Goal: Communication & Community: Answer question/provide support

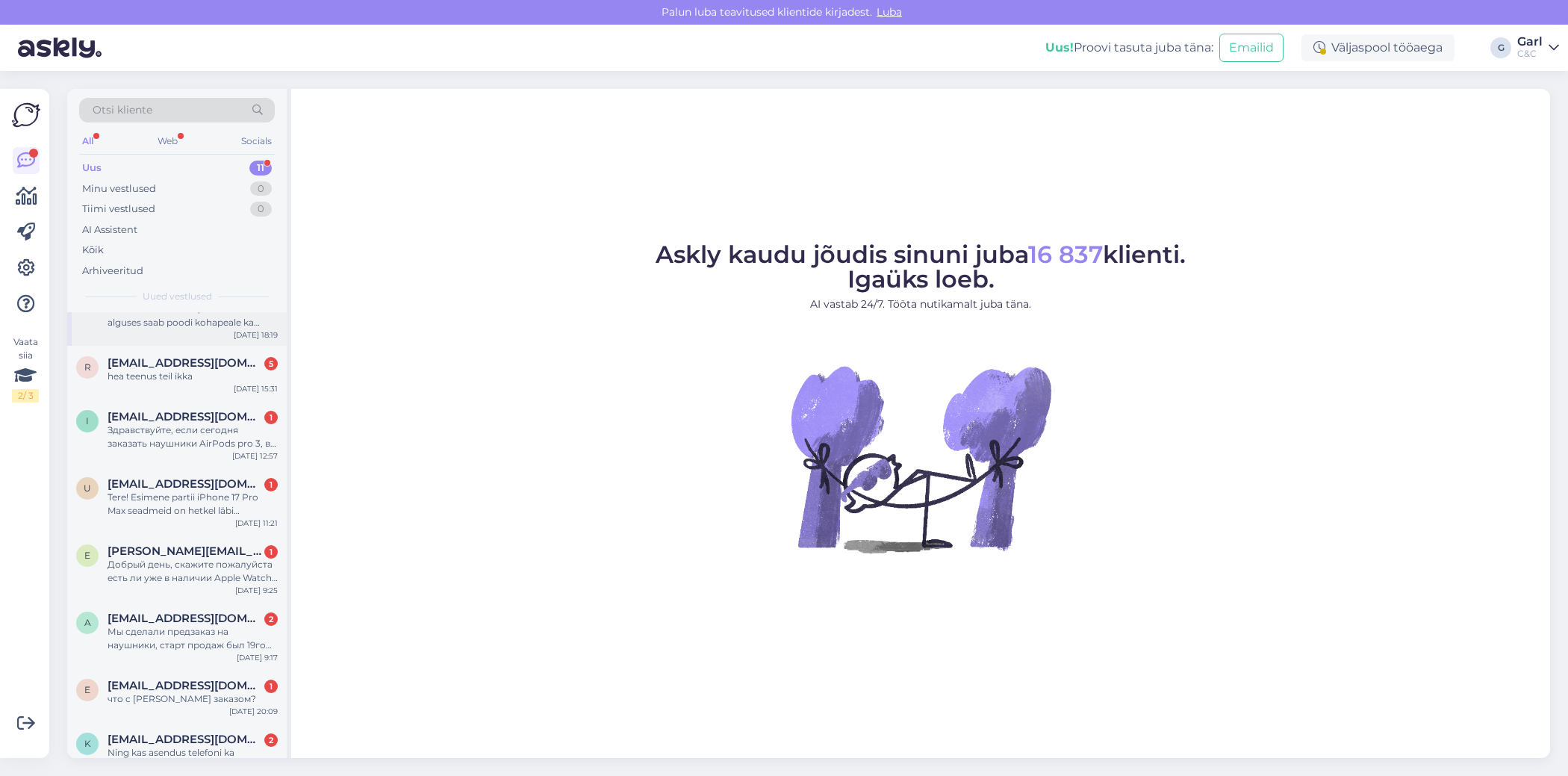
scroll to position [252, 0]
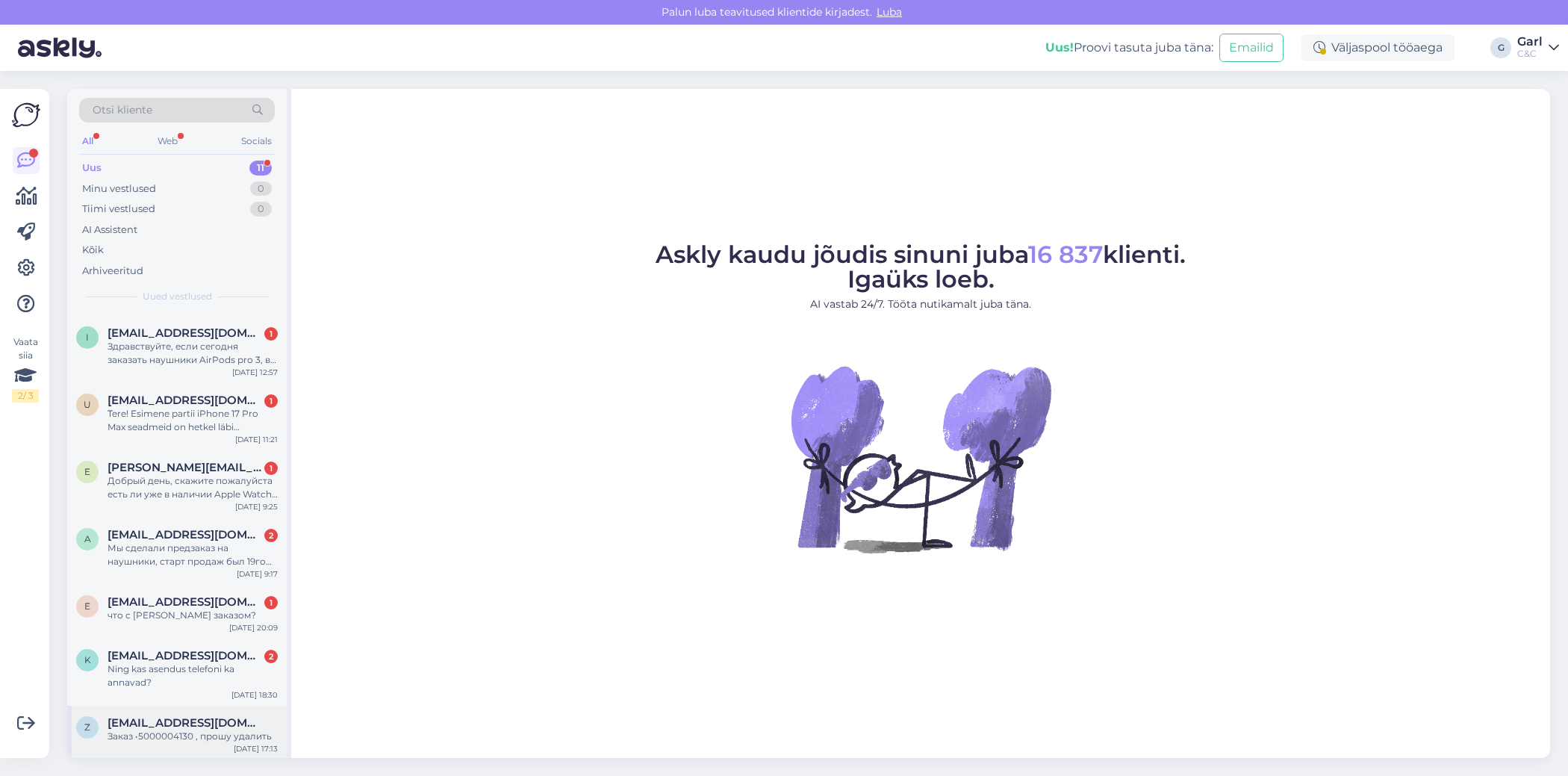
click at [232, 727] on div "[EMAIL_ADDRESS][DOMAIN_NAME]" at bounding box center [192, 722] width 170 height 13
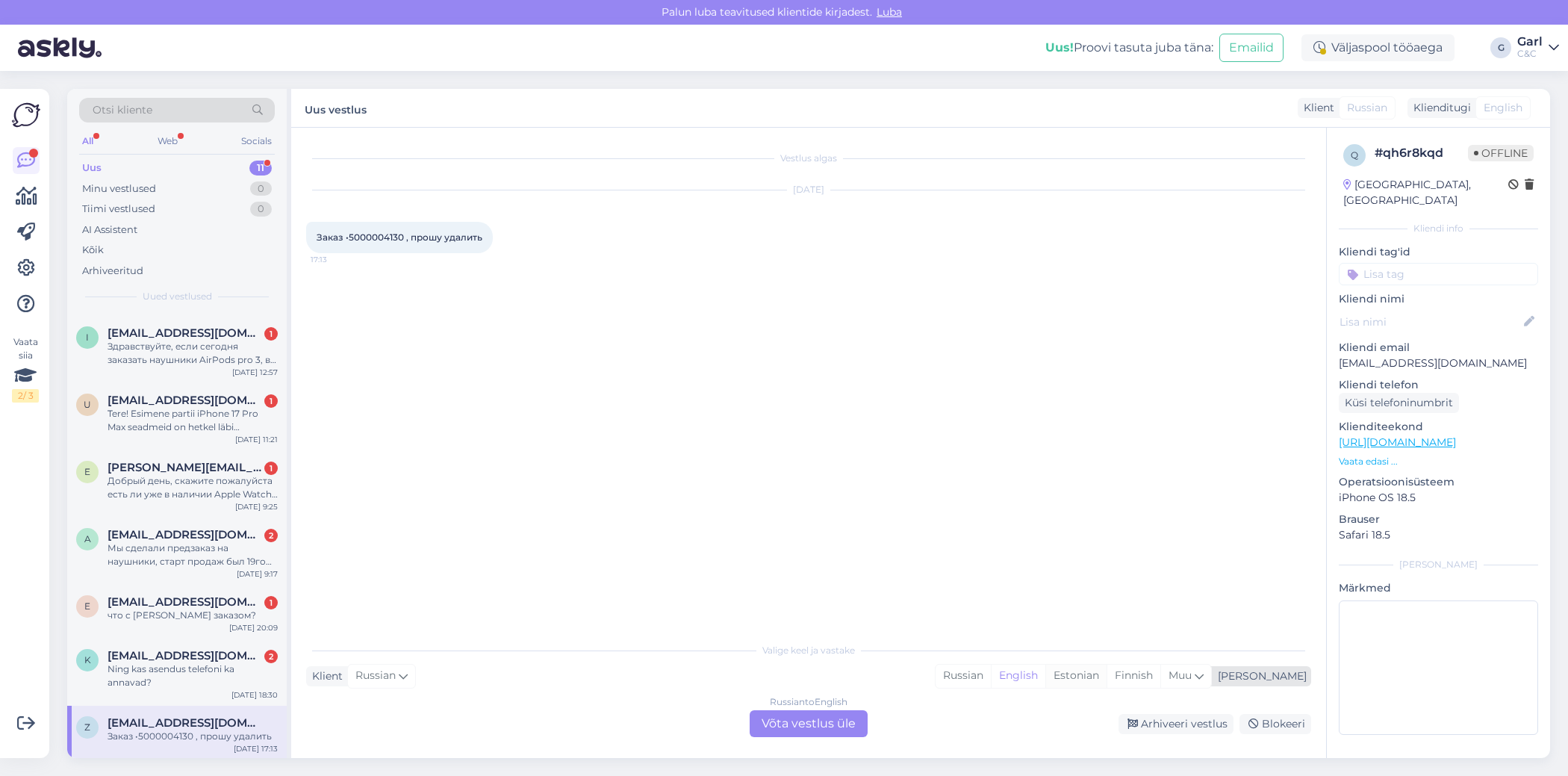
click at [1107, 679] on div "Estonian" at bounding box center [1076, 676] width 61 height 22
drag, startPoint x: 1082, startPoint y: 684, endPoint x: 1074, endPoint y: 685, distance: 8.1
click at [1046, 683] on div "English" at bounding box center [1018, 676] width 55 height 22
click at [811, 724] on div "Russian to English Võta vestlus üle" at bounding box center [809, 723] width 118 height 27
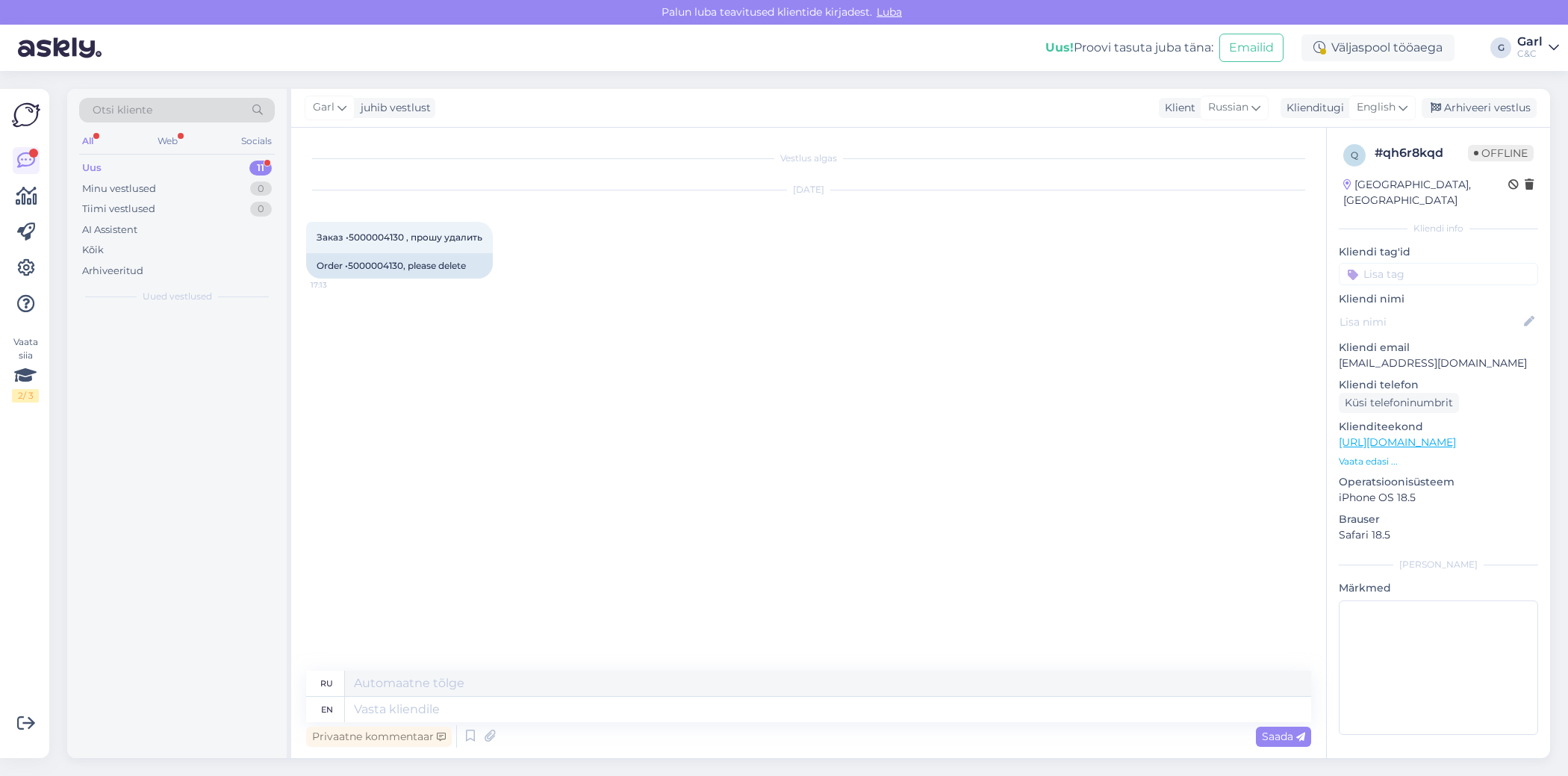
scroll to position [0, 0]
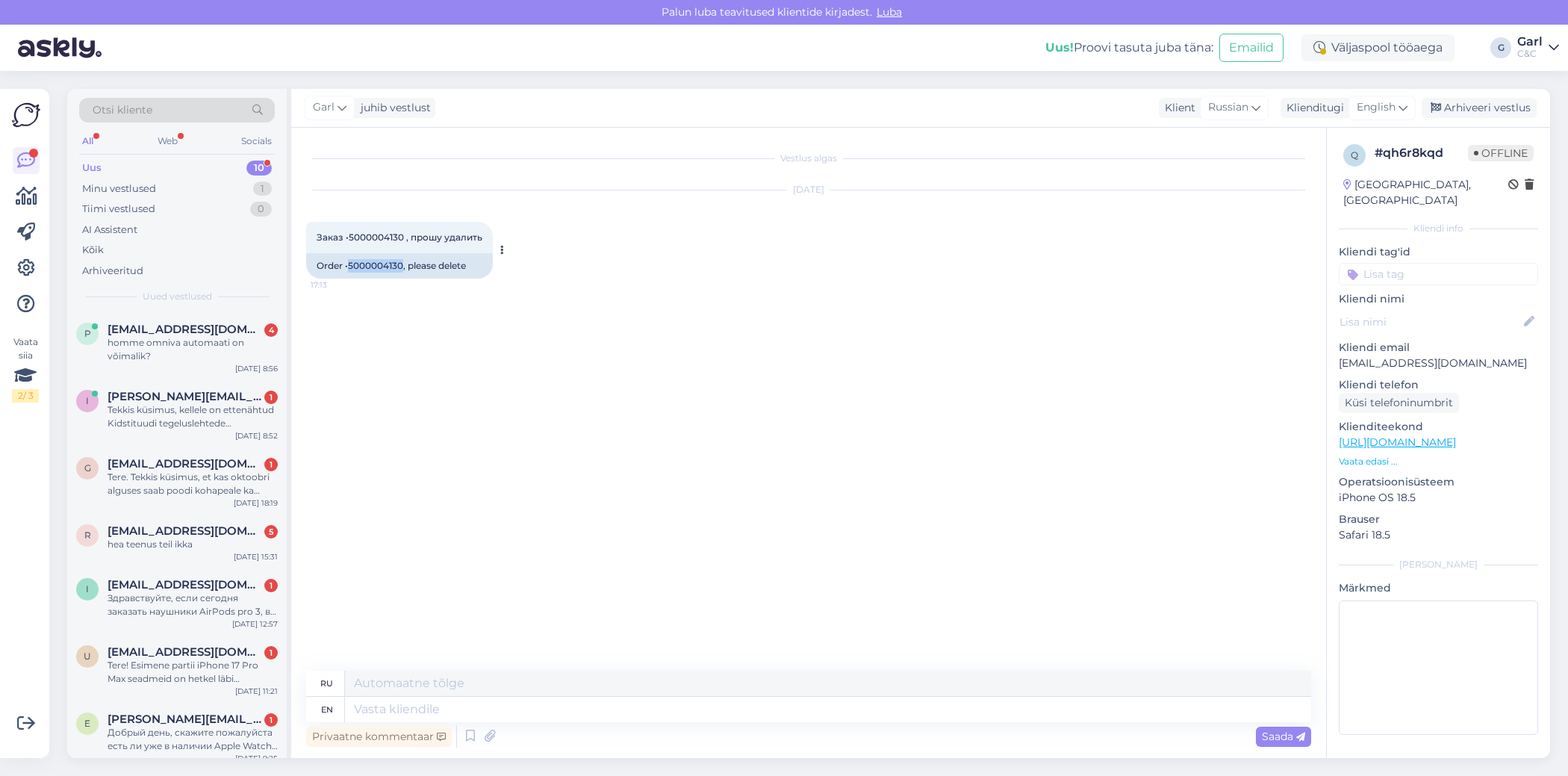
drag, startPoint x: 349, startPoint y: 268, endPoint x: 403, endPoint y: 269, distance: 54.0
click at [403, 269] on div "Order •5000004130, please delete" at bounding box center [399, 265] width 187 height 25
copy div "5000004130"
click at [492, 712] on textarea at bounding box center [828, 709] width 967 height 25
type textarea "Tere!"
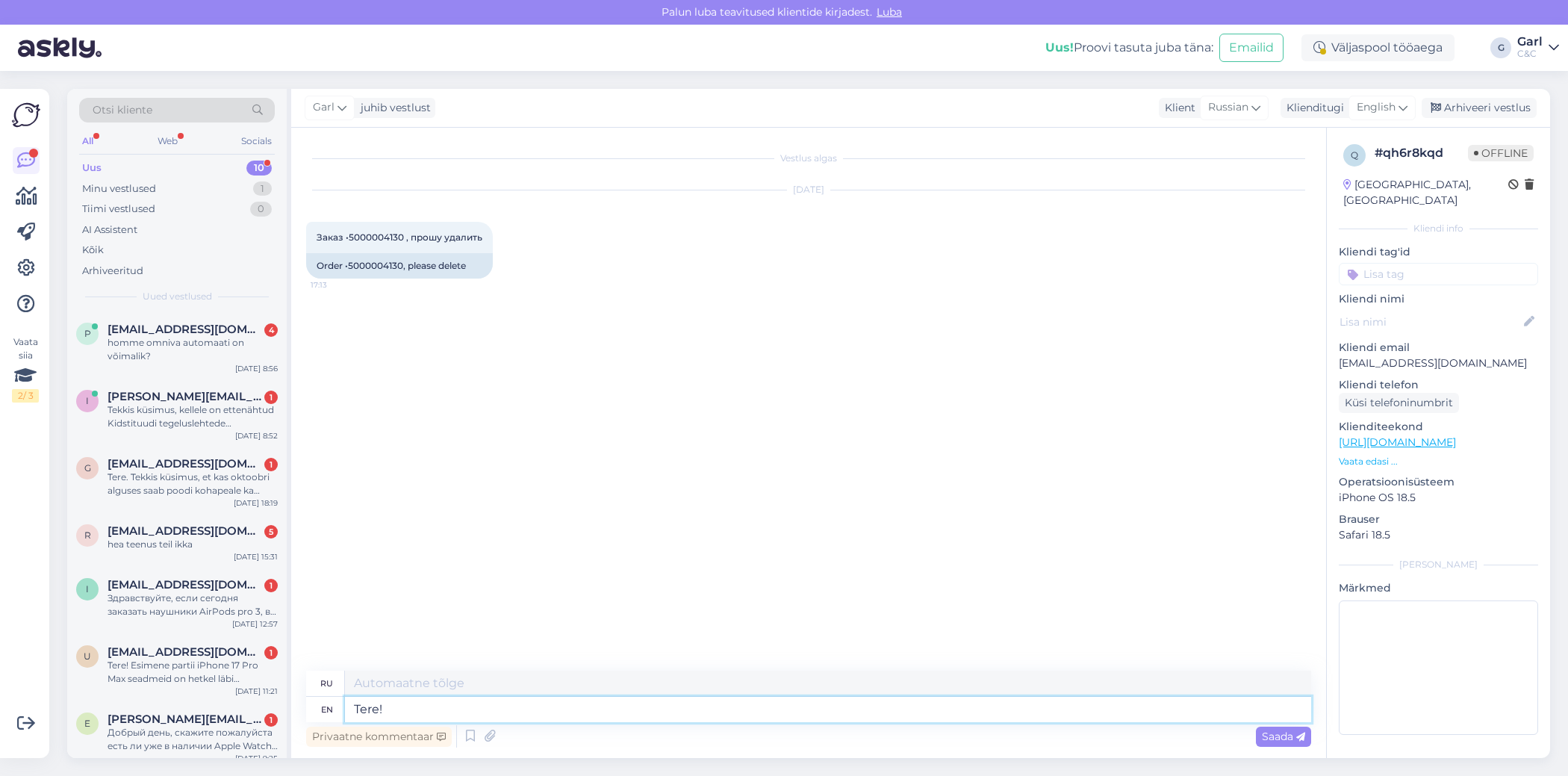
type textarea "Вот!"
type textarea "Tere! See te"
type textarea "Вот! Смотрите!"
type textarea "Tere! See tellimus e"
type textarea "Вот! Смотрите, теллимус"
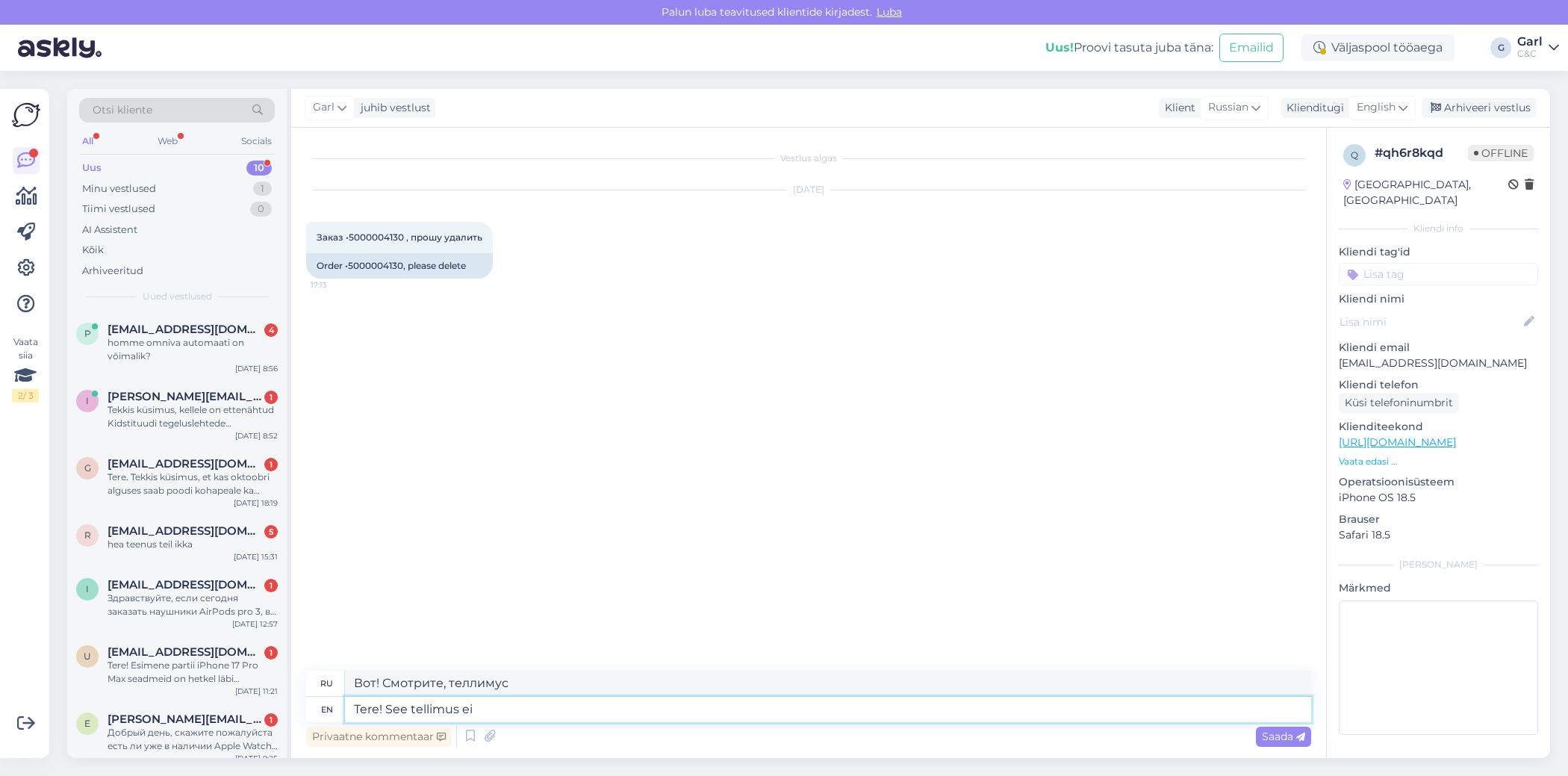
type textarea "Tere! See tellimus ei"
type textarea "Tere! See tellimus ei ole me"
type textarea "Tere! See tellimus ei ole"
type textarea "Tere! See tellimus ei ole meieni j"
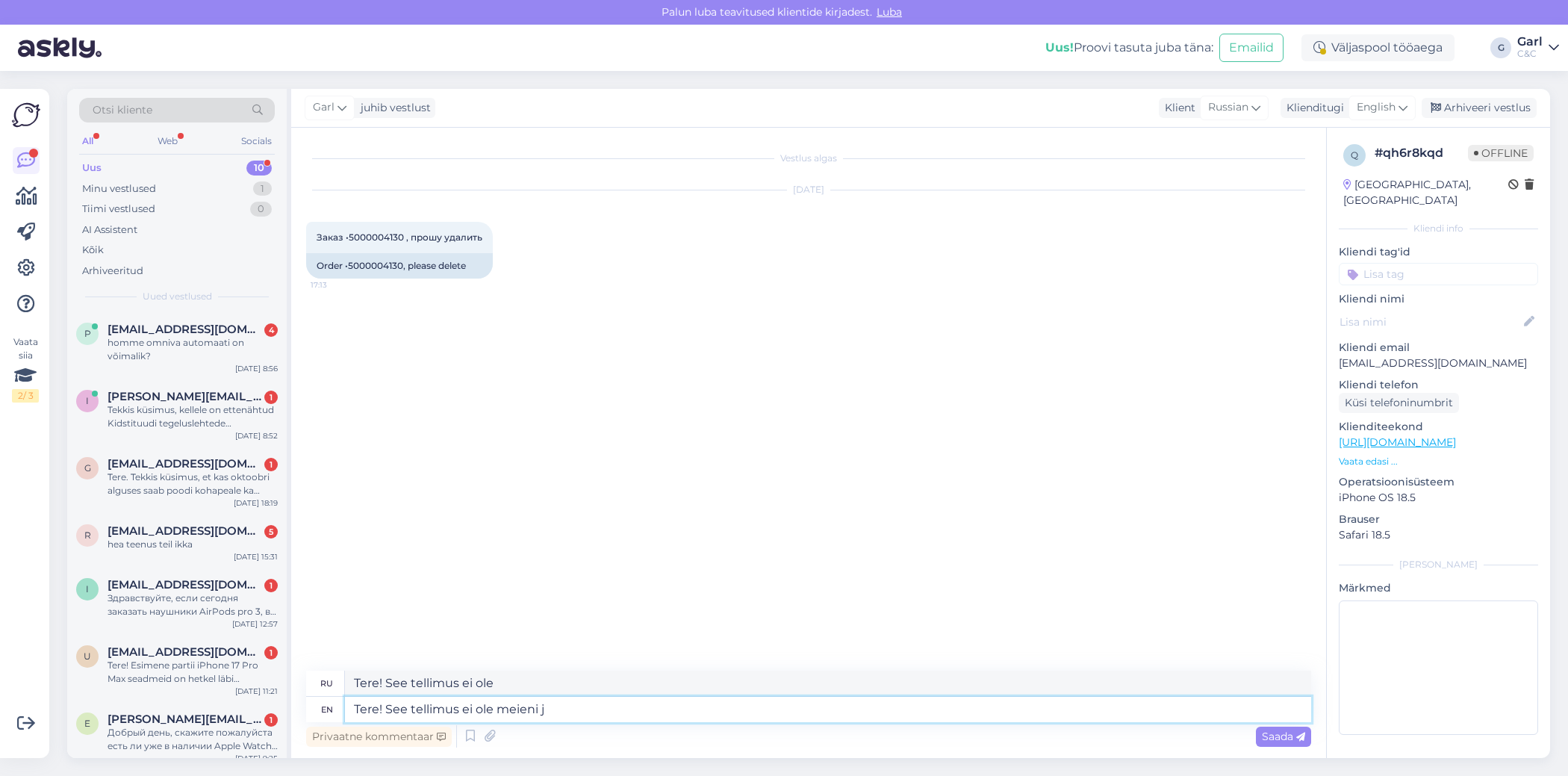
type textarea "Тере! См. Tellimus ei ole meieni"
type textarea "Tere! See tellimus ei ole meieni jõudnud."
type textarea "Тере! См. [PERSON_NAME] ei ole meieni jõudnud."
drag, startPoint x: 618, startPoint y: 704, endPoint x: 321, endPoint y: 693, distance: 297.2
click at [321, 693] on div "ru Тере! См. [PERSON_NAME] ei ole meieni jõudnud. en Tere! See tellimus ei ole …" at bounding box center [808, 695] width 1005 height 51
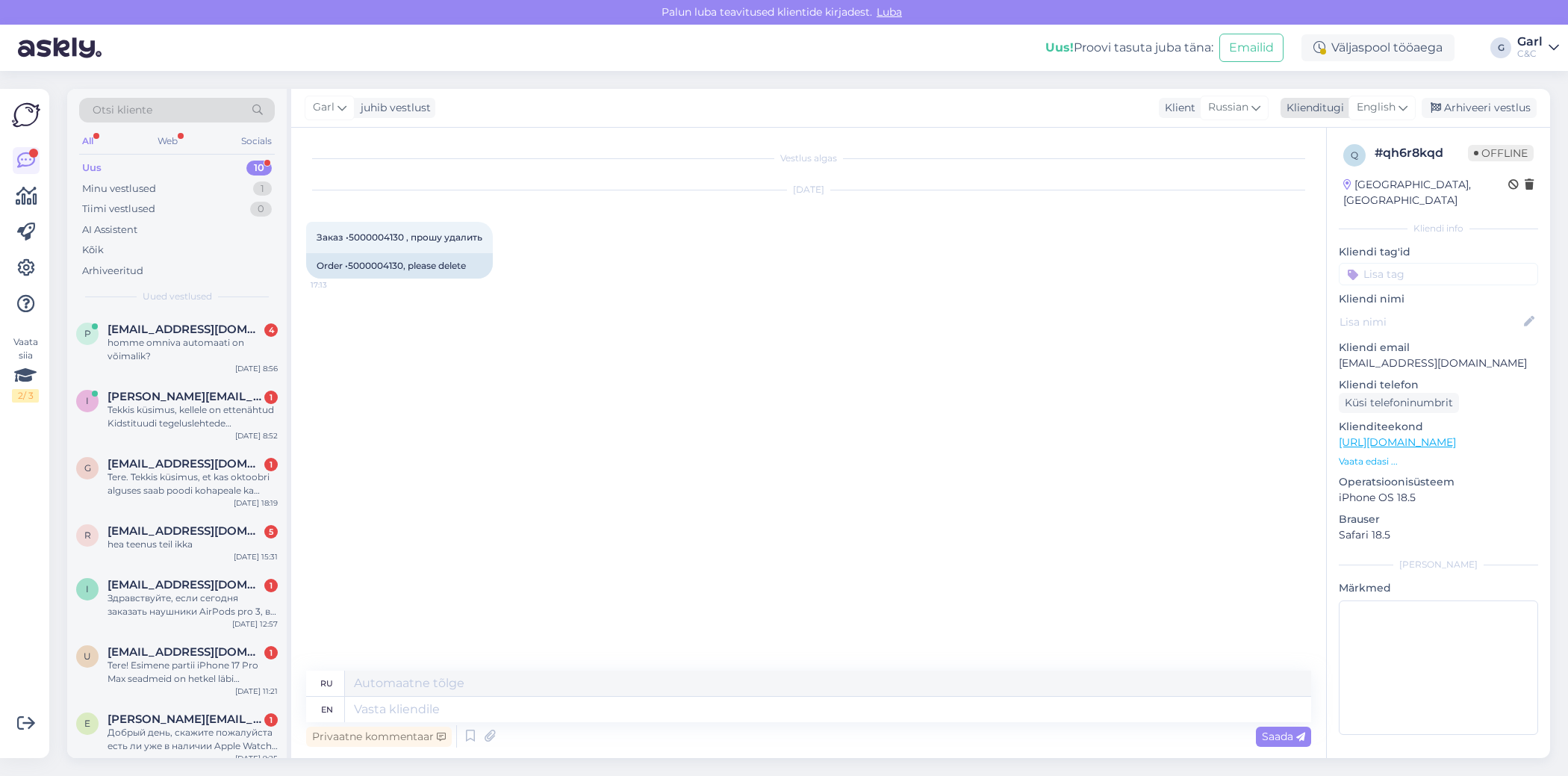
click at [1389, 115] on span "English" at bounding box center [1377, 108] width 39 height 17
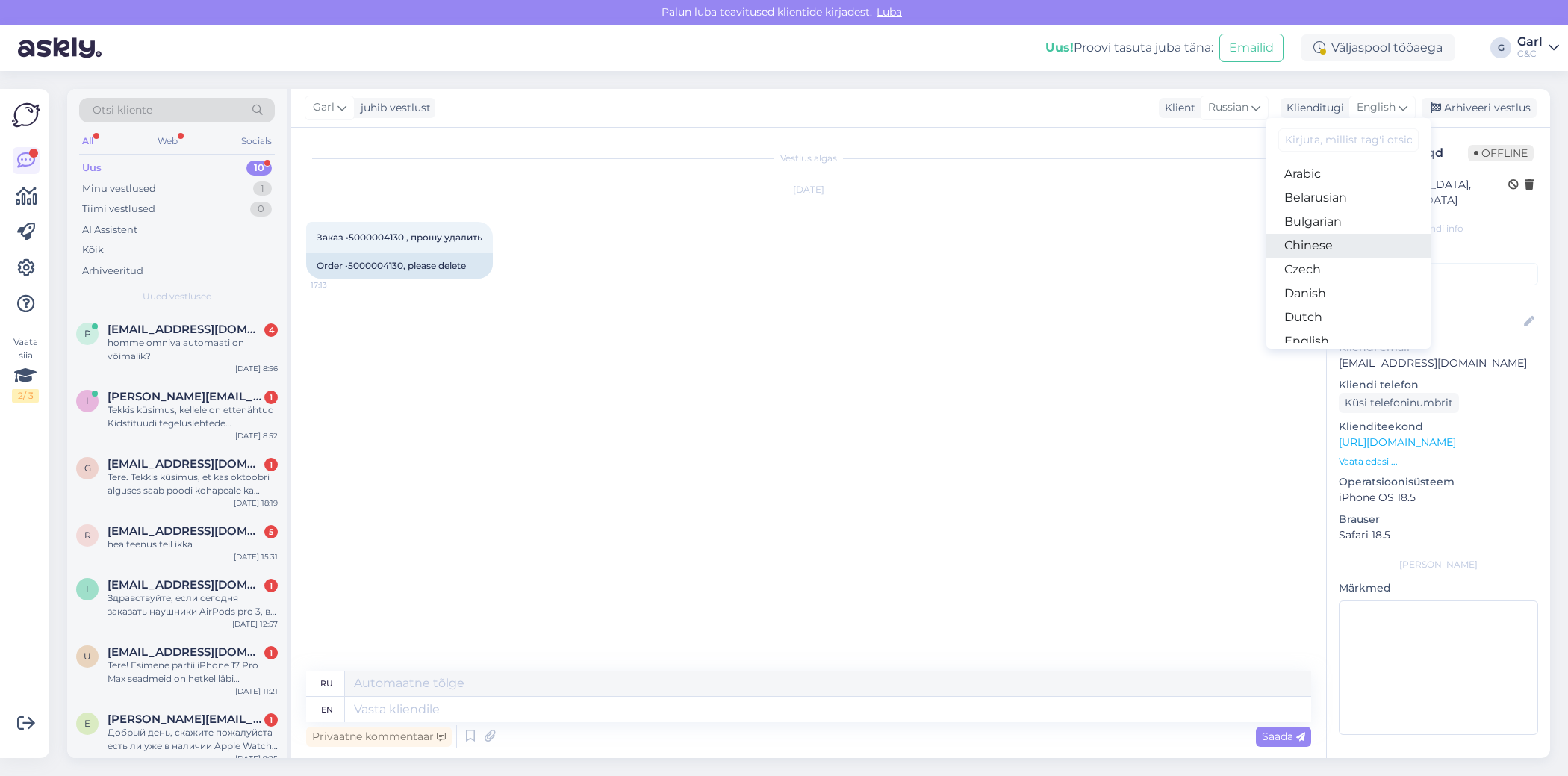
scroll to position [81, 0]
click at [1333, 278] on link "Estonian" at bounding box center [1348, 284] width 165 height 24
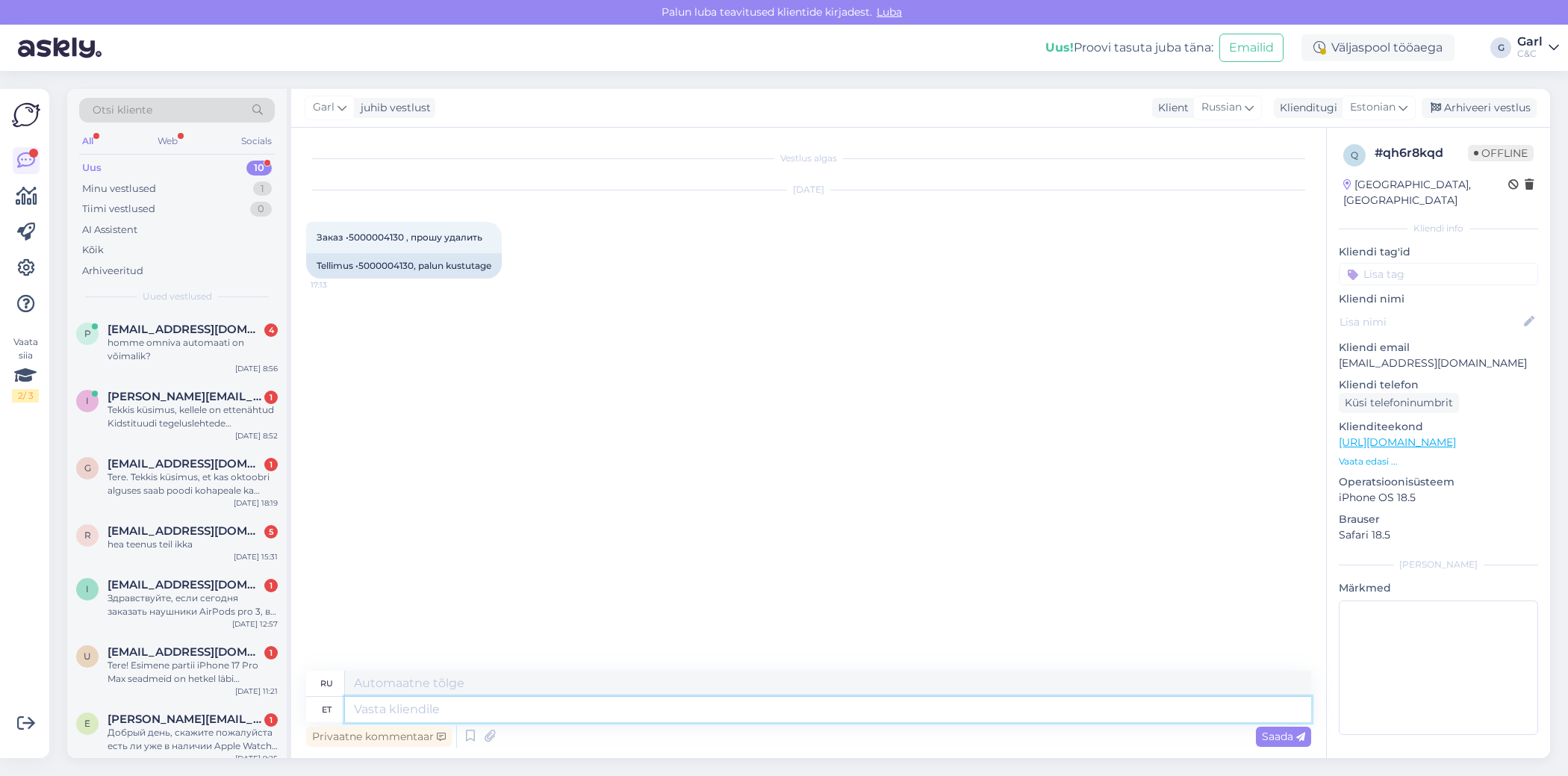
click at [547, 716] on textarea at bounding box center [828, 709] width 967 height 25
paste textarea "Tere! See tellimus ei ole meieni jõudnud."
type textarea "Tere! See tellimus ei ole meieni jõudnud."
type textarea "Здравствуйте! Этот заказ до нас не дошёл."
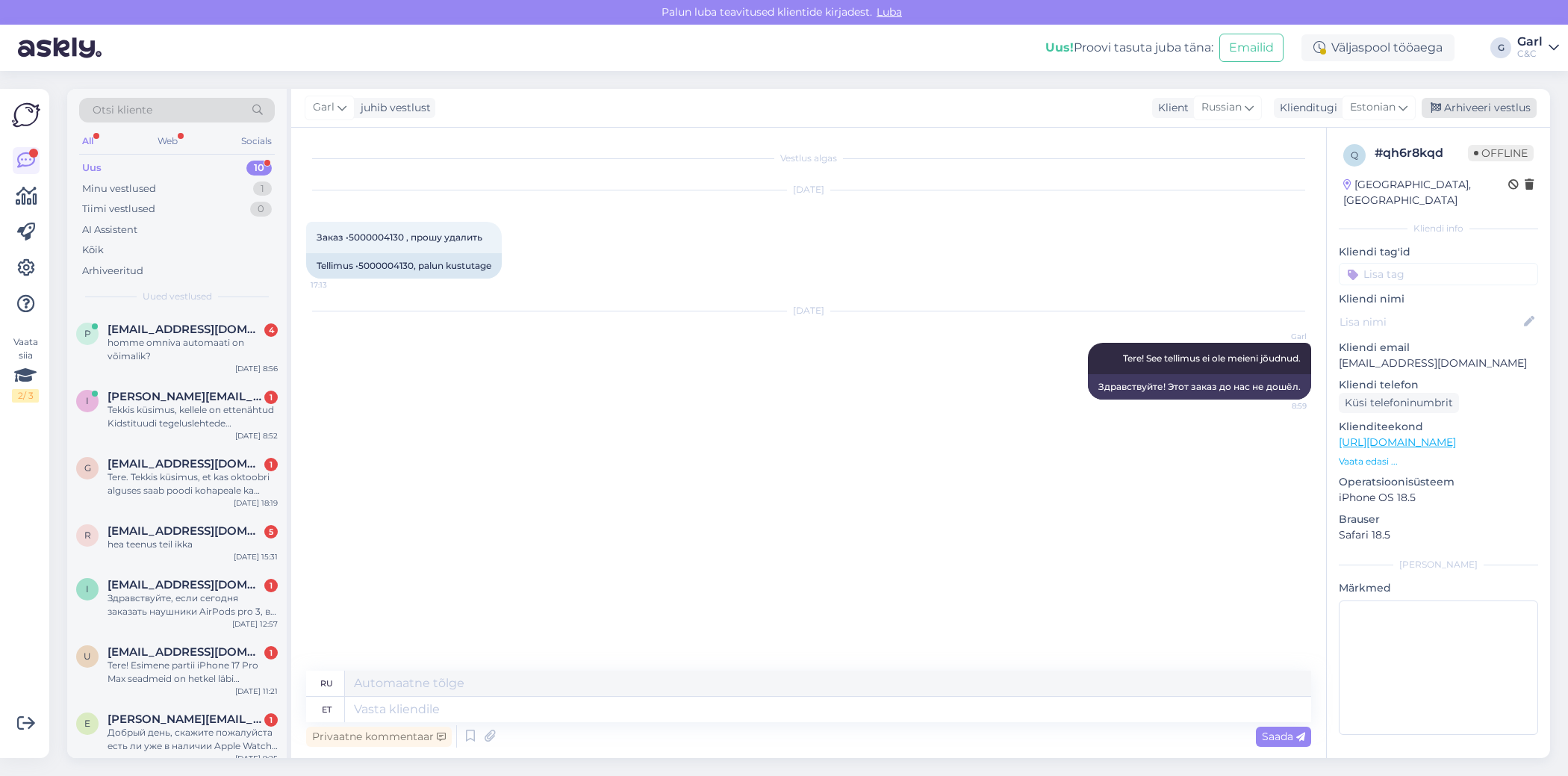
click at [1488, 117] on div "Arhiveeri vestlus" at bounding box center [1480, 108] width 115 height 20
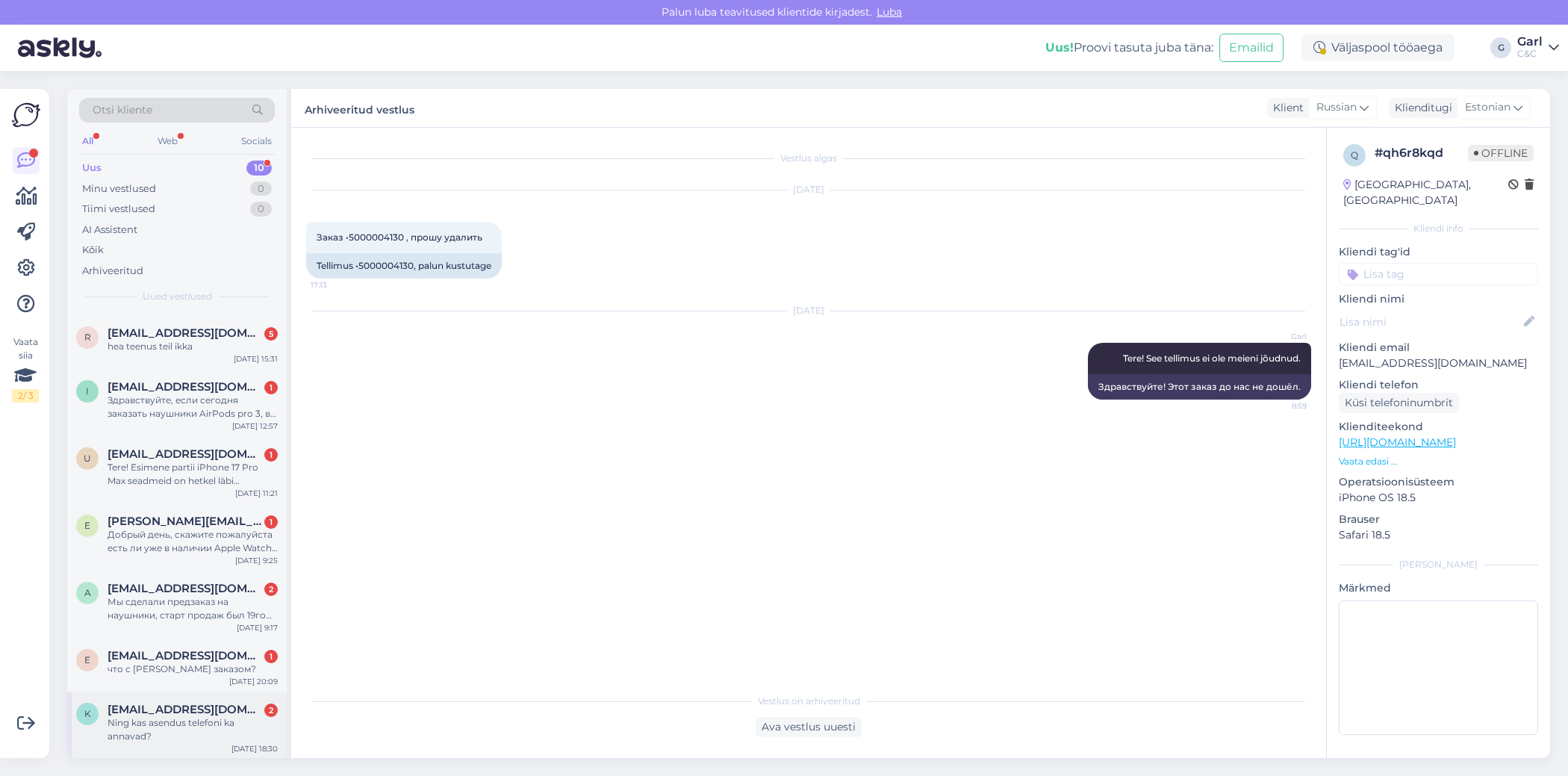
click at [227, 726] on div "Ning kas asendus telefoni ka annavad?" at bounding box center [192, 729] width 170 height 27
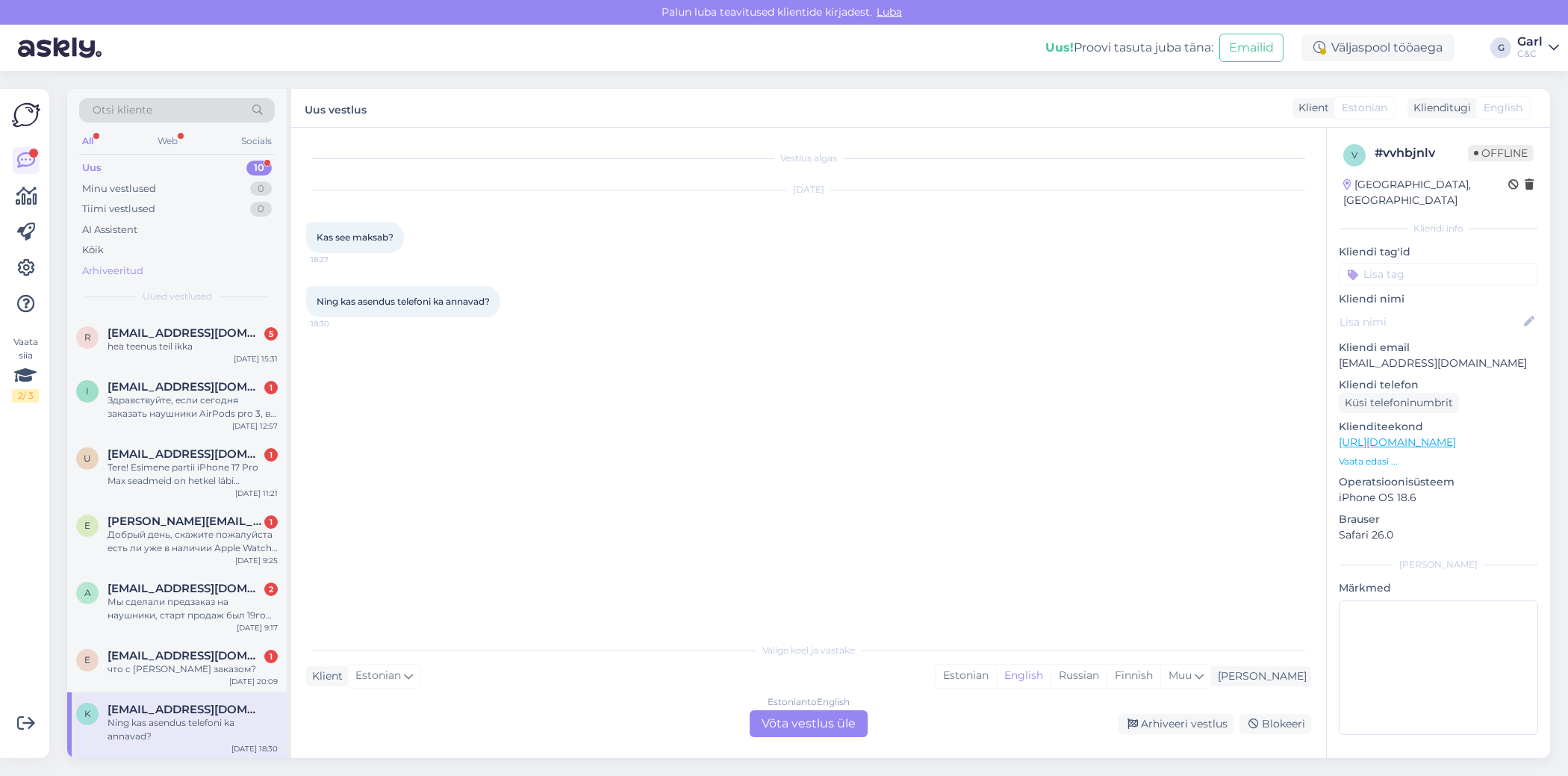
click at [200, 264] on div "Arhiveeritud" at bounding box center [177, 270] width 195 height 20
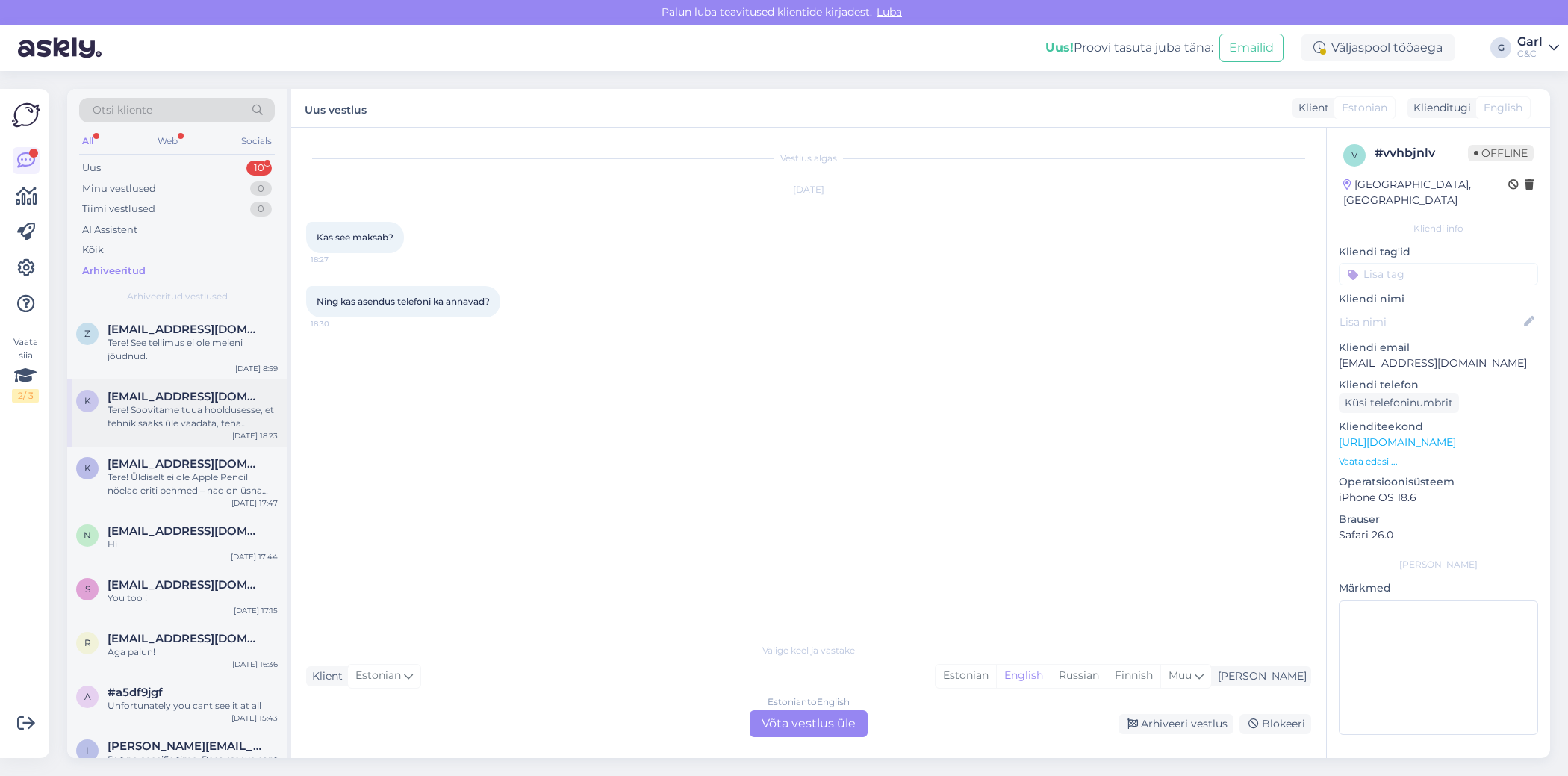
click at [198, 390] on span "[EMAIL_ADDRESS][DOMAIN_NAME]" at bounding box center [185, 396] width 155 height 13
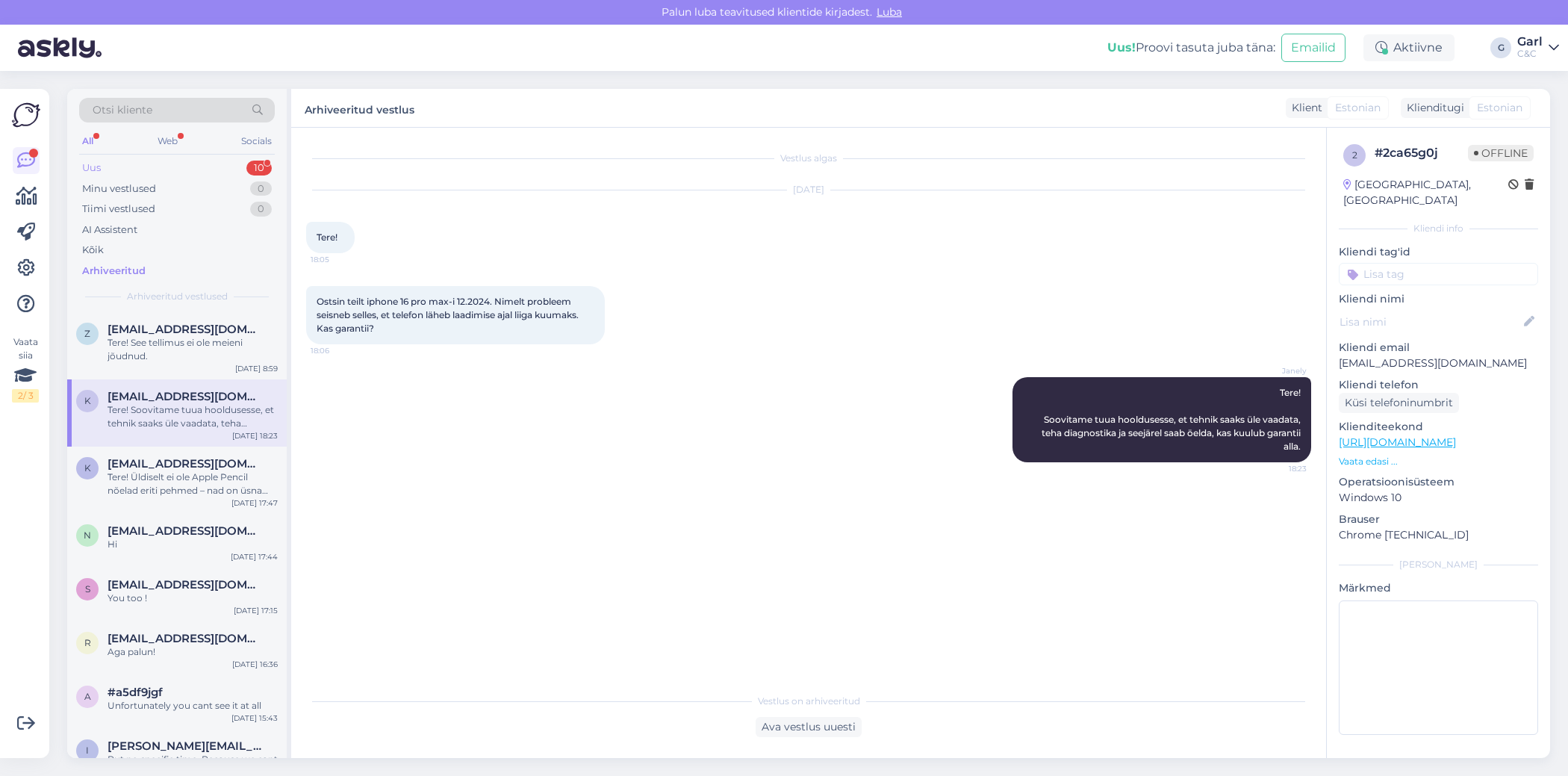
click at [204, 167] on div "Uus 10" at bounding box center [177, 168] width 195 height 20
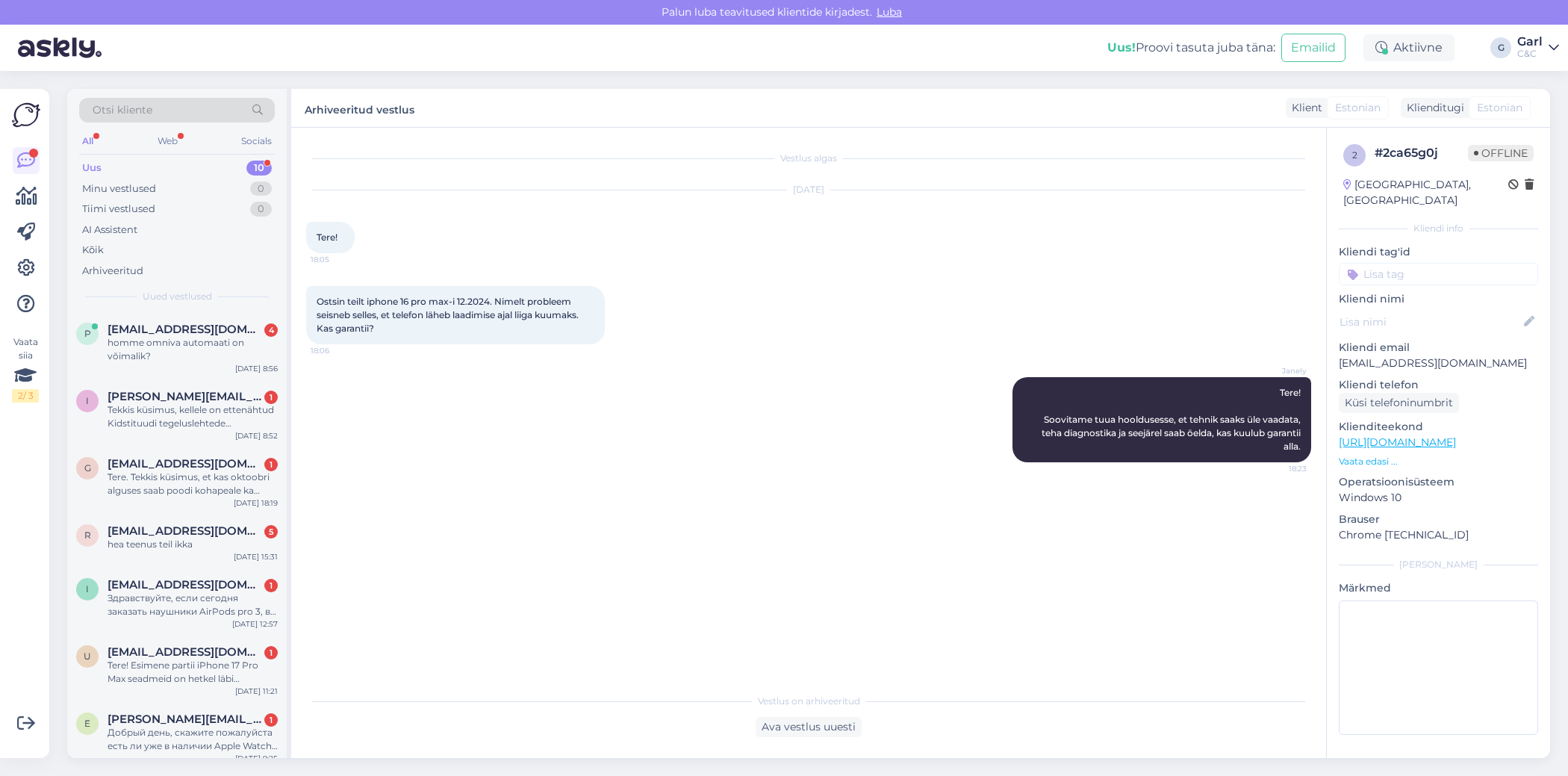
drag, startPoint x: 187, startPoint y: 269, endPoint x: 260, endPoint y: 302, distance: 80.1
click at [260, 302] on div "Otsi kliente All Web Socials Uus 10 Minu vestlused 0 Tiimi vestlused 0 AI Assis…" at bounding box center [177, 201] width 219 height 223
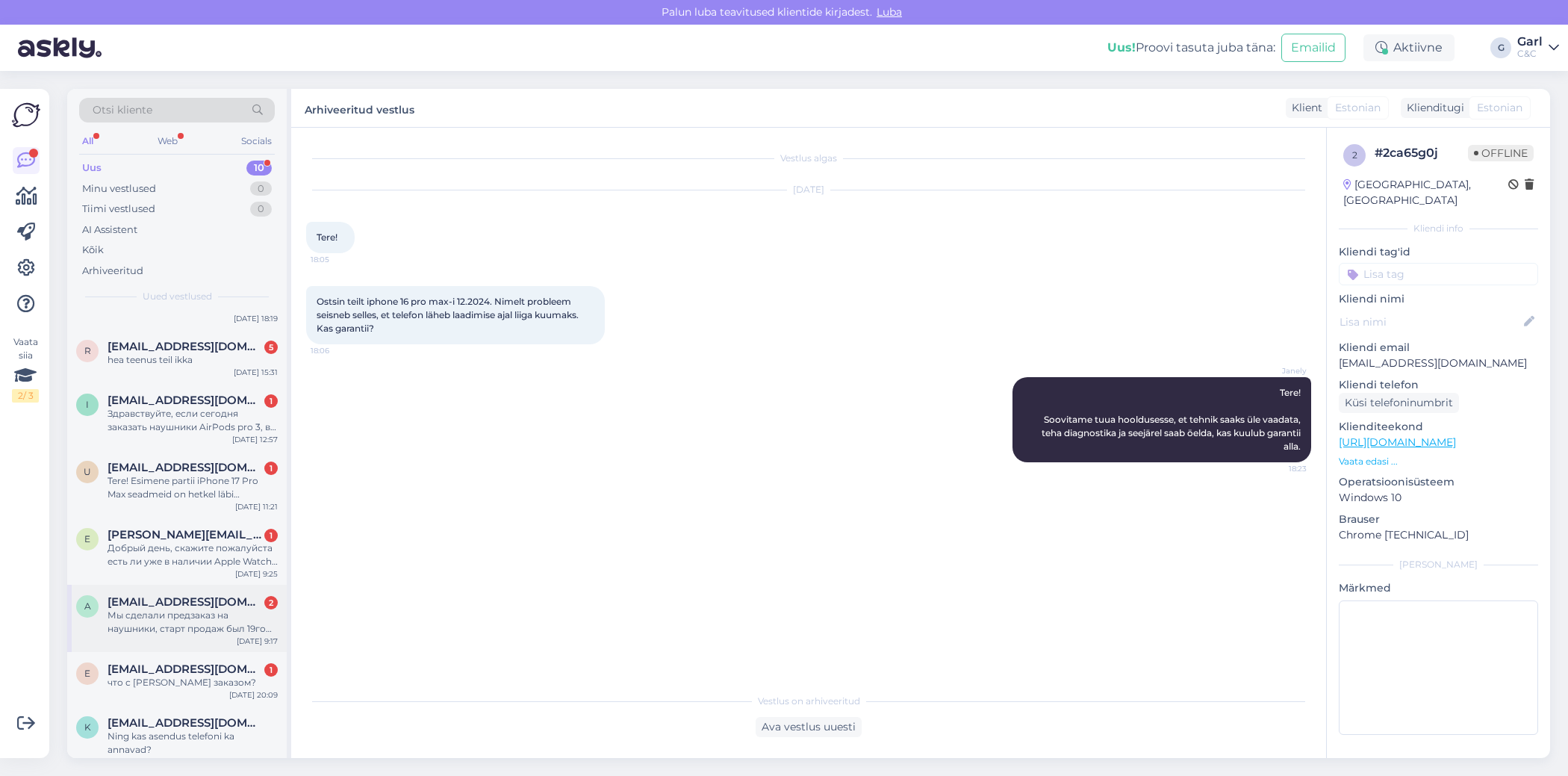
scroll to position [198, 0]
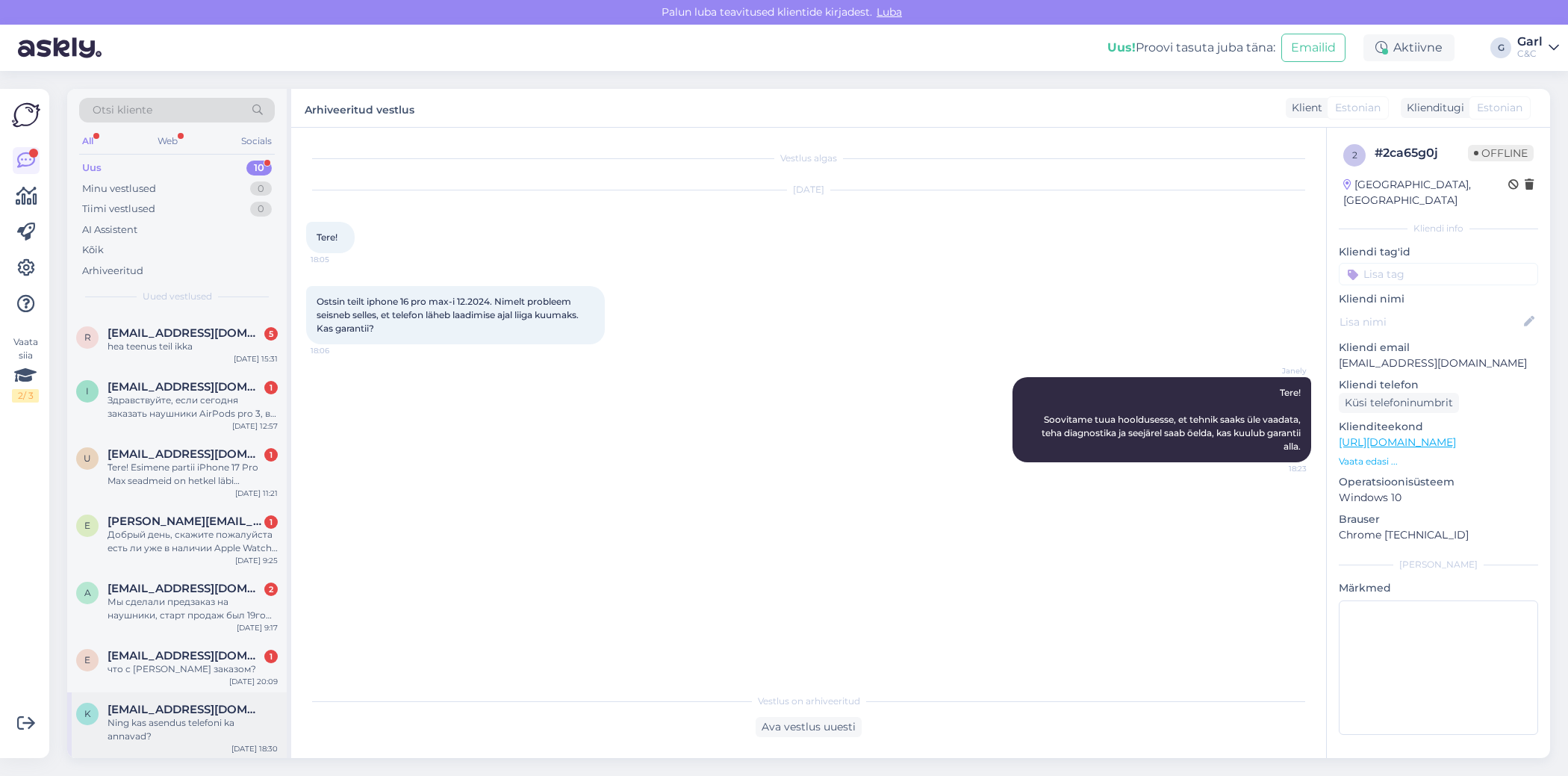
click at [230, 724] on div "Ning kas asendus telefoni ka annavad?" at bounding box center [192, 729] width 170 height 27
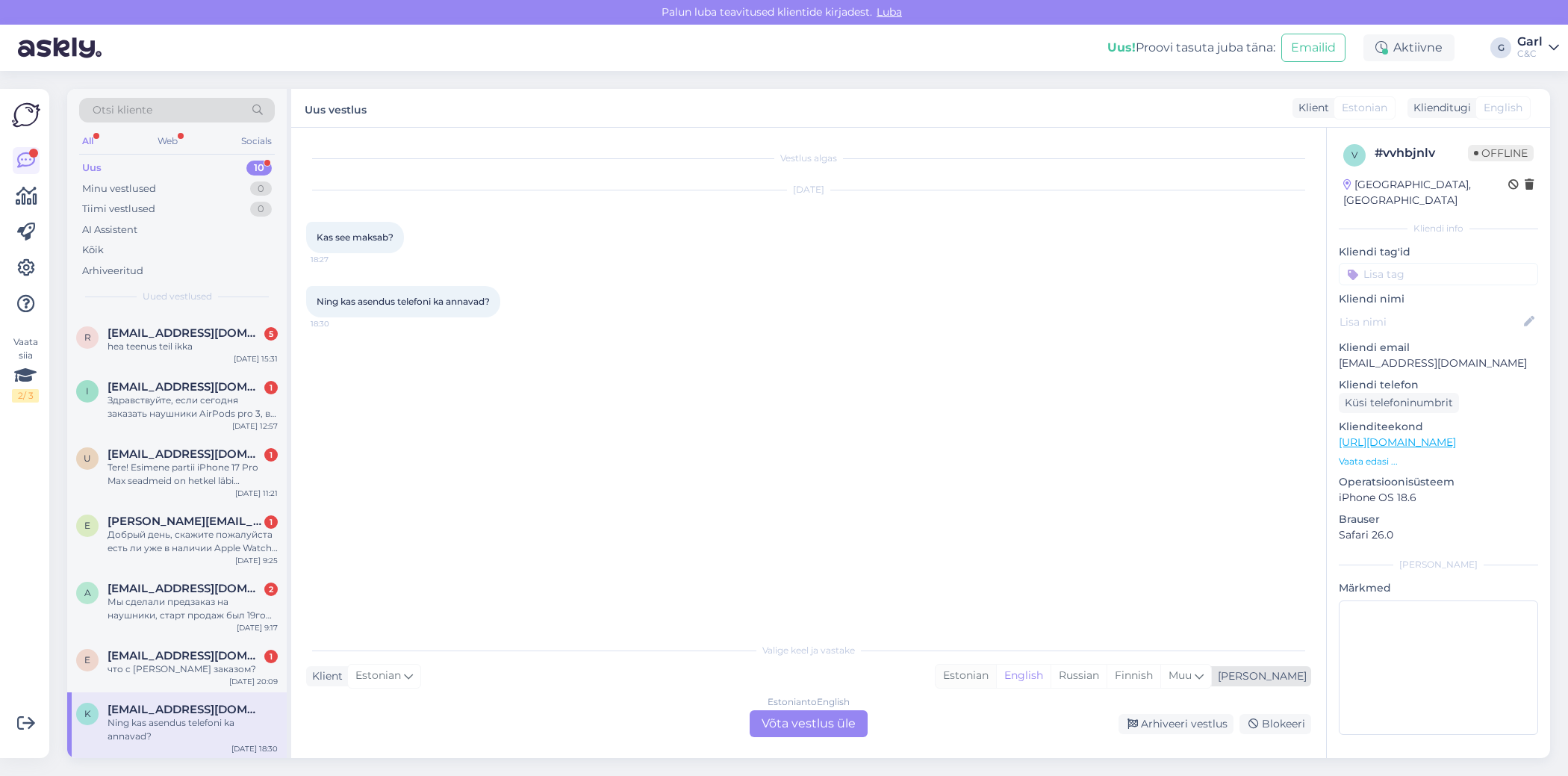
click at [996, 681] on div "Estonian" at bounding box center [966, 676] width 60 height 22
click at [768, 707] on div "Estonian to Estonian" at bounding box center [810, 702] width 89 height 13
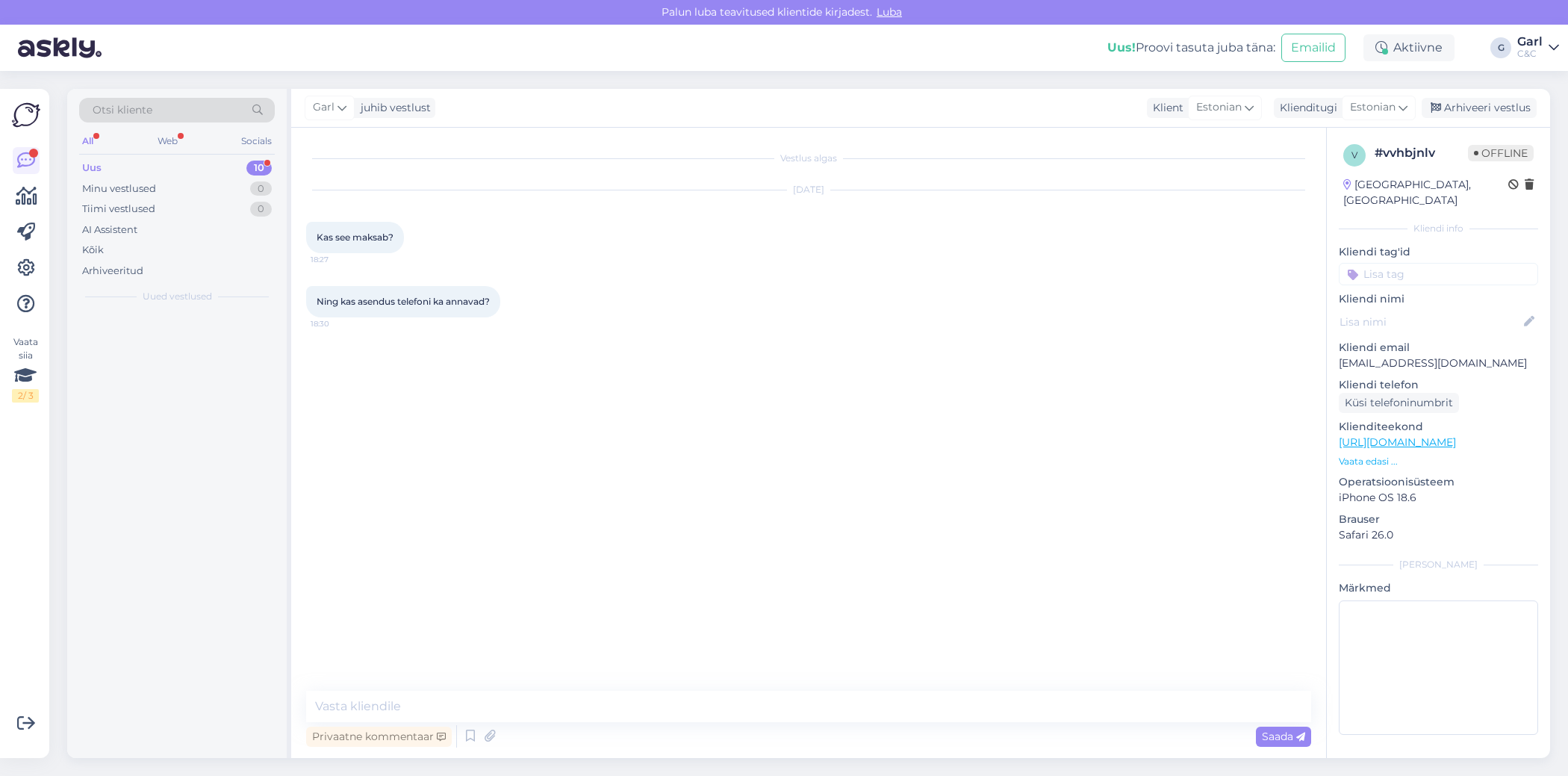
scroll to position [0, 0]
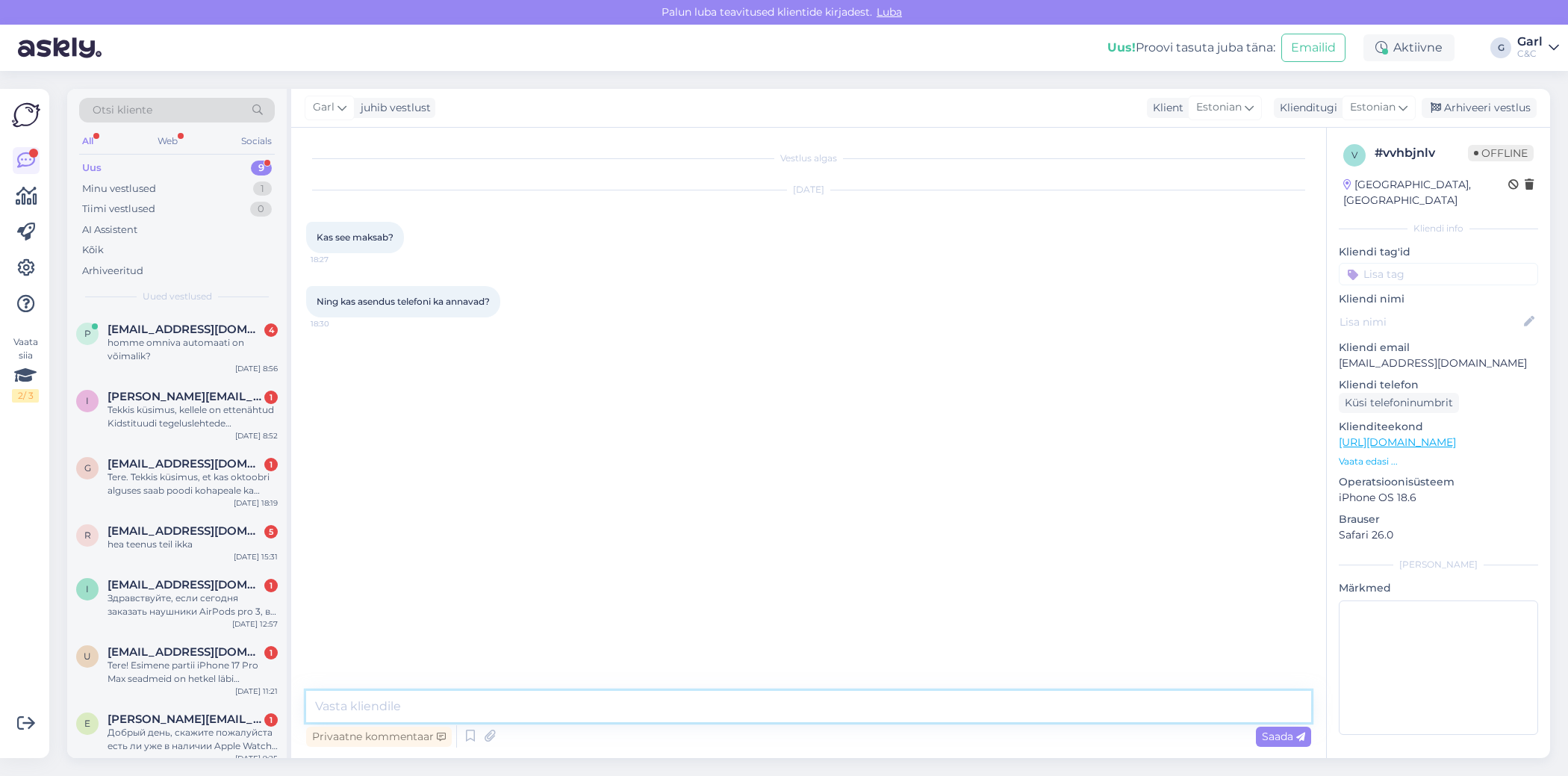
click at [768, 715] on textarea at bounding box center [808, 706] width 1005 height 32
click at [739, 709] on textarea "Tere! Diagnostikatasu kuulub maksmisele [PERSON_NAME] siis, kui seadme remont e…" at bounding box center [808, 706] width 1005 height 32
click at [894, 701] on textarea "Tere! Diagnostikatasu kuulub maksmisele [PERSON_NAME] siis, kui seadme remont e…" at bounding box center [808, 706] width 1005 height 32
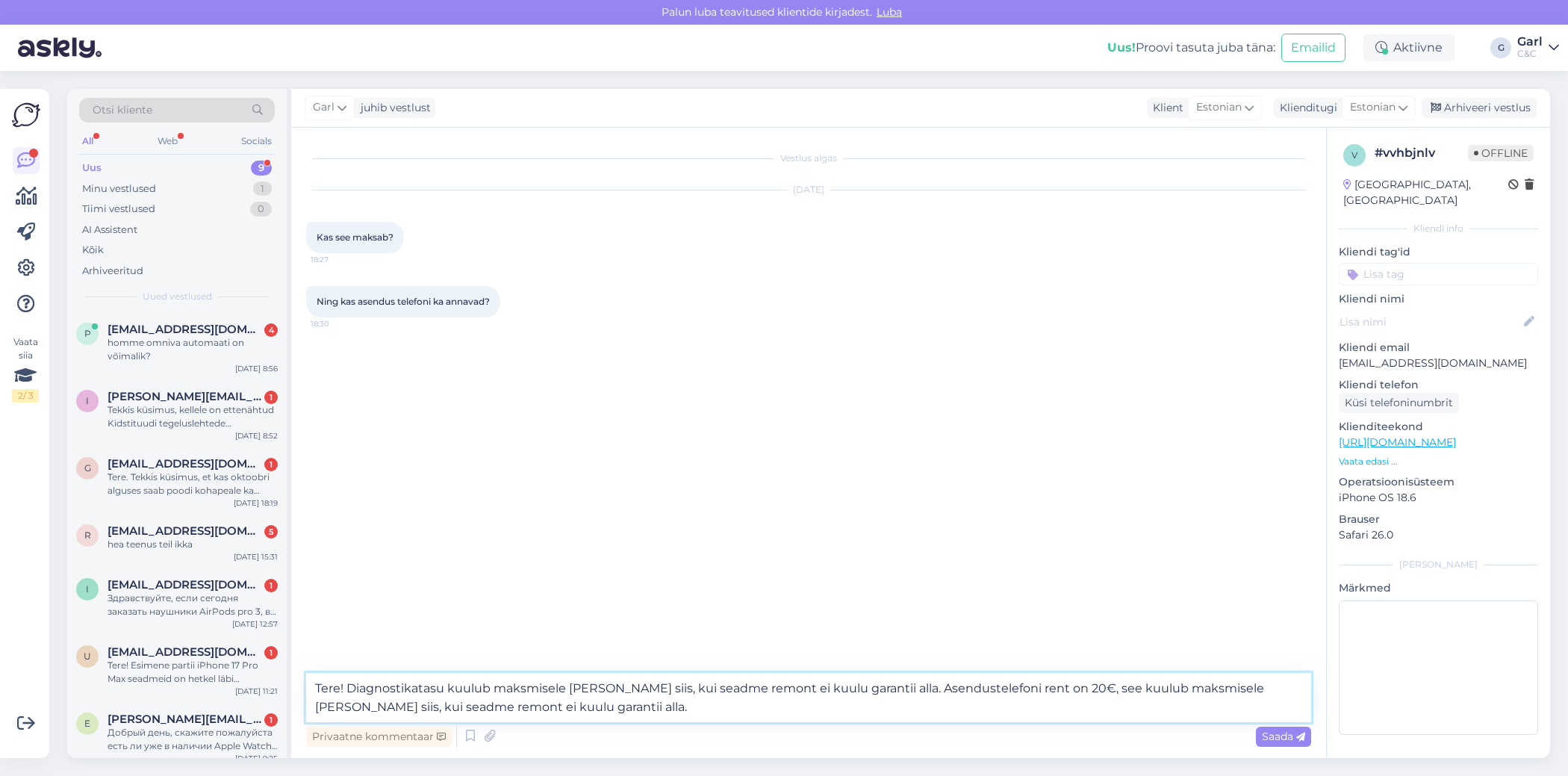
type textarea "Tere! Diagnostikatasu kuulub maksmisele [PERSON_NAME] siis, kui seadme remont e…"
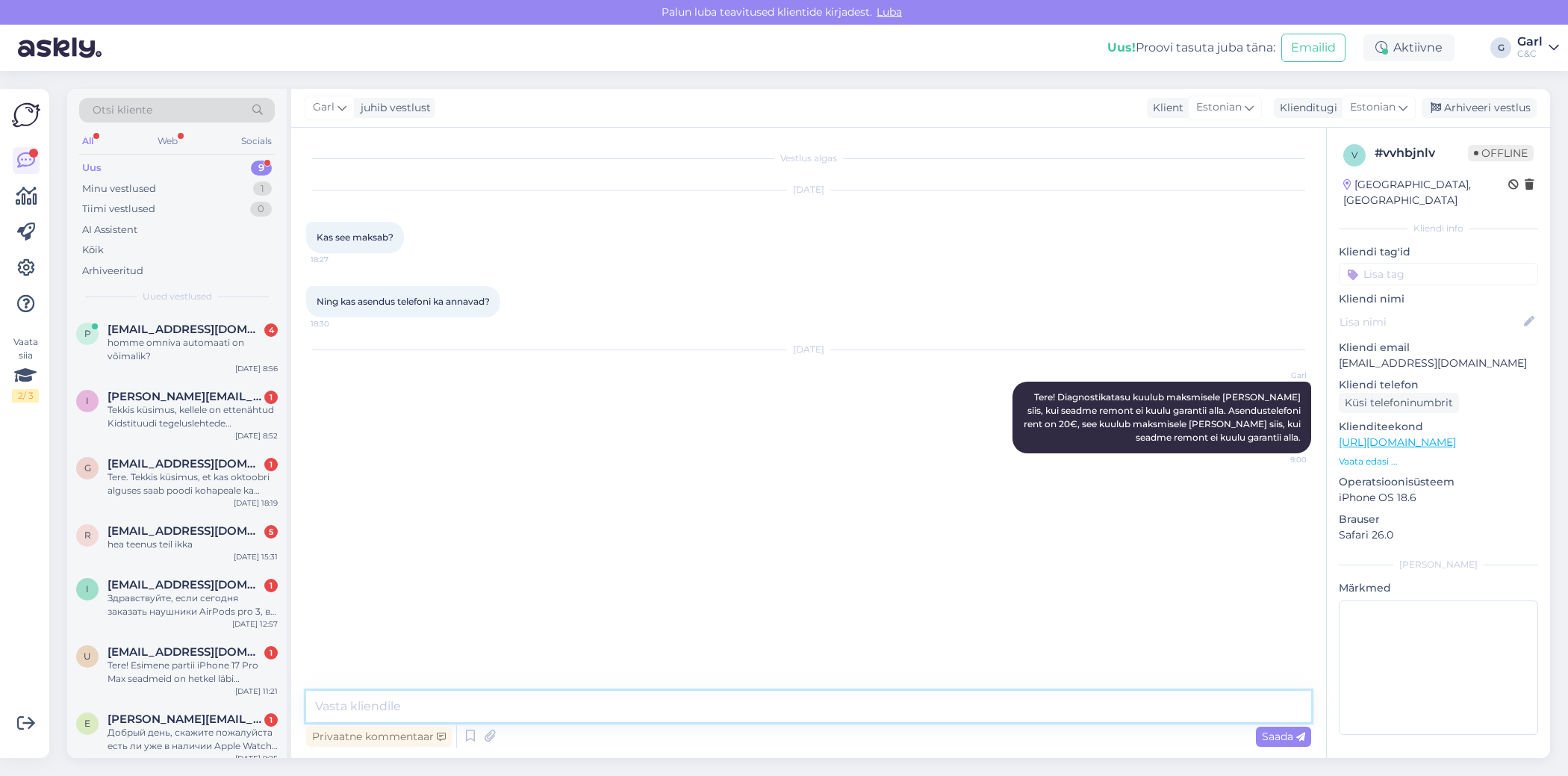
scroll to position [131, 0]
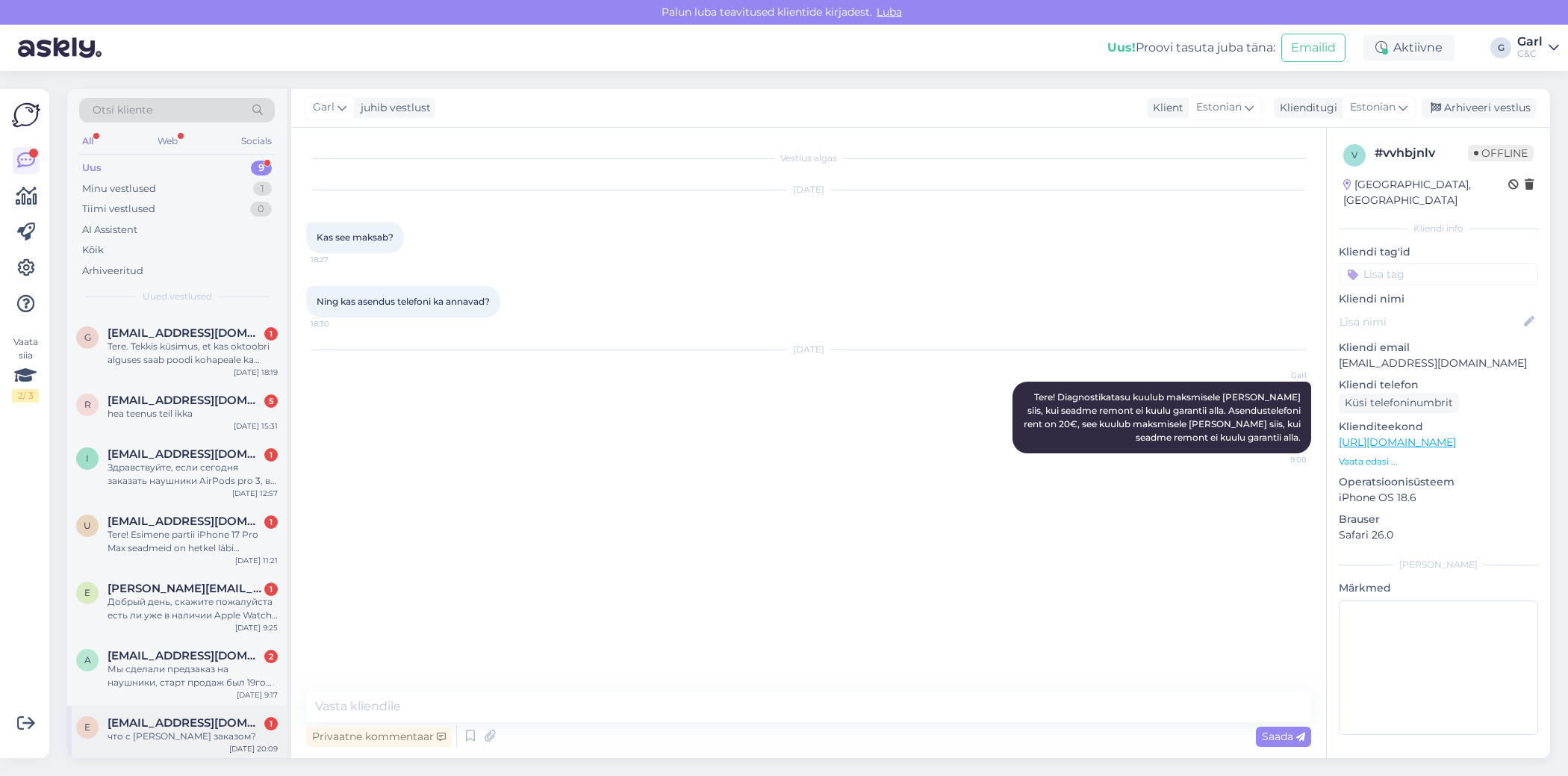
click at [198, 734] on div "что с [PERSON_NAME] заказом?" at bounding box center [192, 736] width 170 height 13
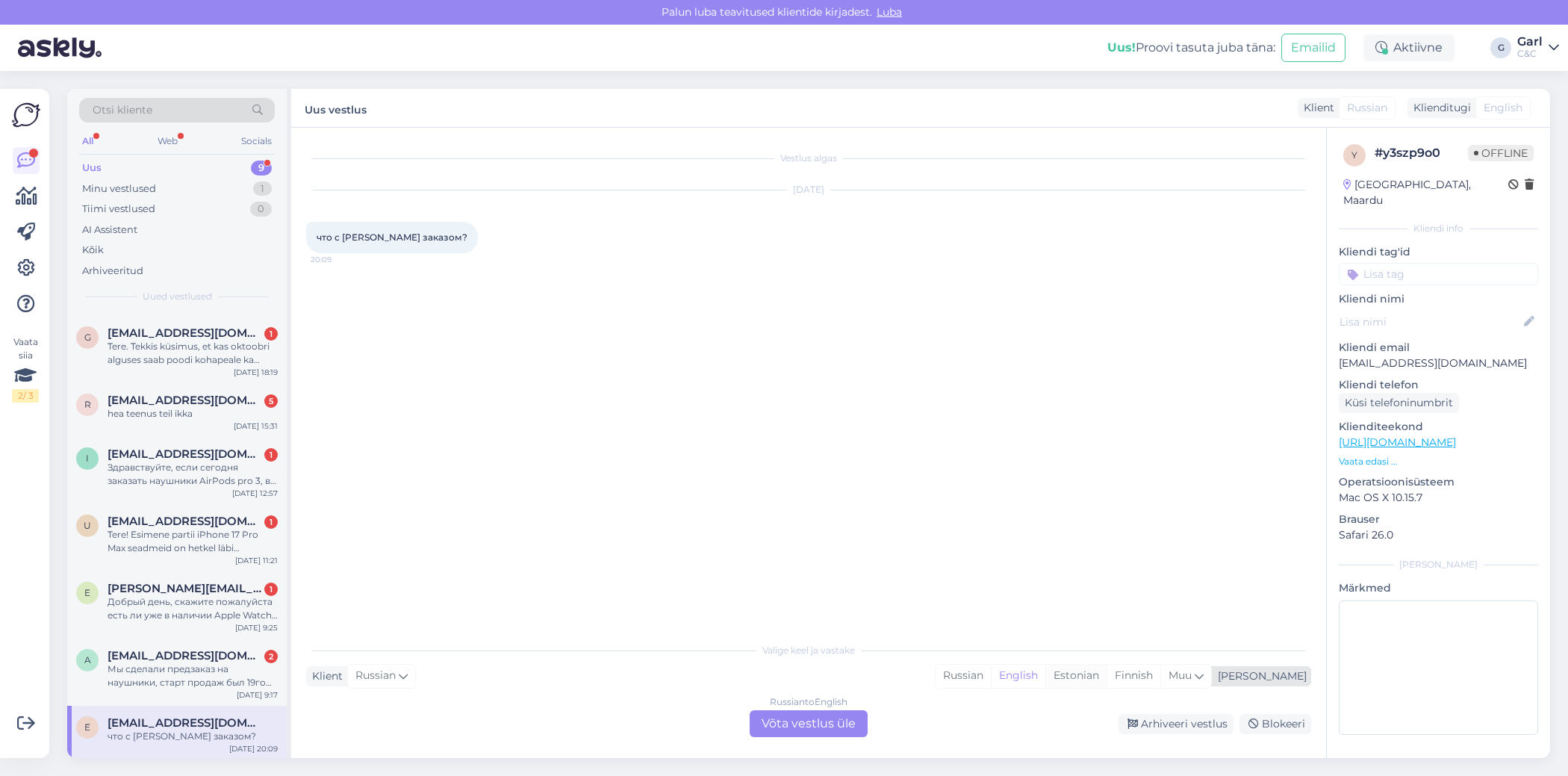
click at [1107, 677] on div "Estonian" at bounding box center [1076, 676] width 61 height 22
click at [754, 720] on div "Russian to Estonian Võta vestlus üle" at bounding box center [809, 723] width 118 height 27
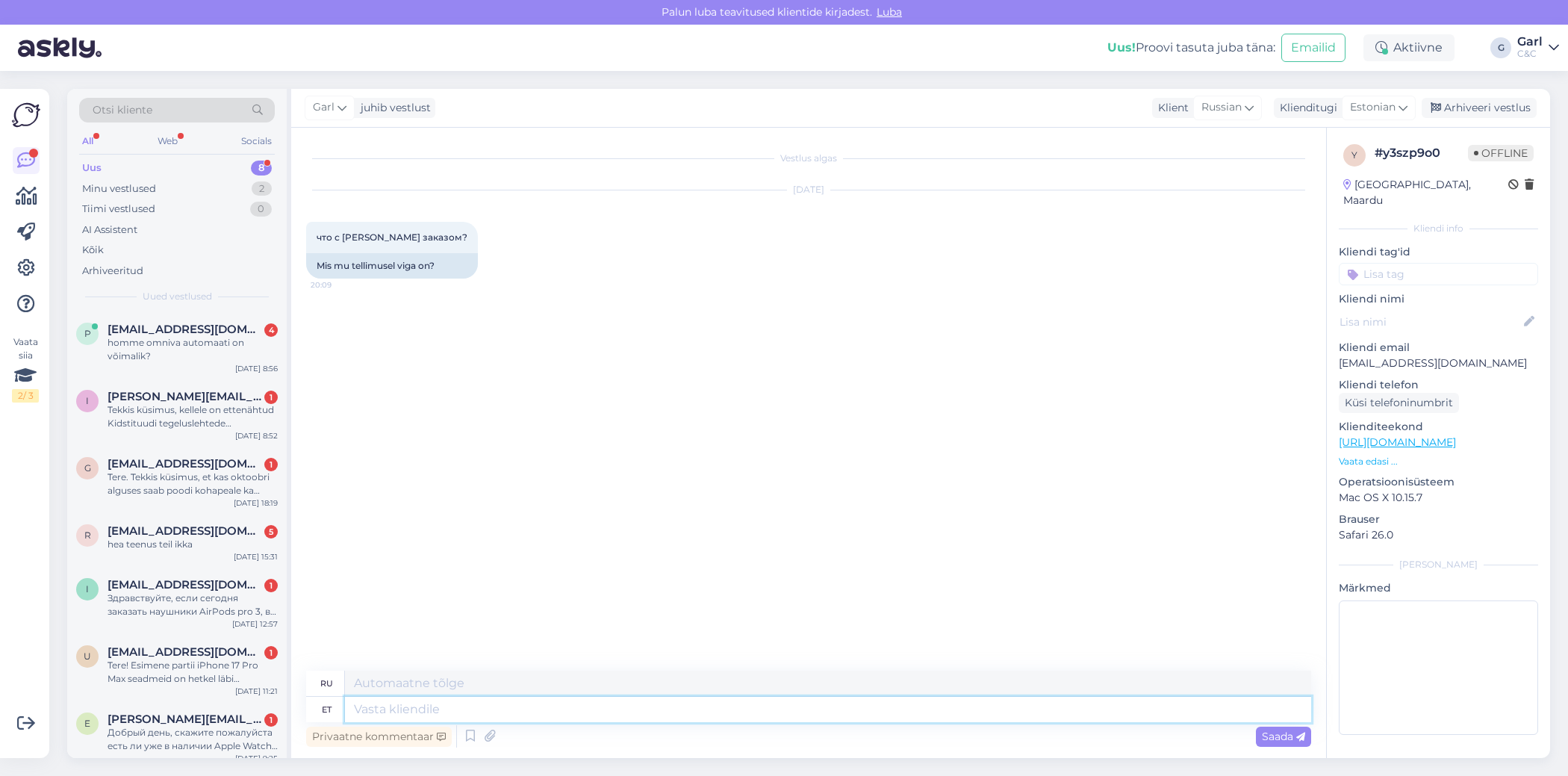
click at [715, 707] on textarea at bounding box center [828, 709] width 967 height 25
click at [715, 708] on textarea at bounding box center [828, 709] width 967 height 25
type textarea "Tere!"
type textarea "Привет!"
type textarea "Tere! Kas saa"
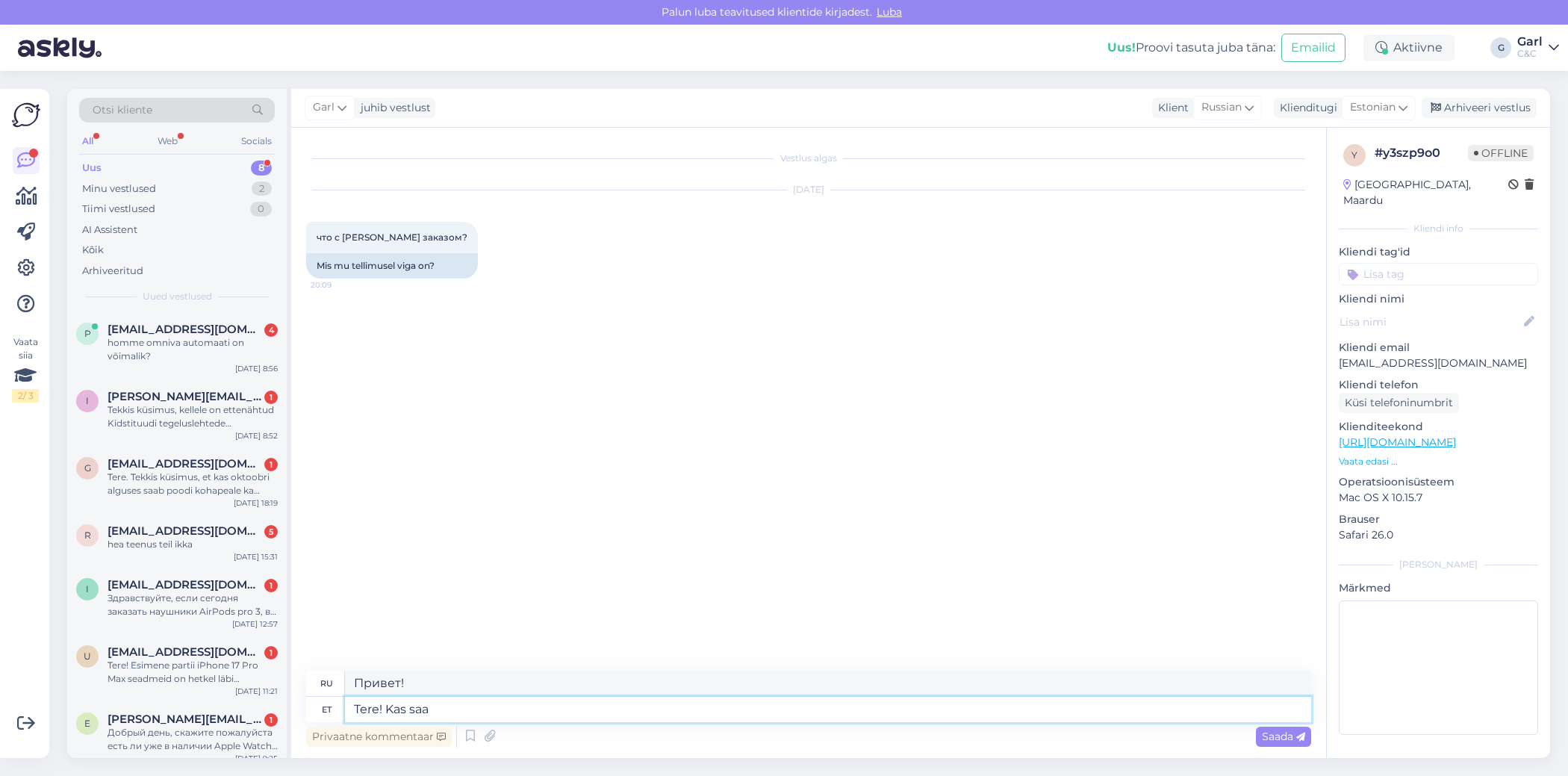
type textarea "Привет! Это"
type textarea "Tere! Kas saaksite pal"
type textarea "Здравствуйте! Не могли бы вы"
type textarea "Tere! Kas saaksite palun täpsustada?"
type textarea "Здравствуйте! Не могли бы вы прояснить ситуацию?"
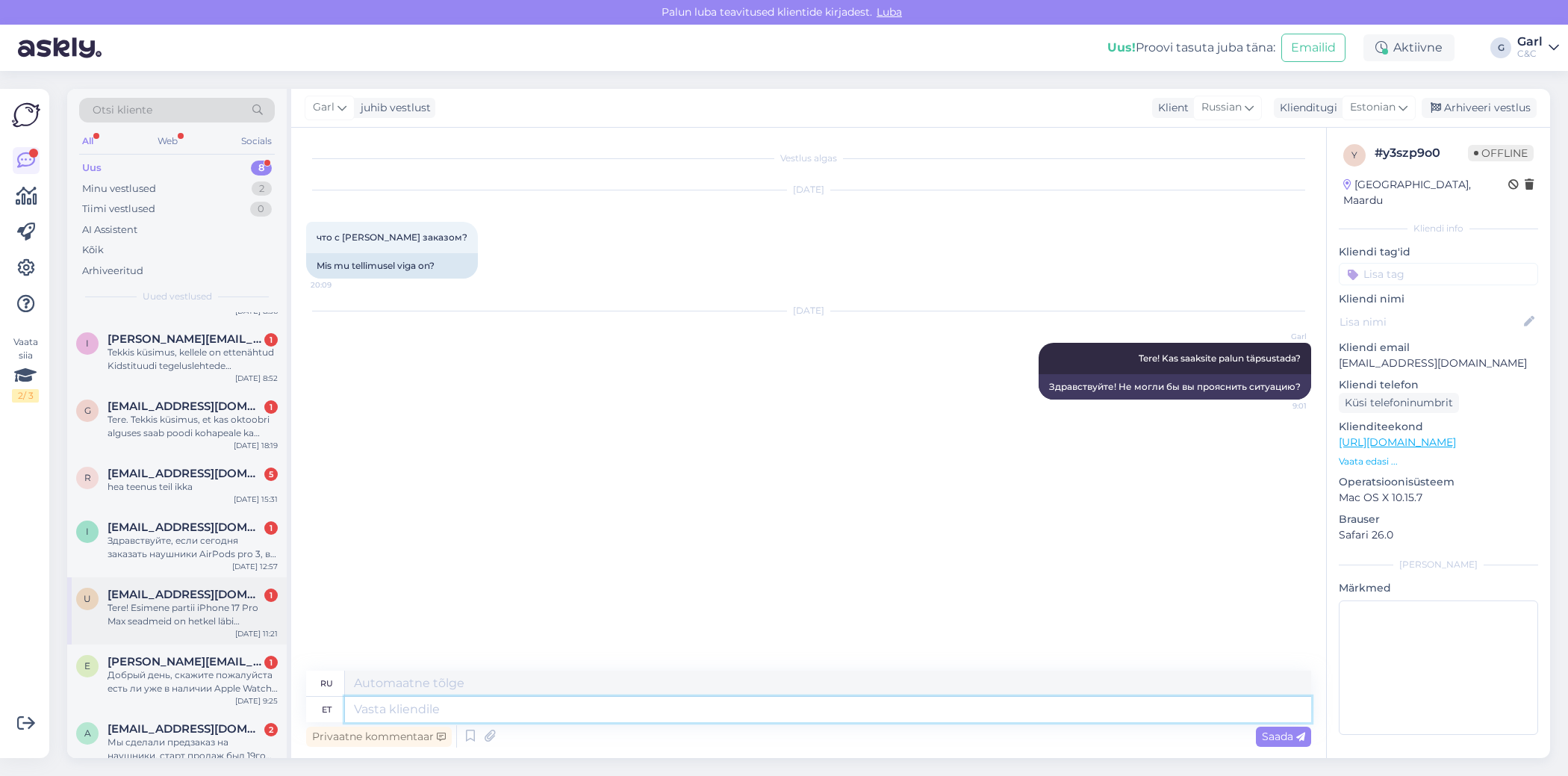
scroll to position [77, 0]
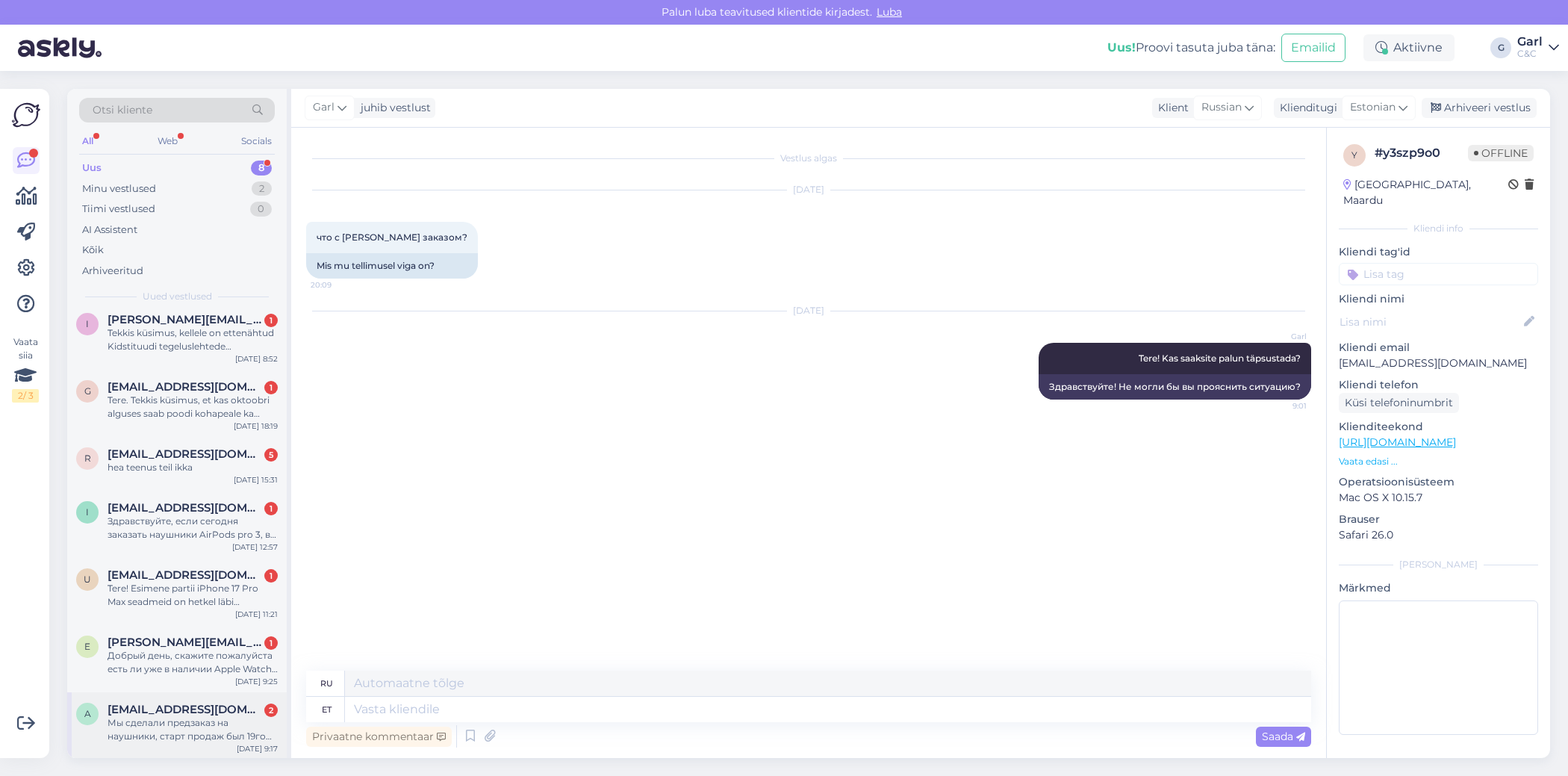
click at [211, 730] on div "Мы сделали предзаказ на наушники, старт продаж был 19го сентября. Когда мы их м…" at bounding box center [192, 729] width 170 height 27
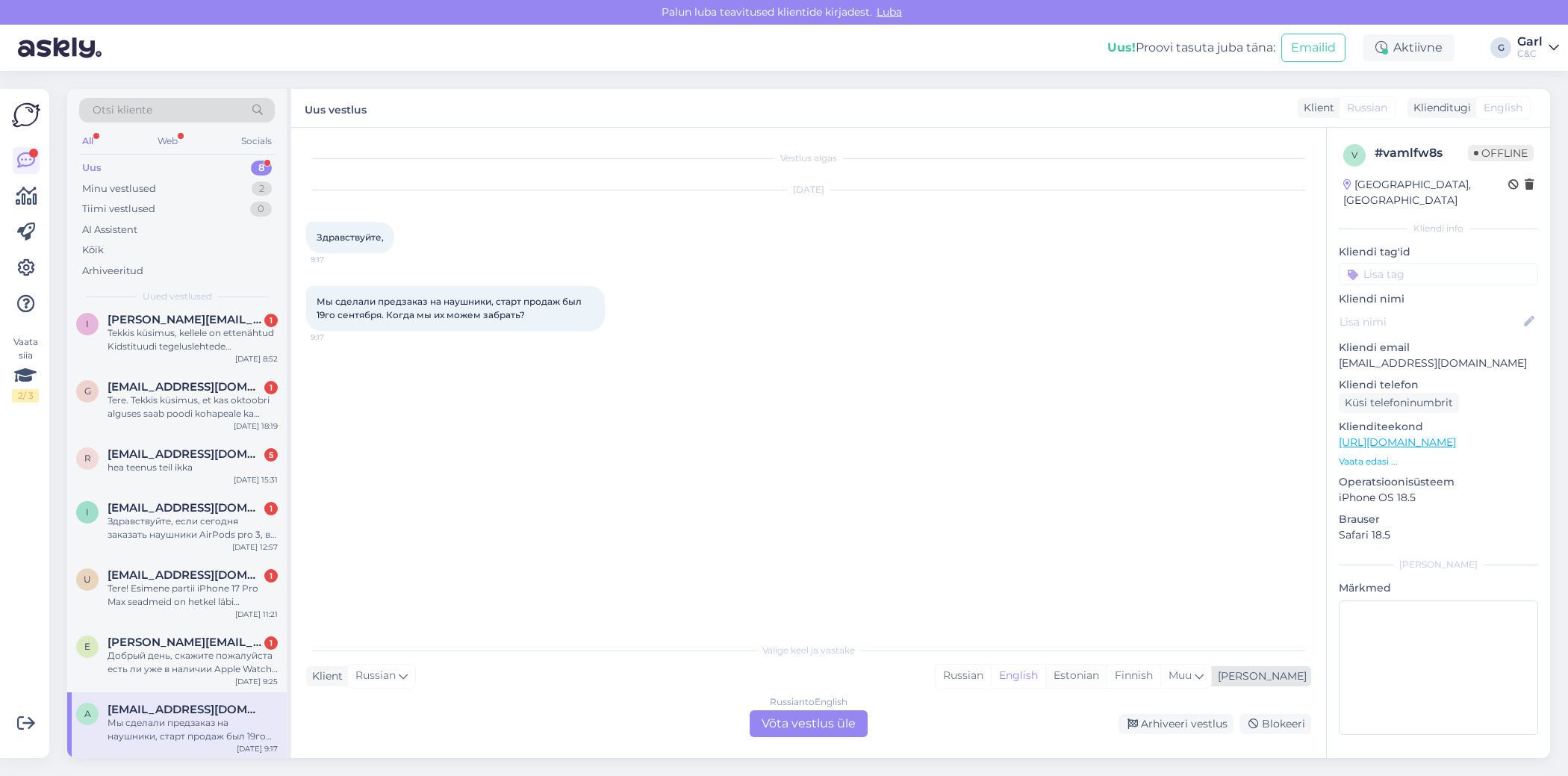
click at [1107, 675] on div "Estonian" at bounding box center [1076, 676] width 61 height 22
click at [784, 721] on div "Russian to Estonian Võta vestlus üle" at bounding box center [809, 723] width 118 height 27
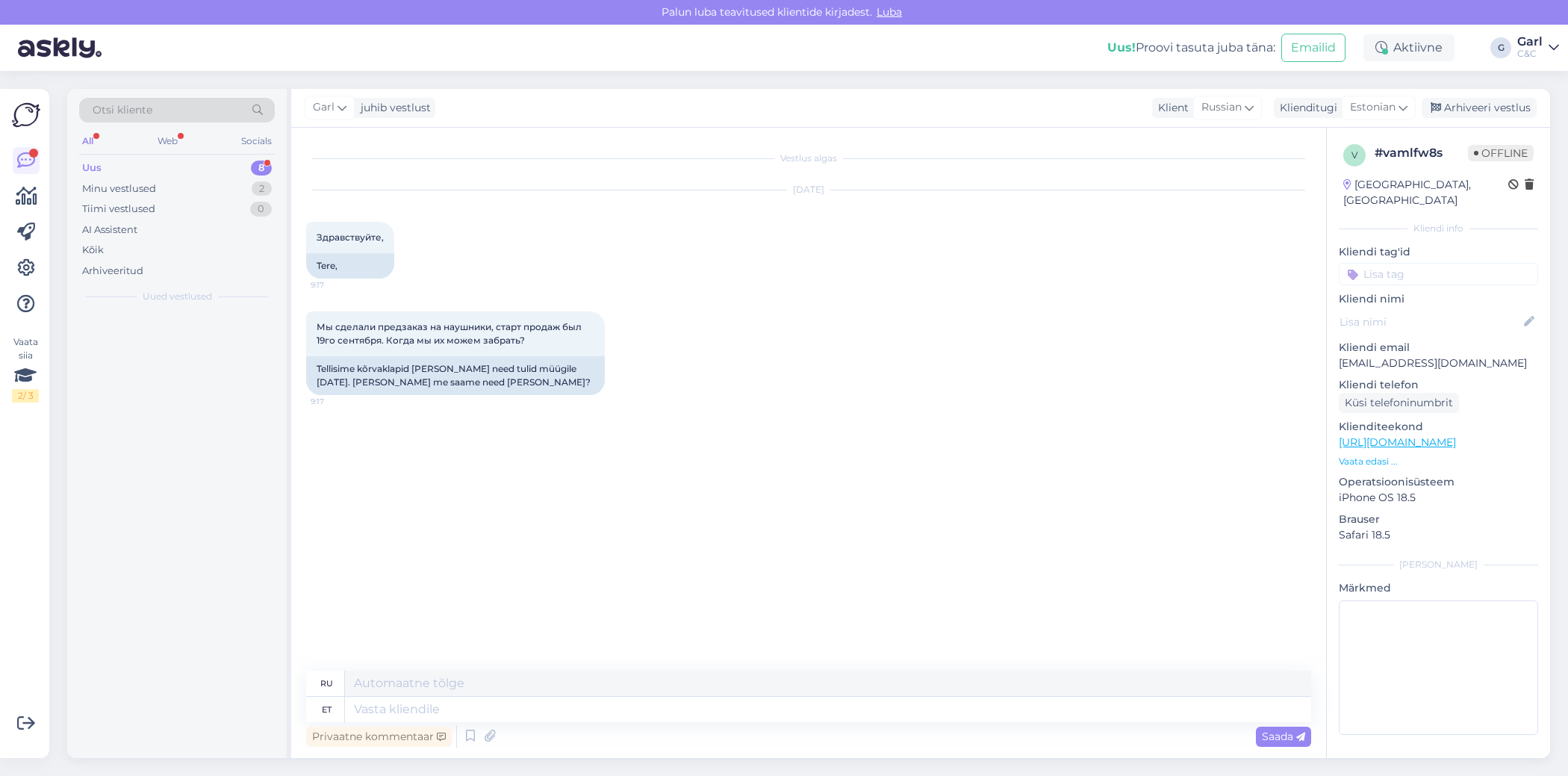
scroll to position [0, 0]
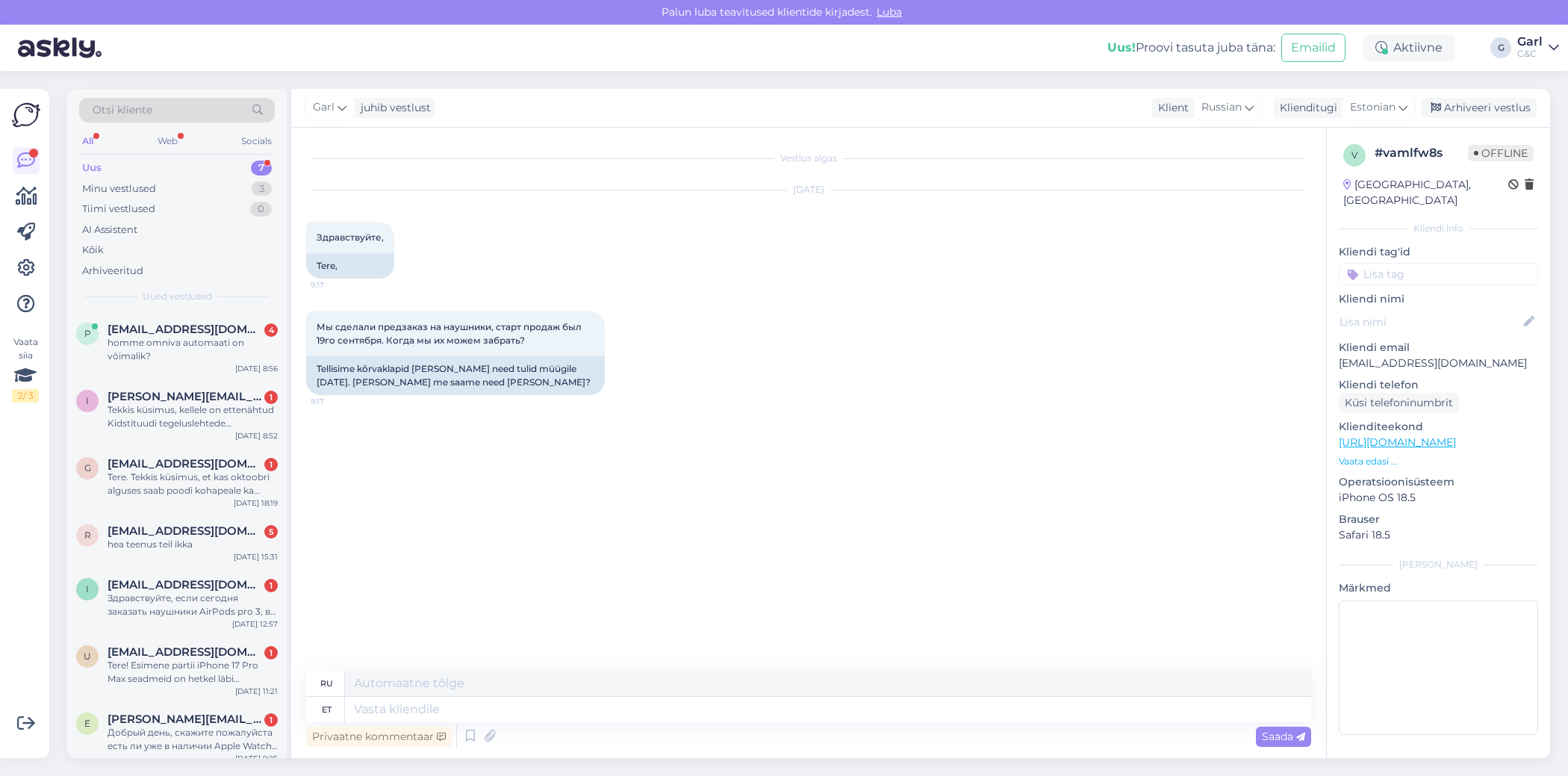
click at [696, 726] on div "Privaatne kommentaar Saada" at bounding box center [808, 736] width 1005 height 29
click at [674, 717] on textarea at bounding box center [828, 709] width 967 height 25
click at [465, 736] on icon at bounding box center [469, 736] width 18 height 22
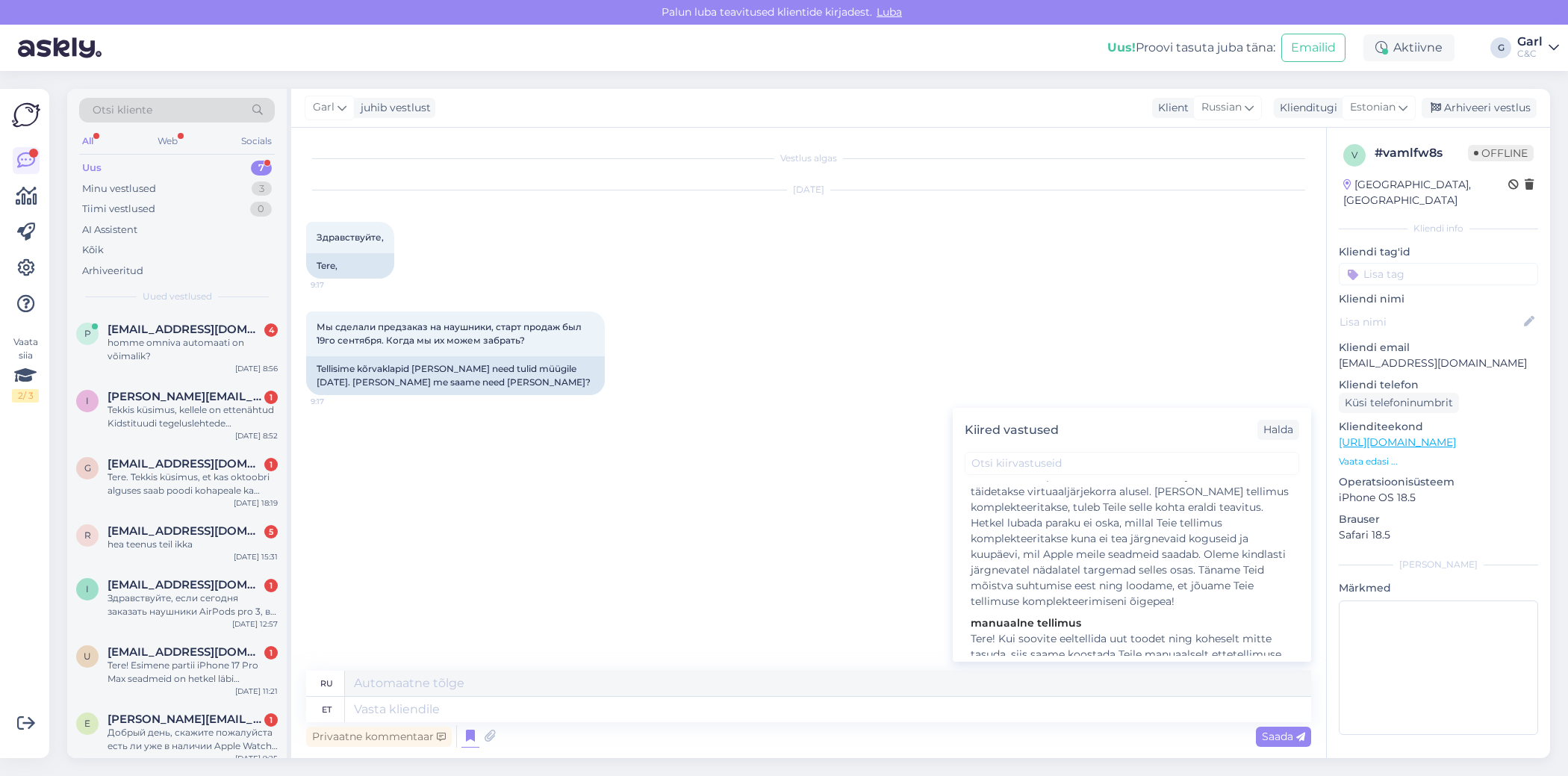
scroll to position [353, 0]
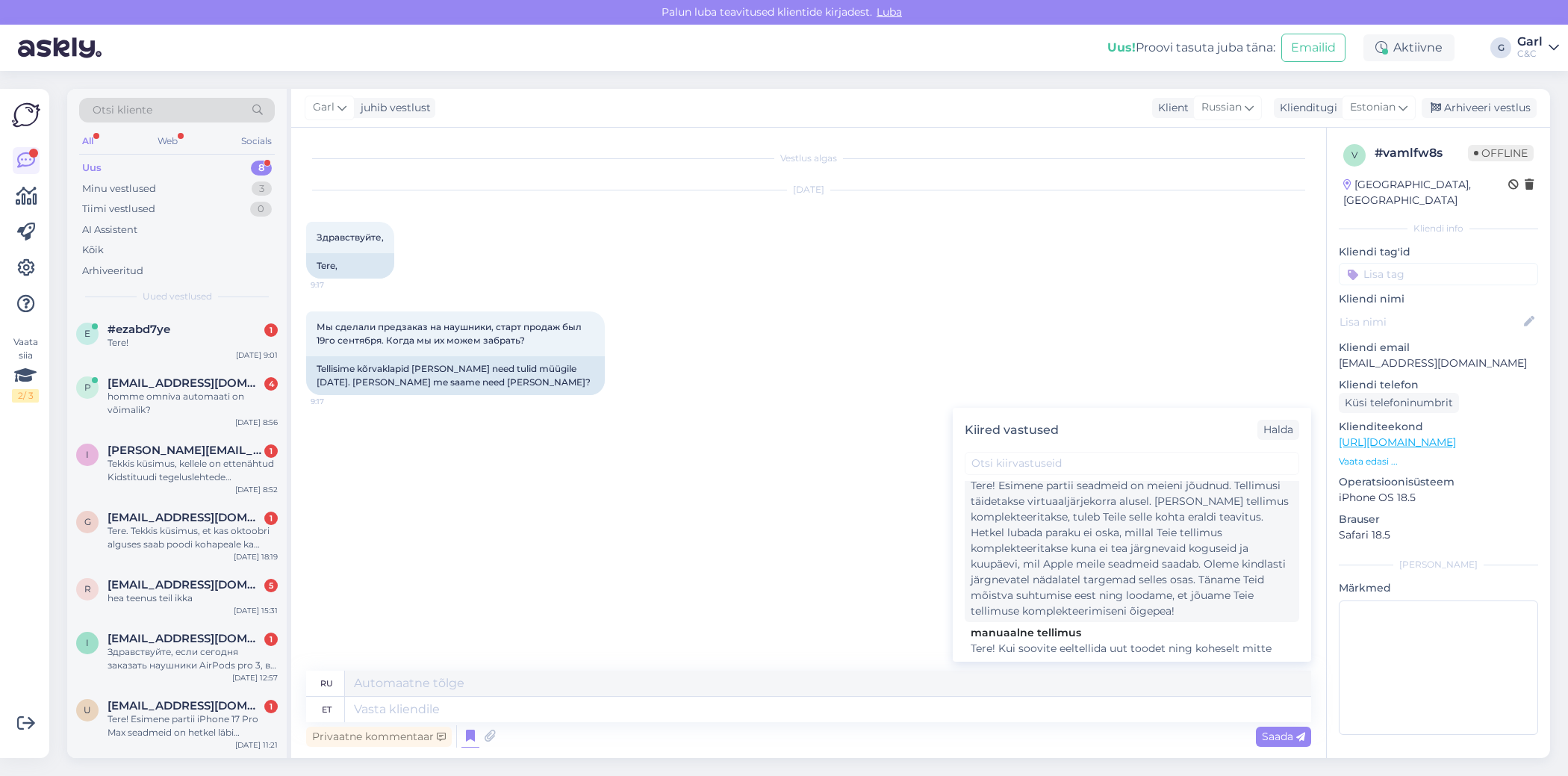
click at [1101, 566] on div "Tere! Esimene partii seadmeid on meieni jõudnud. Tellimusi täidetakse virtuaalj…" at bounding box center [1131, 548] width 323 height 141
type textarea "Здравствуйте! Первая партия устройств прибыла. Заказы выполняются в порядке вир…"
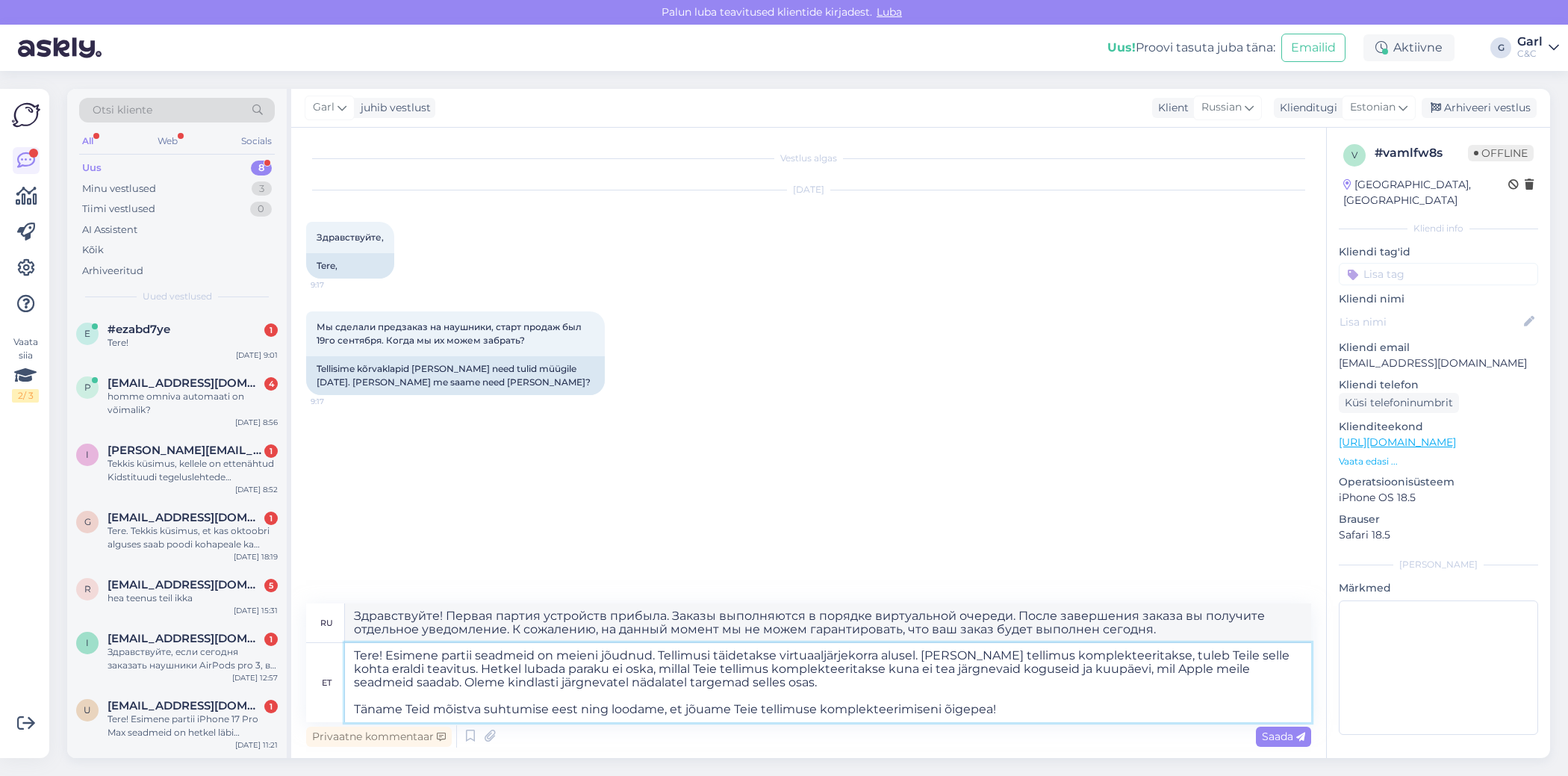
click at [764, 693] on textarea "Tere! Esimene partii seadmeid on meieni jõudnud. Tellimusi täidetakse virtuaalj…" at bounding box center [828, 682] width 967 height 79
click at [778, 678] on textarea "Tere! Esimene partii seadmeid on meieni jõudnud. Tellimusi täidetakse virtuaalj…" at bounding box center [828, 682] width 967 height 79
click at [746, 708] on textarea "Tere! Esimene partii seadmeid on meieni jõudnud. Tellimusi täidetakse virtuaalj…" at bounding box center [828, 682] width 967 height 79
click at [353, 706] on textarea "Tere! Esimene partii seadmeid on meieni jõudnud. Tellimusi täidetakse virtuaalj…" at bounding box center [828, 682] width 967 height 79
type textarea "Tere! Esimene partii seadmeid on meieni jõudnud. Tellimusi täidetakse virtuaalj…"
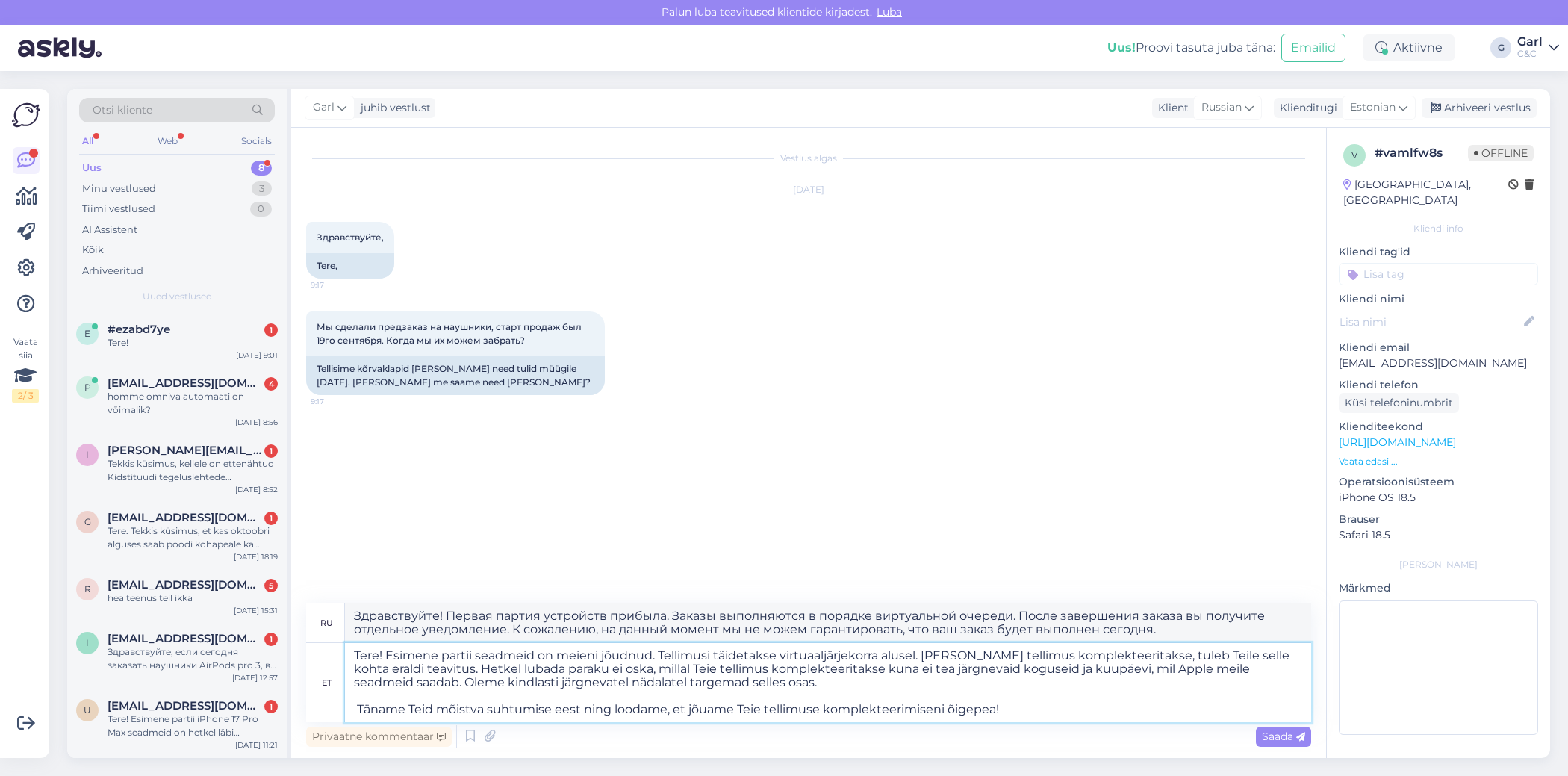
type textarea "Здравствуйте! Первая партия устройств прибыла. Заказы выполняются в порядке вир…"
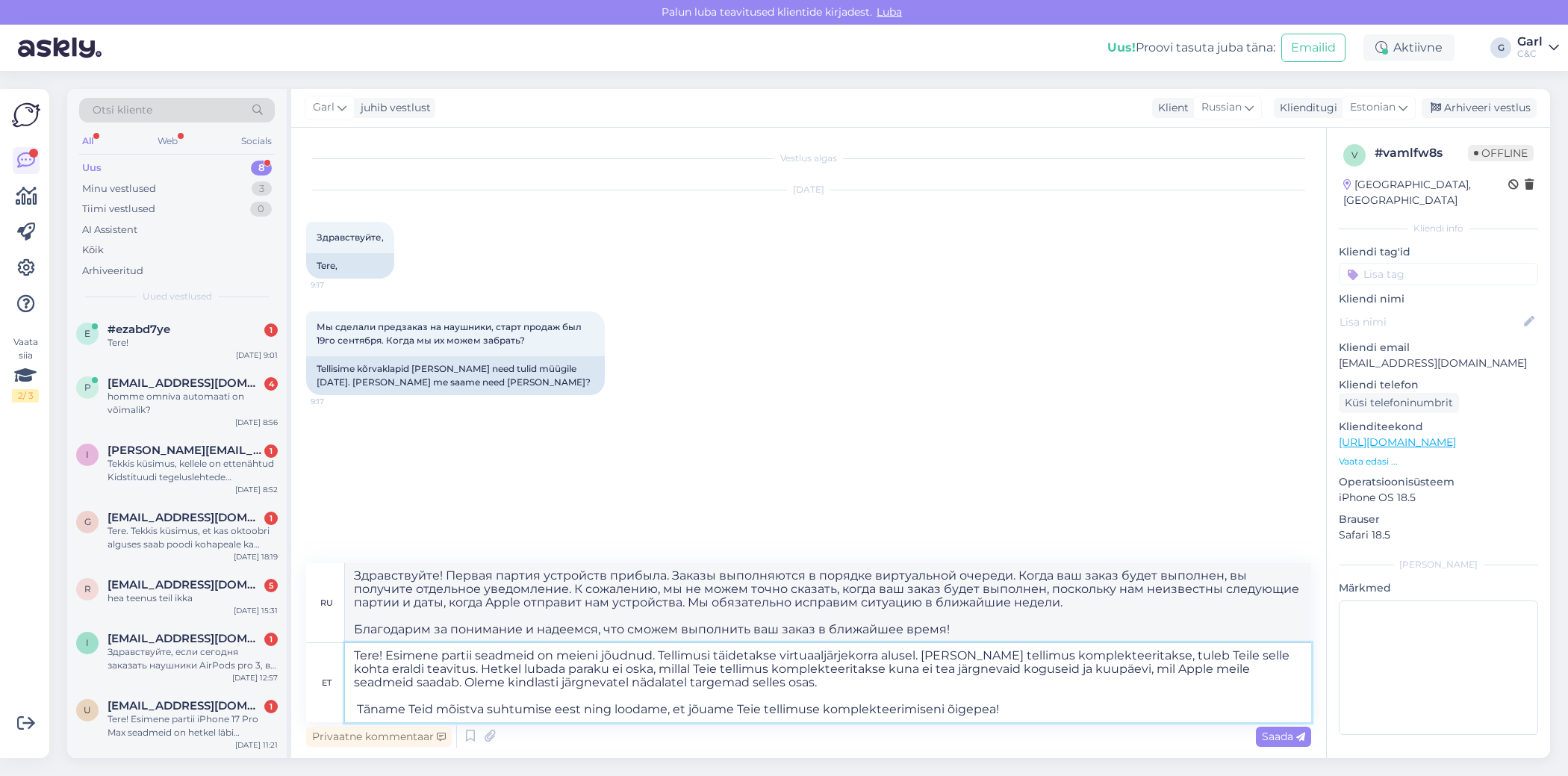
type textarea "Tere! Esimene partii seadmeid on meieni jõudnud. Tellimusi täidetakse virtuaalj…"
type textarea "Здравствуйте! Первая партия устройств прибыла. Заказы выполняются в режиме вирт…"
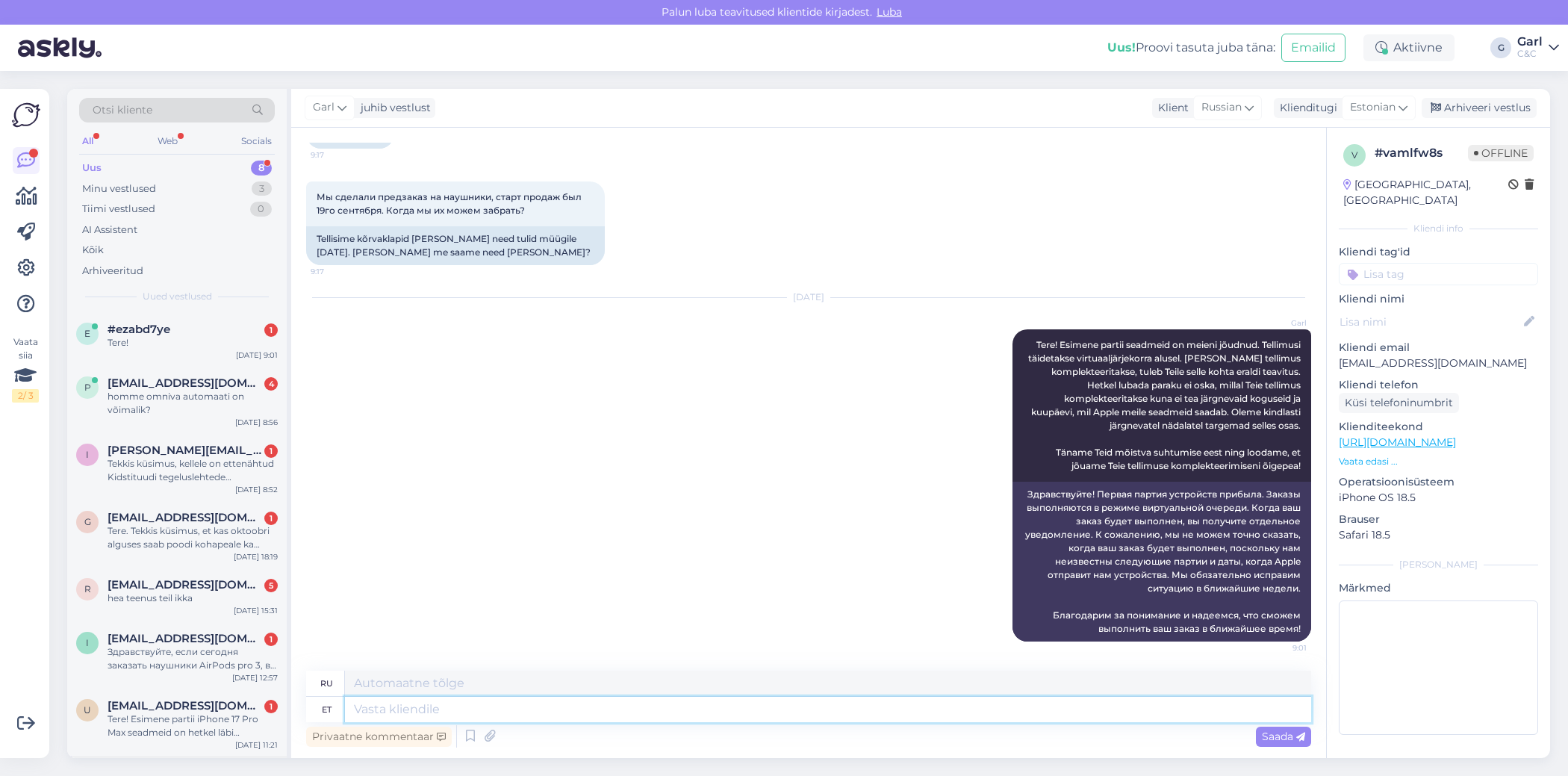
scroll to position [63, 0]
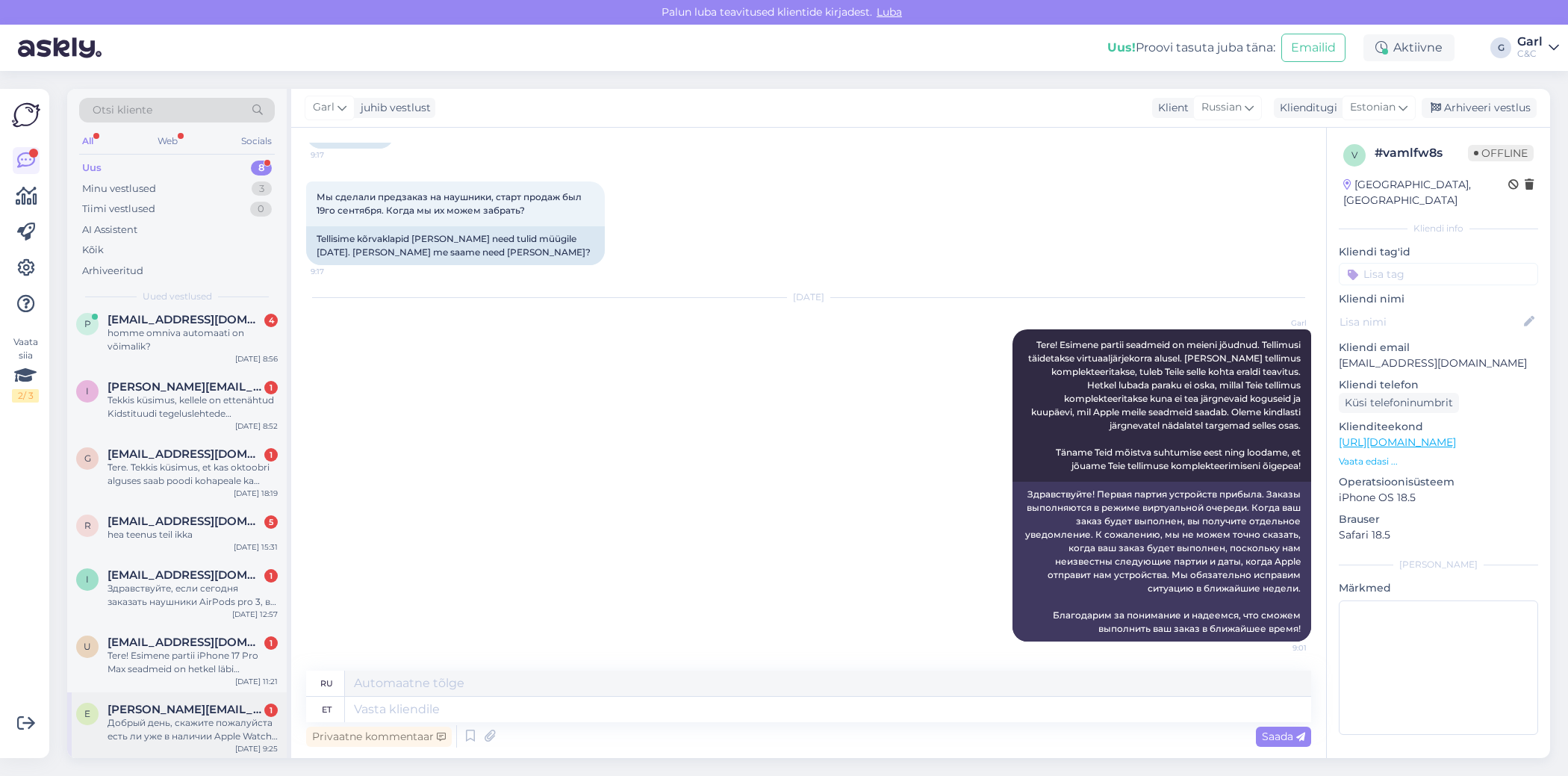
click at [217, 717] on div "Добрый день, скажите пожалуйста есть ли уже в наличии Apple Watch Ultra 3? [PER…" at bounding box center [192, 729] width 170 height 27
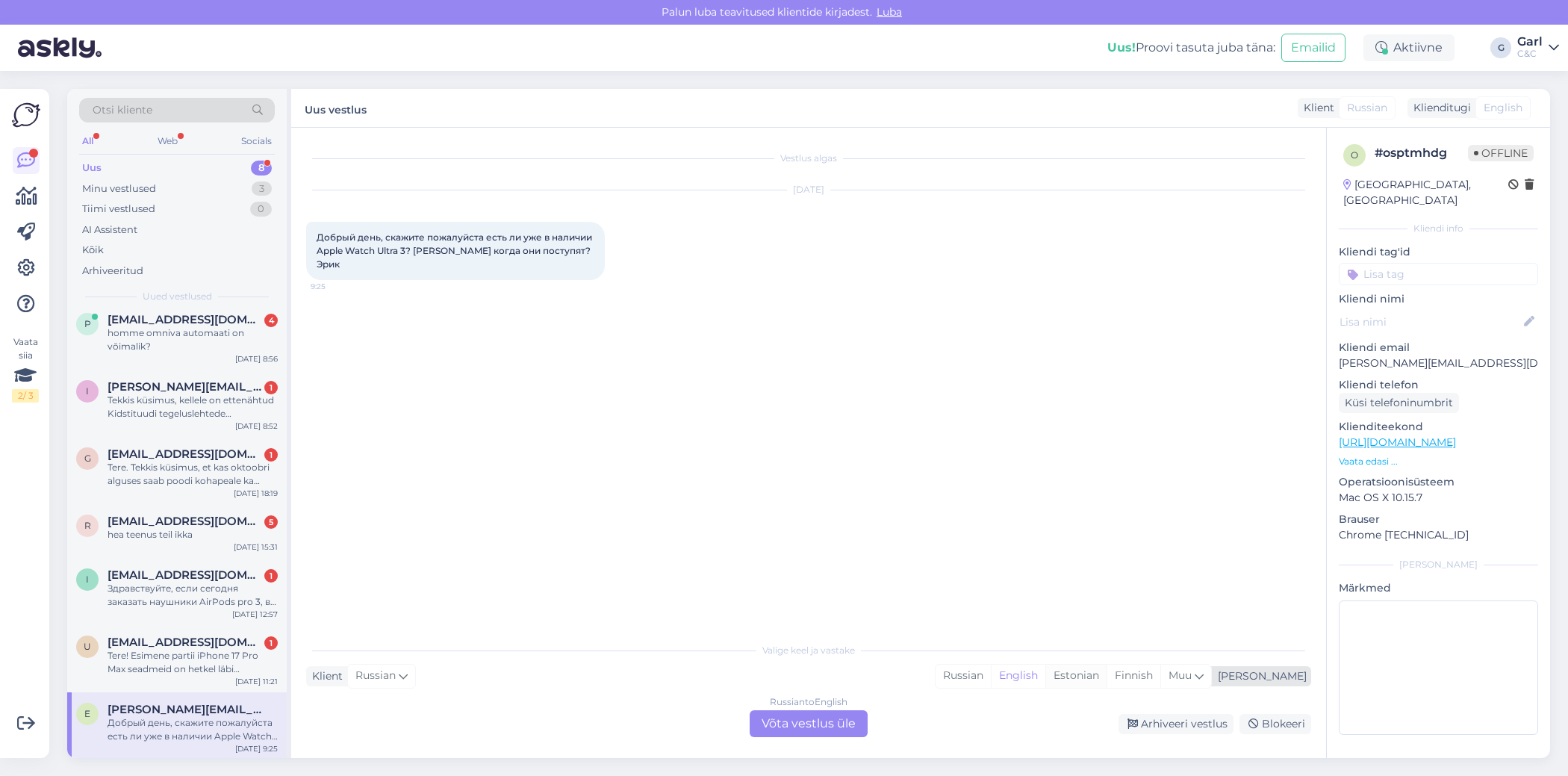
click at [1107, 676] on div "Estonian" at bounding box center [1076, 676] width 61 height 22
click at [816, 728] on div "Russian to Estonian Võta vestlus üle" at bounding box center [809, 723] width 118 height 27
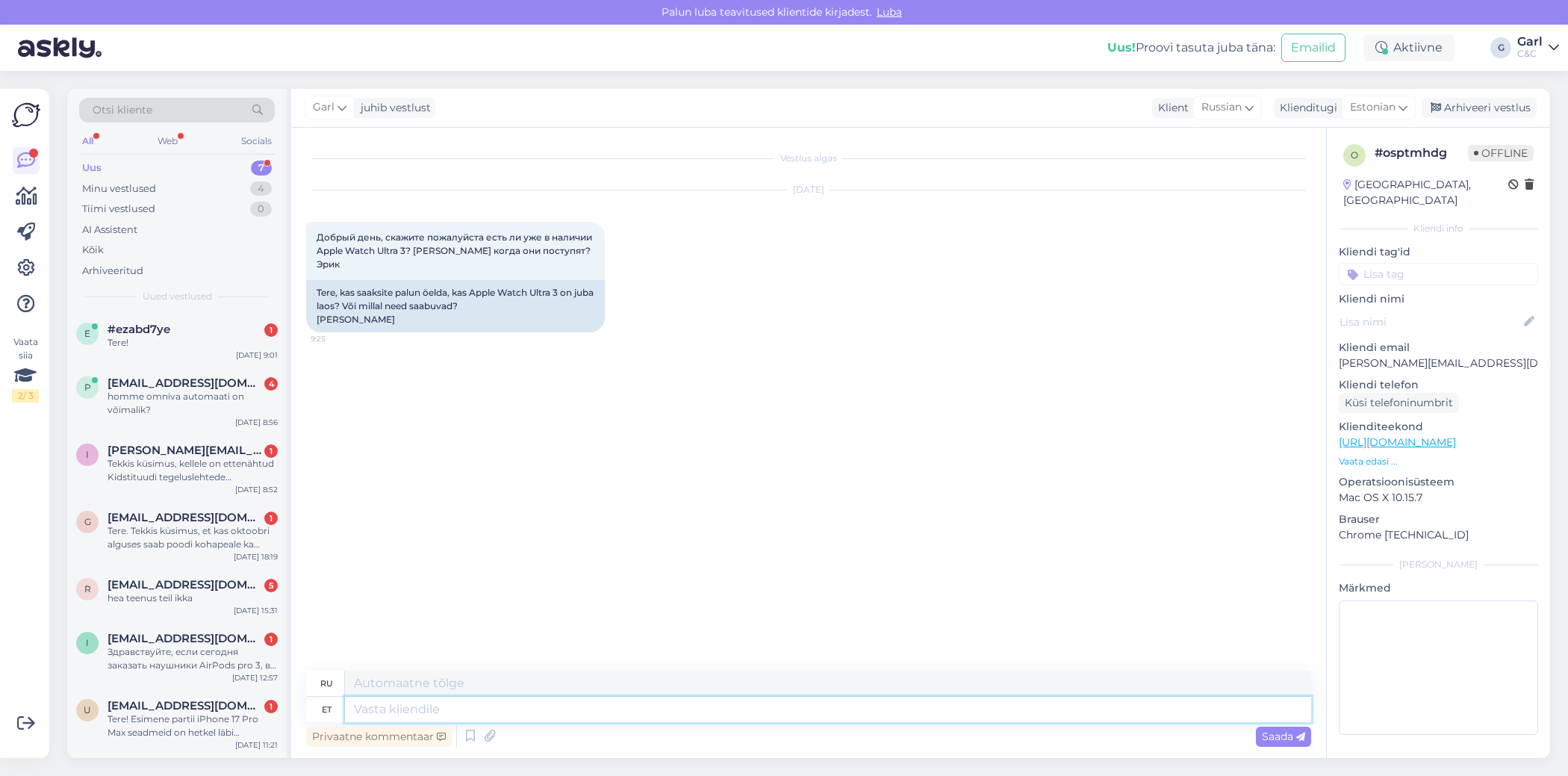
click at [766, 709] on textarea at bounding box center [828, 709] width 967 height 25
click at [756, 704] on textarea at bounding box center [828, 709] width 967 height 25
click at [753, 704] on textarea at bounding box center [828, 709] width 967 height 25
type textarea "Tere! T"
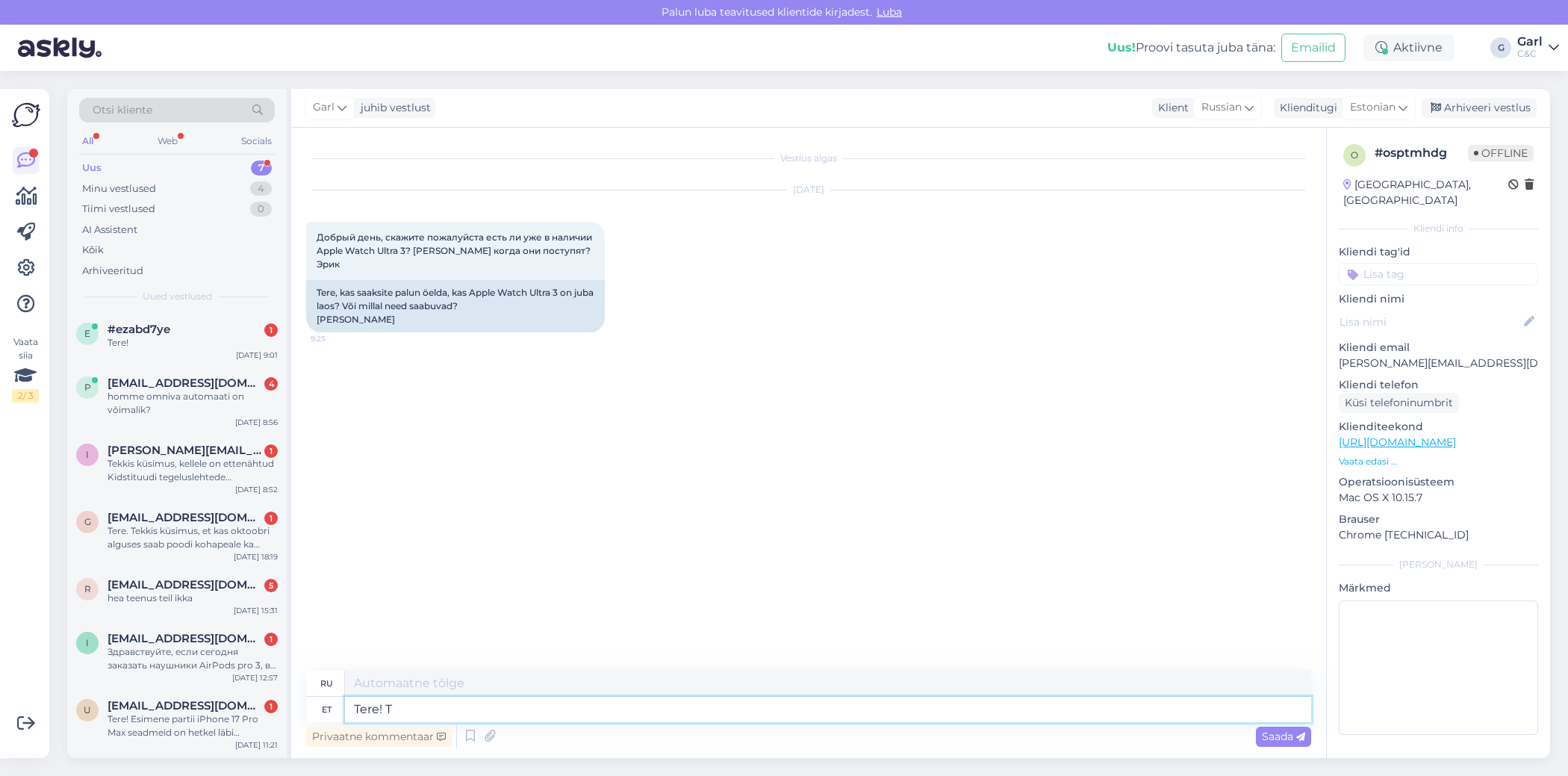
type textarea "Привет!"
type textarea "Tere! Toote saa"
type textarea "Привет! Продукт"
type textarea "Tere! Toote saadavusega sa"
type textarea "Здравствуйте! Наличие товара"
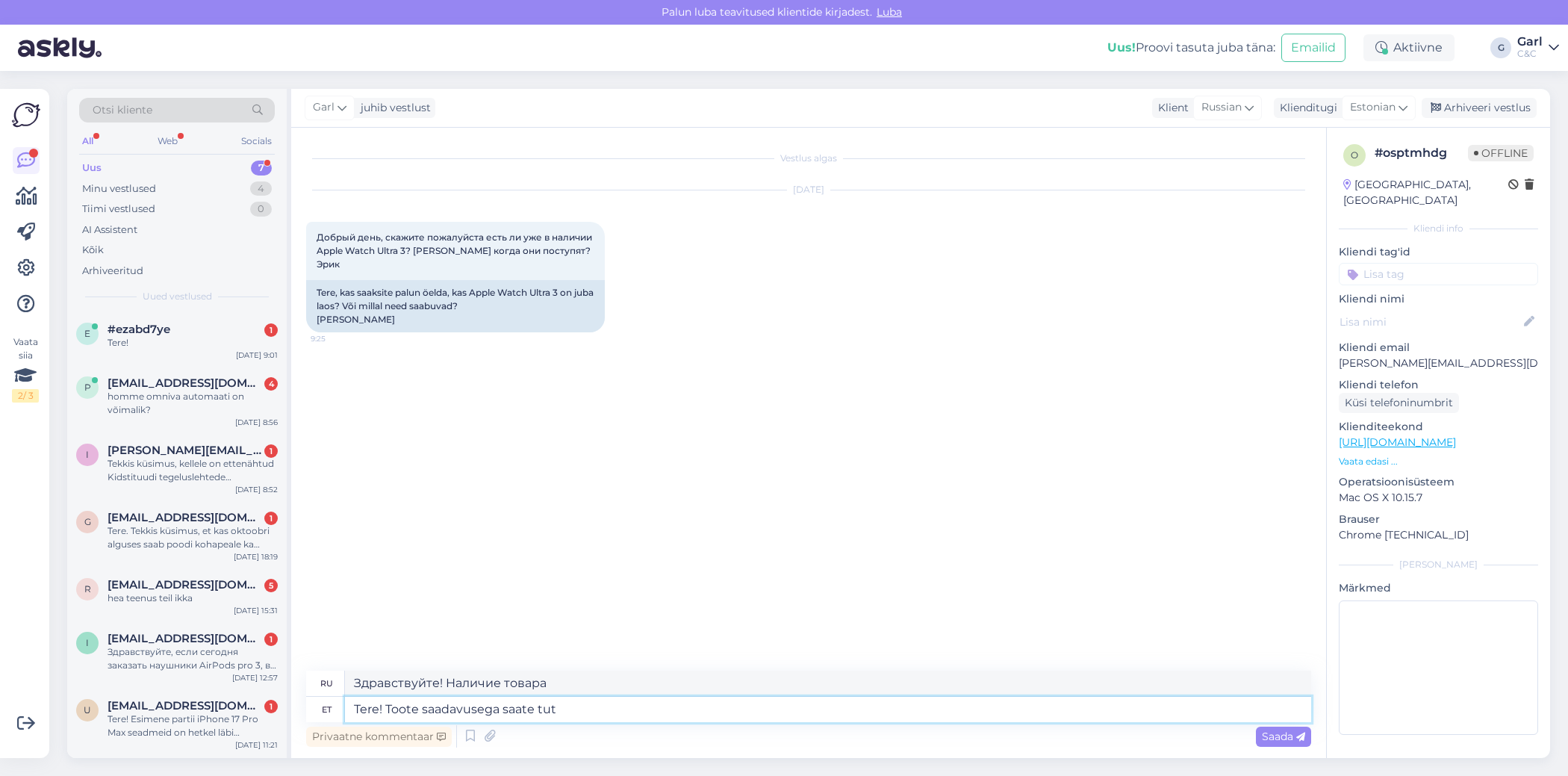
type textarea "Tere! Toote saadavusega saate tutv"
type textarea "Здравствуйте! Учитывая доступность товара, вы можете"
type textarea "Tere! Toote saadavusega saate tutvuda"
type textarea "Здравствуйте! Вы можете проверить наличие товара."
type textarea "Tere! Toote saadavusega saate tutvuda tootelehel. HEtk"
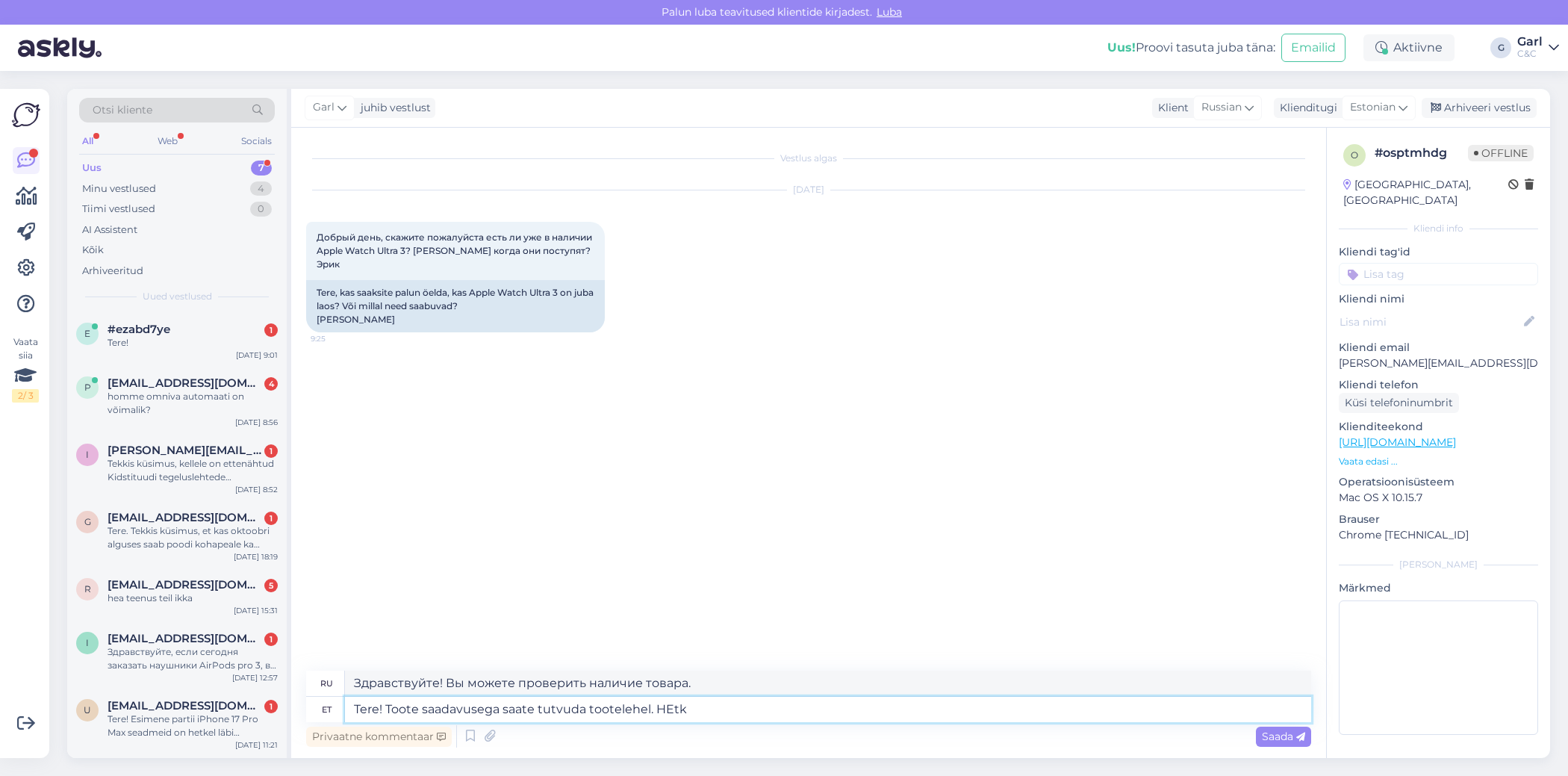
type textarea "Здравствуйте! Наличие товара можно проверить на странице товара."
type textarea "Tere! Toote saadavusega saate tutvuda tootelehel. [PERSON_NAME]"
type textarea "Здравствуйте! Вы можете проверить наличие товара на странице товара. HEtkel"
type textarea "Tere! Toote saadavusega saate tutvuda tootelehel."
type textarea "Здравствуйте! Наличие товара можно проверить на странице товара."
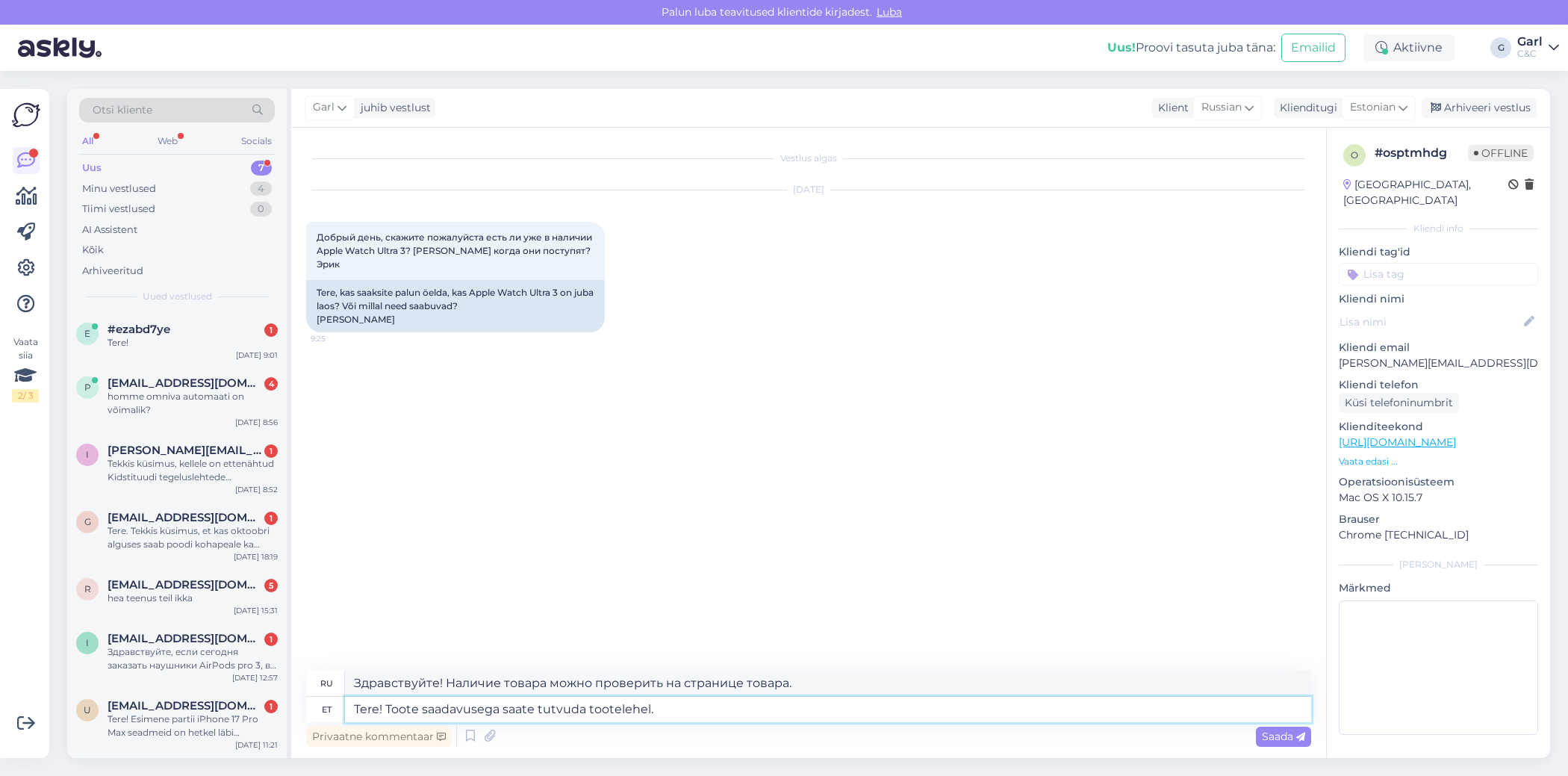
type textarea "Tere! Toote saadavusega saate tutvuda tootelehel."
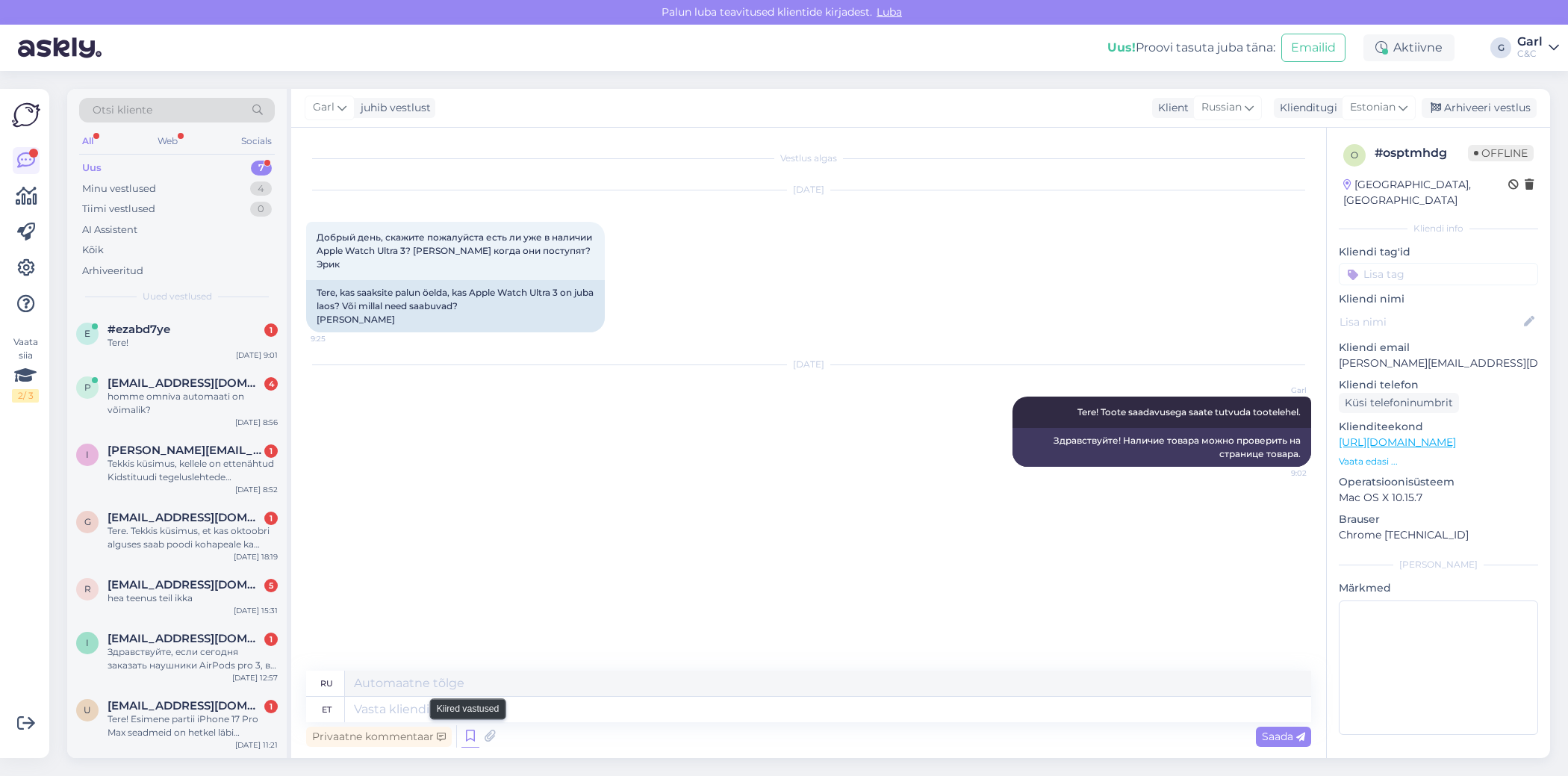
click at [466, 743] on icon at bounding box center [469, 736] width 18 height 22
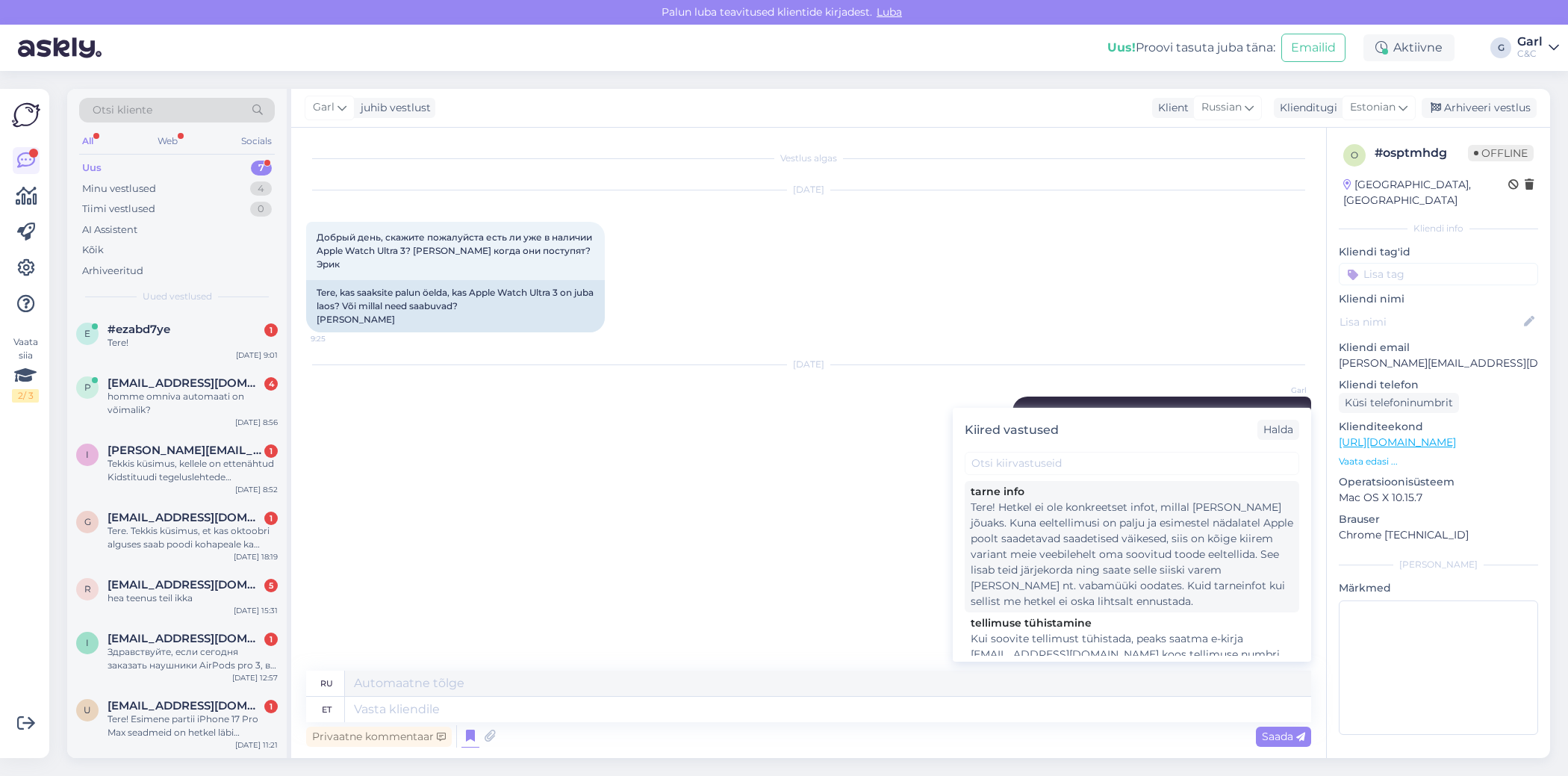
click at [1100, 595] on div "Tere! Hetkel ei ole konkreetset infot, millal [PERSON_NAME] jõuaks. Kuna eeltel…" at bounding box center [1131, 554] width 323 height 110
type textarea "Здравствуйте! В настоящее время нет точной информации о сроках поставки. Поскол…"
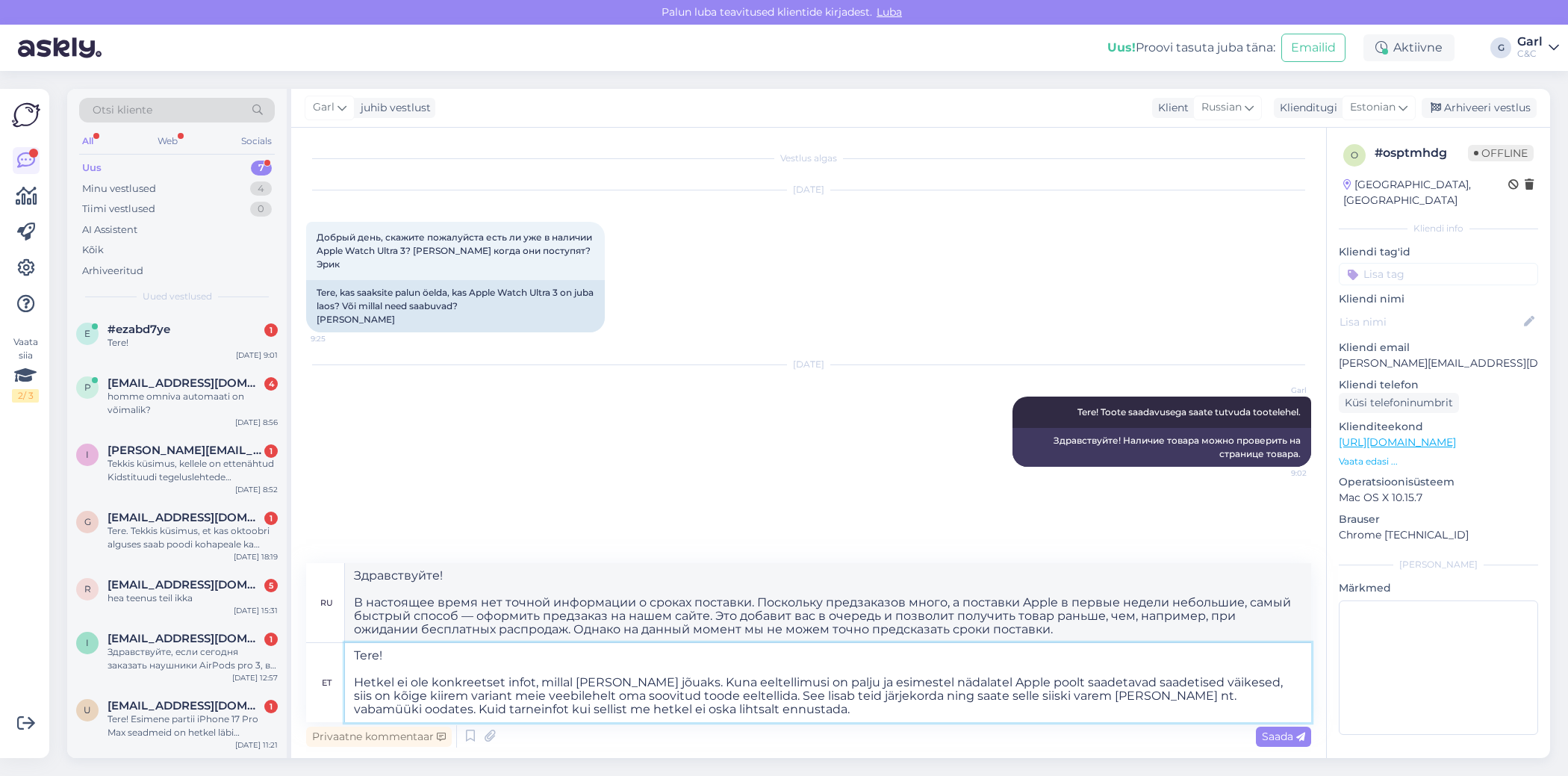
click at [362, 672] on textarea "Tere! Hetkel ei ole konkreetset infot, millal [PERSON_NAME] jõuaks. Kuna eeltel…" at bounding box center [828, 682] width 967 height 79
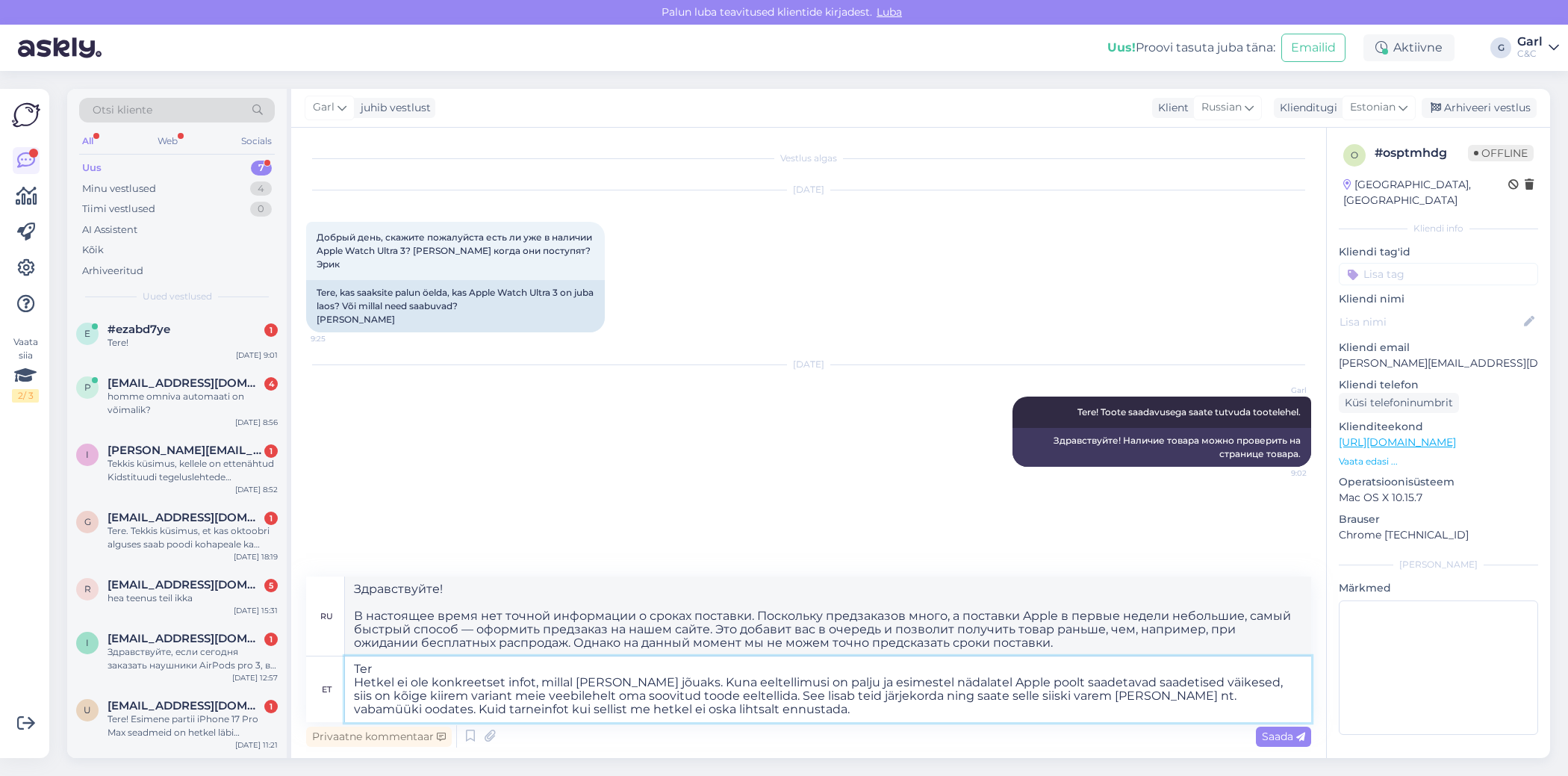
type textarea "Te Hetkel ei ole konkreetset infot, millal [PERSON_NAME] jõuaks. Kuna eeltellim…"
type textarea "Ter В настоящее время нет точной информации о сроках поставки. Поскольку предва…"
type textarea "Hetkel ei ole konkreetset infot, millal [PERSON_NAME] jõuaks. Kuna eeltellimusi…"
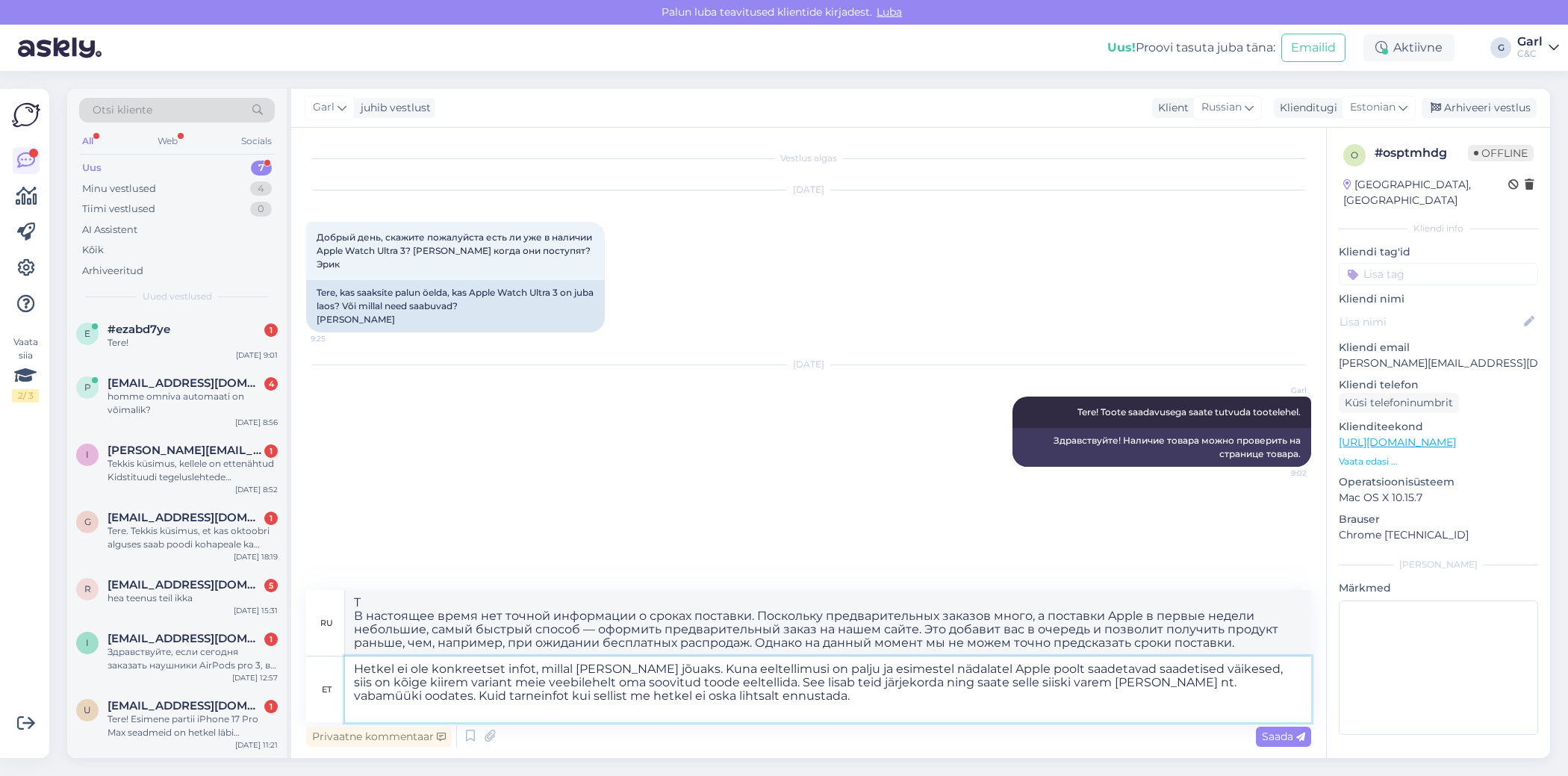
type textarea "В настоящее время нет точной информации о сроках поставки. Поскольку предварите…"
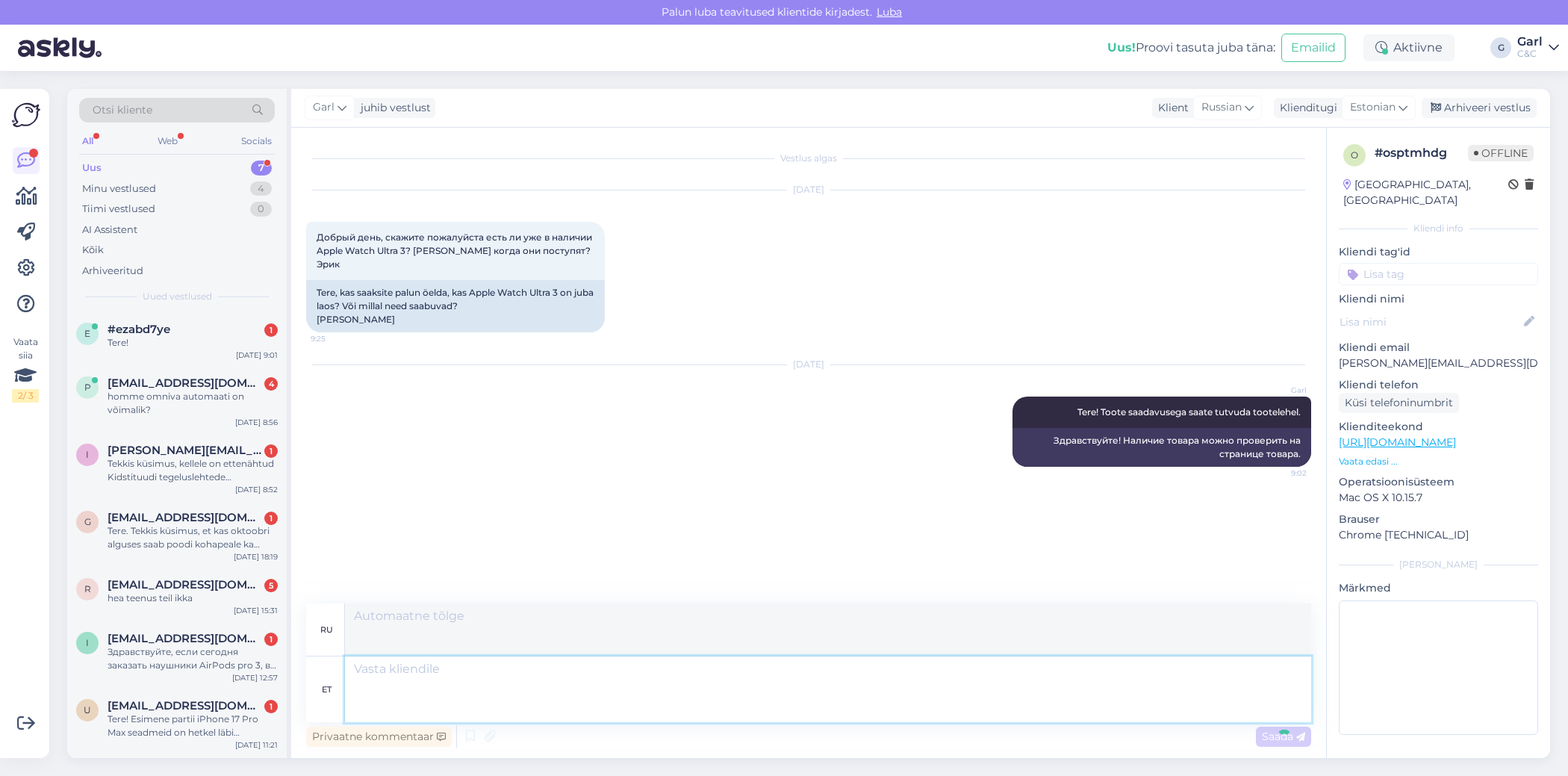
scroll to position [103, 0]
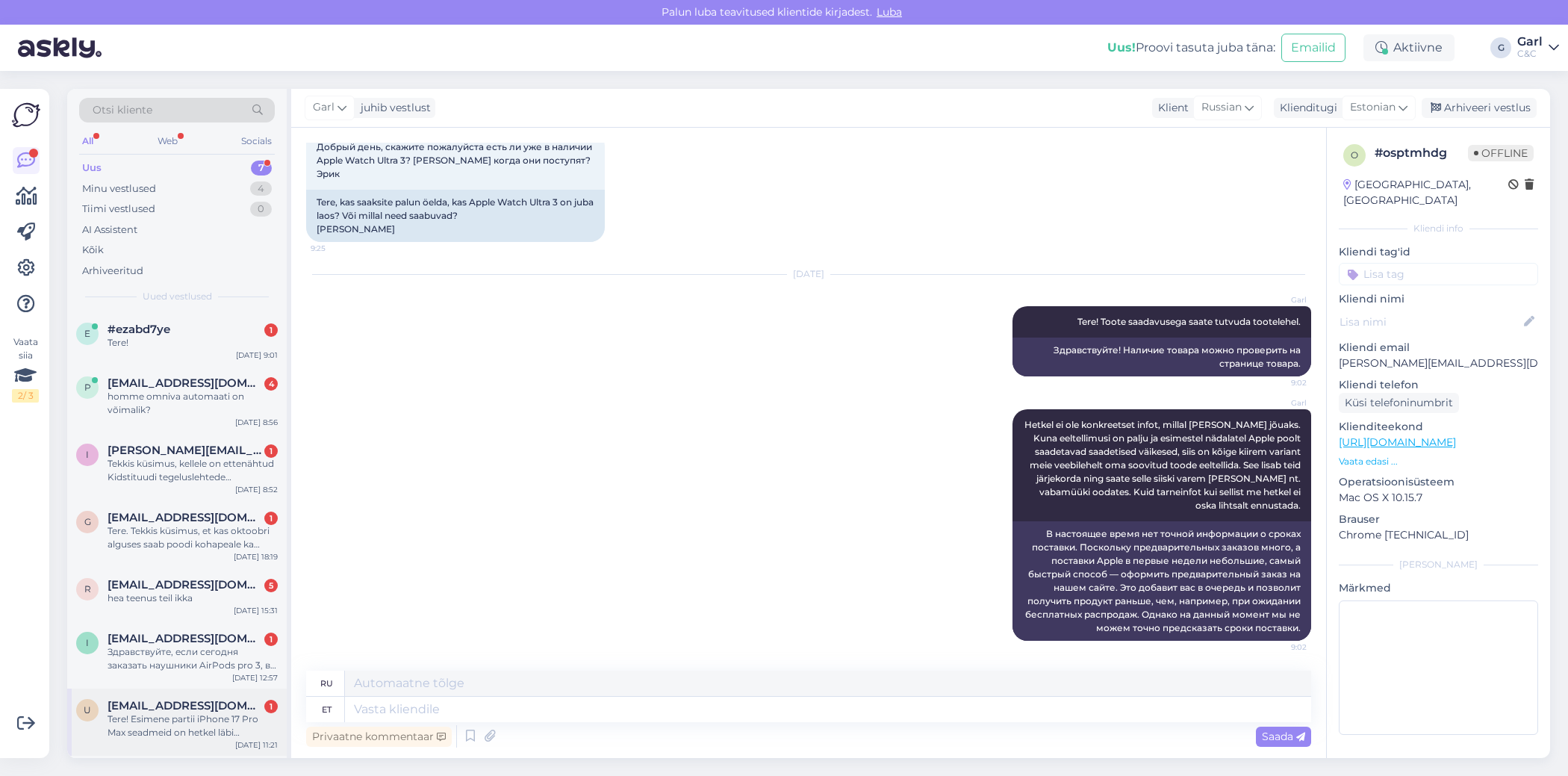
click at [211, 702] on span "[EMAIL_ADDRESS][DOMAIN_NAME]" at bounding box center [185, 705] width 155 height 13
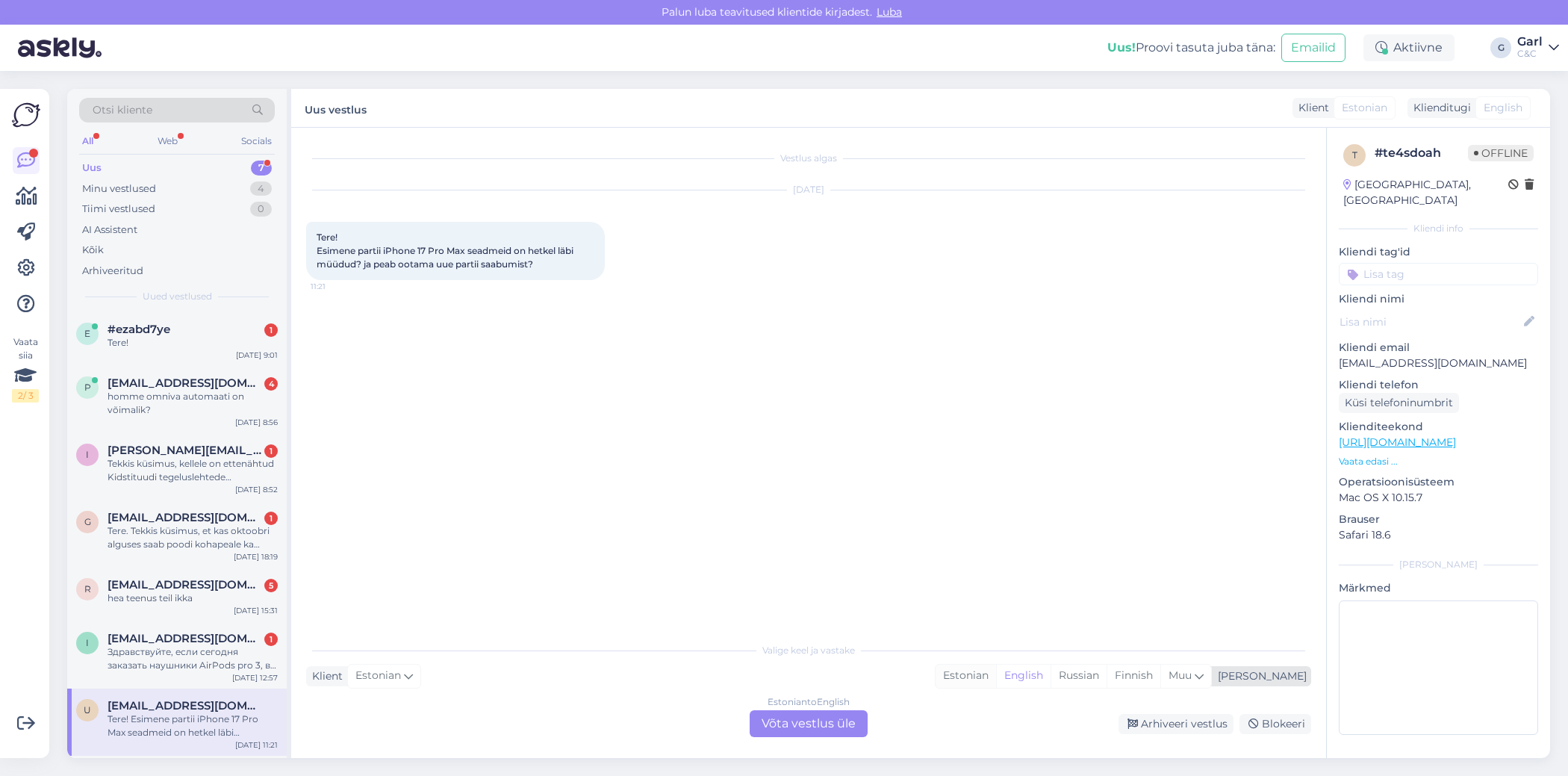
click at [996, 676] on div "Estonian" at bounding box center [966, 676] width 60 height 22
click at [822, 725] on div "Estonian to Estonian Võta vestlus üle" at bounding box center [809, 723] width 118 height 27
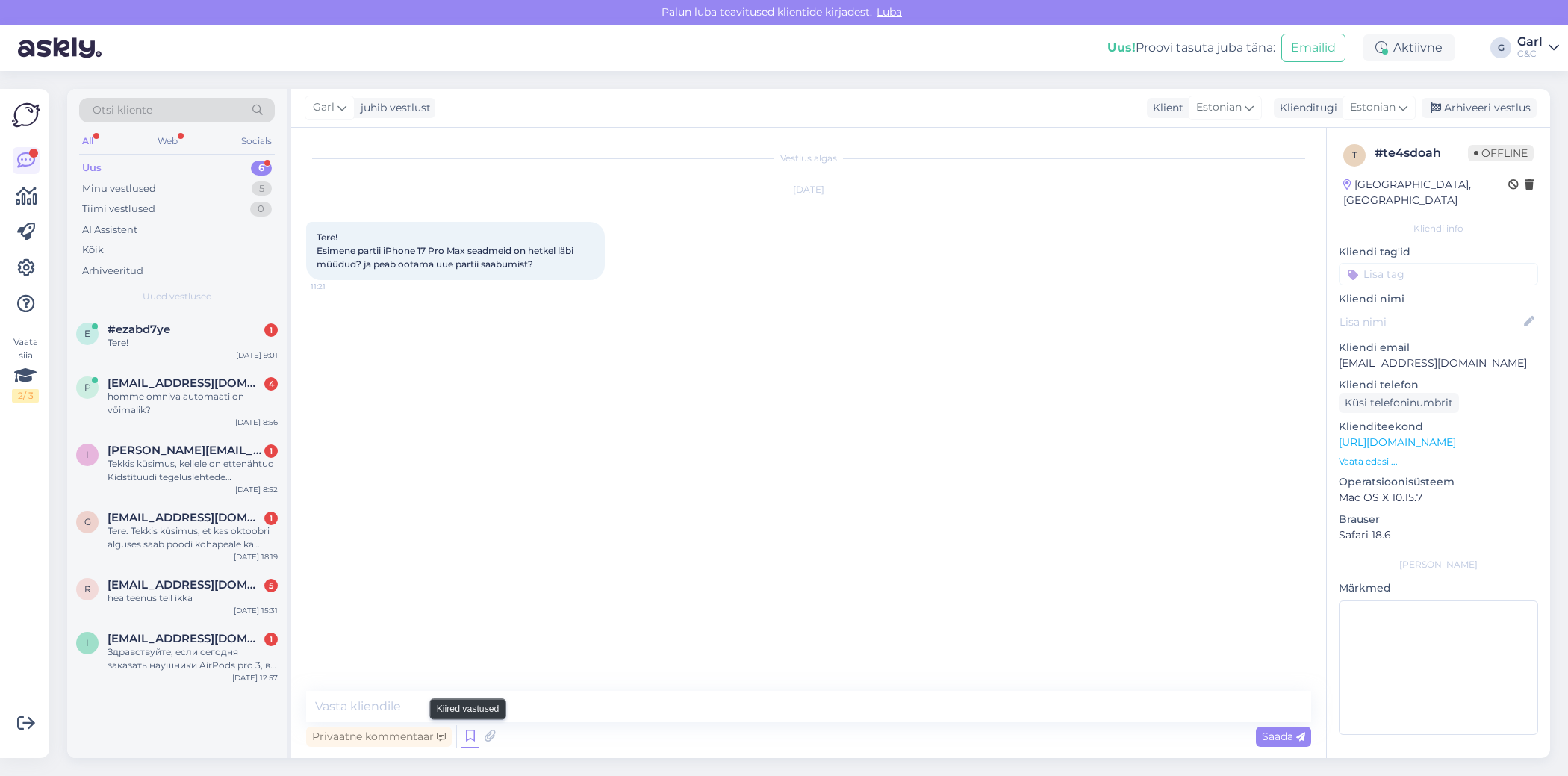
click at [465, 743] on icon at bounding box center [469, 736] width 18 height 22
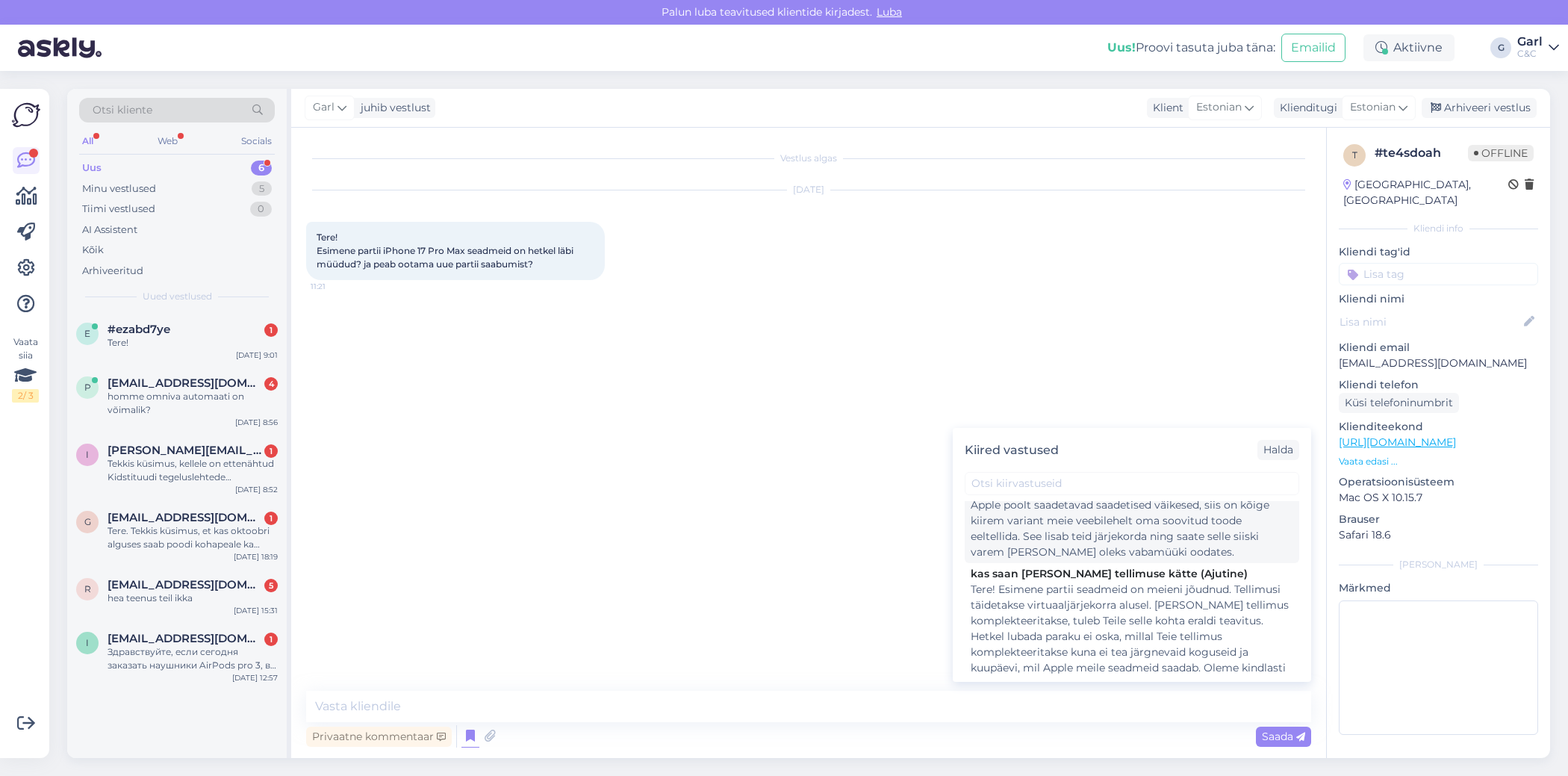
scroll to position [272, 0]
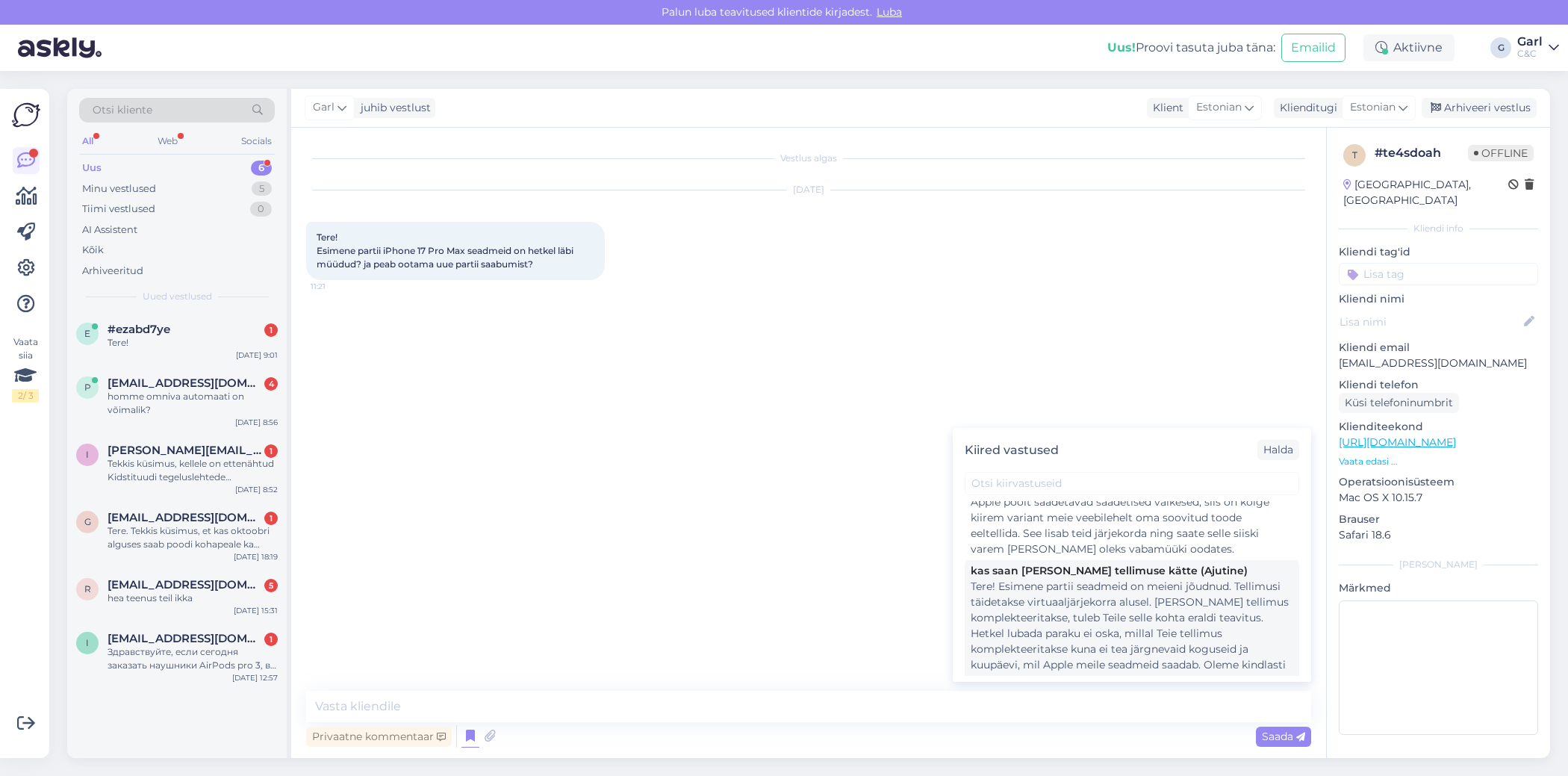
click at [1024, 621] on div "Tere! Esimene partii seadmeid on meieni jõudnud. Tellimusi täidetakse virtuaalj…" at bounding box center [1131, 650] width 323 height 141
type textarea "Tere! Esimene partii seadmeid on meieni jõudnud. Tellimusi täidetakse virtuaalj…"
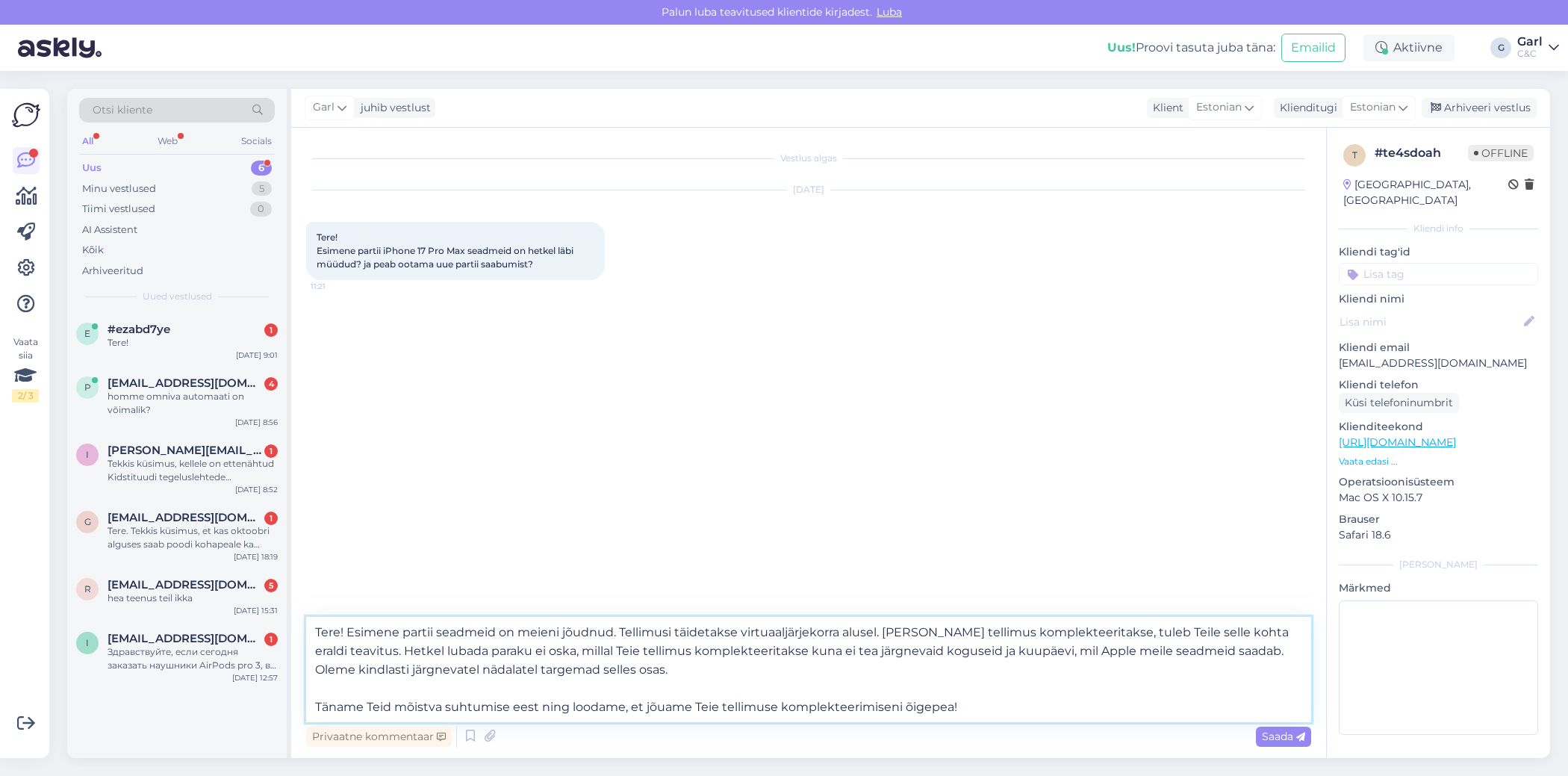
click at [616, 657] on textarea "Tere! Esimene partii seadmeid on meieni jõudnud. Tellimusi täidetakse virtuaalj…" at bounding box center [808, 669] width 1005 height 105
click at [665, 701] on textarea "Tere! Esimene partii seadmeid on meieni jõudnud. Tellimusi täidetakse virtuaalj…" at bounding box center [808, 669] width 1005 height 105
click at [659, 681] on textarea "Tere! Esimene partii seadmeid on meieni jõudnud. Tellimusi täidetakse virtuaalj…" at bounding box center [808, 669] width 1005 height 105
click at [636, 670] on textarea "Tere! Esimene partii seadmeid on meieni jõudnud. Tellimusi täidetakse virtuaalj…" at bounding box center [808, 669] width 1005 height 105
click at [646, 687] on textarea "Tere! Esimene partii seadmeid on meieni jõudnud. Tellimusi täidetakse virtuaalj…" at bounding box center [808, 669] width 1005 height 105
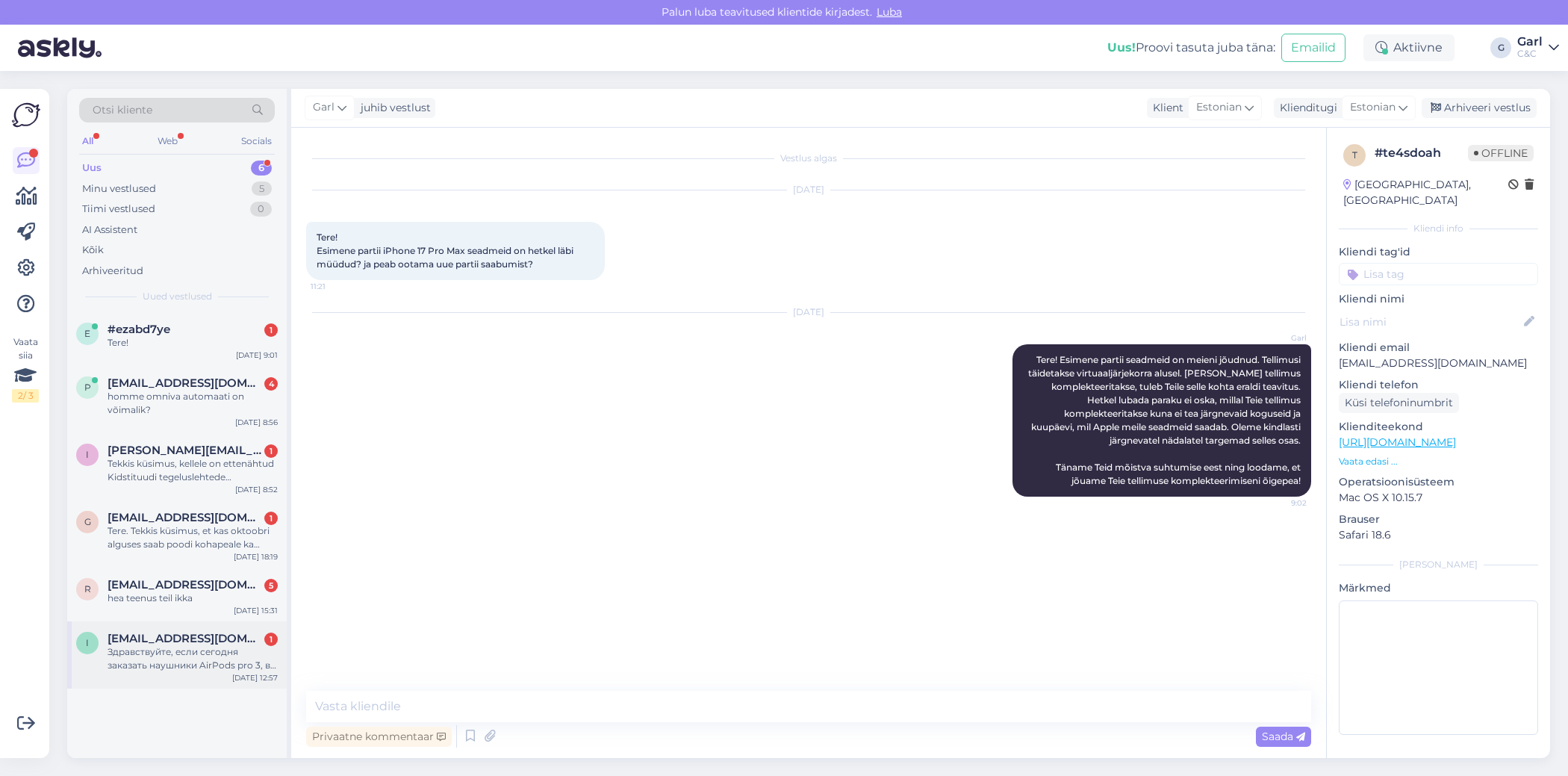
click at [196, 647] on div "Здравствуйте, если сегодня заказать наушники AirPods pro 3, в течении какого вр…" at bounding box center [192, 658] width 170 height 27
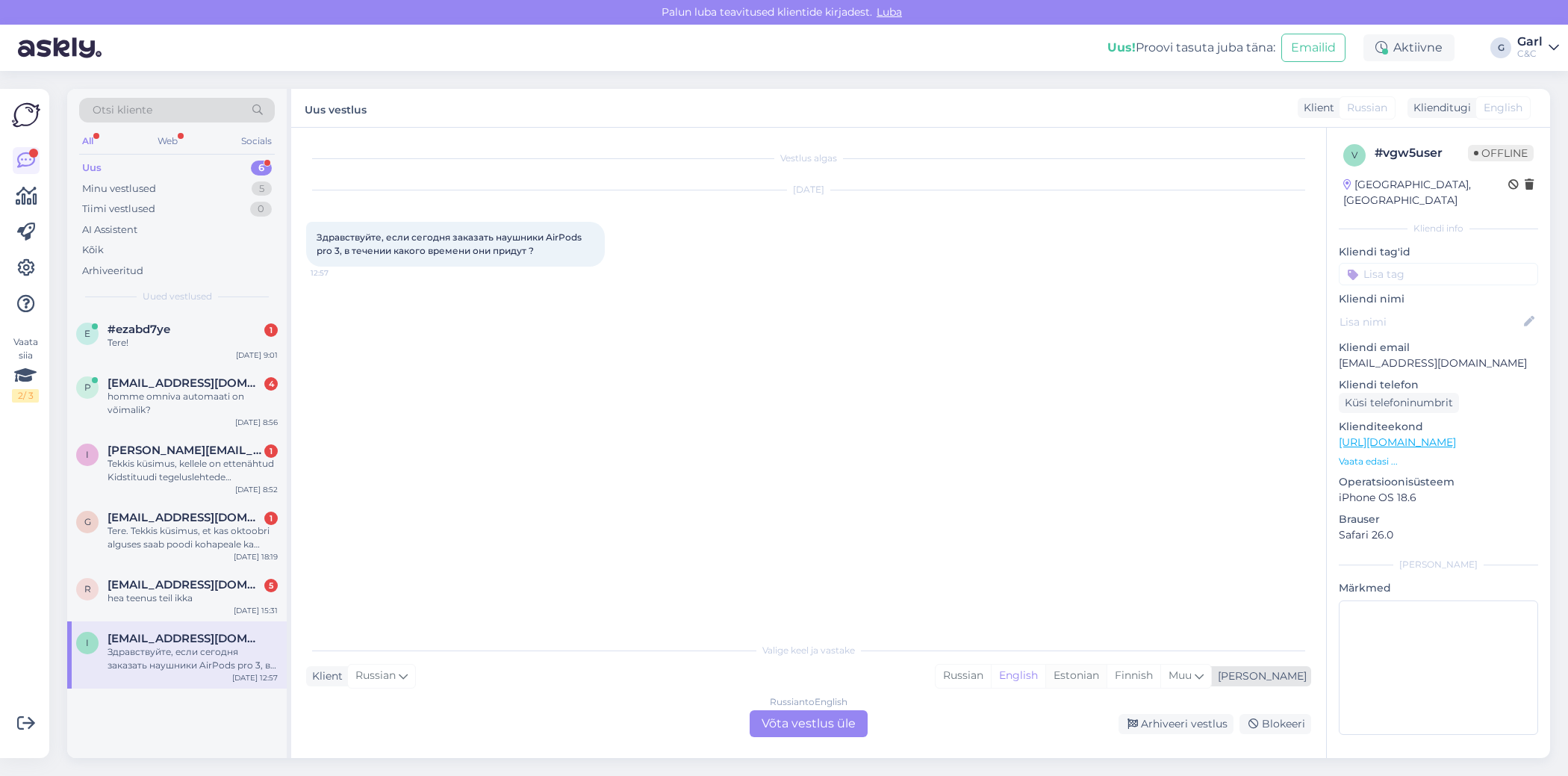
click at [1107, 674] on div "Estonian" at bounding box center [1076, 676] width 61 height 22
click at [830, 727] on div "Russian to Estonian Võta vestlus üle" at bounding box center [809, 723] width 118 height 27
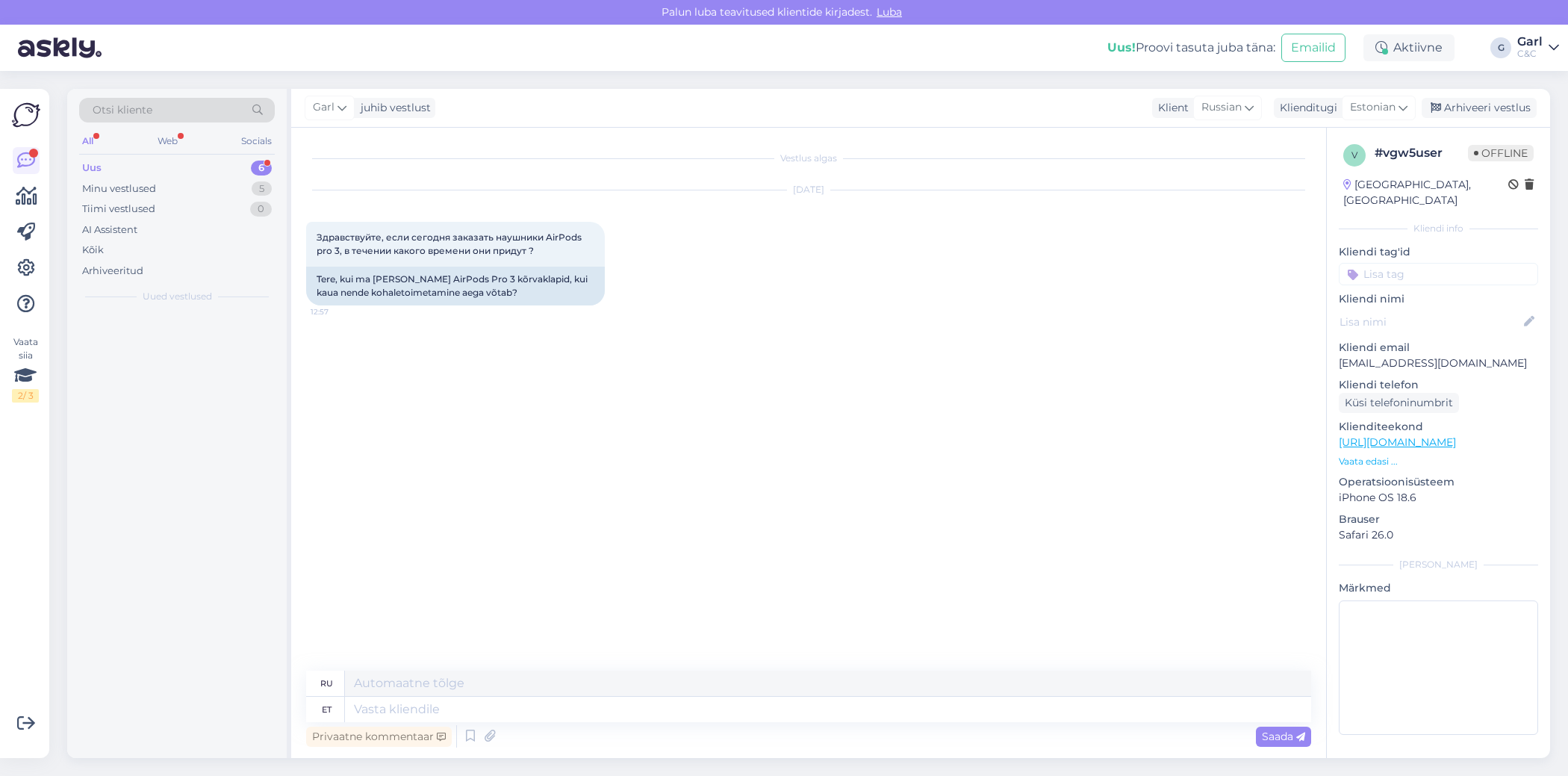
click at [739, 728] on div "Privaatne kommentaar Saada" at bounding box center [808, 736] width 1005 height 29
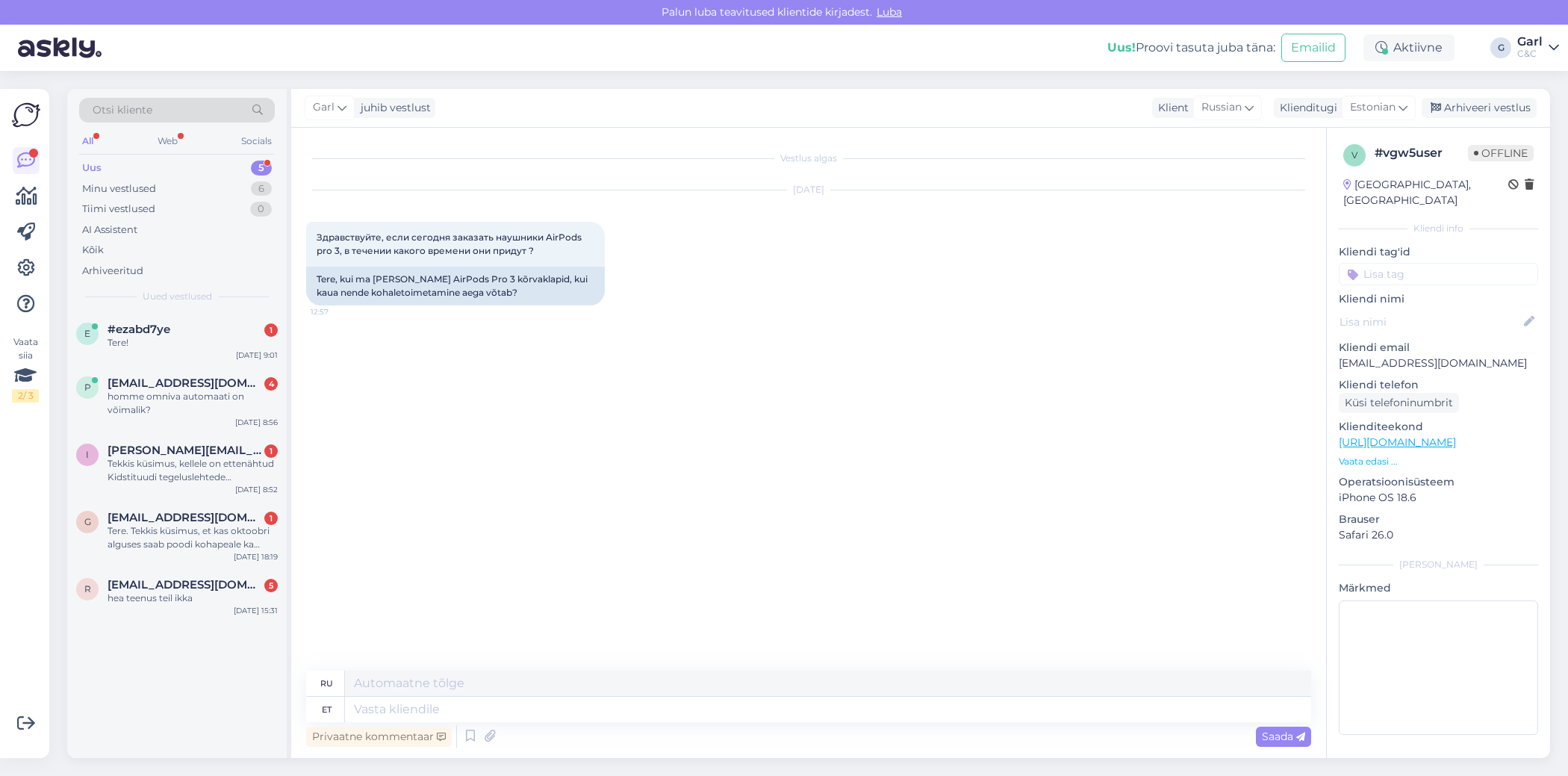
click at [622, 738] on div "Privaatne kommentaar Saada" at bounding box center [808, 736] width 1005 height 29
click at [465, 734] on icon at bounding box center [469, 736] width 18 height 22
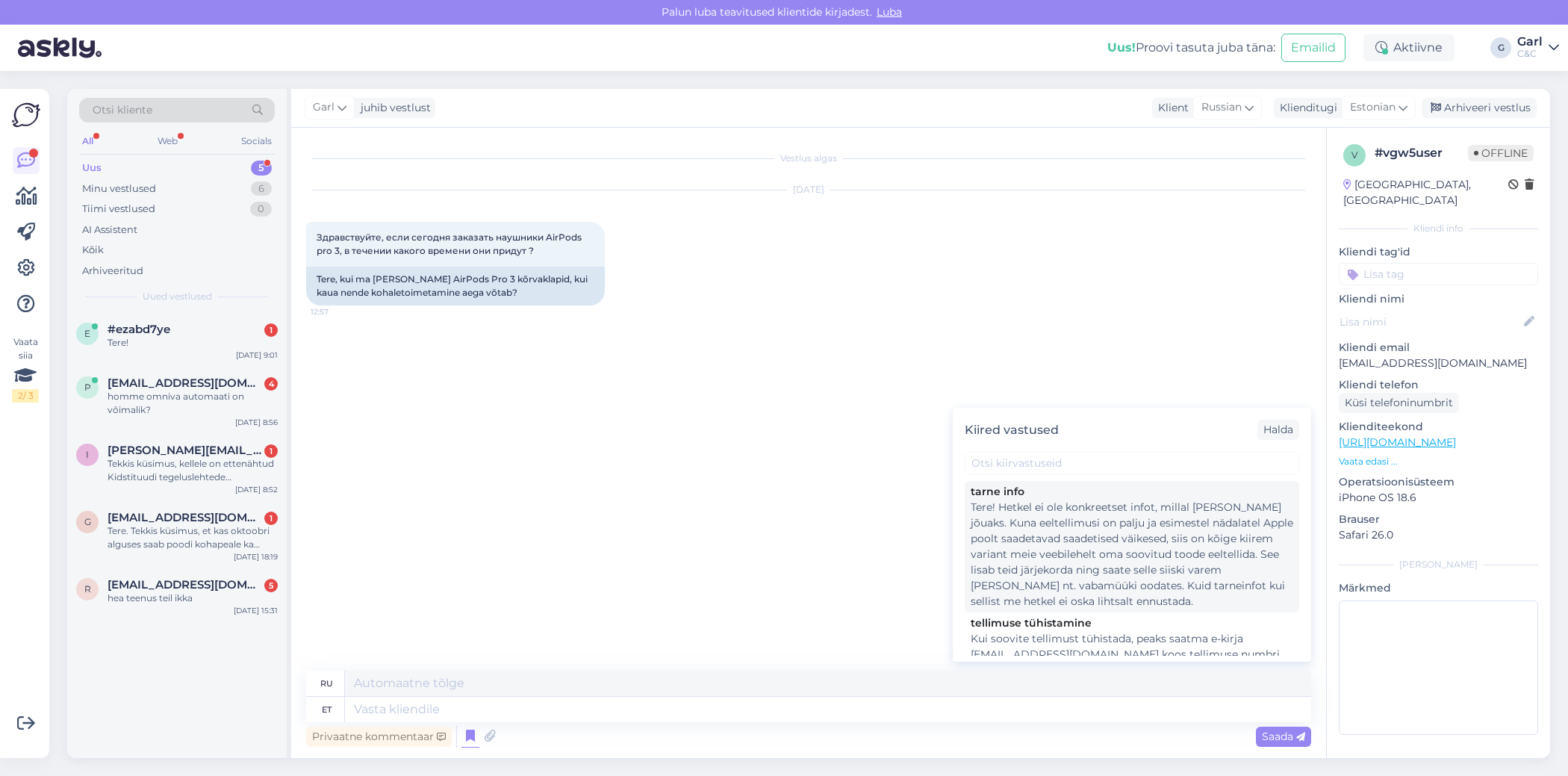
click at [1056, 581] on div "Tere! Hetkel ei ole konkreetset infot, millal [PERSON_NAME] jõuaks. Kuna eeltel…" at bounding box center [1131, 554] width 323 height 110
type textarea "Здравствуйте! В настоящее время нет точной информации о сроках поставки. Поскол…"
type textarea "Tere! Hetkel ei ole konkreetset infot, millal [PERSON_NAME] jõuaks. Kuna eeltel…"
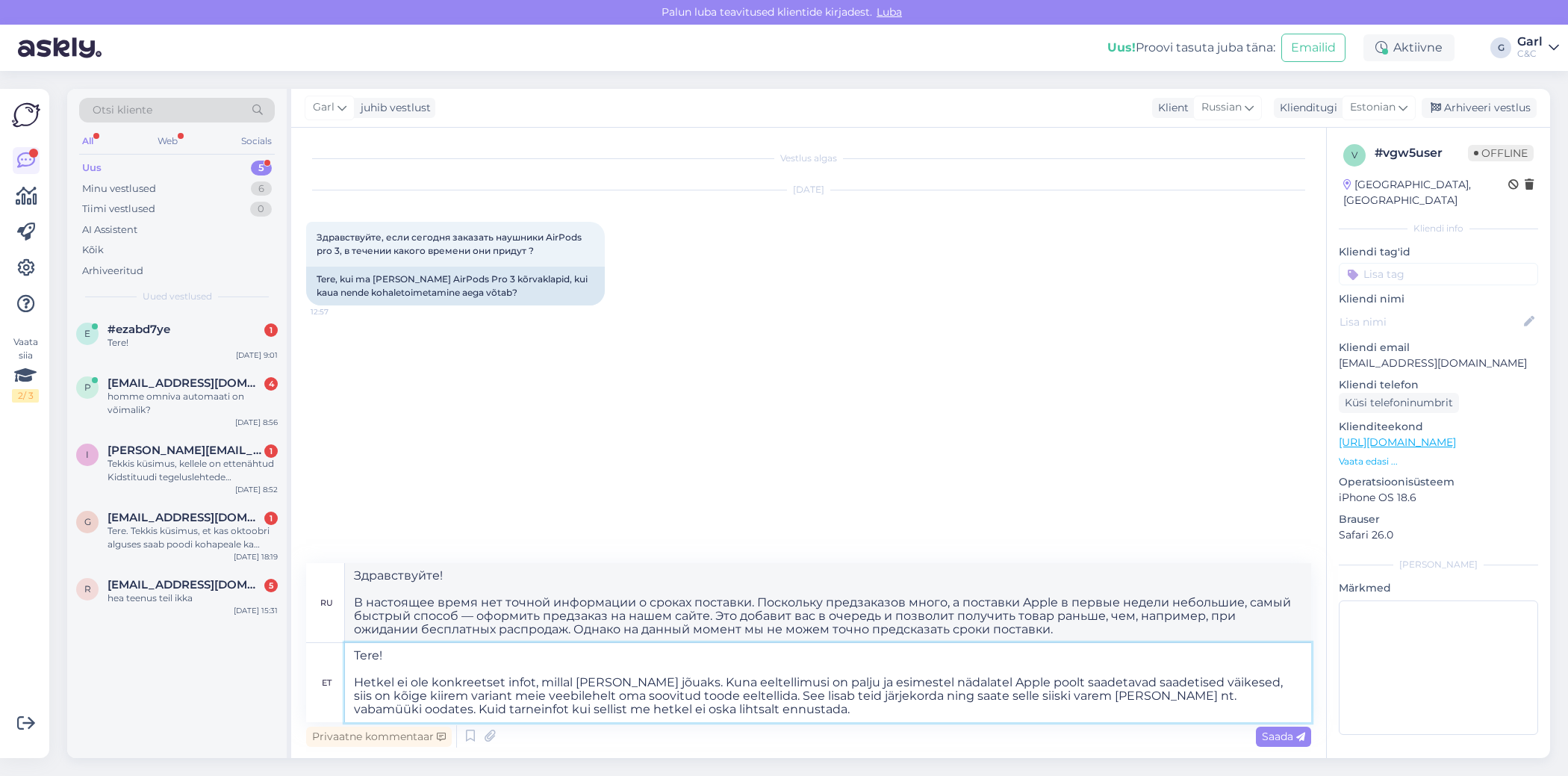
click at [799, 705] on textarea "Tere! Hetkel ei ole konkreetset infot, millal [PERSON_NAME] jõuaks. Kuna eeltel…" at bounding box center [828, 682] width 967 height 79
click at [704, 691] on textarea "Tere! Hetkel ei ole konkreetset infot, millal [PERSON_NAME] jõuaks. Kuna eeltel…" at bounding box center [828, 682] width 967 height 79
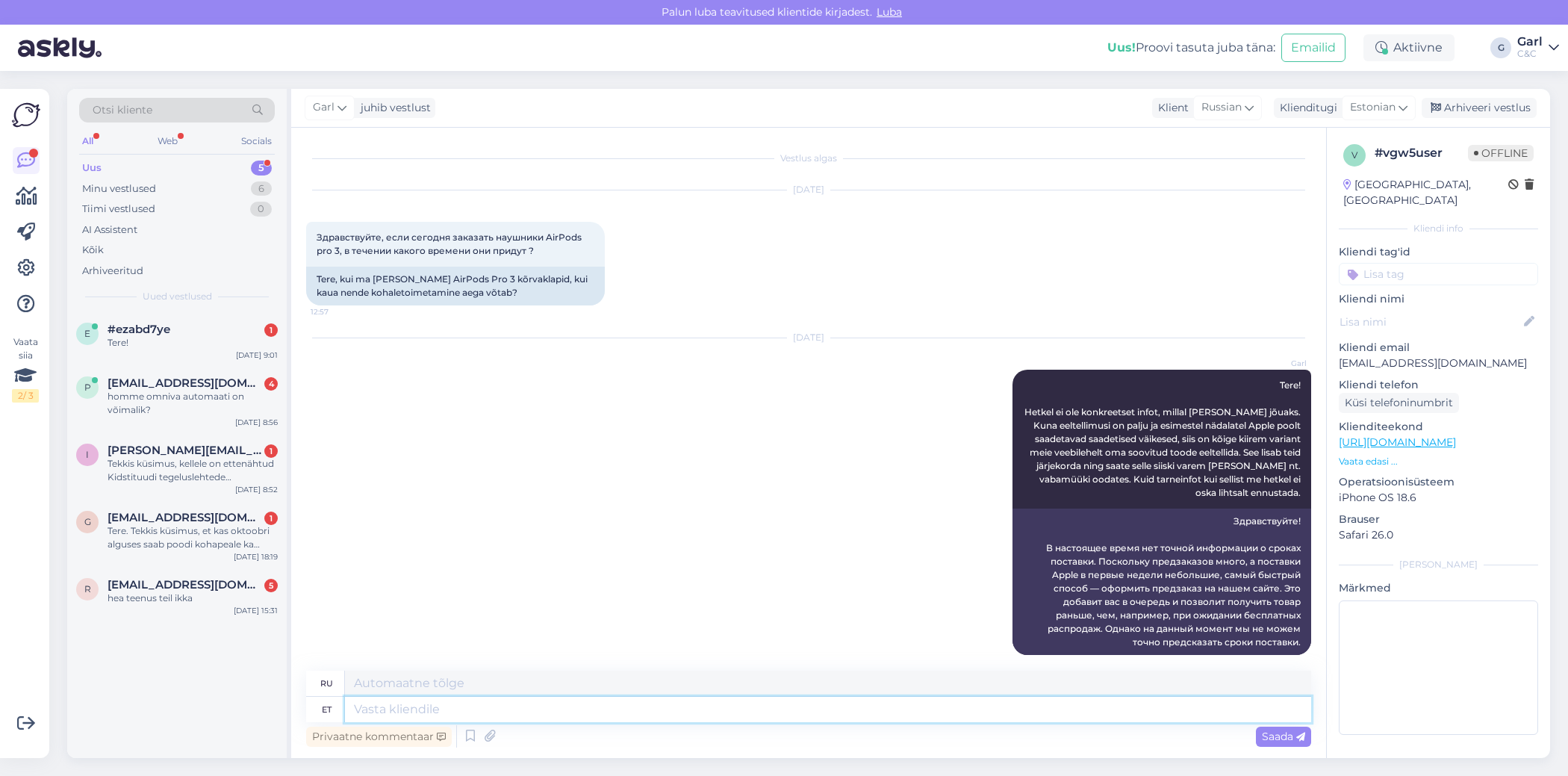
scroll to position [13, 0]
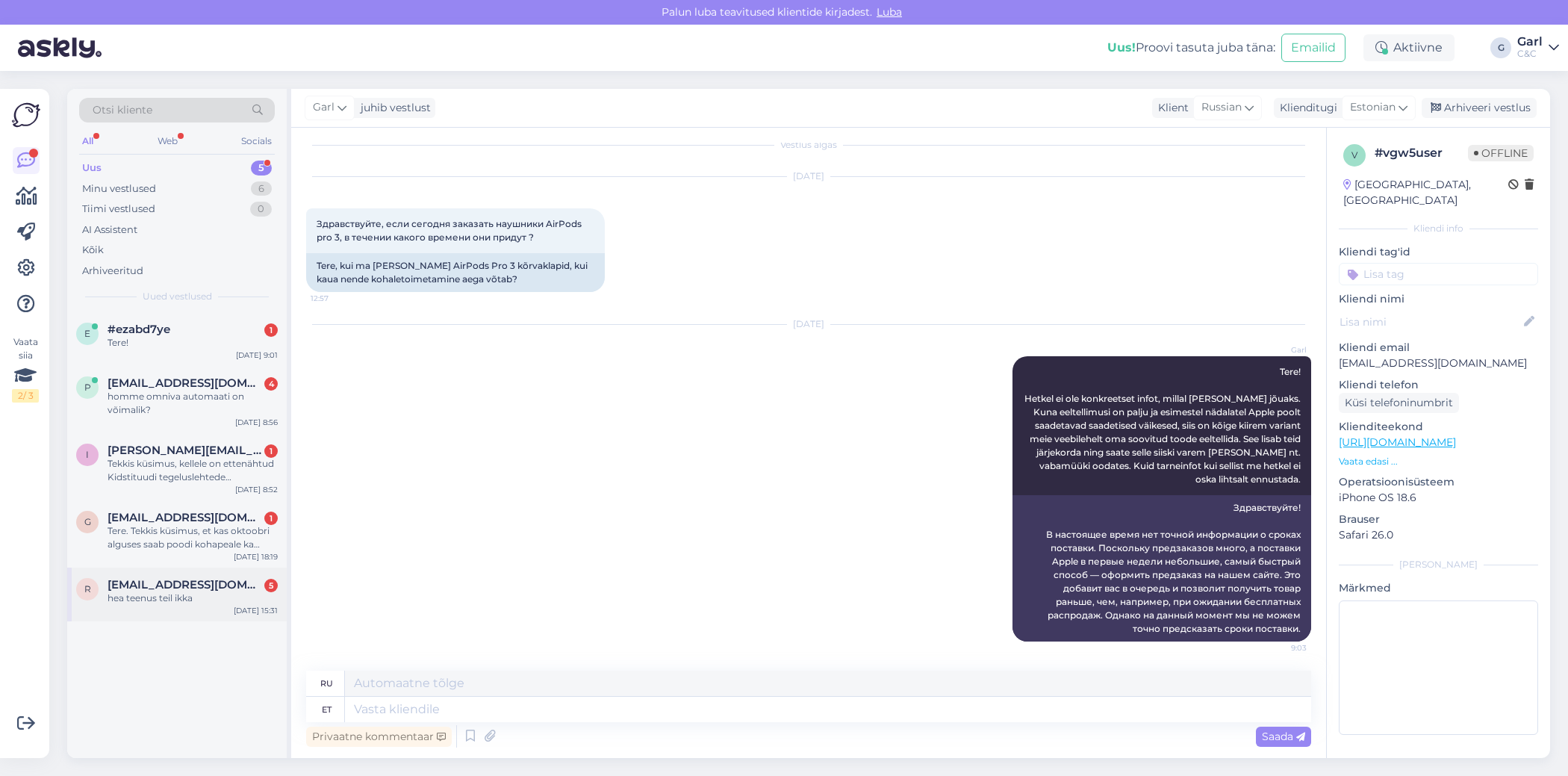
click at [180, 600] on div "hea teenus teil ikka" at bounding box center [192, 598] width 170 height 13
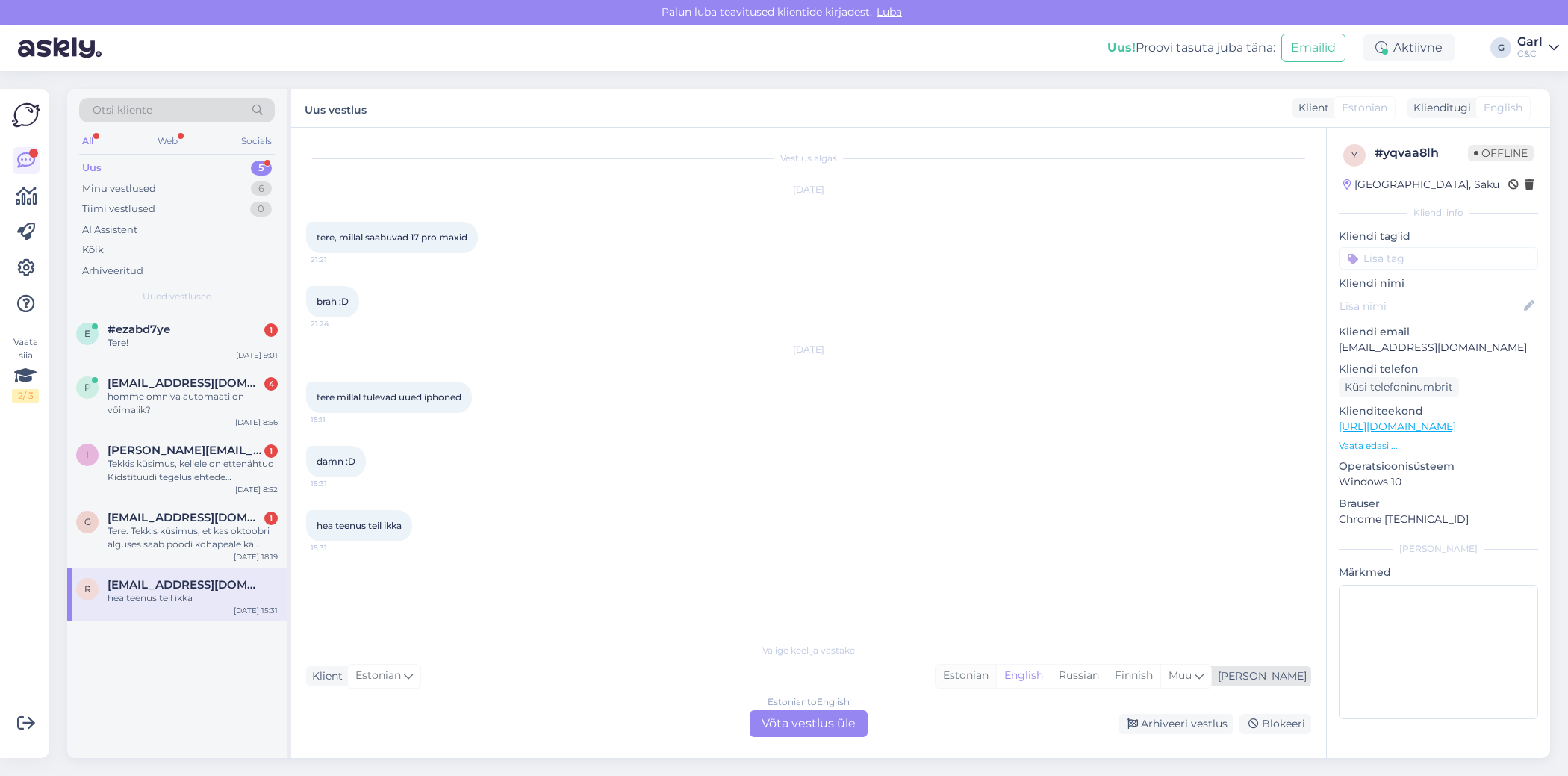
click at [996, 672] on div "Estonian" at bounding box center [966, 676] width 60 height 22
click at [803, 714] on div "Estonian to Estonian Võta vestlus üle" at bounding box center [809, 723] width 118 height 27
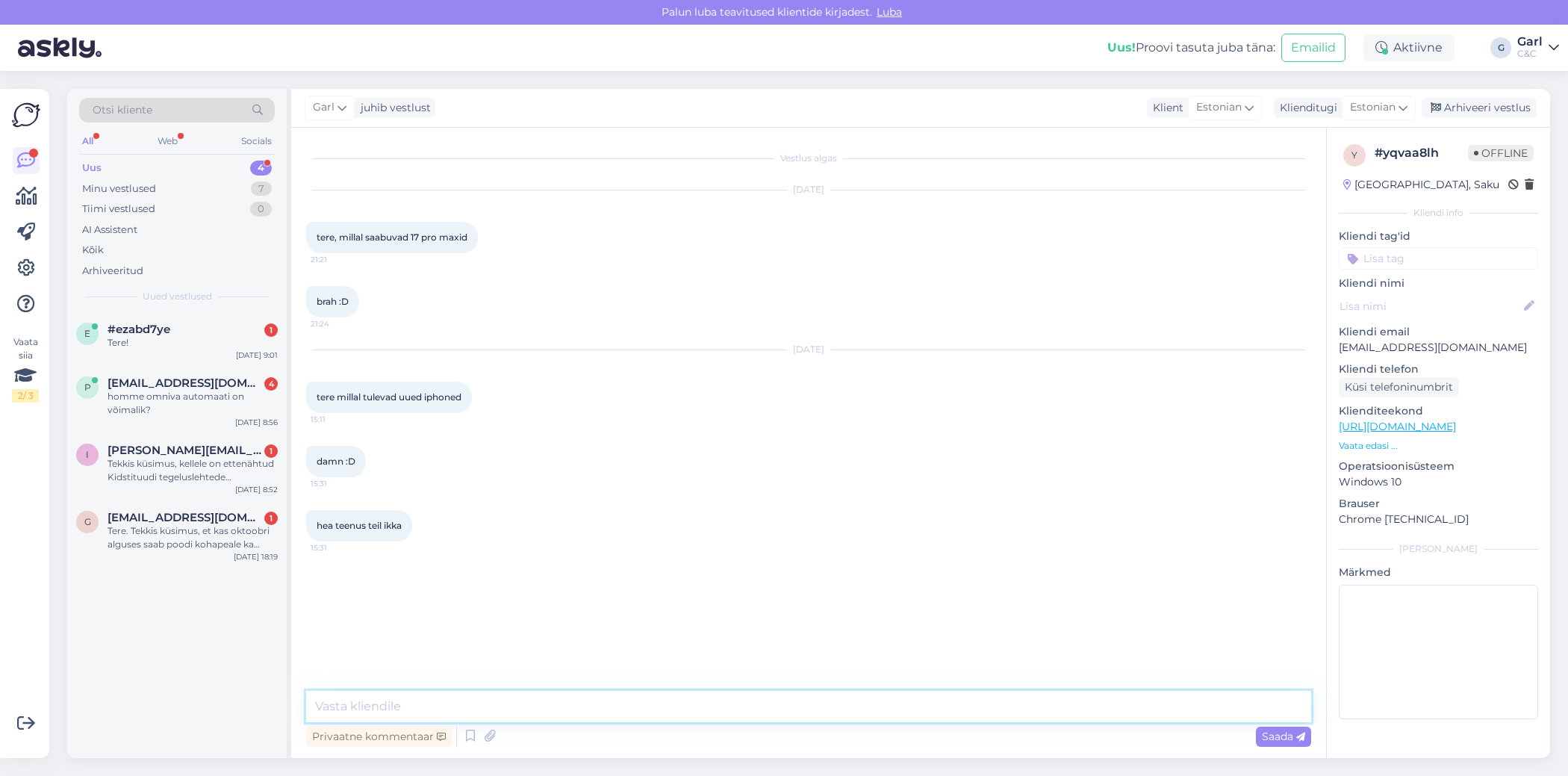
click at [803, 711] on textarea at bounding box center [808, 706] width 1005 height 32
type textarea "Tere! Klienditugi on avatud E-R 9-18.00."
click at [585, 704] on textarea "Tere! Klienditugi on avatud E-R 9-18.00." at bounding box center [808, 706] width 1005 height 32
drag, startPoint x: 586, startPoint y: 708, endPoint x: 349, endPoint y: 704, distance: 237.0
click at [349, 704] on textarea "Tere! Klienditugi on avatud E-R 9-18.00." at bounding box center [808, 706] width 1005 height 32
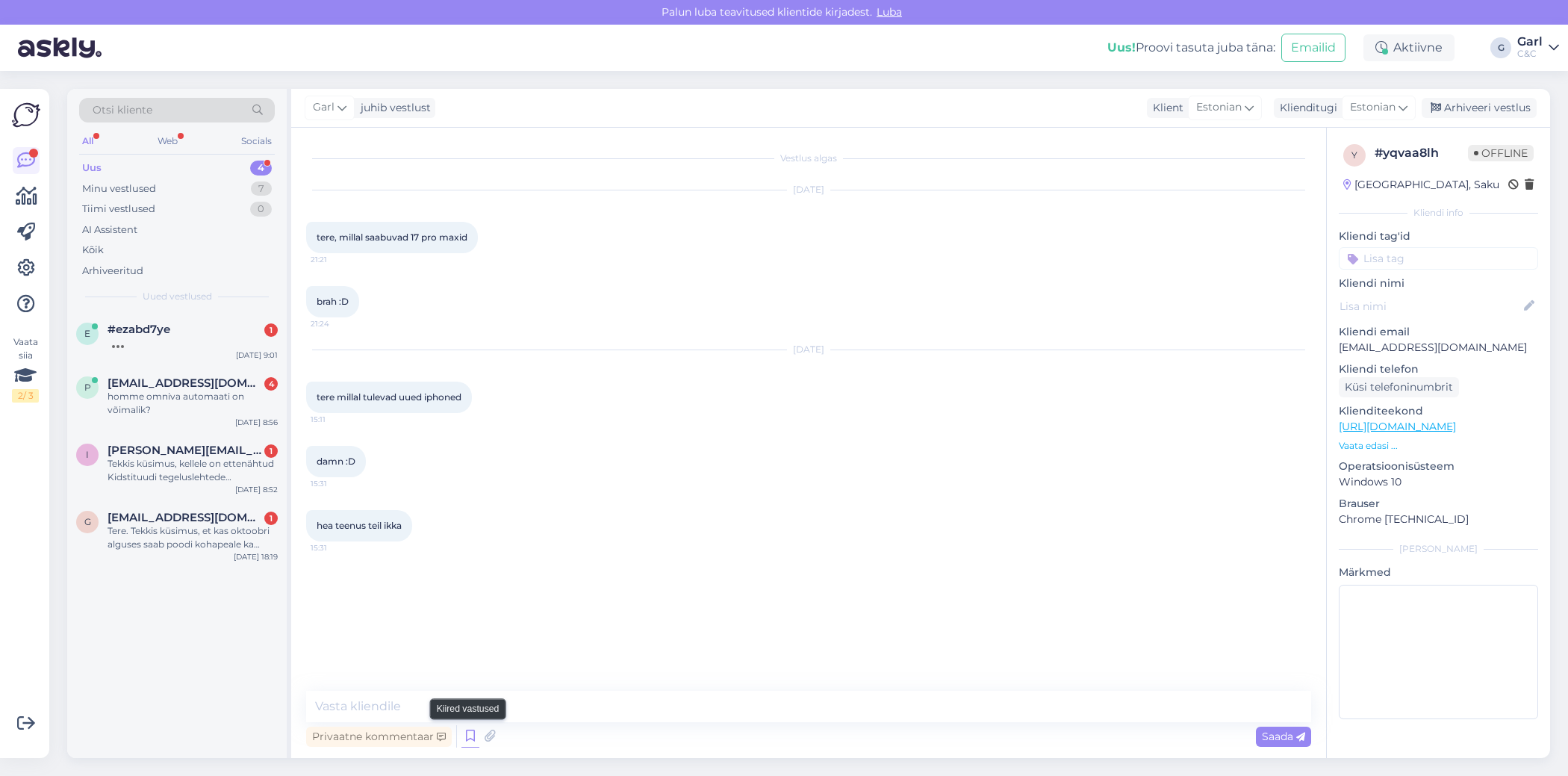
click at [471, 736] on icon at bounding box center [469, 736] width 18 height 22
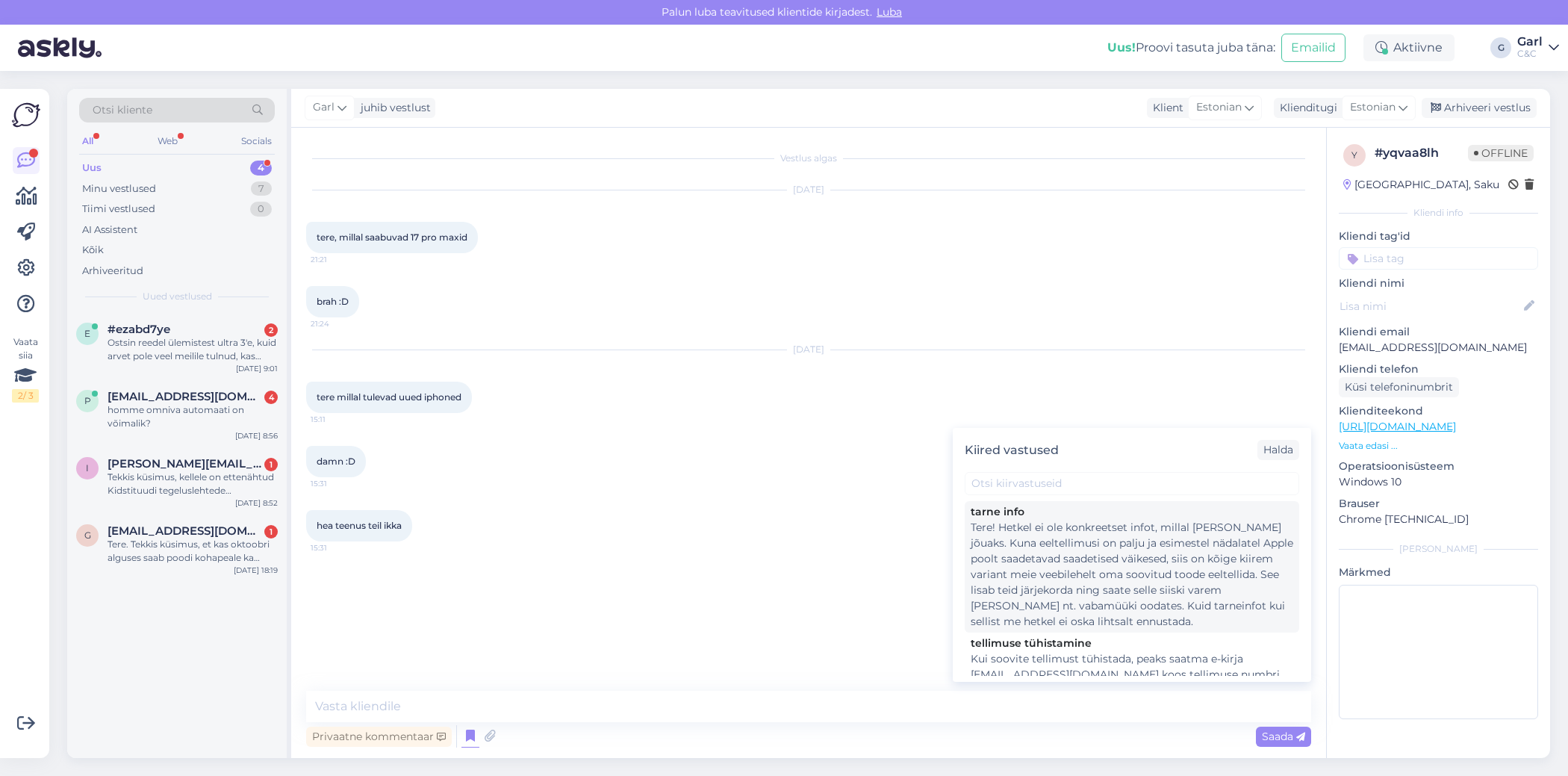
click at [1163, 600] on div "Tere! Hetkel ei ole konkreetset infot, millal [PERSON_NAME] jõuaks. Kuna eeltel…" at bounding box center [1131, 574] width 323 height 110
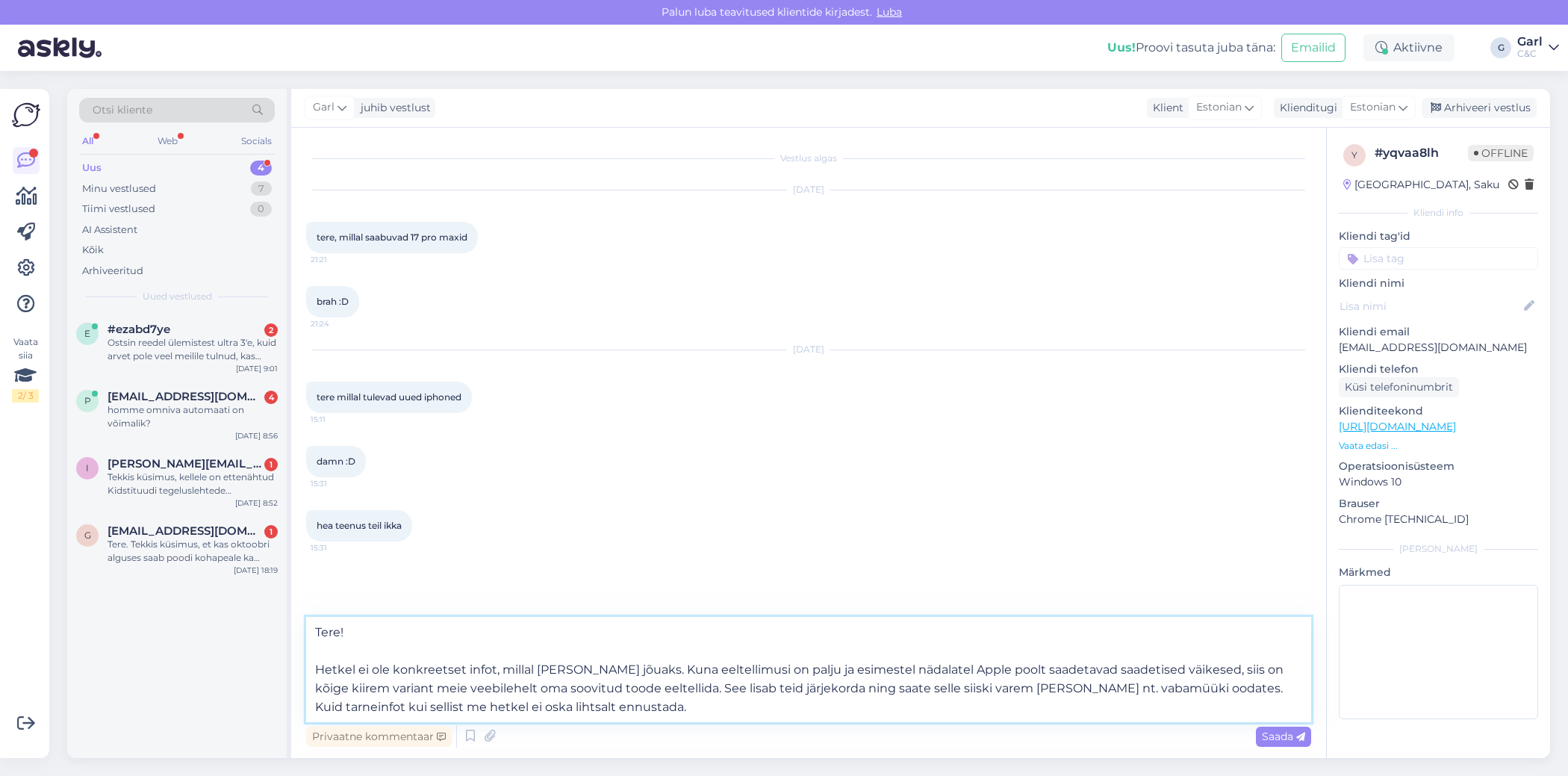
click at [310, 659] on textarea "Tere! Hetkel ei ole konkreetset infot, millal [PERSON_NAME] jõuaks. Kuna eeltel…" at bounding box center [808, 669] width 1005 height 105
click at [358, 659] on textarea "Tere! Hetkel ei ole konkreetset infot, millal [PERSON_NAME] jõuaks. Kuna eeltel…" at bounding box center [808, 669] width 1005 height 105
paste textarea "Tere! Klienditugi on avatud E-R 9-18.00."
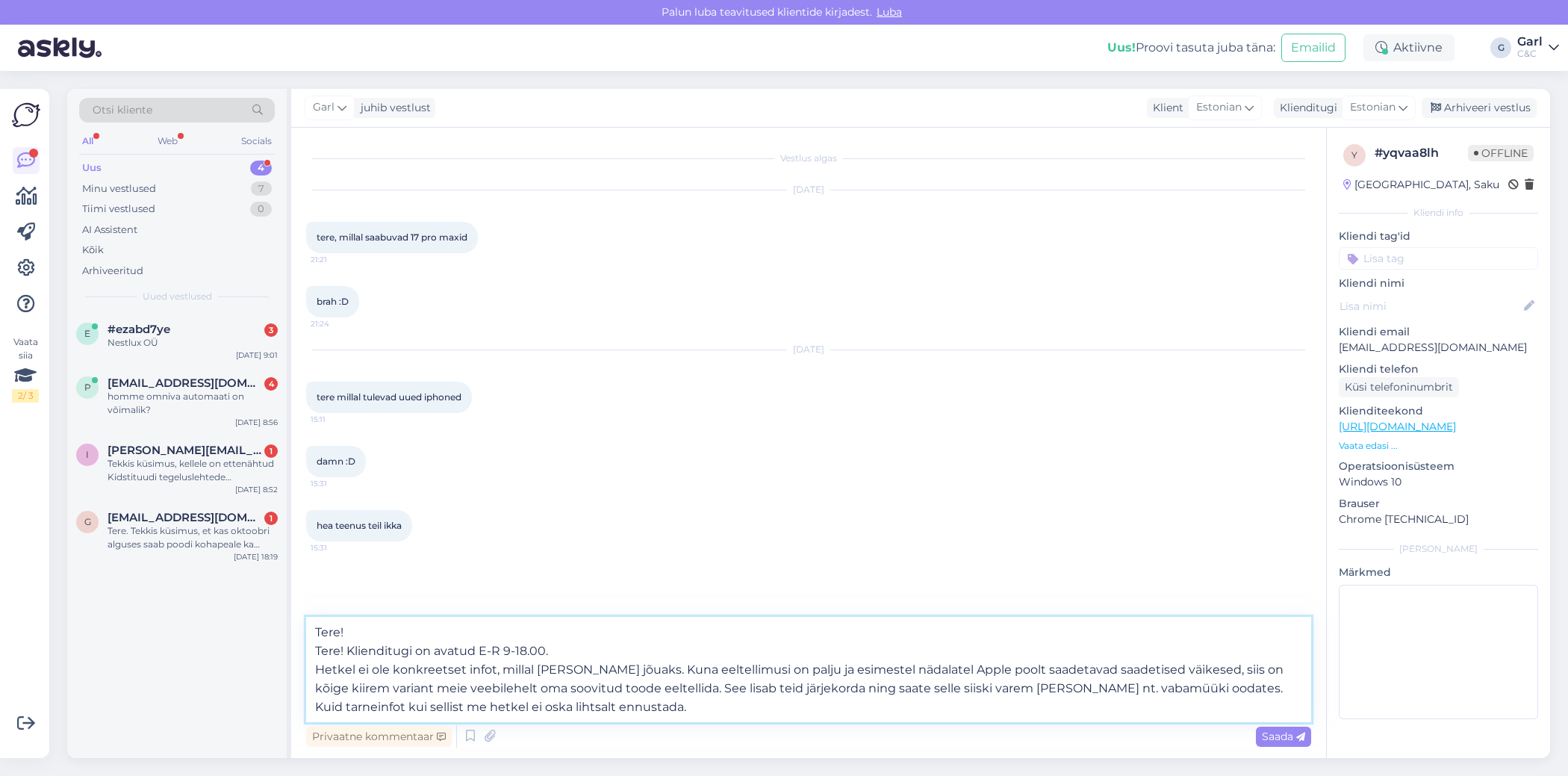
click at [348, 648] on textarea "Tere! Tere! Klienditugi on avatud E-R 9-18.00. Hetkel ei ole konkreetset infot,…" at bounding box center [808, 669] width 1005 height 105
click at [600, 639] on textarea "Tere! Klienditugi on avatud E-R 9-18.00. Hetkel ei ole konkreetset infot, milla…" at bounding box center [808, 659] width 1005 height 124
click at [599, 648] on textarea "Tere! Klienditugi on avatud E-R 9-18.00. Hetkel ei ole konkreetset infot, milla…" at bounding box center [808, 659] width 1005 height 124
type textarea "Tere! Klienditugi on avatud E-R 9-18.00. Hetkel ei ole konkreetset infot, milla…"
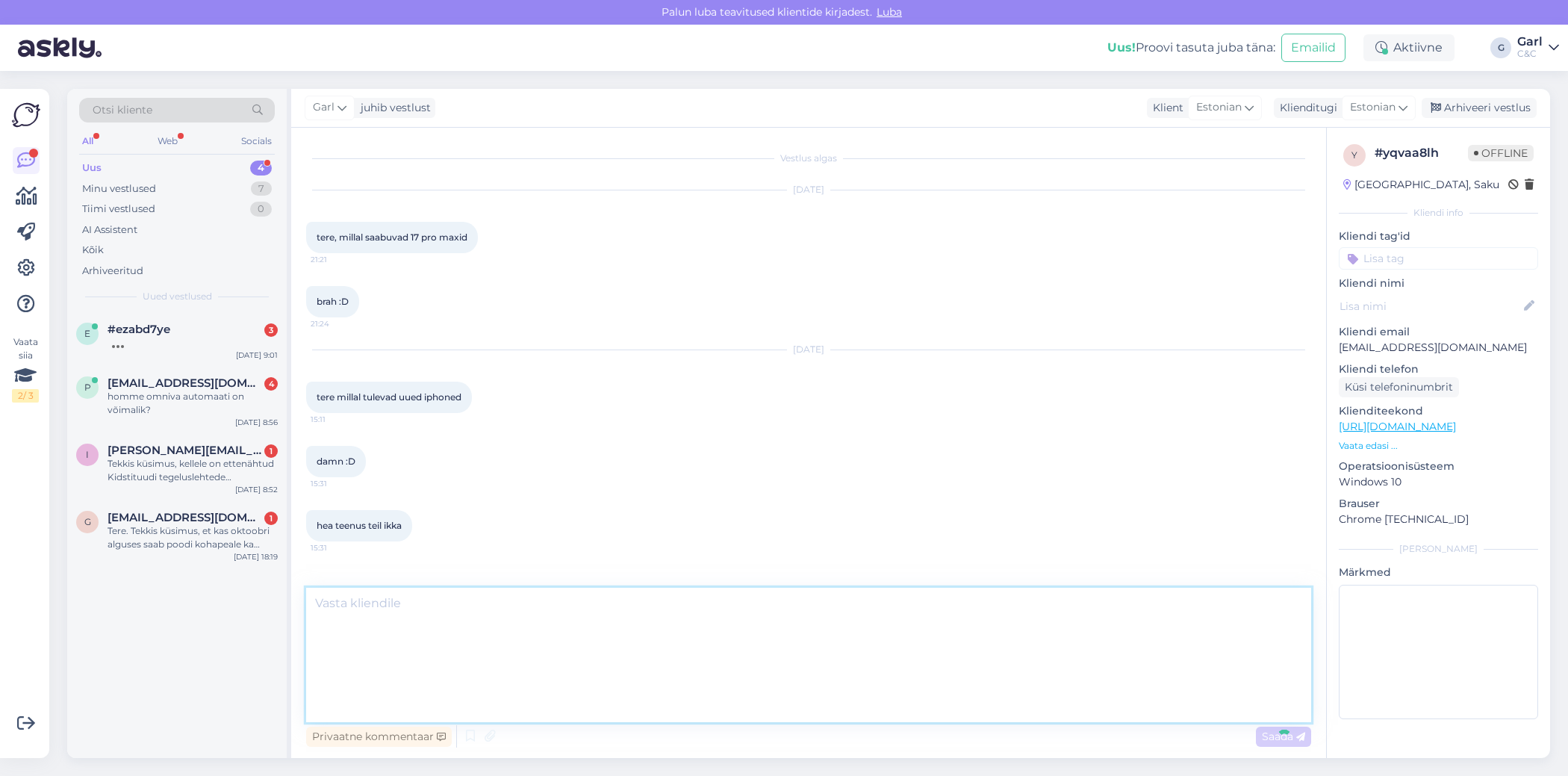
scroll to position [111, 0]
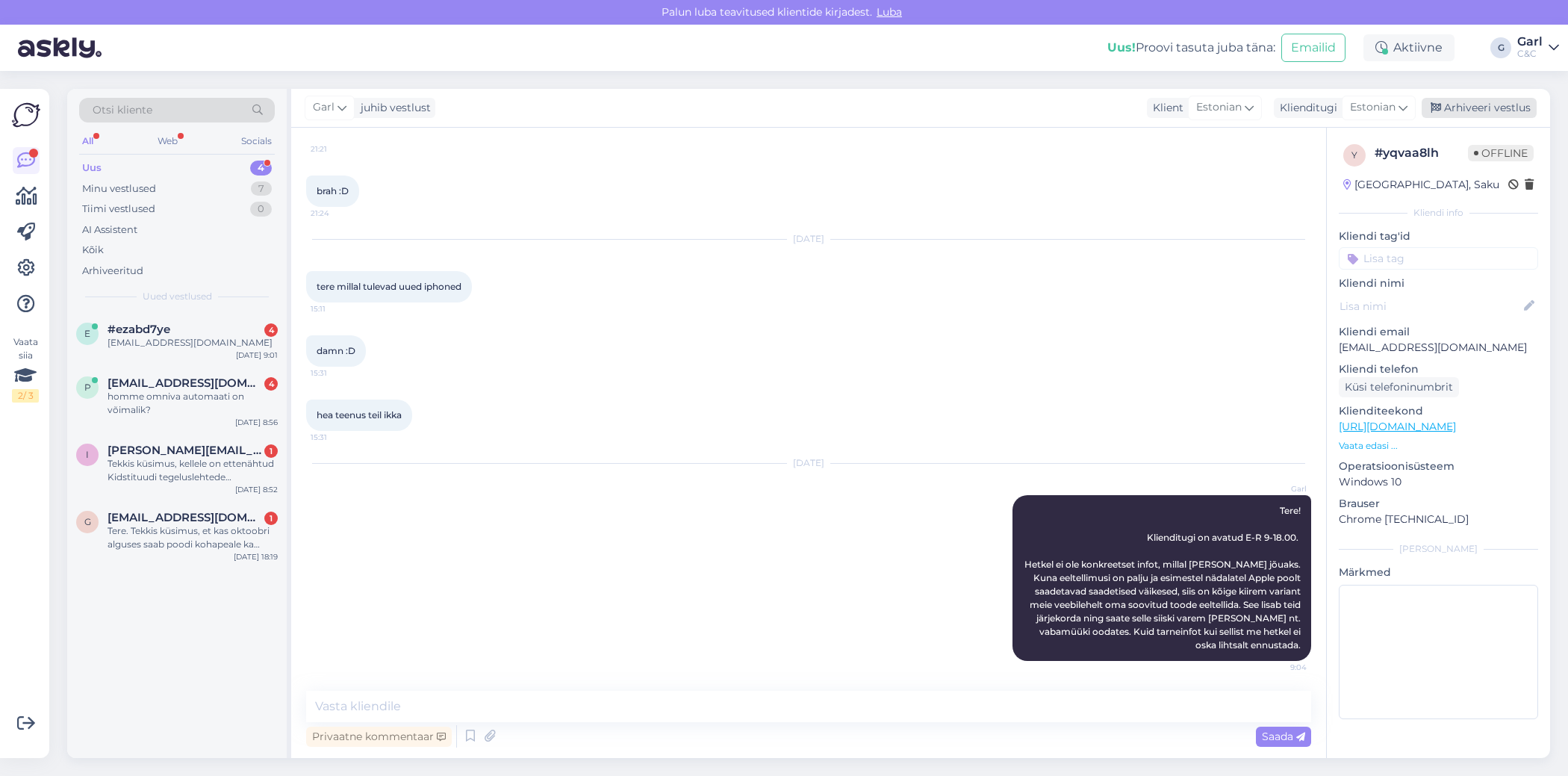
click at [1471, 105] on div "Arhiveeri vestlus" at bounding box center [1480, 108] width 115 height 20
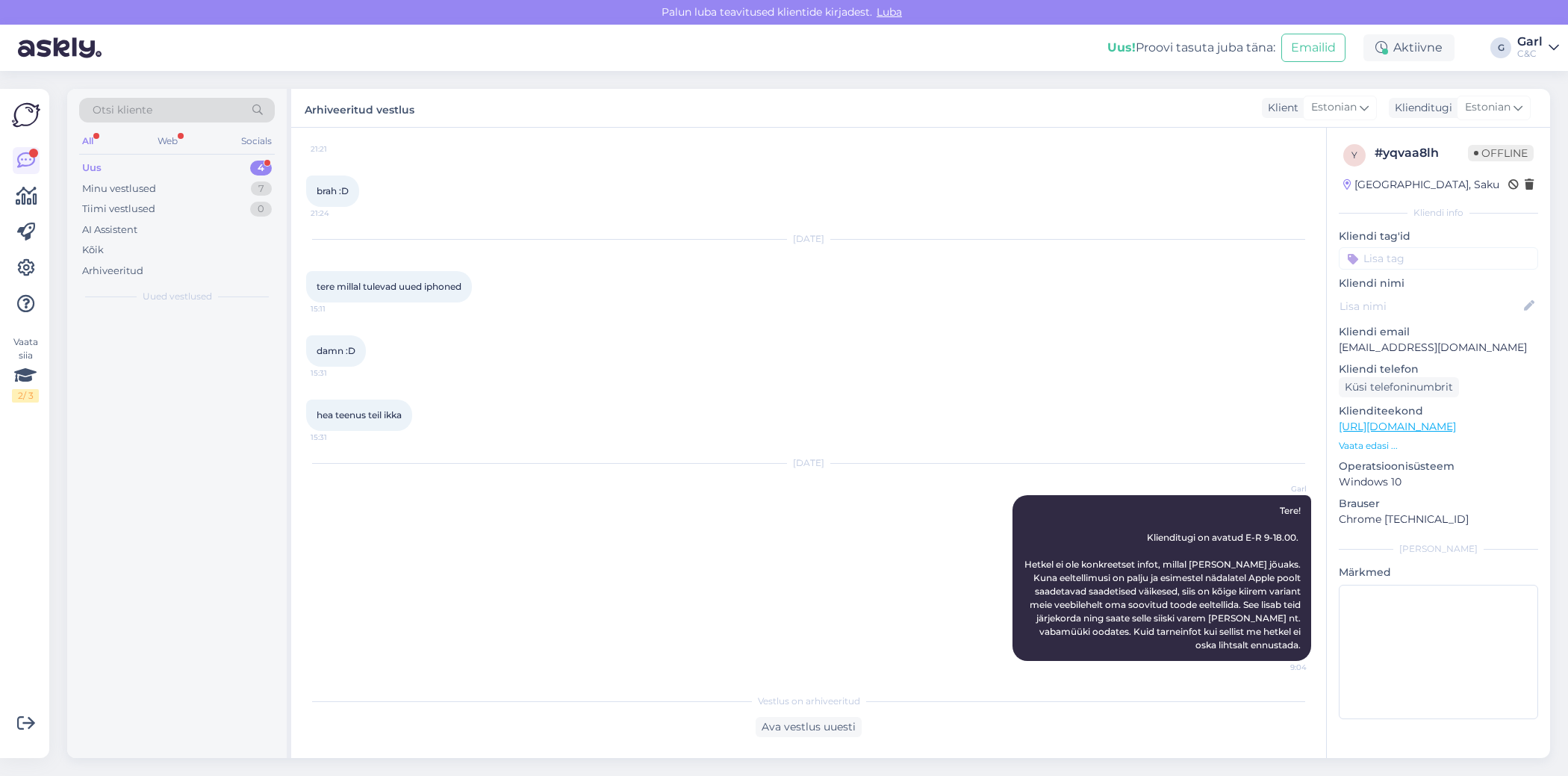
scroll to position [116, 0]
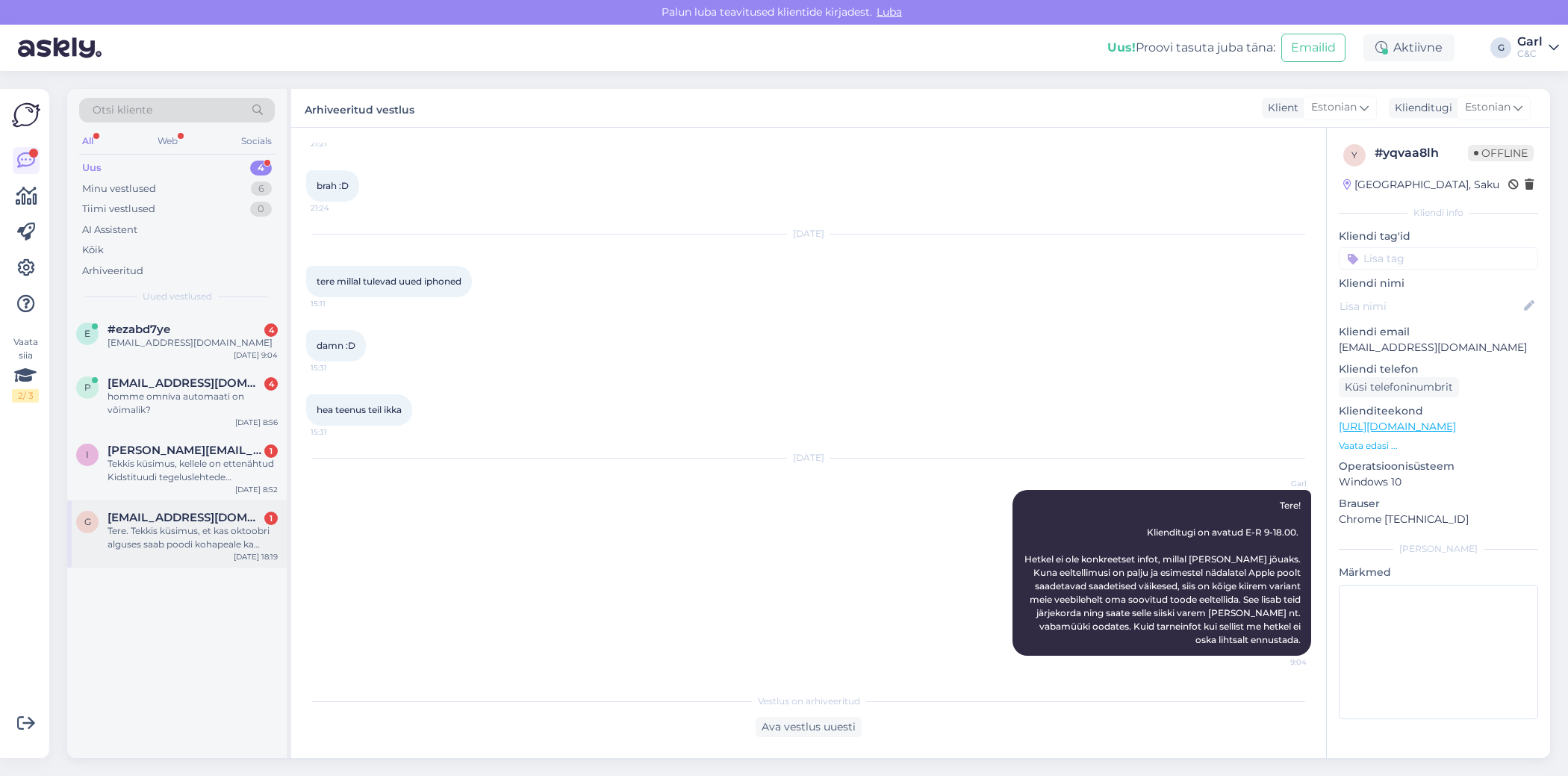
click at [177, 504] on div "G [EMAIL_ADDRESS][DOMAIN_NAME] 1 Tere. Tekkis küsimus, et kas oktoobri alguses …" at bounding box center [177, 533] width 219 height 67
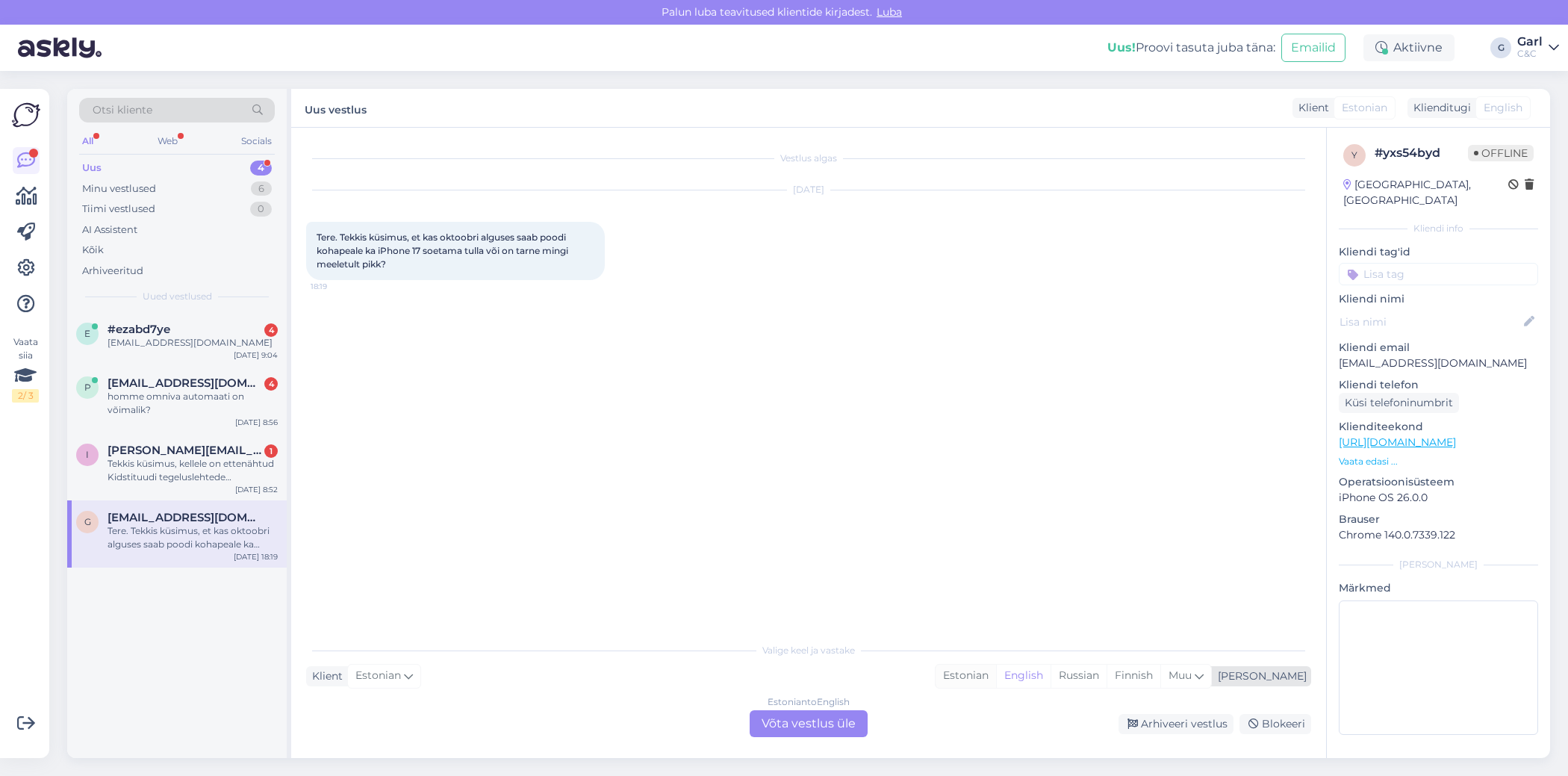
click at [996, 684] on div "Estonian" at bounding box center [966, 676] width 60 height 22
click at [996, 682] on div "Estonian" at bounding box center [966, 676] width 60 height 22
click at [782, 727] on div "Estonian to Estonian Võta vestlus üle" at bounding box center [809, 723] width 118 height 27
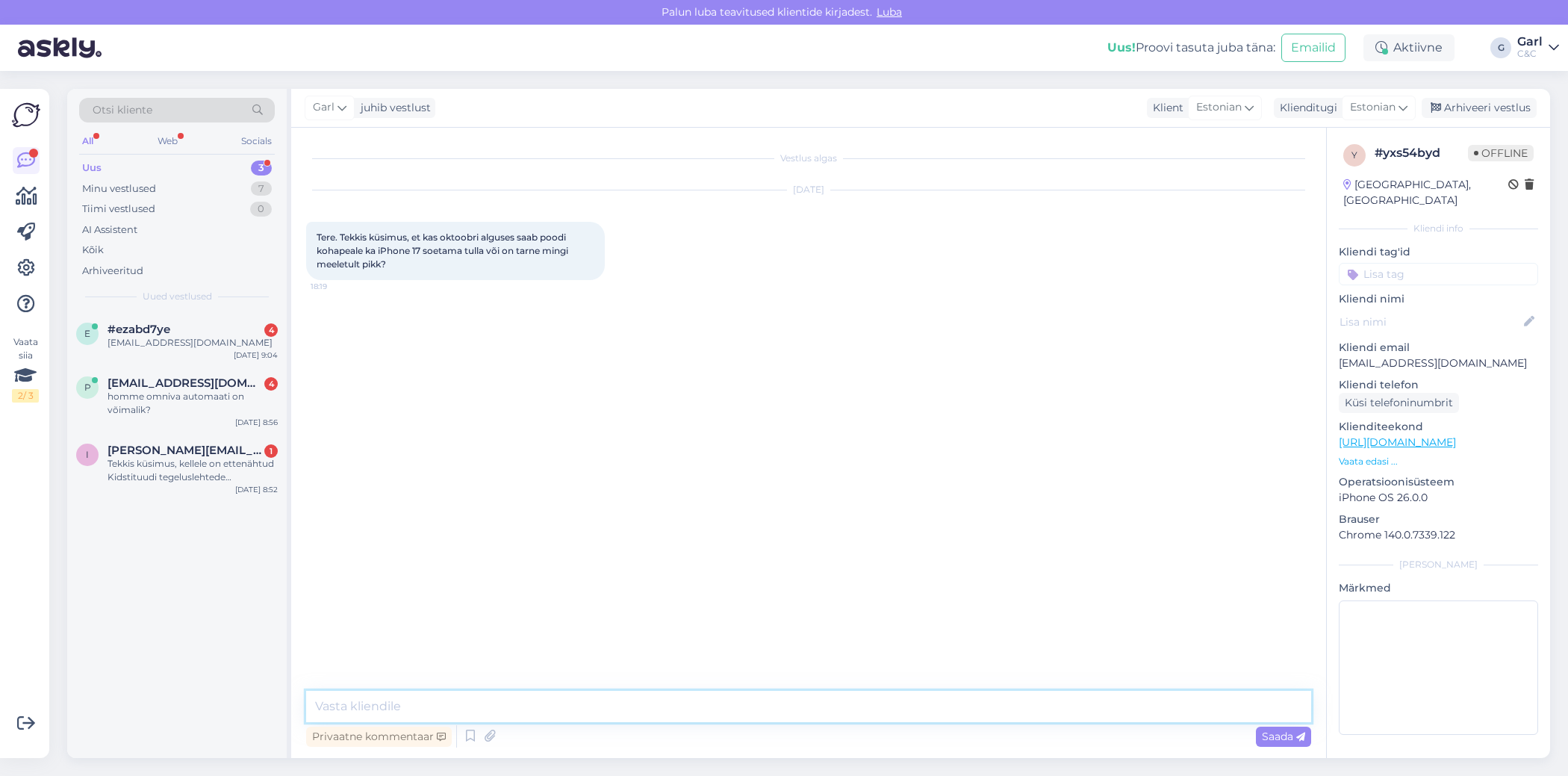
click at [788, 716] on textarea at bounding box center [808, 706] width 1005 height 32
type textarea "Tere! iPhone 17 Pro mudeleid kindlasti paraku oktoobris vabamüüki ei saabu."
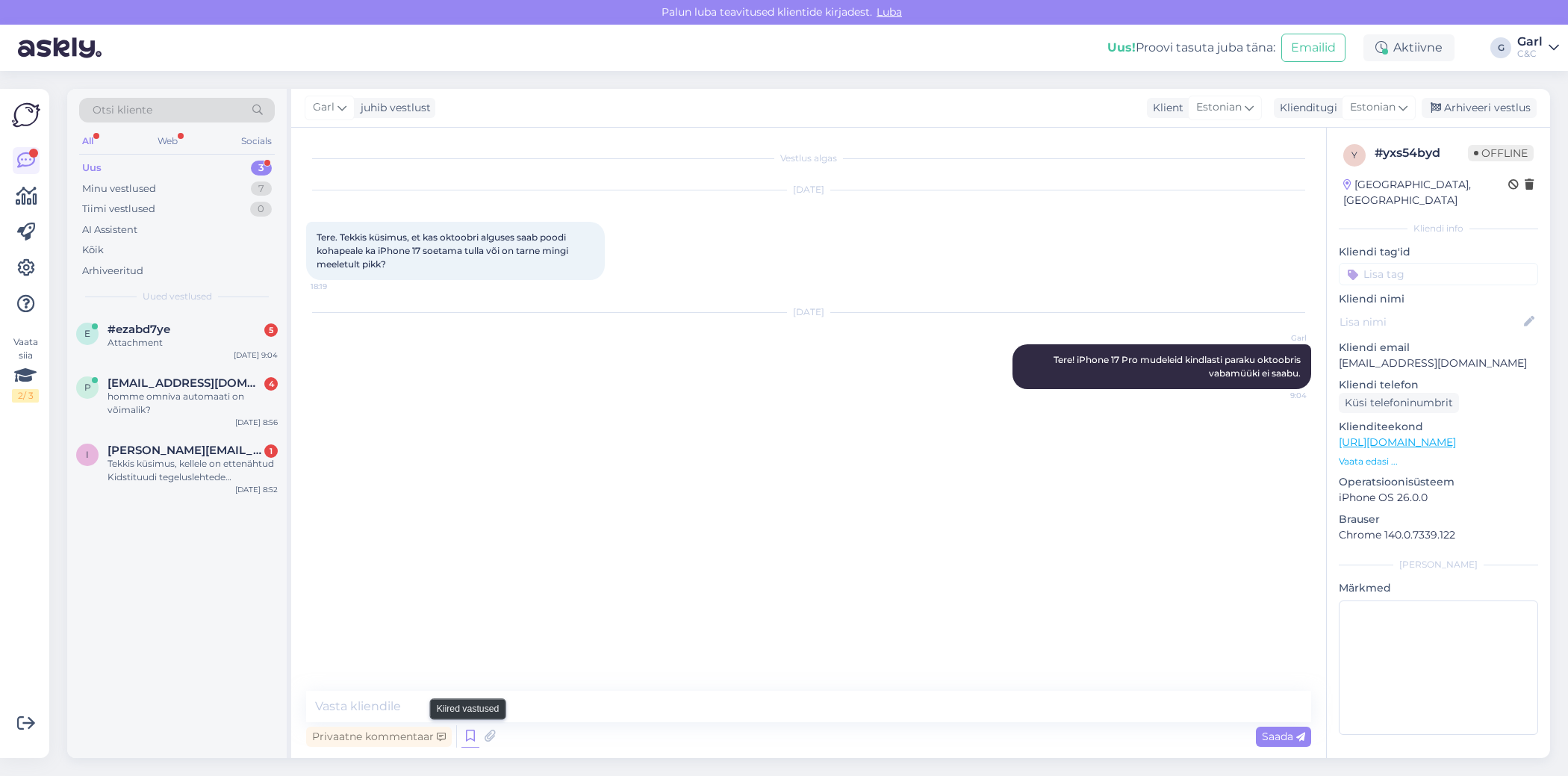
click at [466, 739] on icon at bounding box center [469, 736] width 18 height 22
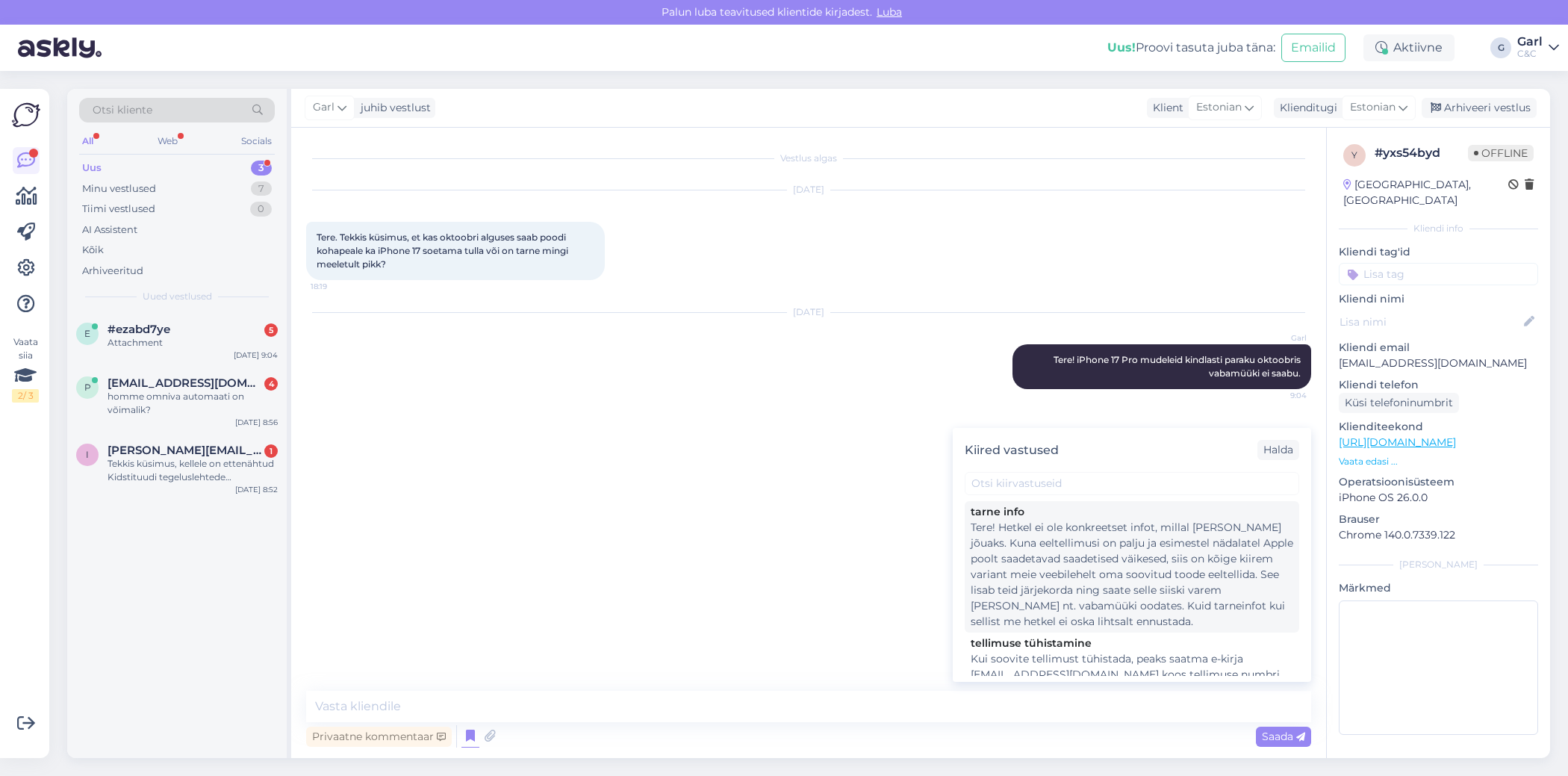
click at [1164, 581] on div "Tere! Hetkel ei ole konkreetset infot, millal [PERSON_NAME] jõuaks. Kuna eeltel…" at bounding box center [1131, 574] width 323 height 110
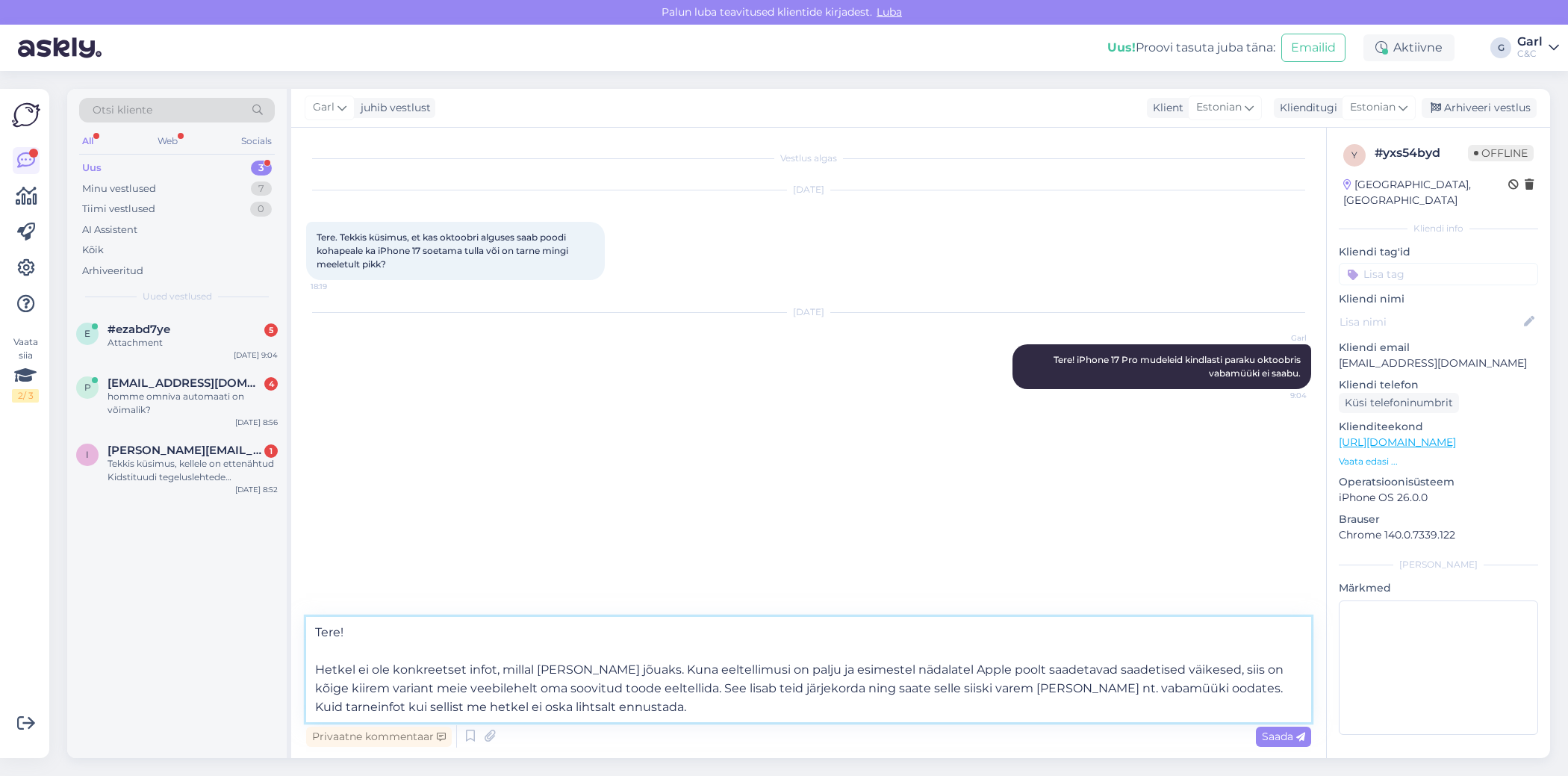
click at [522, 655] on textarea "Tere! Hetkel ei ole konkreetset infot, millal [PERSON_NAME] jõuaks. Kuna eeltel…" at bounding box center [808, 669] width 1005 height 105
type textarea "Hetkel ei ole konkreetset infot, millal [PERSON_NAME] jõuaks. Kuna eeltellimusi…"
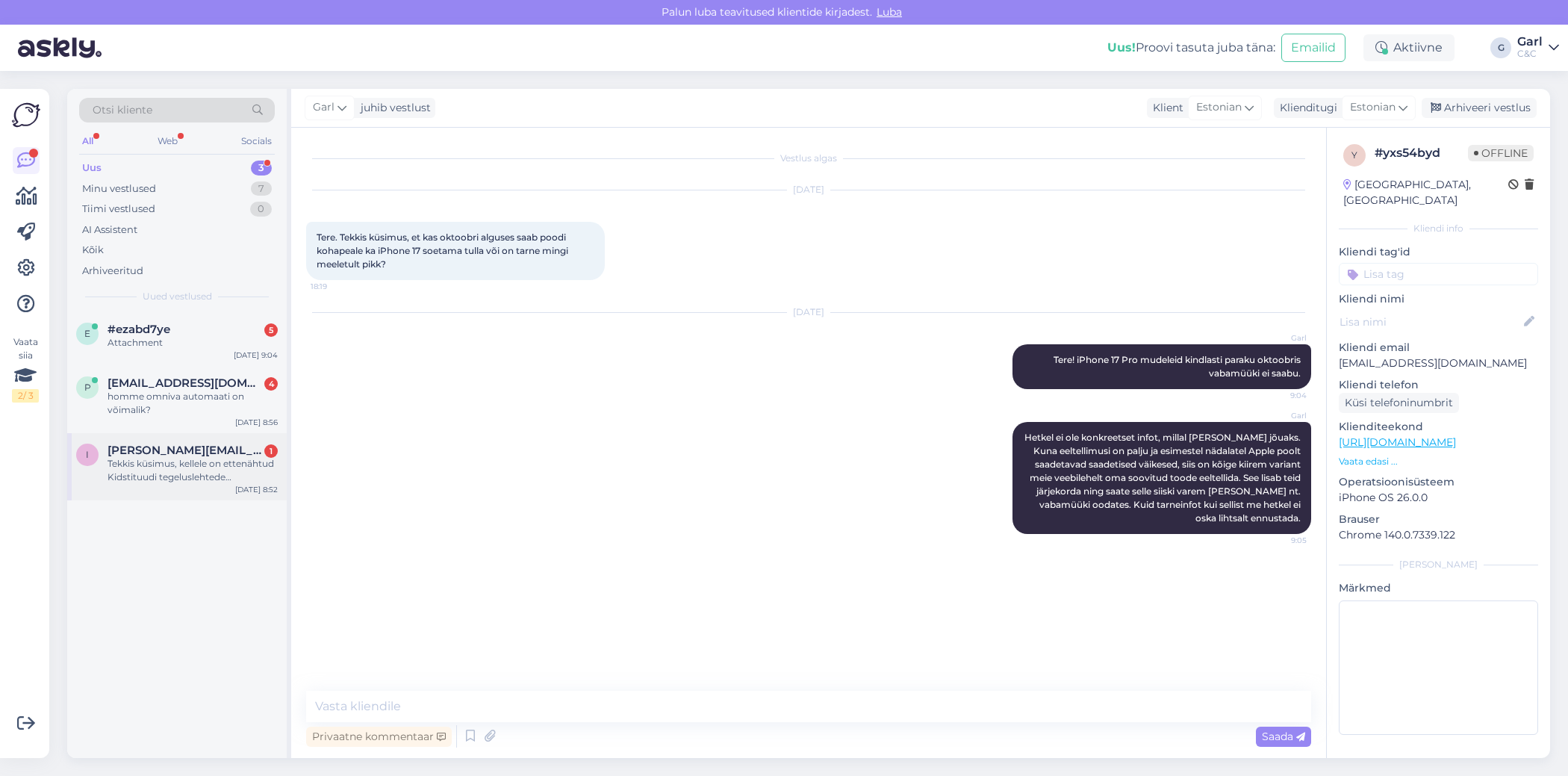
click at [211, 482] on div "Tekkis küsimus, kellele on ettenähtud Kidstituudi tegeluslehtede komplektid?" at bounding box center [192, 470] width 170 height 27
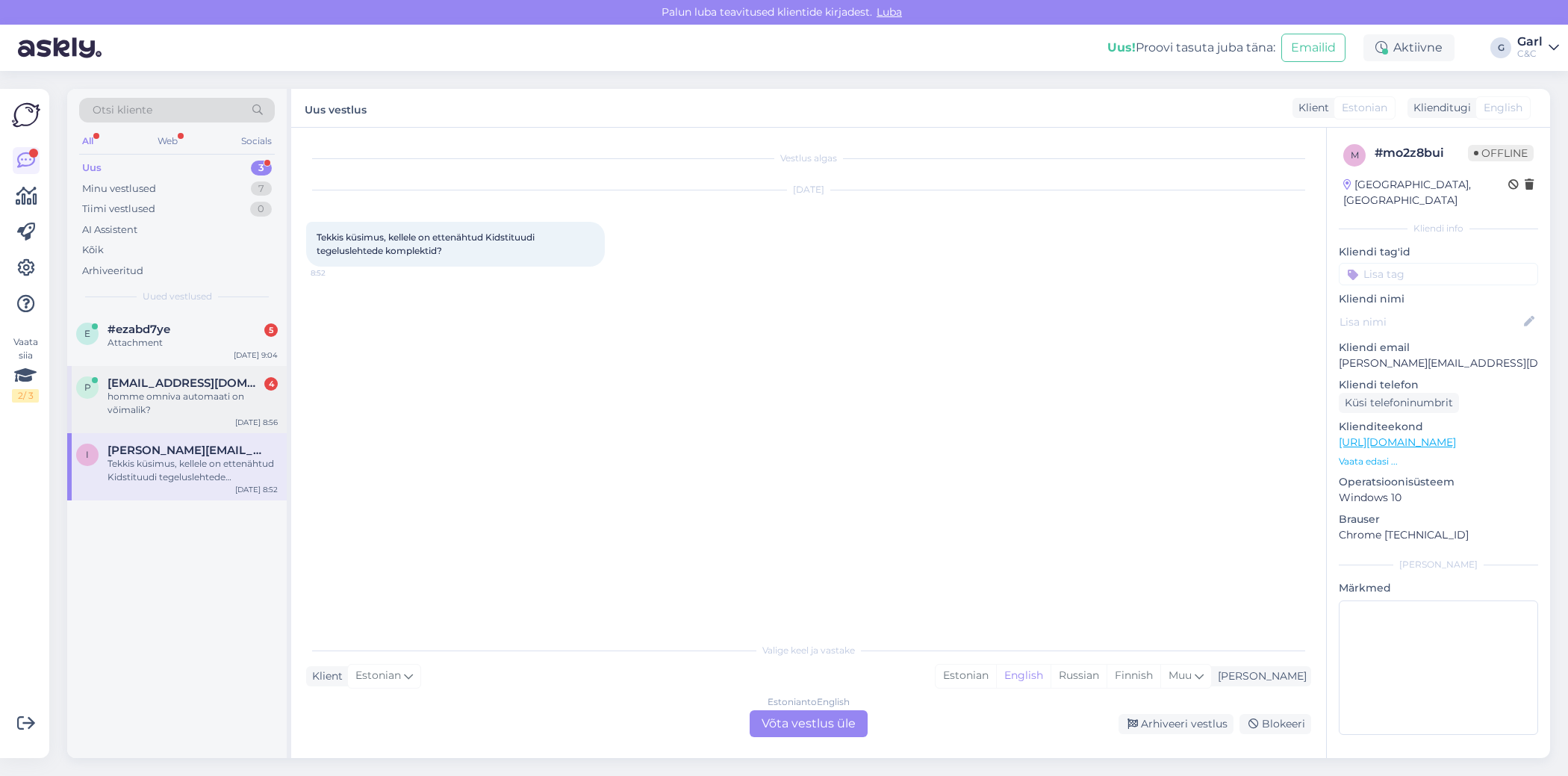
click at [218, 401] on div "homme omniva automaati on võimalik?" at bounding box center [192, 402] width 170 height 27
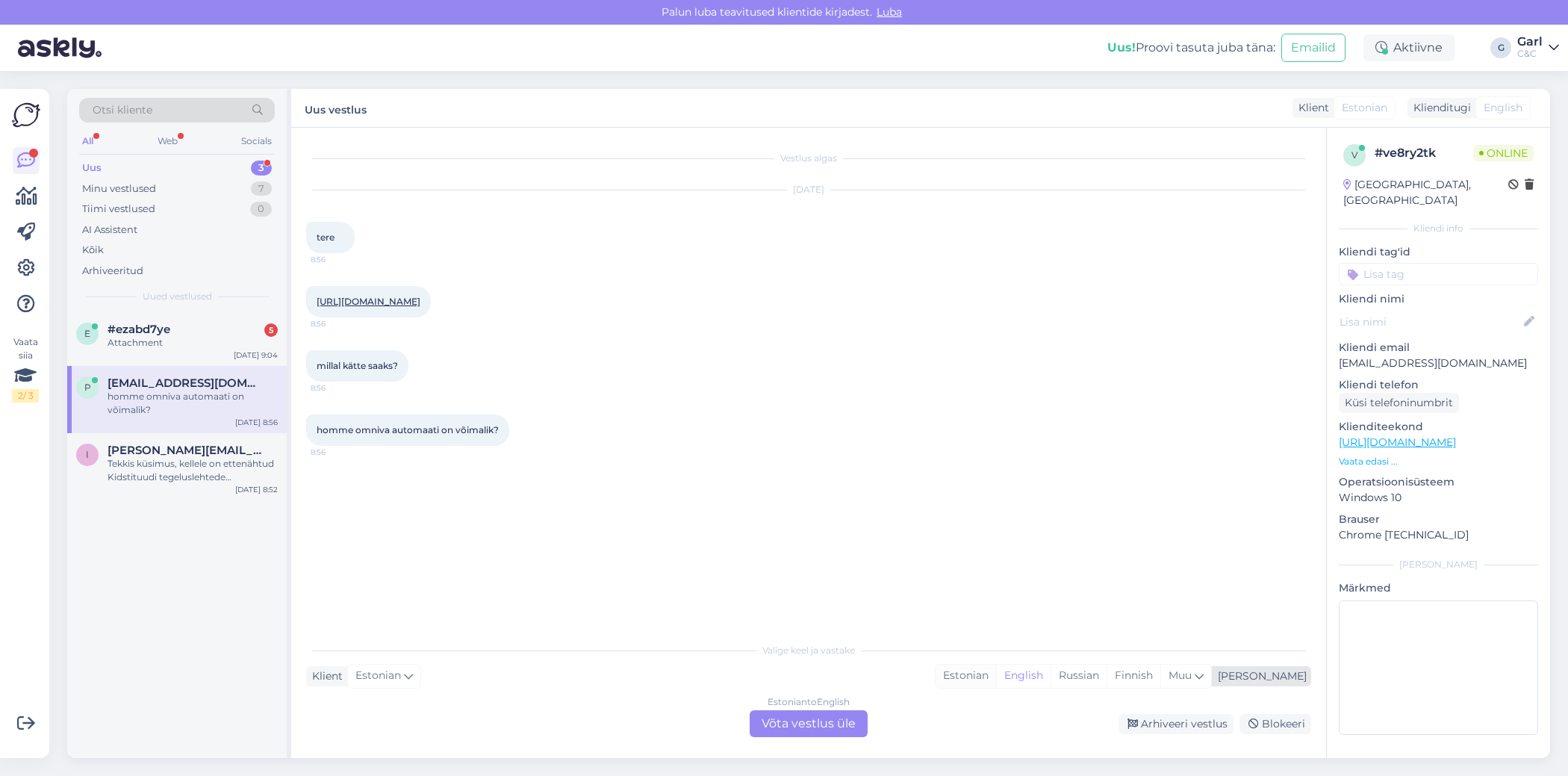
click at [996, 676] on div "Estonian" at bounding box center [966, 676] width 60 height 22
click at [776, 719] on div "Estonian to Estonian Võta vestlus üle" at bounding box center [809, 723] width 118 height 27
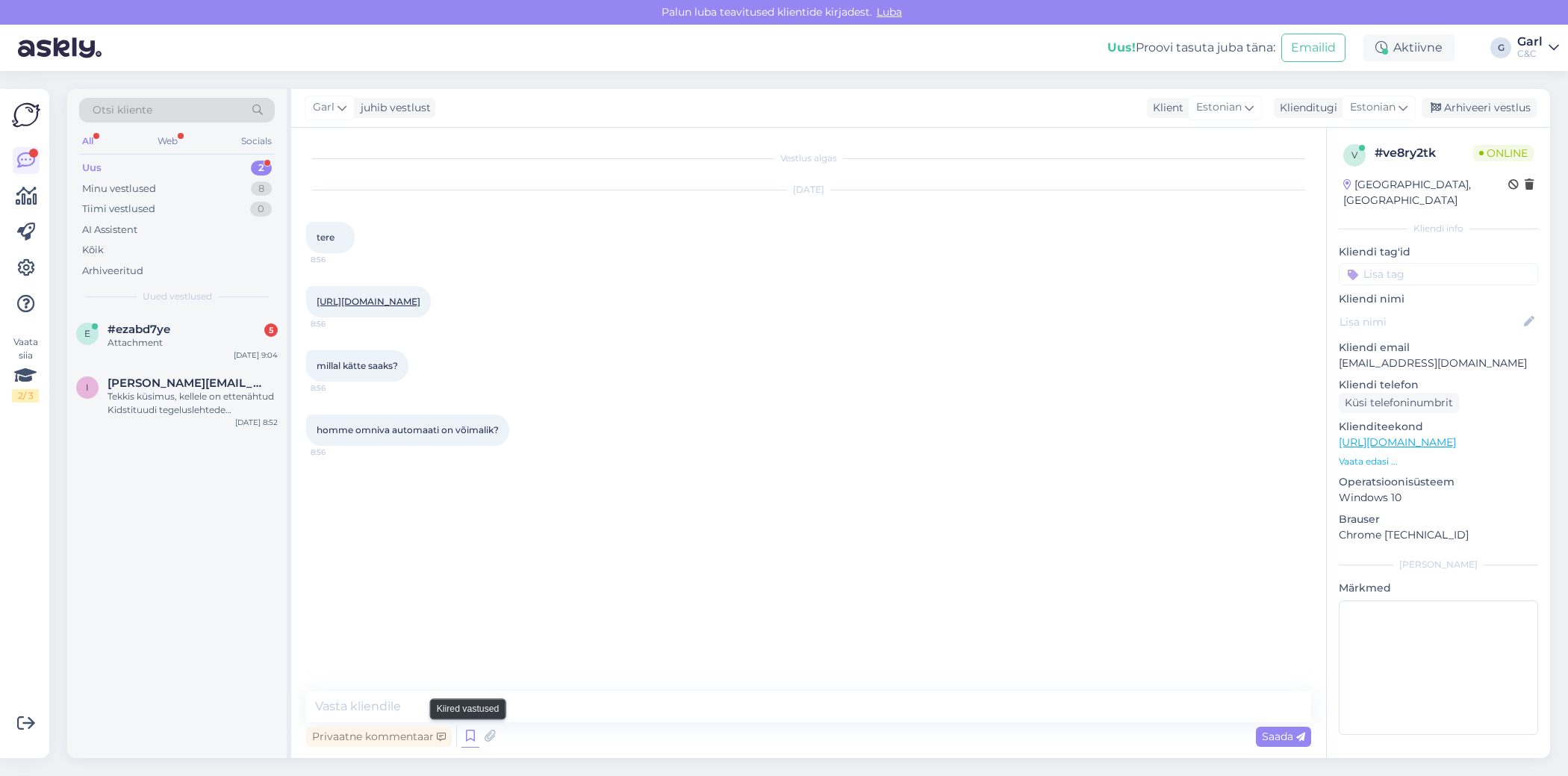
click at [470, 741] on icon at bounding box center [469, 736] width 18 height 22
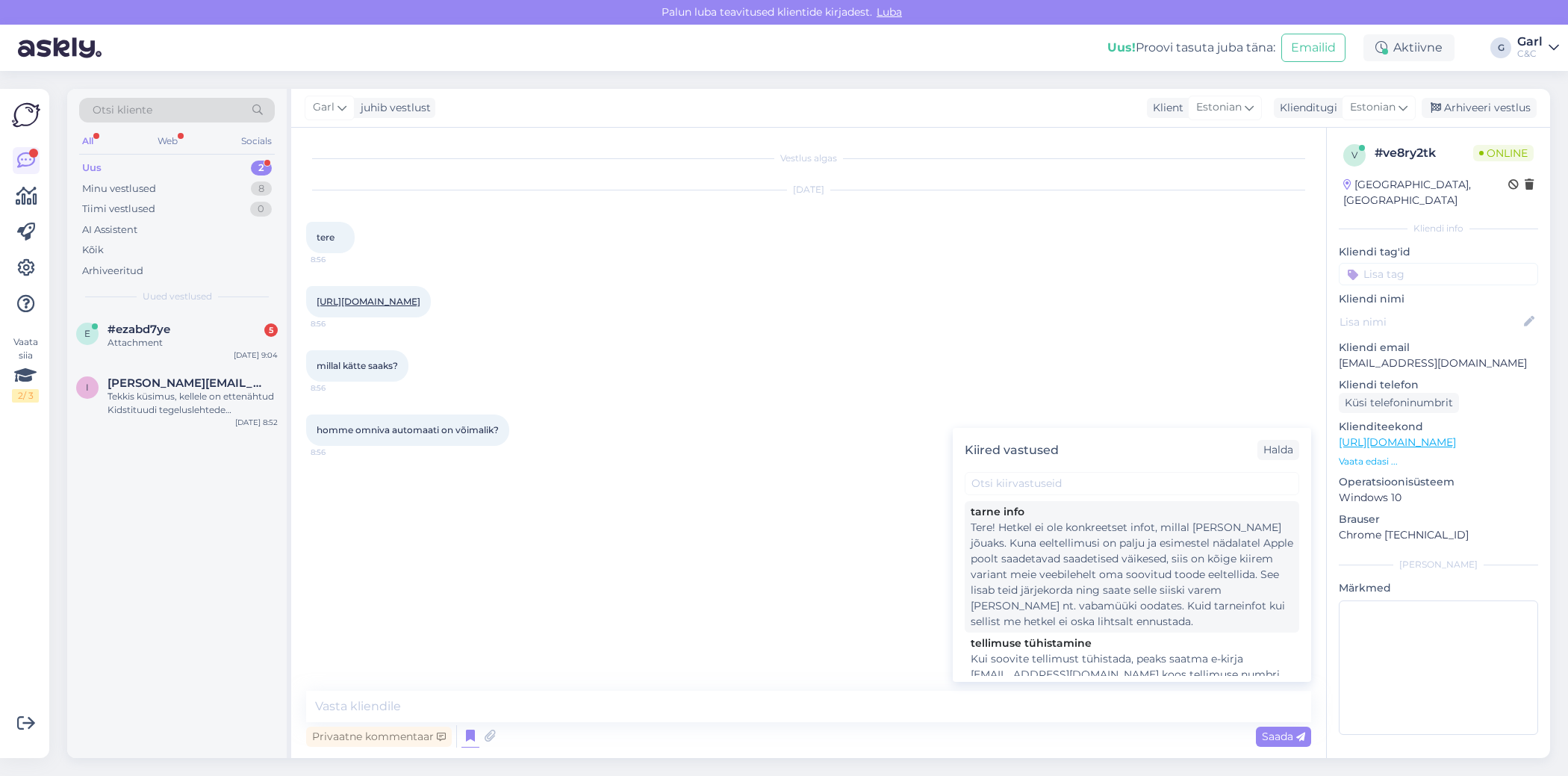
click at [1074, 585] on div "Tere! Hetkel ei ole konkreetset infot, millal [PERSON_NAME] jõuaks. Kuna eeltel…" at bounding box center [1131, 574] width 323 height 110
type textarea "Tere! Hetkel ei ole konkreetset infot, millal [PERSON_NAME] jõuaks. Kuna eeltel…"
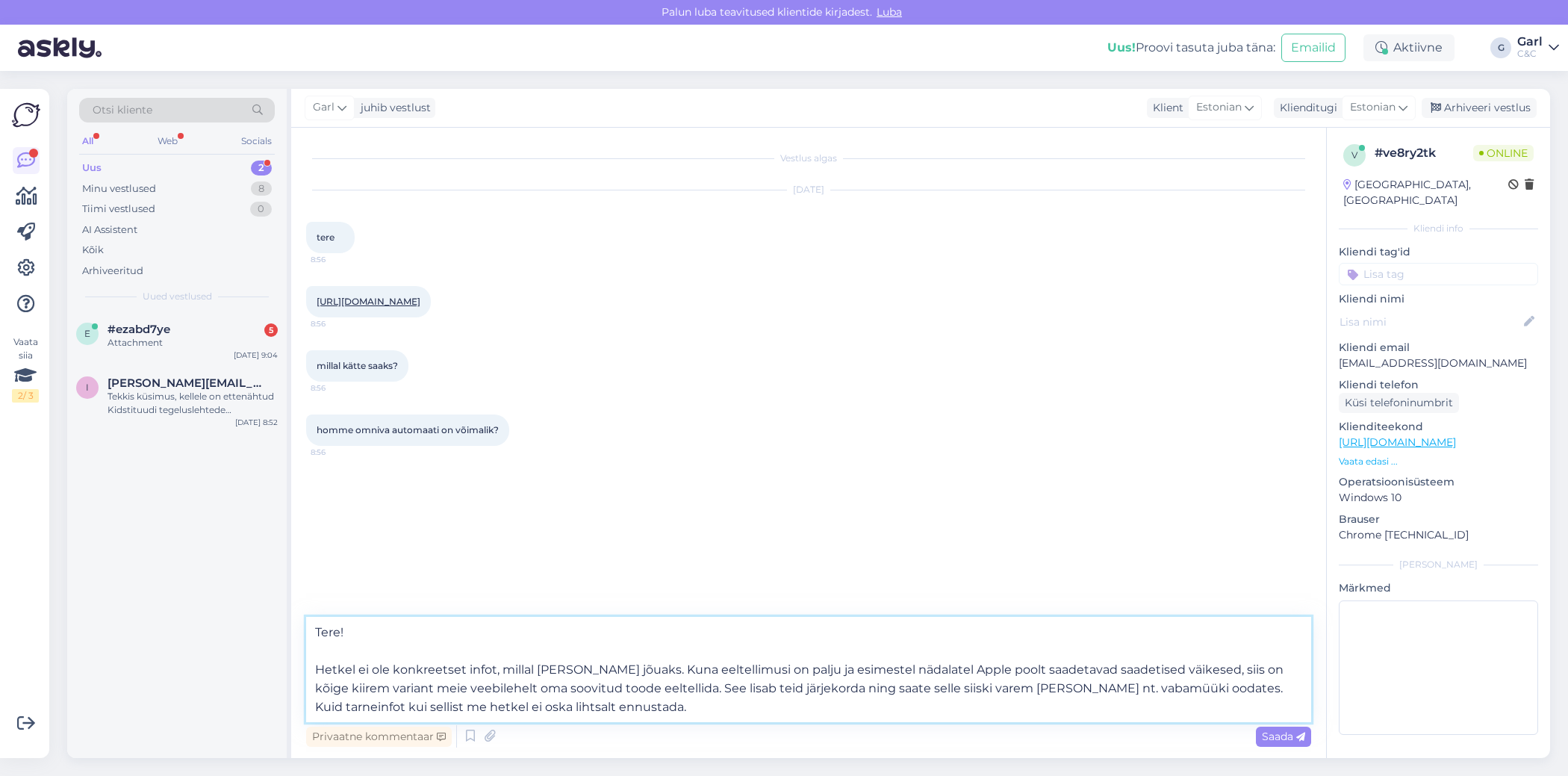
click at [601, 697] on textarea "Tere! Hetkel ei ole konkreetset infot, millal [PERSON_NAME] jõuaks. Kuna eeltel…" at bounding box center [808, 669] width 1005 height 105
click at [651, 710] on textarea "Tere! Hetkel ei ole konkreetset infot, millal [PERSON_NAME] jõuaks. Kuna eeltel…" at bounding box center [808, 669] width 1005 height 105
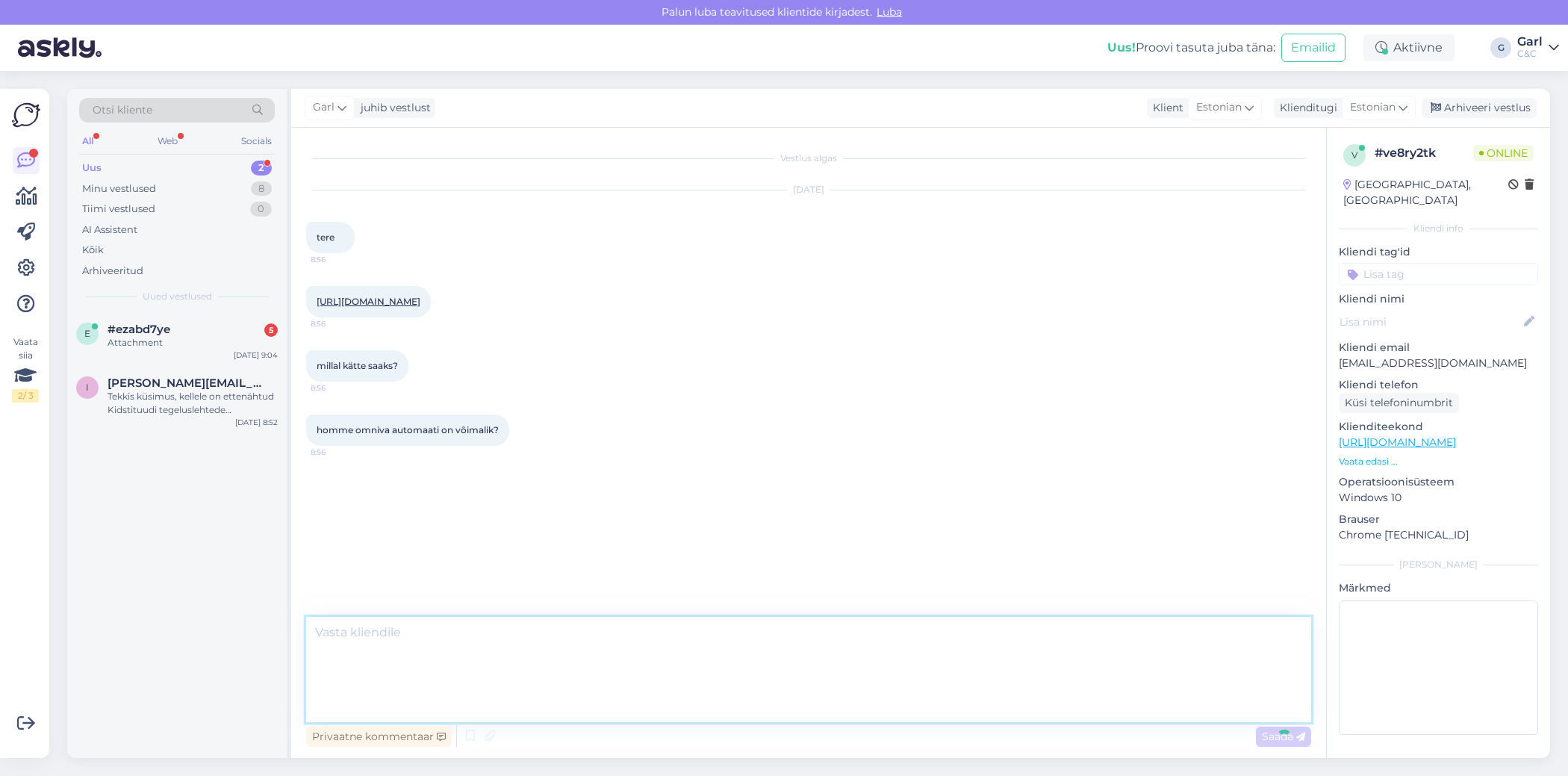
scroll to position [10, 0]
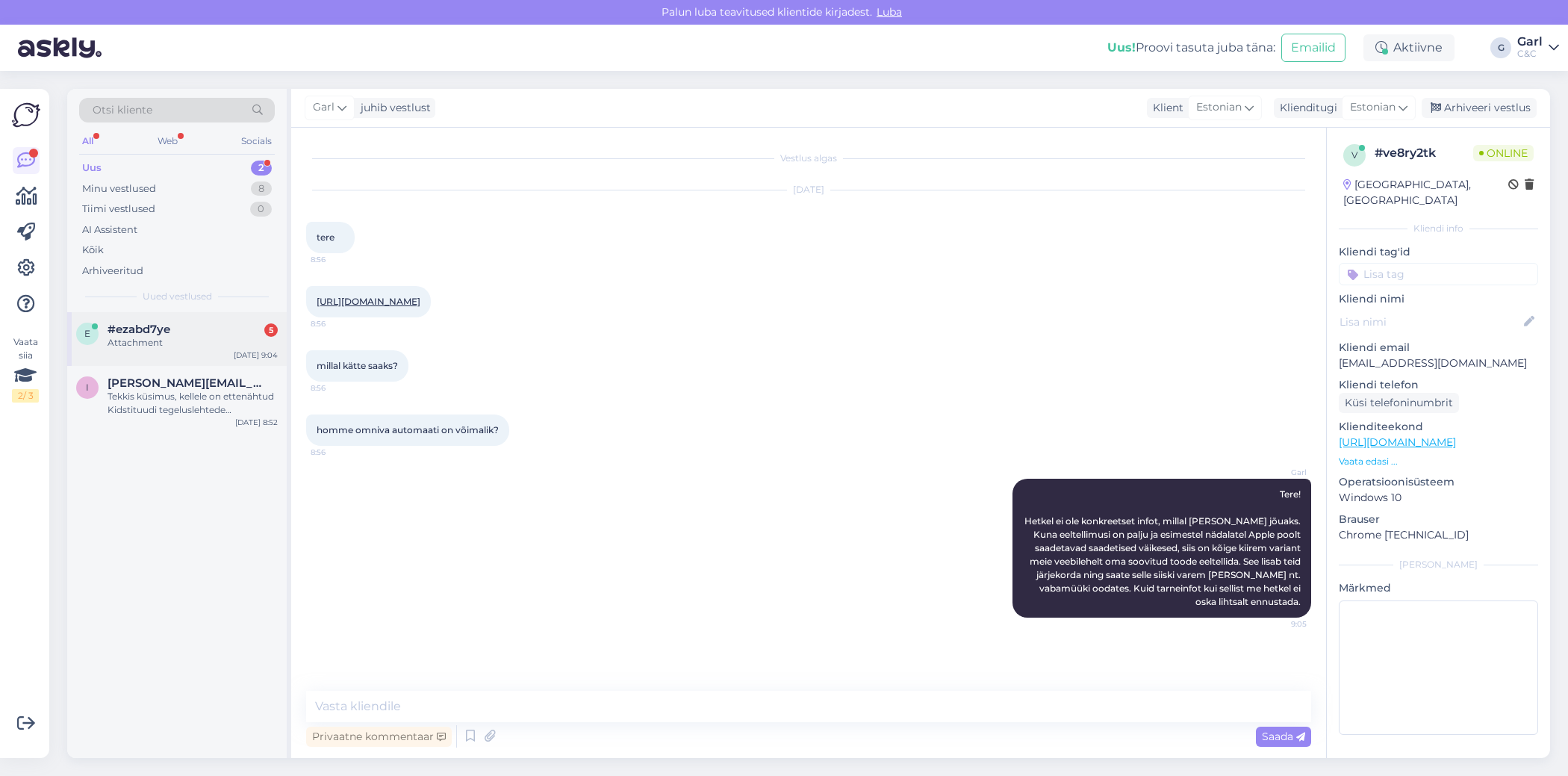
click at [164, 327] on span "#ezabd7ye" at bounding box center [138, 329] width 62 height 13
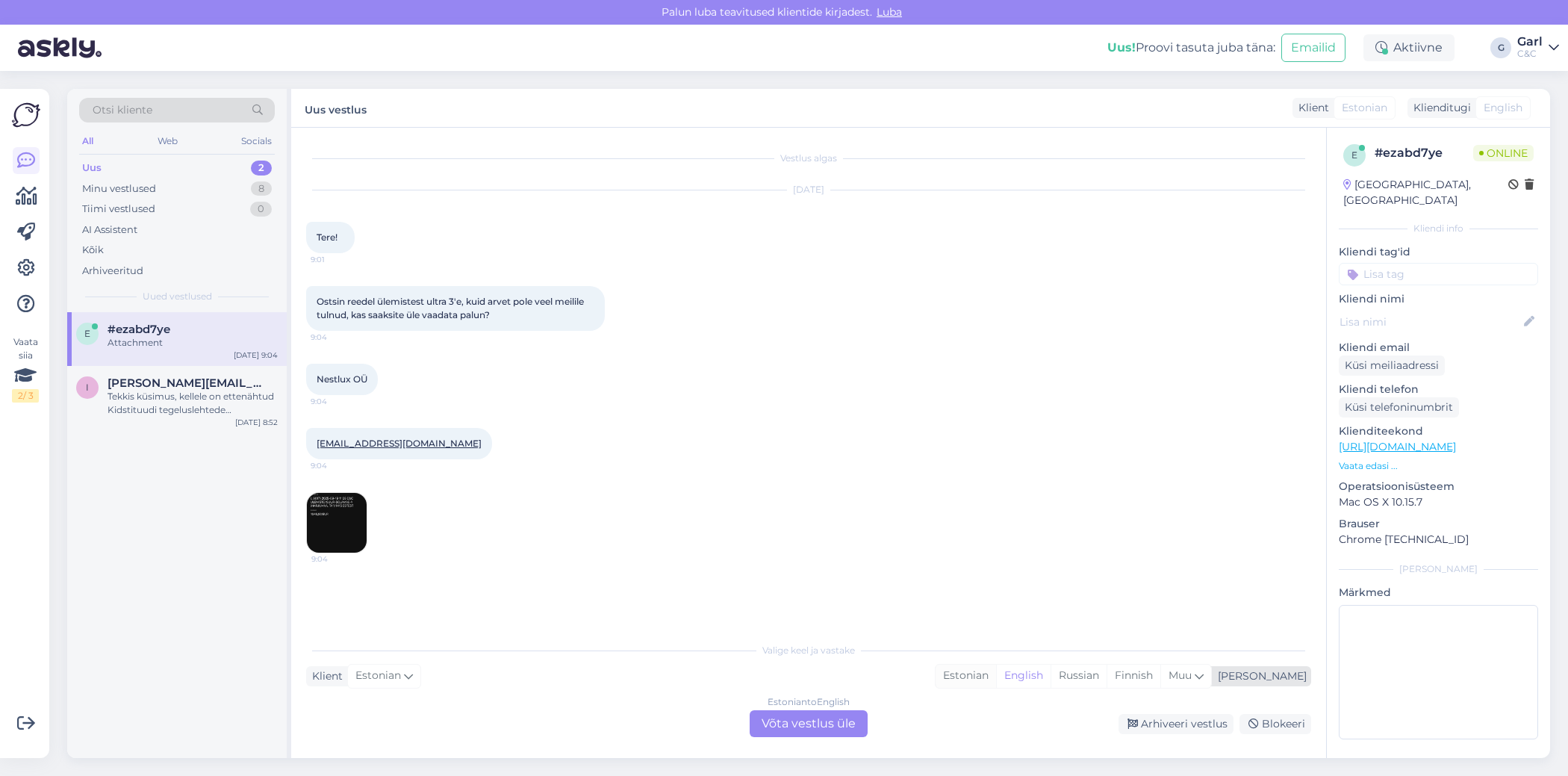
click at [996, 671] on div "Estonian" at bounding box center [966, 676] width 60 height 22
click at [822, 718] on div "Estonian to Estonian Võta vestlus üle" at bounding box center [809, 723] width 118 height 27
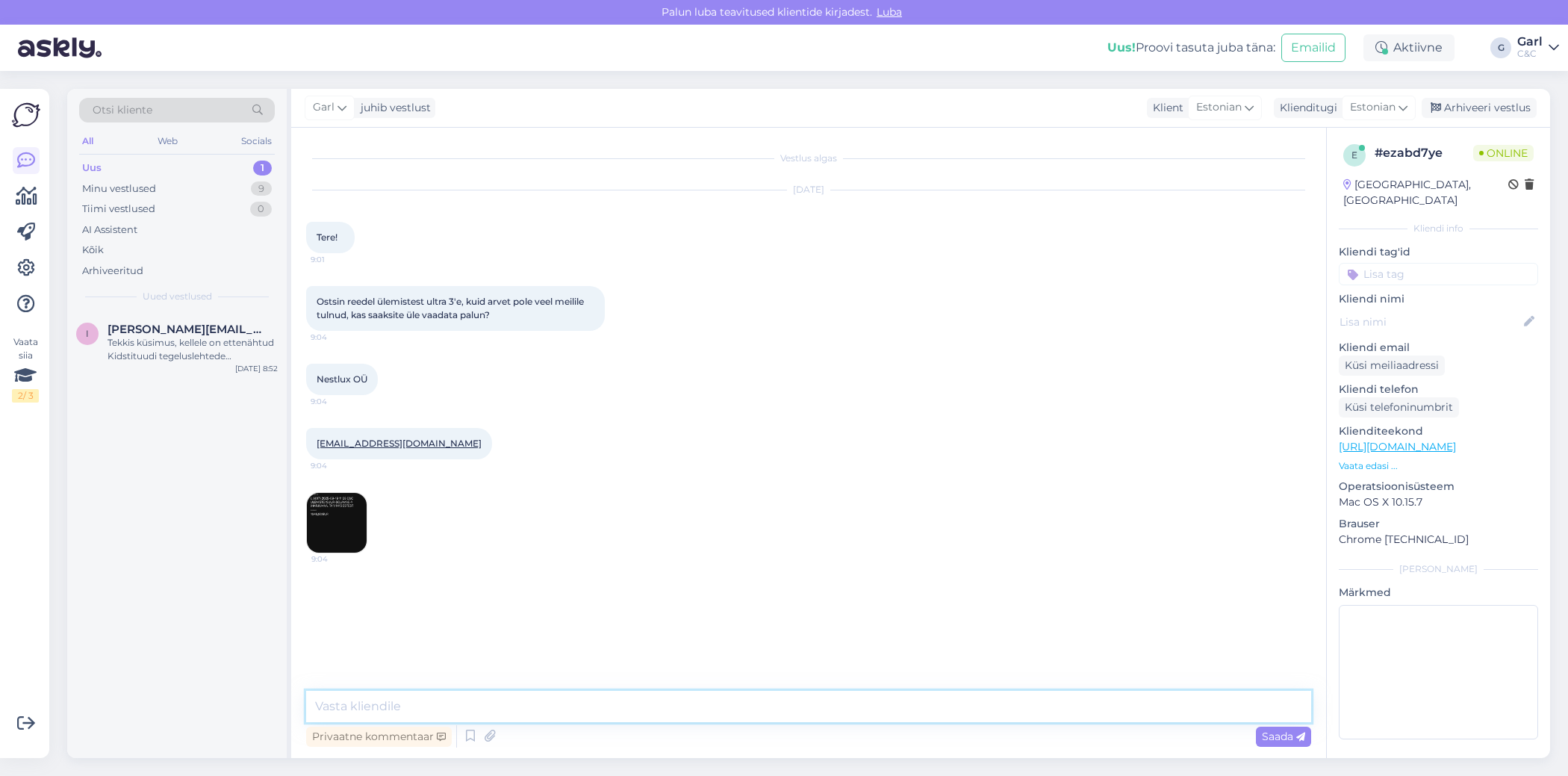
click at [419, 693] on textarea at bounding box center [808, 706] width 1005 height 32
type textarea "Tere! Arve edastatud [PERSON_NAME] antud aadressile."
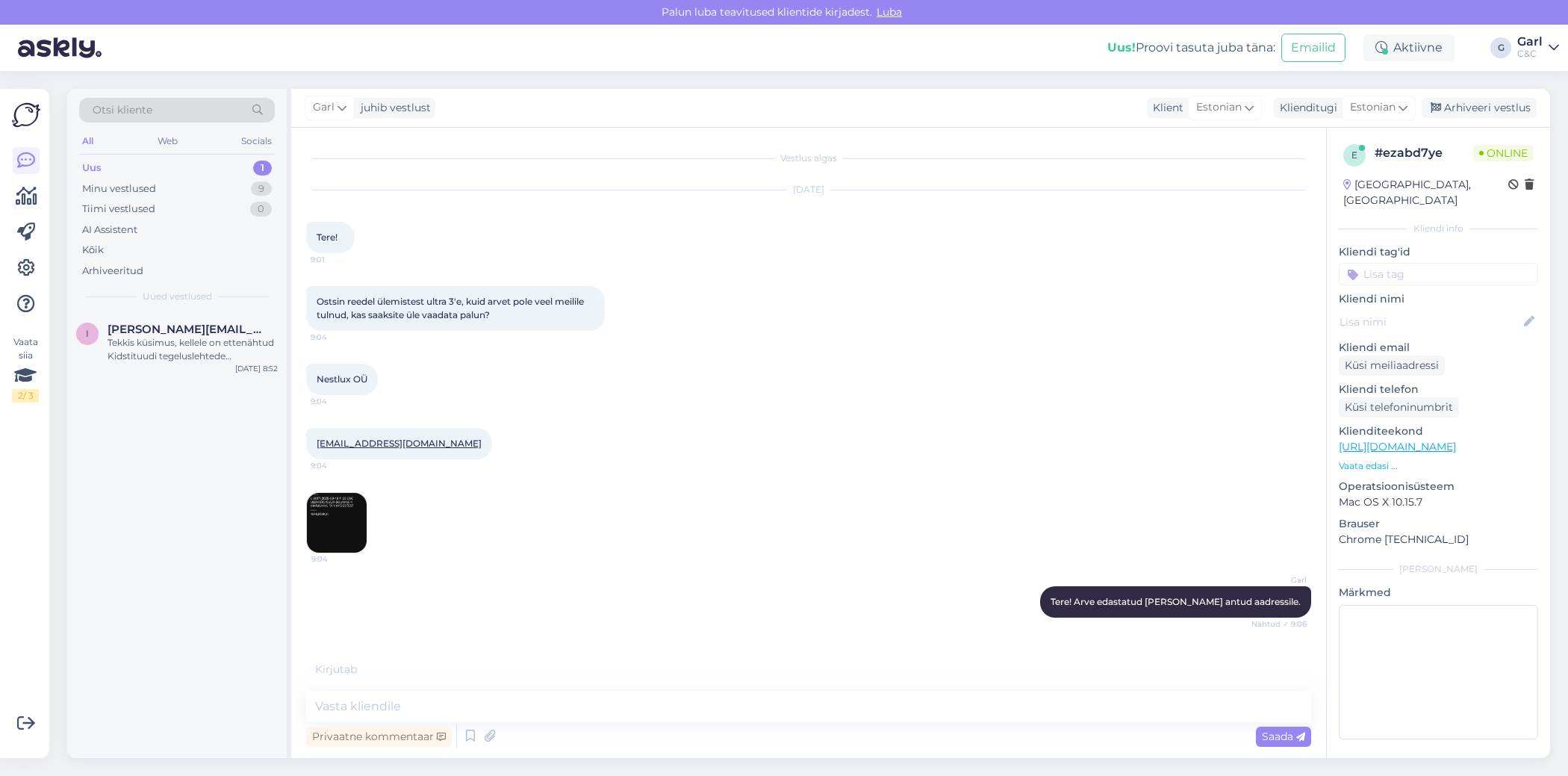
scroll to position [20, 0]
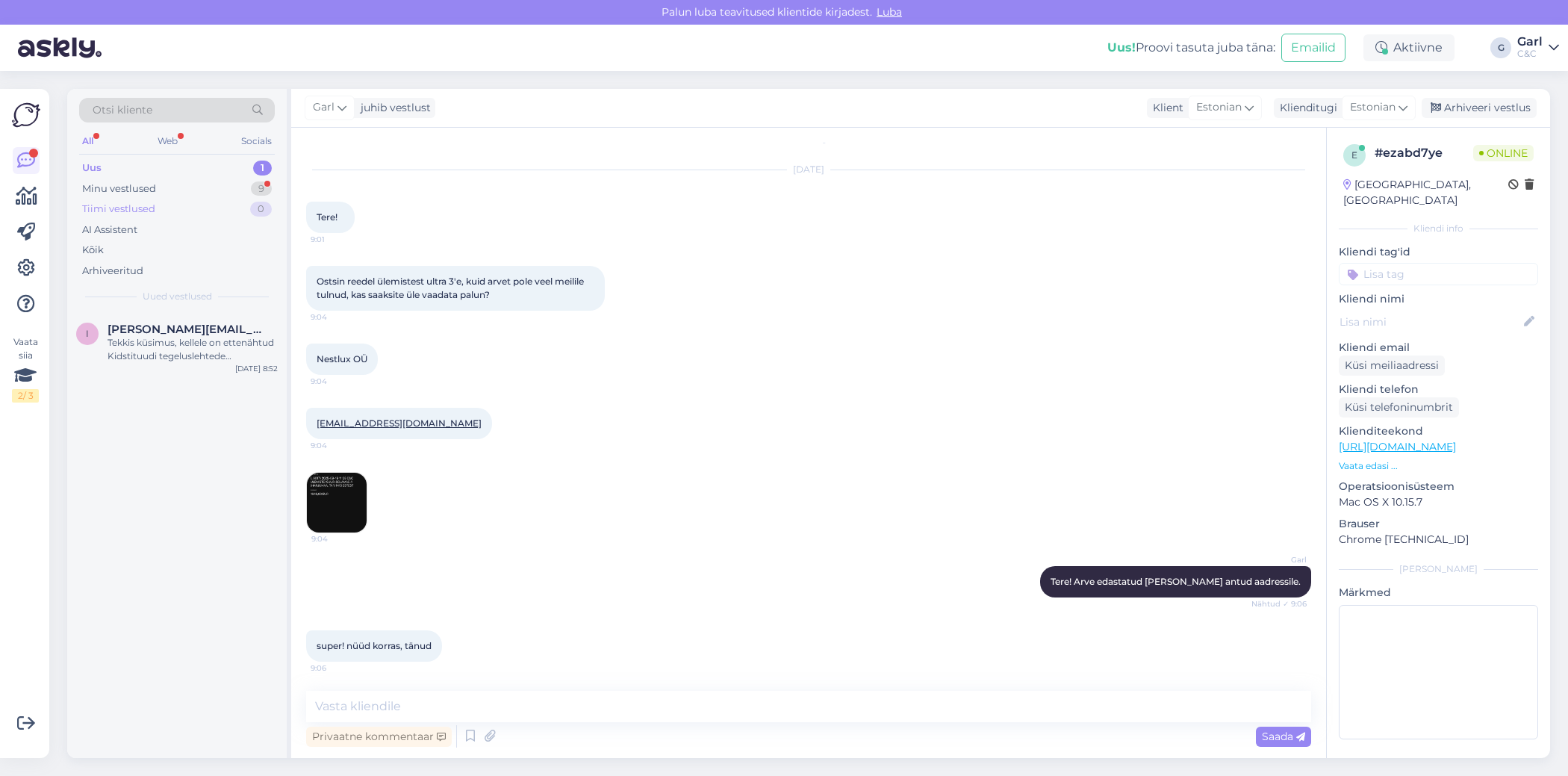
click at [226, 199] on div "Tiimi vestlused 0" at bounding box center [177, 209] width 195 height 20
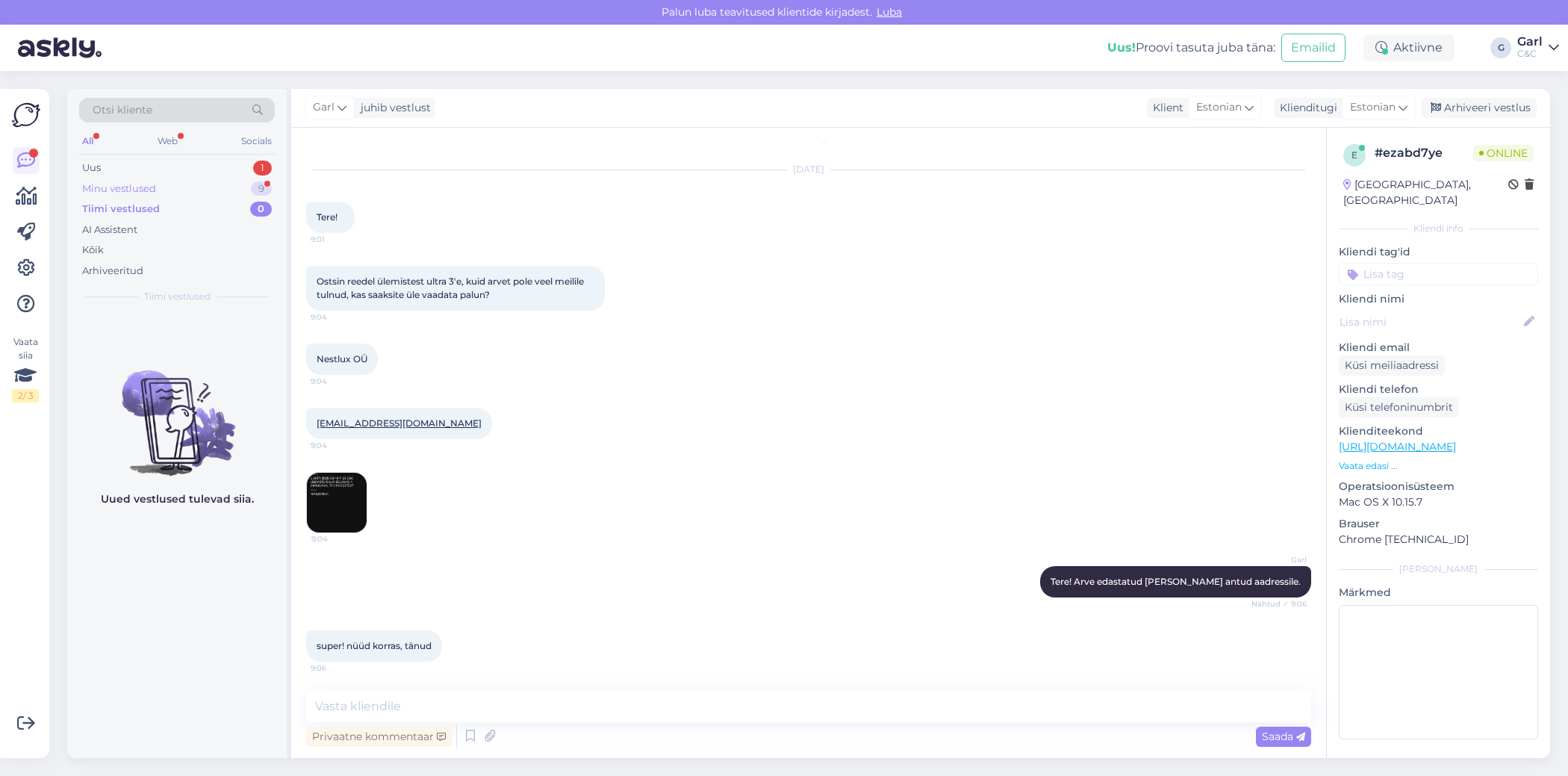
click at [226, 190] on div "Minu vestlused 9" at bounding box center [177, 189] width 195 height 20
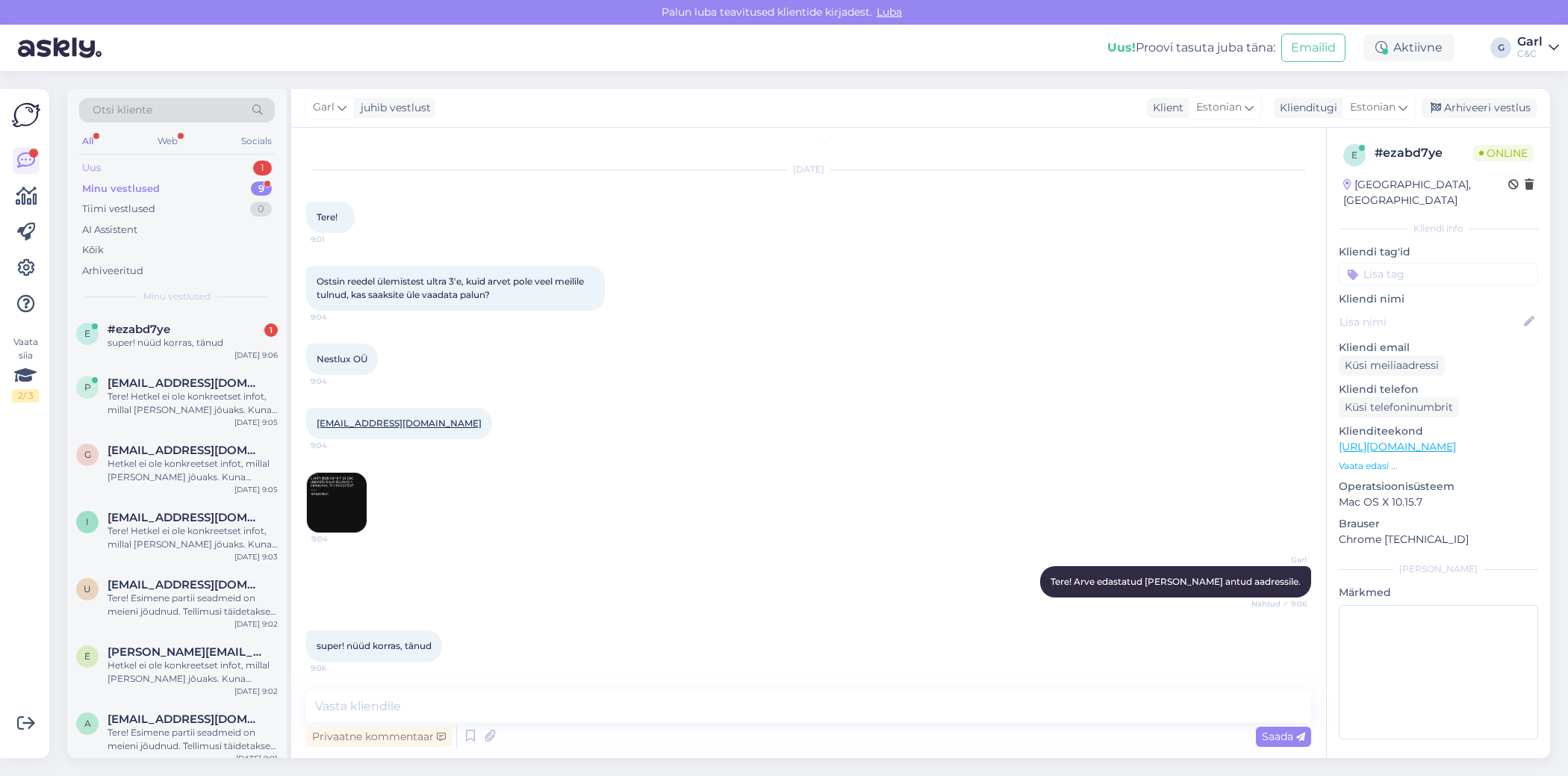
click at [230, 162] on div "Uus 1" at bounding box center [177, 168] width 195 height 20
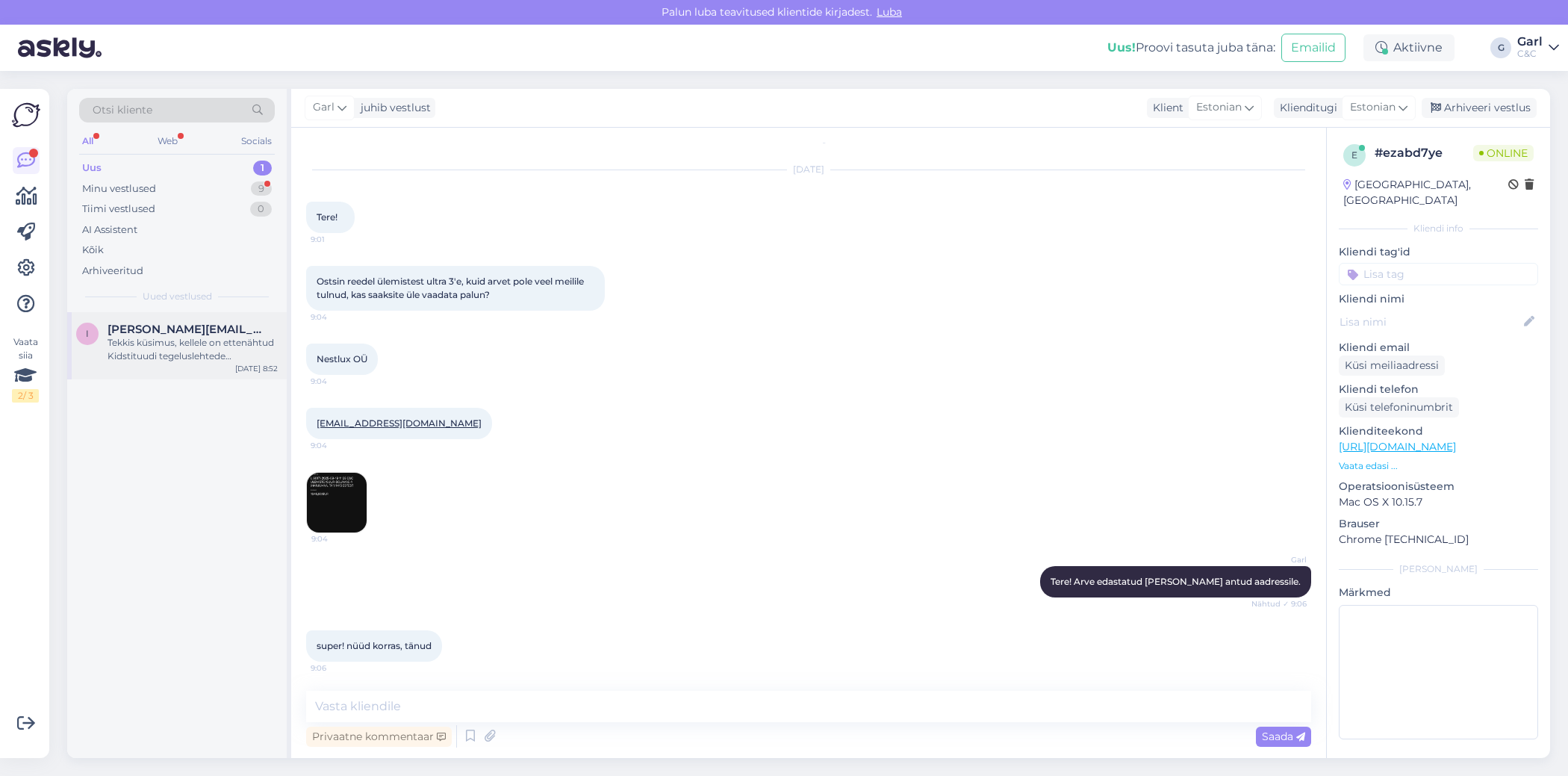
click at [211, 331] on span "[PERSON_NAME][EMAIL_ADDRESS][DOMAIN_NAME]" at bounding box center [185, 329] width 155 height 13
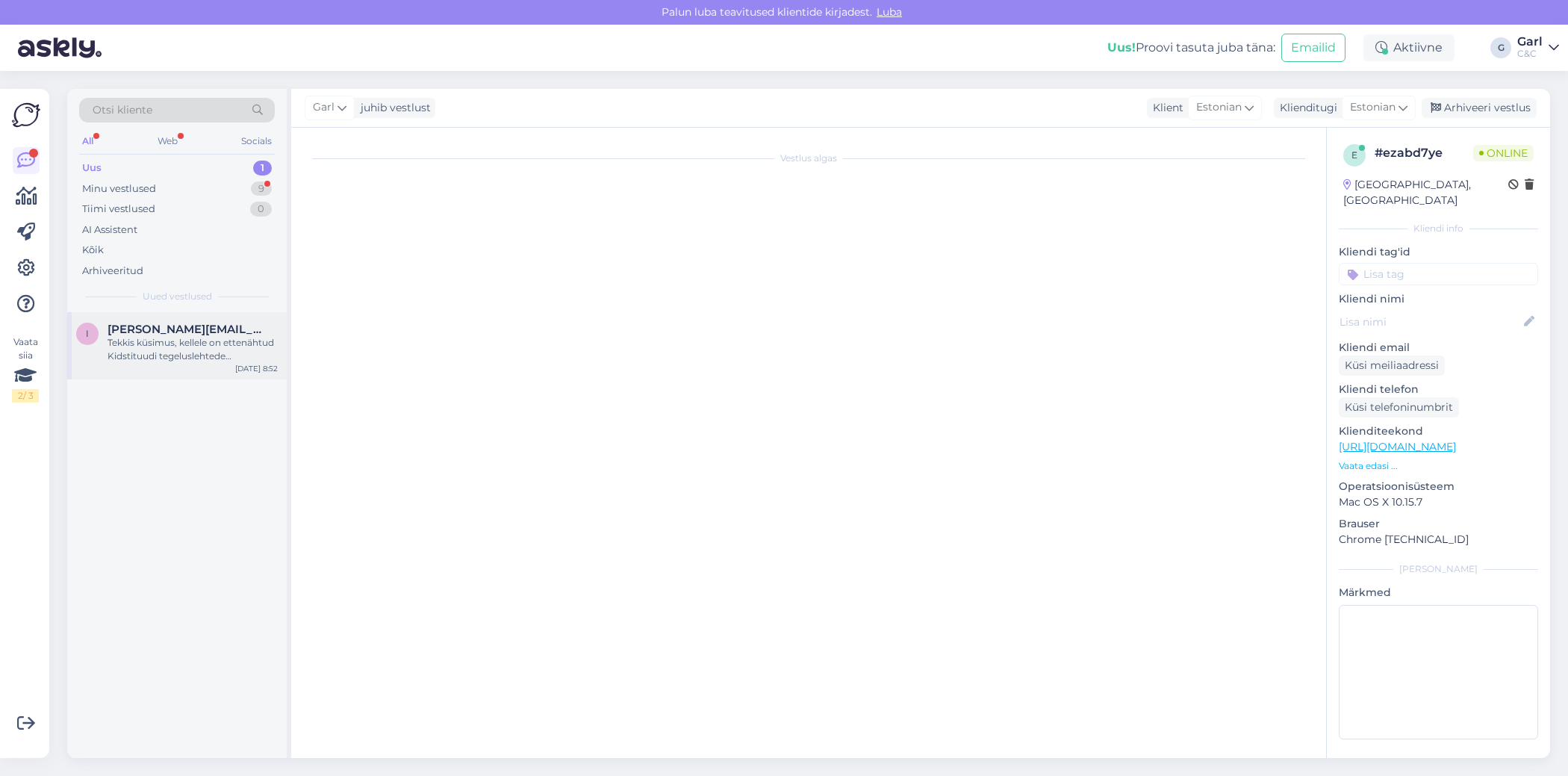
scroll to position [0, 0]
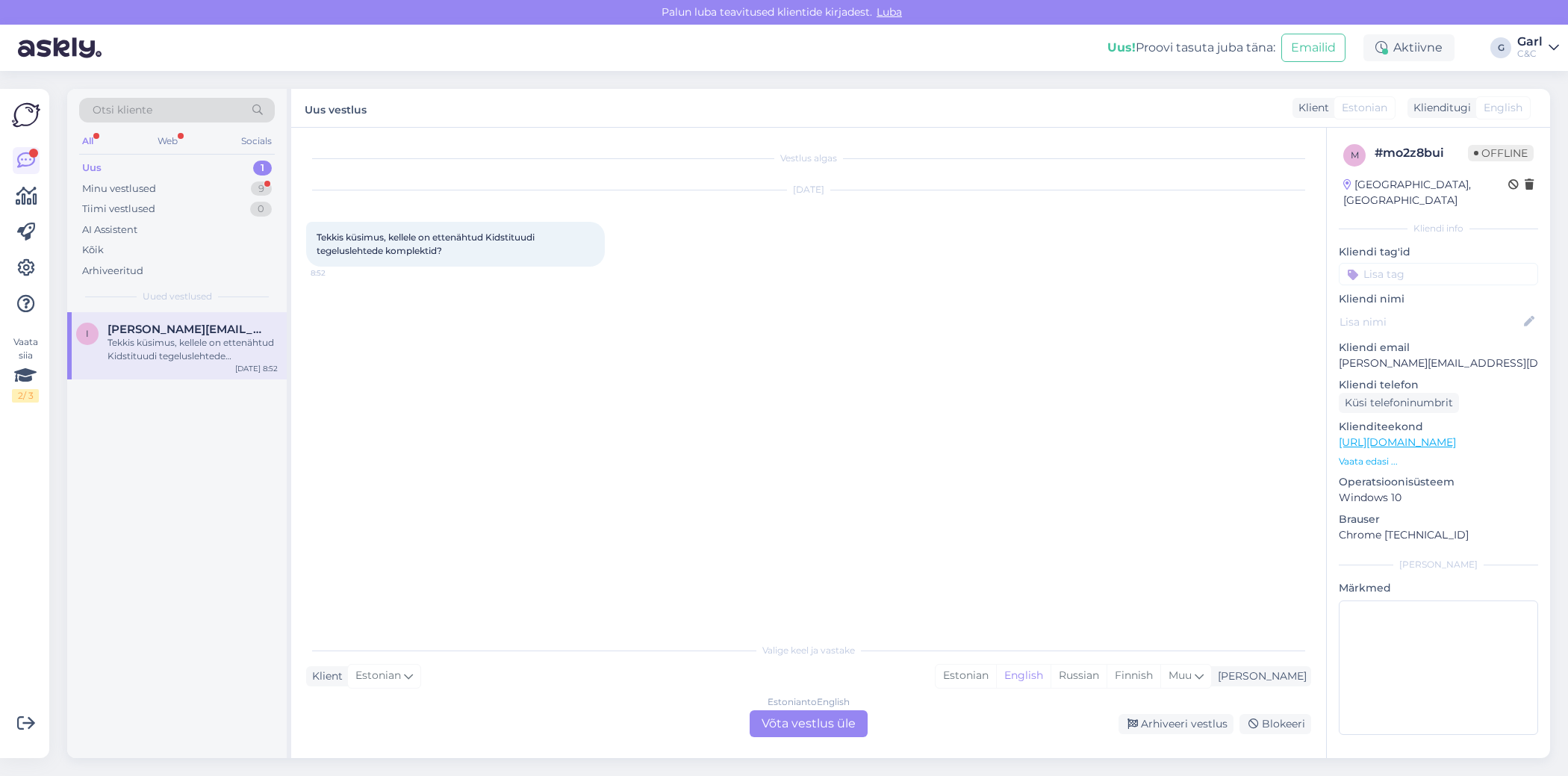
click at [501, 299] on div "Vestlus algas [DATE] Tekkis küsimus, kellele on ettenähtud Kidstituudi tegelusl…" at bounding box center [815, 381] width 1019 height 479
click at [252, 191] on div "9" at bounding box center [261, 189] width 20 height 15
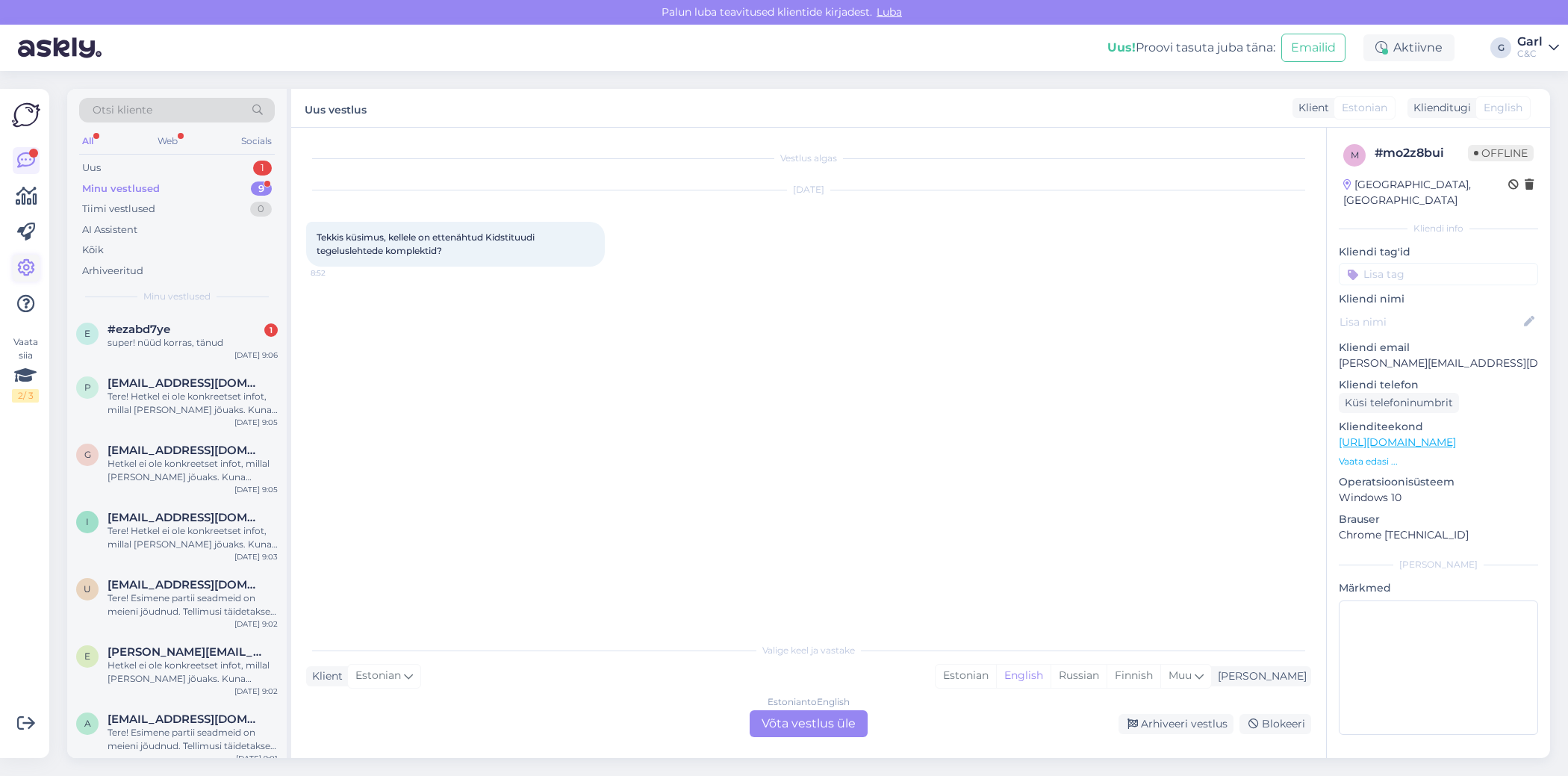
click at [29, 262] on icon at bounding box center [25, 268] width 18 height 18
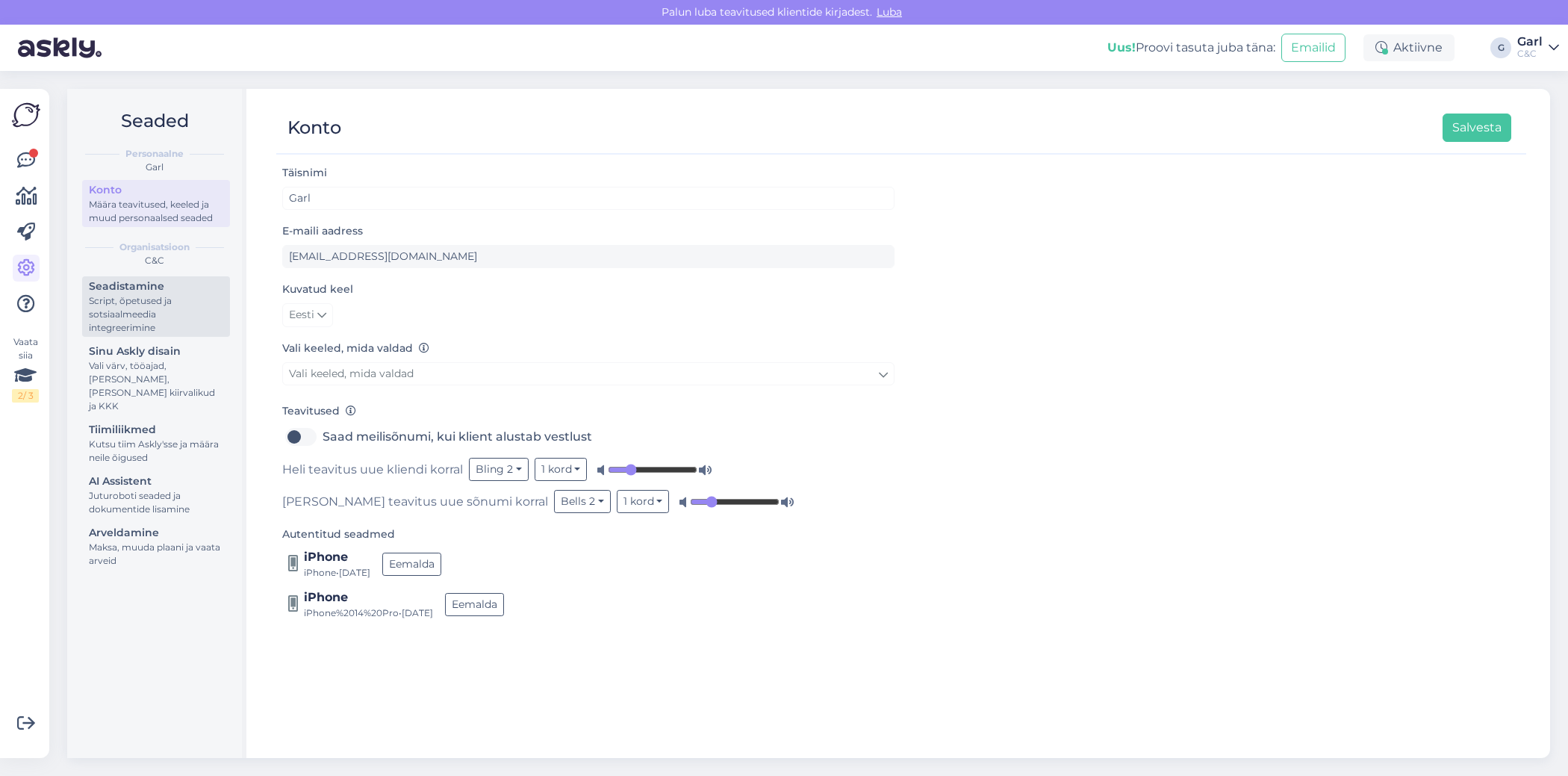
click at [150, 307] on div "Script, õpetused ja sotsiaalmeedia integreerimine" at bounding box center [156, 314] width 135 height 40
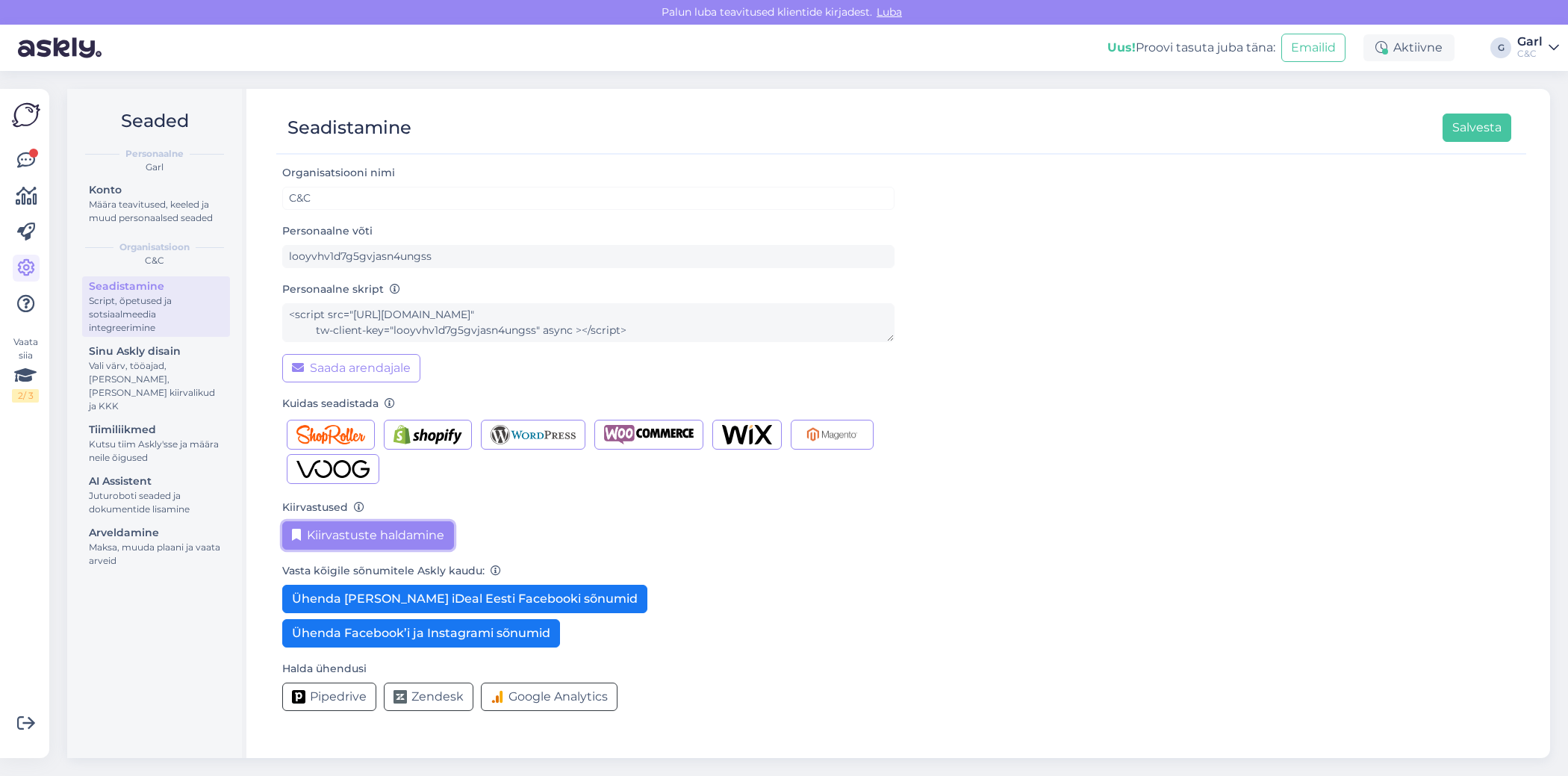
click at [387, 537] on button "Kiirvastuste haldamine" at bounding box center [368, 535] width 172 height 29
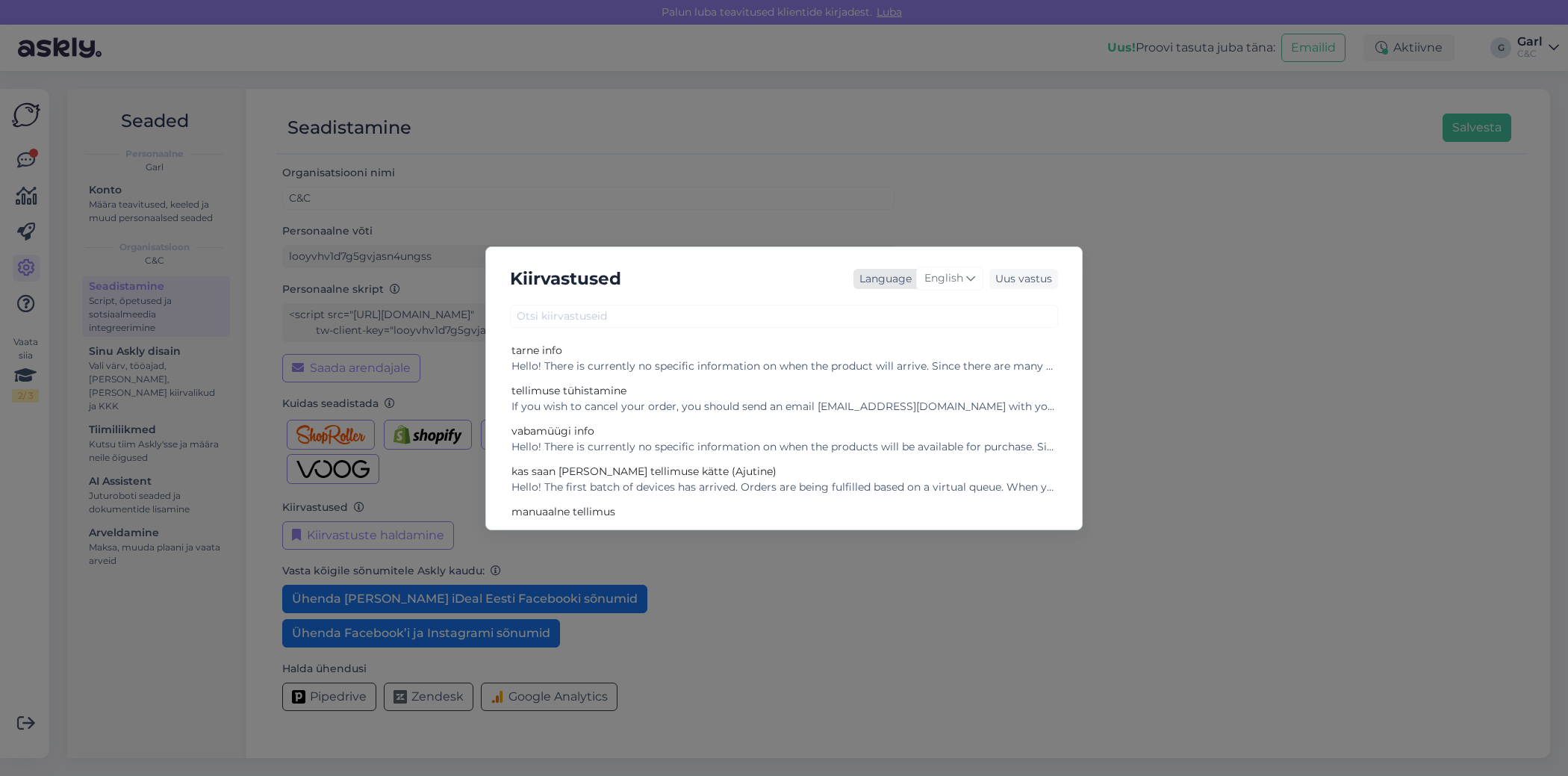
click at [942, 279] on span "English" at bounding box center [944, 279] width 39 height 17
click at [917, 457] on link "Estonian" at bounding box center [918, 457] width 165 height 24
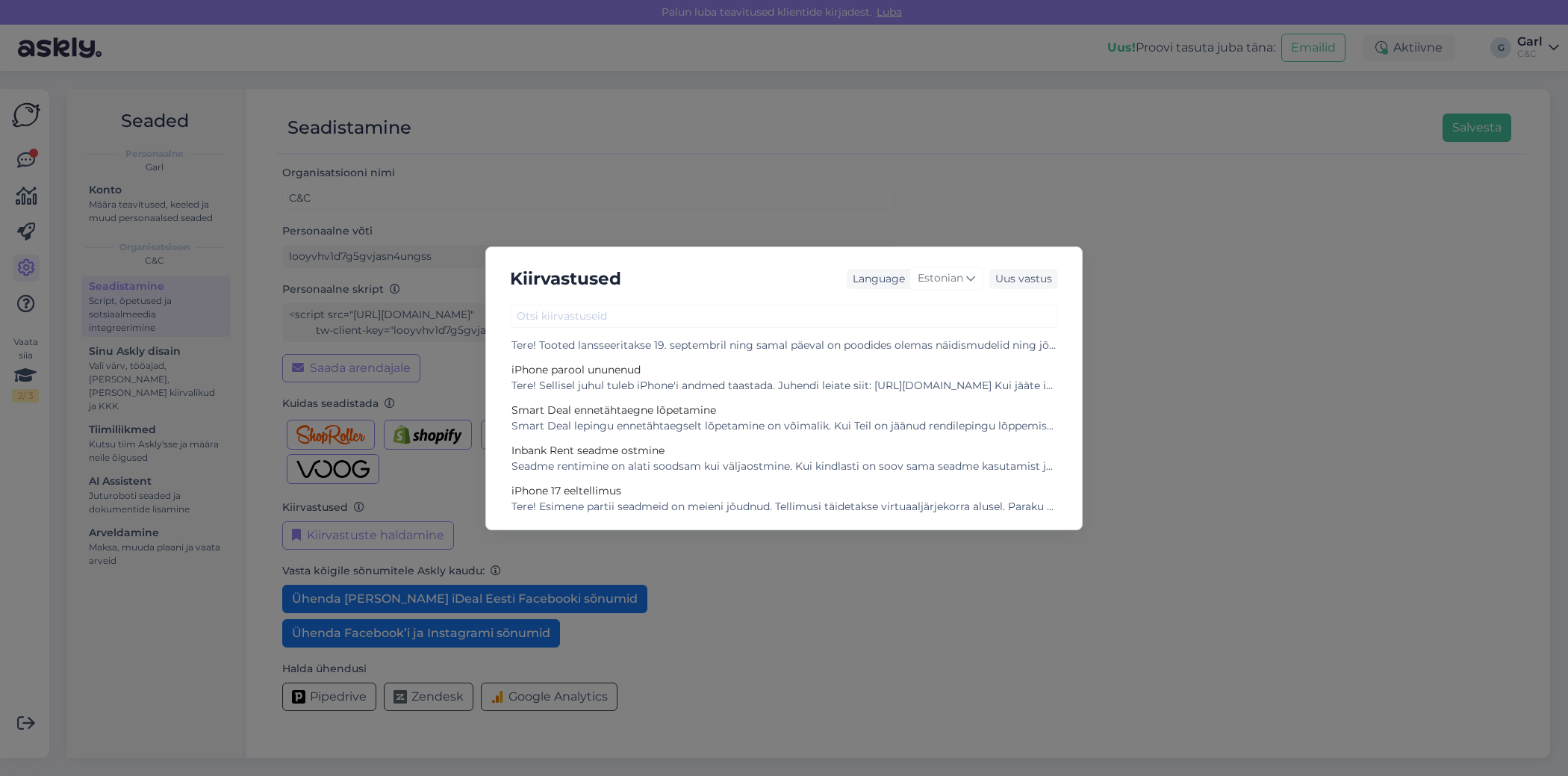
scroll to position [226, 0]
click at [697, 419] on div "Smart Deal lepingu ennetähtaegselt lõpetamine on võimalik. Kui Teil on jäänud r…" at bounding box center [784, 423] width 545 height 16
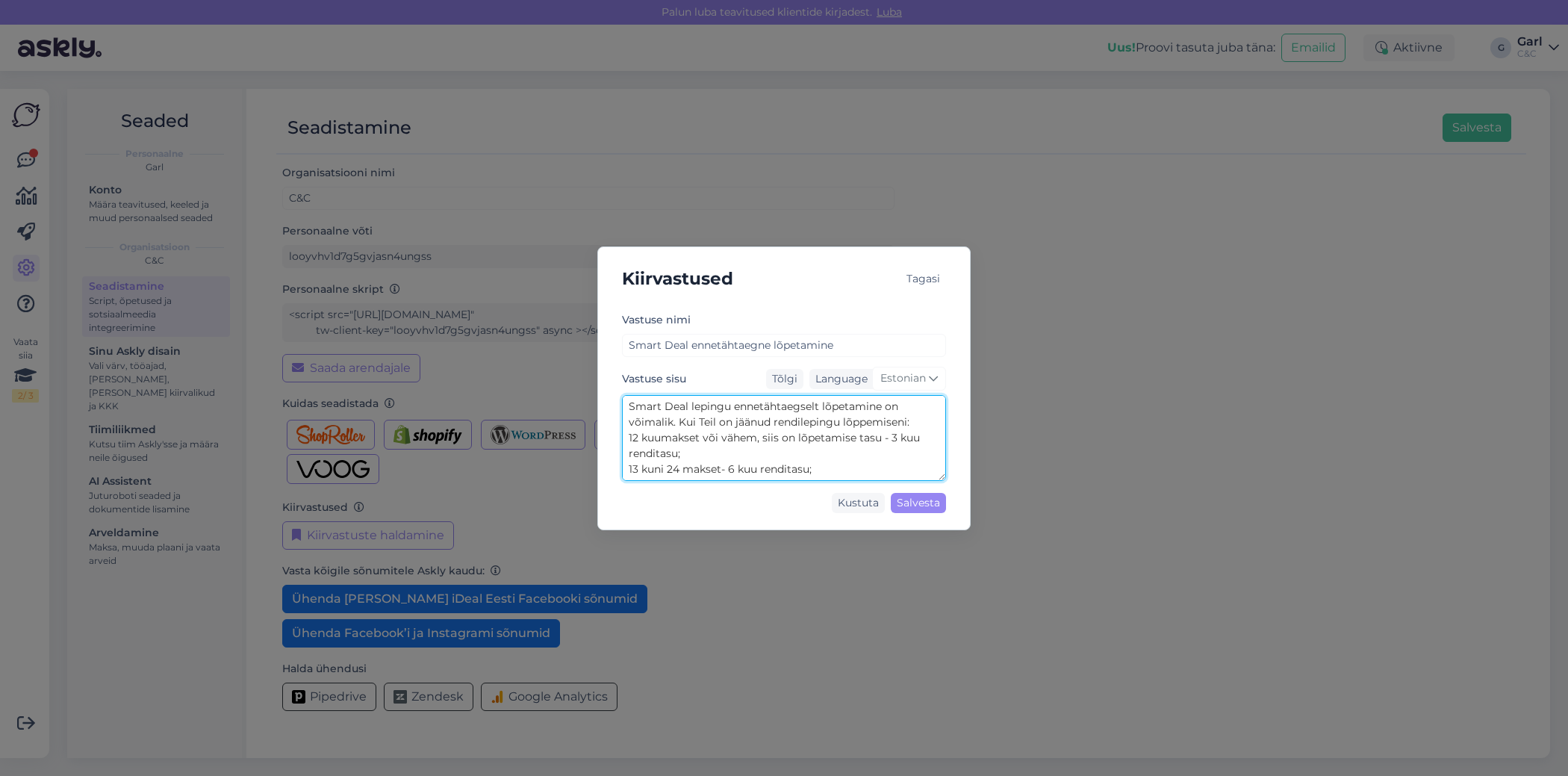
click at [708, 437] on textarea "Smart Deal lepingu ennetähtaegselt lõpetamine on võimalik. Kui Teil on jäänud r…" at bounding box center [784, 438] width 324 height 85
click at [505, 203] on div "Kiirvastused Tagasi [PERSON_NAME] nimi Smart Deal ennetähtaegne lõpetamine Vast…" at bounding box center [784, 388] width 1568 height 776
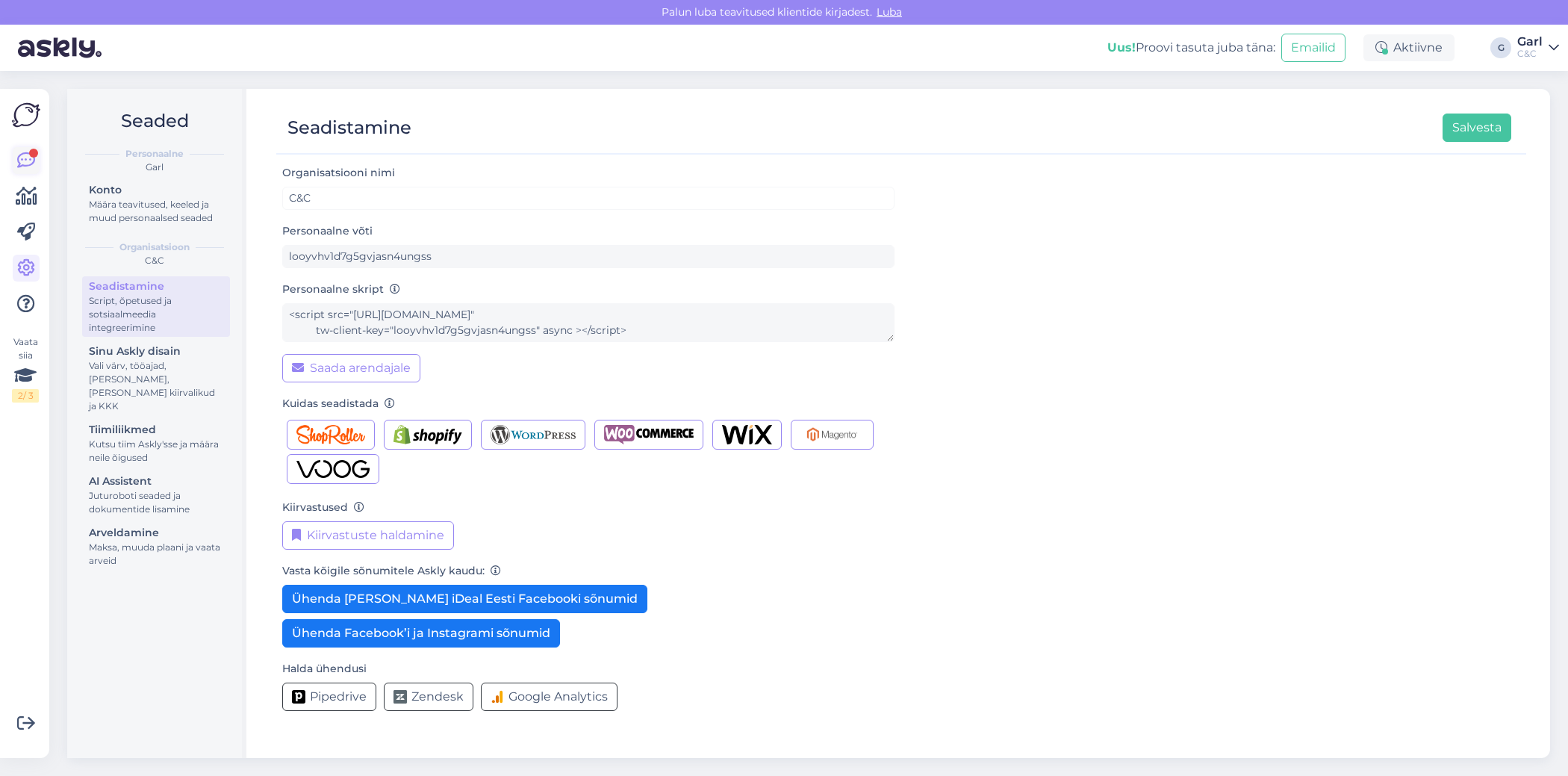
click at [33, 162] on icon at bounding box center [25, 160] width 18 height 18
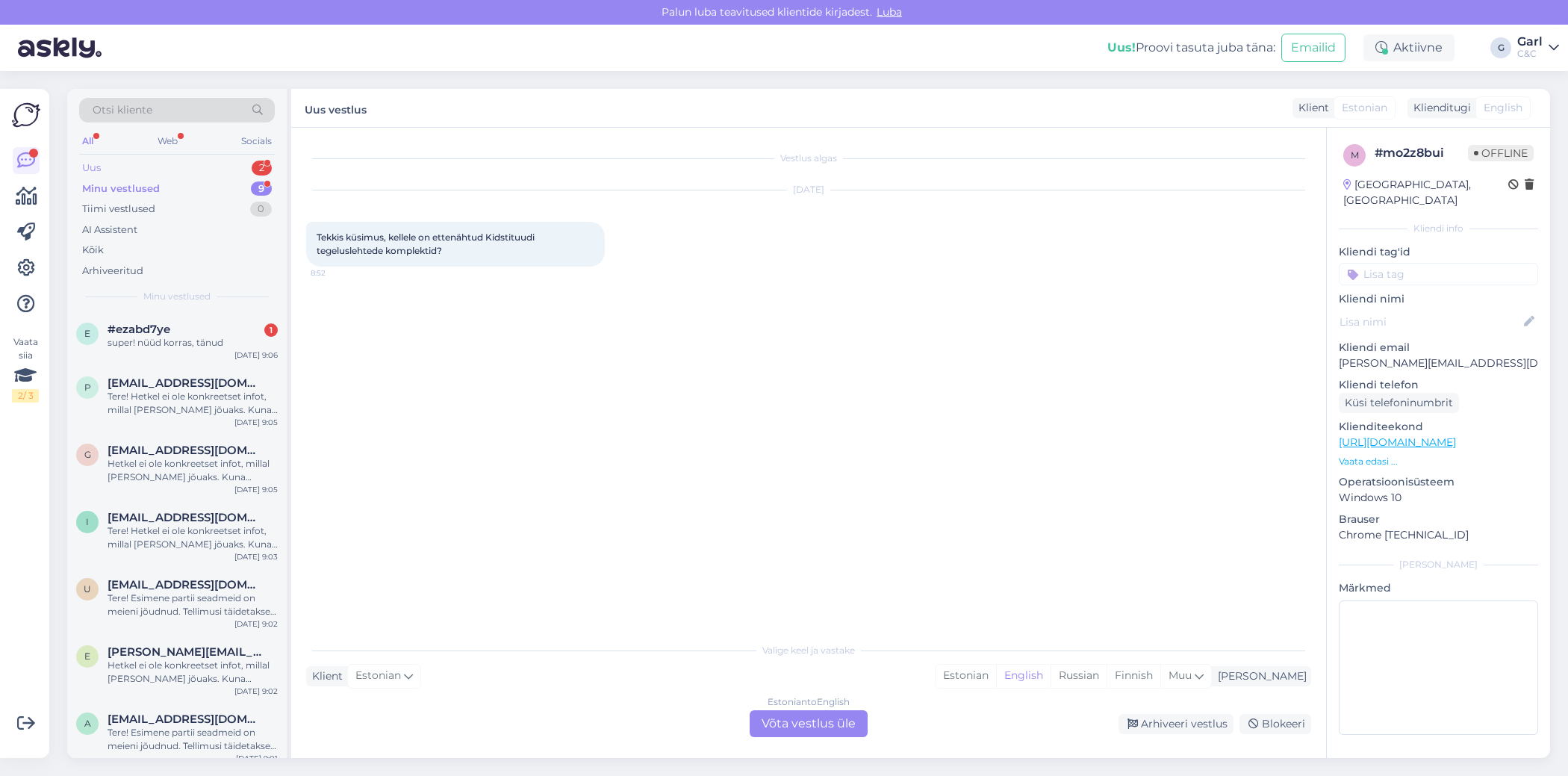
click at [194, 170] on div "Uus 2" at bounding box center [177, 168] width 195 height 20
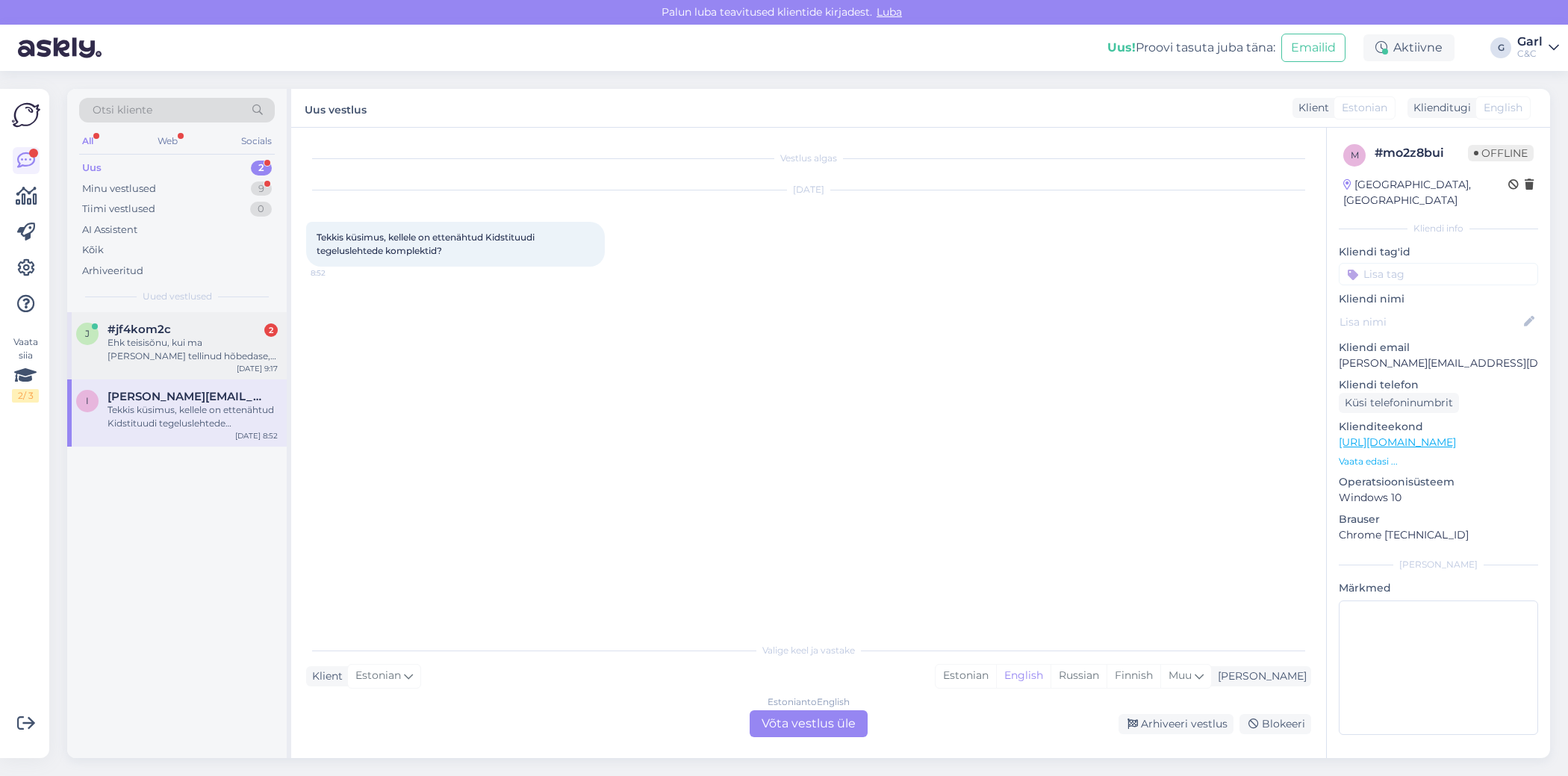
click at [220, 346] on div "Ehk teisisõnu, kui ma [PERSON_NAME] tellinud hõbedase, aga laos on nt üle sinis…" at bounding box center [192, 349] width 170 height 27
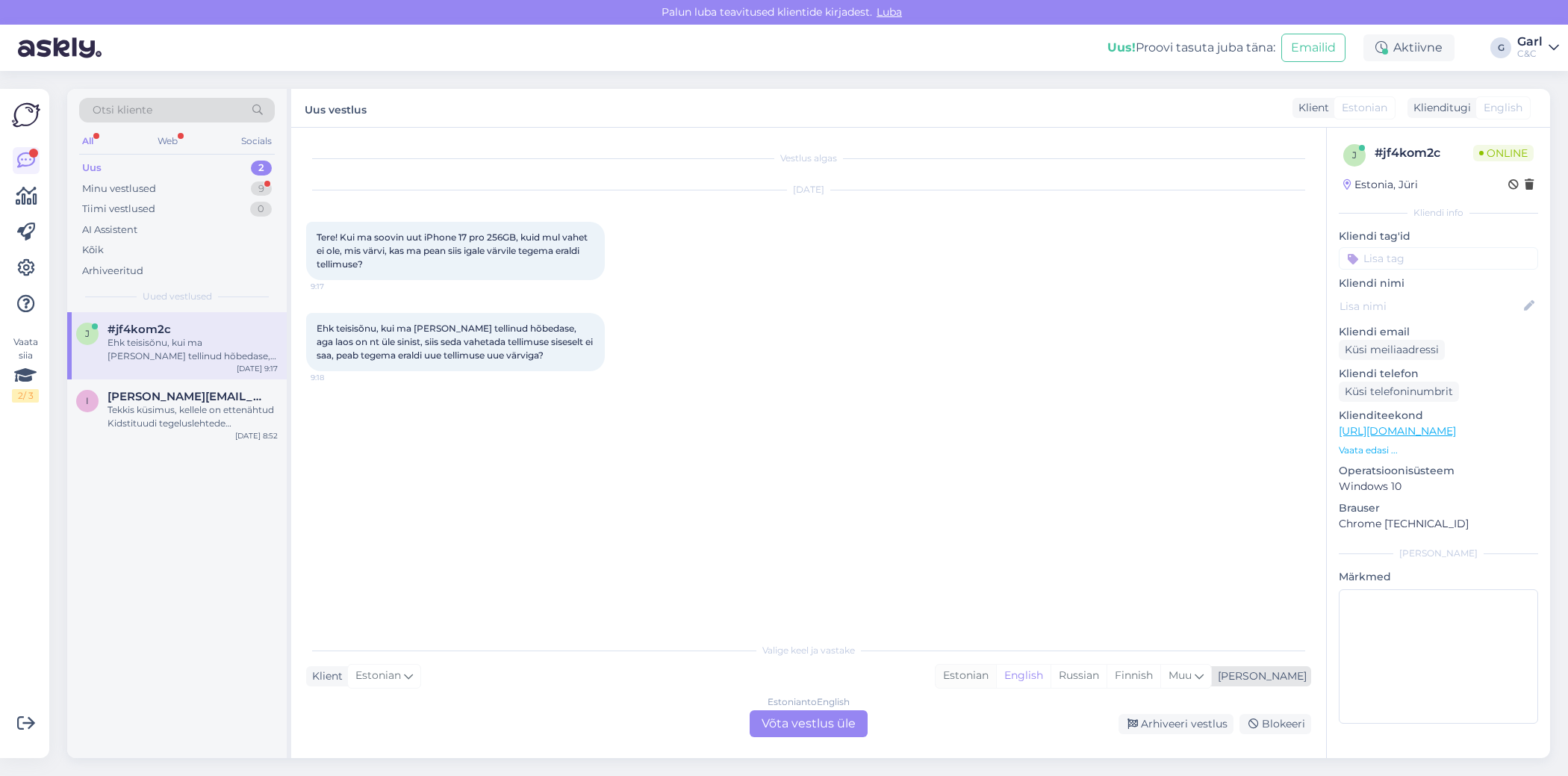
click at [996, 685] on div "Estonian" at bounding box center [966, 676] width 60 height 22
click at [996, 676] on div "Estonian" at bounding box center [966, 676] width 60 height 22
click at [996, 672] on div "Estonian" at bounding box center [966, 676] width 60 height 22
click at [837, 716] on div "Estonian to Estonian Võta vestlus üle" at bounding box center [809, 723] width 118 height 27
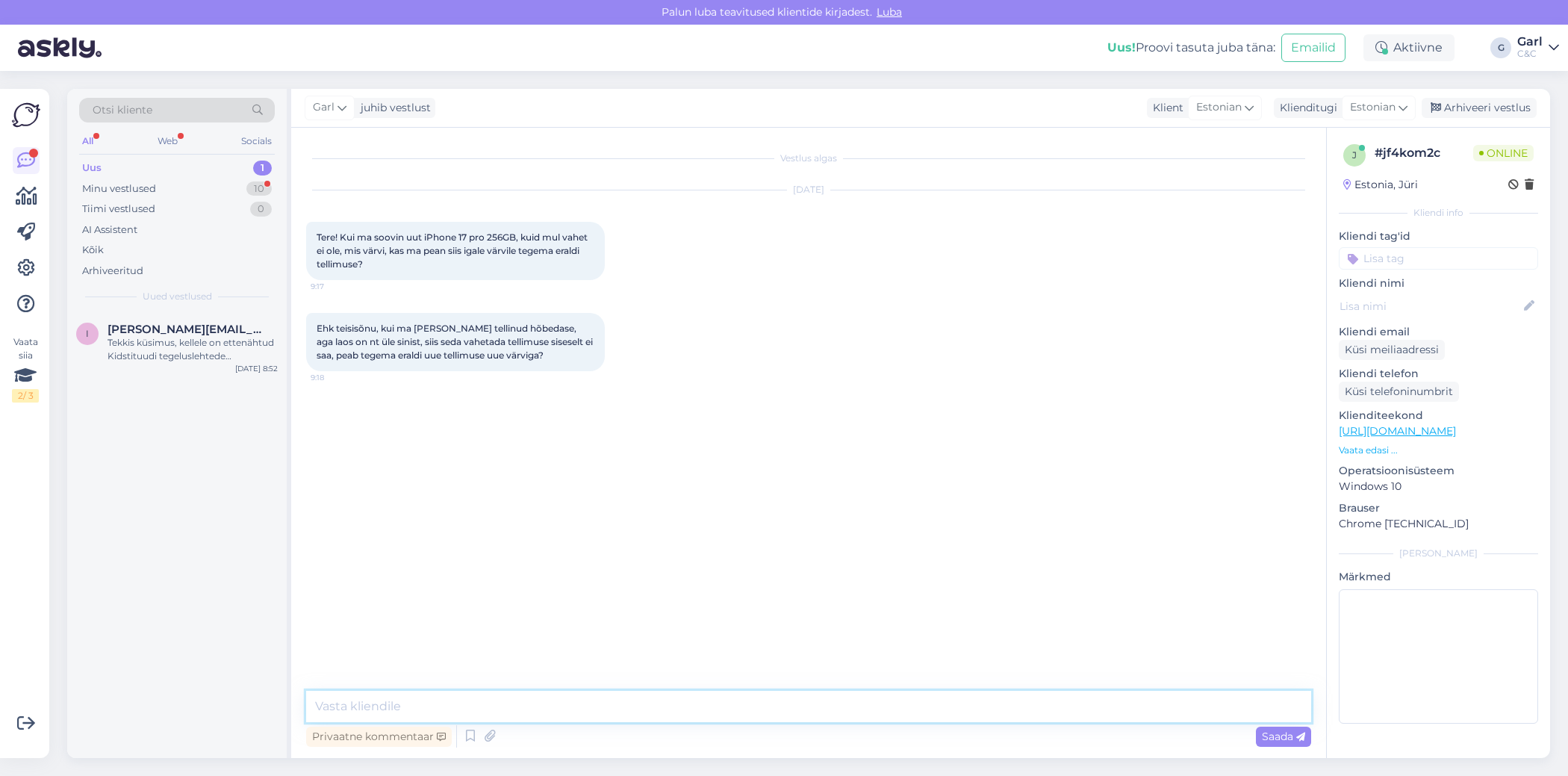
click at [797, 712] on textarea at bounding box center [808, 706] width 1005 height 32
type textarea "Tere! Sellisel juhul saame hiljem pärast tellimuse vormistamist lisada [PERSON_…"
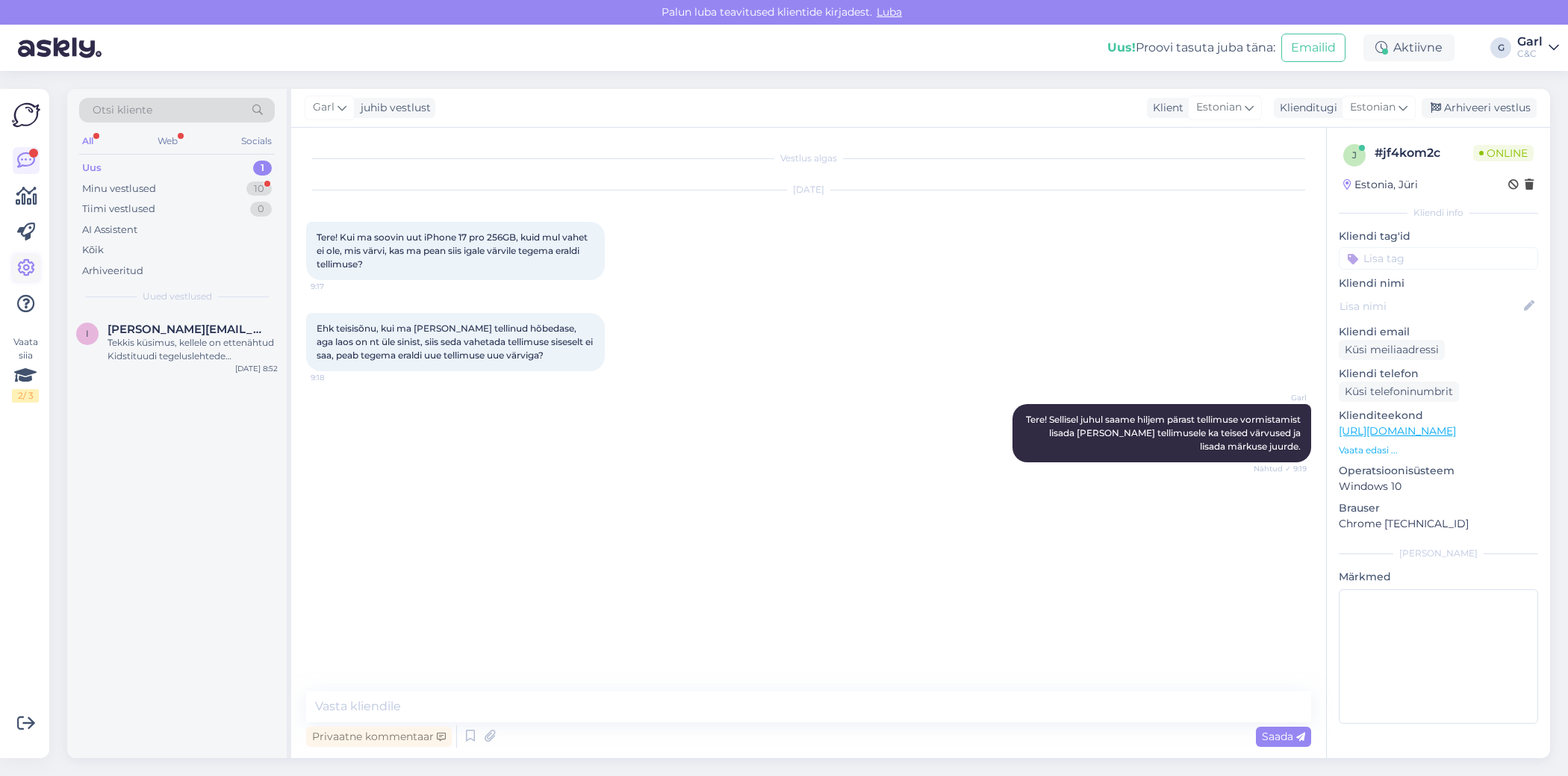
click at [22, 261] on icon at bounding box center [25, 268] width 18 height 18
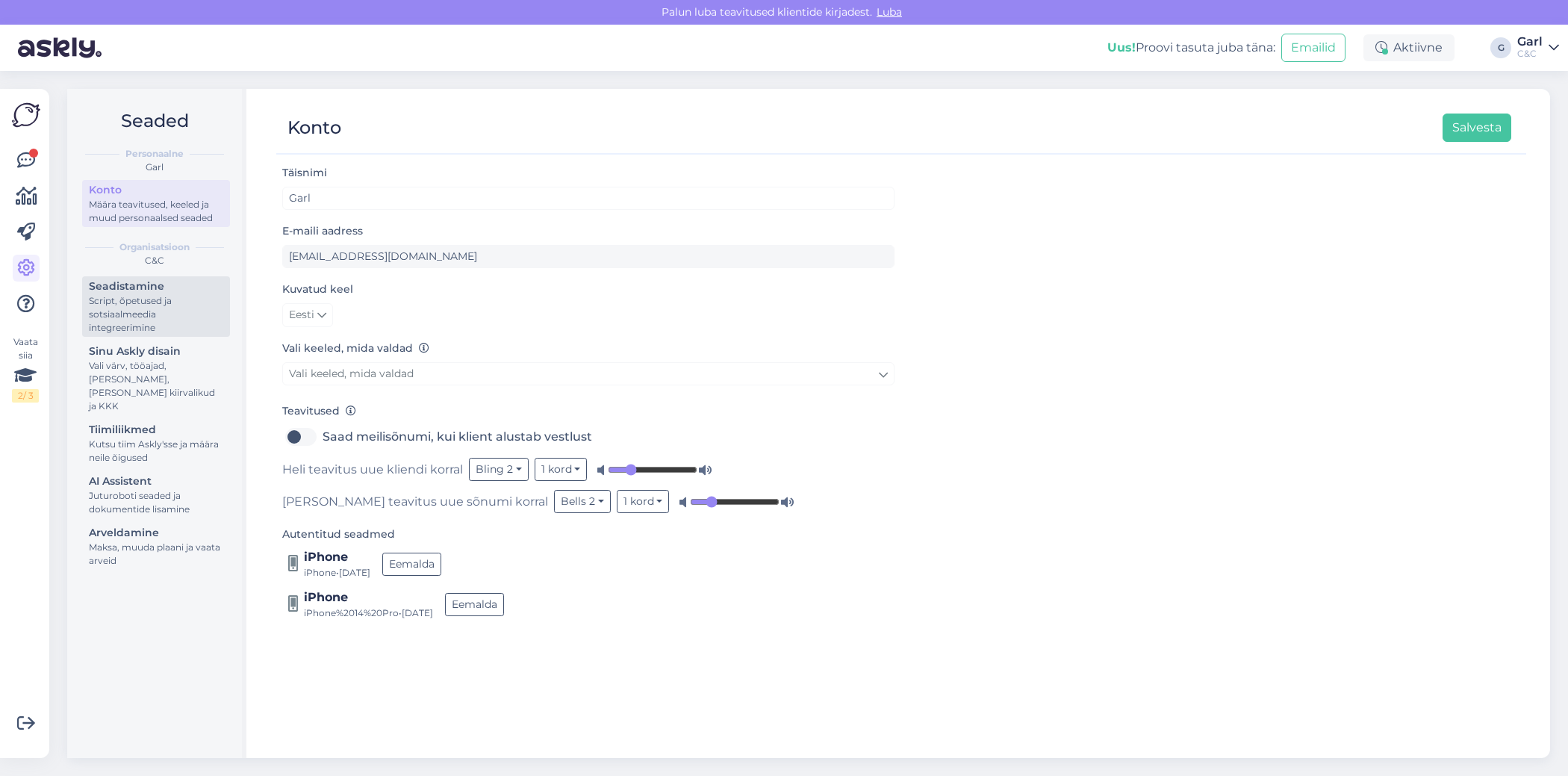
click at [175, 315] on div "Script, õpetused ja sotsiaalmeedia integreerimine" at bounding box center [156, 314] width 135 height 40
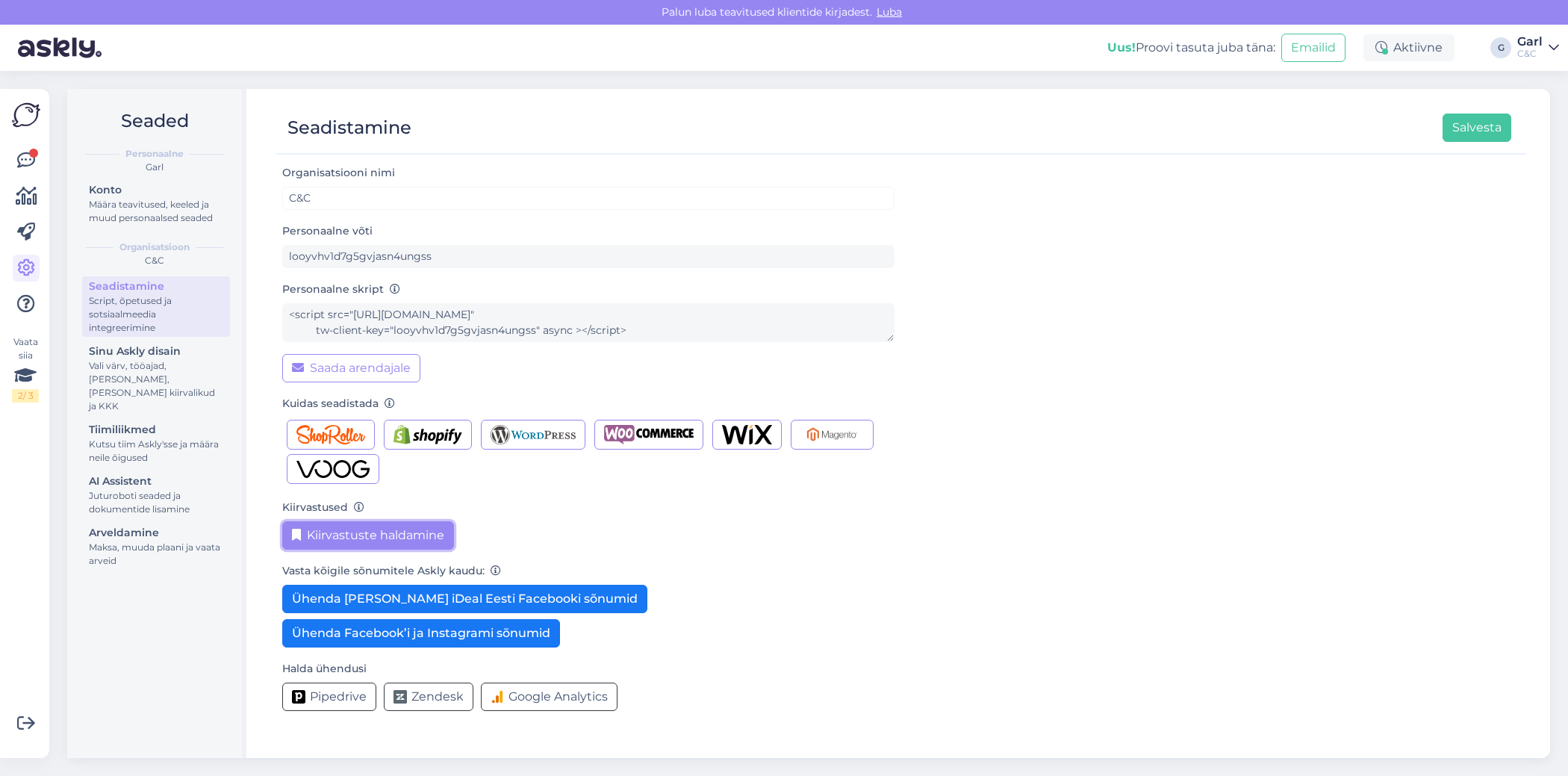
click at [382, 534] on button "Kiirvastuste haldamine" at bounding box center [368, 535] width 172 height 29
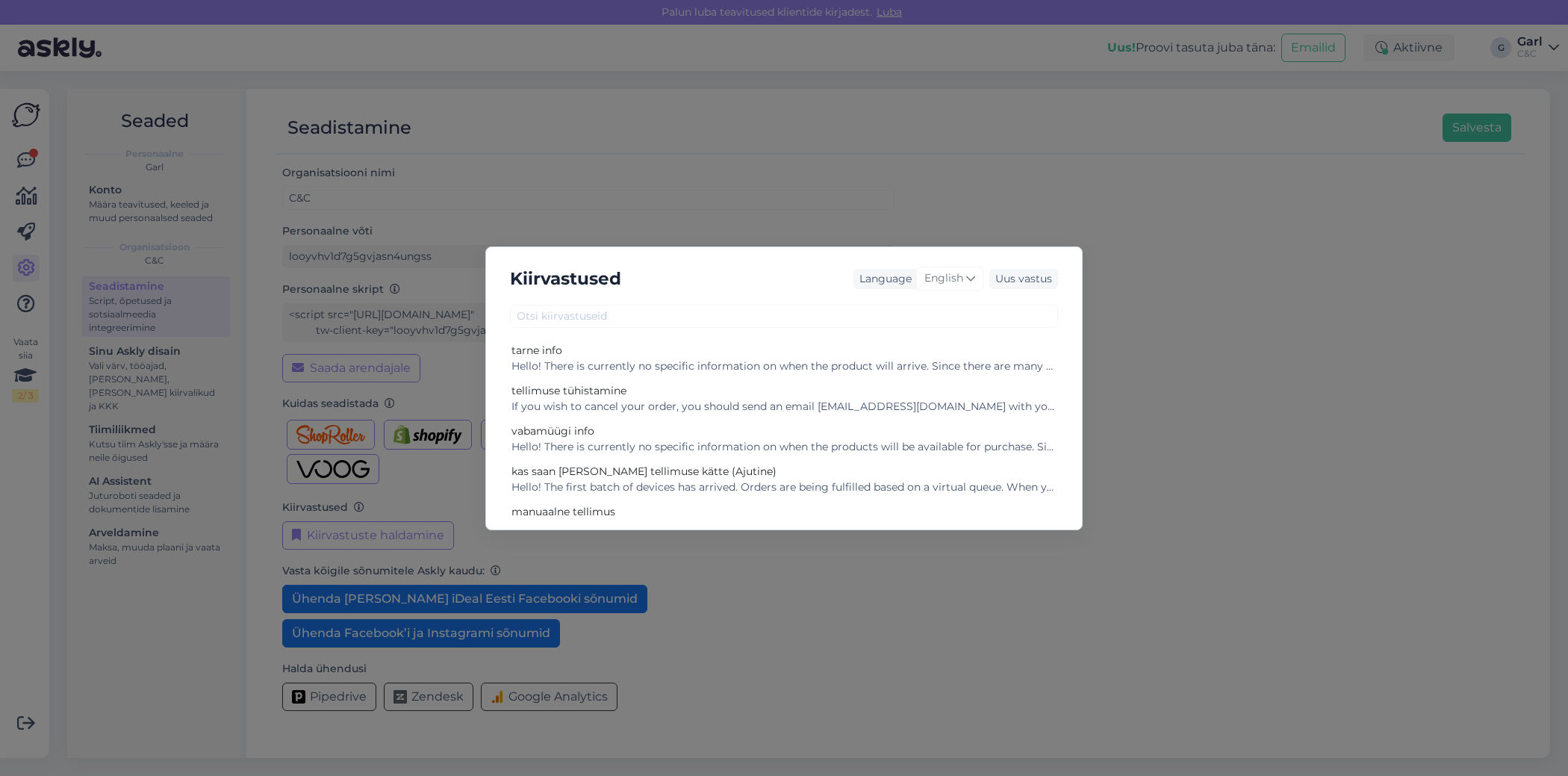
click at [953, 290] on div "Language English" at bounding box center [918, 279] width 130 height 40
click at [956, 278] on span "English" at bounding box center [944, 279] width 39 height 17
click at [937, 435] on link "Estonian" at bounding box center [918, 434] width 165 height 24
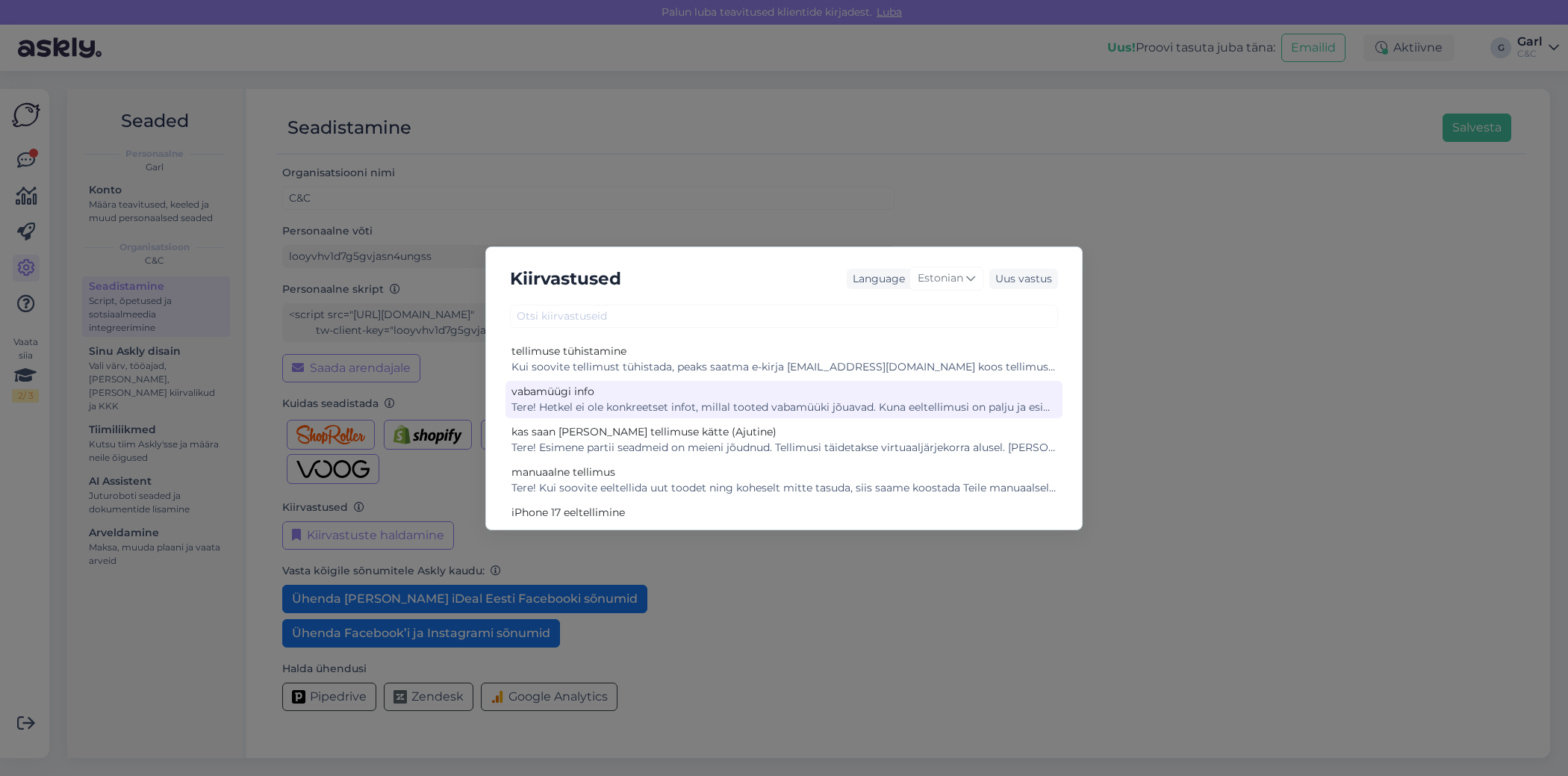
scroll to position [43, 0]
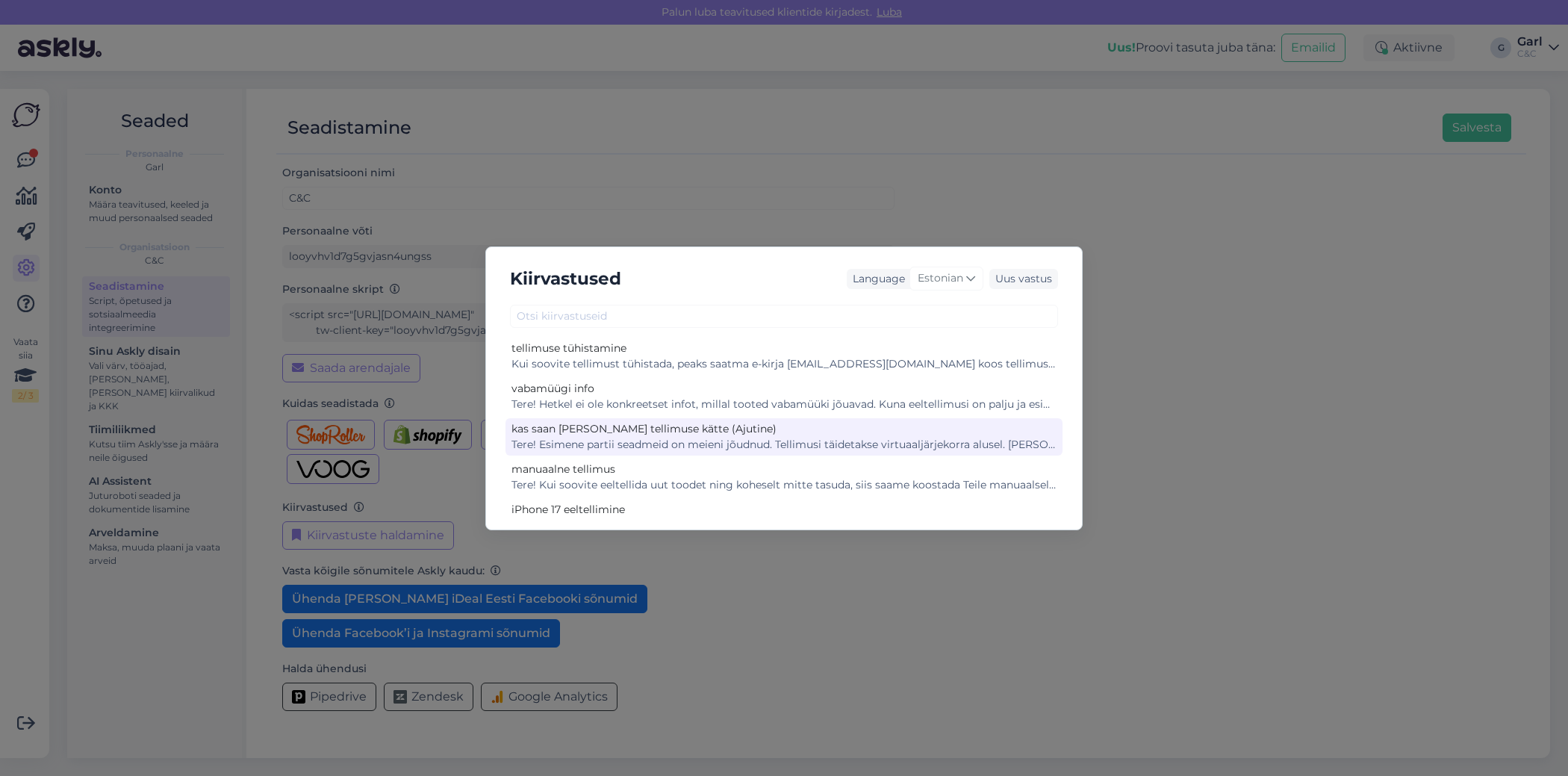
click at [727, 443] on div "Tere! Esimene partii seadmeid on meieni jõudnud. Tellimusi täidetakse virtuaalj…" at bounding box center [784, 444] width 545 height 16
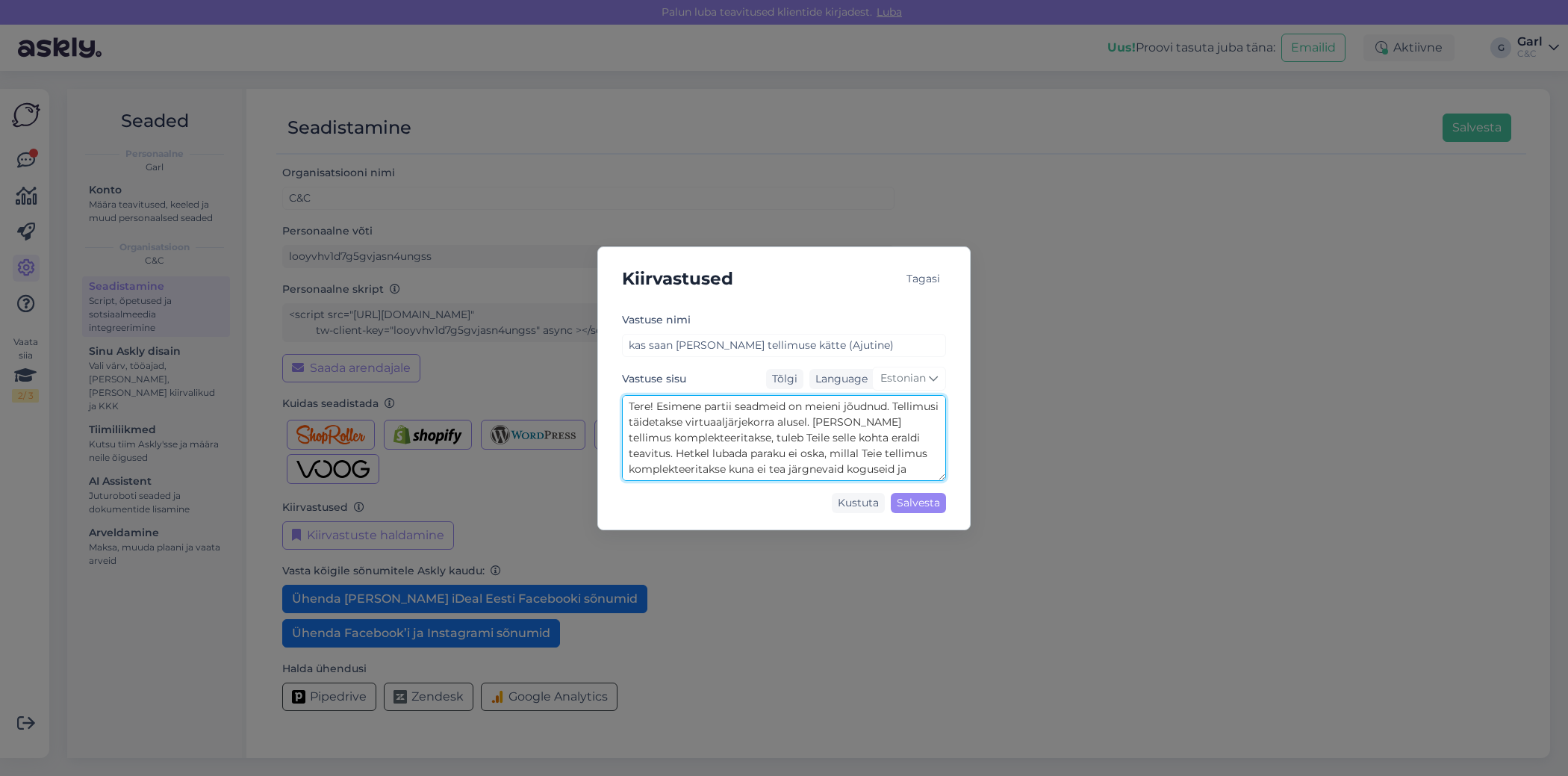
click at [731, 446] on textarea "Tere! Esimene partii seadmeid on meieni jõudnud. Tellimusi täidetakse virtuaalj…" at bounding box center [784, 438] width 324 height 85
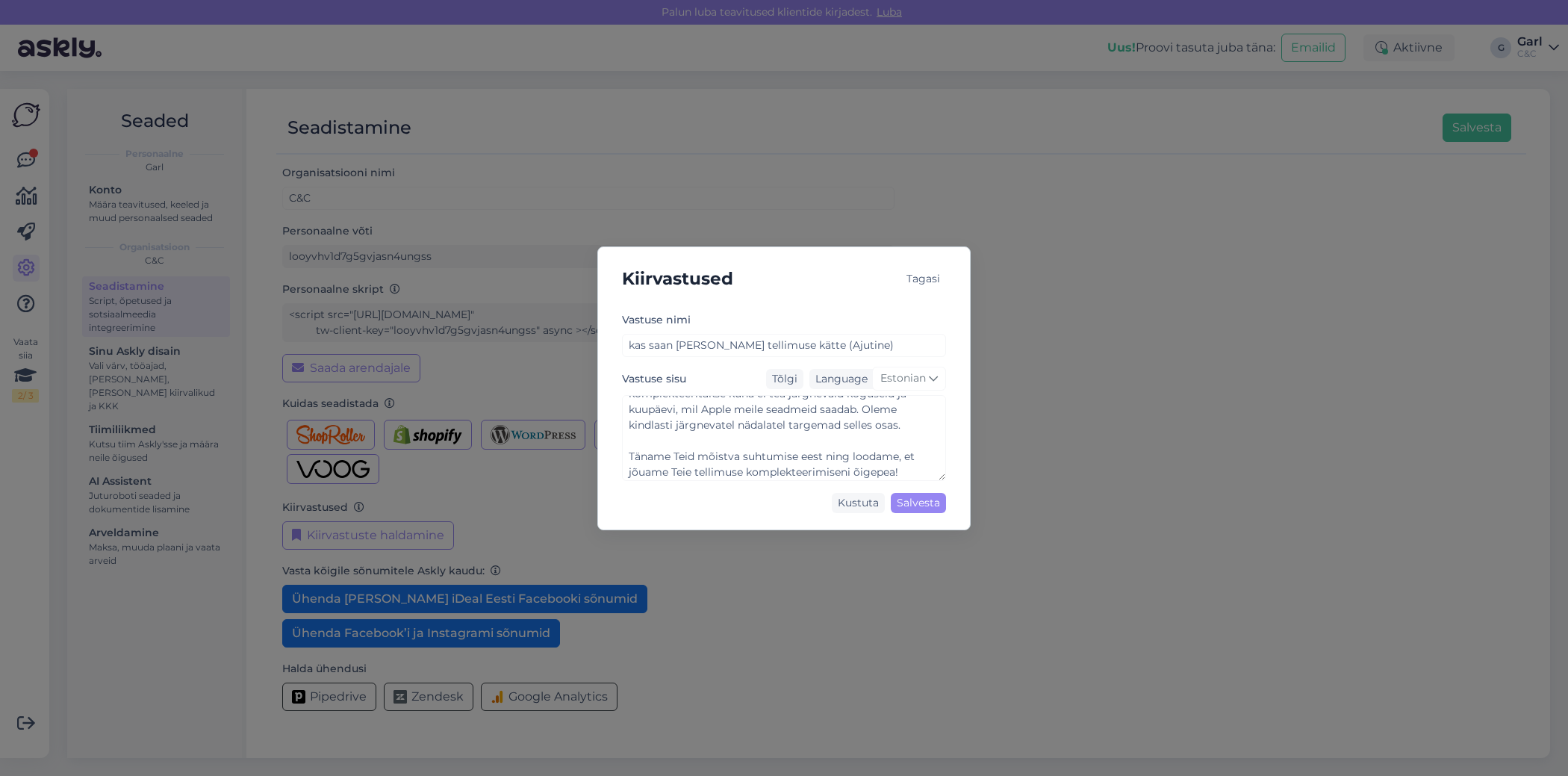
click at [913, 280] on div "Tagasi" at bounding box center [923, 279] width 46 height 20
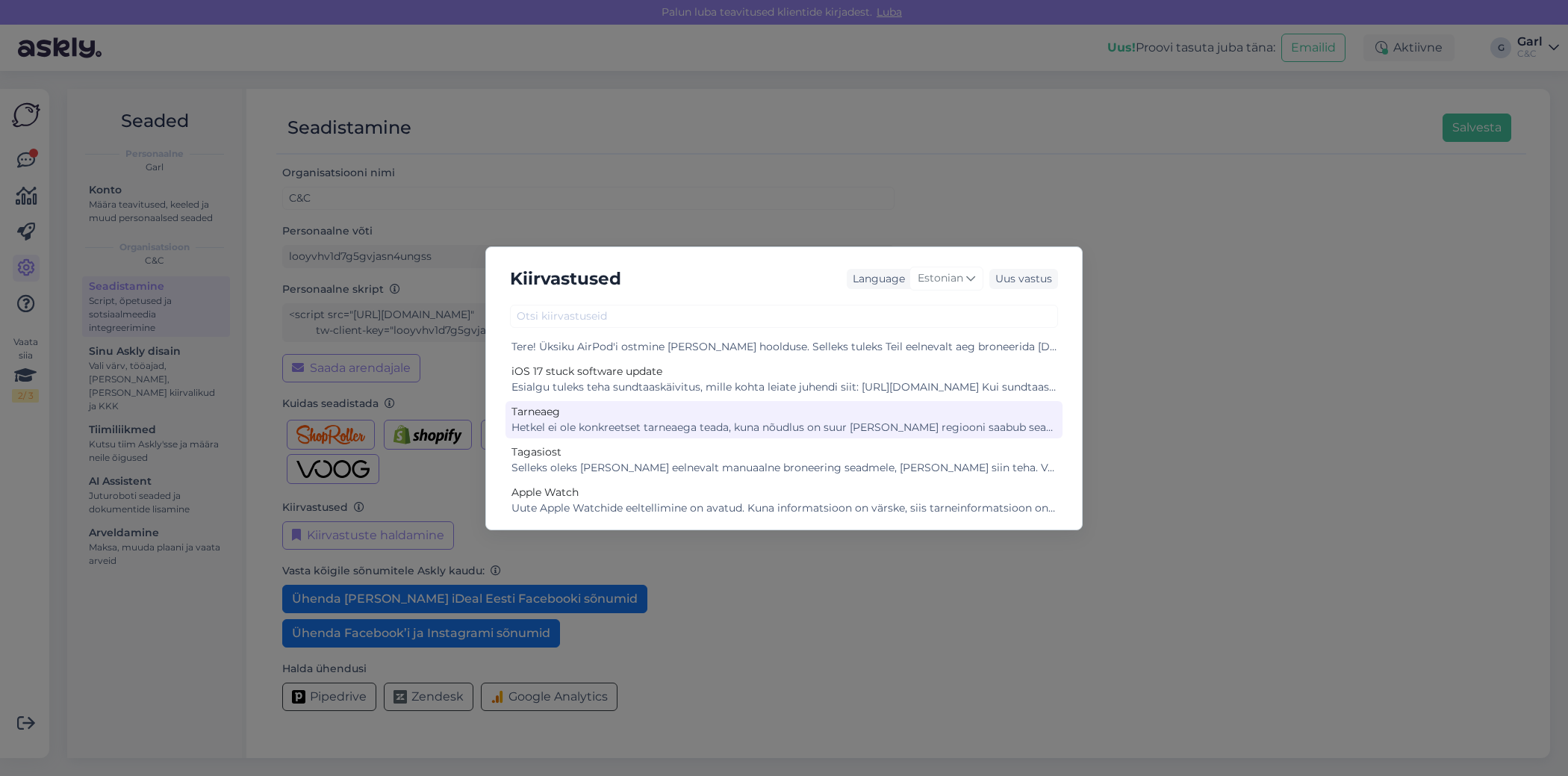
scroll to position [625, 0]
click at [827, 427] on div "Hetkel ei ole konkreetset tarneaega teada, kuna nõudlus on suur [PERSON_NAME] r…" at bounding box center [784, 427] width 545 height 16
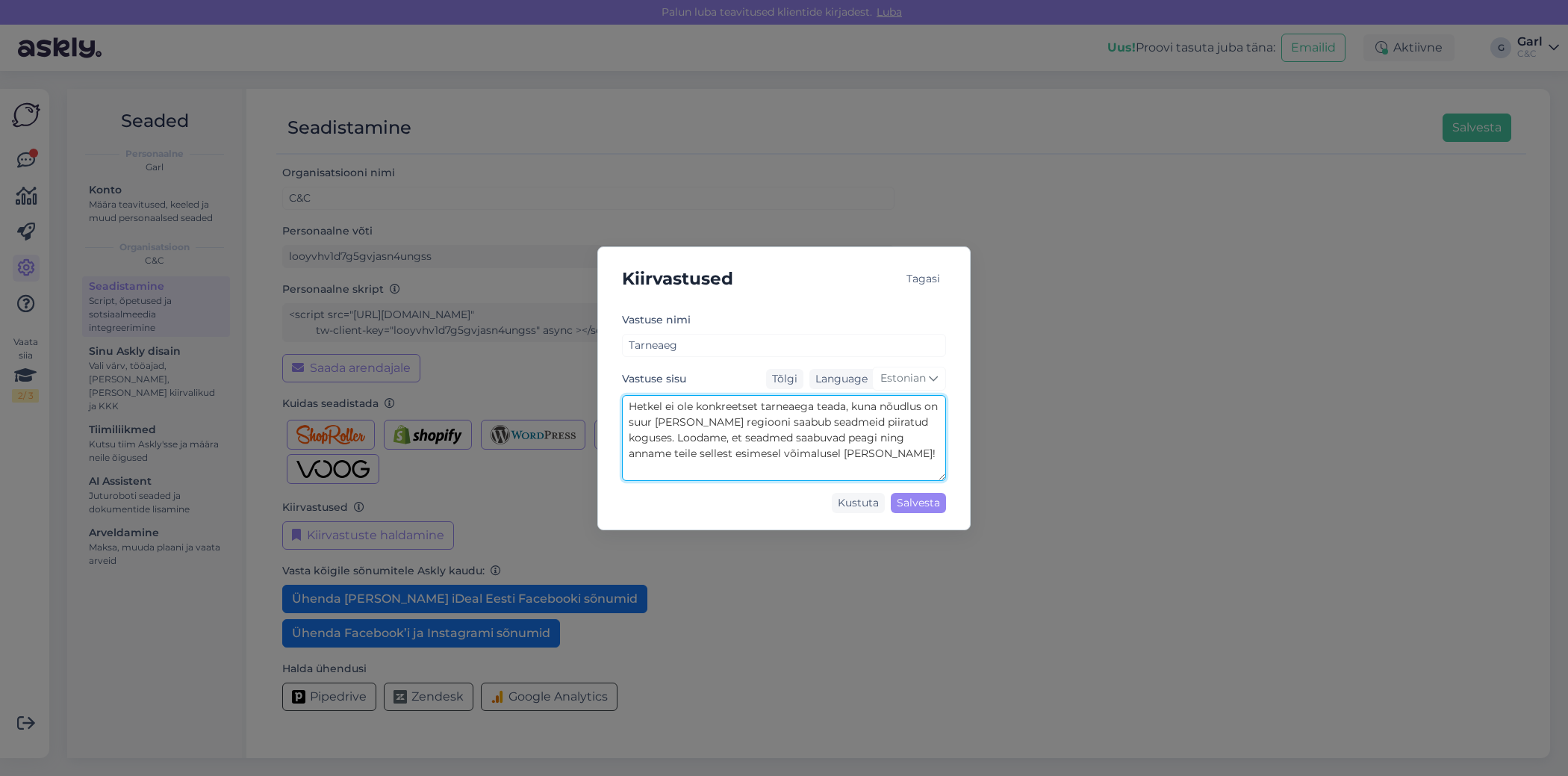
click at [827, 426] on textarea "Hetkel ei ole konkreetset tarneaega teada, kuna nõudlus on suur [PERSON_NAME] r…" at bounding box center [784, 438] width 324 height 85
click at [929, 283] on div "Tagasi" at bounding box center [923, 279] width 46 height 20
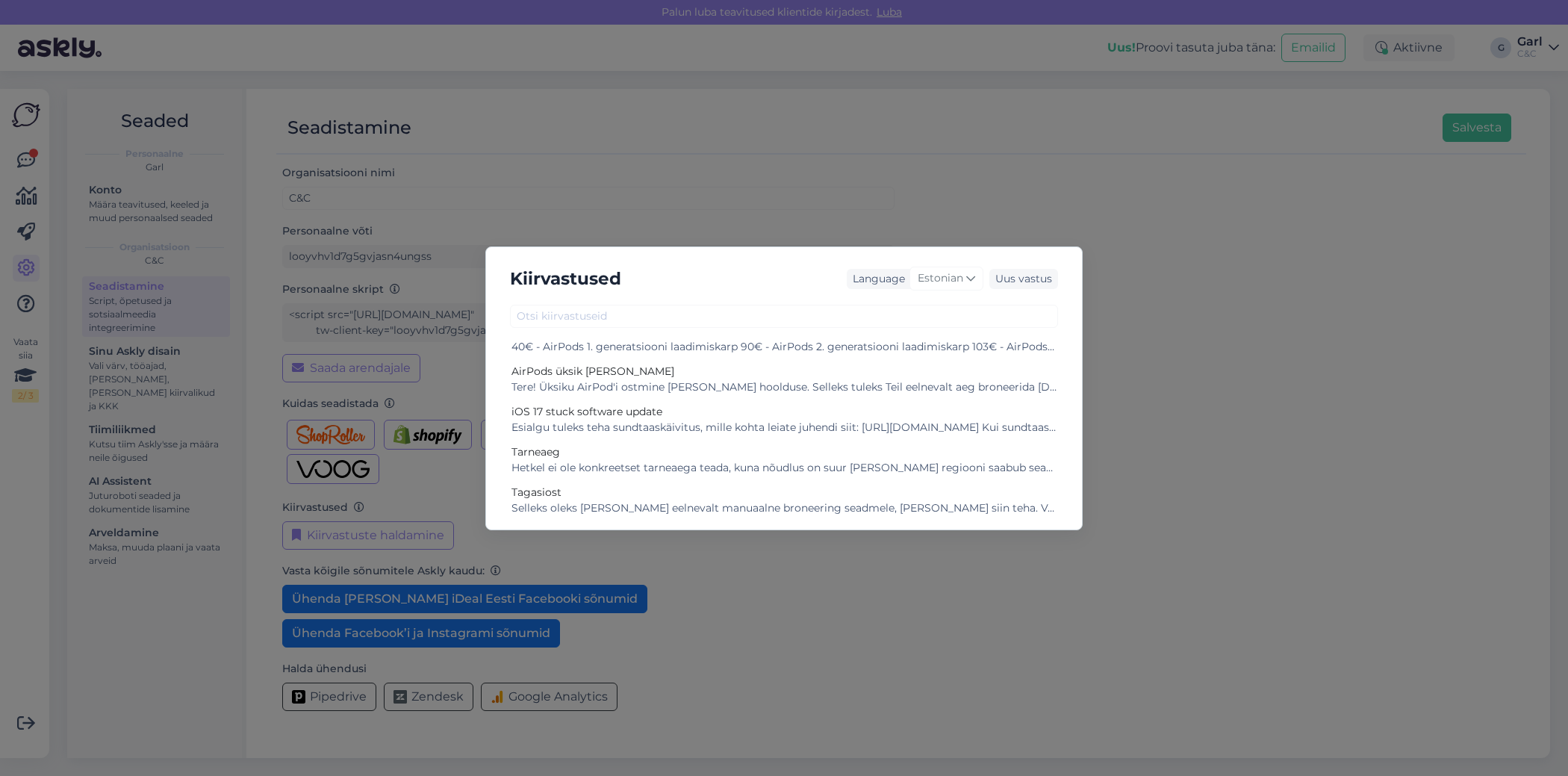
scroll to position [586, 0]
click at [735, 457] on div "Hetkel ei ole konkreetset tarneaega teada, kuna nõudlus on suur [PERSON_NAME] r…" at bounding box center [784, 465] width 545 height 16
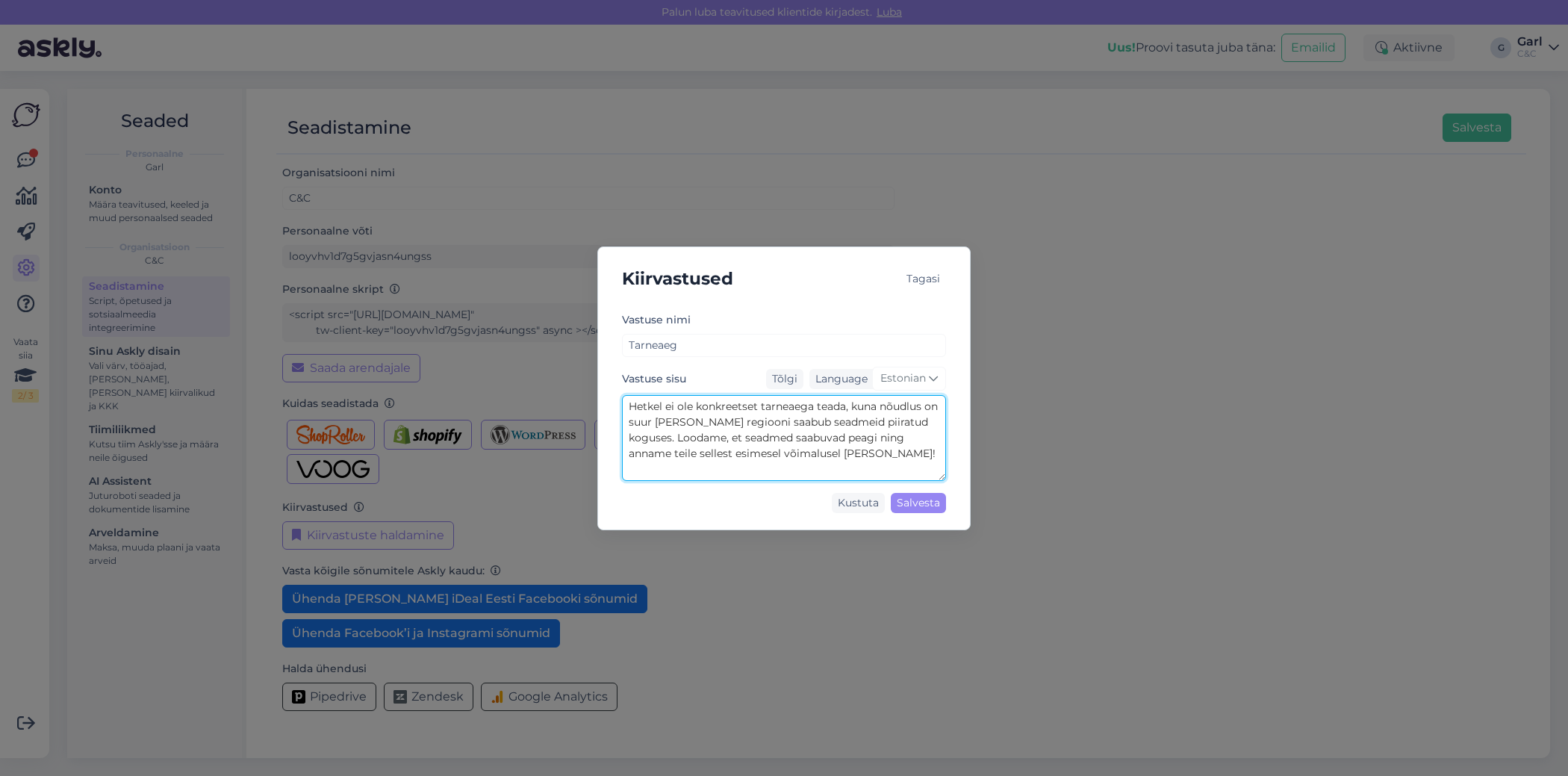
click at [738, 451] on textarea "Hetkel ei ole konkreetset tarneaega teada, kuna nõudlus on suur [PERSON_NAME] r…" at bounding box center [784, 438] width 324 height 85
click at [927, 271] on div "Tagasi" at bounding box center [923, 279] width 46 height 20
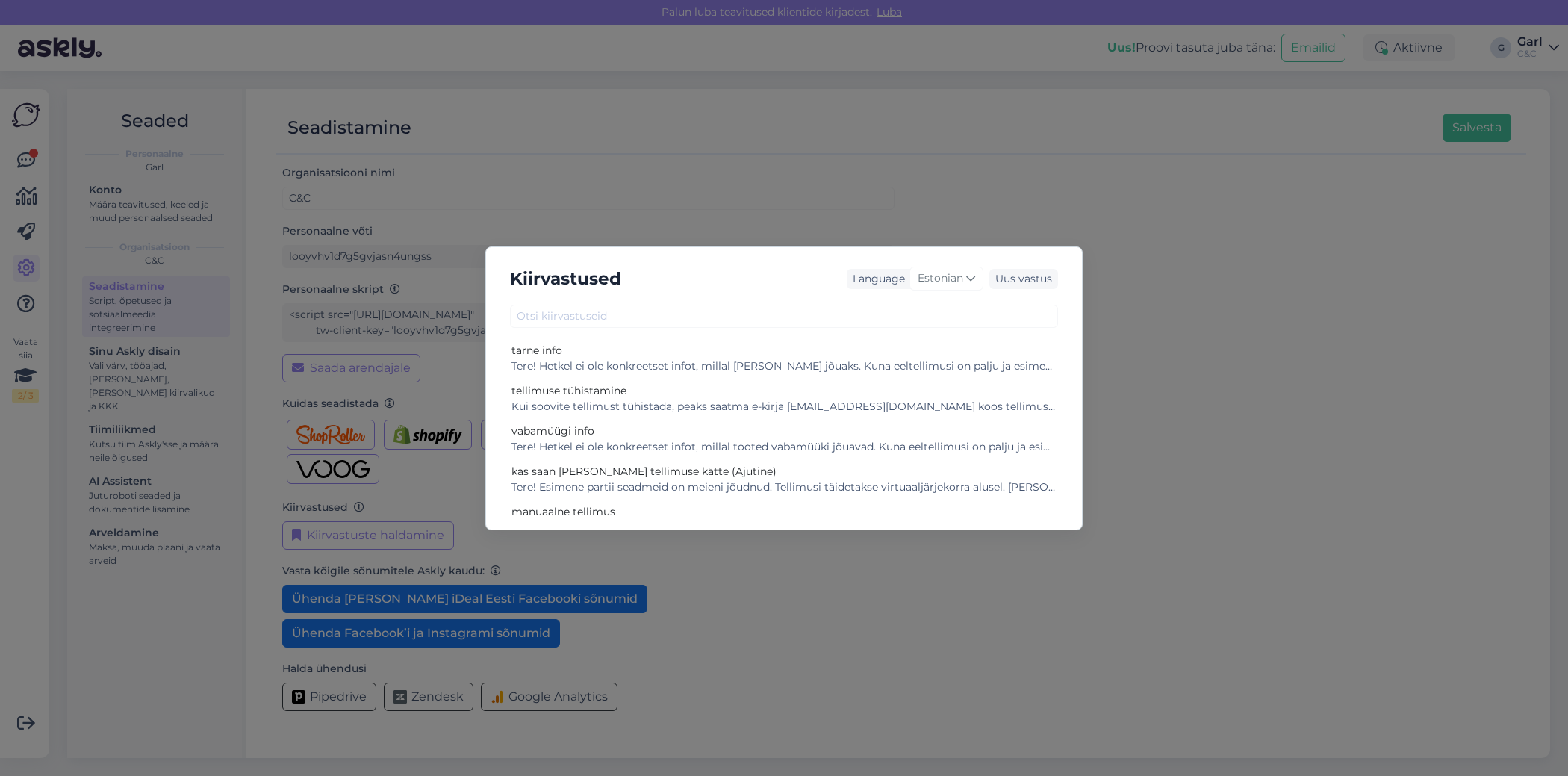
scroll to position [1, 0]
click at [771, 355] on div "tarne info" at bounding box center [784, 349] width 545 height 16
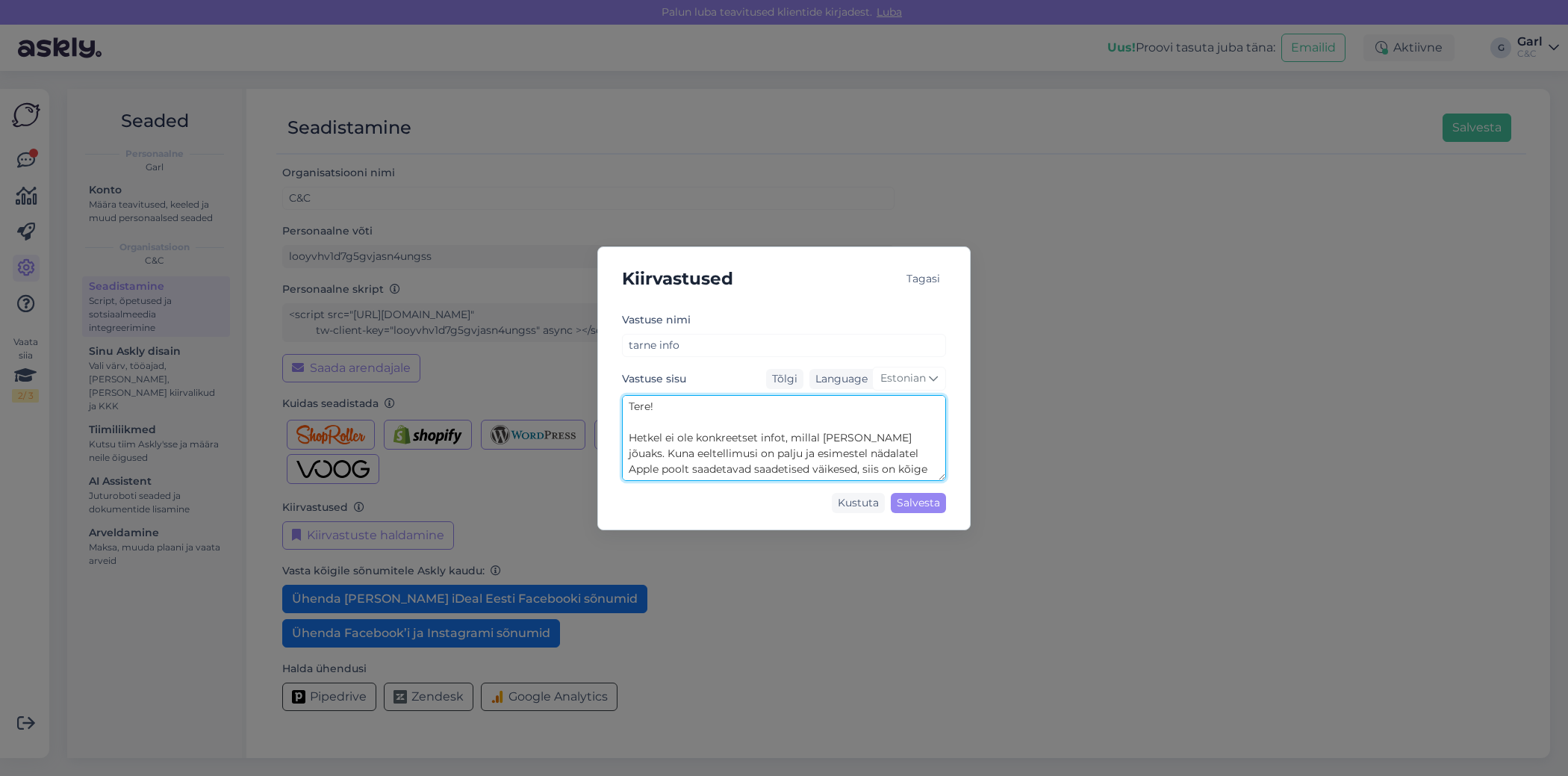
click at [768, 453] on textarea "Tere! Hetkel ei ole konkreetset infot, millal [PERSON_NAME] jõuaks. Kuna eeltel…" at bounding box center [784, 438] width 324 height 85
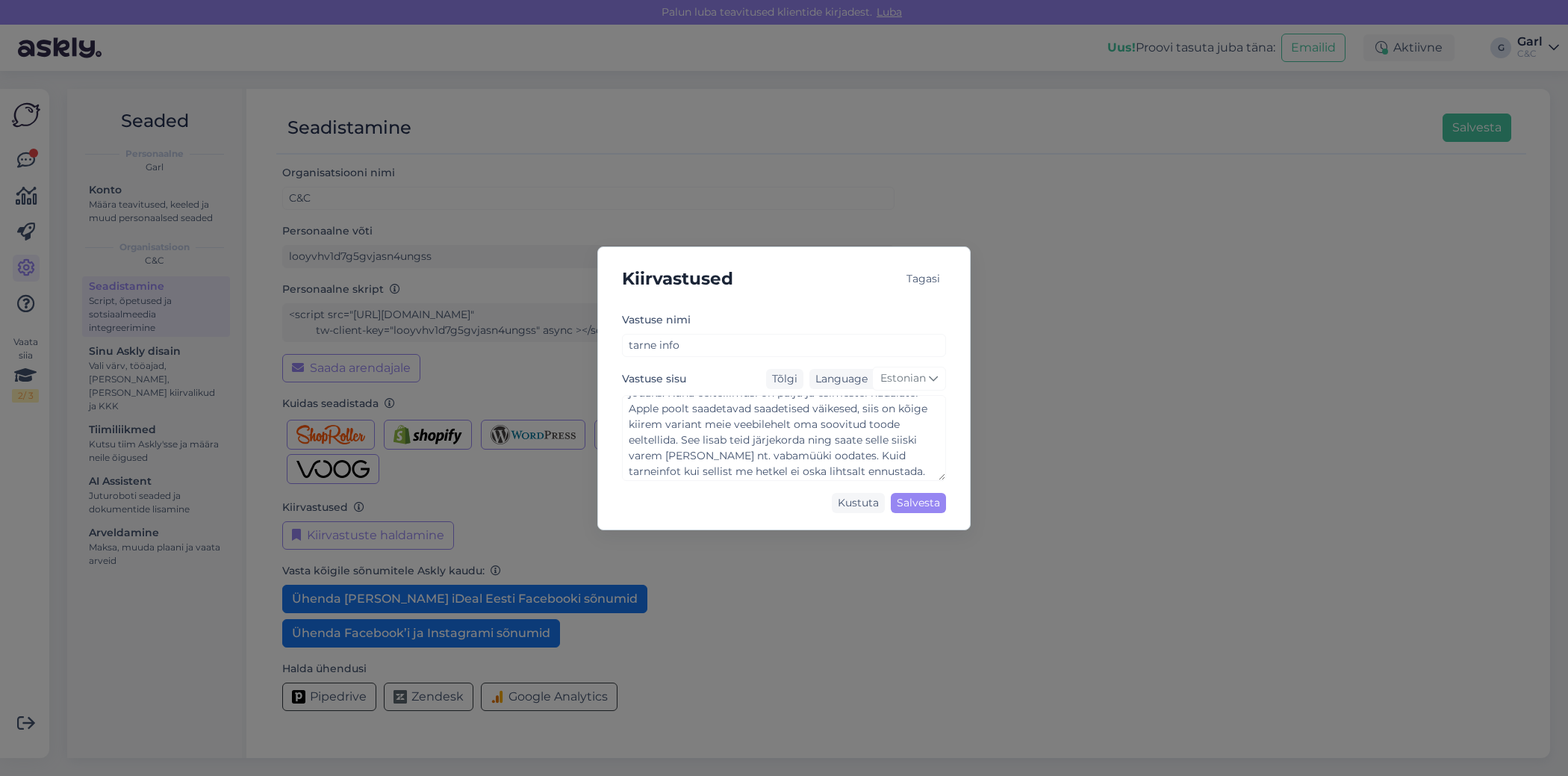
click at [916, 269] on div "Tagasi" at bounding box center [923, 279] width 46 height 20
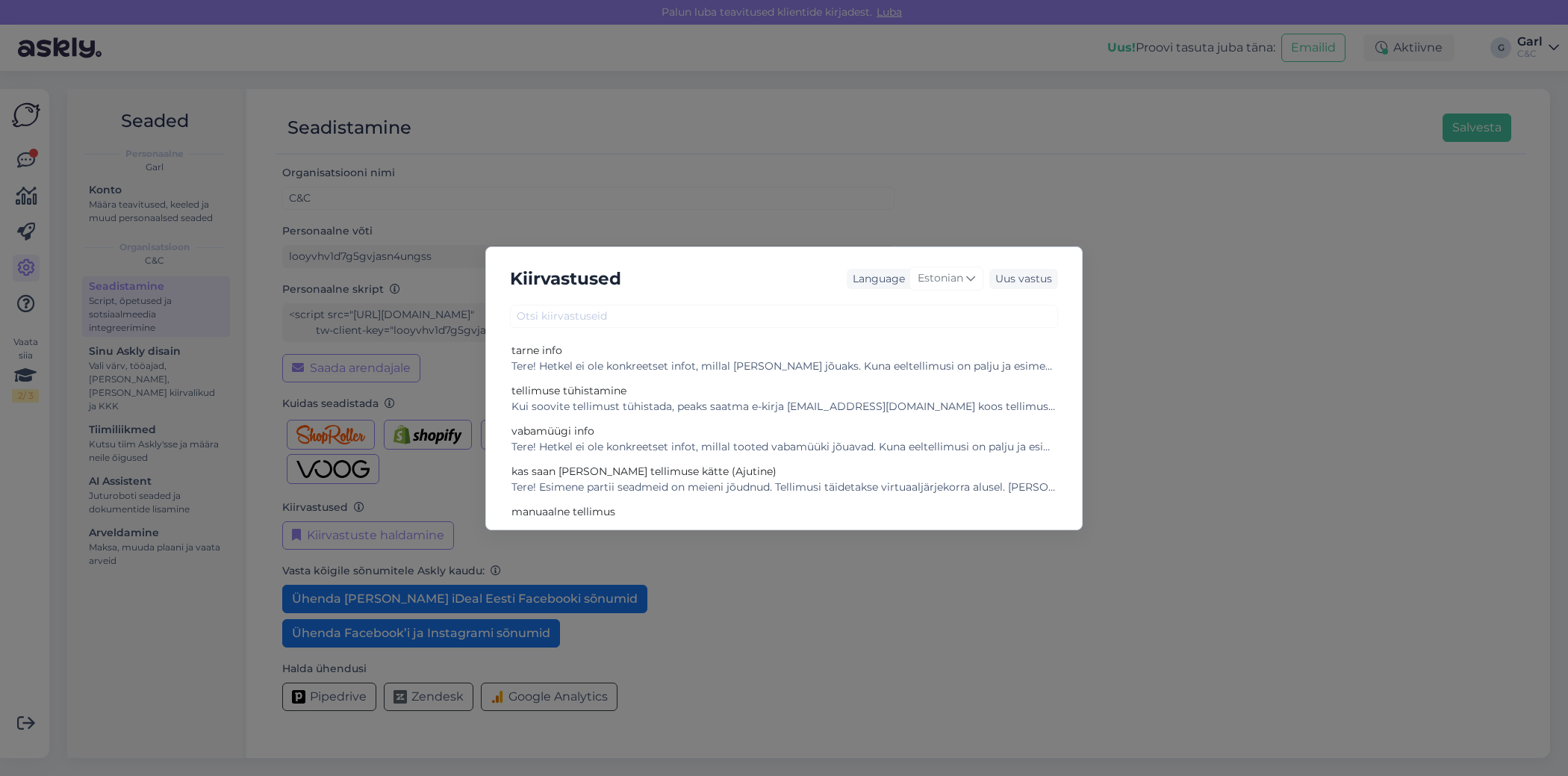
click at [583, 178] on div "Kiirvastused Language Estonian Uus vastus tarne info Tere! Hetkel ei ole konkre…" at bounding box center [784, 388] width 1568 height 776
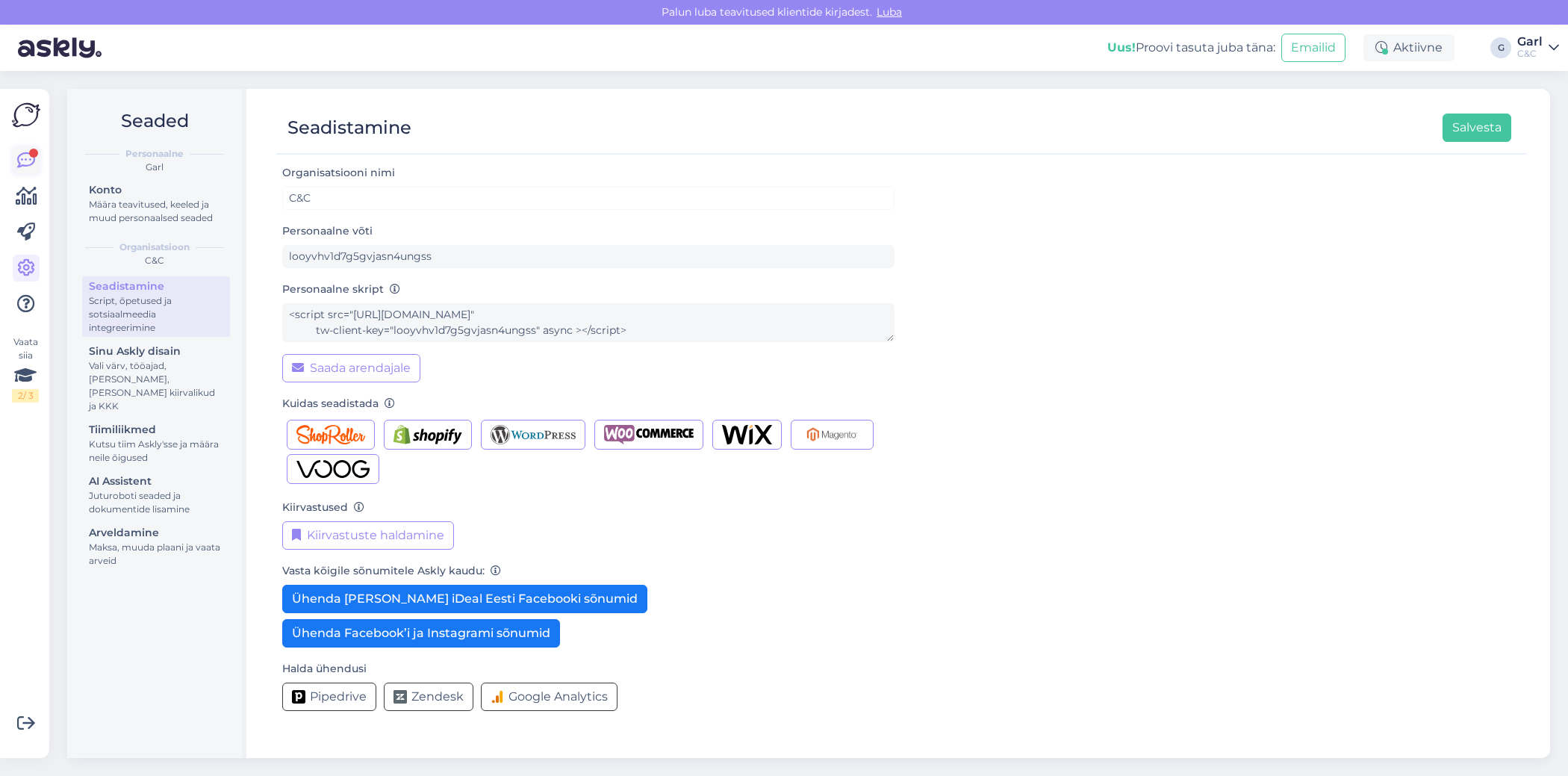
click at [15, 158] on link at bounding box center [26, 160] width 27 height 27
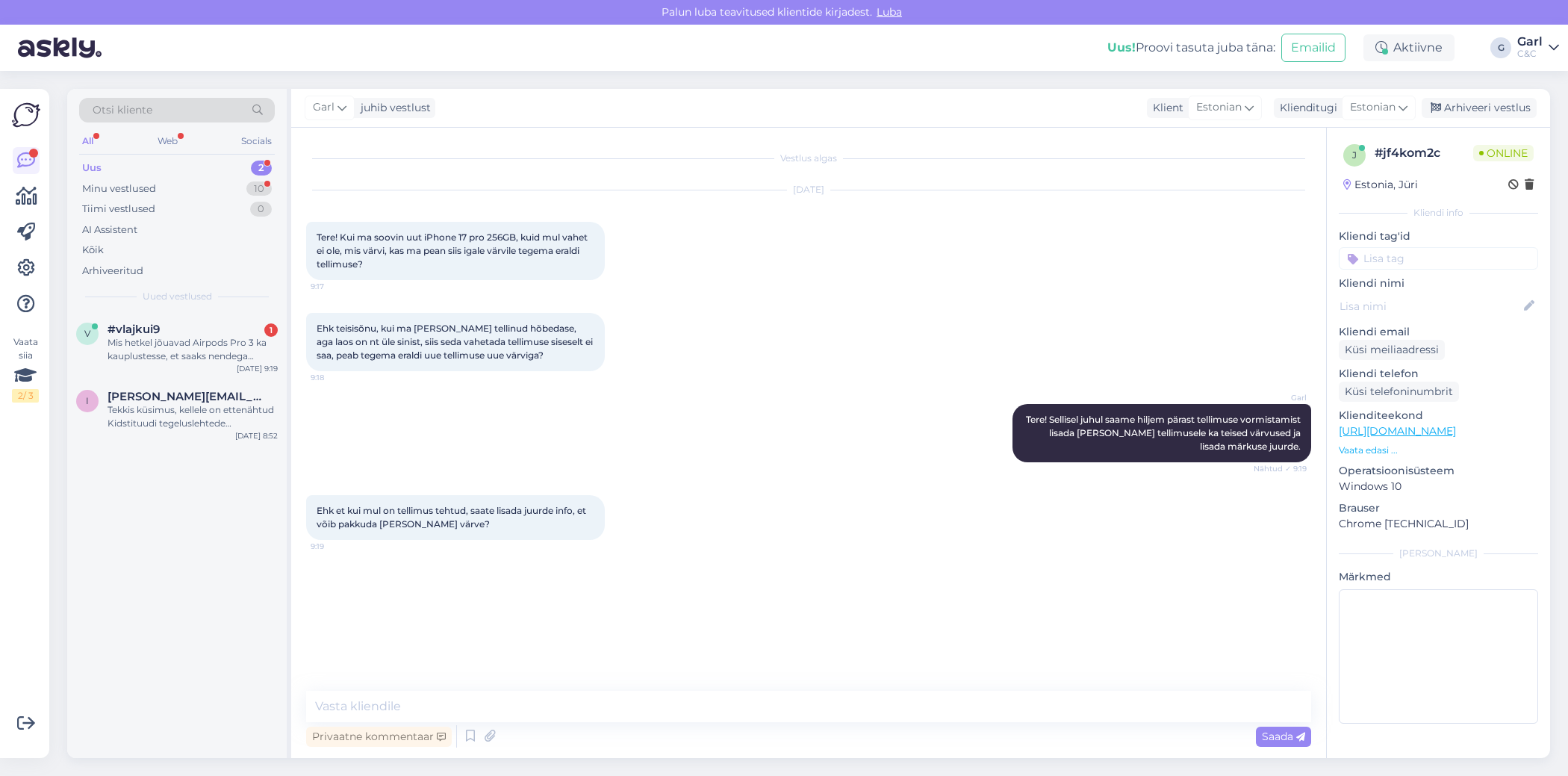
click at [532, 681] on div "Vestlus algas [DATE] Tere! Kui ma soovin uut iPhone 17 pro 256GB, kuid mul vahe…" at bounding box center [808, 442] width 1034 height 630
click at [523, 704] on textarea at bounding box center [808, 706] width 1005 height 32
type textarea "Just."
click at [467, 744] on icon at bounding box center [469, 736] width 18 height 22
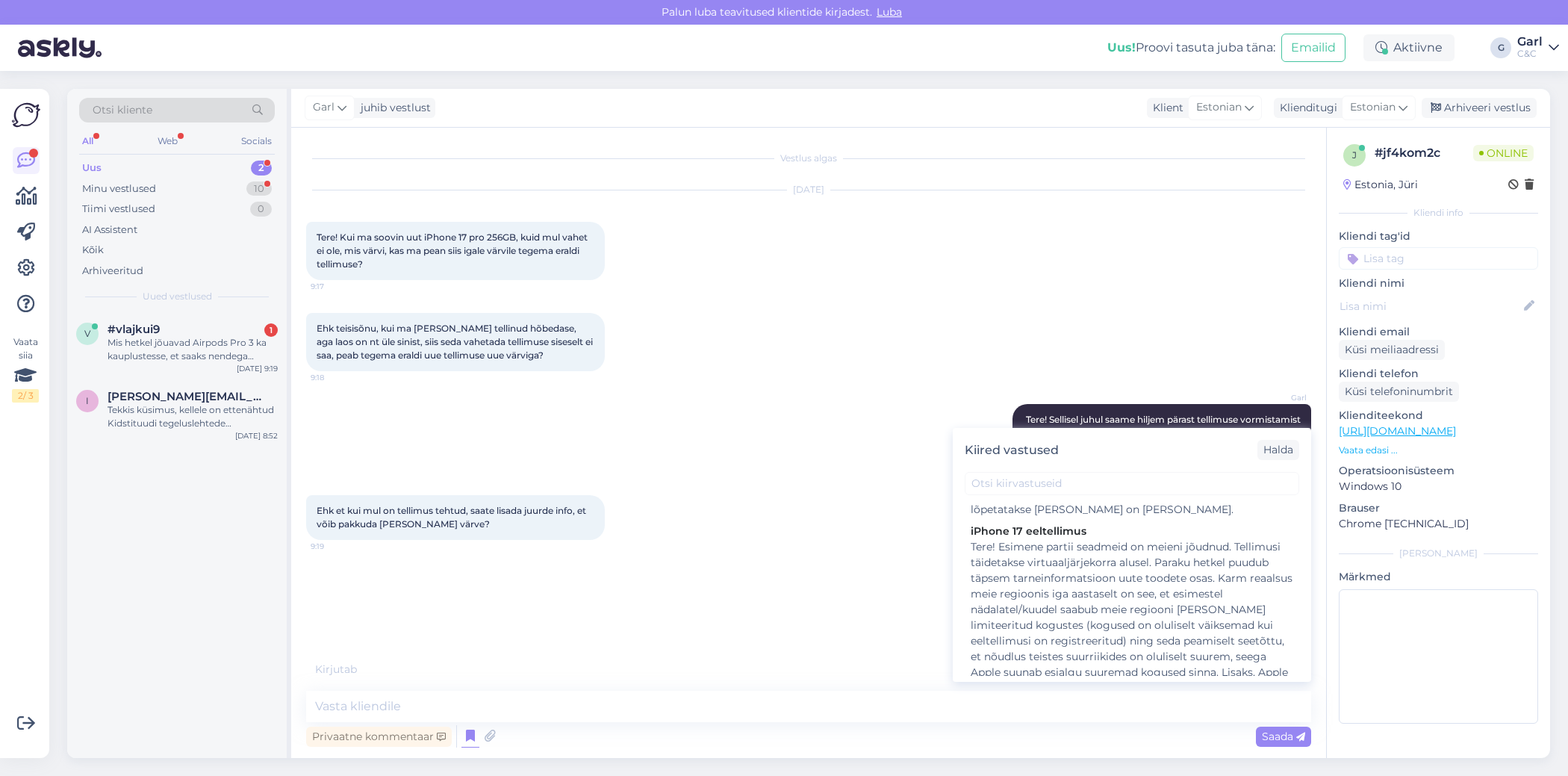
scroll to position [1133, 0]
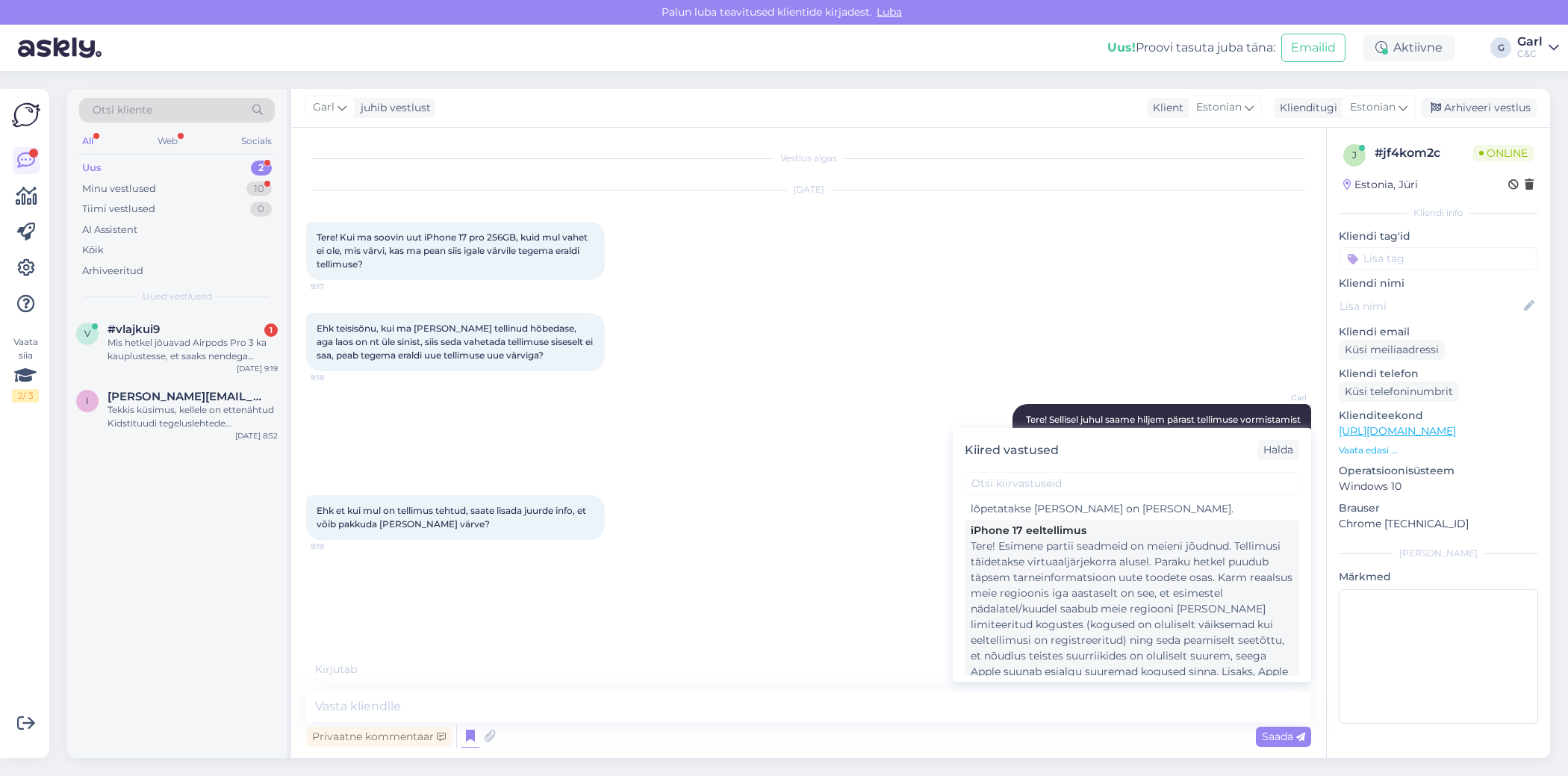
click at [1132, 595] on div "Tere! Esimene partii seadmeid on meieni jõudnud. Tellimusi täidetakse virtuaalj…" at bounding box center [1131, 664] width 323 height 251
type textarea "Tere! Esimene partii seadmeid on meieni jõudnud. Tellimusi täidetakse virtuaalj…"
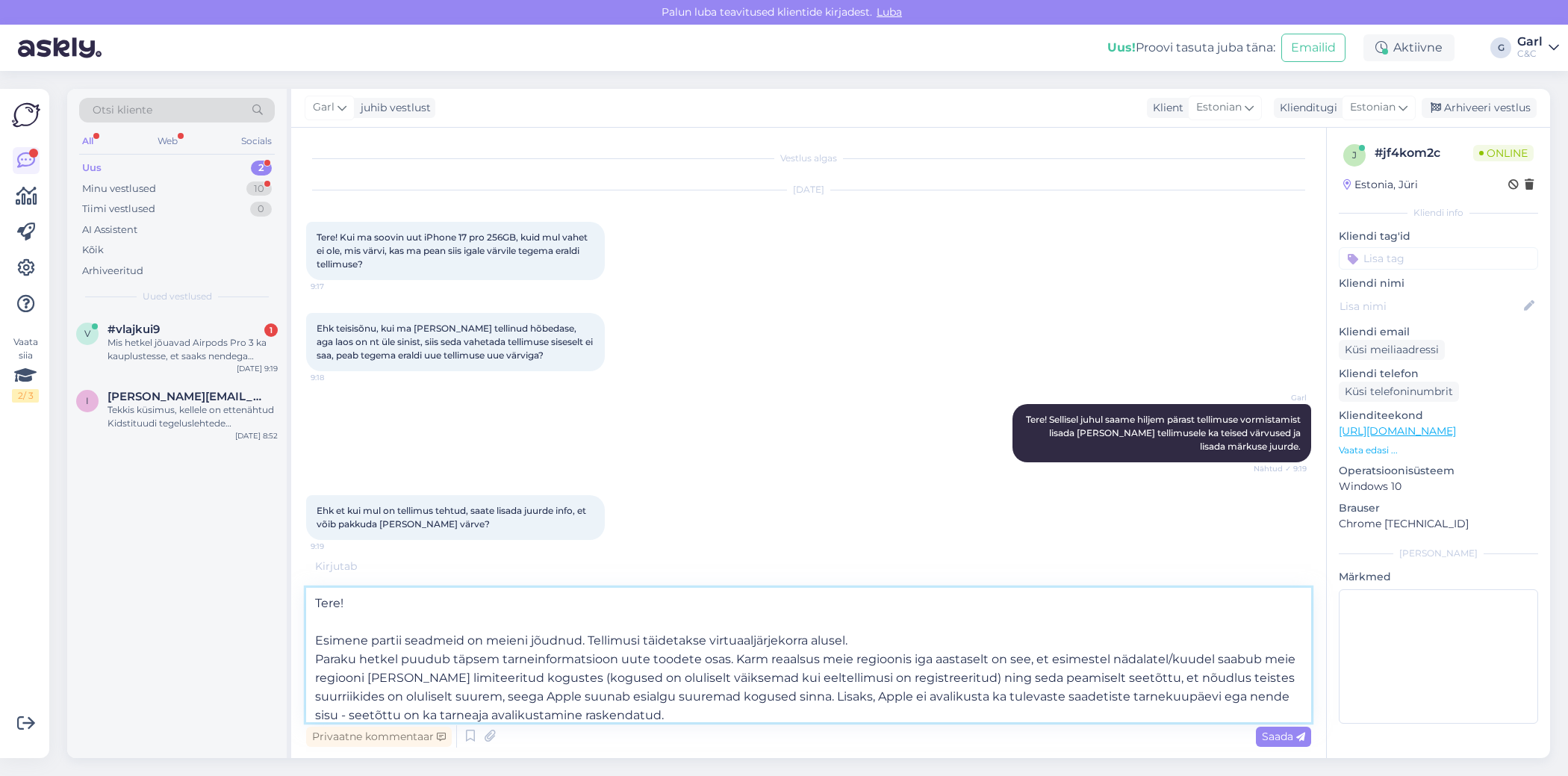
click at [876, 700] on textarea "Tere! Esimene partii seadmeid on meieni jõudnud. Tellimusi täidetakse virtuaalj…" at bounding box center [808, 654] width 1005 height 135
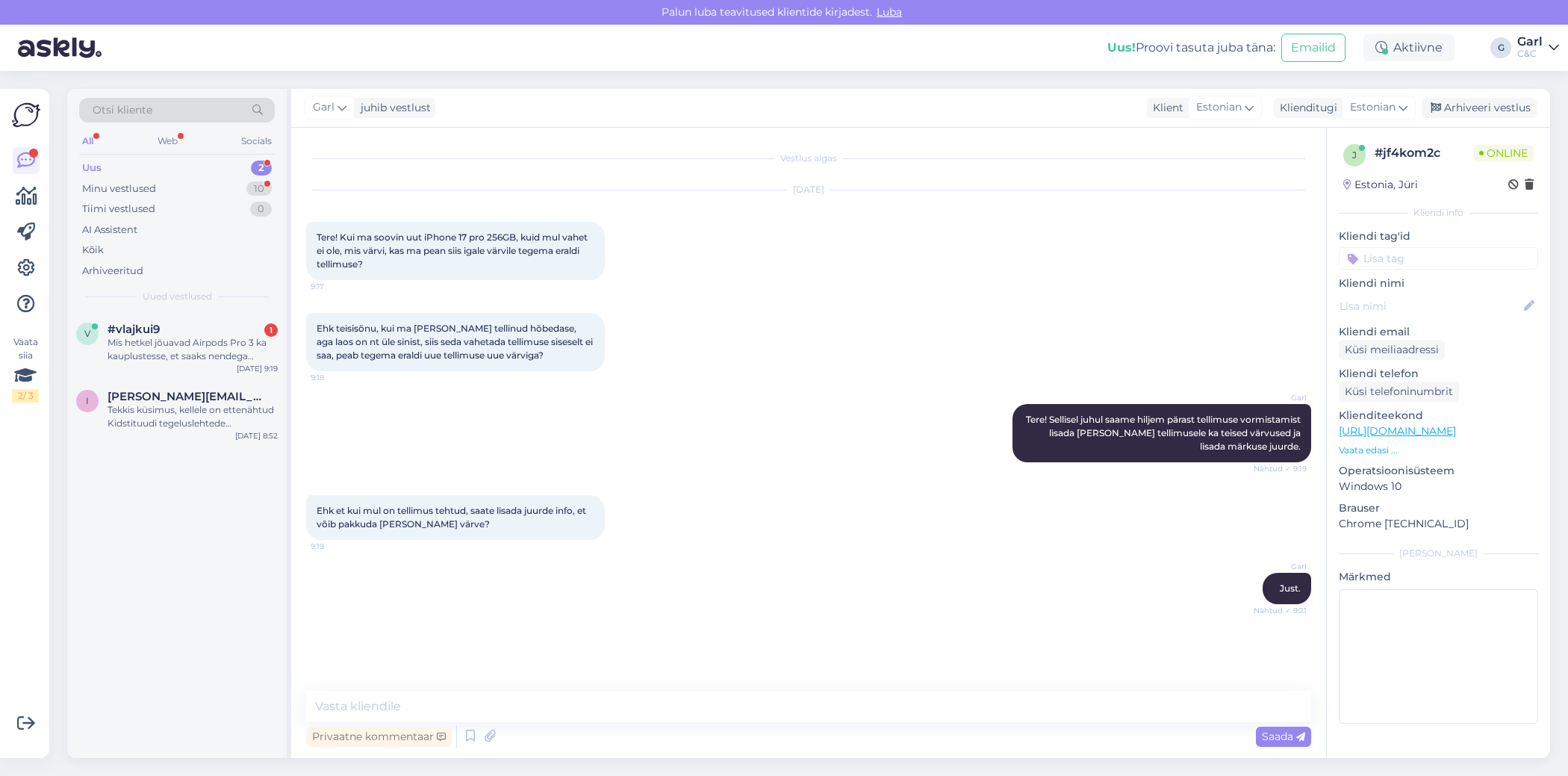
scroll to position [20, 0]
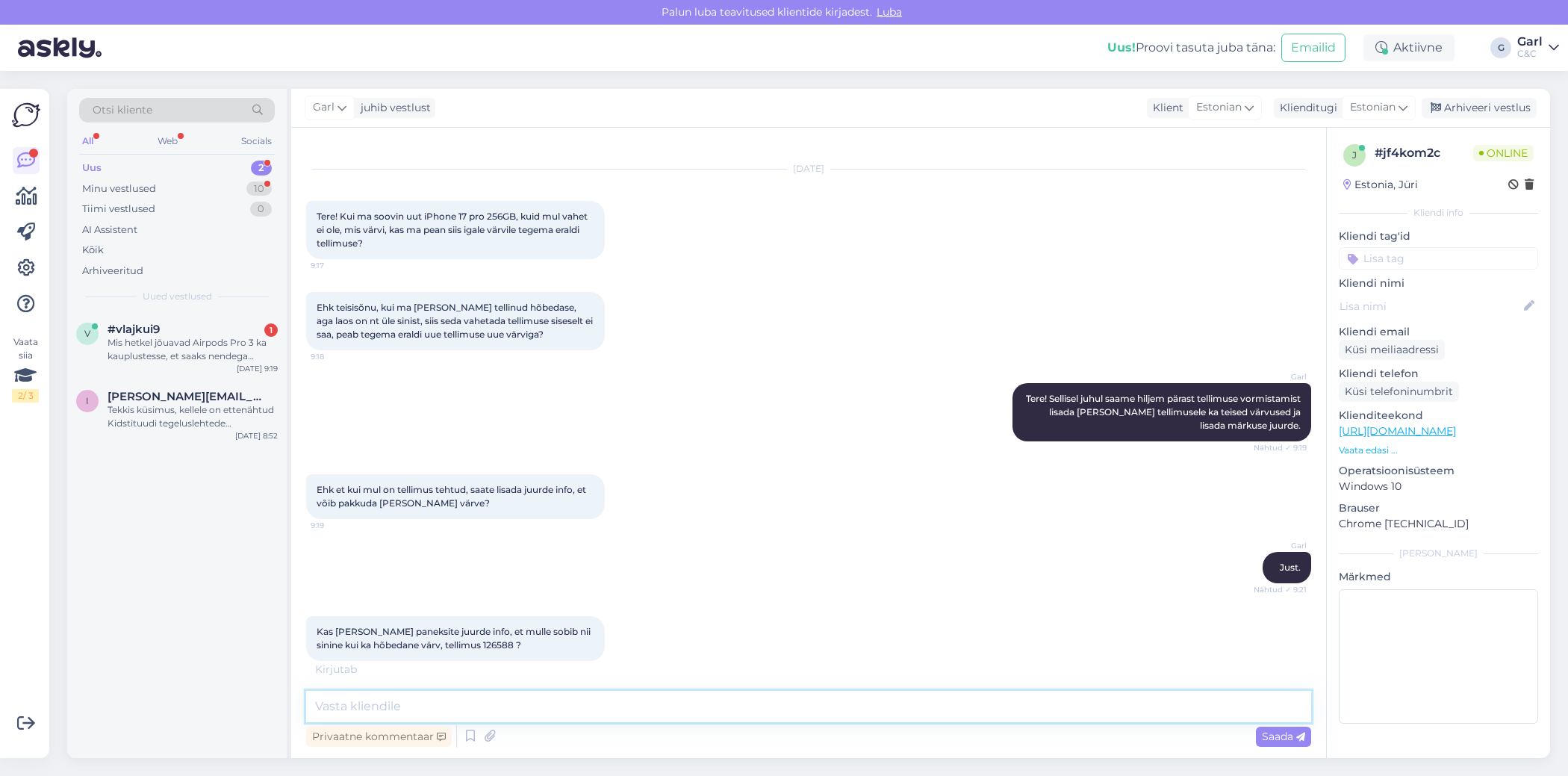
click at [737, 712] on textarea at bounding box center [808, 706] width 1005 height 32
click at [204, 655] on div "v #vlajkui9 1 Mis hetkel jõuavad Airpods Pro 3 ka kauplustesse, et saaks nendeg…" at bounding box center [177, 535] width 219 height 446
click at [209, 344] on div "Mis hetkel jõuavad Airpods Pro 3 ka kauplustesse, et saaks nendega tutvuma minn…" at bounding box center [192, 349] width 170 height 27
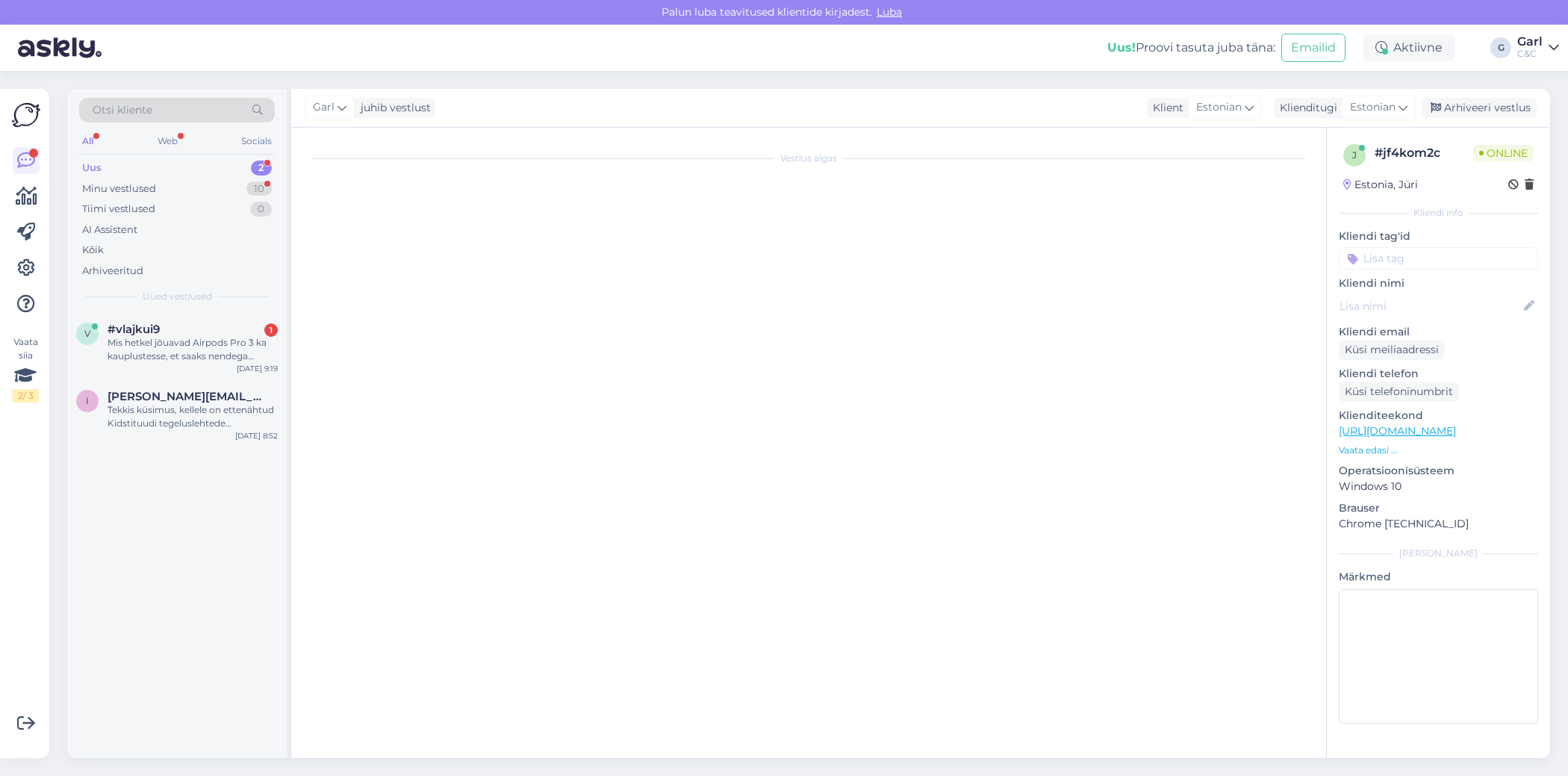
scroll to position [0, 0]
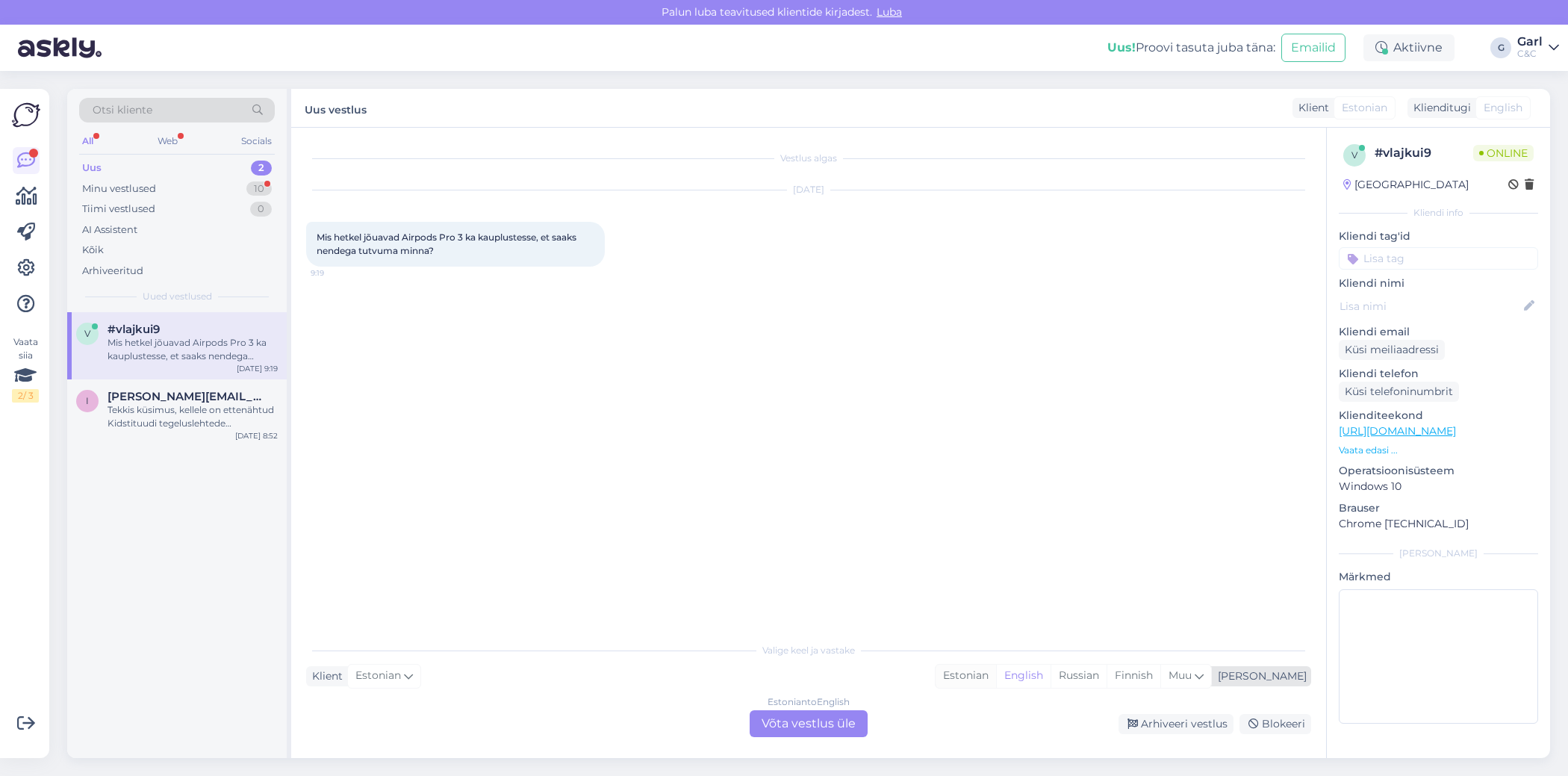
click at [996, 670] on div "Estonian" at bounding box center [966, 676] width 60 height 22
click at [815, 730] on div "Estonian to Estonian Võta vestlus üle" at bounding box center [809, 723] width 118 height 27
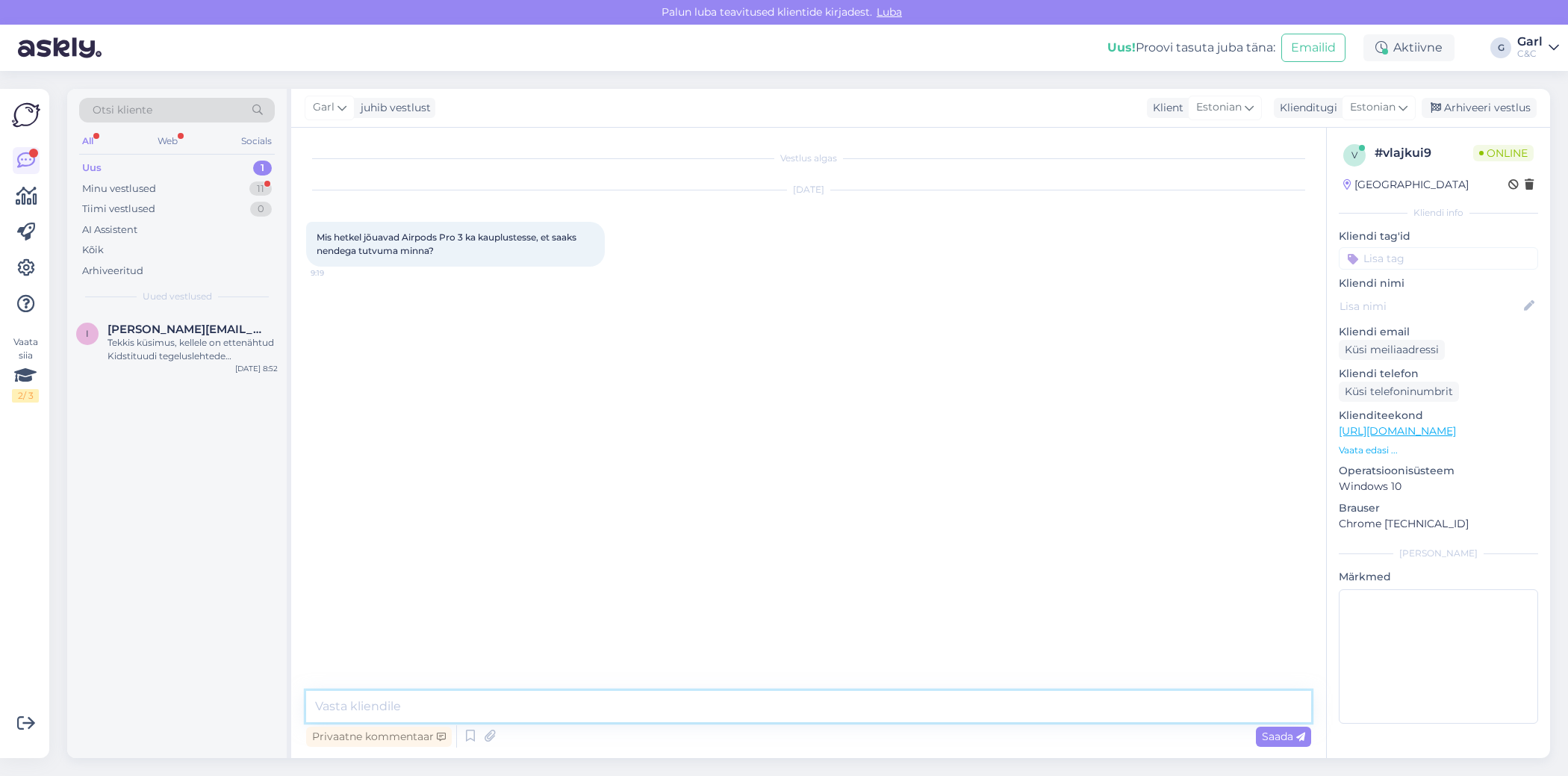
click at [796, 712] on textarea at bounding box center [808, 706] width 1005 height 32
type textarea "Tere! Näidismudelid on alates [DATE] ilusti lettidel olemas. Vabamüügis neid ve…"
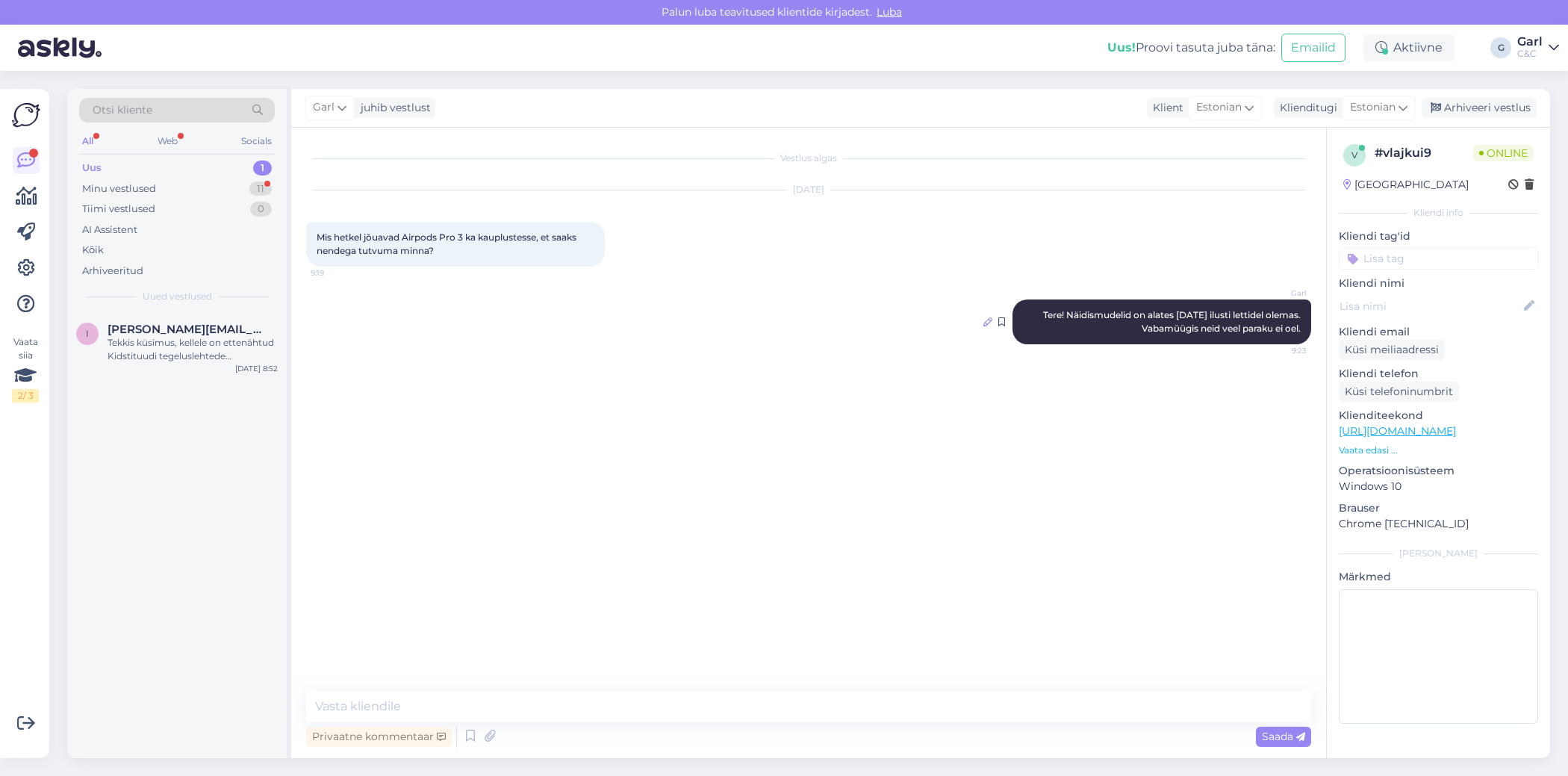
click at [985, 320] on icon at bounding box center [988, 322] width 9 height 9
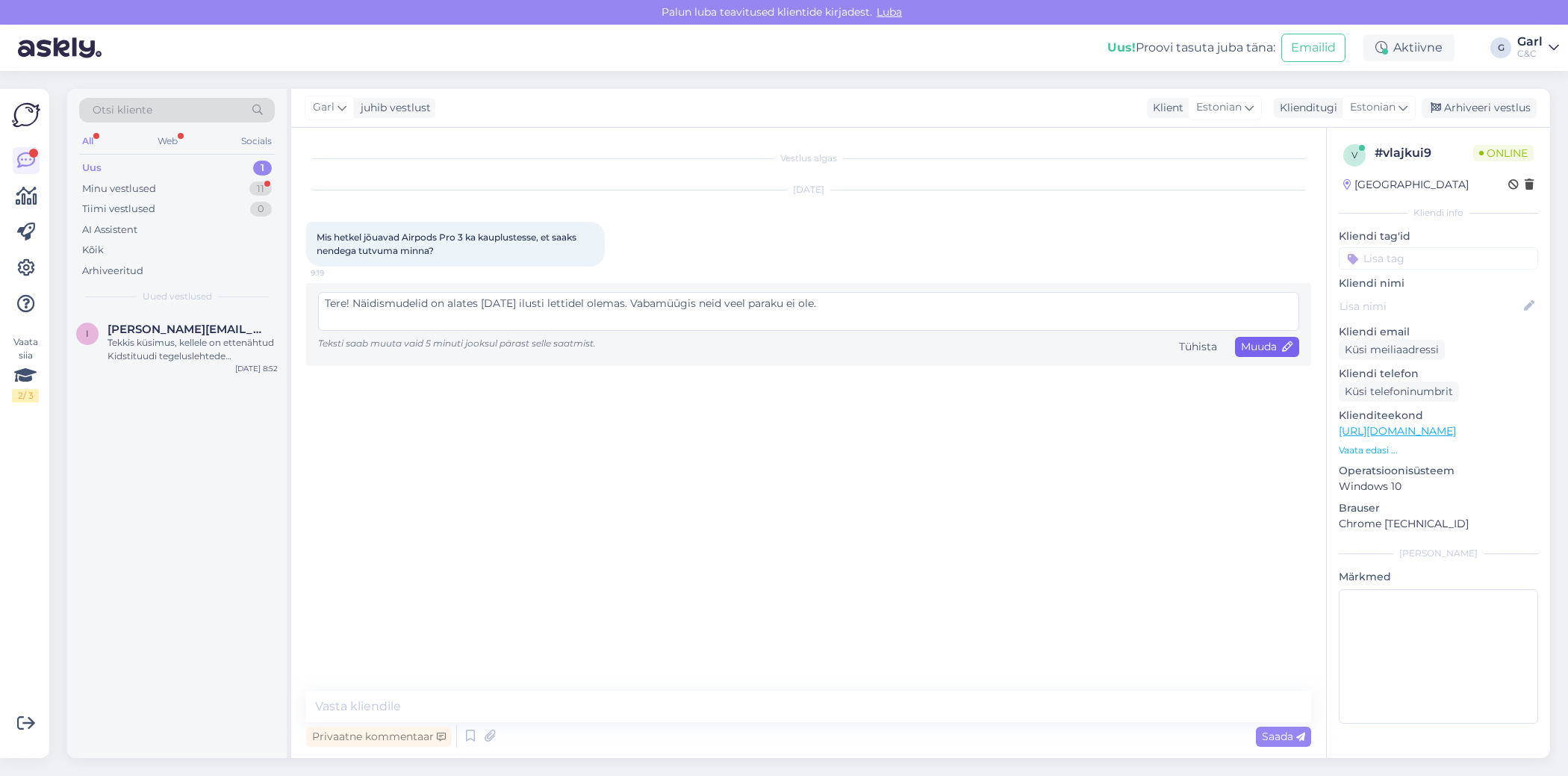
type textarea "Tere! Näidismudelid on alates [DATE] ilusti lettidel olemas. Vabamüügis neid ve…"
click at [1244, 344] on span "Muuda" at bounding box center [1267, 347] width 52 height 13
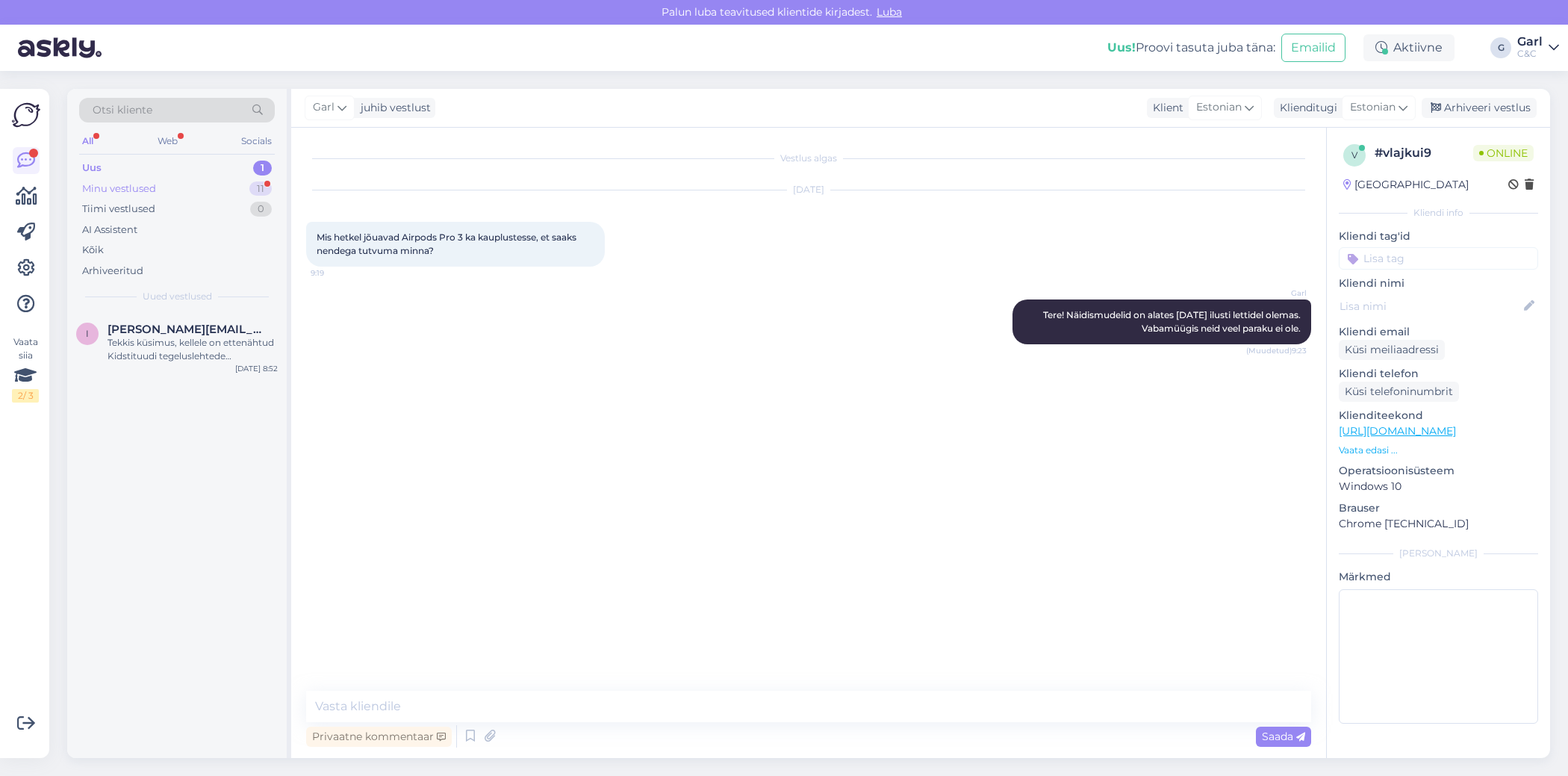
click at [248, 188] on div "Minu vestlused 11" at bounding box center [177, 189] width 195 height 20
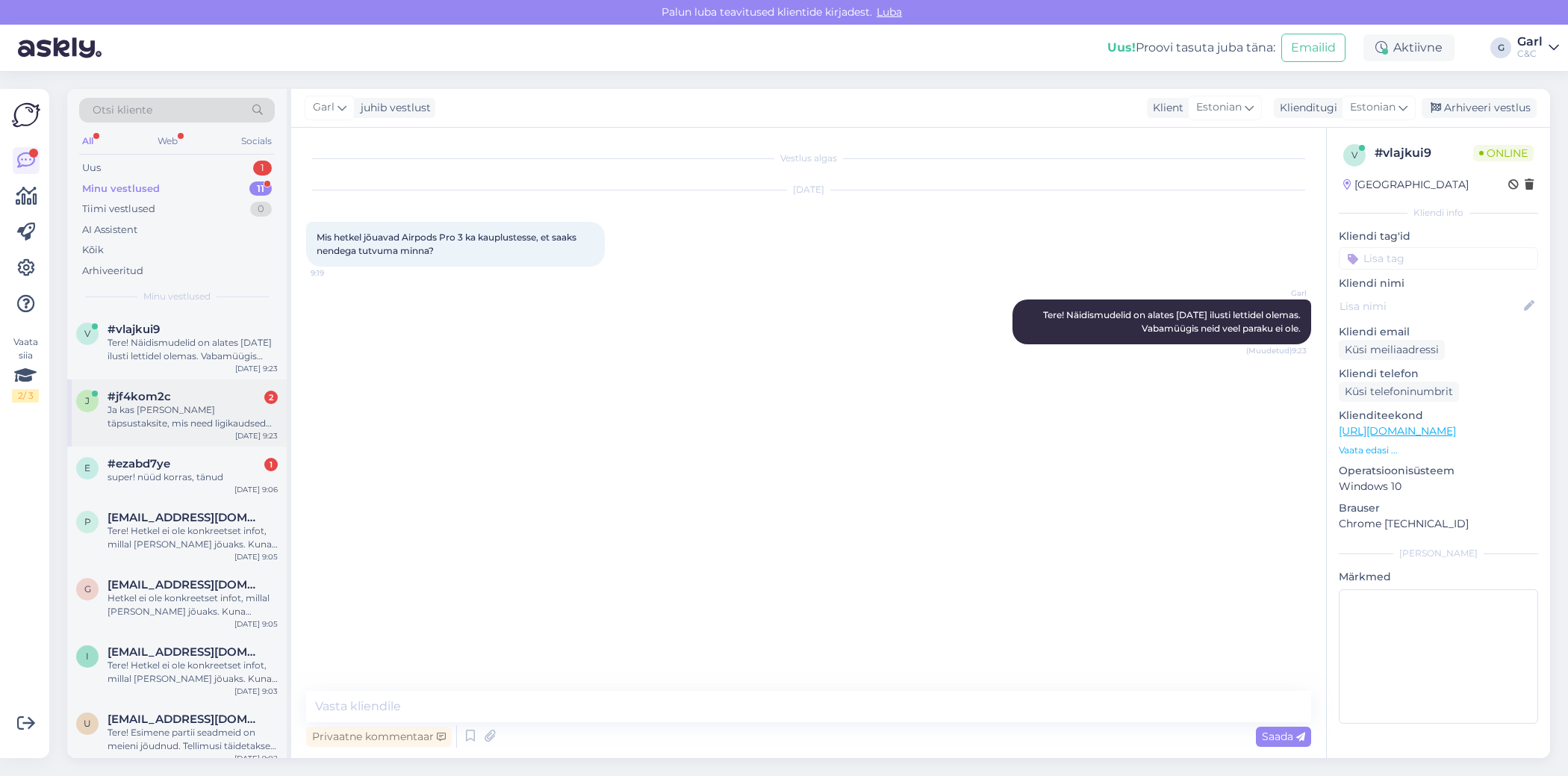
click at [201, 403] on div "Ja kas [PERSON_NAME] täpsustaksite, mis need ligikaudsed ooteajad on? Mõistan, …" at bounding box center [192, 416] width 170 height 27
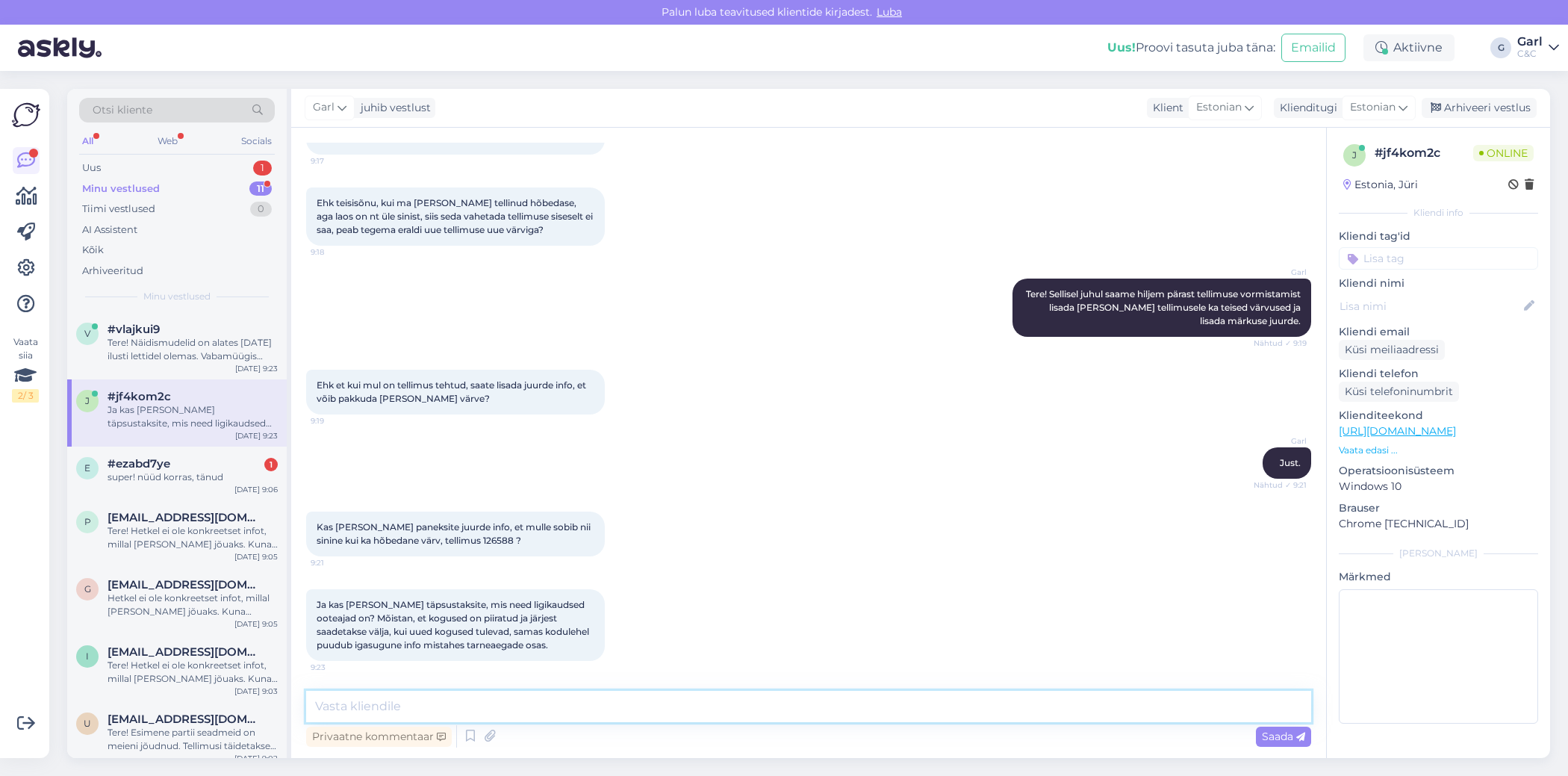
click at [572, 712] on textarea at bounding box center [808, 706] width 1005 height 32
click at [548, 712] on textarea at bounding box center [808, 706] width 1005 height 32
click at [473, 737] on icon at bounding box center [469, 736] width 18 height 22
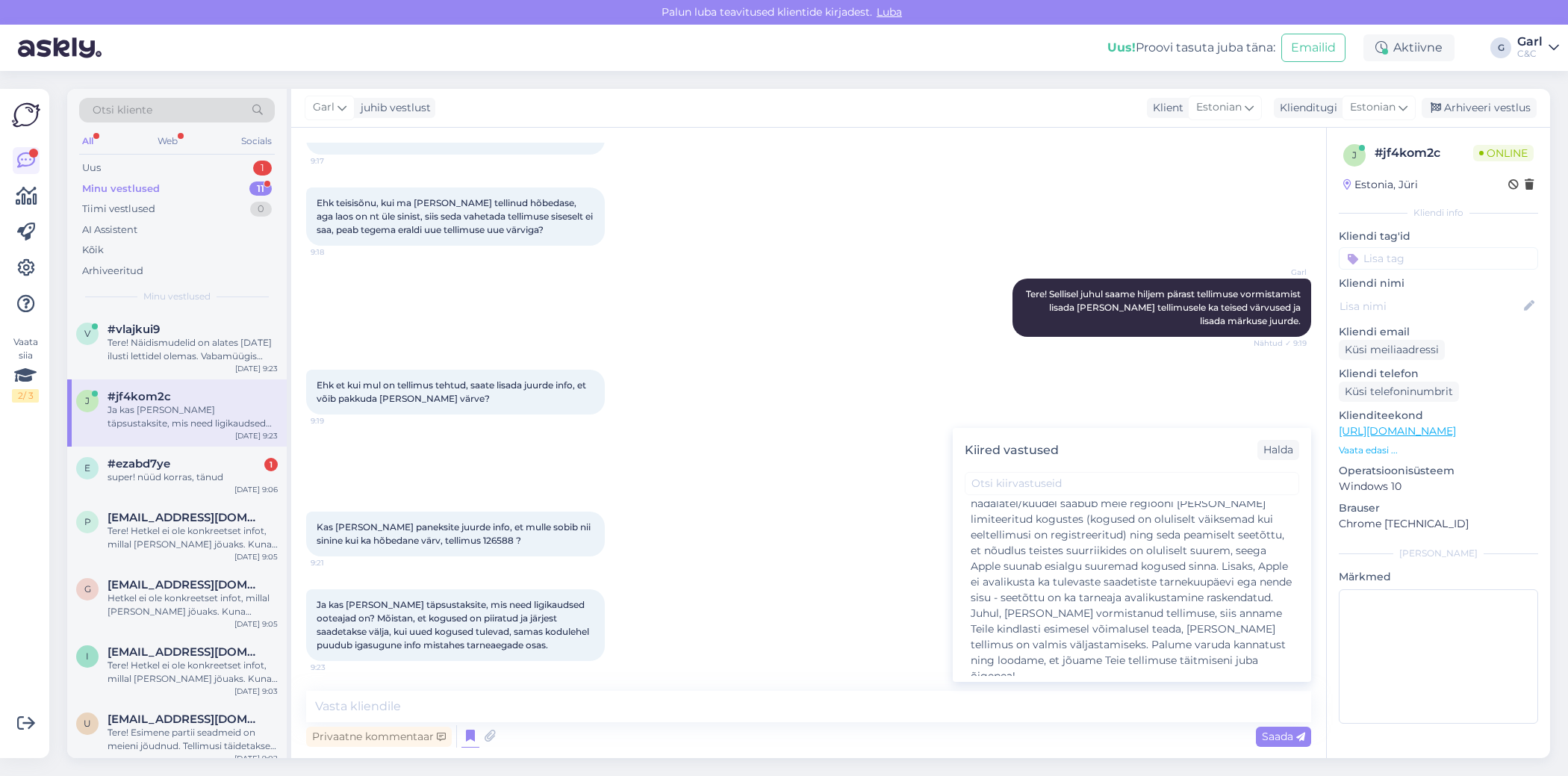
scroll to position [1229, 0]
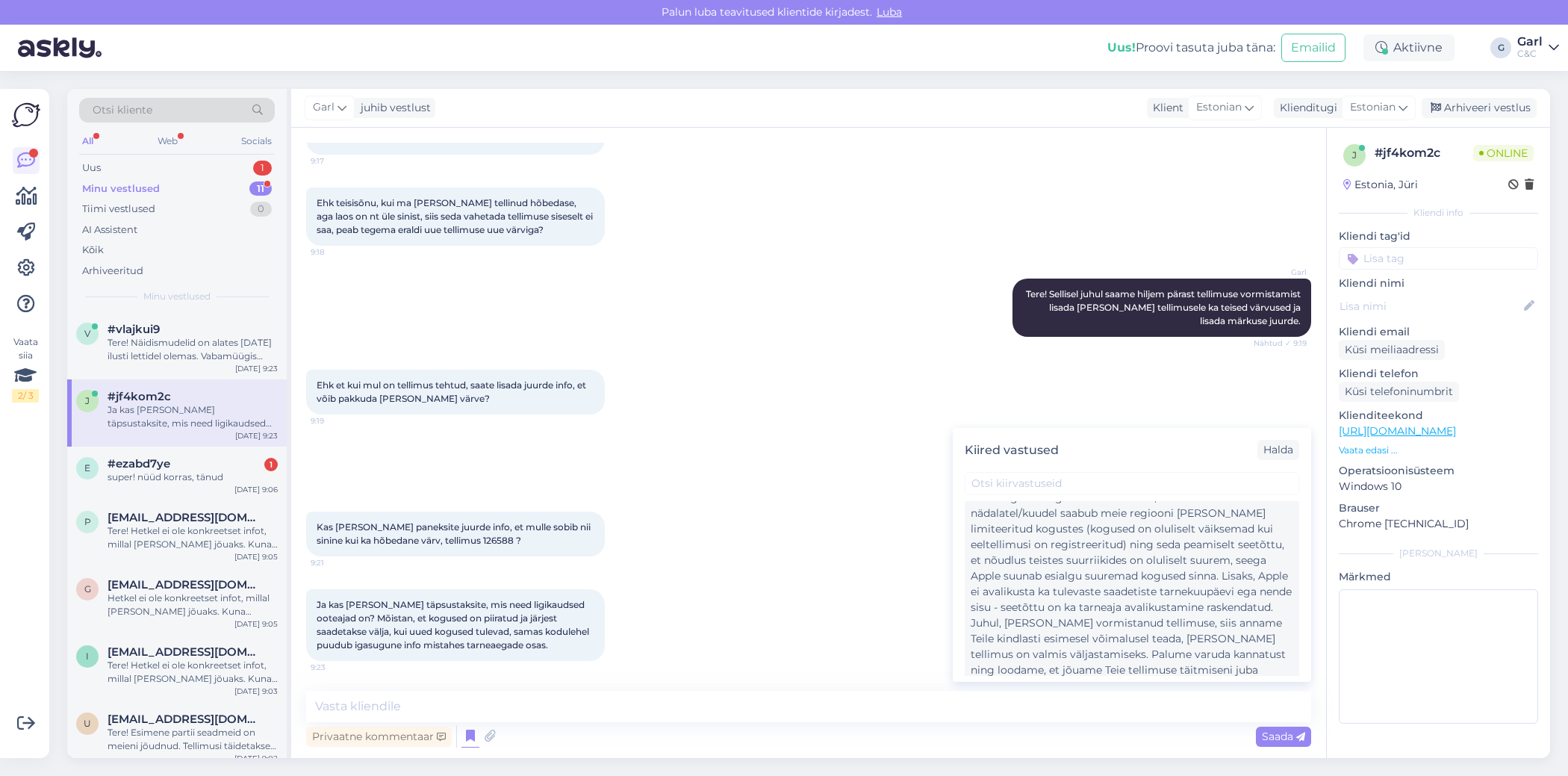
click at [1058, 618] on div "Tere! Esimene partii seadmeid on meieni jõudnud. Tellimusi täidetakse virtuaalj…" at bounding box center [1131, 568] width 323 height 251
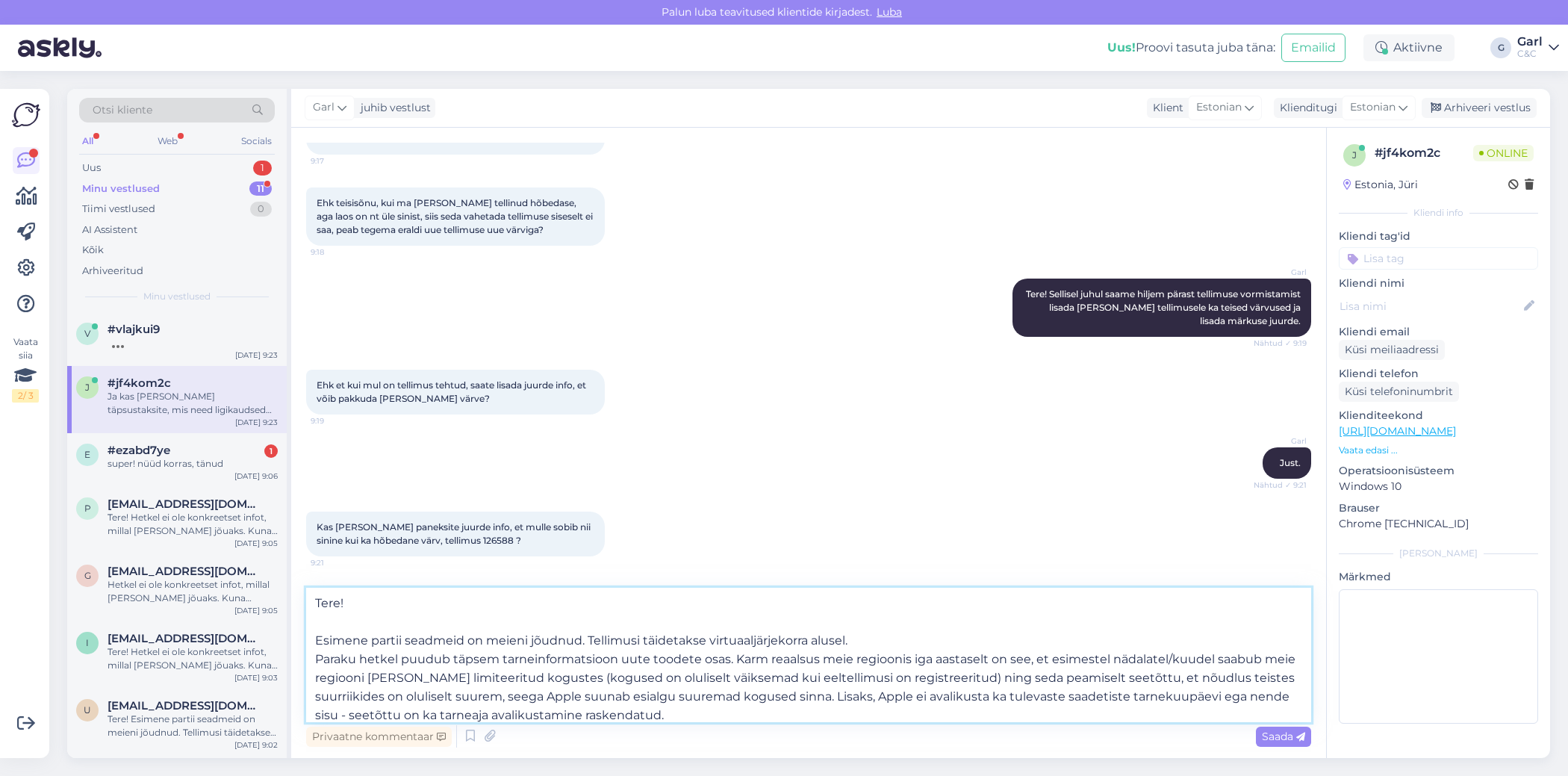
click at [598, 677] on textarea "Tere! Esimene partii seadmeid on meieni jõudnud. Tellimusi täidetakse virtuaalj…" at bounding box center [808, 654] width 1005 height 135
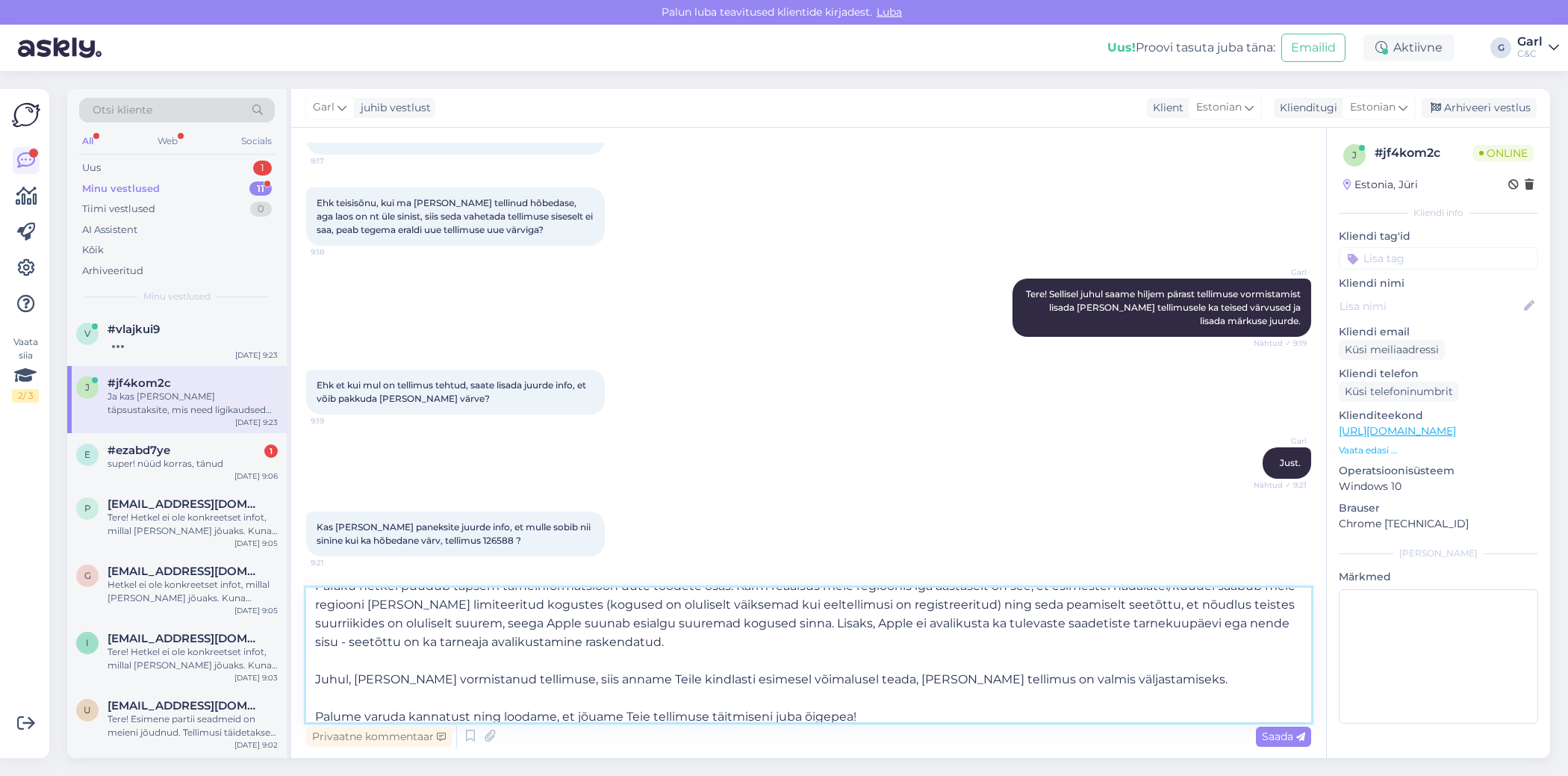
scroll to position [82, 0]
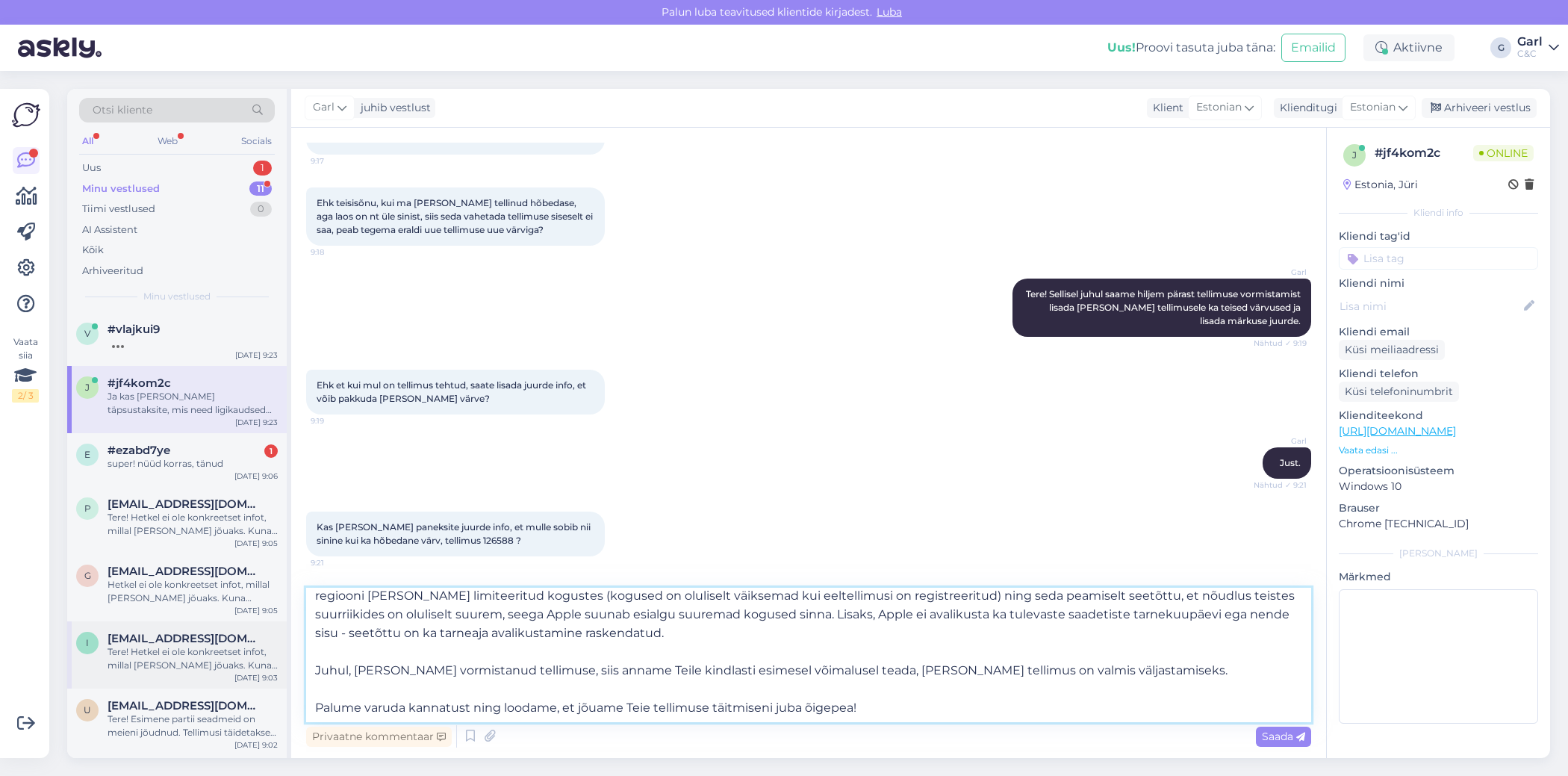
drag, startPoint x: 1151, startPoint y: 683, endPoint x: 244, endPoint y: 663, distance: 907.2
click at [244, 663] on div "Otsi kliente All Web Socials Uus 1 Minu vestlused 11 Tiimi vestlused 0 AI Assis…" at bounding box center [808, 424] width 1482 height 669
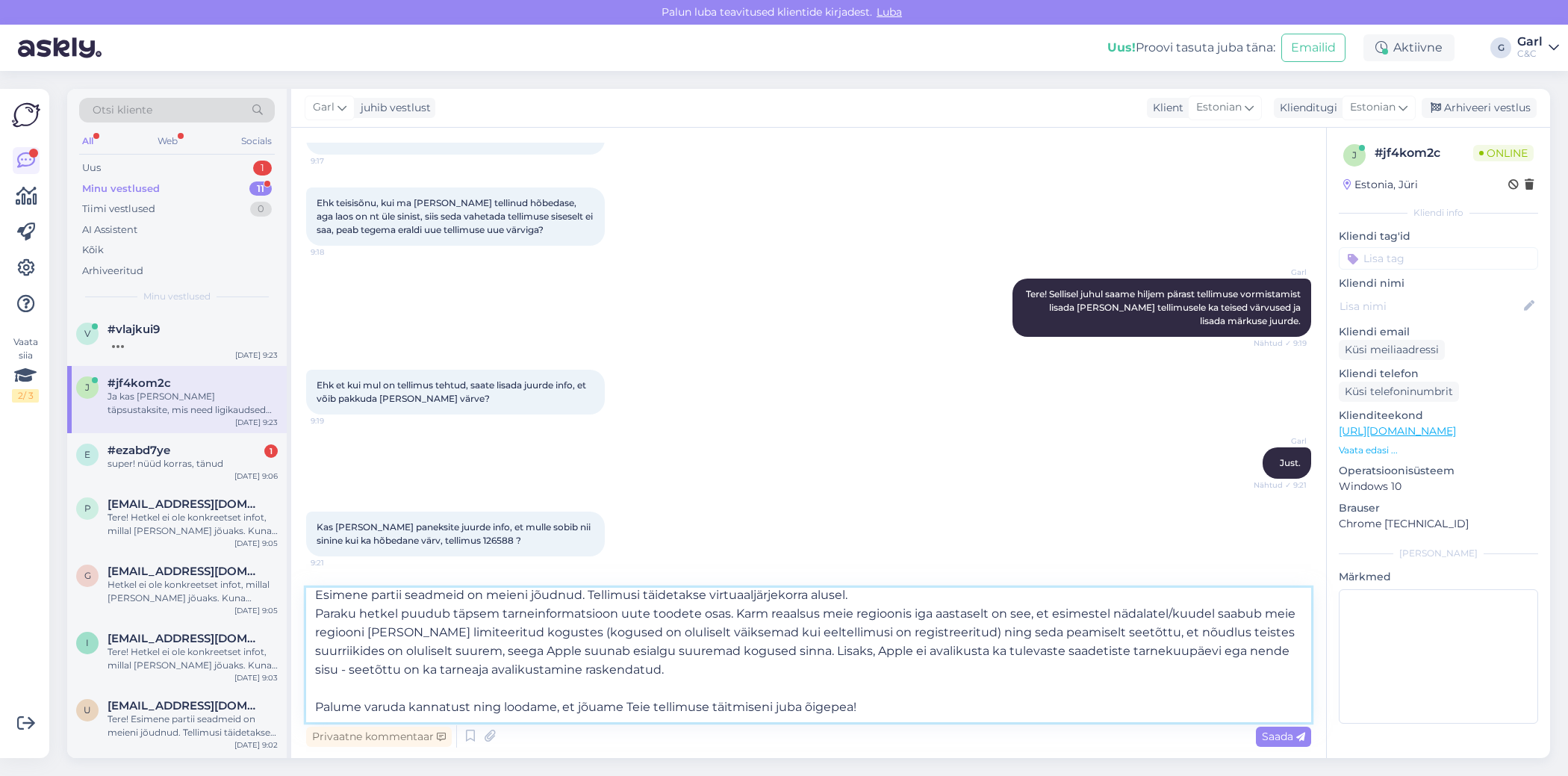
scroll to position [0, 0]
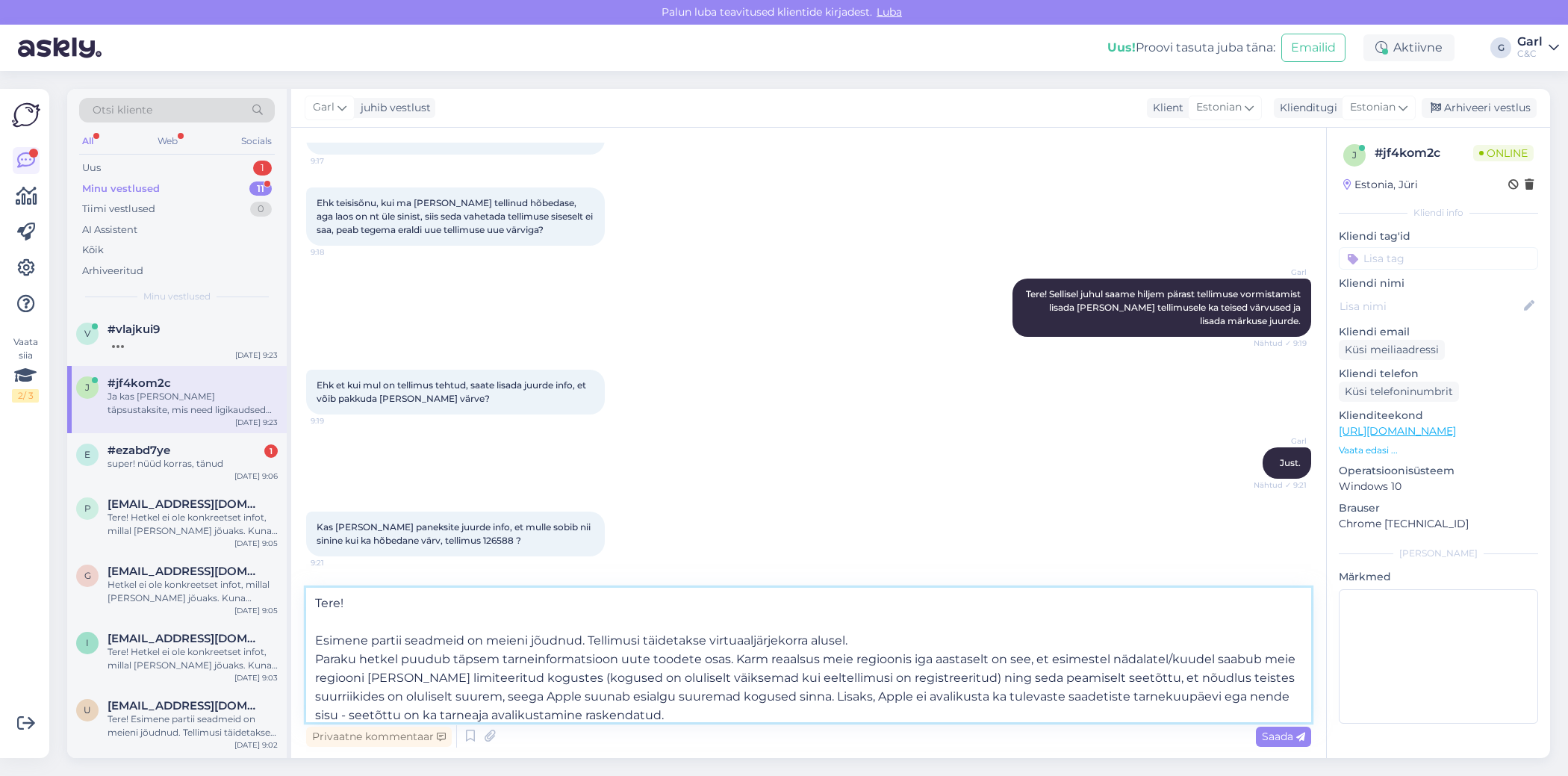
click at [435, 614] on textarea "Tere! Esimene partii seadmeid on meieni jõudnud. Tellimusi täidetakse virtuaalj…" at bounding box center [808, 654] width 1005 height 135
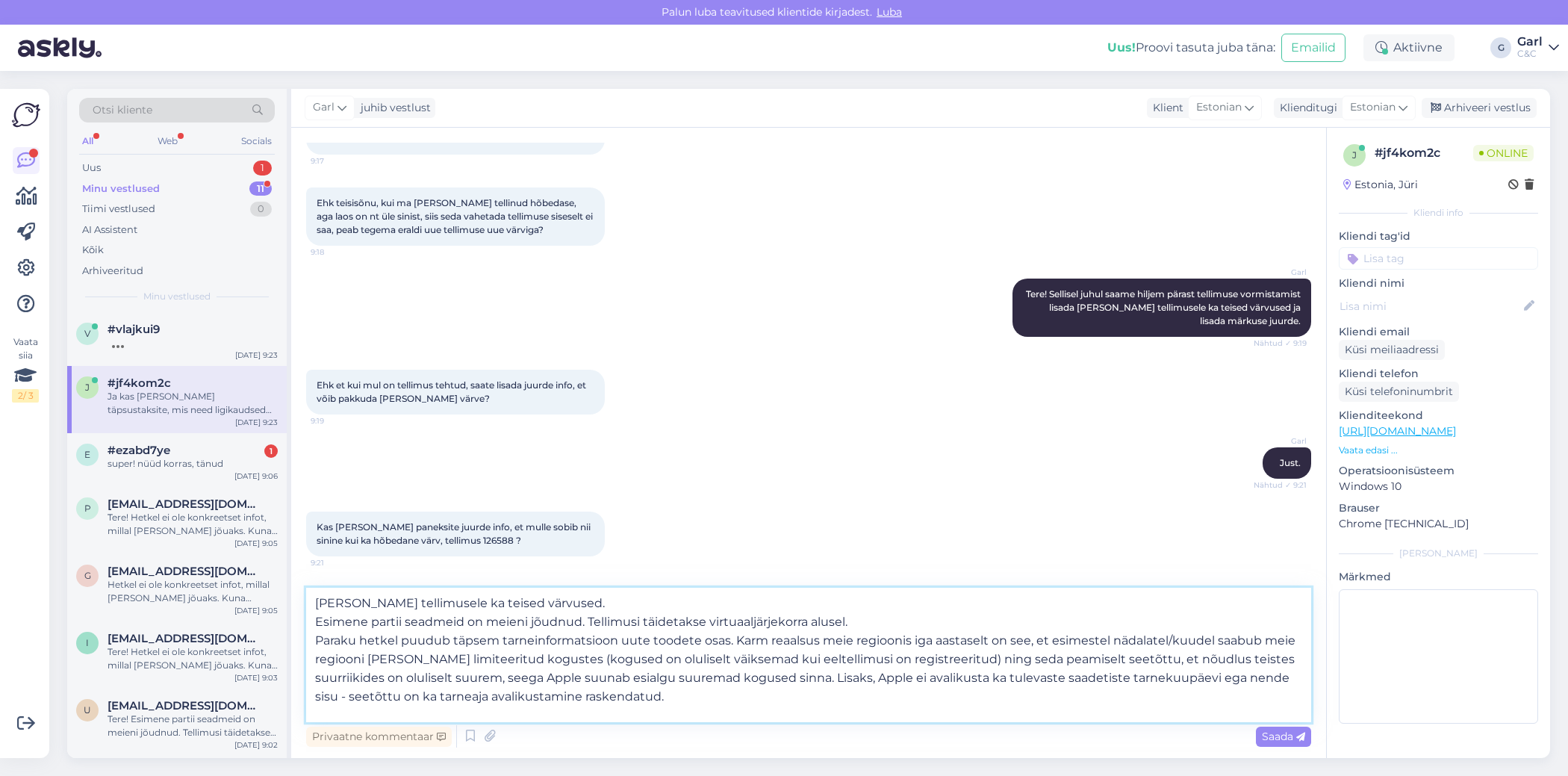
type textarea "[PERSON_NAME] tellimusele ka teised värvused. Esimene partii seadmeid on meieni…"
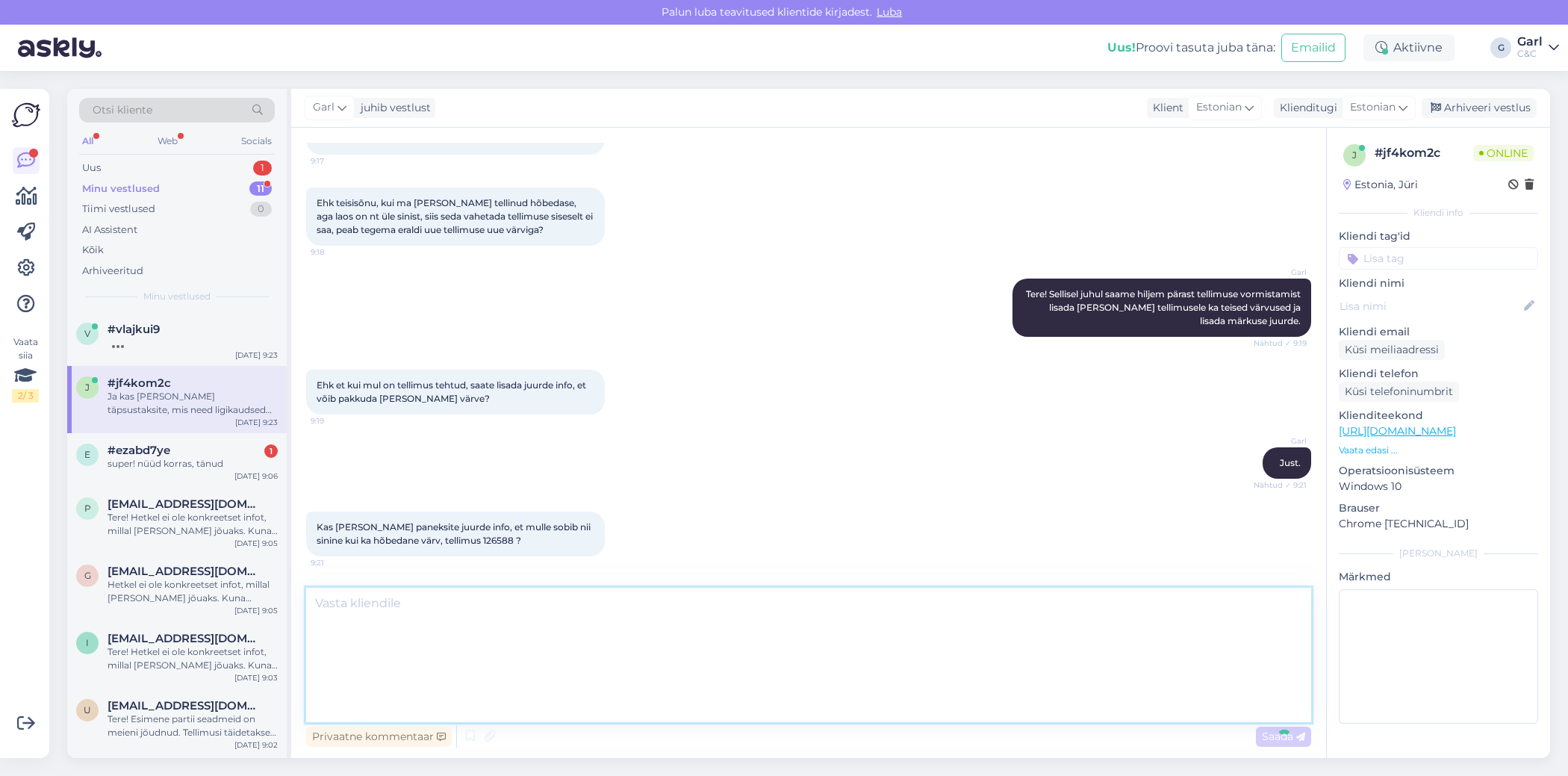
scroll to position [404, 0]
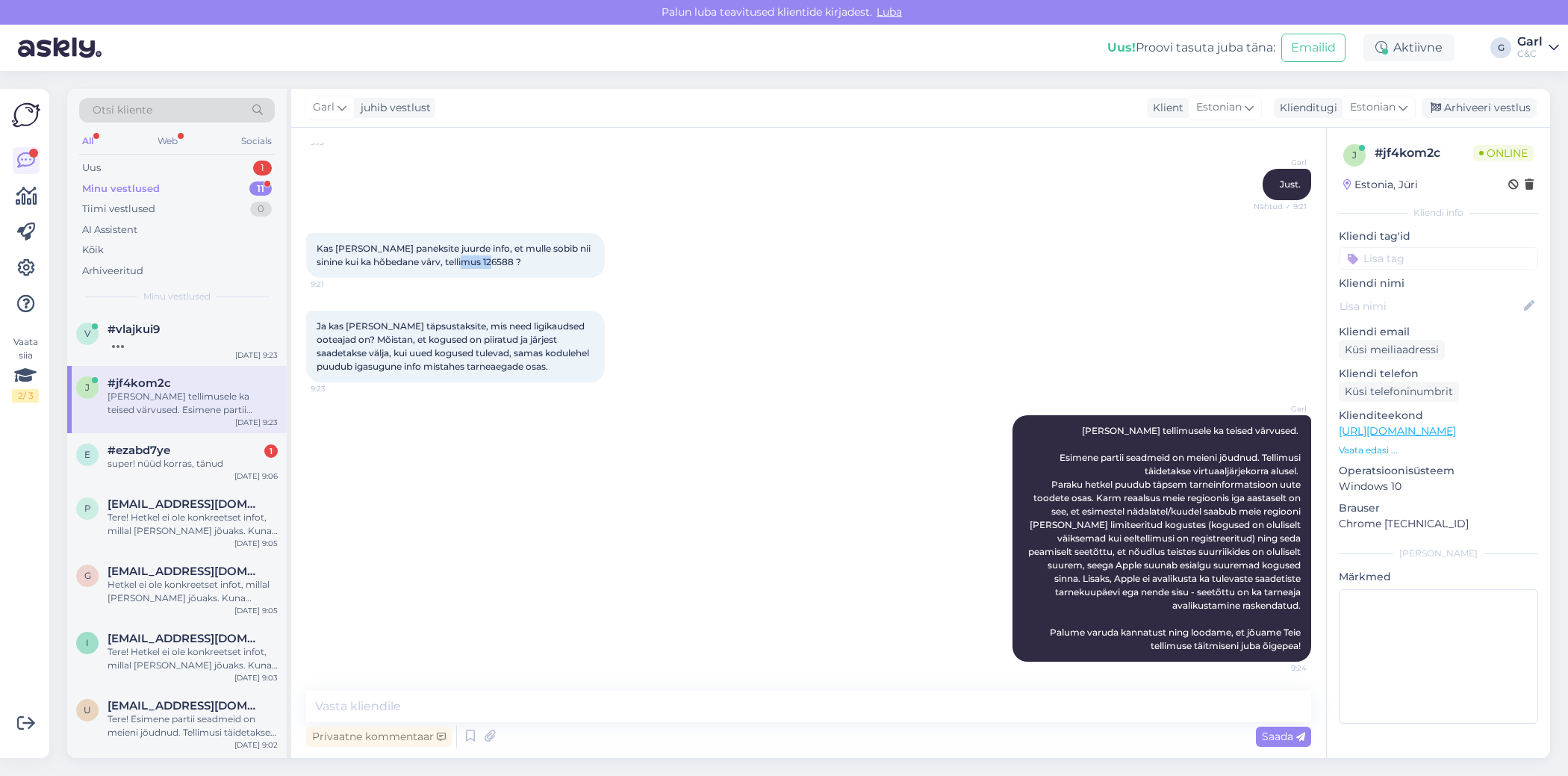
drag, startPoint x: 458, startPoint y: 262, endPoint x: 490, endPoint y: 262, distance: 32.0
click at [490, 262] on span "Kas [PERSON_NAME] paneksite juurde info, et mulle sobib nii sinine kui ka hõbed…" at bounding box center [455, 255] width 276 height 25
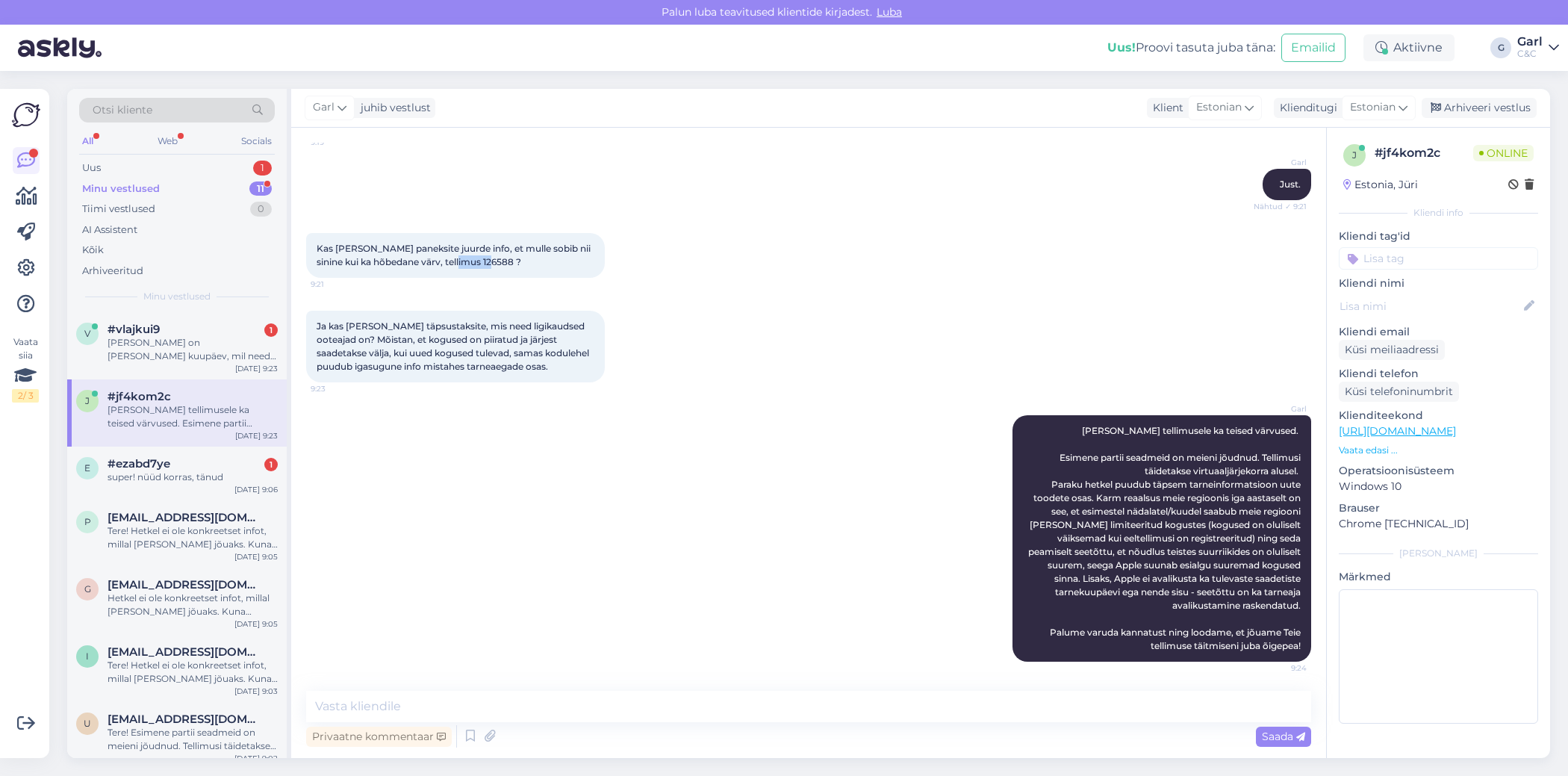
drag, startPoint x: 492, startPoint y: 262, endPoint x: 456, endPoint y: 260, distance: 36.1
click at [456, 260] on span "Kas [PERSON_NAME] paneksite juurde info, et mulle sobib nii sinine kui ka hõbed…" at bounding box center [455, 255] width 276 height 25
copy span "126588"
click at [222, 341] on div "[PERSON_NAME] on [PERSON_NAME] kuupäev, mil need tulevad ka vabamüüki?" at bounding box center [192, 349] width 170 height 27
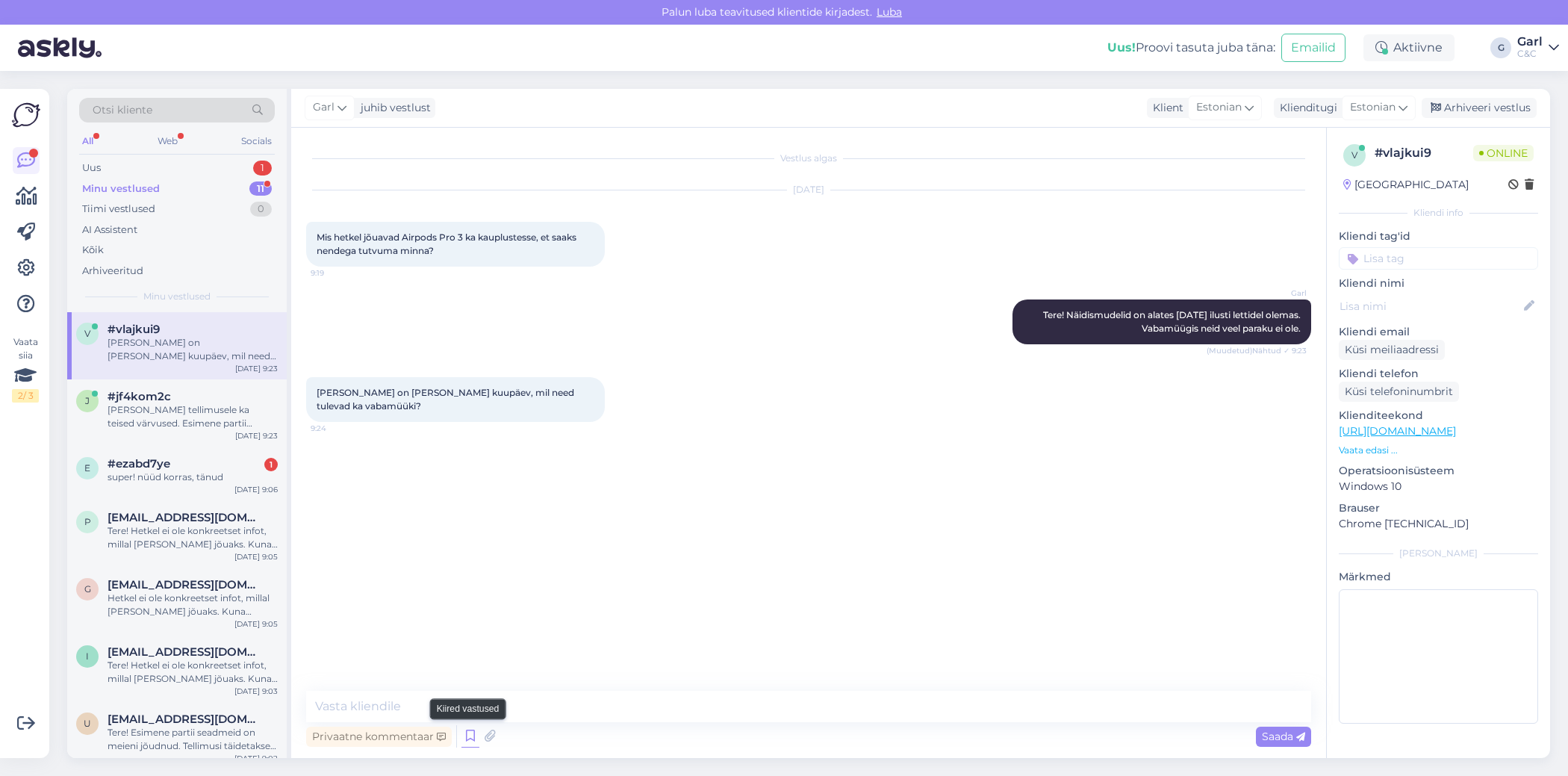
click at [471, 734] on icon at bounding box center [469, 736] width 18 height 22
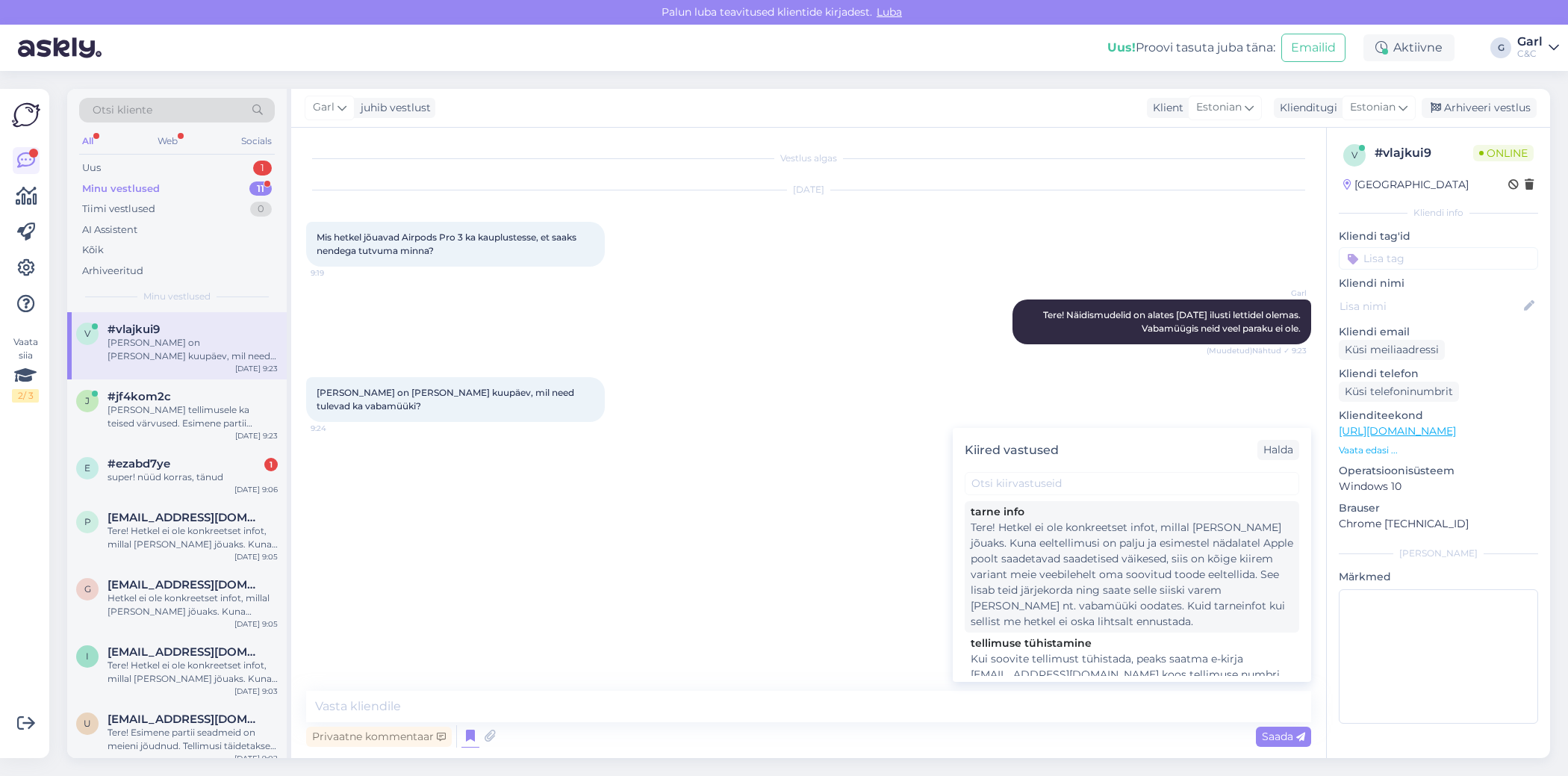
click at [1074, 590] on div "Tere! Hetkel ei ole konkreetset infot, millal [PERSON_NAME] jõuaks. Kuna eeltel…" at bounding box center [1131, 574] width 323 height 110
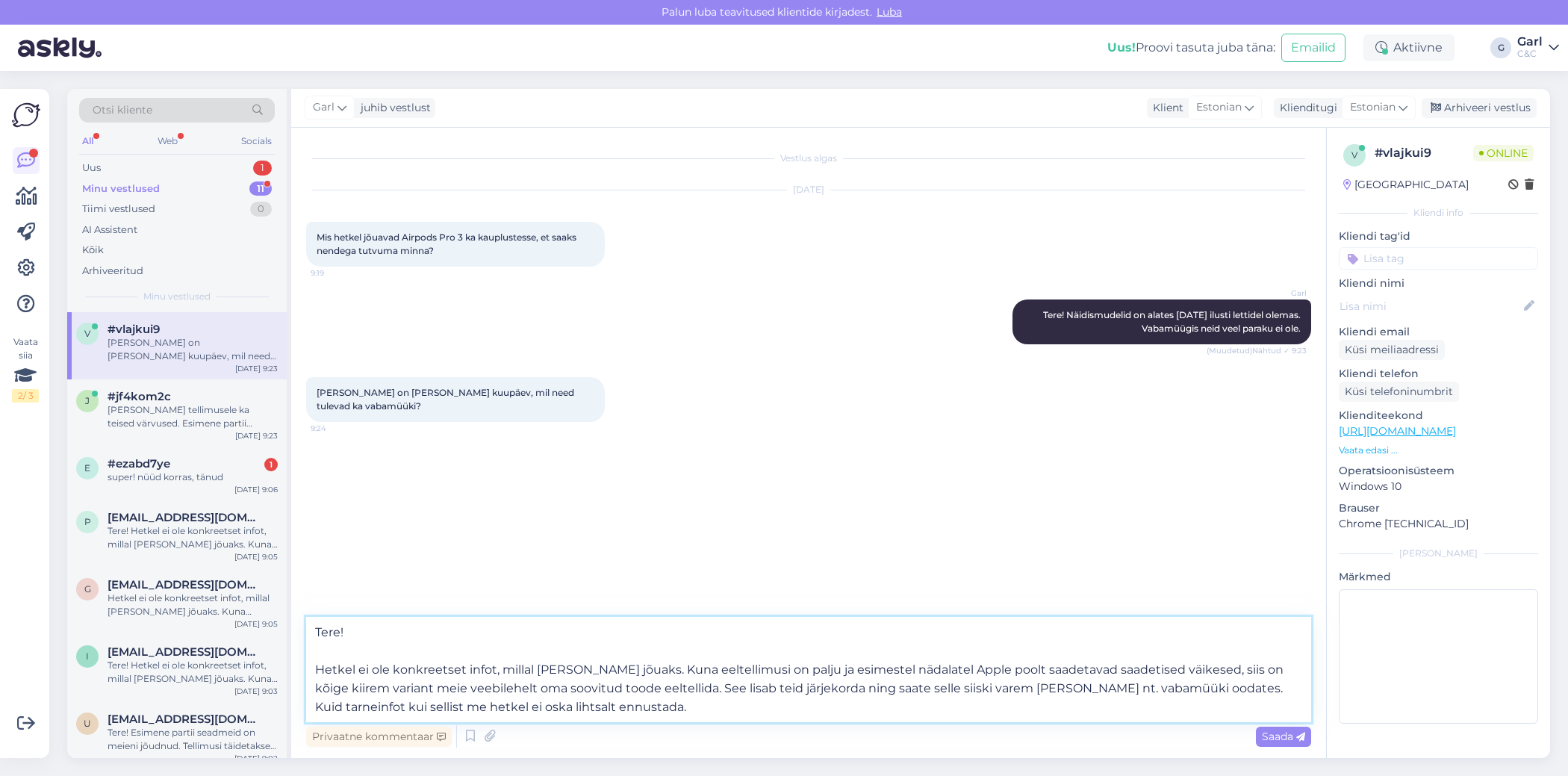
click at [547, 638] on textarea "Tere! Hetkel ei ole konkreetset infot, millal [PERSON_NAME] jõuaks. Kuna eeltel…" at bounding box center [808, 669] width 1005 height 105
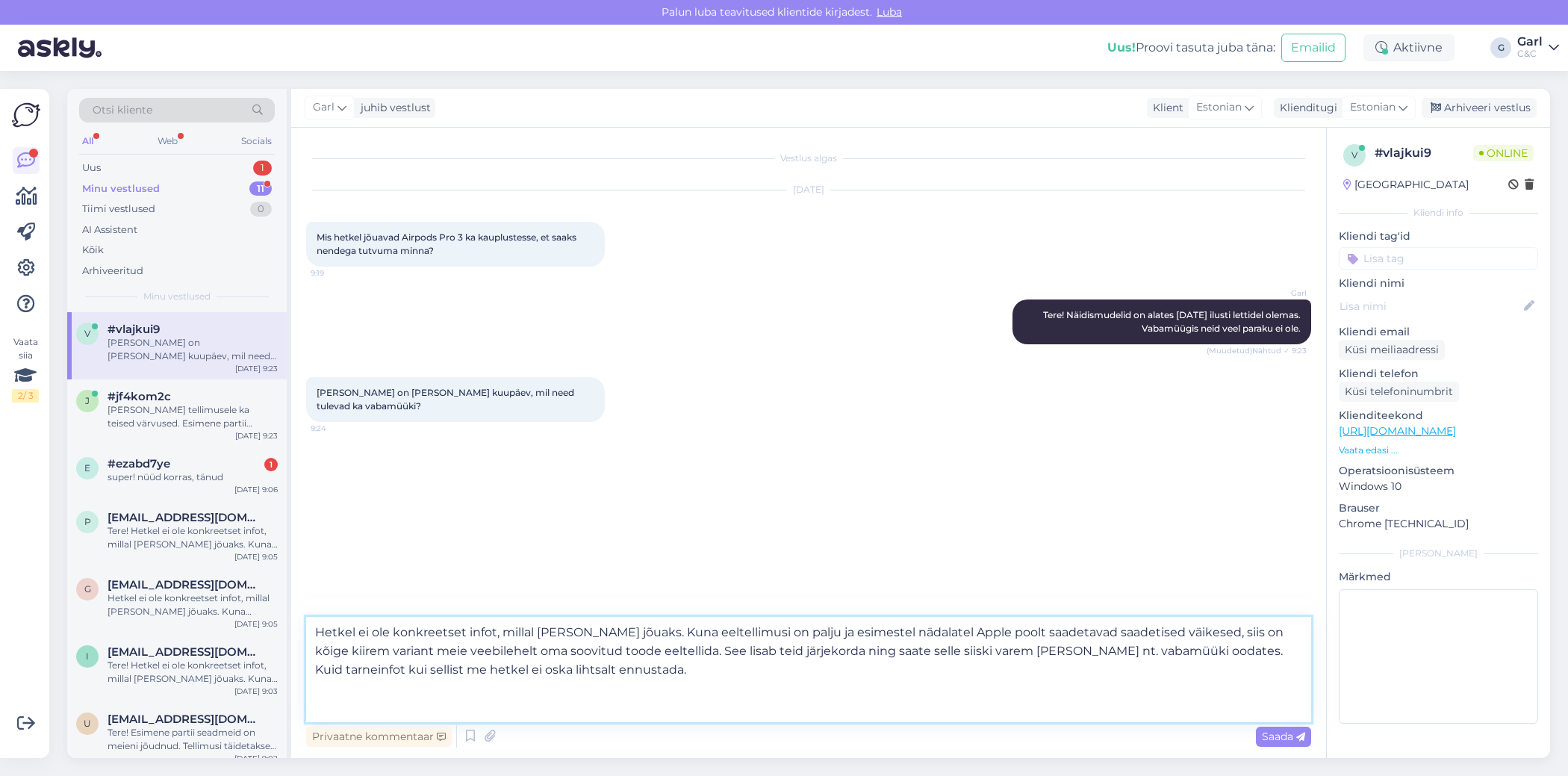
click at [313, 668] on textarea "Hetkel ei ole konkreetset infot, millal [PERSON_NAME] jõuaks. Kuna eeltellimusi…" at bounding box center [808, 669] width 1005 height 105
type textarea "Hetkel ei ole konkreetset infot, millal [PERSON_NAME] jõuaks. Kuna eeltellimusi…"
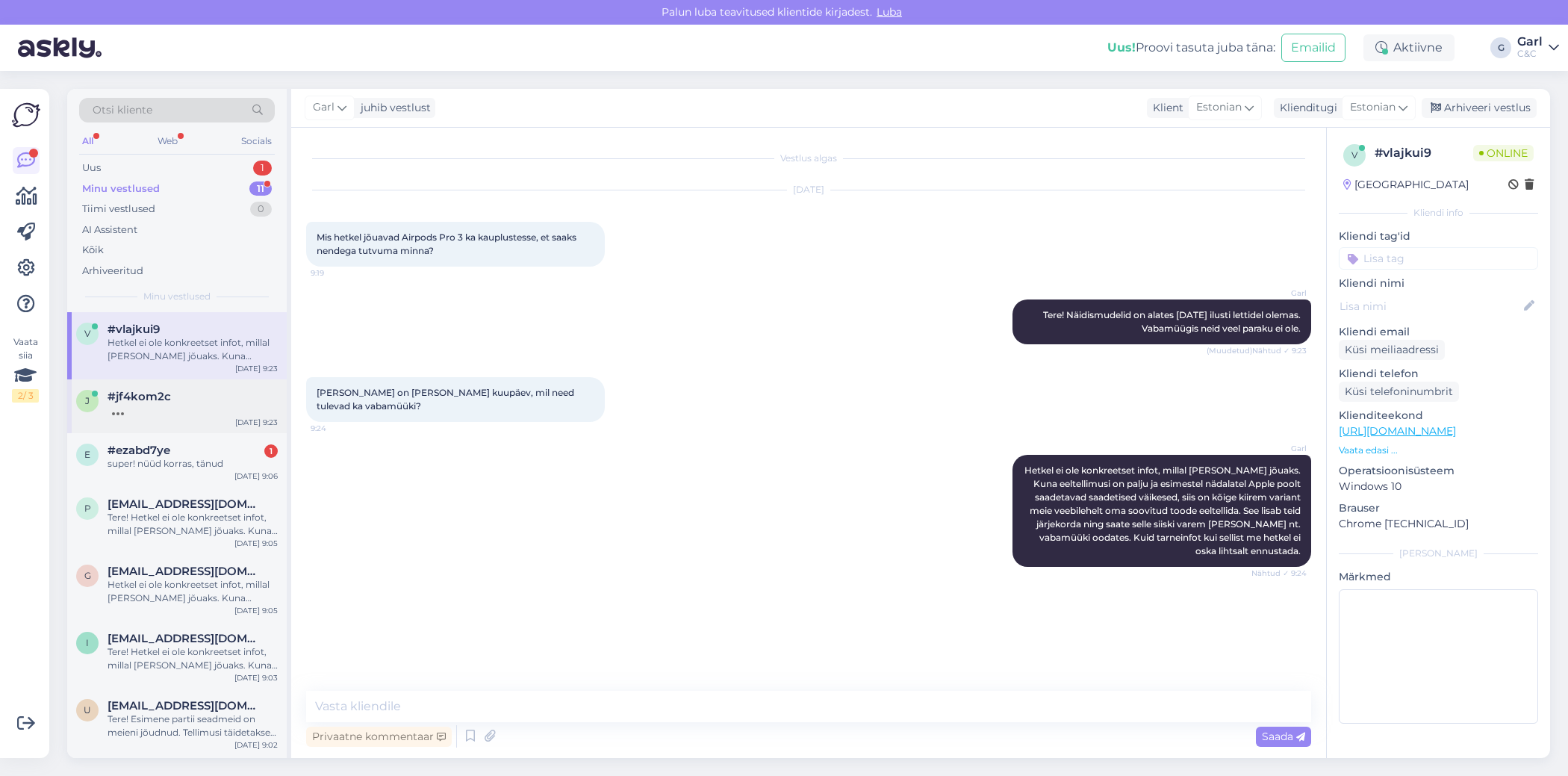
click at [121, 396] on span "#jf4kom2c" at bounding box center [139, 396] width 63 height 13
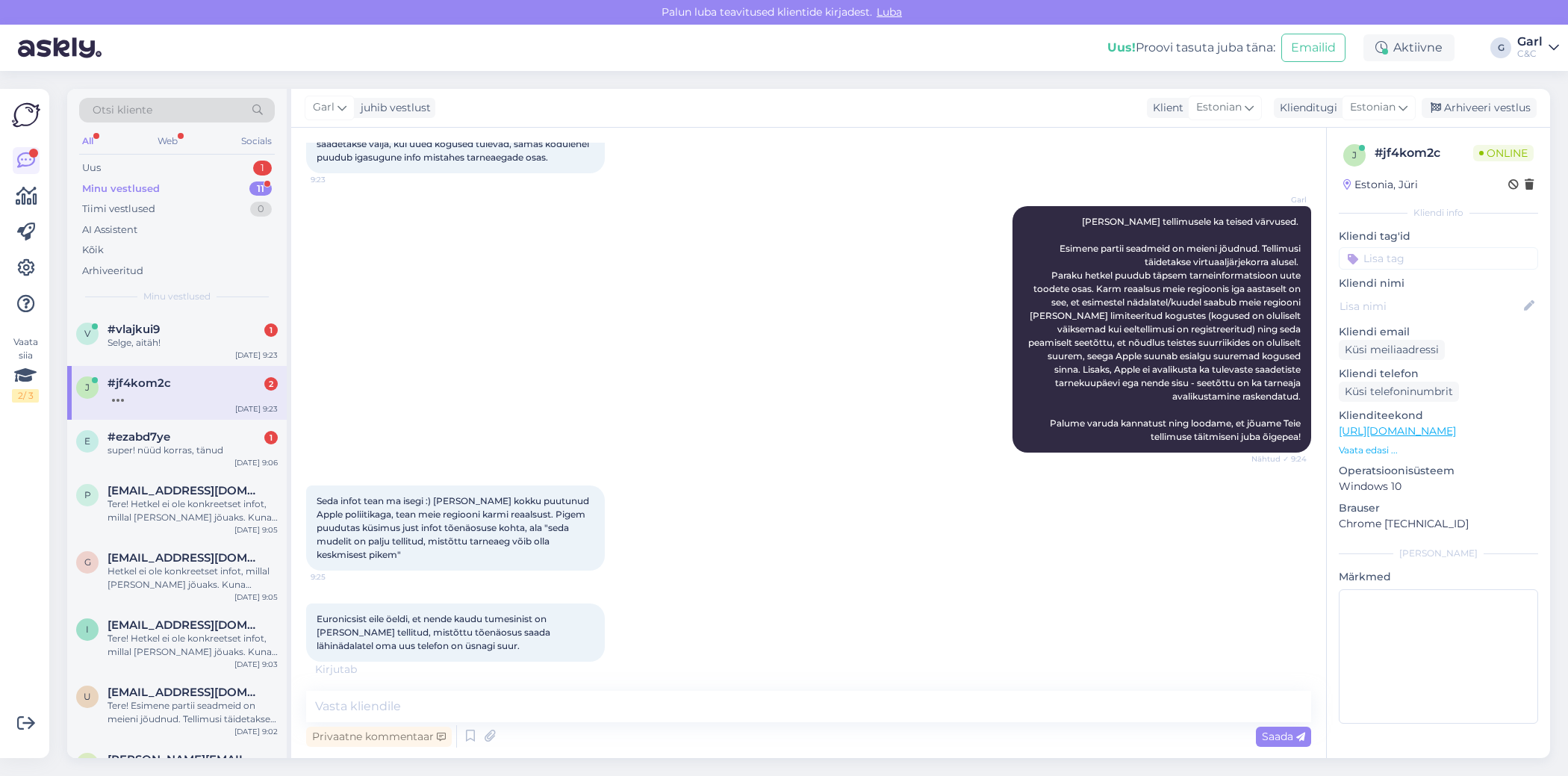
scroll to position [677, 0]
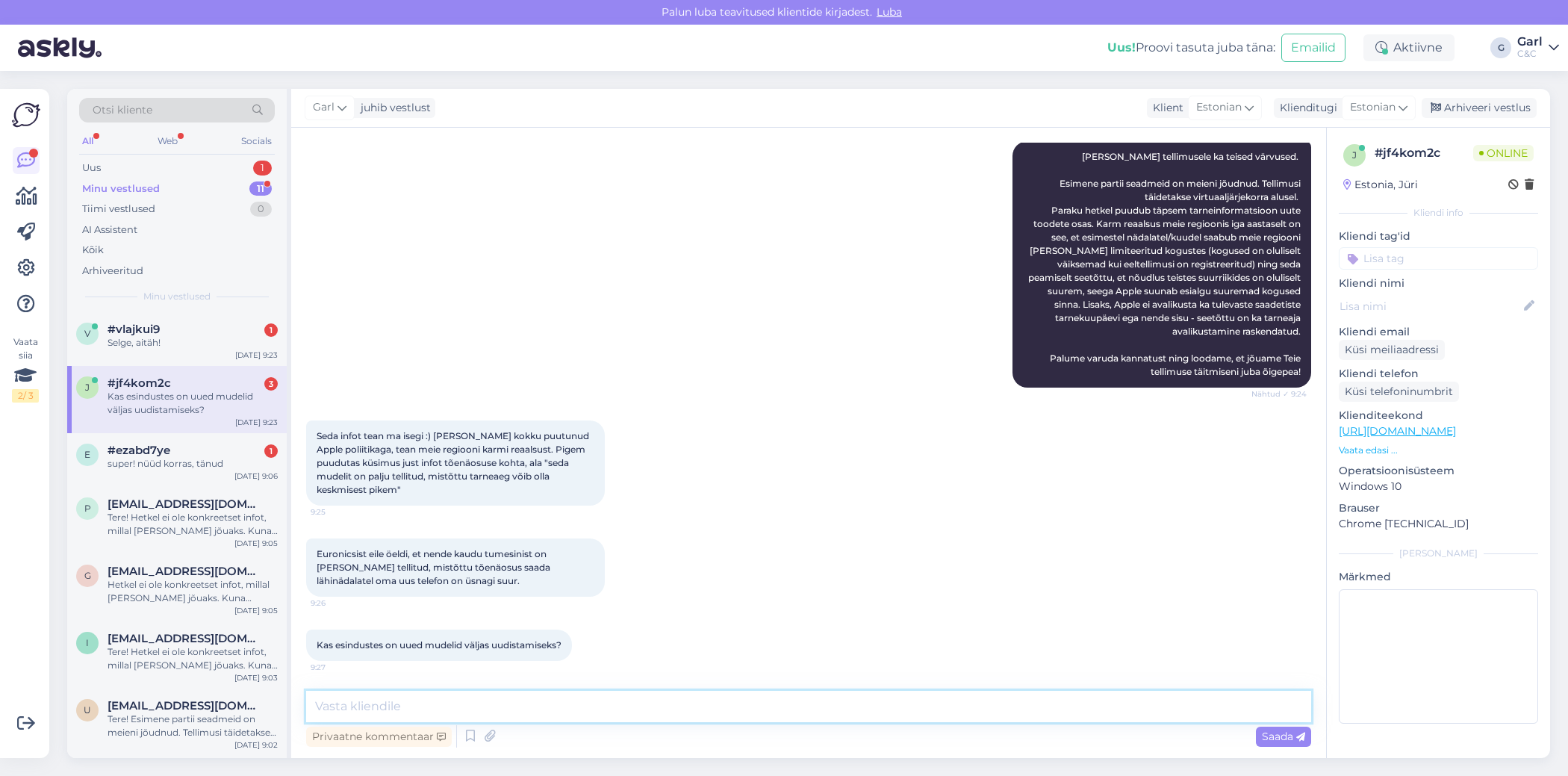
click at [531, 711] on textarea at bounding box center [808, 706] width 1005 height 32
type textarea "Uued mudelid on tõepoolest uudistamiseks väljas esindustes."
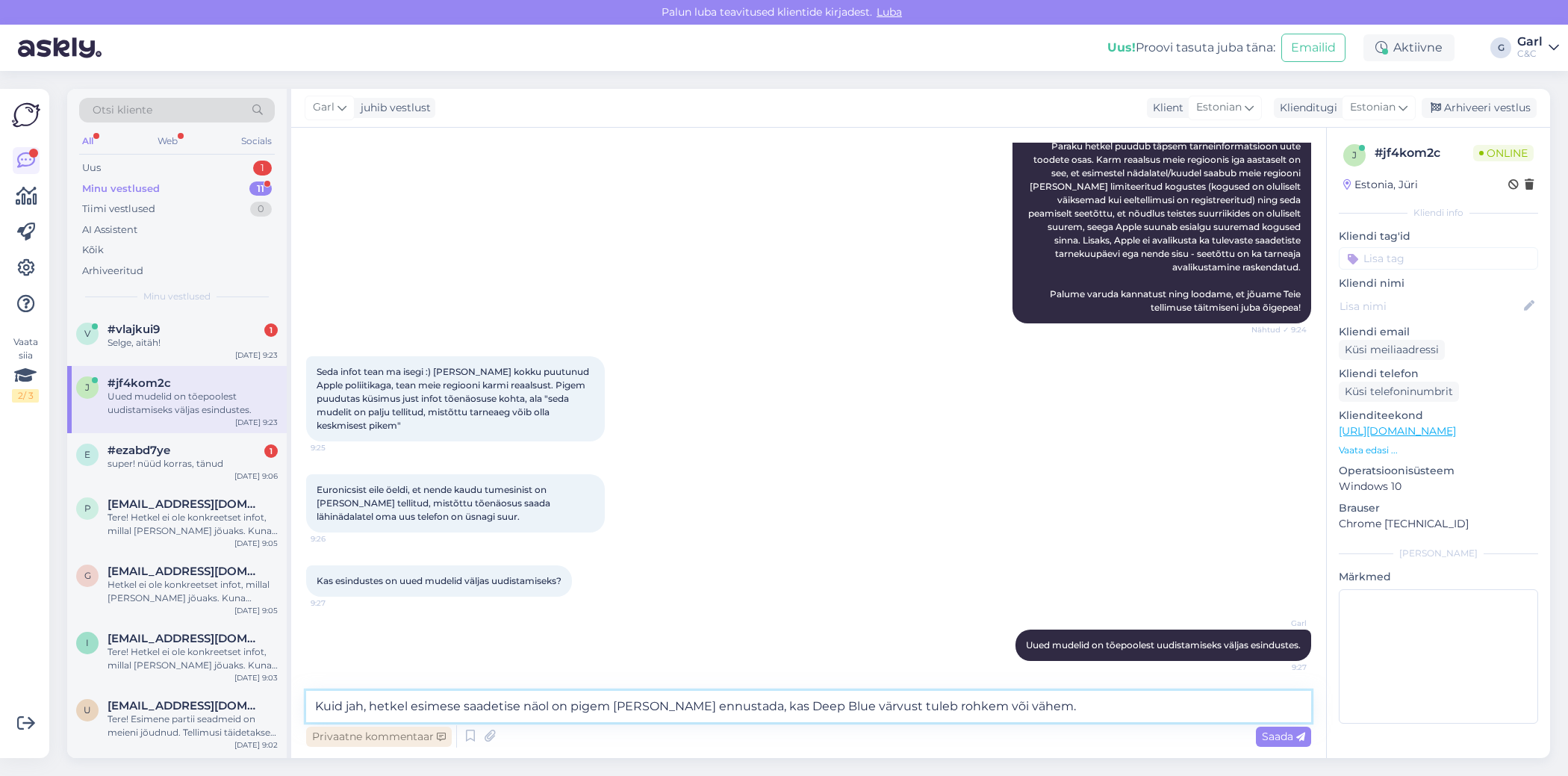
type textarea "Kuid jah, hetkel esimese saadetise näol on pigem [PERSON_NAME] ennustada, kas D…"
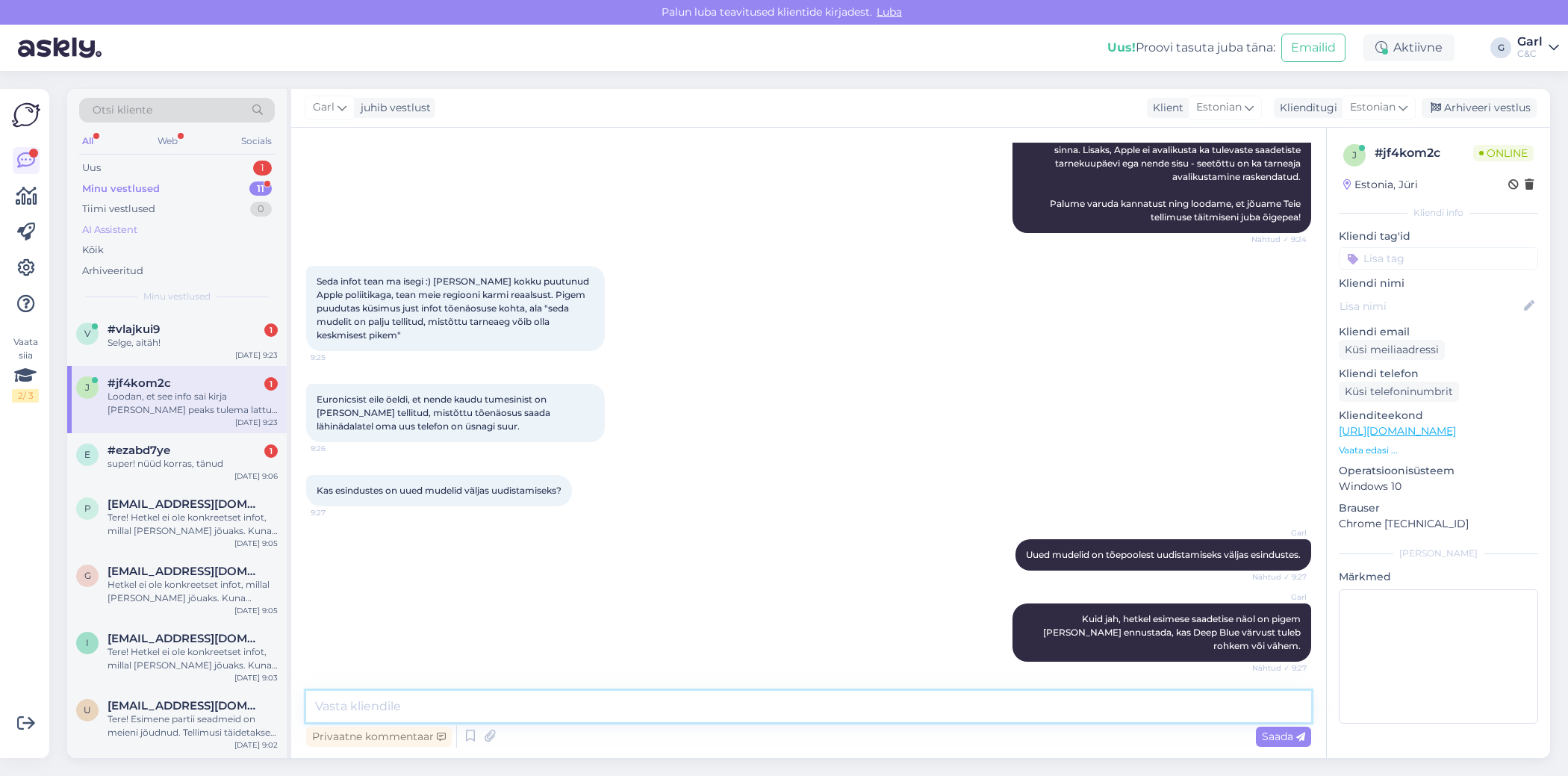
scroll to position [924, 0]
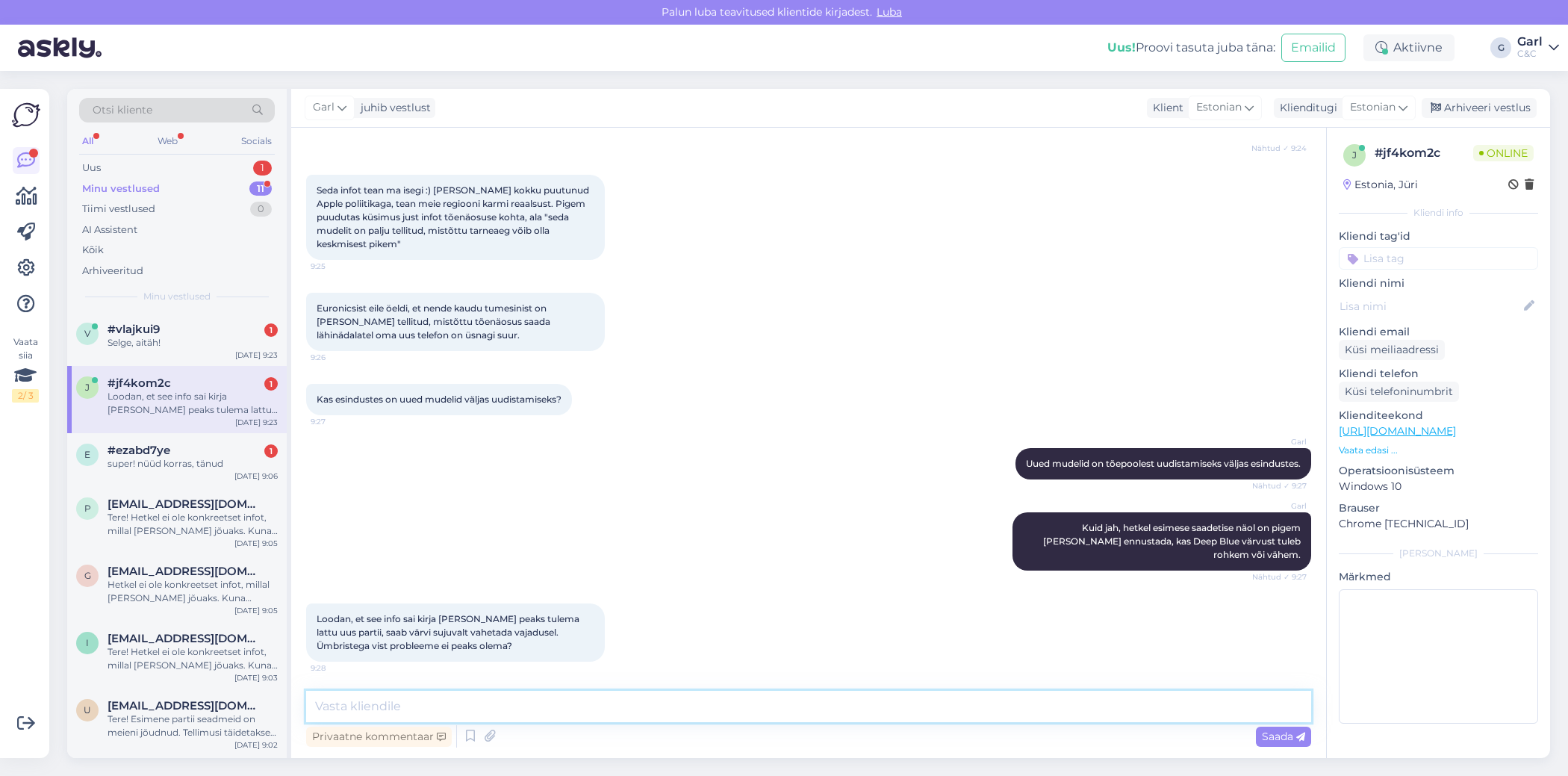
click at [477, 694] on textarea at bounding box center [808, 706] width 1005 height 32
type textarea "Info lisatud Teie tellimusele. Ümbristega probleeme ei ole."
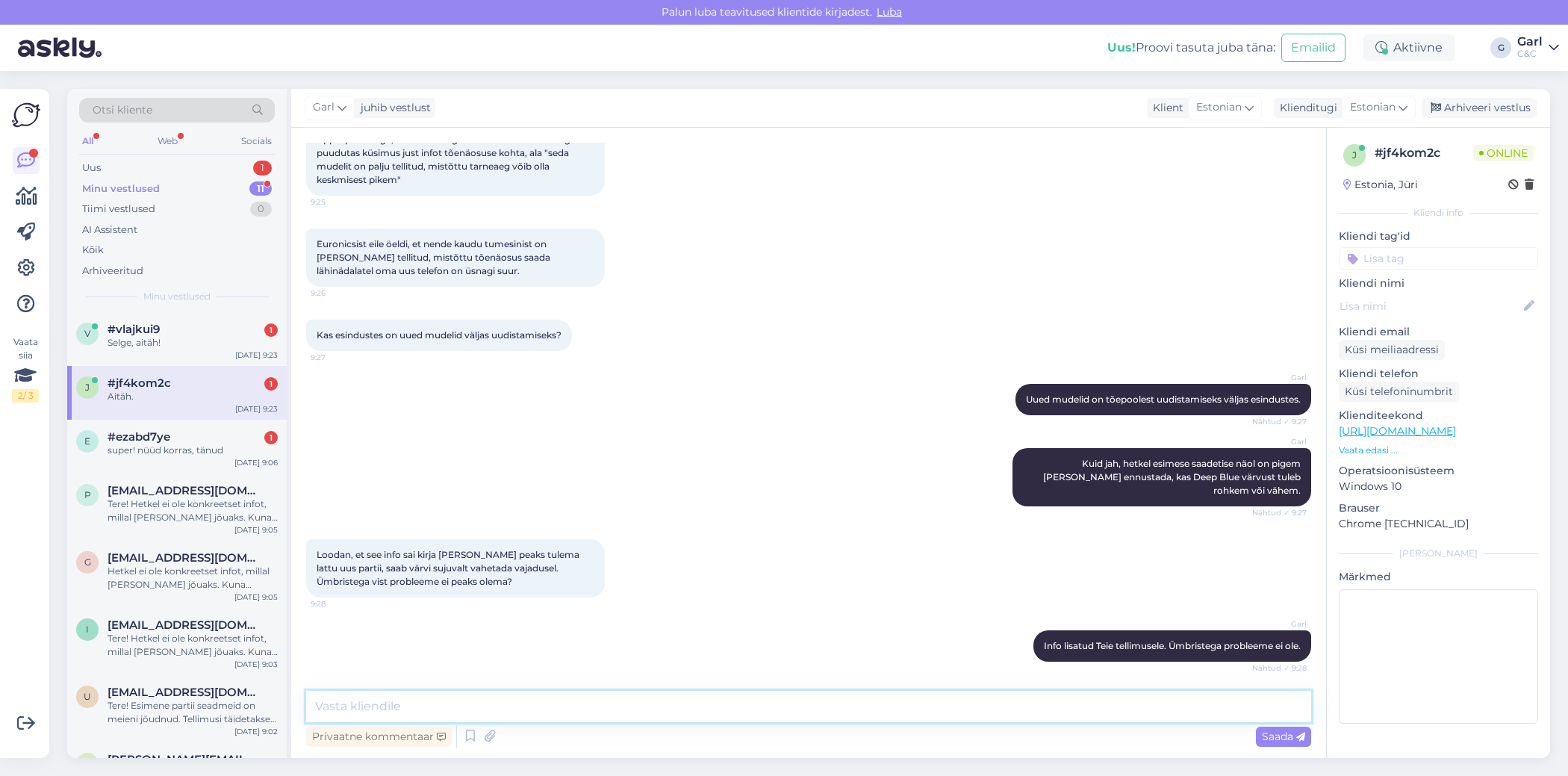
scroll to position [1053, 0]
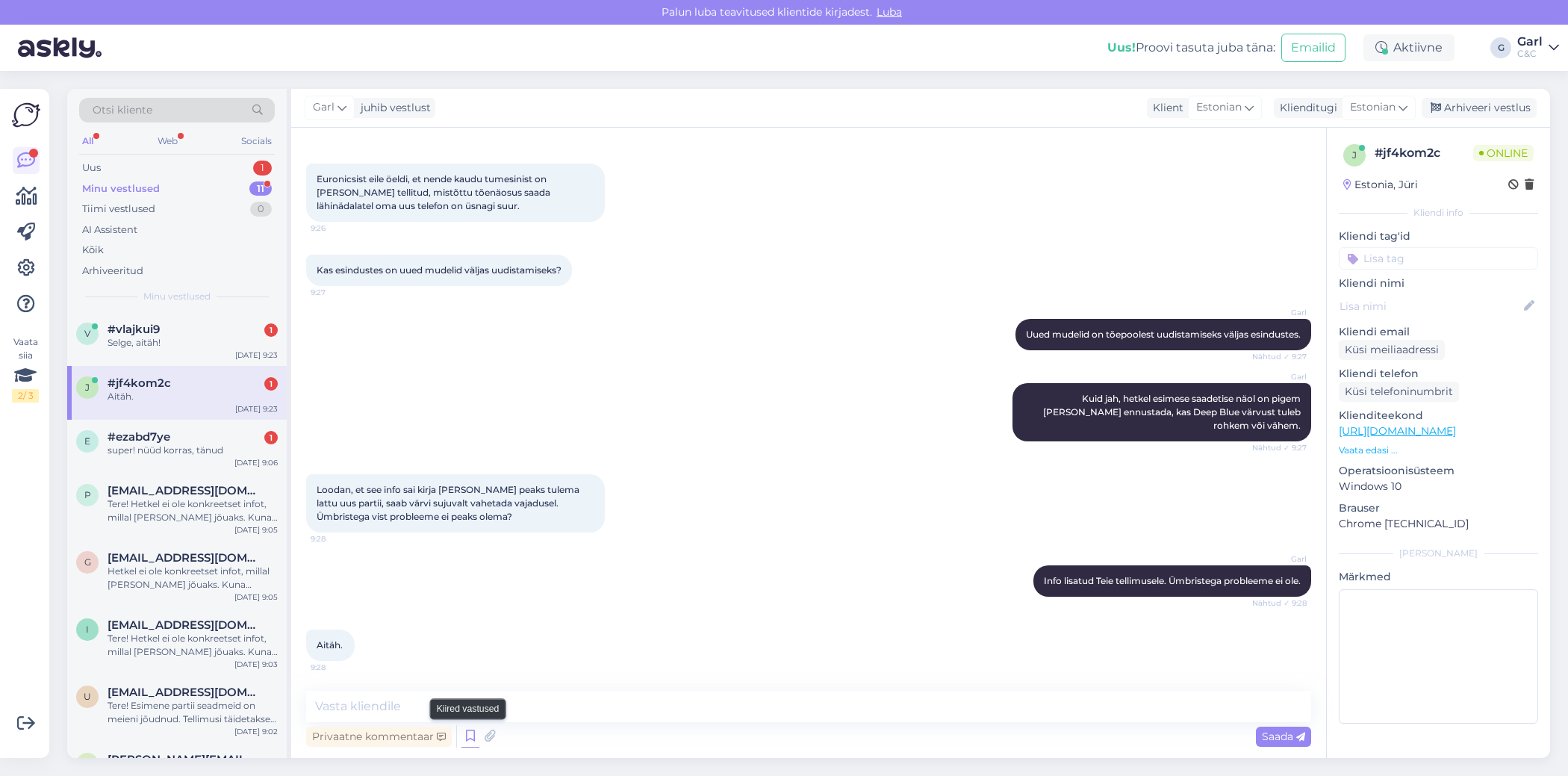
click at [471, 730] on icon at bounding box center [469, 736] width 18 height 22
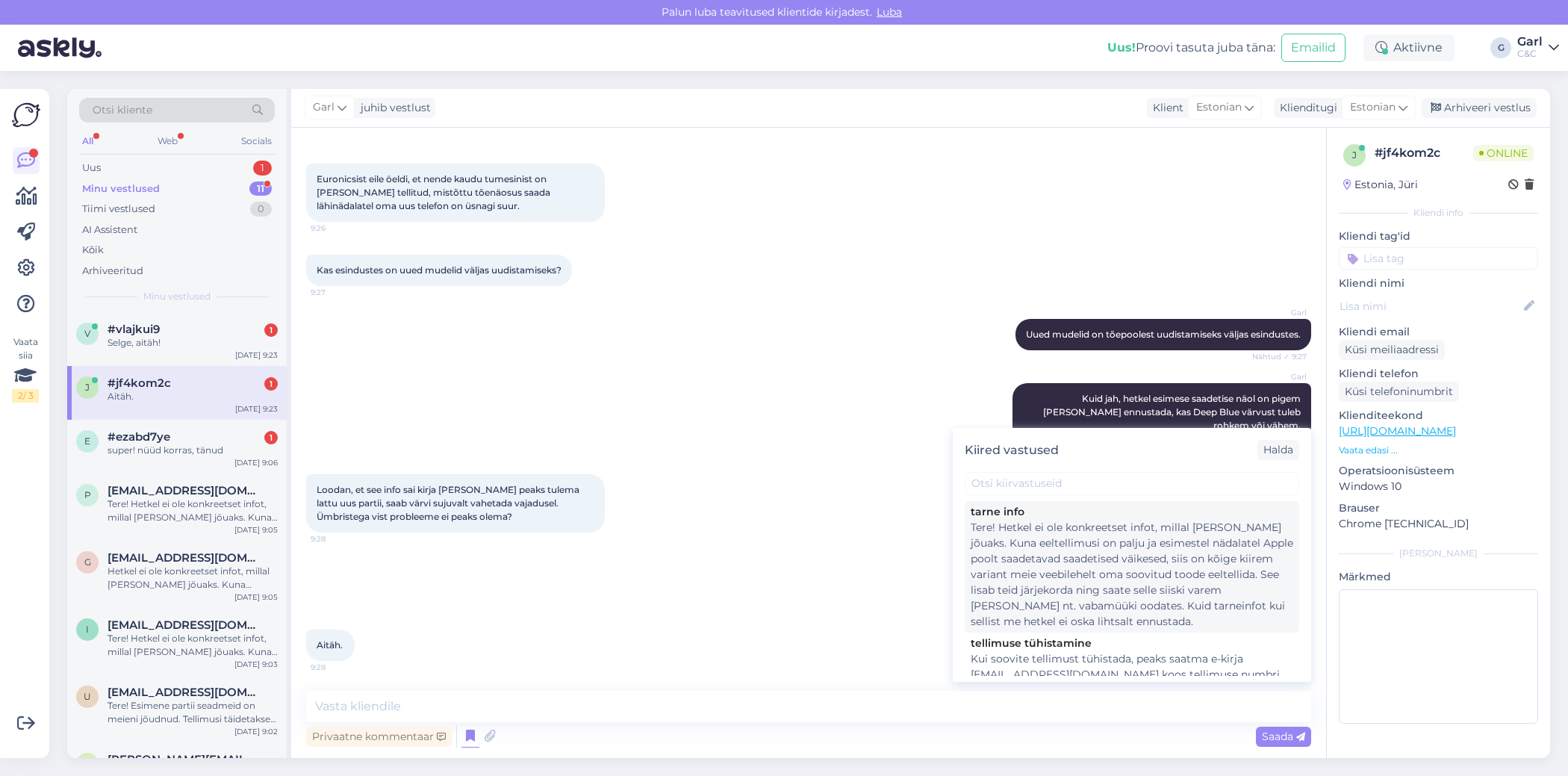
click at [1064, 589] on div "Tere! Hetkel ei ole konkreetset infot, millal [PERSON_NAME] jõuaks. Kuna eeltel…" at bounding box center [1131, 574] width 323 height 110
type textarea "Tere! Hetkel ei ole konkreetset infot, millal [PERSON_NAME] jõuaks. Kuna eeltel…"
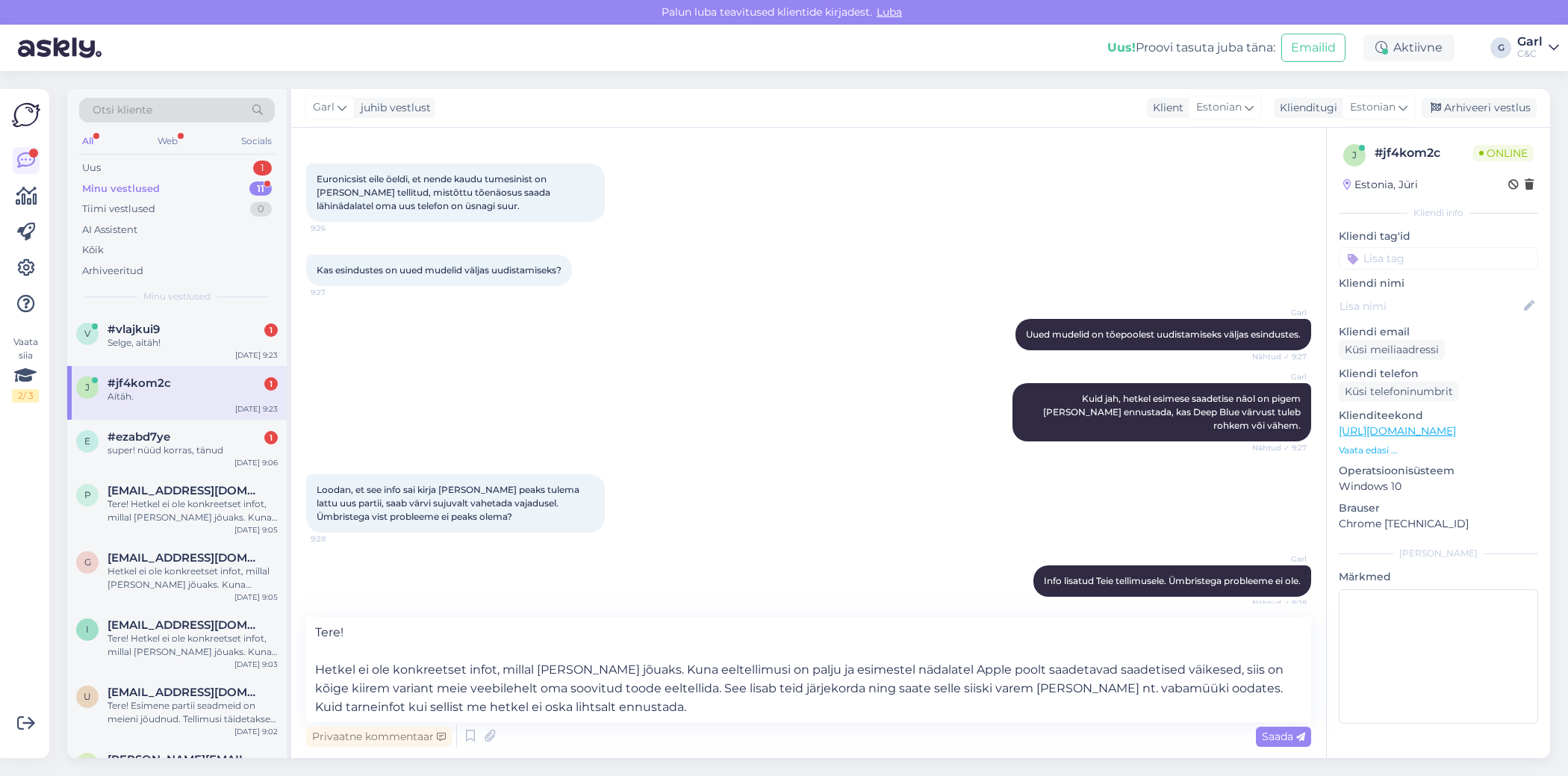
scroll to position [1068, 0]
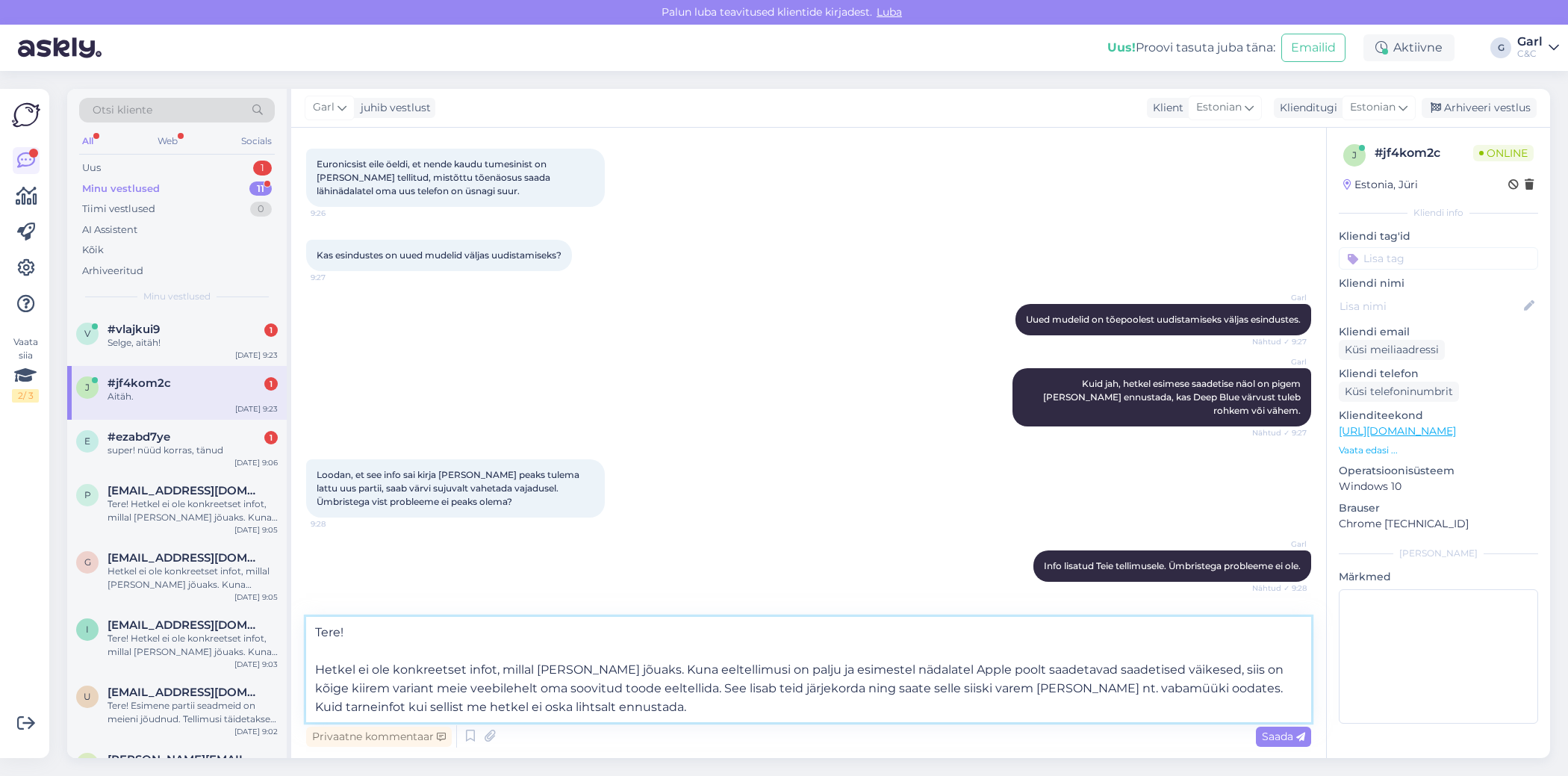
click at [739, 712] on textarea "Tere! Hetkel ei ole konkreetset infot, millal [PERSON_NAME] jõuaks. Kuna eeltel…" at bounding box center [808, 669] width 1005 height 105
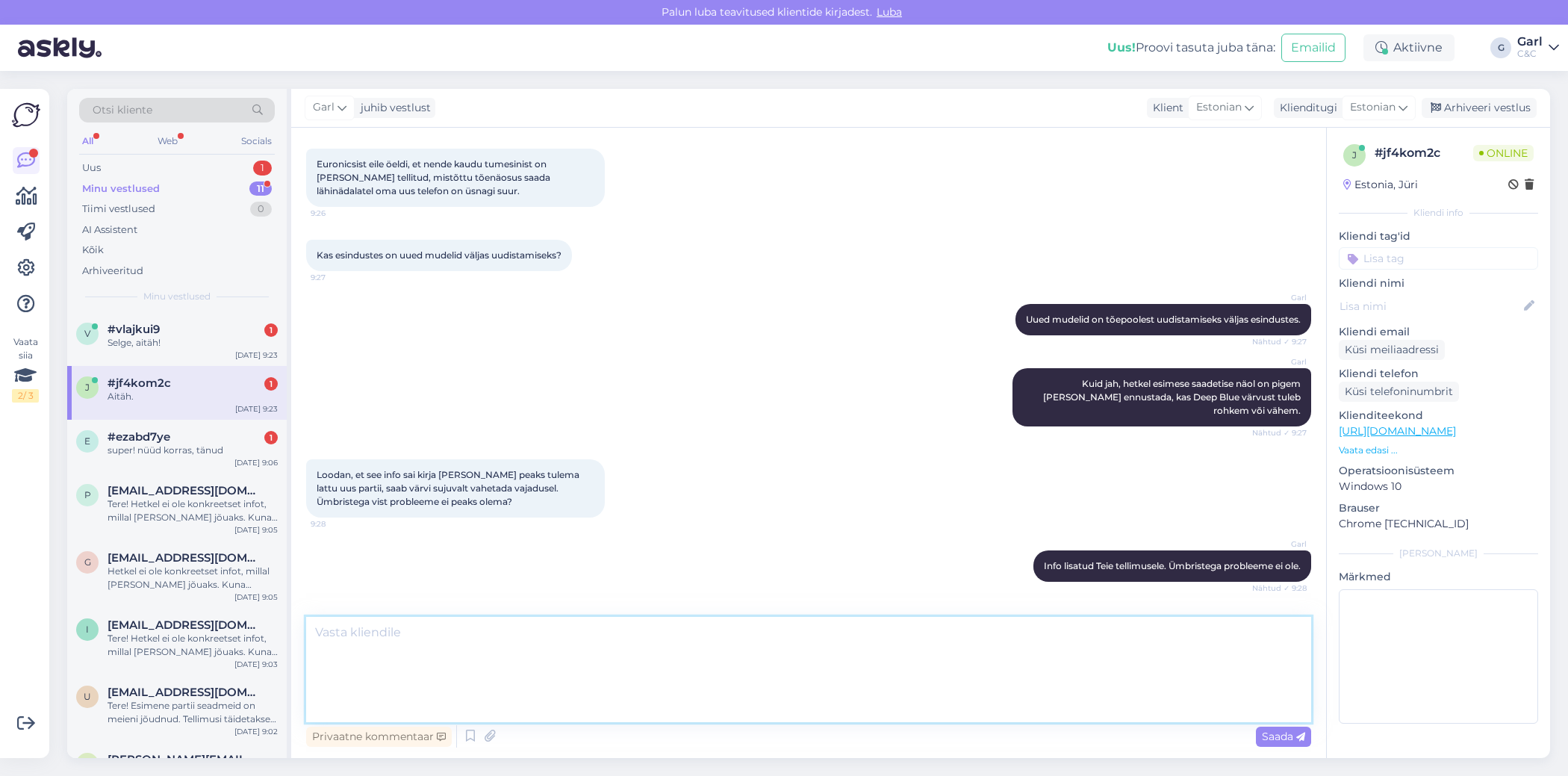
scroll to position [1053, 0]
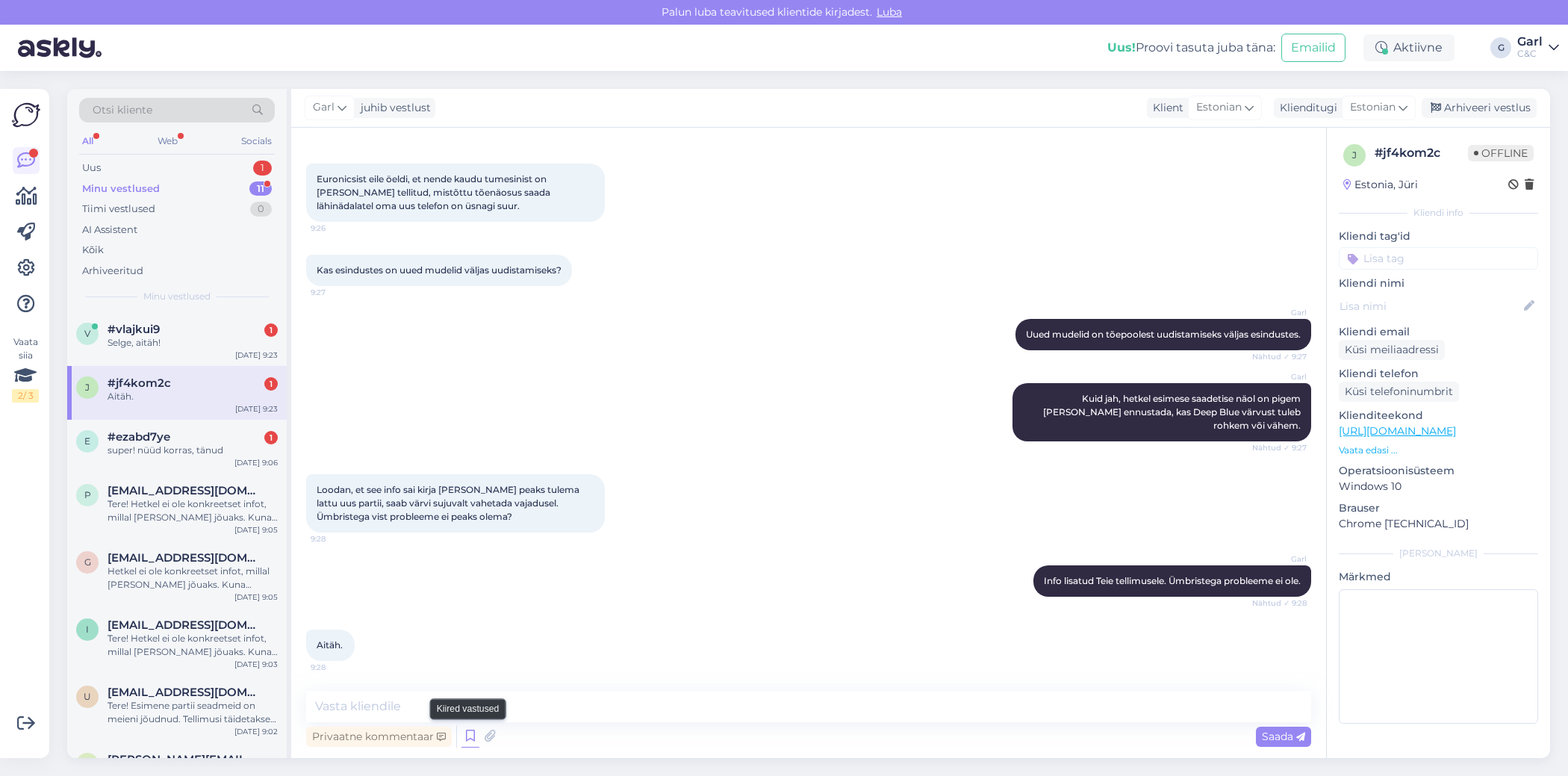
click at [468, 737] on icon at bounding box center [469, 736] width 18 height 22
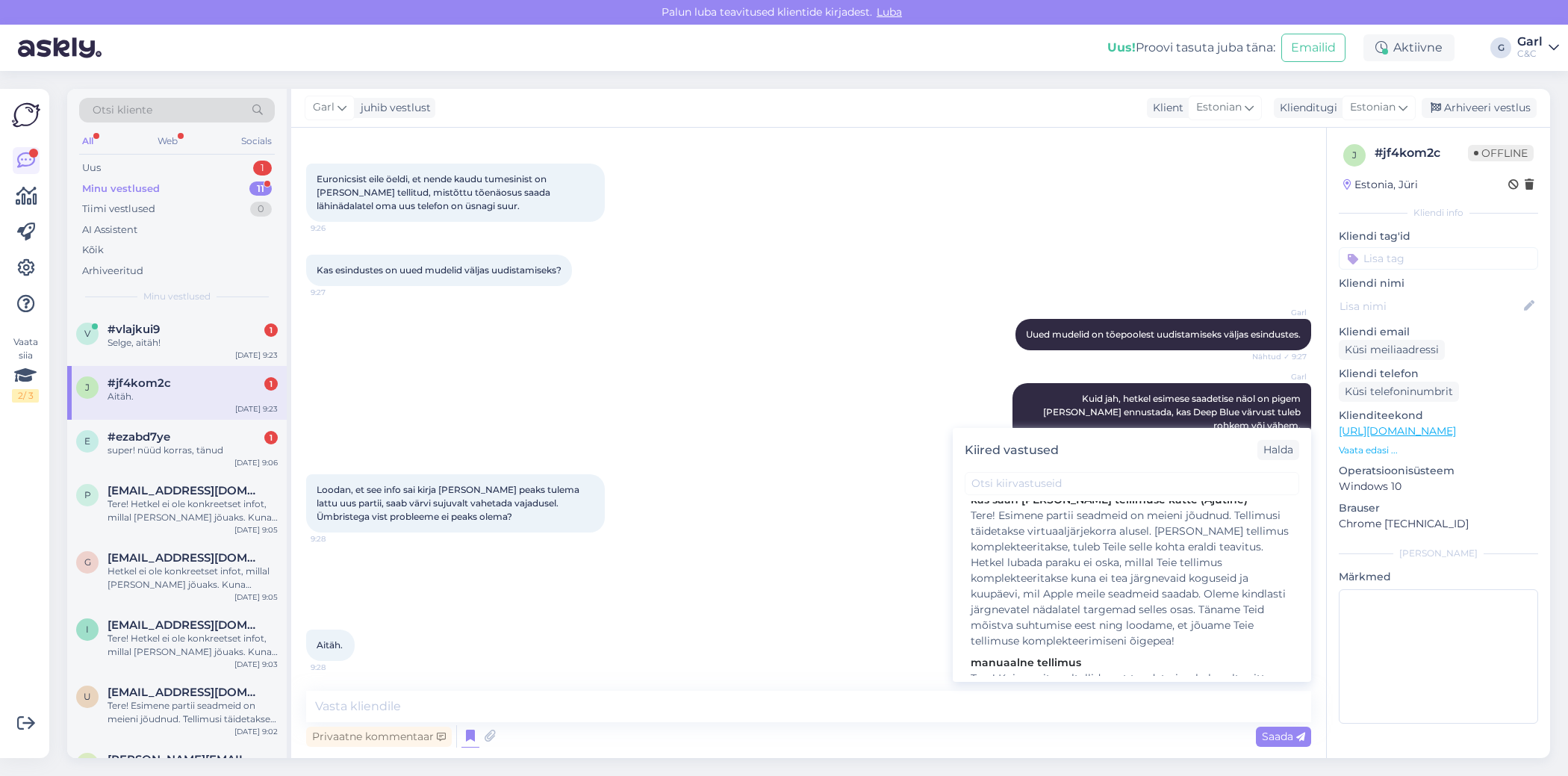
scroll to position [345, 0]
click at [1106, 609] on div "Tere! Esimene partii seadmeid on meieni jõudnud. Tellimusi täidetakse virtuaalj…" at bounding box center [1131, 577] width 323 height 141
type textarea "Tere! Esimene partii seadmeid on meieni jõudnud. Tellimusi täidetakse virtuaalj…"
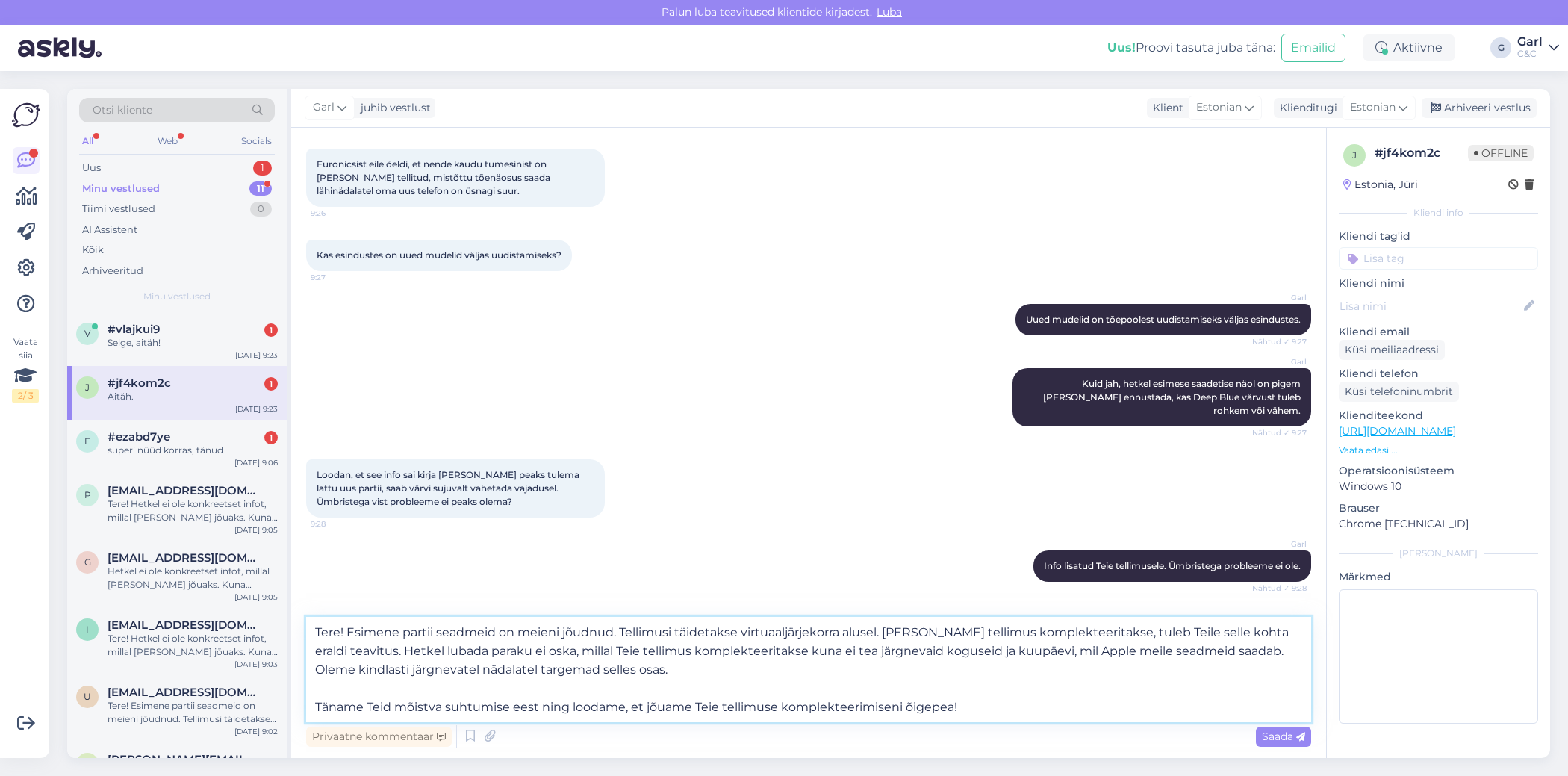
click at [810, 713] on textarea "Tere! Esimene partii seadmeid on meieni jõudnud. Tellimusi täidetakse virtuaalj…" at bounding box center [808, 669] width 1005 height 105
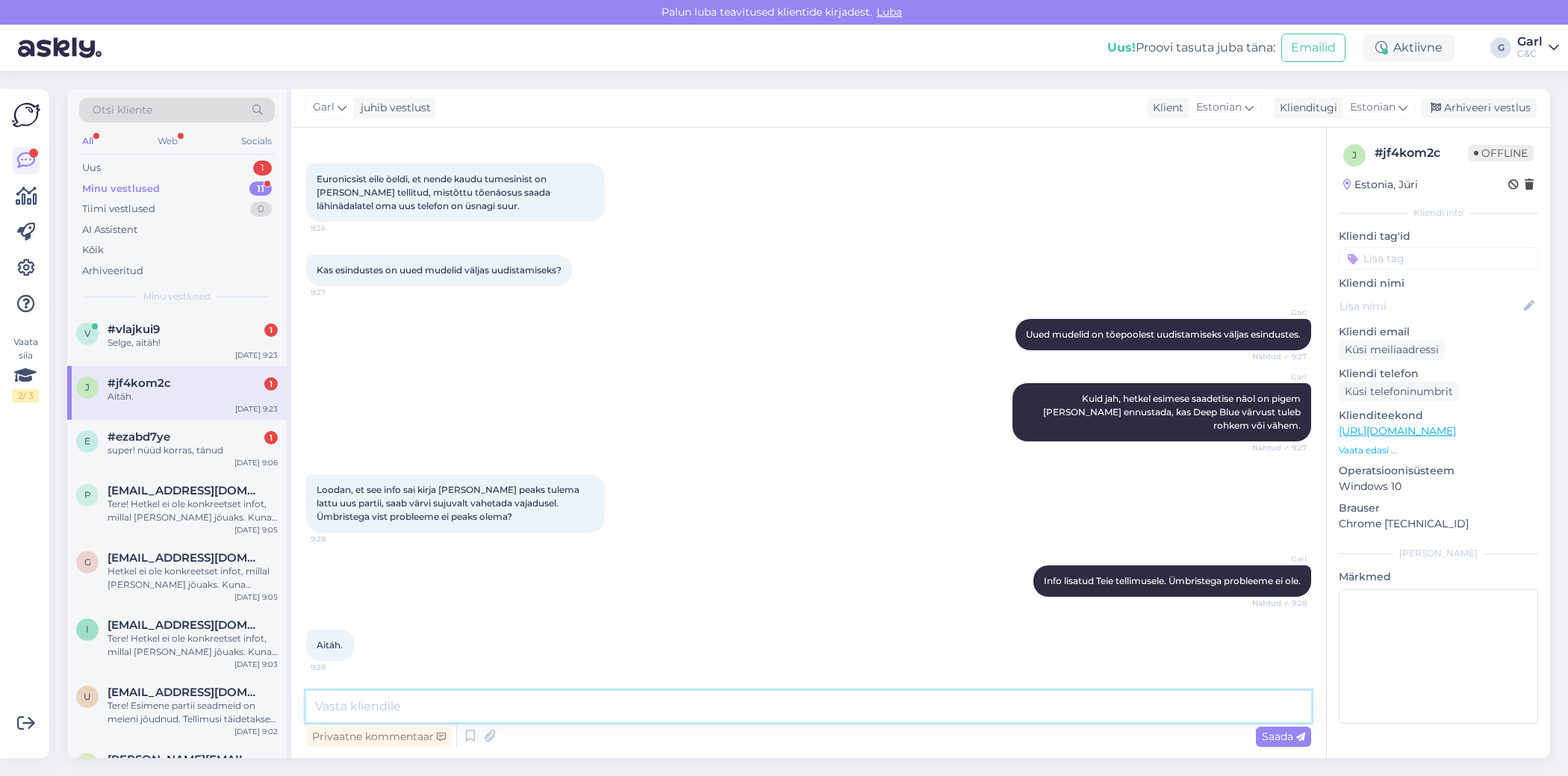
scroll to position [238, 0]
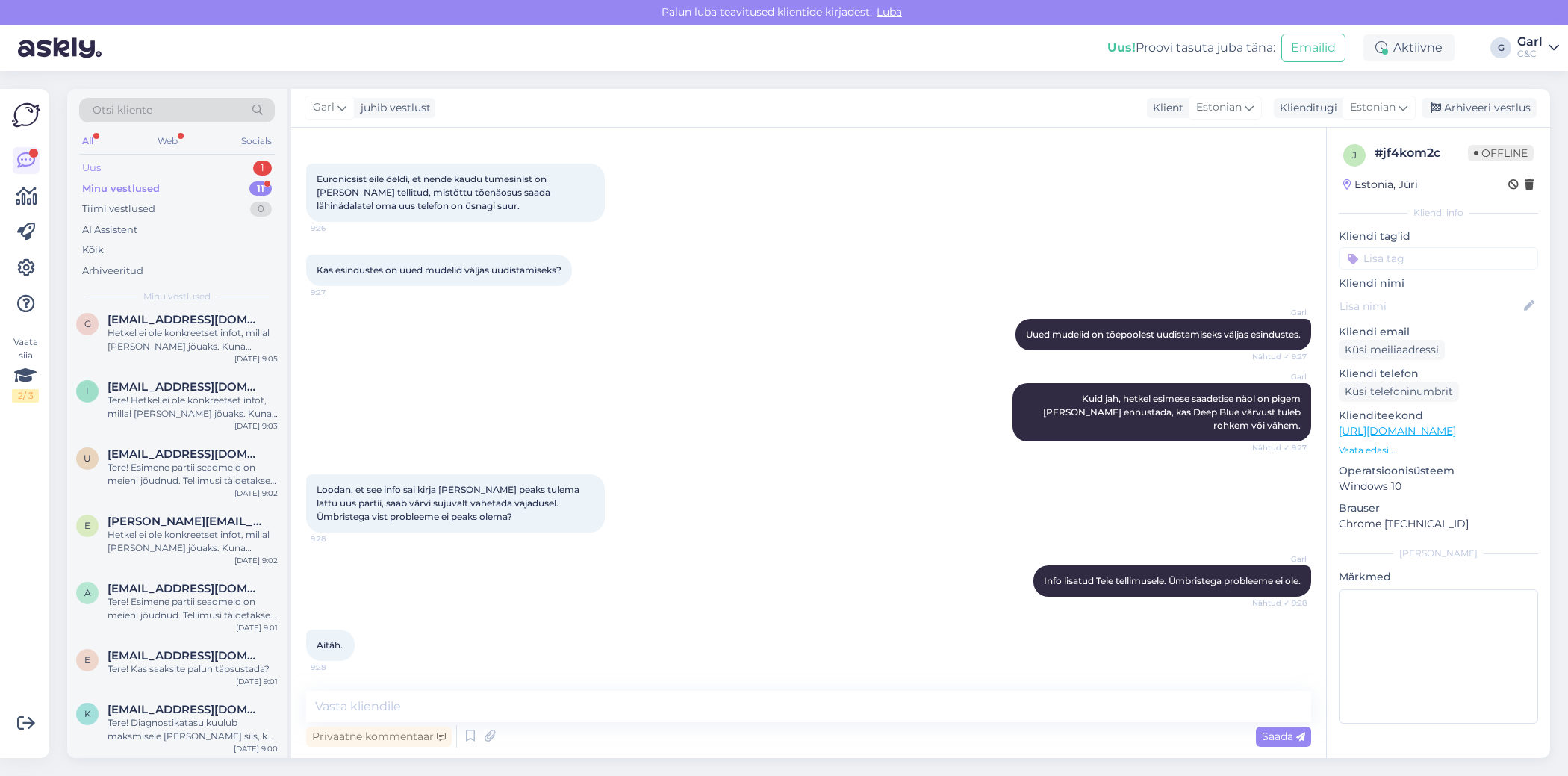
click at [230, 164] on div "Uus 1" at bounding box center [177, 168] width 195 height 20
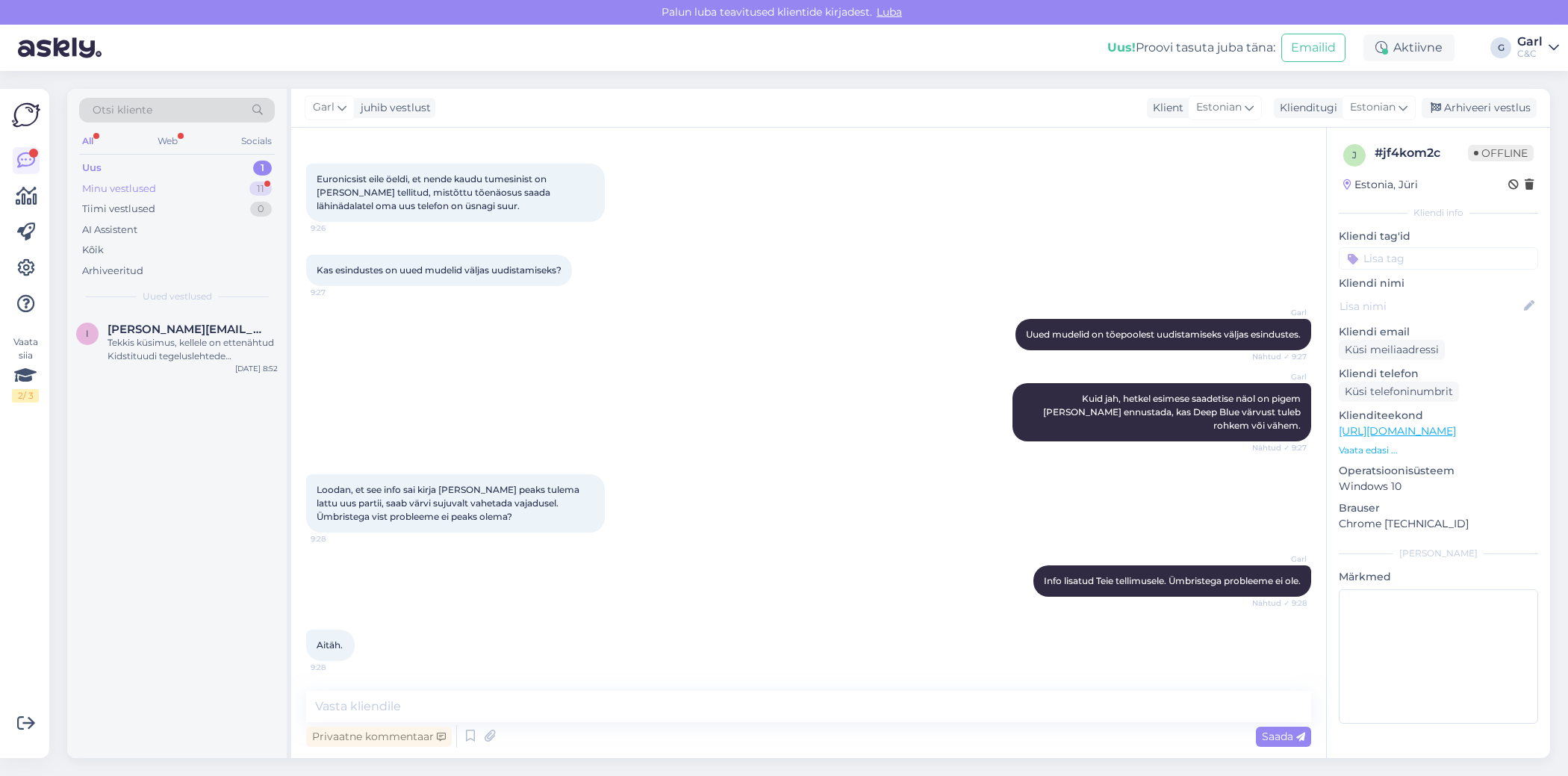
click at [217, 191] on div "Minu vestlused 11" at bounding box center [177, 189] width 195 height 20
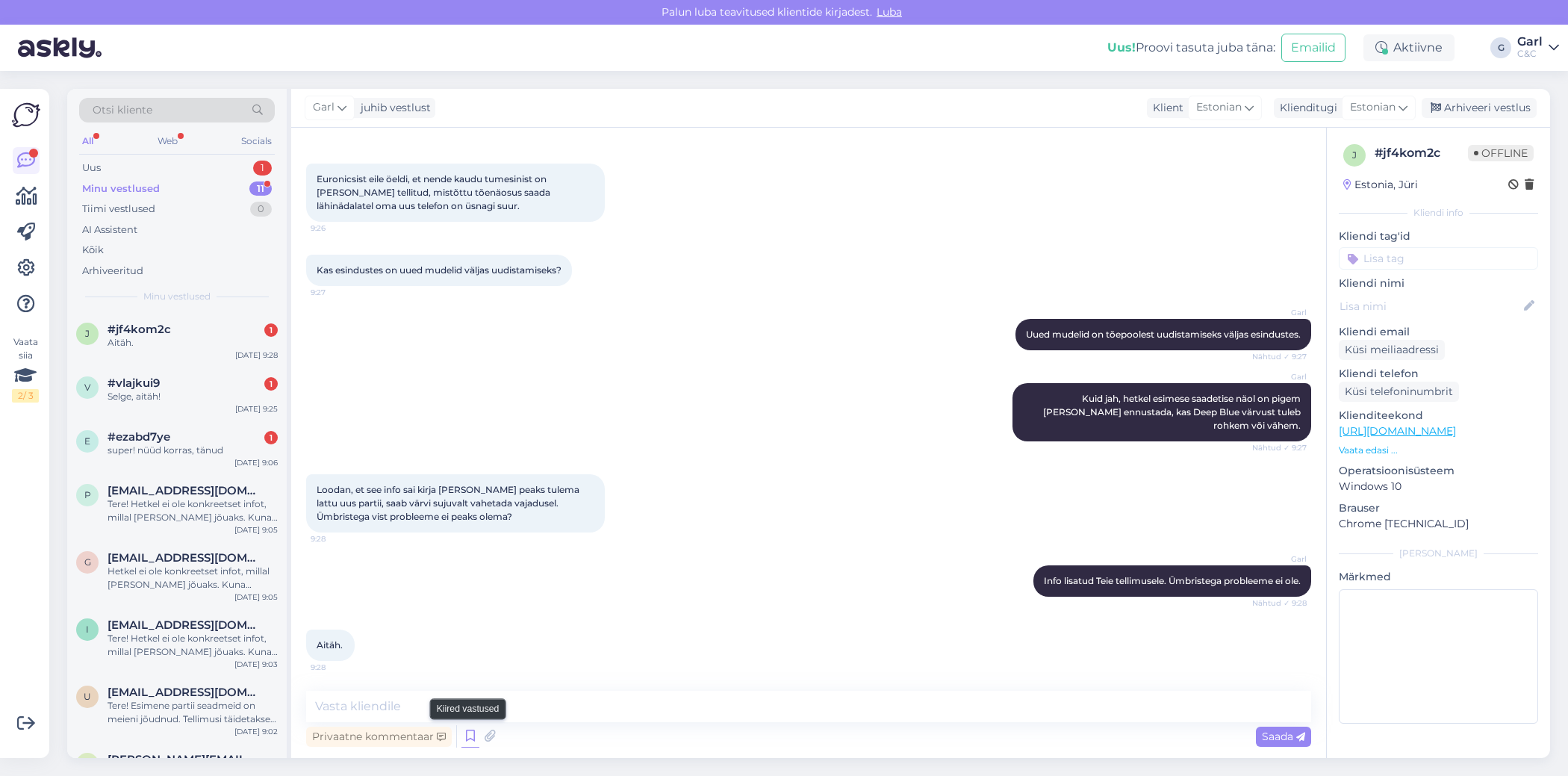
click at [468, 732] on icon at bounding box center [469, 736] width 18 height 22
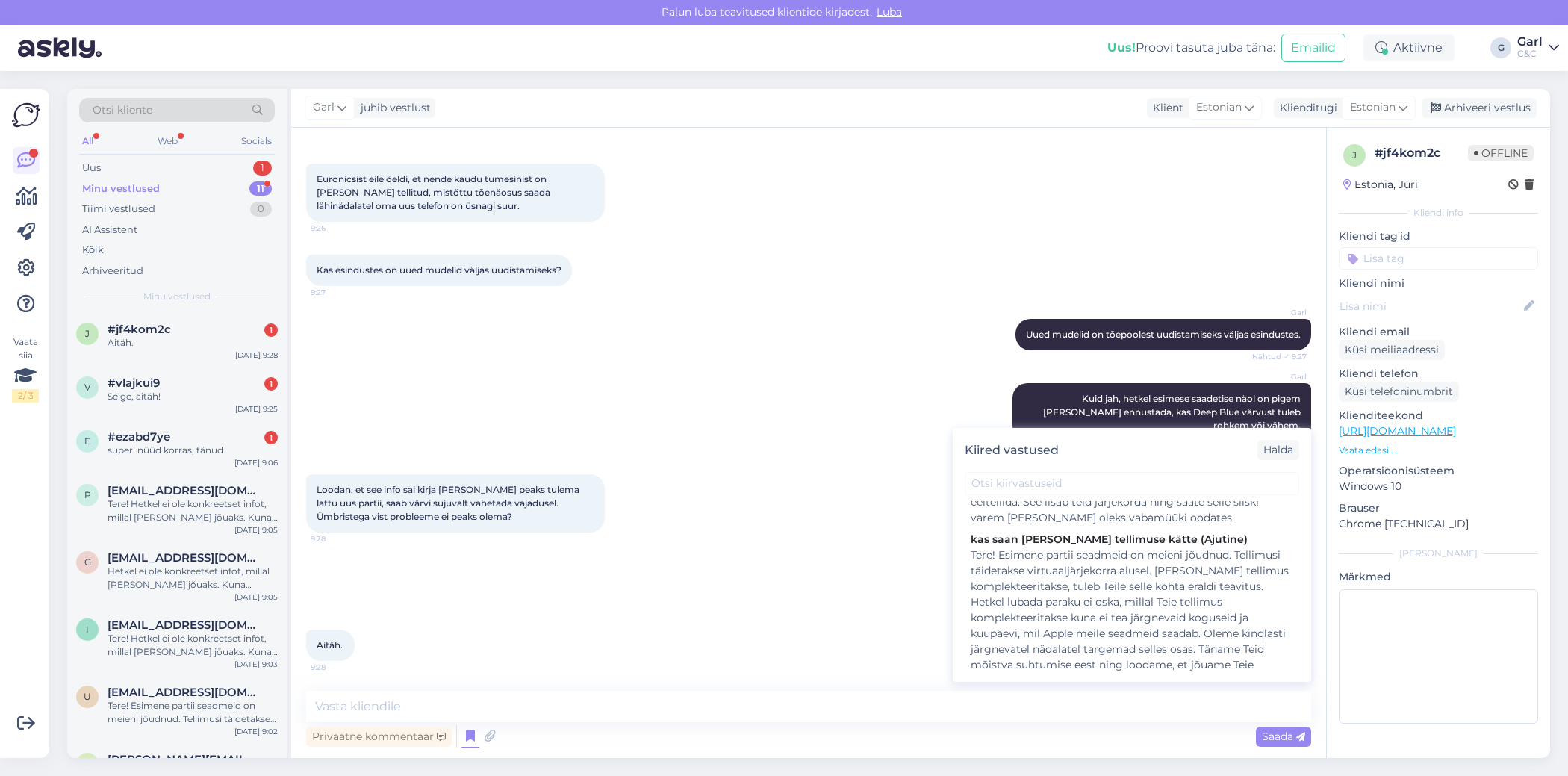
scroll to position [305, 0]
click at [1067, 612] on div "Tere! Esimene partii seadmeid on meieni jõudnud. Tellimusi täidetakse virtuaalj…" at bounding box center [1131, 617] width 323 height 141
type textarea "Tere! Esimene partii seadmeid on meieni jõudnud. Tellimusi täidetakse virtuaalj…"
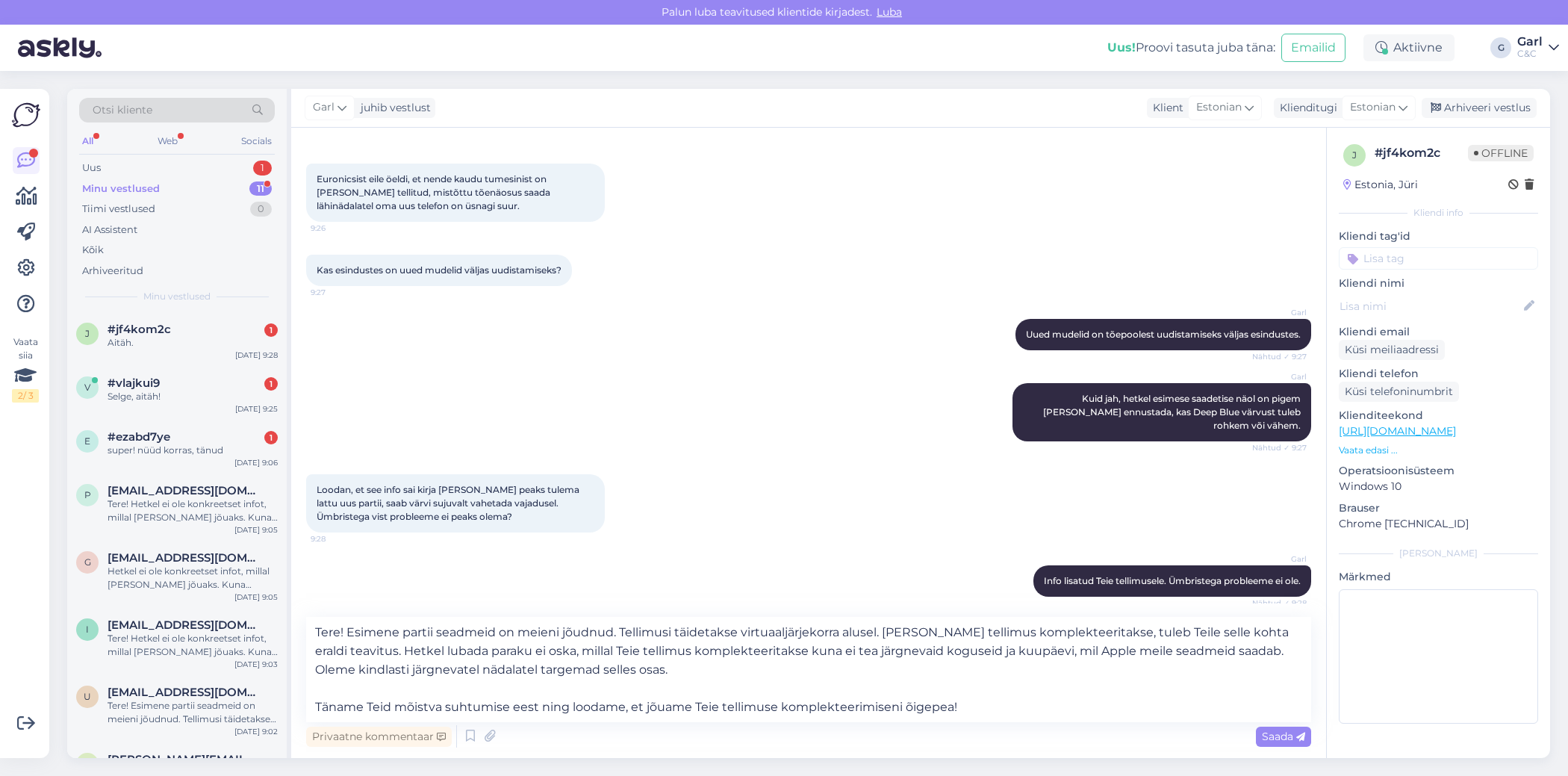
scroll to position [1068, 0]
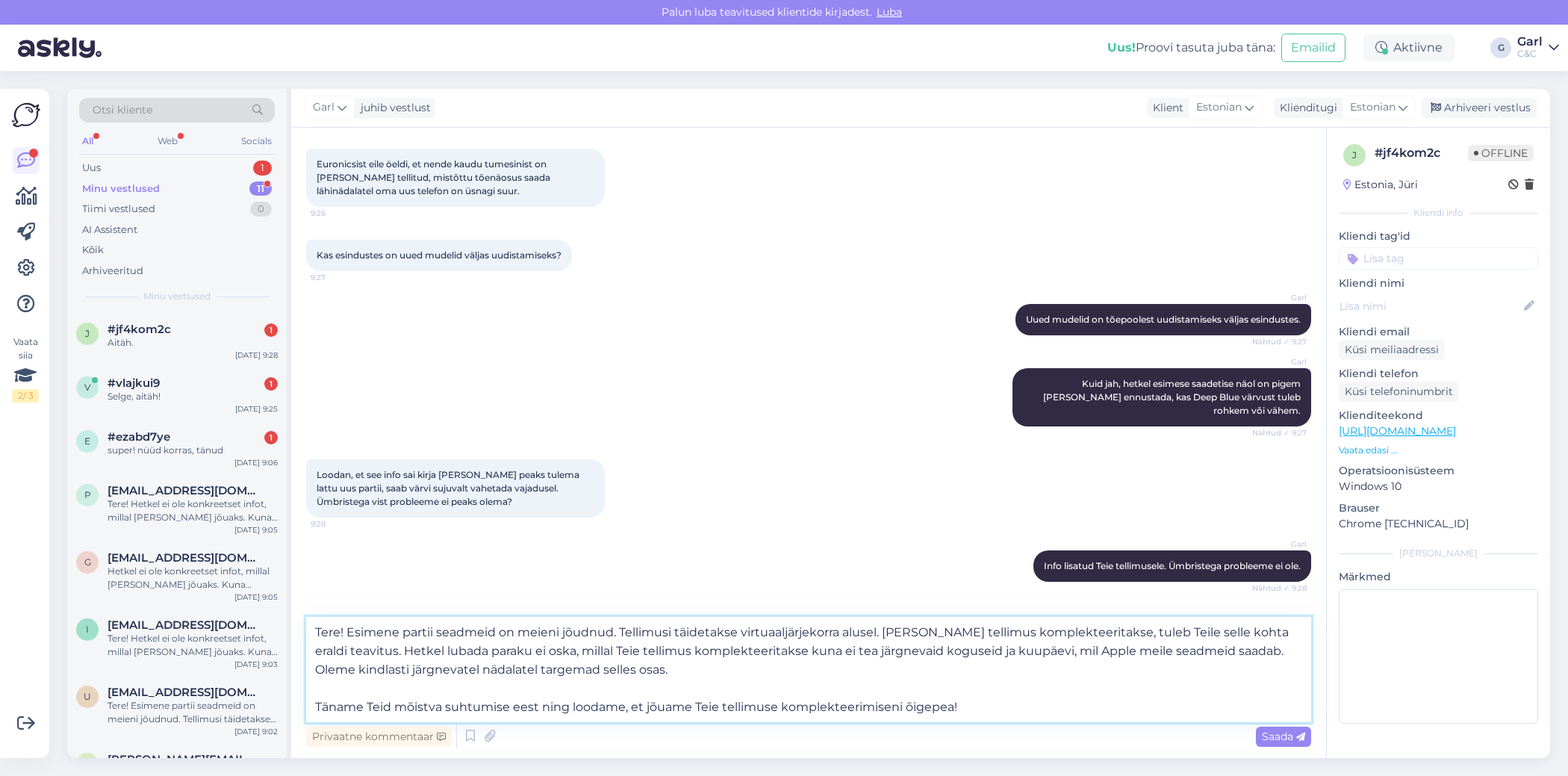
click at [867, 693] on textarea "Tere! Esimene partii seadmeid on meieni jõudnud. Tellimusi täidetakse virtuaalj…" at bounding box center [808, 669] width 1005 height 105
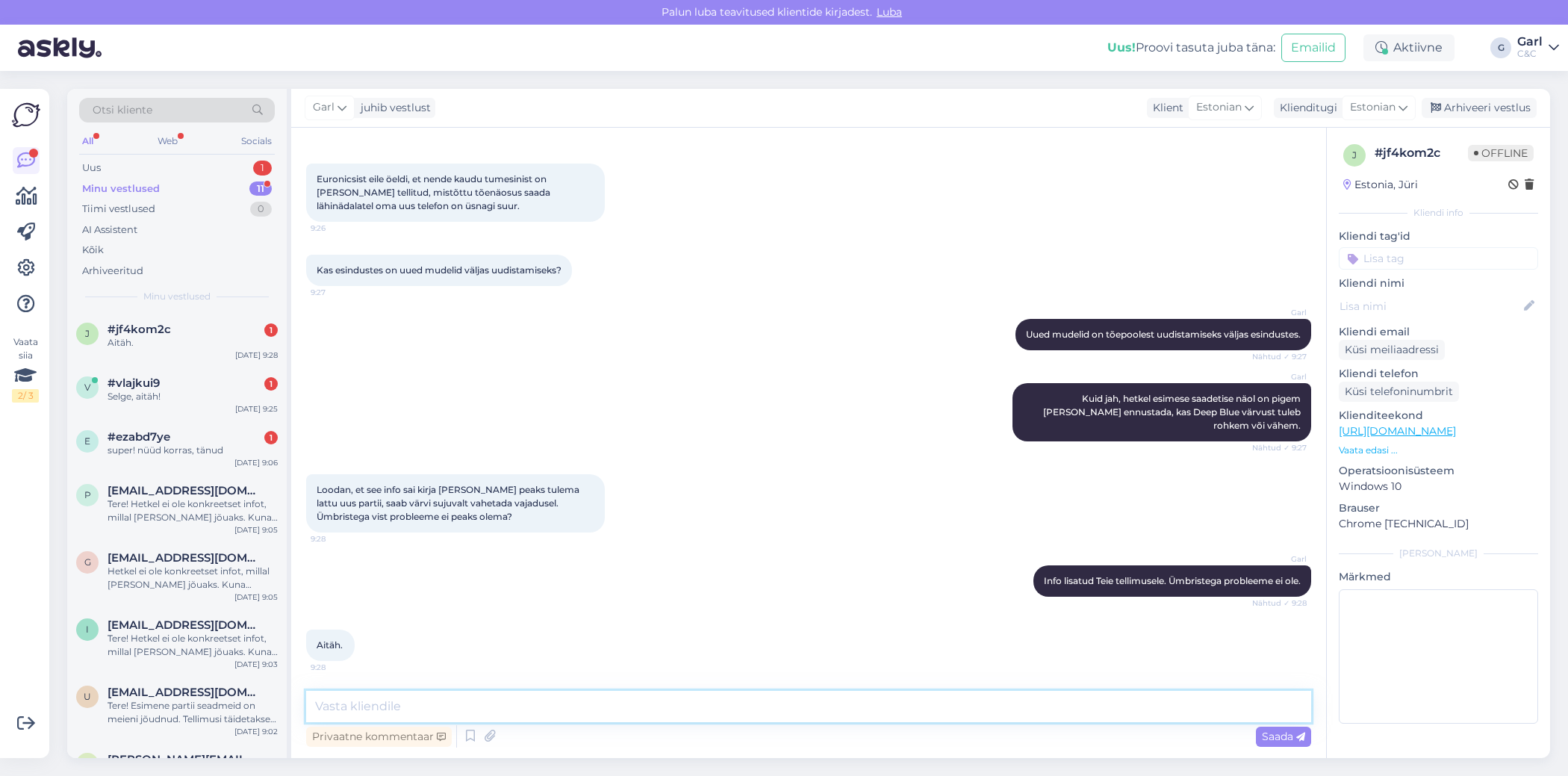
scroll to position [1053, 0]
click at [469, 734] on icon at bounding box center [469, 736] width 18 height 22
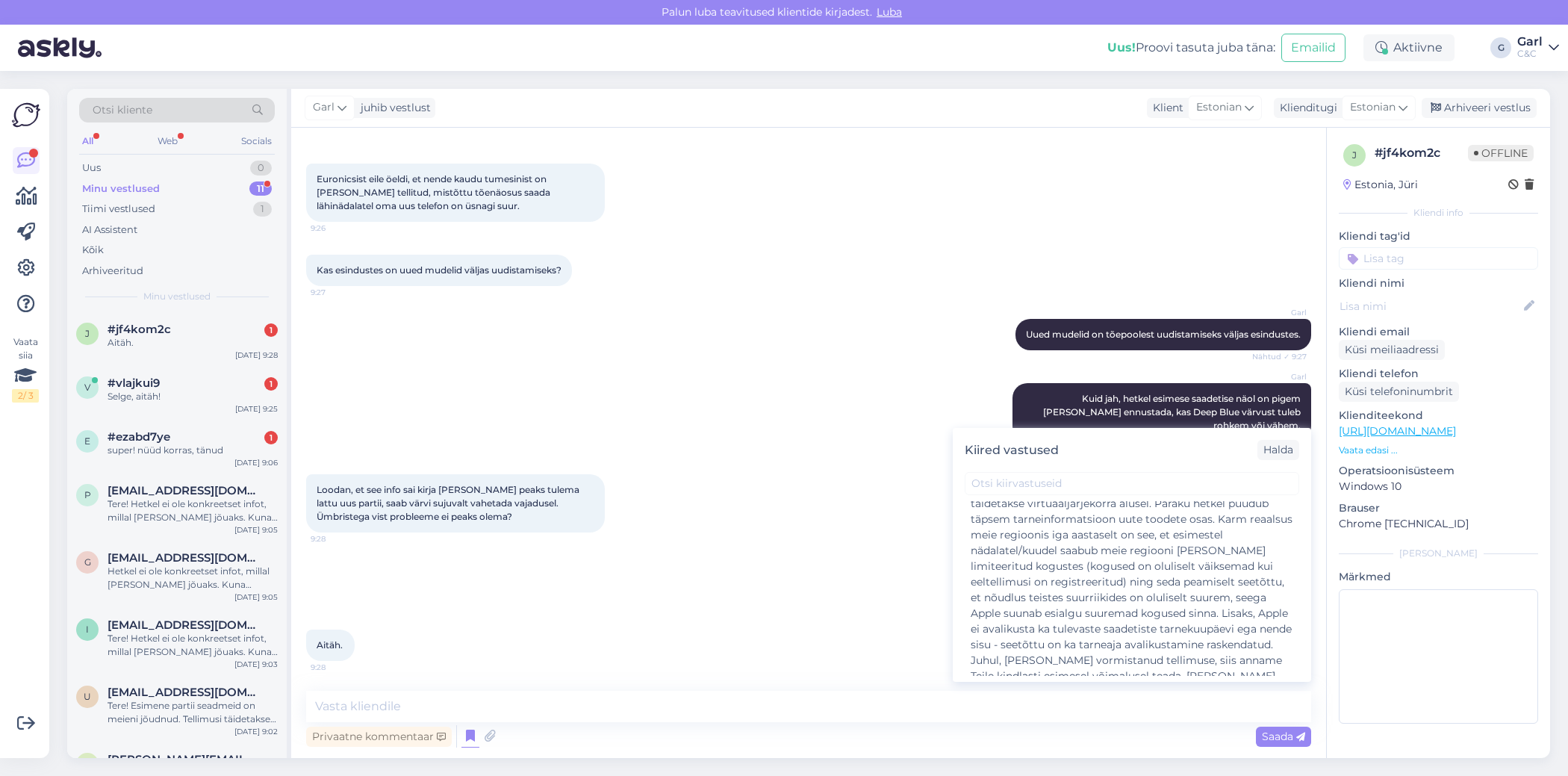
scroll to position [1176, 0]
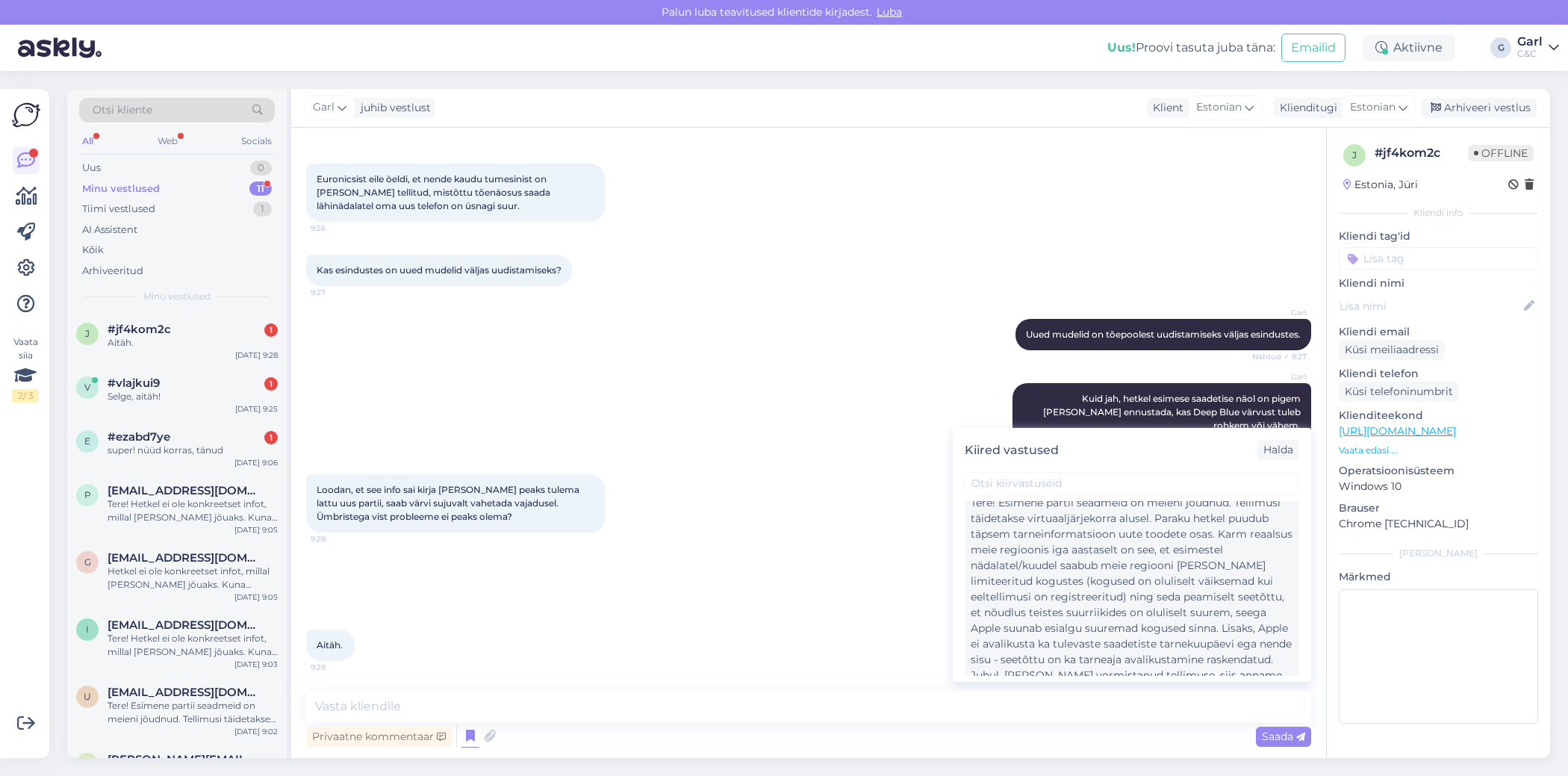
click at [1072, 576] on div "Tere! Esimene partii seadmeid on meieni jõudnud. Tellimusi täidetakse virtuaalj…" at bounding box center [1131, 621] width 323 height 251
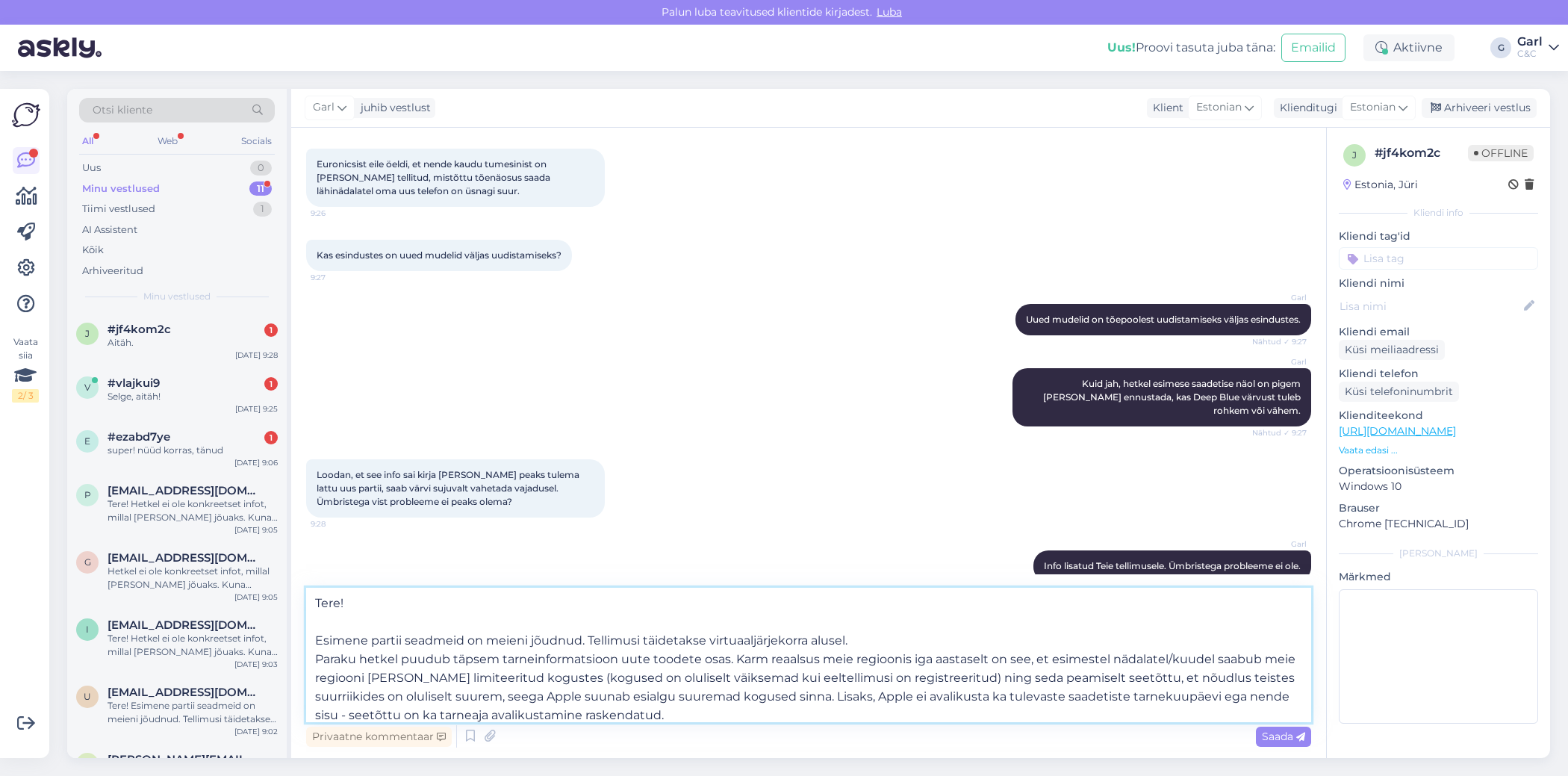
click at [716, 708] on textarea "Tere! Esimene partii seadmeid on meieni jõudnud. Tellimusi täidetakse virtuaalj…" at bounding box center [808, 654] width 1005 height 135
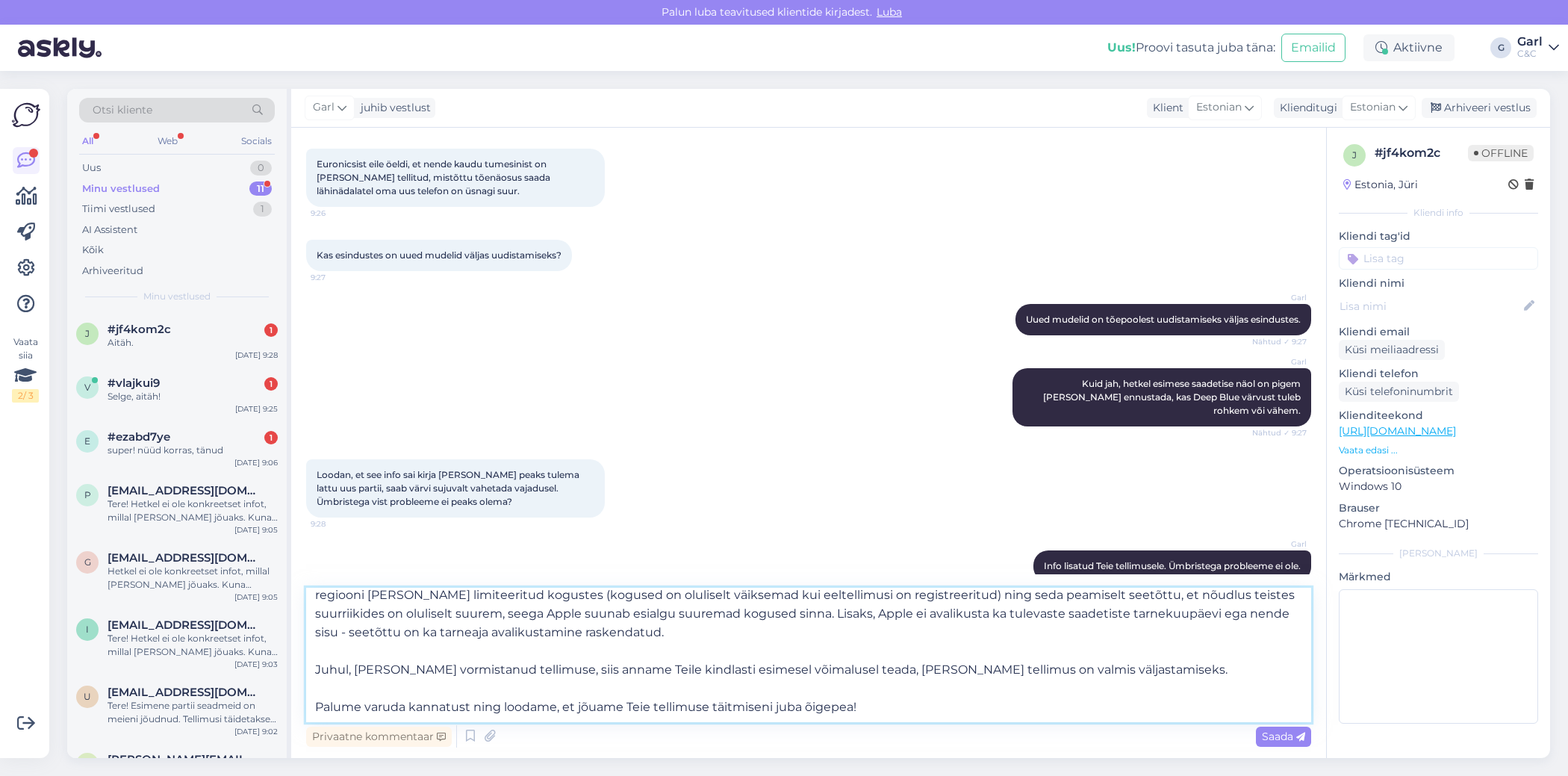
drag, startPoint x: 313, startPoint y: 627, endPoint x: 829, endPoint y: 704, distance: 521.7
click at [840, 708] on textarea "Tere! Esimene partii seadmeid on meieni jõudnud. Tellimusi täidetakse virtuaalj…" at bounding box center [808, 654] width 1005 height 135
click at [831, 704] on textarea "Tere! Esimene partii seadmeid on meieni jõudnud. Tellimusi täidetakse virtuaalj…" at bounding box center [808, 654] width 1005 height 135
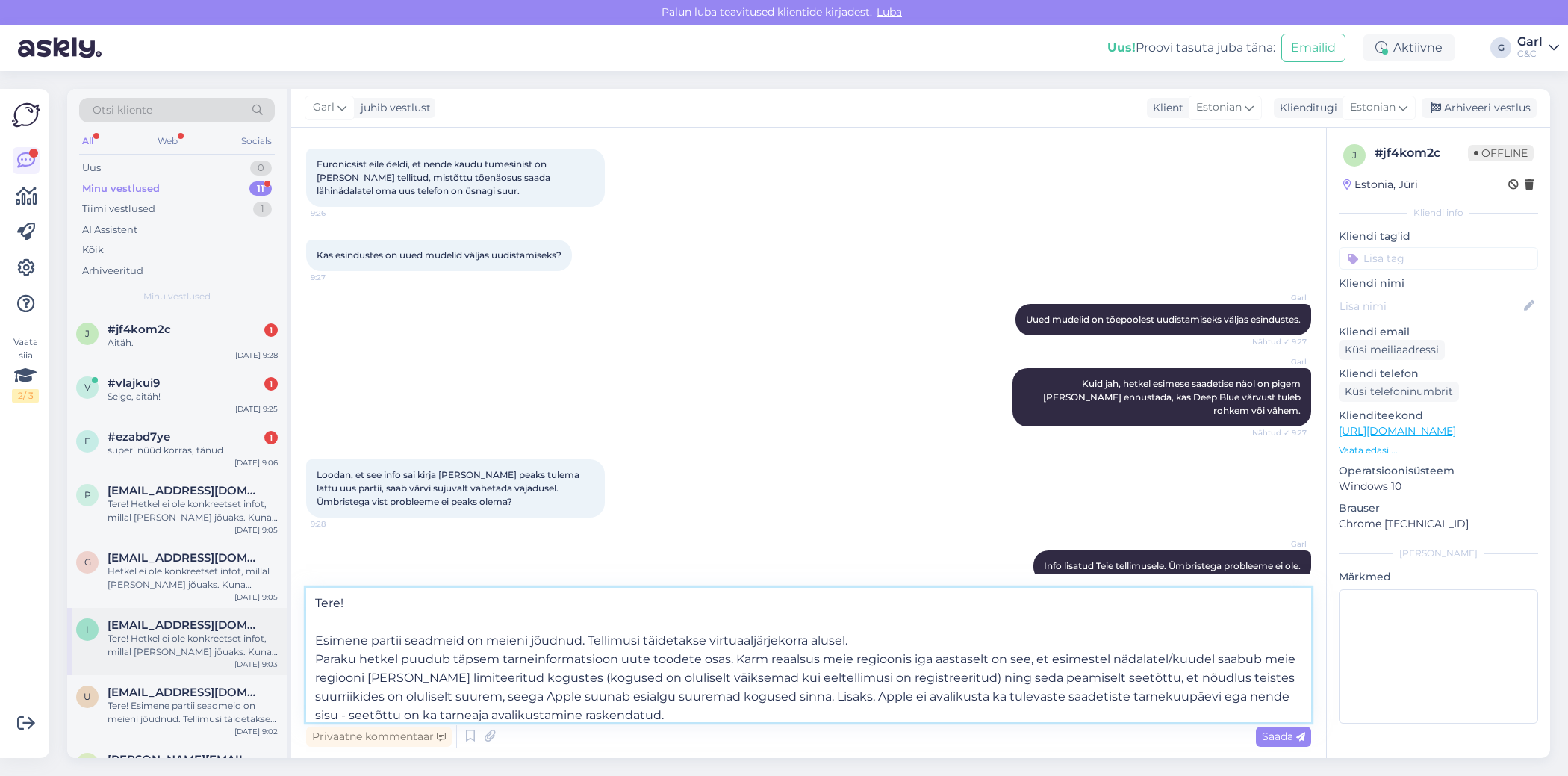
drag, startPoint x: 872, startPoint y: 704, endPoint x: 274, endPoint y: 624, distance: 603.3
click at [274, 624] on div "Otsi kliente All Web Socials Uus 0 Minu vestlused 11 Tiimi vestlused 1 AI Assis…" at bounding box center [808, 424] width 1482 height 669
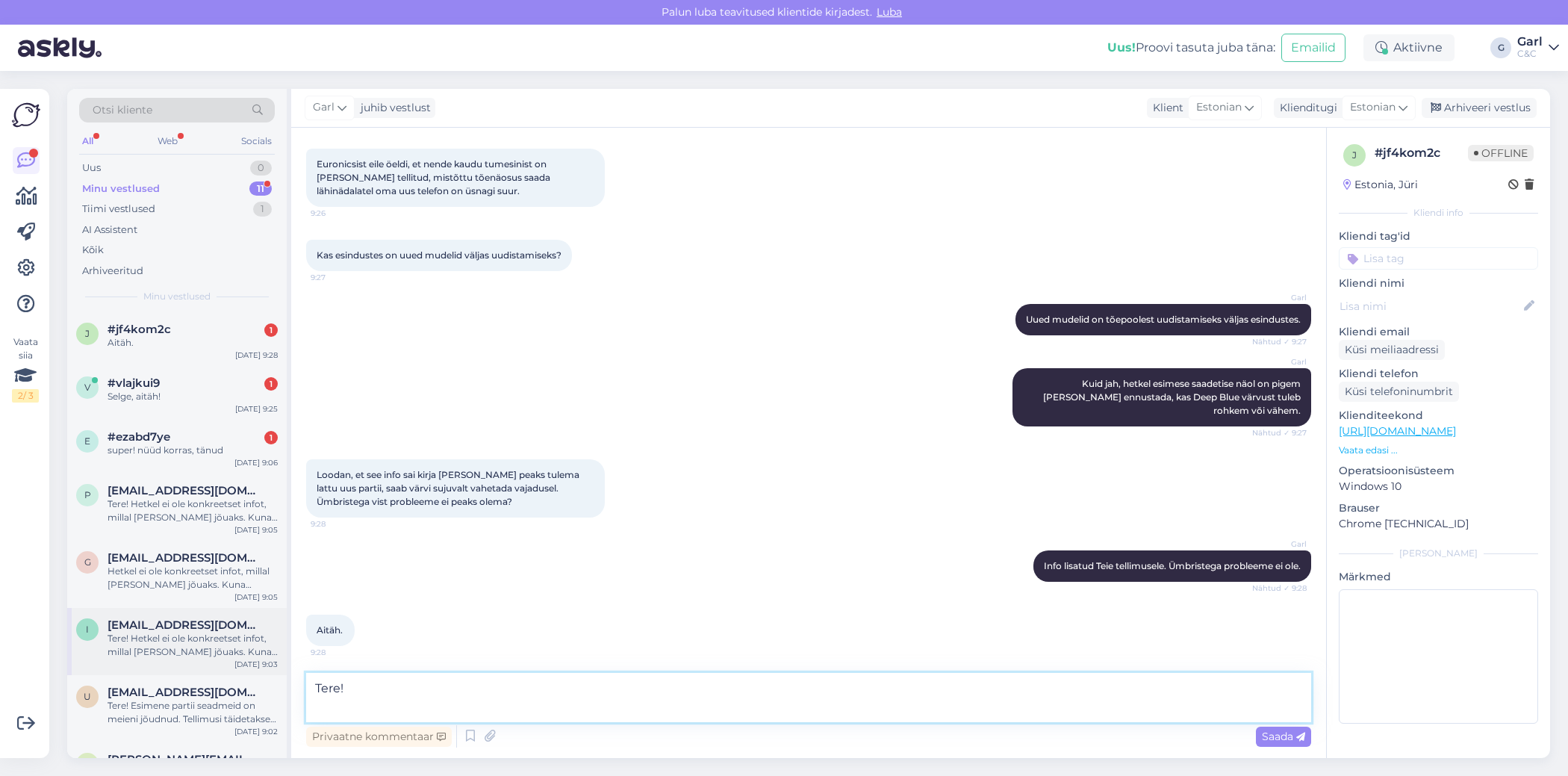
scroll to position [1053, 0]
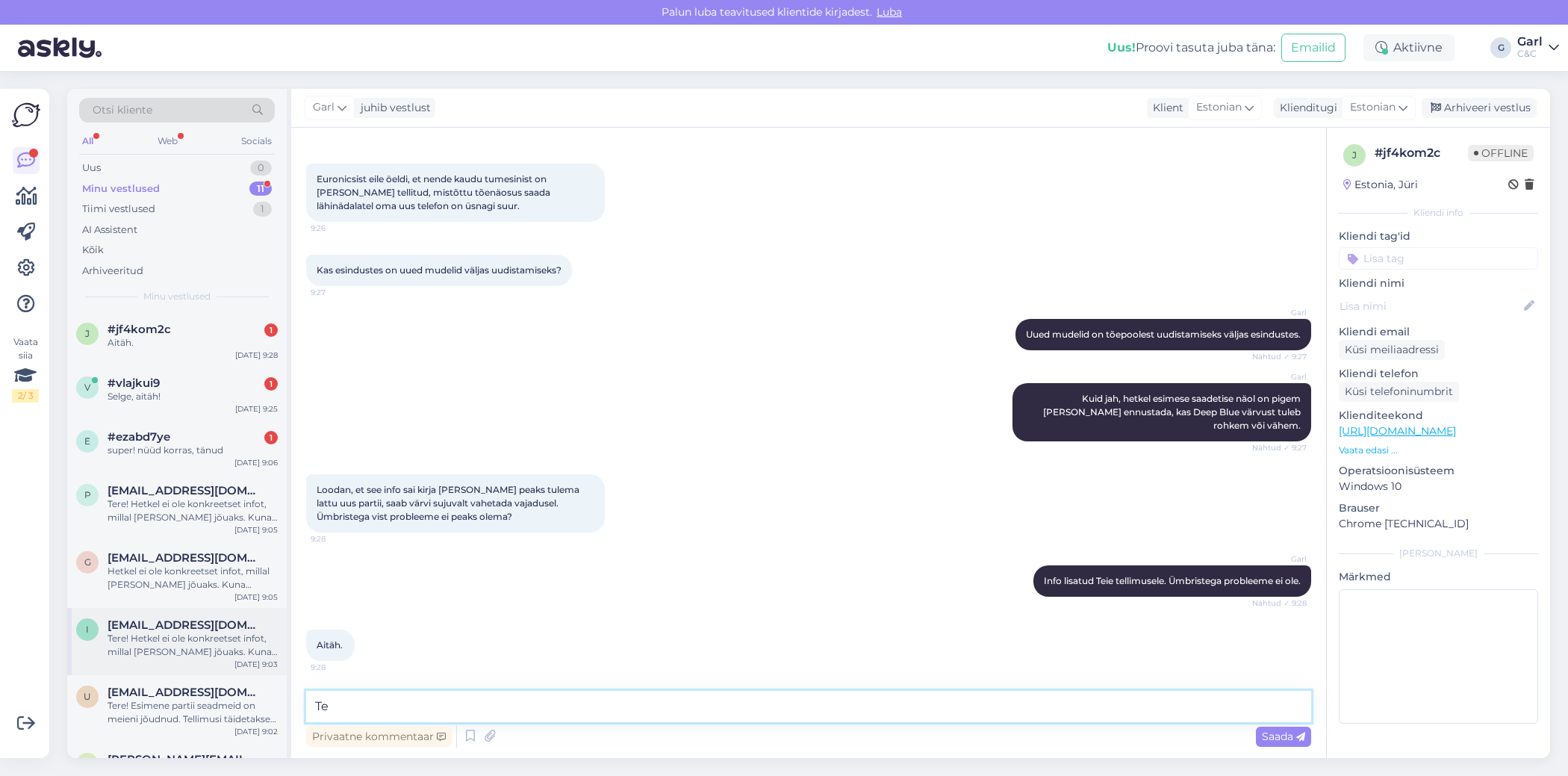
type textarea "T"
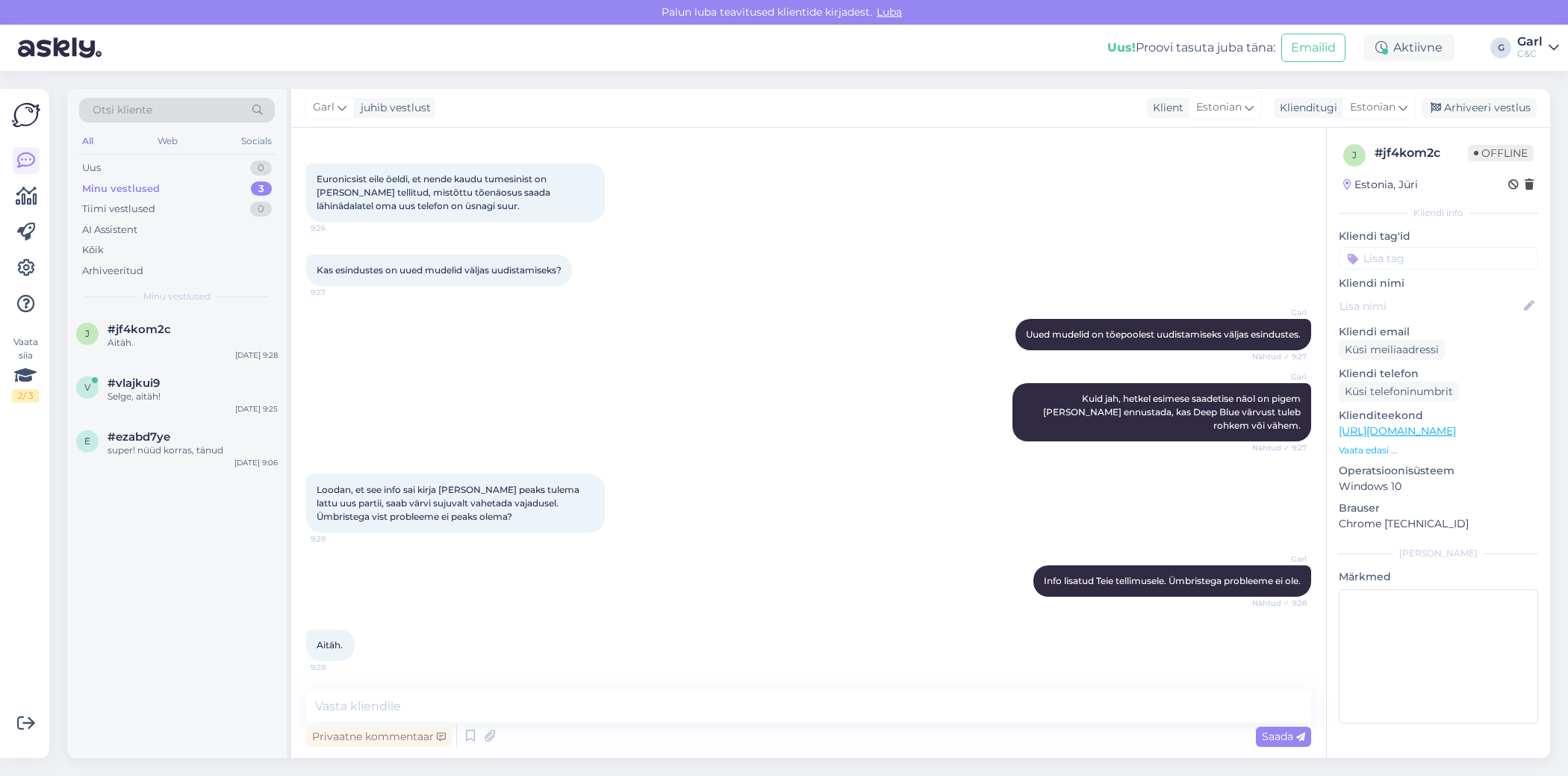
click at [832, 722] on div "Privaatne kommentaar Saada" at bounding box center [808, 736] width 1005 height 29
click at [802, 723] on div "Privaatne kommentaar Saada" at bounding box center [808, 736] width 1005 height 29
click at [471, 741] on icon at bounding box center [469, 736] width 18 height 22
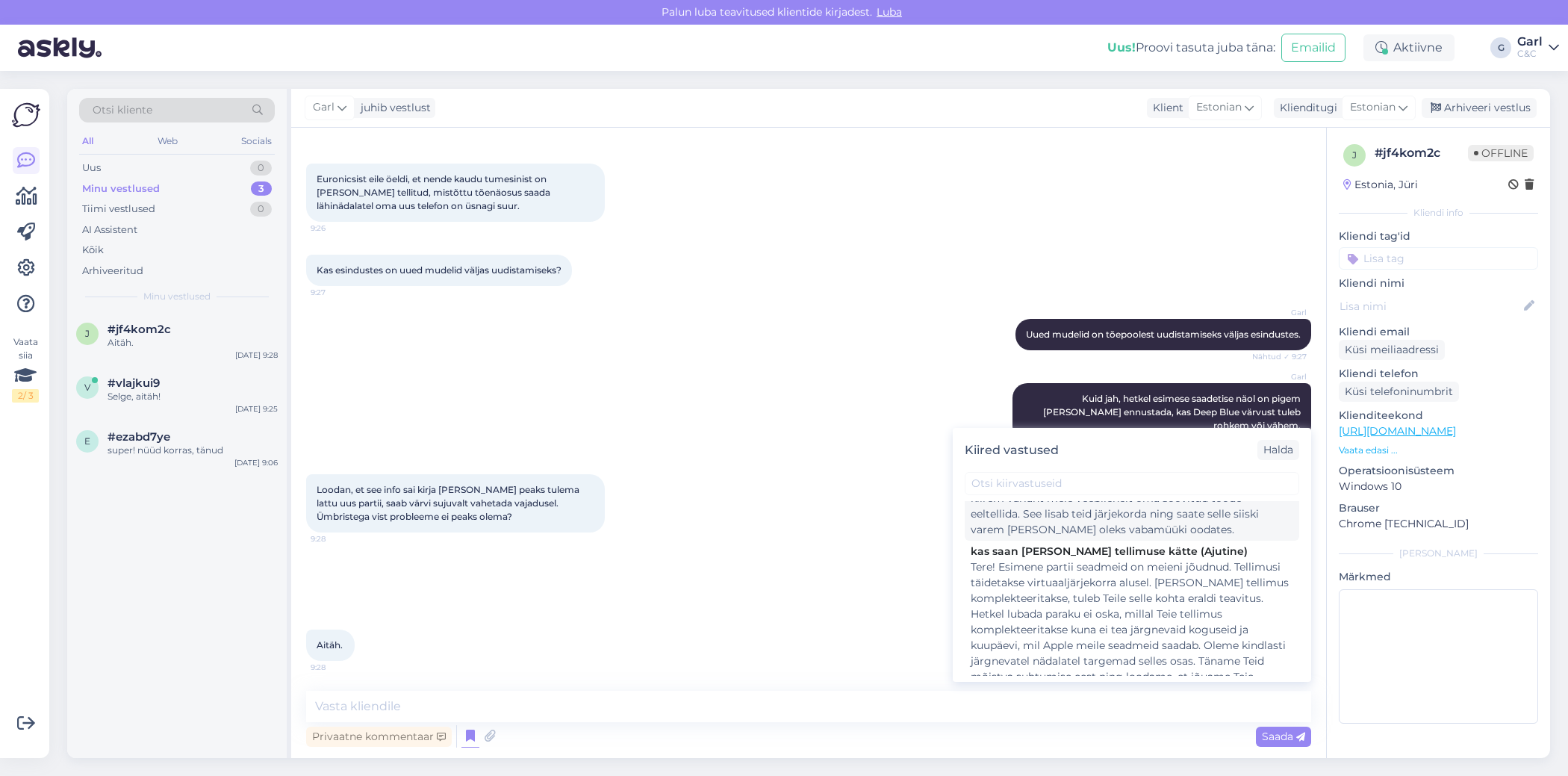
scroll to position [293, 0]
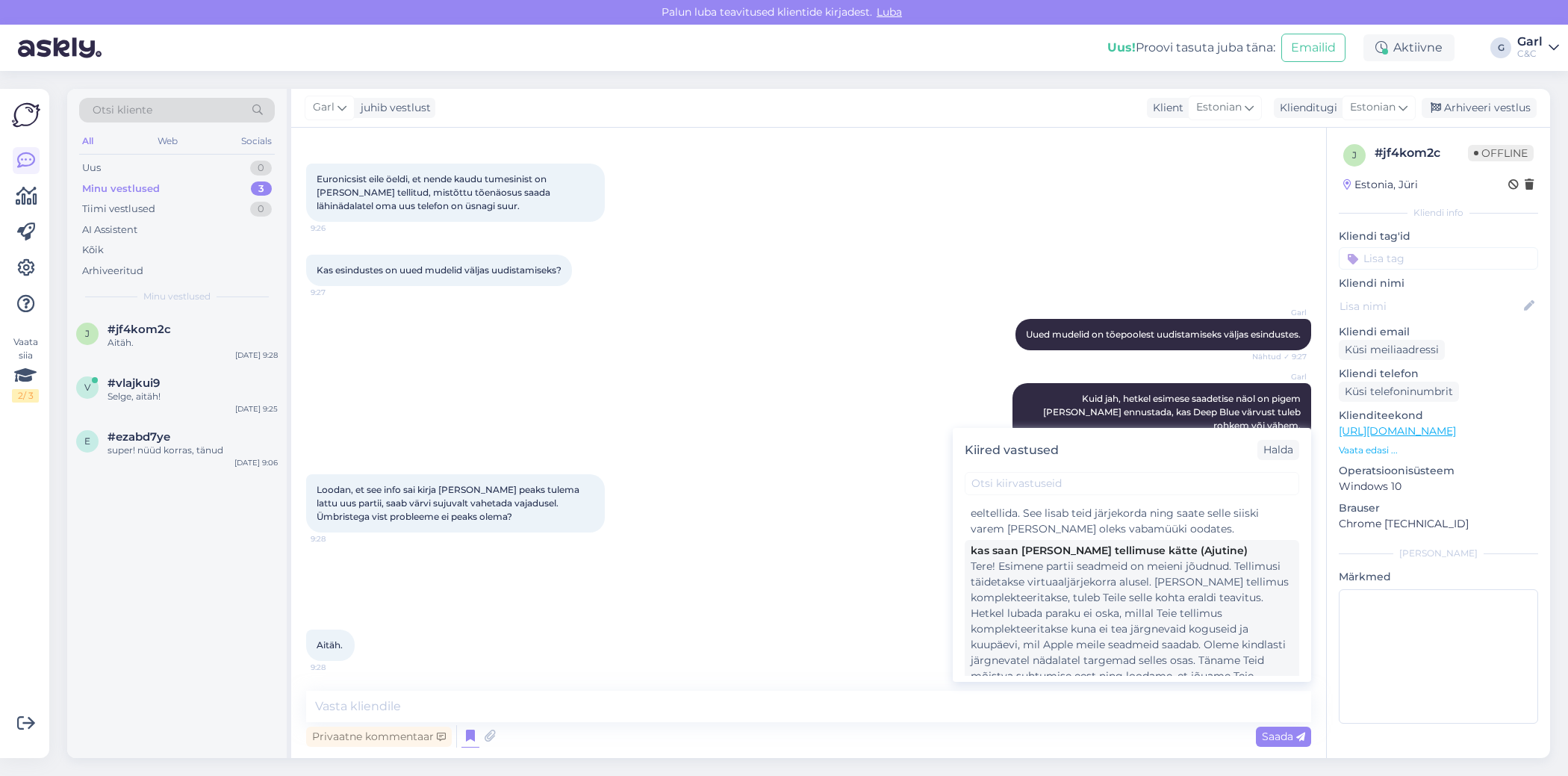
click at [1096, 631] on div "Tere! Esimene partii seadmeid on meieni jõudnud. Tellimusi täidetakse virtuaalj…" at bounding box center [1131, 629] width 323 height 141
type textarea "Tere! Esimene partii seadmeid on meieni jõudnud. Tellimusi täidetakse virtuaalj…"
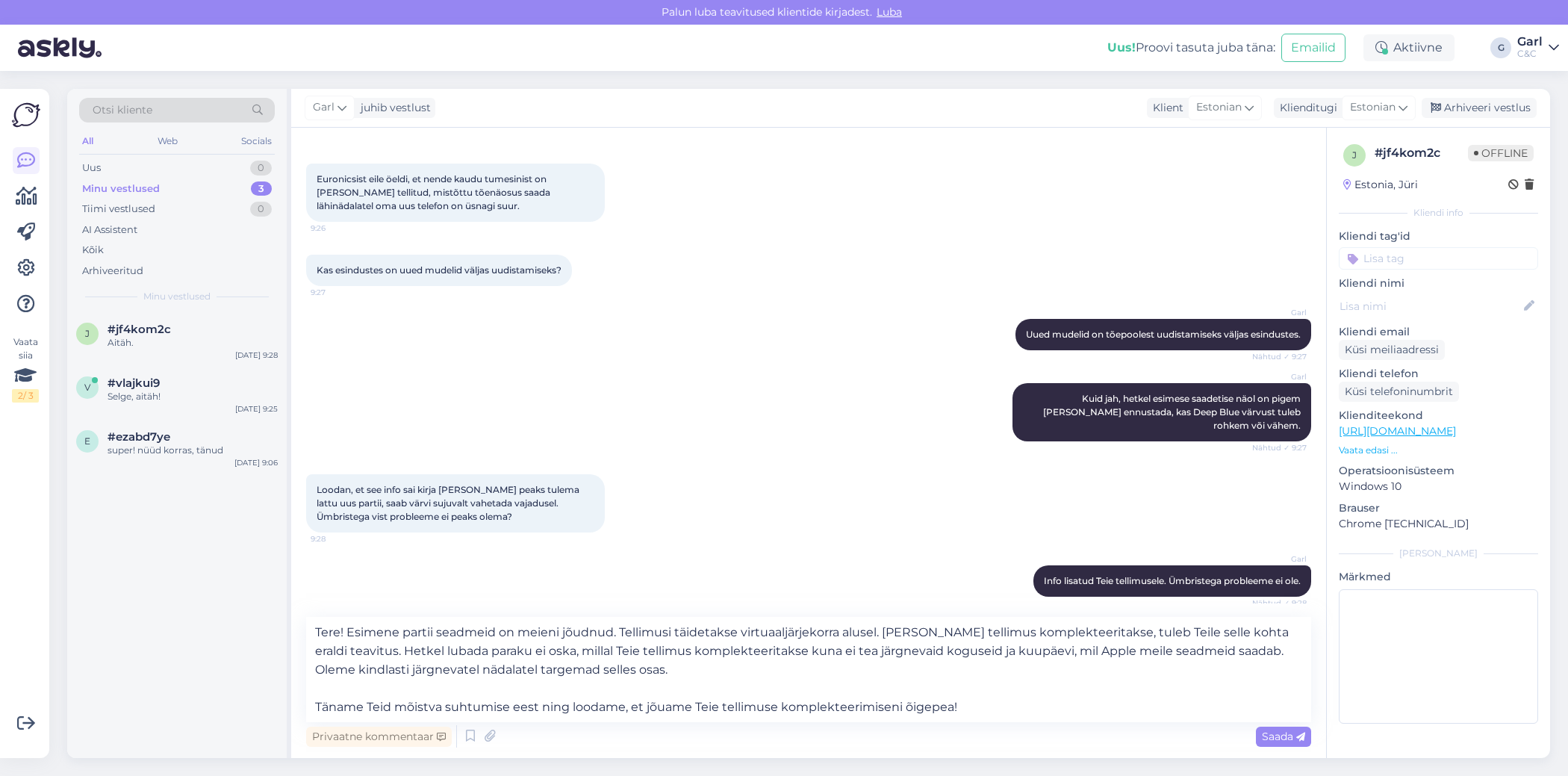
scroll to position [1068, 0]
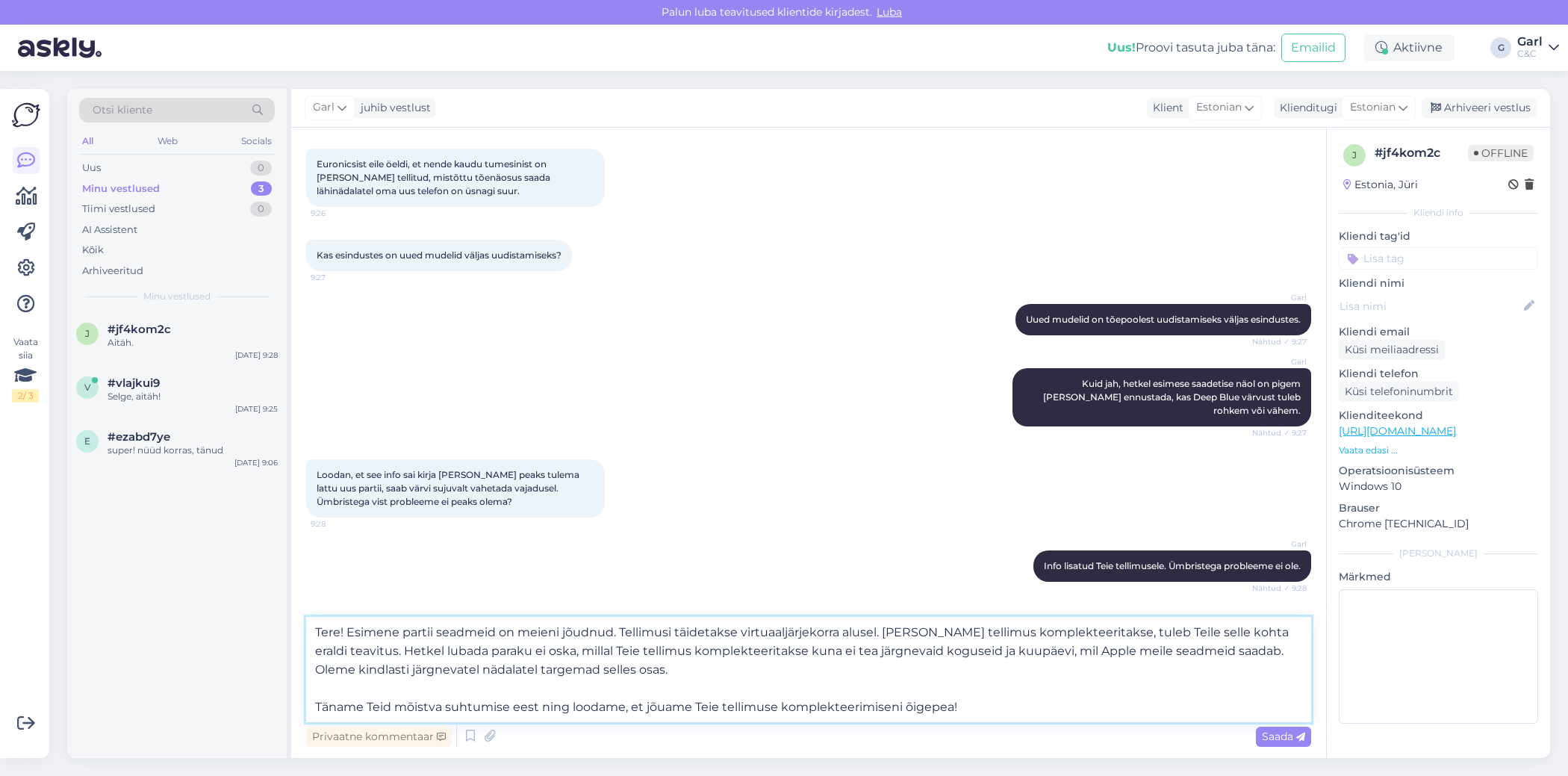
drag, startPoint x: 996, startPoint y: 708, endPoint x: 249, endPoint y: 595, distance: 755.5
click at [249, 595] on div "Otsi kliente All Web Socials Uus 0 Minu vestlused 3 Tiimi vestlused 0 AI Assist…" at bounding box center [808, 424] width 1482 height 669
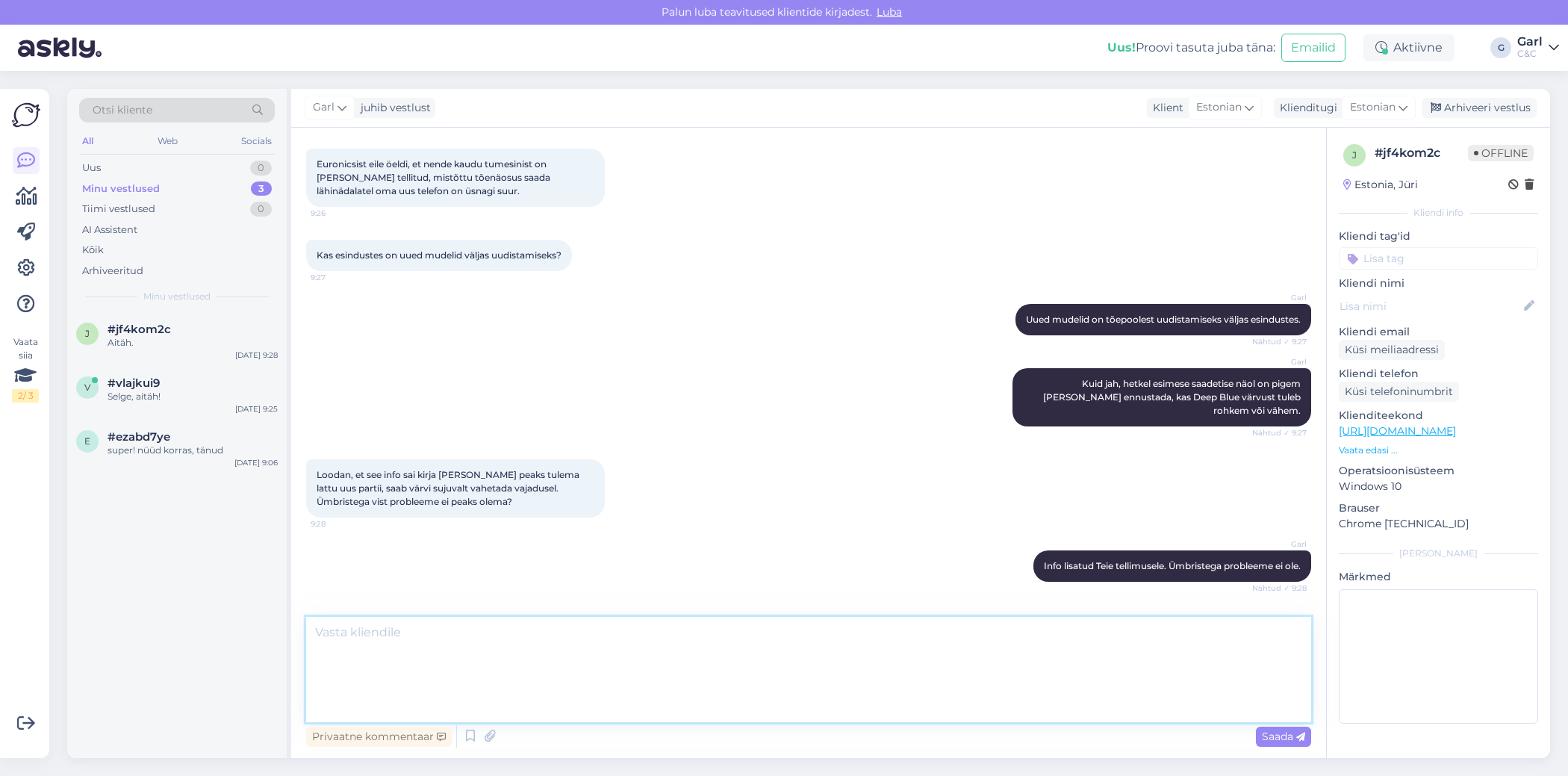
scroll to position [1053, 0]
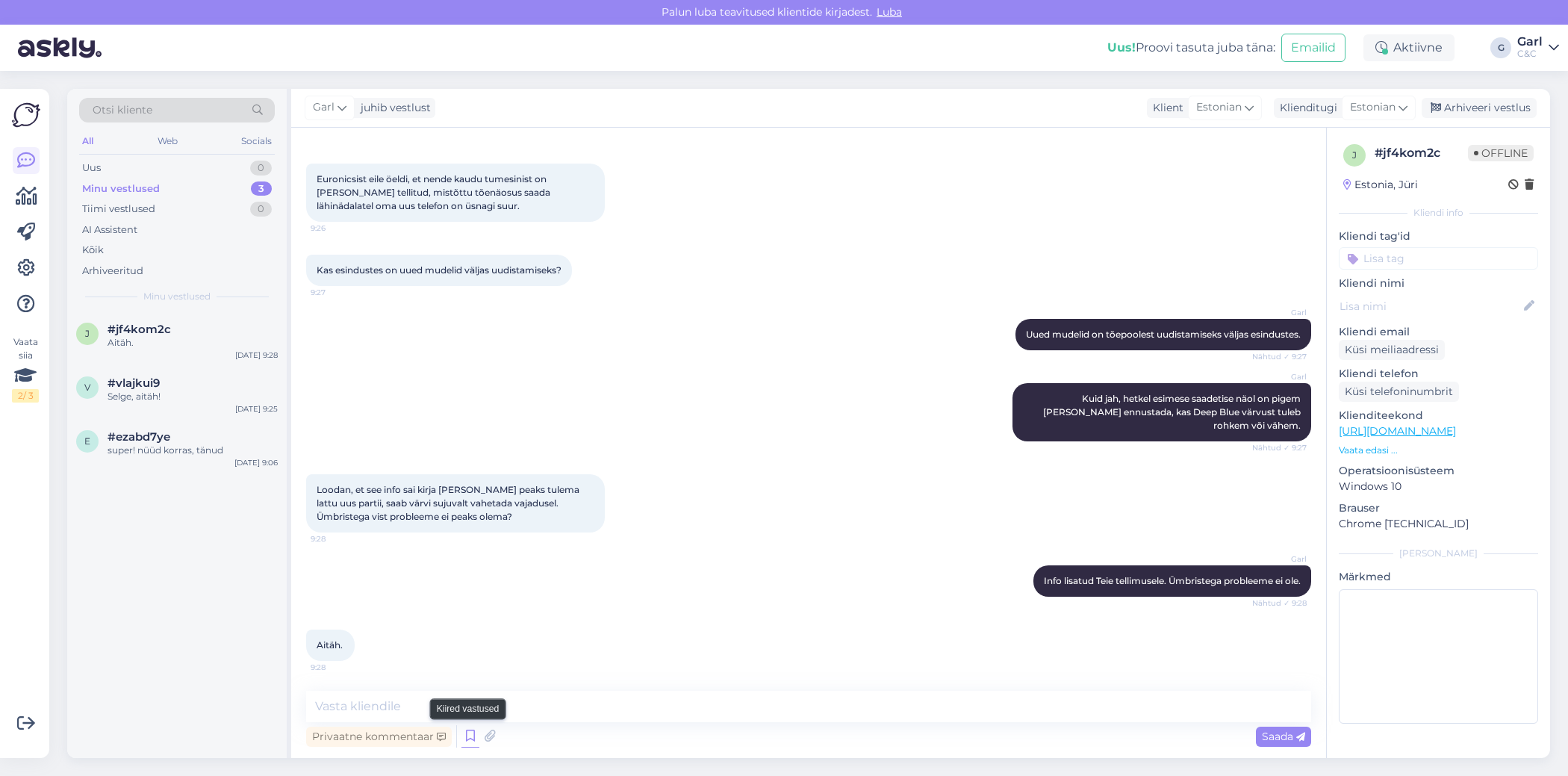
click at [469, 737] on icon at bounding box center [469, 736] width 18 height 22
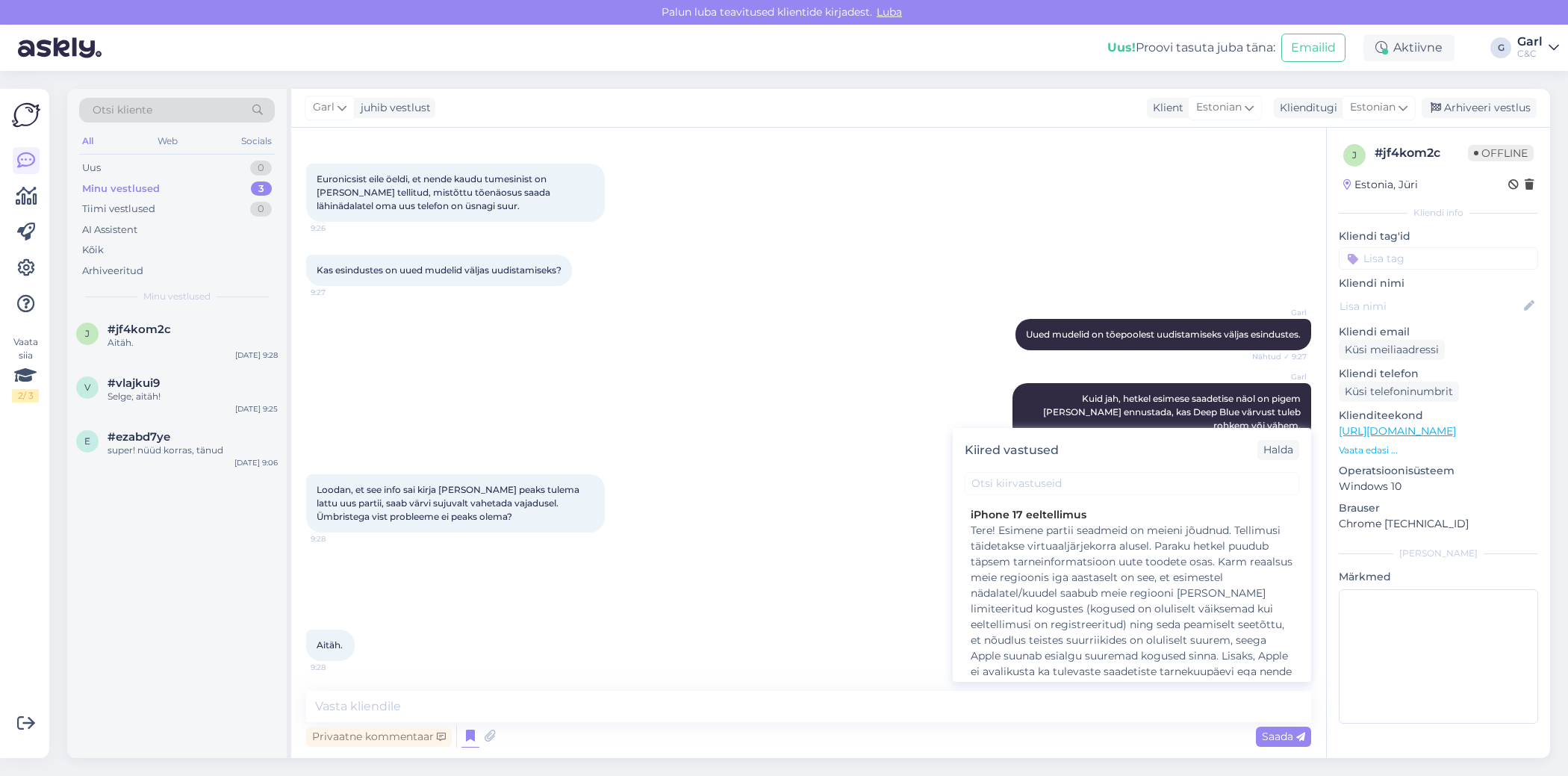
scroll to position [1143, 0]
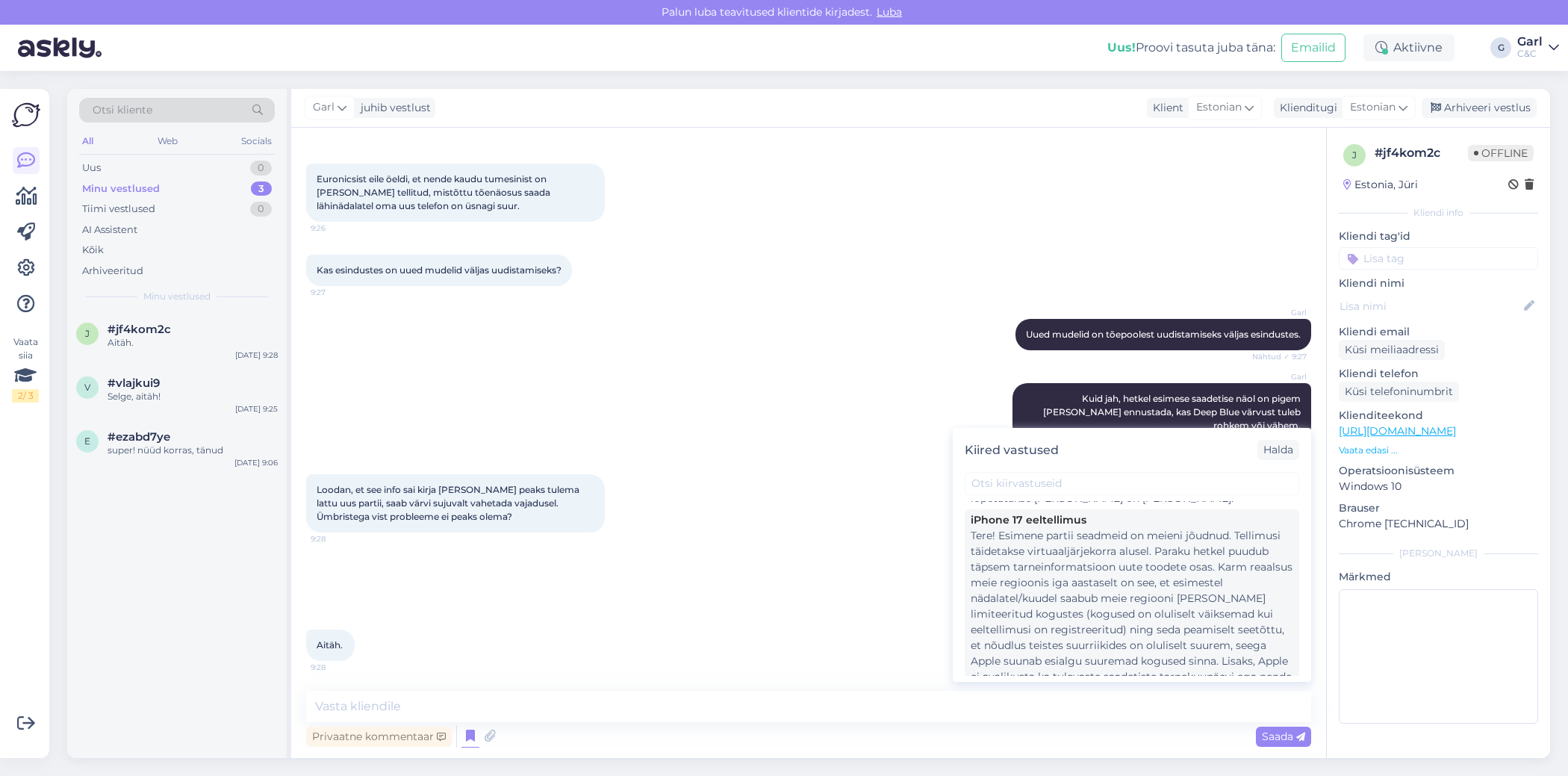
click at [1099, 610] on div "Tere! Esimene partii seadmeid on meieni jõudnud. Tellimusi täidetakse virtuaalj…" at bounding box center [1131, 653] width 323 height 251
type textarea "Tere! Esimene partii seadmeid on meieni jõudnud. Tellimusi täidetakse virtuaalj…"
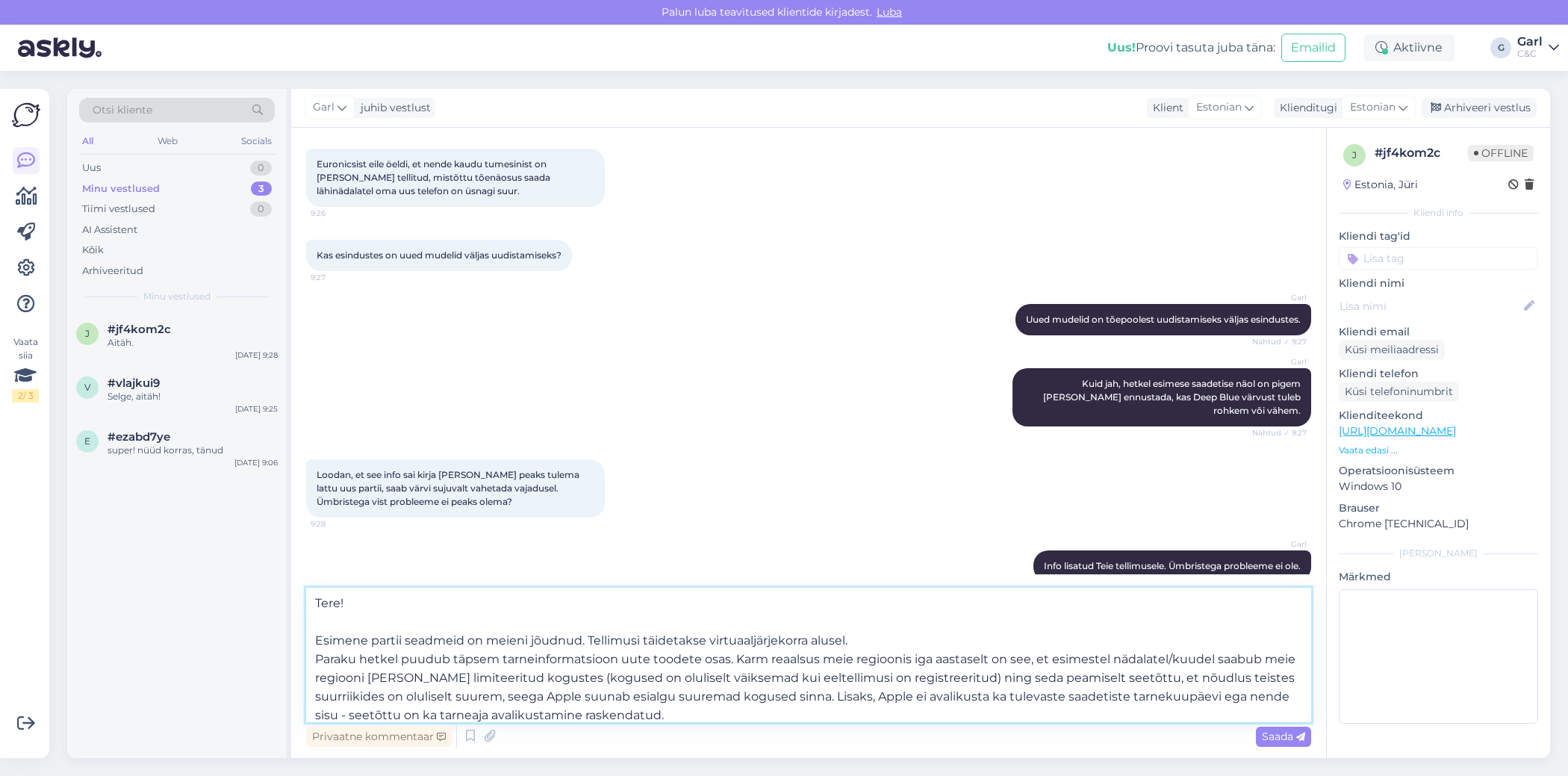
click at [803, 672] on textarea "Tere! Esimene partii seadmeid on meieni jõudnud. Tellimusi täidetakse virtuaalj…" at bounding box center [808, 654] width 1005 height 135
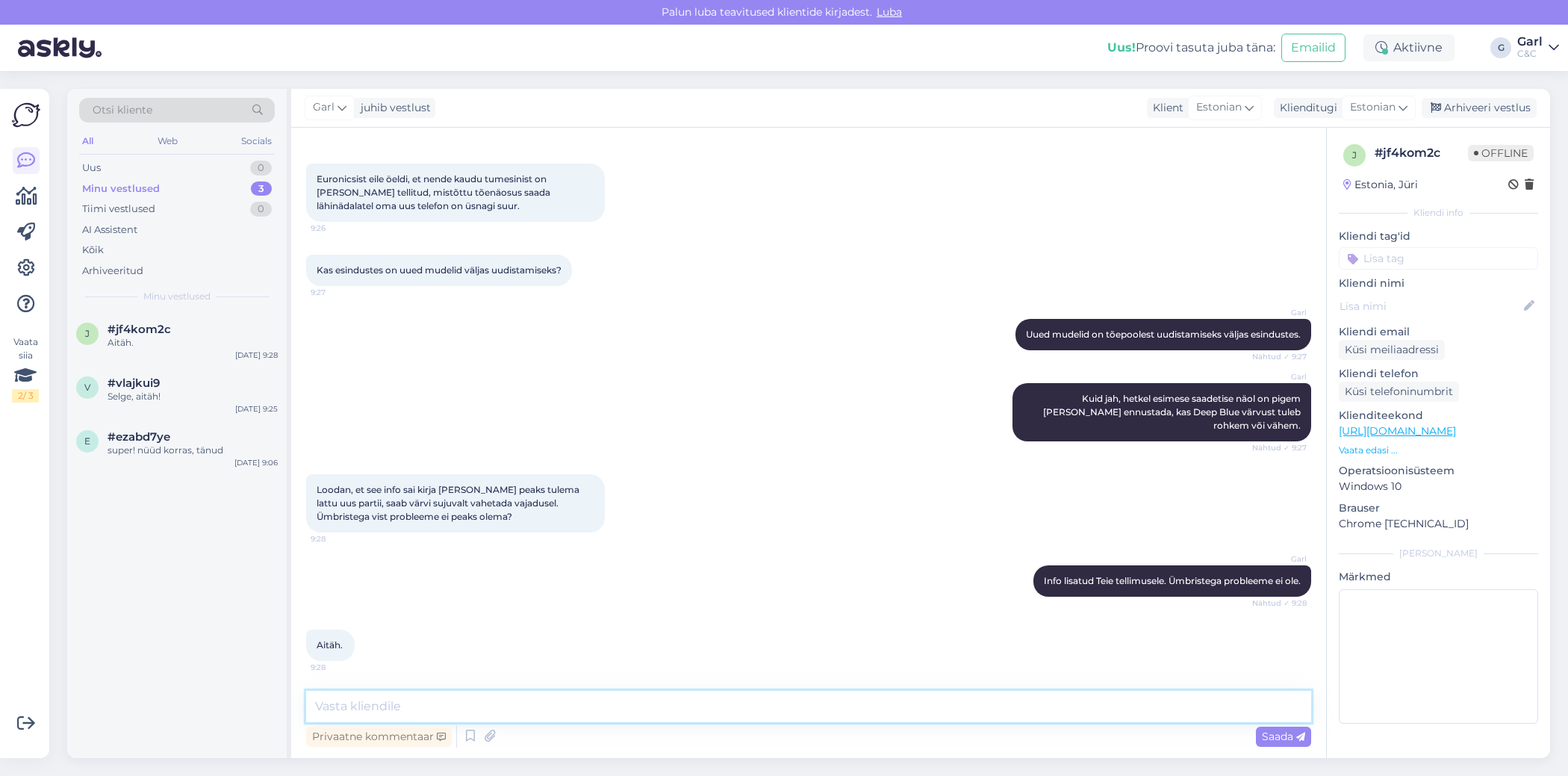
scroll to position [1053, 0]
click at [196, 172] on div "Uus 1" at bounding box center [177, 168] width 195 height 20
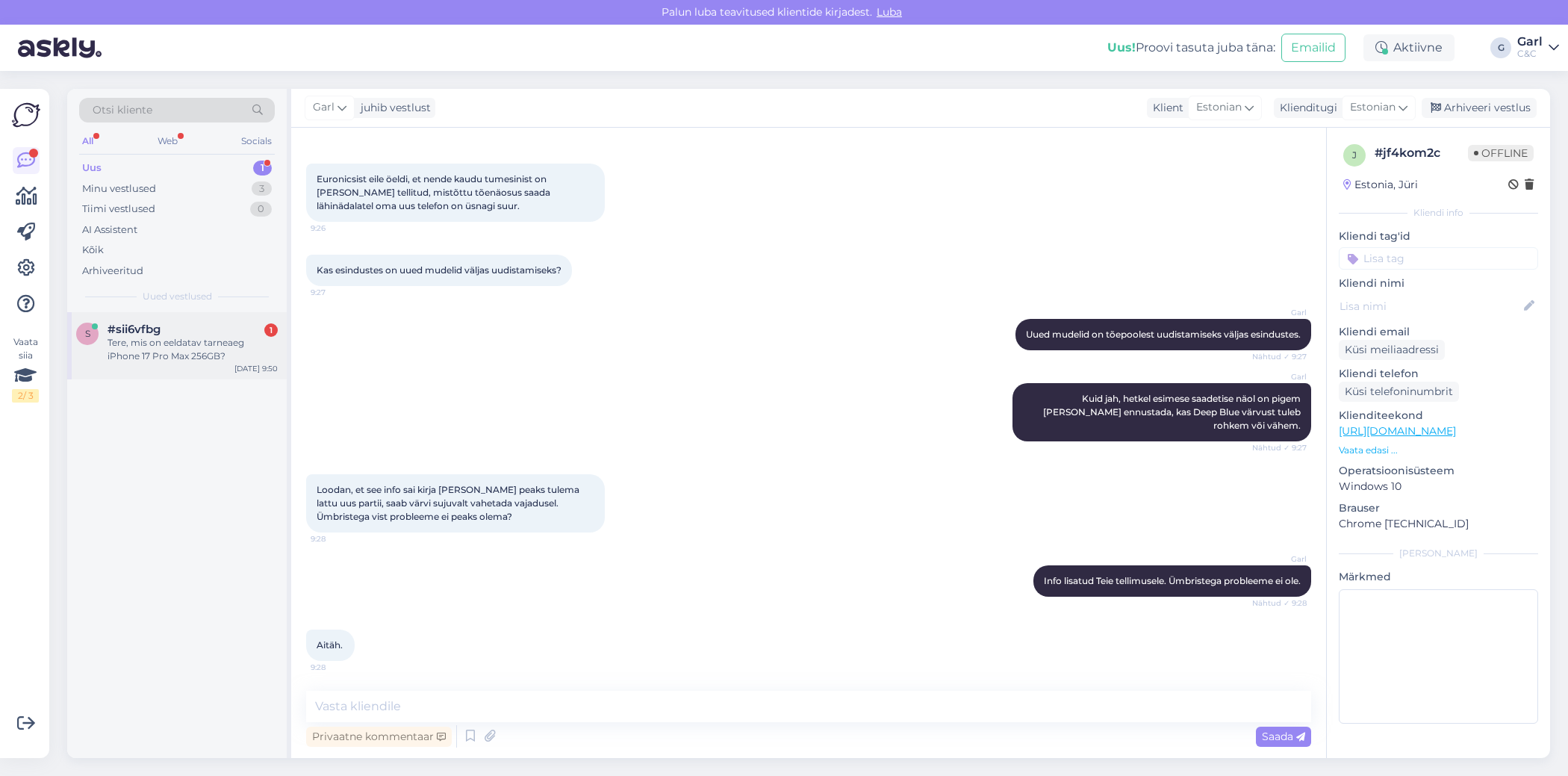
click at [231, 357] on div "Tere, mis on eeldatav tarneaeg iPhone 17 Pro Max 256GB?" at bounding box center [192, 349] width 170 height 27
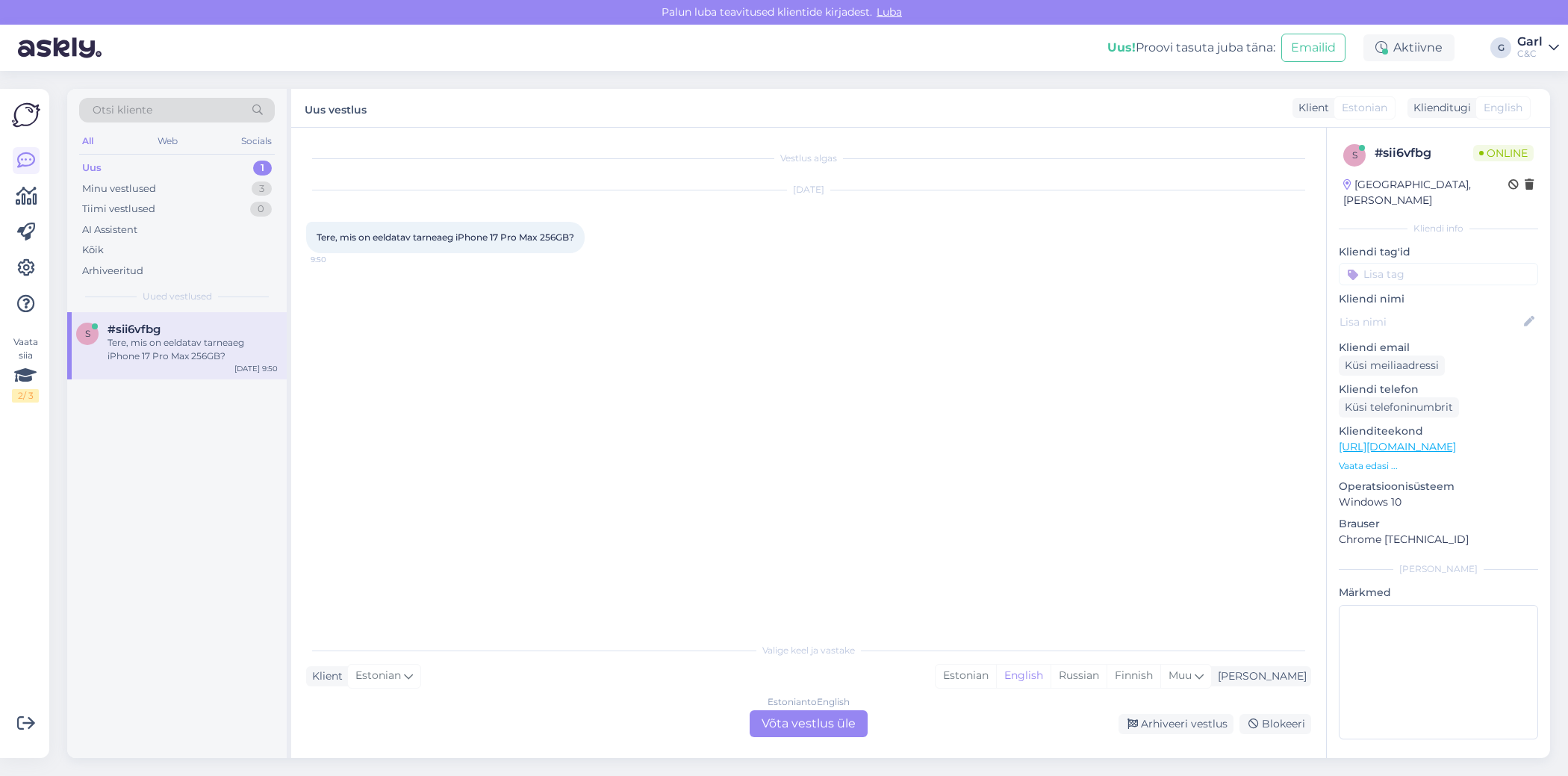
scroll to position [0, 0]
click at [1031, 691] on div "Valige [PERSON_NAME] vastake Klient Estonian Mina Estonian English Russian Finn…" at bounding box center [808, 686] width 1005 height 102
click at [820, 726] on div "Estonian to English Võta vestlus üle" at bounding box center [809, 723] width 118 height 27
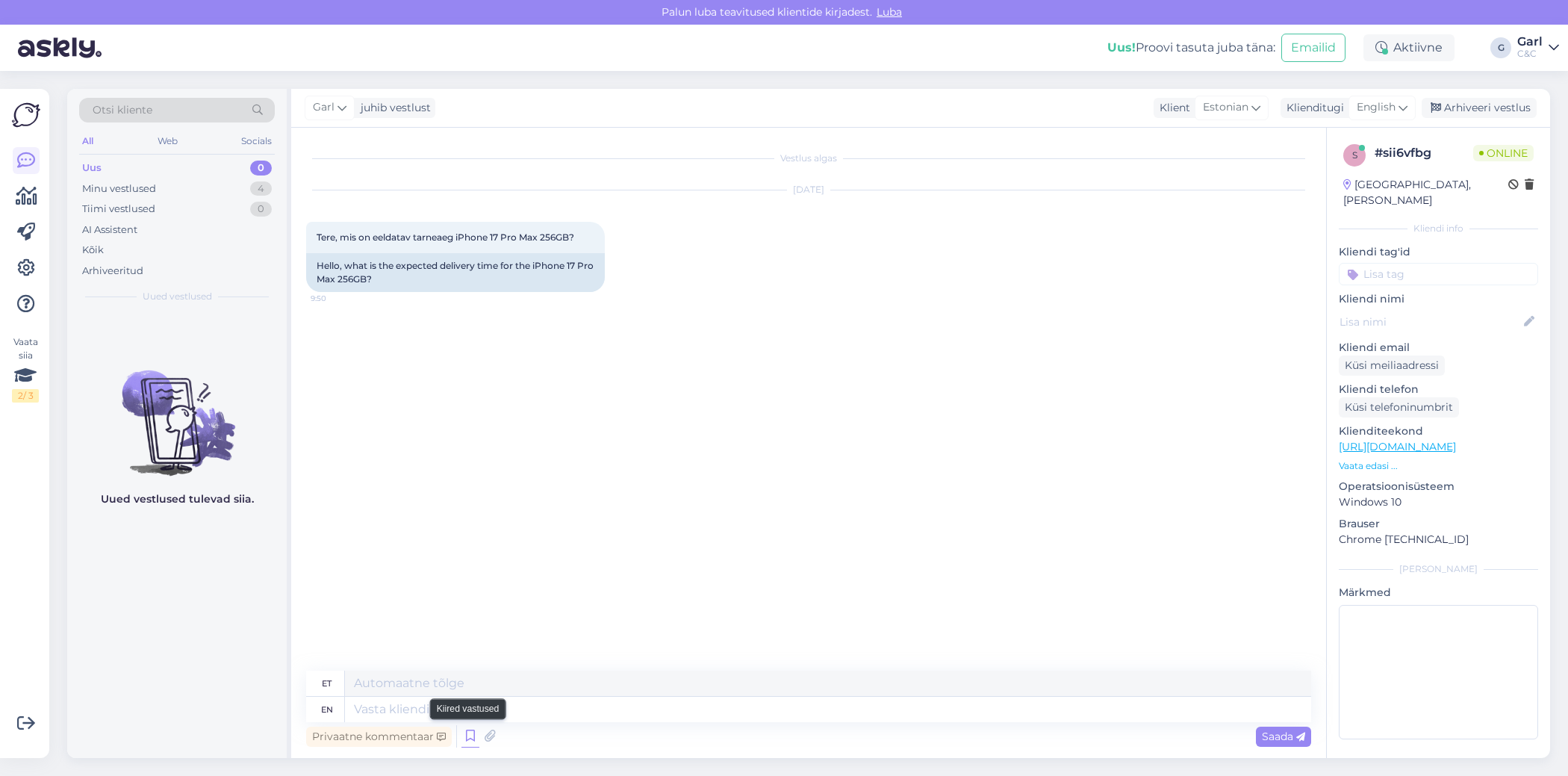
click at [465, 733] on icon at bounding box center [469, 736] width 18 height 22
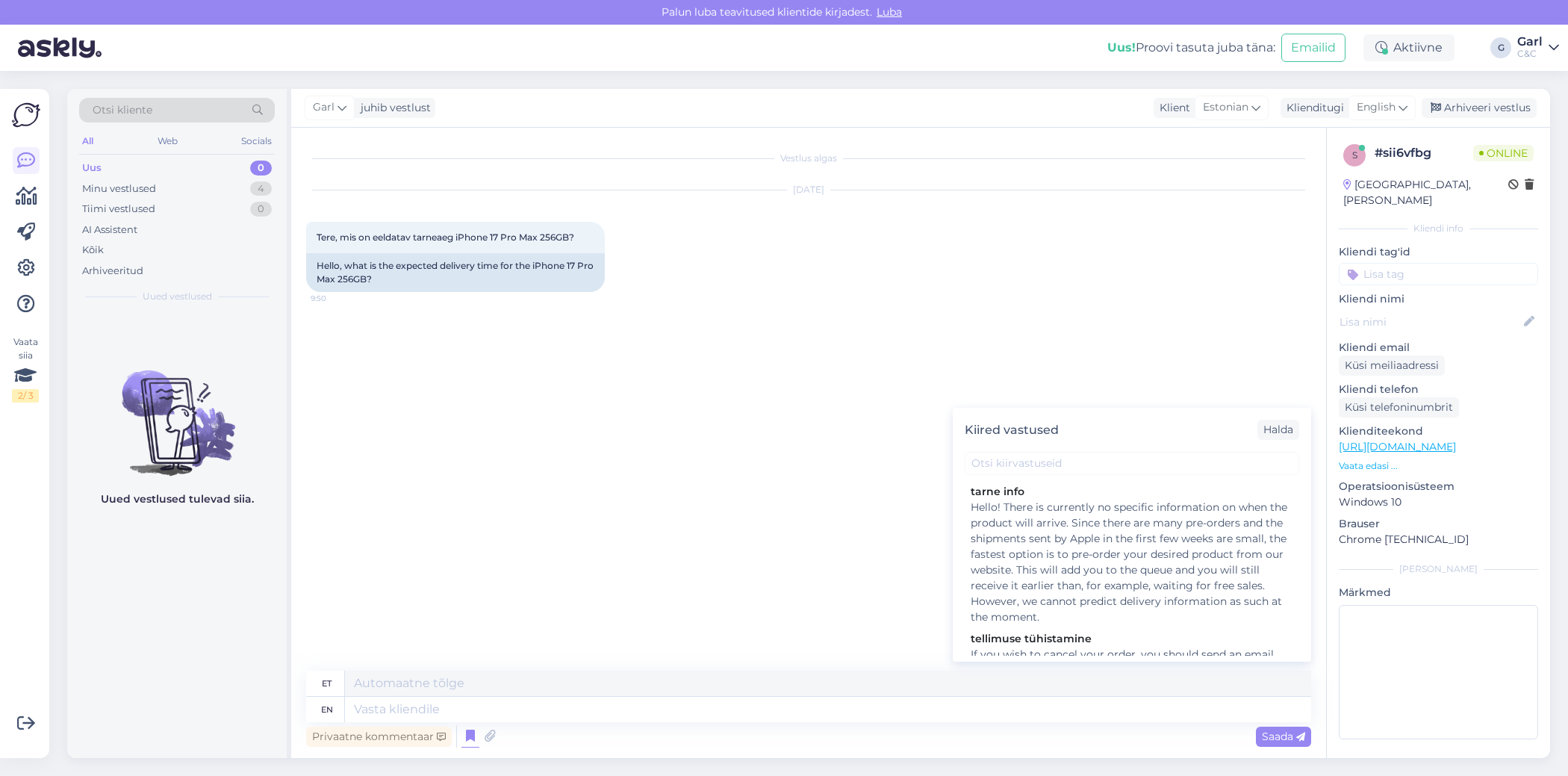
click at [1417, 111] on div "Garl juhib vestlust Klient Estonian Klienditugi English Arhiveeri vestlus" at bounding box center [920, 109] width 1258 height 39
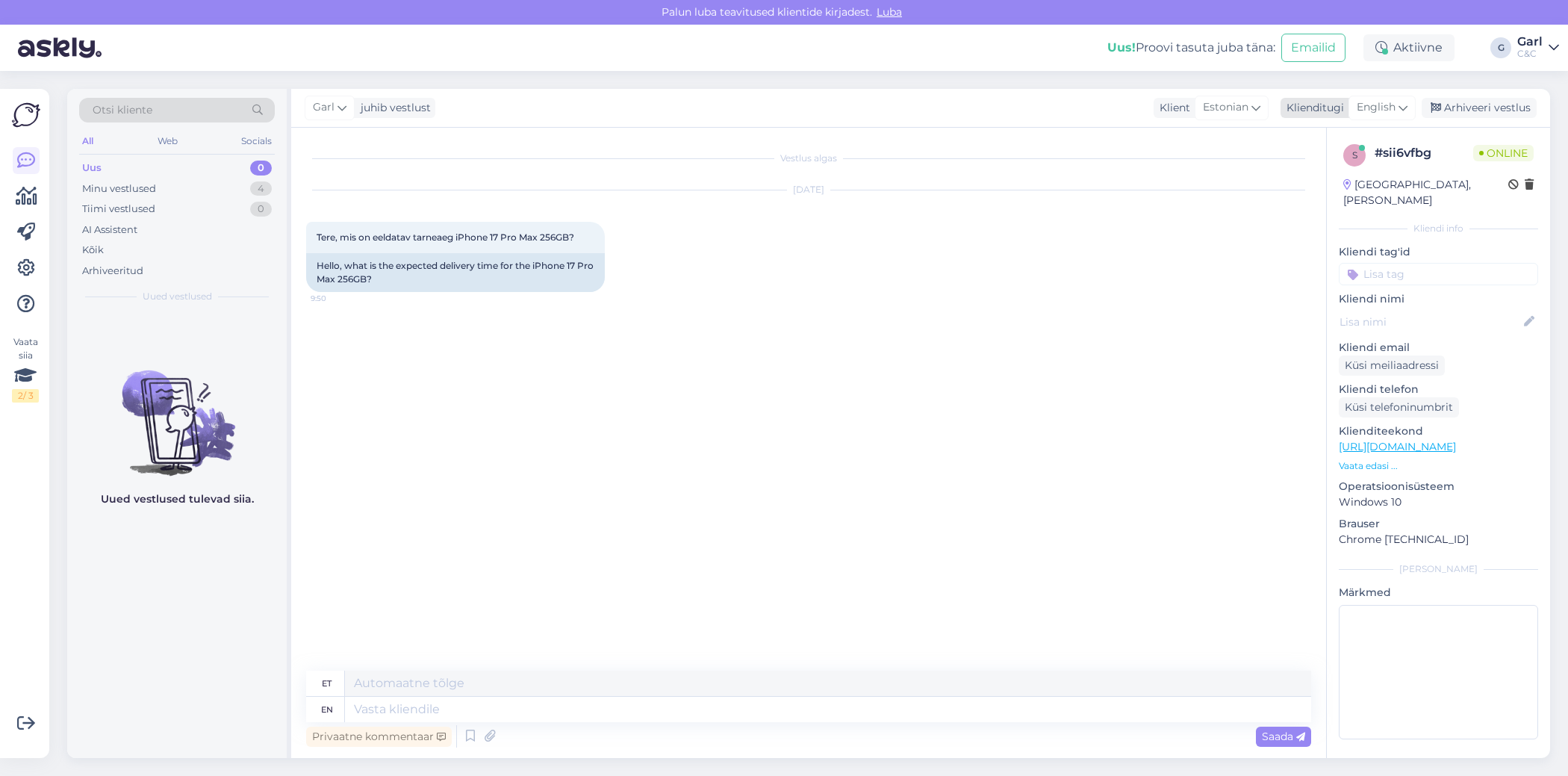
click at [1405, 111] on icon at bounding box center [1403, 108] width 9 height 17
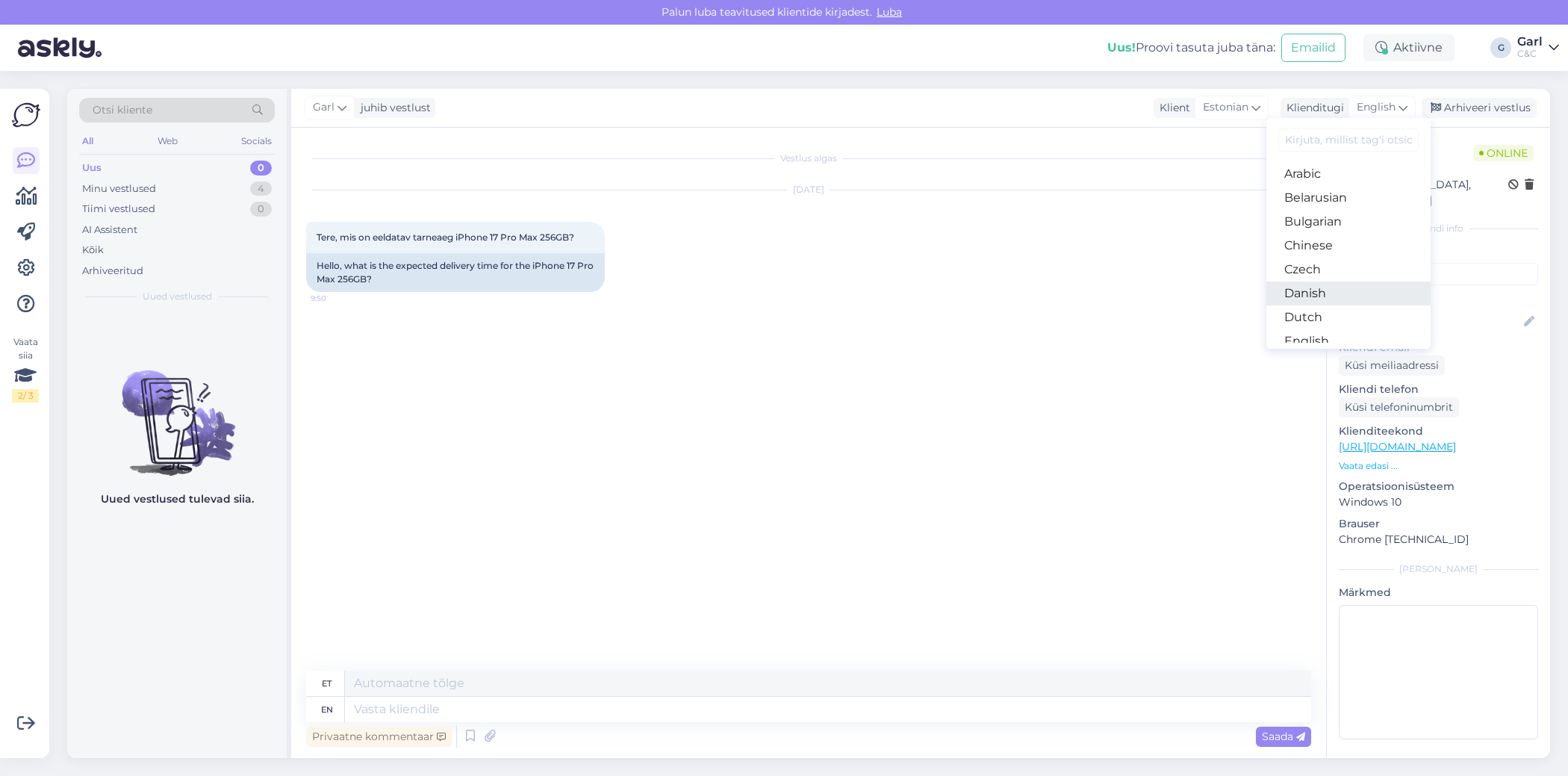
scroll to position [95, 0]
click at [1334, 273] on link "Estonian" at bounding box center [1348, 270] width 165 height 24
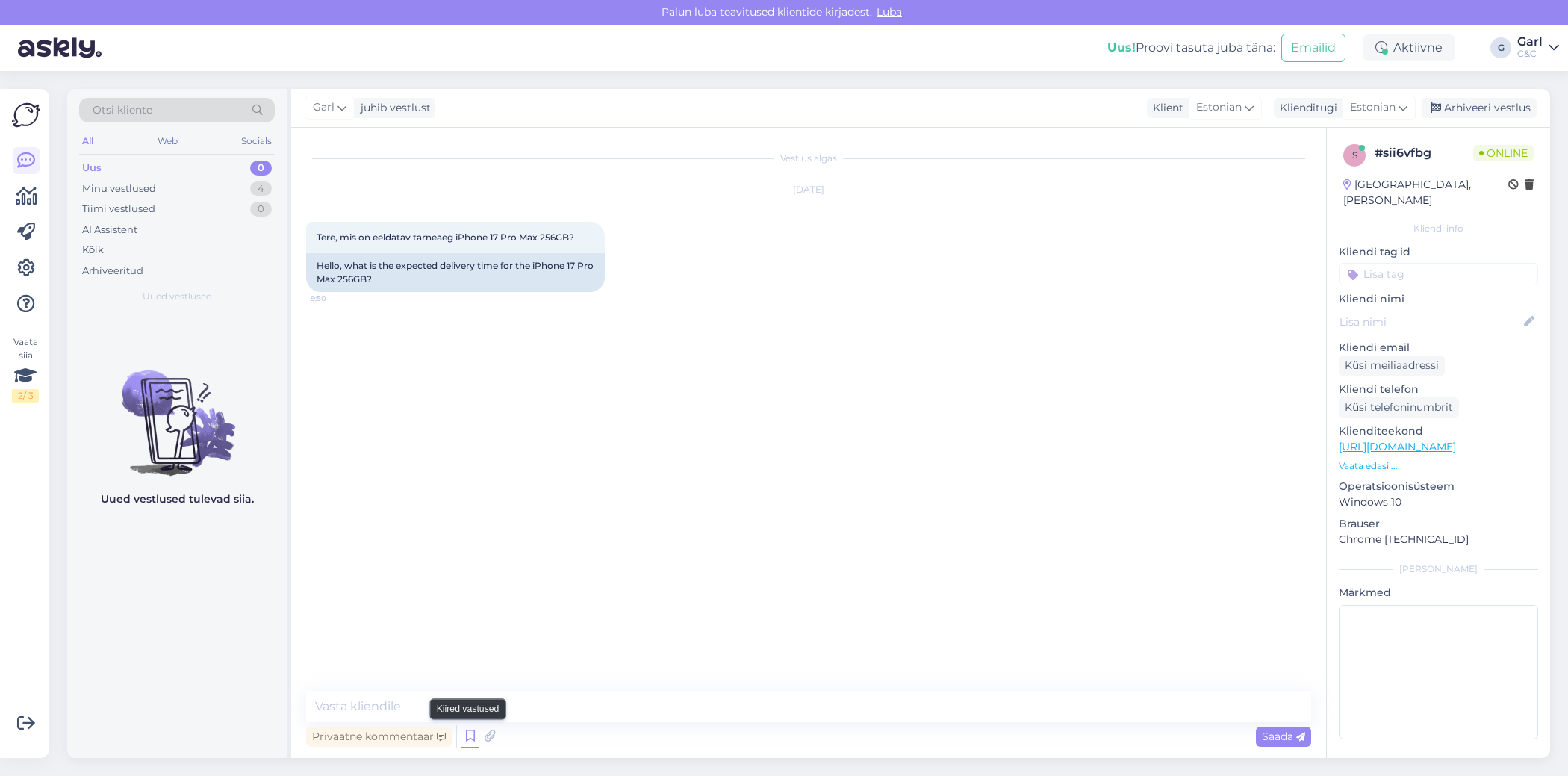
click at [468, 734] on icon at bounding box center [469, 736] width 18 height 22
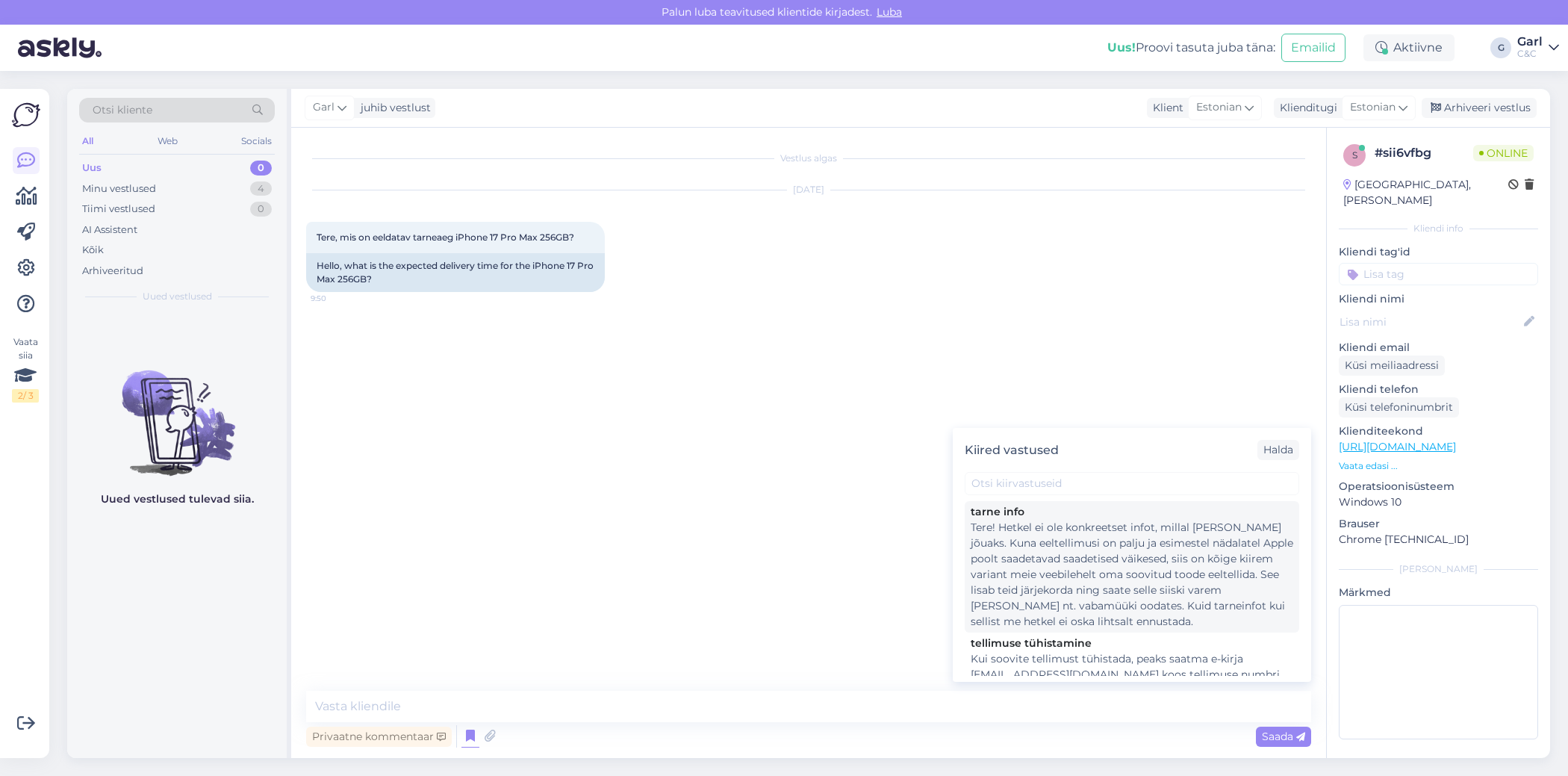
click at [1091, 599] on div "Tere! Hetkel ei ole konkreetset infot, millal [PERSON_NAME] jõuaks. Kuna eeltel…" at bounding box center [1131, 574] width 323 height 110
type textarea "Tere! Hetkel ei ole konkreetset infot, millal [PERSON_NAME] jõuaks. Kuna eeltel…"
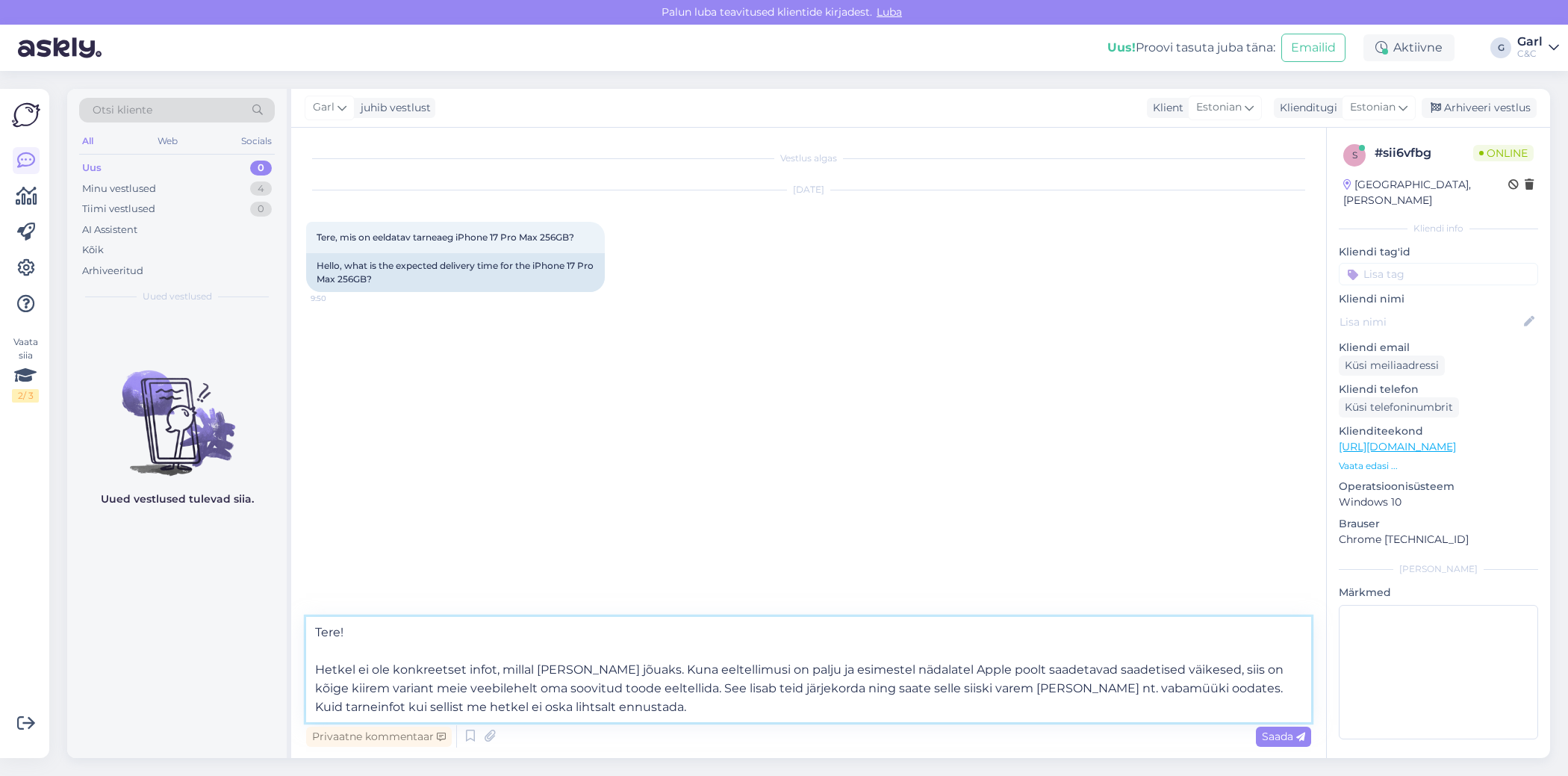
click at [744, 701] on textarea "Tere! Hetkel ei ole konkreetset infot, millal [PERSON_NAME] jõuaks. Kuna eeltel…" at bounding box center [808, 669] width 1005 height 105
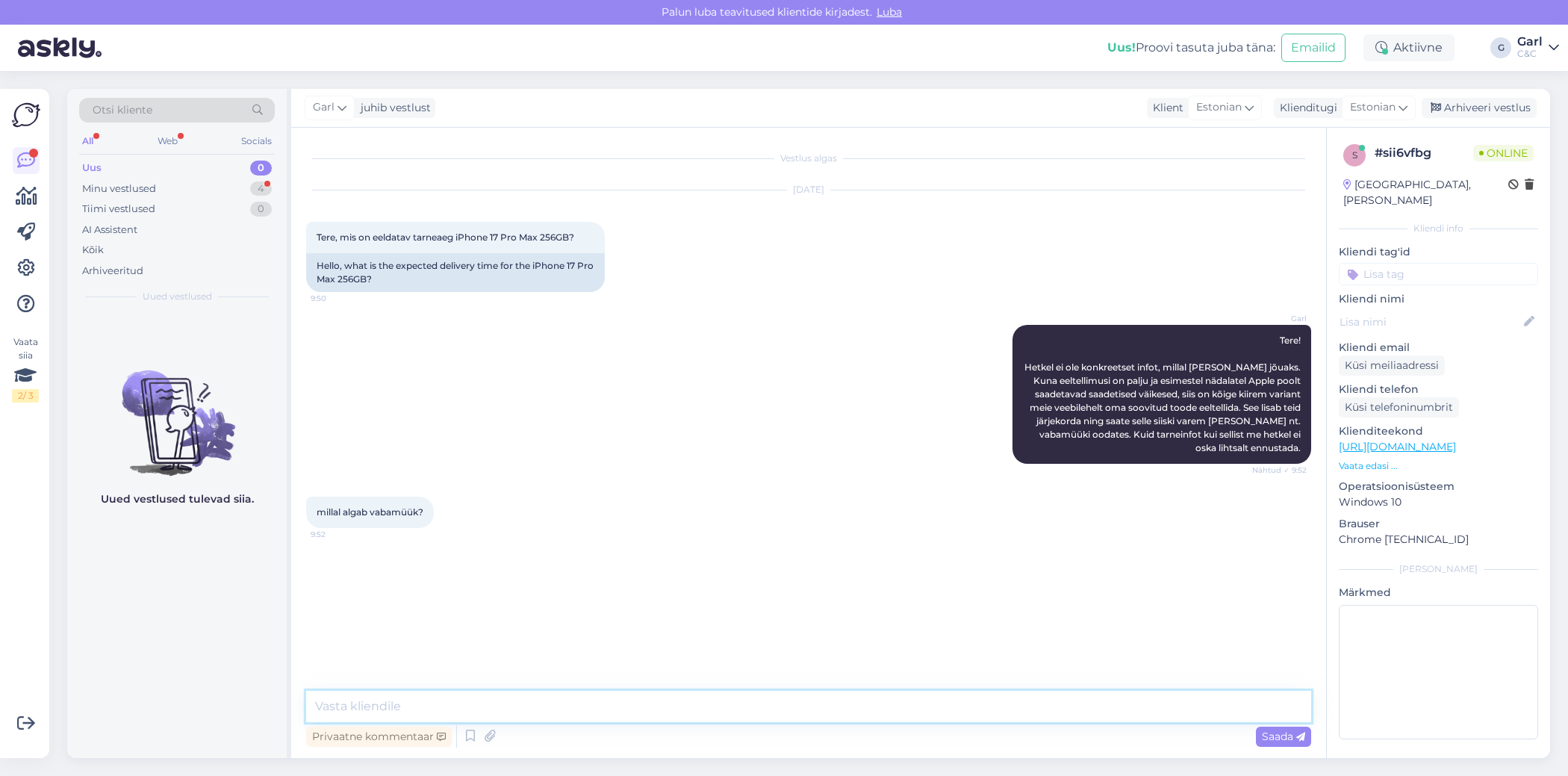
click at [481, 700] on textarea at bounding box center [808, 706] width 1005 height 32
click at [472, 743] on icon at bounding box center [469, 736] width 18 height 22
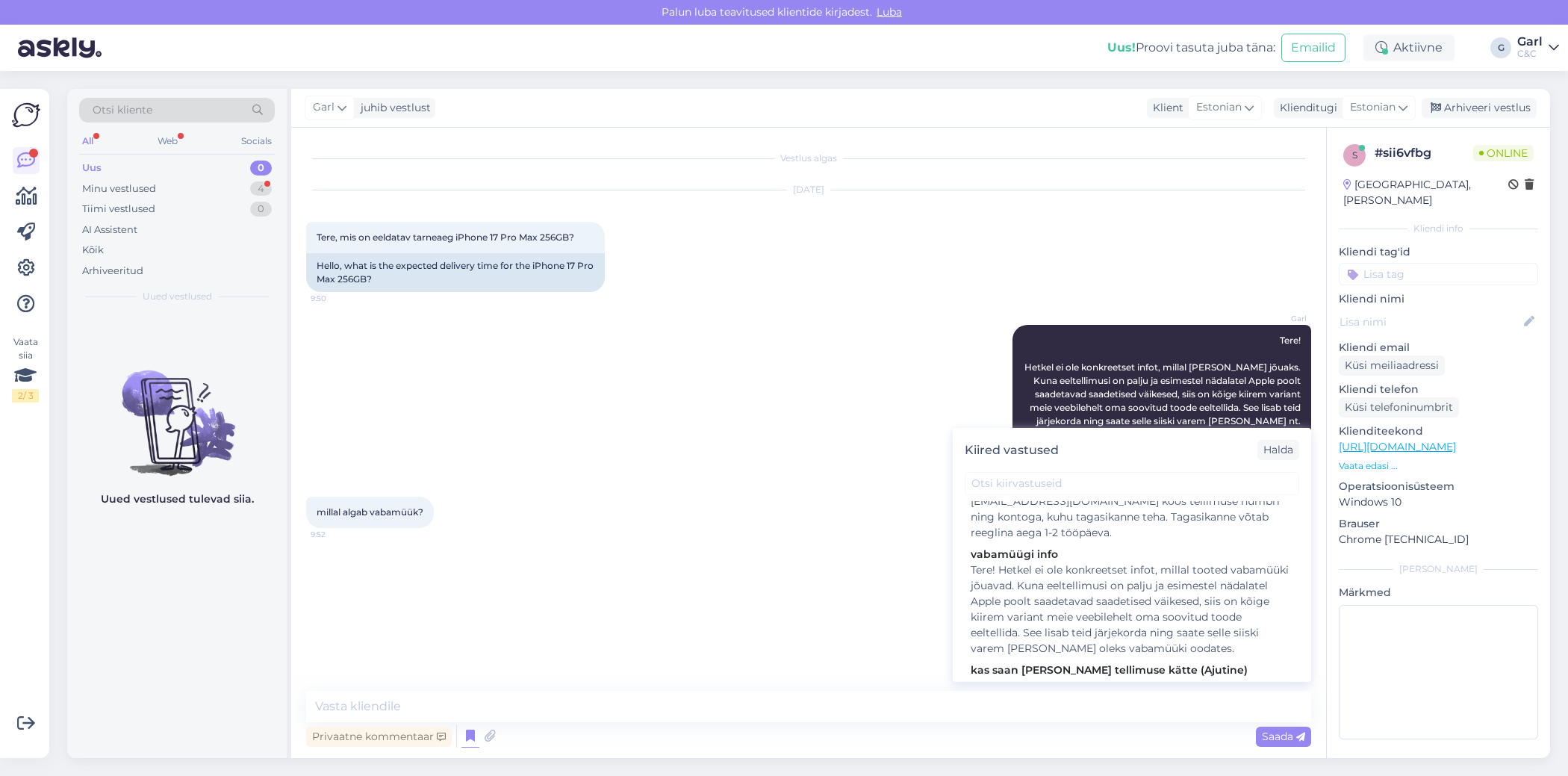
scroll to position [177, 0]
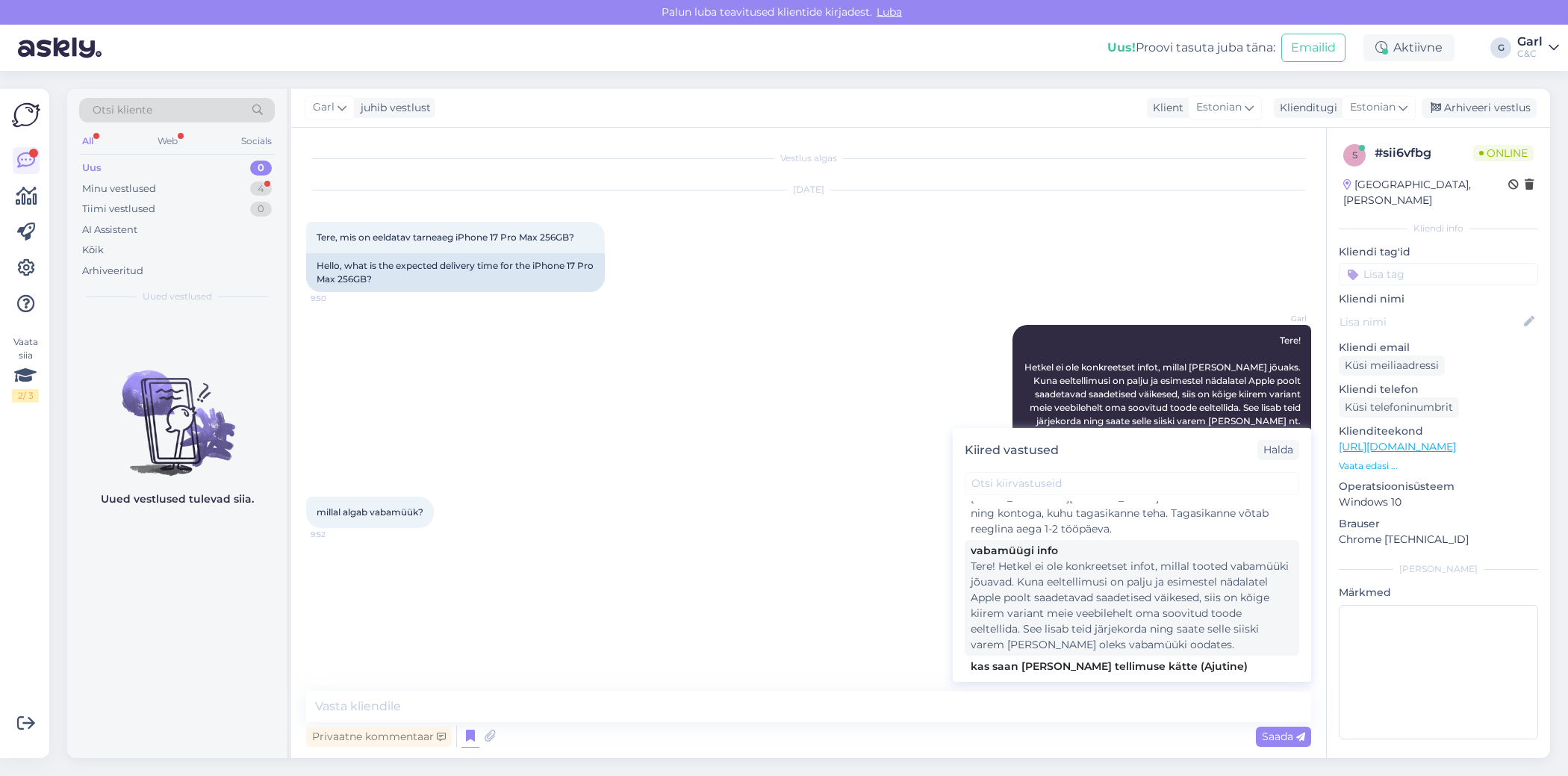
click at [1073, 614] on div "Tere! Hetkel ei ole konkreetset infot, millal tooted vabamüüki jõuavad. Kuna ee…" at bounding box center [1131, 605] width 323 height 94
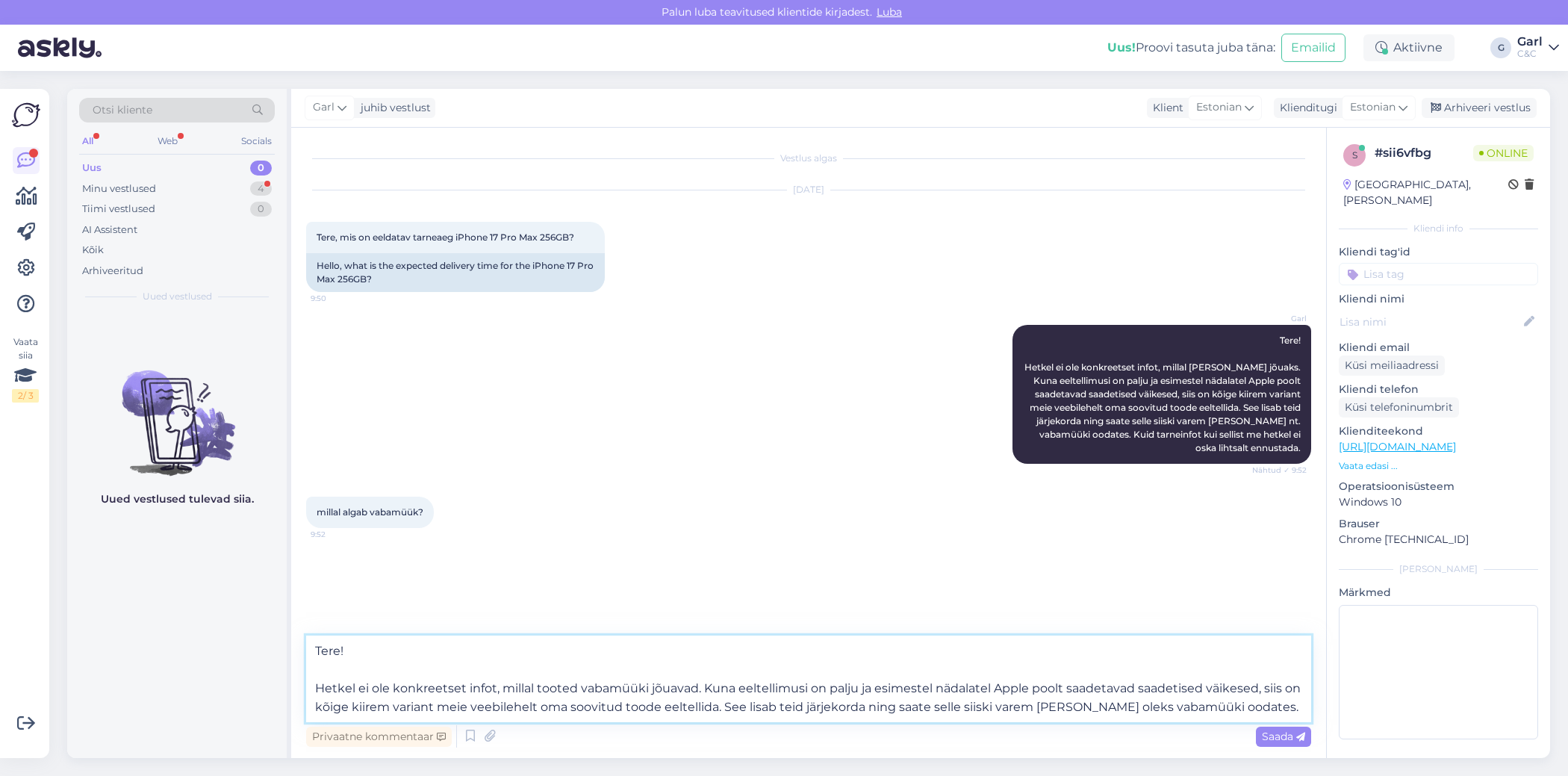
drag, startPoint x: 727, startPoint y: 705, endPoint x: 1244, endPoint y: 708, distance: 517.0
click at [1244, 708] on textarea "Tere! Hetkel ei ole konkreetset infot, millal tooted vabamüüki jõuavad. Kuna ee…" at bounding box center [808, 678] width 1005 height 86
drag, startPoint x: 634, startPoint y: 669, endPoint x: 302, endPoint y: 636, distance: 333.6
click at [302, 636] on div "Vestlus algas [DATE] Tere, mis on eeldatav tarneaeg iPhone 17 Pro Max 256GB? 9:…" at bounding box center [808, 442] width 1034 height 630
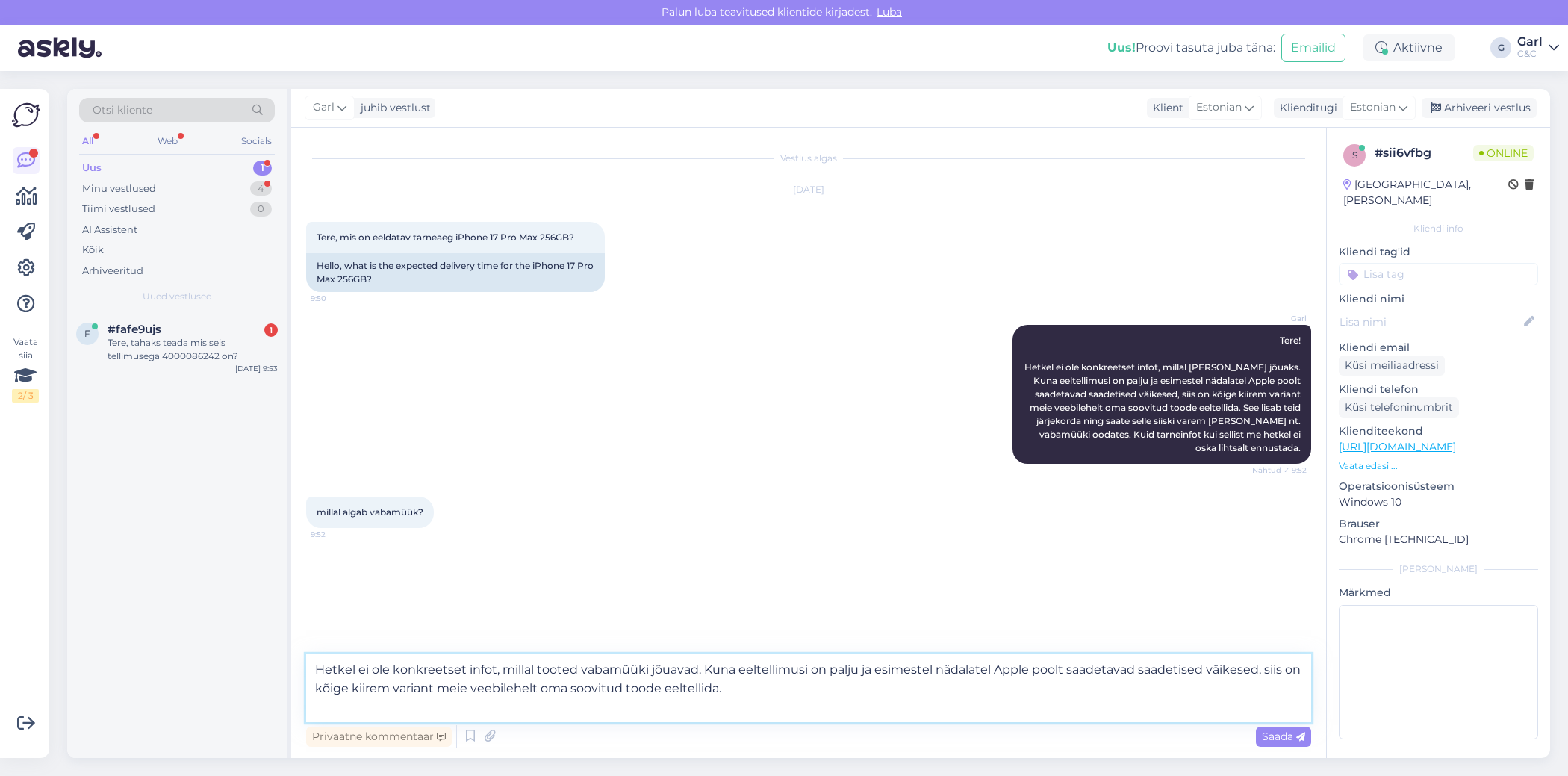
click at [317, 681] on textarea "Hetkel ei ole konkreetset infot, millal tooted vabamüüki jõuavad. Kuna eeltelli…" at bounding box center [808, 688] width 1005 height 68
type textarea "Hetkel ei ole konkreetset infot, millal tooted vabamüüki jõuavad. Kuna eeltelli…"
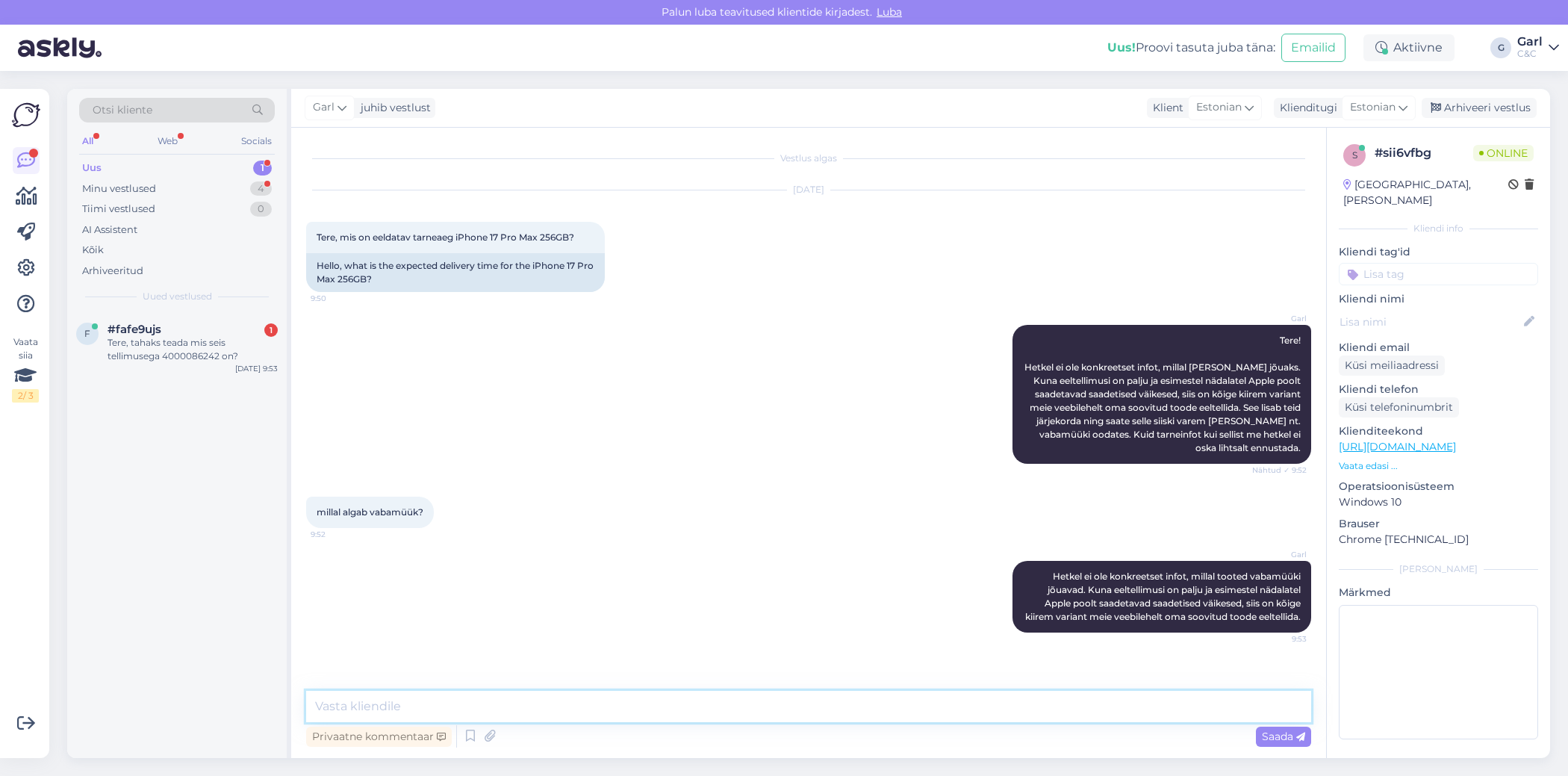
scroll to position [0, 0]
click at [207, 344] on div "Tere, tahaks teada mis seis tellimusega 4000086242 on?" at bounding box center [192, 349] width 170 height 27
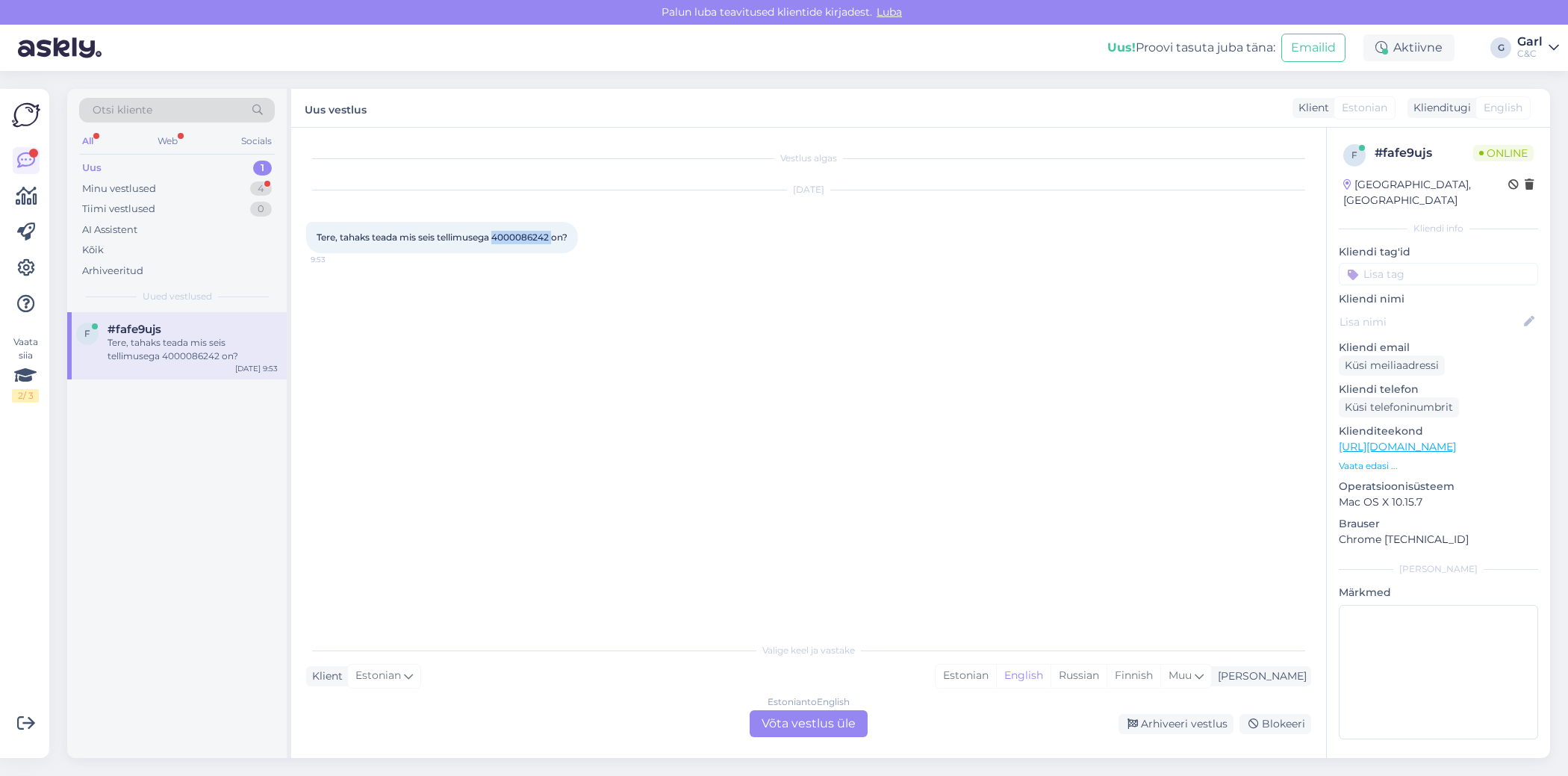
drag, startPoint x: 495, startPoint y: 241, endPoint x: 556, endPoint y: 239, distance: 61.0
click at [556, 239] on span "Tere, tahaks teada mis seis tellimusega 4000086242 on?" at bounding box center [442, 237] width 251 height 11
copy span "4000086242"
click at [996, 670] on div "Estonian" at bounding box center [966, 676] width 60 height 22
click at [830, 719] on div "Estonian to Estonian Võta vestlus üle" at bounding box center [809, 723] width 118 height 27
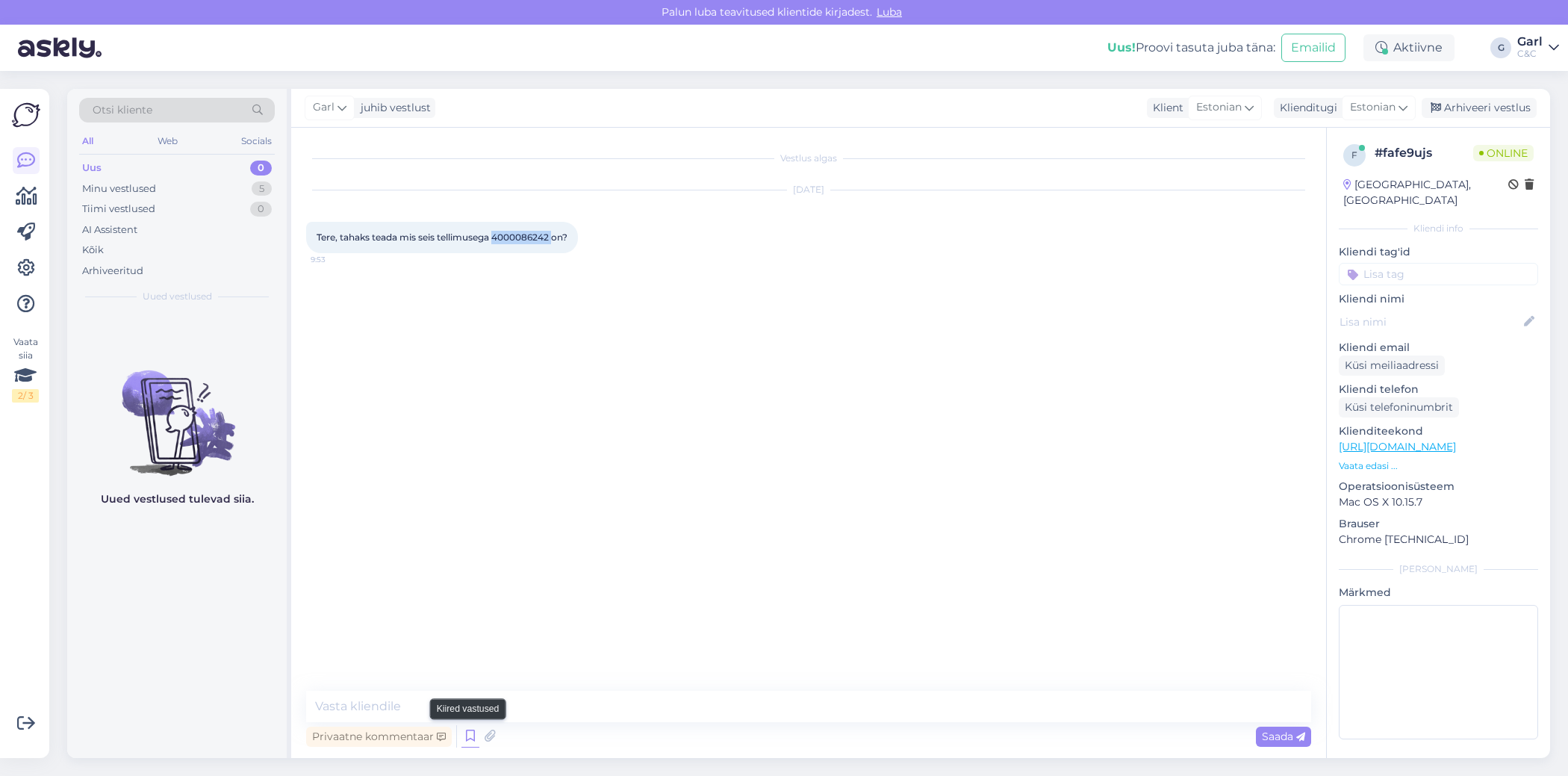
click at [473, 737] on icon at bounding box center [469, 736] width 18 height 22
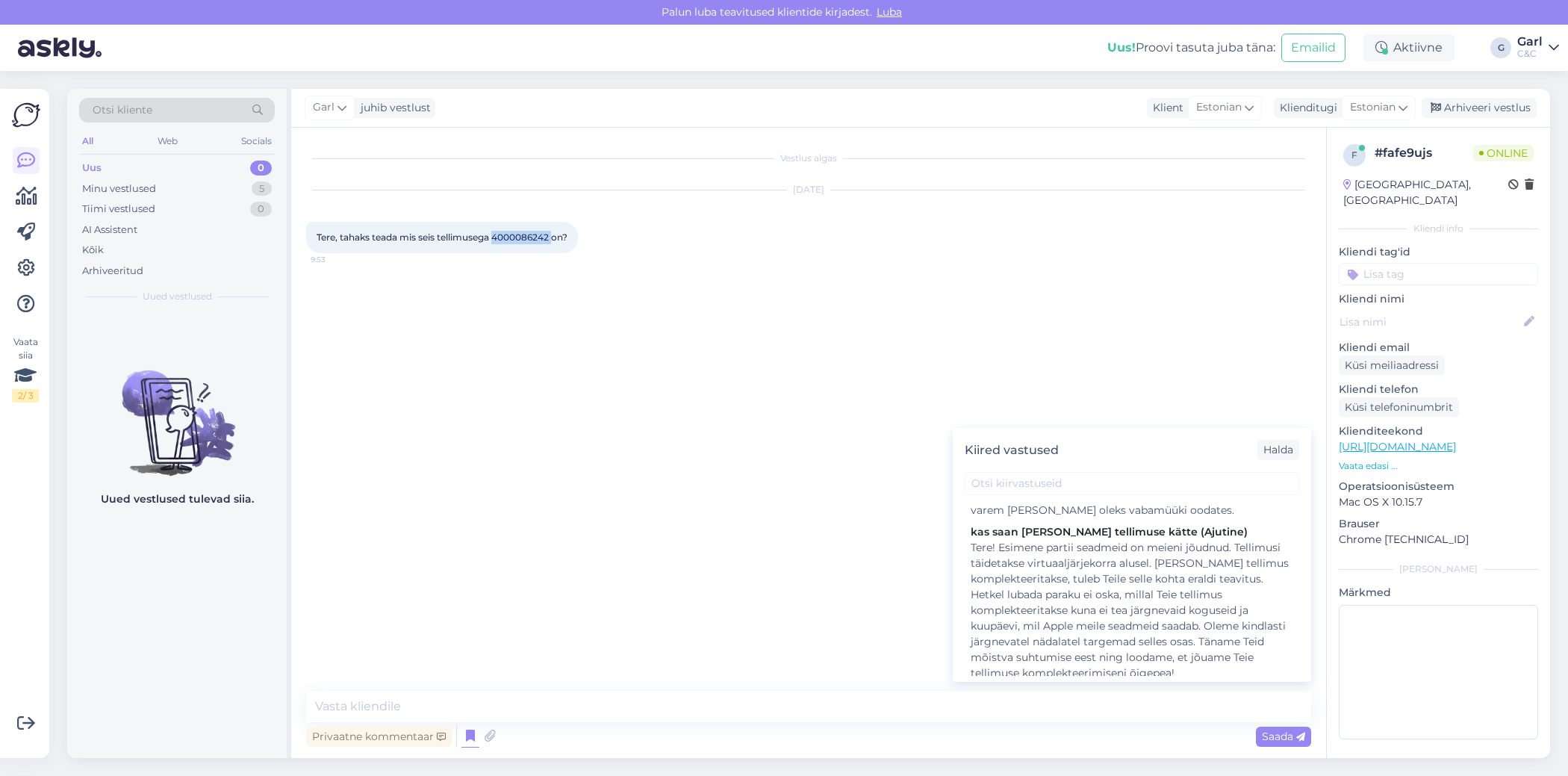
scroll to position [315, 0]
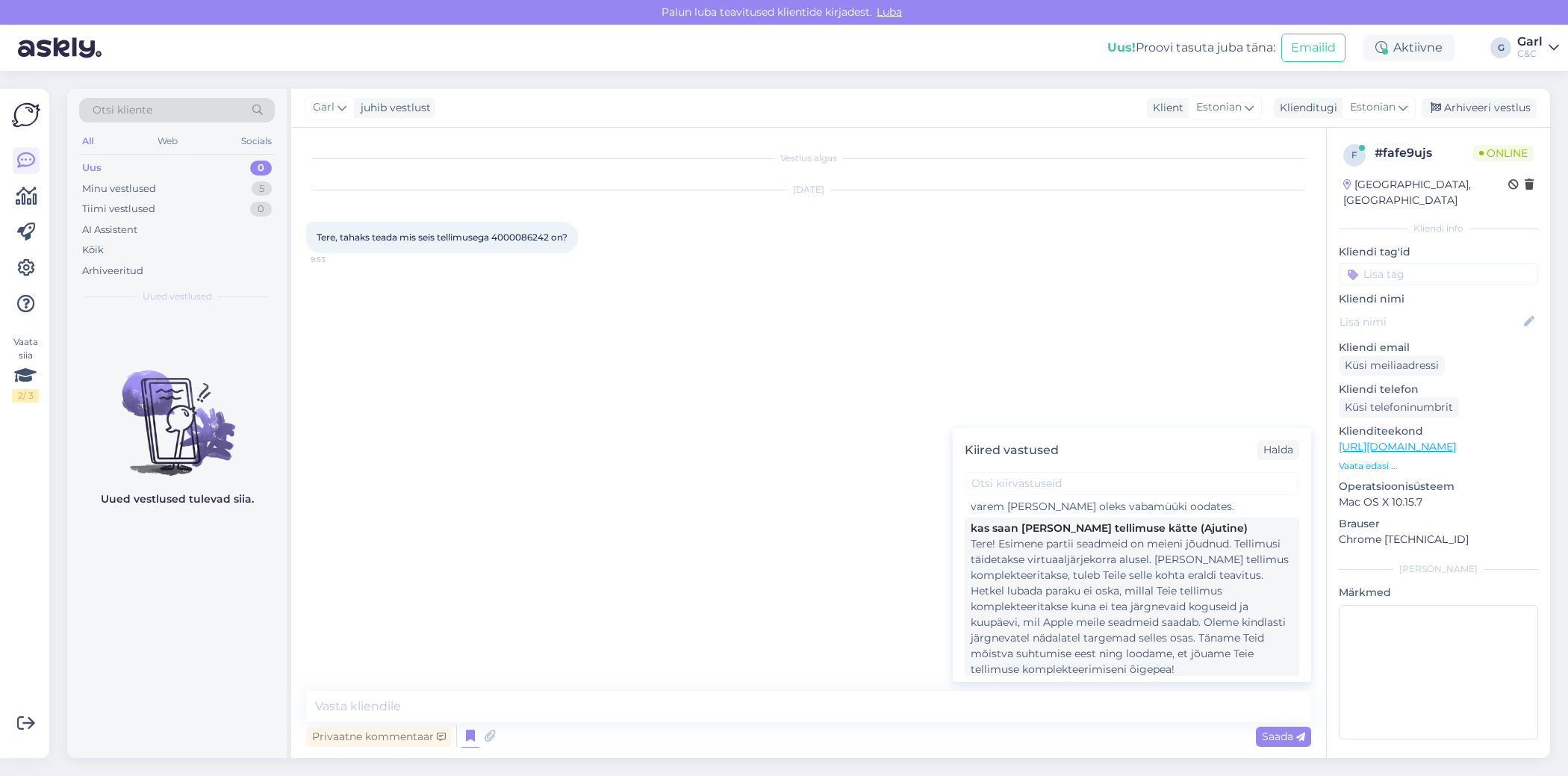
click at [1129, 605] on div "Tere! Esimene partii seadmeid on meieni jõudnud. Tellimusi täidetakse virtuaalj…" at bounding box center [1131, 607] width 323 height 141
type textarea "Tere! Esimene partii seadmeid on meieni jõudnud. Tellimusi täidetakse virtuaalj…"
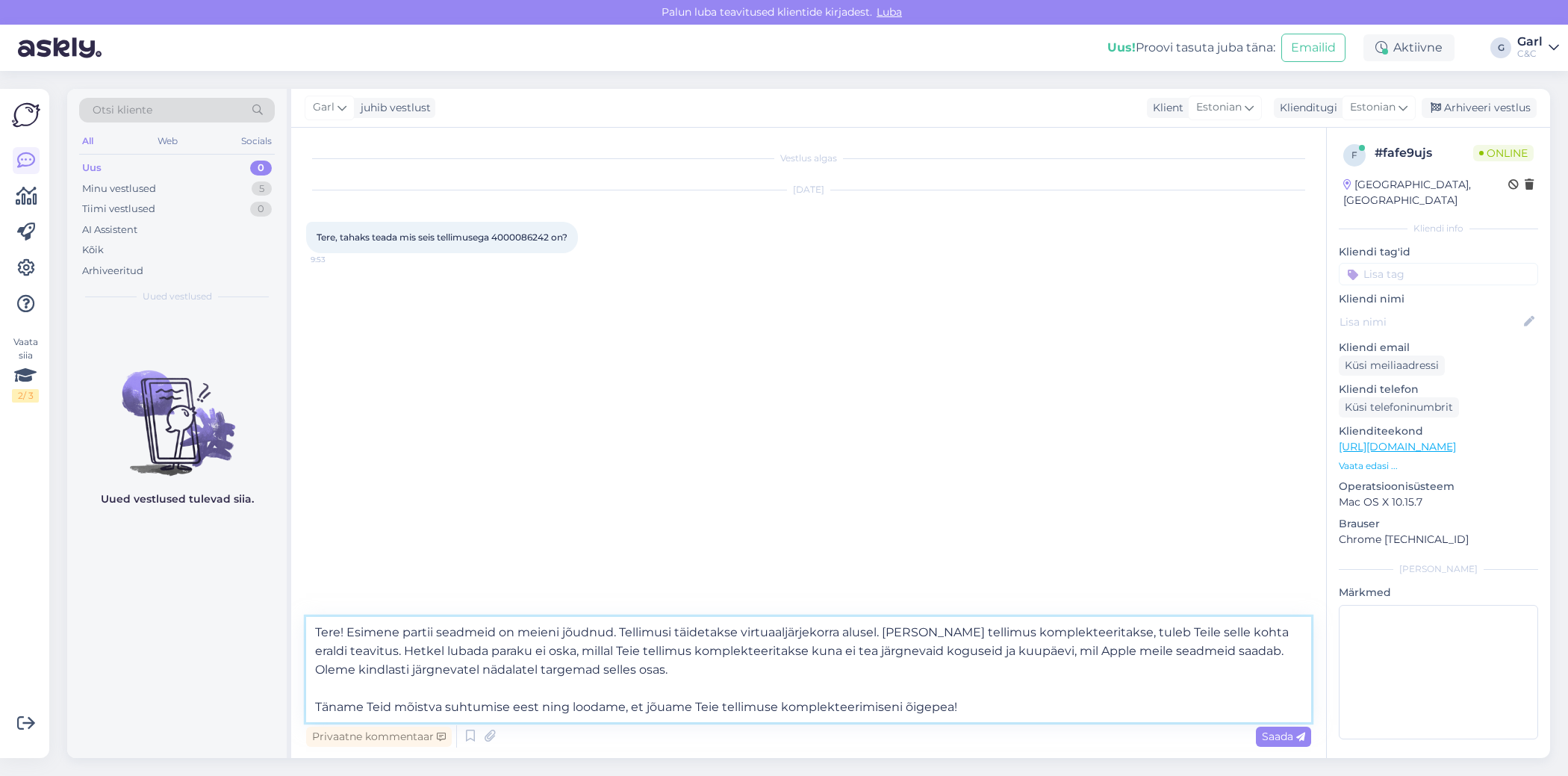
click at [898, 685] on textarea "Tere! Esimene partii seadmeid on meieni jõudnud. Tellimusi täidetakse virtuaalj…" at bounding box center [808, 669] width 1005 height 105
click at [945, 711] on textarea "Tere! Esimene partii seadmeid on meieni jõudnud. Tellimusi täidetakse virtuaalj…" at bounding box center [808, 669] width 1005 height 105
click at [714, 684] on textarea "Tere! Esimene partii seadmeid on meieni jõudnud. Tellimusi täidetakse virtuaalj…" at bounding box center [808, 669] width 1005 height 105
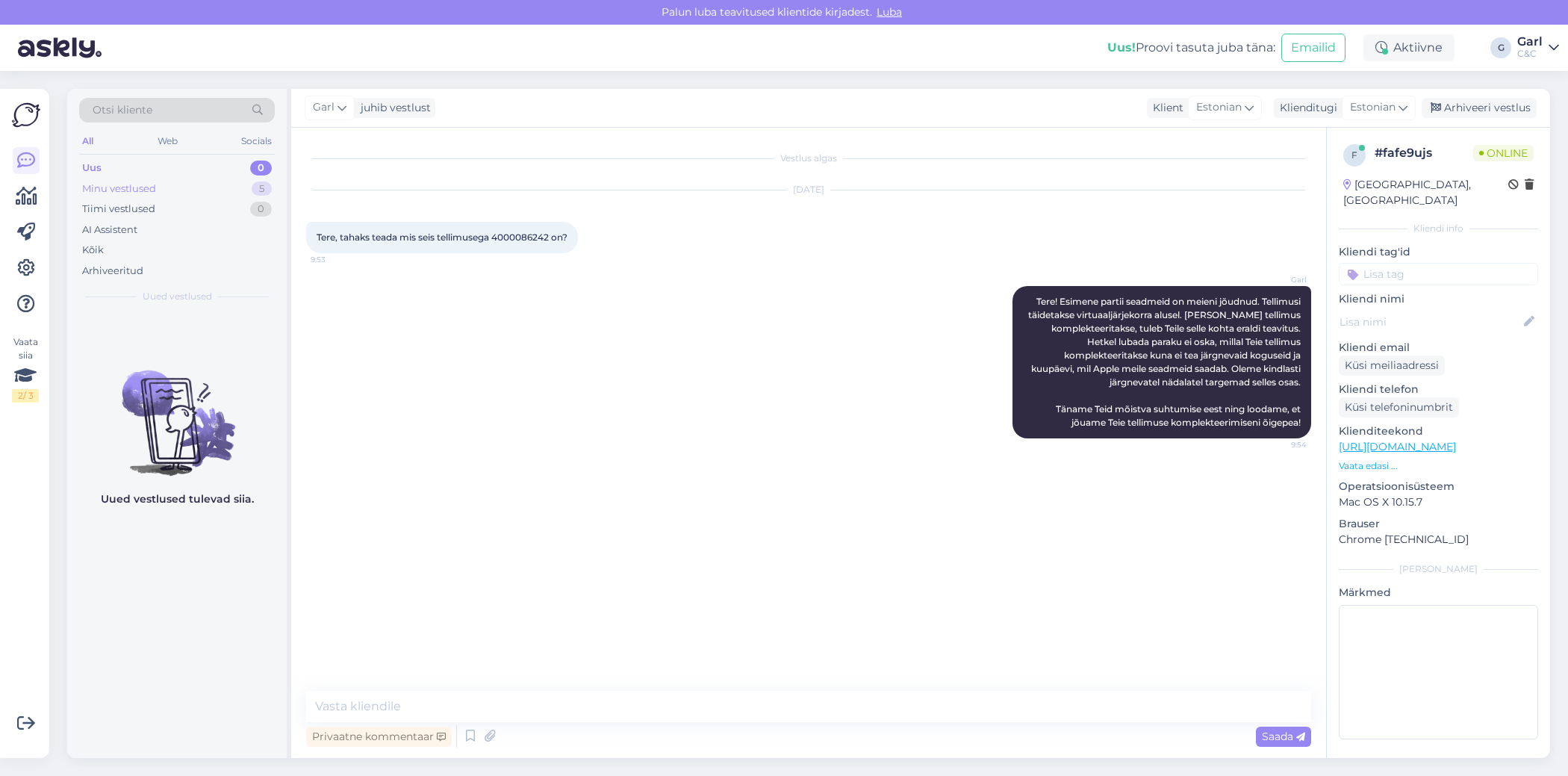
click at [235, 187] on div "Minu vestlused 5" at bounding box center [177, 189] width 195 height 20
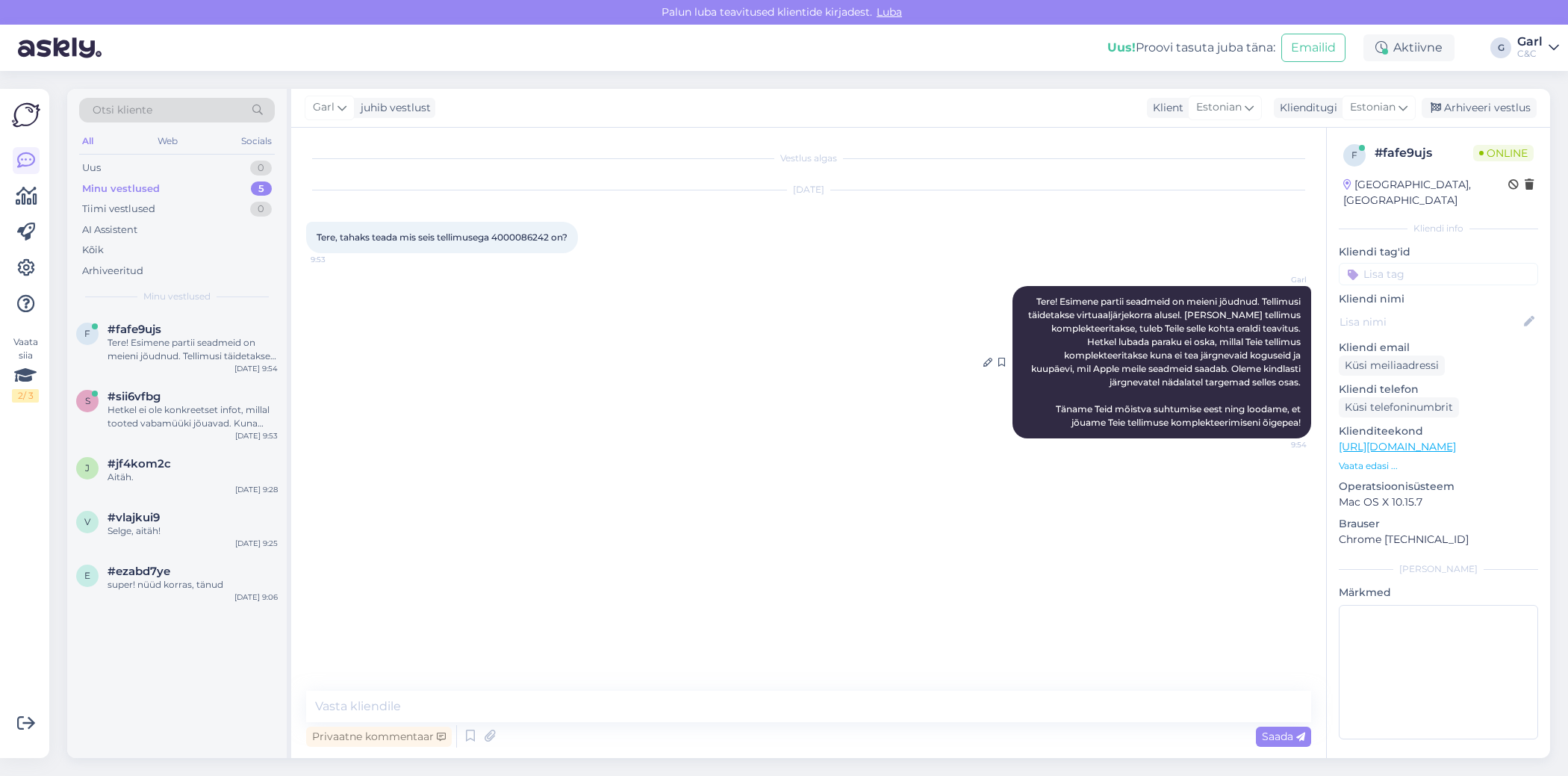
drag, startPoint x: 1054, startPoint y: 302, endPoint x: 1042, endPoint y: 306, distance: 12.6
click at [1054, 302] on span "Tere! Esimene partii seadmeid on meieni jõudnud. Tellimusi täidetakse virtuaalj…" at bounding box center [1166, 362] width 275 height 132
click at [471, 738] on icon at bounding box center [469, 736] width 18 height 22
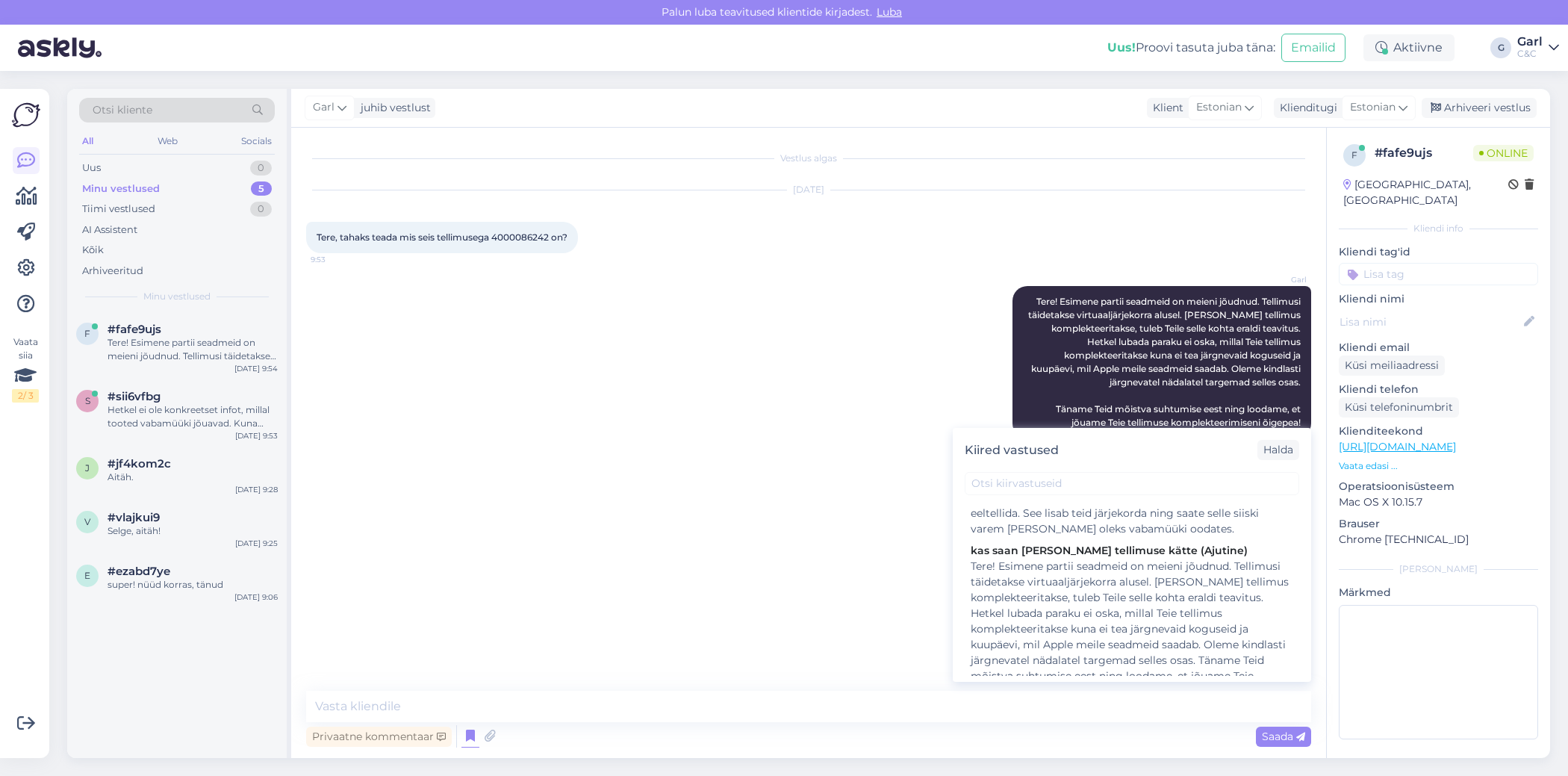
scroll to position [308, 0]
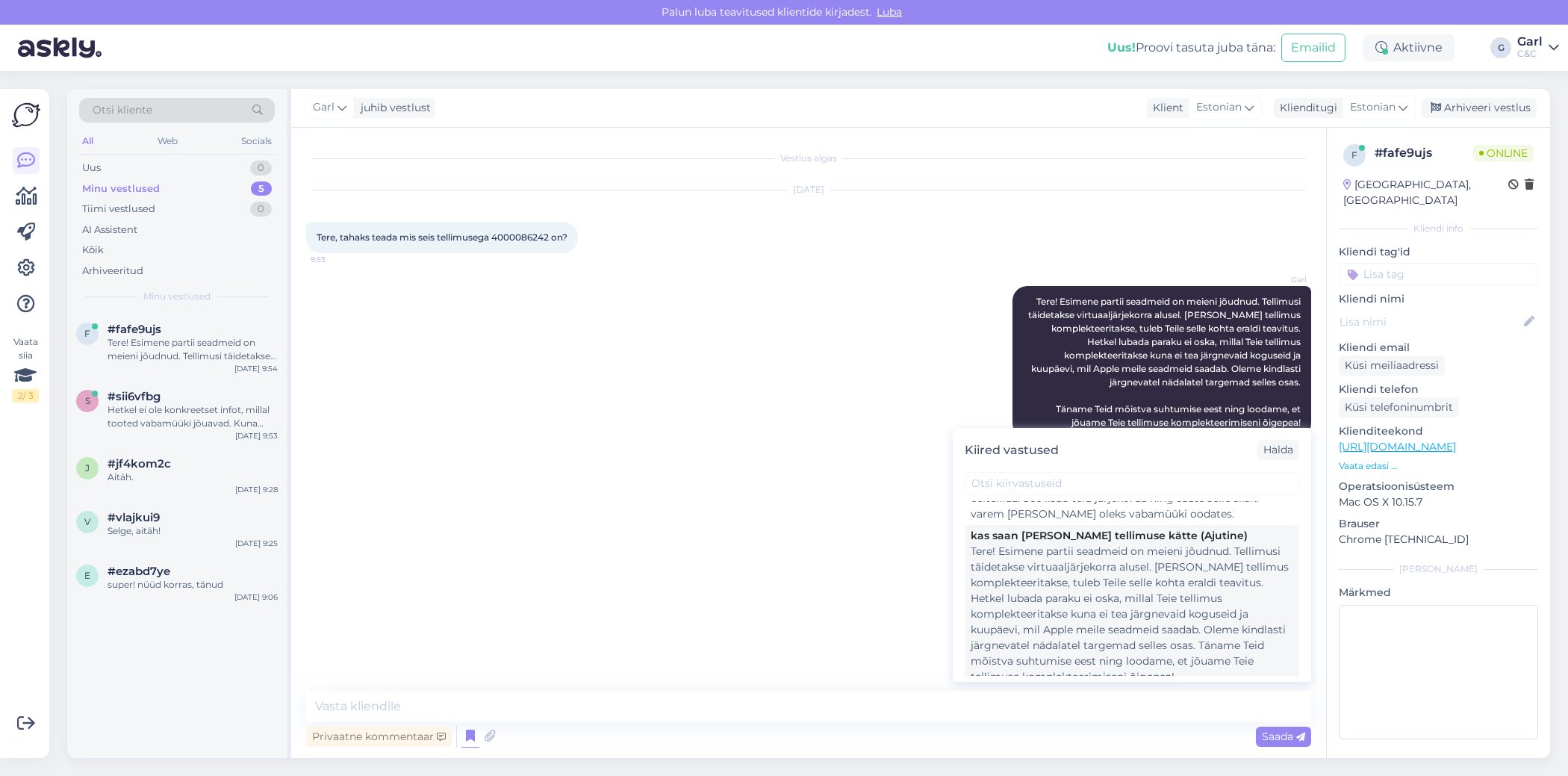
click at [1046, 625] on div "Tere! Esimene partii seadmeid on meieni jõudnud. Tellimusi täidetakse virtuaalj…" at bounding box center [1131, 614] width 323 height 141
type textarea "Tere! Esimene partii seadmeid on meieni jõudnud. Tellimusi täidetakse virtuaalj…"
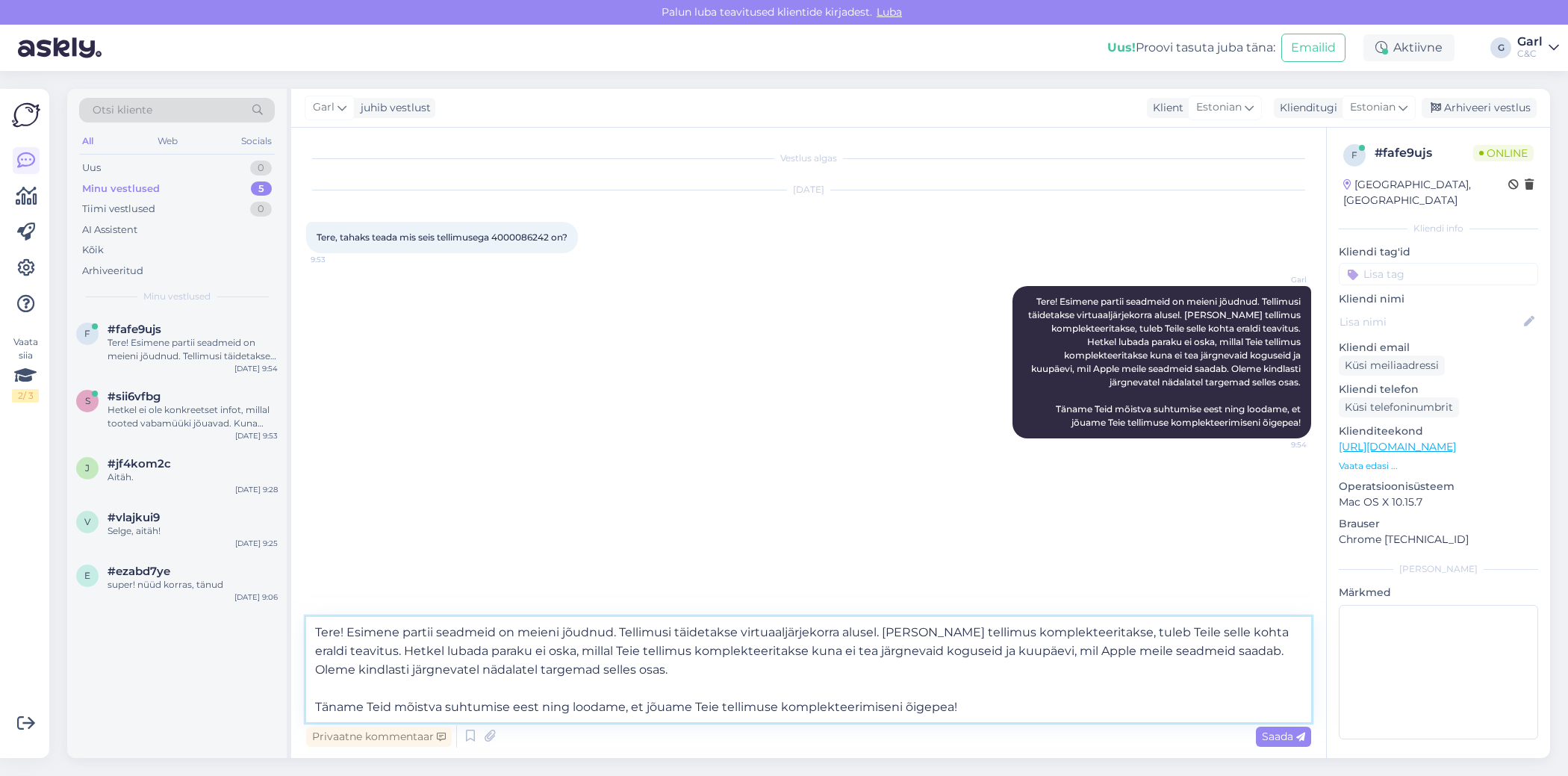
click at [892, 693] on textarea "Tere! Esimene partii seadmeid on meieni jõudnud. Tellimusi täidetakse virtuaalj…" at bounding box center [808, 669] width 1005 height 105
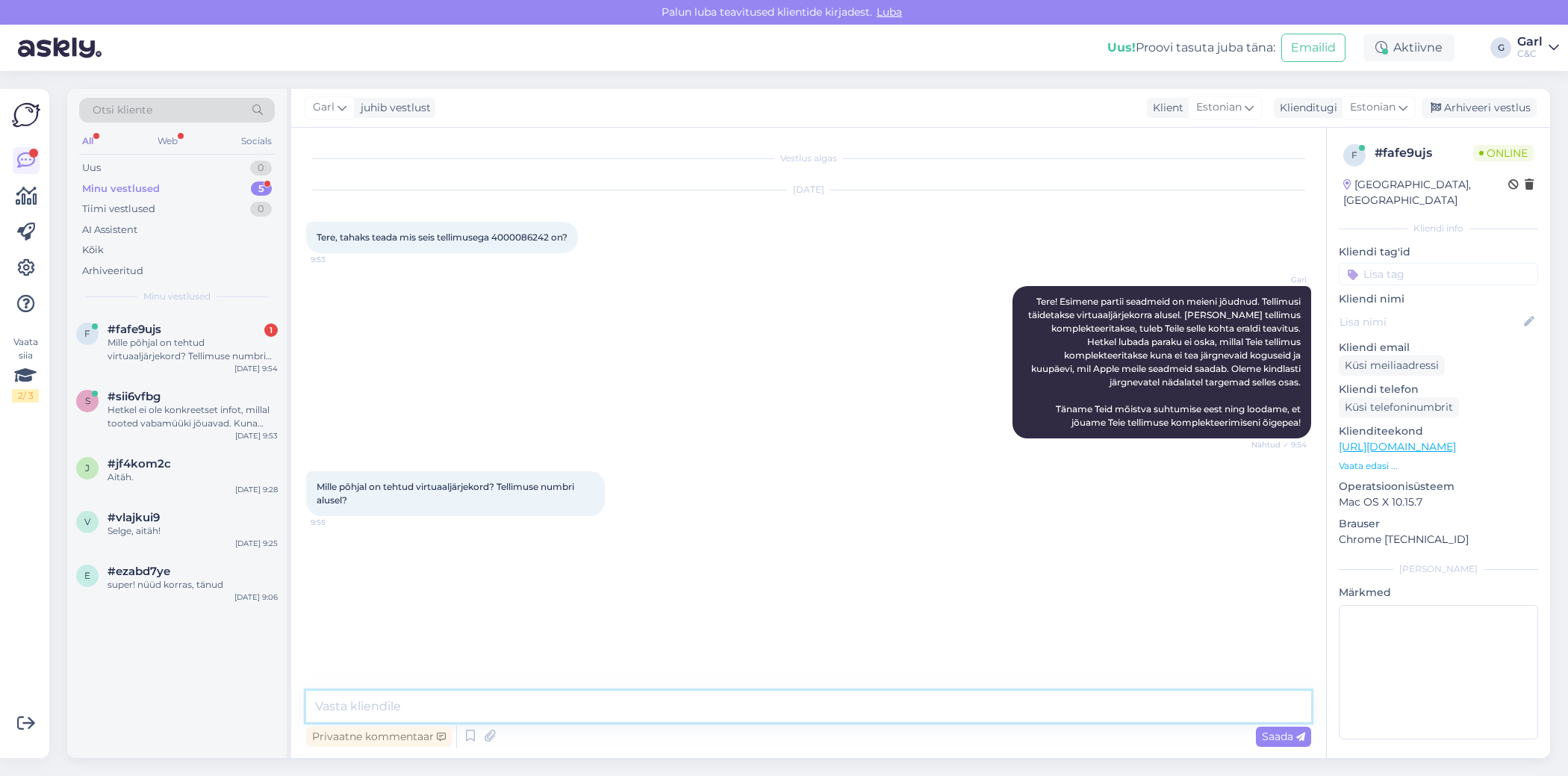
click at [503, 715] on textarea at bounding box center [808, 706] width 1005 height 32
type textarea "Tellimuse esitamise kuupäev ja kellaaeg."
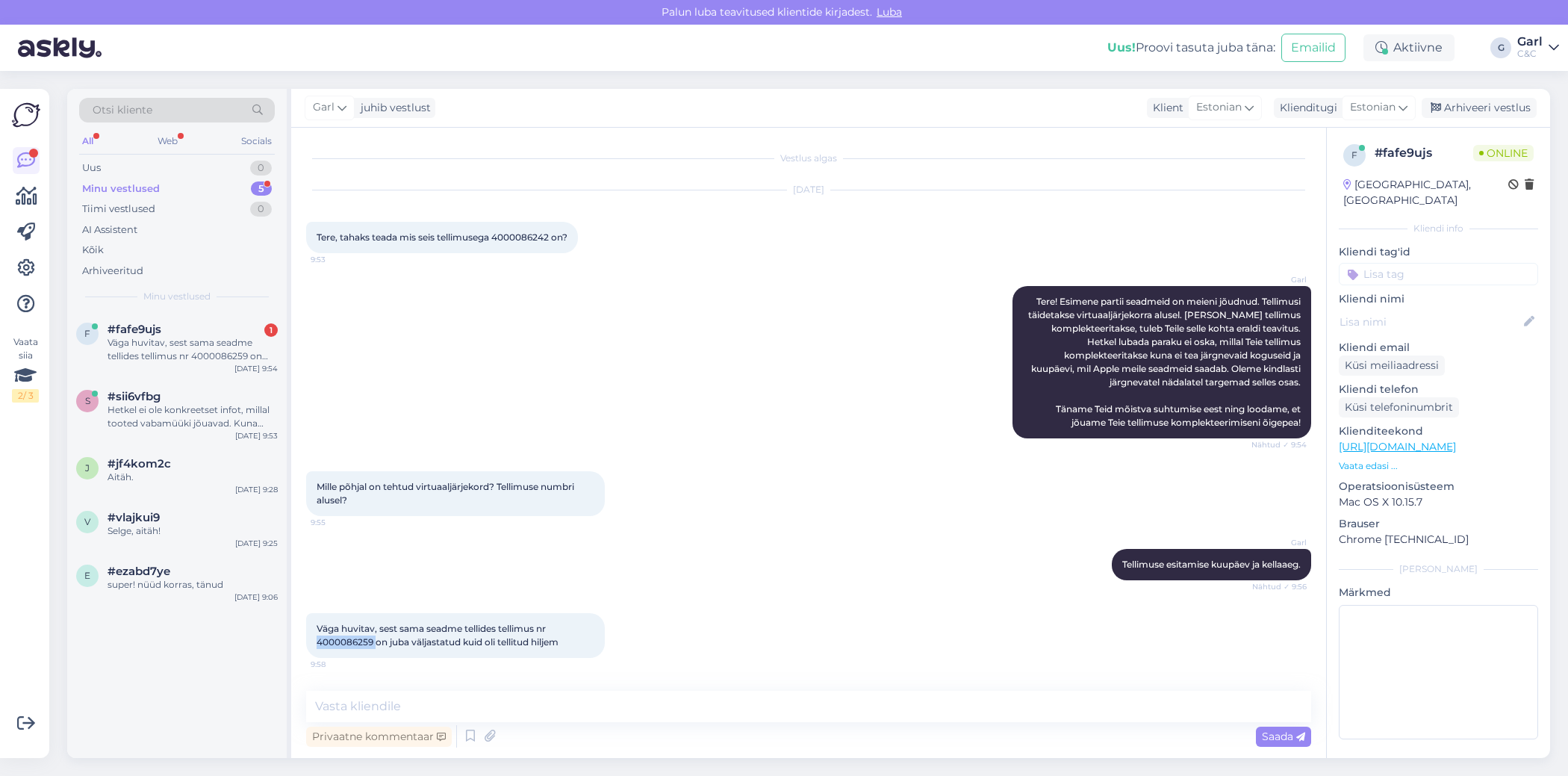
drag, startPoint x: 376, startPoint y: 643, endPoint x: 310, endPoint y: 643, distance: 66.0
click at [310, 643] on div "Väga huvitav, sest sama seadme tellides tellimus nr 4000086259 on juba väljasta…" at bounding box center [455, 636] width 298 height 45
copy span "4000086259"
click at [541, 696] on textarea at bounding box center [808, 706] width 1005 height 32
click at [531, 689] on div "Vestlus algas [DATE] Tere, tahaks teada mis seis tellimusega 4000086242 on? 9:5…" at bounding box center [808, 442] width 1034 height 630
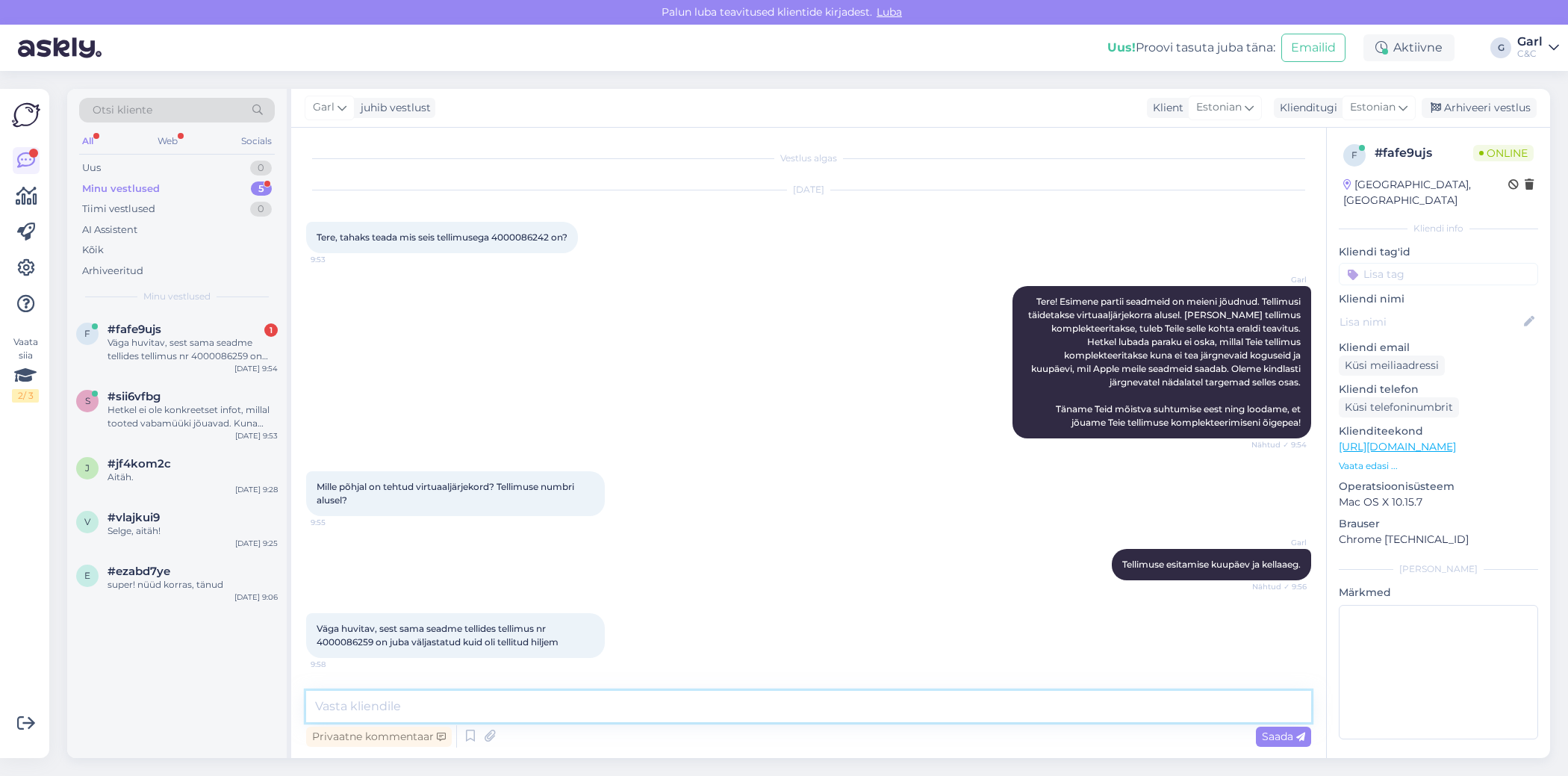
click at [522, 700] on textarea at bounding box center [808, 706] width 1005 height 32
click at [522, 699] on textarea at bounding box center [808, 706] width 1005 height 32
type textarea "T"
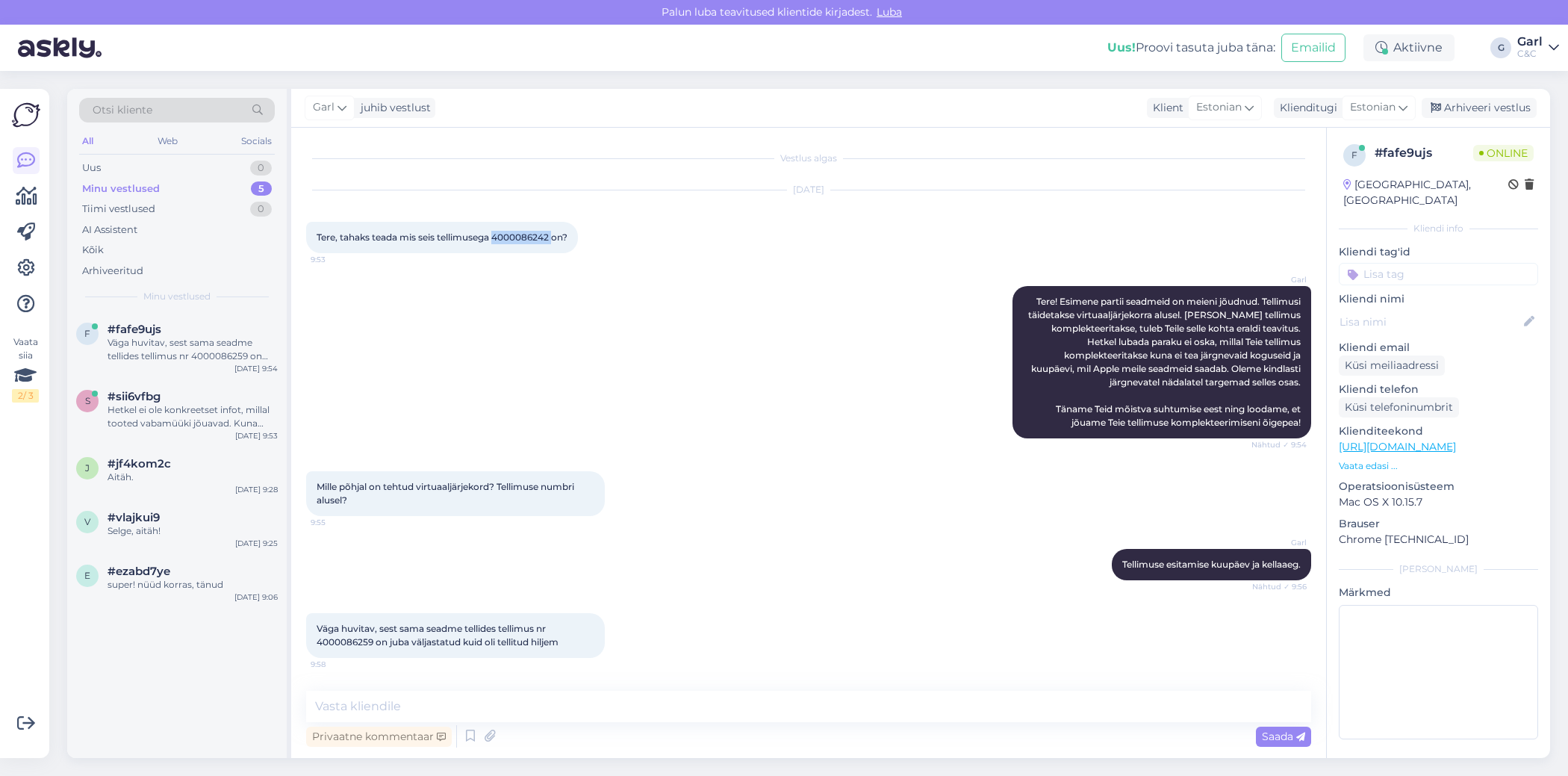
drag, startPoint x: 494, startPoint y: 237, endPoint x: 555, endPoint y: 236, distance: 61.0
click at [555, 235] on span "Tere, tahaks teada mis seis tellimusega 4000086242 on?" at bounding box center [442, 237] width 251 height 11
copy span "4000086242"
click at [446, 704] on textarea at bounding box center [808, 706] width 1005 height 32
type textarea "T"
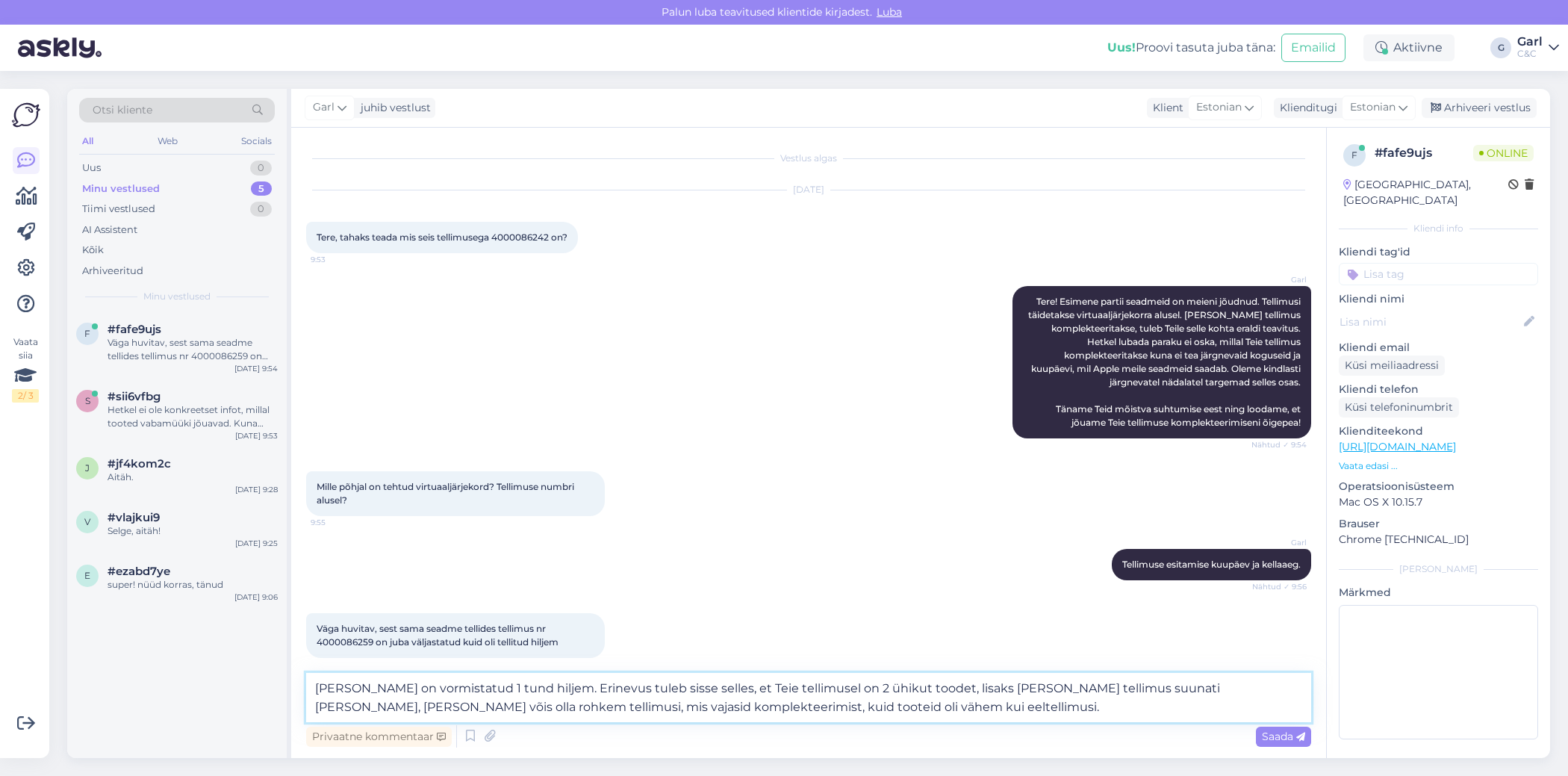
click at [707, 689] on textarea "[PERSON_NAME] on vormistatud 1 tund hiljem. Erinevus tuleb sisse selles, et Tei…" at bounding box center [808, 697] width 1005 height 49
click at [898, 708] on textarea "[PERSON_NAME] on vormistatud 1 tund hiljem. Erinevus tuleb sisse [PERSON_NAME],…" at bounding box center [808, 697] width 1005 height 49
click at [978, 689] on textarea "[PERSON_NAME] on vormistatud 1 tund hiljem. Erinevus tuleb sisse [PERSON_NAME],…" at bounding box center [808, 697] width 1005 height 49
click at [848, 714] on textarea "[PERSON_NAME] on vormistatud 1 tund hiljem. Erinevus tuleb sisse [PERSON_NAME],…" at bounding box center [808, 697] width 1005 height 49
type textarea "[PERSON_NAME] on vormistatud 1 tund hiljem. Erinevus tuleb sisse [PERSON_NAME],…"
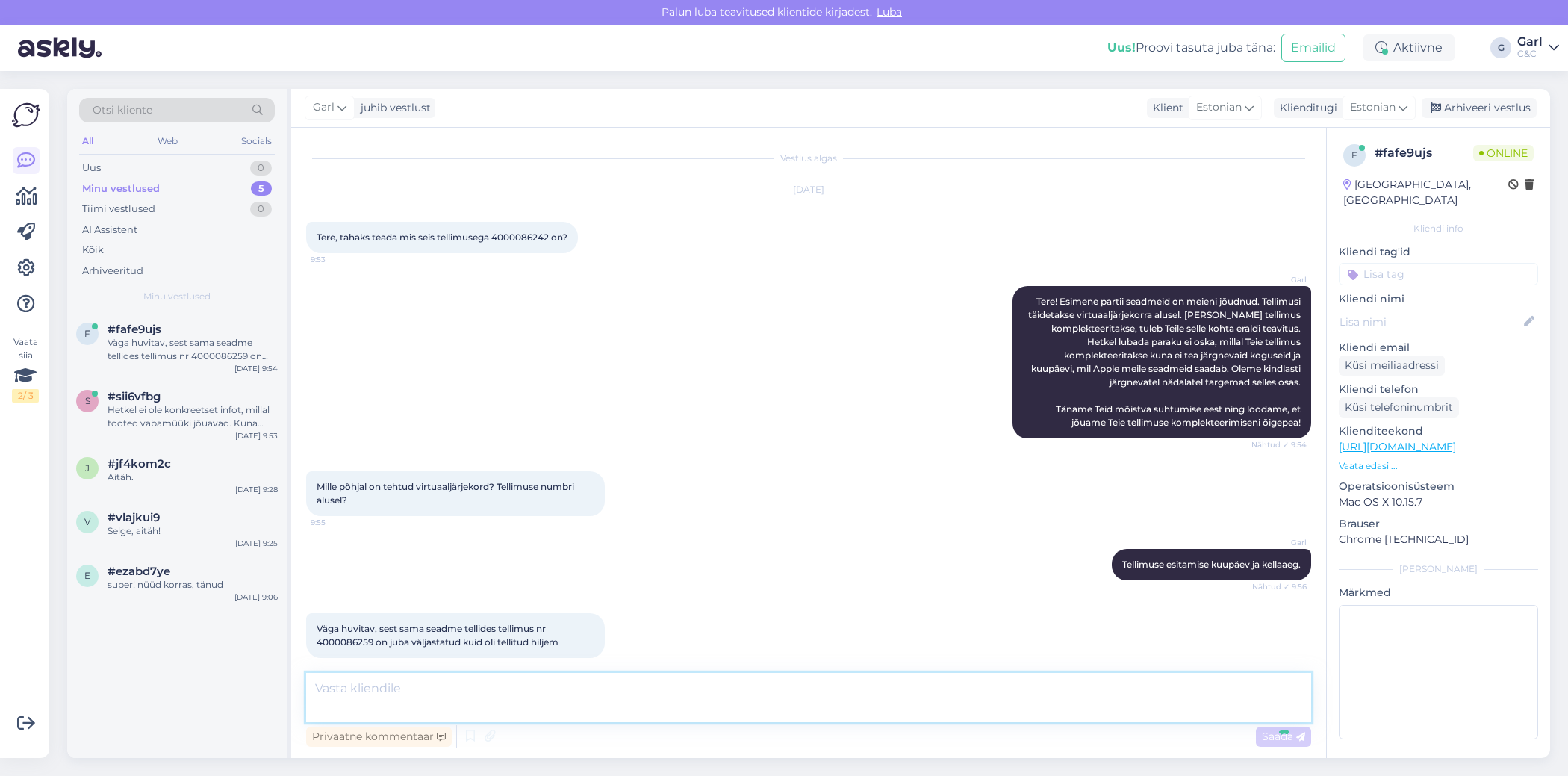
scroll to position [115, 0]
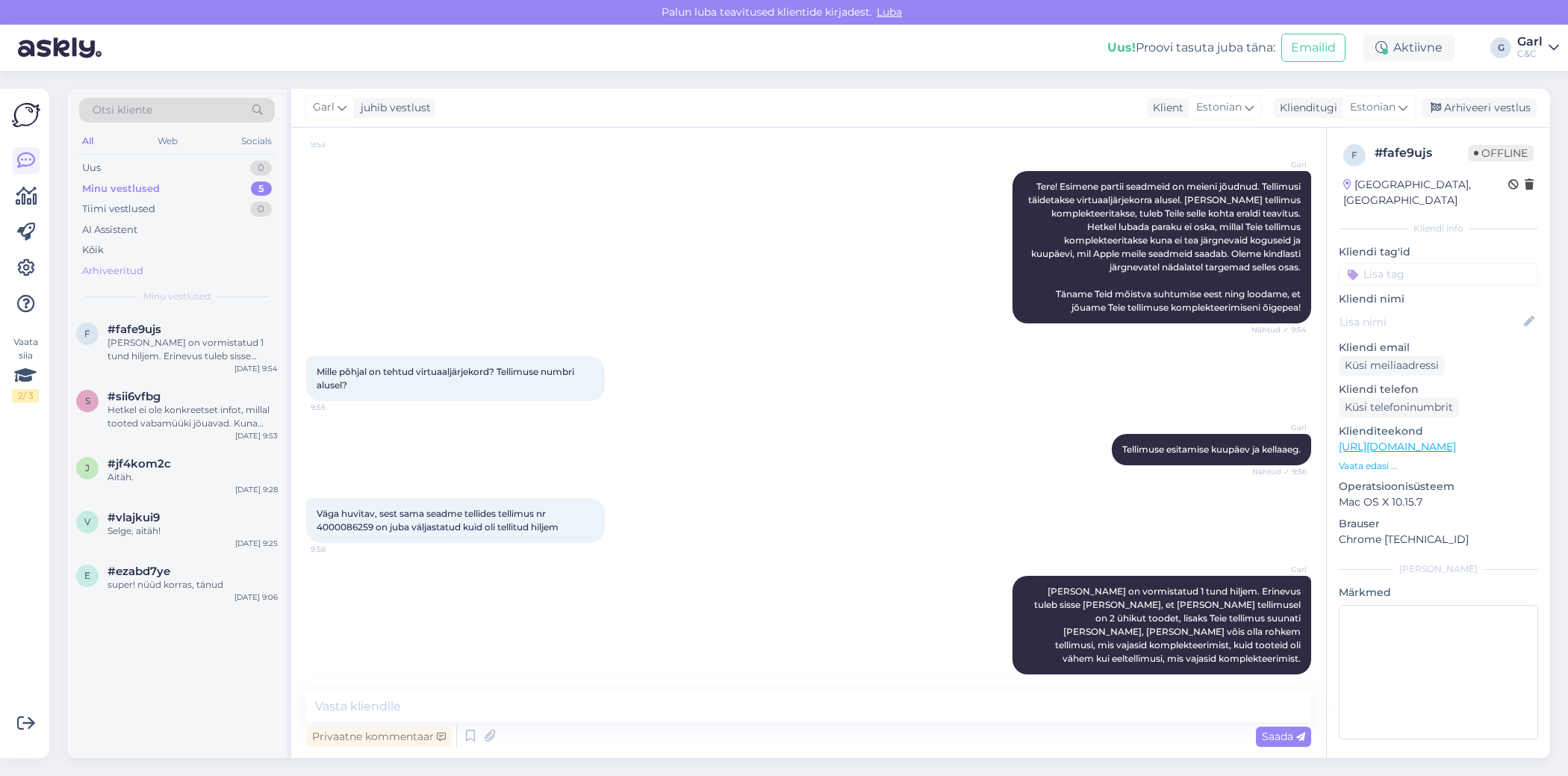
click at [175, 276] on div "Arhiveeritud" at bounding box center [177, 270] width 195 height 20
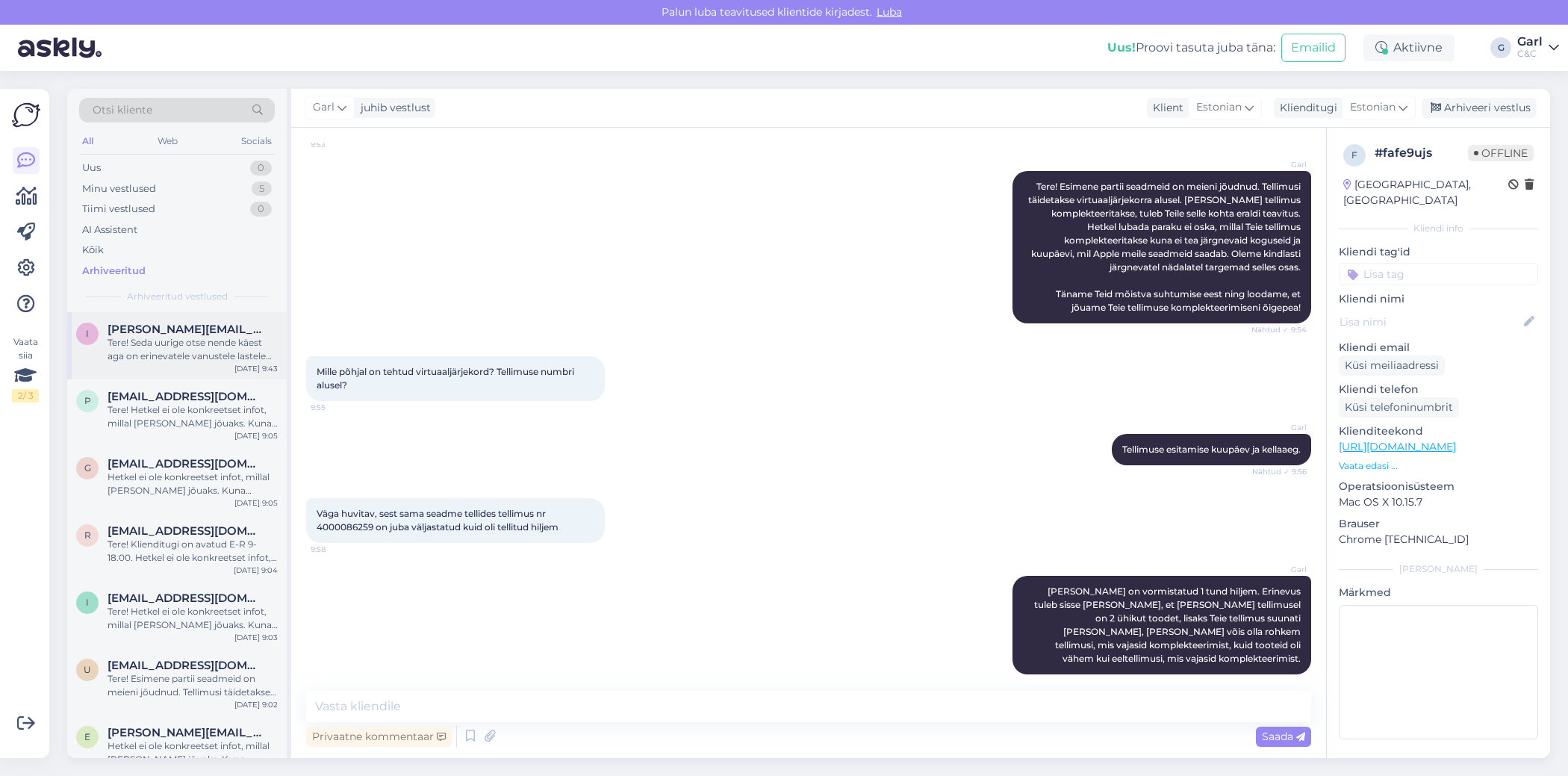
click at [209, 351] on div "Tere! Seda uurige otse nende käest aga on erinevatele vanustele lastele tegevus…" at bounding box center [192, 349] width 170 height 27
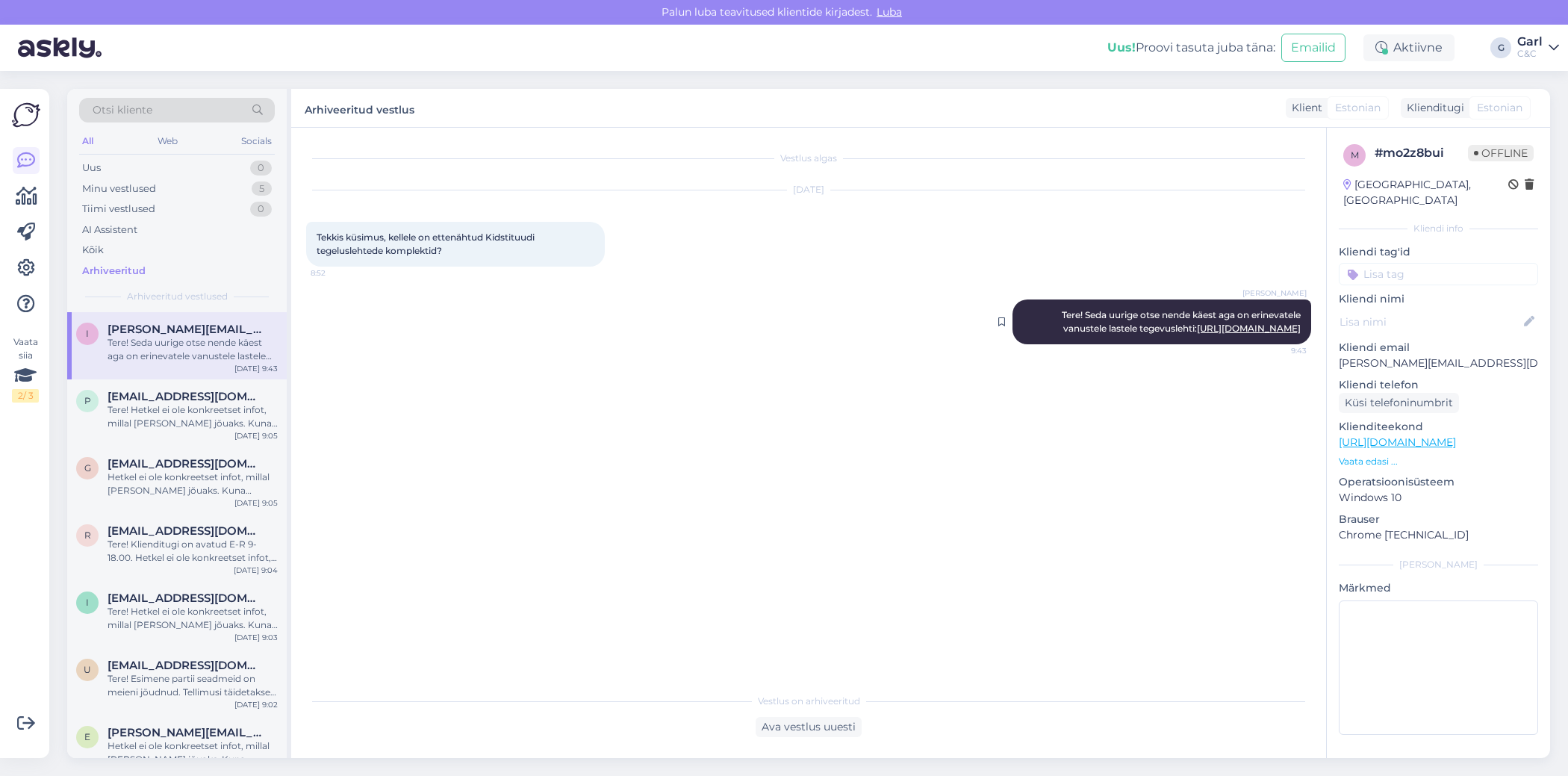
click at [1222, 330] on link "[URL][DOMAIN_NAME]" at bounding box center [1249, 328] width 104 height 11
click at [256, 168] on div "1" at bounding box center [262, 168] width 19 height 15
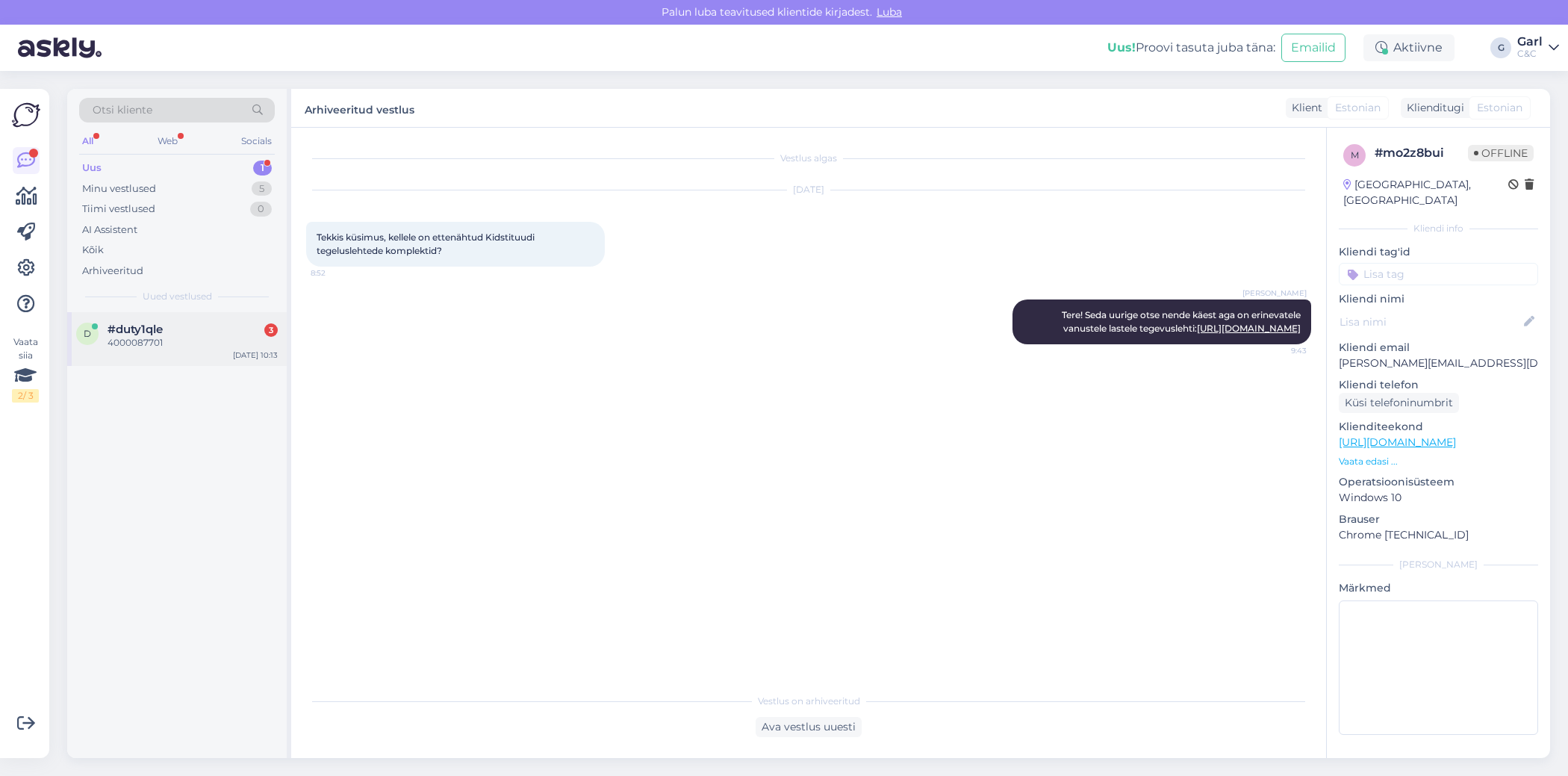
click at [199, 330] on div "#duty1qle 3" at bounding box center [192, 329] width 170 height 13
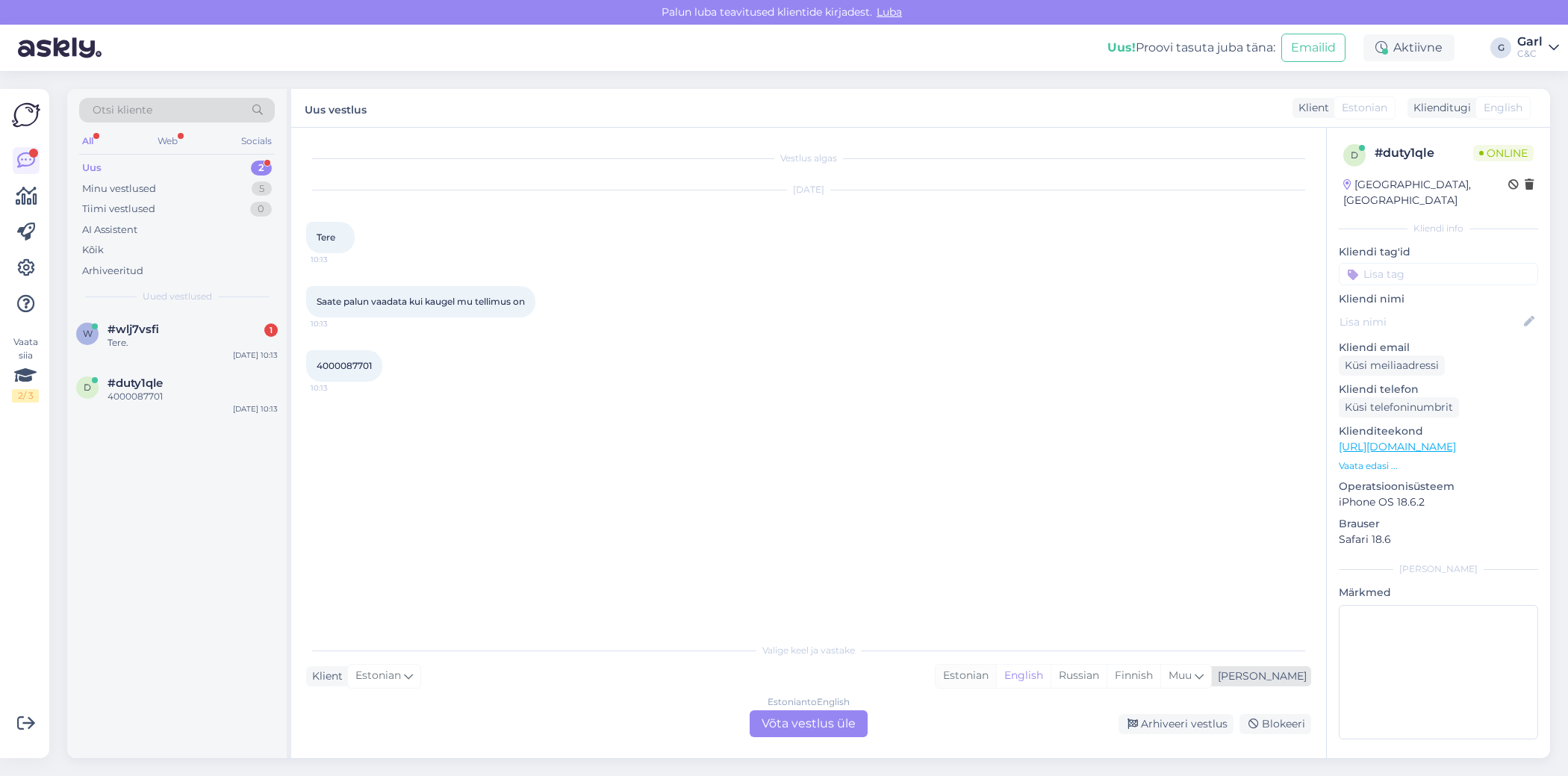
click at [996, 680] on div "Estonian" at bounding box center [966, 676] width 60 height 22
click at [807, 728] on div "Estonian to Estonian Võta vestlus üle" at bounding box center [809, 723] width 118 height 27
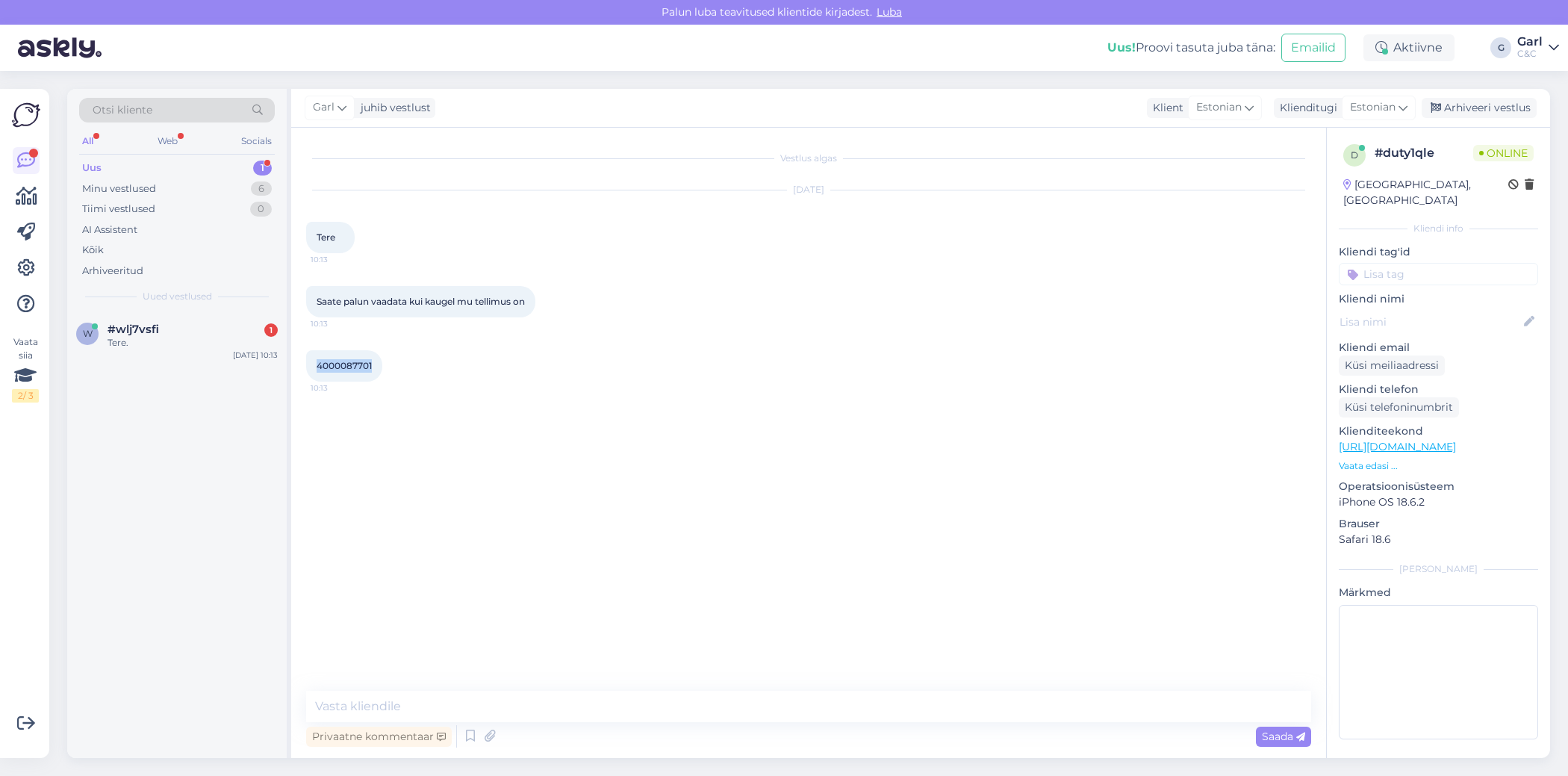
drag, startPoint x: 315, startPoint y: 366, endPoint x: 375, endPoint y: 362, distance: 60.1
click at [375, 362] on div "4000087701 10:13" at bounding box center [344, 366] width 76 height 32
copy span "4000087701"
click at [473, 738] on icon at bounding box center [469, 736] width 18 height 22
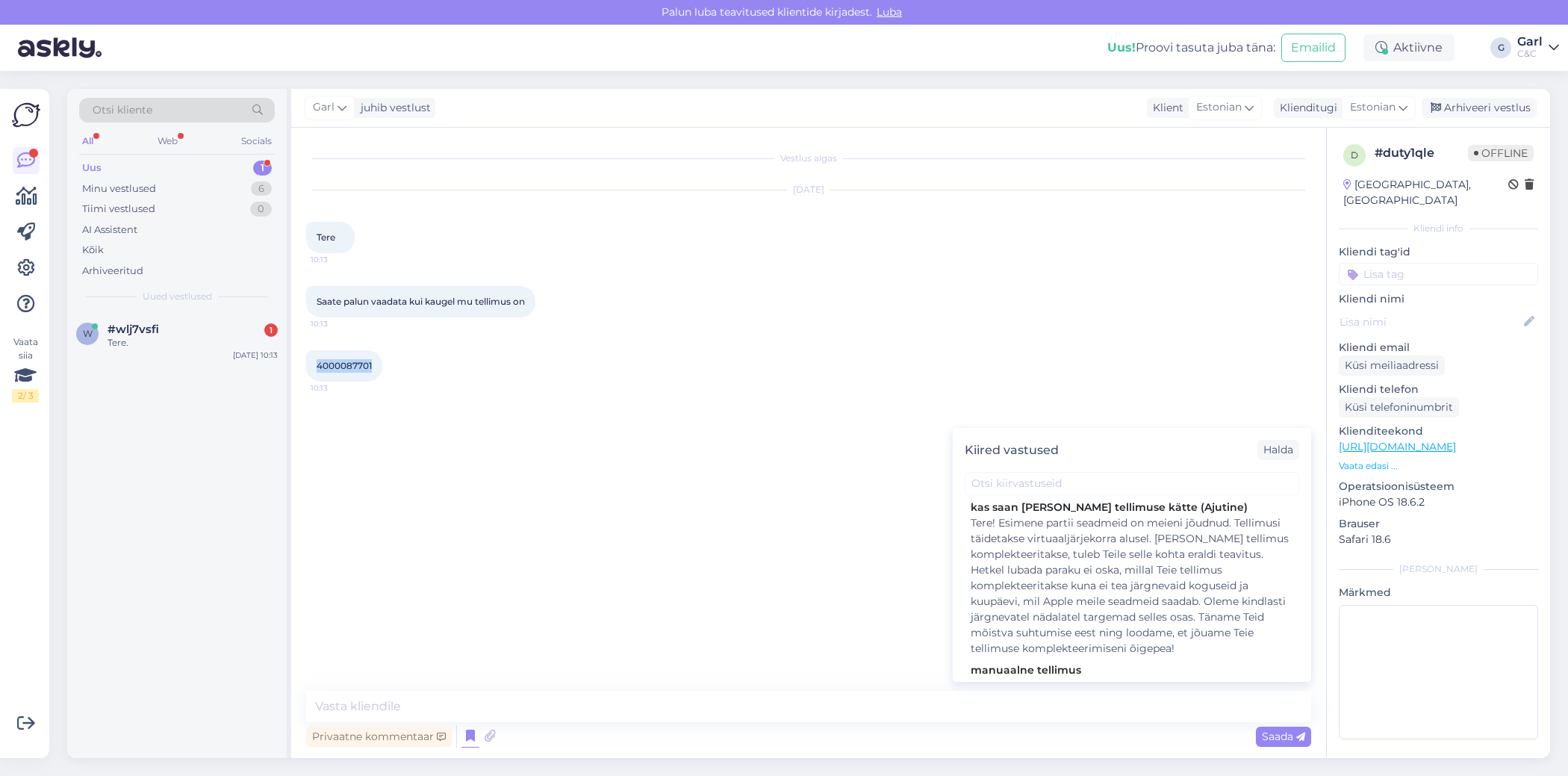
scroll to position [334, 0]
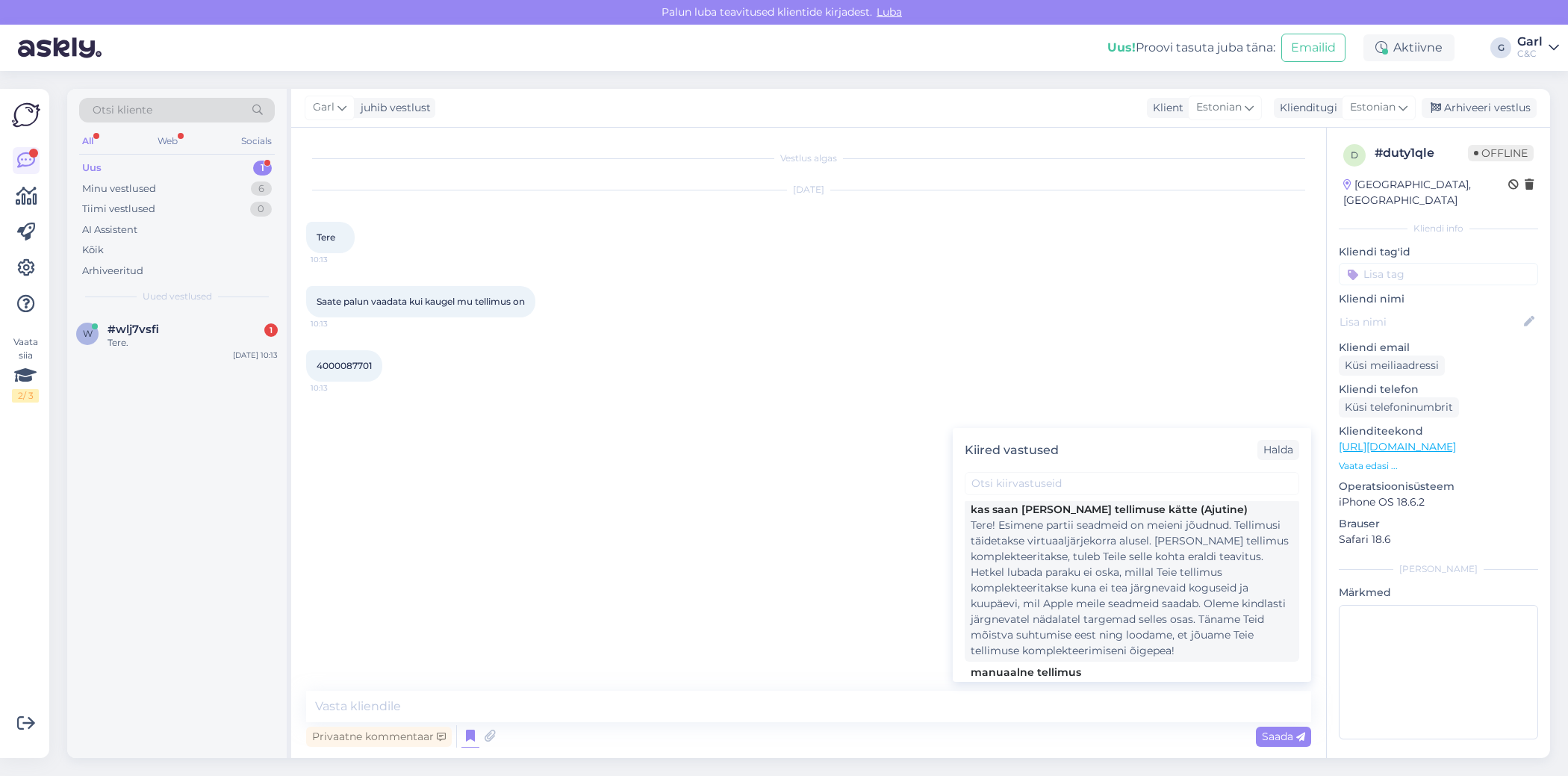
click at [1205, 598] on div "Tere! Esimene partii seadmeid on meieni jõudnud. Tellimusi täidetakse virtuaalj…" at bounding box center [1131, 588] width 323 height 141
type textarea "Tere! Esimene partii seadmeid on meieni jõudnud. Tellimusi täidetakse virtuaalj…"
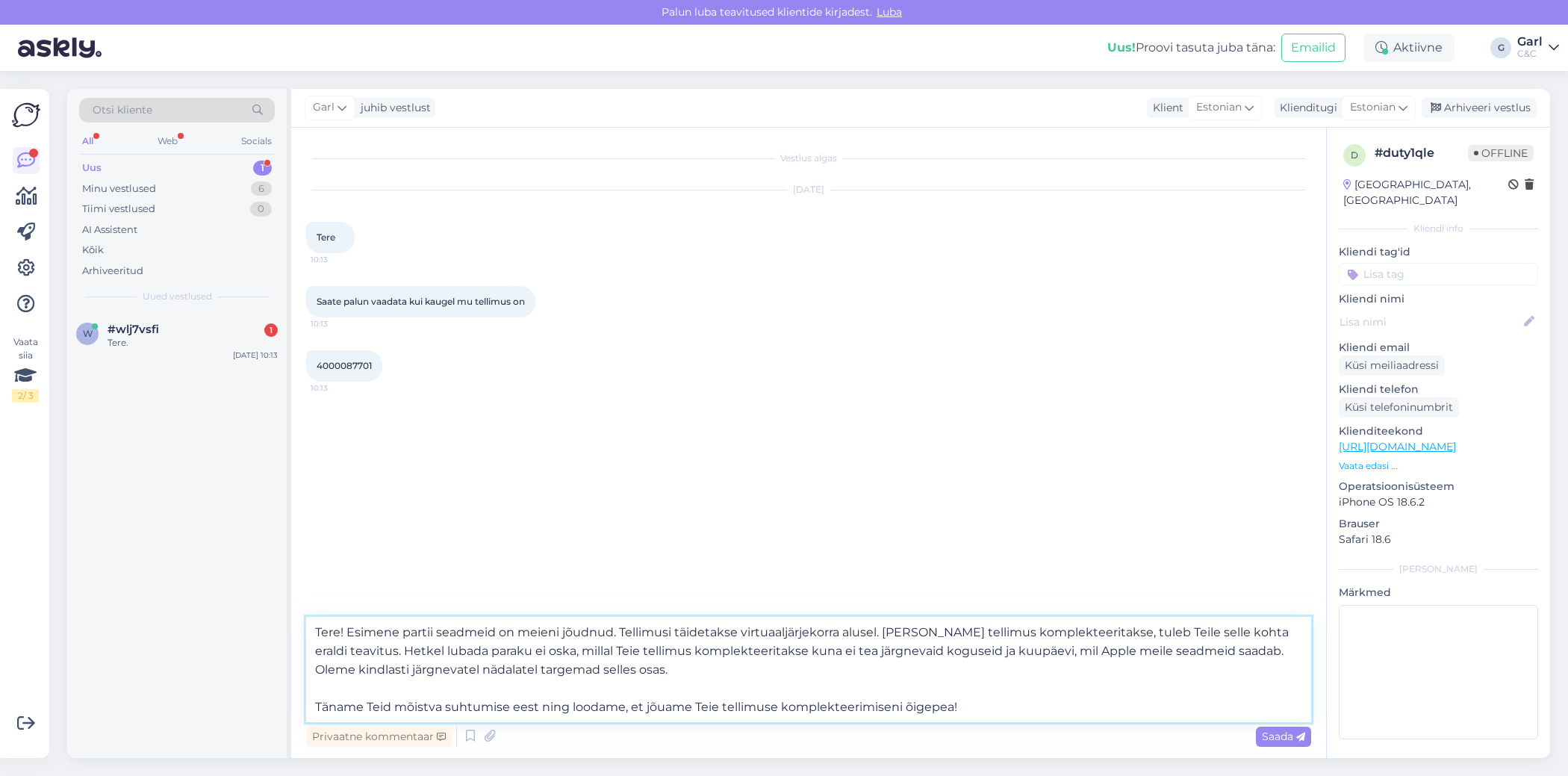
click at [777, 658] on textarea "Tere! Esimene partii seadmeid on meieni jõudnud. Tellimusi täidetakse virtuaalj…" at bounding box center [808, 669] width 1005 height 105
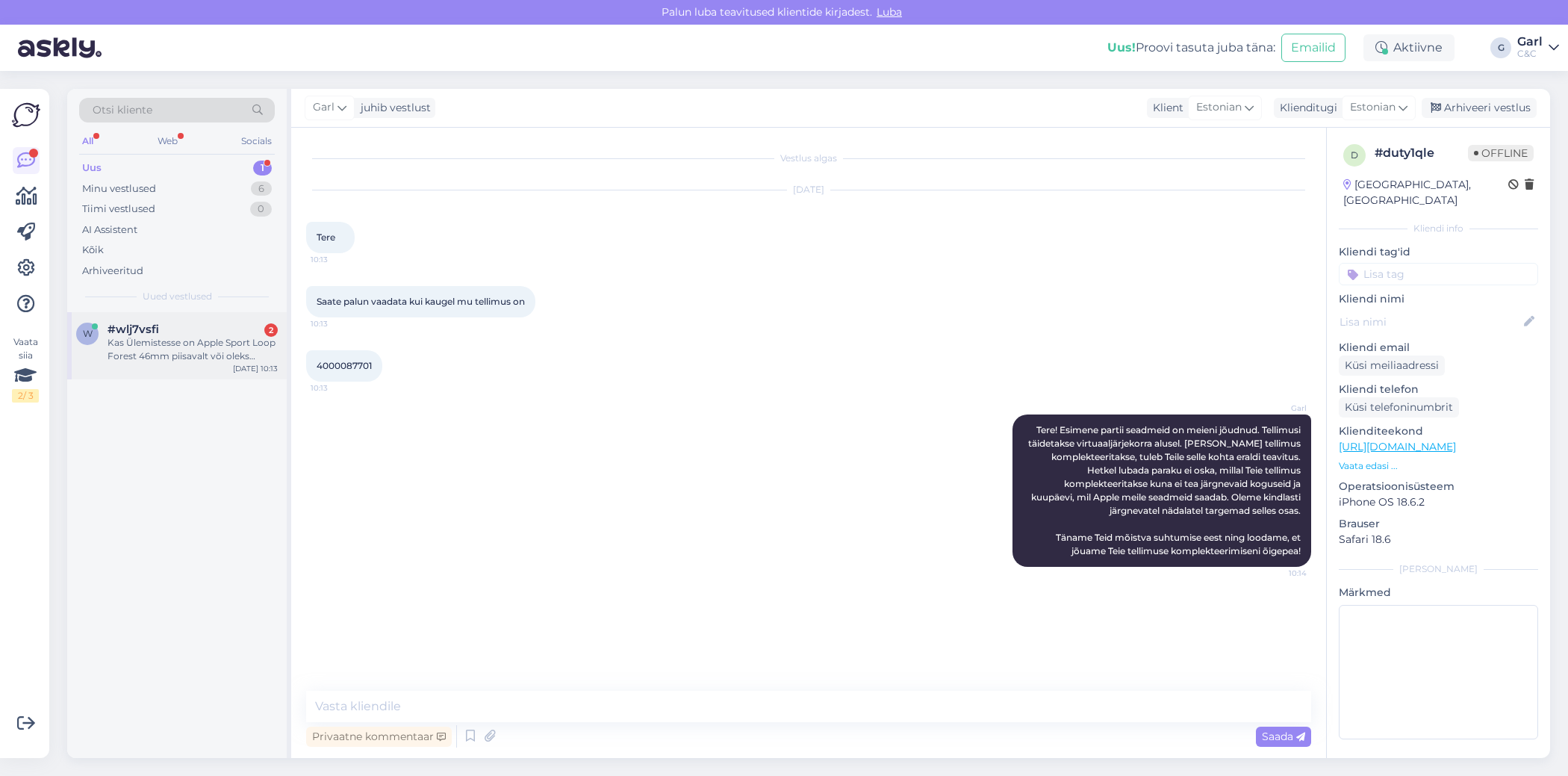
click at [217, 336] on div "Kas Ülemistesse on Apple Sport Loop Forest 46mm piisavalt või oleks võimalik br…" at bounding box center [192, 349] width 170 height 27
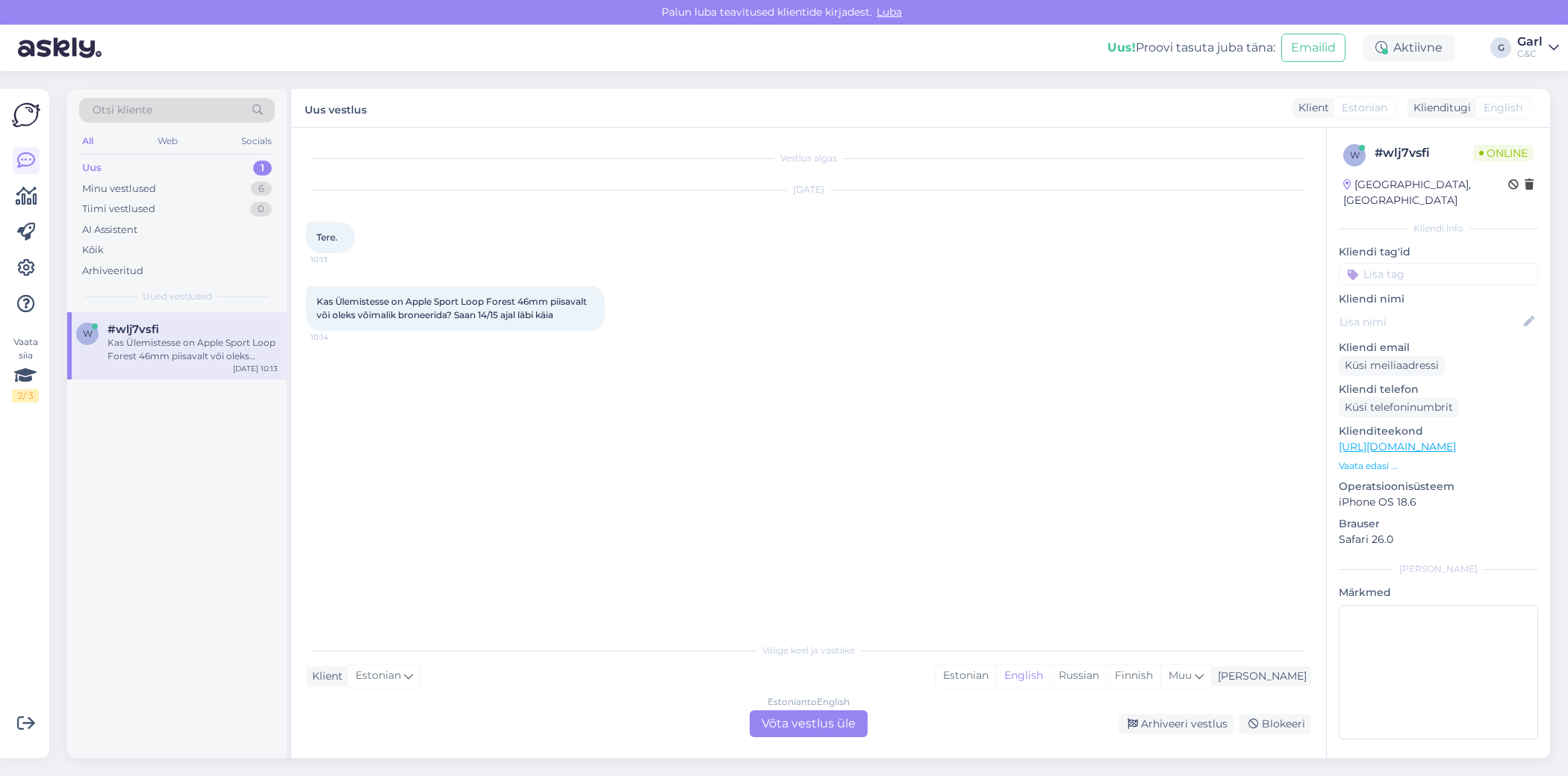
click at [1443, 439] on p "[URL][DOMAIN_NAME]" at bounding box center [1438, 446] width 199 height 16
click at [1441, 440] on link "[URL][DOMAIN_NAME]" at bounding box center [1397, 446] width 117 height 13
click at [996, 685] on div "Estonian" at bounding box center [966, 676] width 60 height 22
click at [810, 713] on div "Estonian to Estonian Võta vestlus üle" at bounding box center [809, 723] width 118 height 27
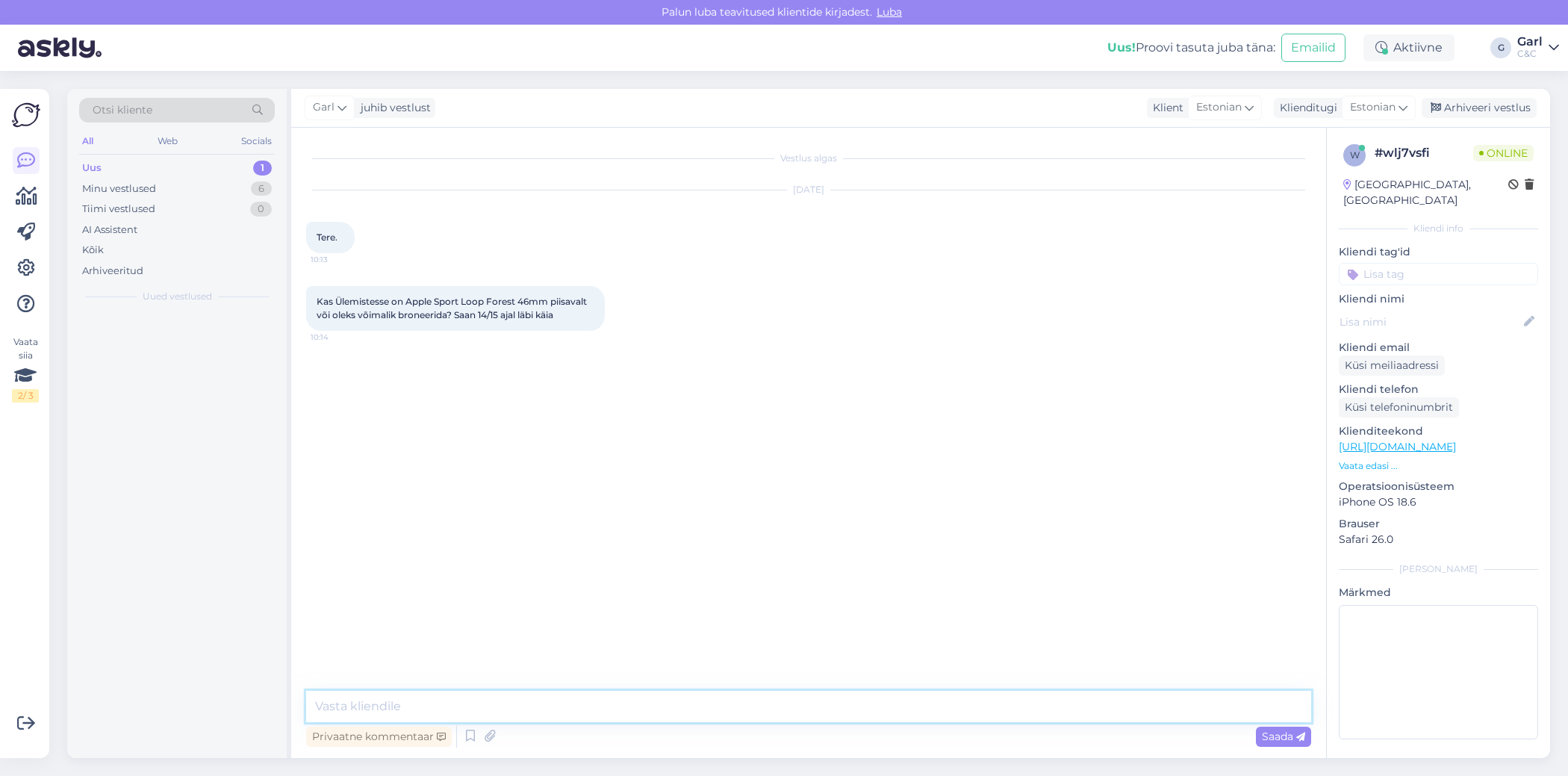
click at [810, 698] on textarea at bounding box center [808, 706] width 1005 height 32
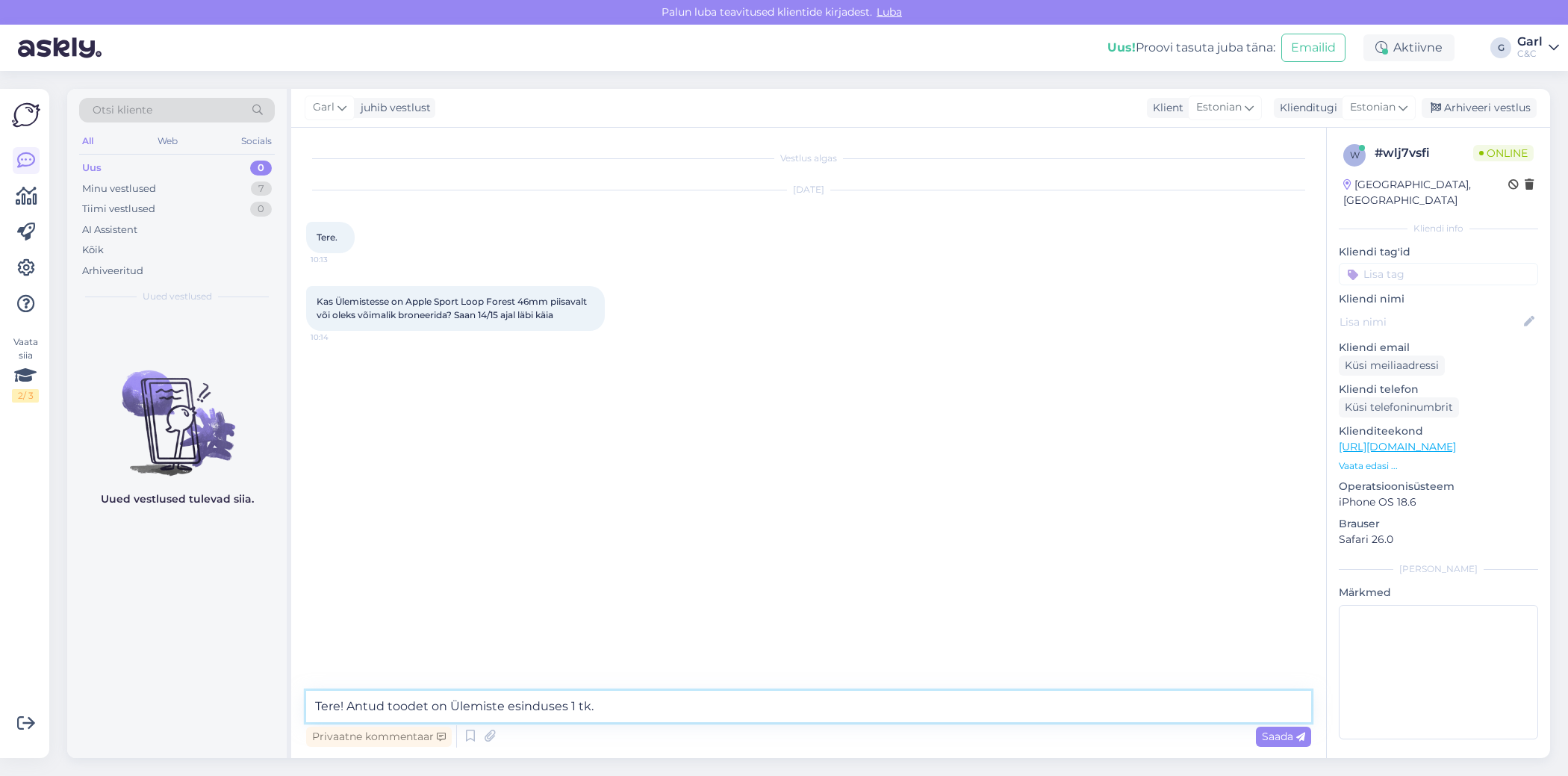
type textarea "Tere! Antud toodet on Ülemiste esinduses 1 tk."
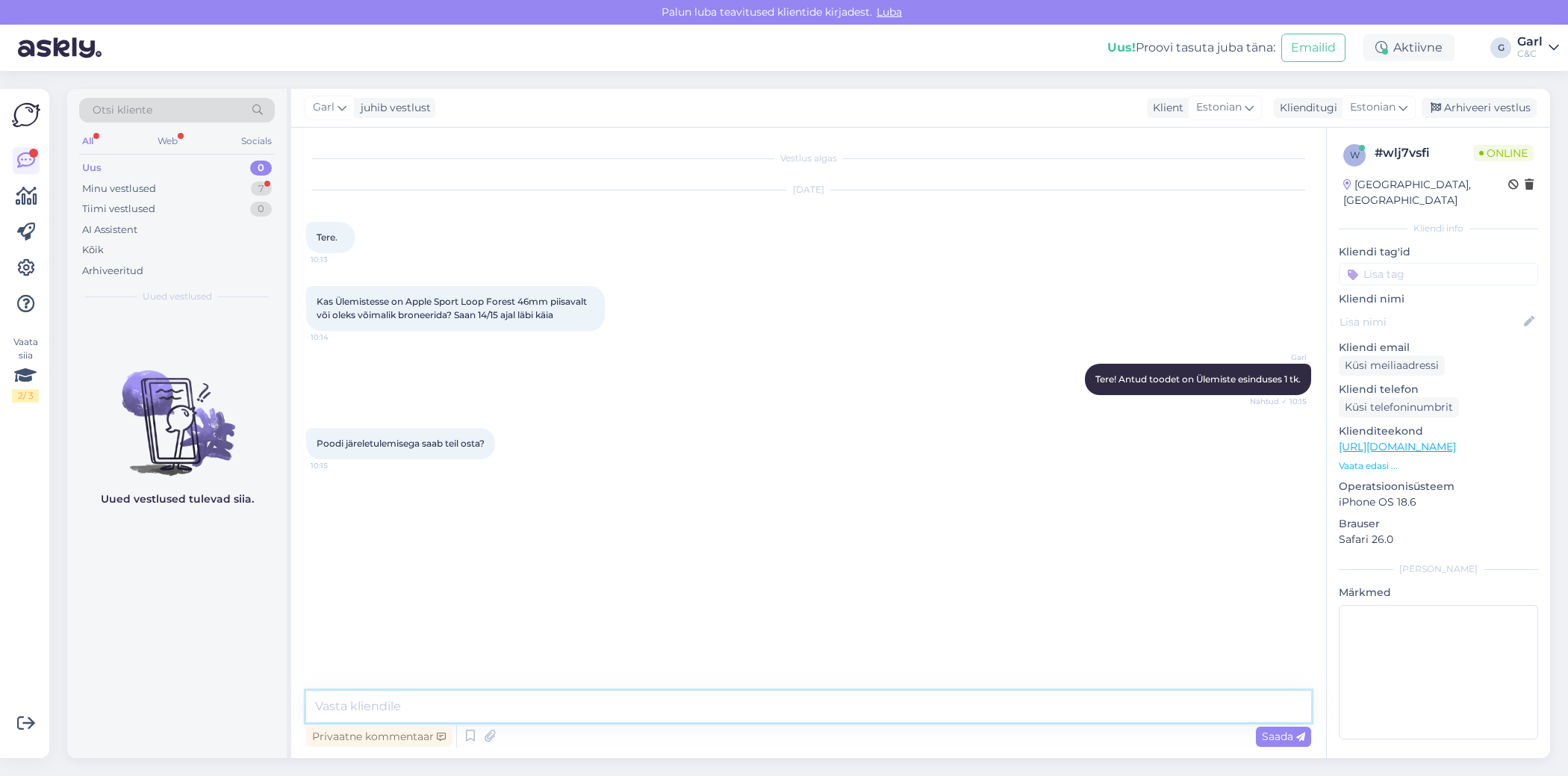
click at [460, 704] on textarea at bounding box center [808, 706] width 1005 height 32
type textarea "Just nii. Saate soovi korral e-poes ostu vormistada ja valida tarneviisiks "Tul…"
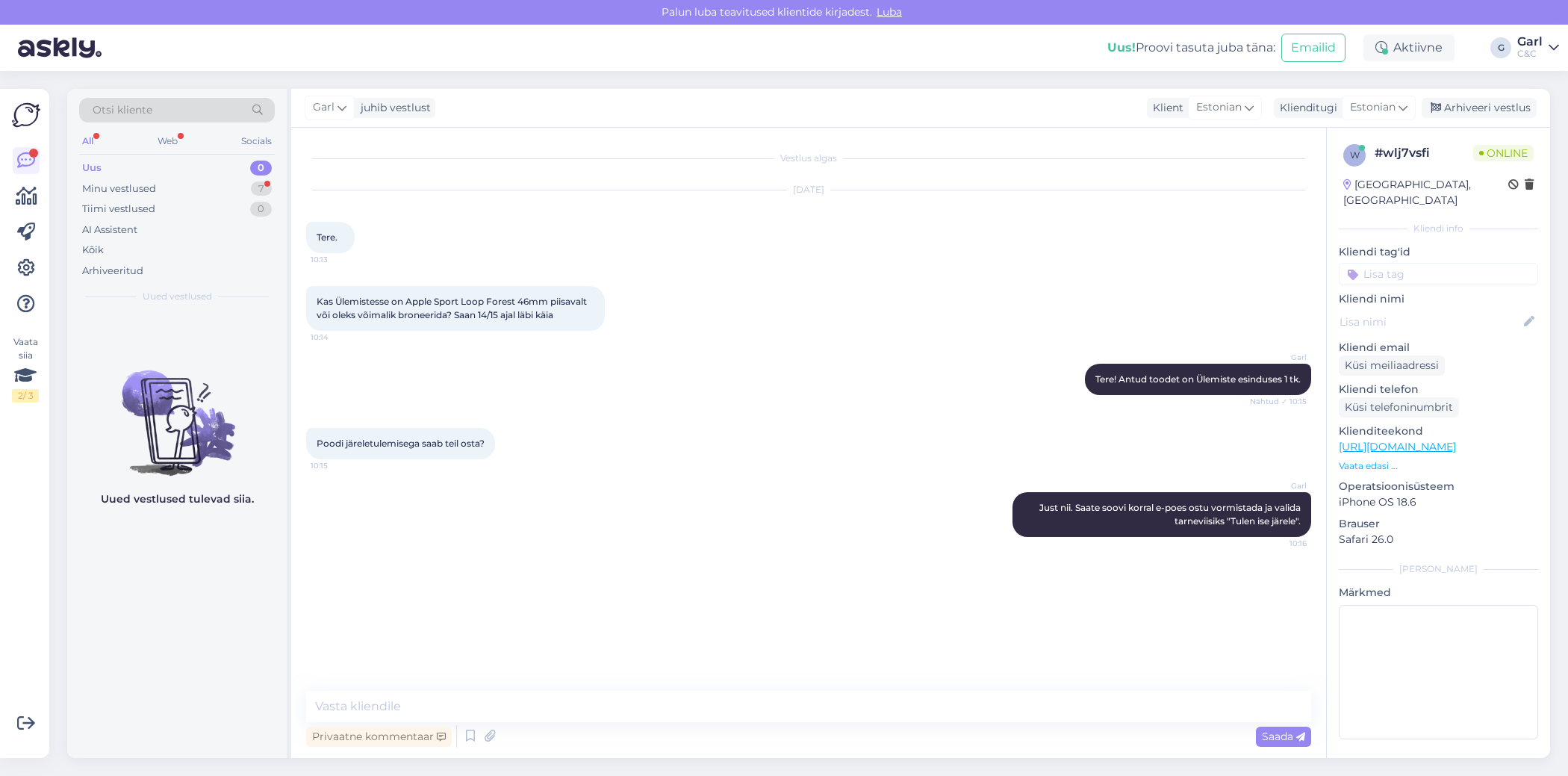
click at [534, 688] on div "Vestlus algas [DATE] Tere. 10:13 Kas Ülemistesse on Apple Sport Loop Forest 46m…" at bounding box center [808, 442] width 1034 height 630
click at [233, 182] on div "Minu vestlused 7" at bounding box center [177, 189] width 195 height 20
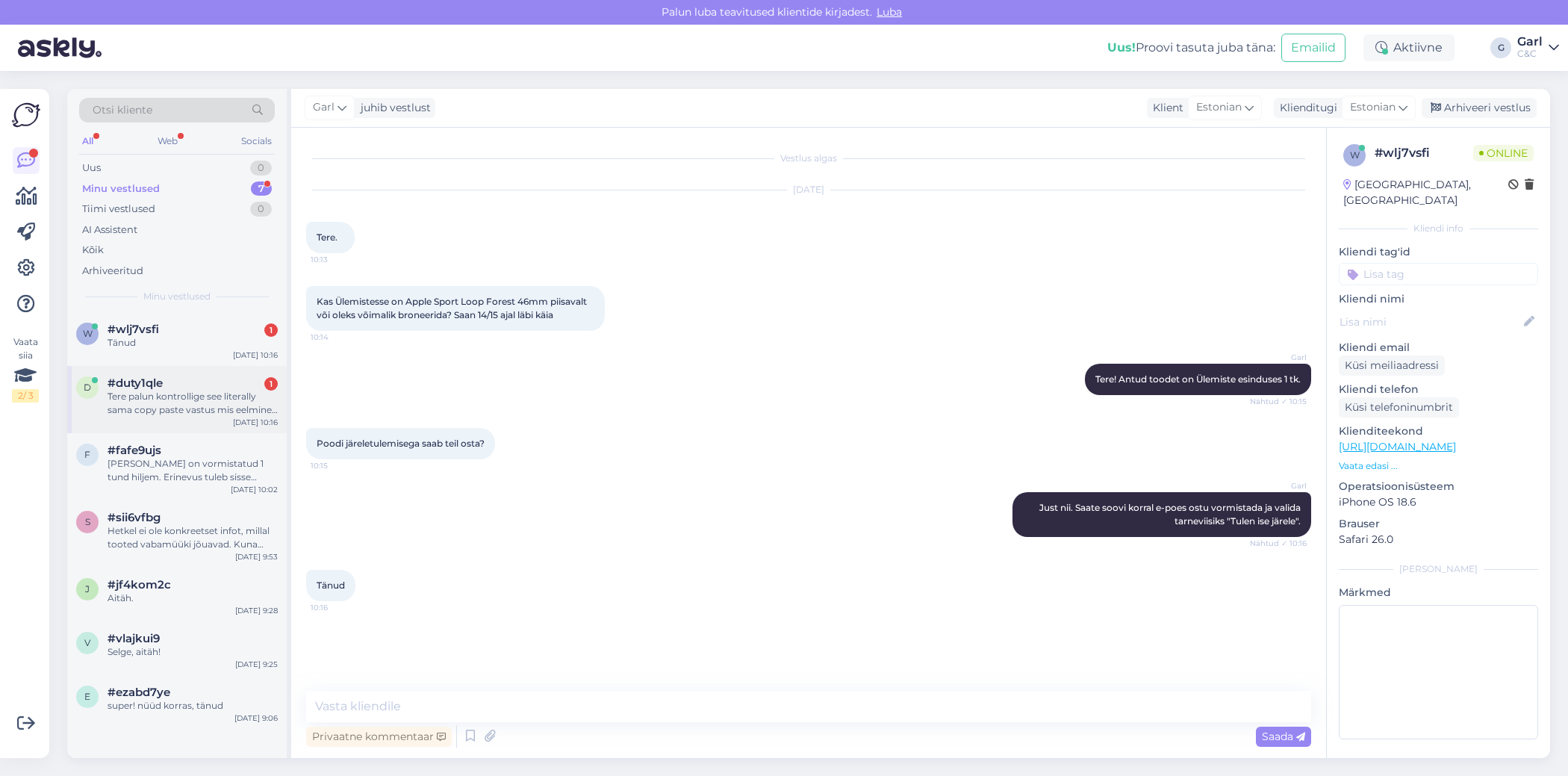
click at [249, 412] on div "Tere palun kontrollige see literally sama copy paste vastus mis eelmine nädal…" at bounding box center [192, 402] width 170 height 27
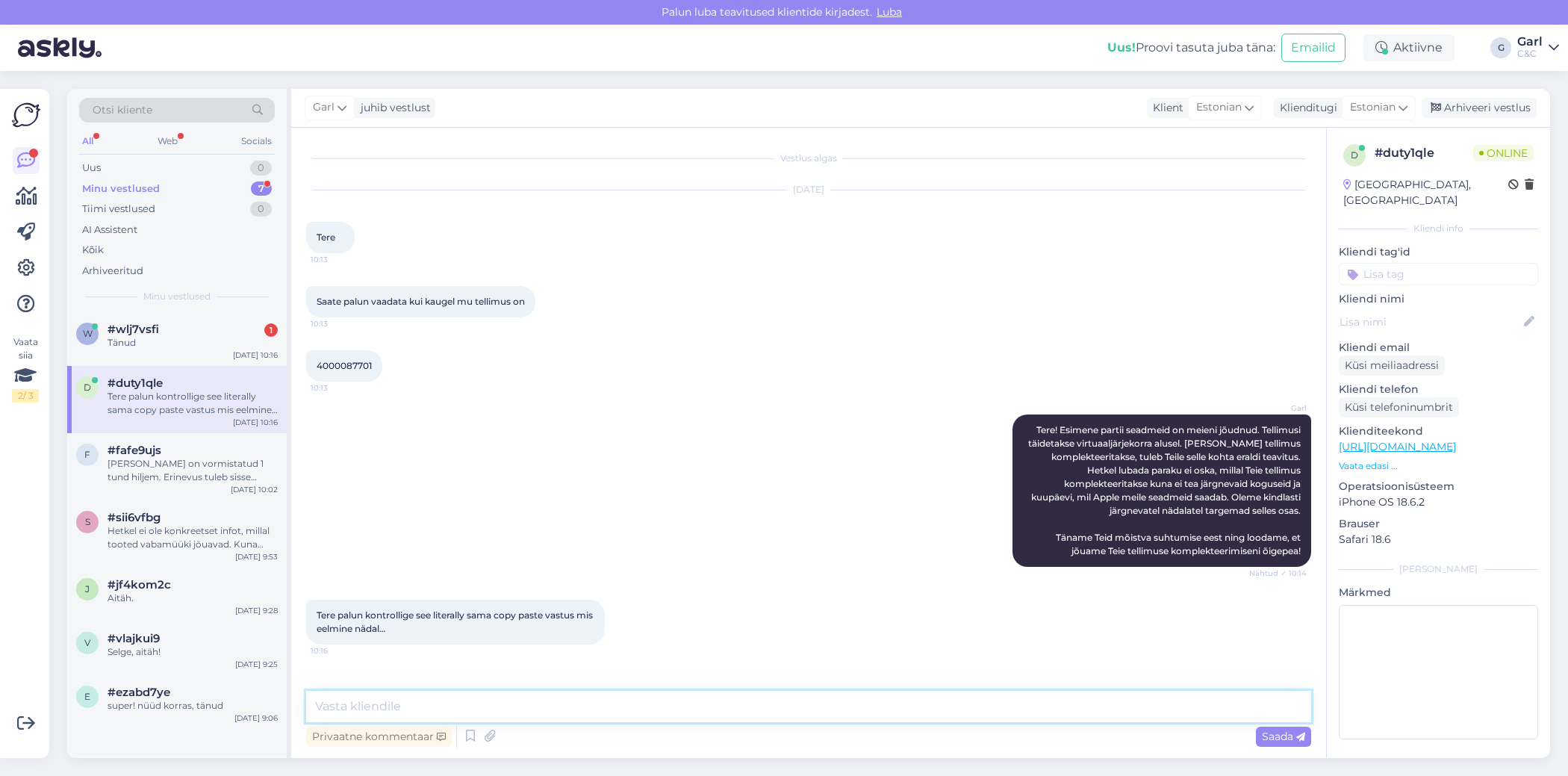
click at [594, 712] on textarea at bounding box center [808, 706] width 1005 height 32
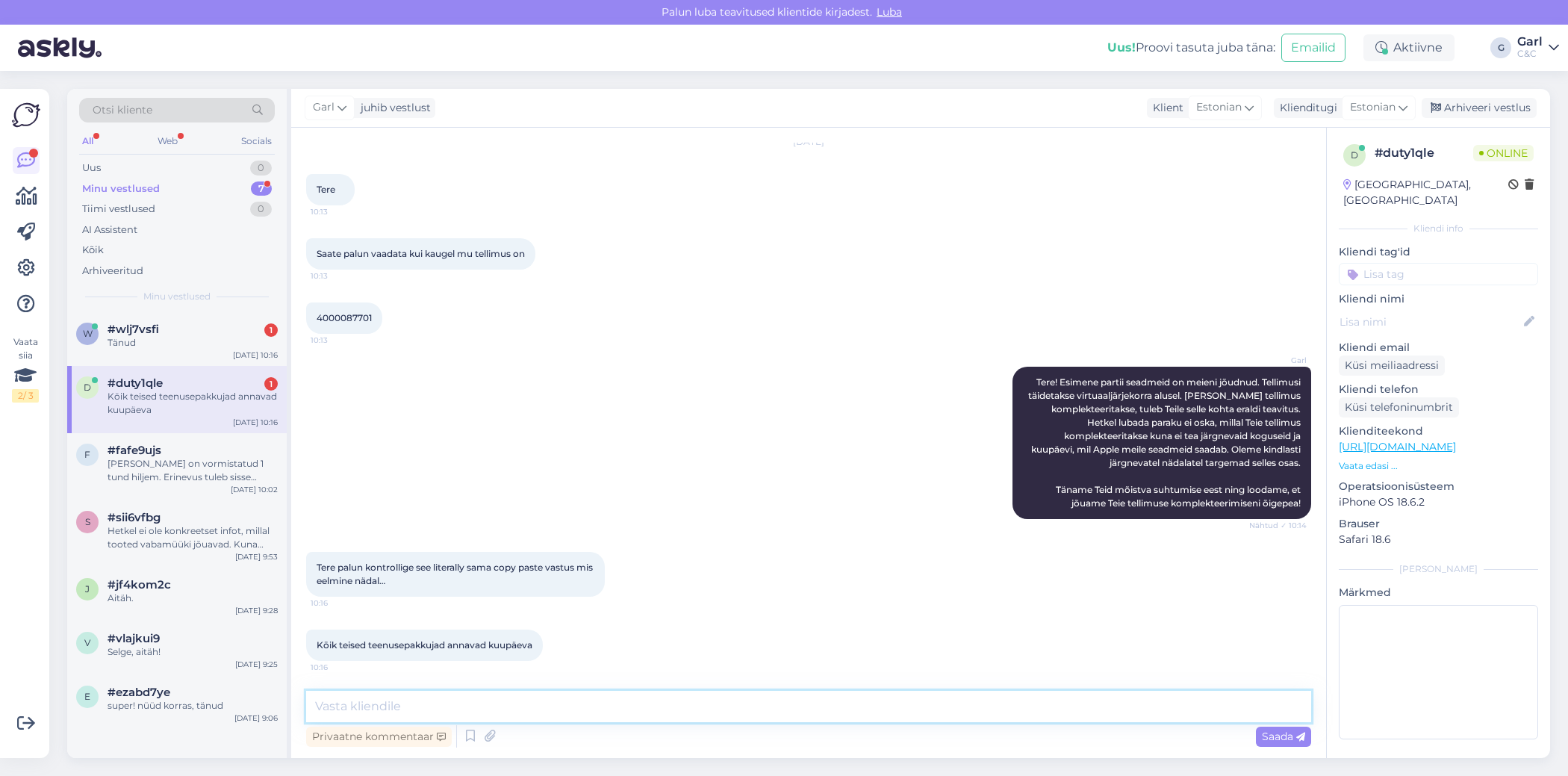
click at [632, 710] on textarea at bounding box center [808, 706] width 1005 height 32
click at [467, 742] on icon at bounding box center [469, 736] width 18 height 22
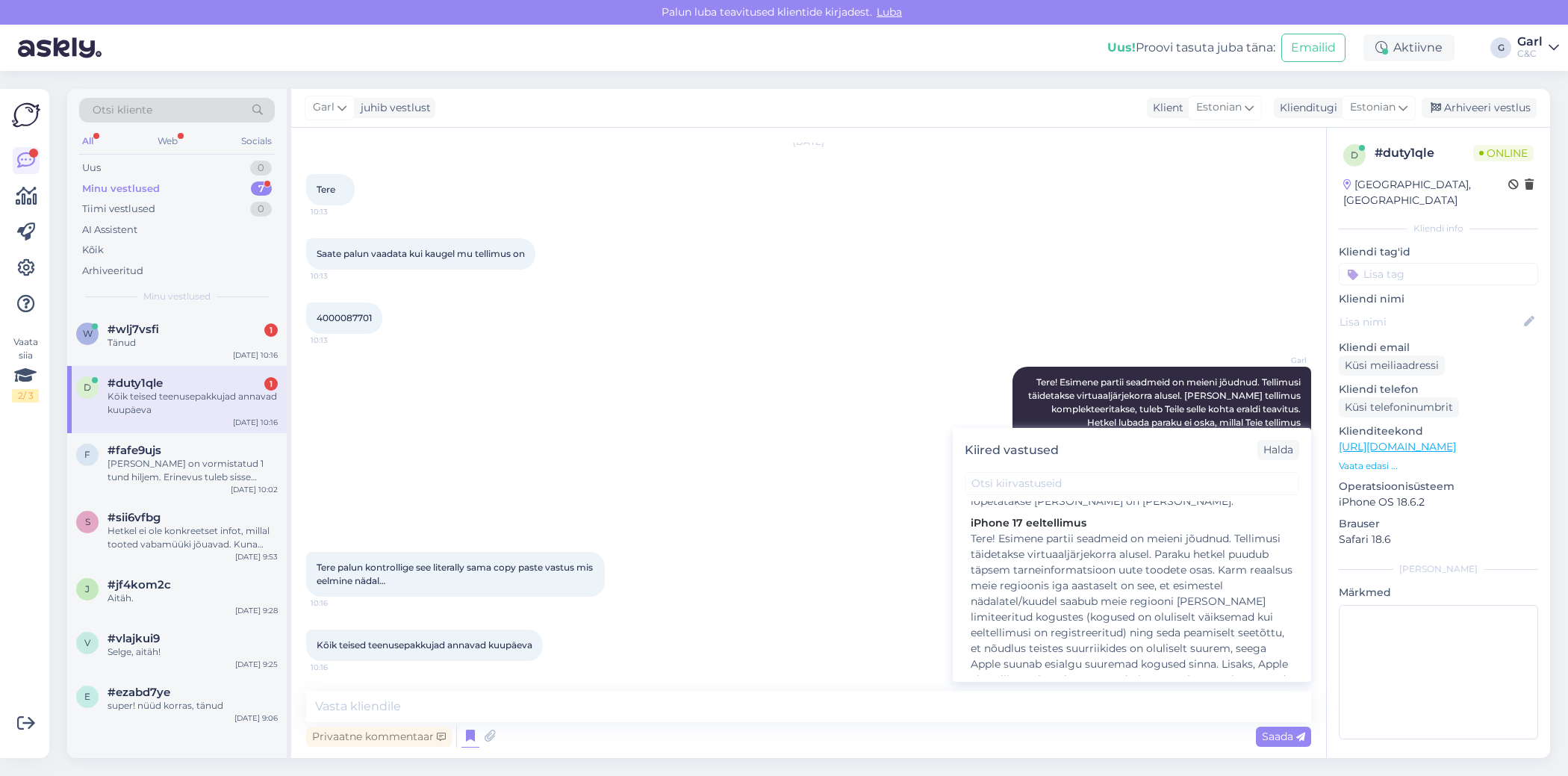
scroll to position [1141, 0]
click at [1145, 581] on div "Tere! Esimene partii seadmeid on meieni jõudnud. Tellimusi täidetakse virtuaalj…" at bounding box center [1131, 655] width 323 height 251
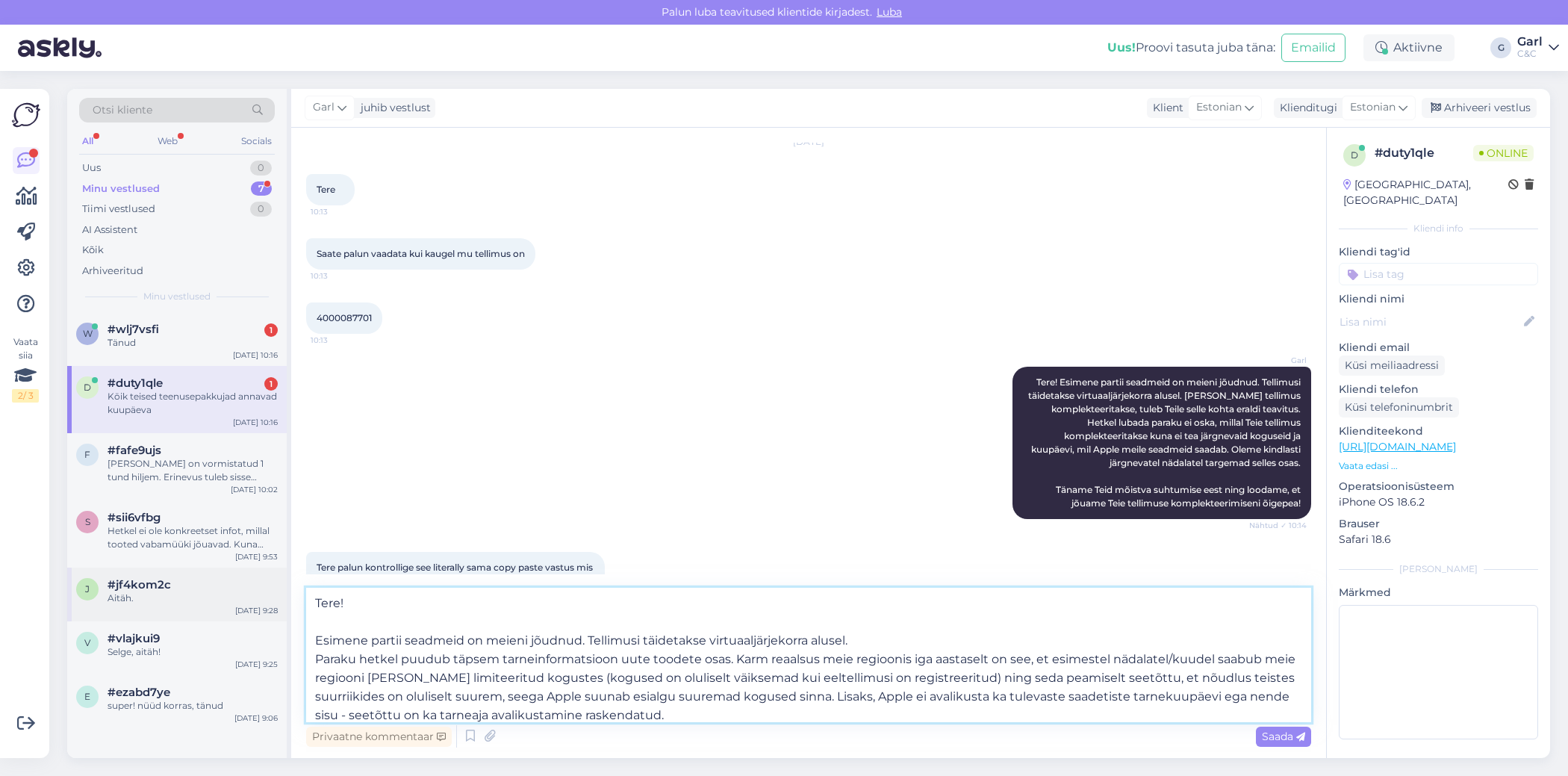
drag, startPoint x: 884, startPoint y: 636, endPoint x: 267, endPoint y: 583, distance: 619.3
click at [267, 583] on div "Otsi kliente All Web Socials Uus 0 Minu vestlused 7 Tiimi vestlused 0 AI Assist…" at bounding box center [808, 424] width 1482 height 669
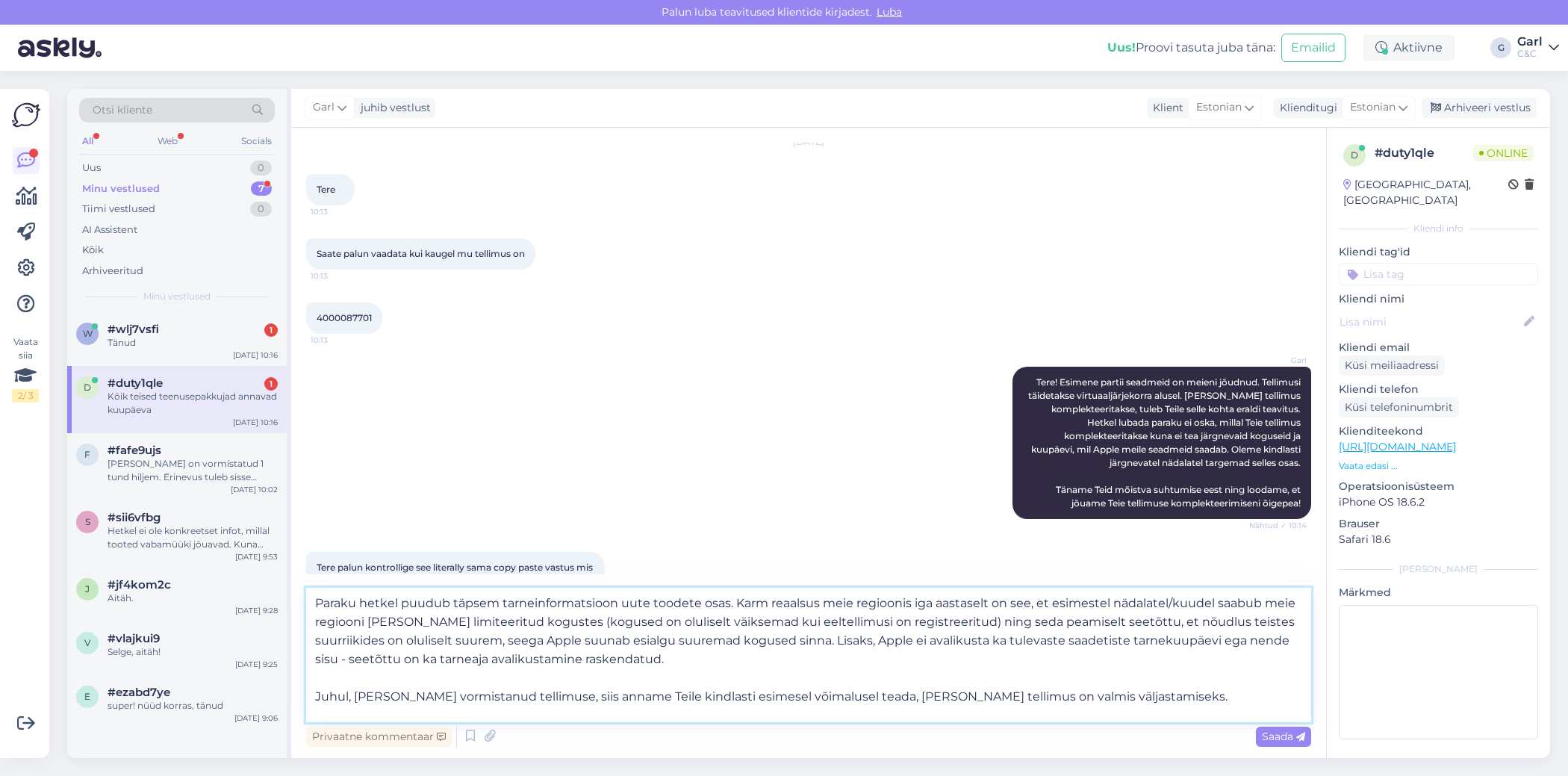
click at [422, 696] on textarea "Paraku hetkel puudub täpsem tarneinformatsioon uute toodete osas. Karm reaalsus…" at bounding box center [808, 654] width 1005 height 135
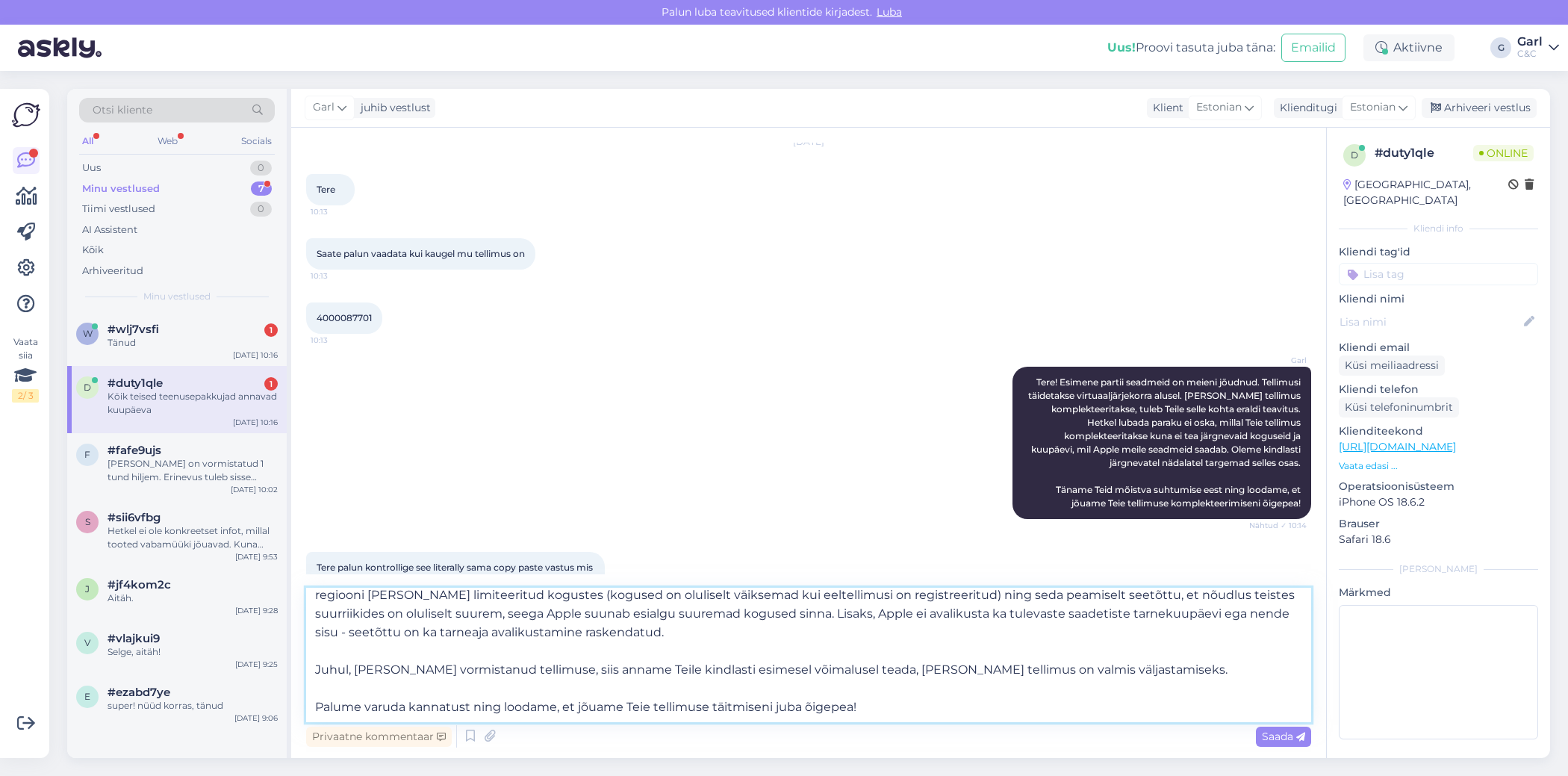
scroll to position [46, 0]
drag, startPoint x: 316, startPoint y: 669, endPoint x: 1061, endPoint y: 670, distance: 745.0
click at [1061, 670] on textarea "Paraku hetkel puudub täpsem tarneinformatsioon uute toodete osas. Karm reaalsus…" at bounding box center [808, 654] width 1005 height 135
drag, startPoint x: 1153, startPoint y: 673, endPoint x: 249, endPoint y: 665, distance: 904.0
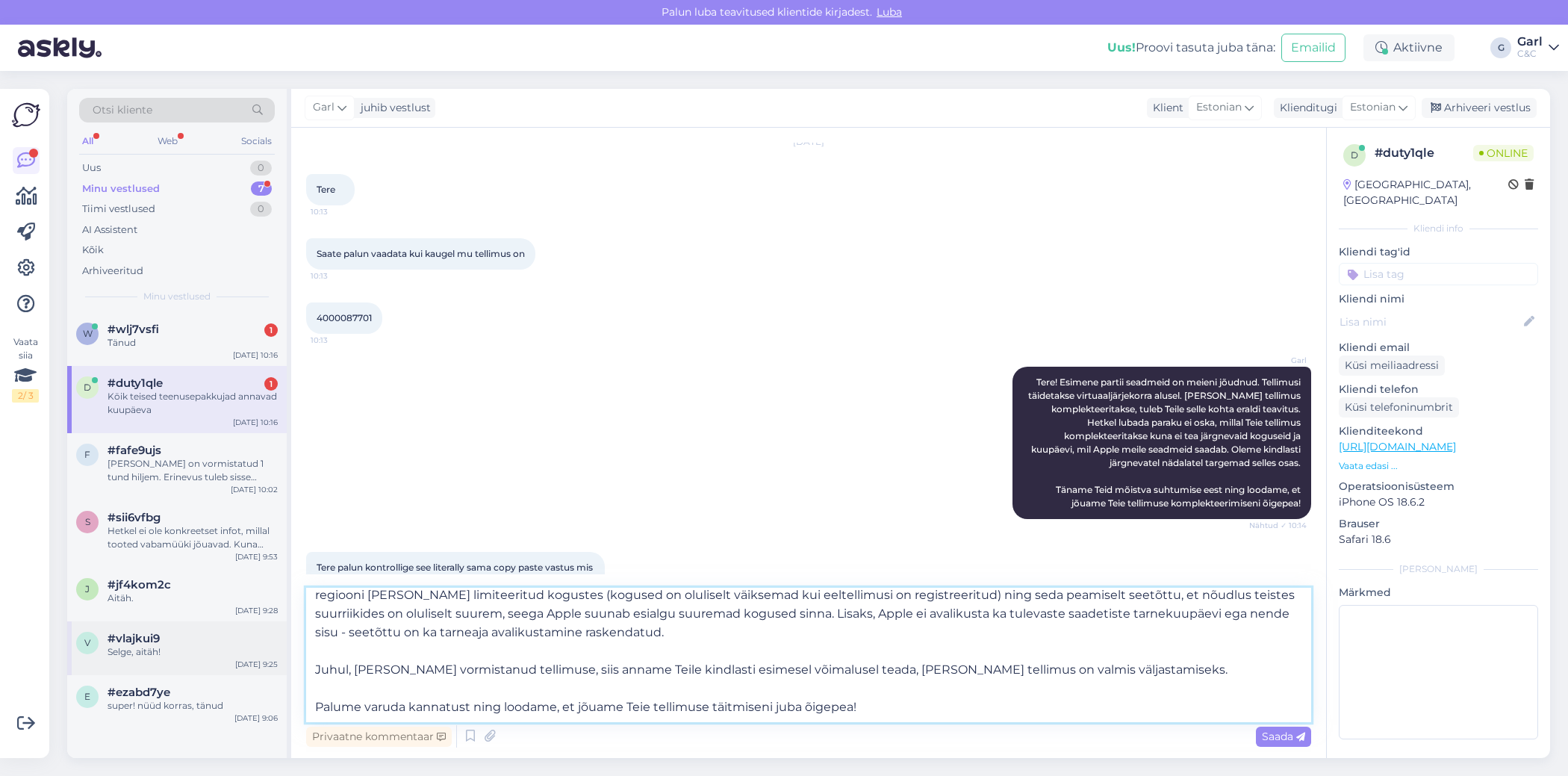
click at [249, 665] on div "Otsi kliente All Web Socials Uus 0 Minu vestlused 7 Tiimi vestlused 0 AI Assist…" at bounding box center [808, 424] width 1482 height 669
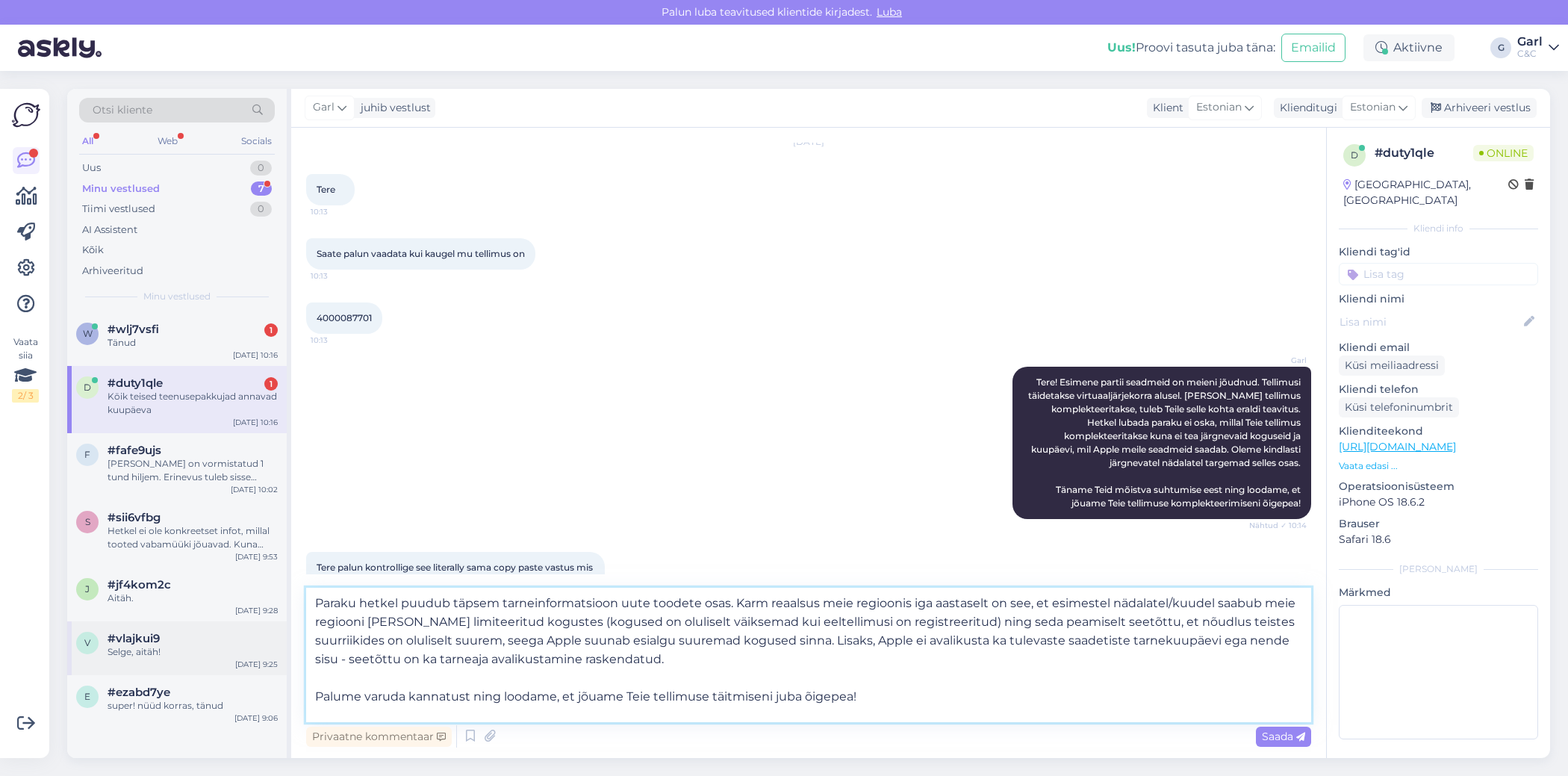
scroll to position [8, 0]
click at [317, 604] on textarea "Paraku hetkel puudub täpsem tarneinformatsioon uute toodete osas. Karm reaalsus…" at bounding box center [808, 654] width 1005 height 135
type textarea "Paraku hetkel puudub täpsem tarneinformatsioon uute toodete osas. Karm reaalsus…"
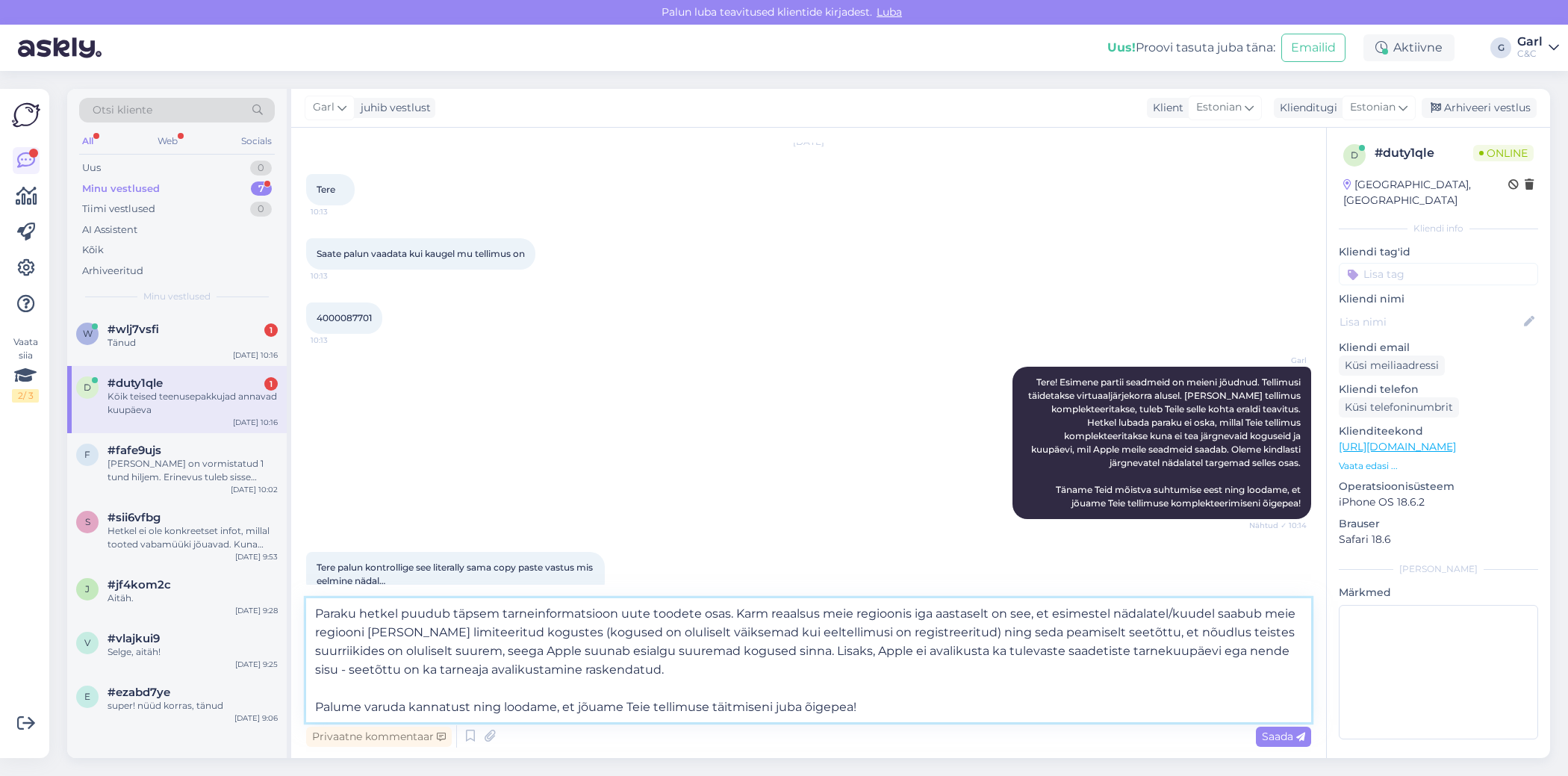
scroll to position [0, 0]
click at [570, 665] on textarea "Paraku hetkel puudub täpsem tarneinformatsioon uute toodete osas. Karm reaalsus…" at bounding box center [808, 659] width 1005 height 124
click at [678, 667] on textarea "Paraku hetkel puudub täpsem tarneinformatsioon uute toodete osas. Karm reaalsus…" at bounding box center [808, 659] width 1005 height 124
click at [706, 666] on textarea "Paraku hetkel puudub täpsem tarneinformatsioon uute toodete osas. Karm reaalsus…" at bounding box center [808, 659] width 1005 height 124
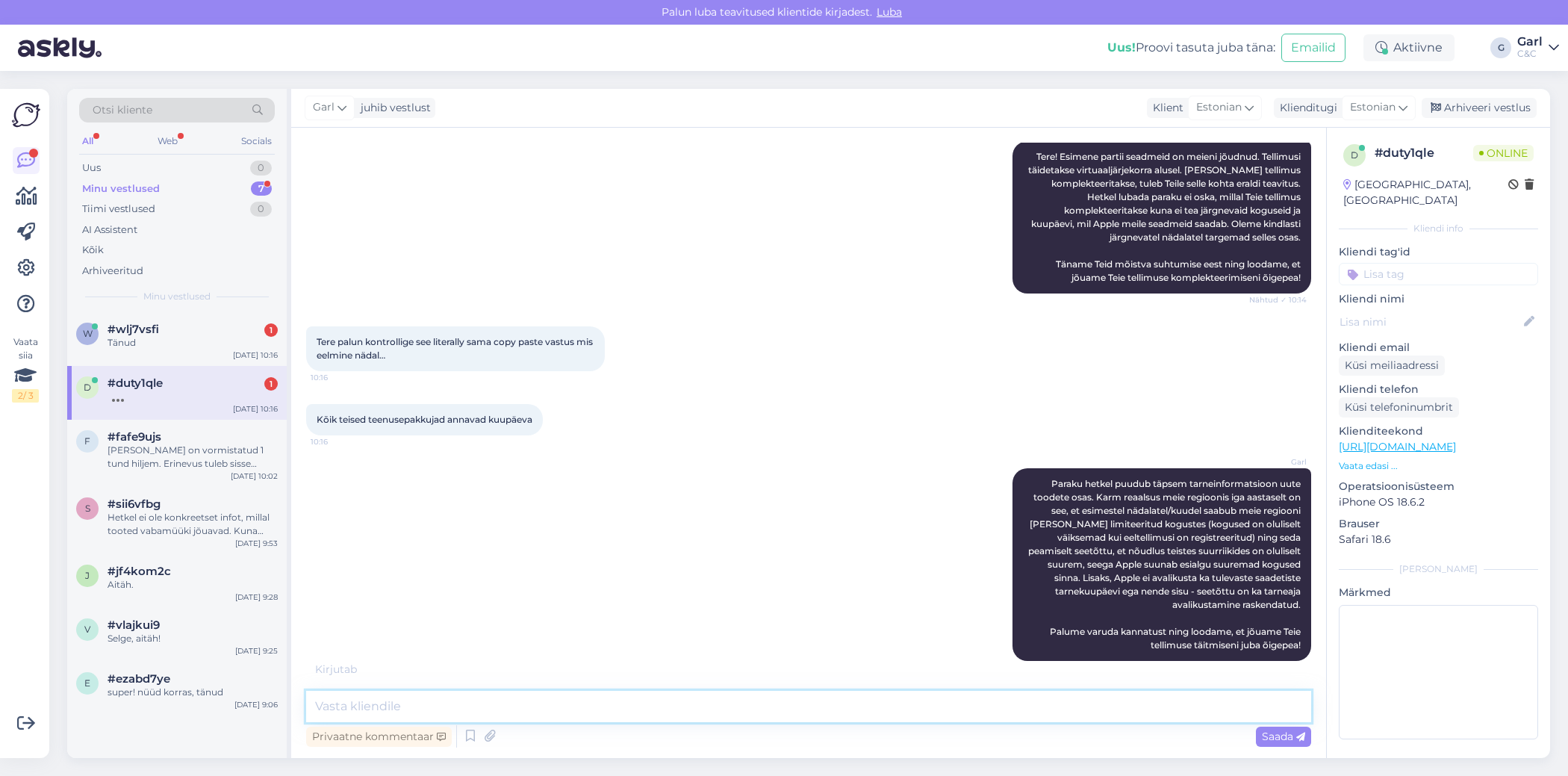
scroll to position [288, 0]
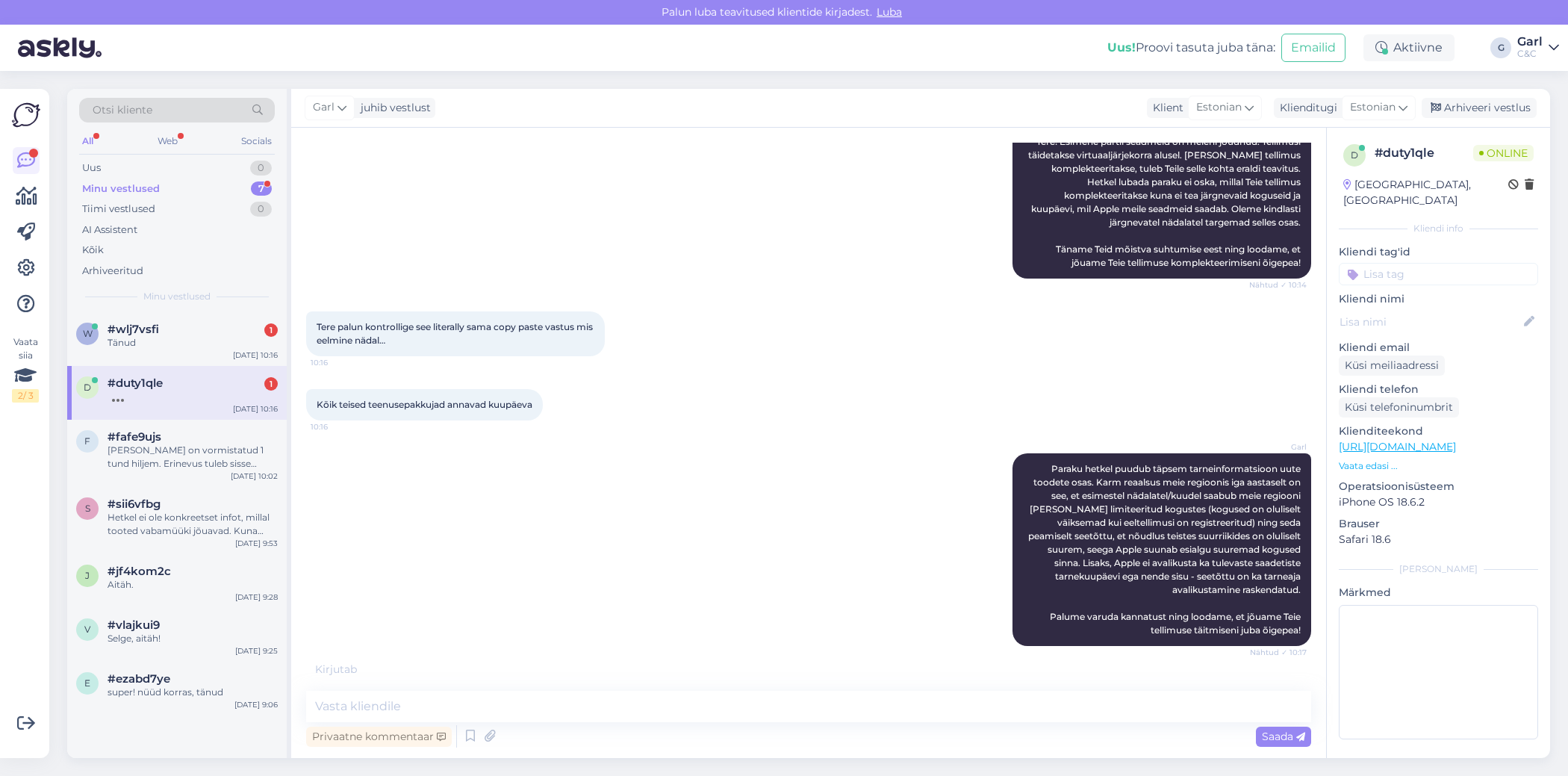
click at [226, 181] on div "Minu vestlused 7" at bounding box center [177, 189] width 195 height 20
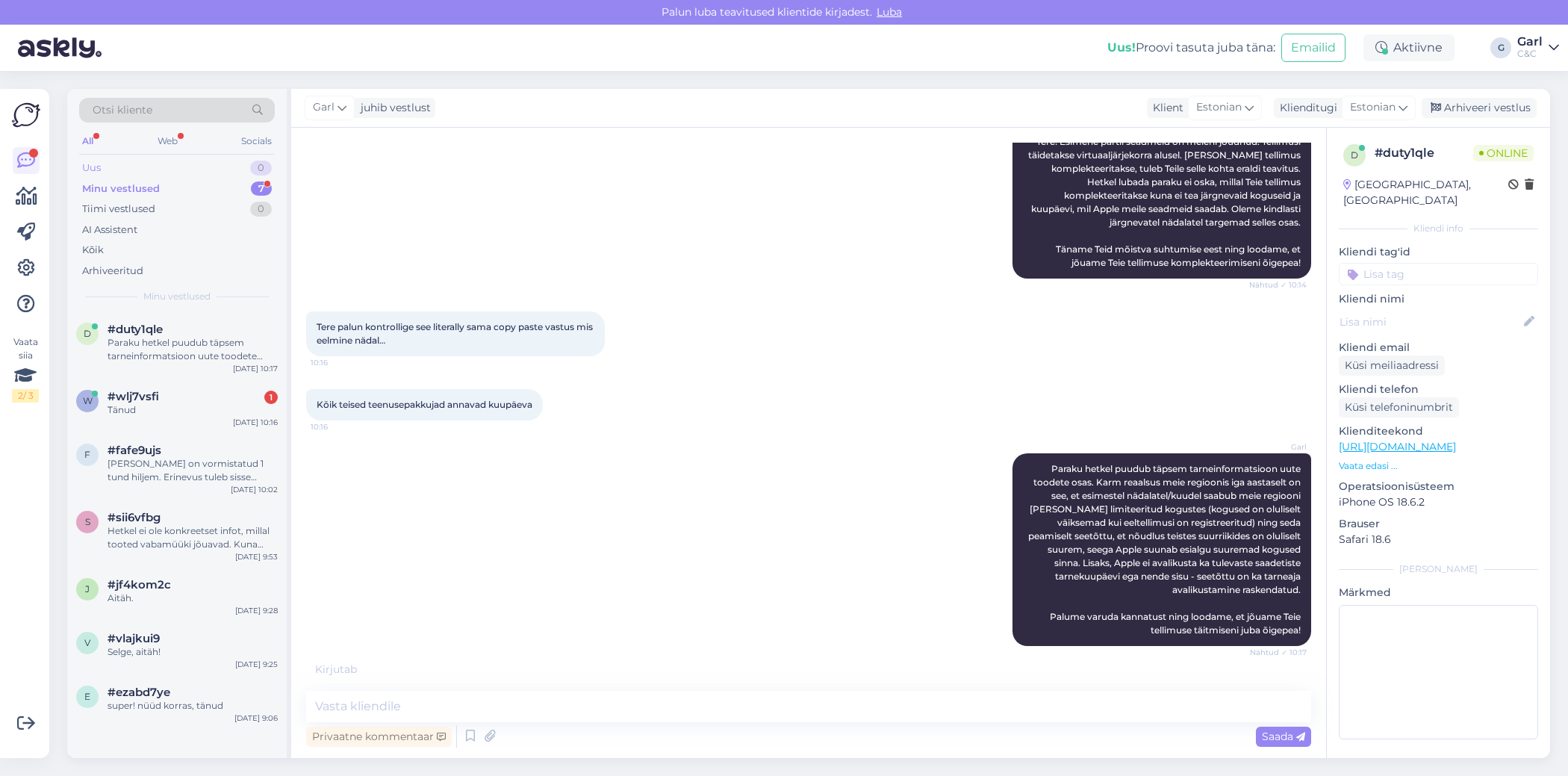
click at [226, 160] on div "Uus 0" at bounding box center [177, 168] width 195 height 20
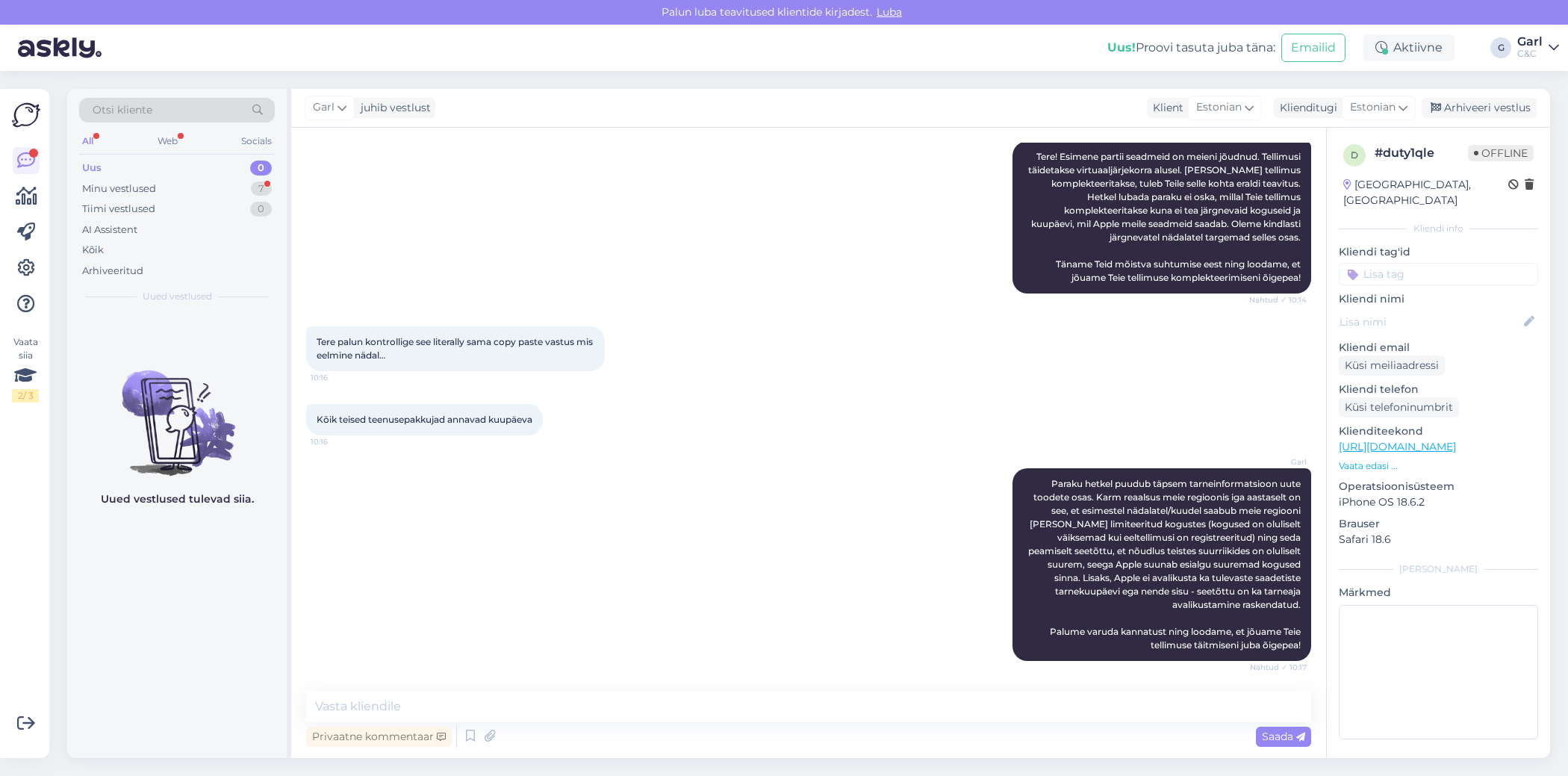
scroll to position [273, 0]
click at [215, 187] on div "Minu vestlused 7" at bounding box center [177, 189] width 195 height 20
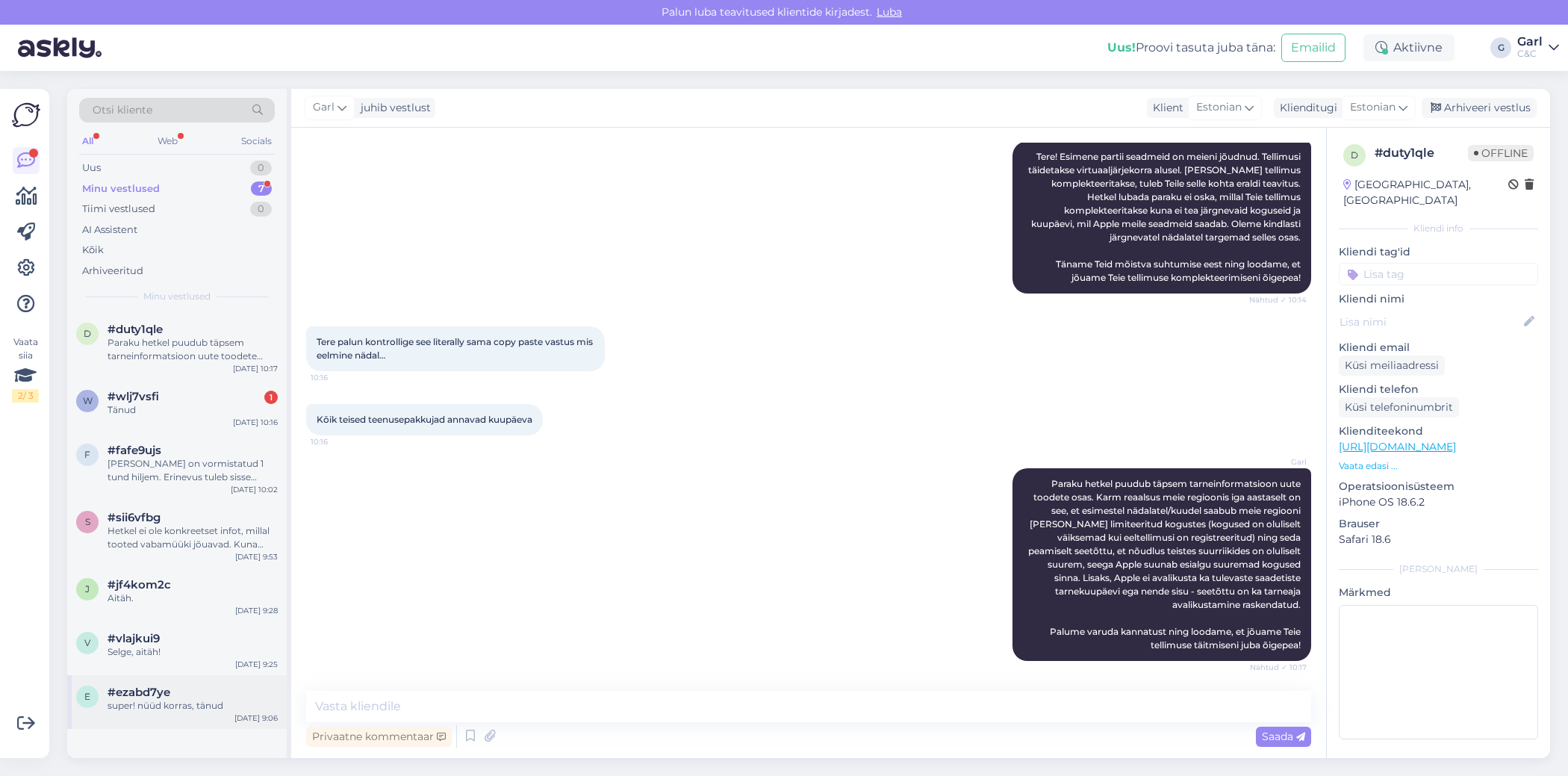
click at [174, 699] on div "super! nüüd korras, tänud" at bounding box center [192, 705] width 170 height 13
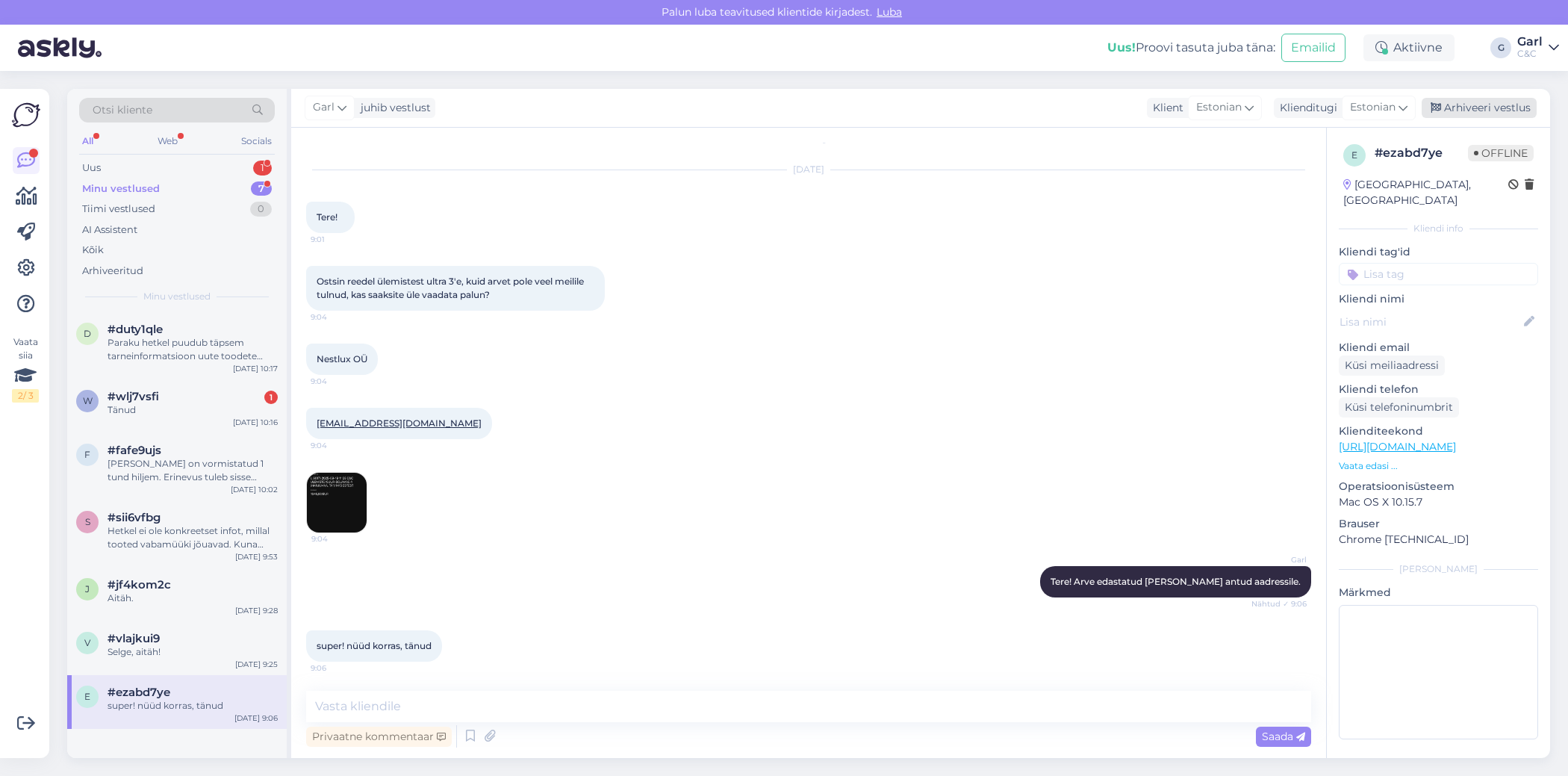
click at [1479, 114] on div "Arhiveeri vestlus" at bounding box center [1480, 108] width 115 height 20
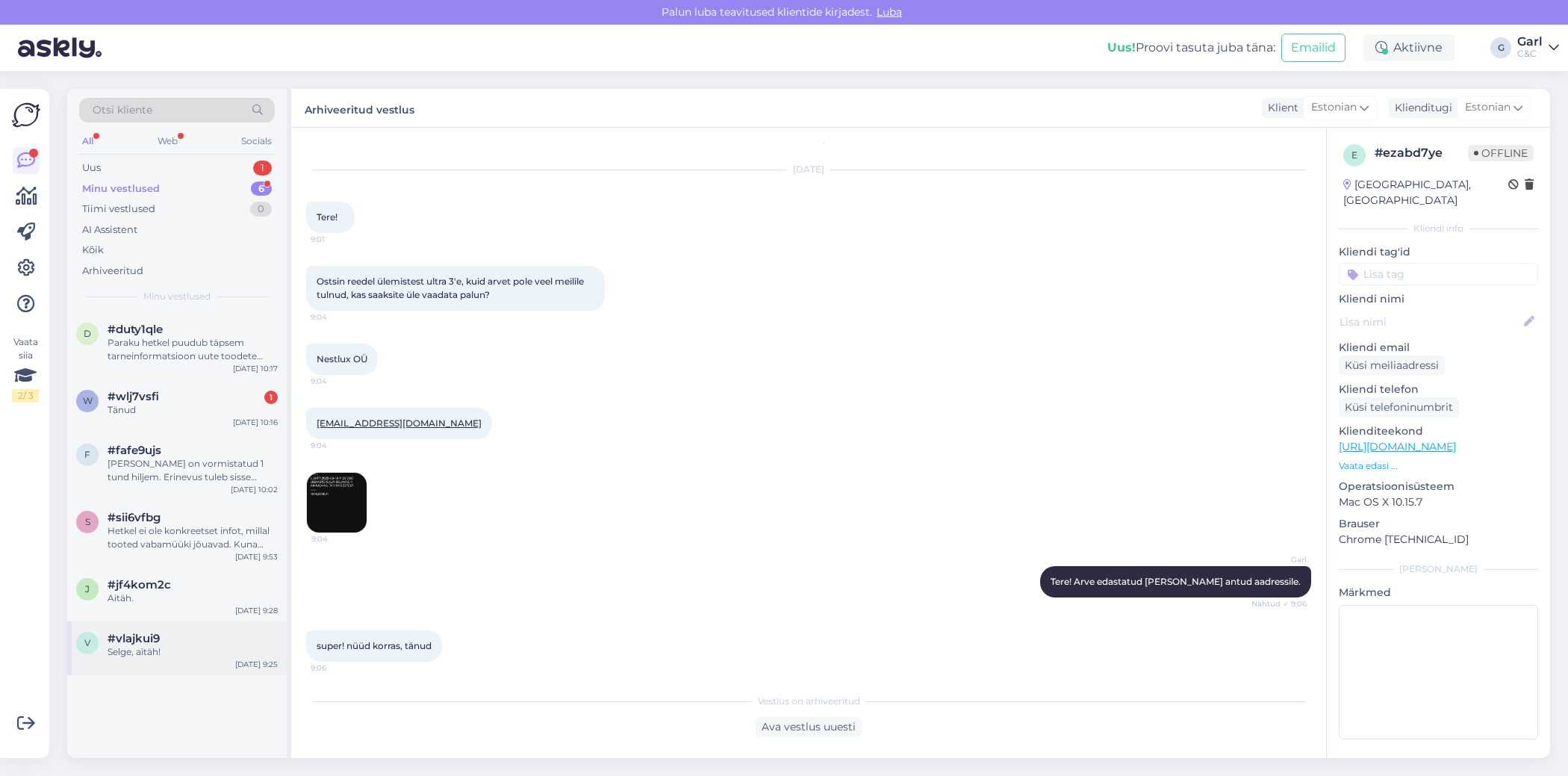
click at [215, 645] on div "Selge, aitäh!" at bounding box center [192, 651] width 170 height 13
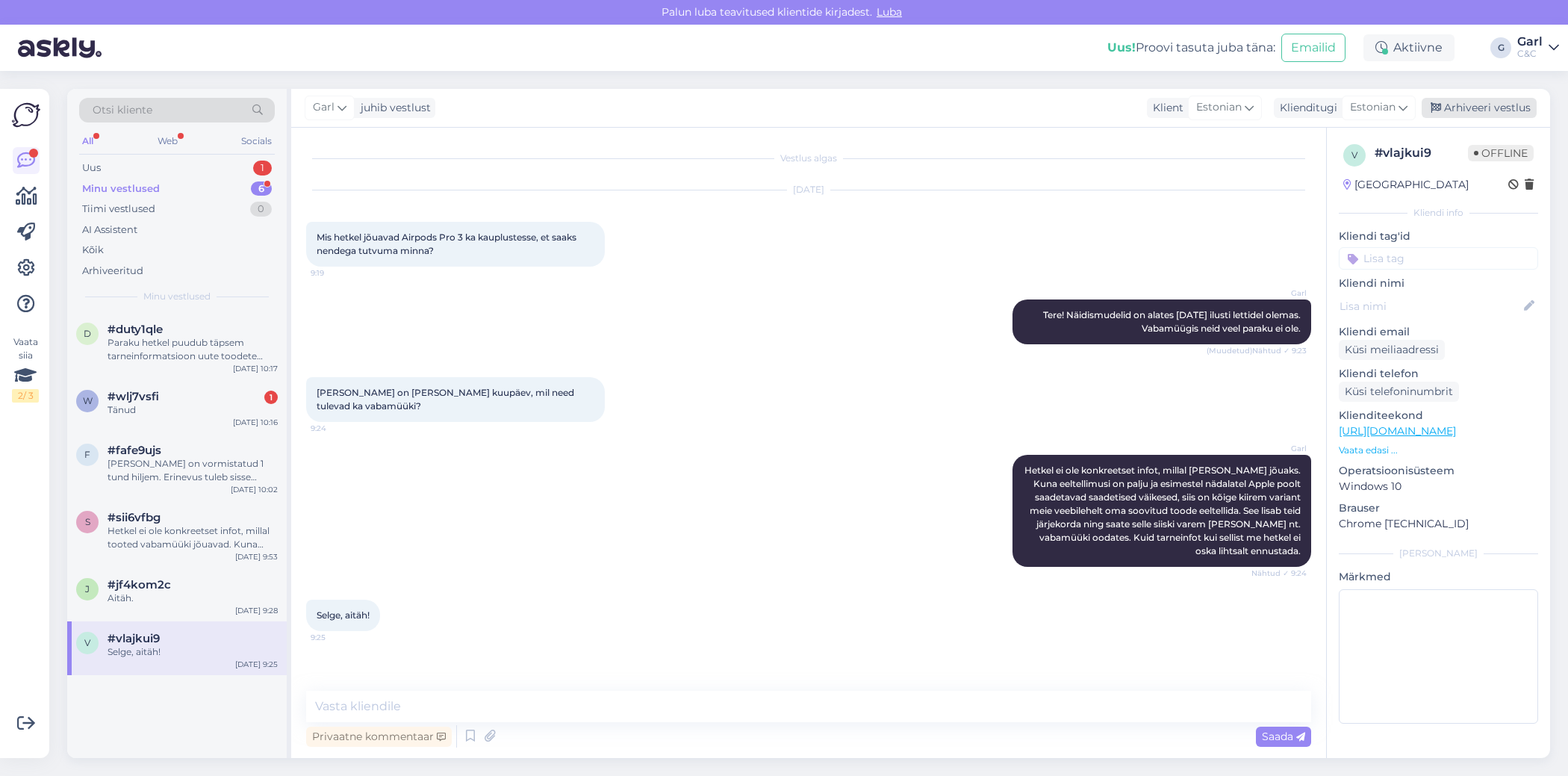
click at [1498, 108] on div "Arhiveeri vestlus" at bounding box center [1480, 108] width 115 height 20
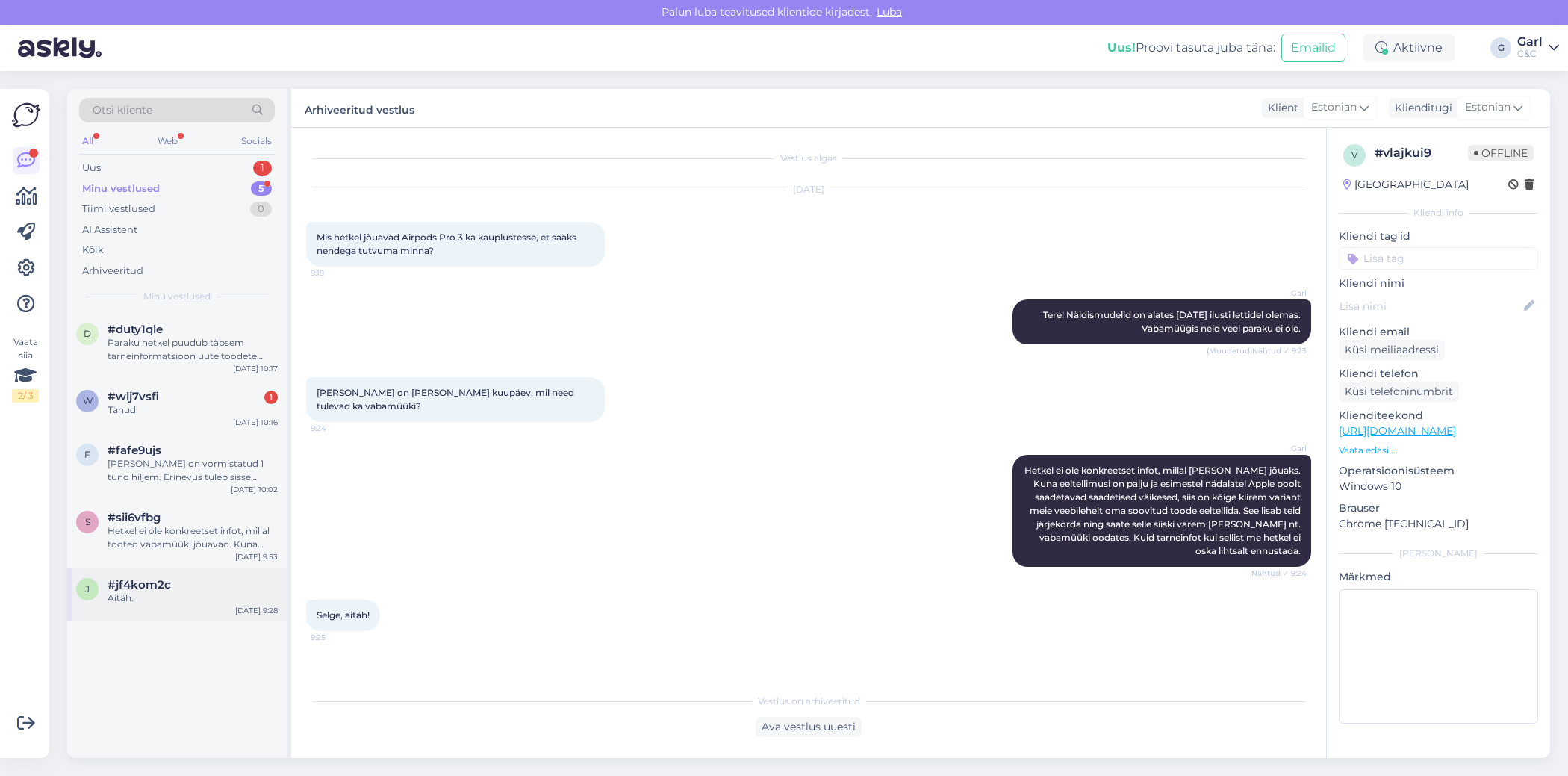
click at [165, 594] on div "Aitäh." at bounding box center [192, 598] width 170 height 13
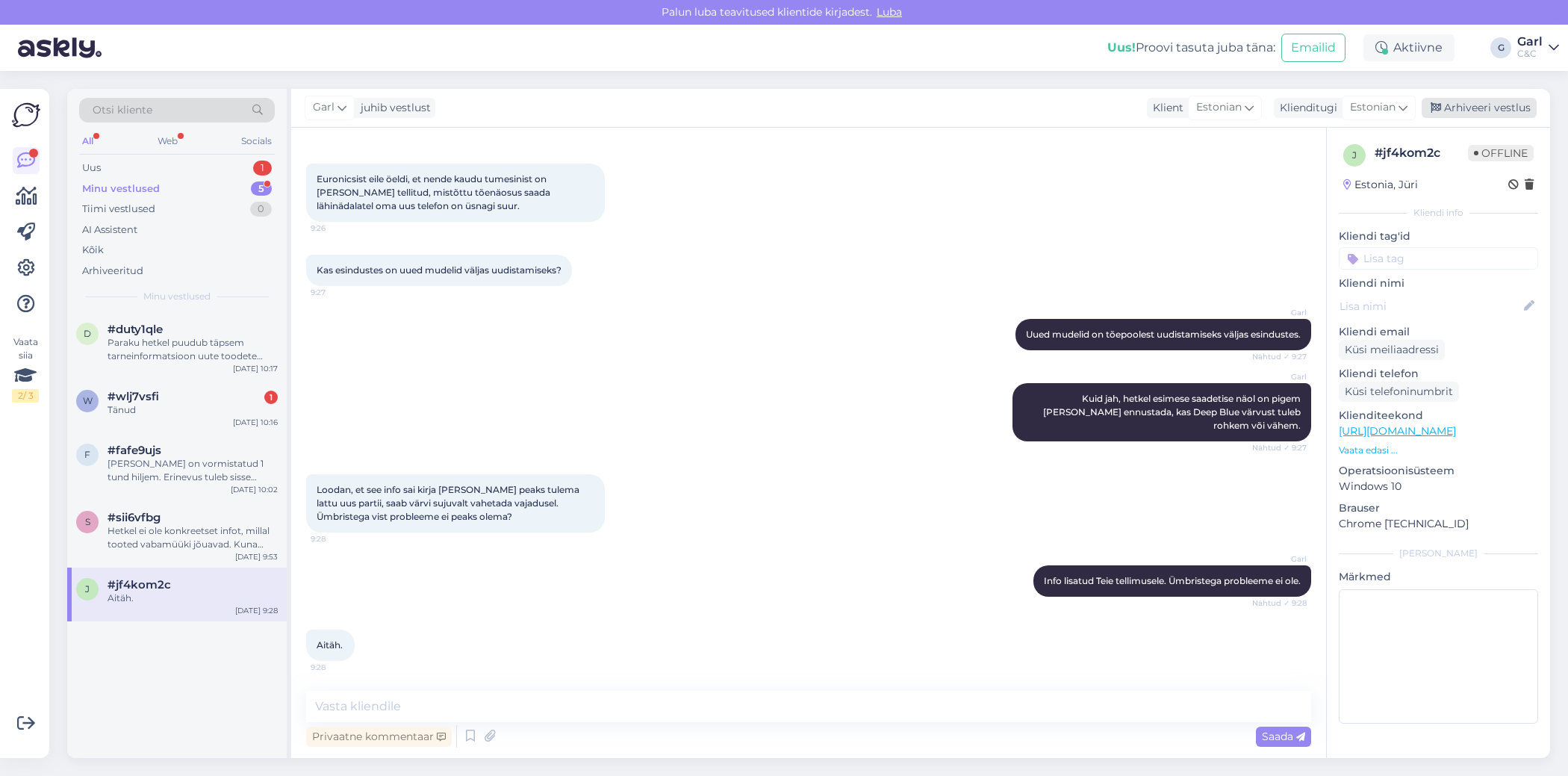
click at [1506, 105] on div "Arhiveeri vestlus" at bounding box center [1480, 108] width 115 height 20
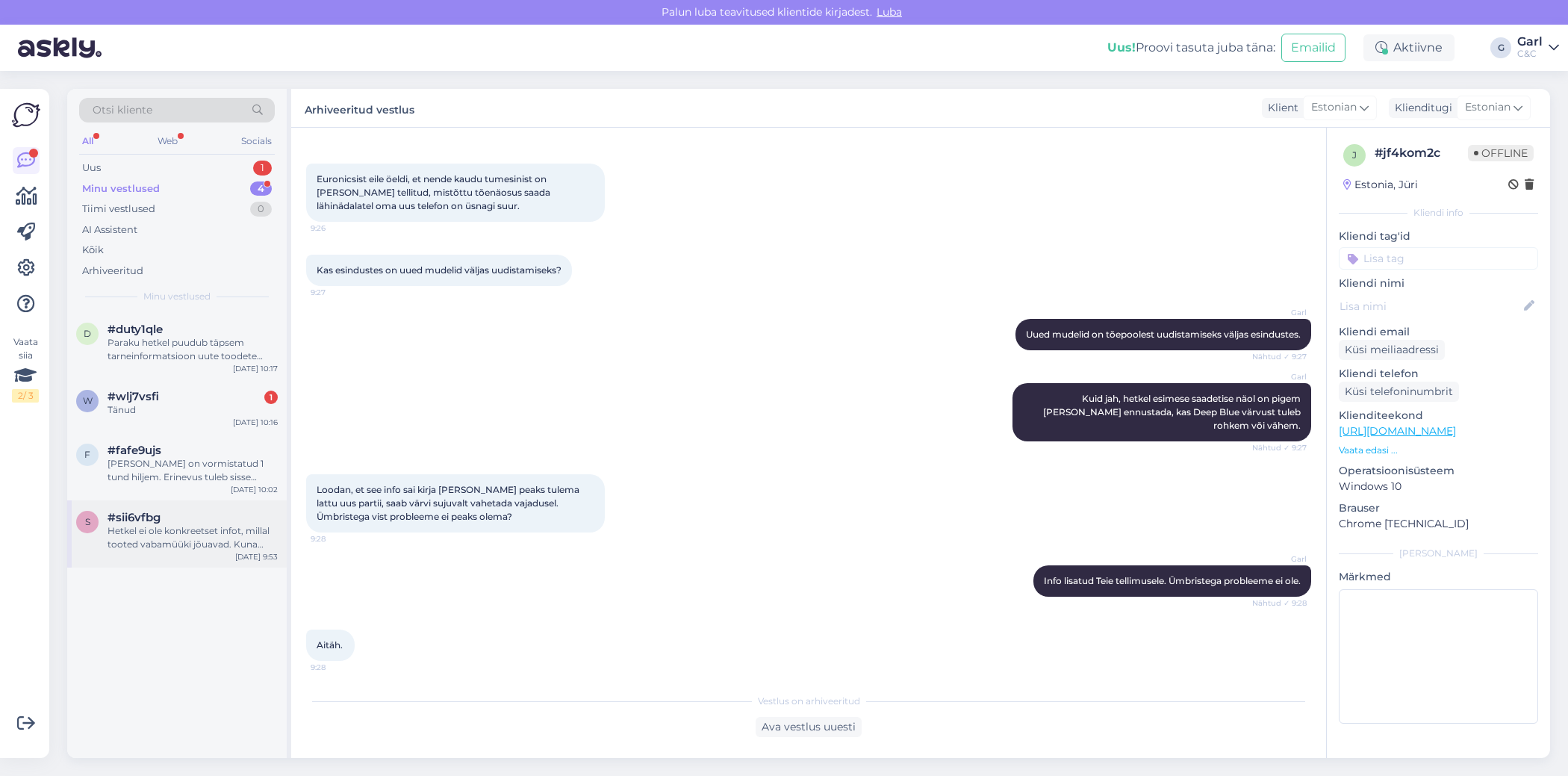
click at [204, 522] on div "#sii6vfbg" at bounding box center [192, 517] width 170 height 13
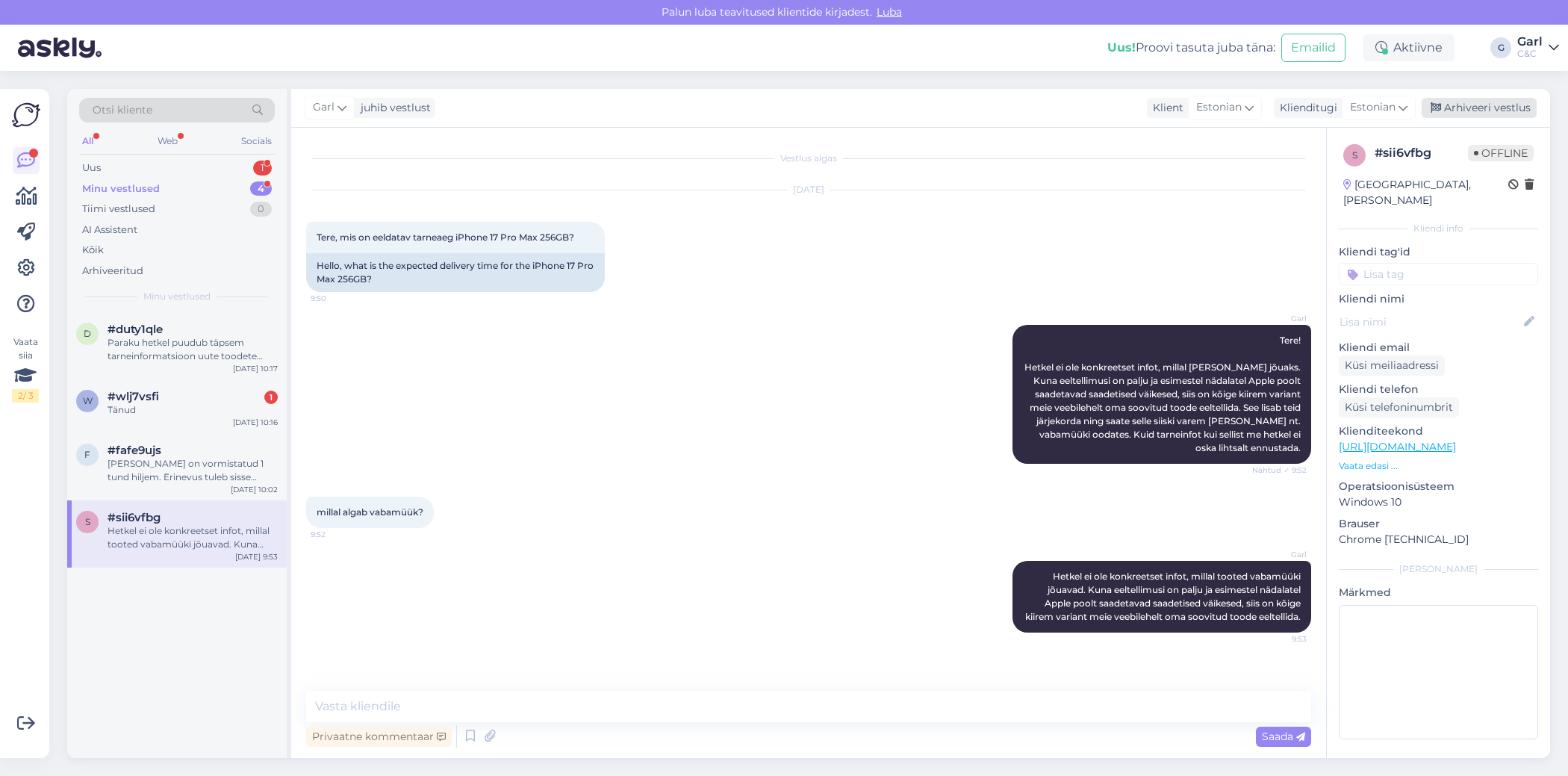
click at [1471, 112] on div "Arhiveeri vestlus" at bounding box center [1480, 108] width 115 height 20
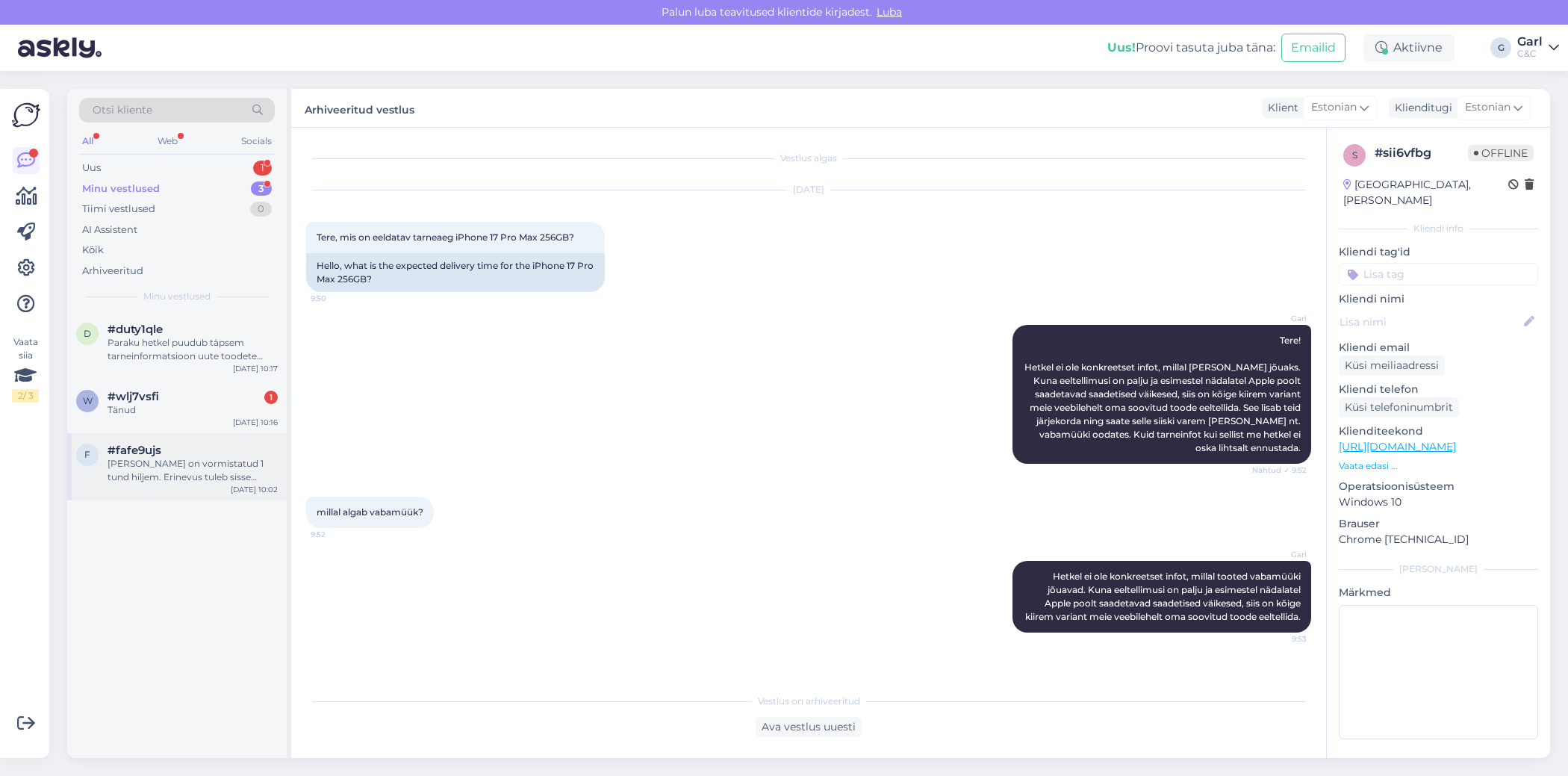
click at [219, 488] on div "f #fafe9ujs Antud tellimus on vormistatud 1 tund hiljem. Erinevus tuleb sisse […" at bounding box center [177, 467] width 219 height 67
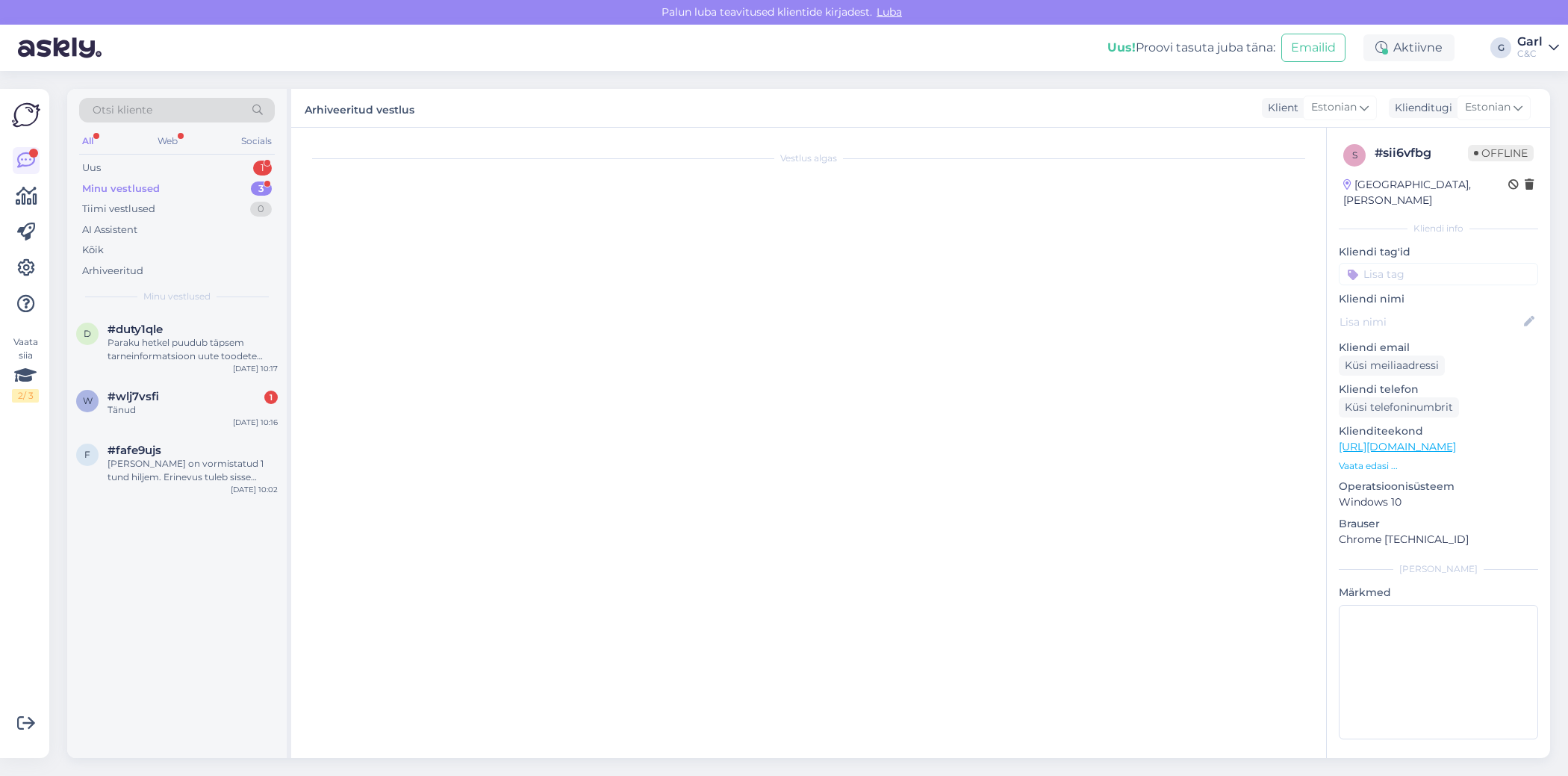
scroll to position [115, 0]
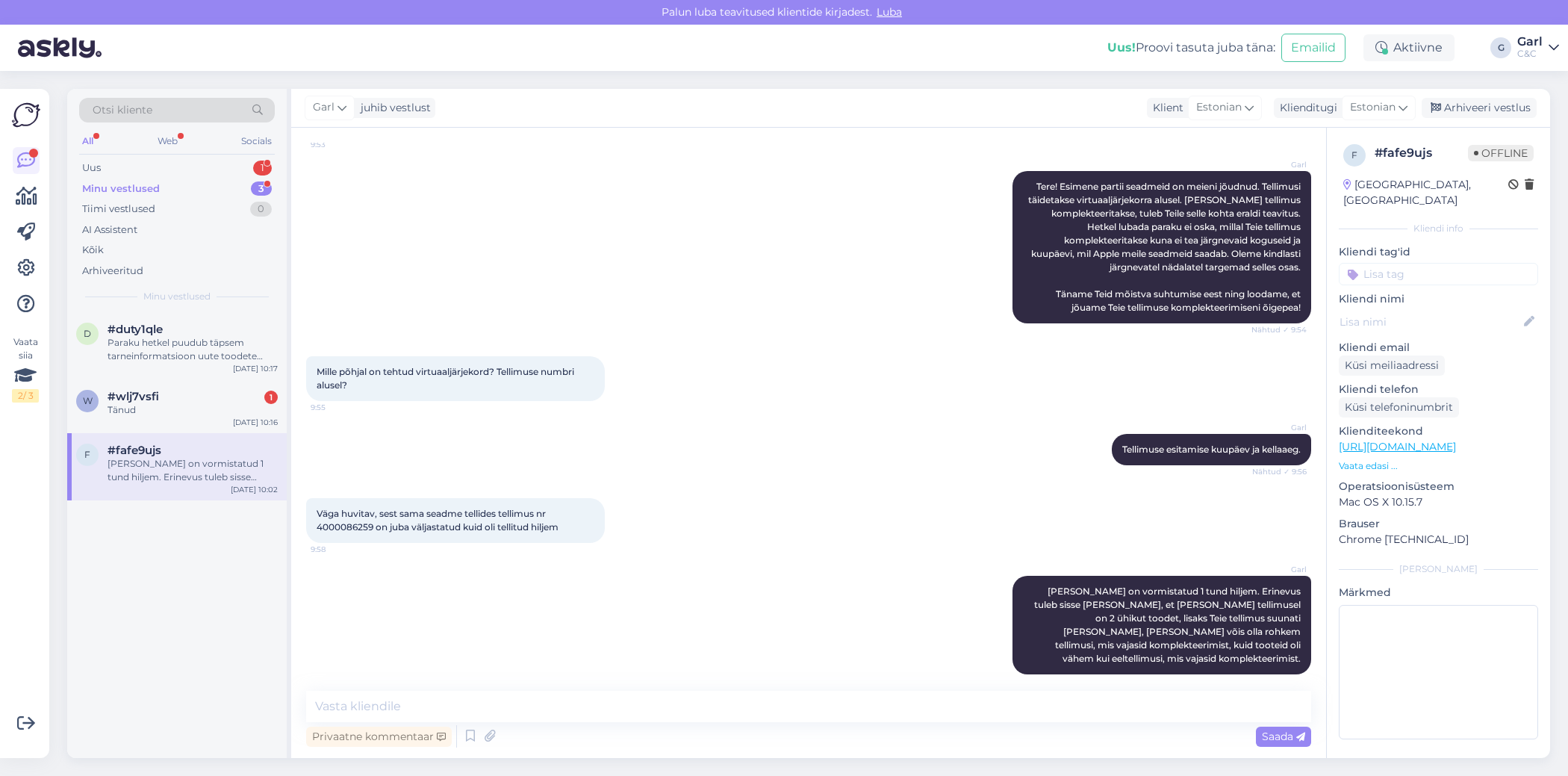
click at [573, 729] on div "Privaatne kommentaar Saada" at bounding box center [808, 736] width 1005 height 29
click at [568, 716] on textarea at bounding box center [808, 706] width 1005 height 32
click at [546, 711] on textarea at bounding box center [808, 706] width 1005 height 32
click at [98, 521] on div "d #duty1qle Paraku hetkel puudub täpsem tarneinformatsioon uute toodete osas. K…" at bounding box center [177, 535] width 219 height 446
drag, startPoint x: 1024, startPoint y: 588, endPoint x: 1181, endPoint y: 615, distance: 159.3
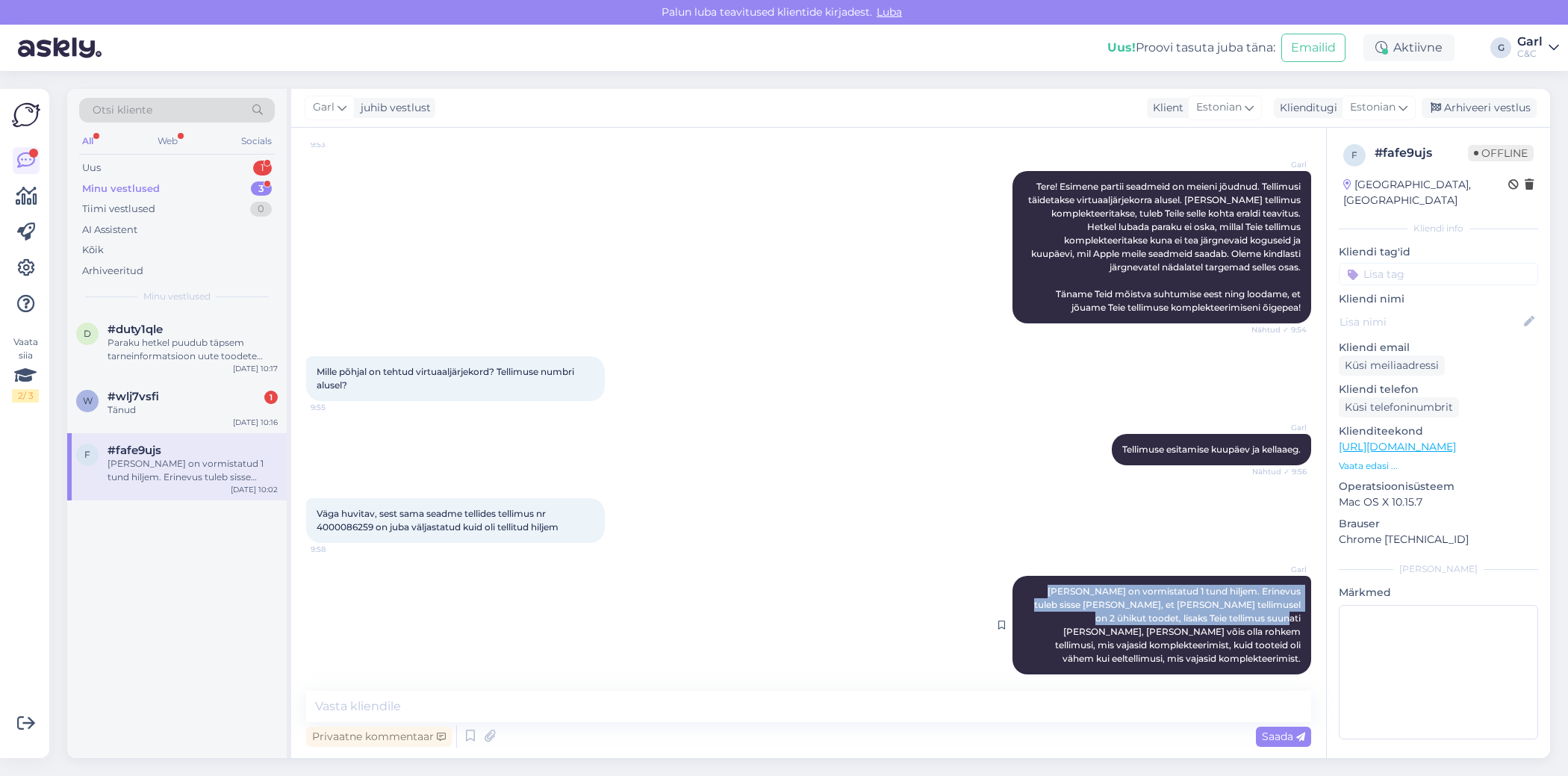
click at [1181, 615] on div "Garl Antud tellimus on vormistatud 1 tund hiljem. Erinevus tuleb sisse [PERSON_…" at bounding box center [1161, 625] width 298 height 99
click at [1181, 615] on span "[PERSON_NAME] on vormistatud 1 tund hiljem. Erinevus tuleb sisse [PERSON_NAME],…" at bounding box center [1168, 625] width 269 height 78
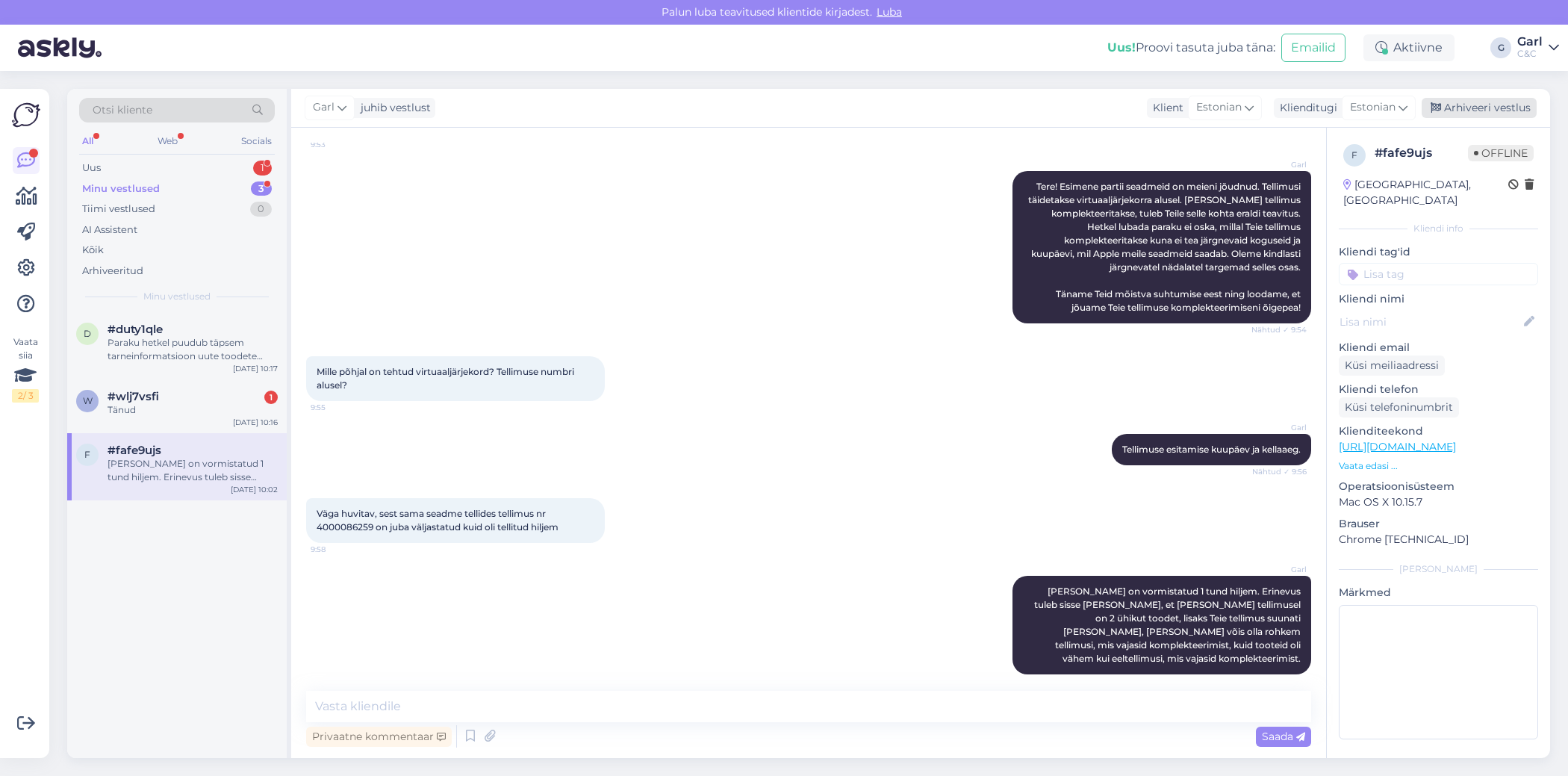
click at [1495, 117] on div "Arhiveeri vestlus" at bounding box center [1480, 108] width 115 height 20
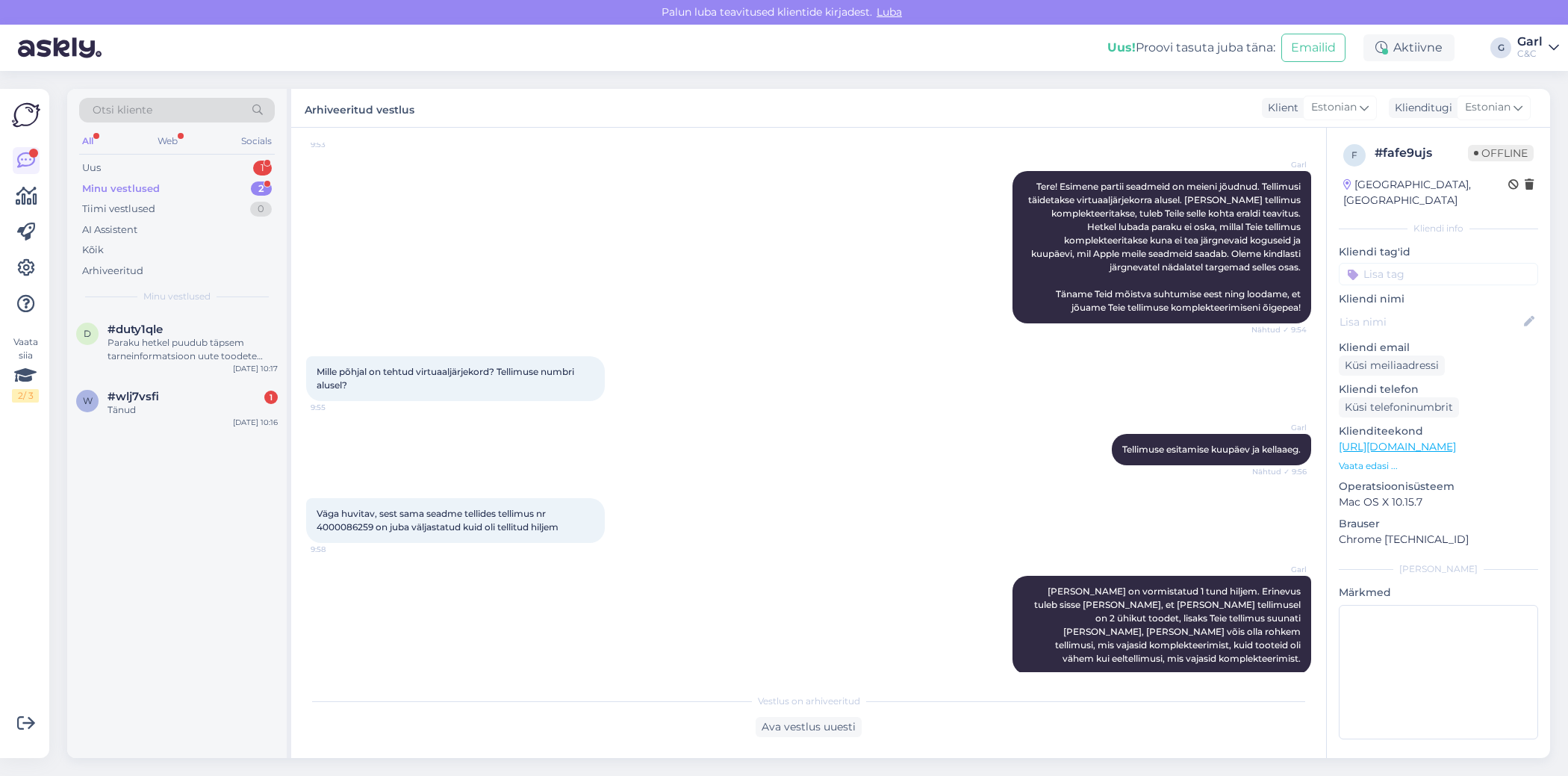
click at [258, 153] on div "All Web Socials" at bounding box center [177, 142] width 195 height 23
click at [257, 161] on div "1" at bounding box center [262, 168] width 19 height 15
click at [233, 191] on div "Minu vestlused 2" at bounding box center [177, 189] width 195 height 20
click at [226, 173] on div "Uus 3" at bounding box center [177, 168] width 195 height 20
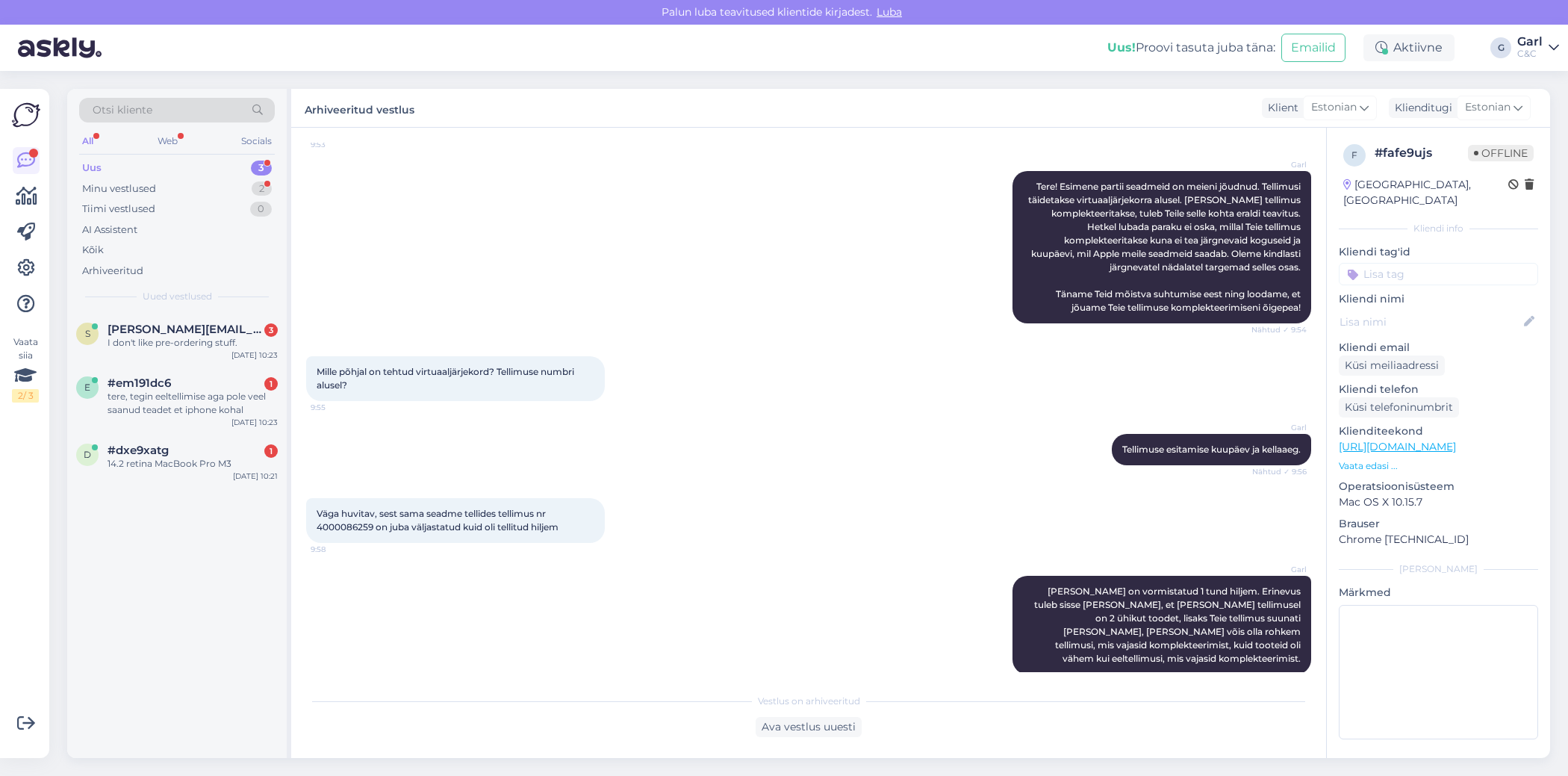
click at [481, 167] on div "Garl Tere! Esimene partii seadmeid on meieni jõudnud. Tellimusi täidetakse virt…" at bounding box center [808, 246] width 1005 height 185
click at [260, 195] on div "Minu vestlused 2" at bounding box center [177, 189] width 195 height 20
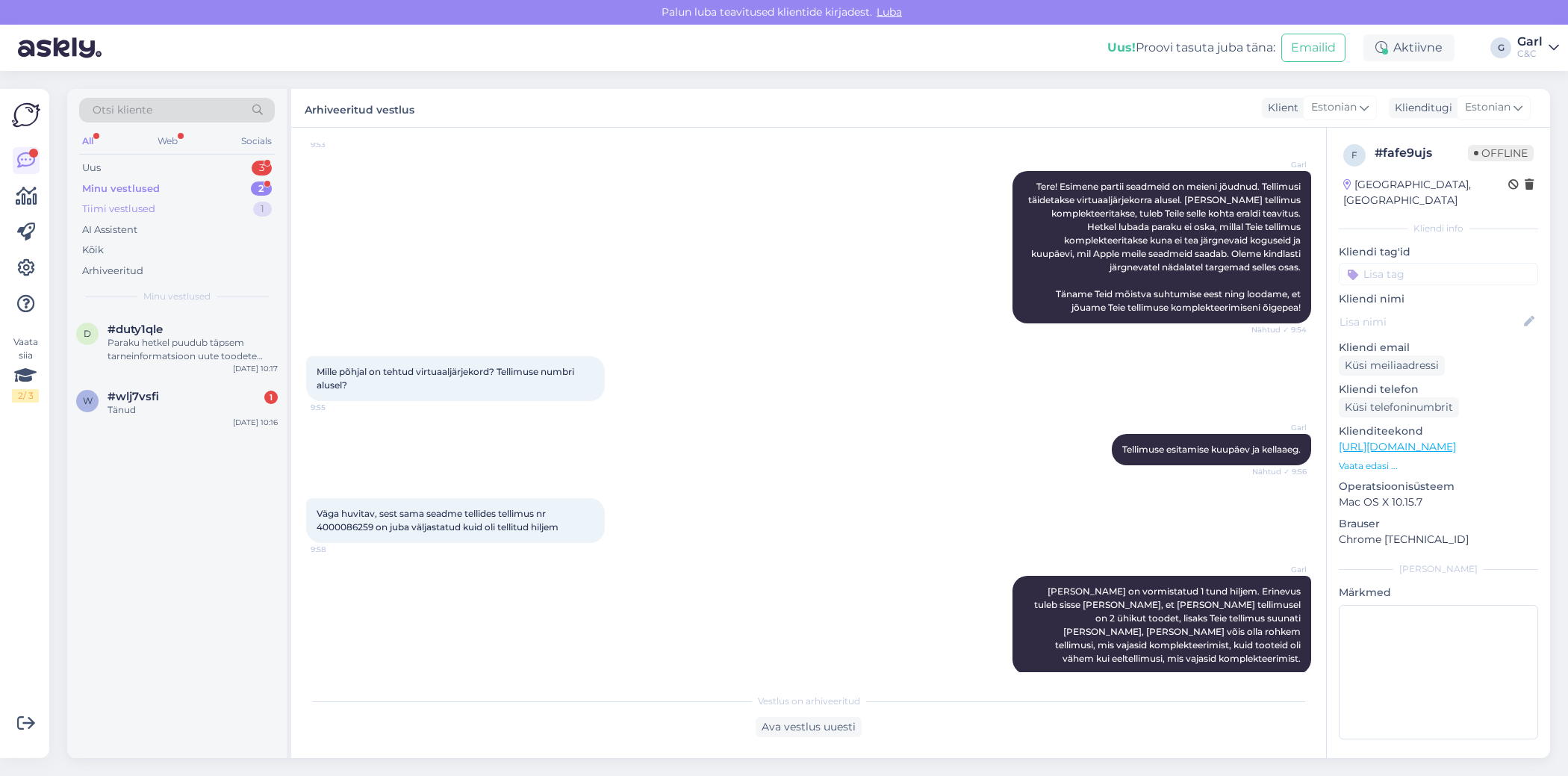
click at [248, 207] on div "Tiimi vestlused 1" at bounding box center [177, 209] width 195 height 20
click at [189, 319] on div "v #vhsztes4 в каком статусе? [DATE] 10:26" at bounding box center [177, 339] width 219 height 54
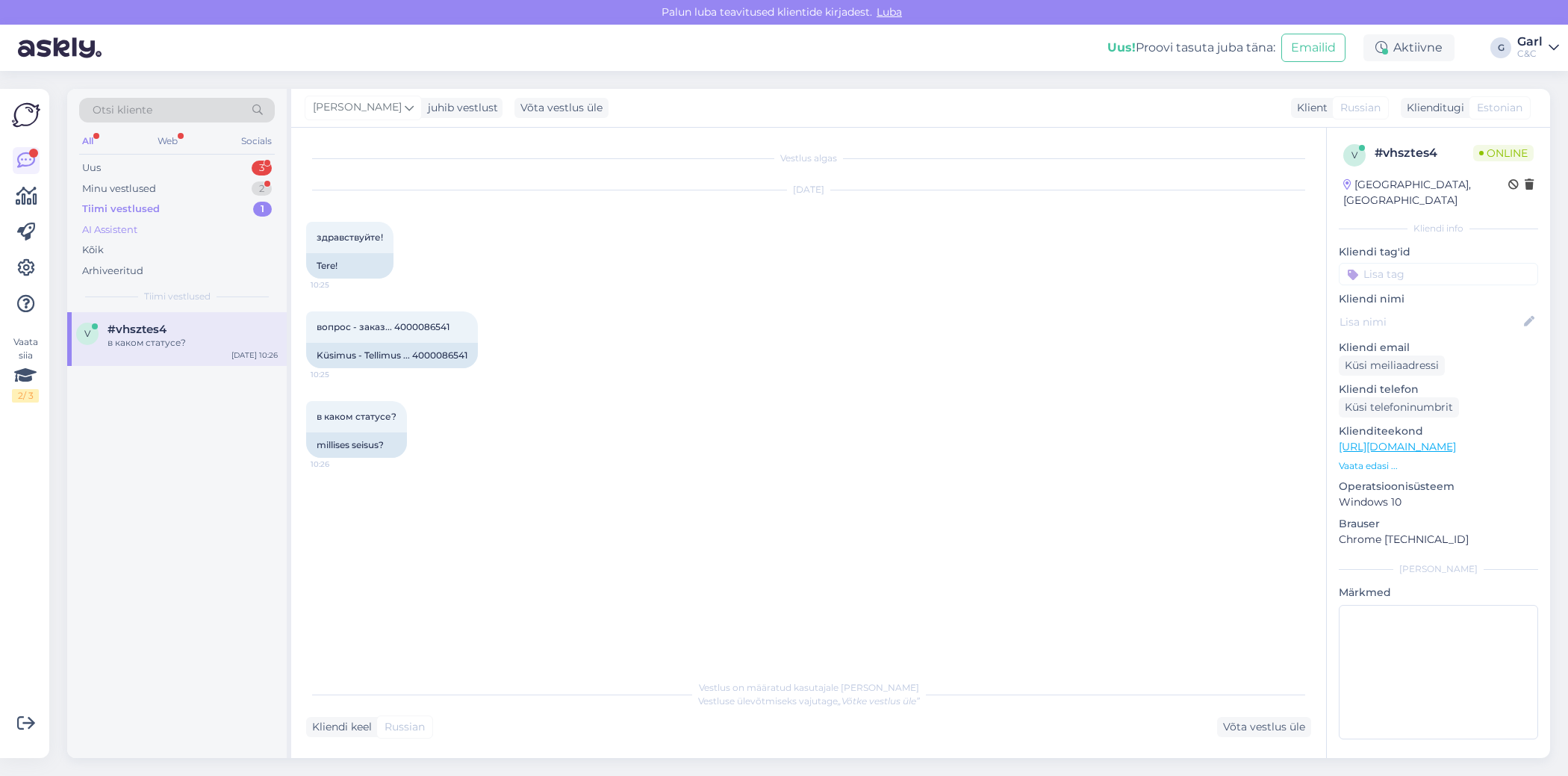
scroll to position [79, 0]
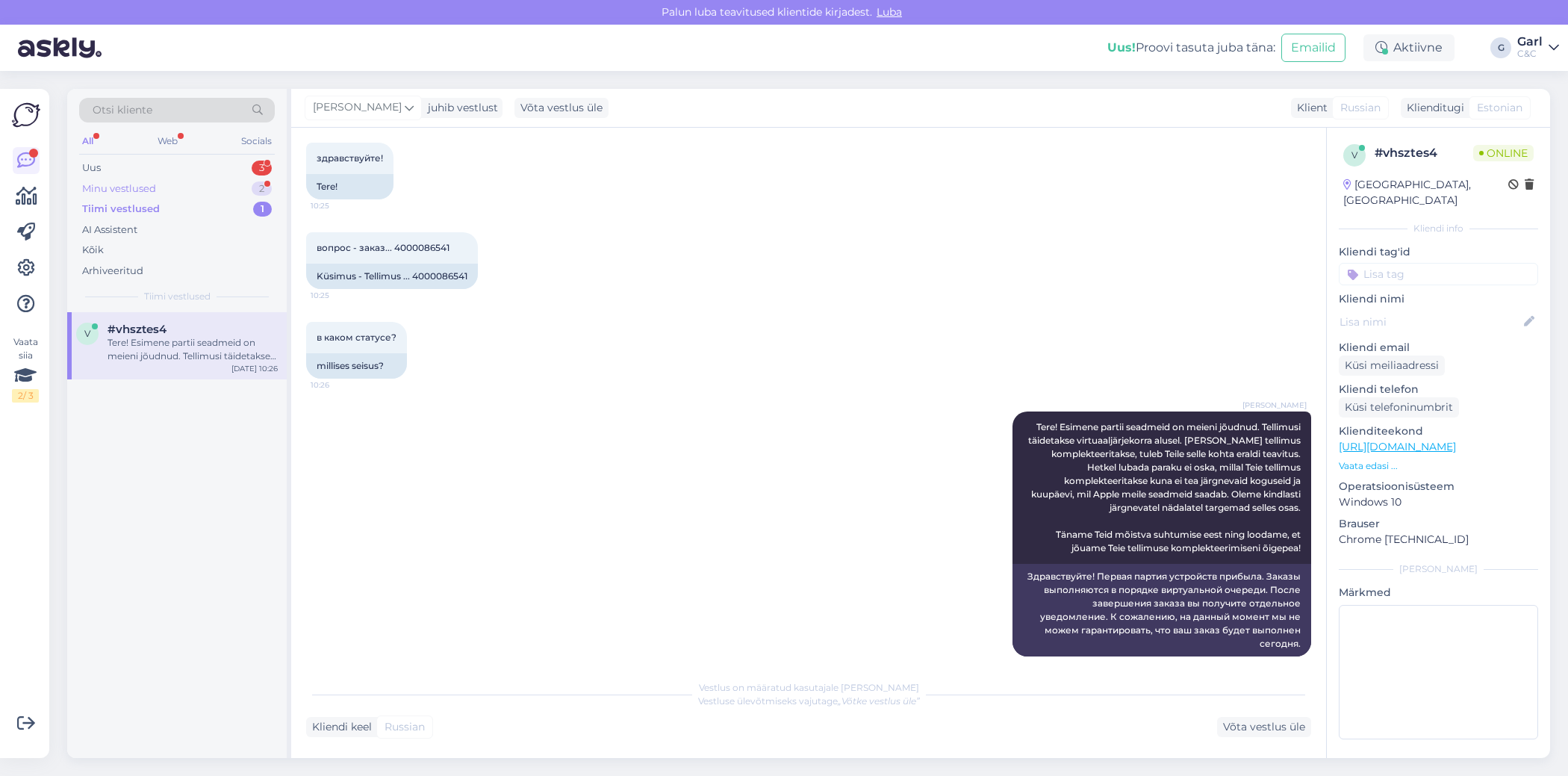
click at [217, 195] on div "Minu vestlused 2" at bounding box center [177, 189] width 195 height 20
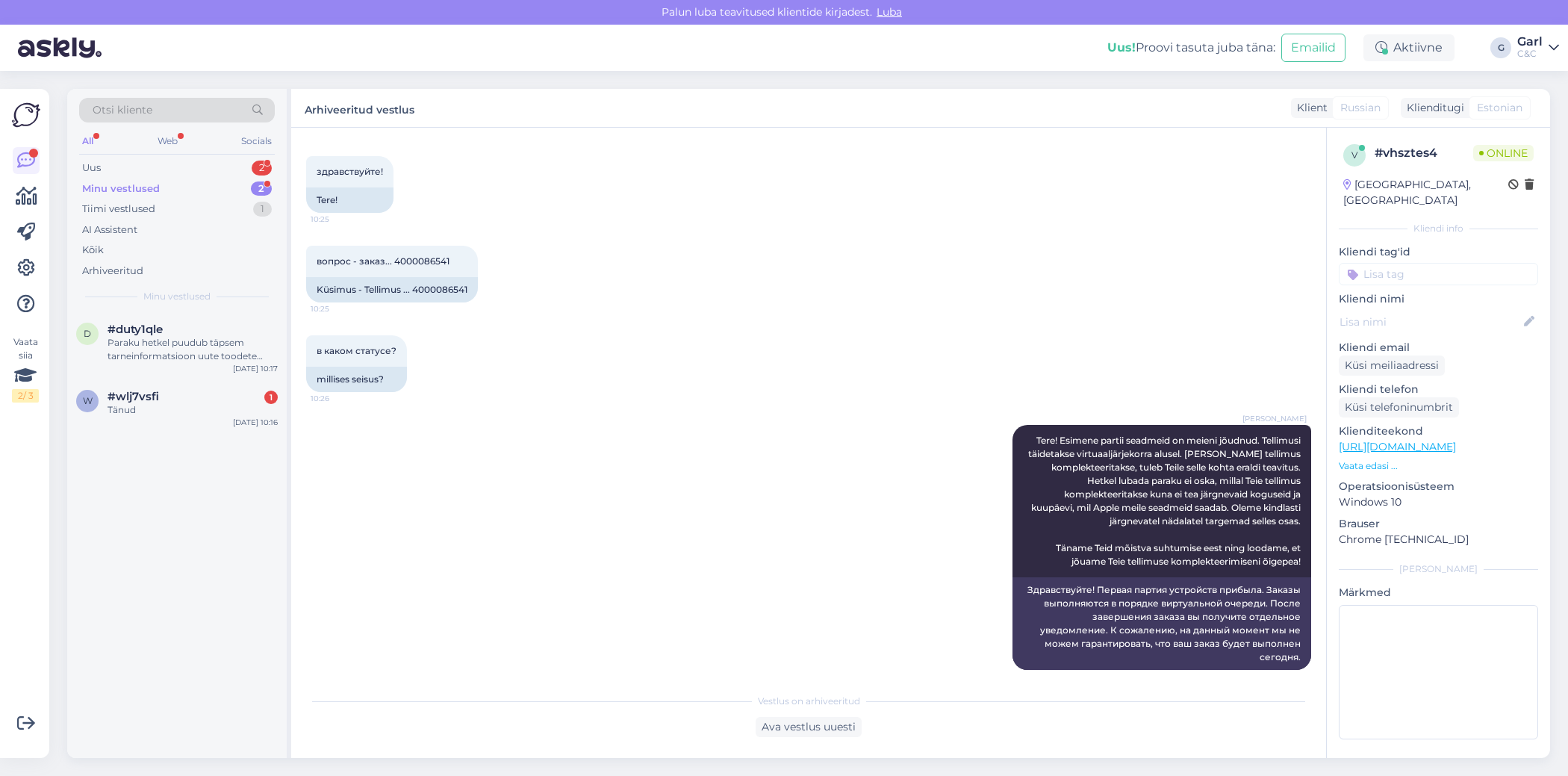
click at [243, 185] on div "Minu vestlused 2" at bounding box center [177, 189] width 195 height 20
click at [249, 171] on div "Uus 2" at bounding box center [177, 168] width 195 height 20
click at [183, 404] on div "d #dxe9xatg 1 14.2 retina MacBook Pro M3 [DATE] 10:21" at bounding box center [177, 393] width 219 height 54
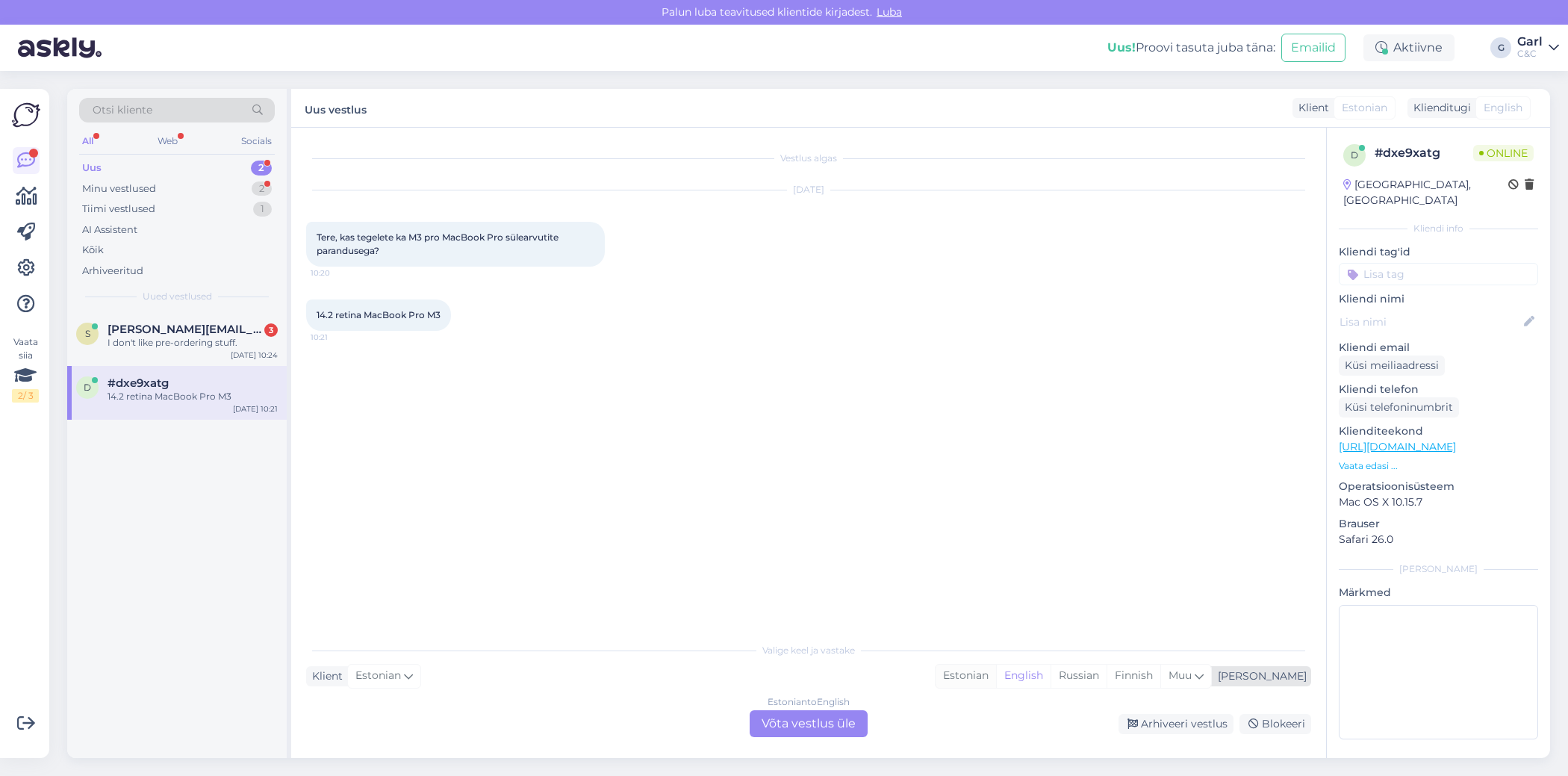
drag, startPoint x: 1047, startPoint y: 681, endPoint x: 1038, endPoint y: 681, distance: 9.0
click at [996, 681] on div "Estonian" at bounding box center [966, 676] width 60 height 22
click at [807, 731] on div "Estonian to Estonian Võta vestlus üle" at bounding box center [809, 723] width 118 height 27
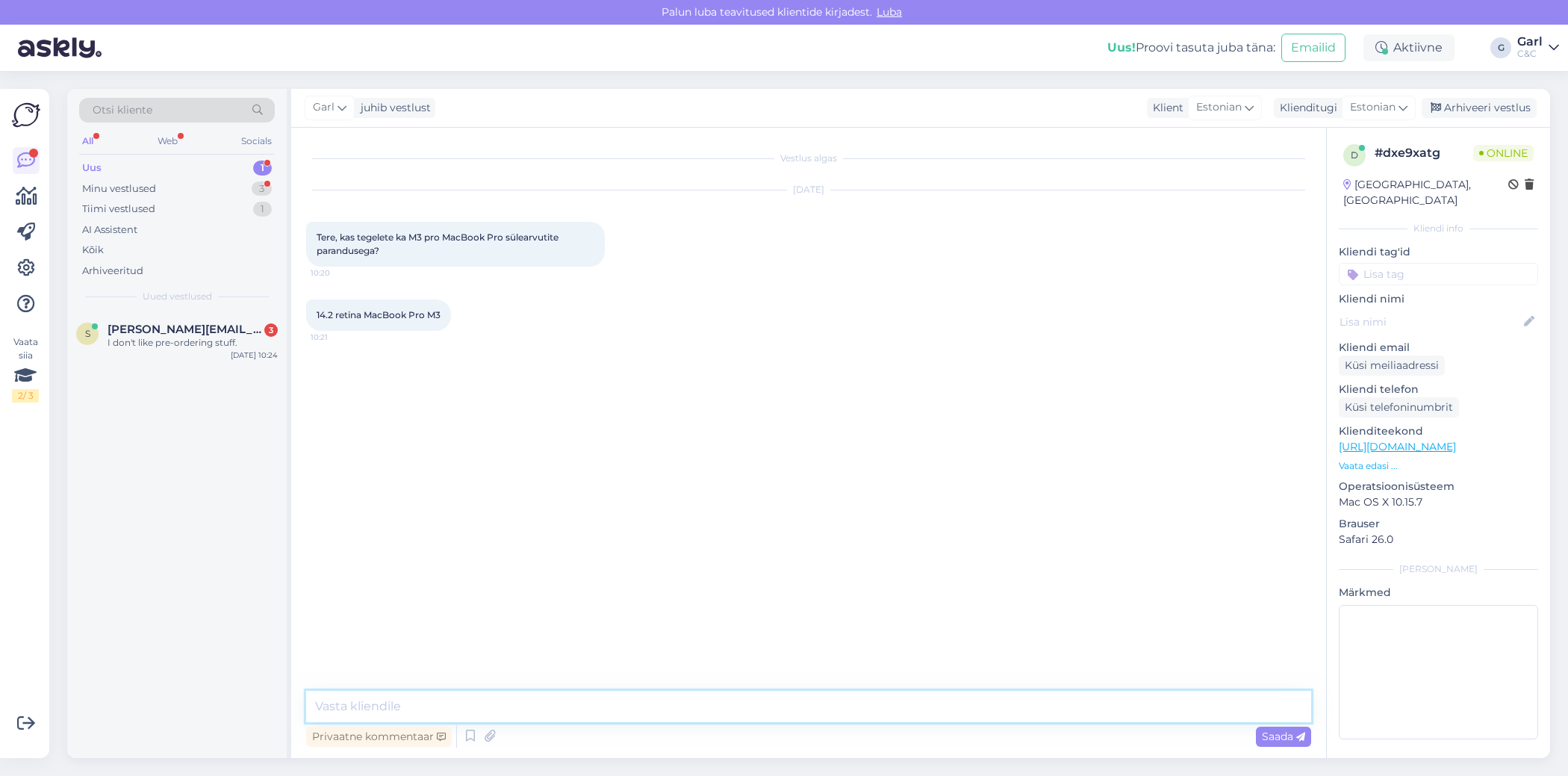
click at [788, 707] on textarea at bounding box center [808, 706] width 1005 height 32
click at [463, 737] on icon at bounding box center [469, 736] width 18 height 22
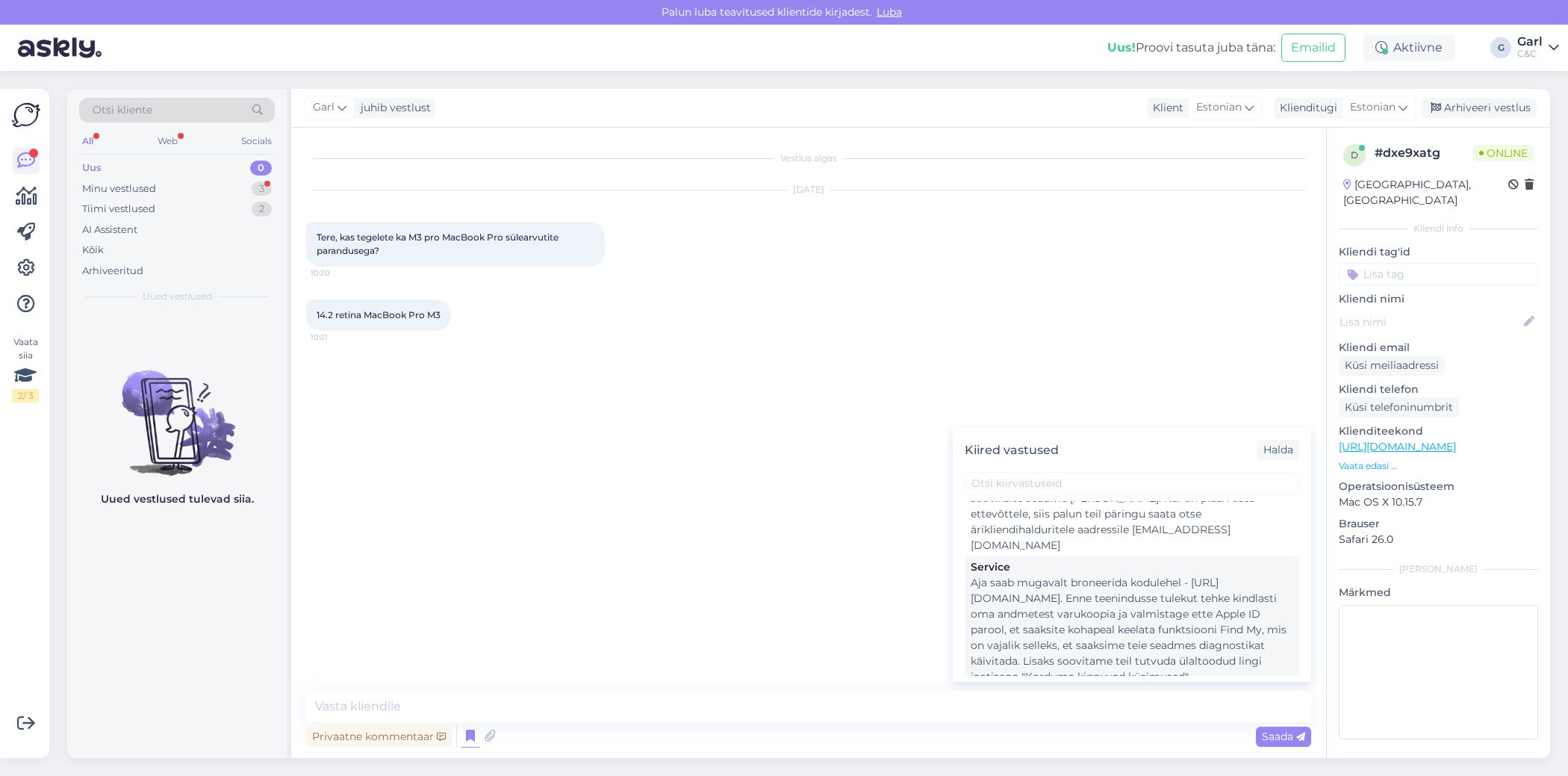
scroll to position [3084, 0]
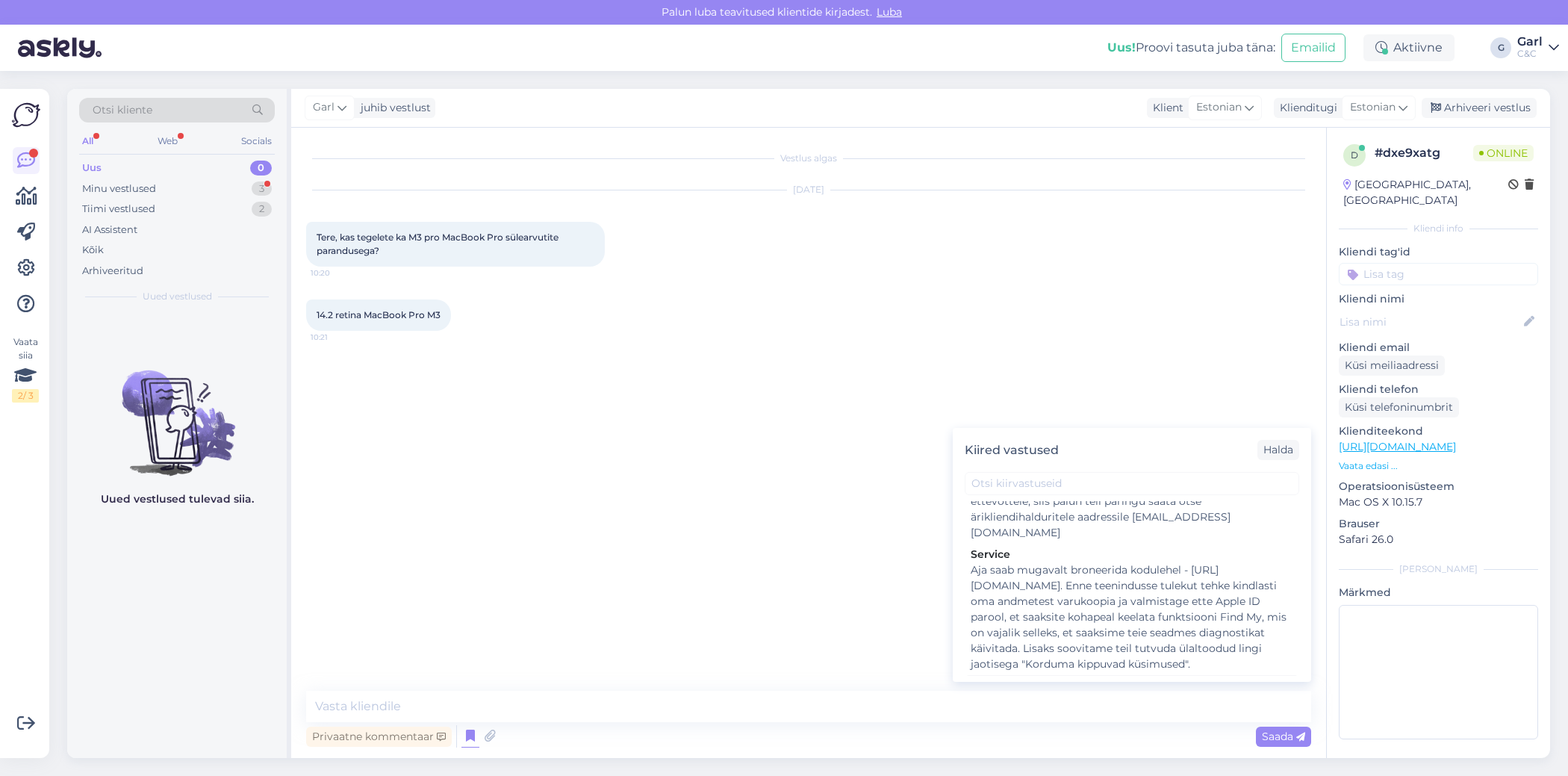
click at [1076, 693] on div "Hooldusesse saab aega broneerida kodulehel - [URL][DOMAIN_NAME]. Enne hoolduses…" at bounding box center [1131, 740] width 323 height 94
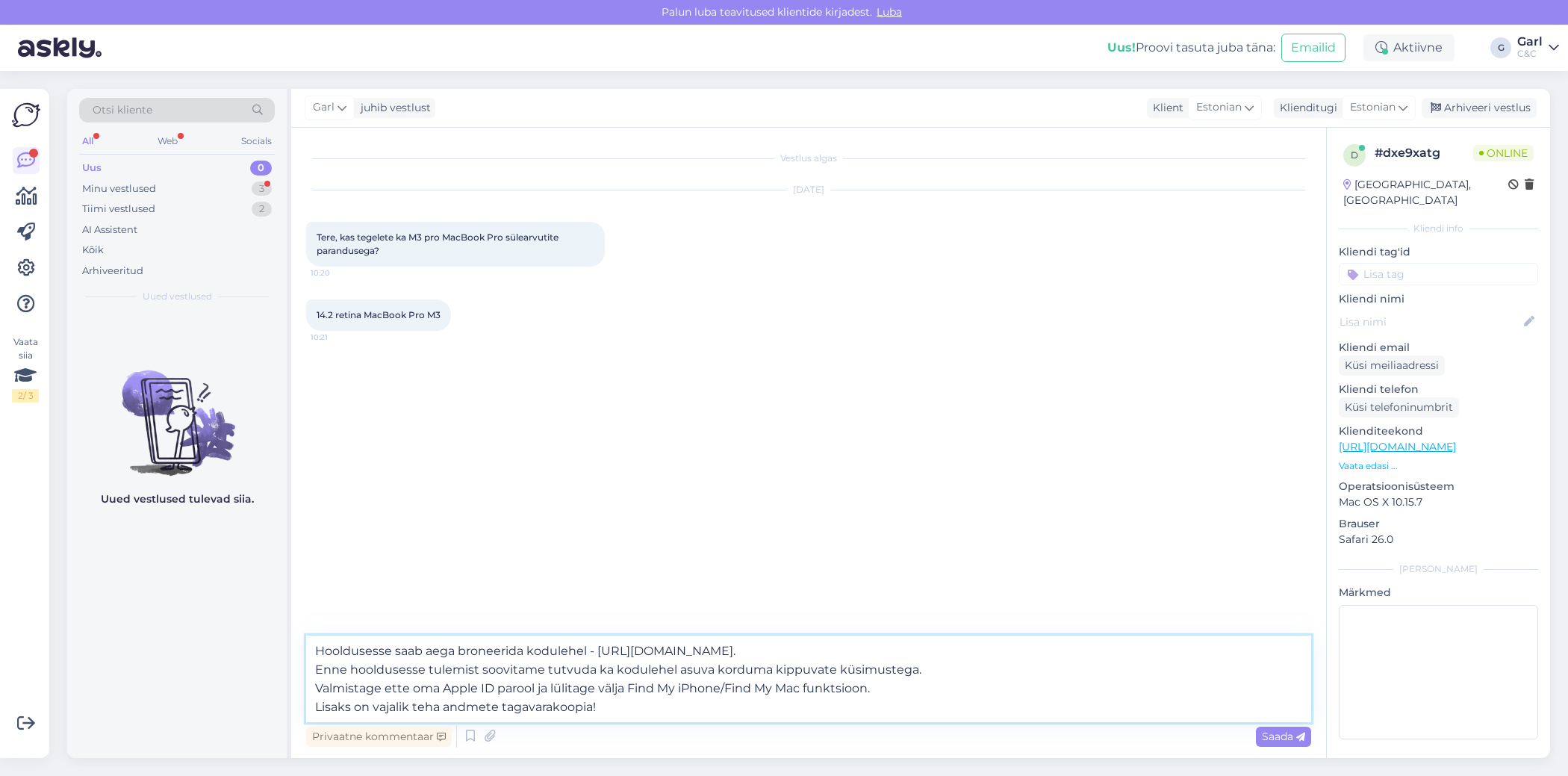
click at [313, 648] on textarea "Hooldusesse saab aega broneerida kodulehel - [URL][DOMAIN_NAME]. Enne hoolduses…" at bounding box center [808, 678] width 1005 height 86
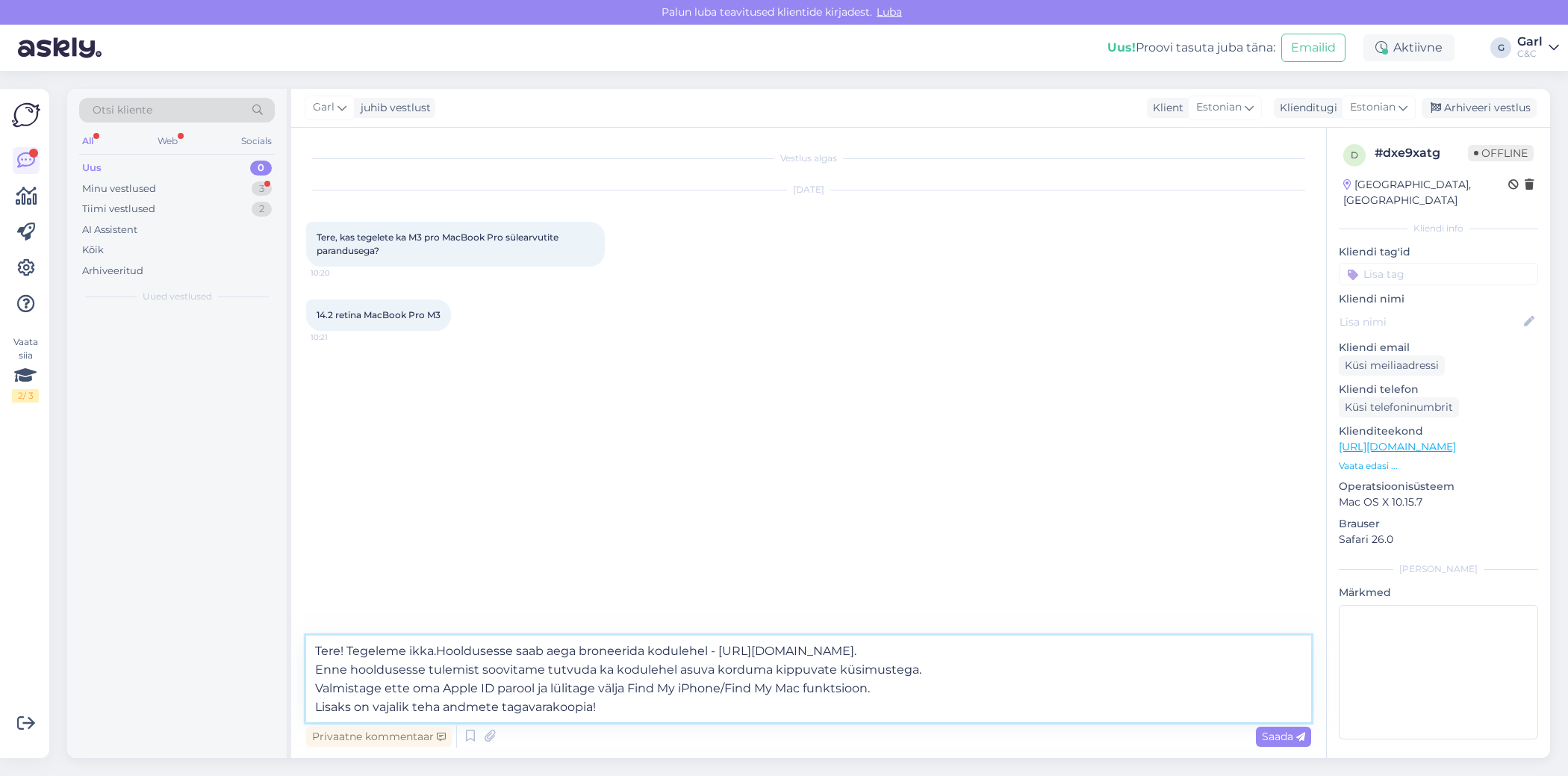
type textarea "Tere! Tegeleme ikka. Hooldusesse saab aega broneerida kodulehel - [URL][DOMAIN_…"
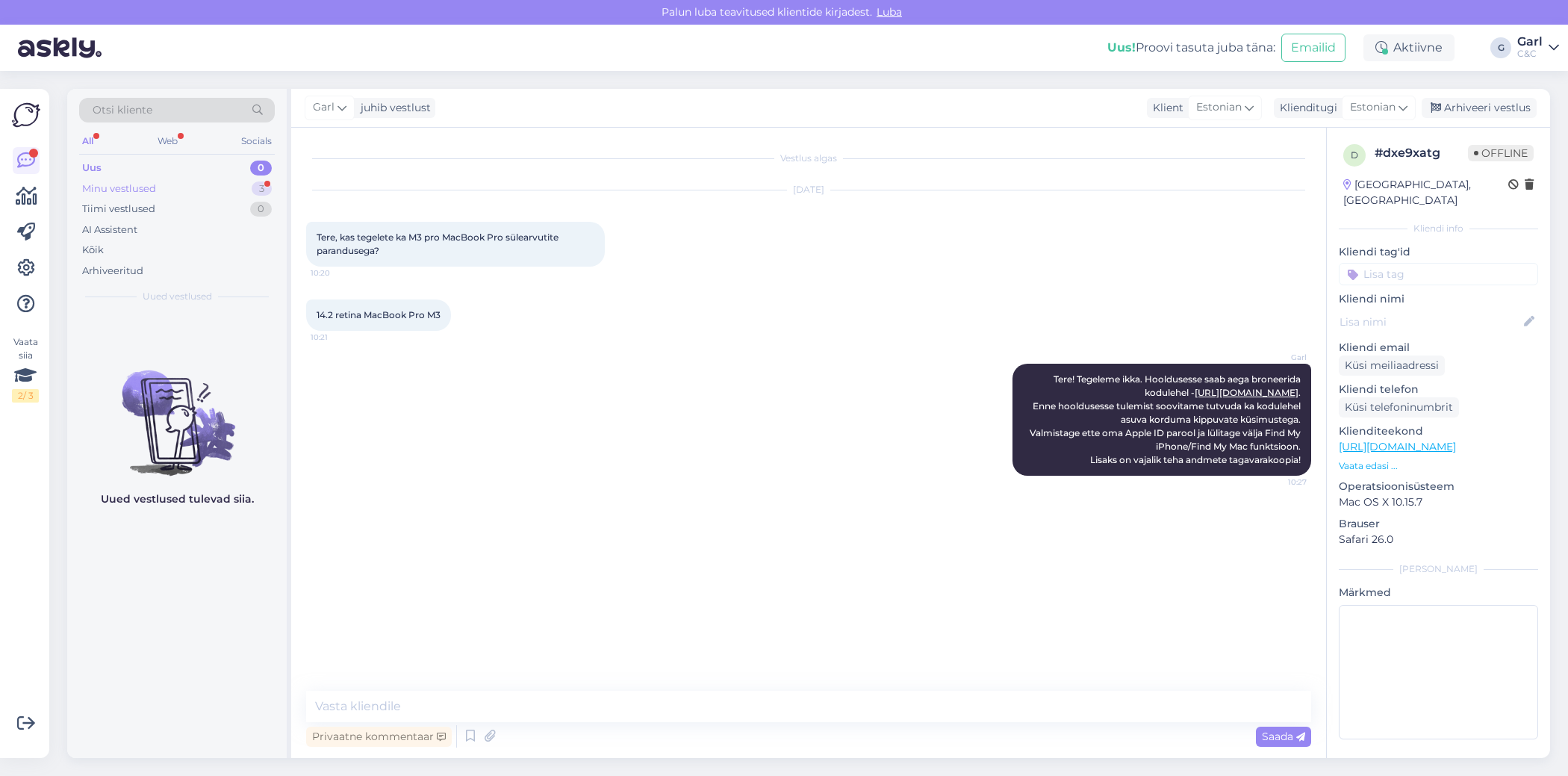
click at [135, 188] on div "Minu vestlused" at bounding box center [119, 189] width 74 height 15
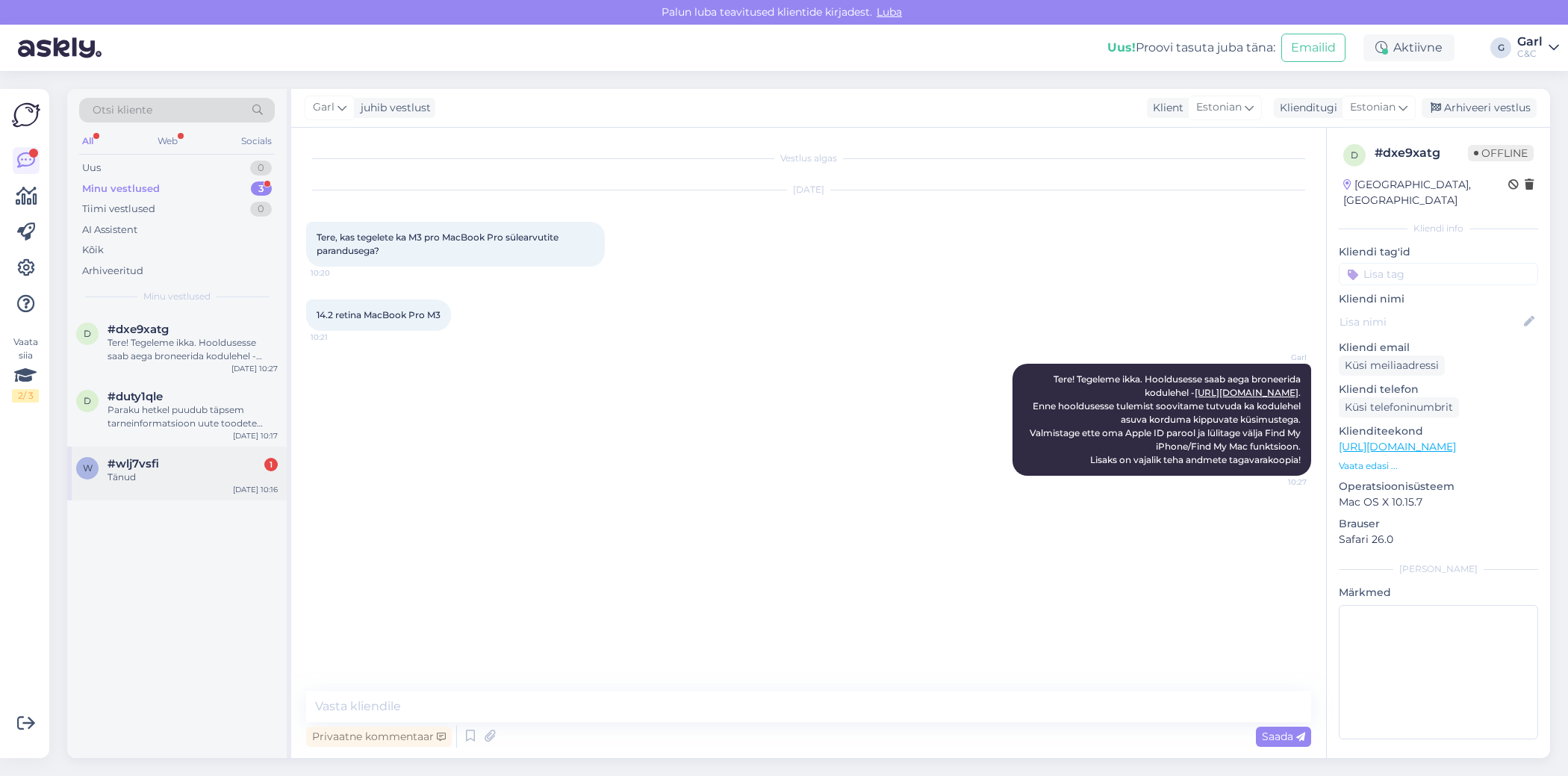
click at [189, 486] on div "w #wlj7vsfi 1 Tänud [DATE] 10:16" at bounding box center [177, 473] width 219 height 54
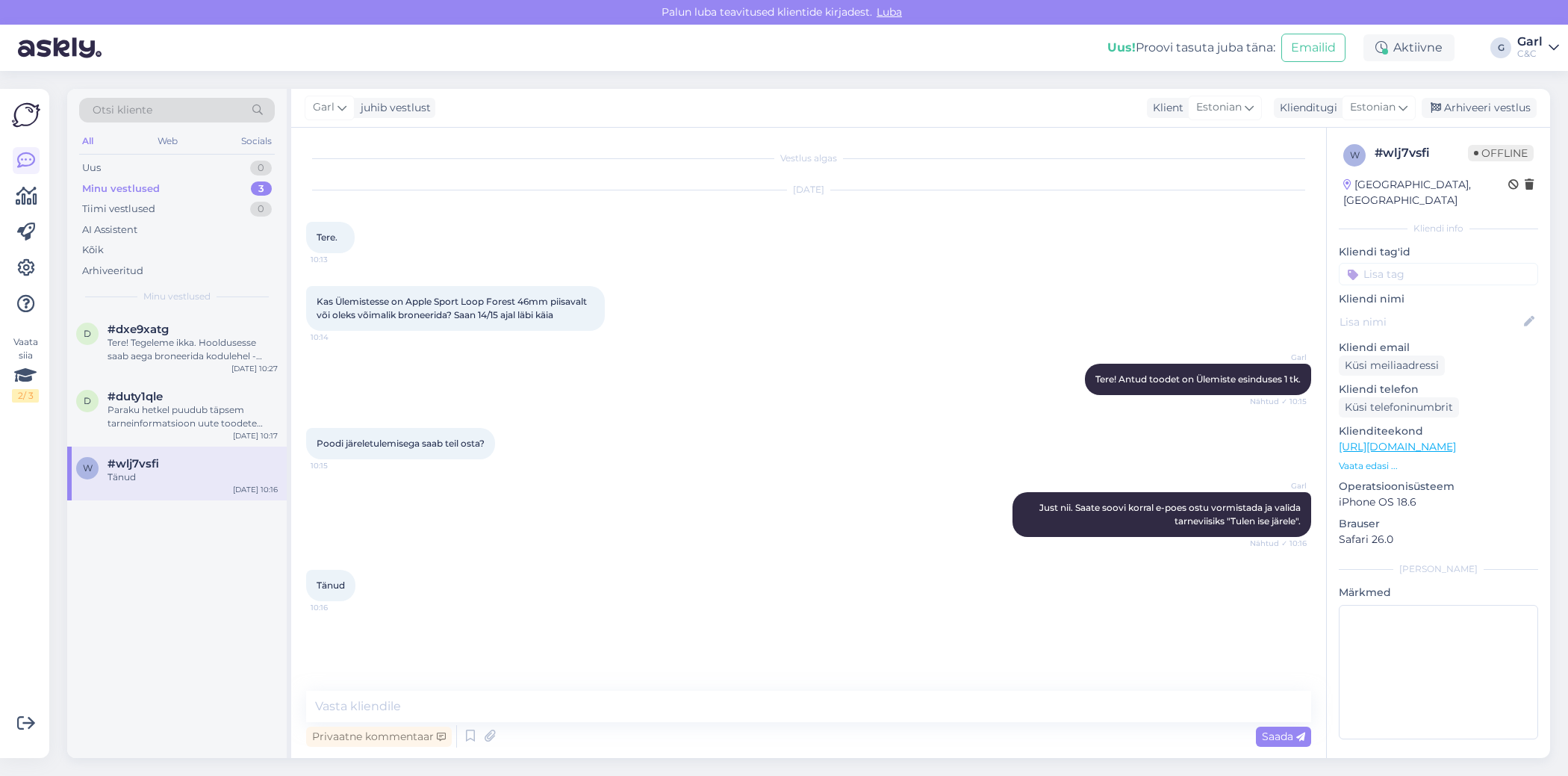
click at [905, 600] on div "Tänud 10:16" at bounding box center [808, 585] width 1005 height 64
click at [907, 708] on textarea at bounding box center [808, 706] width 1005 height 32
click at [1452, 100] on div "Arhiveeri vestlus" at bounding box center [1480, 108] width 115 height 20
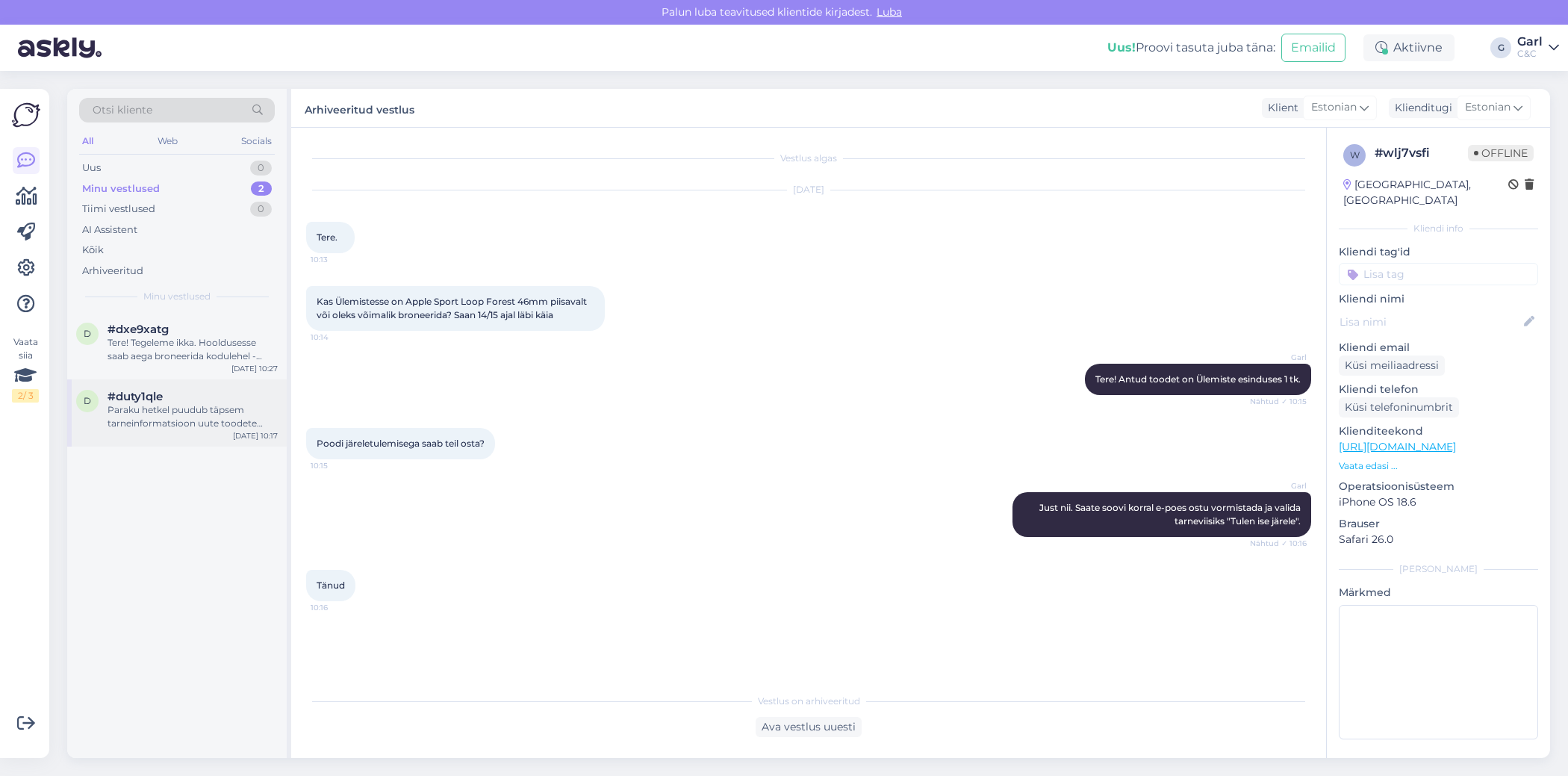
drag, startPoint x: 207, startPoint y: 418, endPoint x: 261, endPoint y: 418, distance: 54.0
click at [207, 418] on div "Paraku hetkel puudub täpsem tarneinformatsioon uute toodete osas. Karm reaalsus…" at bounding box center [192, 416] width 170 height 27
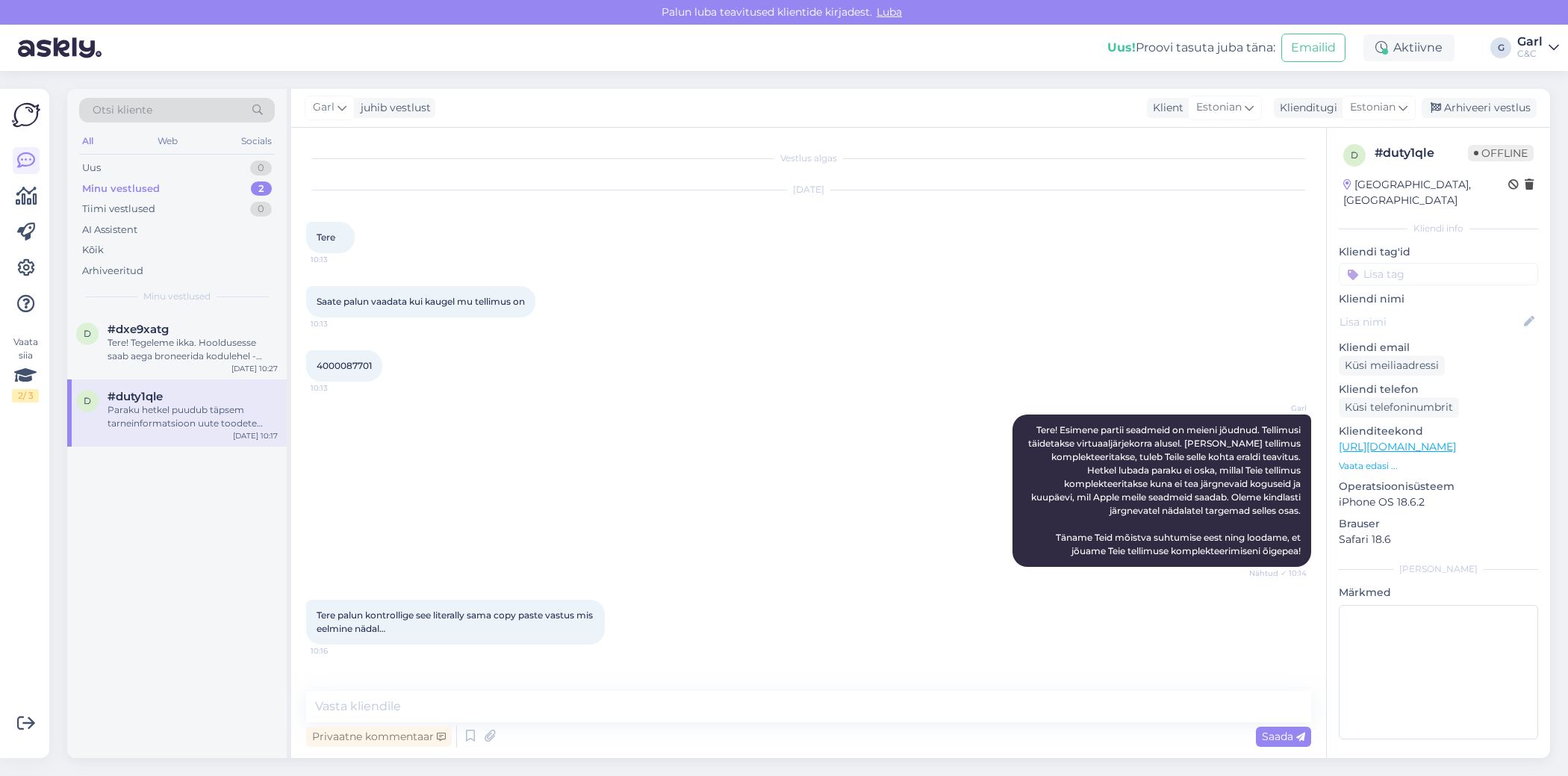
scroll to position [273, 0]
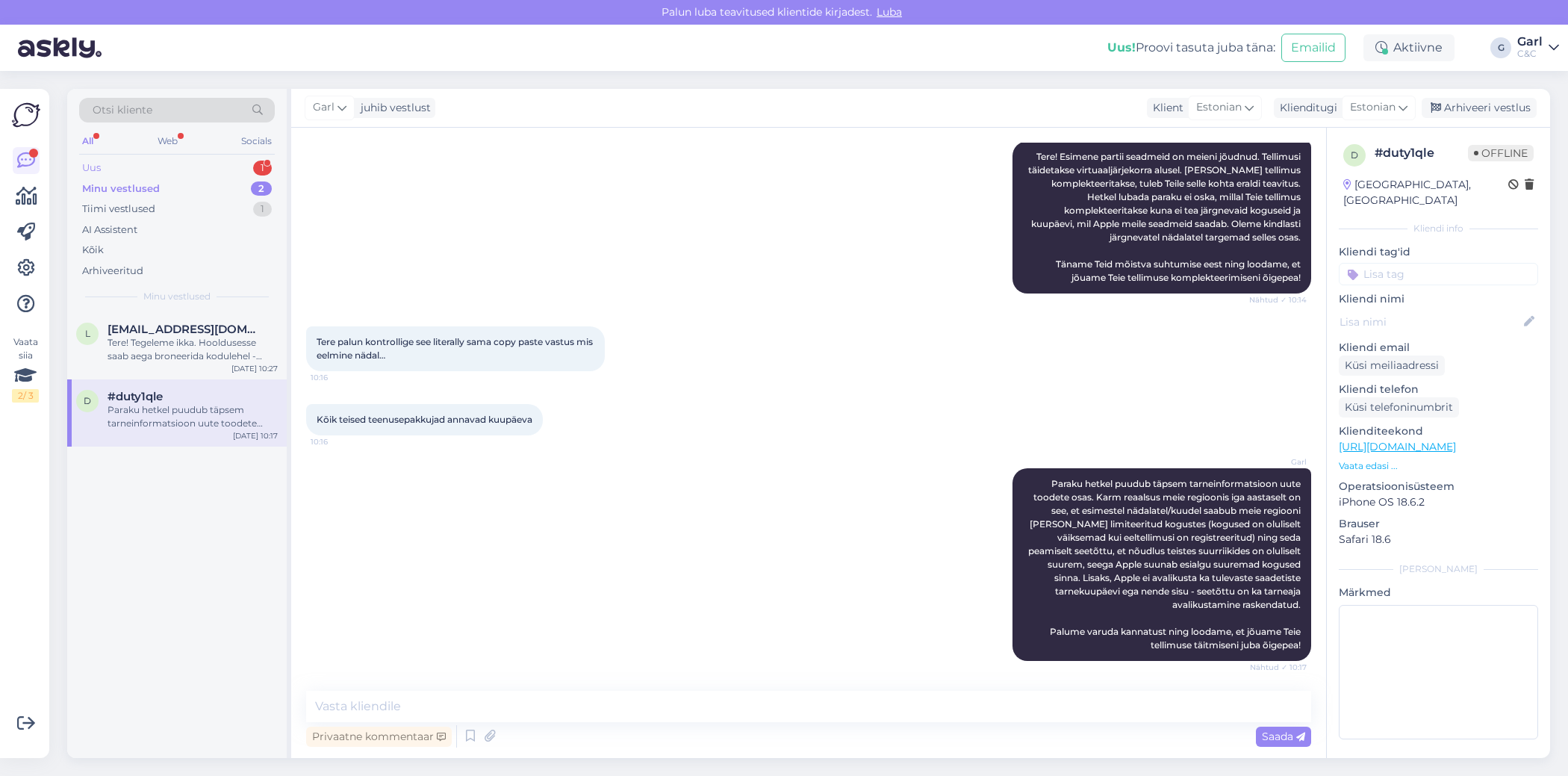
click at [218, 160] on div "Uus 1" at bounding box center [177, 168] width 195 height 20
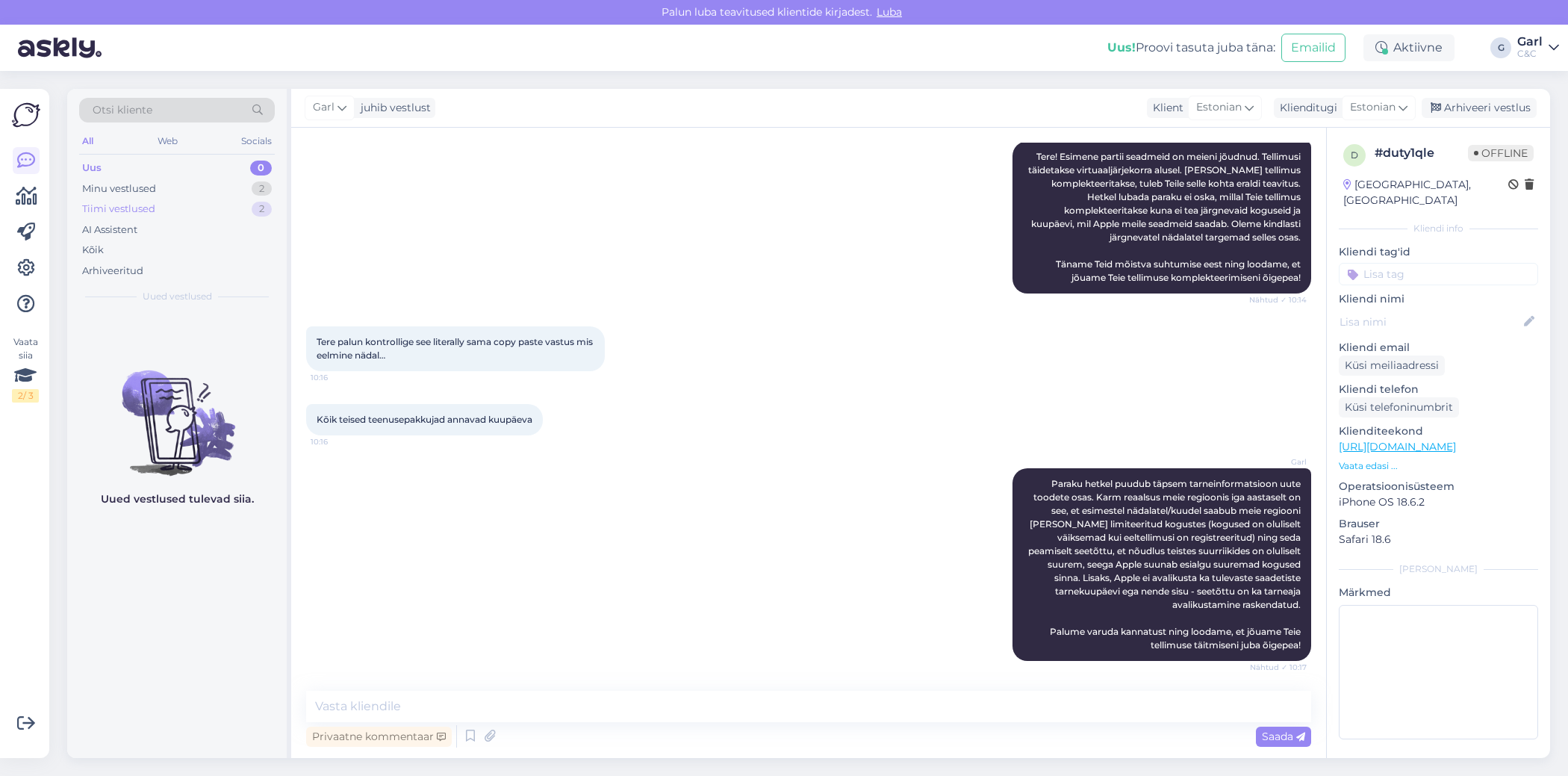
click at [217, 204] on div "Tiimi vestlused 2" at bounding box center [177, 209] width 195 height 20
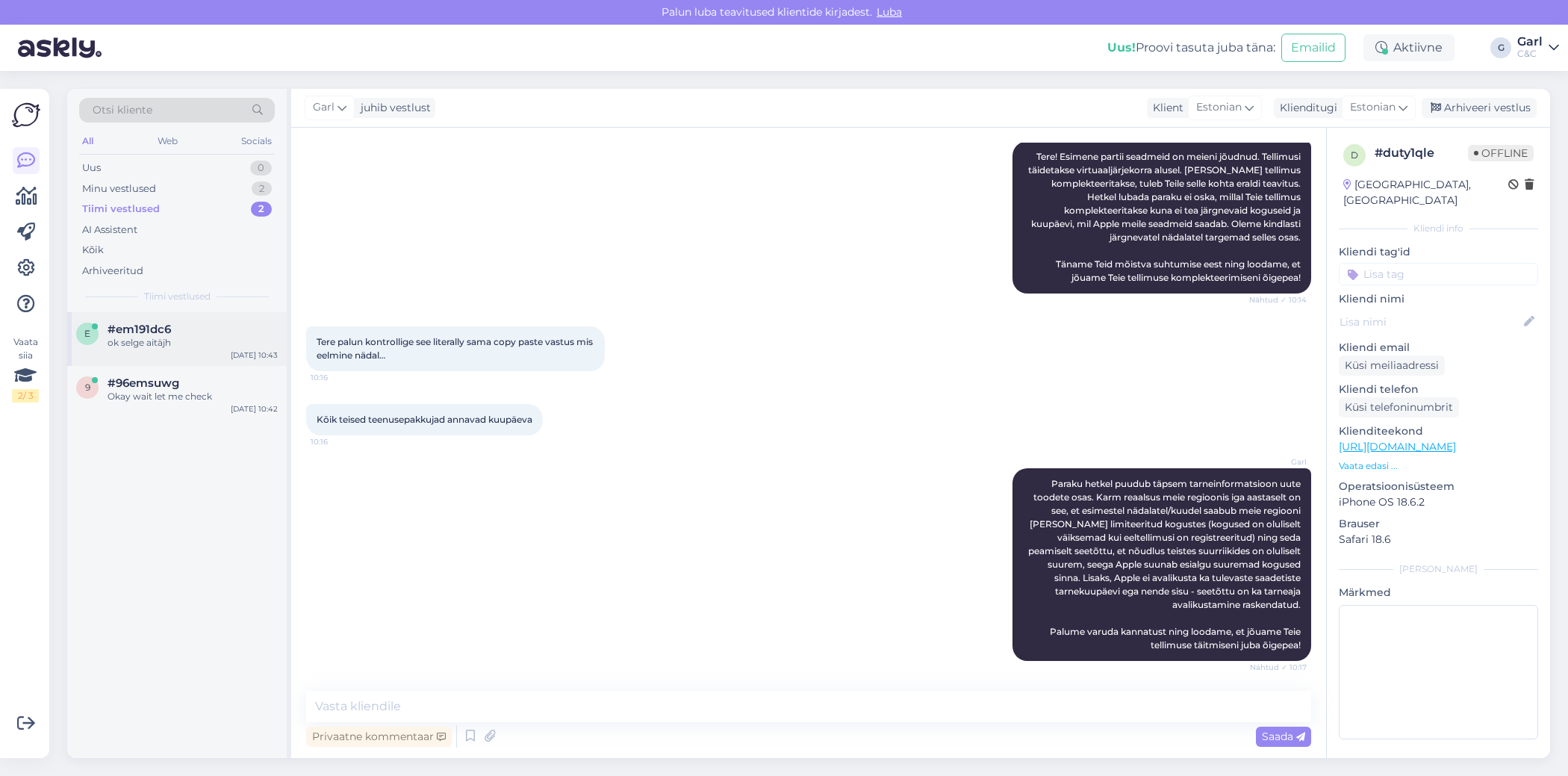
click at [195, 322] on div "#em191dc6" at bounding box center [192, 329] width 170 height 13
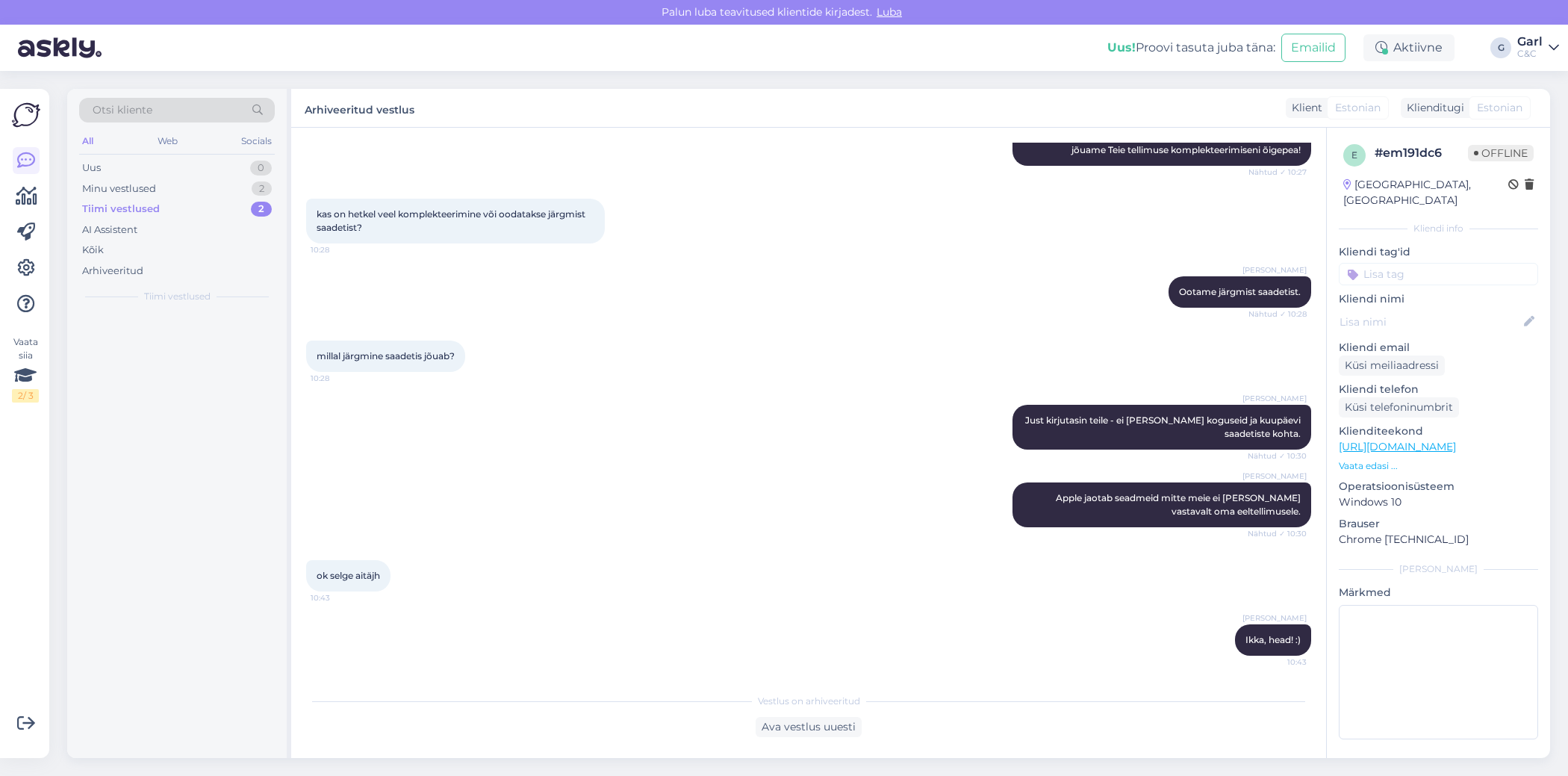
scroll to position [349, 0]
click at [255, 166] on div "1" at bounding box center [262, 168] width 19 height 15
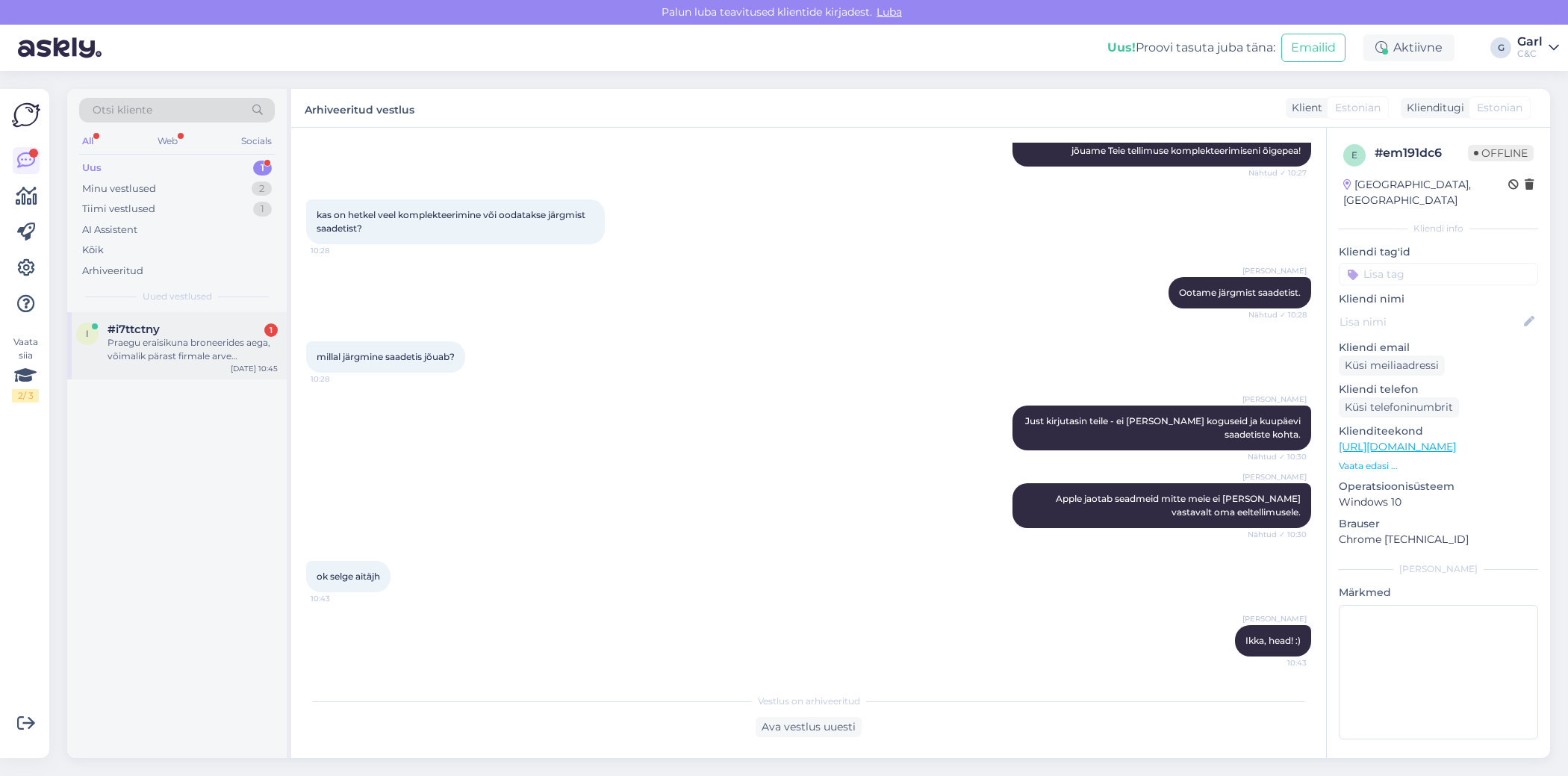
click at [221, 338] on div "Praegu eraisikuna broneerides aega, võimalik pärast firmale arve vormistada?" at bounding box center [192, 349] width 170 height 27
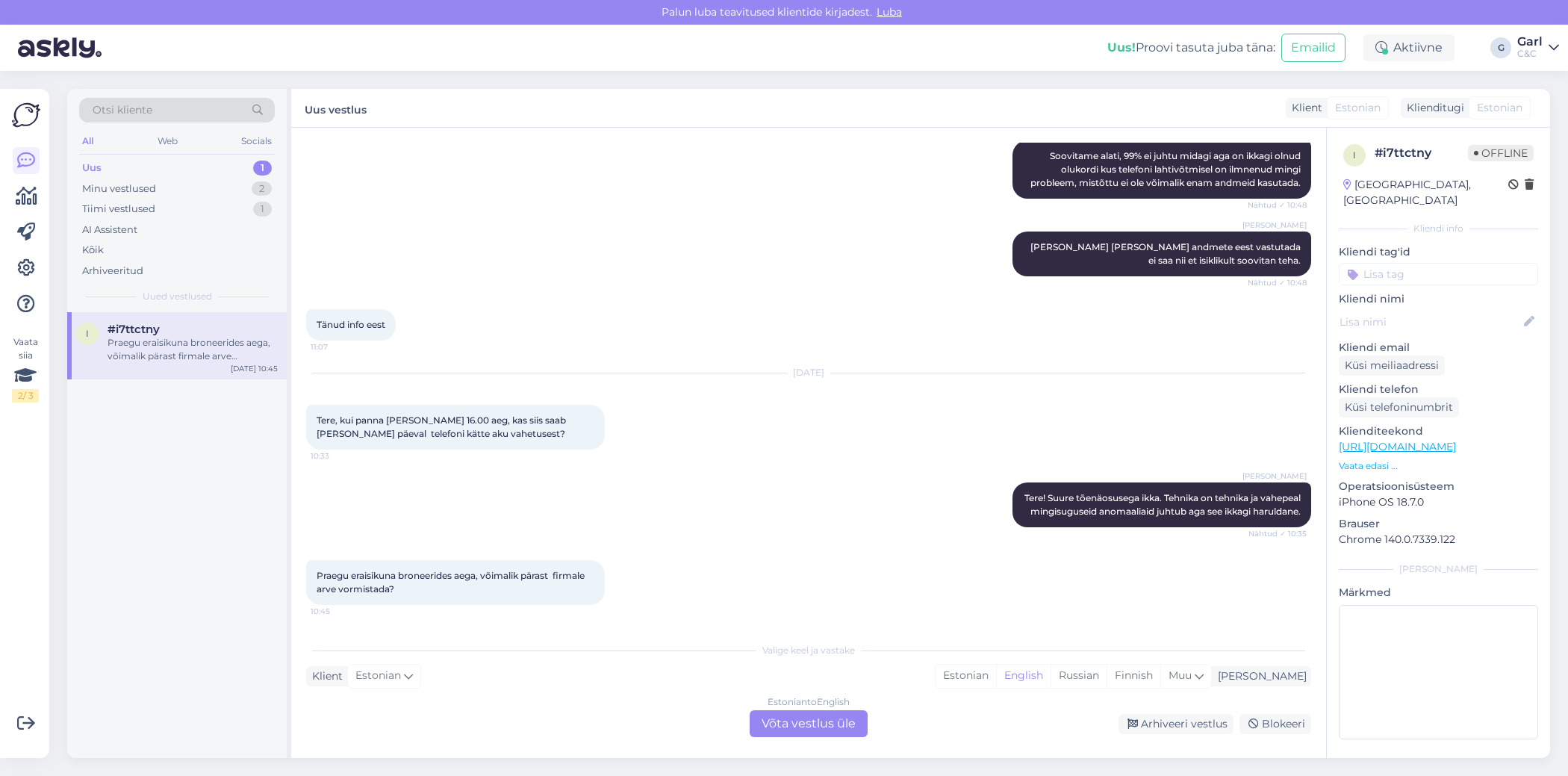
drag, startPoint x: 1012, startPoint y: 677, endPoint x: 952, endPoint y: 690, distance: 61.4
click at [996, 677] on div "Estonian" at bounding box center [966, 676] width 60 height 22
click at [804, 713] on div "Estonian to Estonian Võta vestlus üle" at bounding box center [809, 723] width 118 height 27
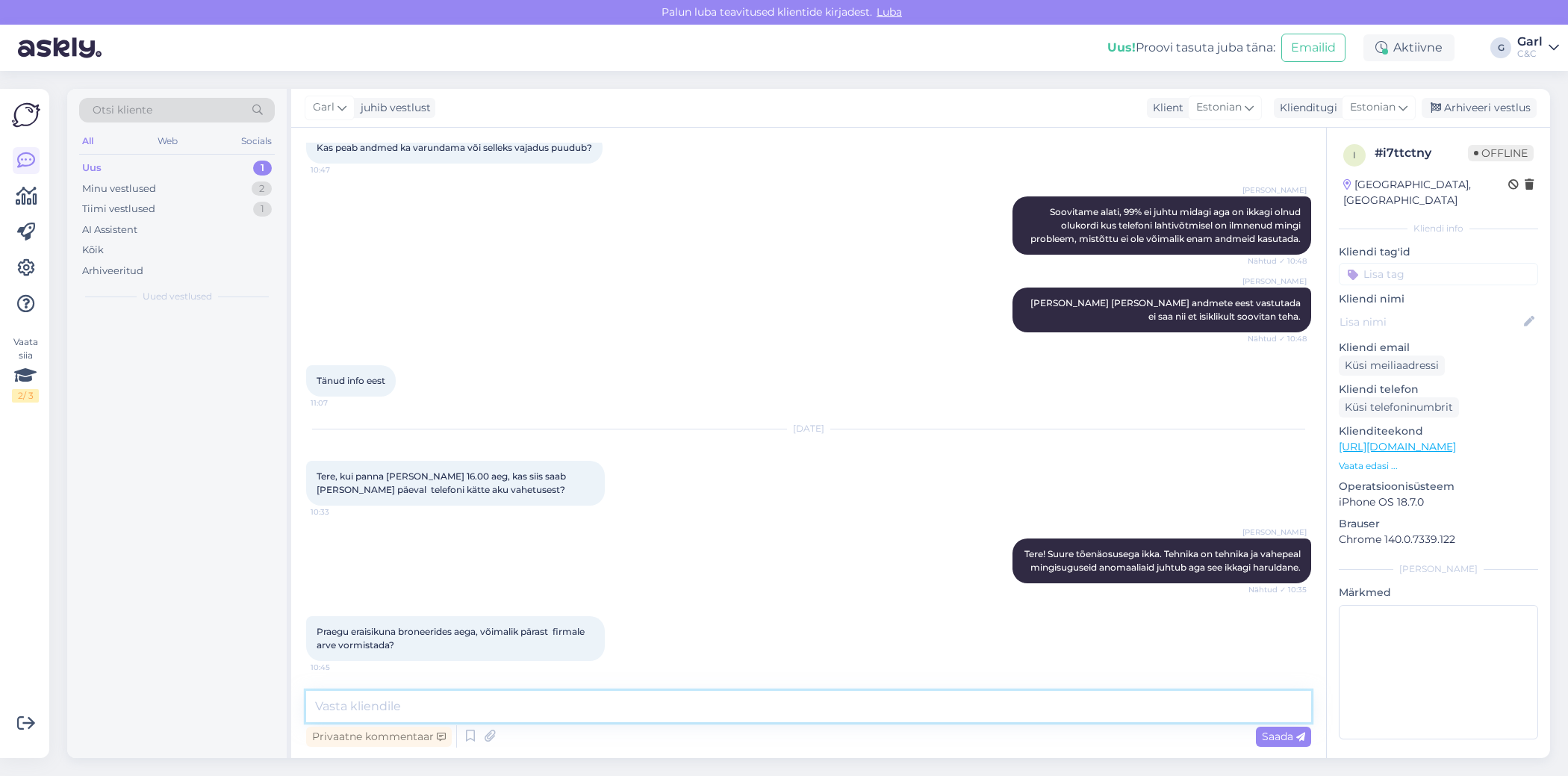
click at [804, 710] on textarea at bounding box center [808, 706] width 1005 height 32
type textarea "Ikka."
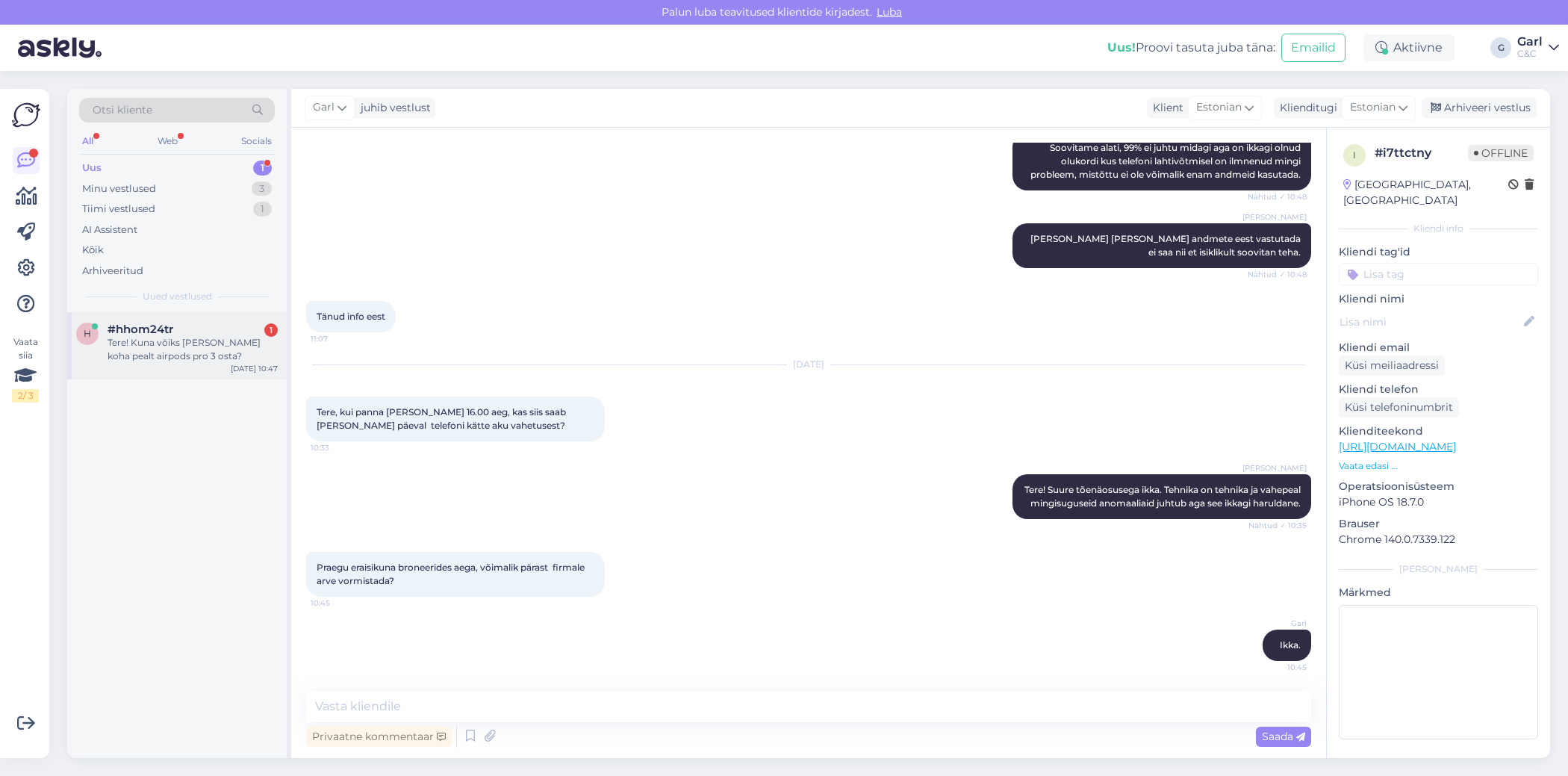
click at [207, 332] on div "#hhom24tr 1" at bounding box center [192, 329] width 170 height 13
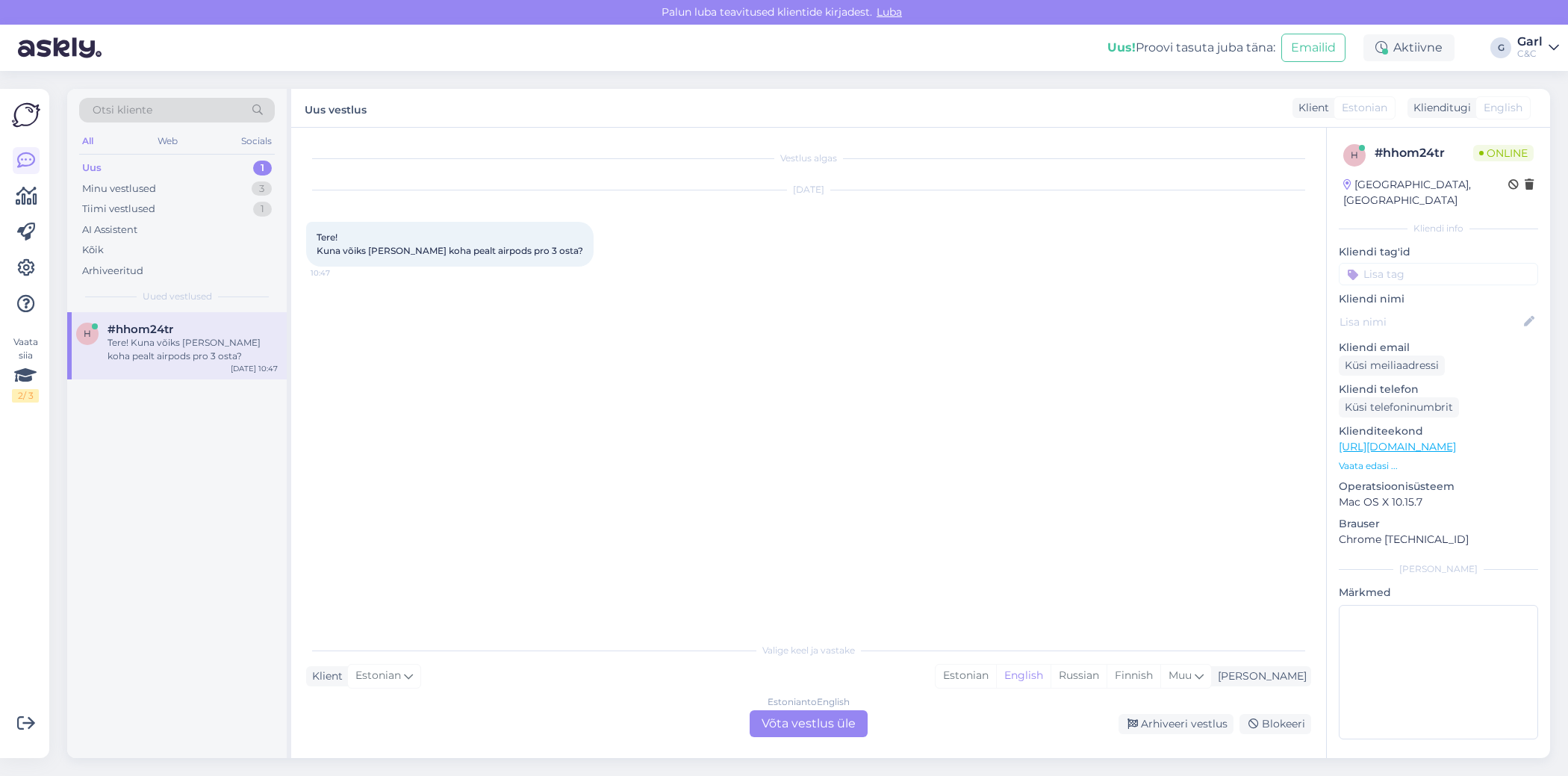
scroll to position [0, 0]
click at [996, 669] on div "Estonian" at bounding box center [966, 676] width 60 height 22
click at [844, 719] on div "Estonian to Estonian Võta vestlus üle" at bounding box center [809, 723] width 118 height 27
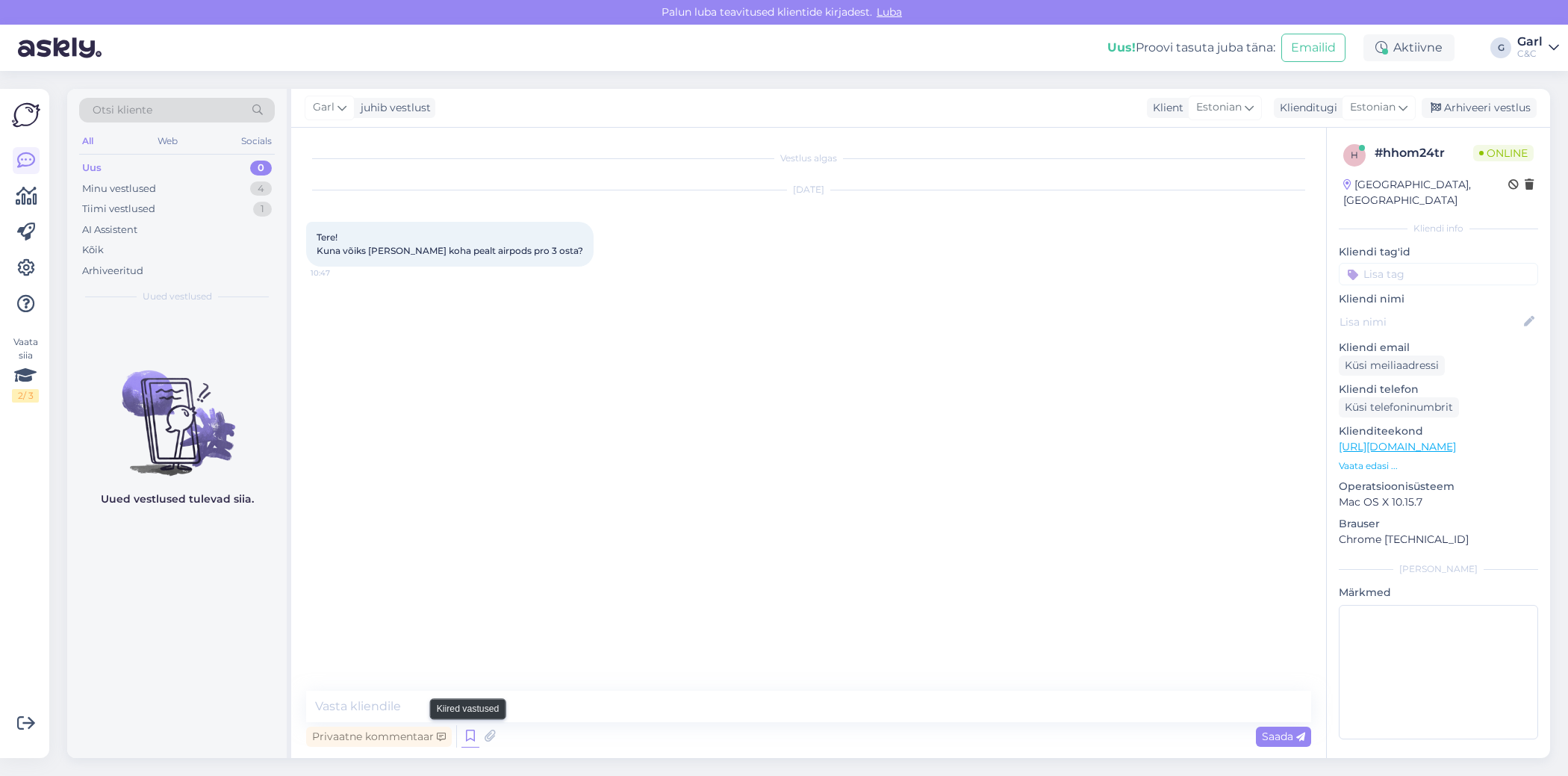
click at [471, 736] on icon at bounding box center [469, 736] width 18 height 22
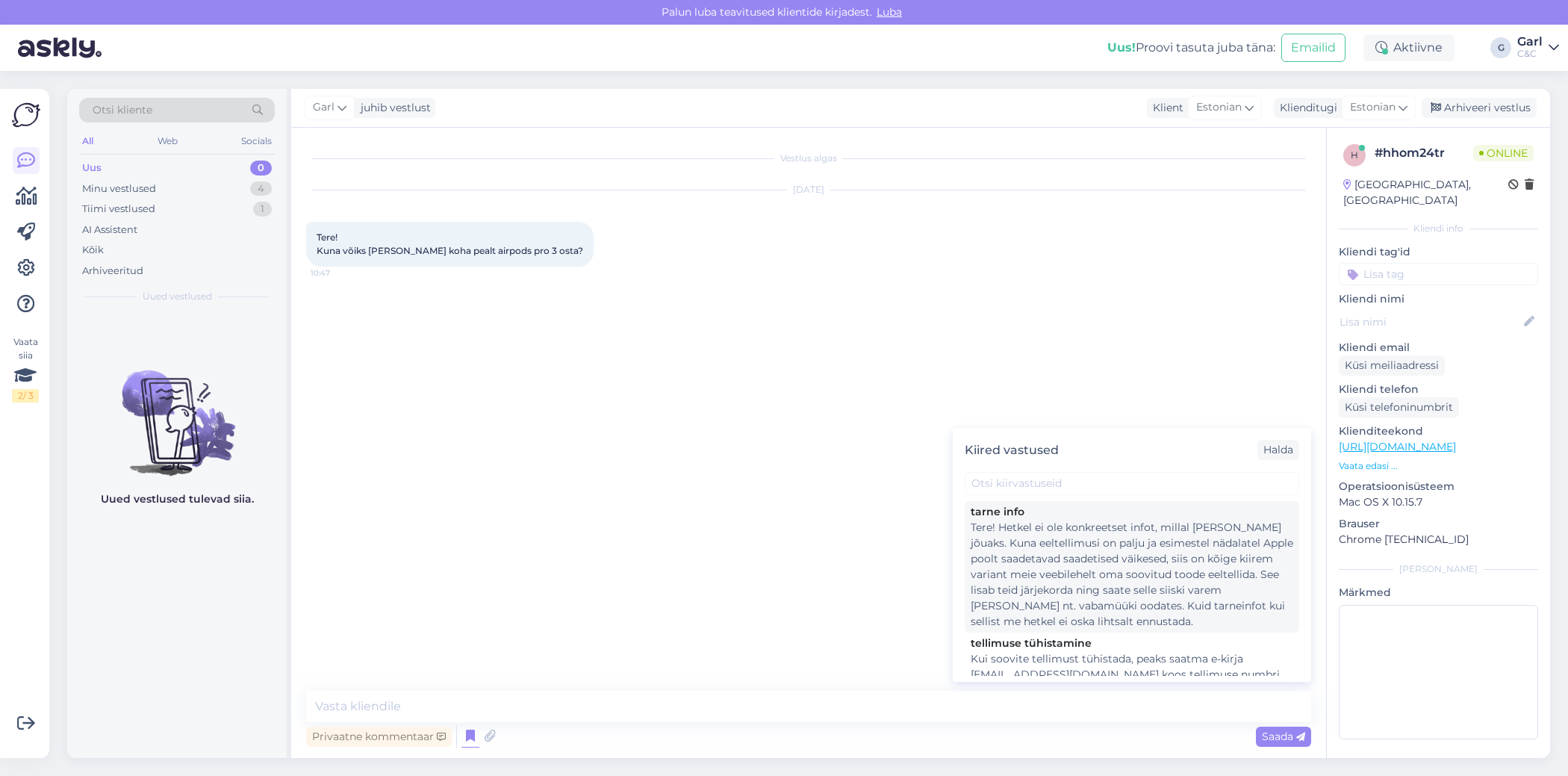
click at [1055, 559] on div "Tere! Hetkel ei ole konkreetset infot, millal [PERSON_NAME] jõuaks. Kuna eeltel…" at bounding box center [1131, 574] width 323 height 110
type textarea "Tere! Hetkel ei ole konkreetset infot, millal [PERSON_NAME] jõuaks. Kuna eeltel…"
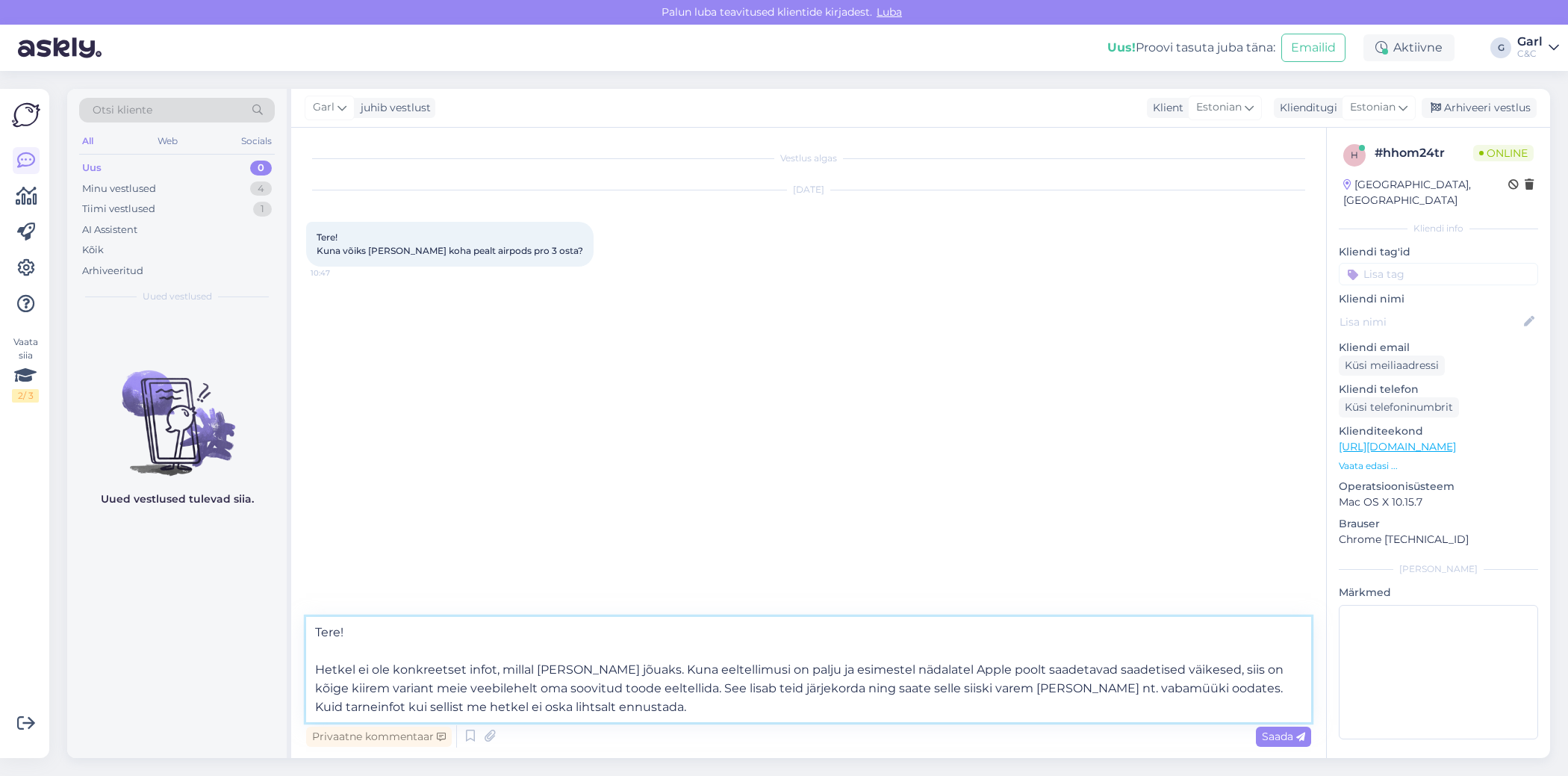
click at [752, 675] on textarea "Tere! Hetkel ei ole konkreetset infot, millal [PERSON_NAME] jõuaks. Kuna eeltel…" at bounding box center [808, 669] width 1005 height 105
click at [752, 709] on textarea "Tere! Hetkel ei ole konkreetset infot, millal [PERSON_NAME] jõuaks. Kuna eeltel…" at bounding box center [808, 669] width 1005 height 105
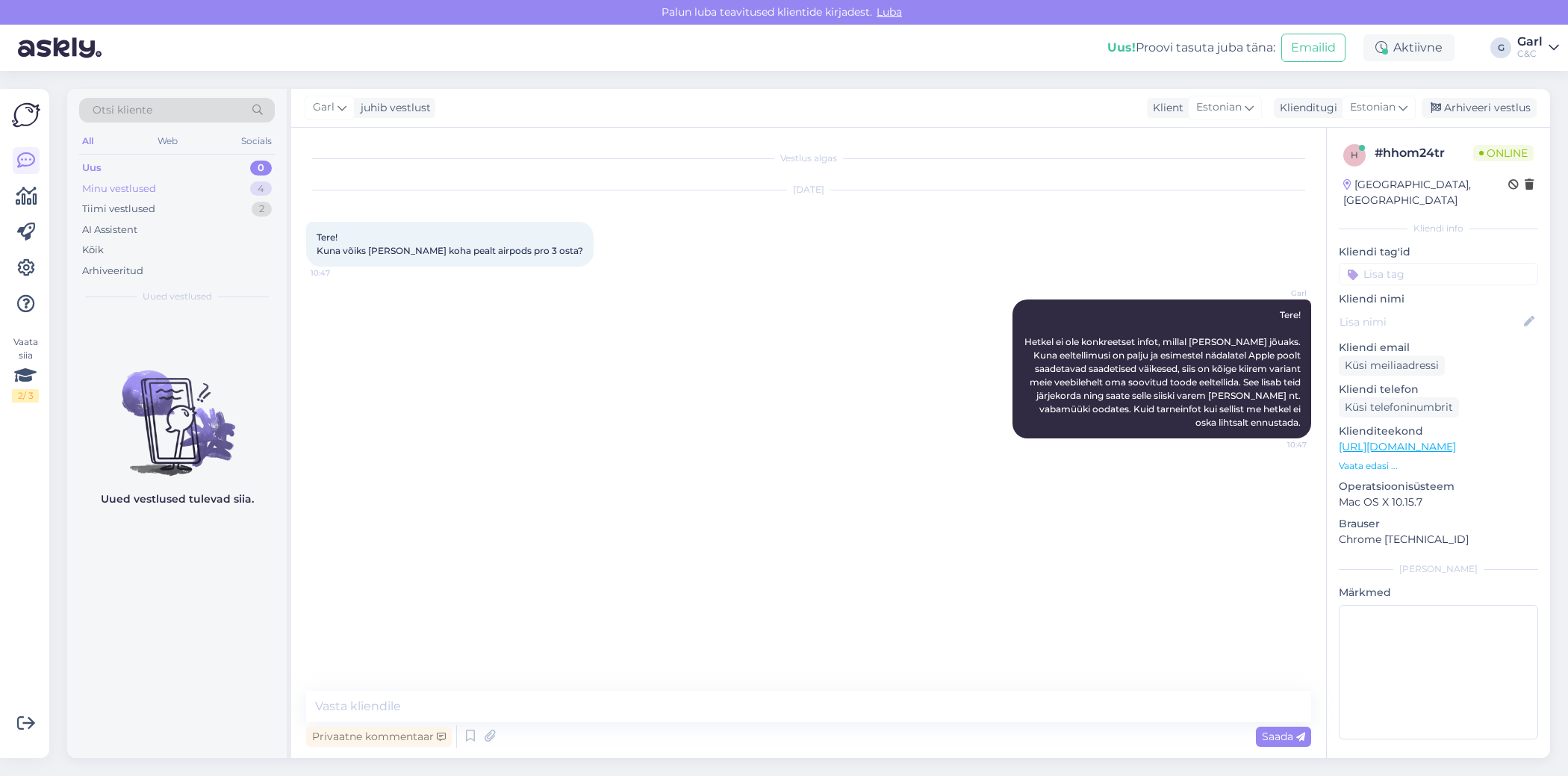
click at [252, 188] on div "4" at bounding box center [260, 189] width 21 height 15
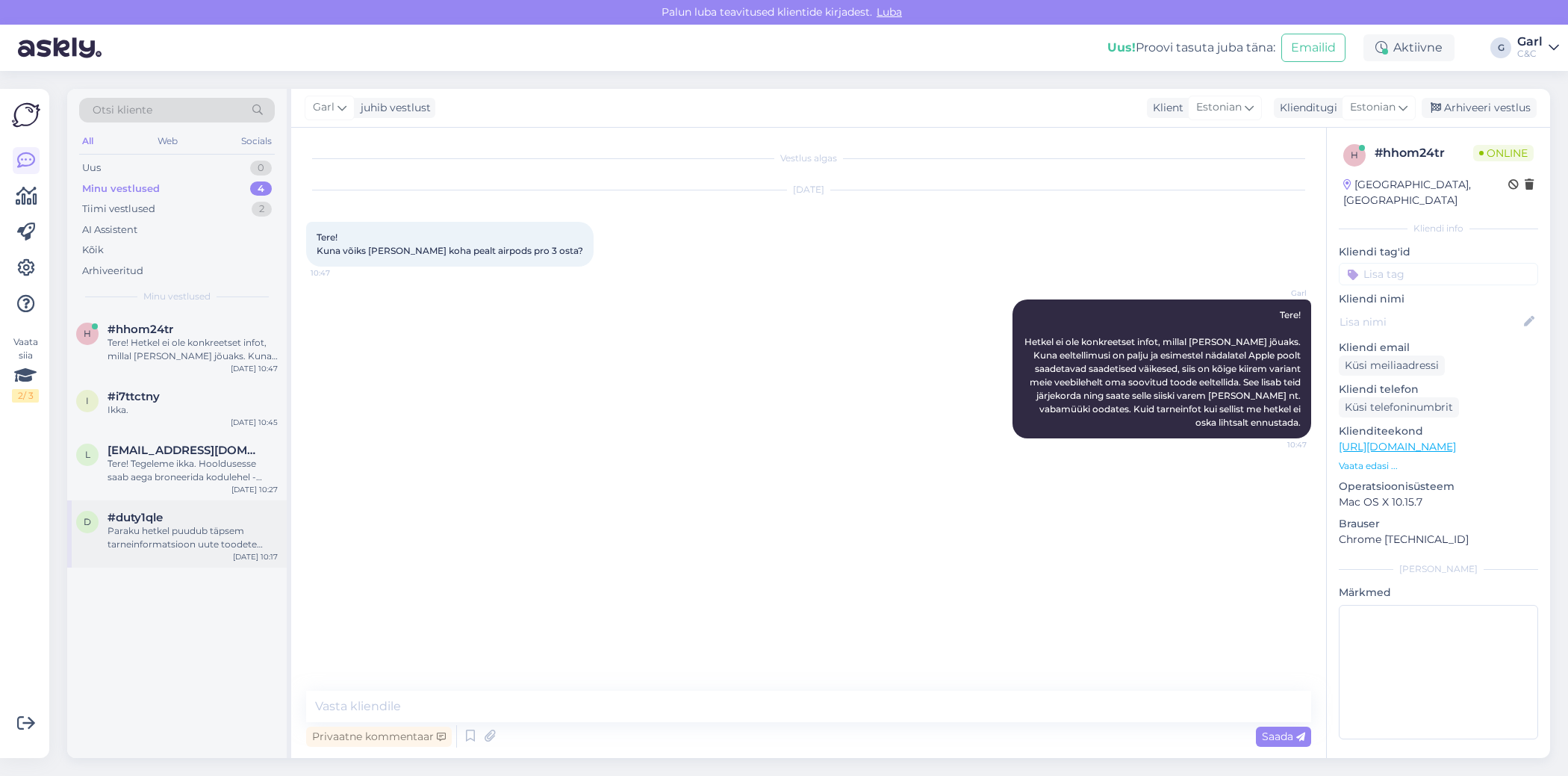
drag, startPoint x: 132, startPoint y: 555, endPoint x: 150, endPoint y: 555, distance: 18.0
click at [132, 555] on div "d #duty1qle Paraku hetkel puudub täpsem tarneinformatsioon uute toodete osas. K…" at bounding box center [177, 533] width 219 height 67
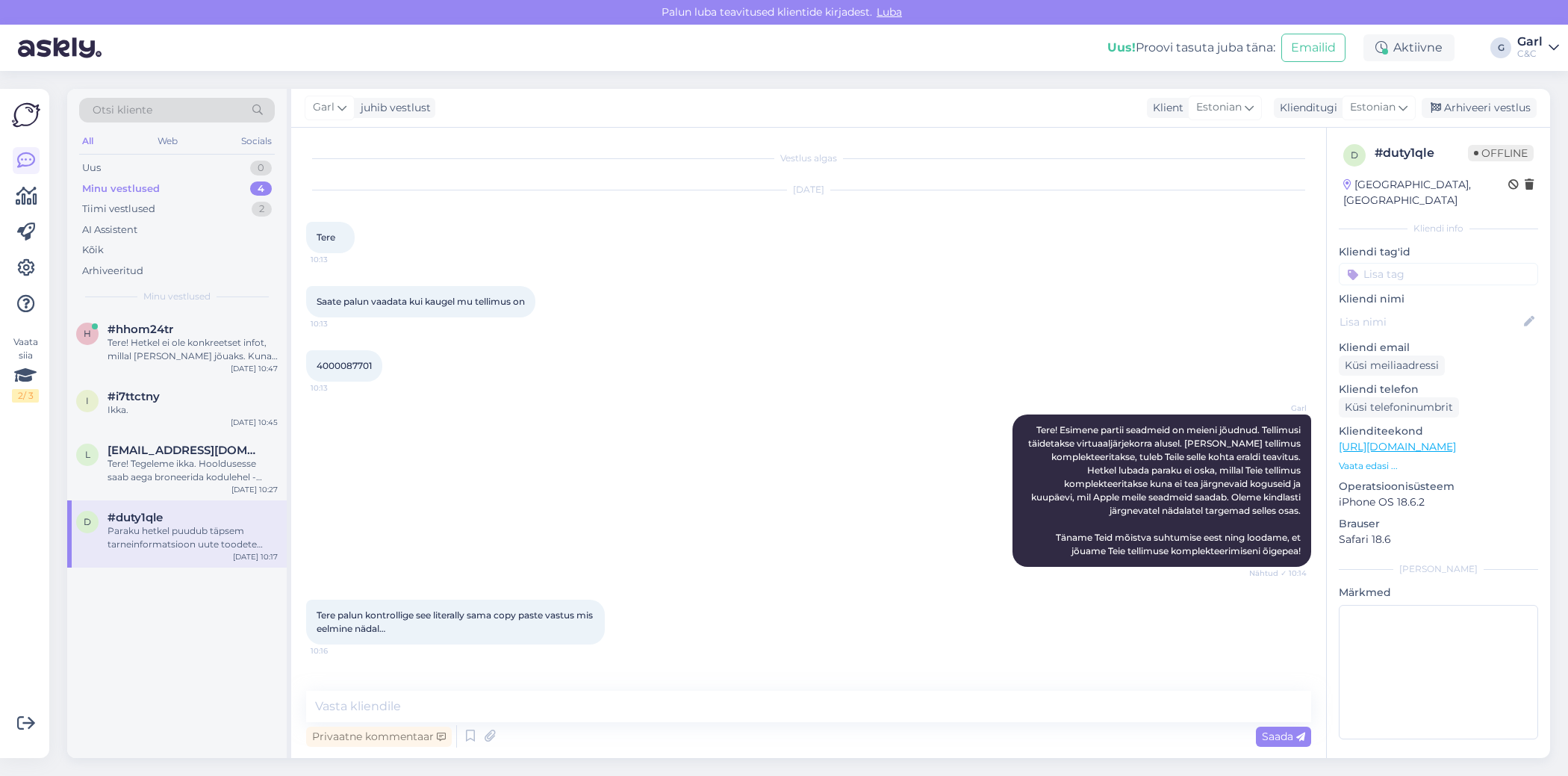
scroll to position [273, 0]
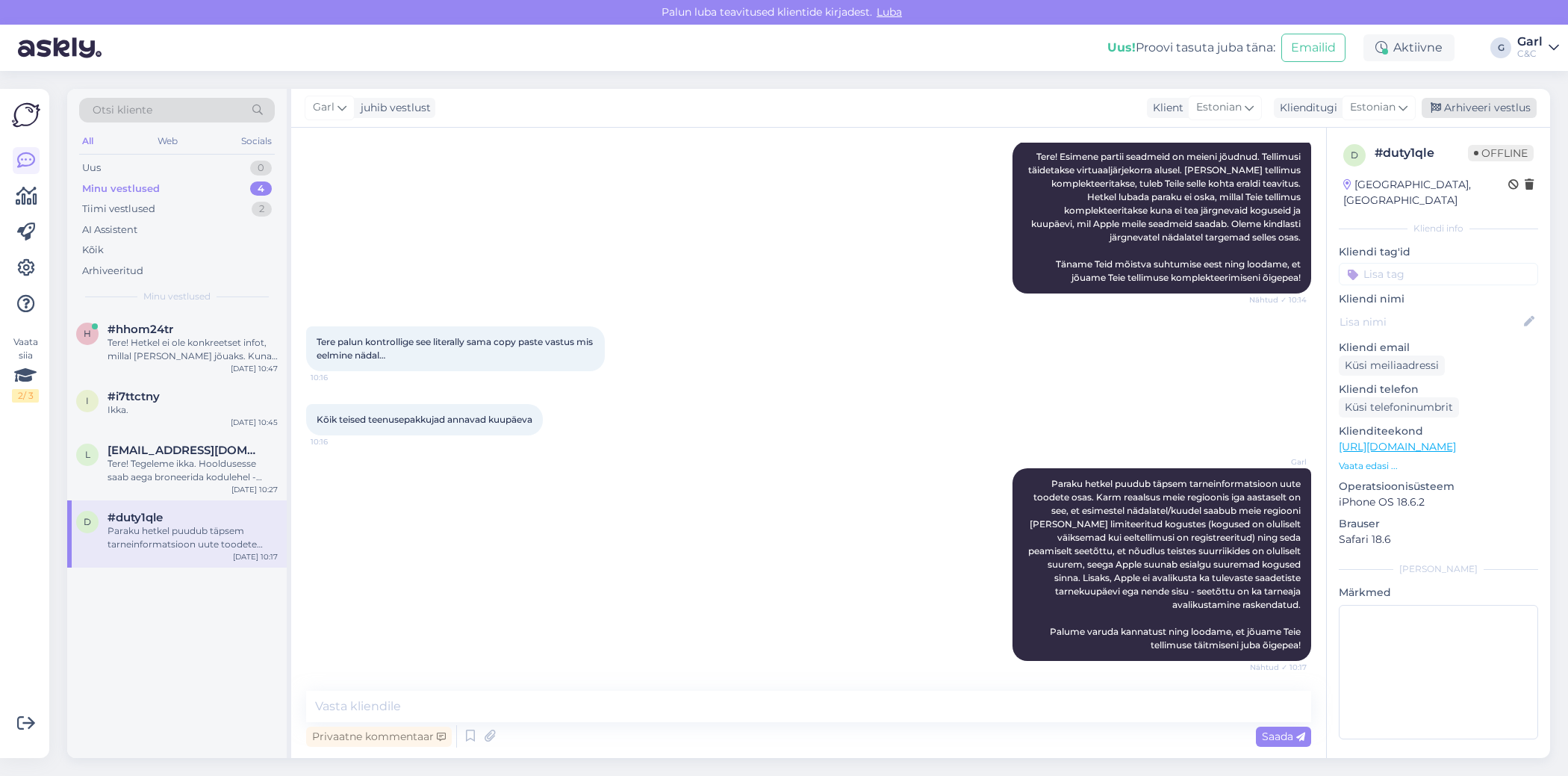
click at [1467, 110] on div "Arhiveeri vestlus" at bounding box center [1480, 108] width 115 height 20
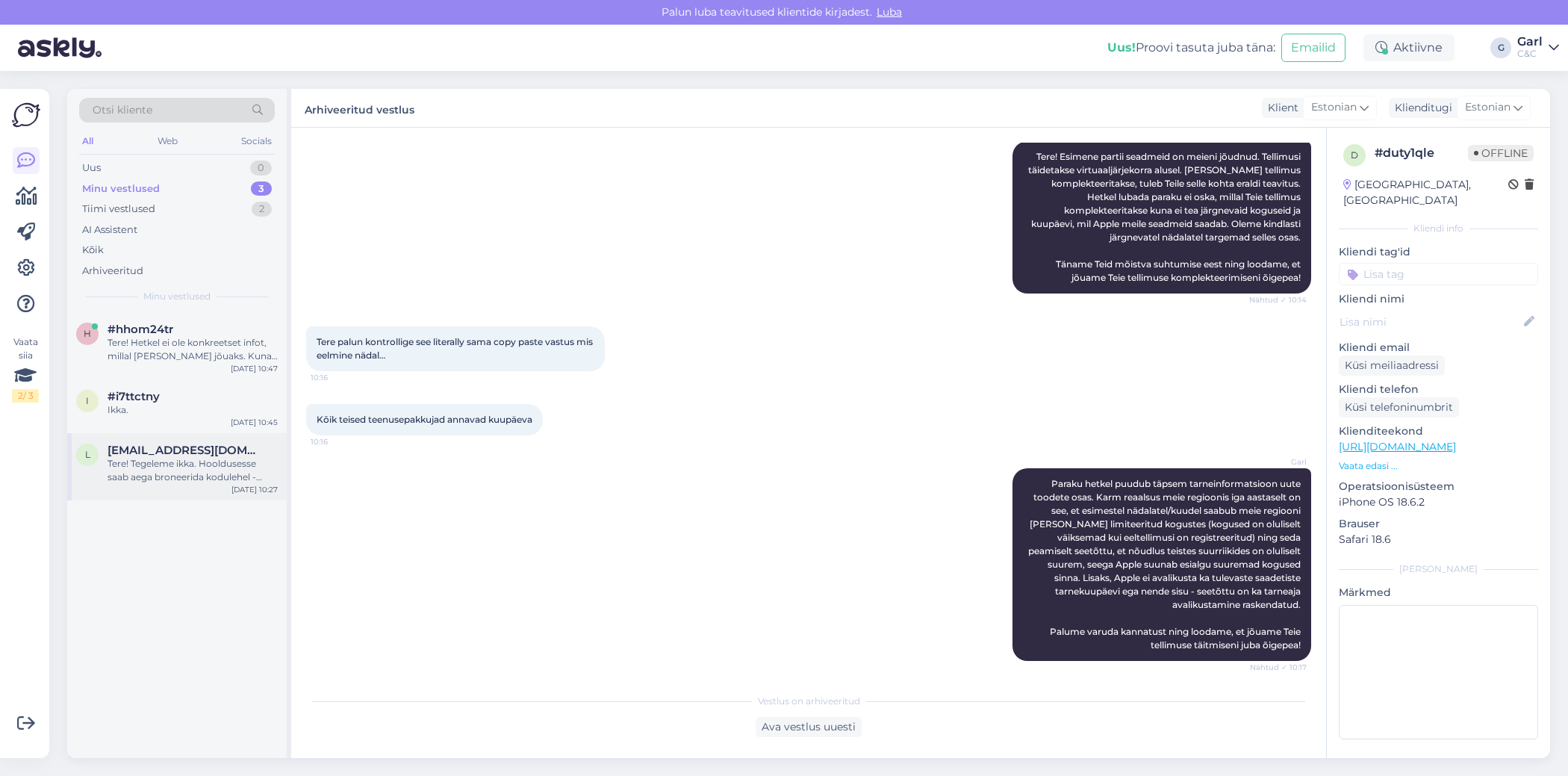
click at [149, 493] on div "l [EMAIL_ADDRESS][DOMAIN_NAME] Tere! Tegeleme ikka. Hooldusesse saab aega brone…" at bounding box center [177, 467] width 219 height 67
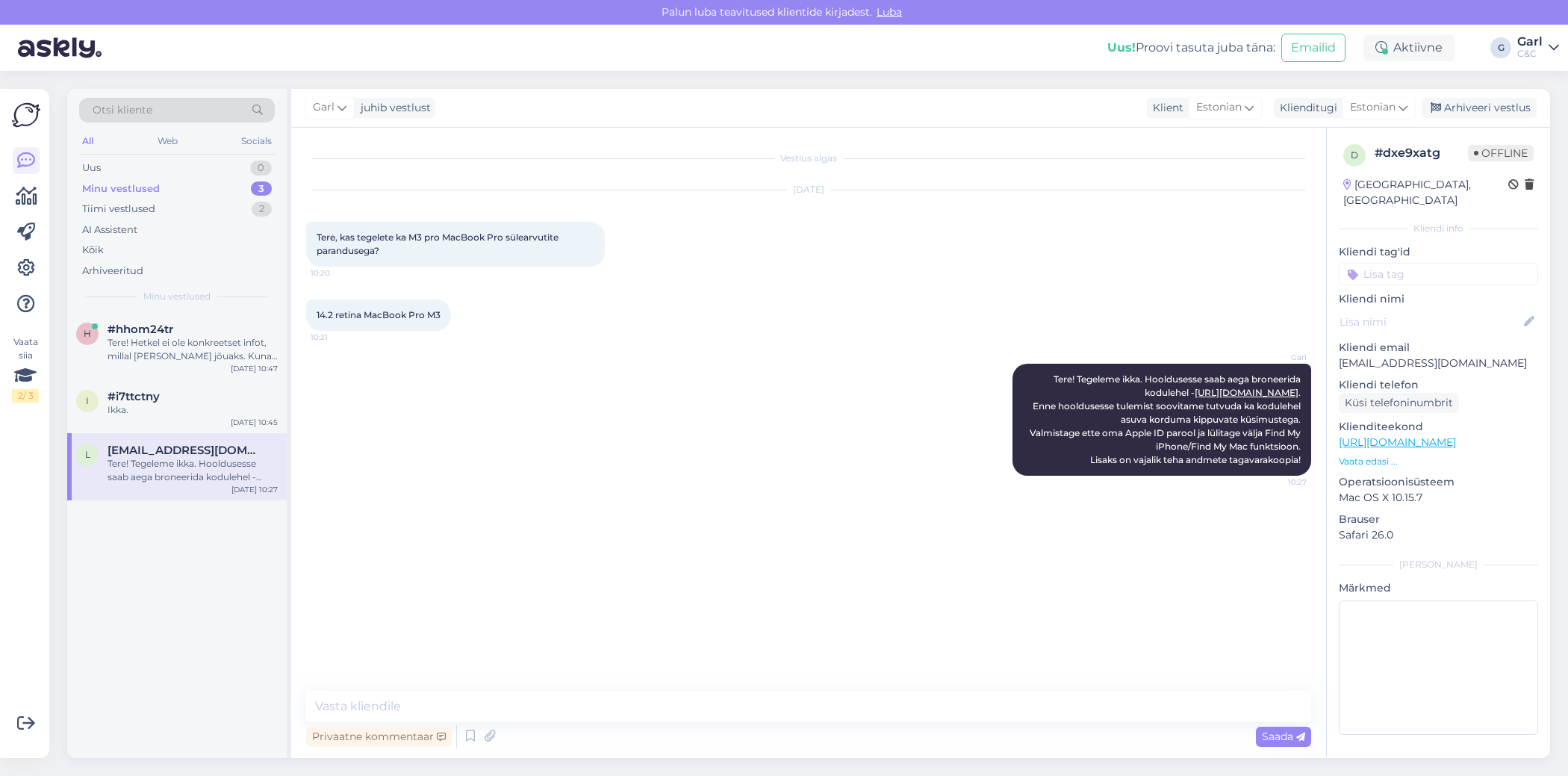
scroll to position [0, 0]
click at [1454, 110] on div "Arhiveeri vestlus" at bounding box center [1480, 108] width 115 height 20
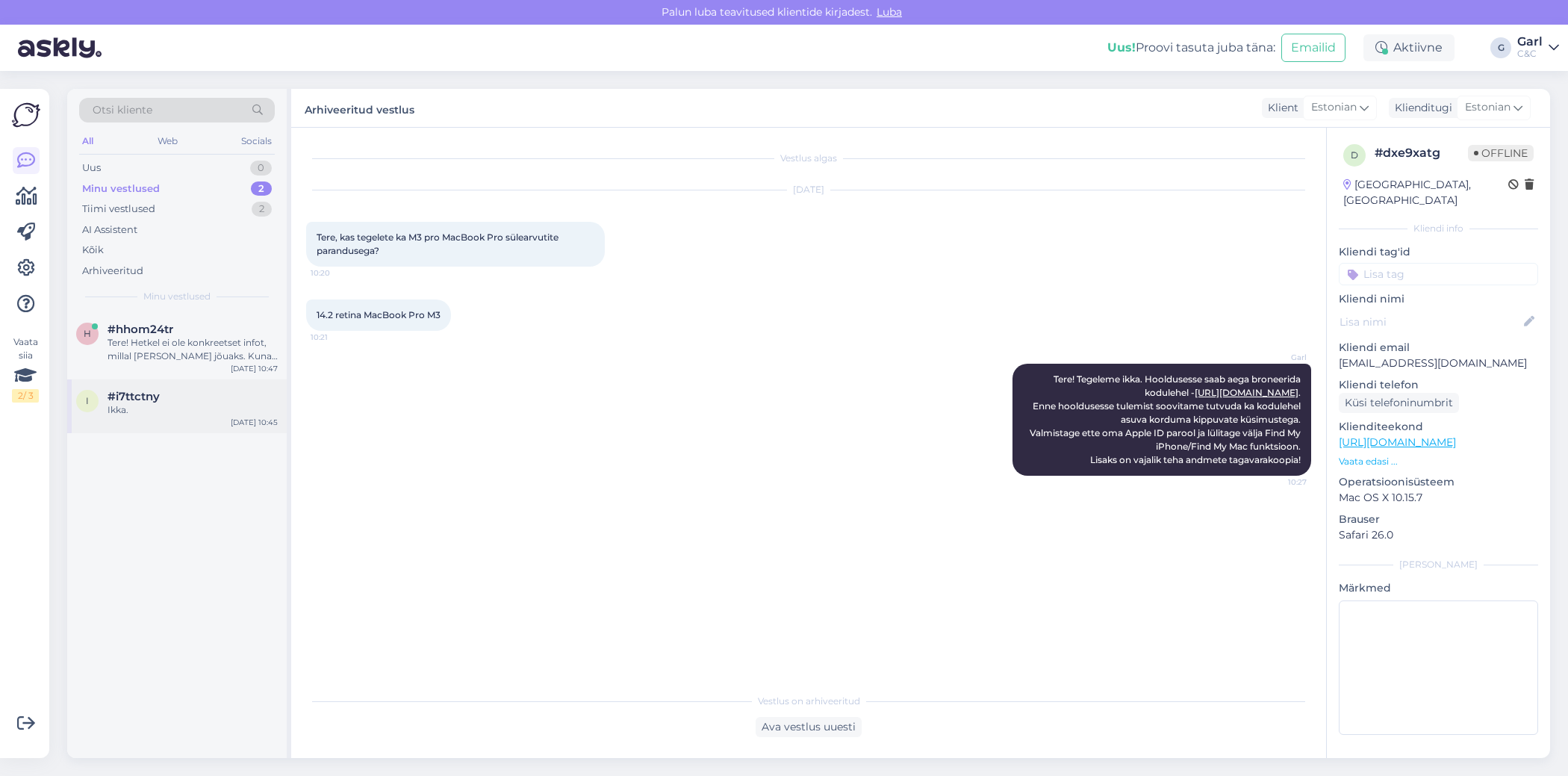
click at [219, 403] on div "Ikka." at bounding box center [192, 410] width 170 height 13
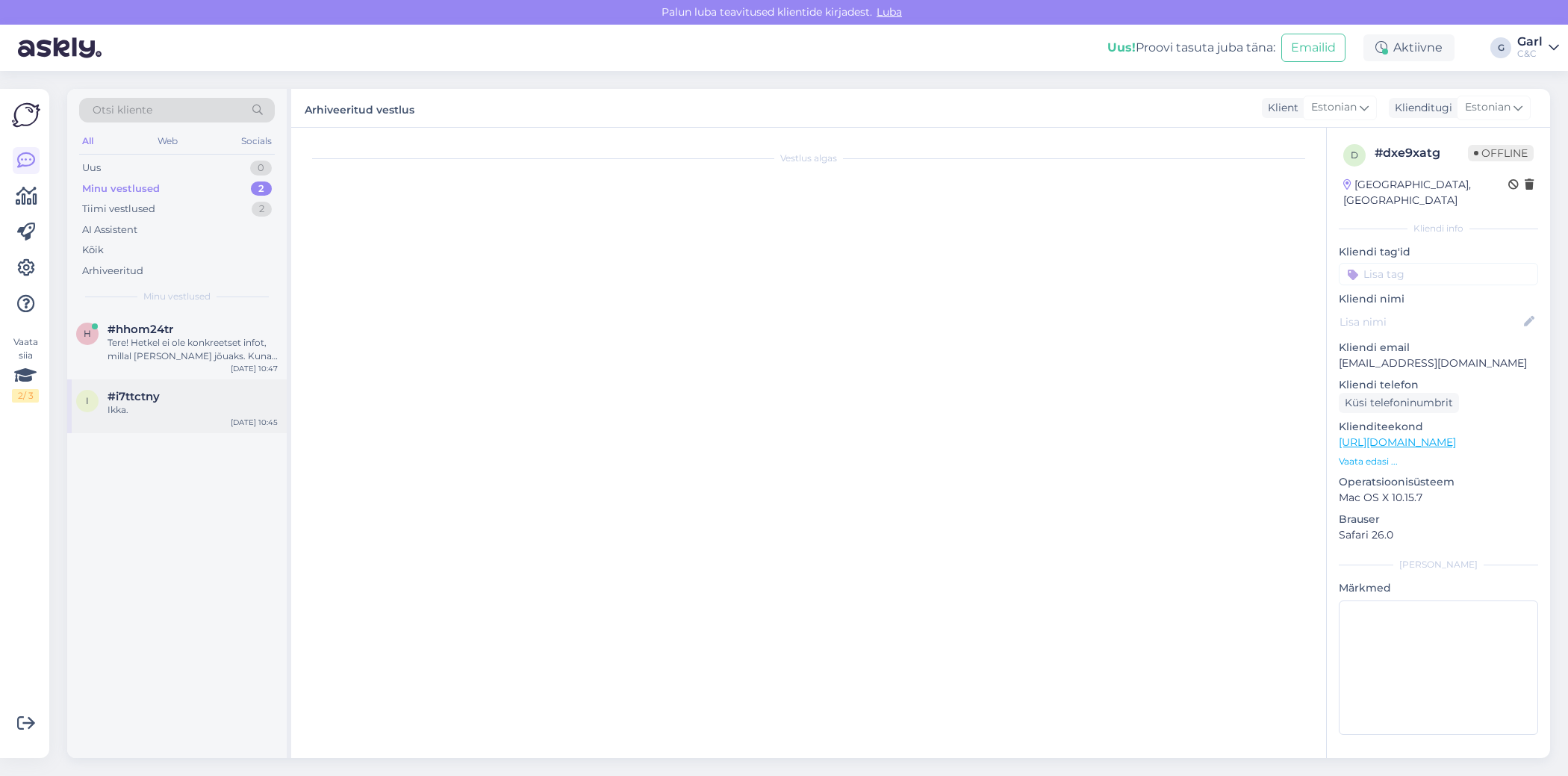
scroll to position [747, 0]
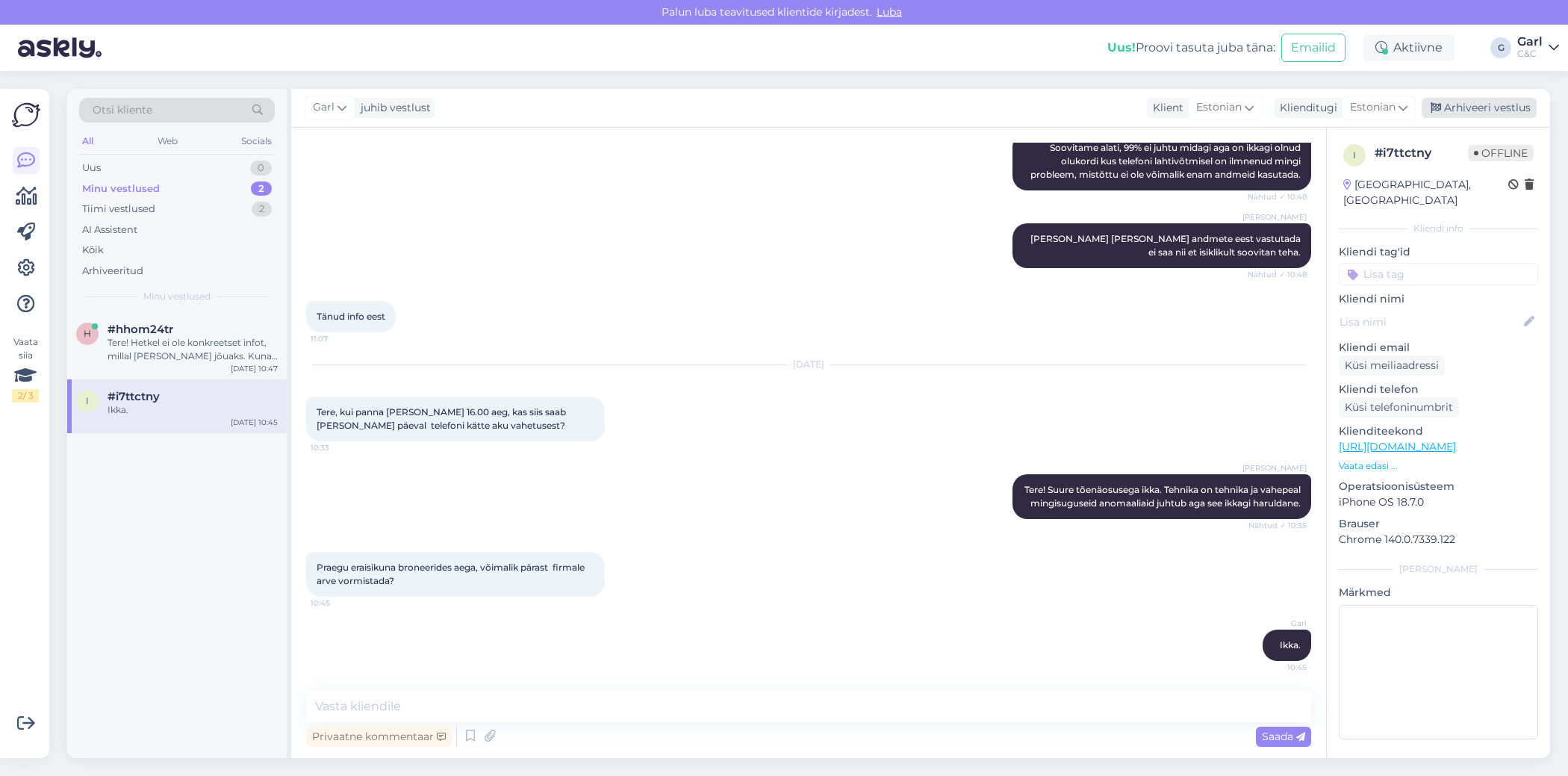
click at [1486, 109] on div "Arhiveeri vestlus" at bounding box center [1480, 108] width 115 height 20
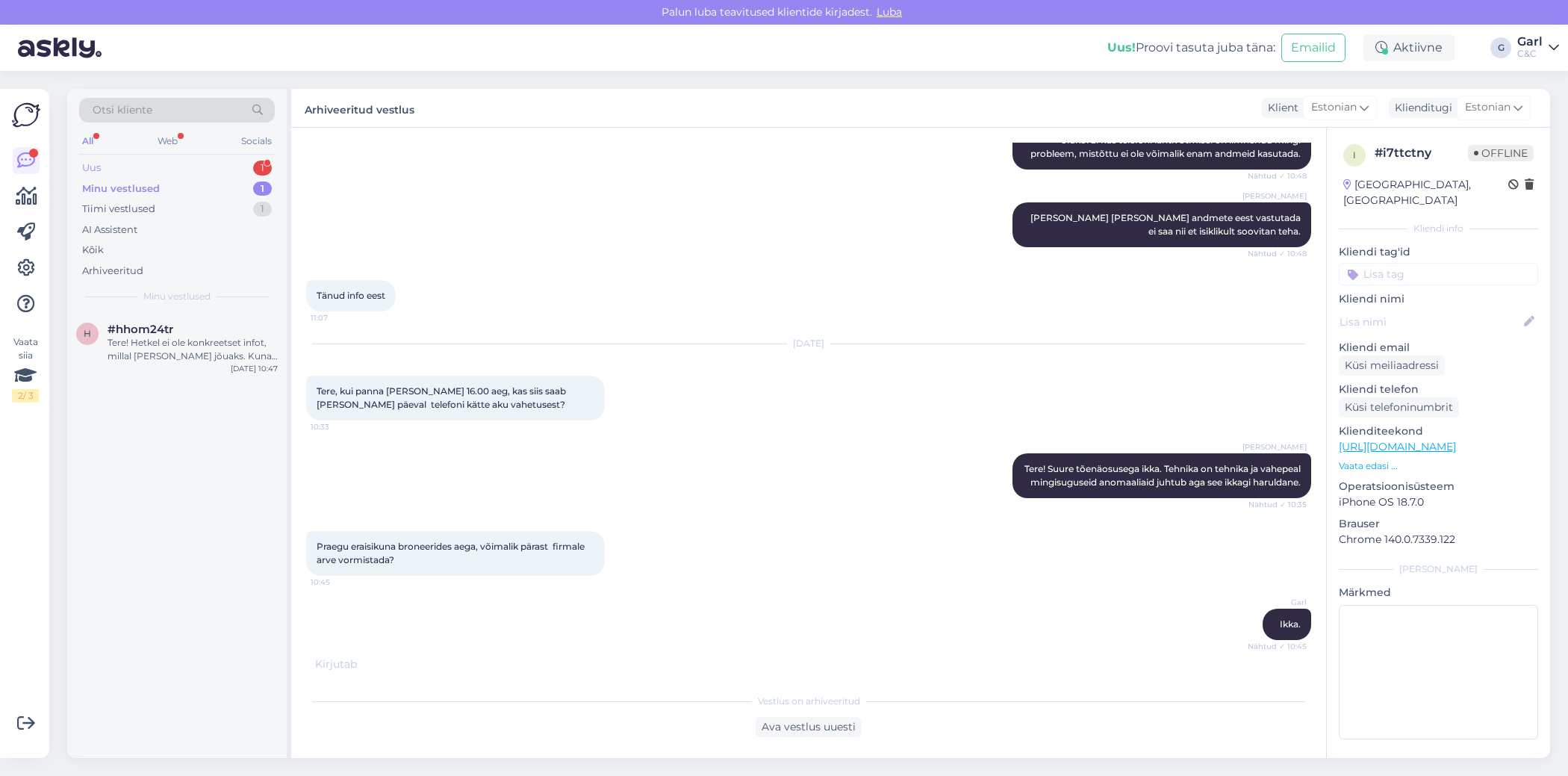
click at [263, 169] on div "1" at bounding box center [262, 168] width 19 height 15
click at [215, 330] on div "#zcovu0c7 1" at bounding box center [192, 329] width 170 height 13
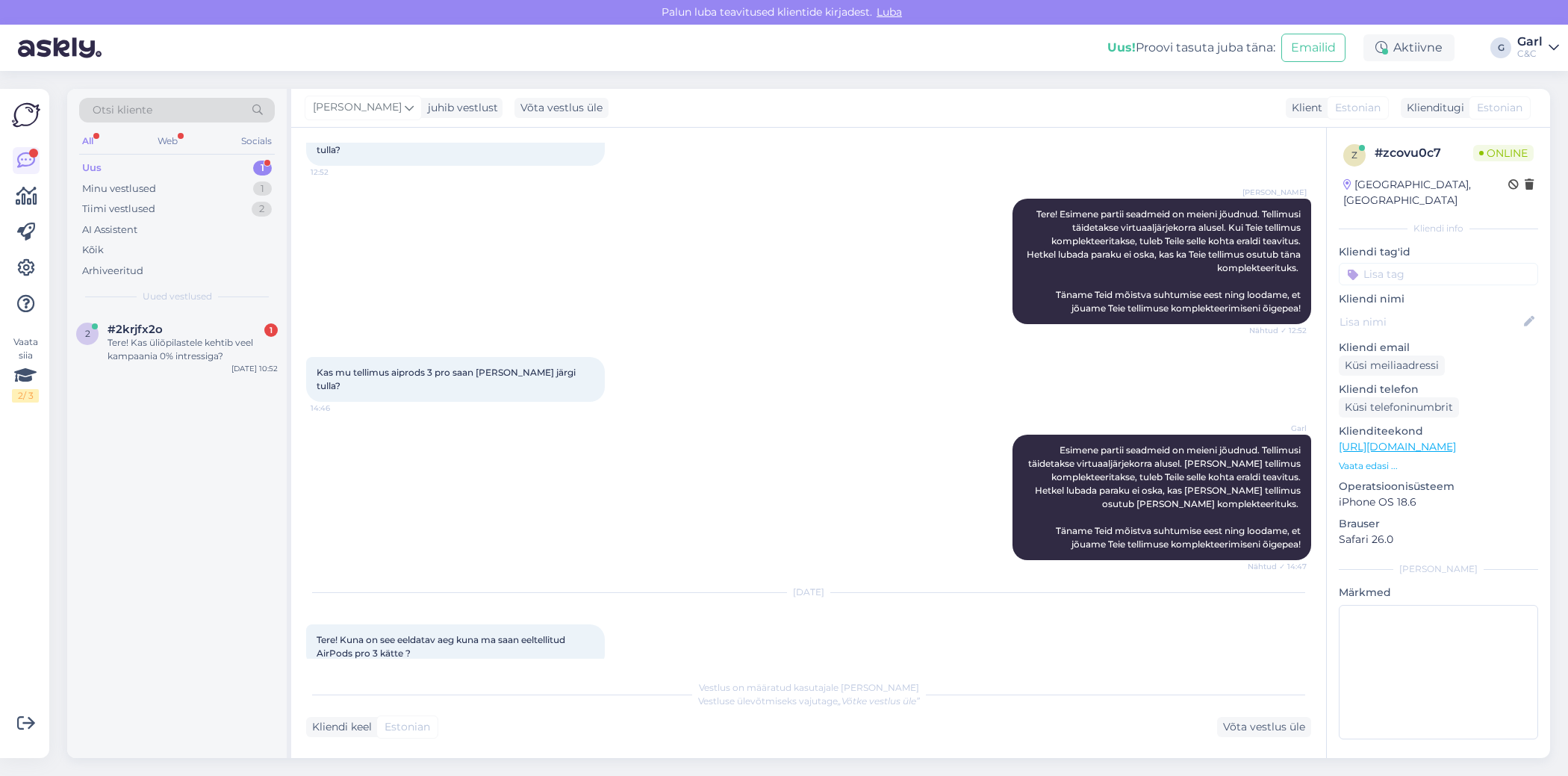
scroll to position [256, 0]
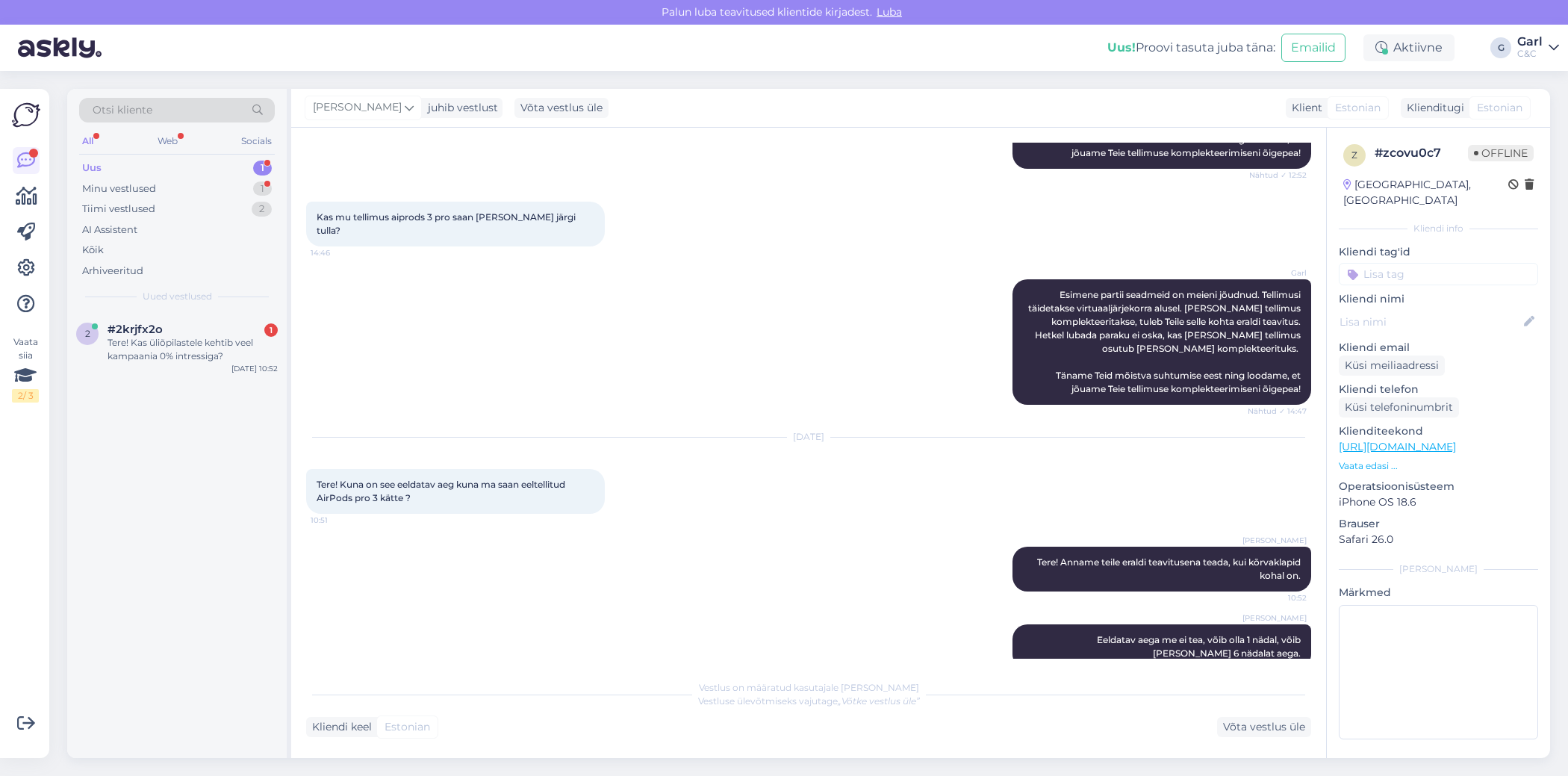
click at [196, 309] on div "Otsi kliente All Web Socials Uus 1 Minu vestlused 1 Tiimi vestlused 2 AI Assist…" at bounding box center [177, 201] width 219 height 223
click at [182, 343] on div "Tere! Kas üliõpilastele kehtib veel kampaania 0% intressiga?" at bounding box center [192, 349] width 170 height 27
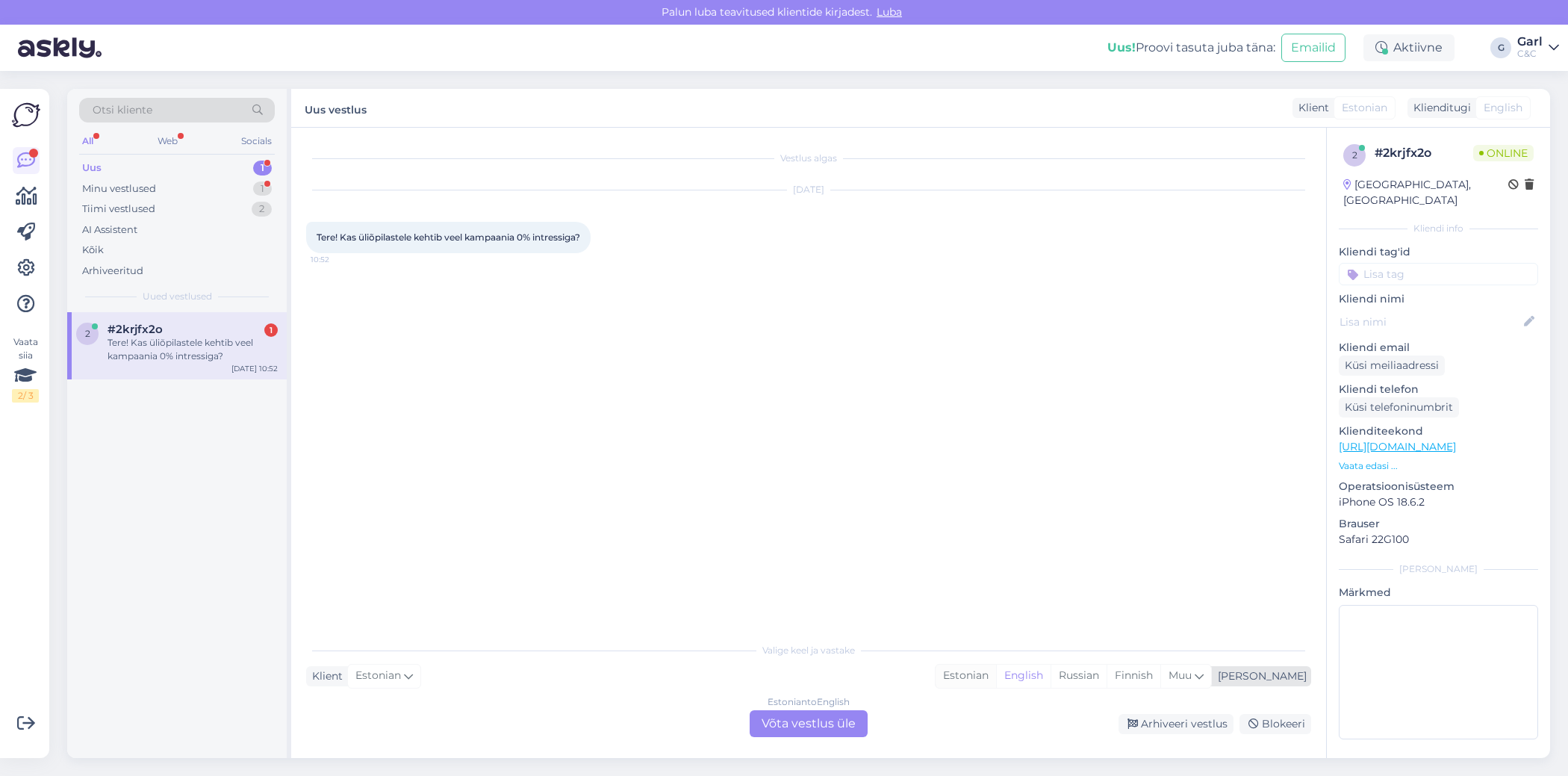
click at [996, 668] on div "Estonian" at bounding box center [966, 676] width 60 height 22
click at [820, 732] on div "Estonian to Estonian Võta vestlus üle" at bounding box center [809, 723] width 118 height 27
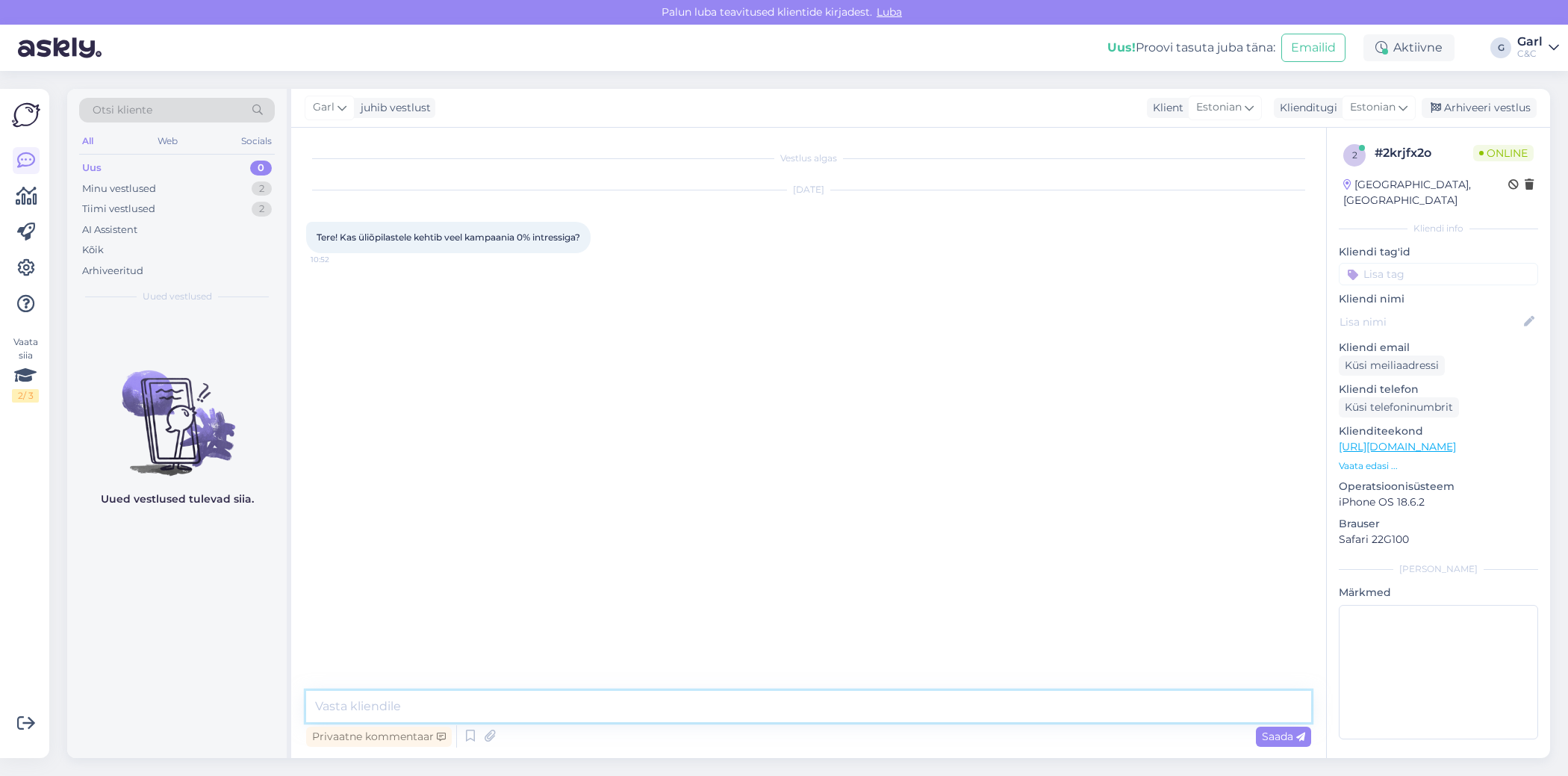
click at [820, 708] on textarea at bounding box center [808, 706] width 1005 height 32
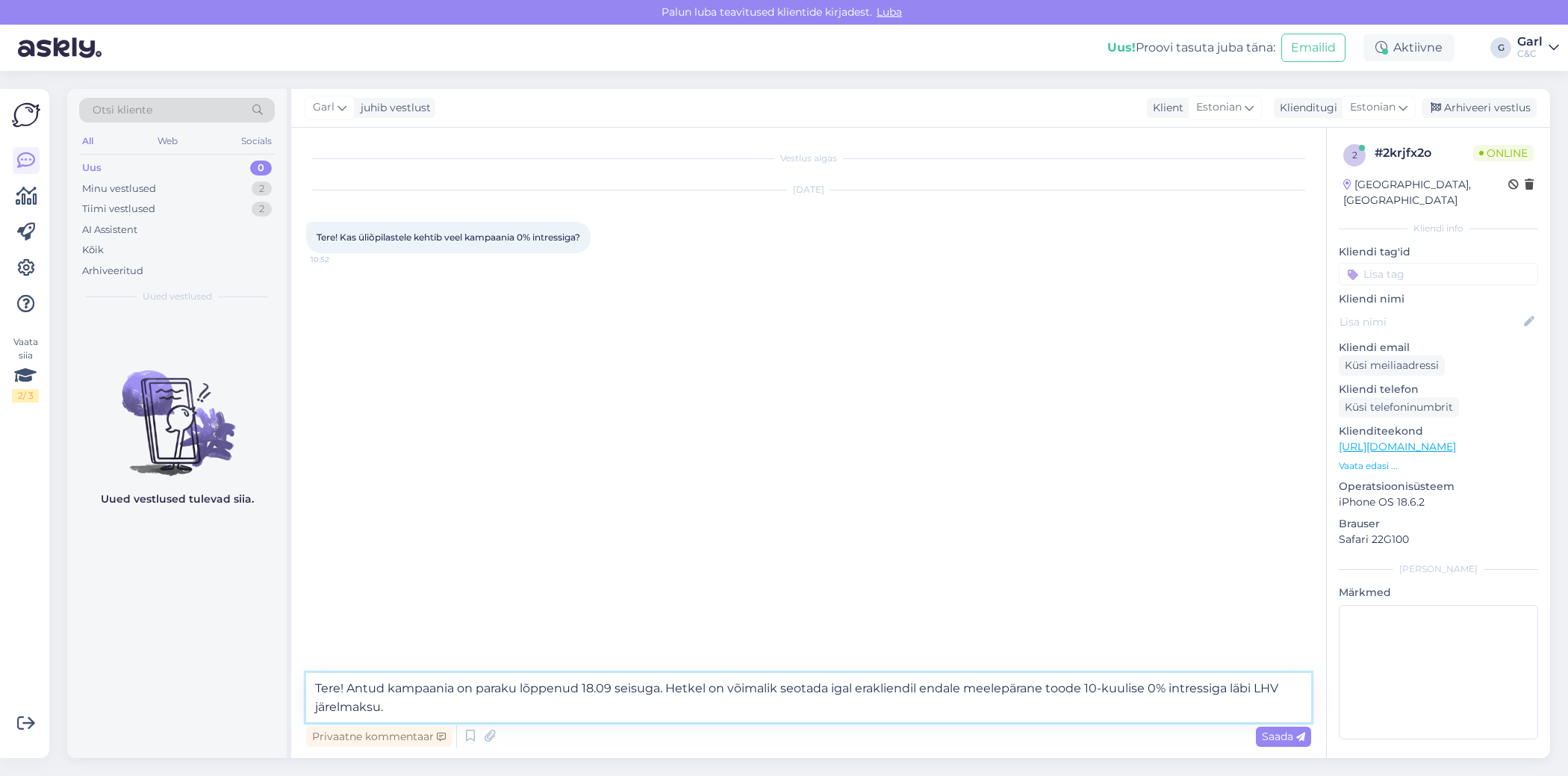
type textarea "Tere! Antud kampaania on paraku lõppenud 18.09 seisuga. Hetkel on võimalik seot…"
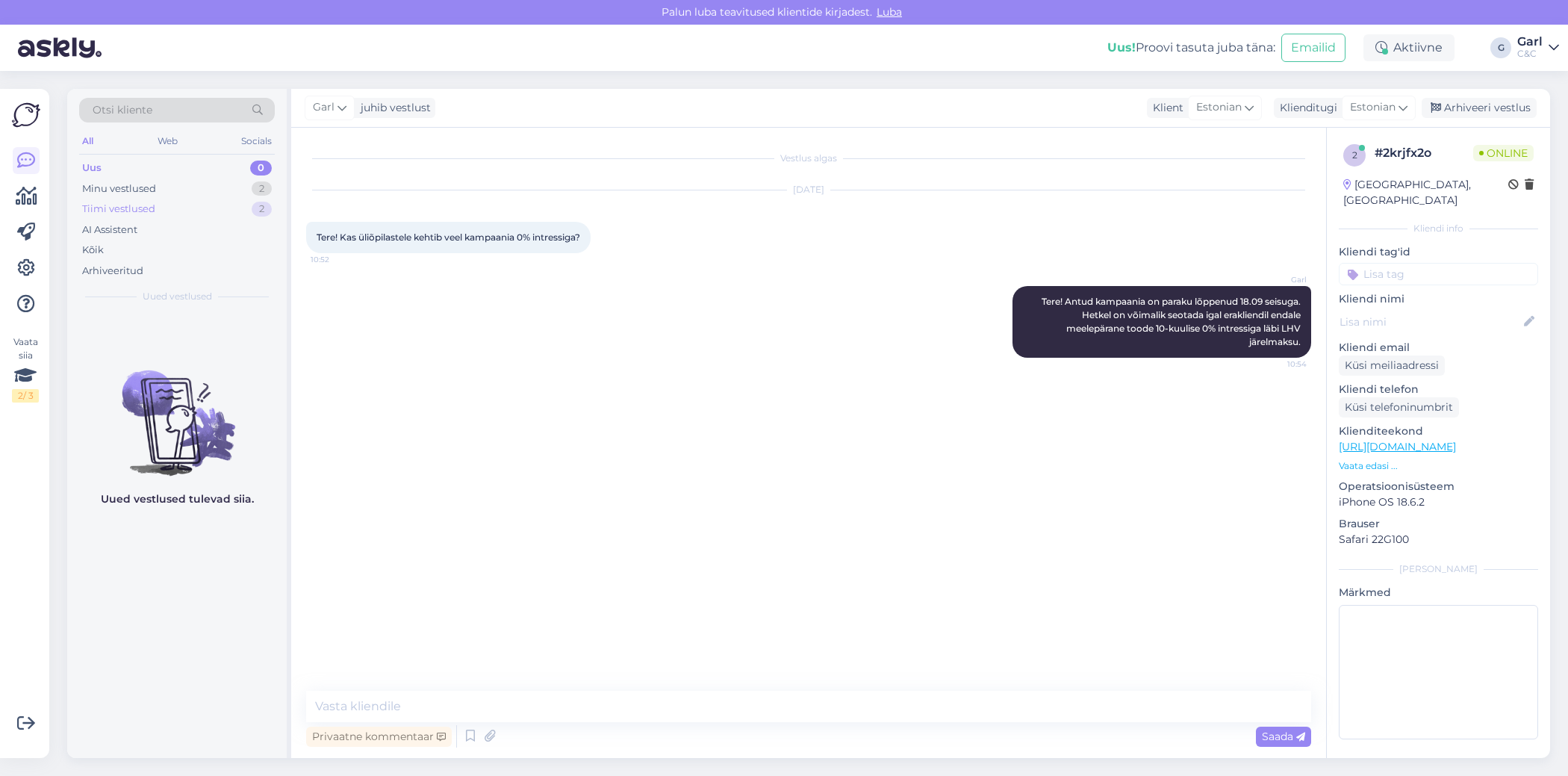
click at [204, 200] on div "Tiimi vestlused 2" at bounding box center [177, 209] width 195 height 20
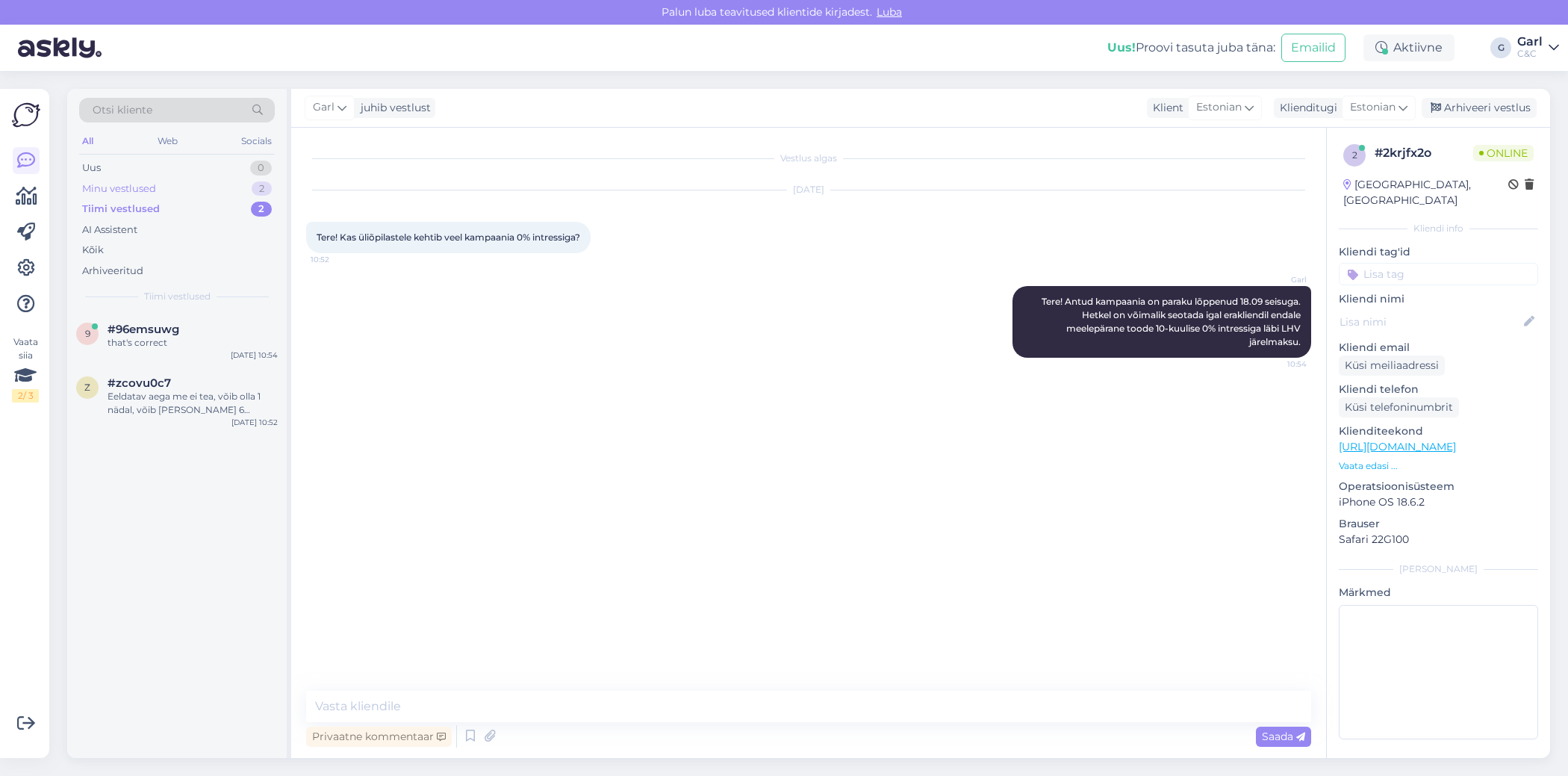
click at [207, 183] on div "Minu vestlused 2" at bounding box center [177, 189] width 195 height 20
click at [180, 419] on div "Tere! Hetkel ei ole konkreetset infot, millal [PERSON_NAME] jõuaks. Kuna eeltel…" at bounding box center [192, 416] width 170 height 27
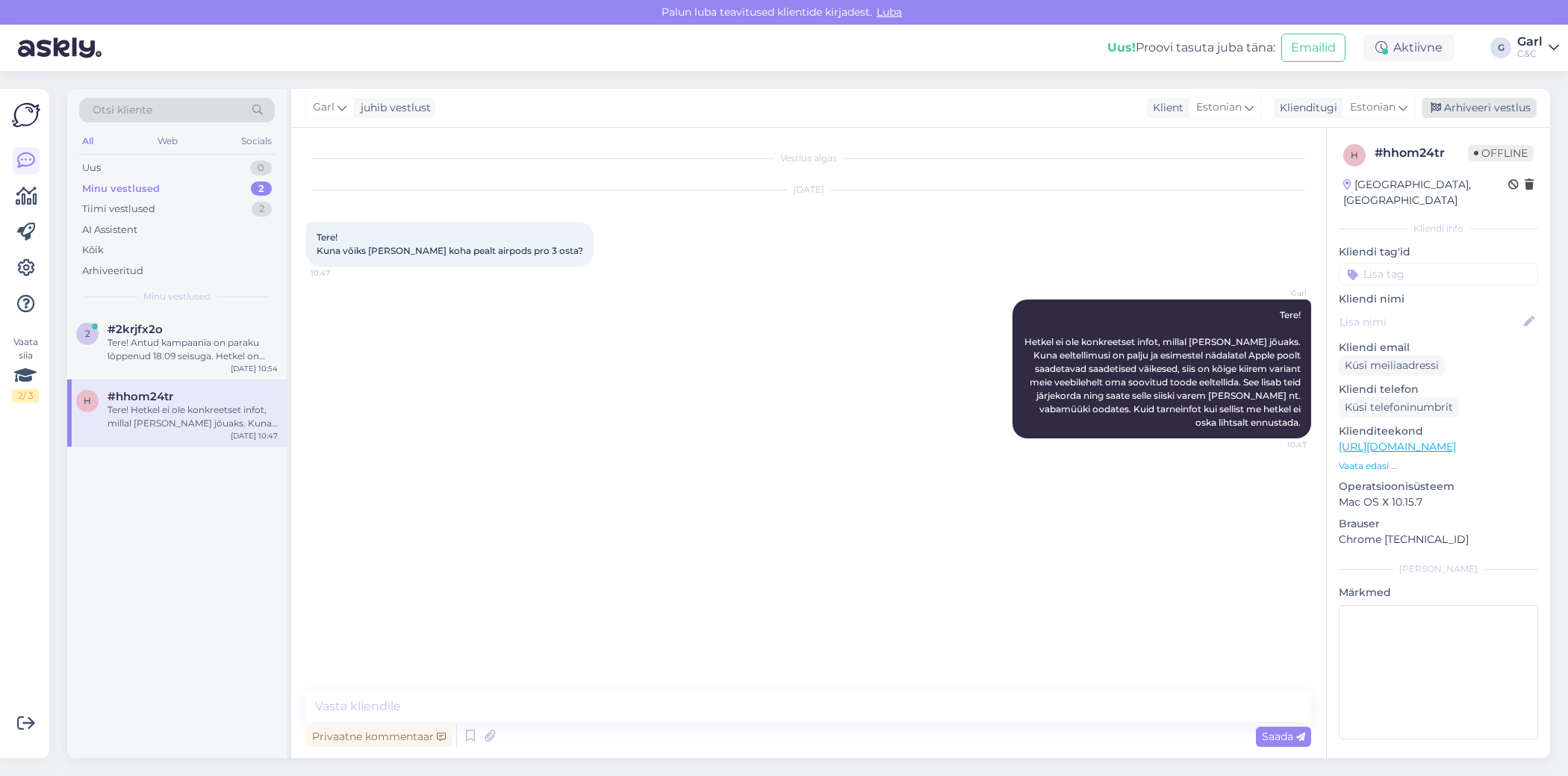
click at [1504, 107] on div "Arhiveeri vestlus" at bounding box center [1480, 108] width 115 height 20
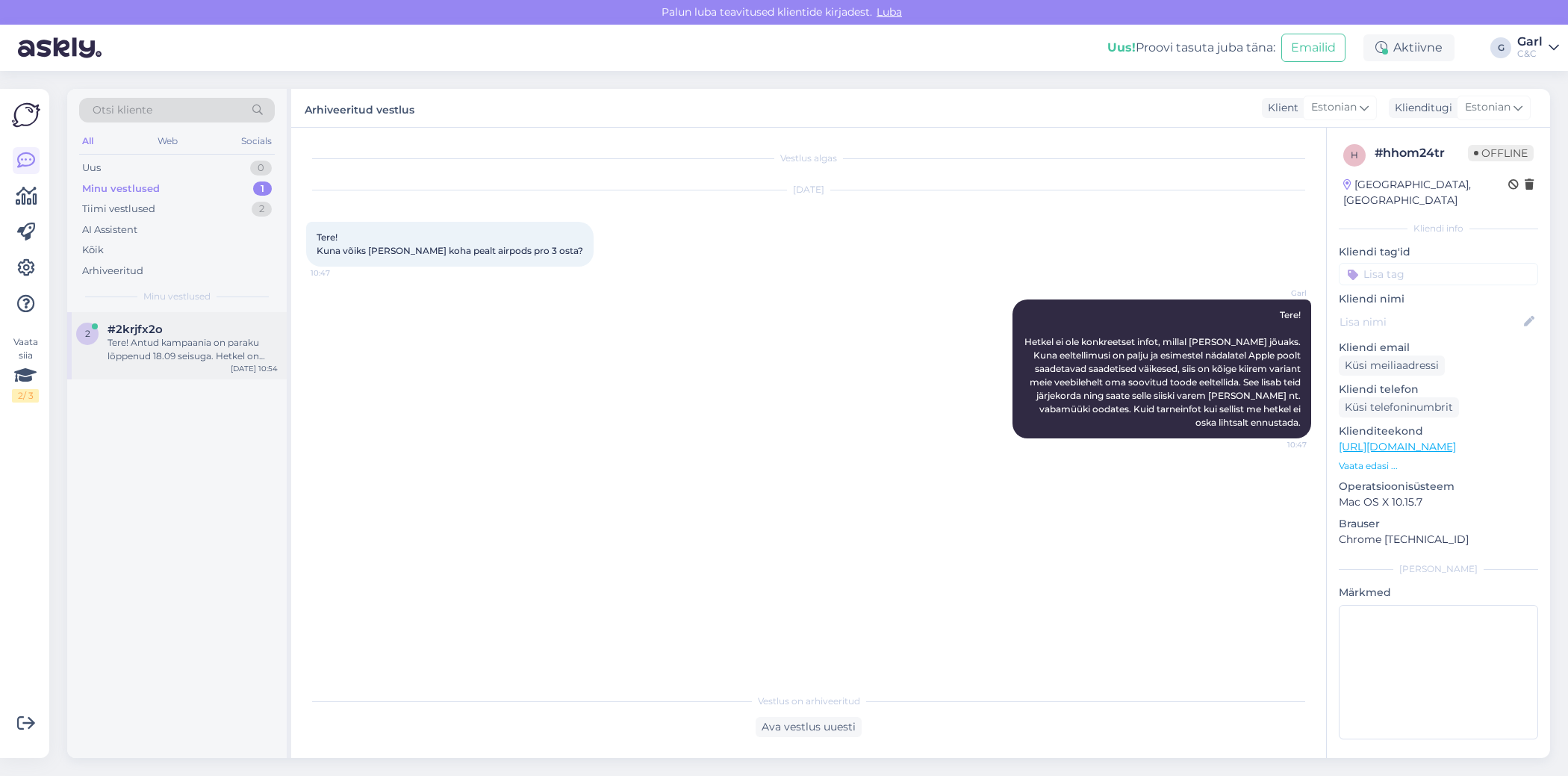
click at [200, 346] on div "Tere! Antud kampaania on paraku lõppenud 18.09 seisuga. Hetkel on võimalik seot…" at bounding box center [192, 349] width 170 height 27
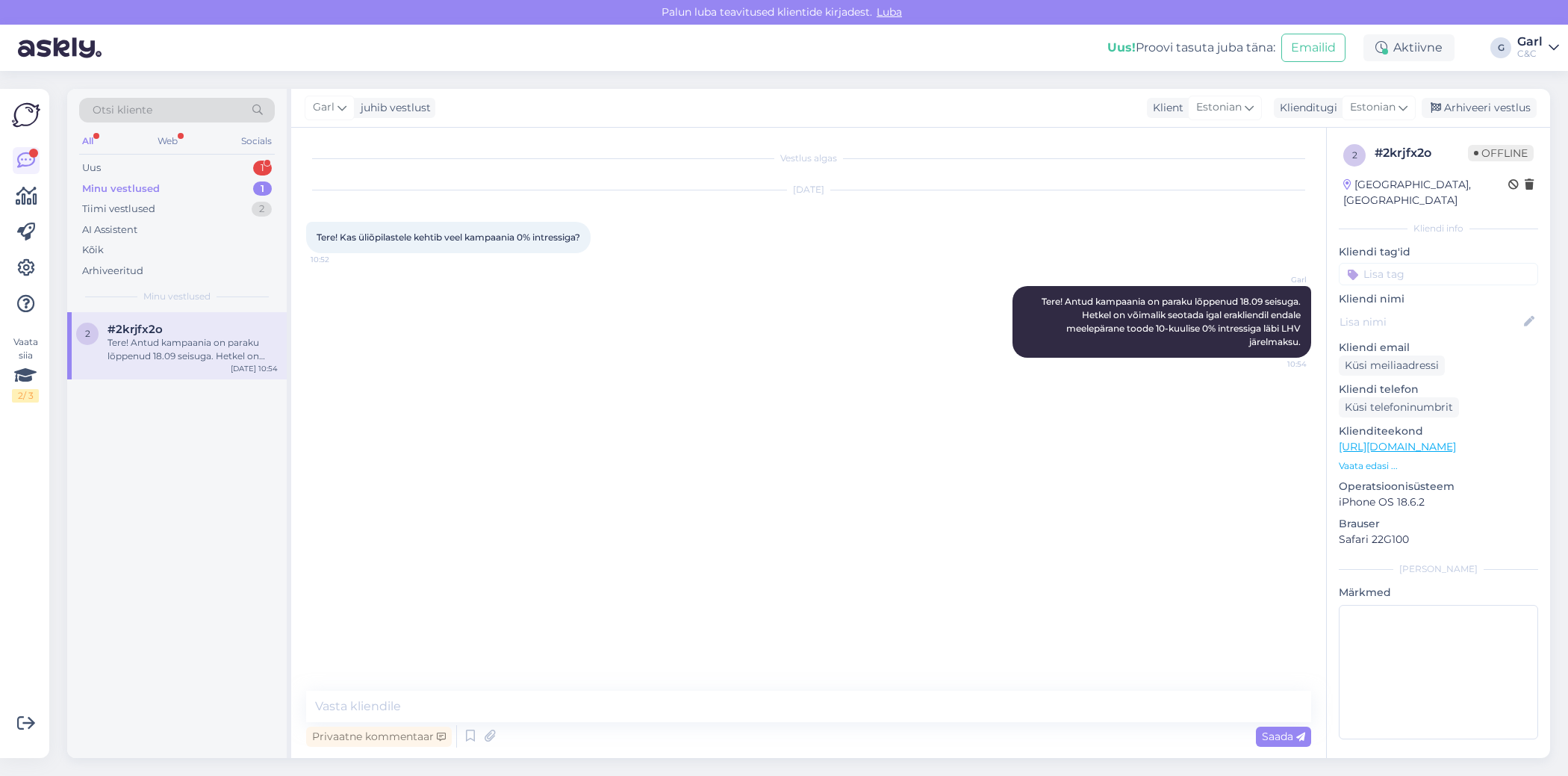
click at [237, 154] on div "Otsi kliente All Web Socials Uus 1 Minu vestlused 1 Tiimi vestlused 2 AI Assist…" at bounding box center [177, 201] width 219 height 223
click at [237, 164] on div "Uus 1" at bounding box center [177, 168] width 195 height 20
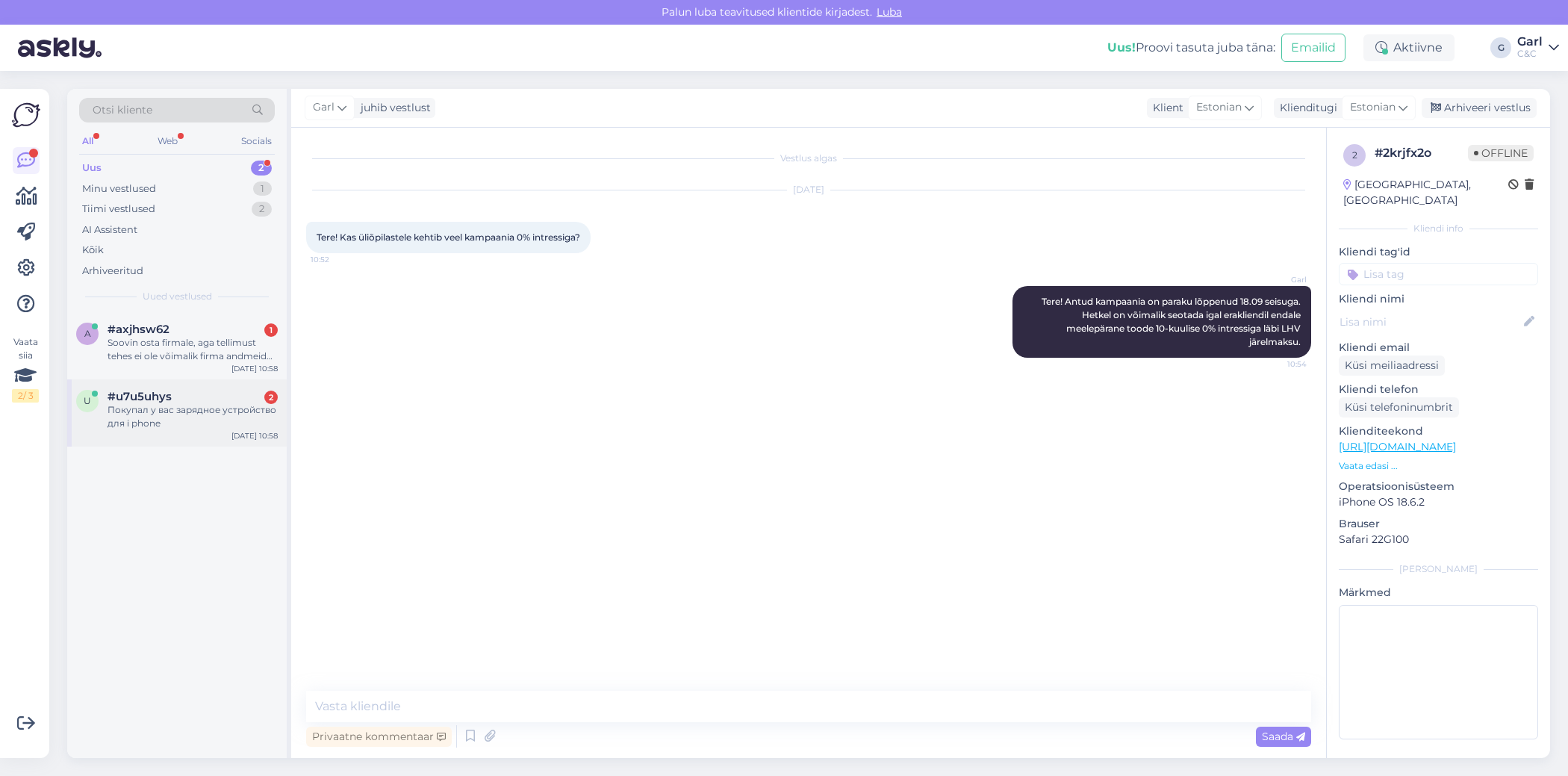
click at [218, 438] on div "u #u7u5uhys 2 Покупал у вас зарядное устройство для i phone [DATE] 10:58" at bounding box center [177, 413] width 219 height 67
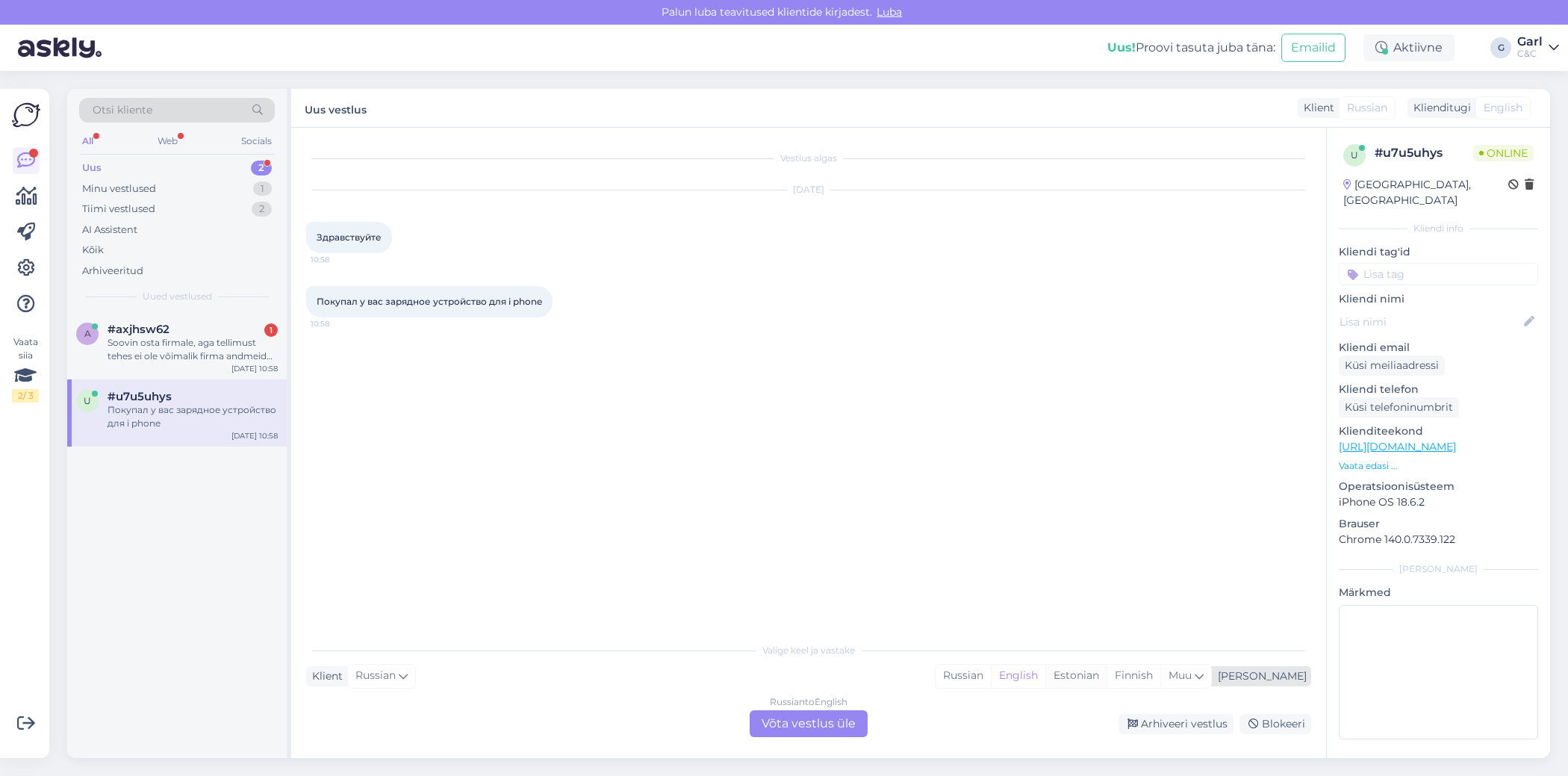
click at [1107, 671] on div "Estonian" at bounding box center [1076, 676] width 61 height 22
click at [800, 730] on div "Russian to Estonian Võta vestlus üle" at bounding box center [809, 723] width 118 height 27
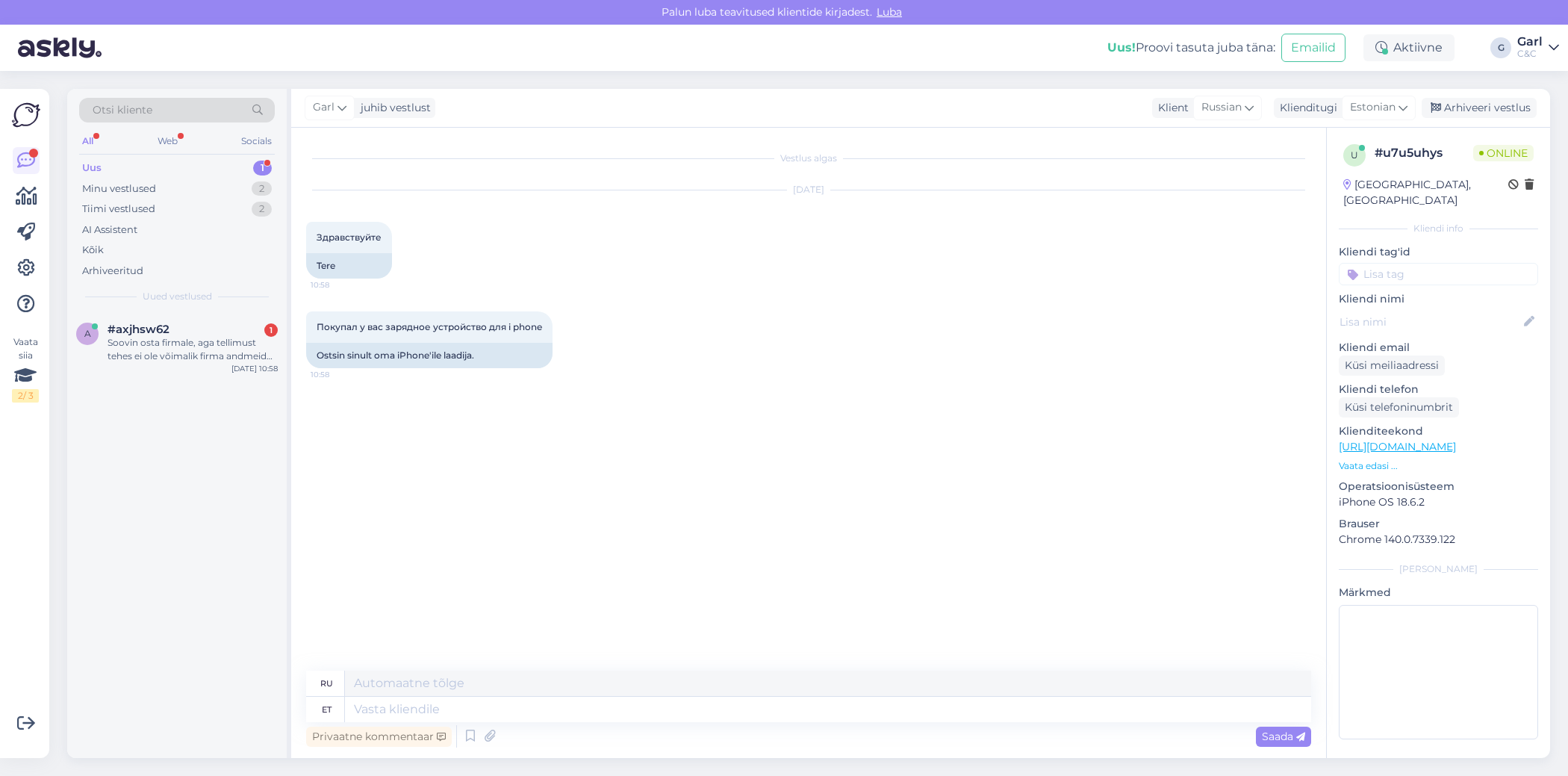
click at [761, 726] on div "Privaatne kommentaar Saada" at bounding box center [808, 736] width 1005 height 29
click at [718, 708] on textarea at bounding box center [828, 709] width 967 height 25
type textarea "Tere!"
type textarea "Привет!"
type textarea "Tere! Kuidas"
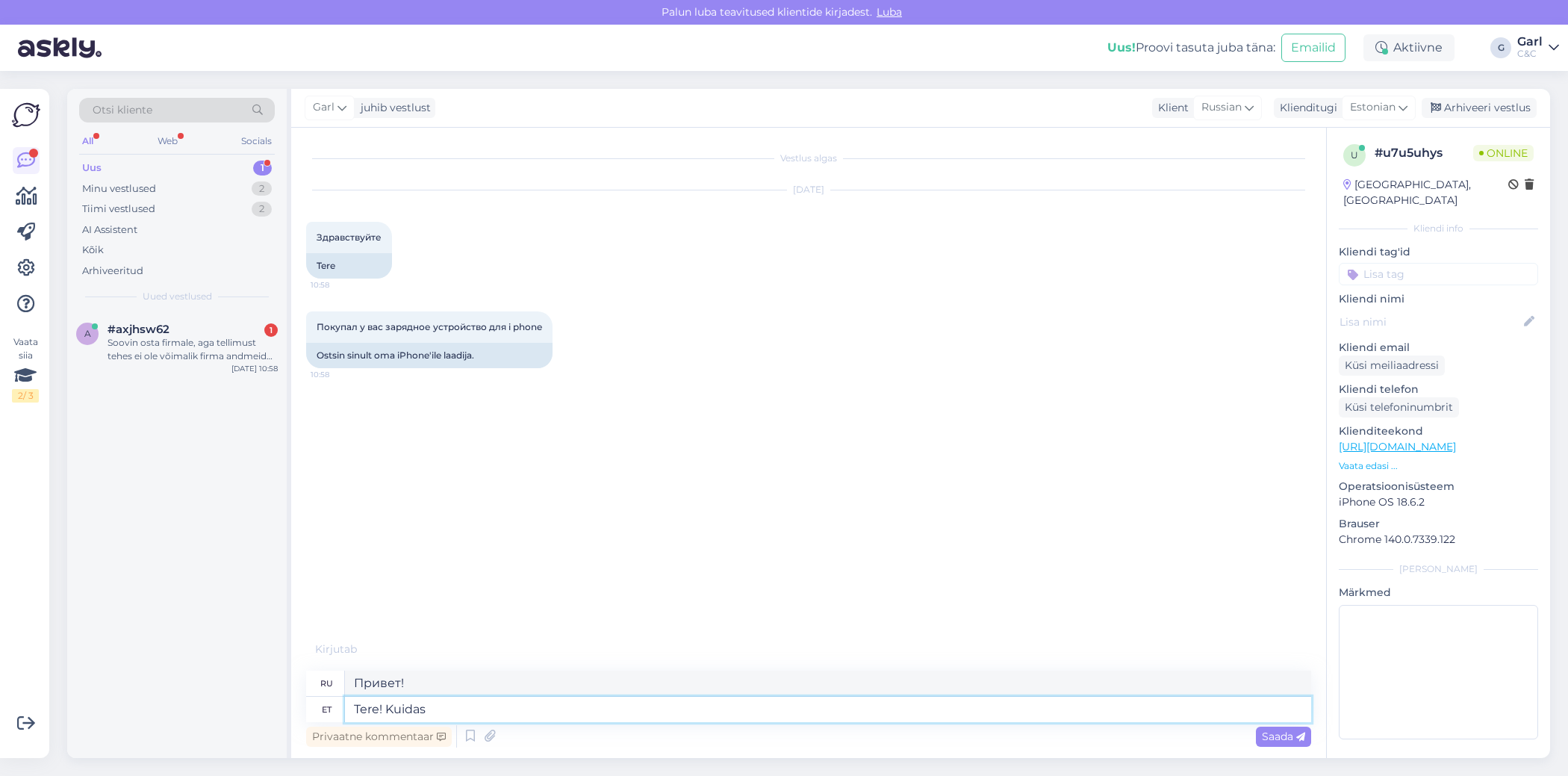
type textarea "Привет, как дела?"
type textarea "Tere! Kuidas saan a"
type textarea "Здравствуйте! Как я могу"
type textarea "Tere! Kuidas saan abiks ol"
type textarea "Здравствуйте! Чем я могу помочь?"
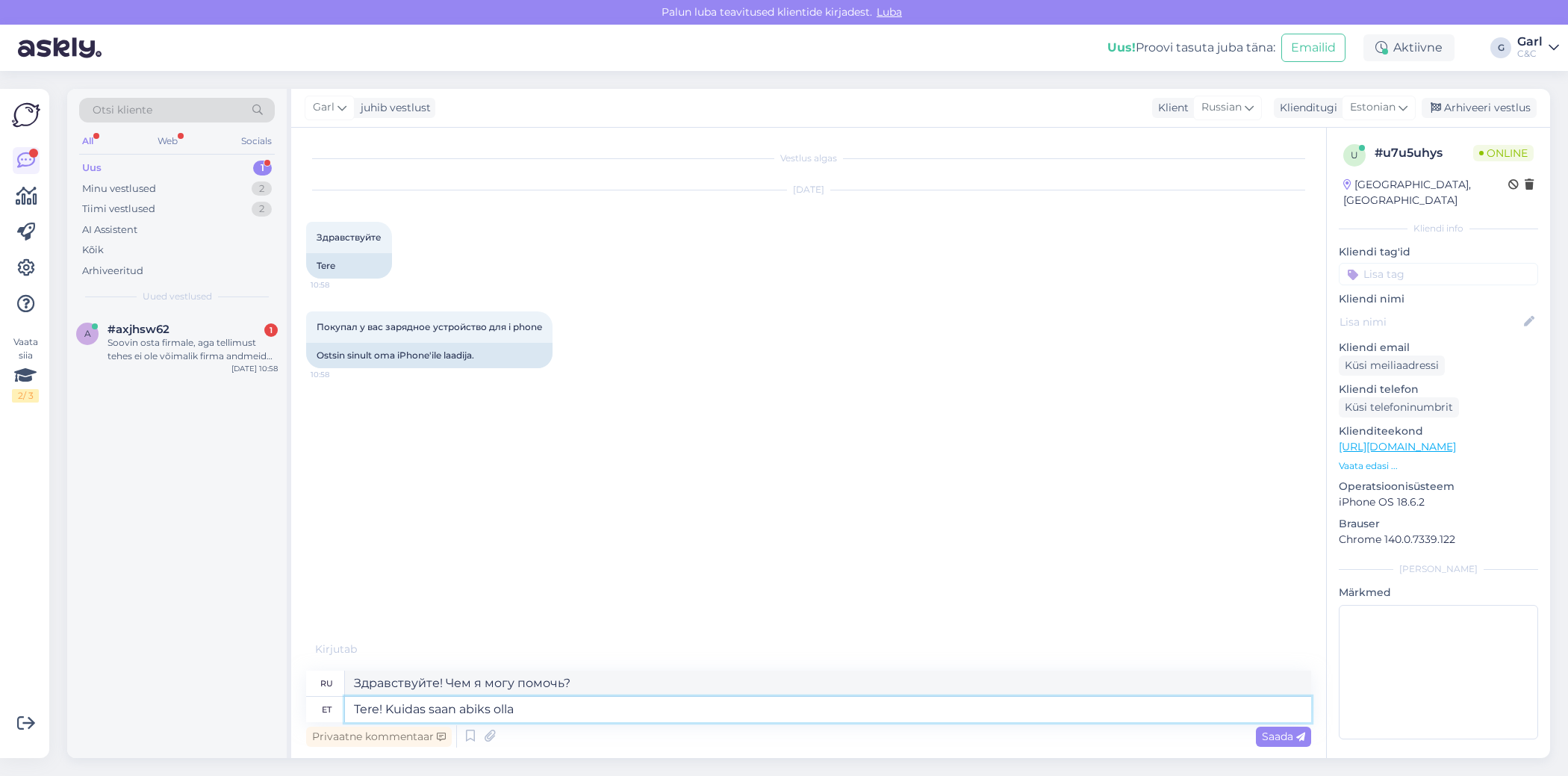
type textarea "Tere! Kuidas saan abiks olla?"
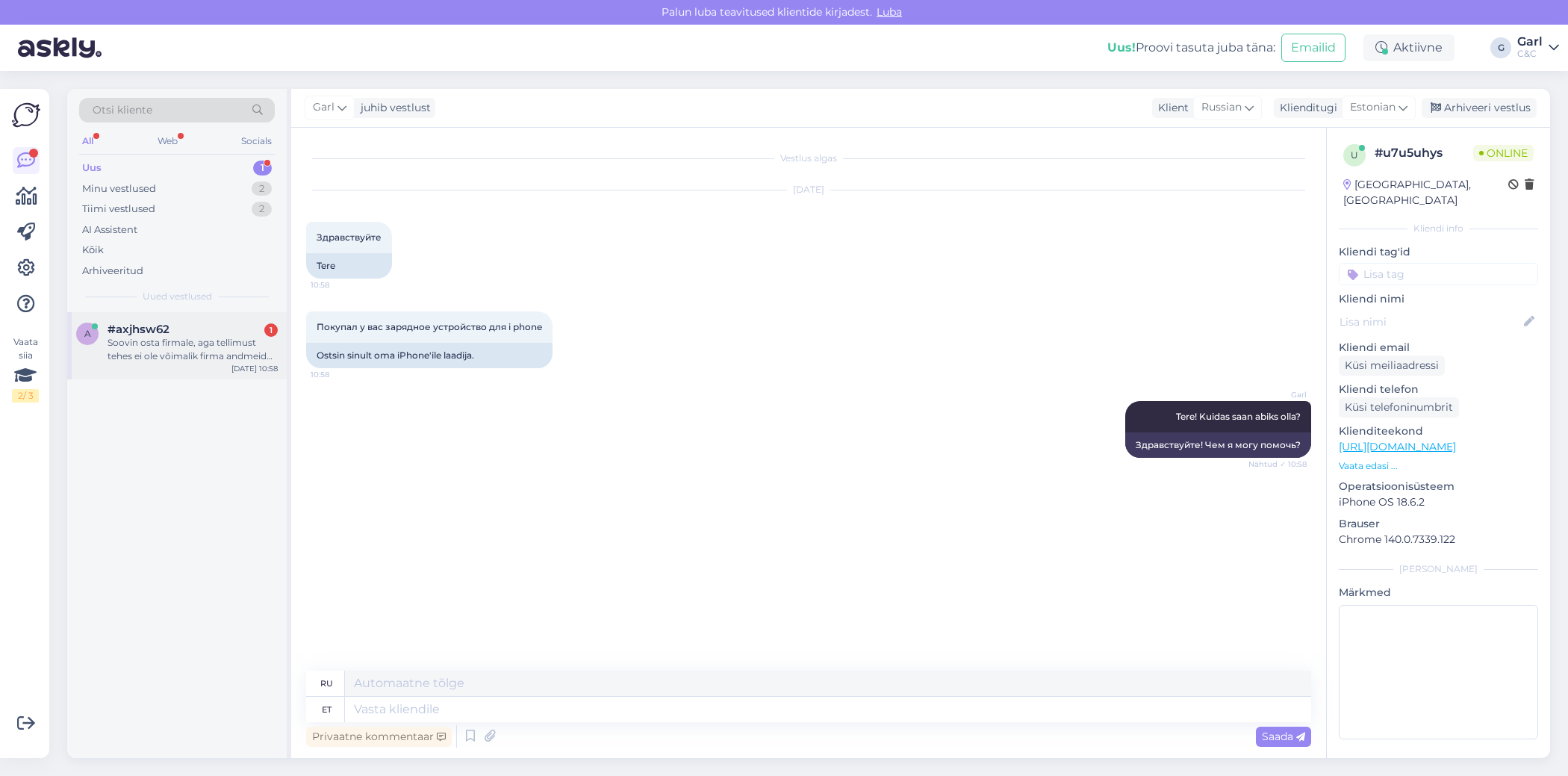
click at [224, 356] on div "Soovin osta firmale, aga tellimust tehes ei ole võimalik firma andmeid sisestada" at bounding box center [192, 349] width 170 height 27
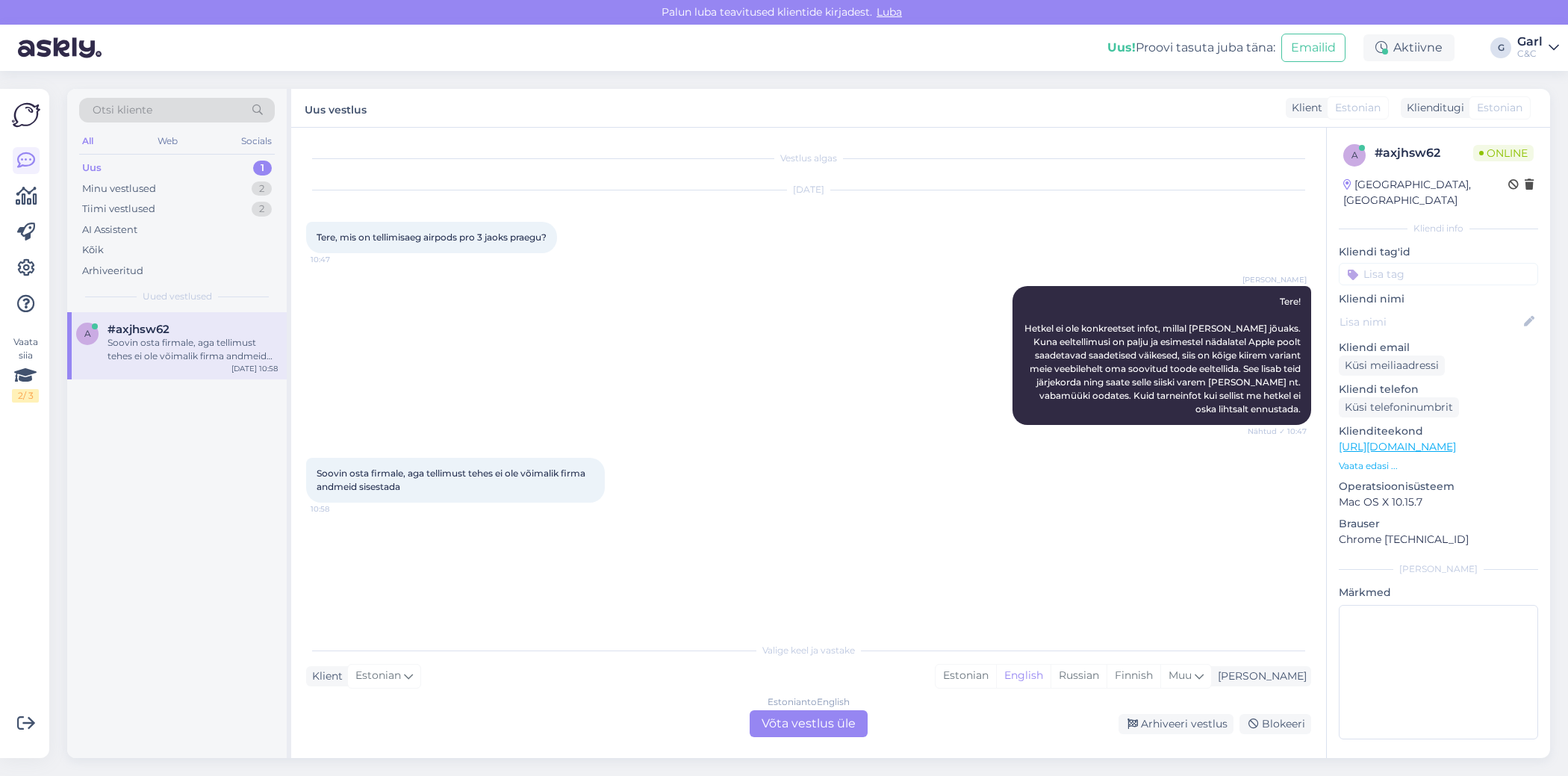
click at [1024, 690] on div "Valige [PERSON_NAME] vastake Klient Estonian Mina Estonian English Russian Finn…" at bounding box center [808, 686] width 1005 height 102
click at [795, 717] on div "Estonian to English Võta vestlus üle" at bounding box center [809, 723] width 118 height 27
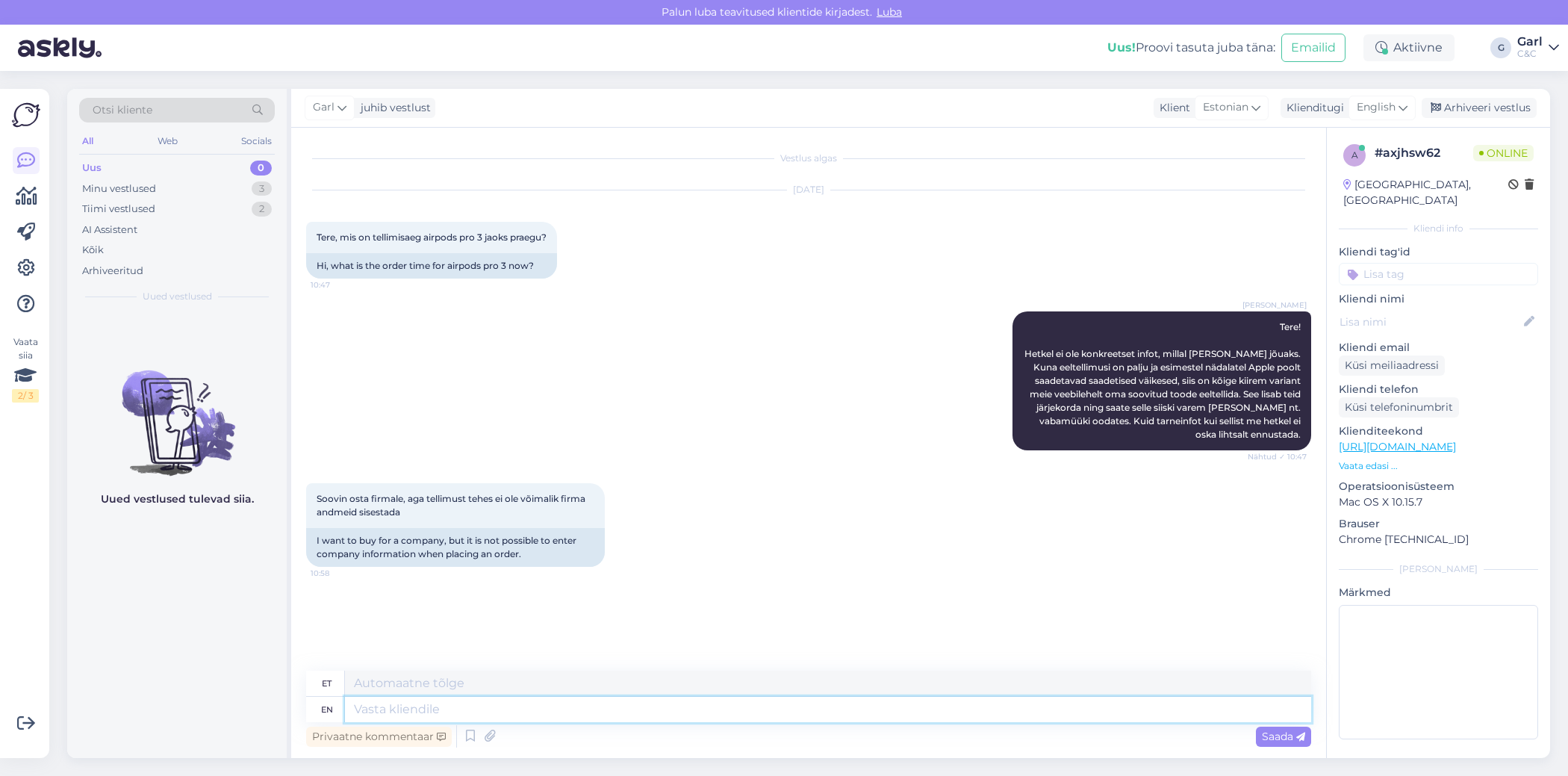
click at [788, 704] on textarea at bounding box center [828, 709] width 967 height 25
click at [769, 714] on textarea at bounding box center [828, 709] width 967 height 25
click at [1374, 100] on span "English" at bounding box center [1377, 108] width 39 height 17
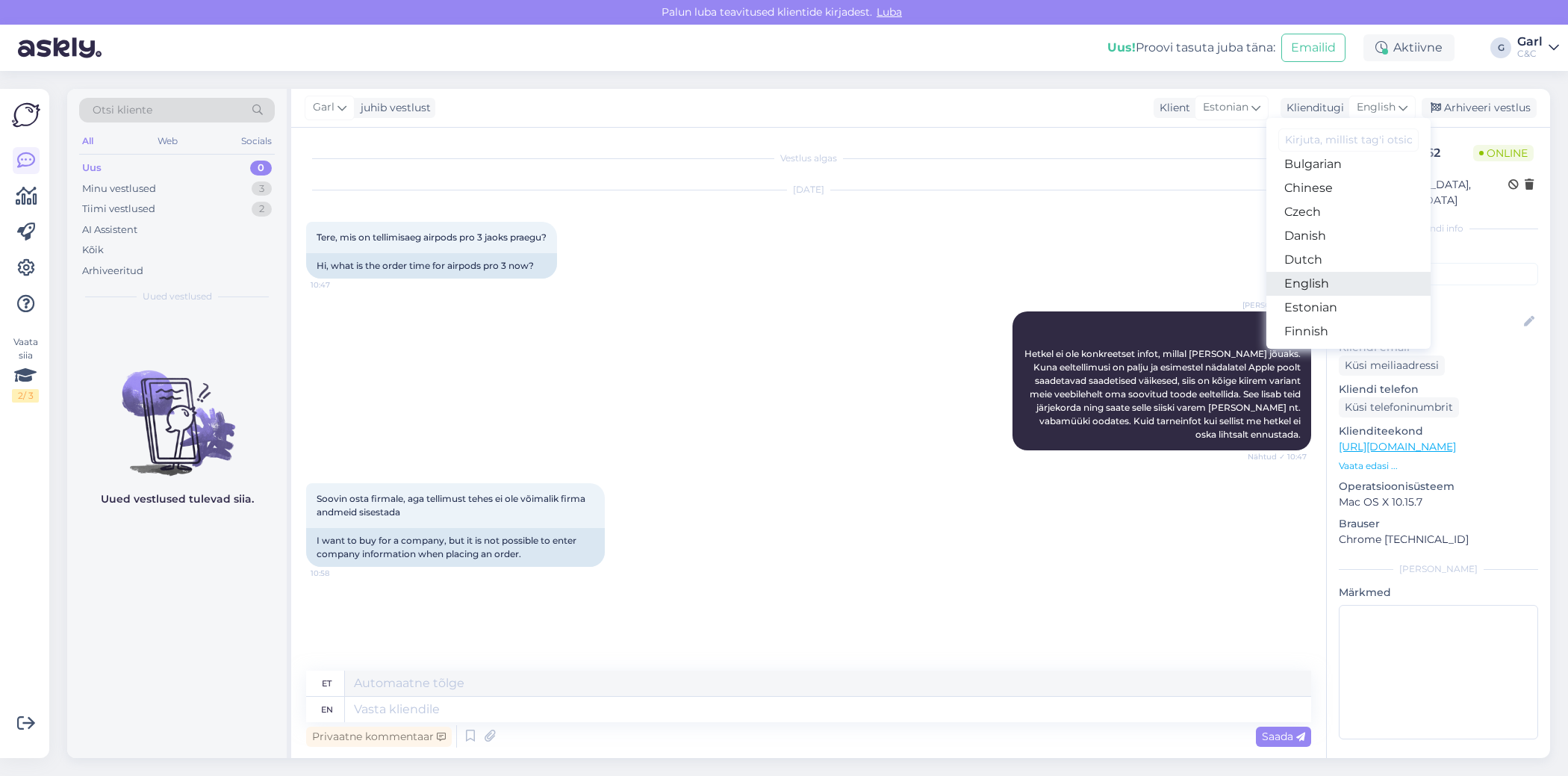
scroll to position [60, 0]
click at [1346, 306] on link "Estonian" at bounding box center [1348, 305] width 165 height 24
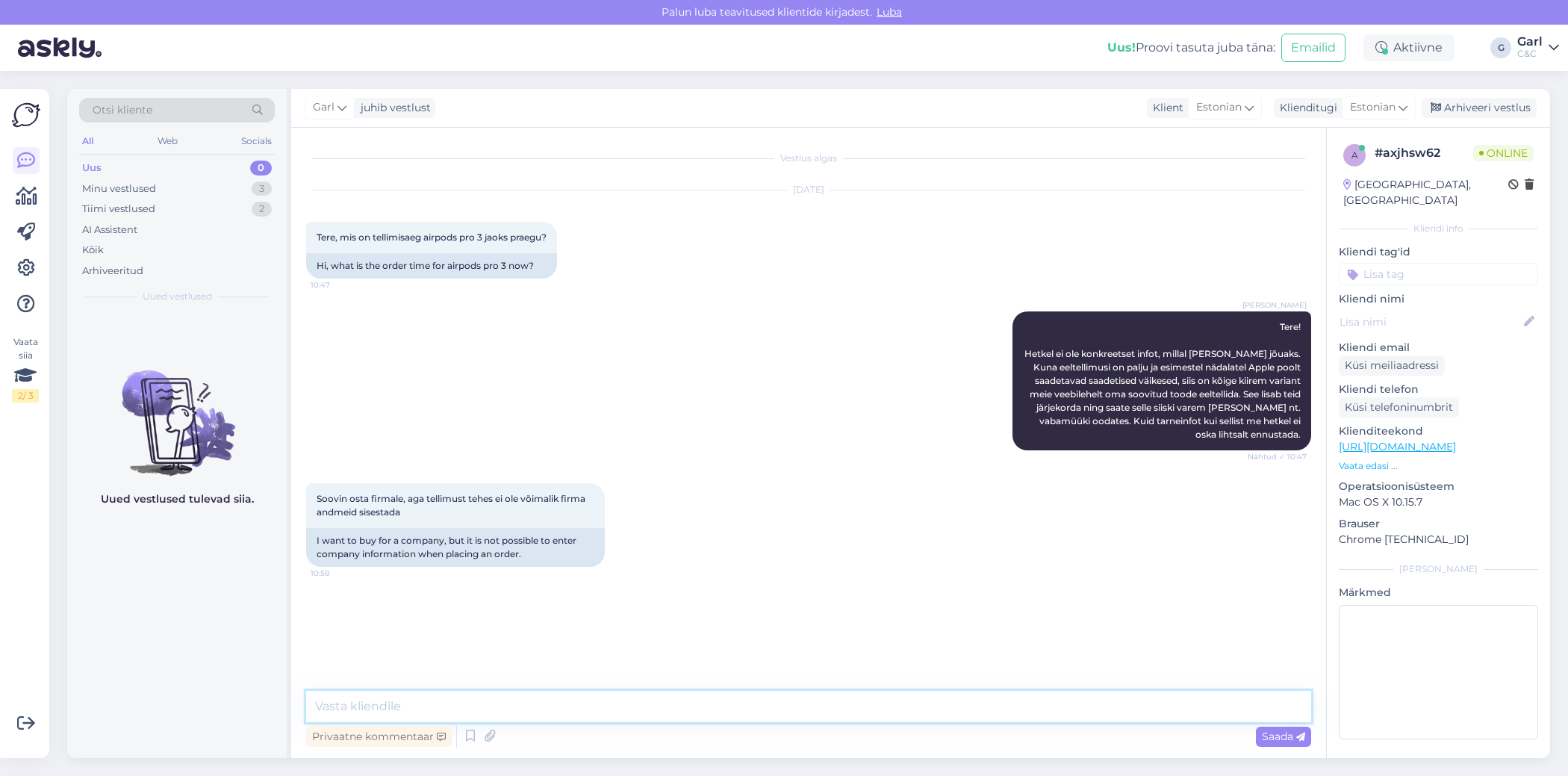
click at [743, 716] on textarea at bounding box center [808, 706] width 1005 height 32
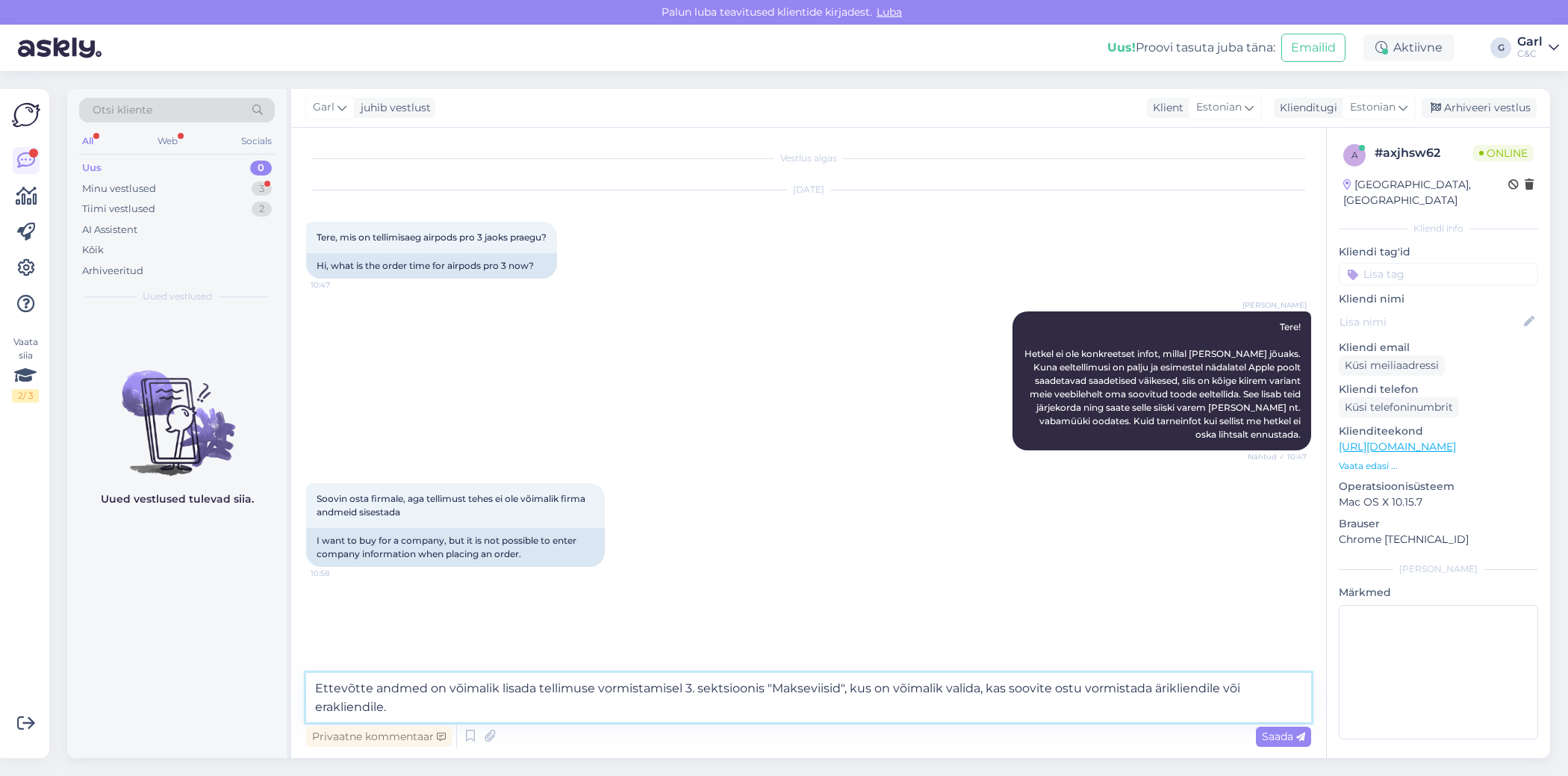
type textarea "Ettevõtte andmed on võimalik lisada tellimuse vormistamisel 3. sektsioonis "Mak…"
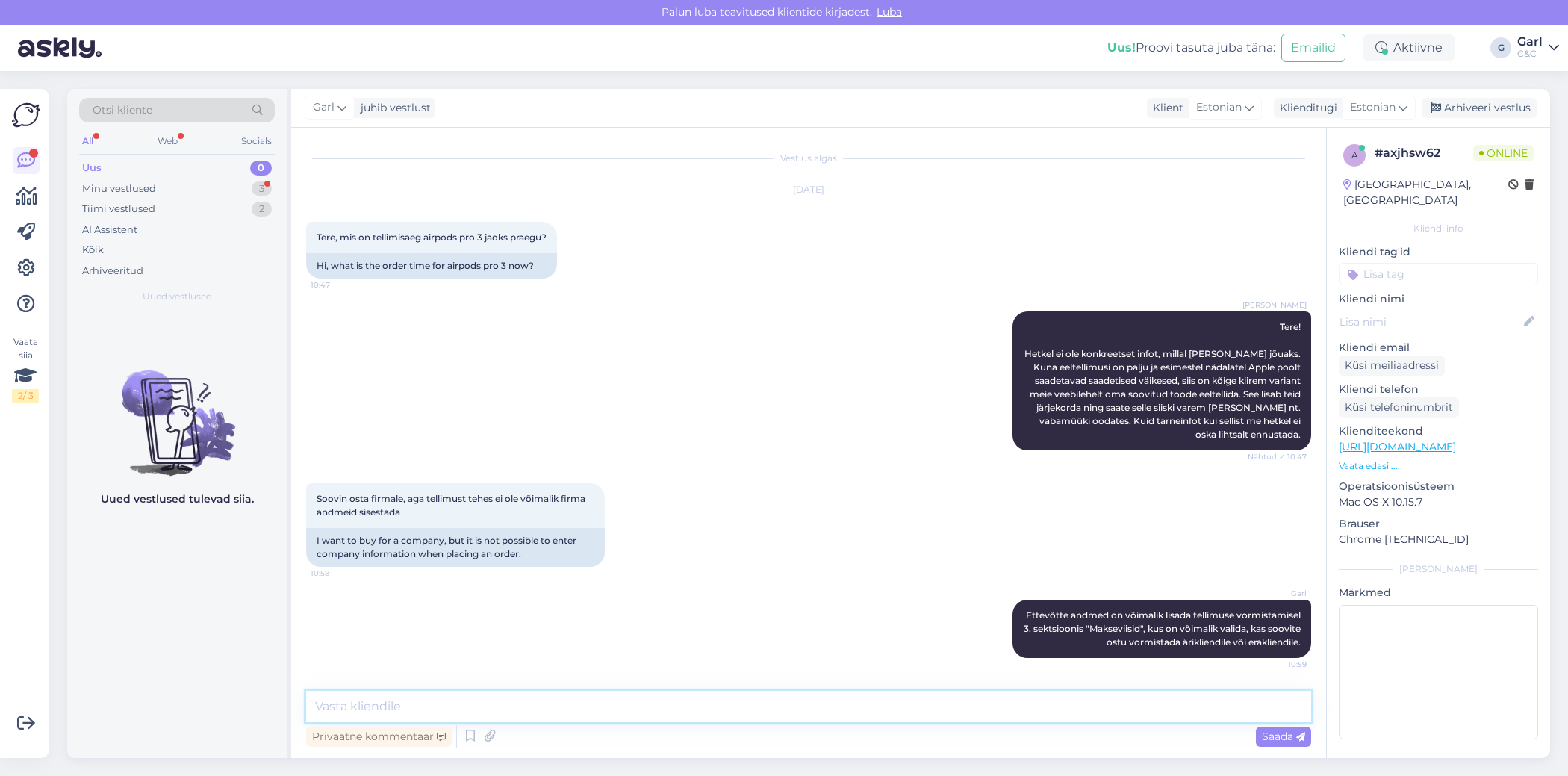
scroll to position [0, 0]
click at [672, 724] on div "Privaatne kommentaar Saada" at bounding box center [808, 736] width 1005 height 29
click at [672, 719] on textarea at bounding box center [808, 706] width 1005 height 32
click at [672, 705] on textarea at bounding box center [808, 706] width 1005 height 32
type textarea "Esimeses 2."
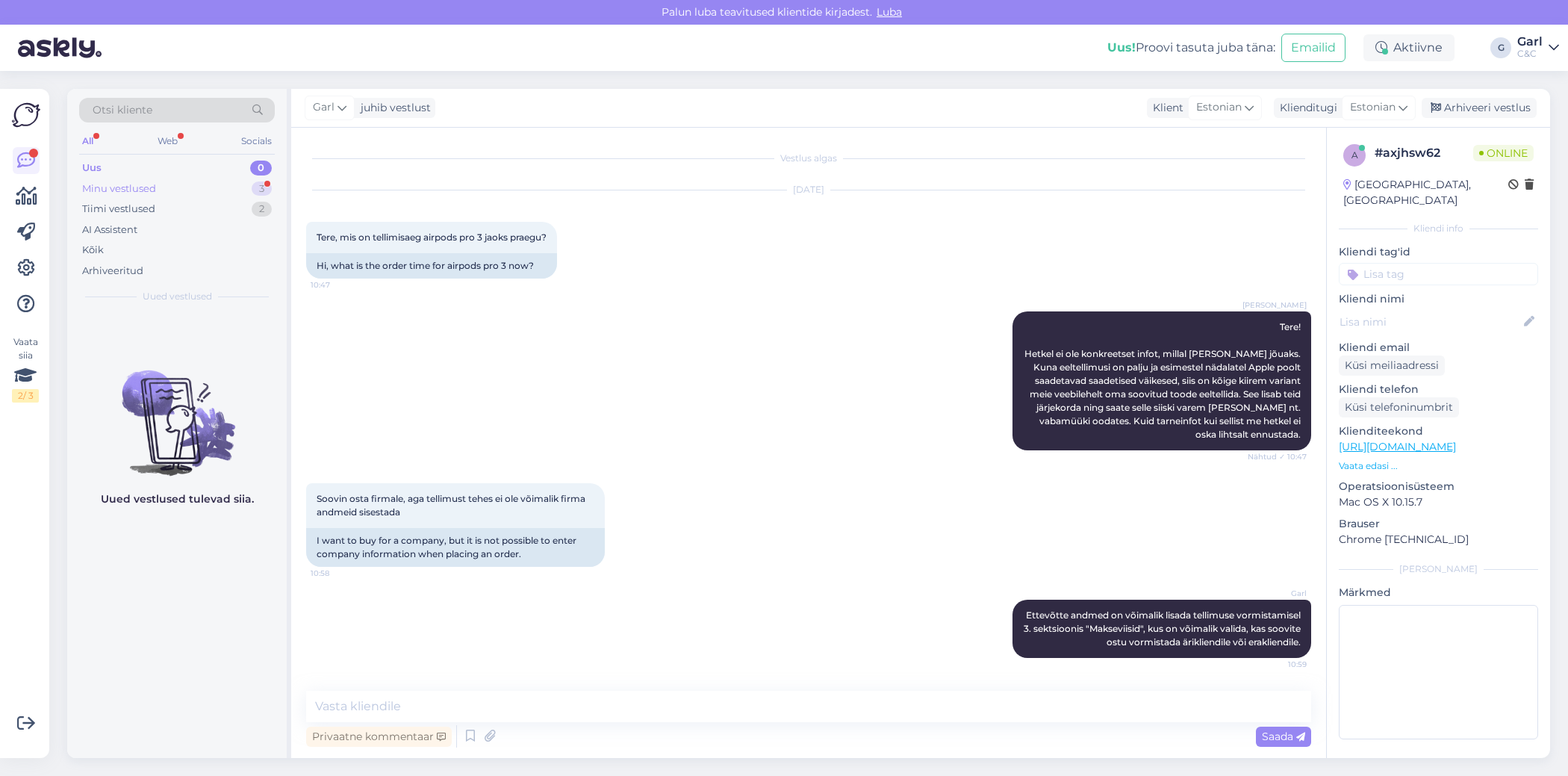
click at [236, 191] on div "Minu vestlused 3" at bounding box center [177, 189] width 195 height 20
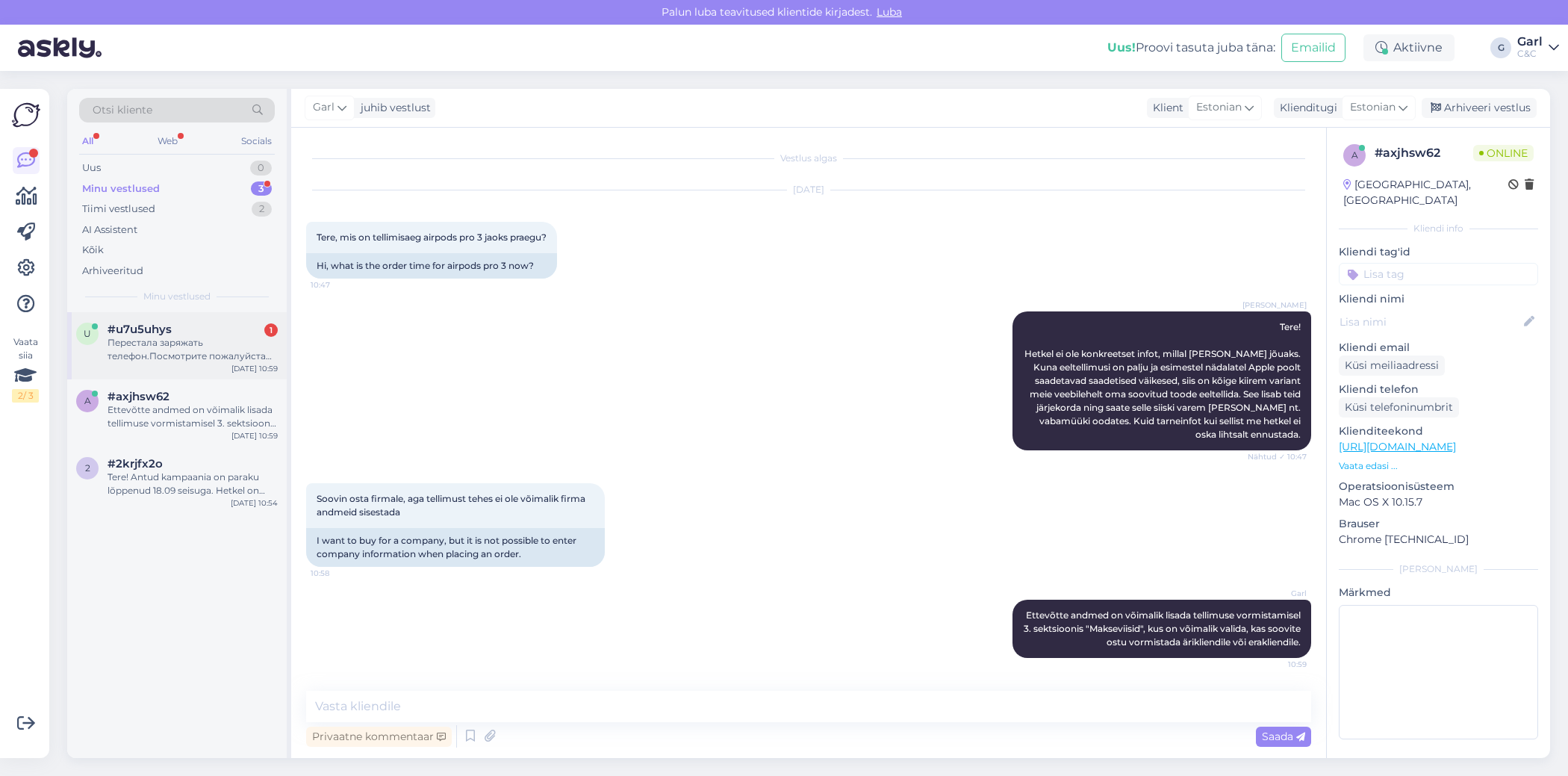
click at [213, 338] on div "Перестала заряжать телефон.Посмотрите пожалуйста когда был куплен зарядное устр…" at bounding box center [192, 349] width 170 height 27
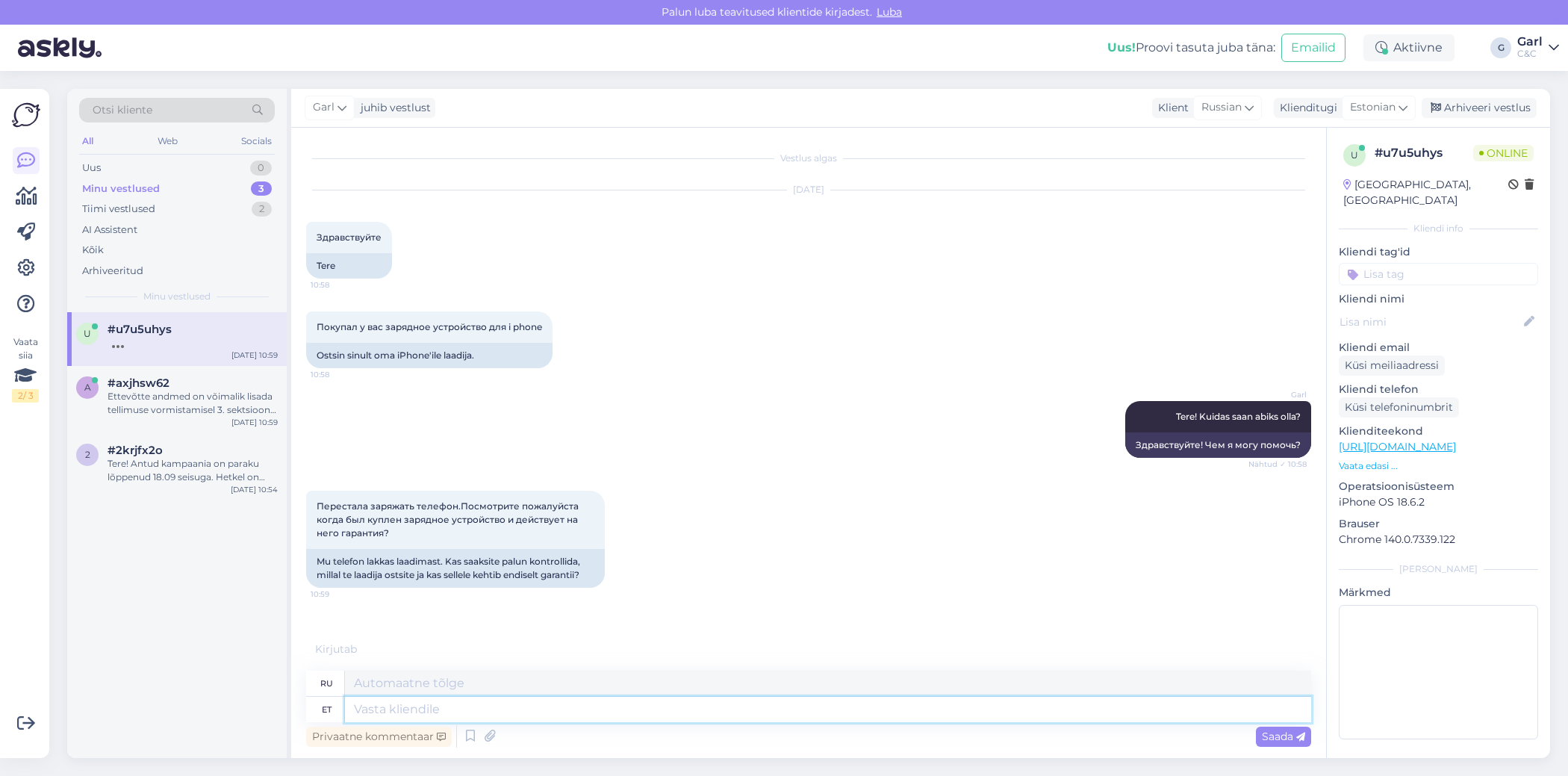
click at [614, 716] on textarea at bounding box center [828, 709] width 967 height 25
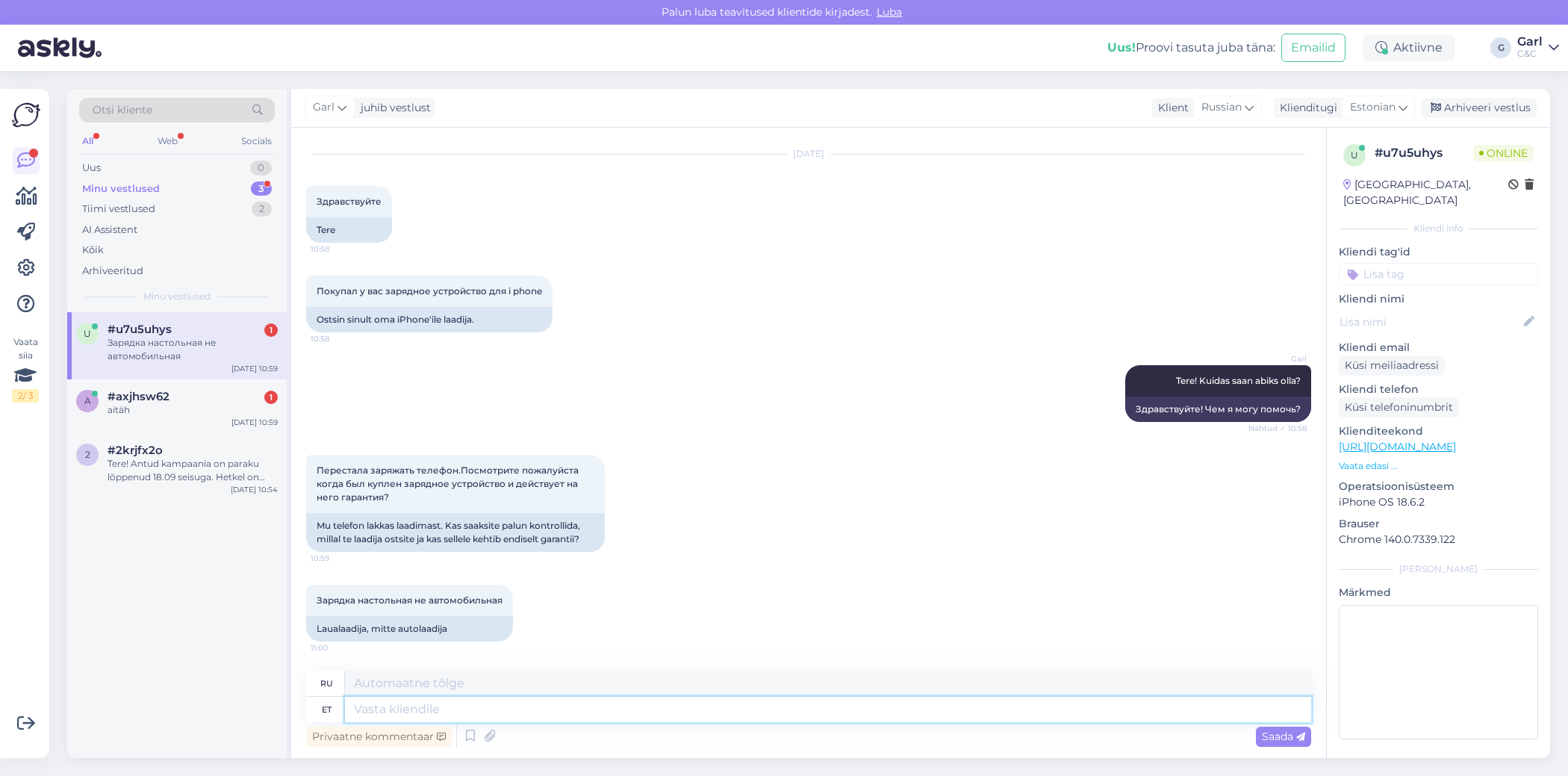
click at [613, 720] on textarea at bounding box center [828, 709] width 967 height 25
click at [610, 720] on textarea at bounding box center [828, 709] width 967 height 25
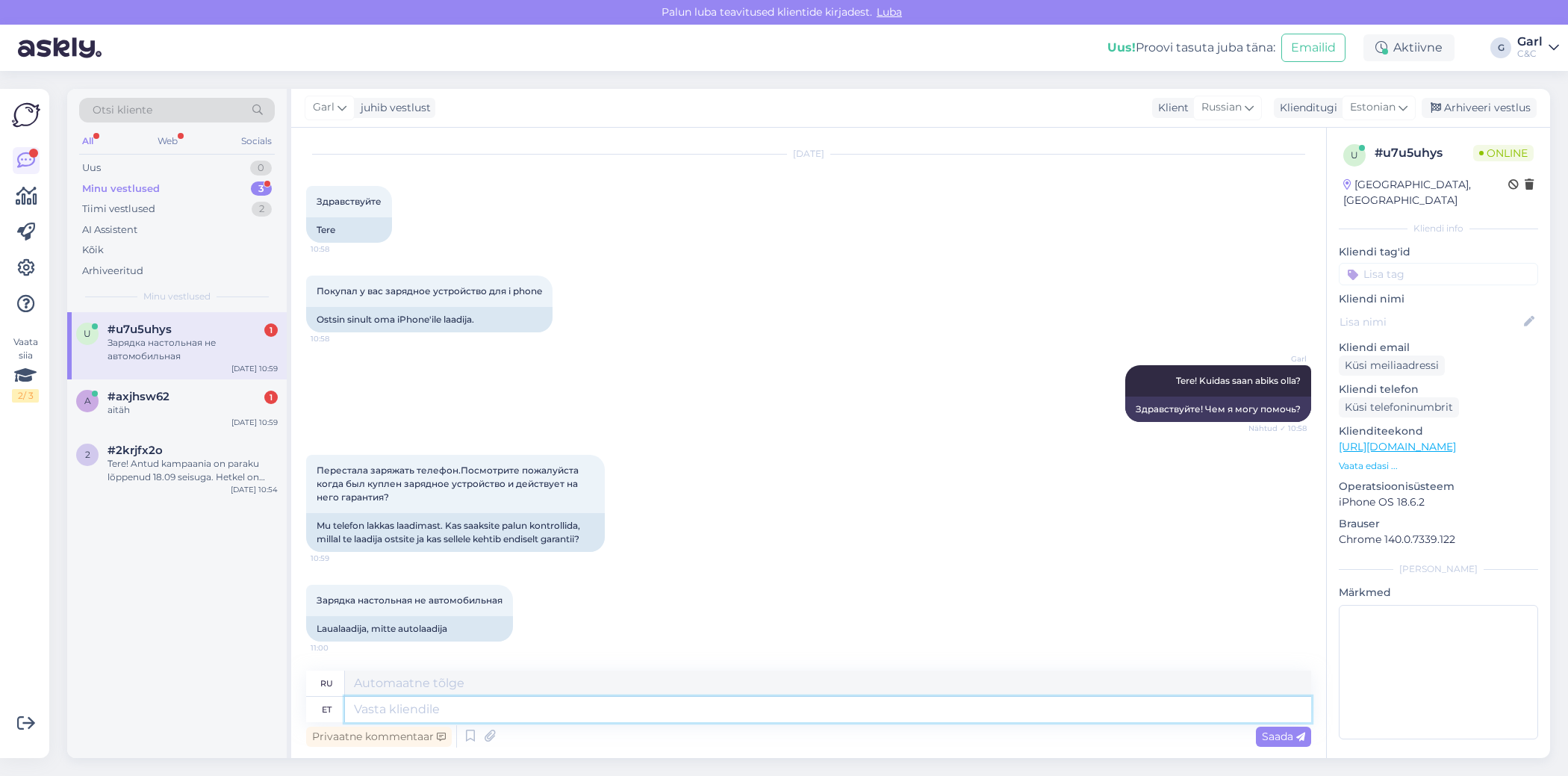
click at [610, 720] on textarea at bounding box center [828, 709] width 967 height 25
type textarea "Kelle"
type textarea "Чей"
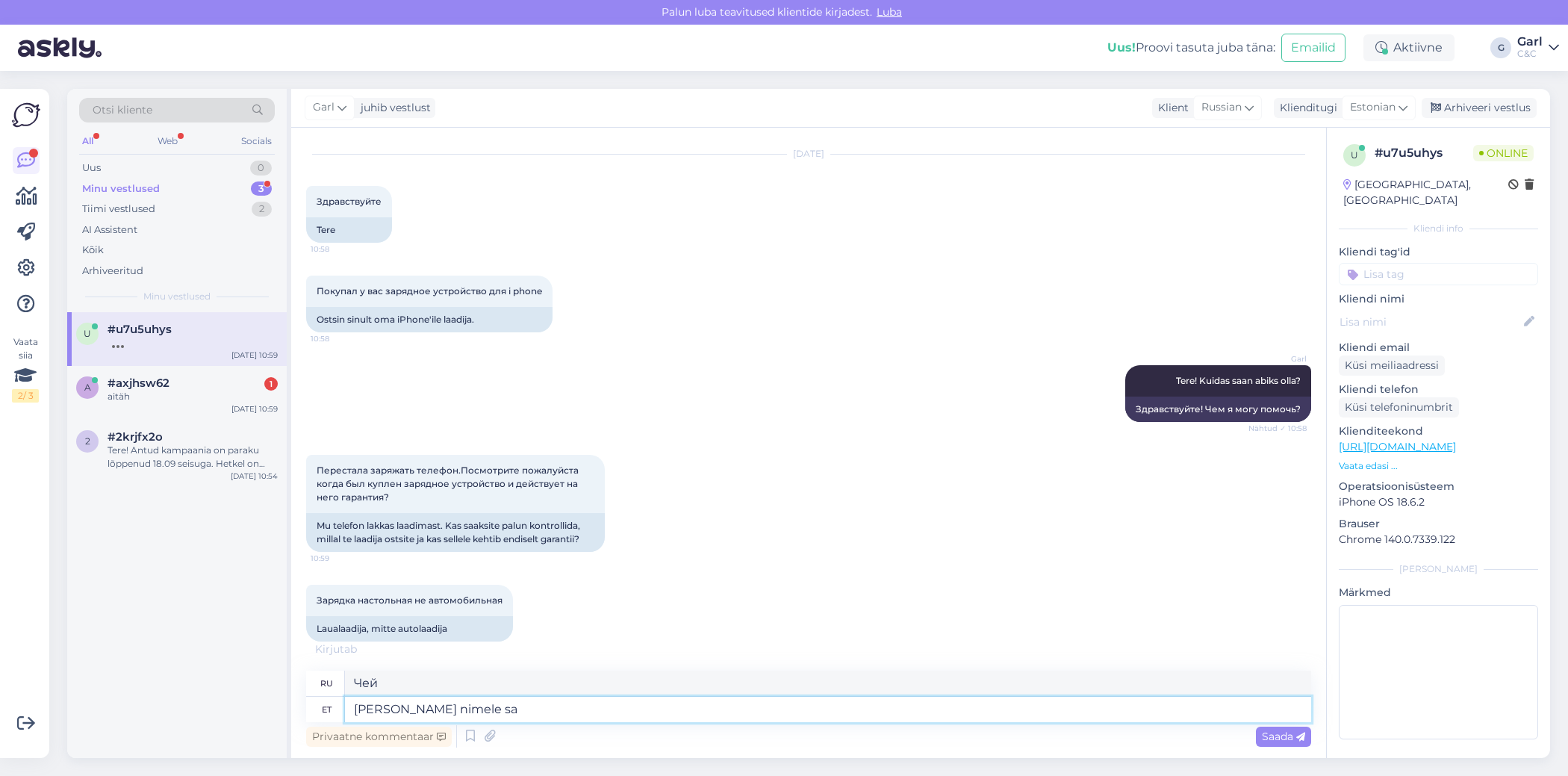
type textarea "[PERSON_NAME] nimele sai"
type textarea "От чьего имени?"
type textarea "[PERSON_NAME] nimele sai ar"
type textarea "Чье это было имя?"
type textarea "[PERSON_NAME] nimele sai [PERSON_NAME]"
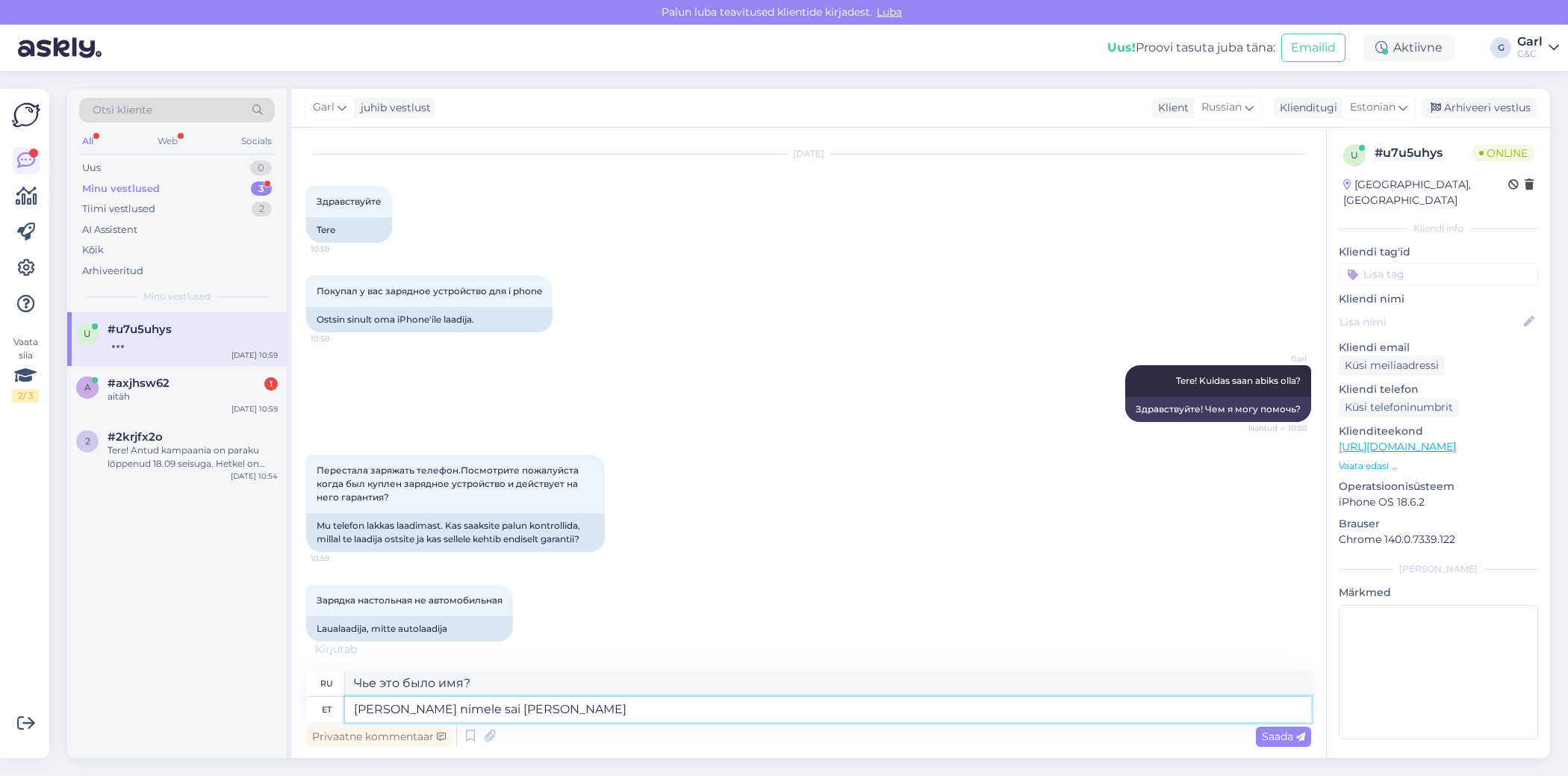
type textarea "На чье имя был выписан счет?"
type textarea "[PERSON_NAME] nimele [PERSON_NAME] vormistatud?"
type textarea "На чье имя был выставлен счет?"
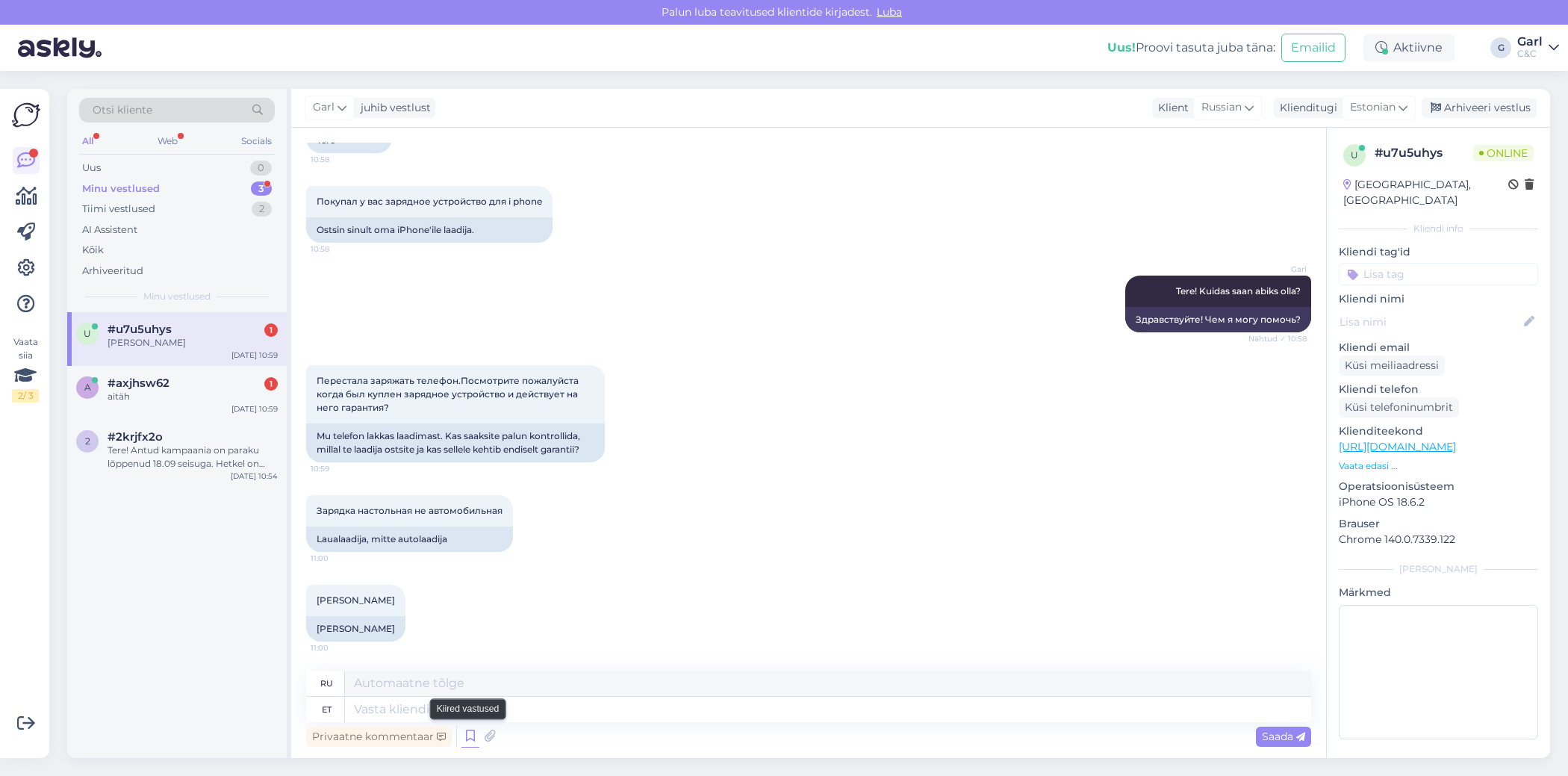
click at [469, 743] on icon at bounding box center [469, 736] width 18 height 22
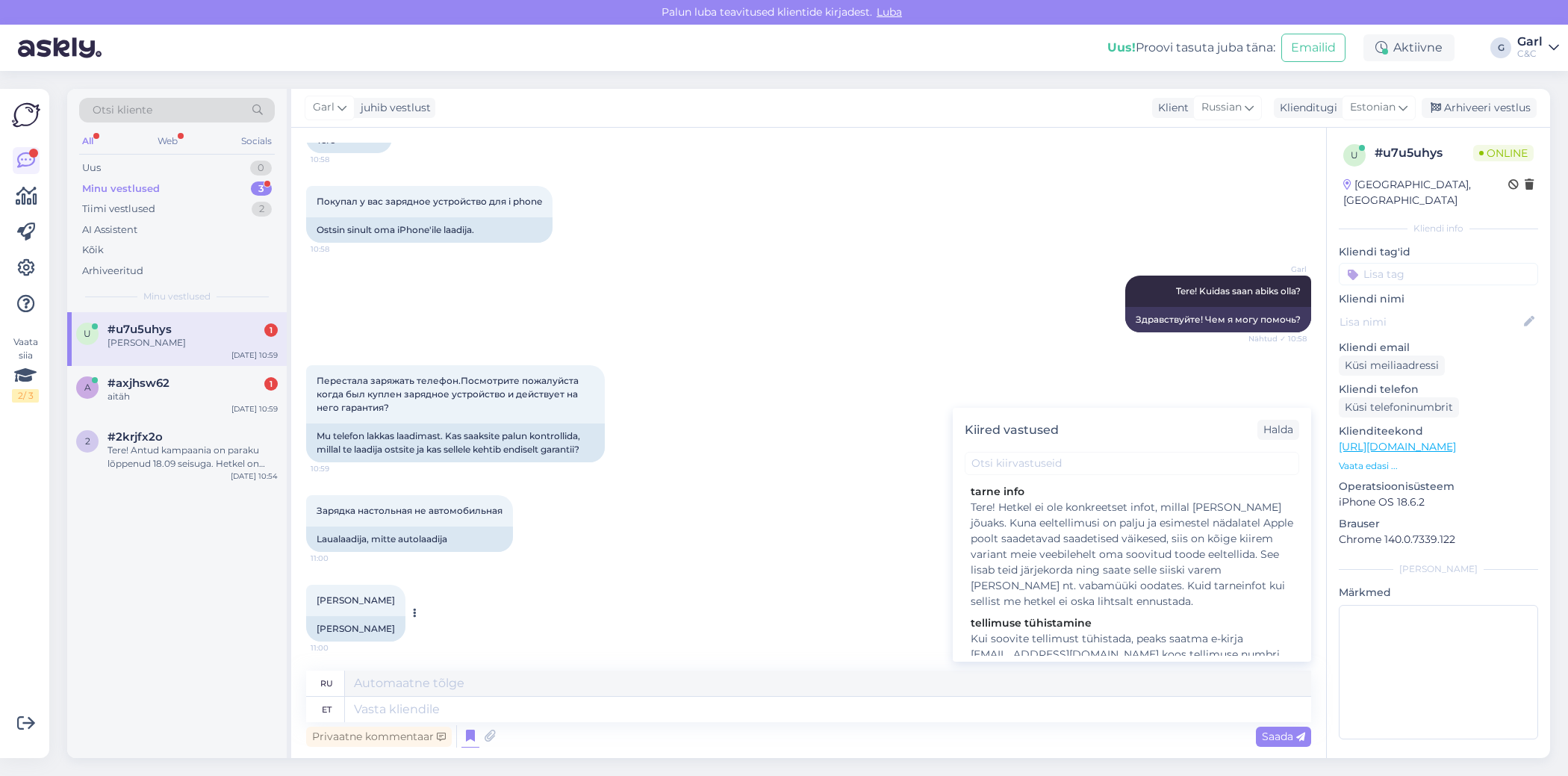
click at [331, 610] on div "[PERSON_NAME] 11:00" at bounding box center [355, 600] width 99 height 32
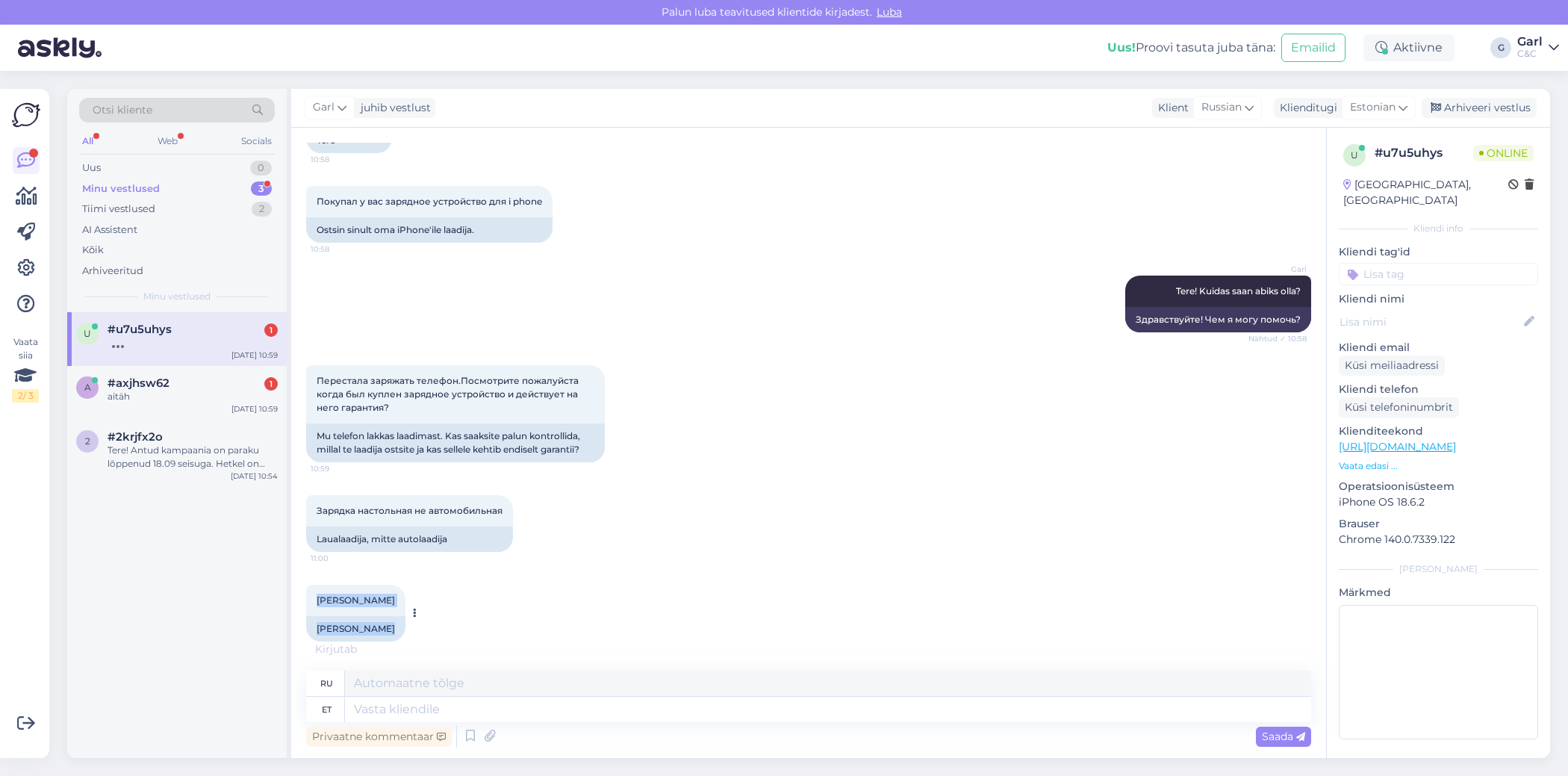
scroll to position [141, 0]
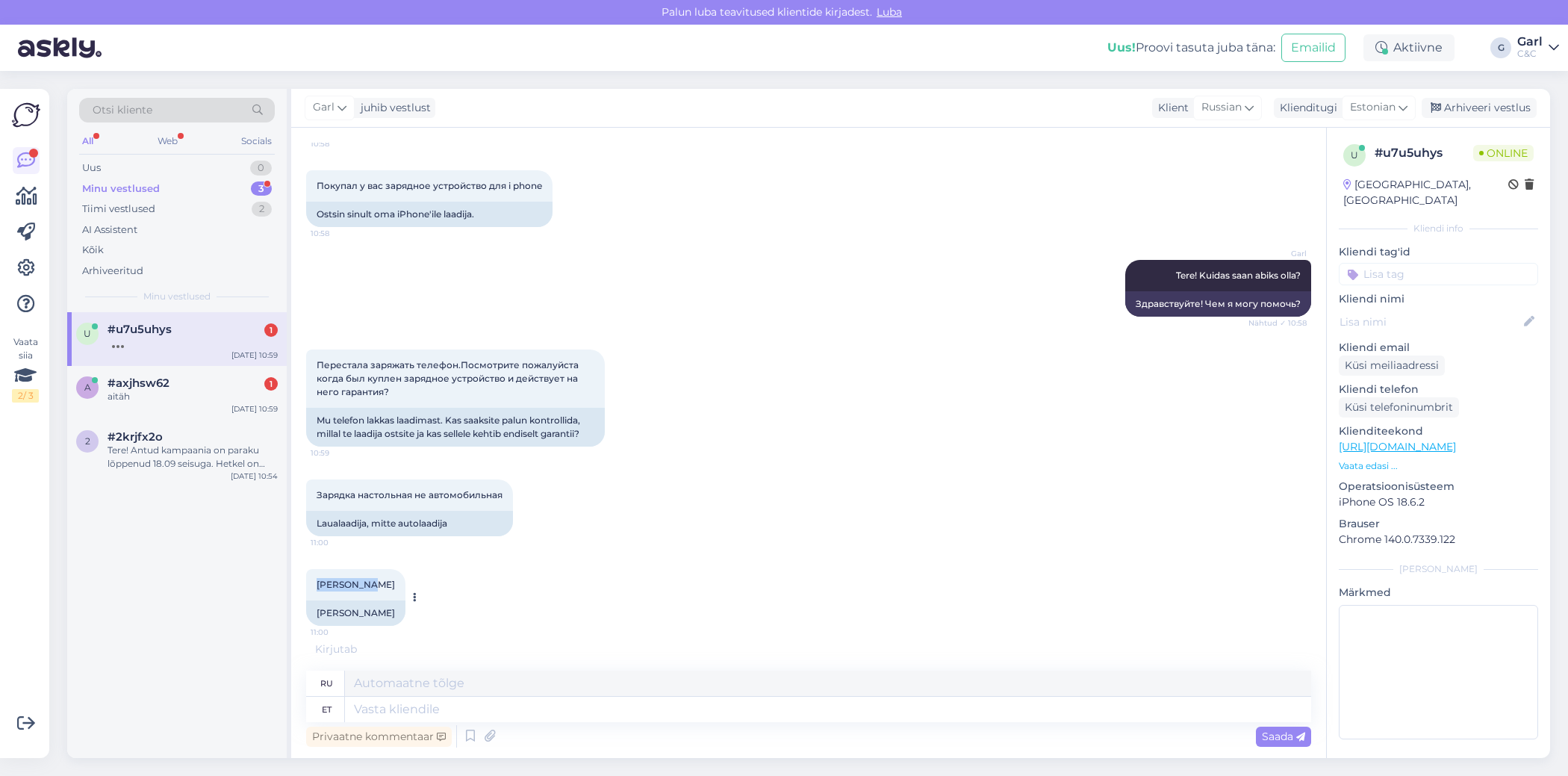
drag, startPoint x: 313, startPoint y: 599, endPoint x: 366, endPoint y: 583, distance: 55.4
click at [366, 583] on div "[PERSON_NAME] 11:00" at bounding box center [355, 585] width 99 height 32
copy span "[PERSON_NAME]"
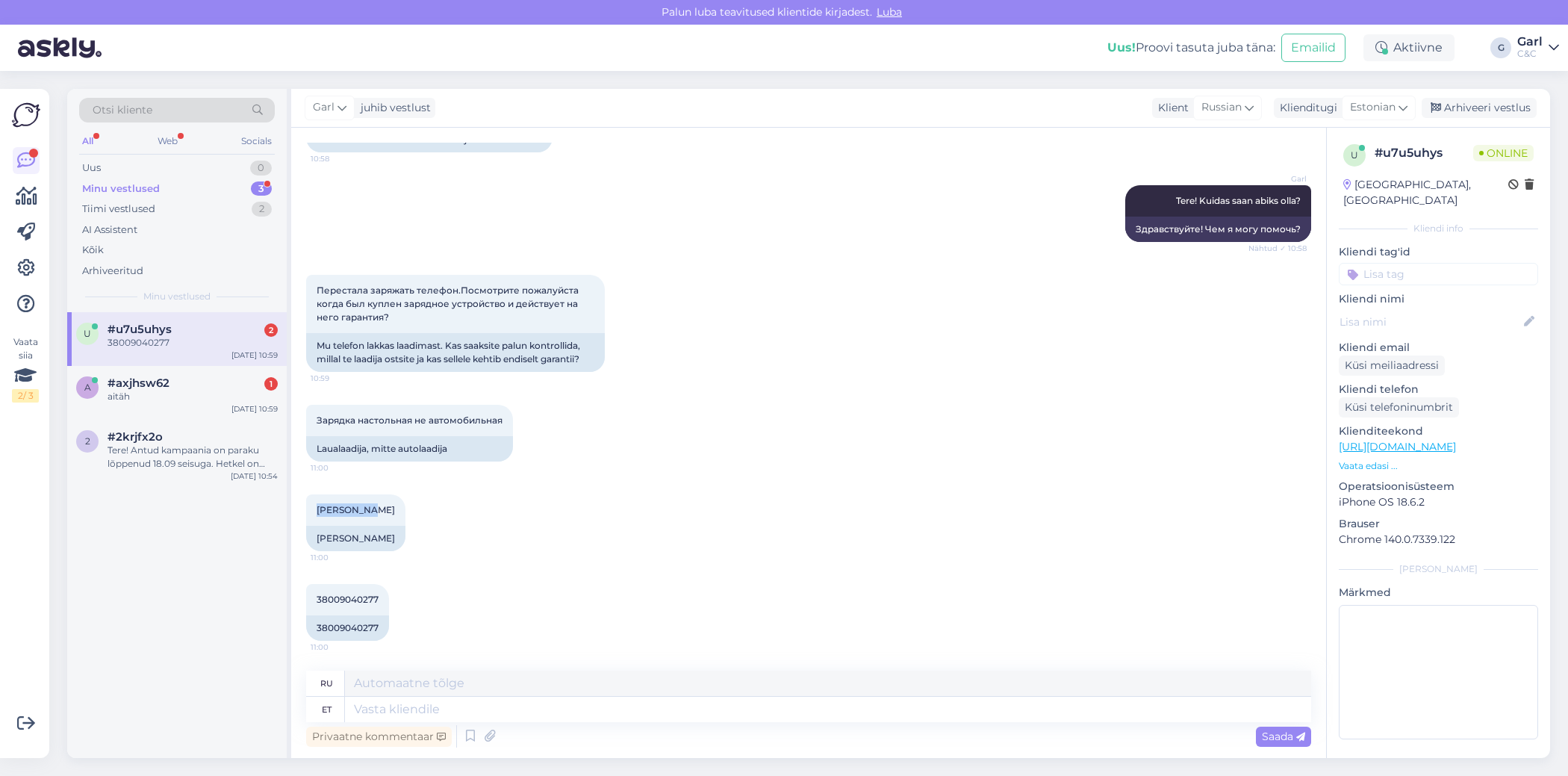
scroll to position [215, 0]
click at [423, 716] on textarea at bounding box center [828, 709] width 967 height 25
type textarea "Kas te"
type textarea "Является"
type textarea "Kas te mõ"
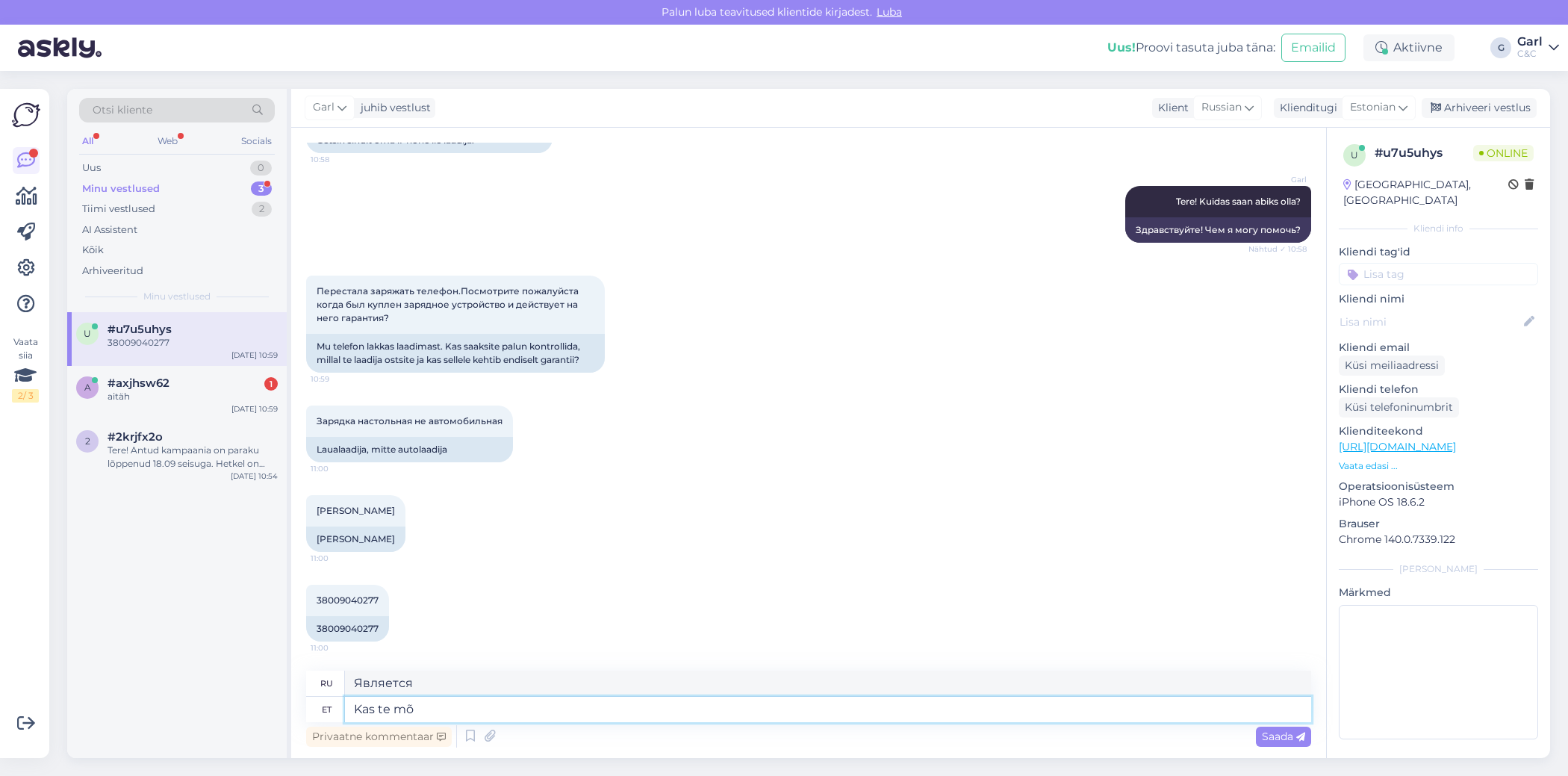
type textarea "Ты"
type textarea "Kas te mõtlete?"
type textarea "Вы думаете?"
paste textarea "Epico Ultrathin MagSafe Car Charger - Black"
type textarea "Kas te mõtlete Epico Ultrathin MagSafe Car Charger - Black"
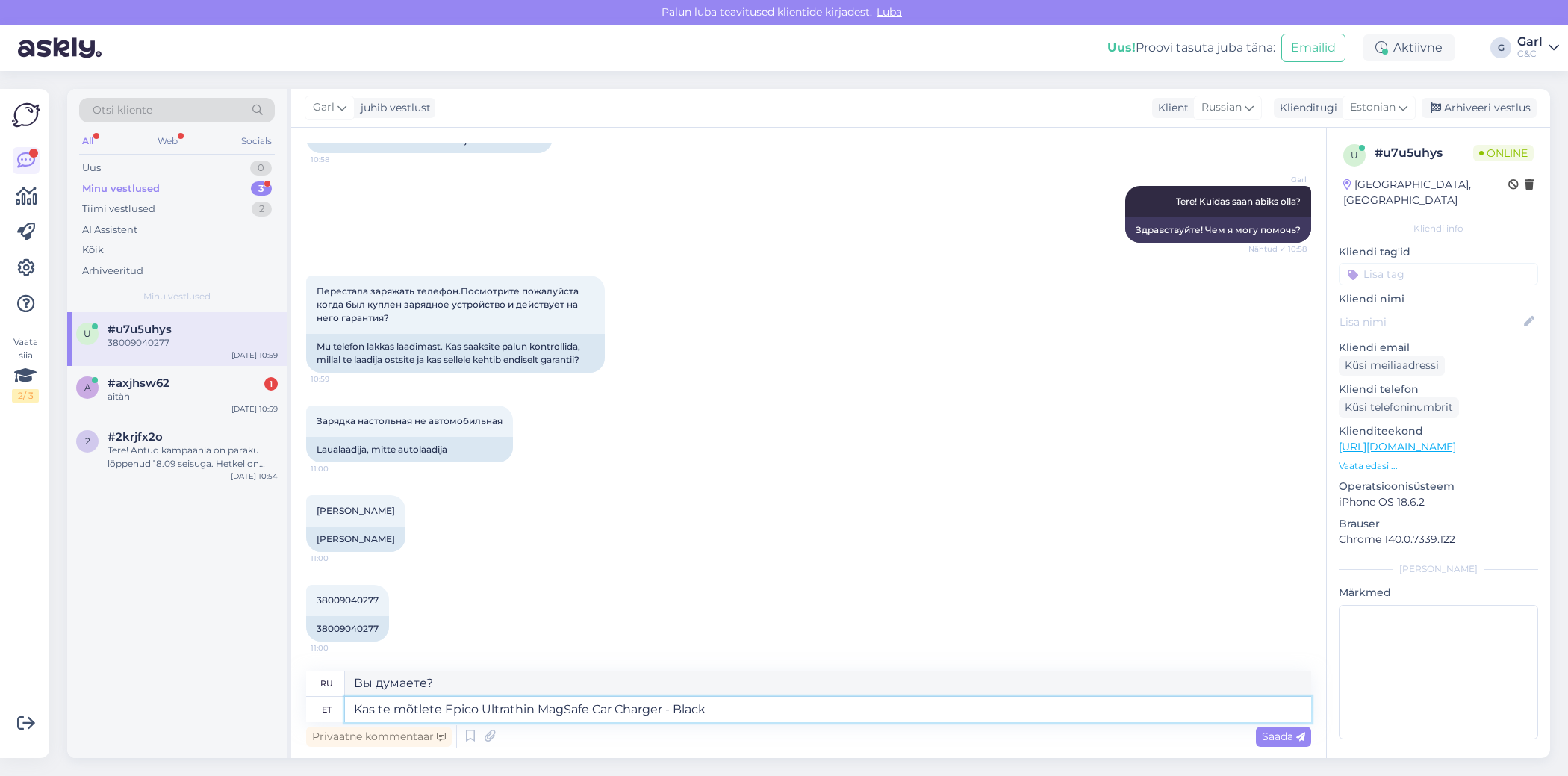
type textarea "Как вы думаете?"
type textarea "Kas te mõtlete Epico Ultrathin MagSafe Car Charger - Black too"
type textarea "Вы имеете в виду автомобильное зарядное устройство Epico Ultrathin MagSafe - че…"
type textarea "Kas te mõtlete Epico Ultrathin MagSafe Car Charger - Black toodet"
type textarea "Вы имеете в виду Epico Ultrathin MagSafe Car Charger - Black tood?"
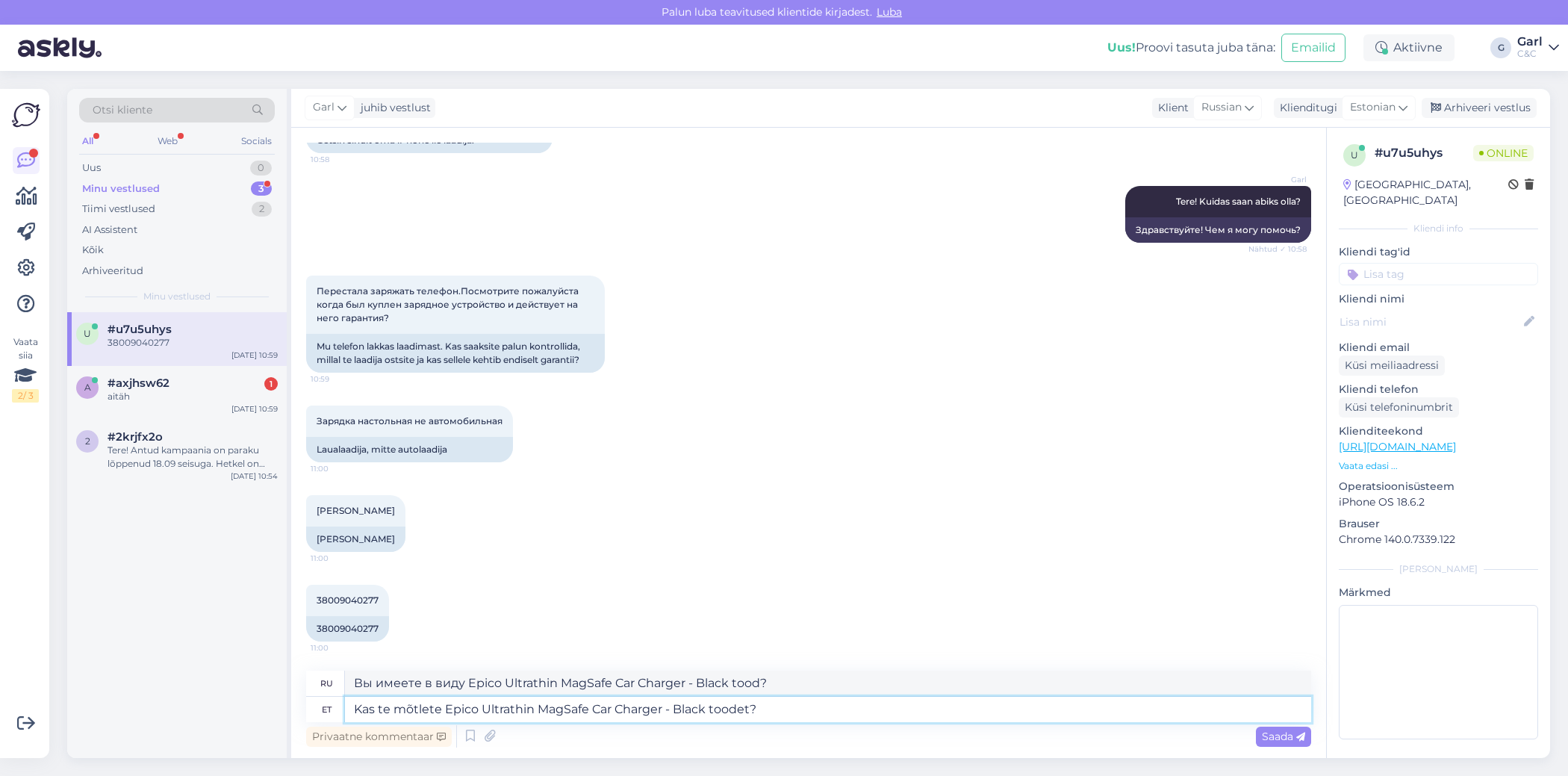
type textarea "Kas te mõtlete Epico Ultrathin MagSafe Car Charger - Black toodet?"
type textarea "Вы имеете в виду автомобильное зарядное устройство Epico Ultrathin MagSafe - Bl…"
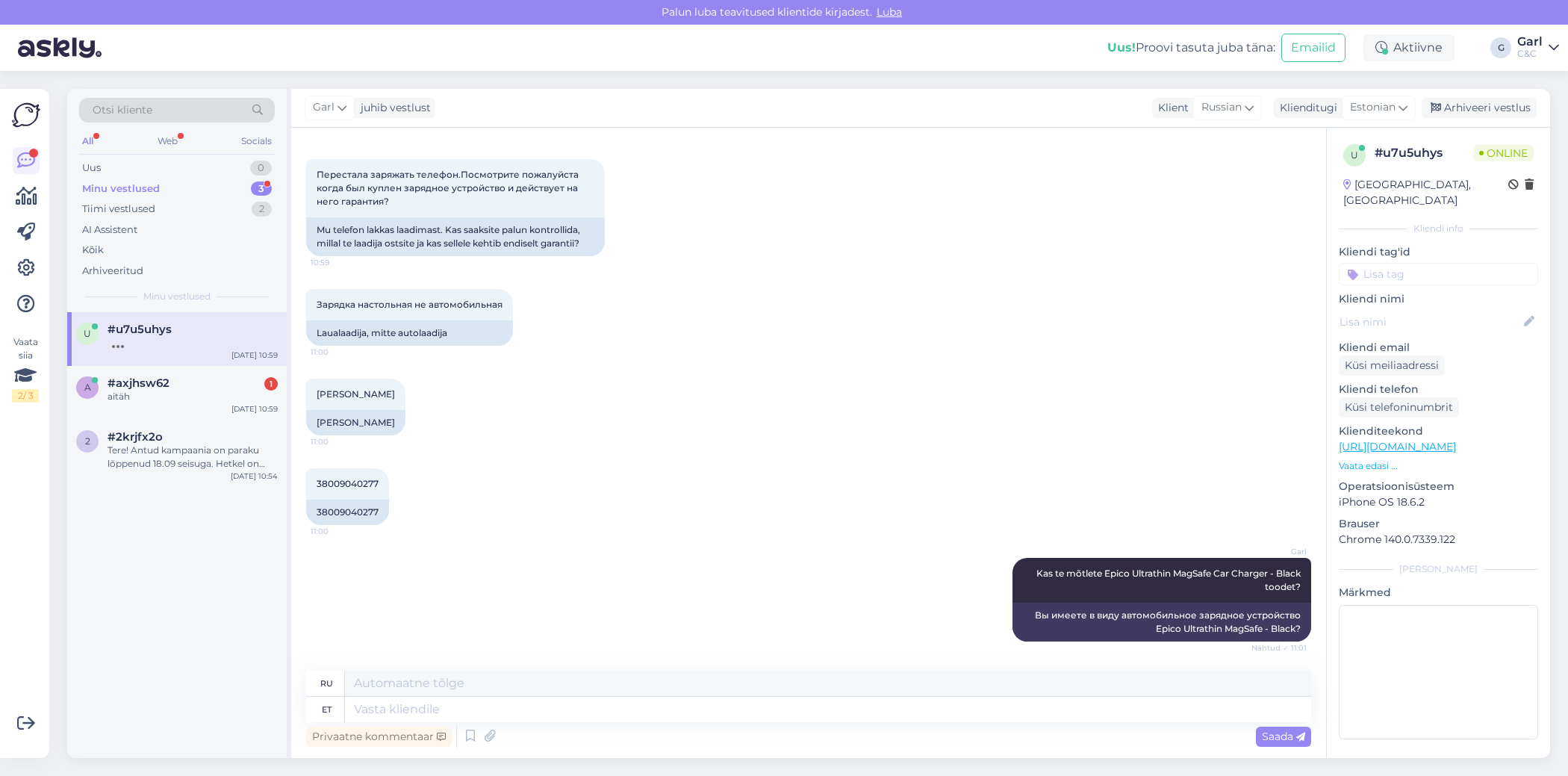
scroll to position [421, 0]
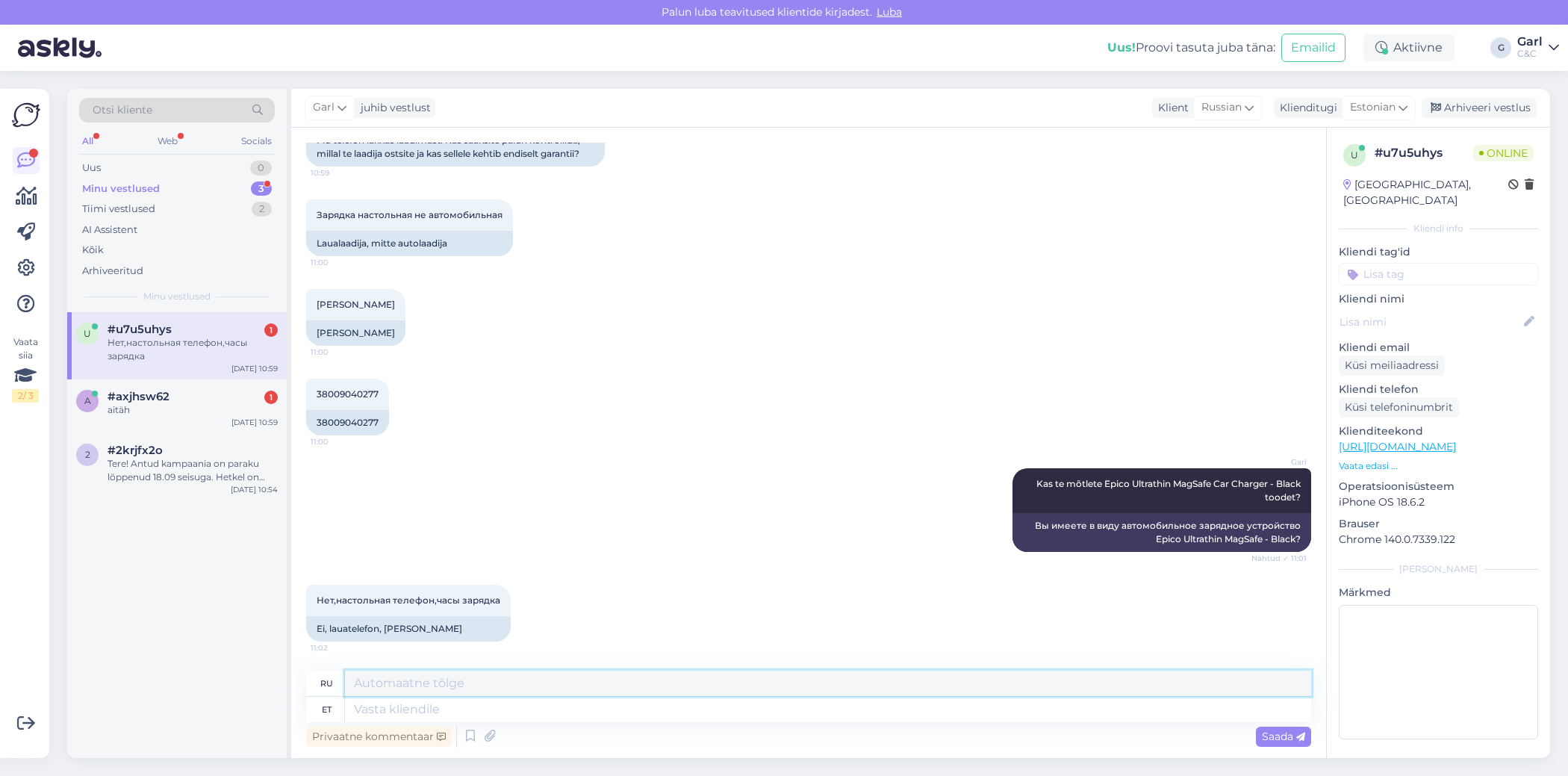
click at [533, 694] on textarea at bounding box center [828, 682] width 967 height 25
click at [579, 718] on textarea at bounding box center [828, 709] width 967 height 25
type textarea "Kahjuks het"
type textarea "К сожалению"
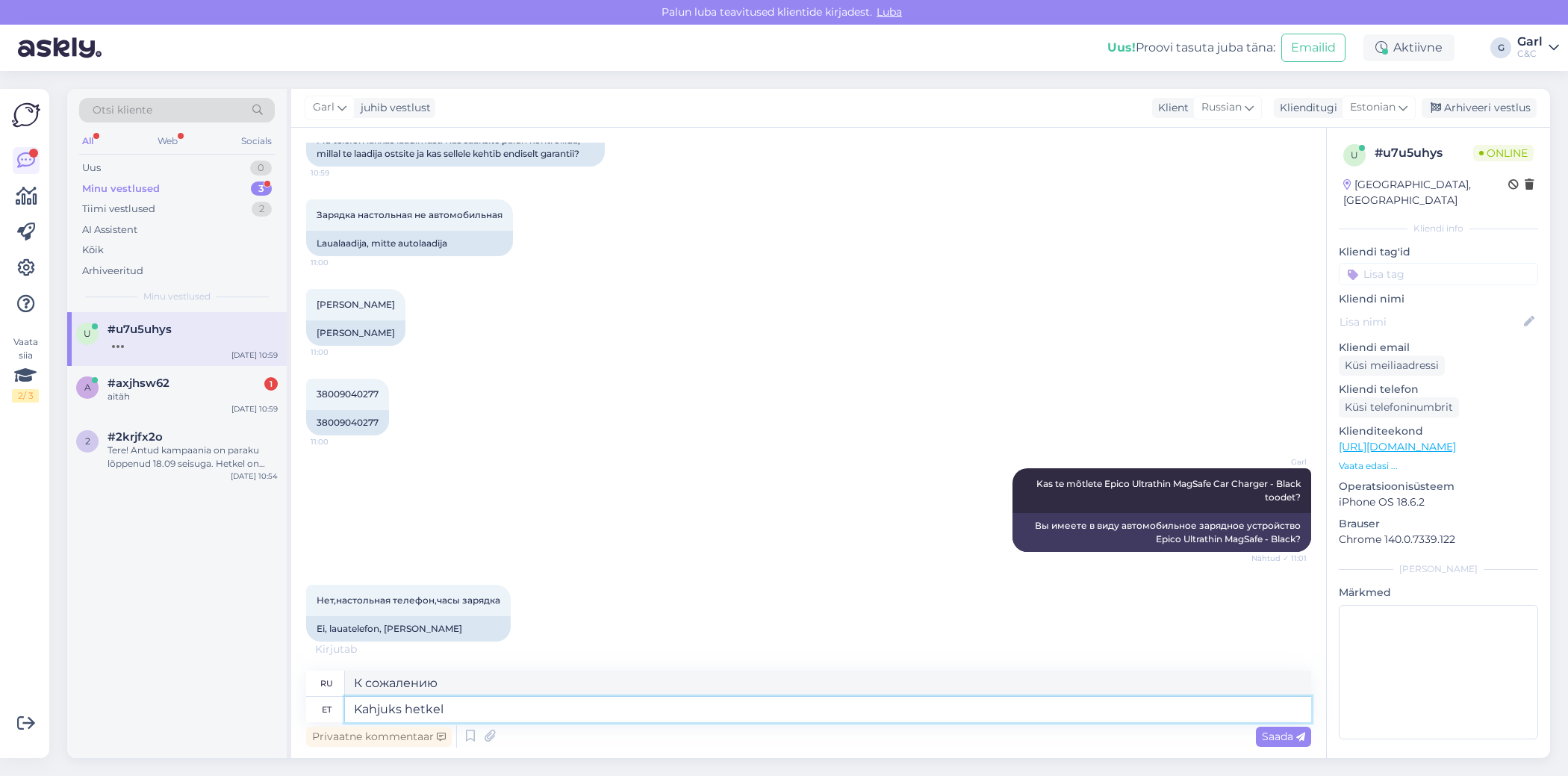
type textarea "Kahjuks hetkel"
type textarea "К сожалению, на данный момент"
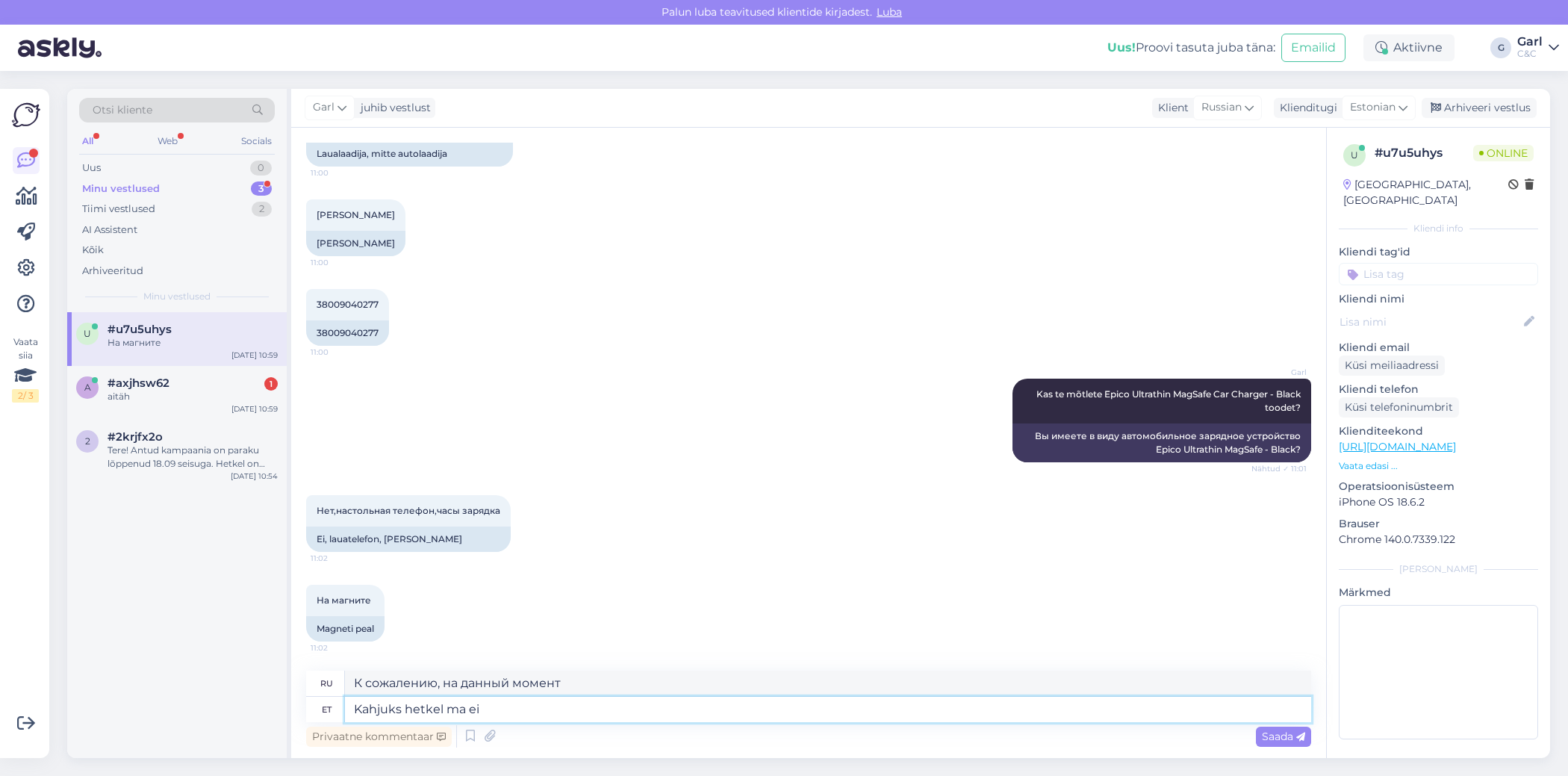
type textarea "Kahjuks hetkel ma ei"
type textarea "К сожалению, на данный момент я"
type textarea "Kahjuks hetkel ma ei n"
type textarea "К сожалению, на данный момент я не"
type textarea "Kahjuks hetkel ma ei näe, et"
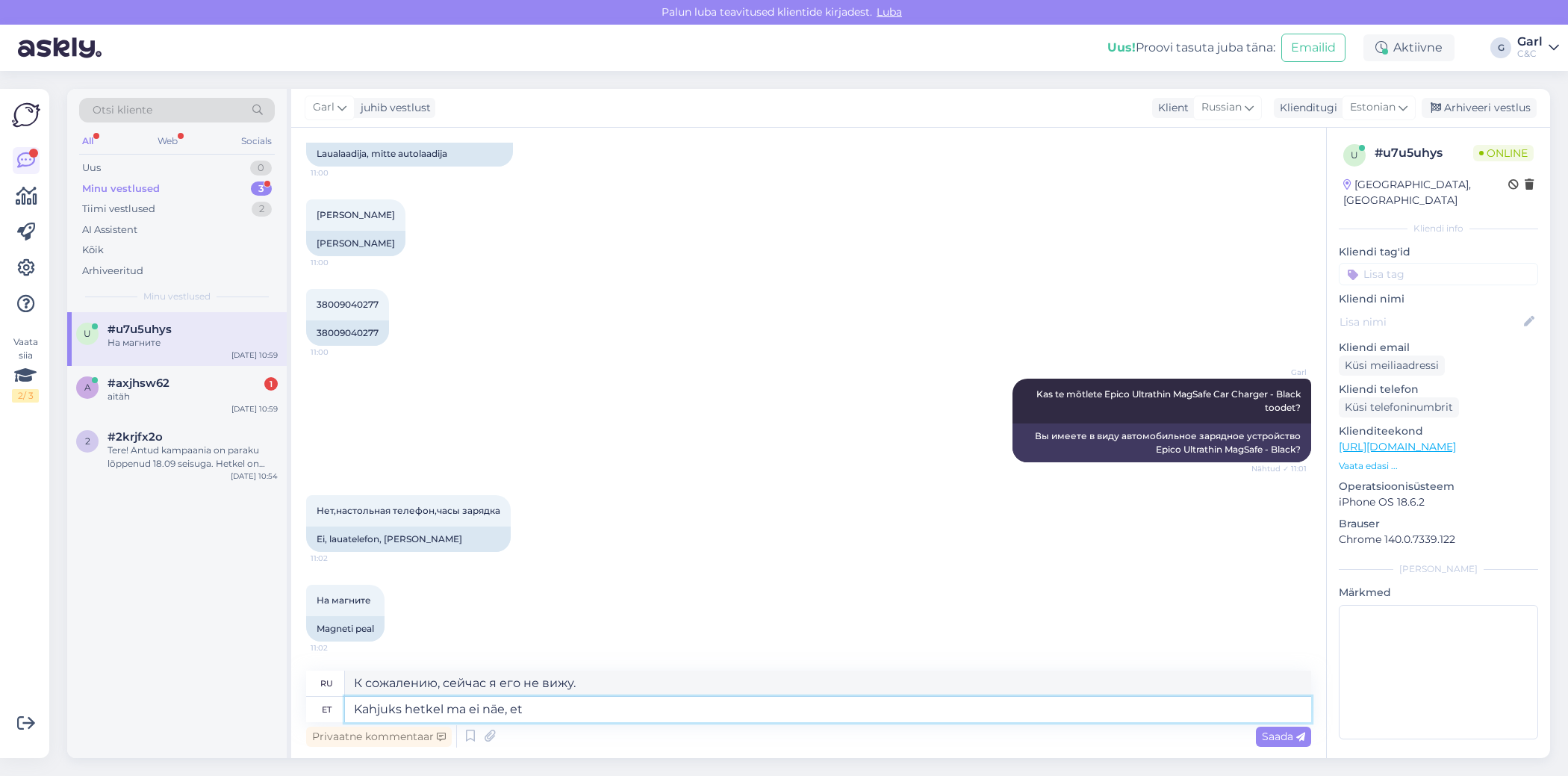
type textarea "К сожалению, на данный момент я этого не вижу."
type textarea "Kahjuks hetkel ma ei näe, et [PERSON_NAME]"
type textarea "К сожалению, на данный момент я не вижу, что [PERSON_NAME]"
type textarea "Kahjuks hetkel ma ei näe, et [PERSON_NAME] nim"
type textarea "К сожалению, на данный момент я не вижу, что [PERSON_NAME]"
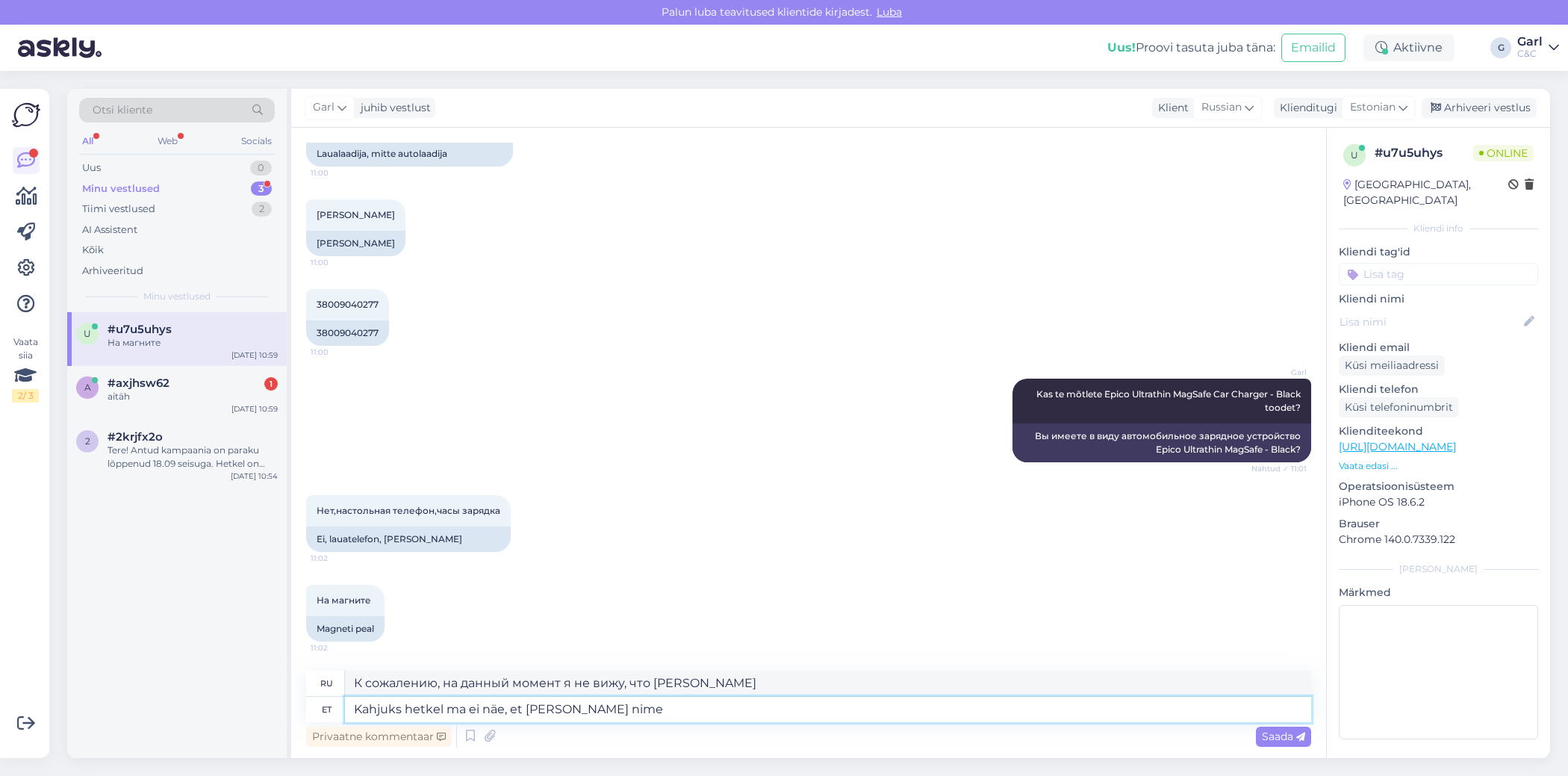
type textarea "Kahjuks hetkel ma ei näe, et [PERSON_NAME] nime"
type textarea "К сожалению, на данный момент я не вижу имени [PERSON_NAME]."
type textarea "Kahjuks hetkel ma ei näe, et [PERSON_NAME] nime all o"
type textarea "К сожалению, на данный момент я не вижу этого под именем [PERSON_NAME]."
type textarea "Kahjuks hetkel ma ei näe, et [PERSON_NAME] nime all oleks te"
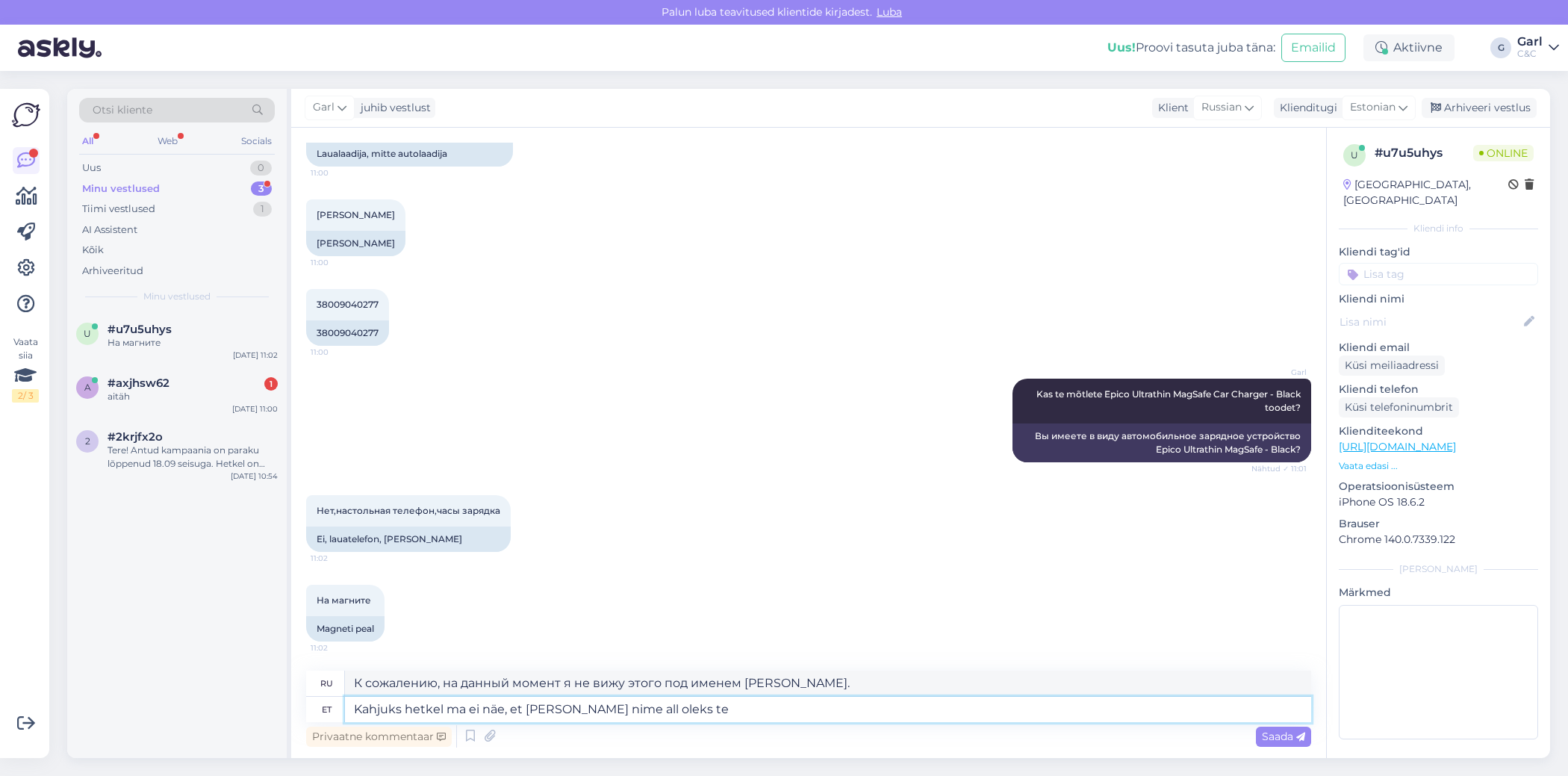
type textarea "К сожалению, на данный момент я не вижу ничего под именем [PERSON_NAME]."
type textarea "Kahjuks hetkel ma ei näe, et [PERSON_NAME] nime all oleks teisi la"
type textarea "К сожалению, на данный момент я не вижу других пользователей под именем [PERSON…"
type textarea "Kahjuks hetkel ma ei näe, et [PERSON_NAME] nime all oleks teisi laadijaid."
type textarea "К сожалению, на данный момент я не вижу других зарядных устройств под именем [P…"
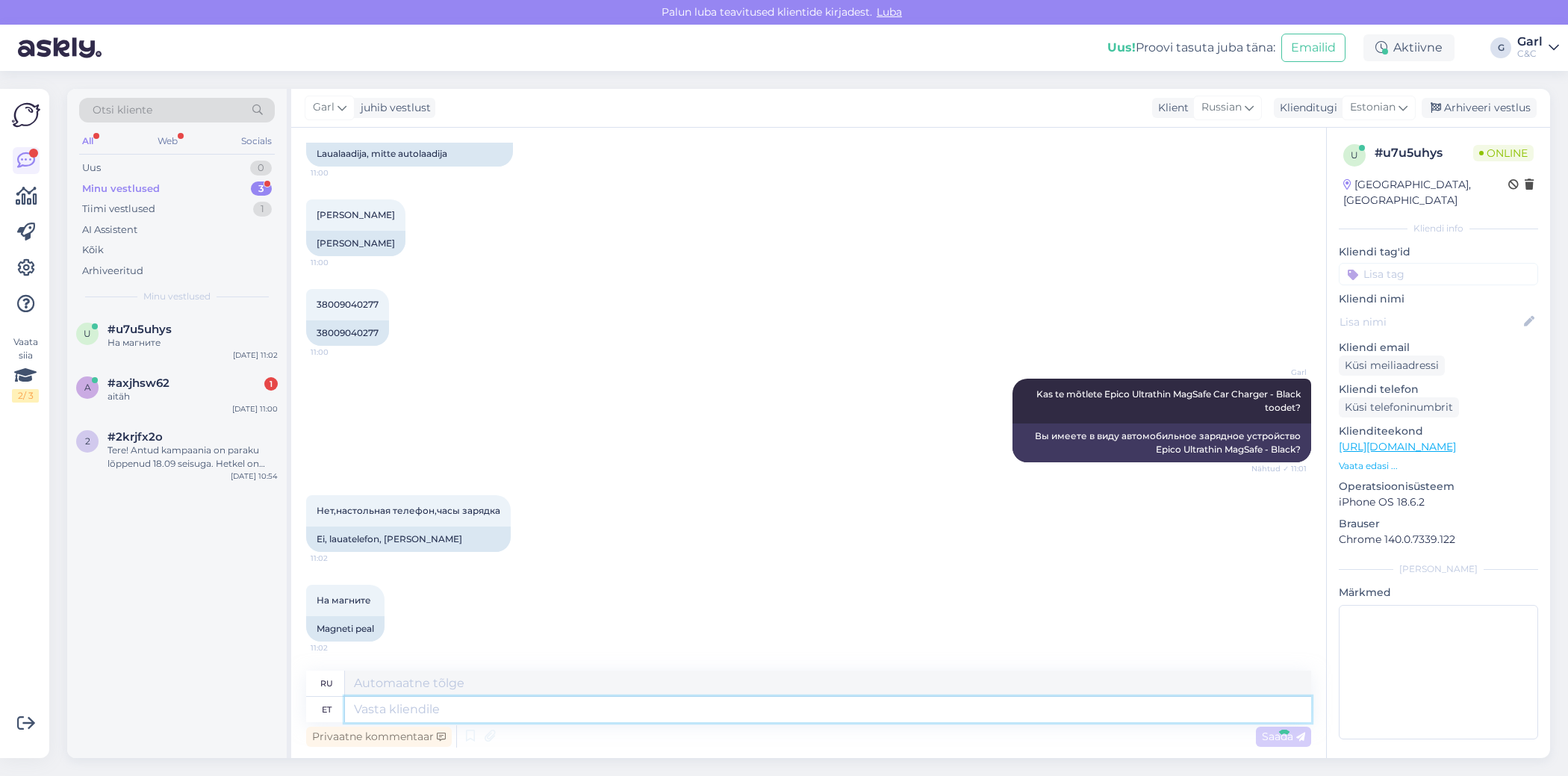
scroll to position [627, 0]
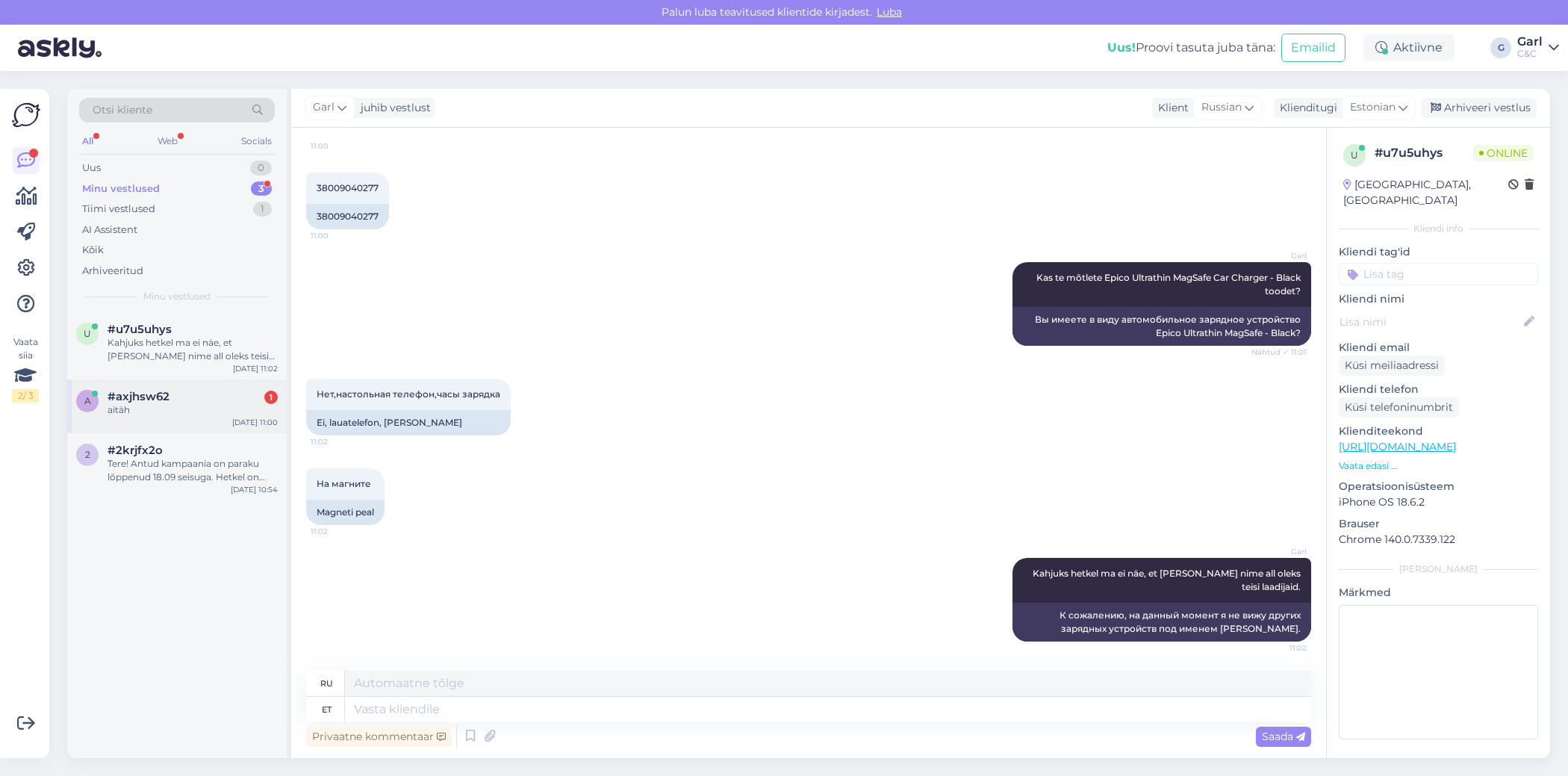
click at [249, 409] on div "aitäh" at bounding box center [192, 410] width 170 height 13
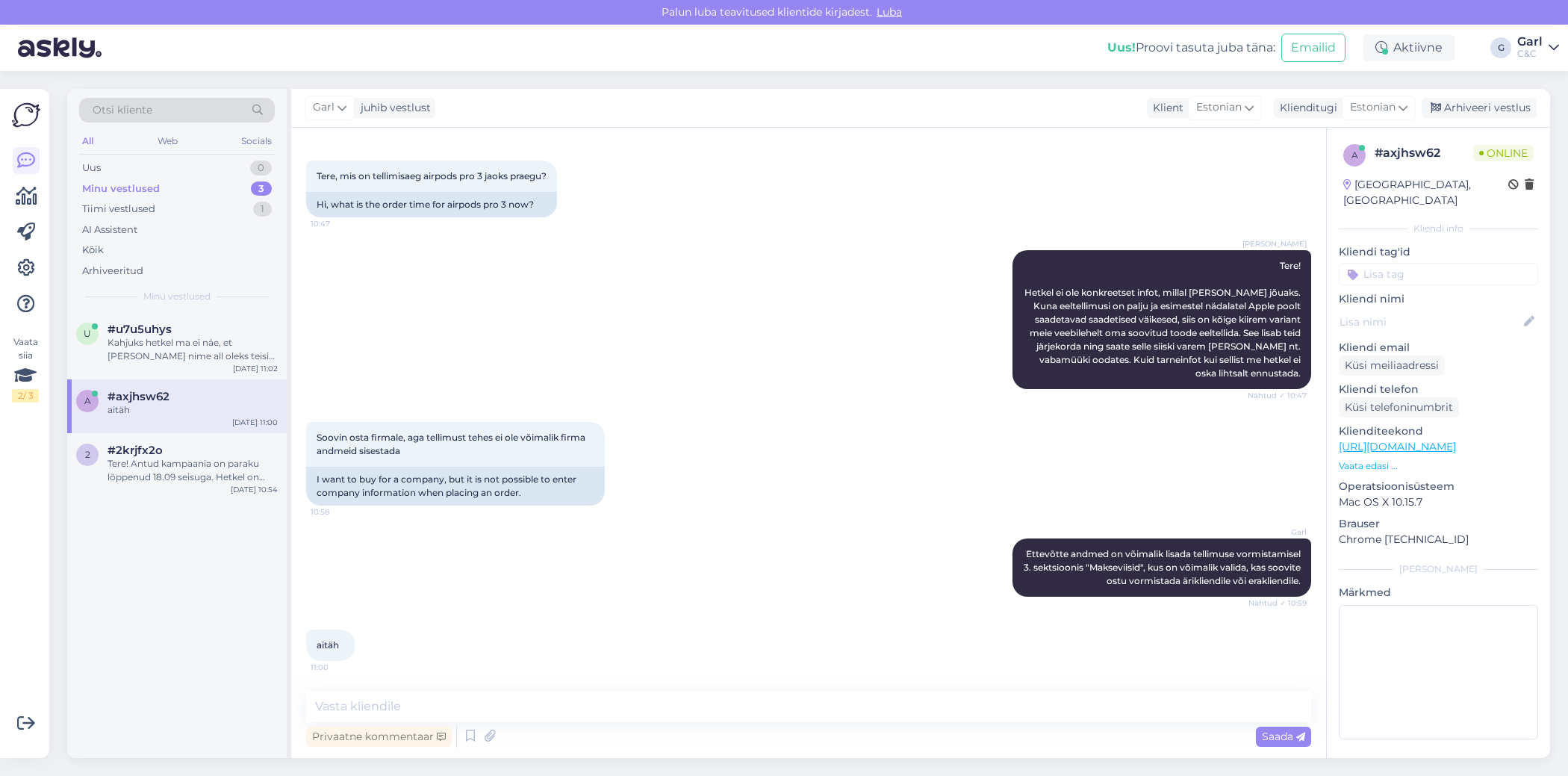
scroll to position [60, 0]
click at [244, 200] on div "Tiimi vestlused 1" at bounding box center [177, 209] width 195 height 20
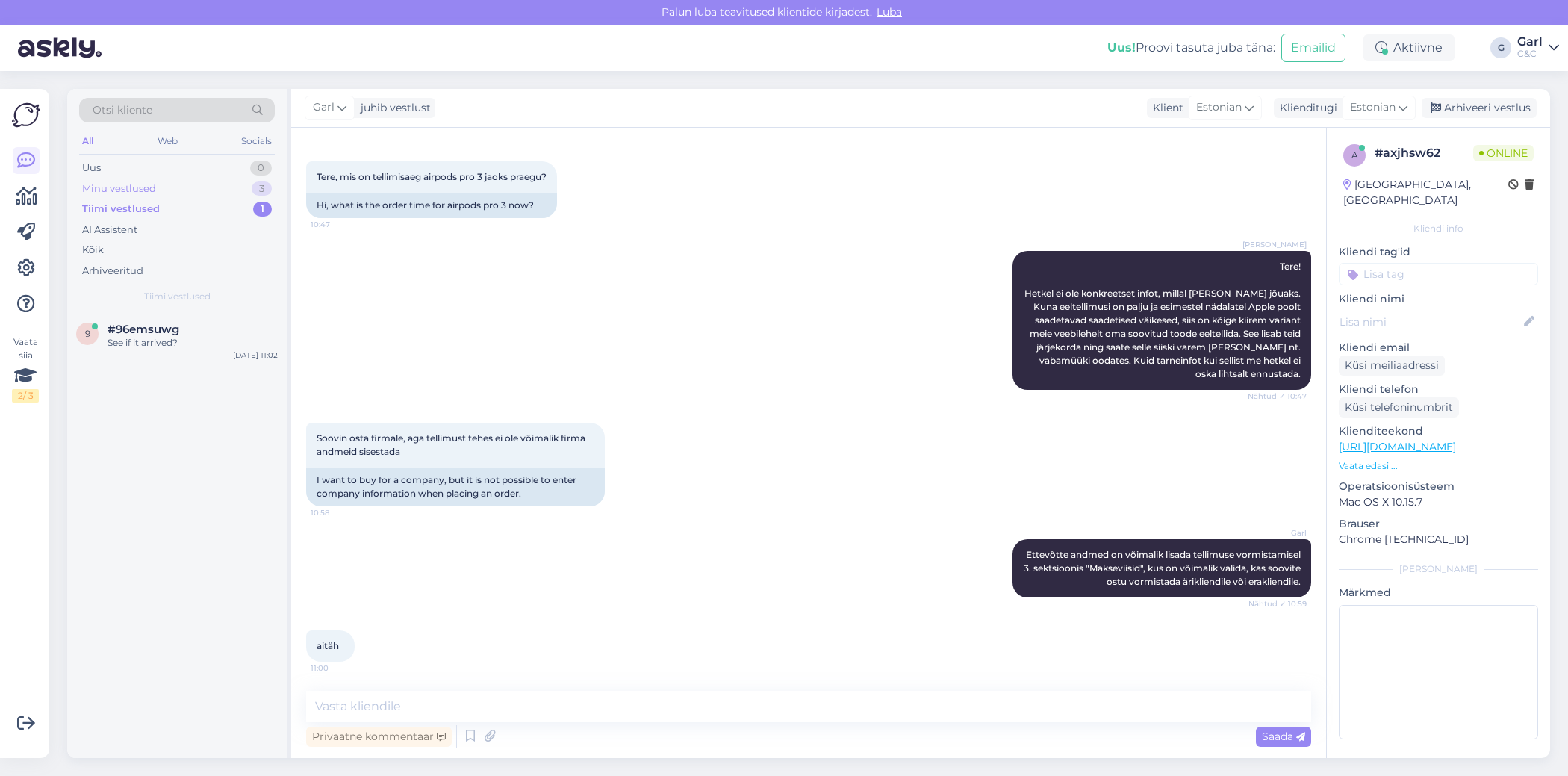
click at [242, 188] on div "Minu vestlused 3" at bounding box center [177, 189] width 195 height 20
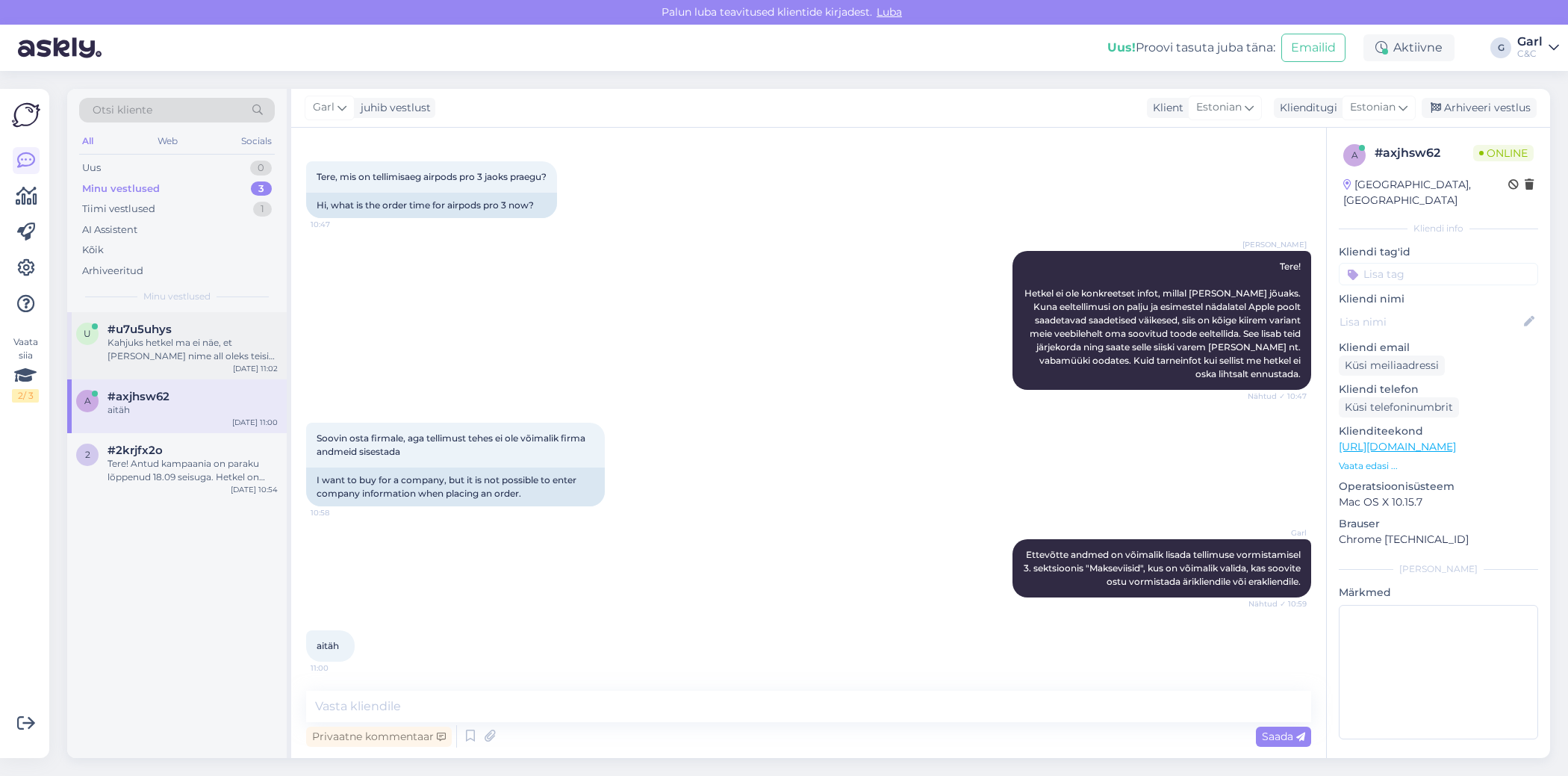
click at [204, 321] on div "u #u7u5uhys Kahjuks hetkel ma ei näe, et [PERSON_NAME] nime all oleks teisi laa…" at bounding box center [177, 346] width 219 height 67
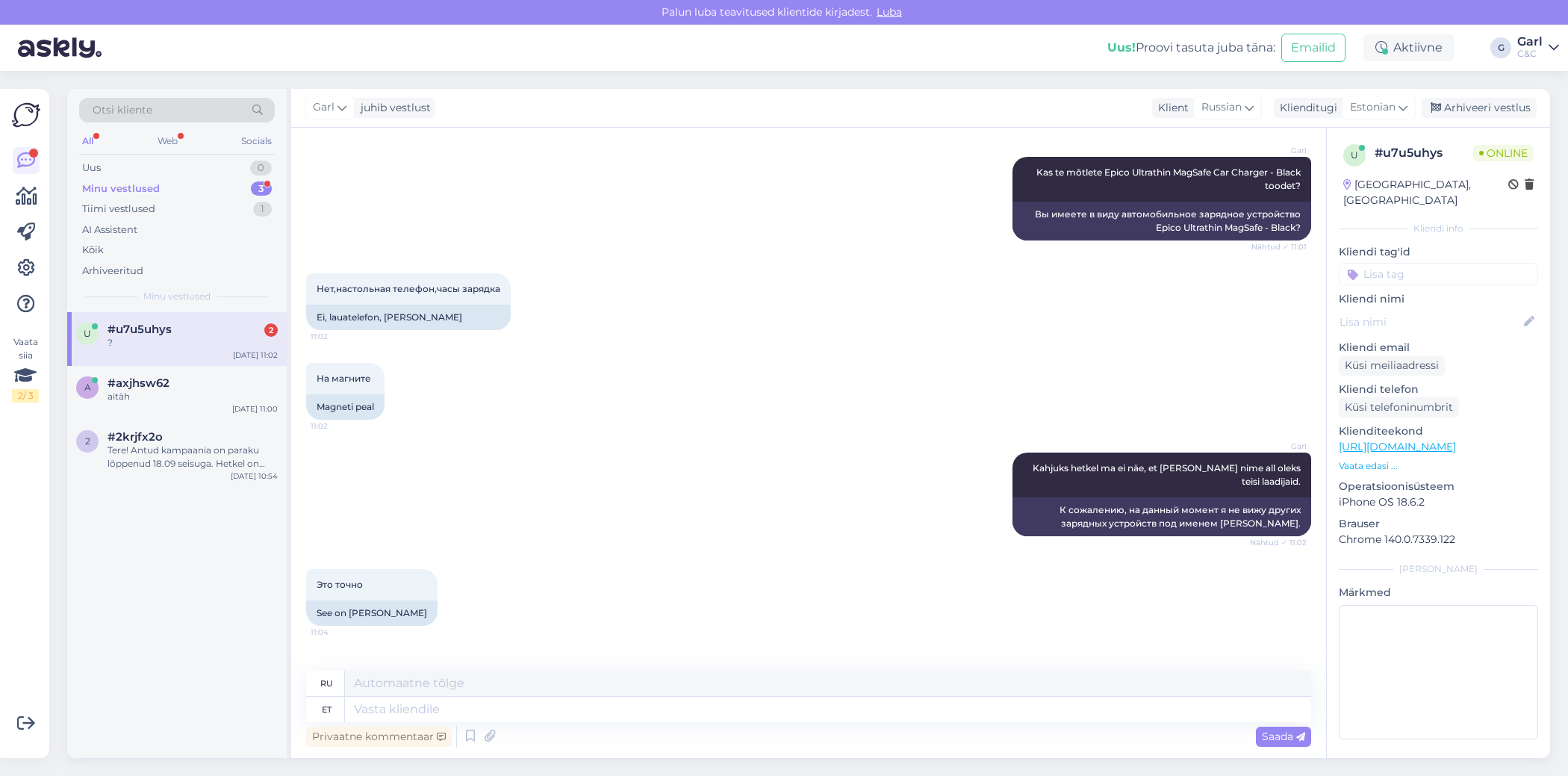
scroll to position [807, 0]
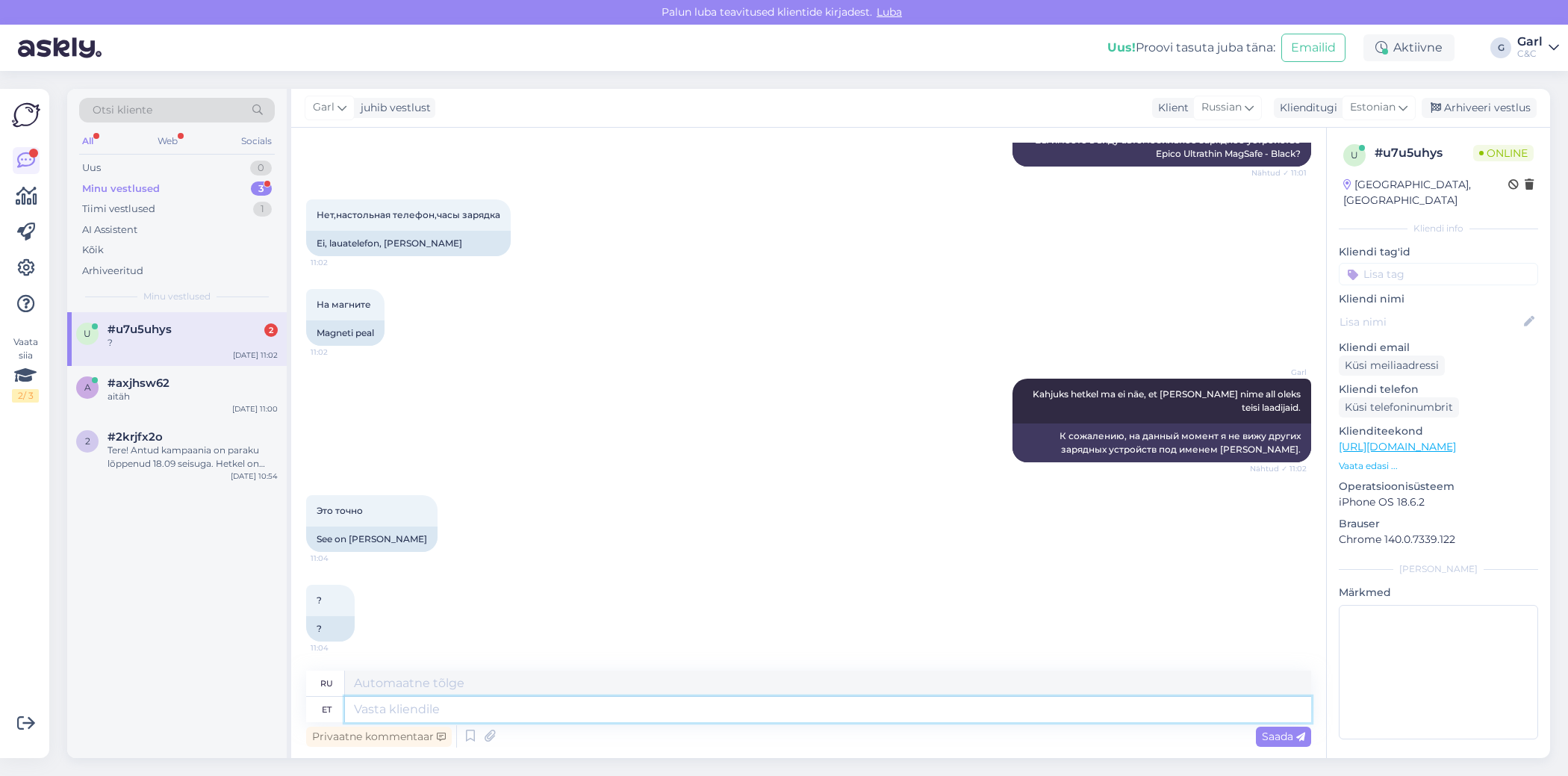
click at [408, 708] on textarea at bounding box center [828, 709] width 967 height 25
type textarea "Jah, n"
type textarea "Да,"
type textarea "Jah, näen, et o"
type textarea "Да, я это понимаю."
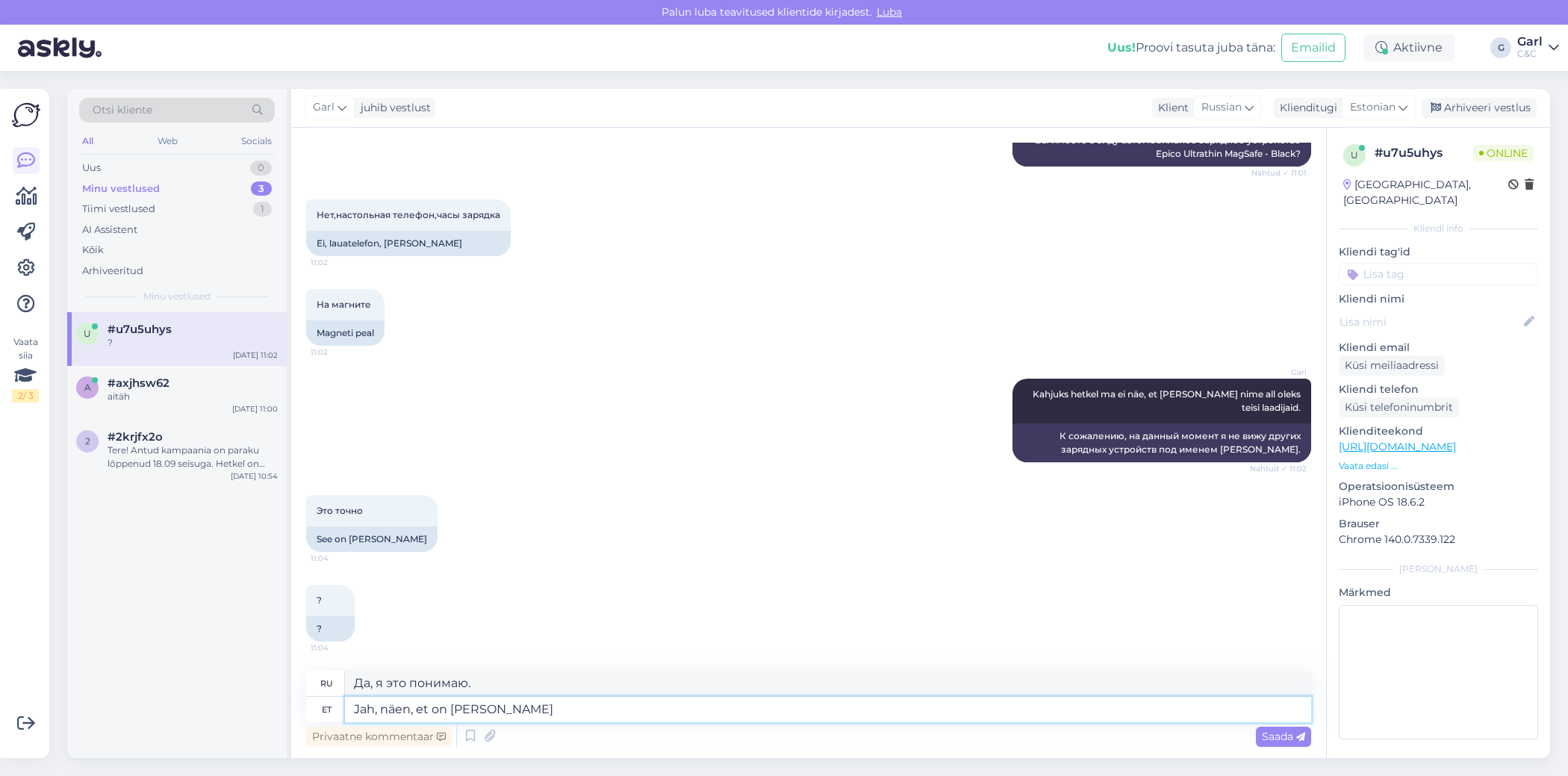
type textarea "Jah, näen, et on [PERSON_NAME]"
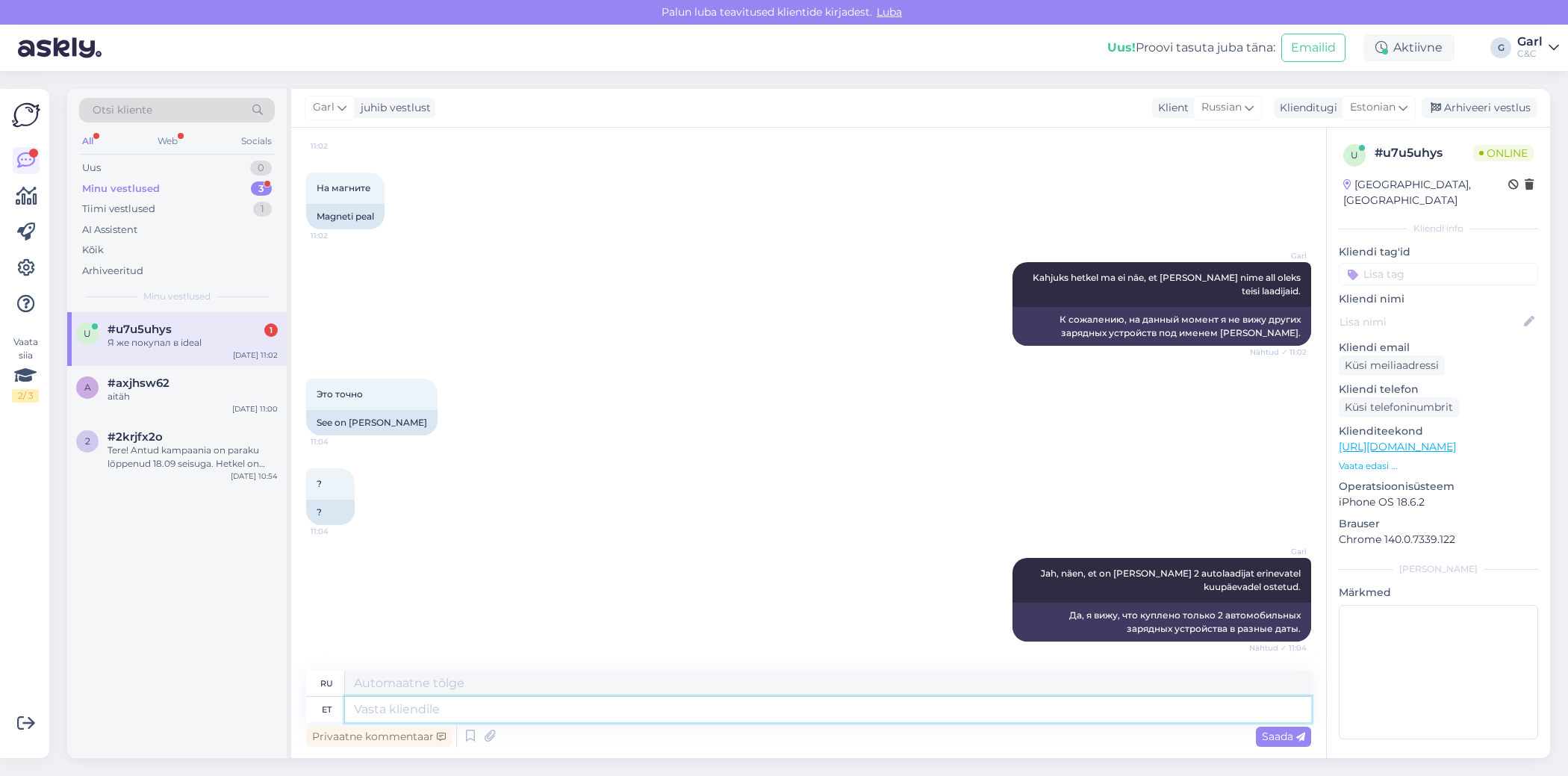
scroll to position [1012, 0]
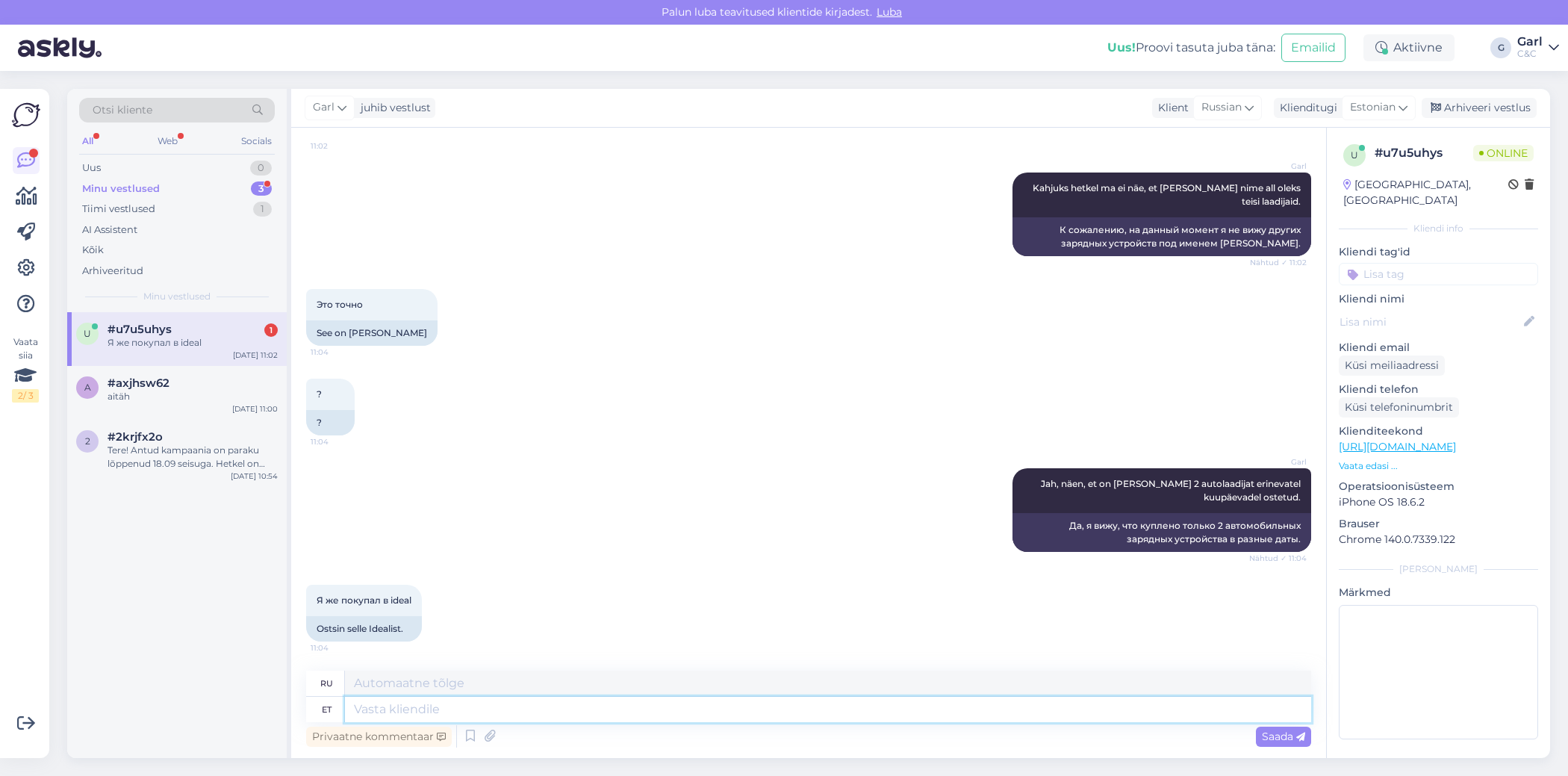
click at [469, 712] on textarea at bounding box center [828, 709] width 967 height 25
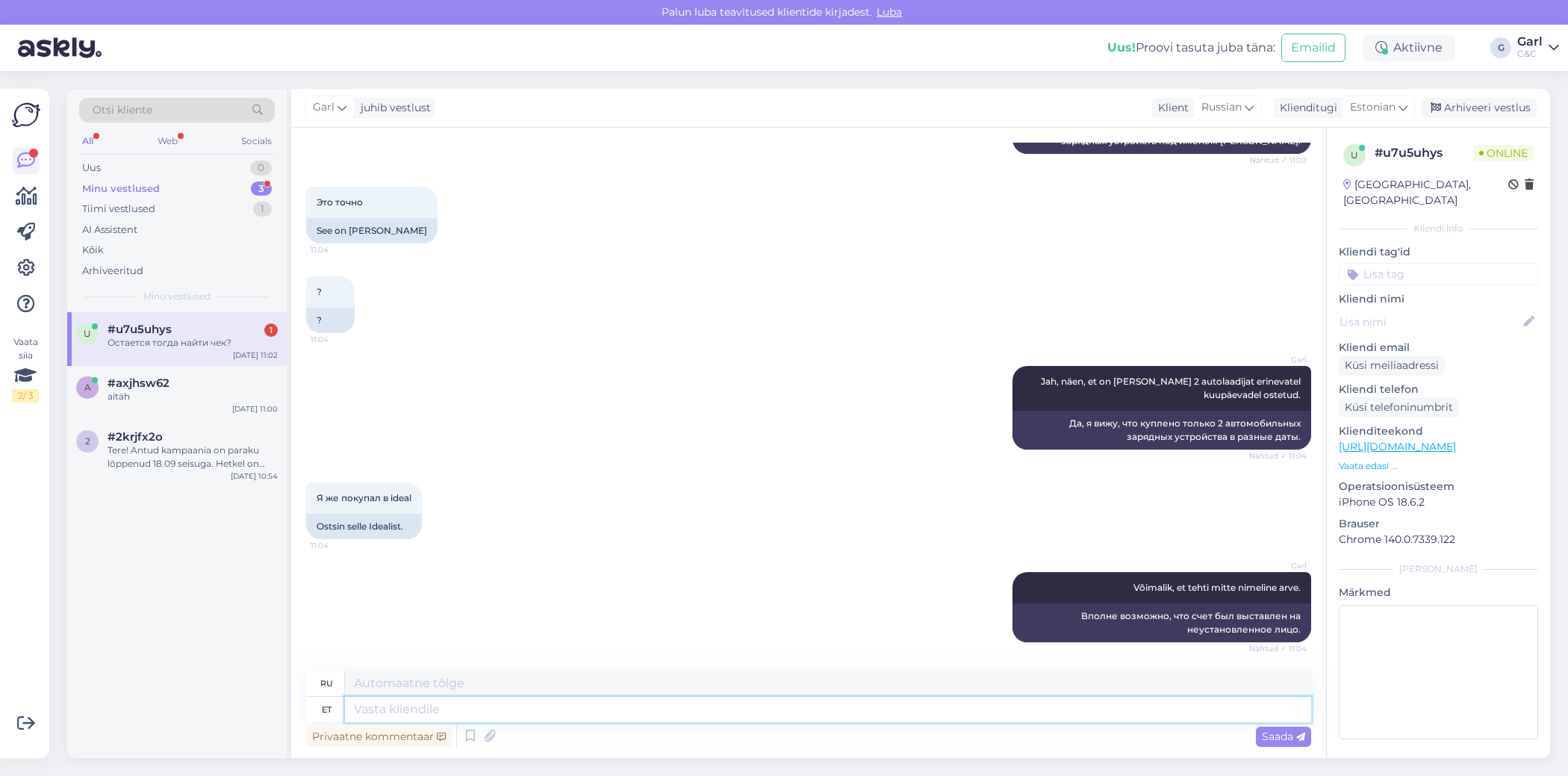
scroll to position [1204, 0]
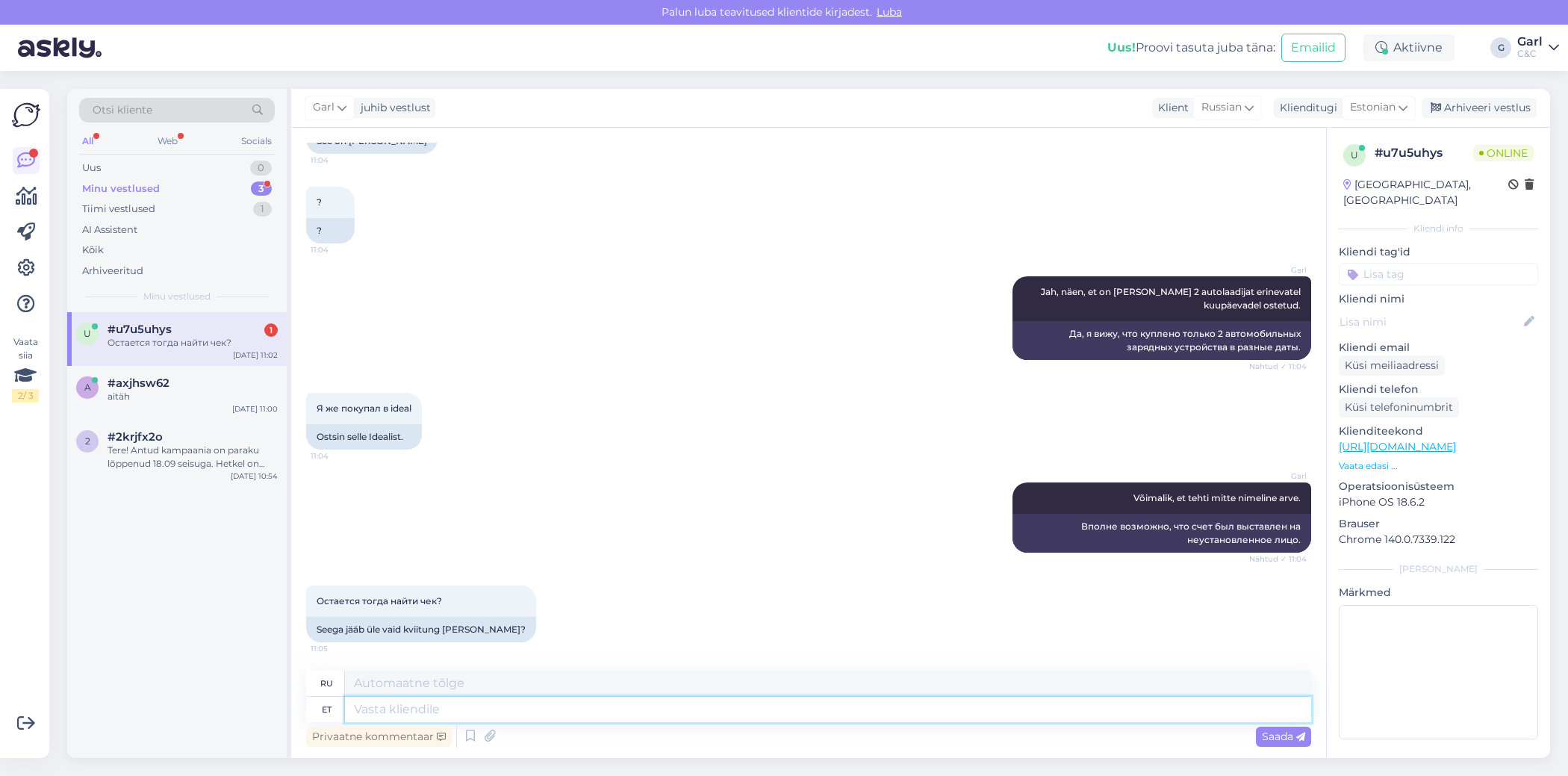
click at [517, 712] on textarea at bounding box center [828, 709] width 967 height 25
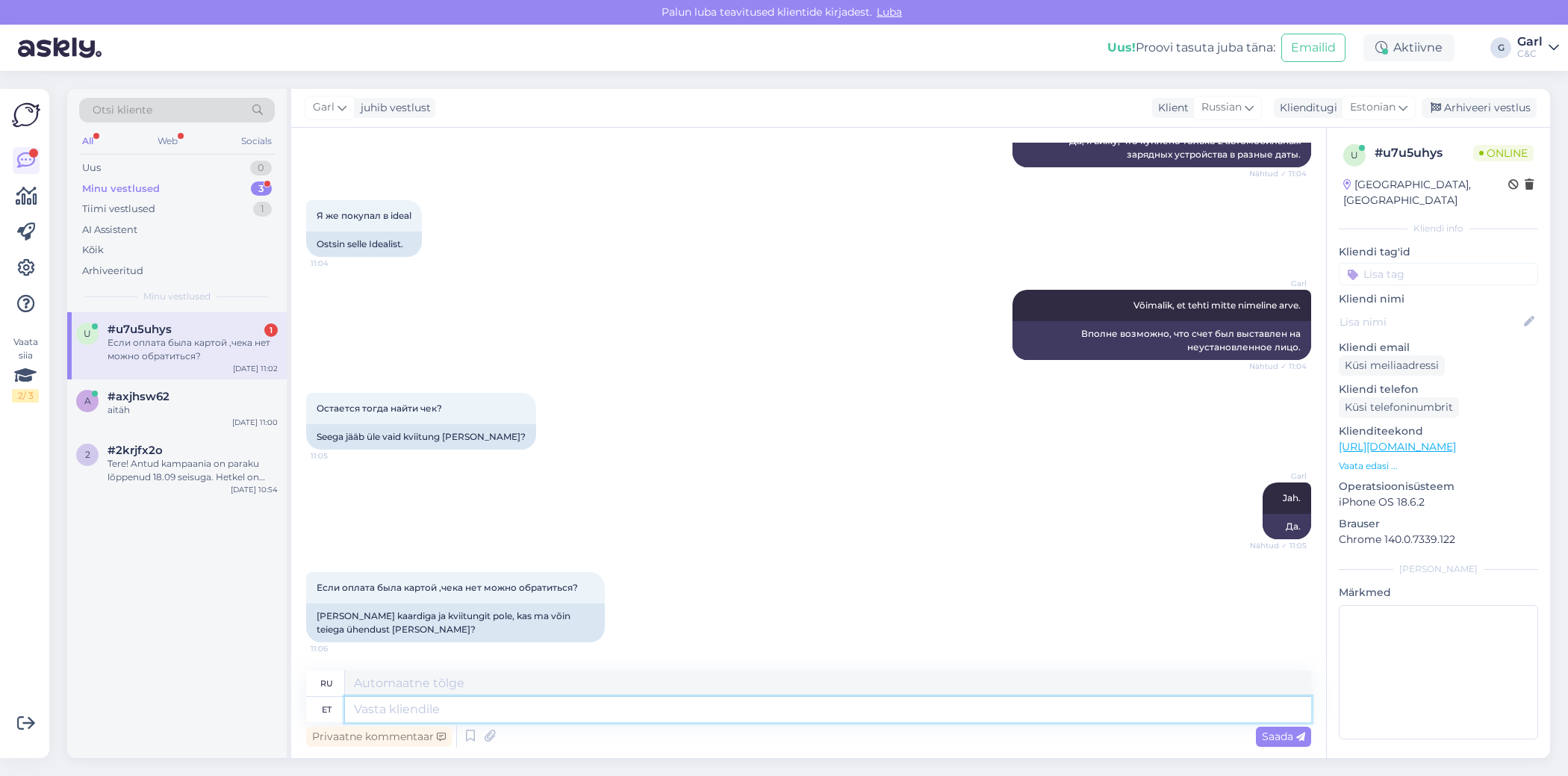
scroll to position [1486, 0]
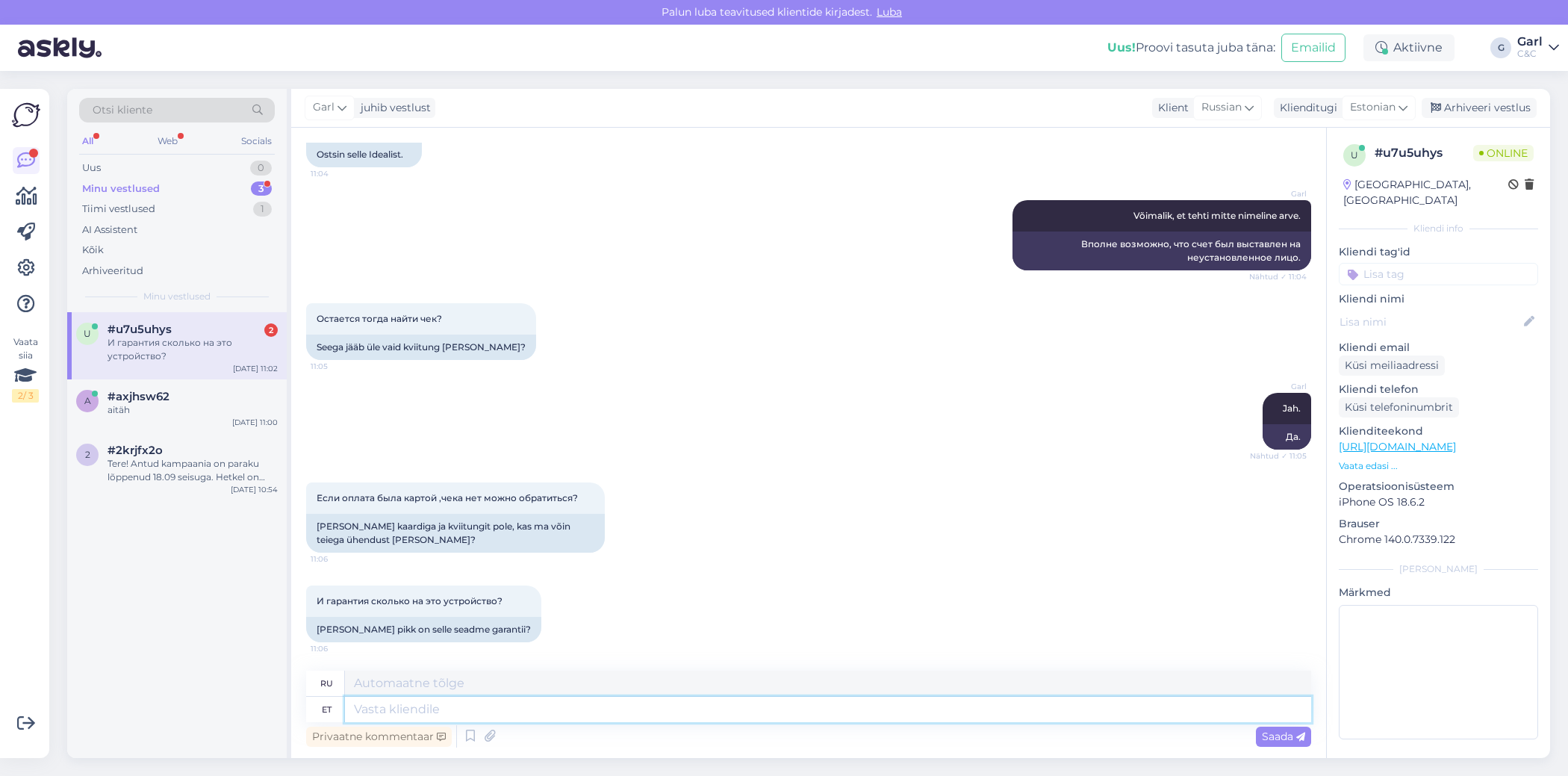
click at [557, 716] on textarea at bounding box center [828, 709] width 967 height 25
click at [557, 709] on textarea at bounding box center [828, 709] width 967 height 25
click at [568, 685] on textarea at bounding box center [828, 682] width 967 height 25
click at [548, 707] on textarea at bounding box center [828, 709] width 967 height 25
click at [598, 716] on textarea "Eraisikule ostes 2 aastat." at bounding box center [828, 709] width 967 height 25
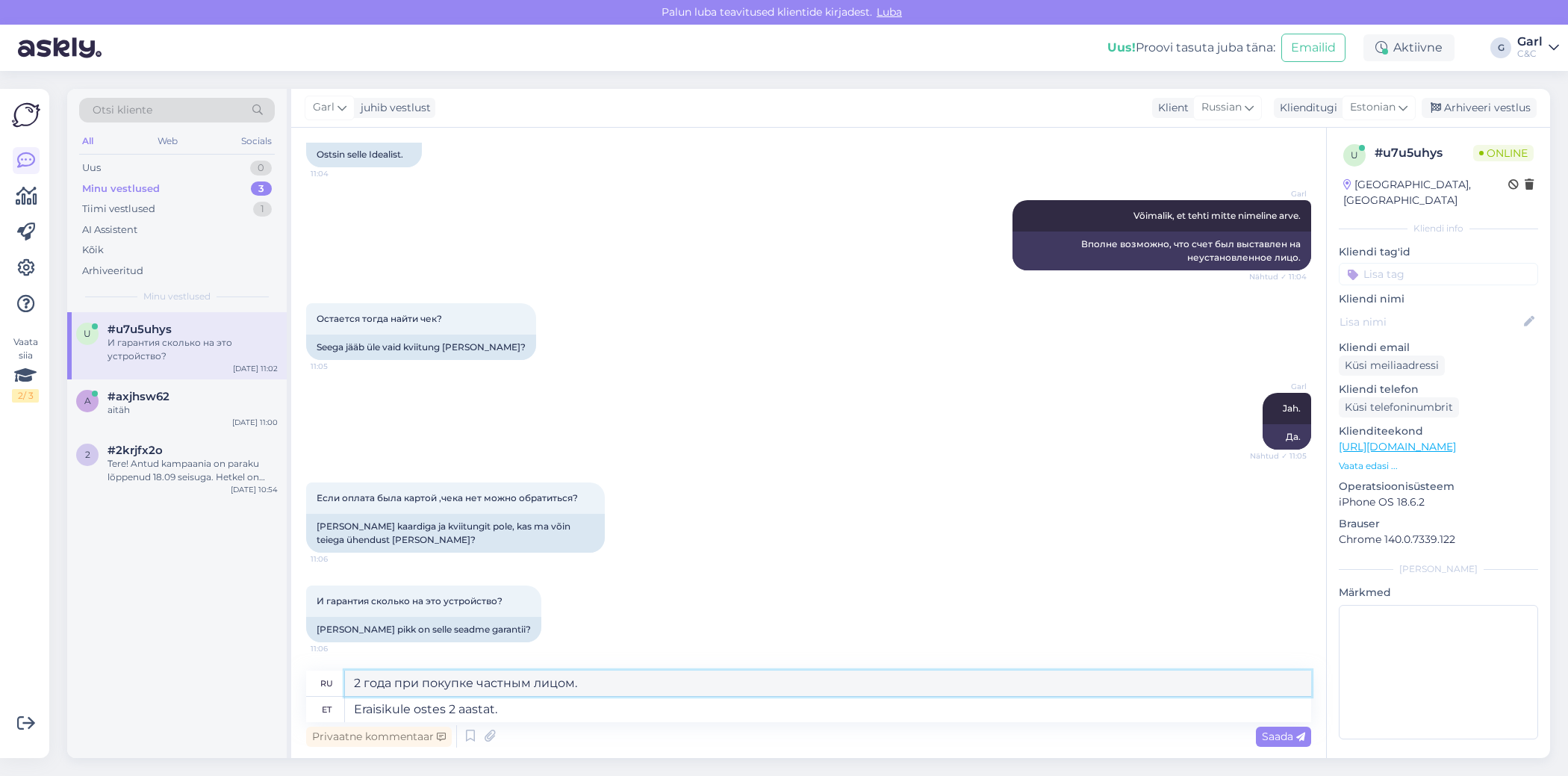
click at [616, 694] on textarea "2 года при покупке частным лицом." at bounding box center [828, 682] width 967 height 25
click at [607, 710] on textarea "Eraisikule ostes 2 aastat." at bounding box center [828, 709] width 967 height 25
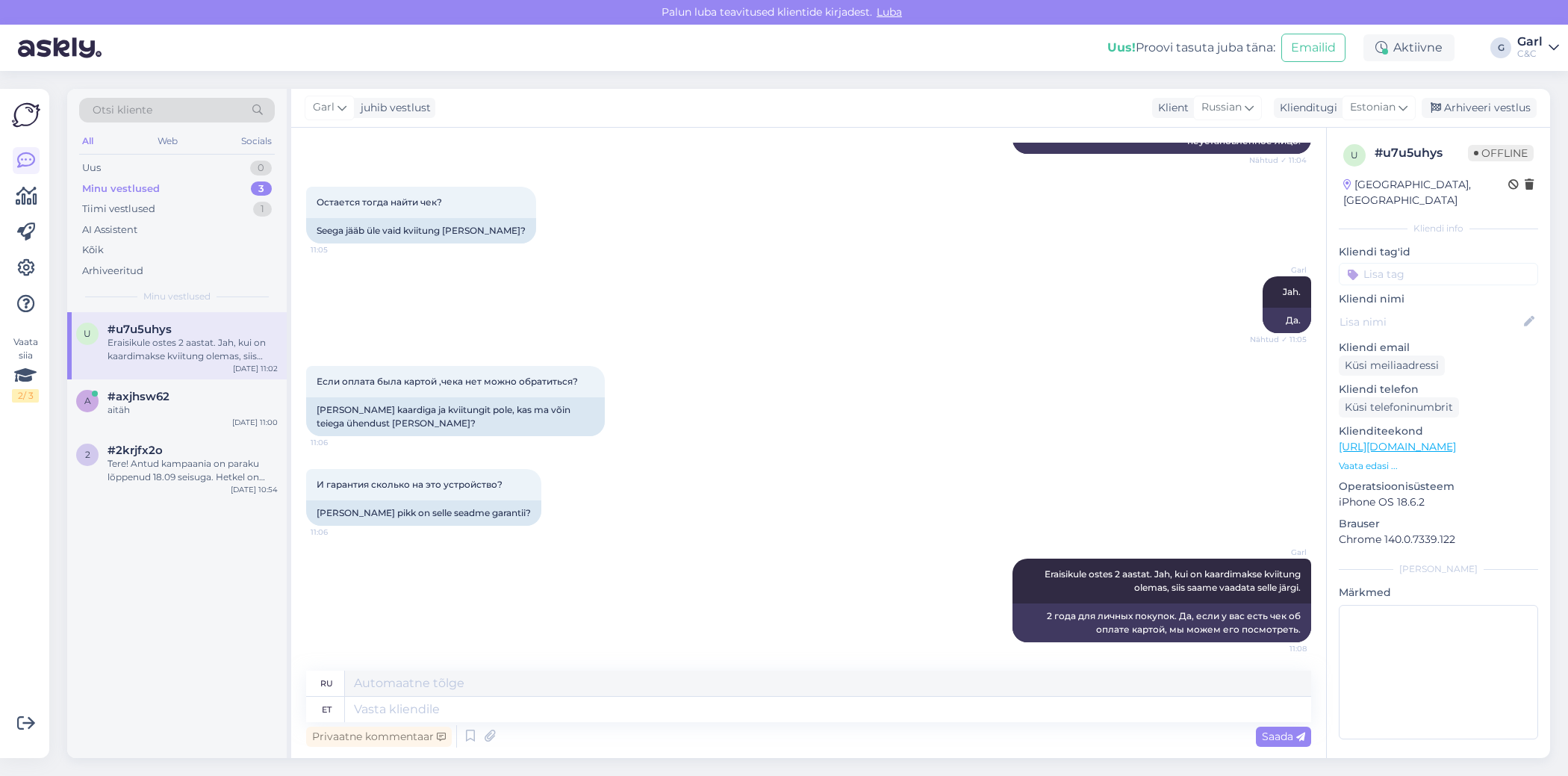
click at [233, 185] on div "Minu vestlused 3" at bounding box center [177, 189] width 195 height 20
click at [240, 163] on div "Uus 1" at bounding box center [177, 168] width 195 height 20
click at [189, 359] on div "Tere, Kas teil on müügil ka privacy screen protectorit air m4 arvutile?" at bounding box center [192, 349] width 170 height 27
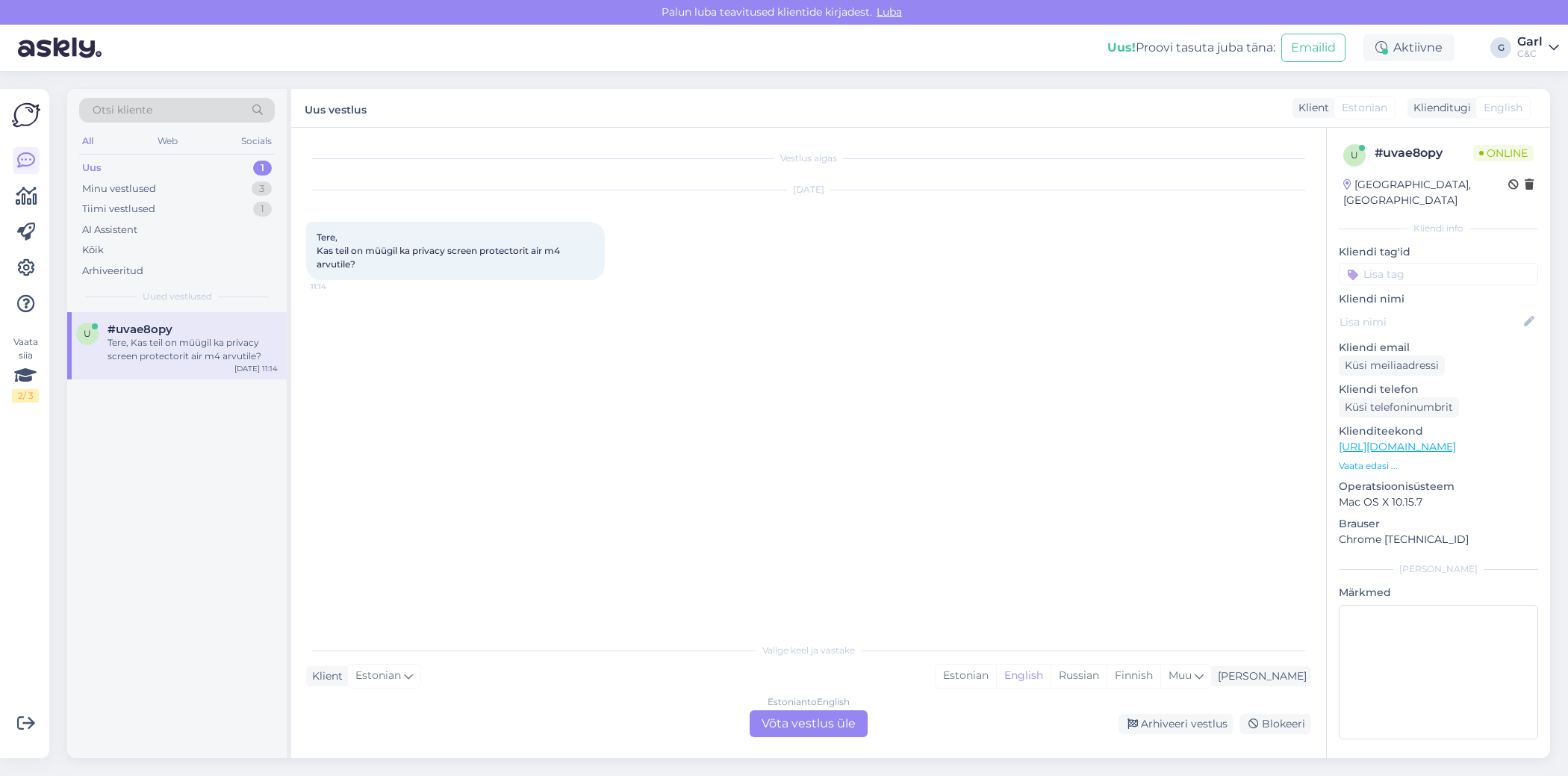
scroll to position [0, 0]
click at [1005, 687] on div "Estonian English Russian Finnish Muu" at bounding box center [1074, 676] width 277 height 24
click at [936, 617] on div "Vestlus algas [DATE] Tere, Kas teil on müügil ka privacy screen protectorit air…" at bounding box center [815, 381] width 1019 height 479
click at [996, 673] on div "Estonian" at bounding box center [966, 676] width 60 height 22
click at [833, 725] on div "Estonian to Estonian Võta vestlus üle" at bounding box center [809, 723] width 118 height 27
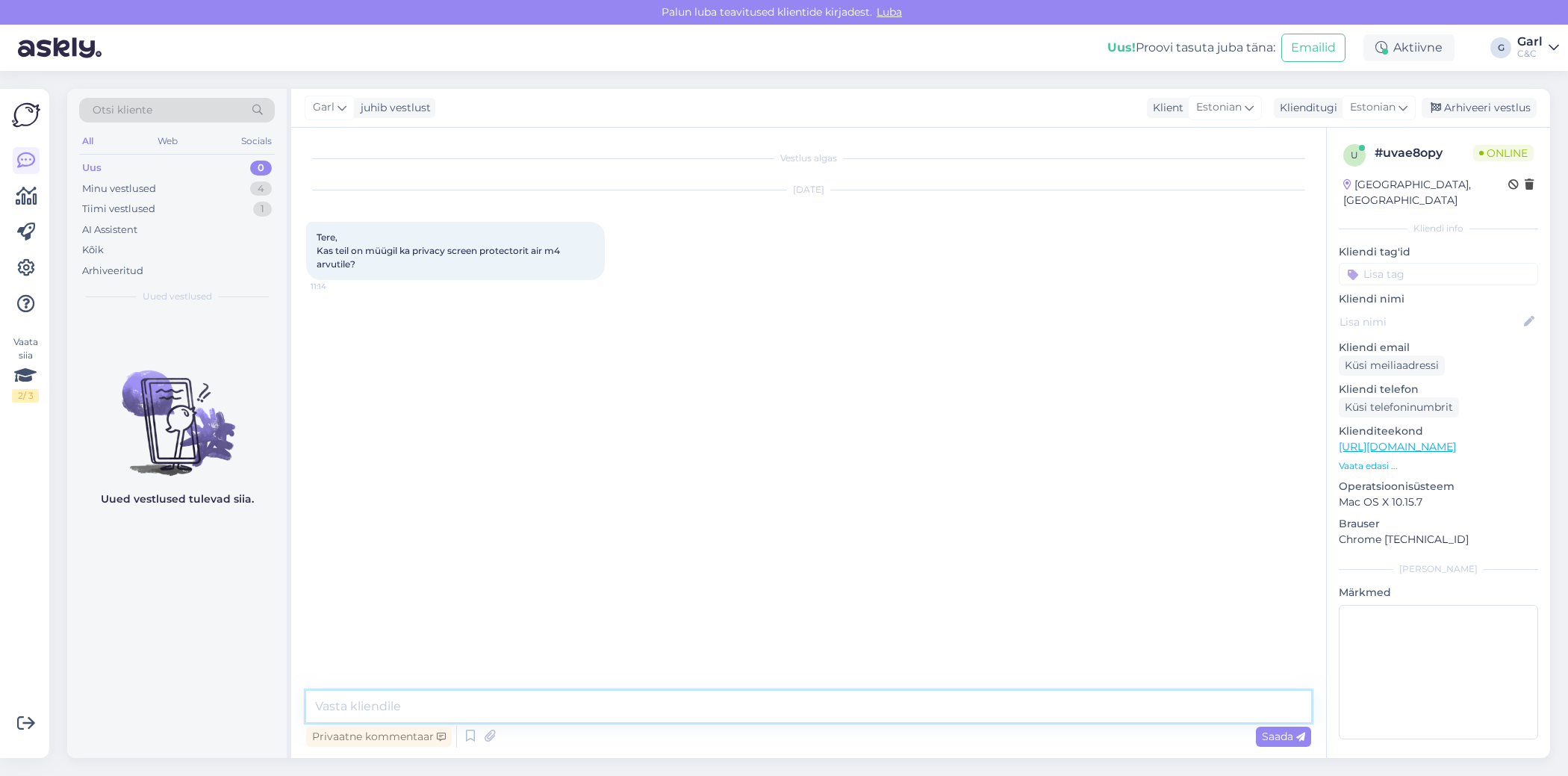
click at [776, 701] on textarea at bounding box center [808, 706] width 1005 height 32
paste textarea "[URL][DOMAIN_NAME]"
click at [1185, 344] on div "Garl Tere! [URL][DOMAIN_NAME] 11:14" at bounding box center [1238, 329] width 146 height 32
click at [1197, 324] on link "[URL][DOMAIN_NAME]" at bounding box center [1249, 328] width 104 height 11
click at [214, 193] on div "Minu vestlused 4" at bounding box center [177, 189] width 195 height 20
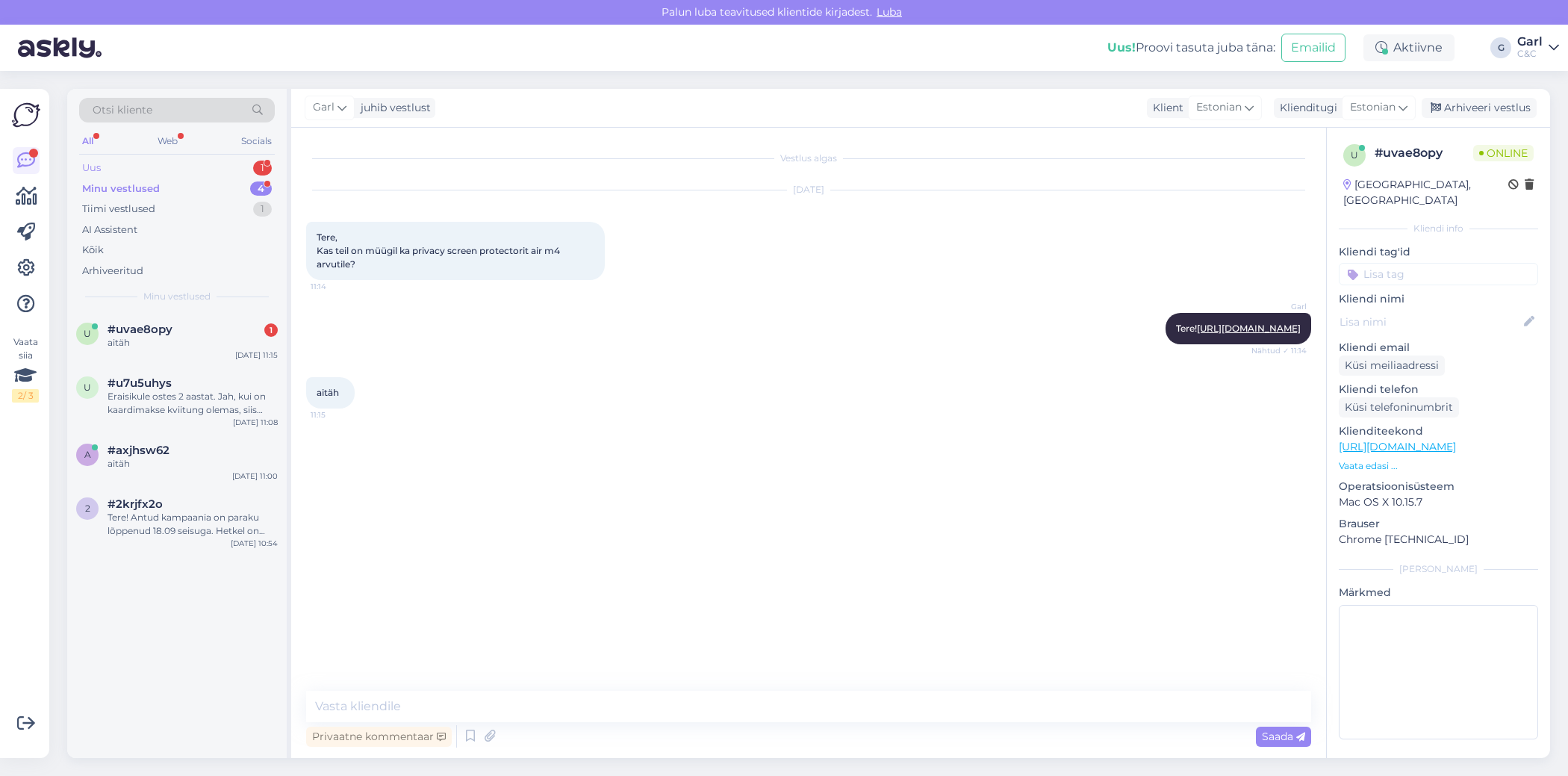
click at [218, 162] on div "Uus 1" at bounding box center [177, 168] width 195 height 20
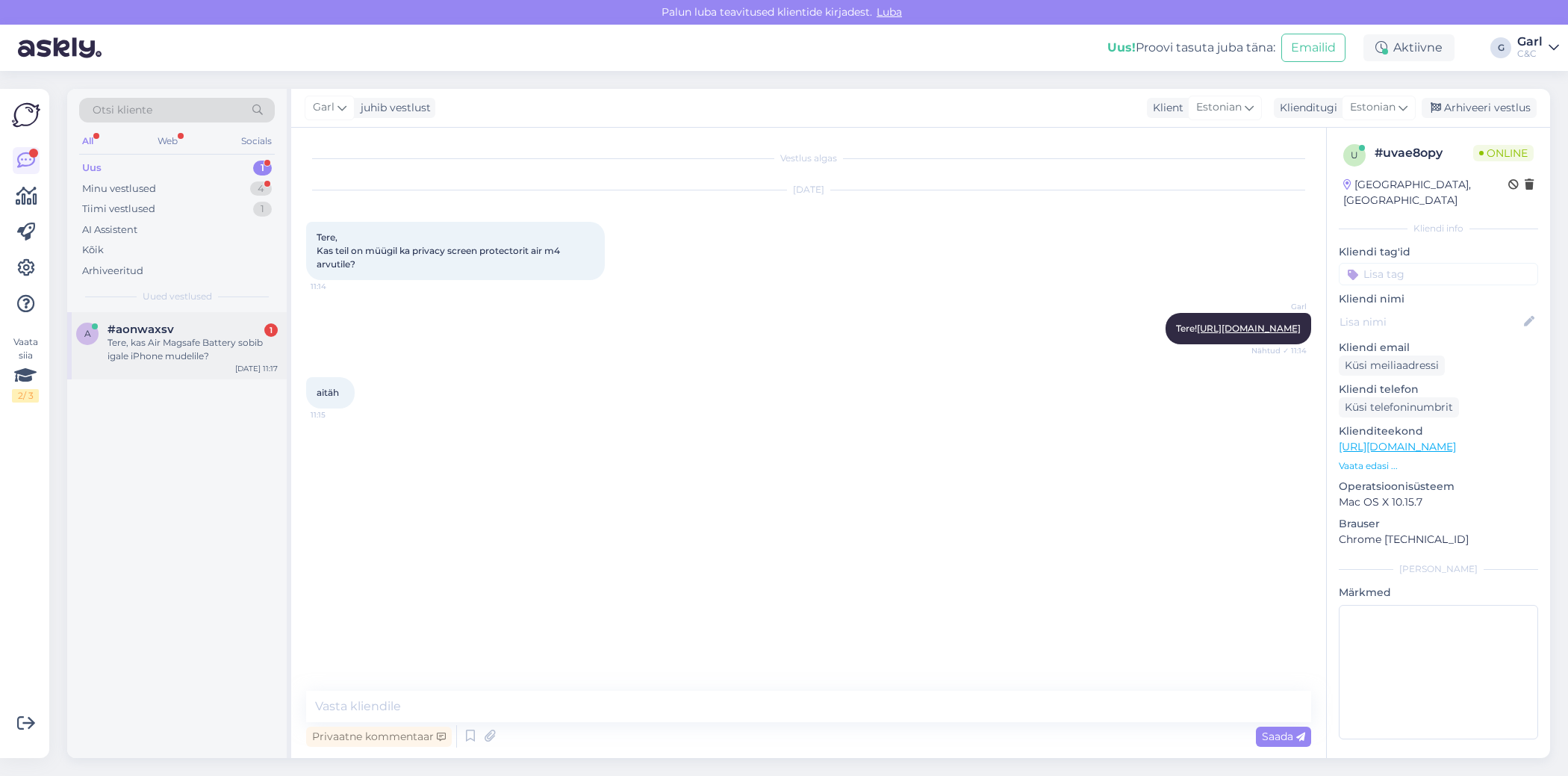
click at [232, 367] on div "a #aonwaxsv 1 Tere, kas Air Magsafe Battery sobib igale iPhone mudelile? [DATE]…" at bounding box center [177, 346] width 219 height 67
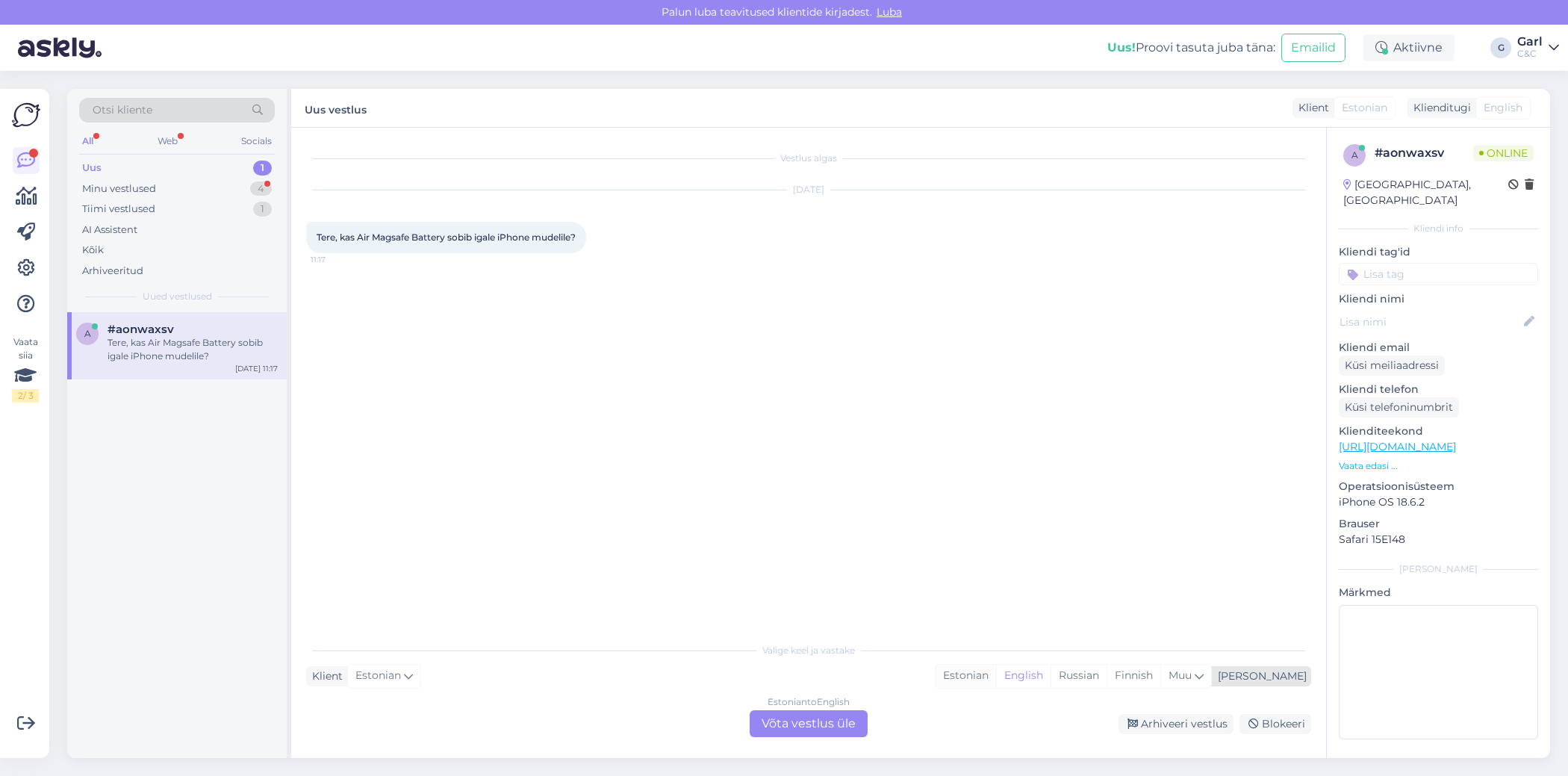
click at [996, 675] on div "Estonian" at bounding box center [966, 676] width 60 height 22
click at [810, 722] on div "Estonian to Estonian Võta vestlus üle" at bounding box center [809, 723] width 118 height 27
click at [807, 719] on div "Estonian to Estonian Võta vestlus üle" at bounding box center [809, 723] width 118 height 27
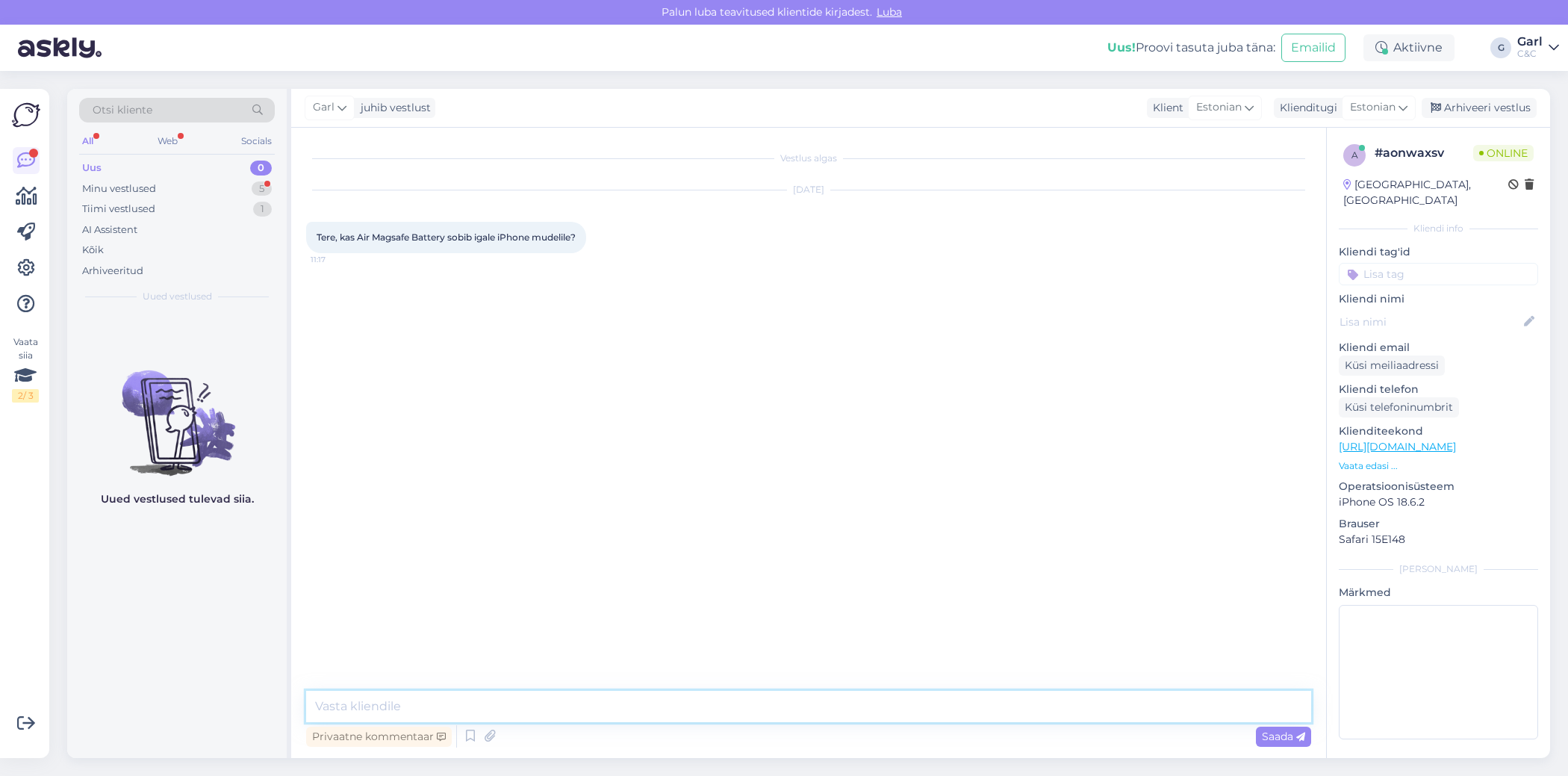
click at [807, 711] on textarea at bounding box center [808, 706] width 1005 height 32
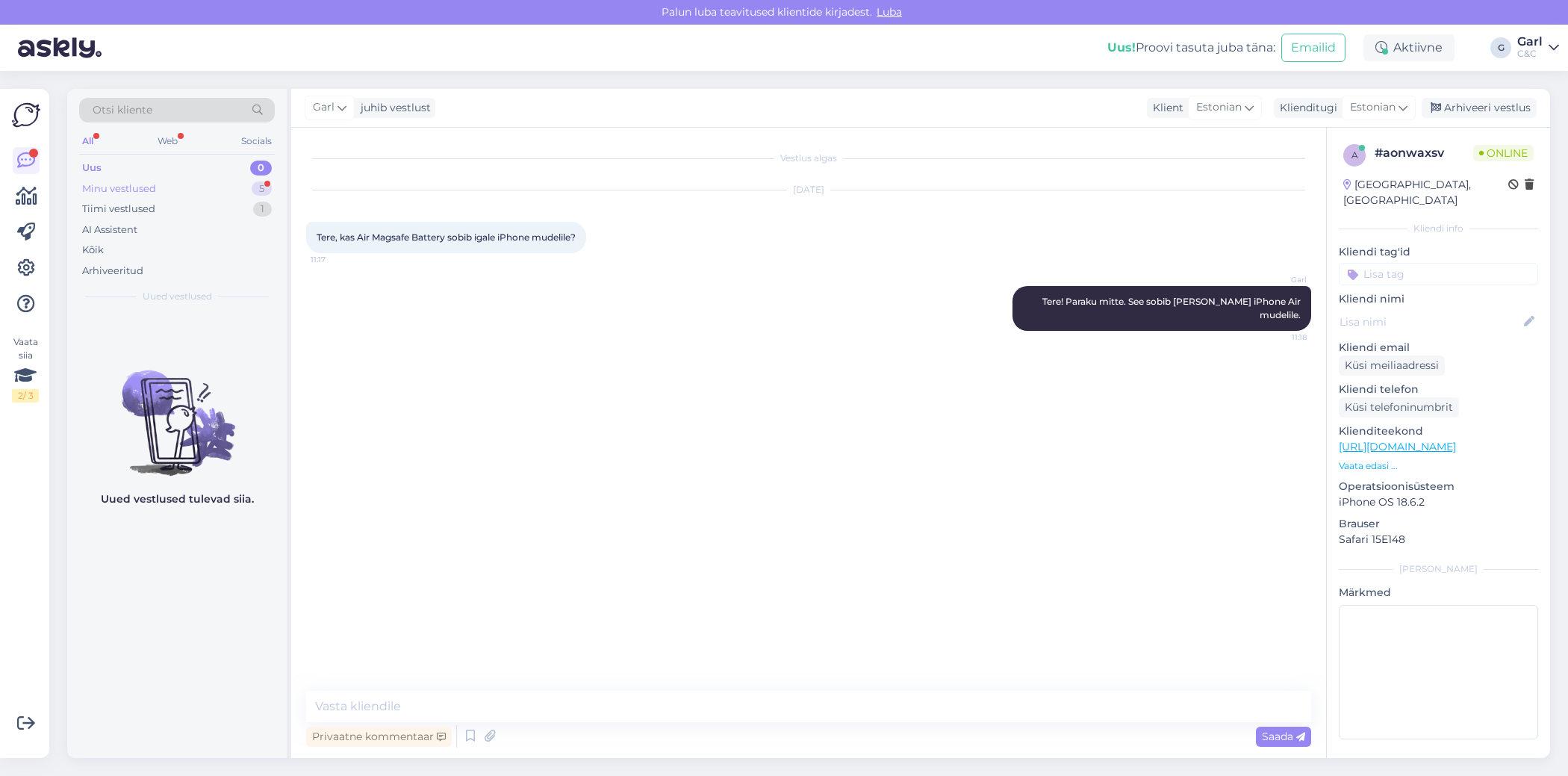
click at [237, 183] on div "Minu vestlused 5" at bounding box center [177, 189] width 195 height 20
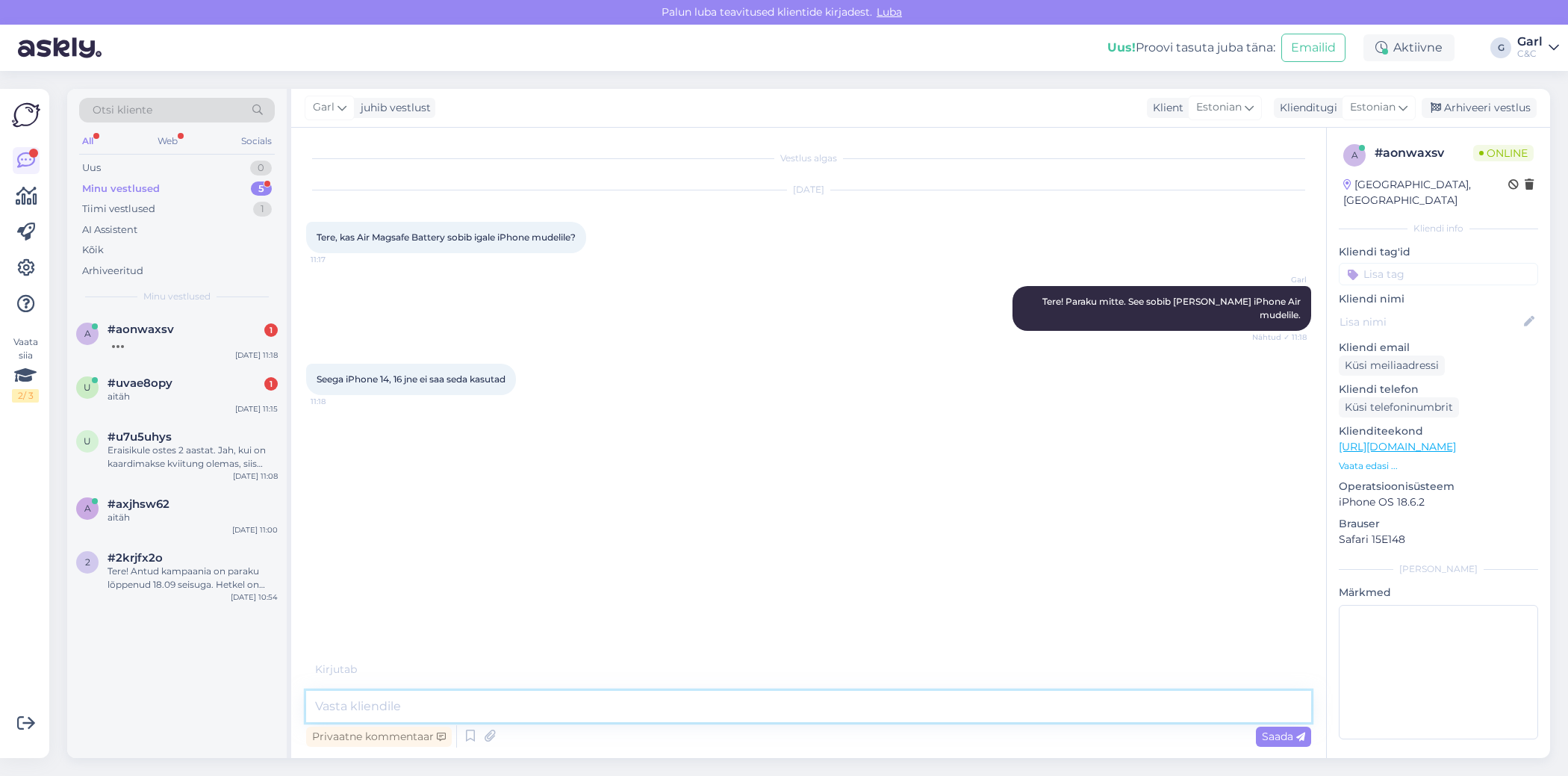
click at [534, 712] on textarea at bounding box center [808, 706] width 1005 height 32
click at [730, 452] on div "[PERSON_NAME] saa. Nähtud ✓ 11:19" at bounding box center [808, 443] width 1005 height 64
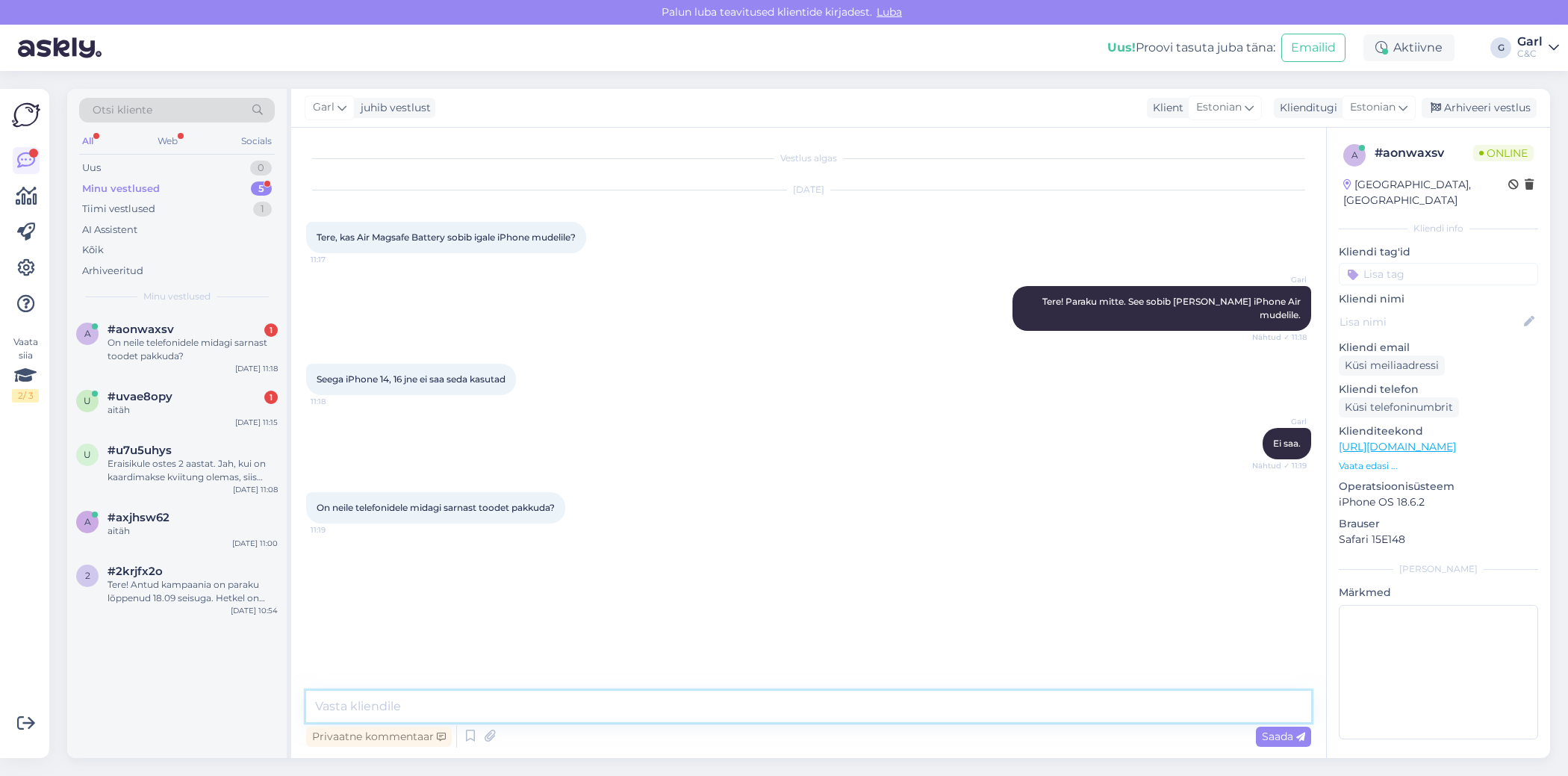
click at [520, 708] on textarea at bounding box center [808, 706] width 1005 height 32
paste textarea "[URL][DOMAIN_NAME]"
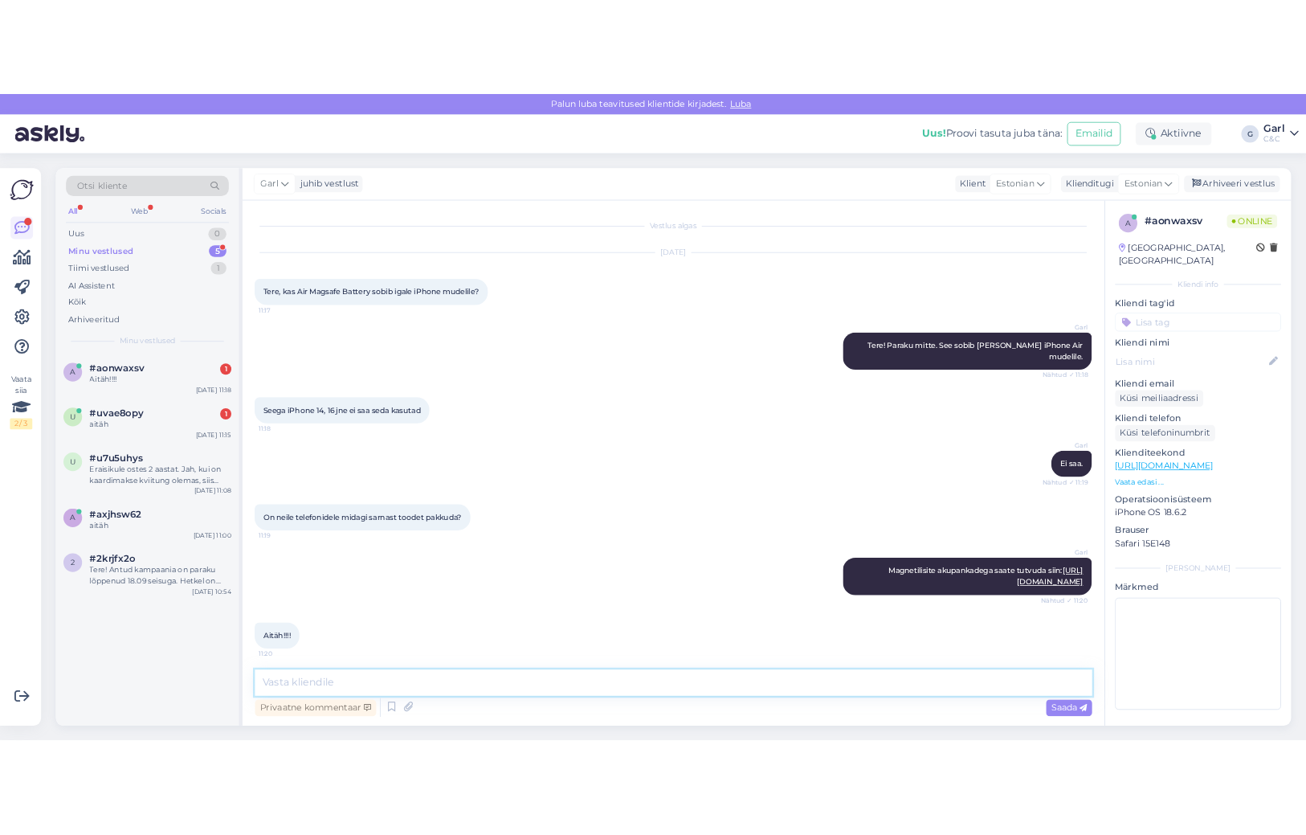
scroll to position [5, 0]
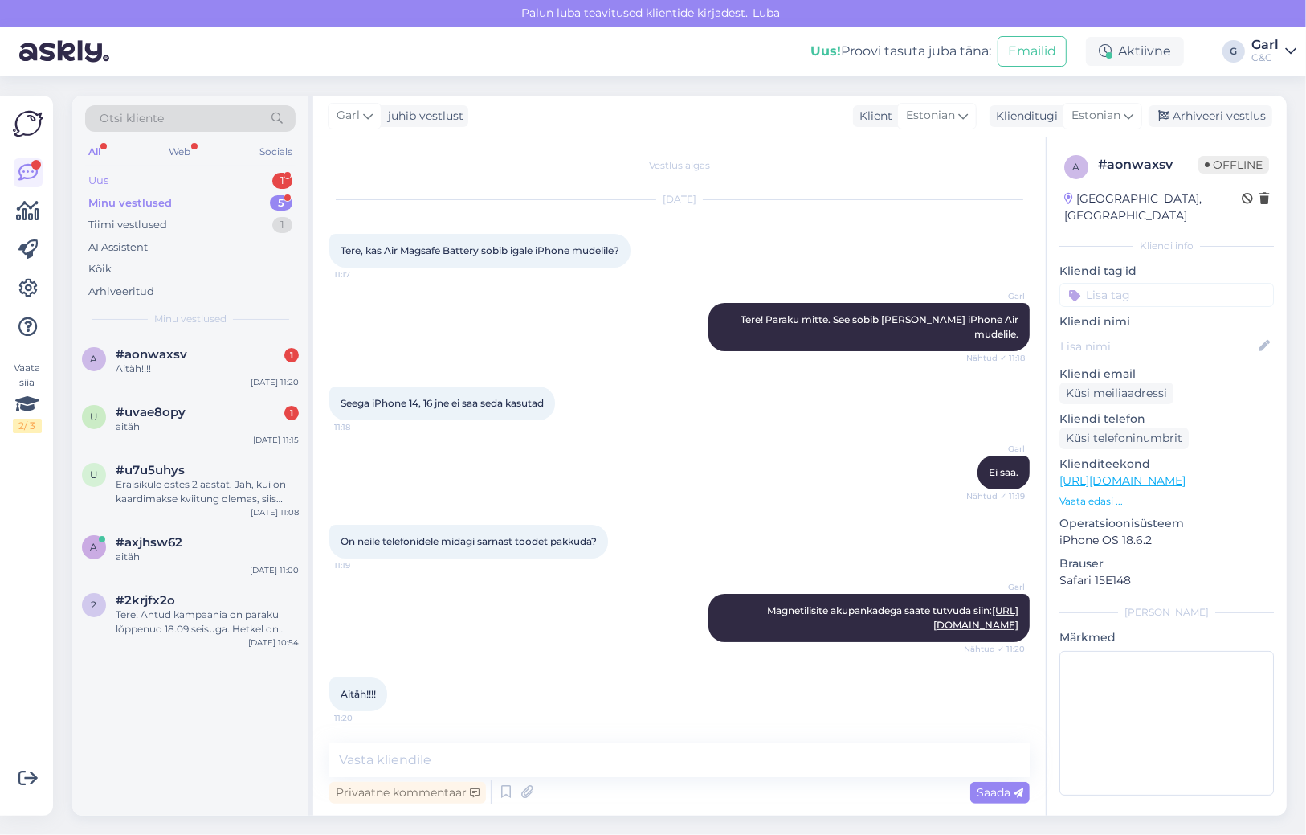
click at [216, 175] on div "Uus 1" at bounding box center [190, 181] width 210 height 22
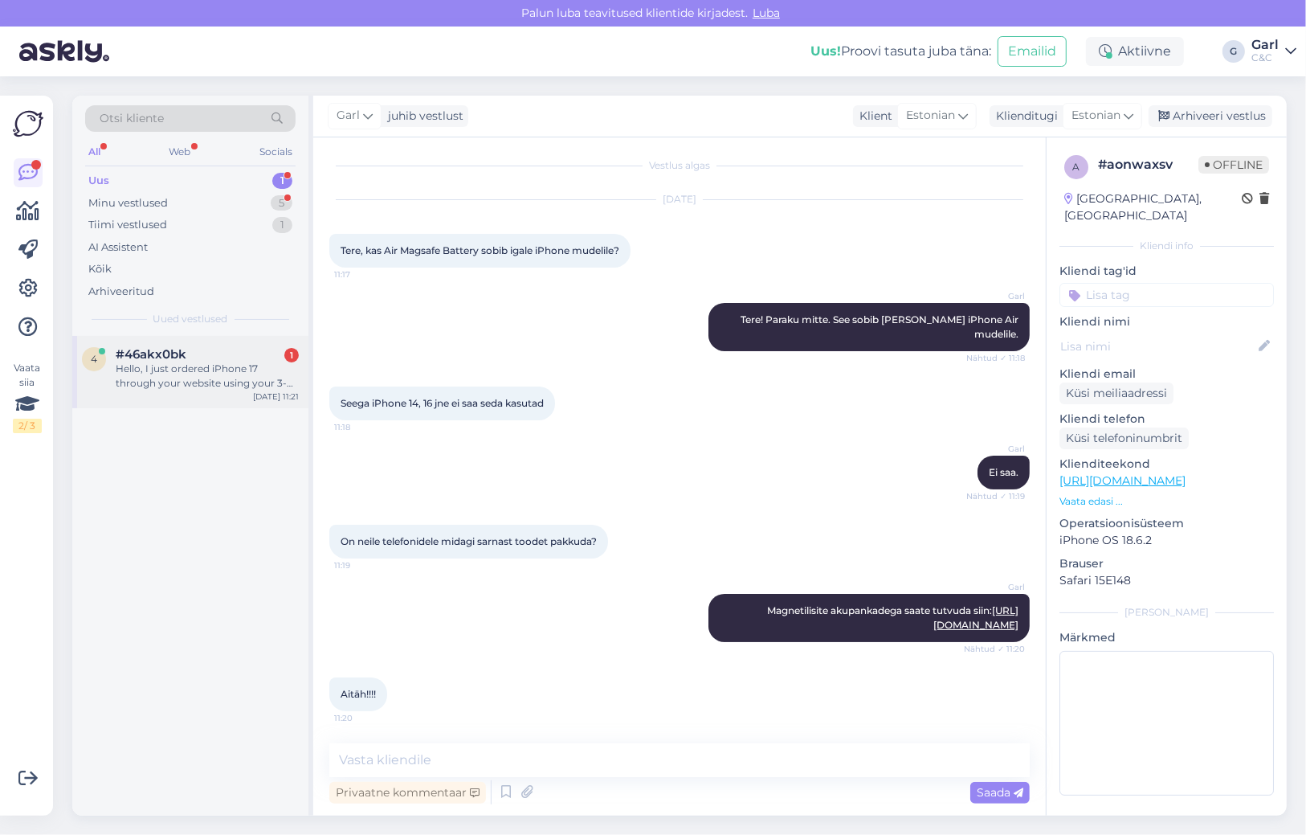
click at [280, 386] on div "Hello, I just ordered iPhone 17 through your website using your 3-payments plan…" at bounding box center [207, 376] width 183 height 29
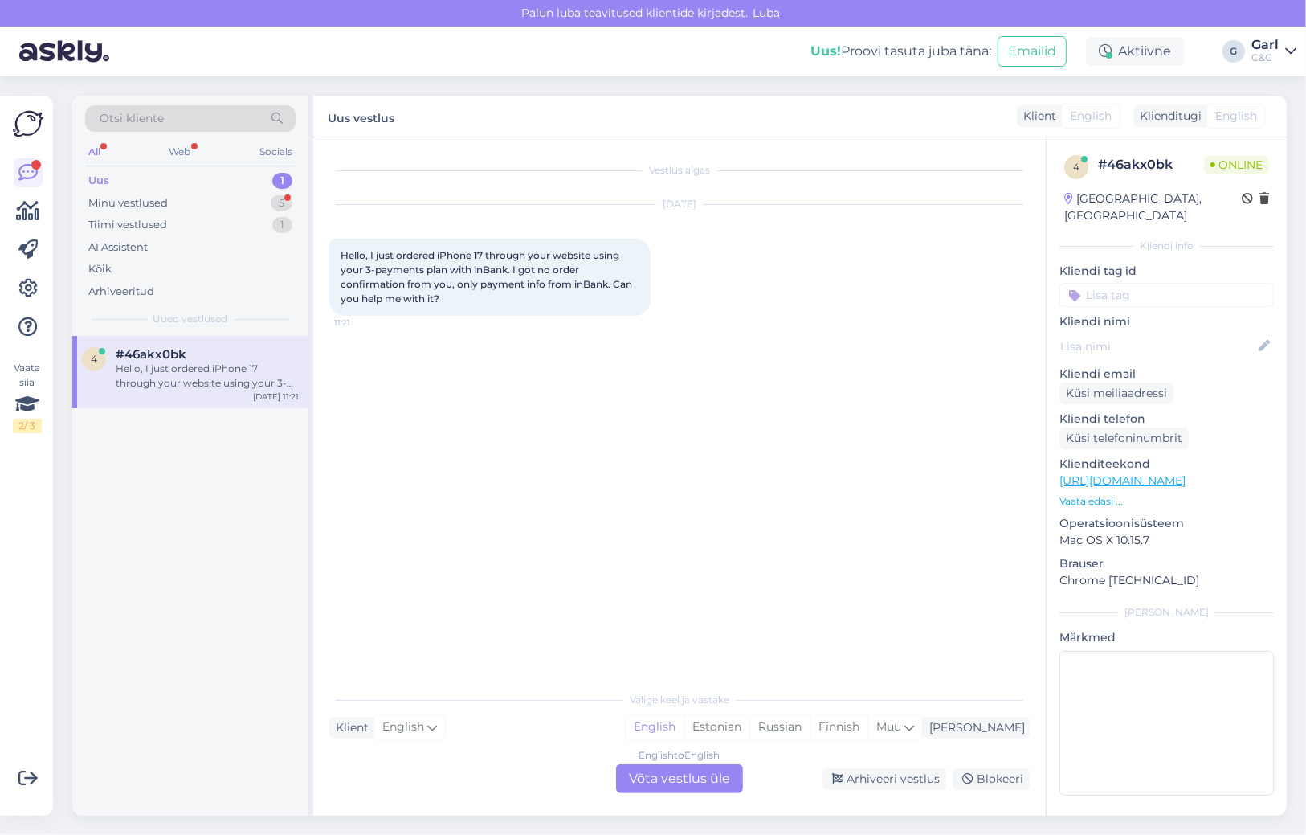
scroll to position [0, 0]
click at [693, 778] on div "English to English Võta vestlus üle" at bounding box center [679, 778] width 127 height 29
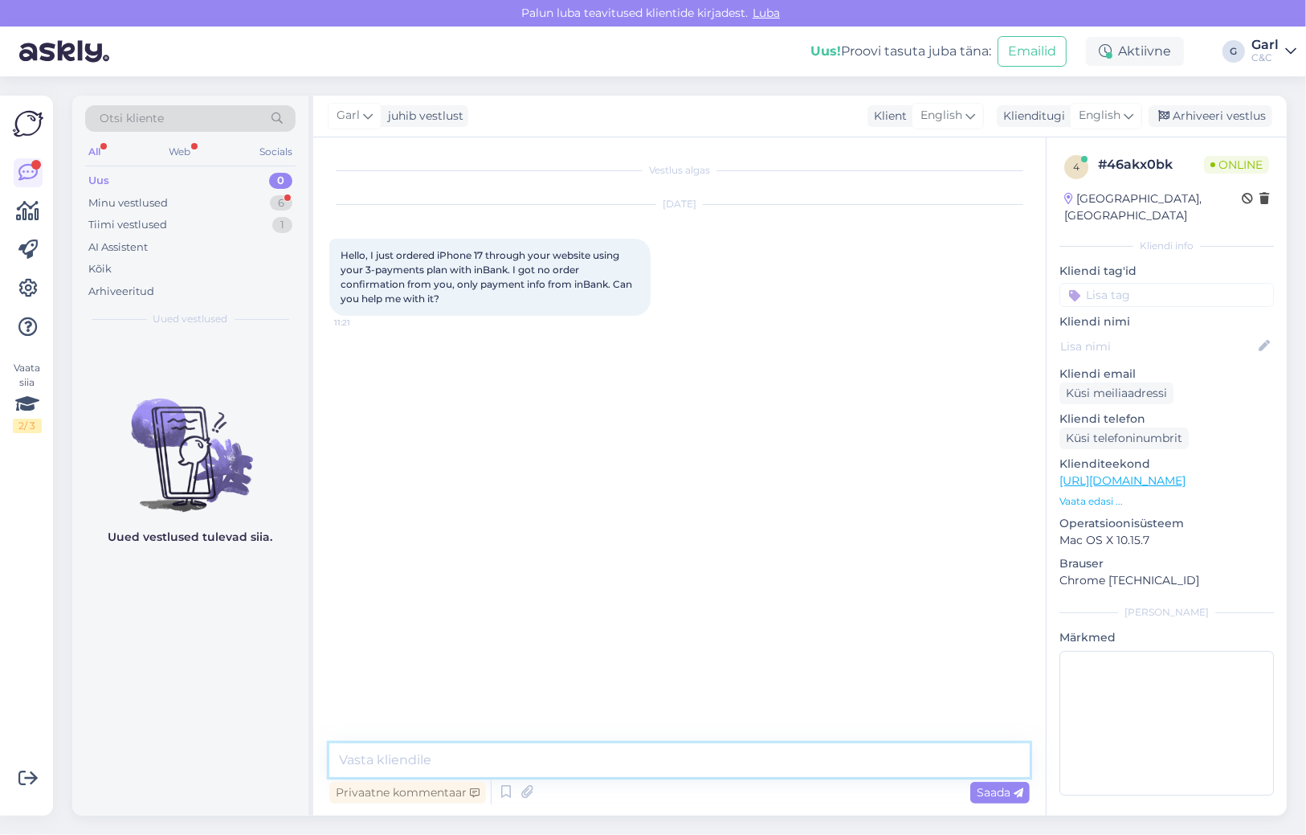
click at [692, 764] on textarea at bounding box center [679, 760] width 701 height 34
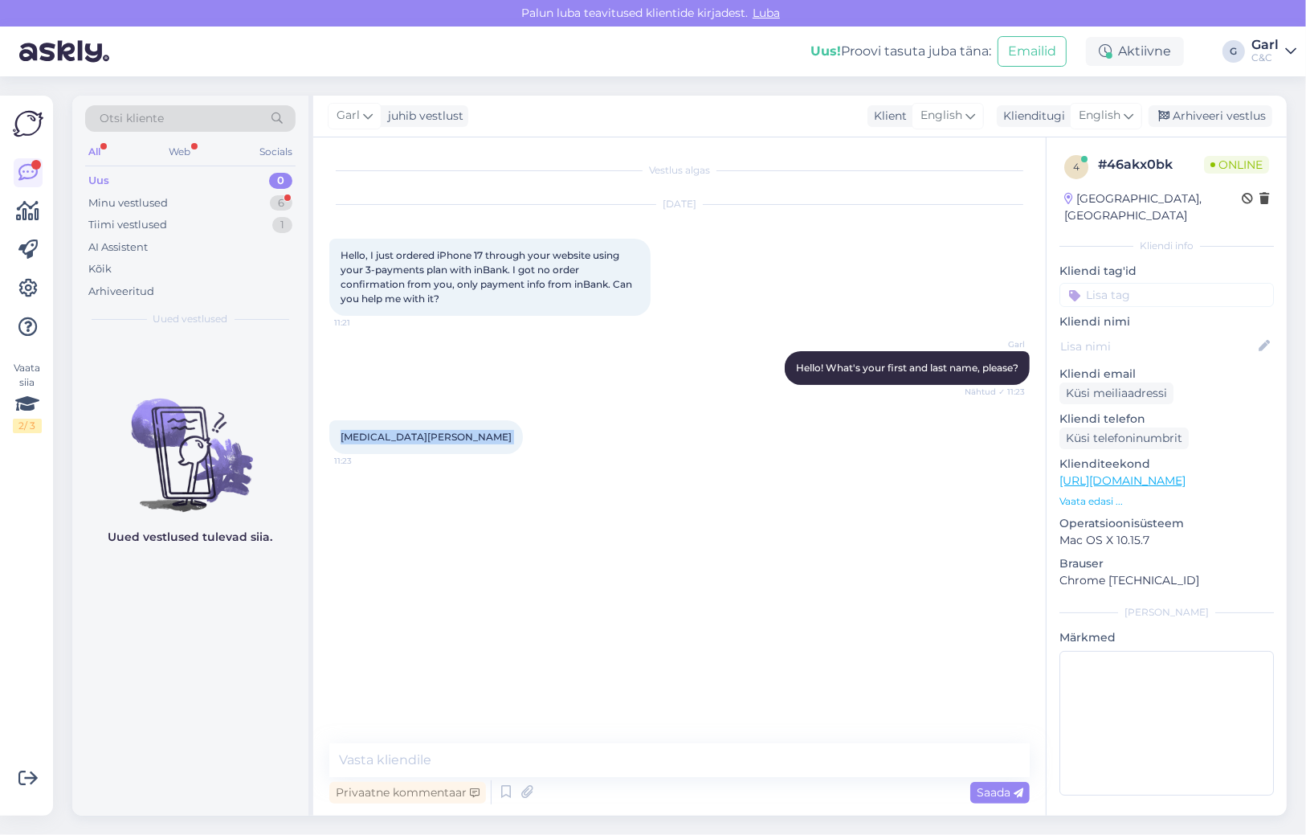
drag, startPoint x: 341, startPoint y: 443, endPoint x: 420, endPoint y: 444, distance: 78.7
click at [420, 444] on div "[MEDICAL_DATA][PERSON_NAME] 11:23" at bounding box center [426, 437] width 194 height 34
copy div "[MEDICAL_DATA][PERSON_NAME] 11:23"
click at [509, 763] on textarea at bounding box center [679, 760] width 701 height 34
paste textarea "[EMAIL_ADDRESS][DOMAIN_NAME]"
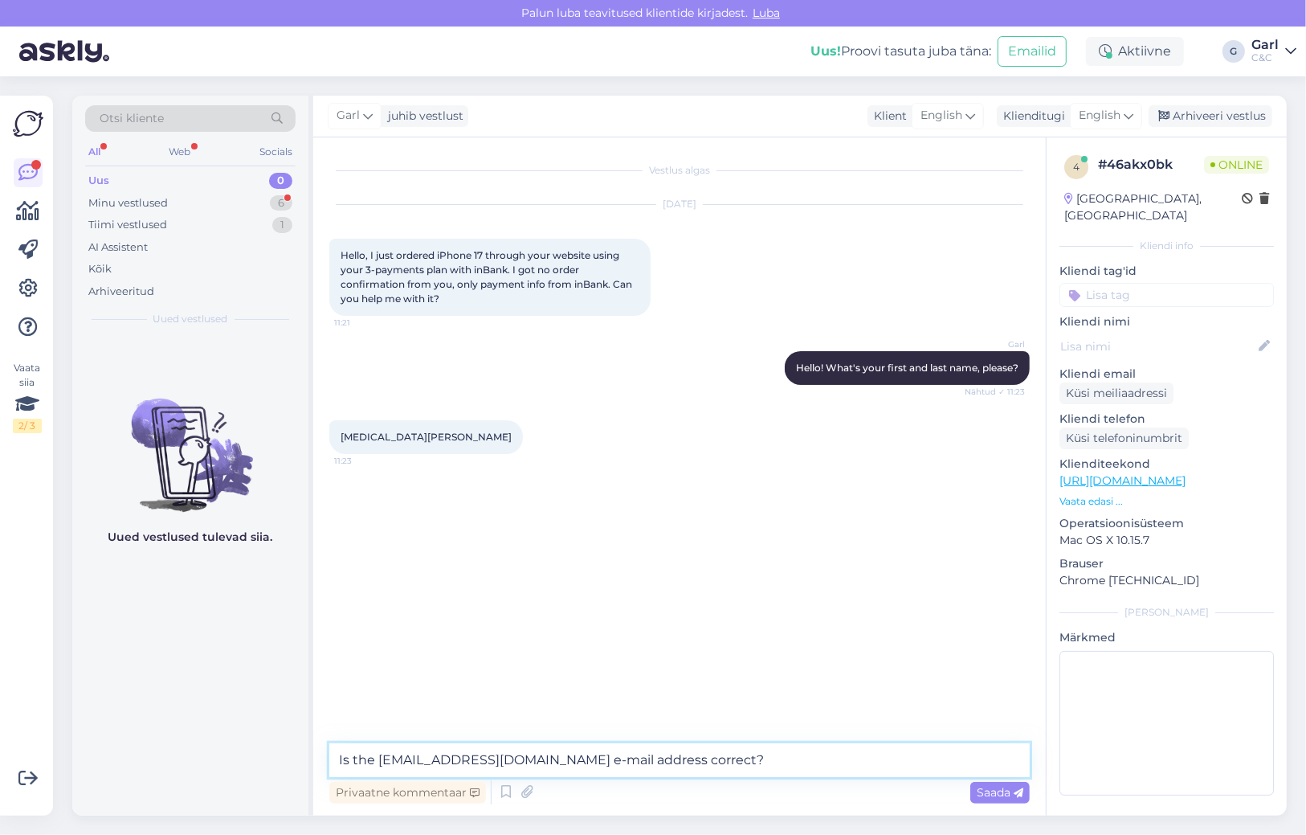
click at [379, 764] on textarea "Is the [EMAIL_ADDRESS][DOMAIN_NAME] e-mail address correct?" at bounding box center [679, 760] width 701 height 34
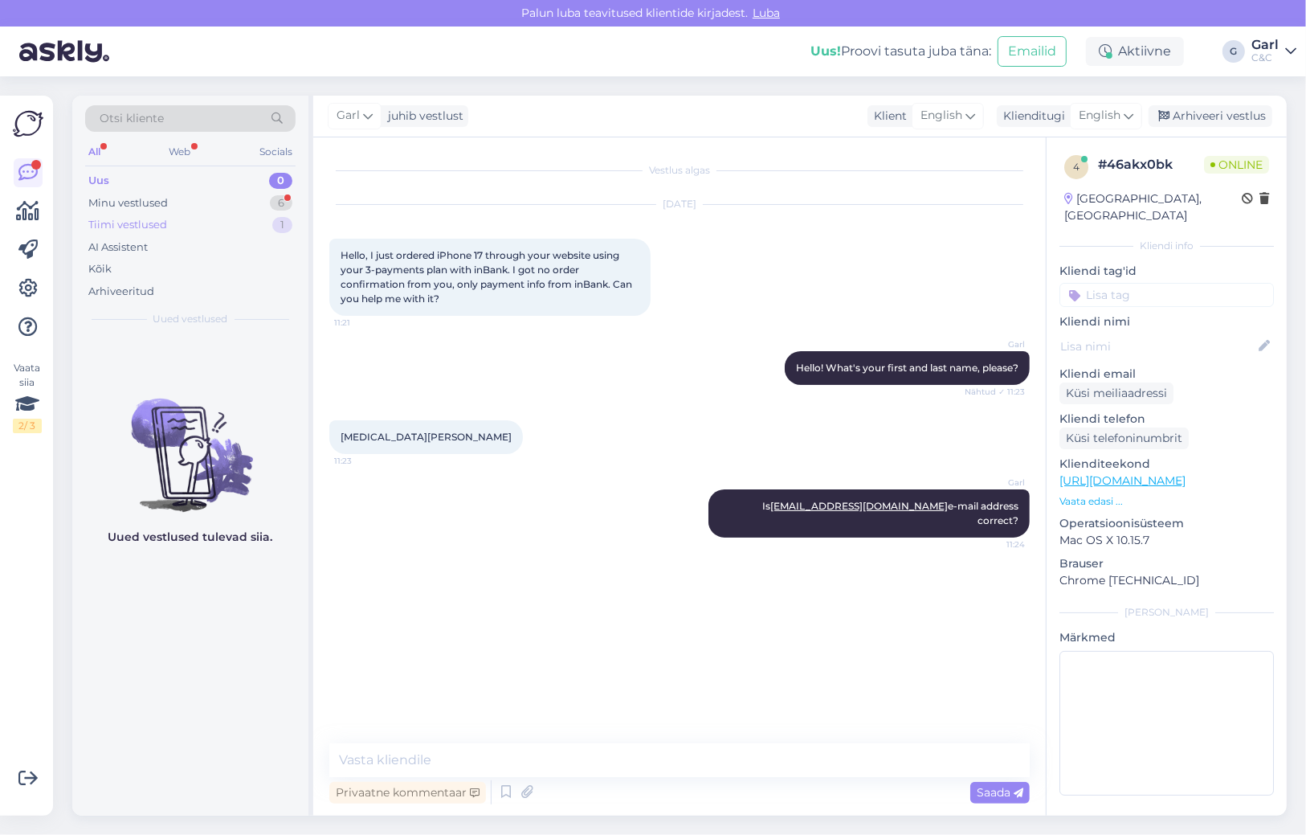
click at [190, 214] on div "Tiimi vestlused 1" at bounding box center [190, 225] width 210 height 22
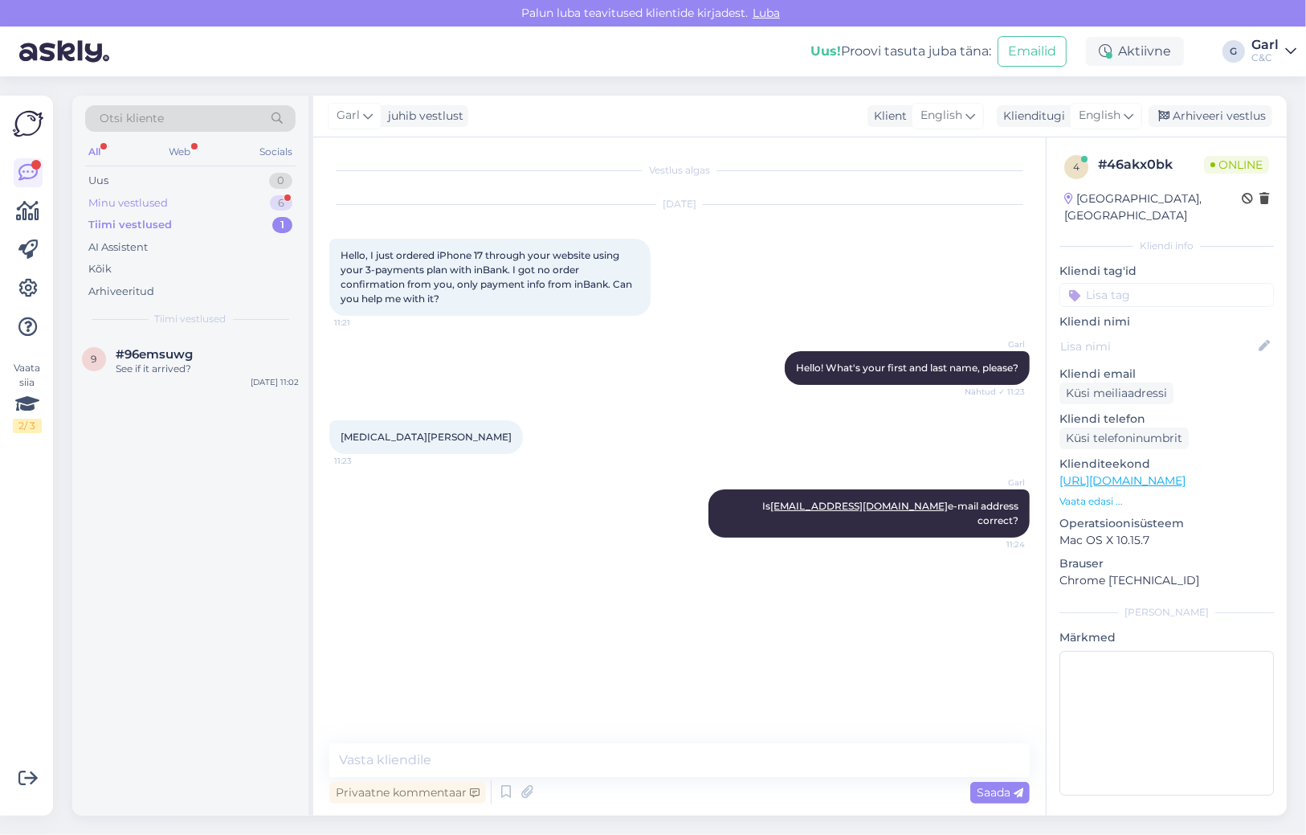
click at [191, 202] on div "Minu vestlused 6" at bounding box center [190, 203] width 210 height 22
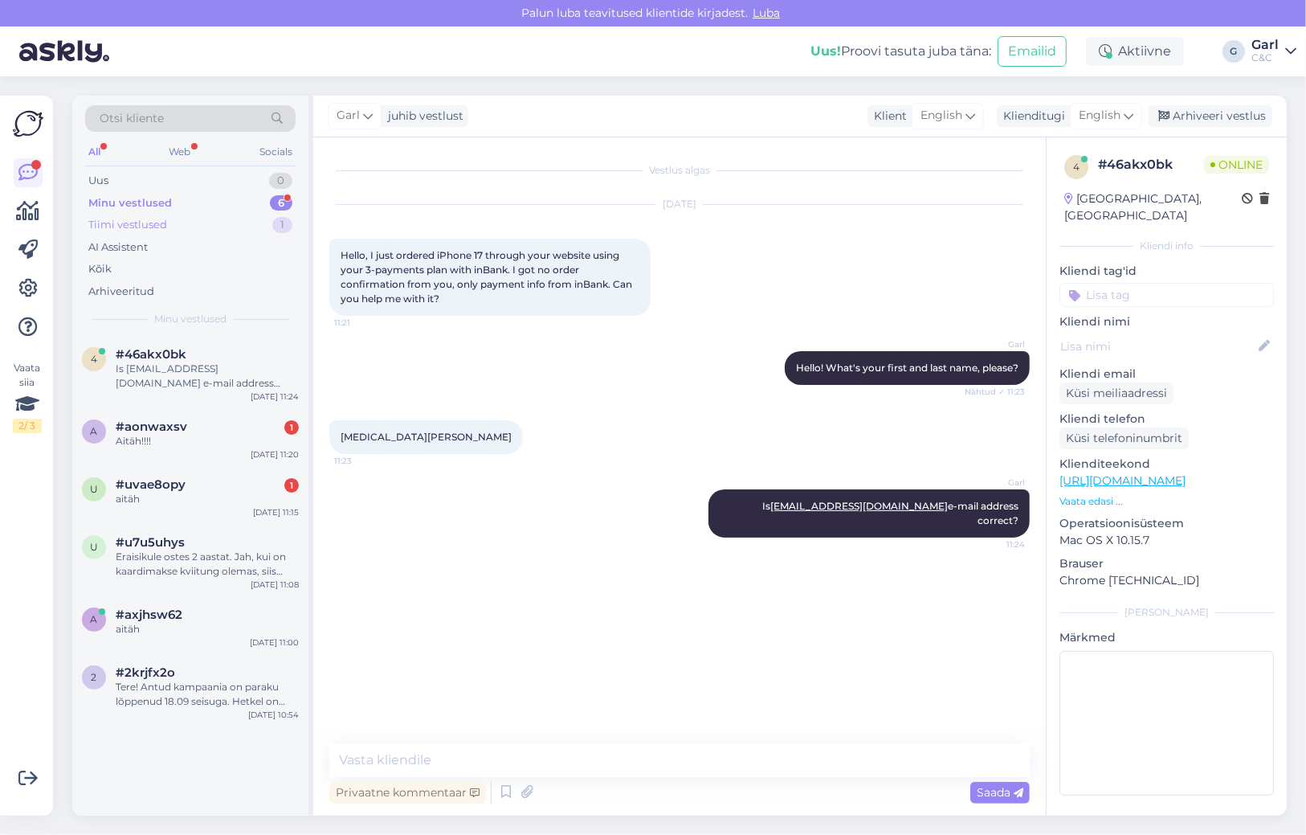
click at [228, 229] on div "Tiimi vestlused 1" at bounding box center [190, 225] width 210 height 22
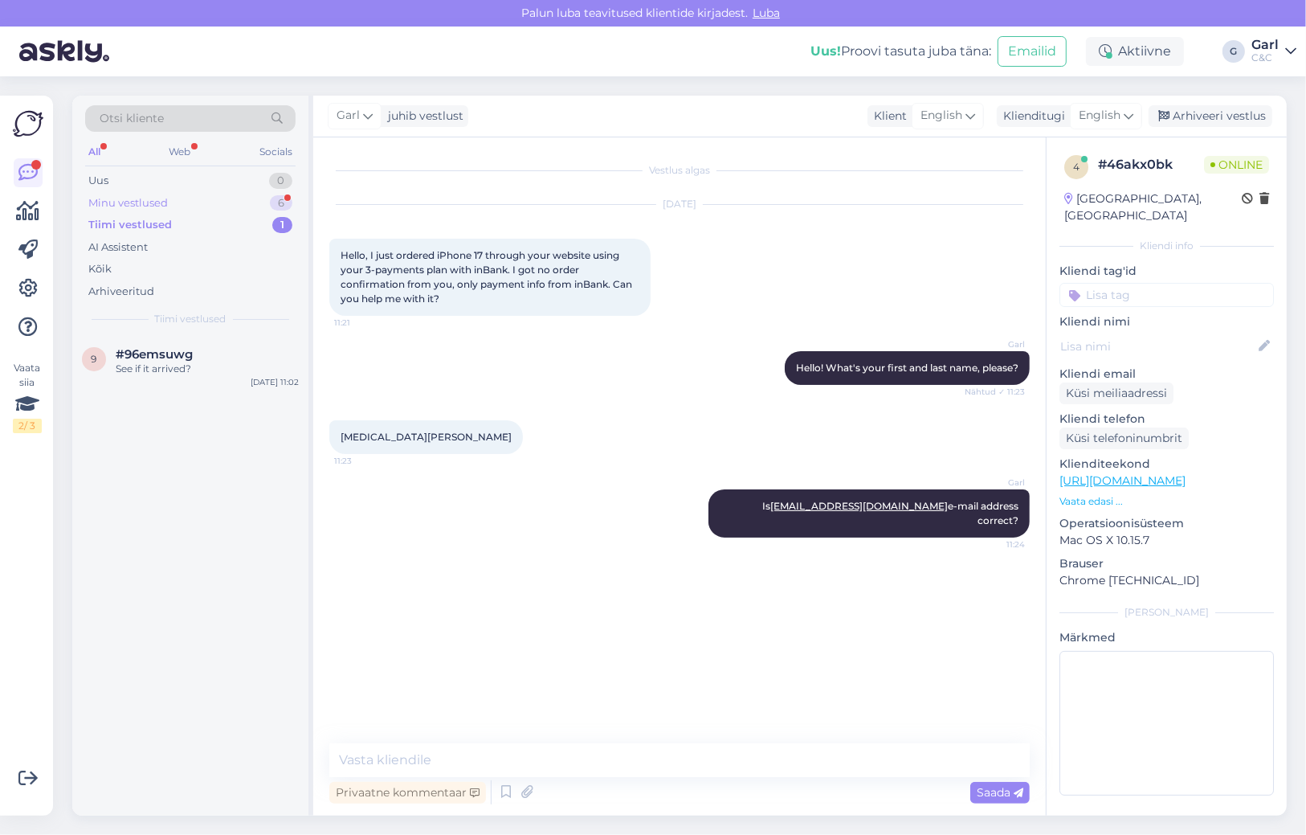
click at [227, 205] on div "Minu vestlused 6" at bounding box center [190, 203] width 210 height 22
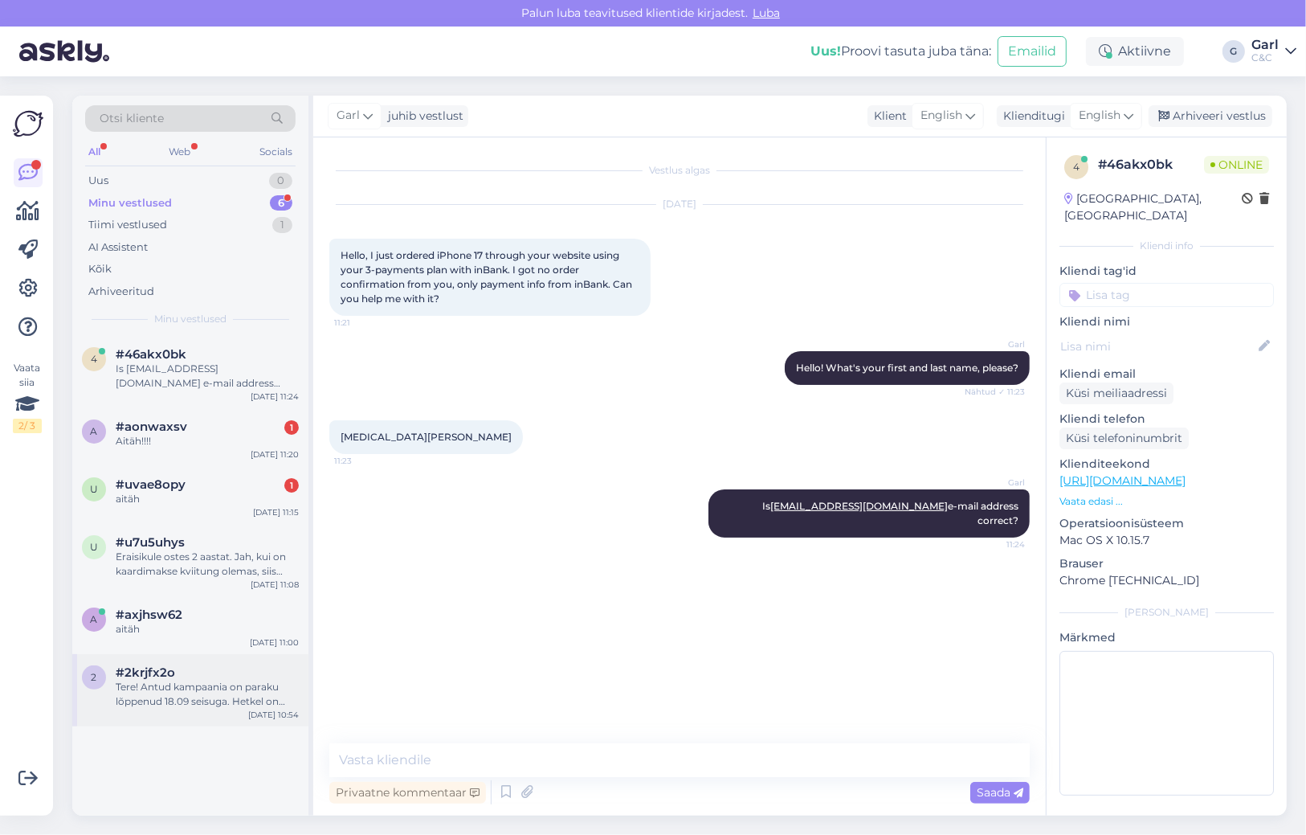
click at [161, 688] on div "Tere! Antud kampaania on paraku lõppenud 18.09 seisuga. Hetkel on võimalik seot…" at bounding box center [207, 694] width 183 height 29
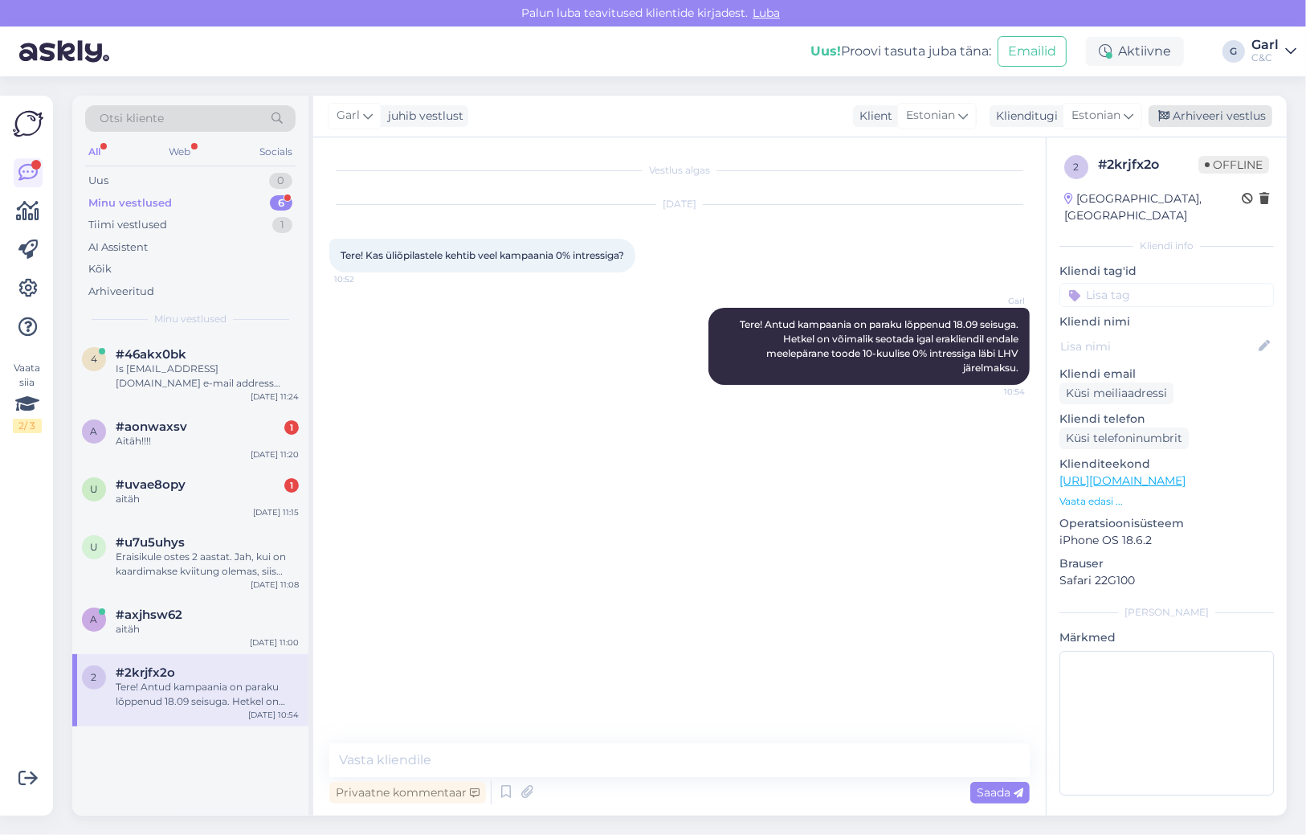
click at [1224, 113] on div "Arhiveeri vestlus" at bounding box center [1211, 116] width 124 height 22
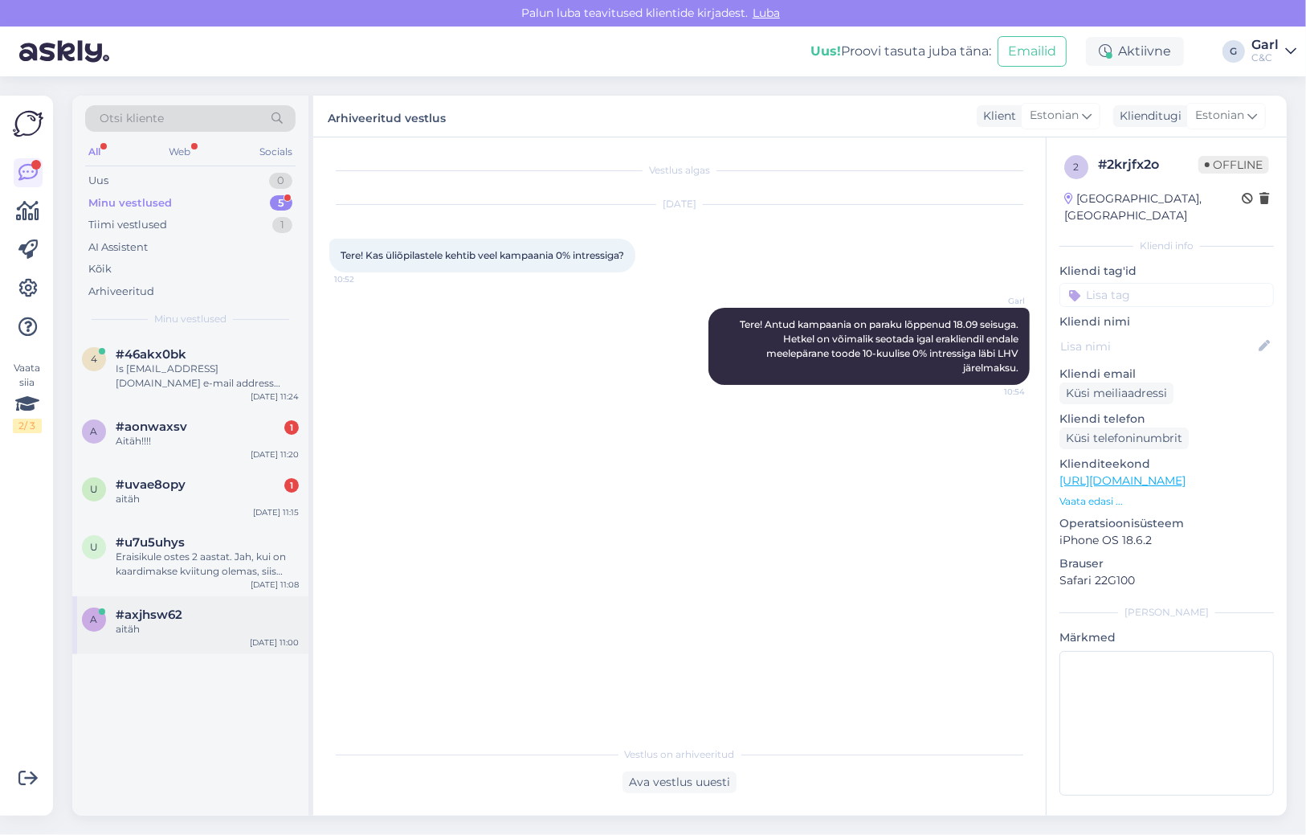
click at [215, 610] on div "#axjhsw62" at bounding box center [207, 614] width 183 height 14
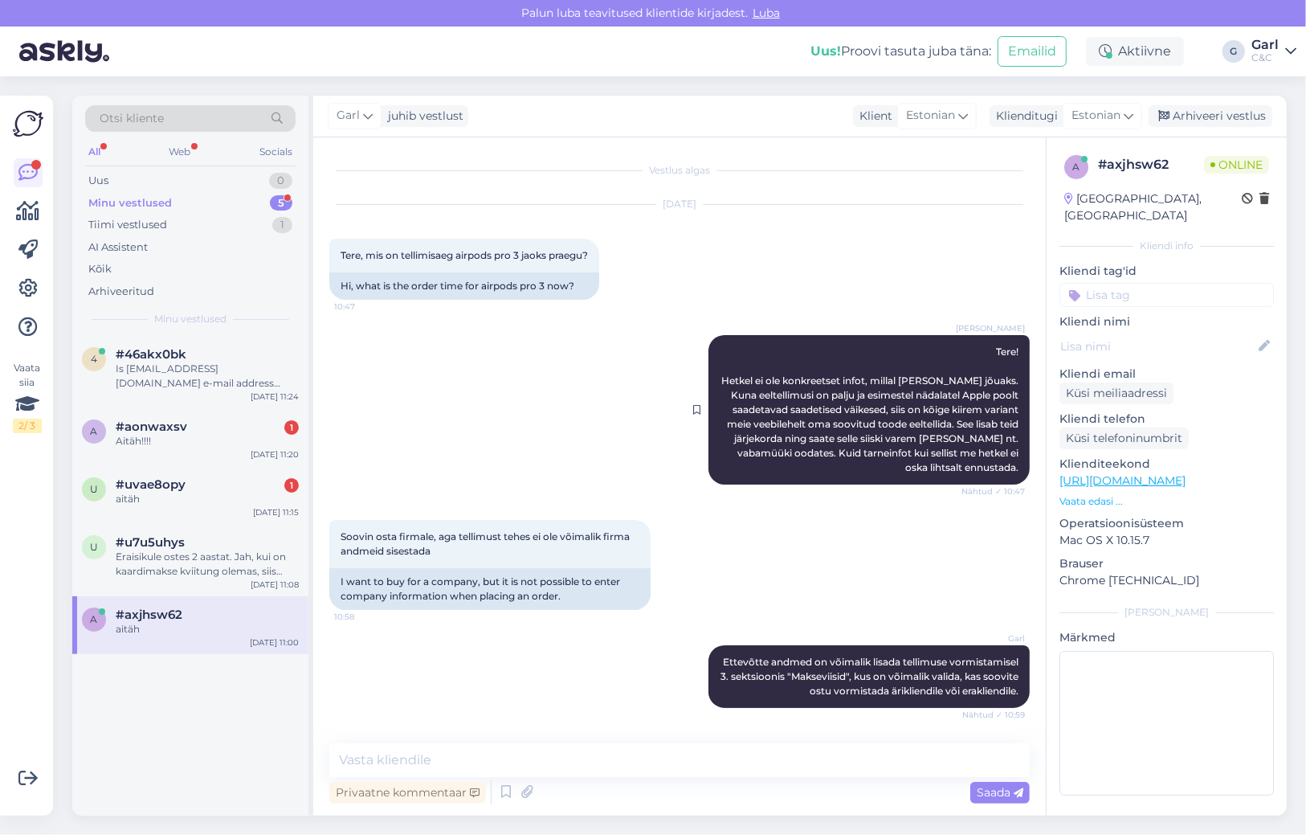
scroll to position [65, 0]
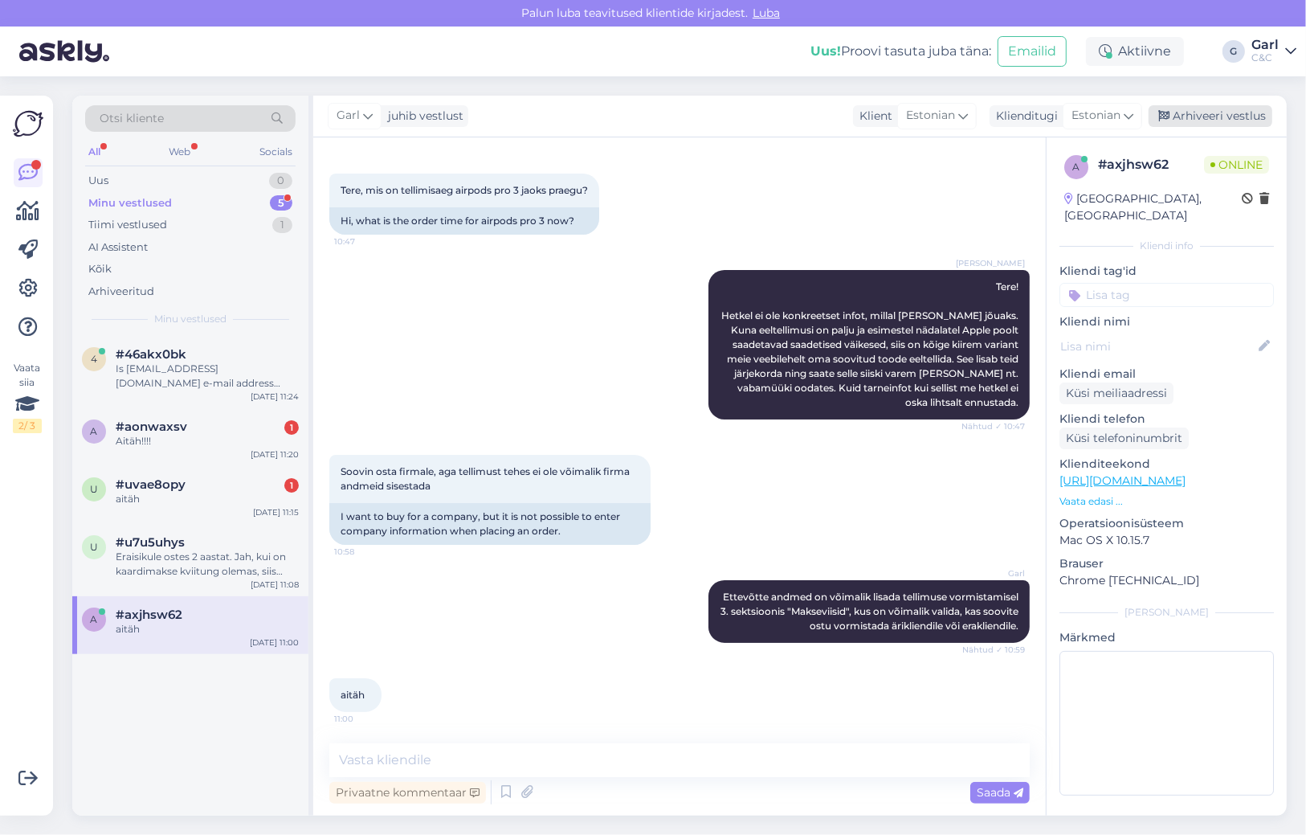
click at [1244, 118] on div "Arhiveeri vestlus" at bounding box center [1211, 116] width 124 height 22
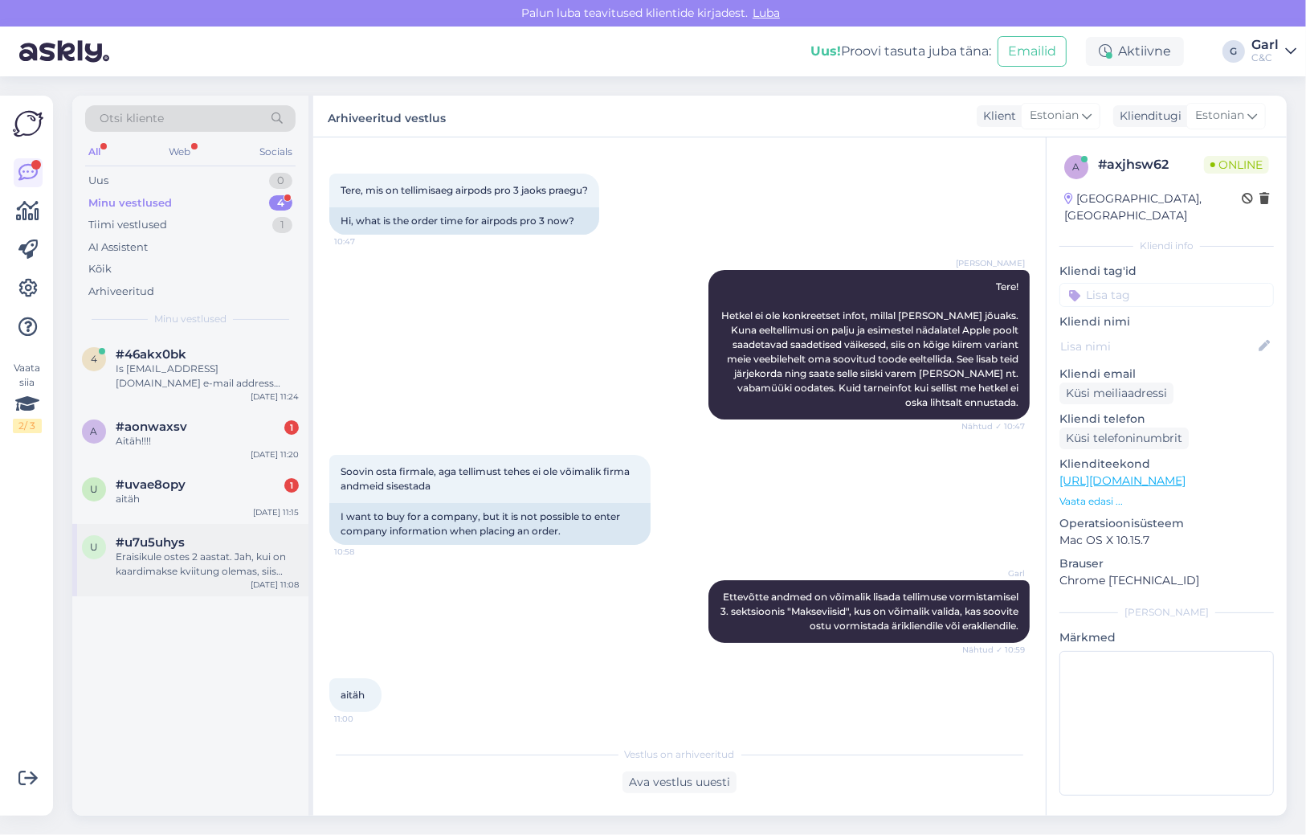
click at [219, 575] on div "Eraisikule ostes 2 aastat. Jah, kui on kaardimakse kviitung olemas, siis saame …" at bounding box center [207, 563] width 183 height 29
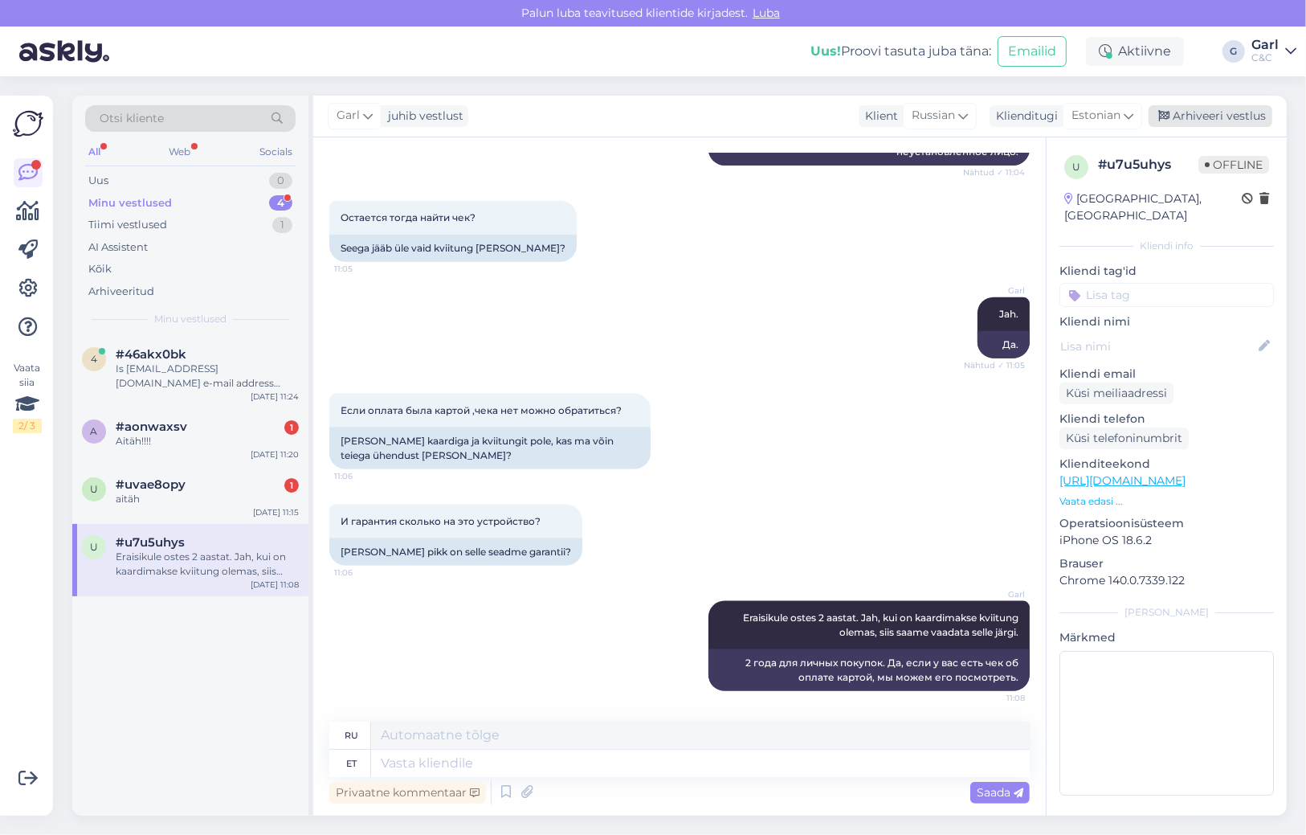
click at [1219, 126] on div "Arhiveeri vestlus" at bounding box center [1211, 116] width 124 height 22
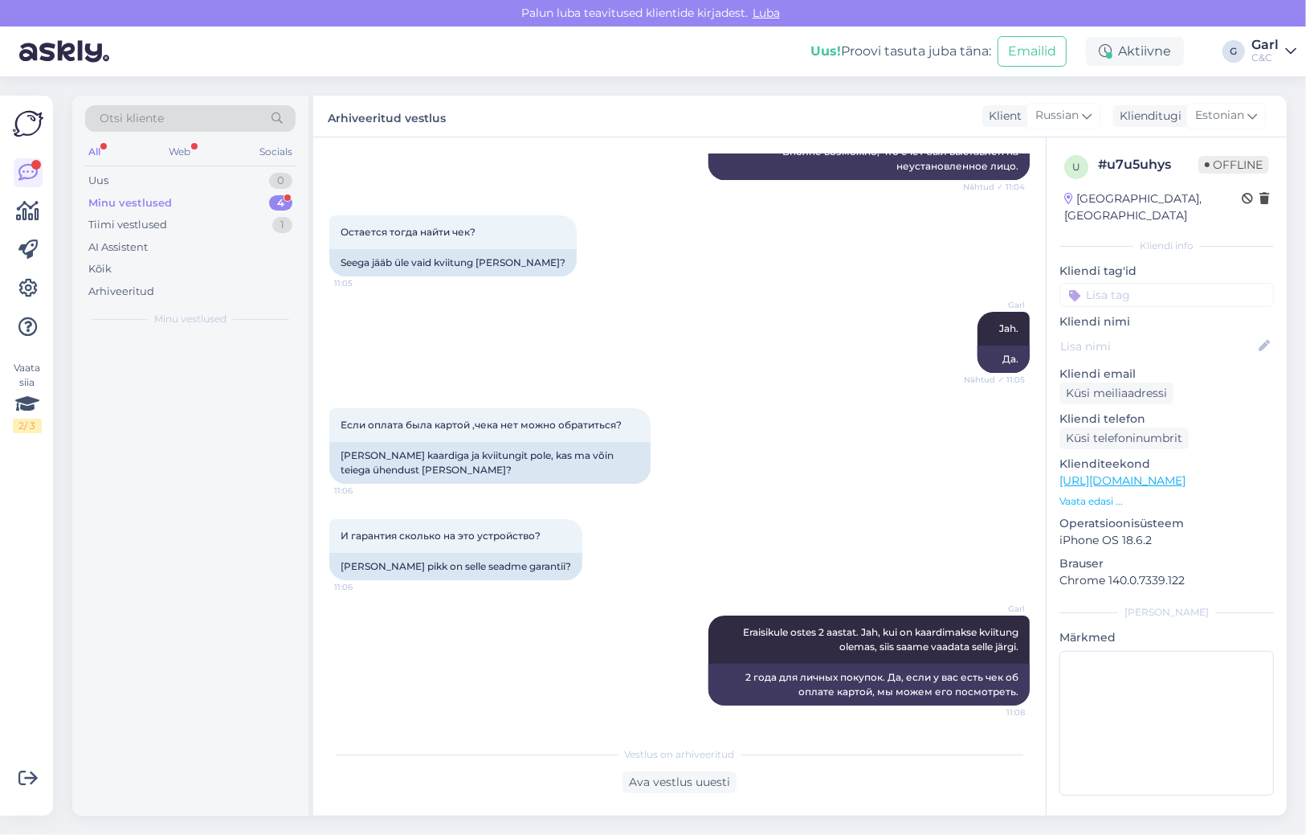
scroll to position [1710, 0]
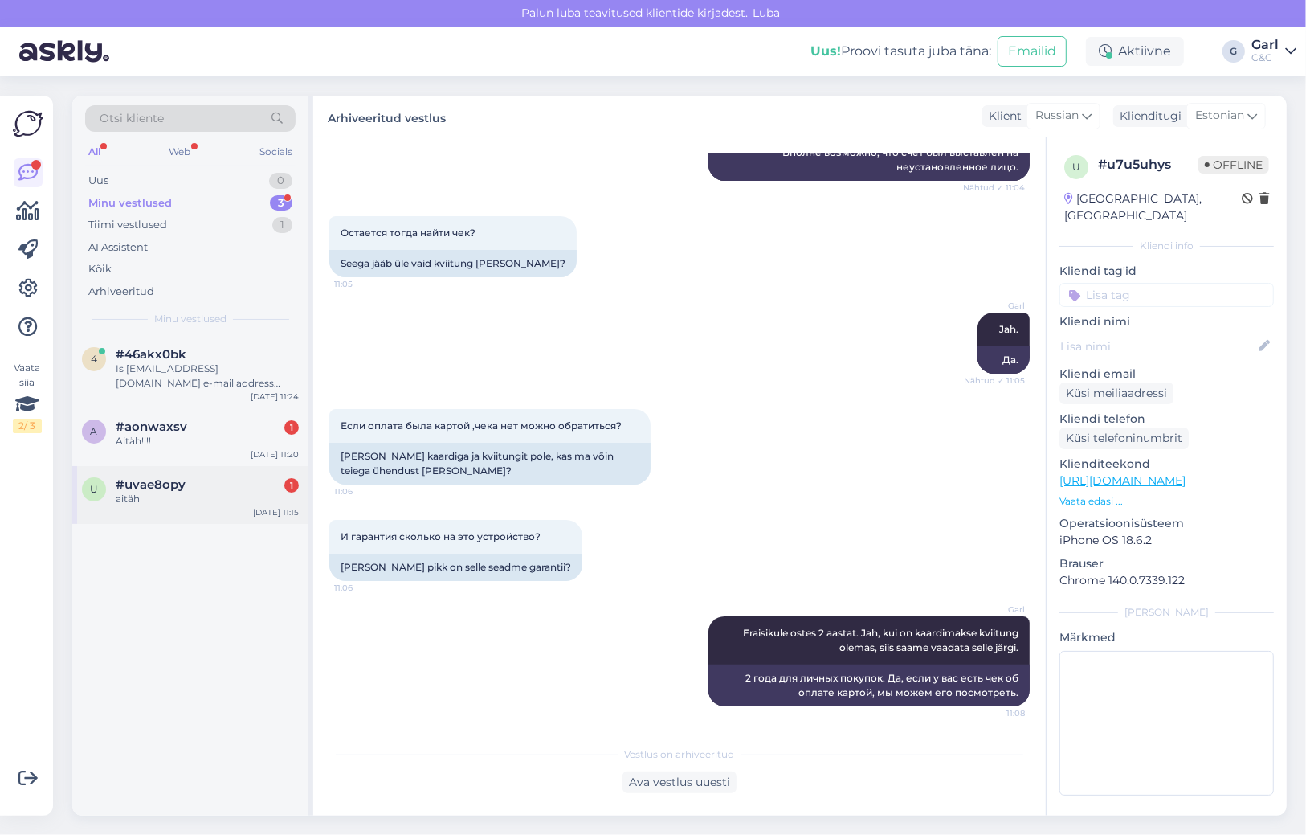
click at [243, 503] on div "aitäh" at bounding box center [207, 499] width 183 height 14
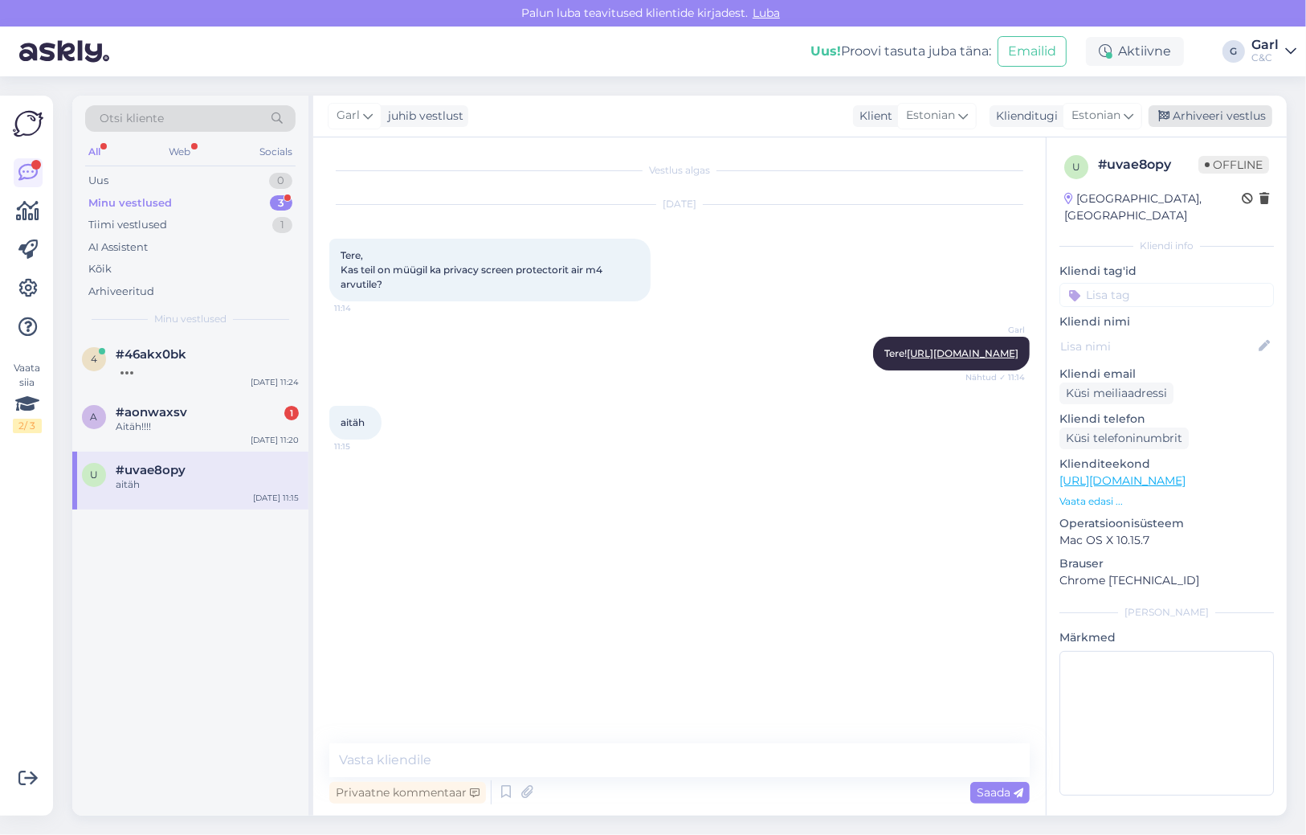
click at [1209, 121] on div "Arhiveeri vestlus" at bounding box center [1211, 116] width 124 height 22
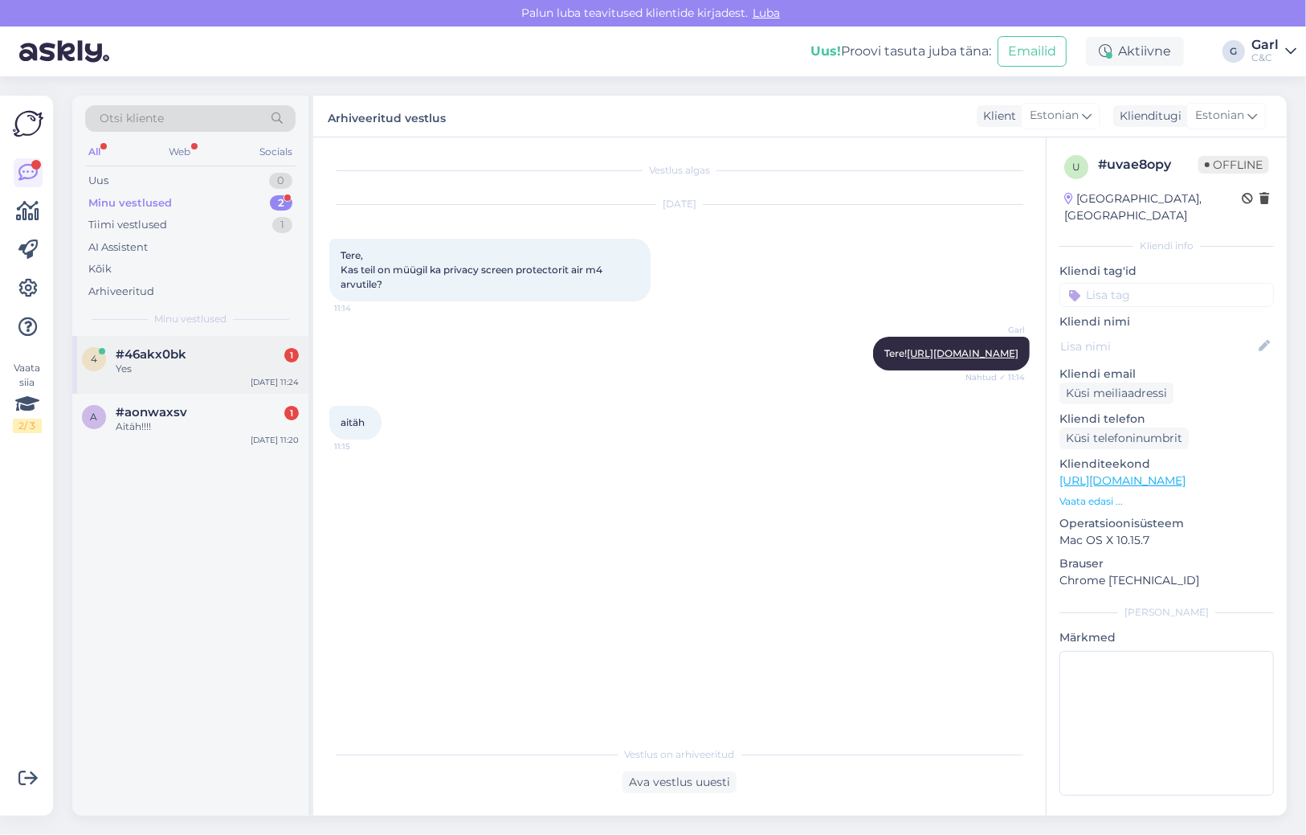
click at [223, 367] on div "Yes" at bounding box center [207, 369] width 183 height 14
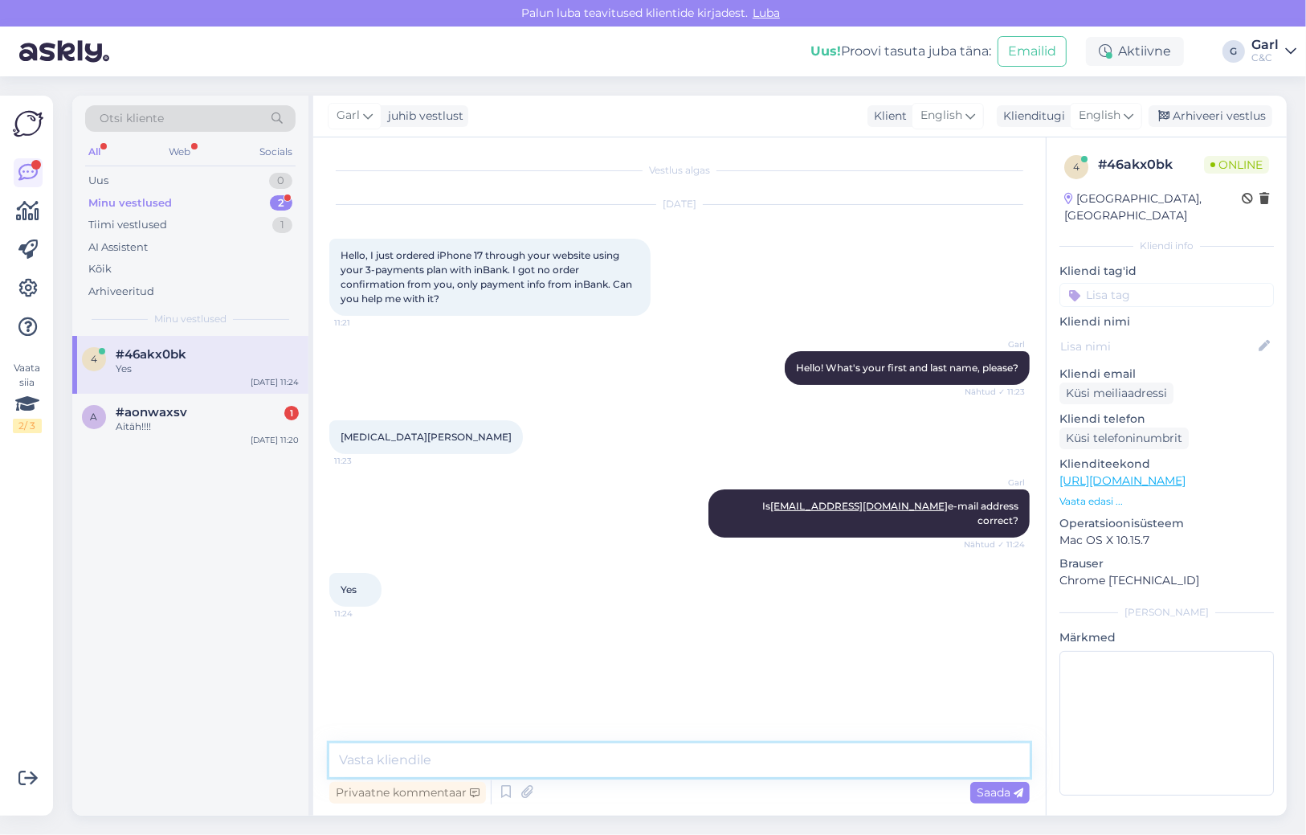
click at [564, 773] on textarea at bounding box center [679, 760] width 701 height 34
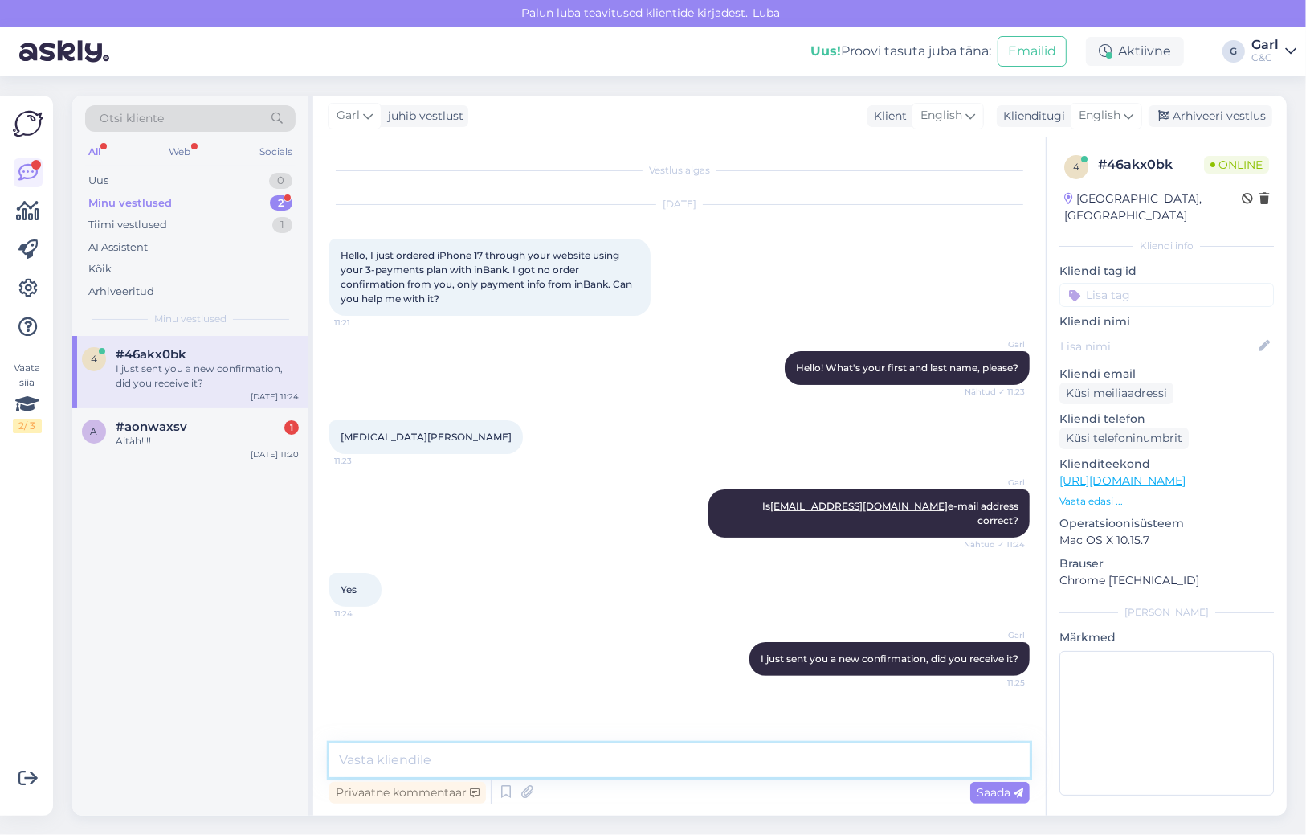
click at [558, 764] on textarea at bounding box center [679, 760] width 701 height 34
click at [556, 775] on textarea at bounding box center [679, 760] width 701 height 34
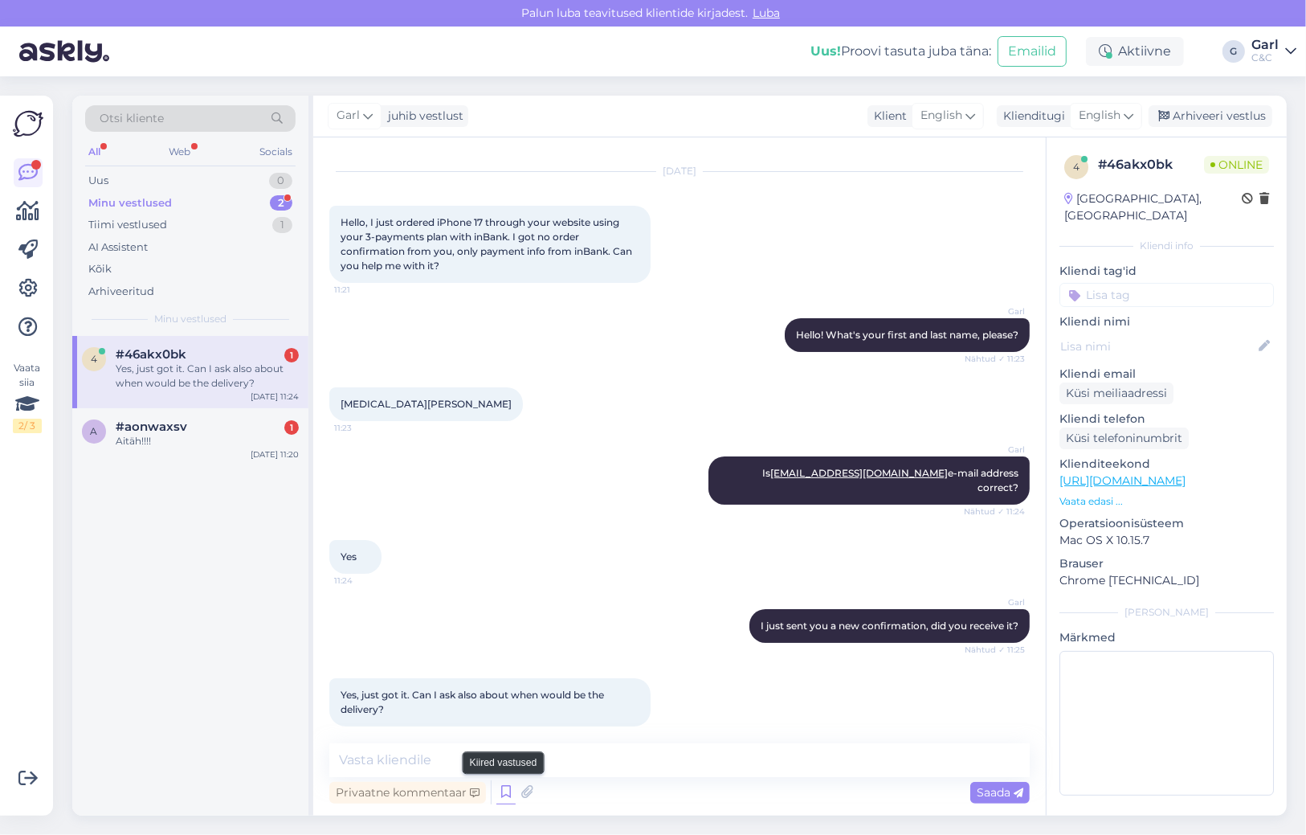
click at [512, 795] on icon at bounding box center [505, 792] width 19 height 24
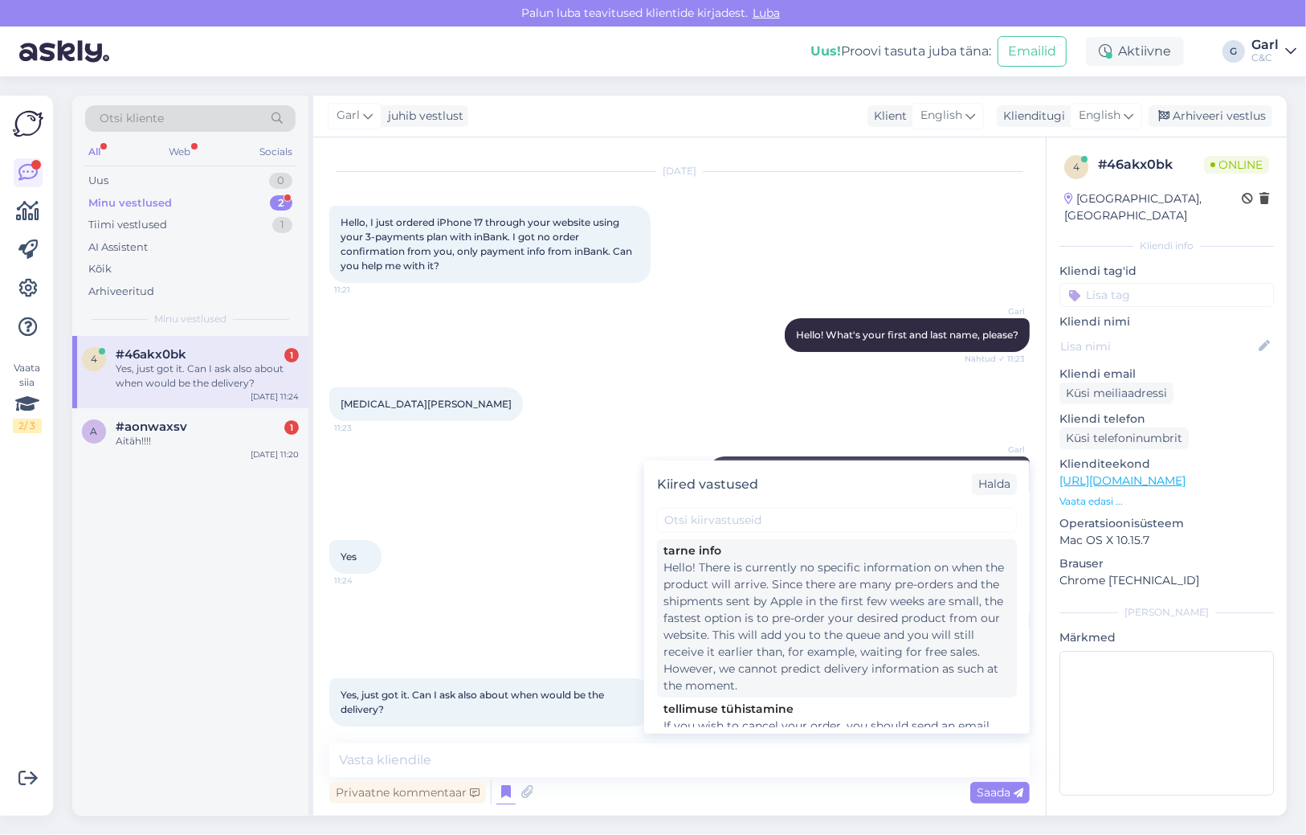
click at [827, 643] on div "Hello! There is currently no specific information on when the product will arri…" at bounding box center [837, 626] width 347 height 135
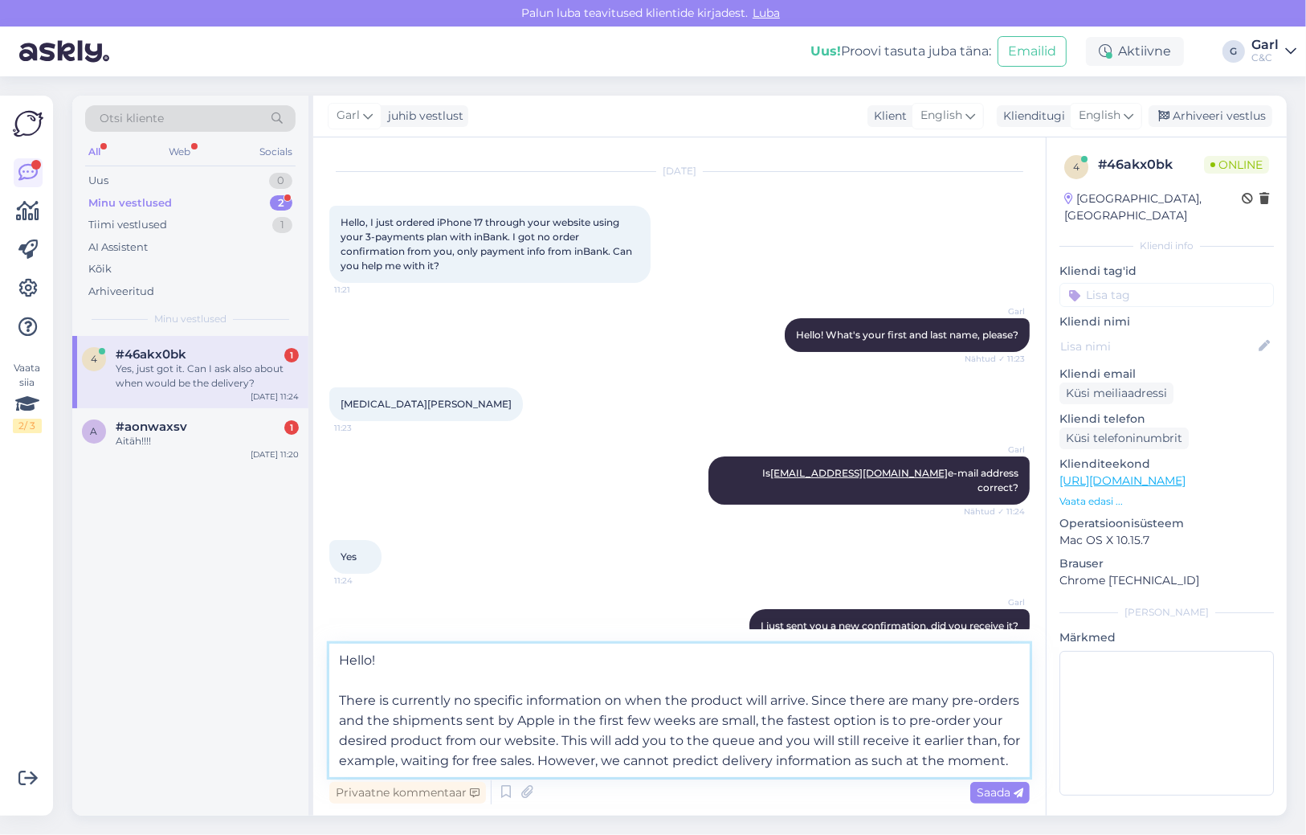
drag, startPoint x: 418, startPoint y: 683, endPoint x: 308, endPoint y: 635, distance: 119.8
click at [308, 635] on div "Otsi kliente All Web Socials Uus 0 Minu vestlused 2 Tiimi vestlused 1 AI Assist…" at bounding box center [679, 456] width 1215 height 720
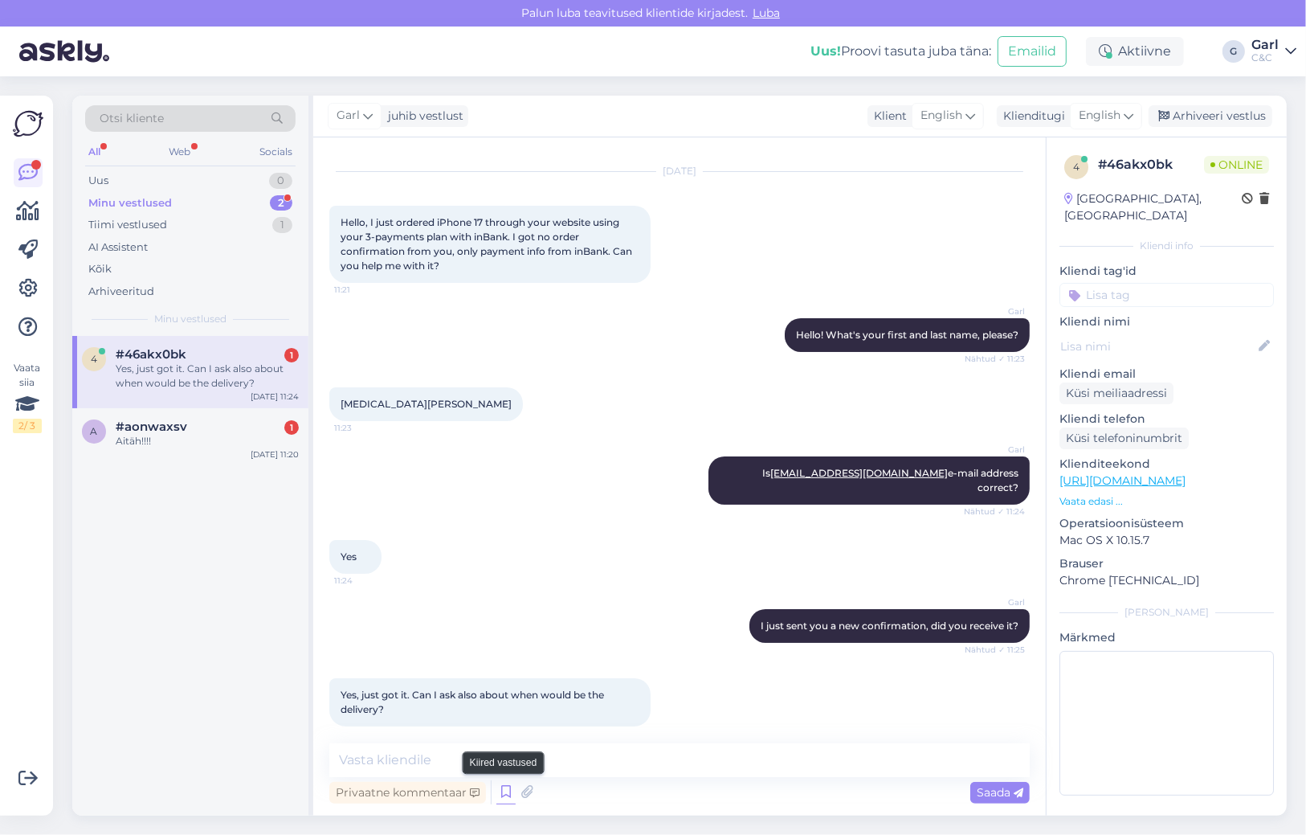
click at [496, 796] on icon at bounding box center [505, 792] width 19 height 24
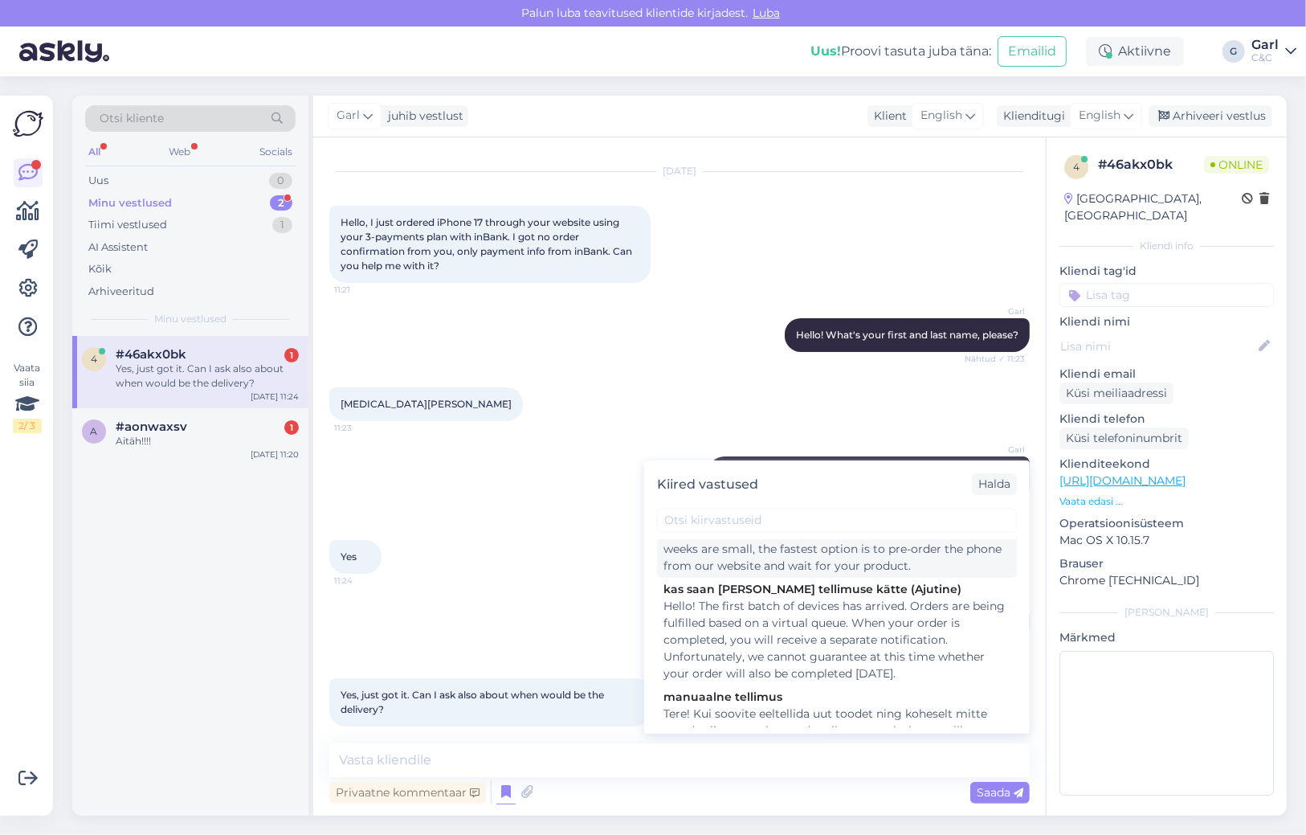
scroll to position [326, 0]
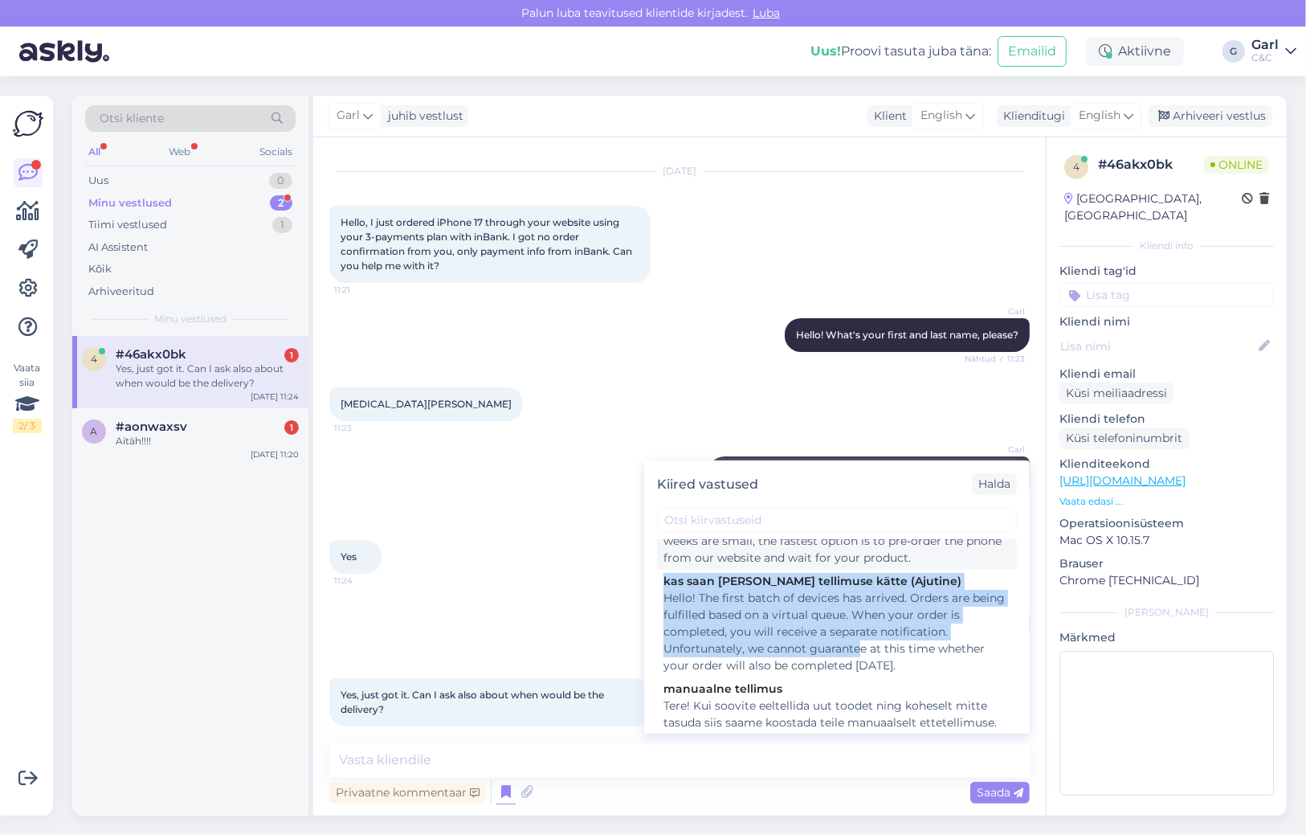
drag, startPoint x: 863, startPoint y: 648, endPoint x: 994, endPoint y: 560, distance: 158.0
click at [994, 560] on div "tarne info Hello! There is currently no specific information on when the produc…" at bounding box center [837, 633] width 386 height 188
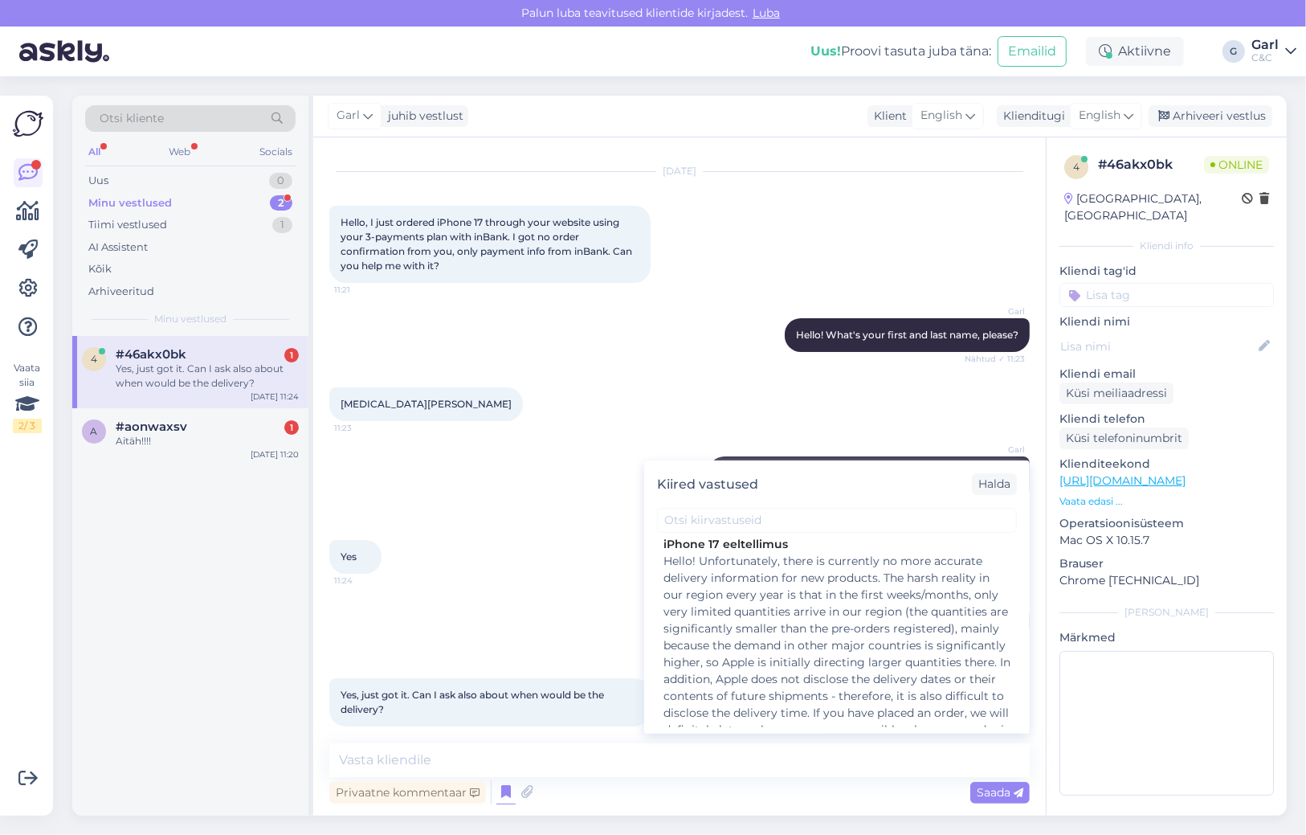
scroll to position [1165, 0]
click at [894, 649] on div "Hello! Unfortunately, there is currently no more accurate delivery information …" at bounding box center [837, 658] width 347 height 219
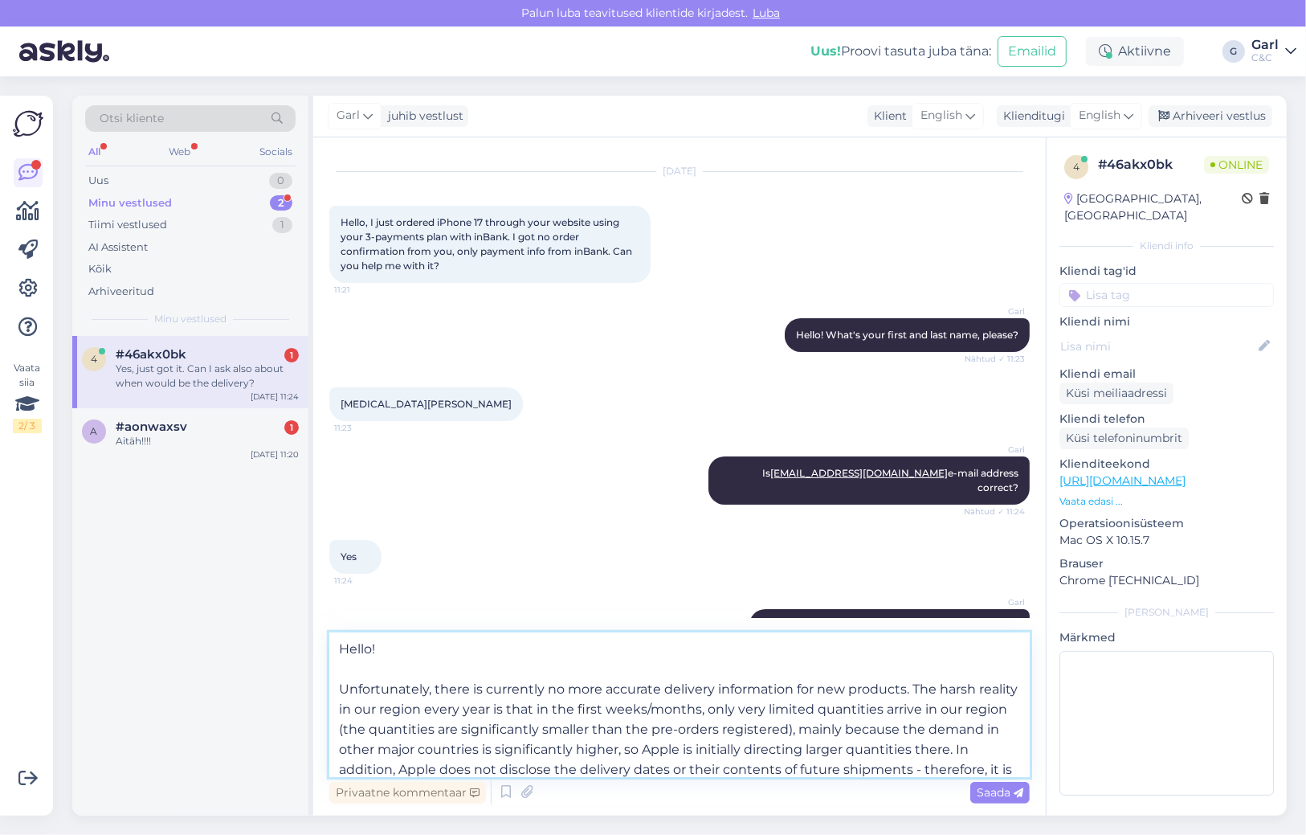
drag, startPoint x: 410, startPoint y: 667, endPoint x: 294, endPoint y: 622, distance: 124.1
click at [295, 623] on div "Otsi kliente All Web Socials Uus 0 Minu vestlused 2 Tiimi vestlused 1 AI Assist…" at bounding box center [679, 456] width 1215 height 720
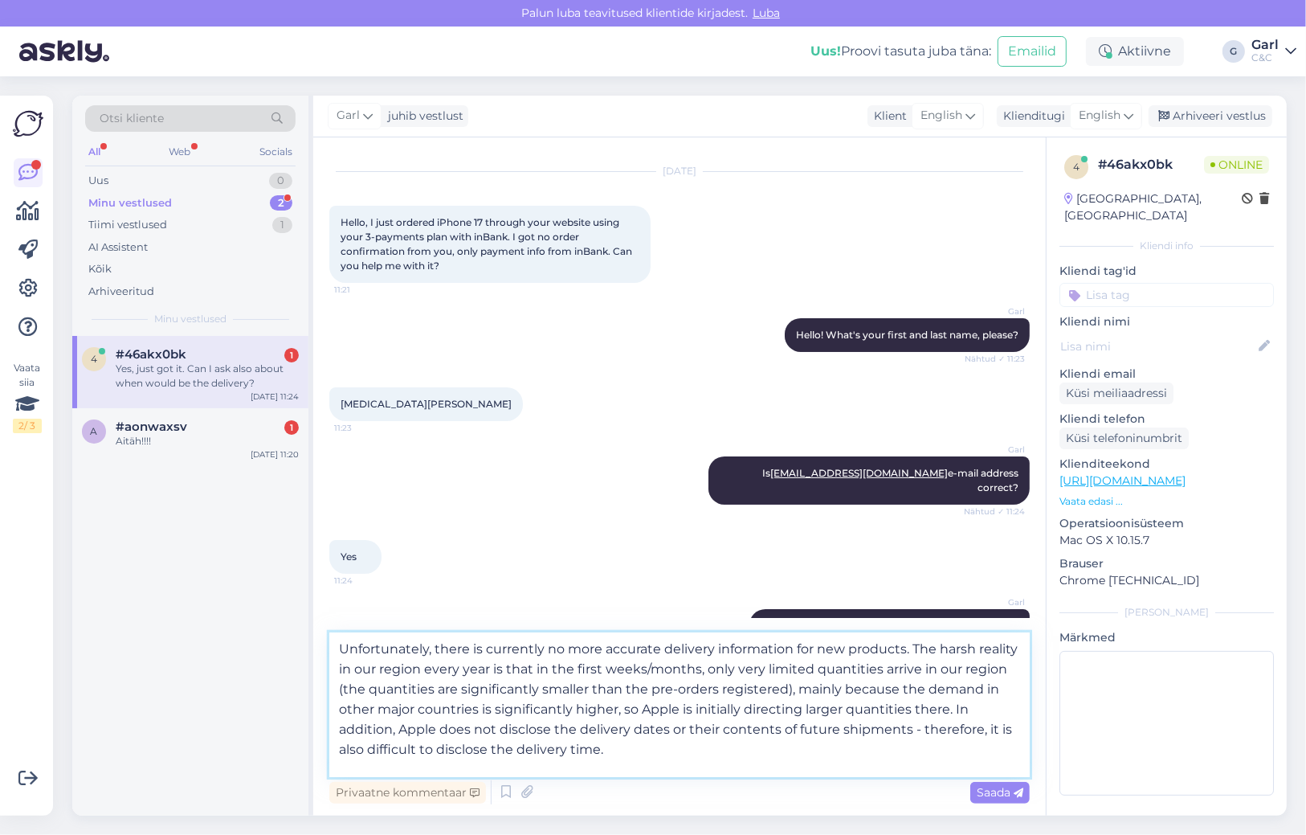
click at [337, 660] on textarea "Unfortunately, there is currently no more accurate delivery information for new…" at bounding box center [679, 704] width 701 height 145
click at [617, 757] on textarea "Unfortunately, there is currently no more accurate delivery information for new…" at bounding box center [679, 704] width 701 height 145
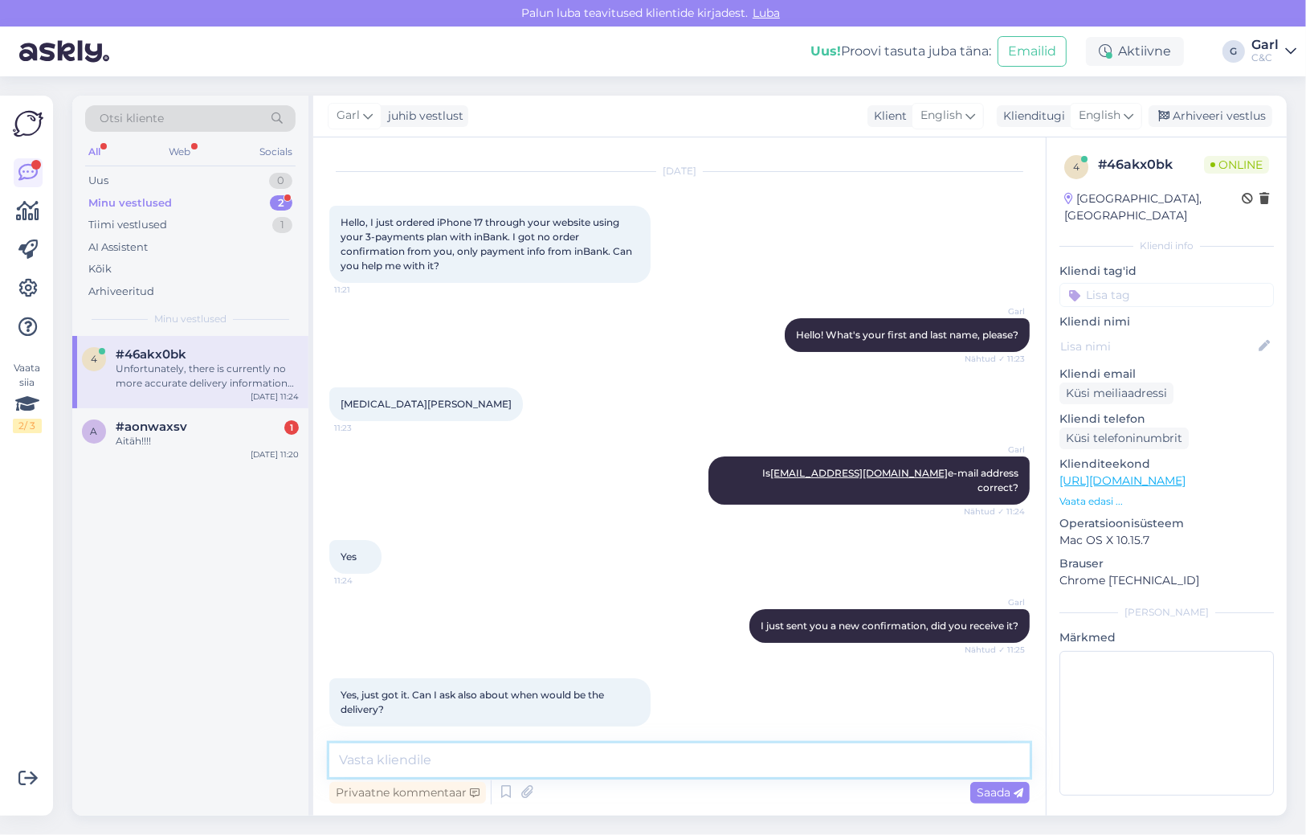
scroll to position [0, 0]
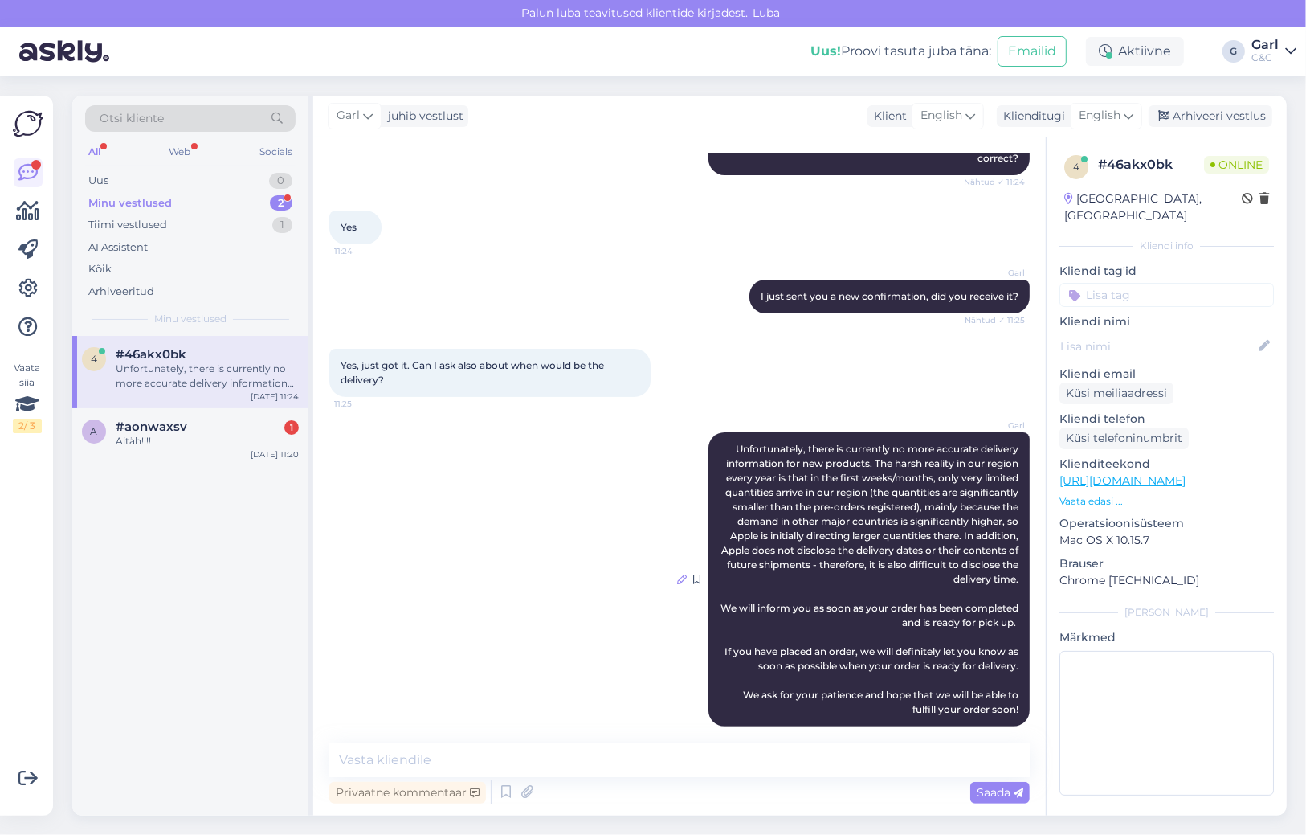
click at [681, 574] on icon at bounding box center [682, 579] width 10 height 10
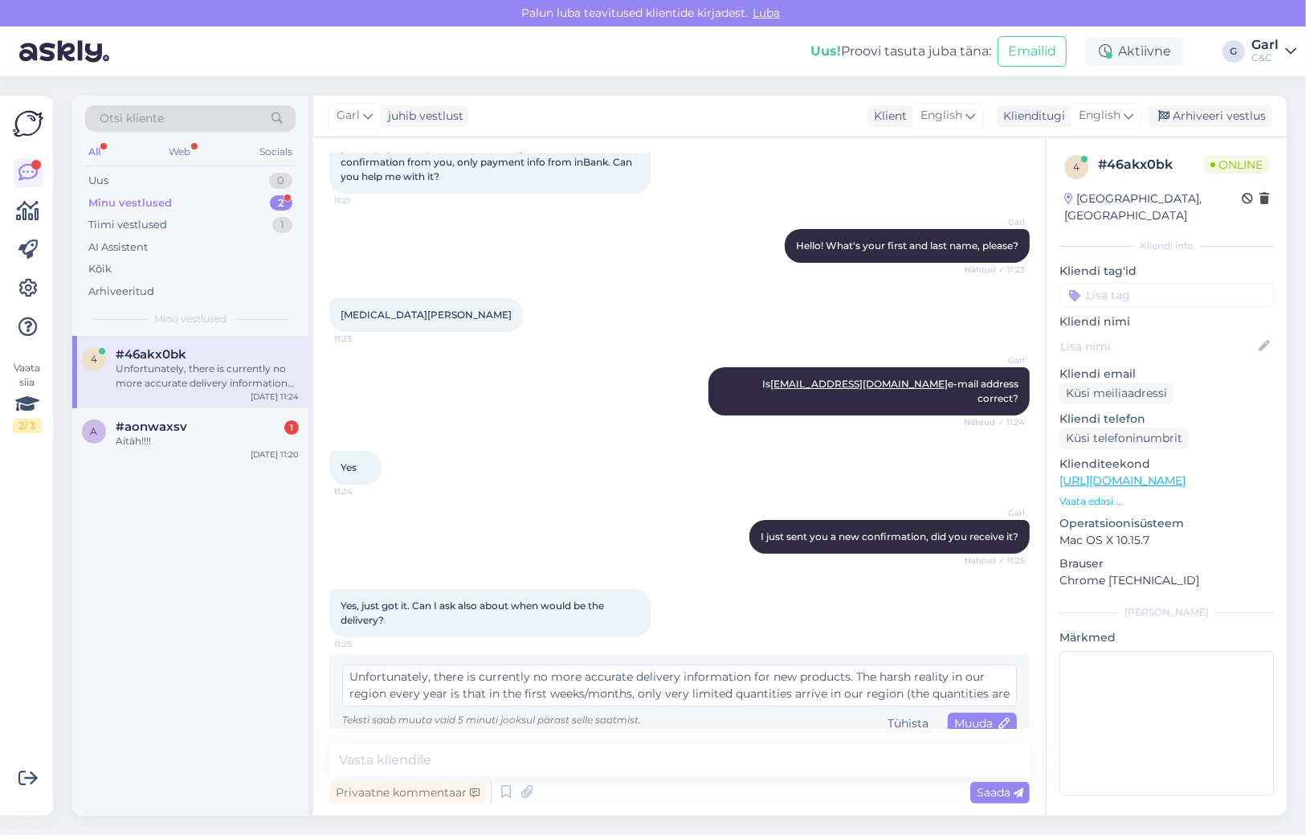
scroll to position [151, 0]
click at [693, 680] on textarea "Unfortunately, there is currently no more accurate delivery information for new…" at bounding box center [679, 685] width 675 height 42
drag, startPoint x: 843, startPoint y: 666, endPoint x: 344, endPoint y: 680, distance: 499.1
click at [344, 680] on textarea "Unfortunately, there is currently no more accurate delivery information for new…" at bounding box center [679, 685] width 675 height 42
click at [439, 679] on textarea "Unfortunately, there is currently no more accurate delivery information for new…" at bounding box center [679, 685] width 675 height 42
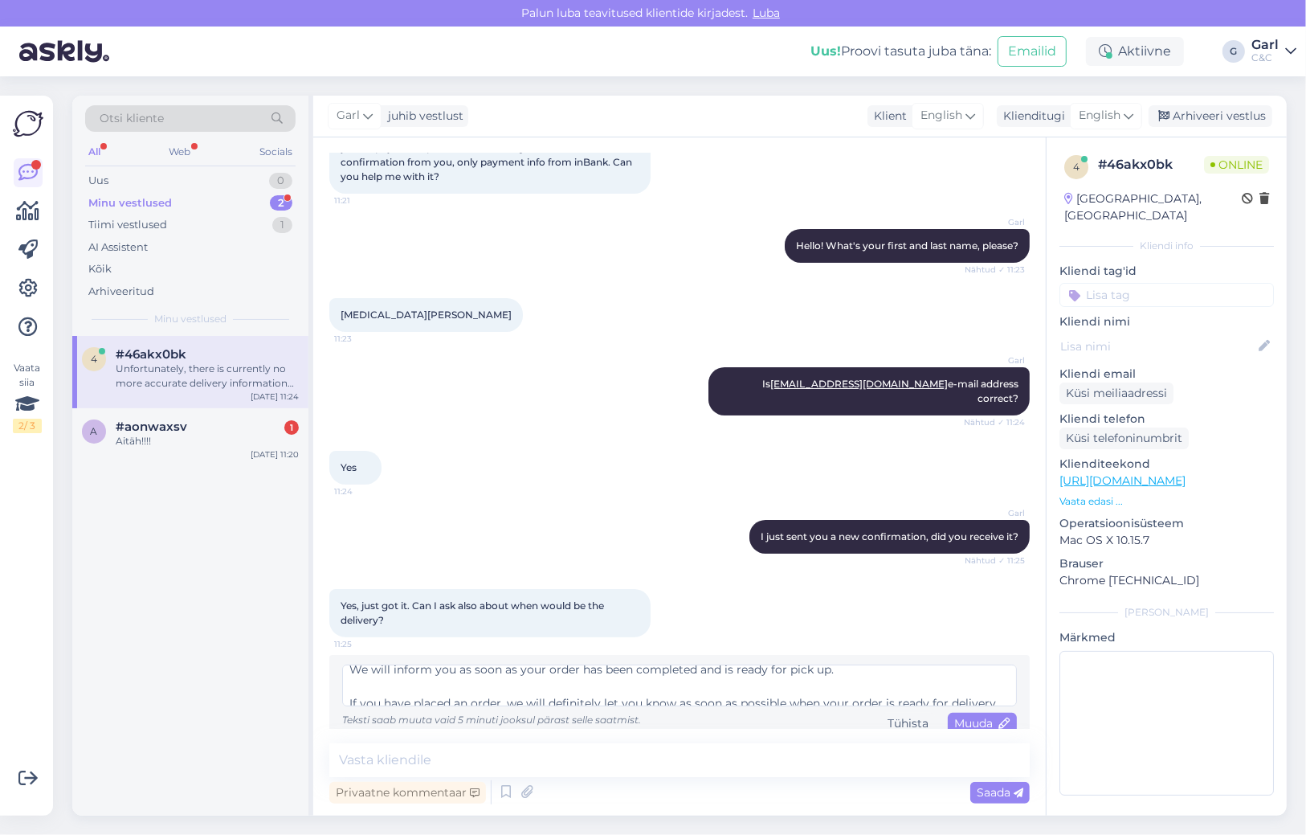
scroll to position [105, 0]
click at [849, 664] on textarea "Unfortunately, there is currently no more accurate delivery information for new…" at bounding box center [679, 685] width 675 height 42
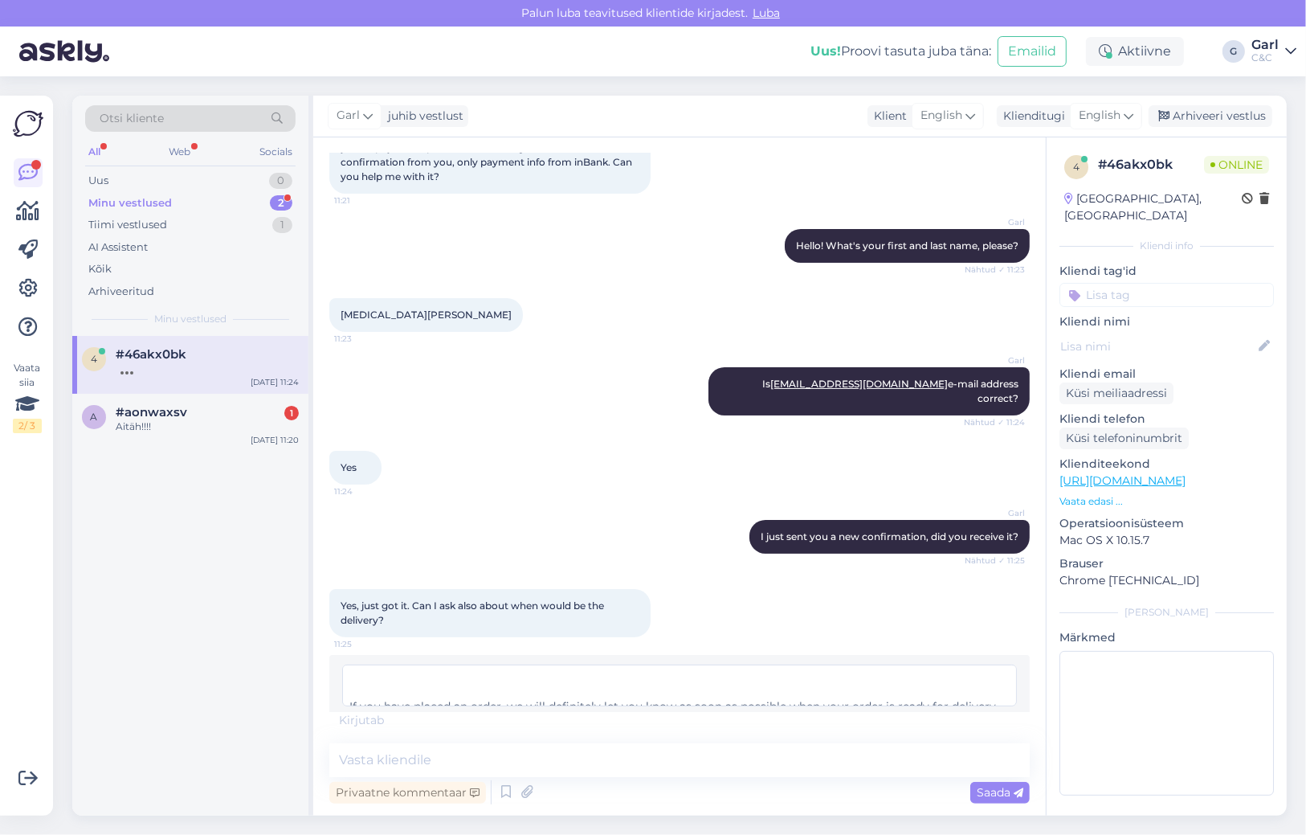
scroll to position [191, 0]
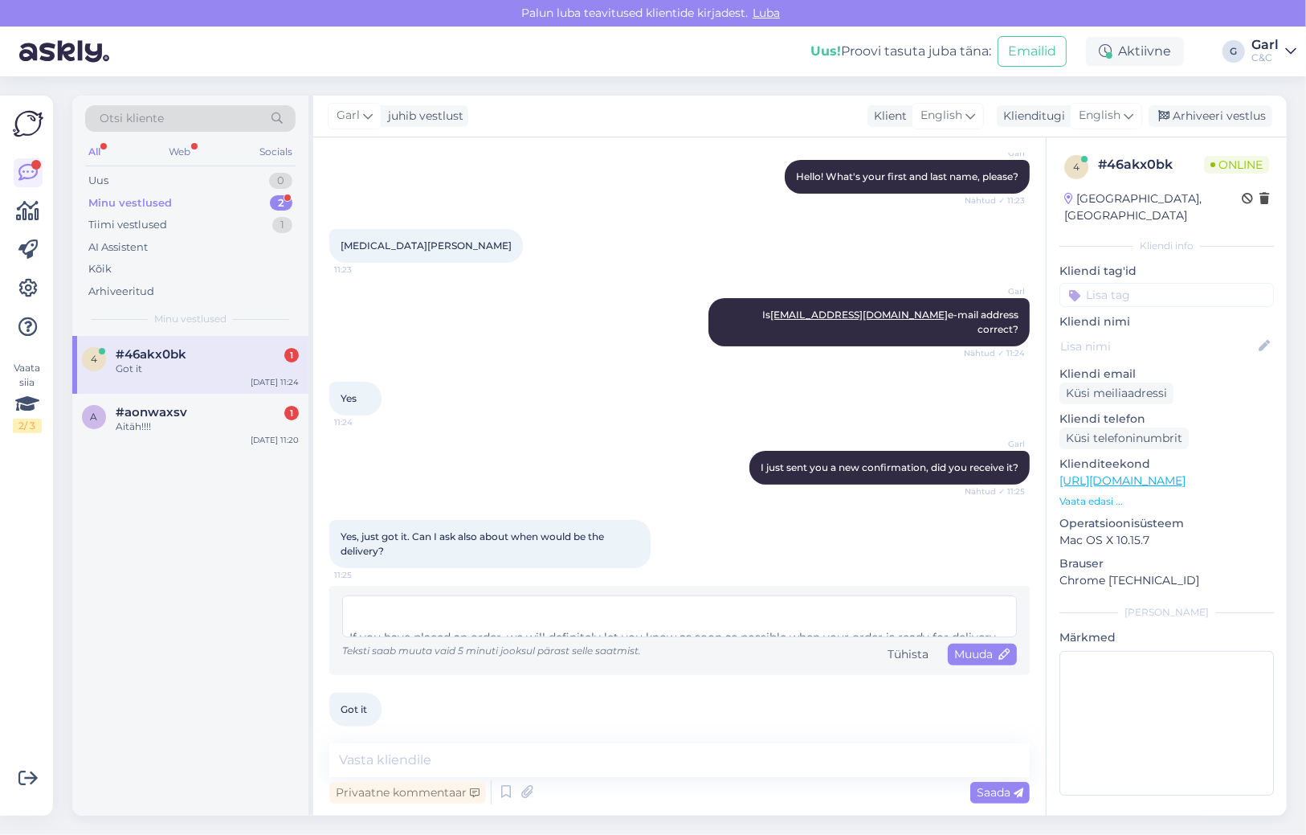
click at [942, 527] on div "Yes, just got it. Can I ask also about when would be the delivery? 11:25" at bounding box center [679, 544] width 701 height 84
click at [899, 647] on div "Tühista" at bounding box center [908, 654] width 54 height 22
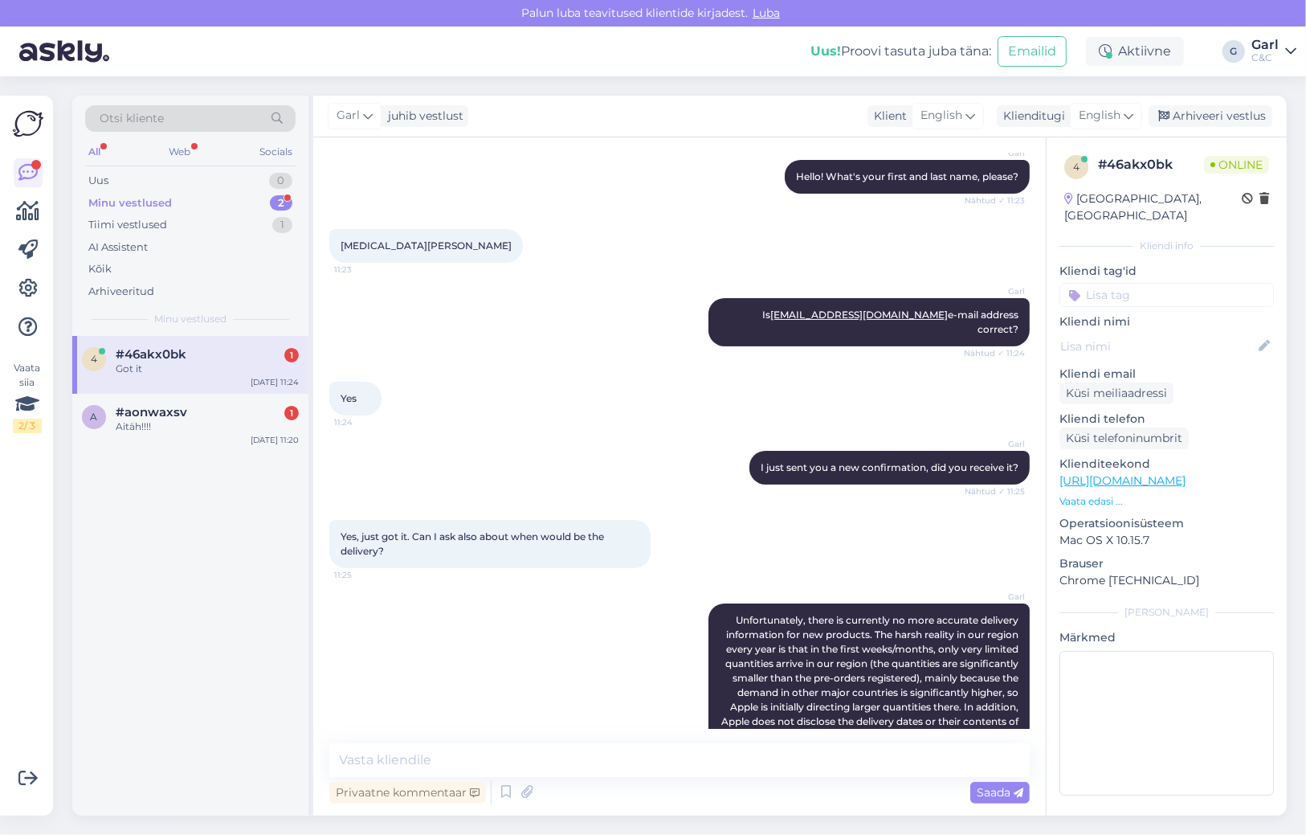
scroll to position [431, 0]
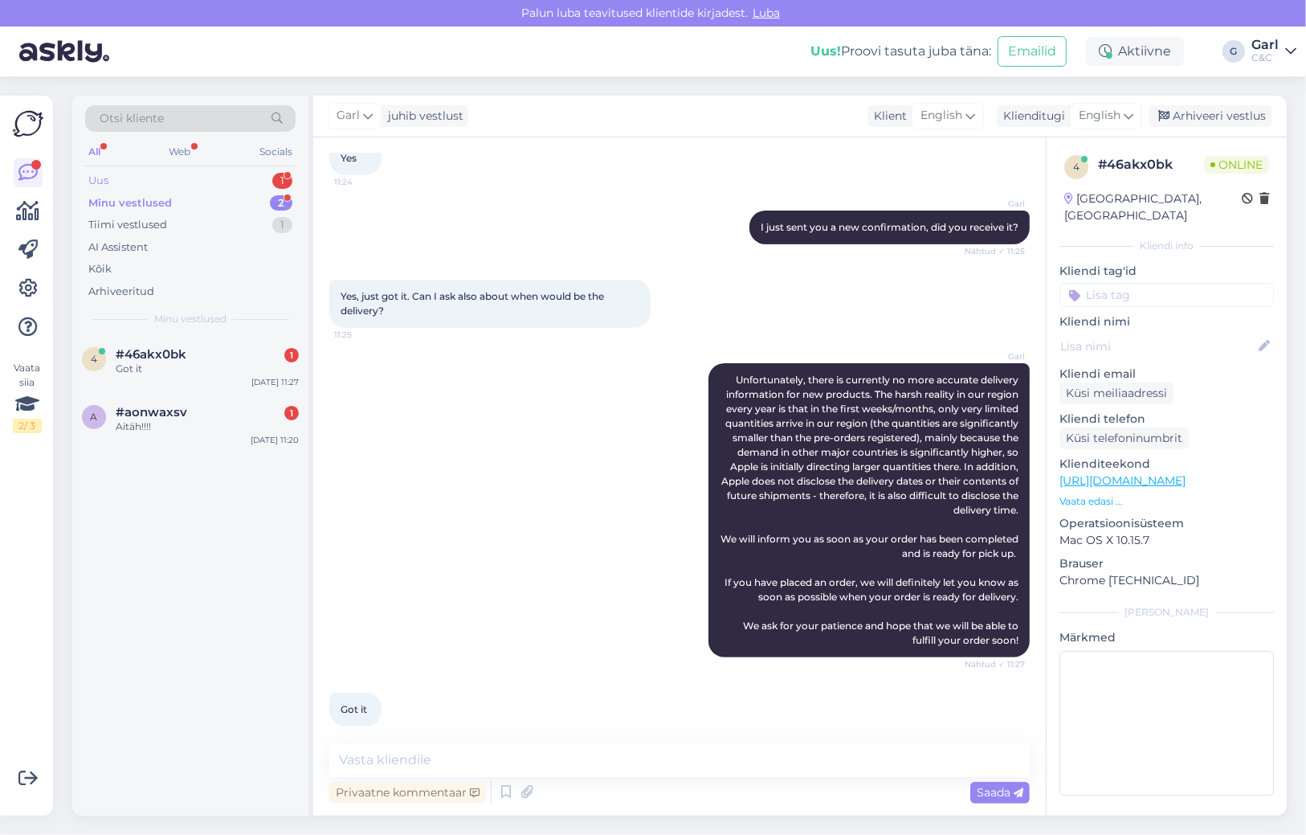
click at [251, 178] on div "Uus 1" at bounding box center [190, 181] width 210 height 22
click at [215, 350] on div "#vvfhvkfb 1" at bounding box center [207, 354] width 183 height 14
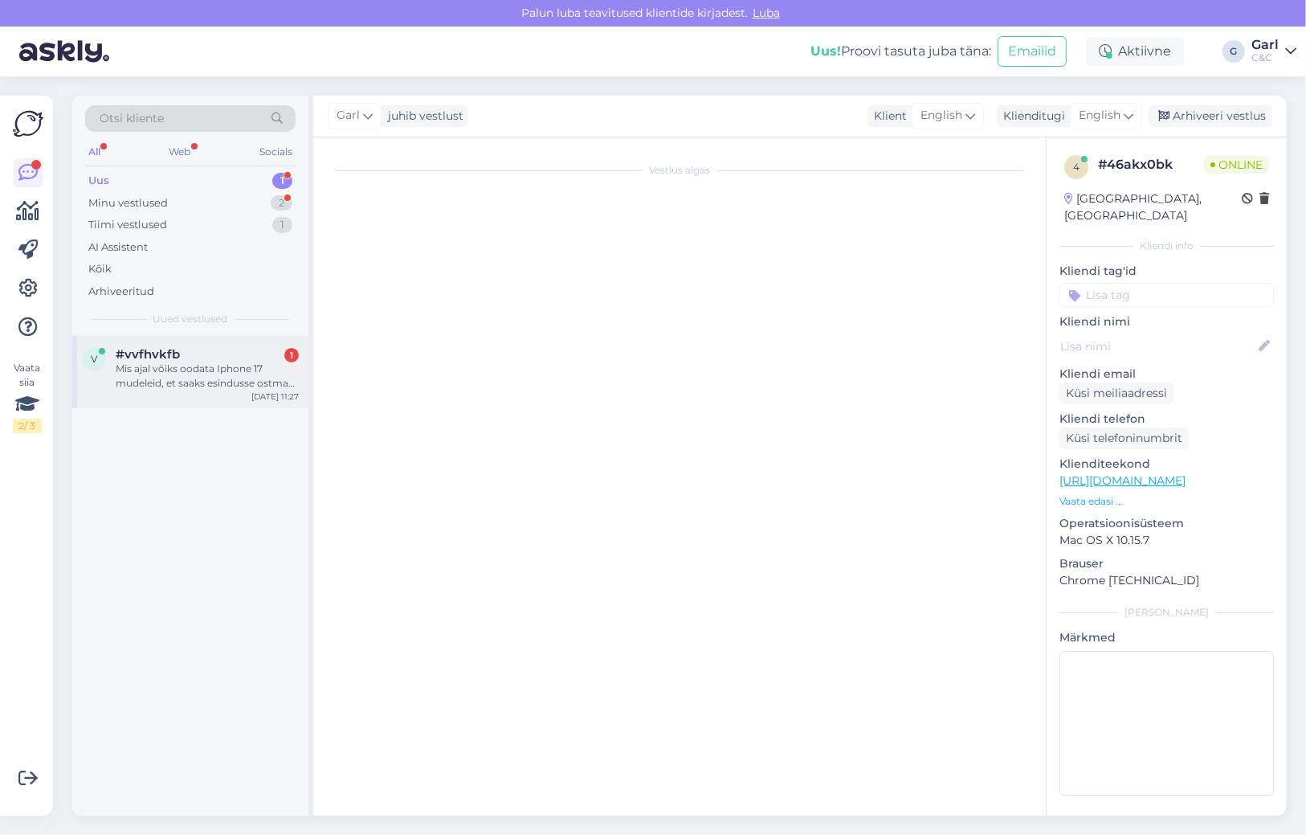
scroll to position [0, 0]
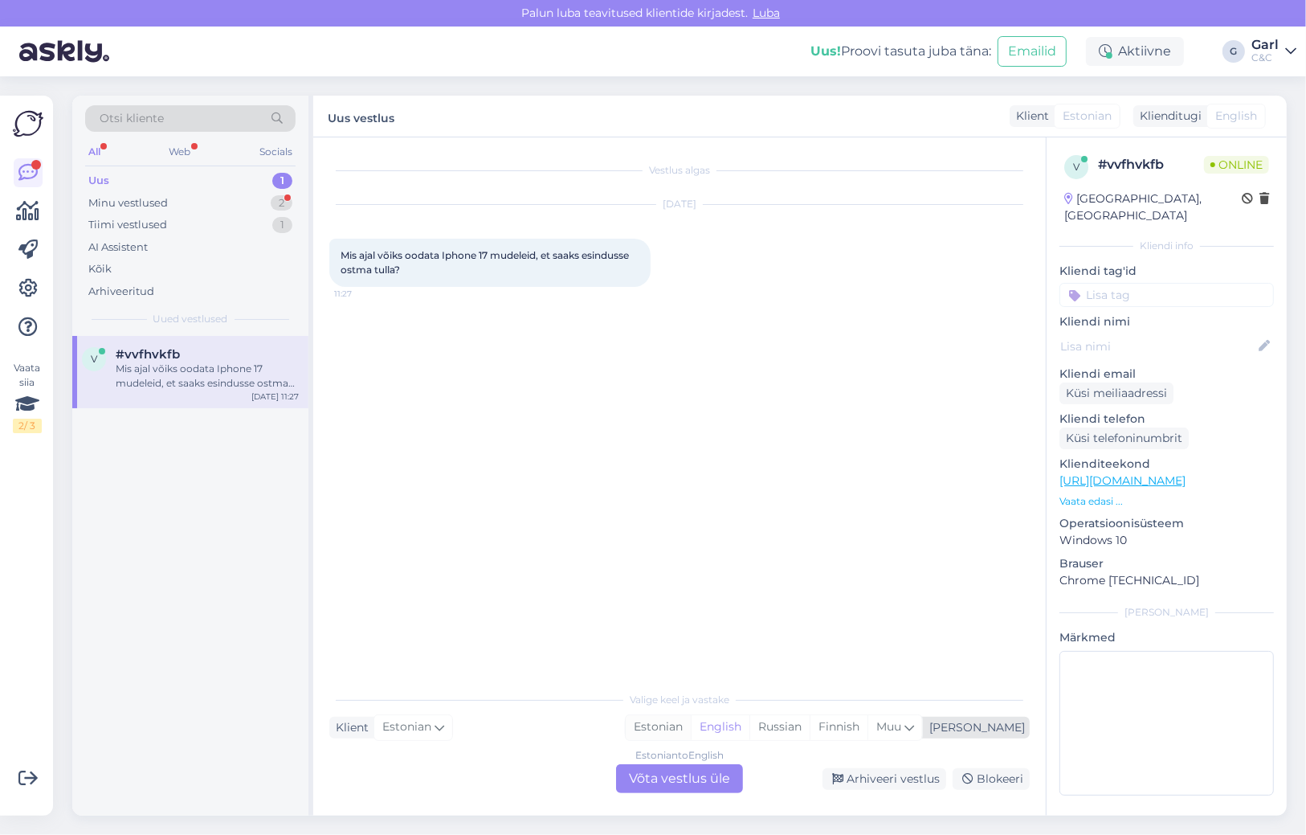
click at [691, 734] on div "Estonian" at bounding box center [658, 727] width 65 height 24
click at [713, 771] on div "Estonian to Estonian Võta vestlus üle" at bounding box center [679, 778] width 127 height 29
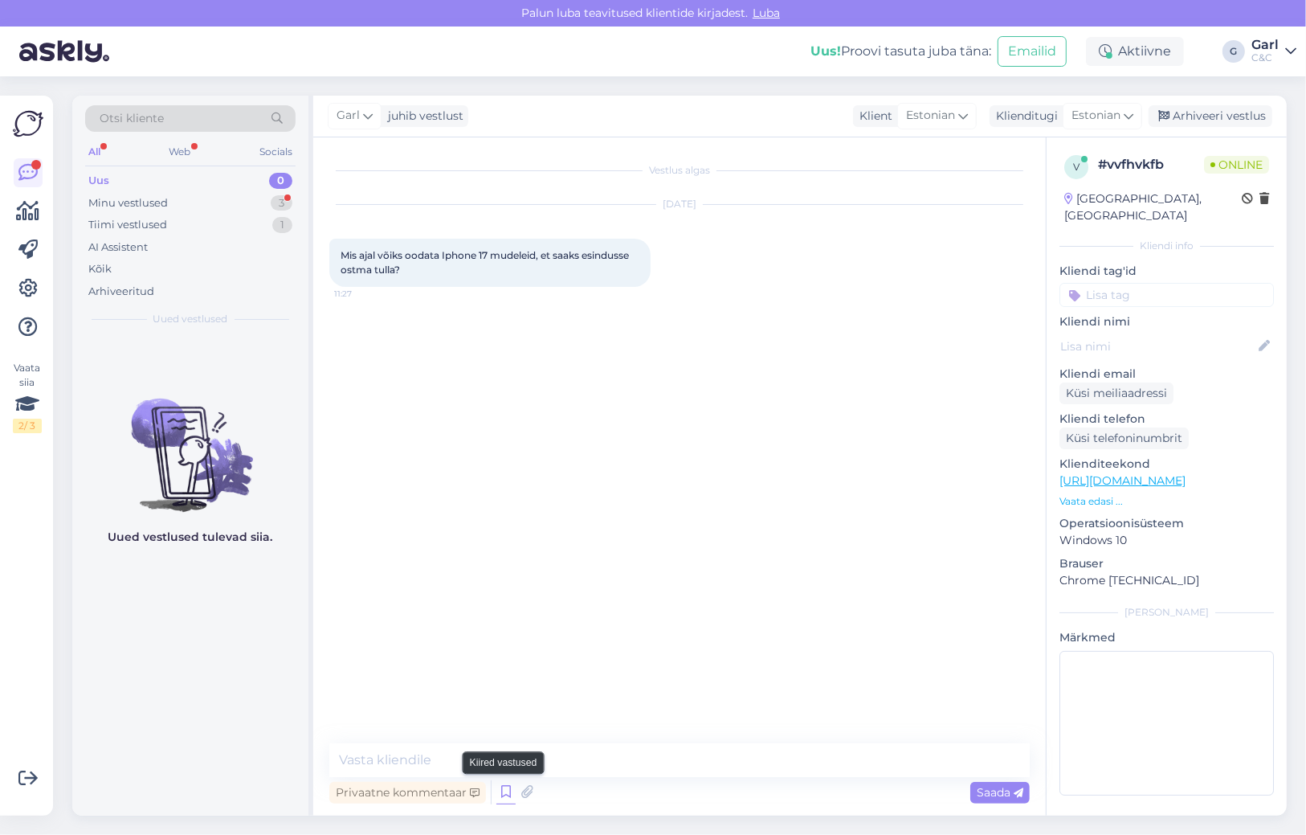
click at [496, 790] on icon at bounding box center [505, 792] width 19 height 24
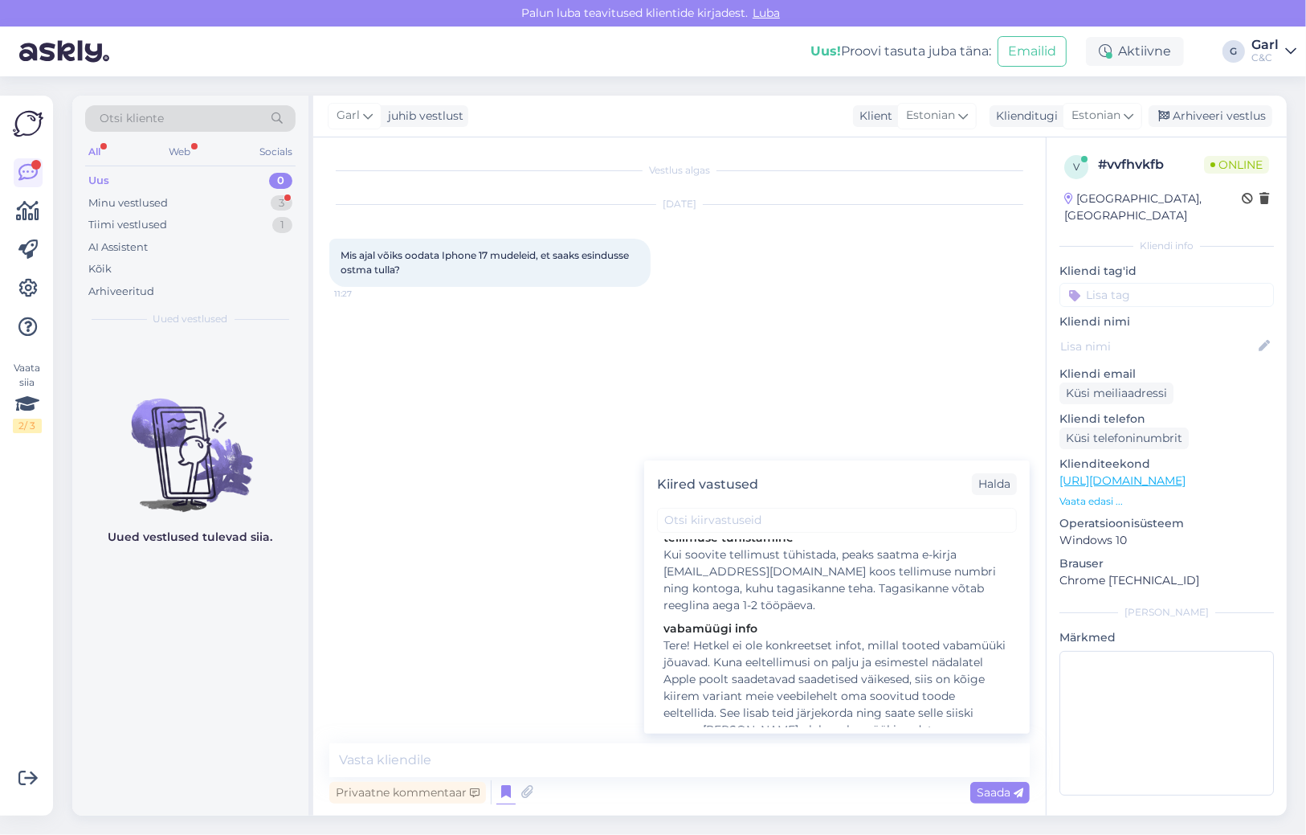
scroll to position [157, 0]
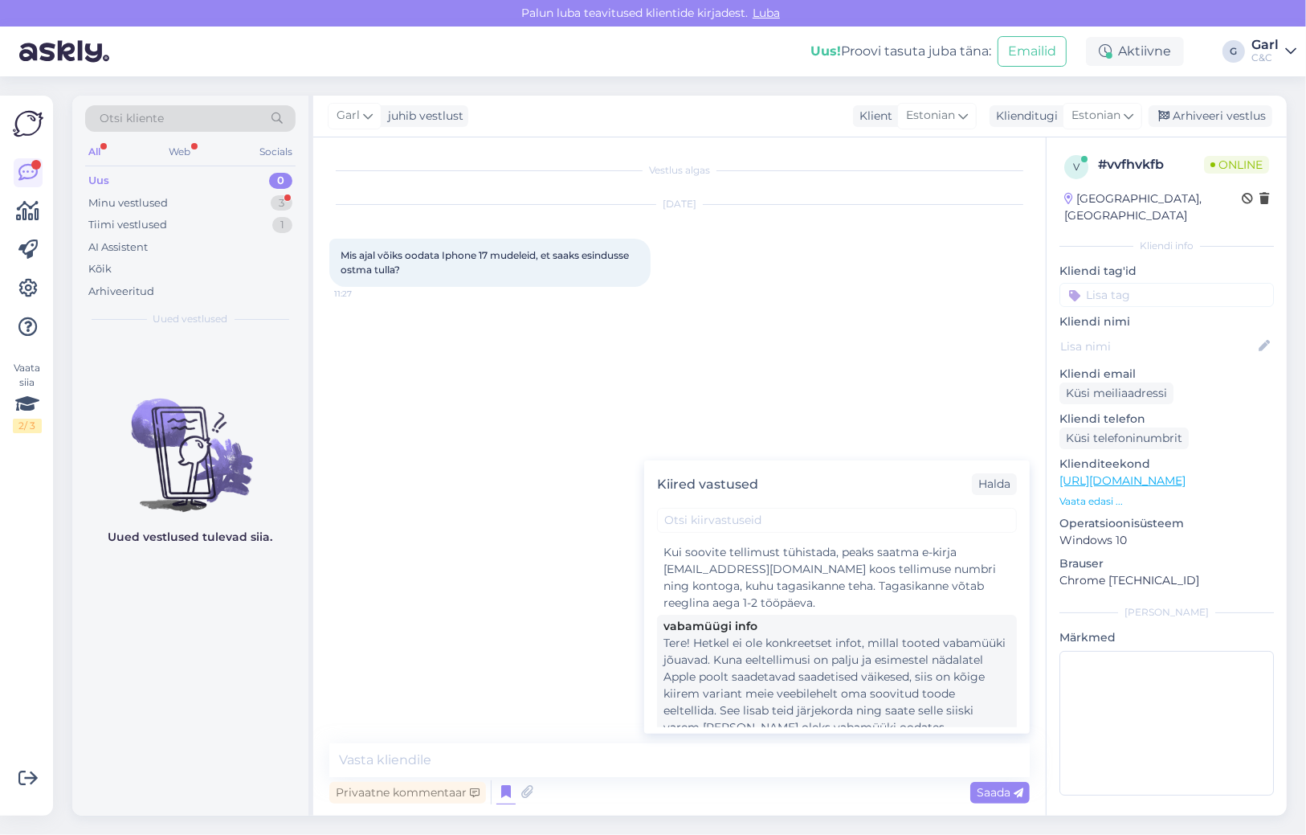
click at [886, 691] on div "Tere! Hetkel ei ole konkreetset infot, millal tooted vabamüüki jõuavad. Kuna ee…" at bounding box center [837, 685] width 347 height 101
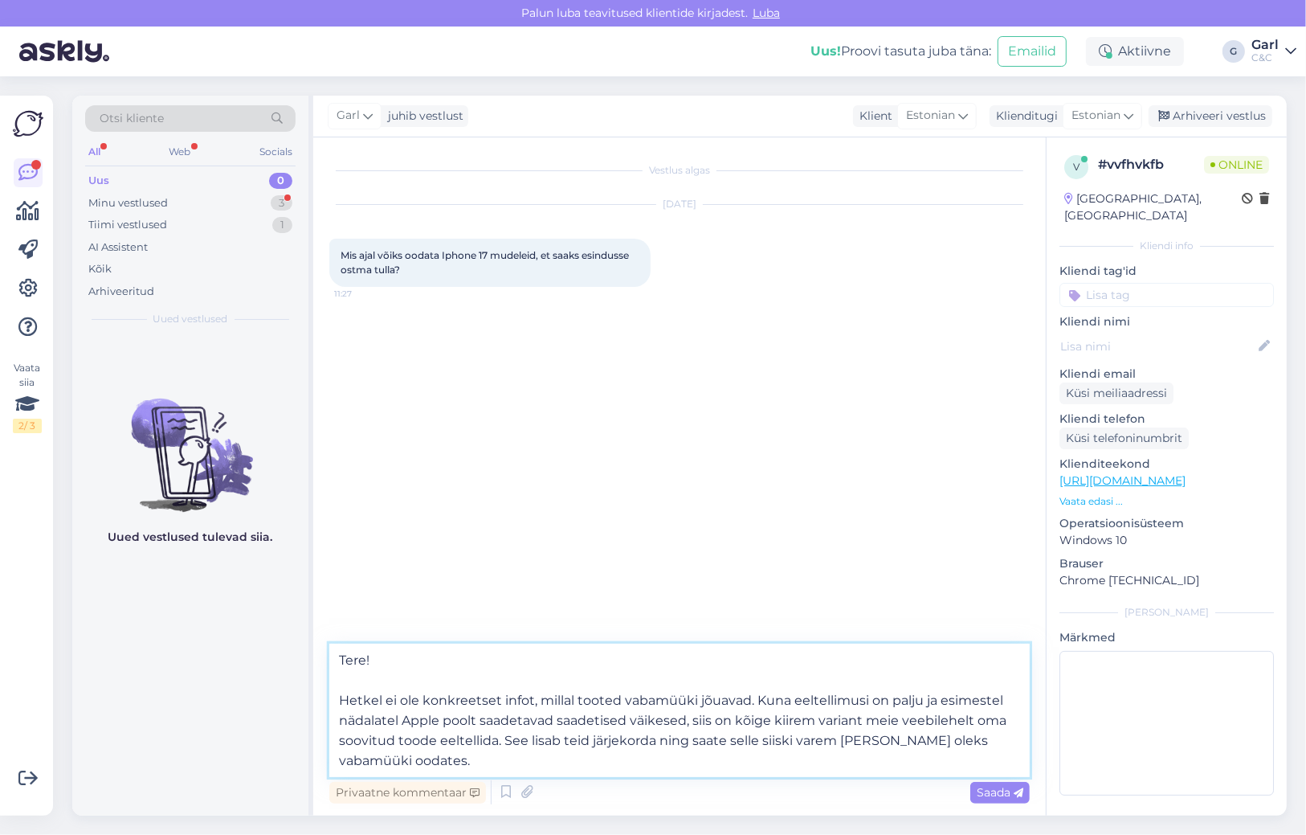
click at [755, 754] on textarea "Tere! Hetkel ei ole konkreetset infot, millal tooted vabamüüki jõuavad. Kuna ee…" at bounding box center [679, 709] width 701 height 133
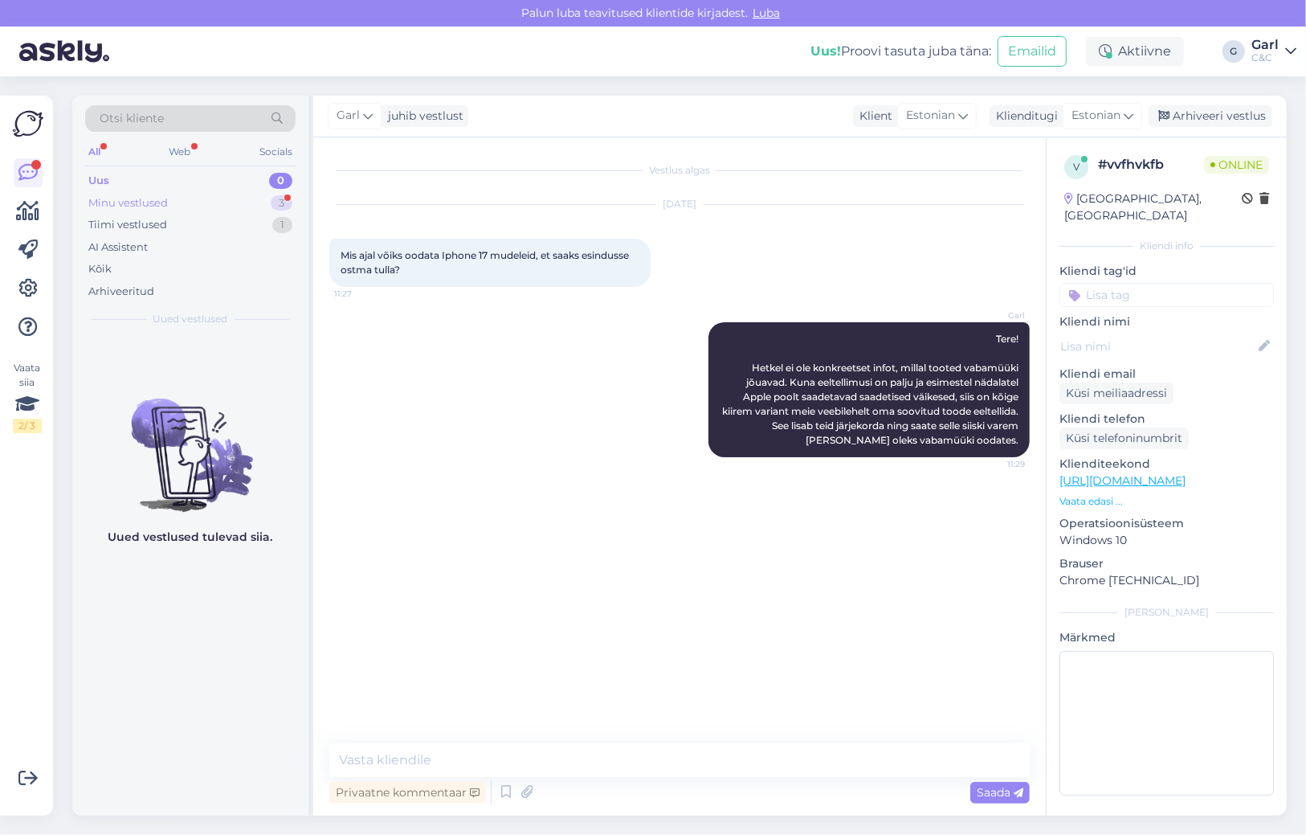
click at [247, 202] on div "Minu vestlused 3" at bounding box center [190, 203] width 210 height 22
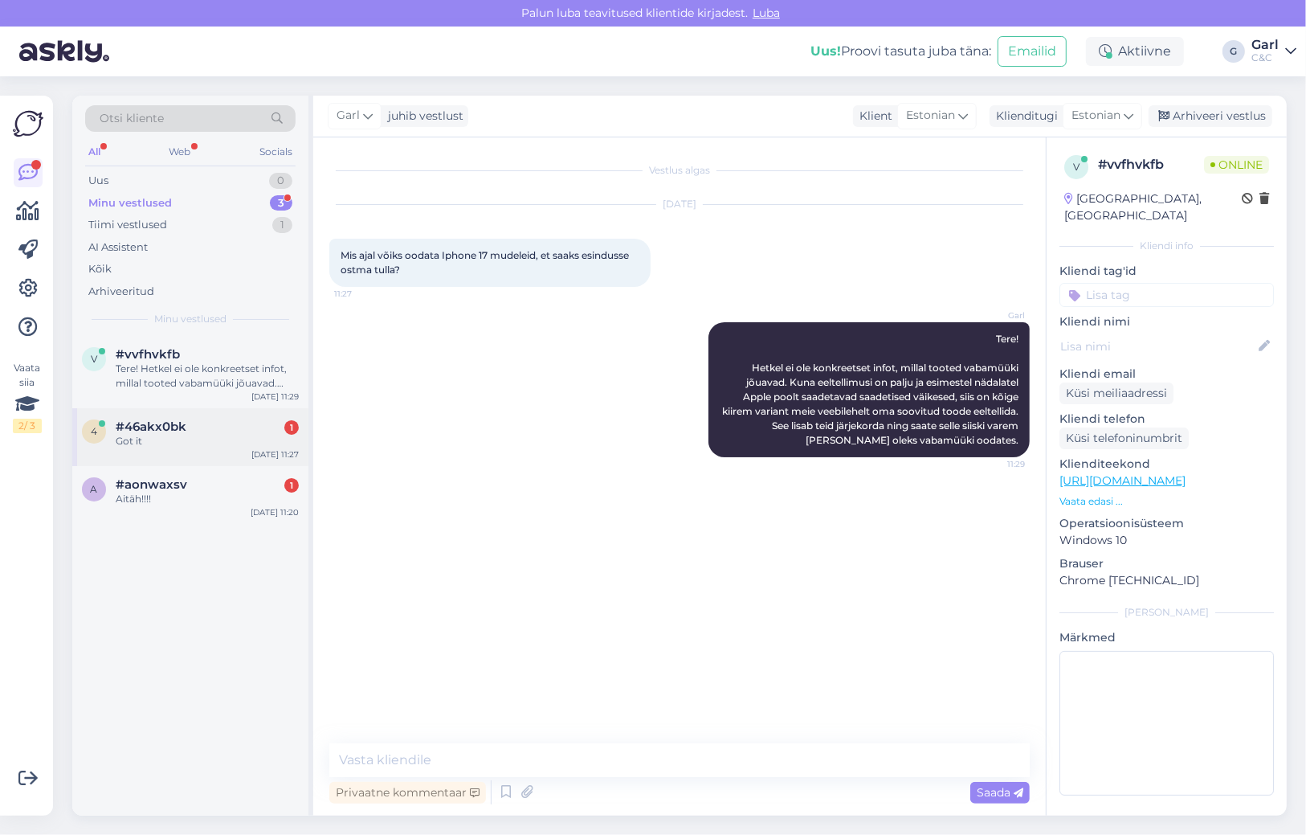
click at [195, 447] on div "4 #46akx0bk 1 Got it [DATE] 11:27" at bounding box center [190, 437] width 236 height 58
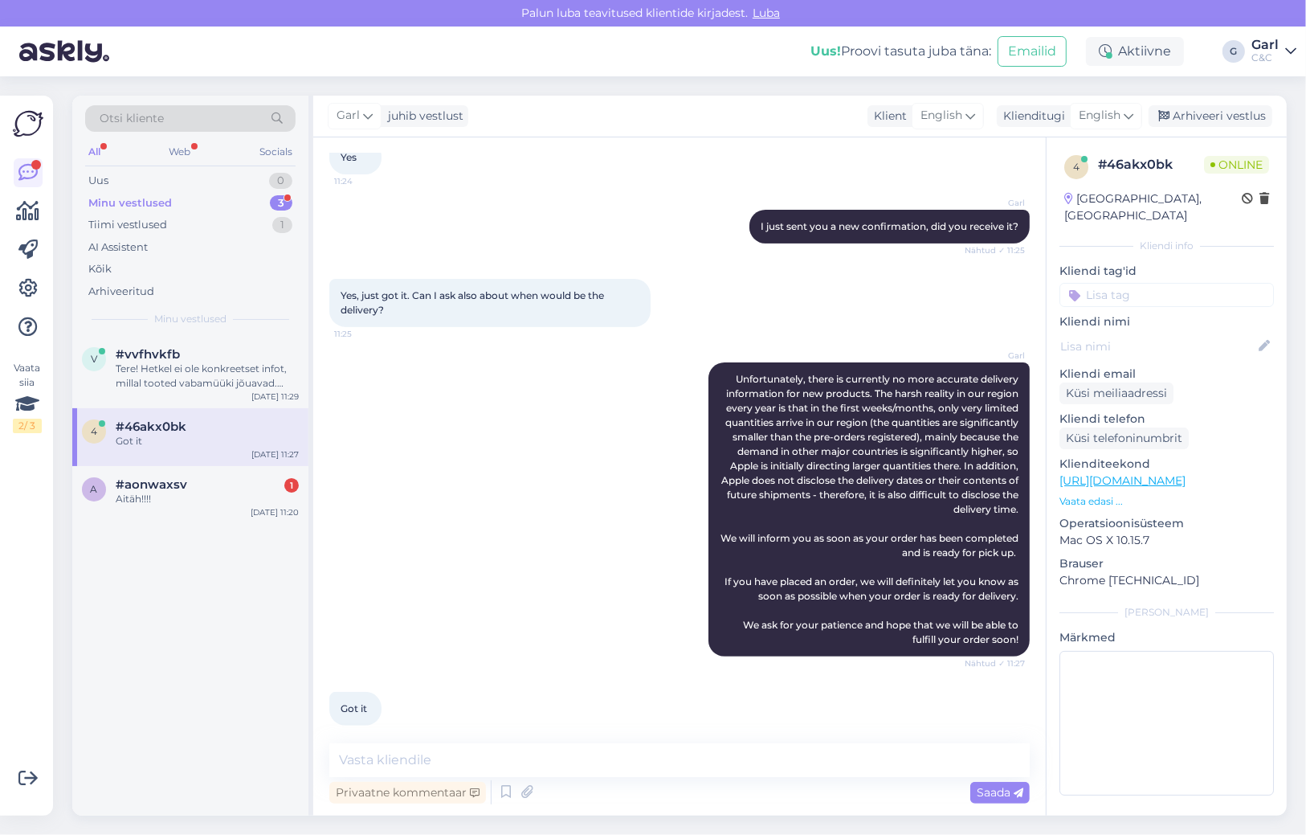
scroll to position [431, 0]
click at [611, 769] on textarea at bounding box center [679, 760] width 701 height 34
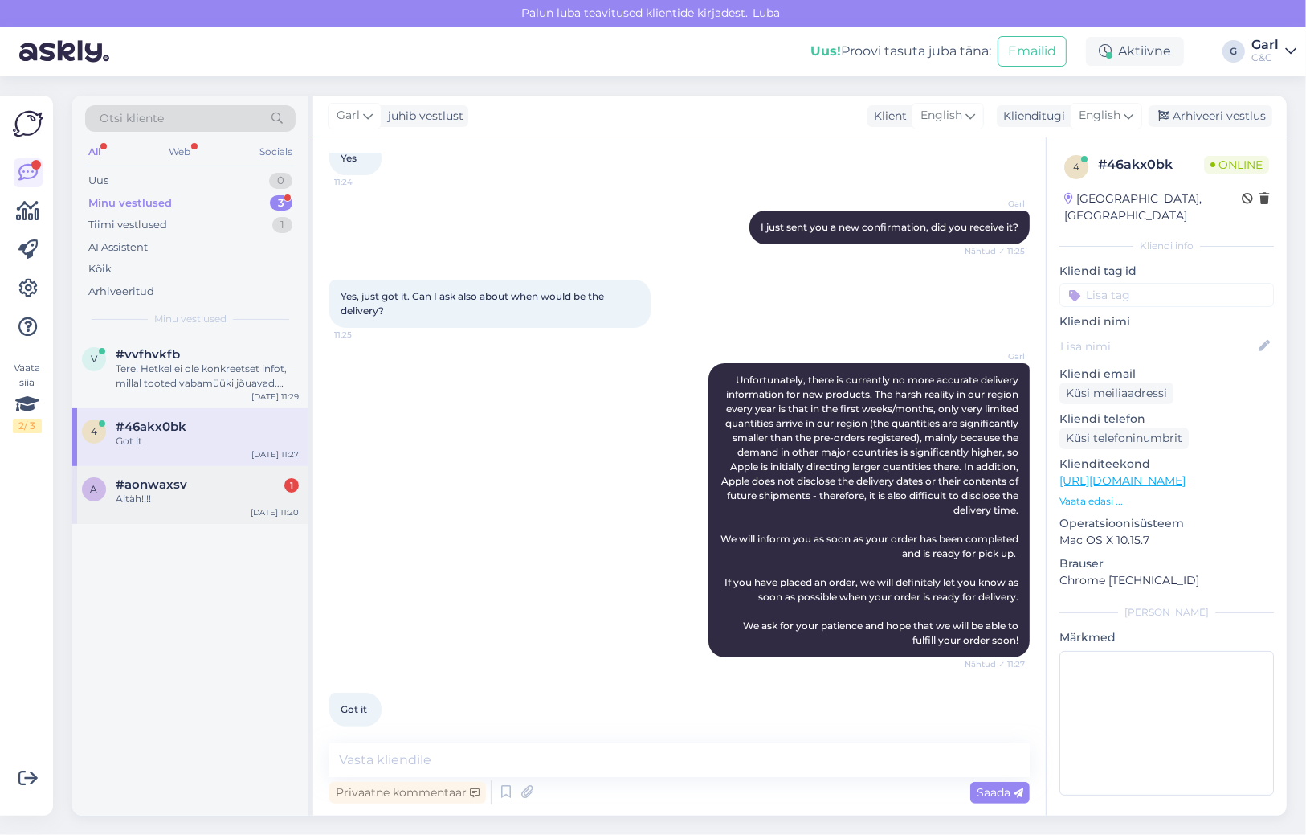
click at [198, 484] on div "#aonwaxsv 1" at bounding box center [207, 484] width 183 height 14
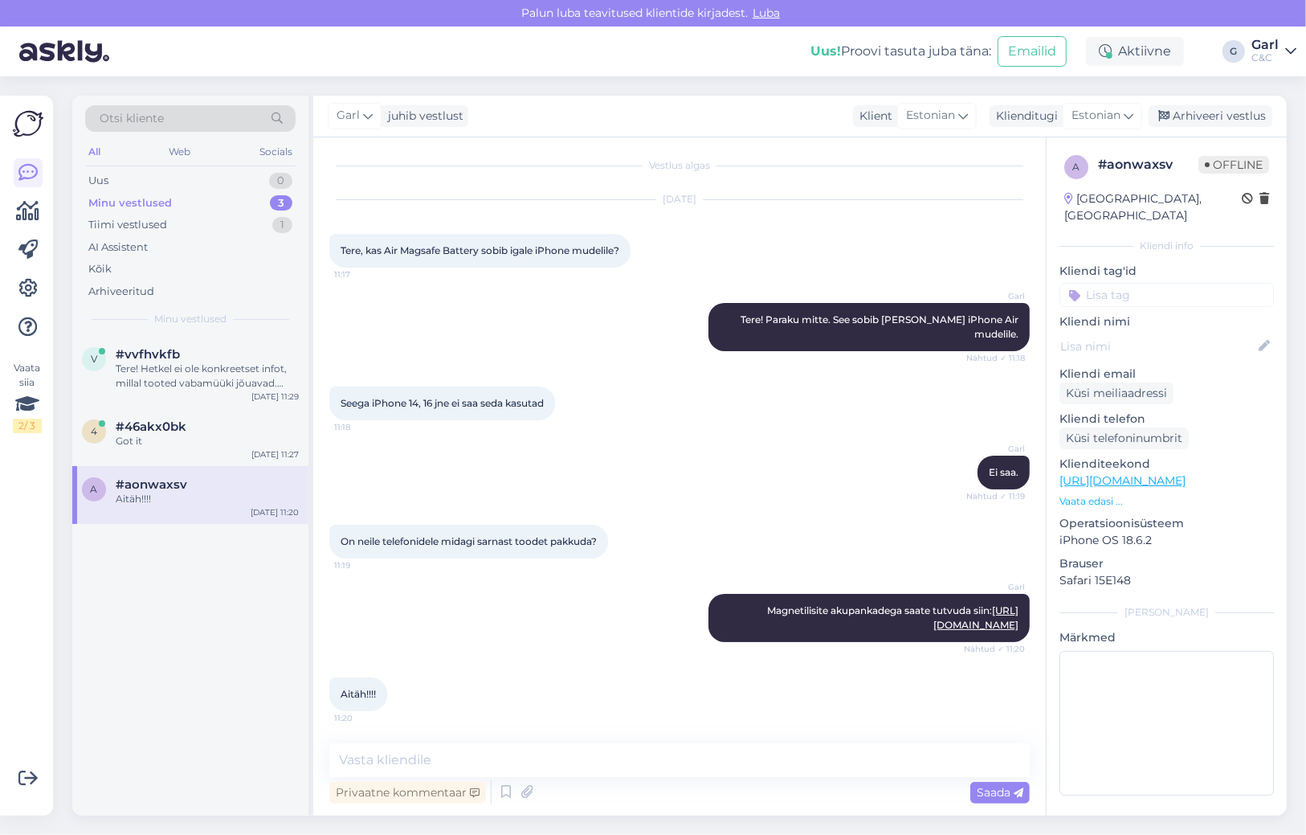
click at [602, 780] on div "Privaatne kommentaar Saada" at bounding box center [679, 792] width 701 height 31
click at [604, 774] on textarea at bounding box center [679, 760] width 701 height 34
click at [1233, 123] on div "Arhiveeri vestlus" at bounding box center [1211, 116] width 124 height 22
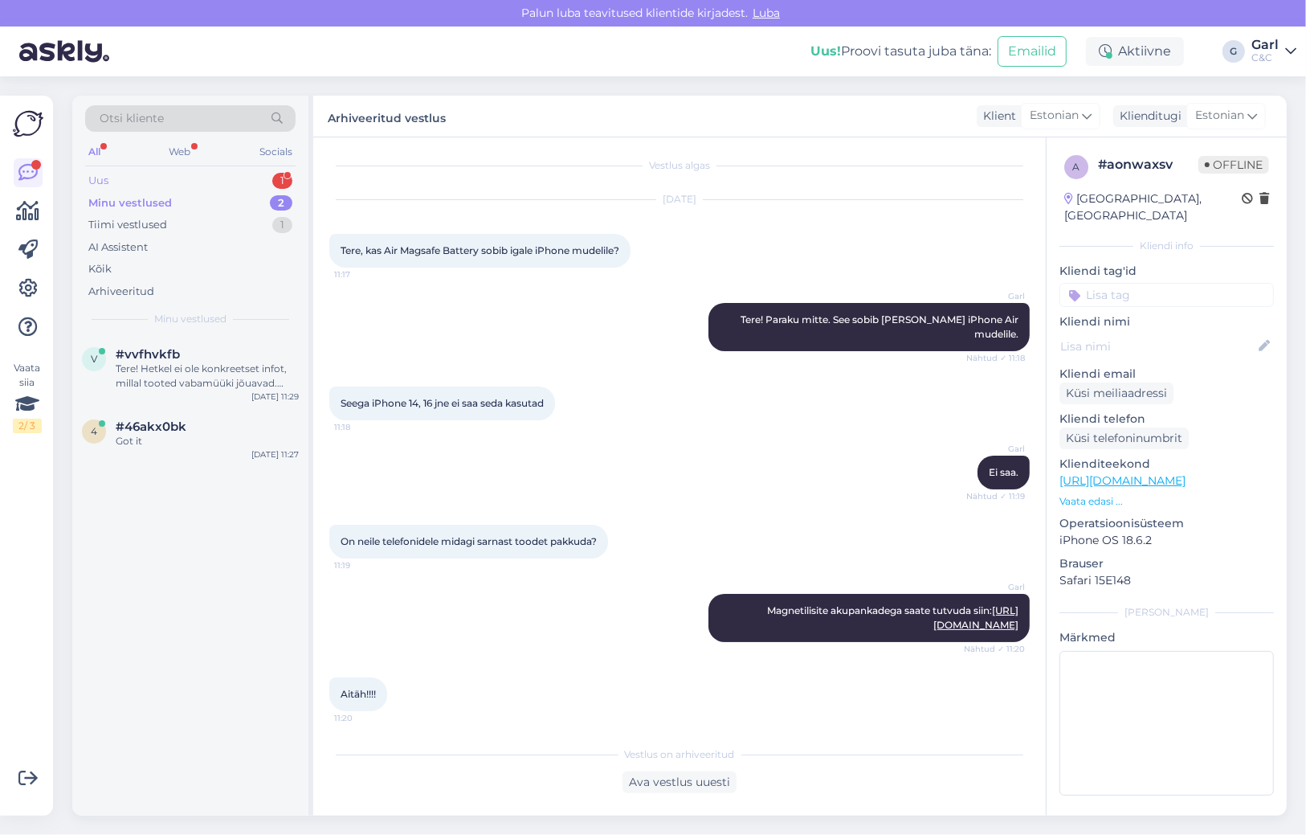
click at [178, 173] on div "Uus 1" at bounding box center [190, 181] width 210 height 22
click at [222, 337] on div "e #ecru0plz 2 Kas on füüsiliselt [PERSON_NAME] saab osta? [DATE] 11:30" at bounding box center [190, 372] width 236 height 72
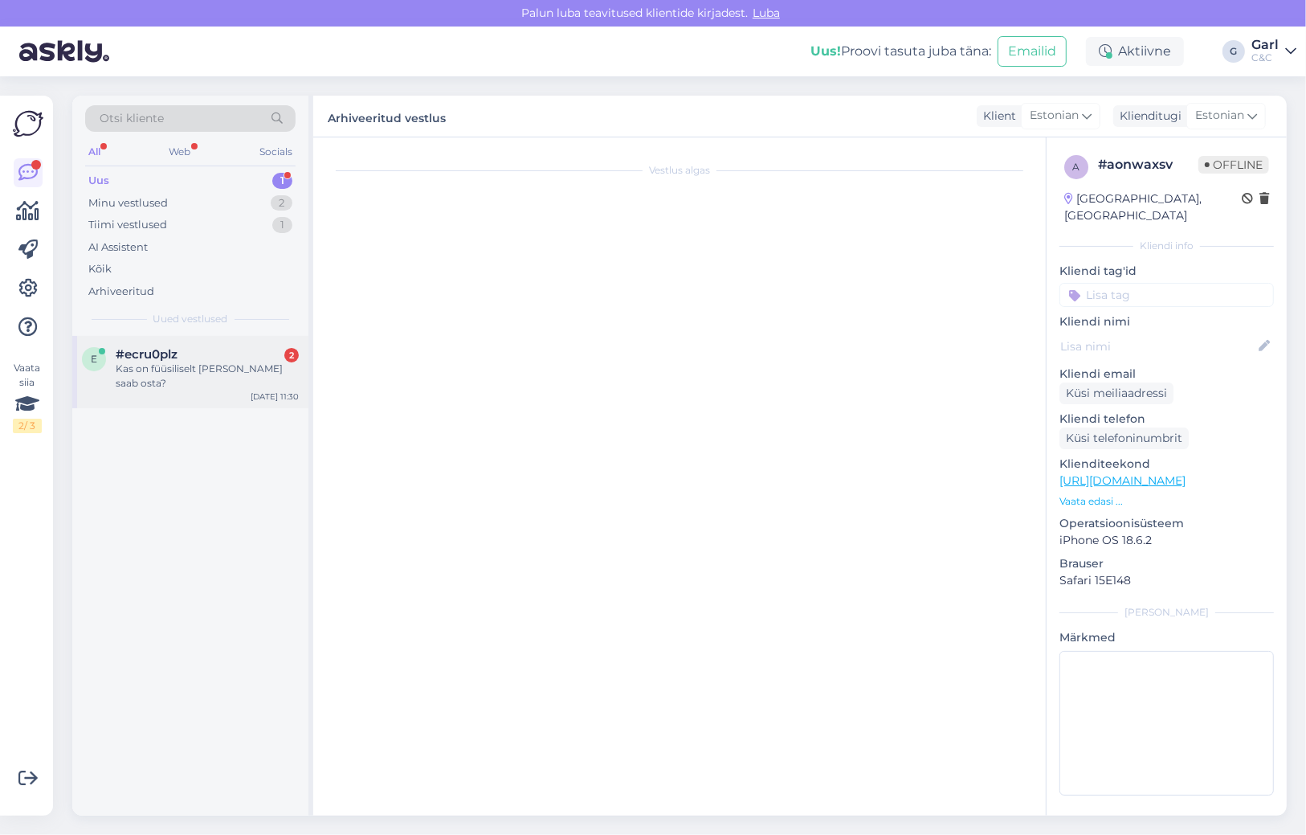
scroll to position [0, 0]
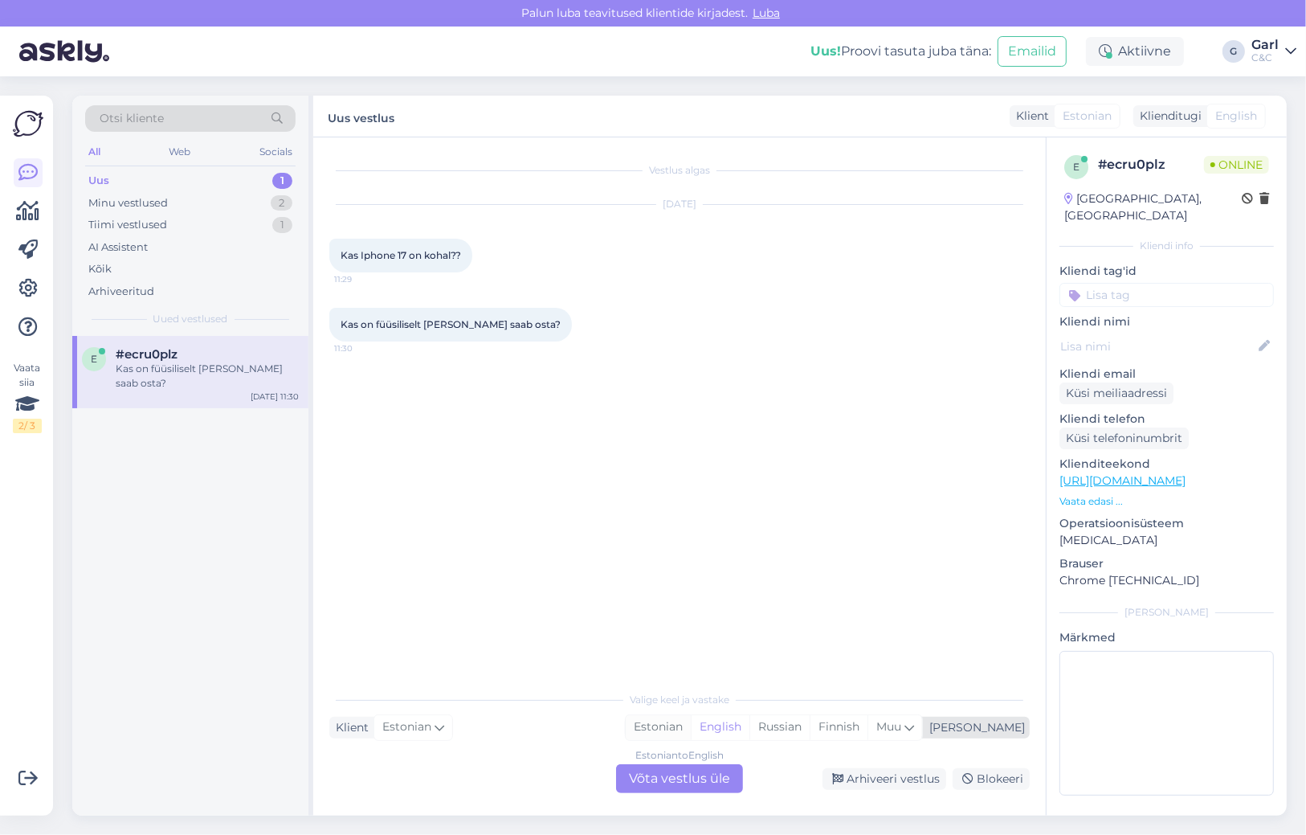
click at [691, 729] on div "Estonian" at bounding box center [658, 727] width 65 height 24
click at [693, 770] on div "Estonian to Estonian Võta vestlus üle" at bounding box center [679, 778] width 127 height 29
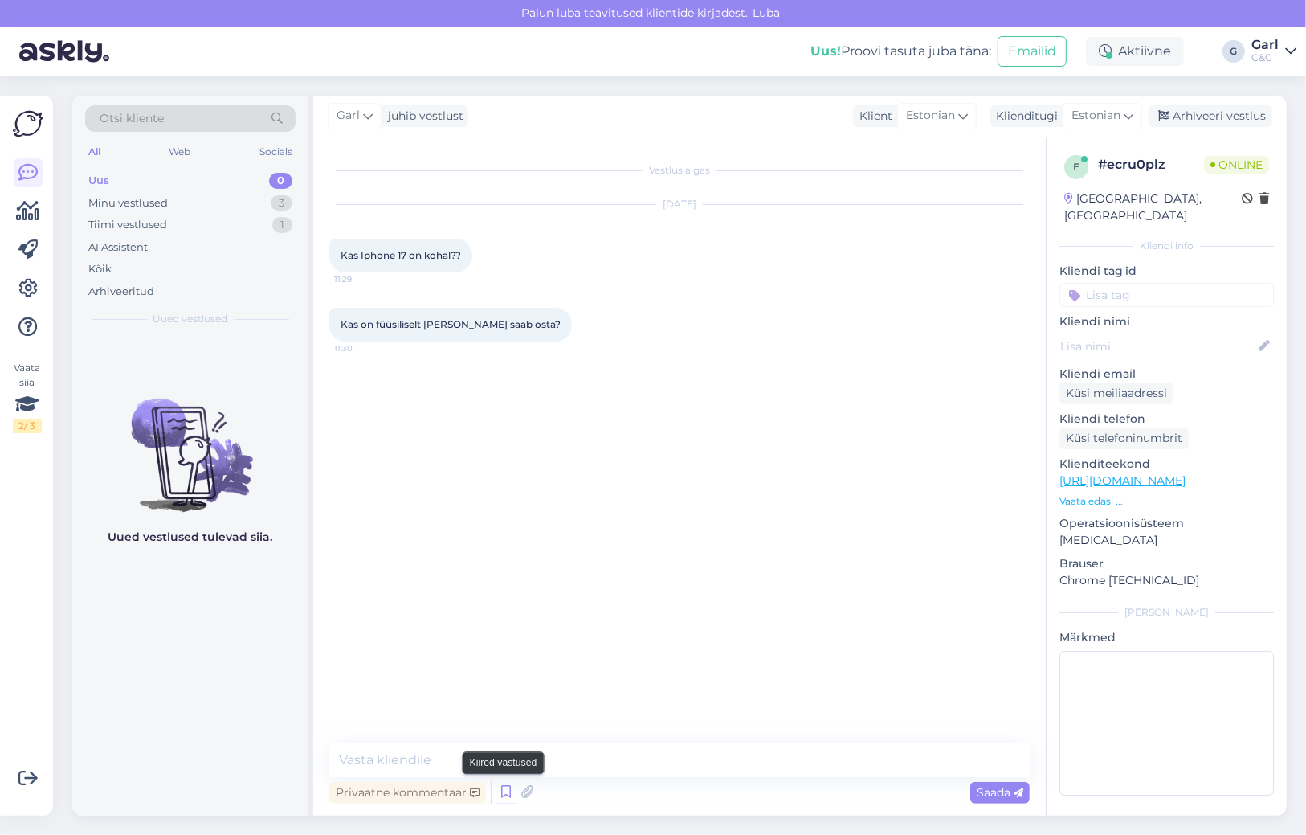
click at [501, 789] on icon at bounding box center [505, 792] width 19 height 24
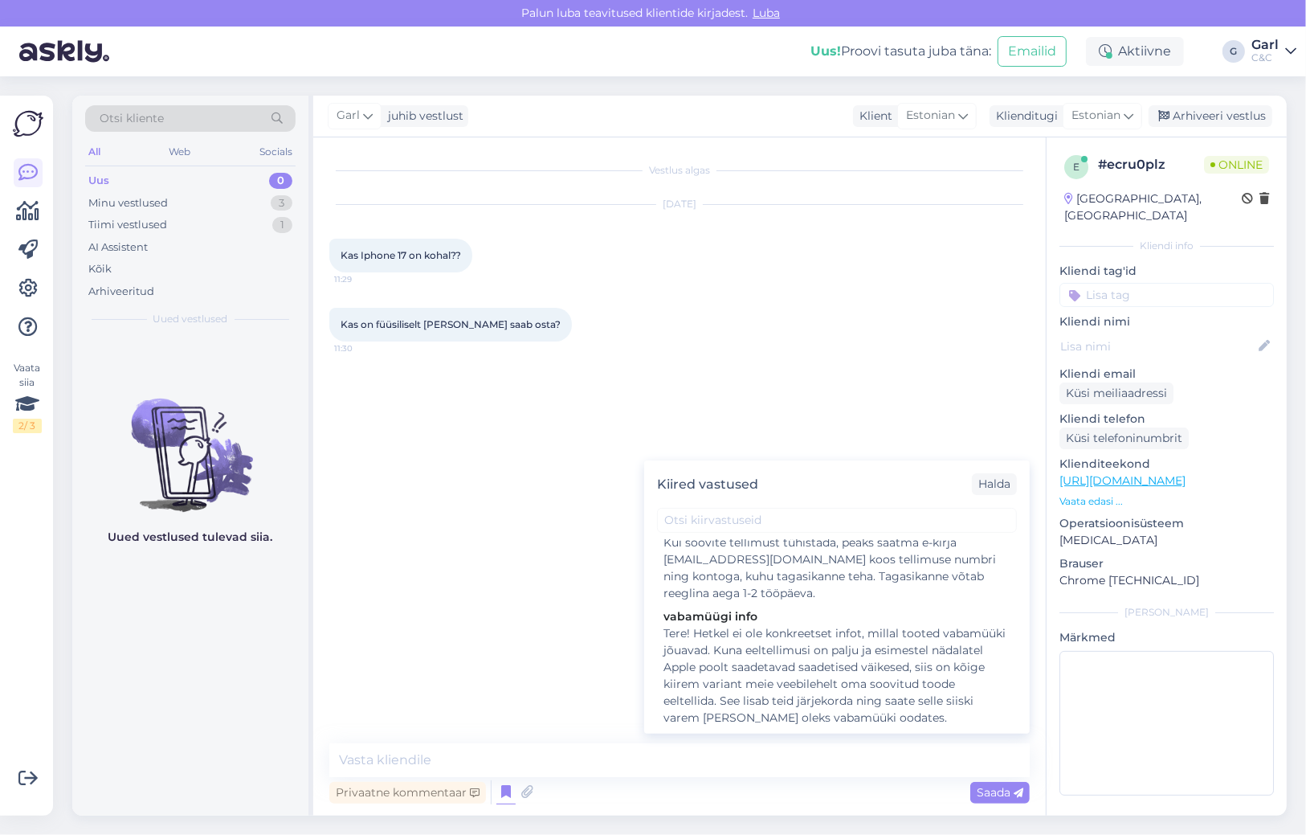
scroll to position [167, 0]
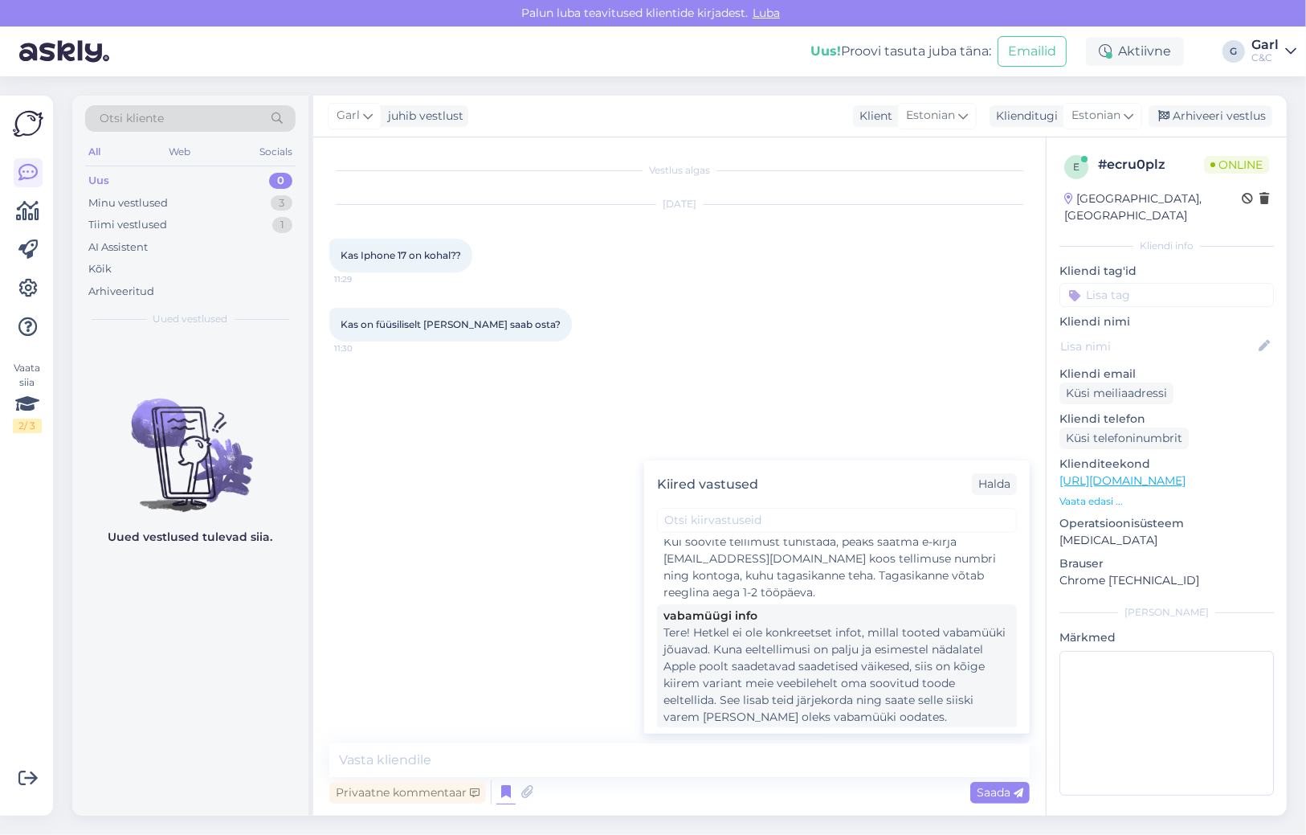
click at [857, 652] on div "Tere! Hetkel ei ole konkreetset infot, millal tooted vabamüüki jõuavad. Kuna ee…" at bounding box center [837, 674] width 347 height 101
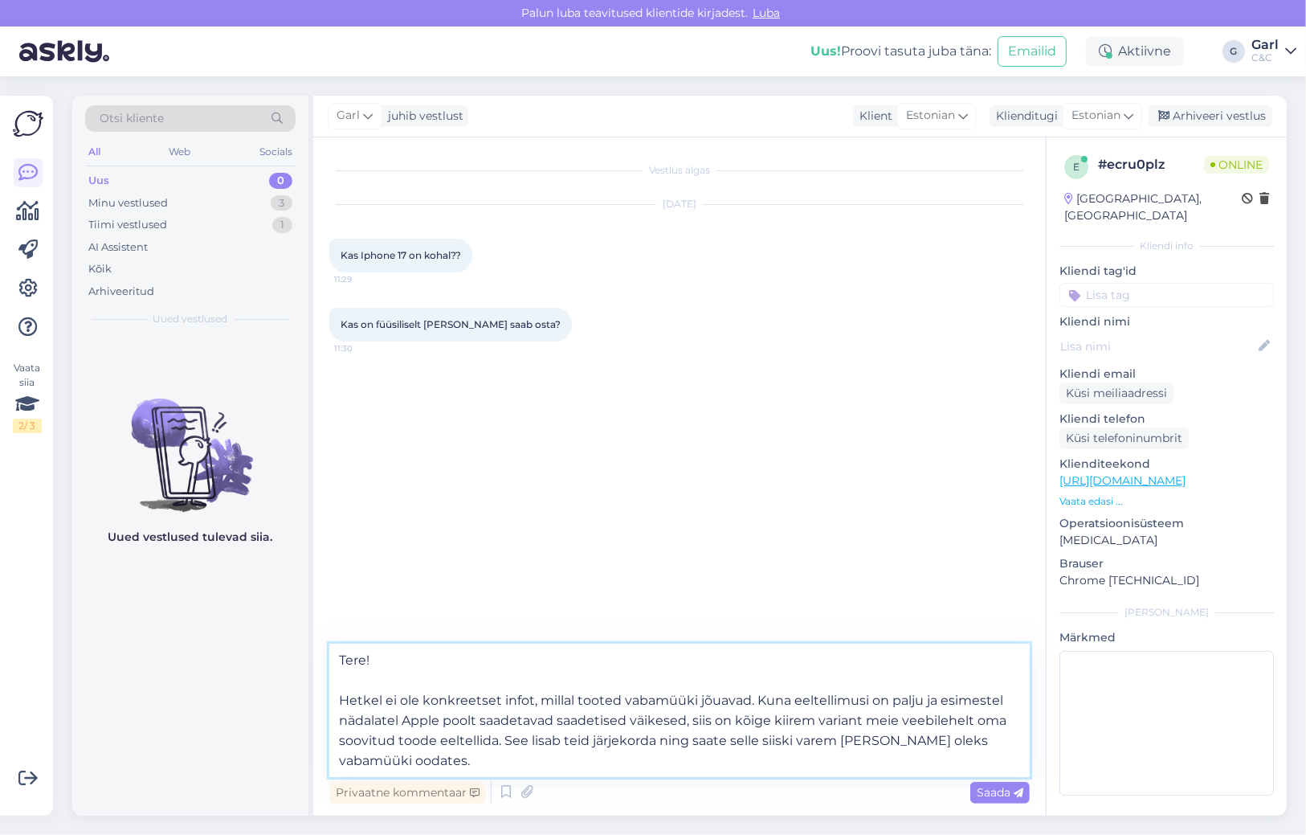
click at [648, 751] on textarea "Tere! Hetkel ei ole konkreetset infot, millal tooted vabamüüki jõuavad. Kuna ee…" at bounding box center [679, 709] width 701 height 133
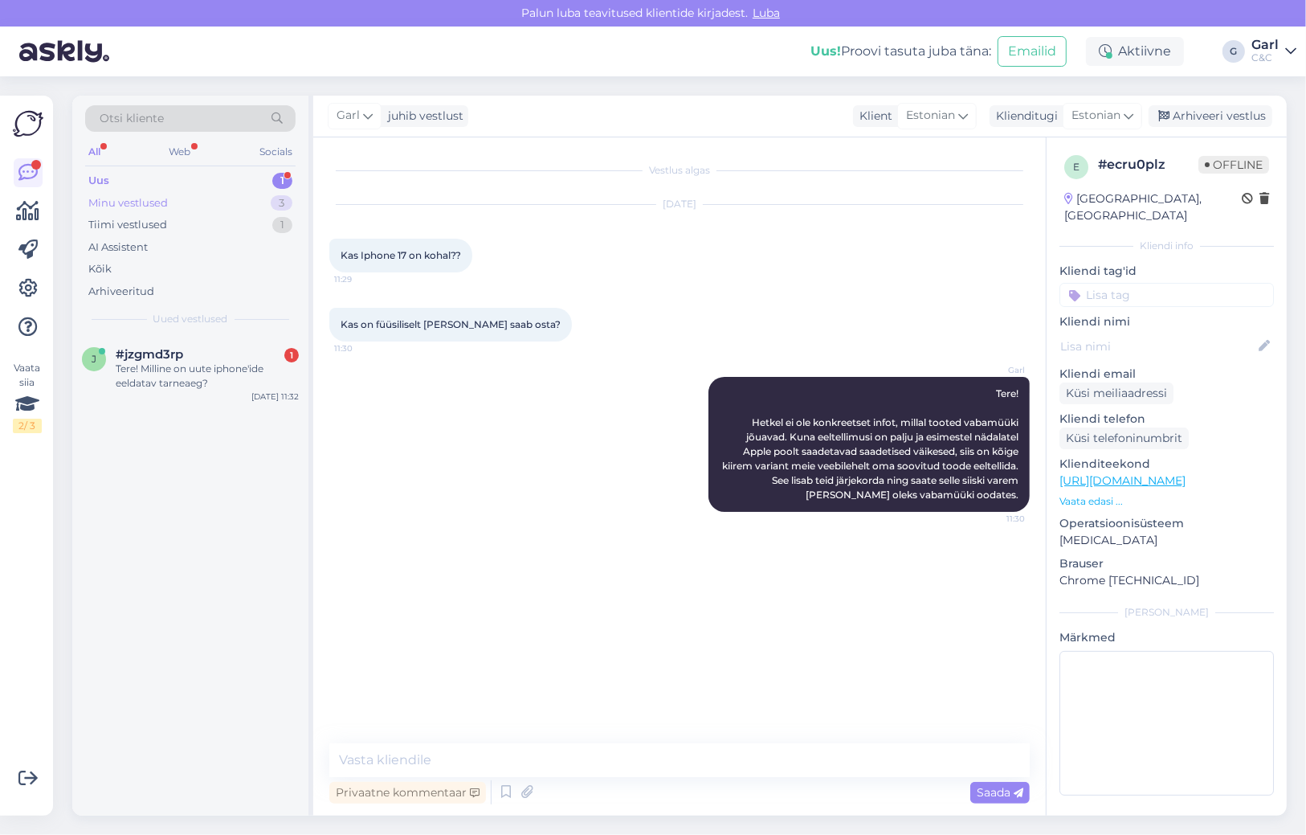
click at [254, 202] on div "Minu vestlused 3" at bounding box center [190, 203] width 210 height 22
click at [277, 178] on div "1" at bounding box center [282, 181] width 20 height 16
click at [263, 210] on div "Minu vestlused 3" at bounding box center [190, 203] width 210 height 22
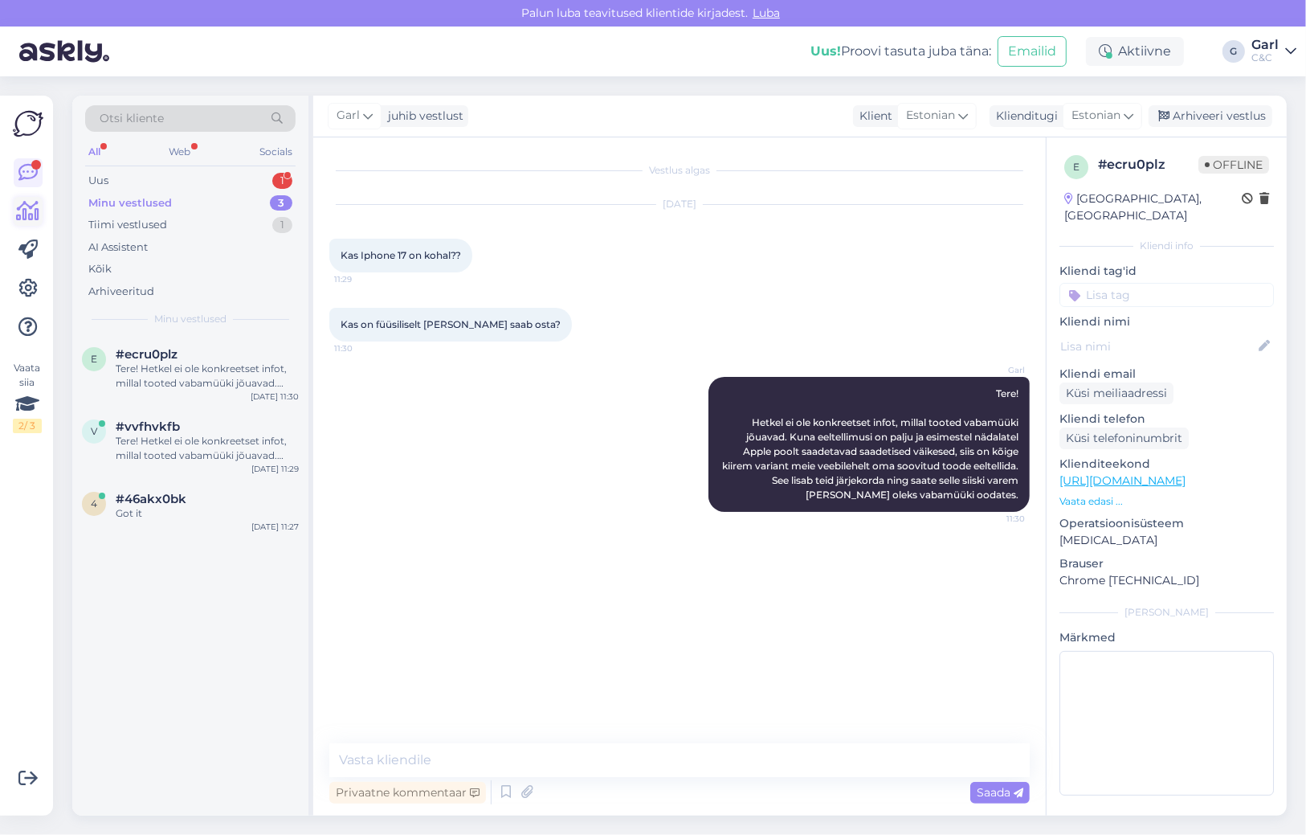
click at [15, 201] on link at bounding box center [28, 211] width 29 height 29
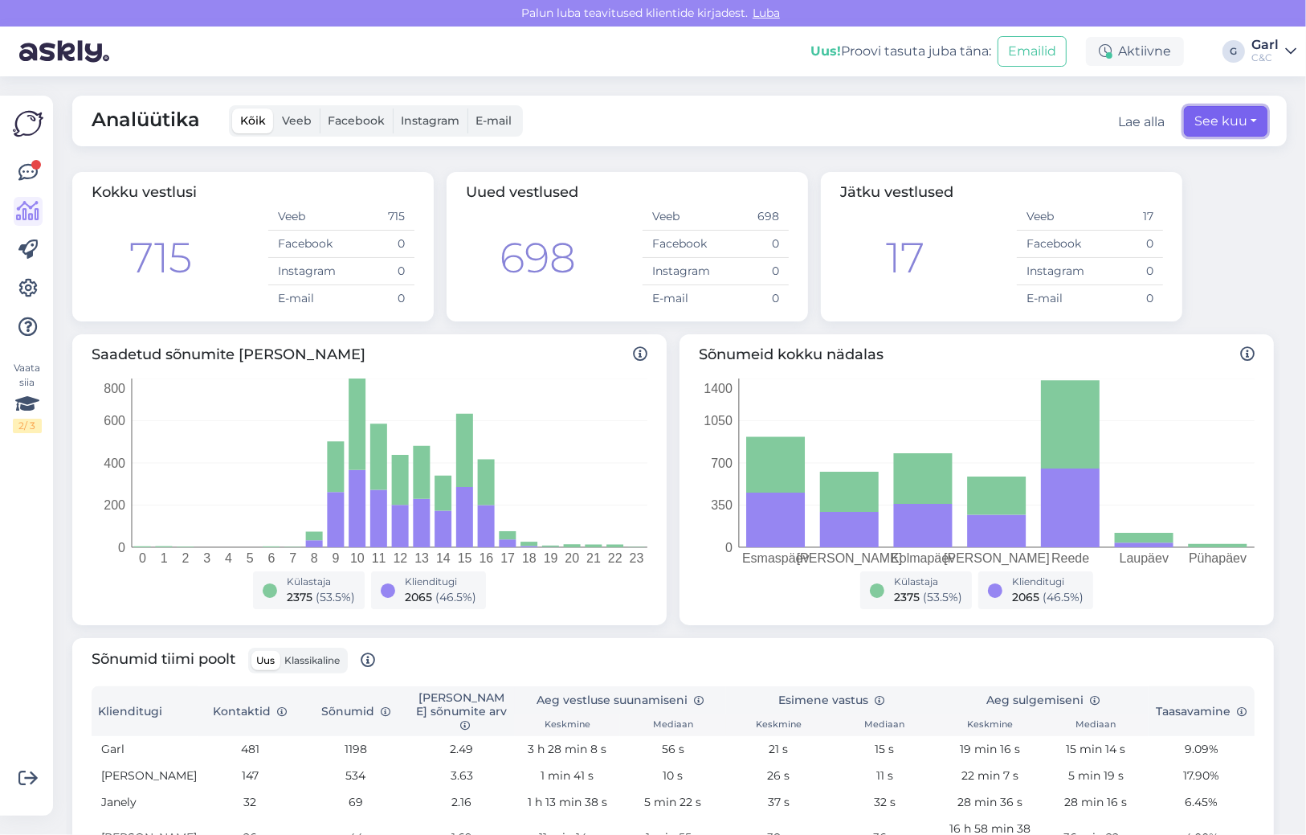
click at [1241, 124] on button "See kuu" at bounding box center [1226, 121] width 84 height 31
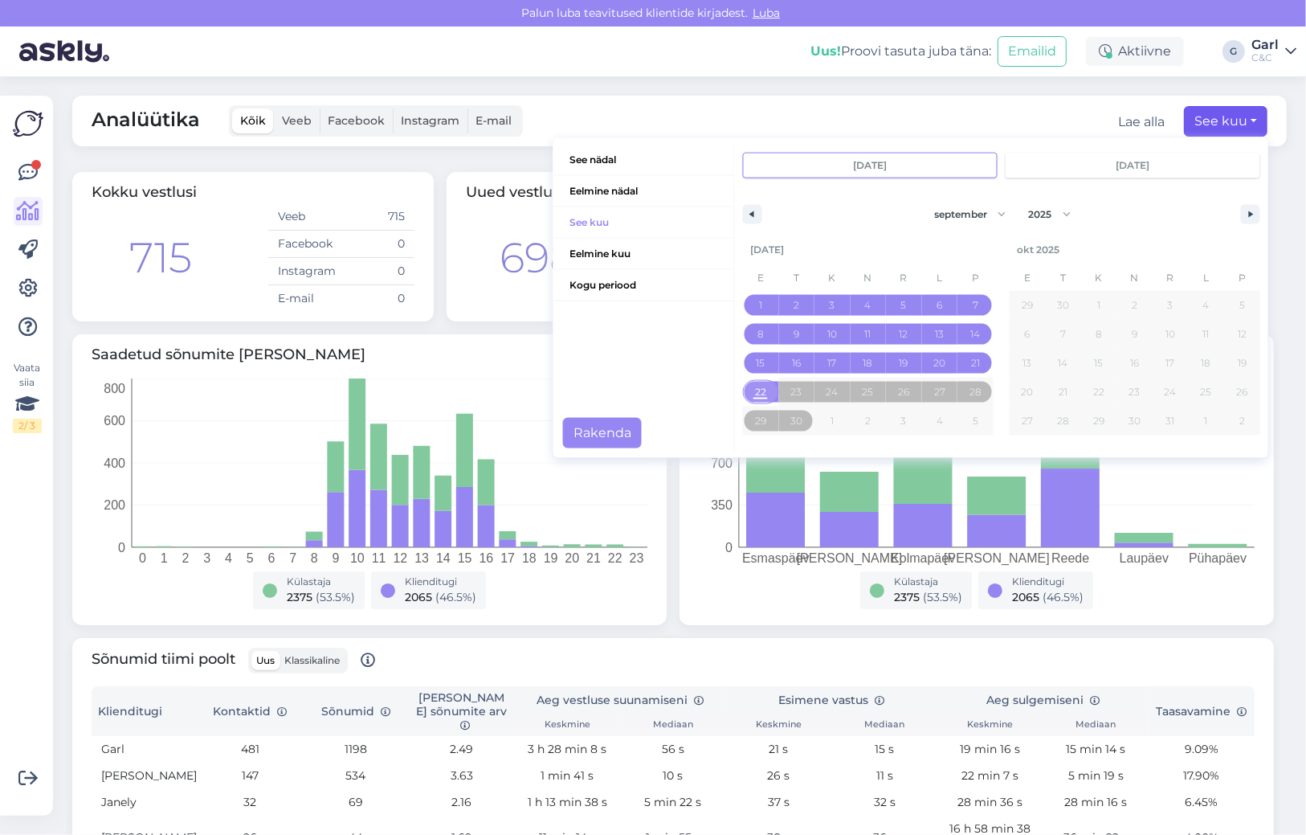
click at [759, 396] on span "22" at bounding box center [760, 392] width 11 height 29
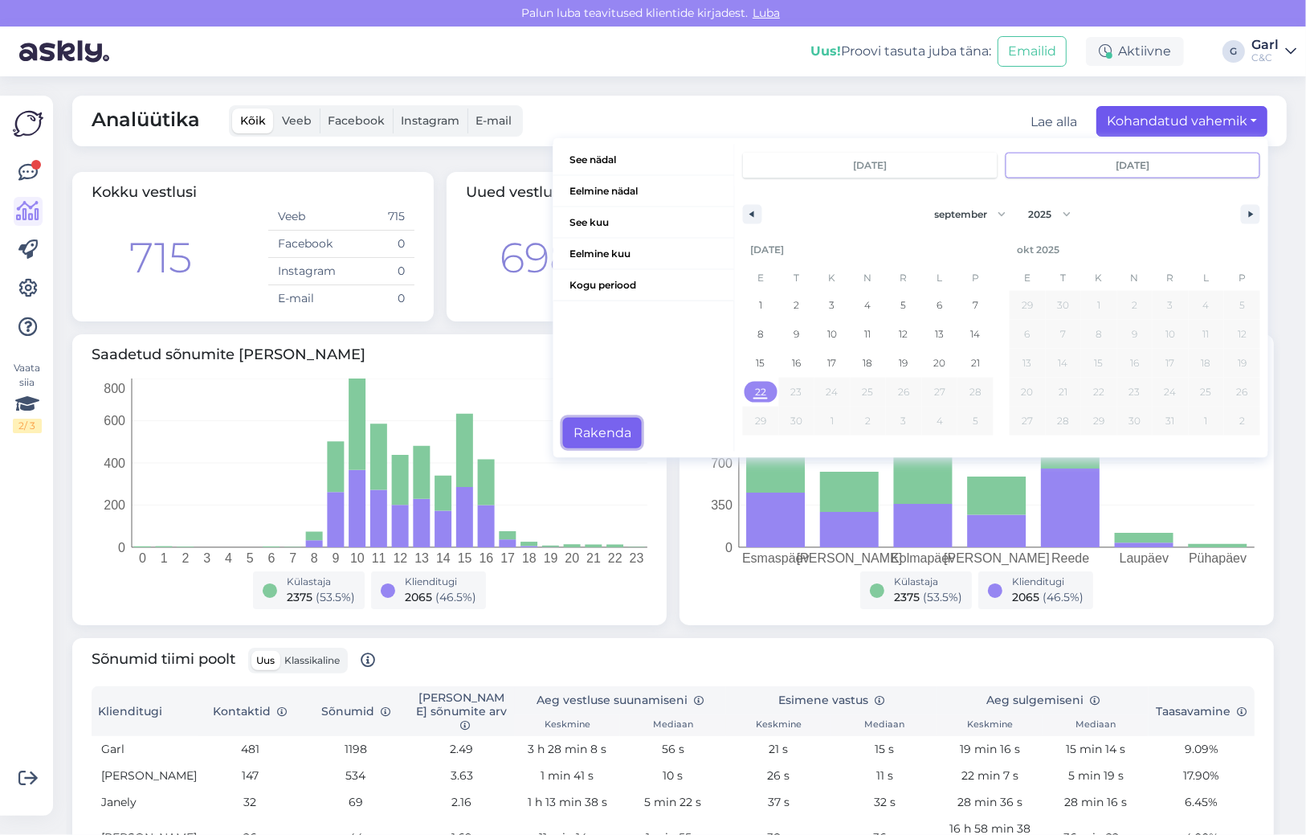
click at [571, 424] on button "Rakenda" at bounding box center [602, 433] width 79 height 31
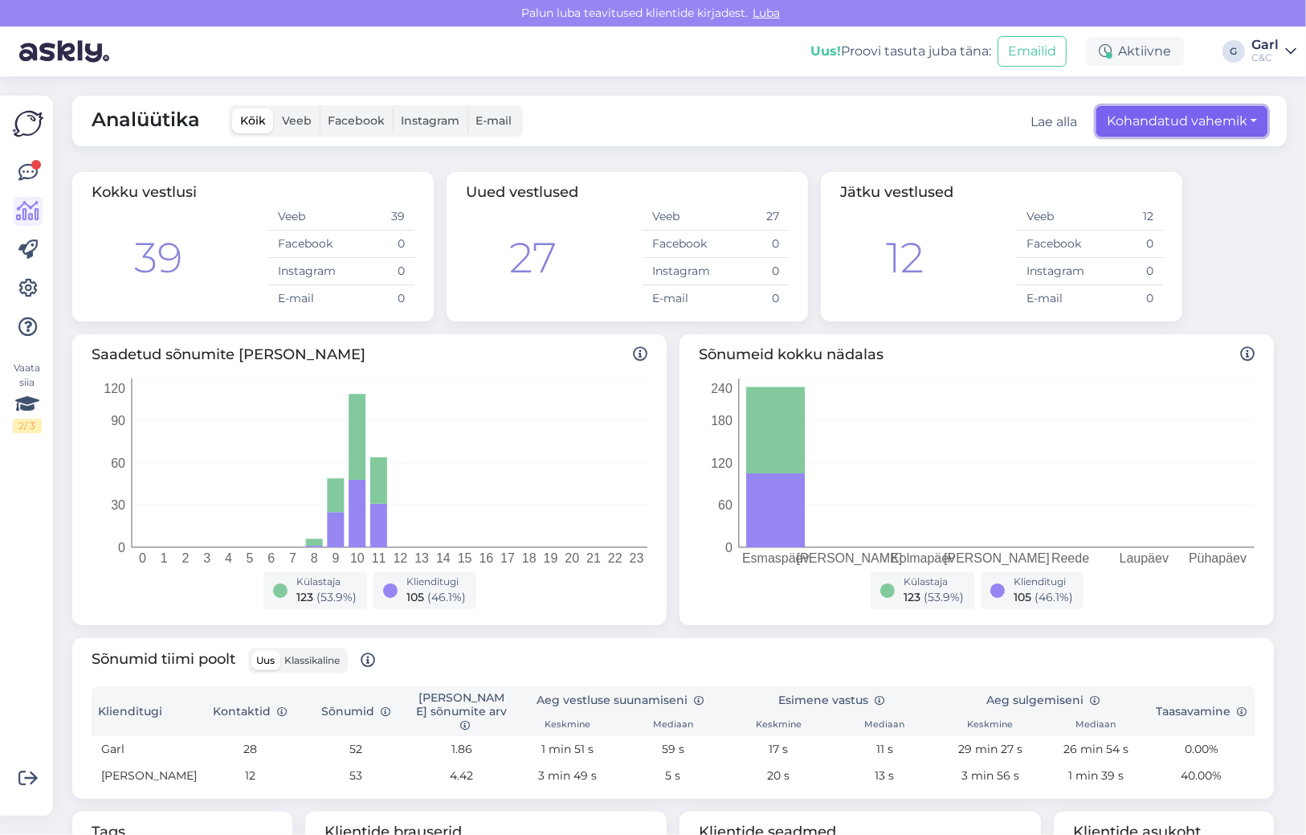
click at [1181, 119] on button "Kohandatud vahemik" at bounding box center [1182, 121] width 171 height 31
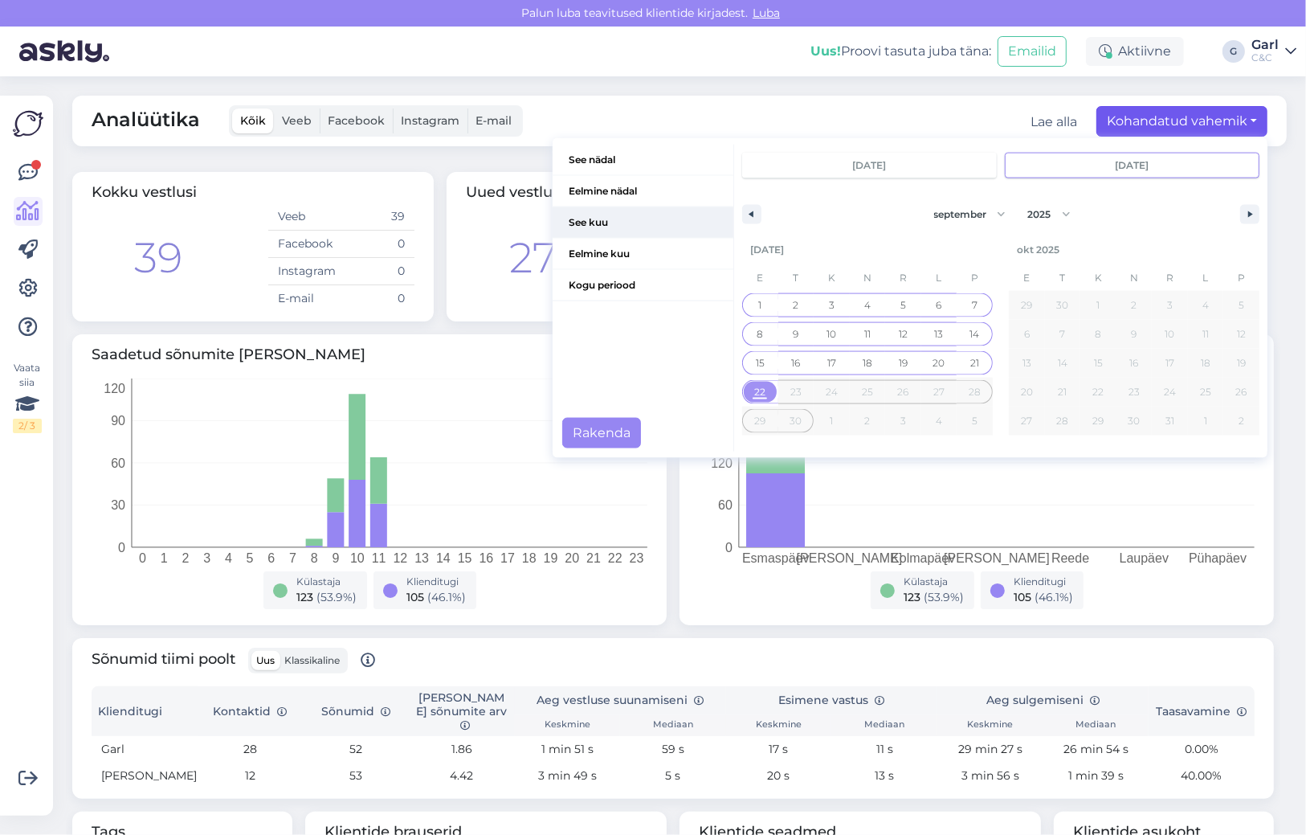
click at [632, 221] on span "See kuu" at bounding box center [643, 222] width 181 height 31
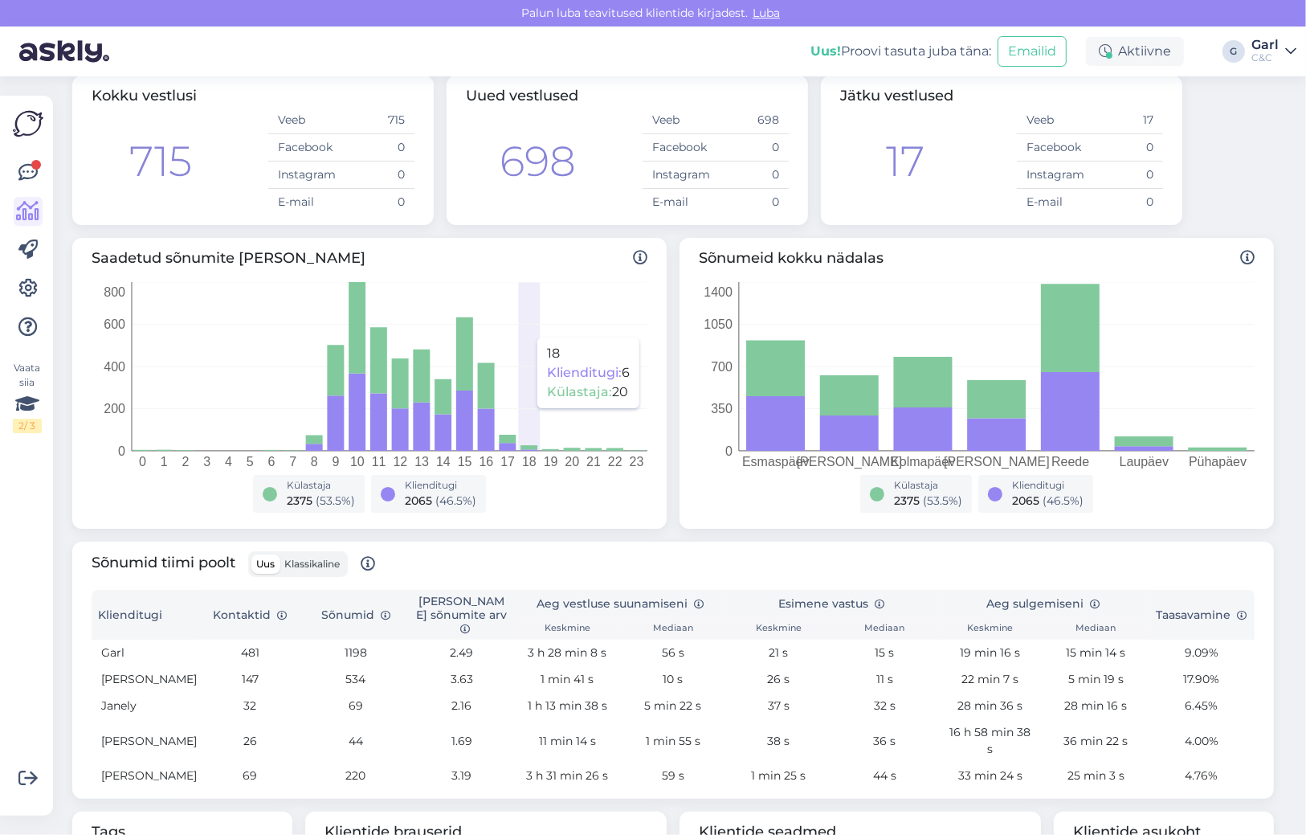
scroll to position [103, 0]
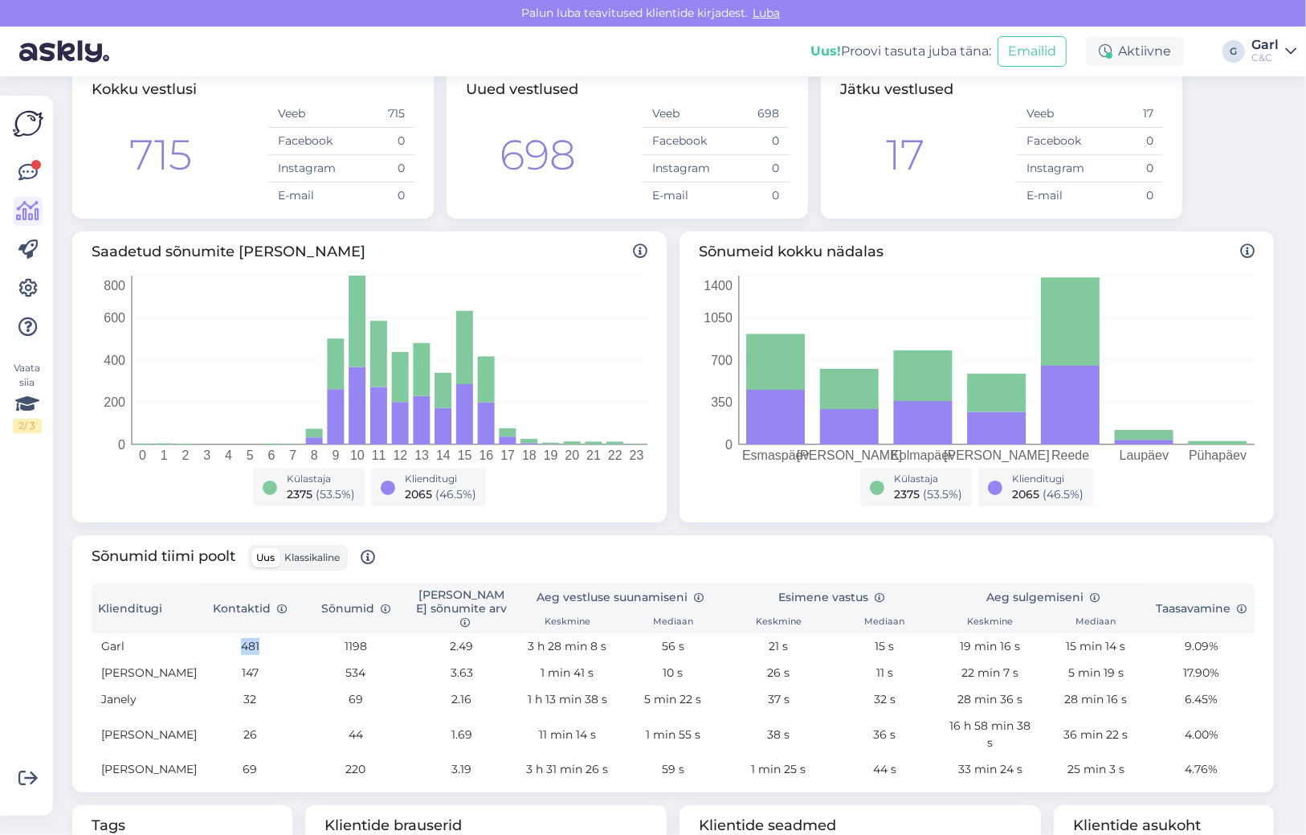
drag, startPoint x: 276, startPoint y: 639, endPoint x: 241, endPoint y: 639, distance: 34.5
click at [241, 639] on td "481" at bounding box center [251, 646] width 106 height 27
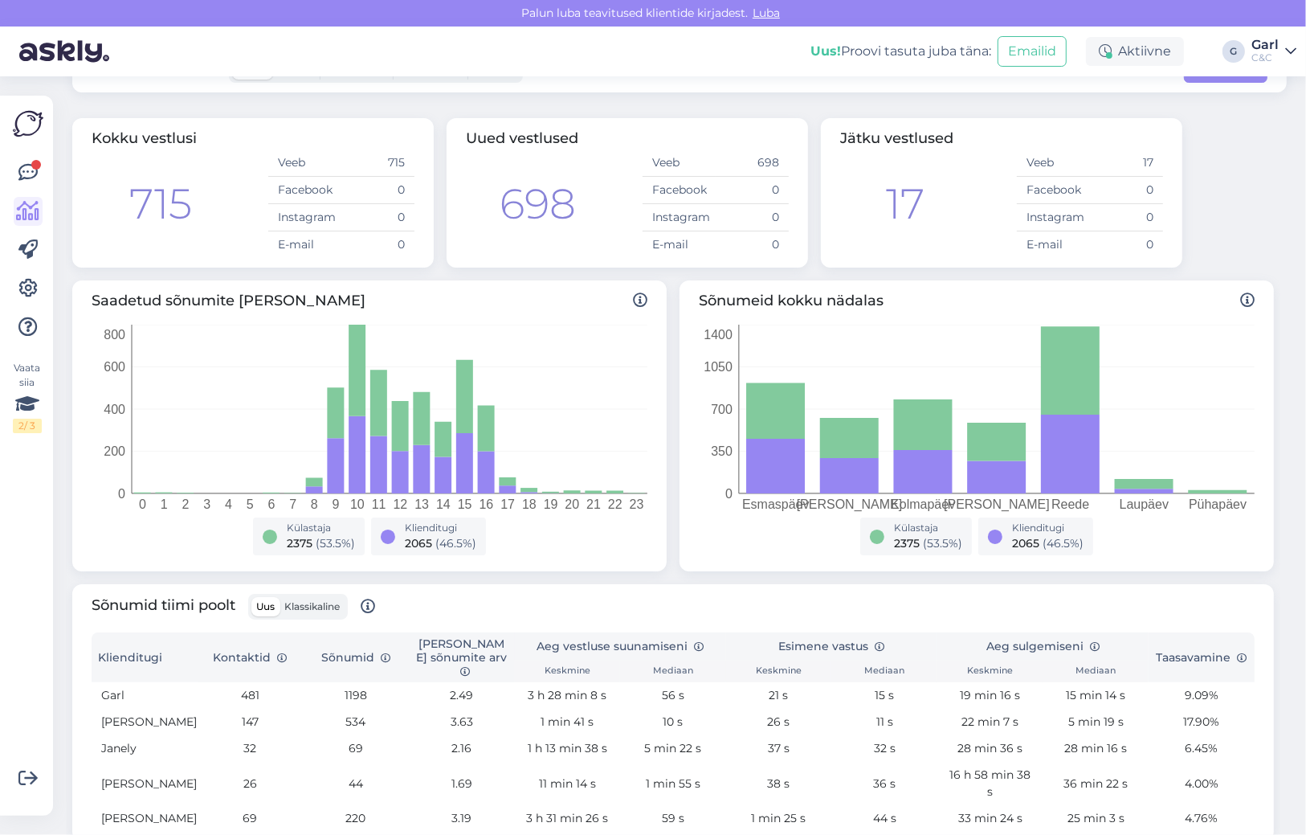
scroll to position [0, 0]
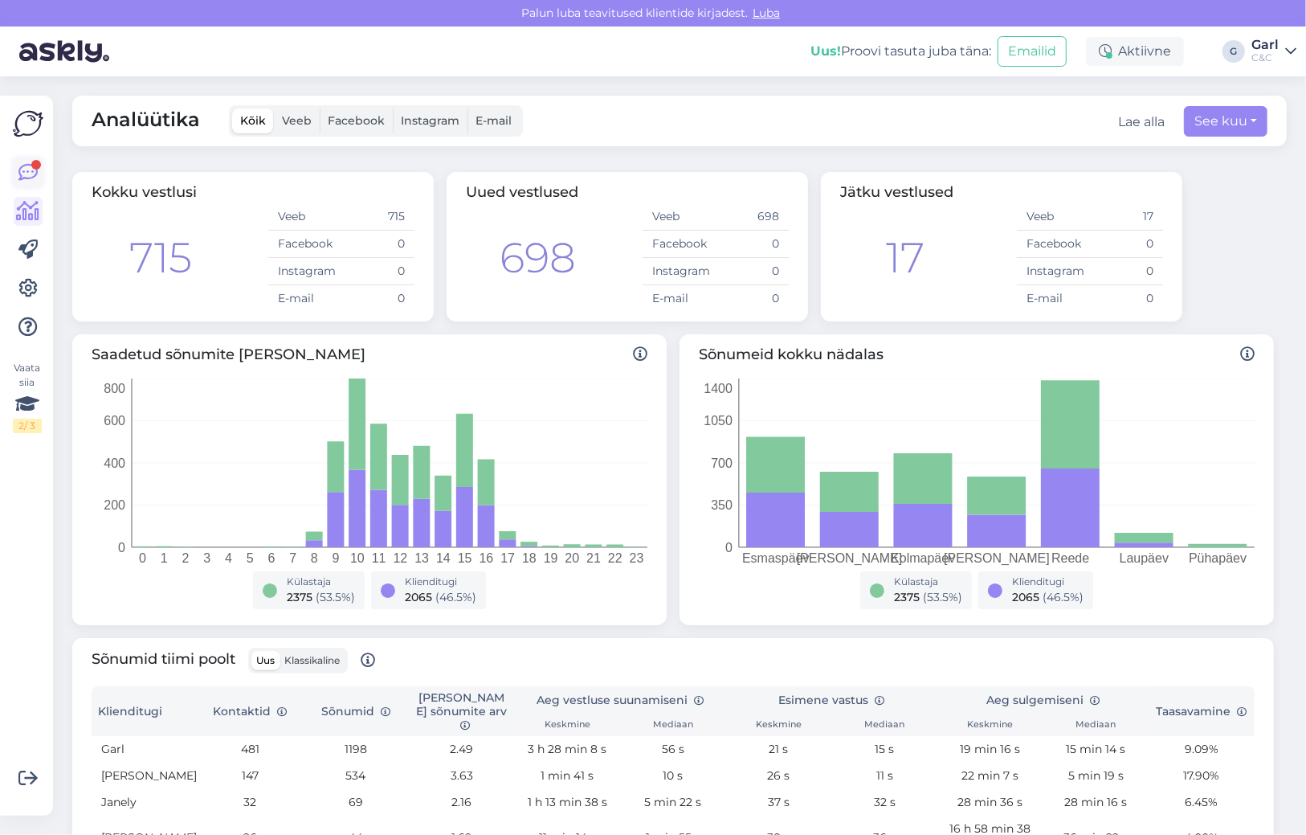
click at [42, 162] on div "Vaata siia 2 / 3" at bounding box center [28, 455] width 31 height 694
click at [39, 162] on div at bounding box center [36, 165] width 10 height 10
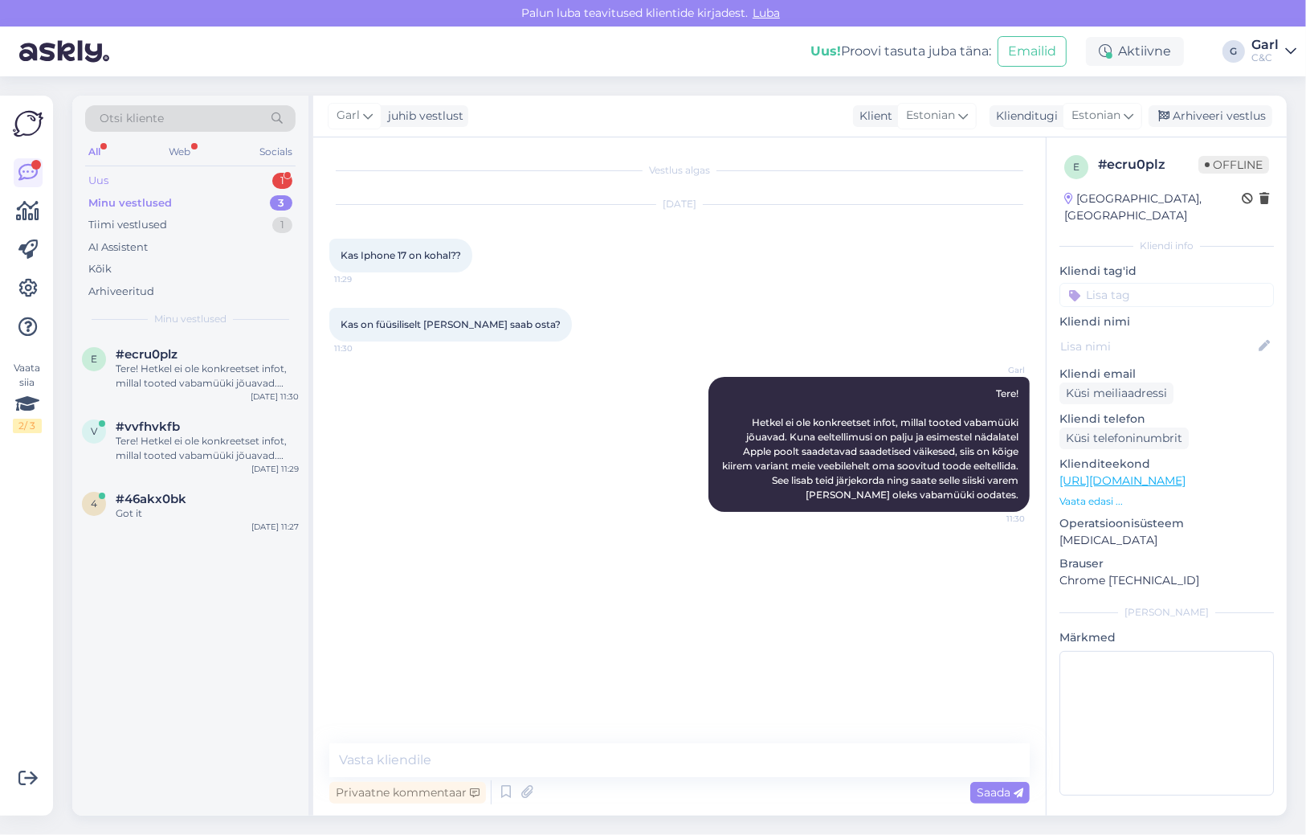
click at [186, 186] on div "Uus 1" at bounding box center [190, 181] width 210 height 22
click at [246, 202] on div "Minu vestlused 3" at bounding box center [190, 203] width 210 height 22
click at [241, 182] on div "Uus 1" at bounding box center [190, 181] width 210 height 22
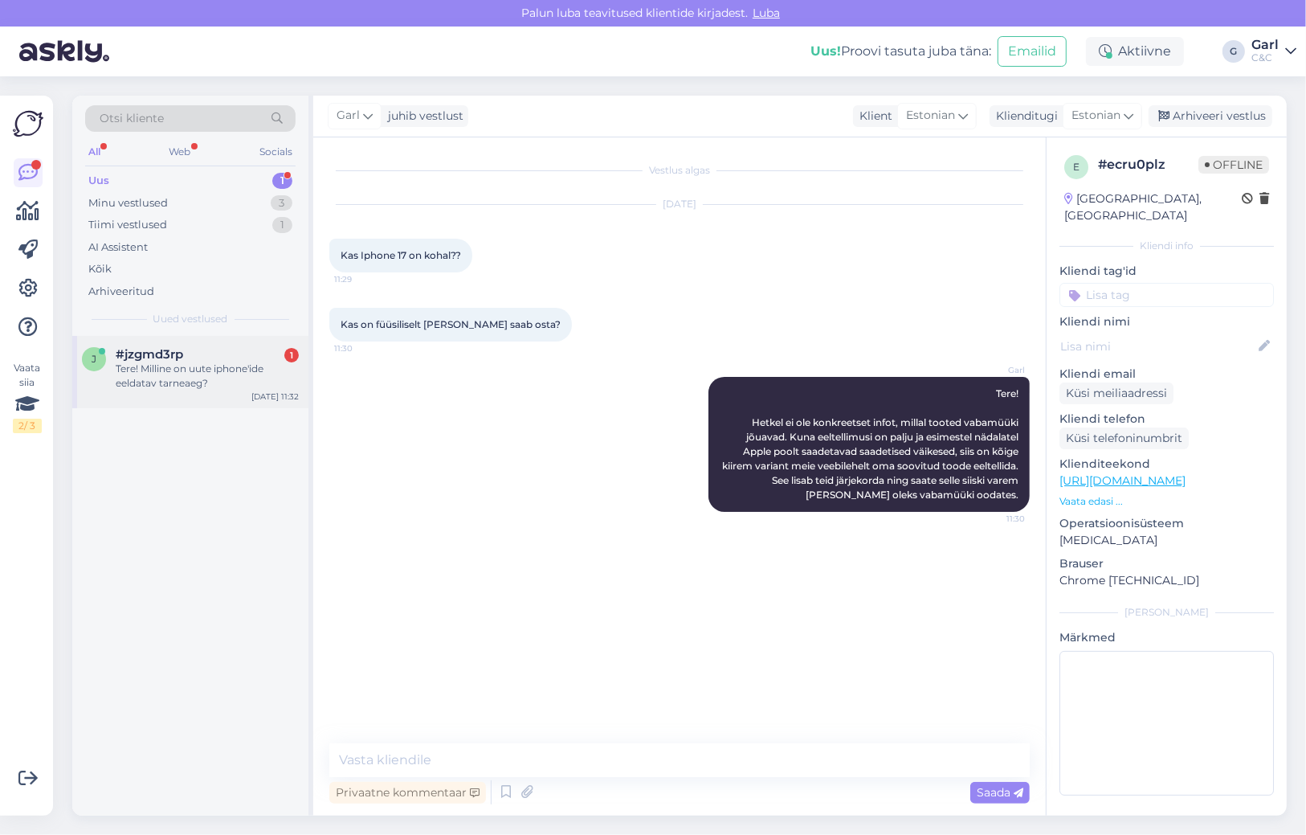
click at [210, 354] on div "#jzgmd3rp 1" at bounding box center [207, 354] width 183 height 14
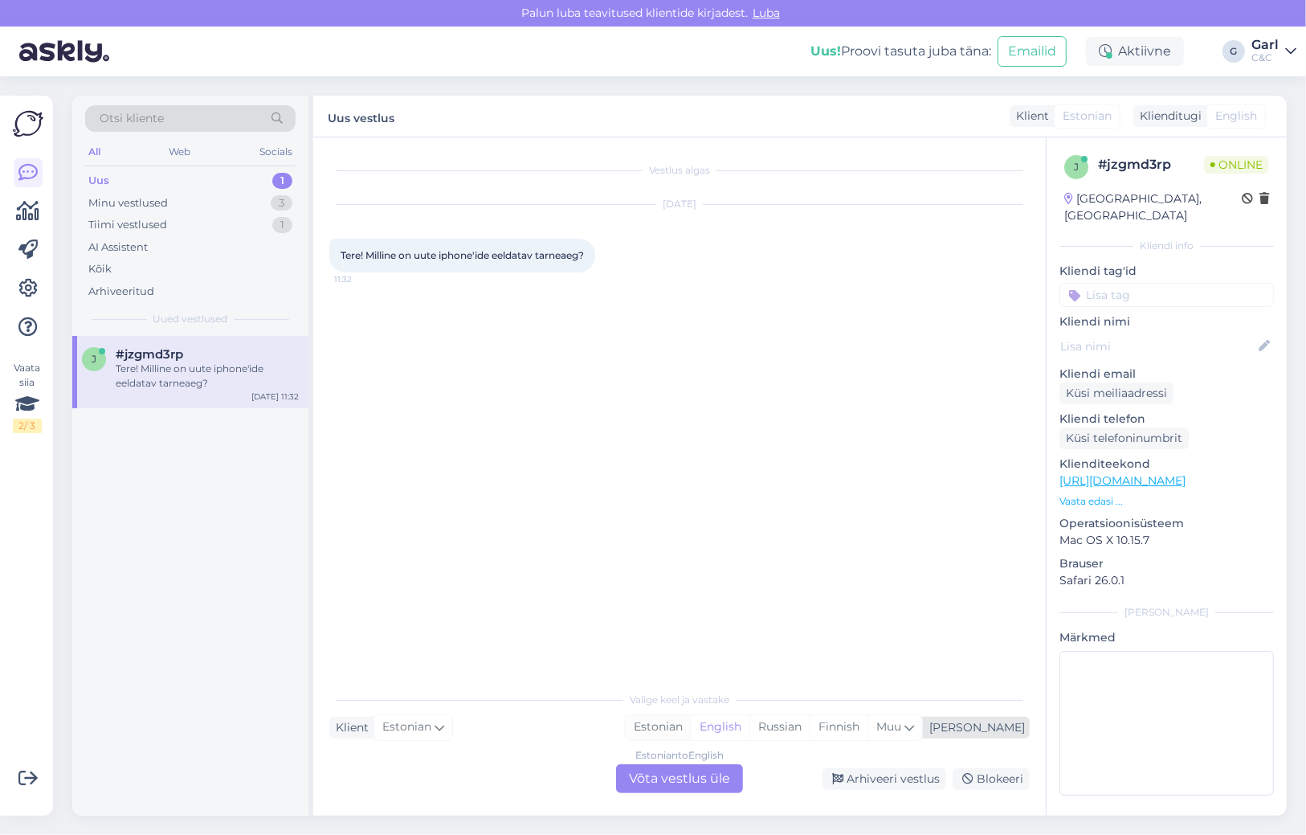
click at [691, 735] on div "Estonian" at bounding box center [658, 727] width 65 height 24
click at [673, 781] on div "Estonian to Estonian Võta vestlus üle" at bounding box center [679, 778] width 127 height 29
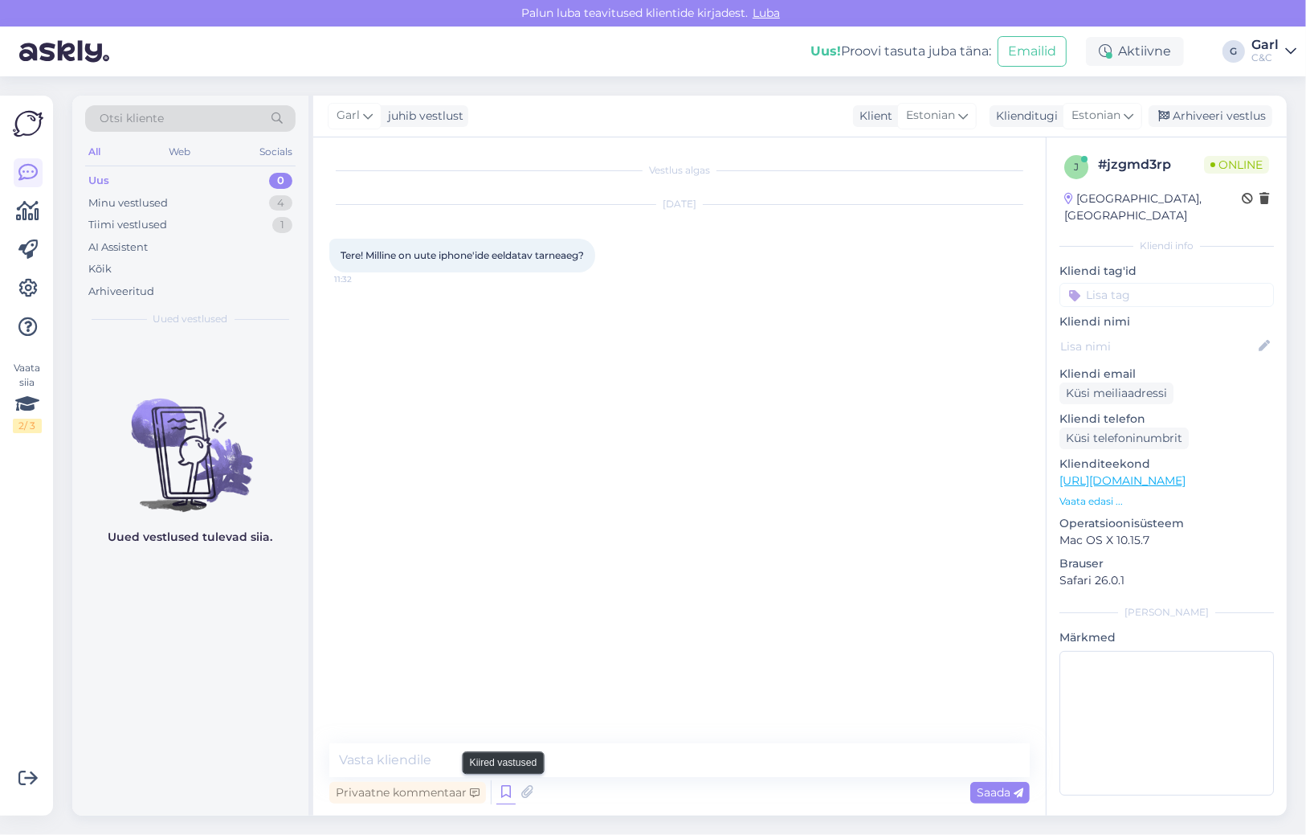
click at [497, 791] on icon at bounding box center [505, 792] width 19 height 24
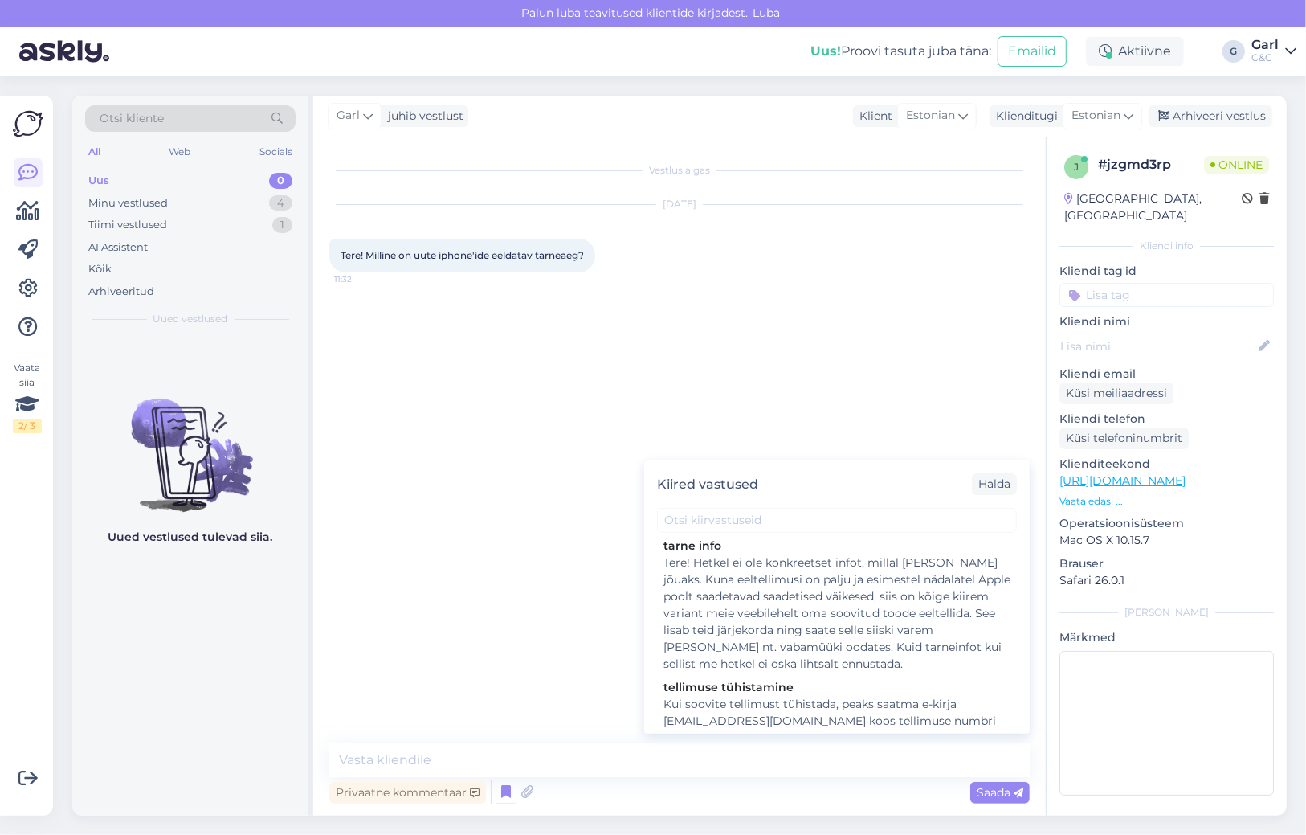
scroll to position [1, 0]
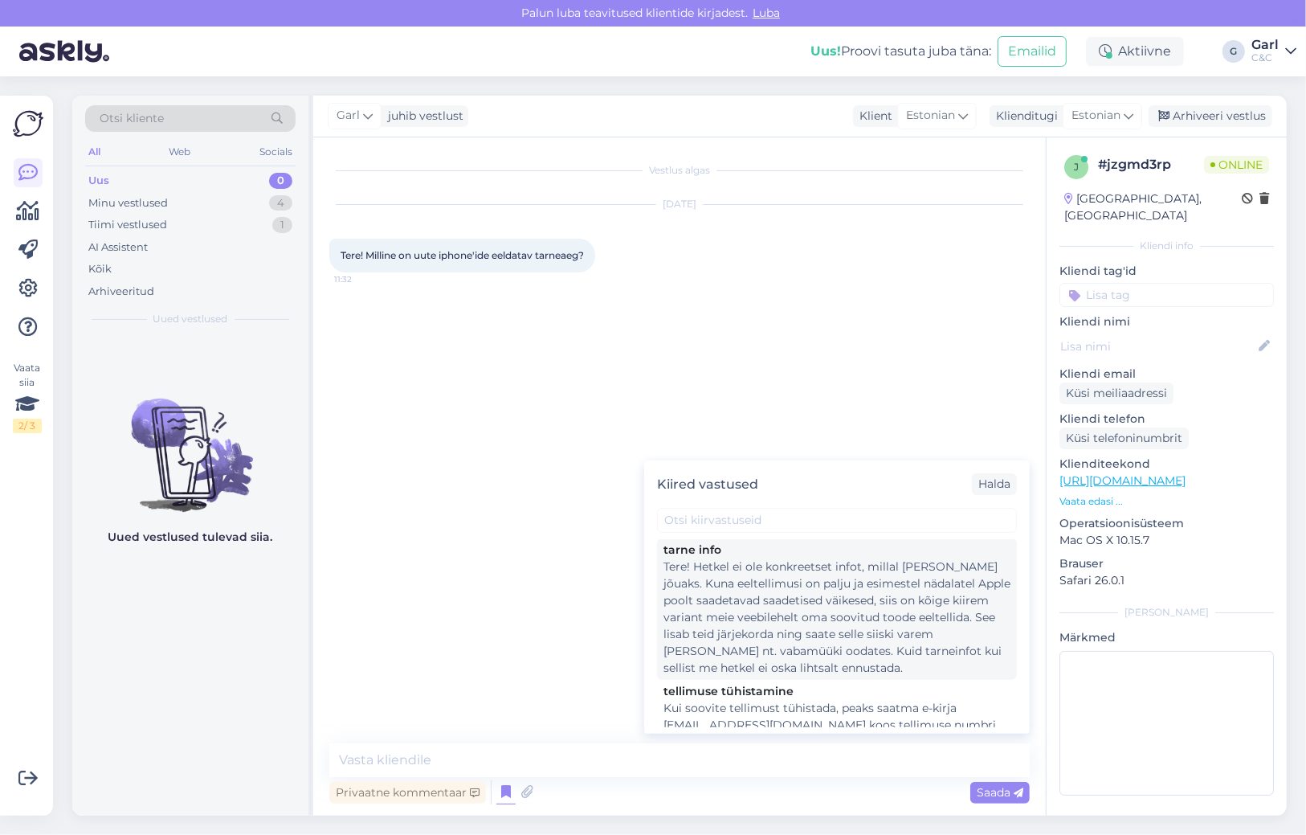
click at [842, 624] on div "Tere! Hetkel ei ole konkreetset infot, millal [PERSON_NAME] jõuaks. Kuna eeltel…" at bounding box center [837, 617] width 347 height 118
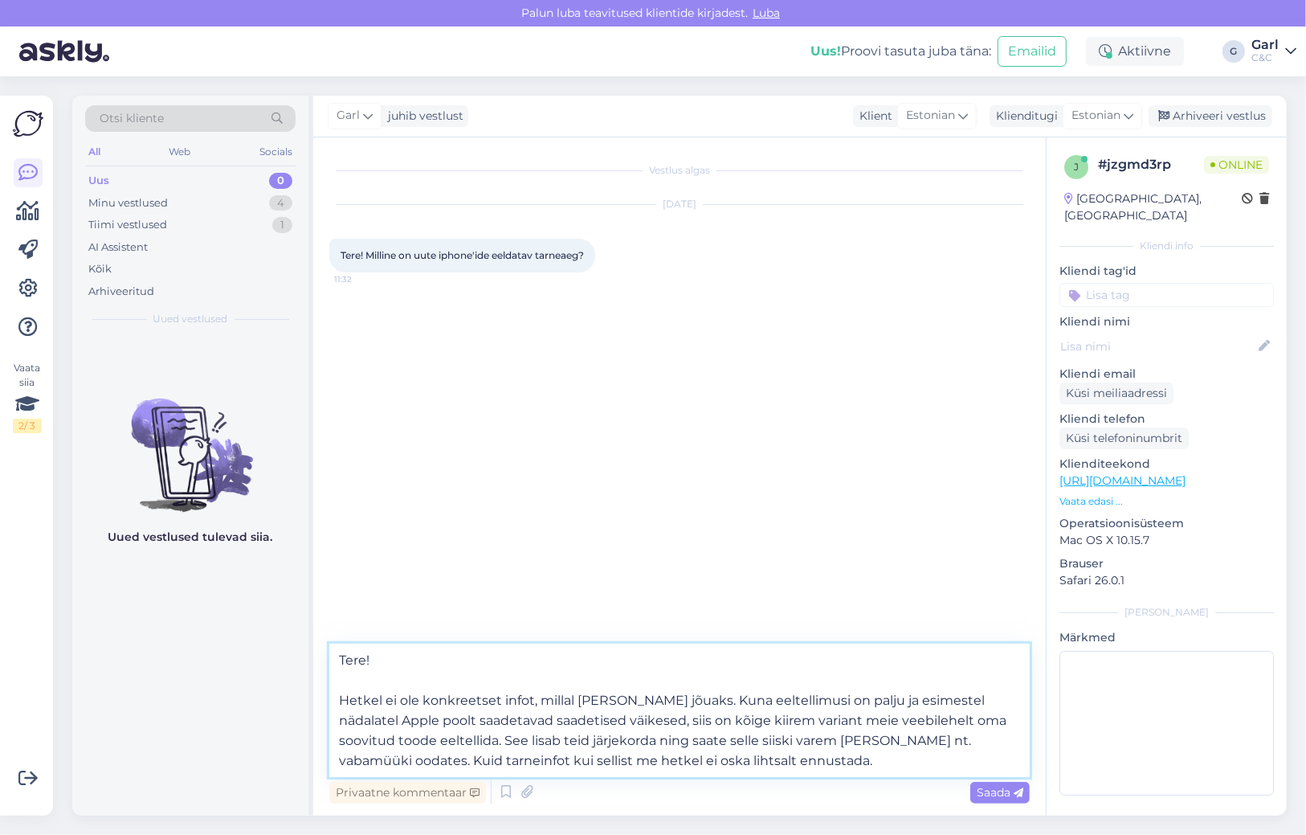
click at [729, 760] on textarea "Tere! Hetkel ei ole konkreetset infot, millal [PERSON_NAME] jõuaks. Kuna eeltel…" at bounding box center [679, 709] width 701 height 133
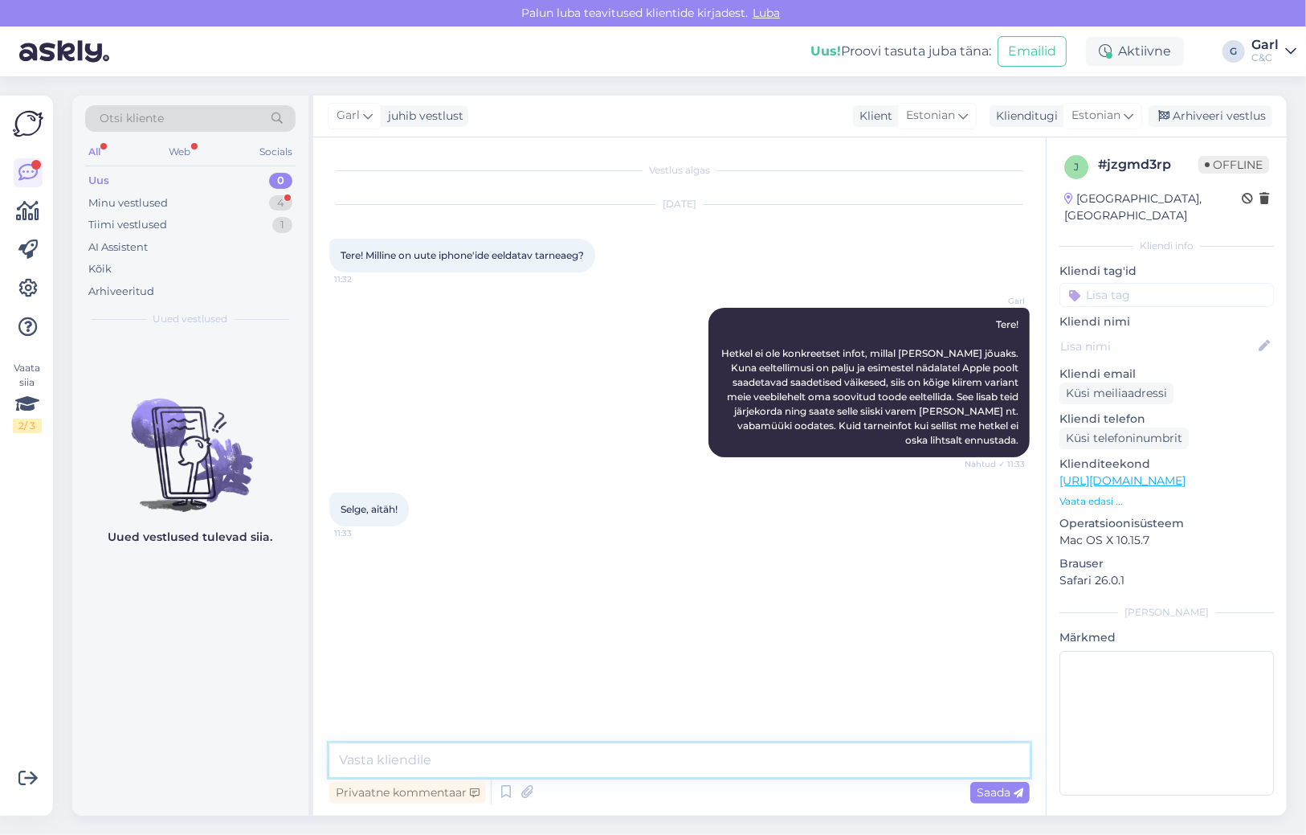
click at [503, 767] on textarea at bounding box center [679, 760] width 701 height 34
click at [266, 202] on div "Minu vestlused 4" at bounding box center [190, 203] width 210 height 22
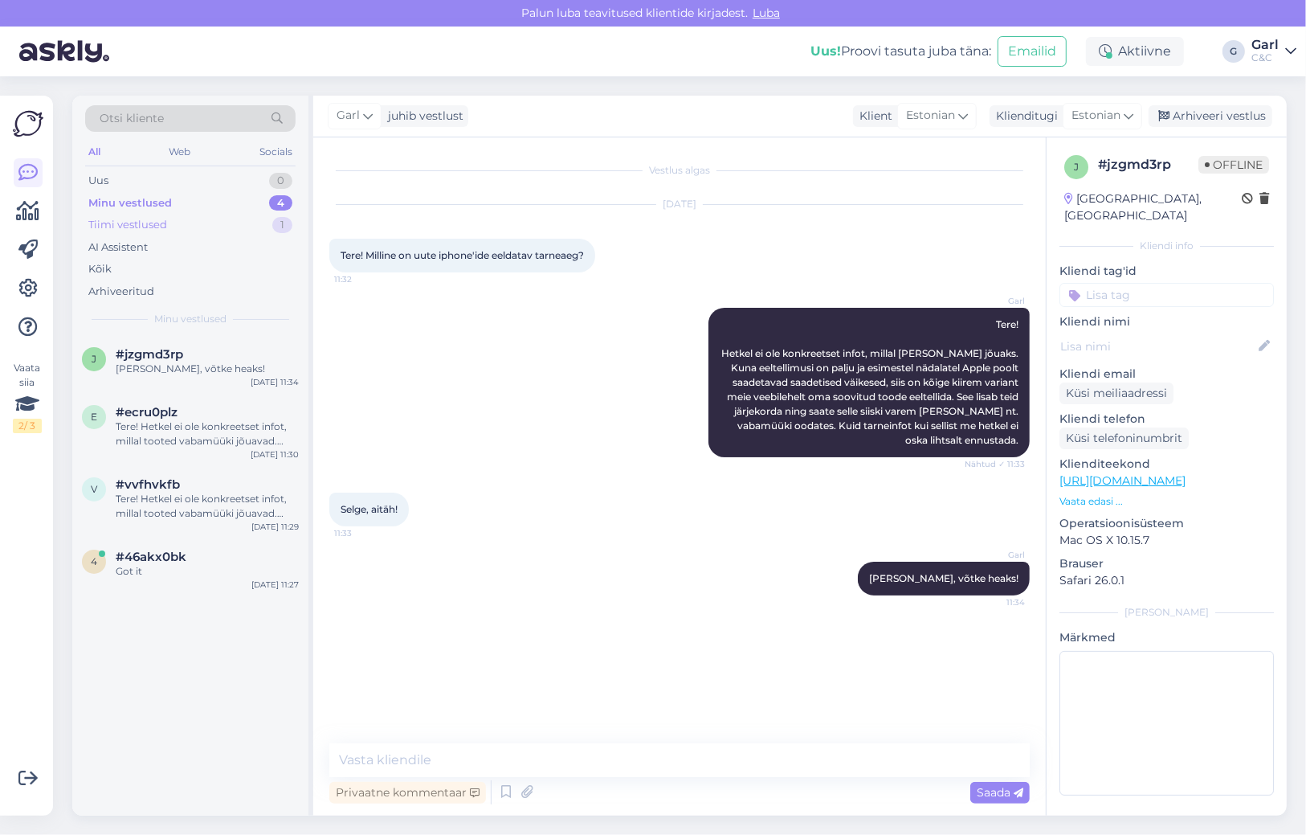
click at [240, 228] on div "Tiimi vestlused 1" at bounding box center [190, 225] width 210 height 22
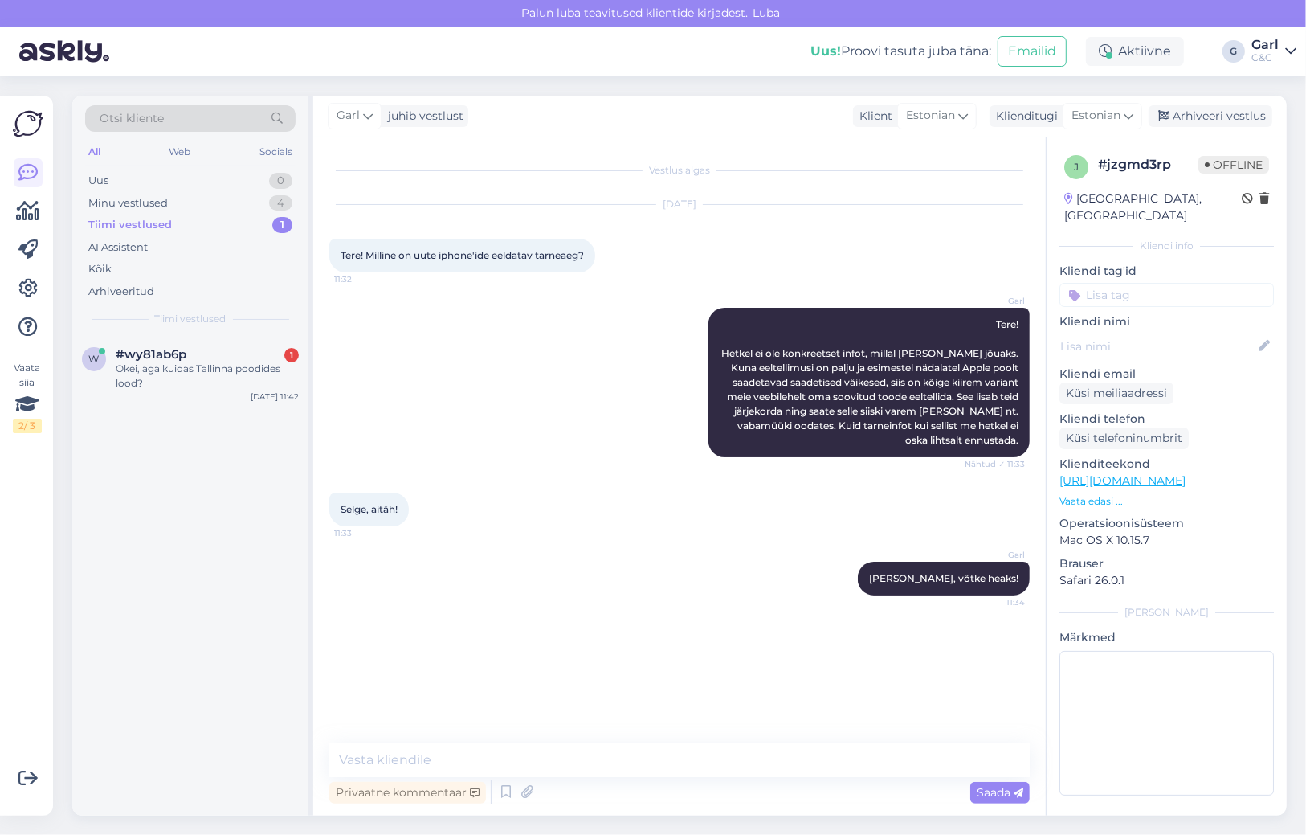
click at [213, 230] on div "Tiimi vestlused 1" at bounding box center [190, 225] width 210 height 22
click at [221, 200] on div "Minu vestlused 4" at bounding box center [190, 203] width 210 height 22
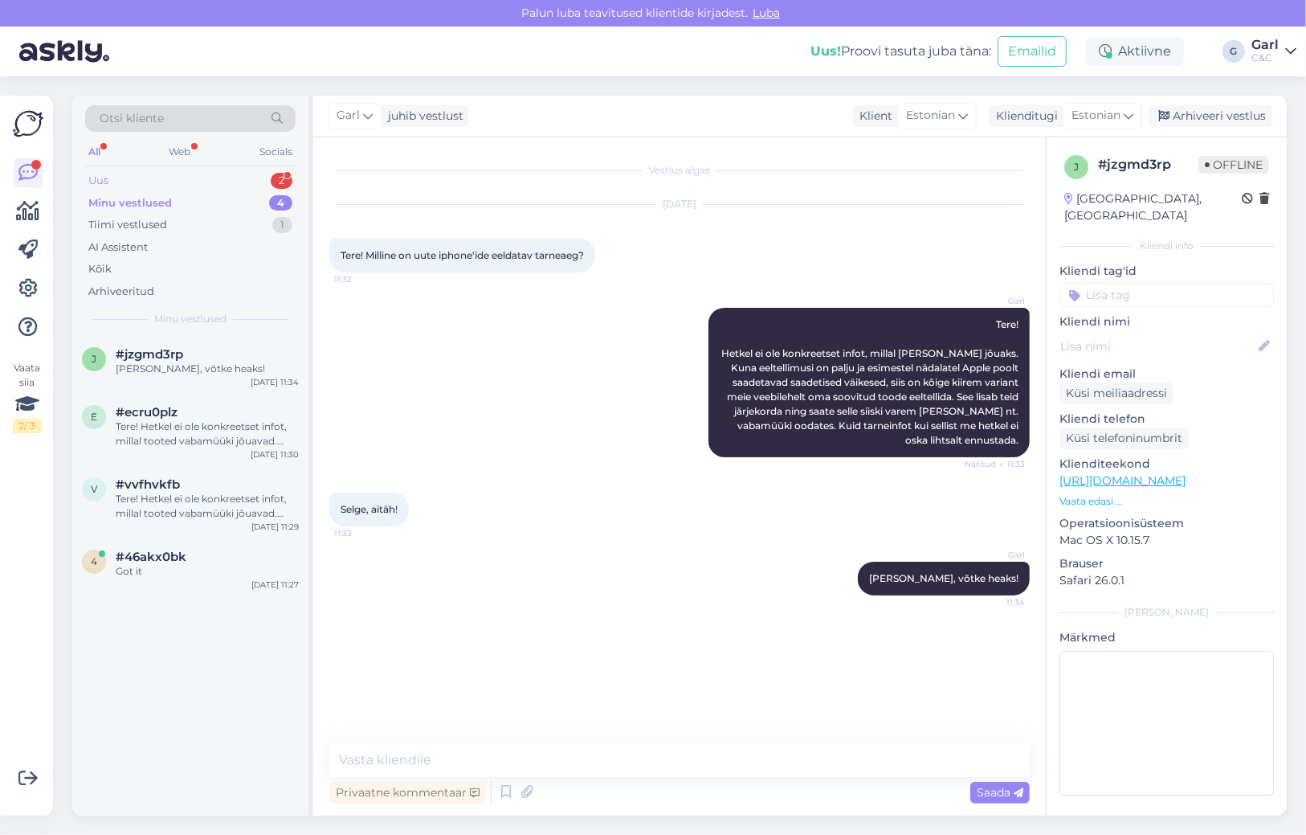
click at [250, 182] on div "Uus 2" at bounding box center [190, 181] width 210 height 22
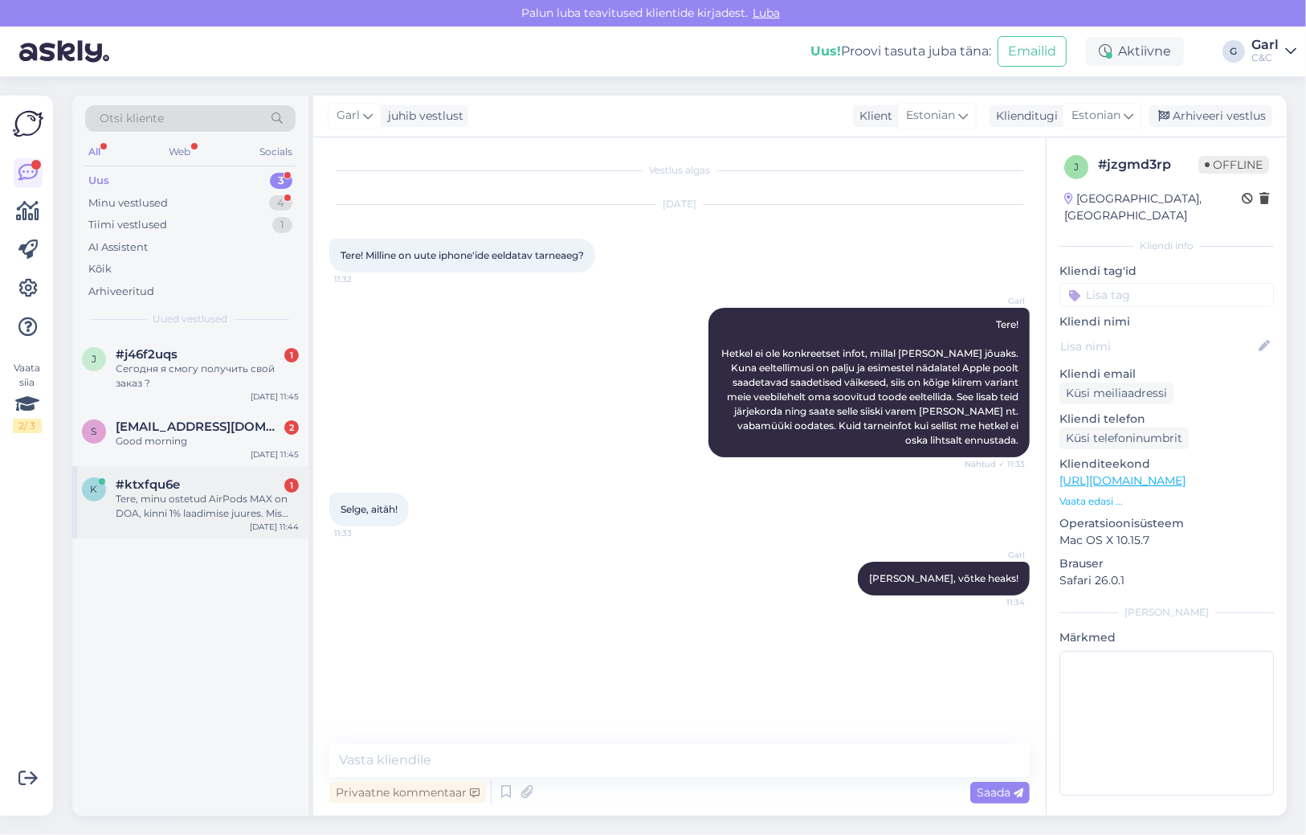
click at [238, 500] on div "Tere, minu ostetud AirPods MAX on DOA, kinni 1% laadimise juures. Mis ma selleg…" at bounding box center [207, 506] width 183 height 29
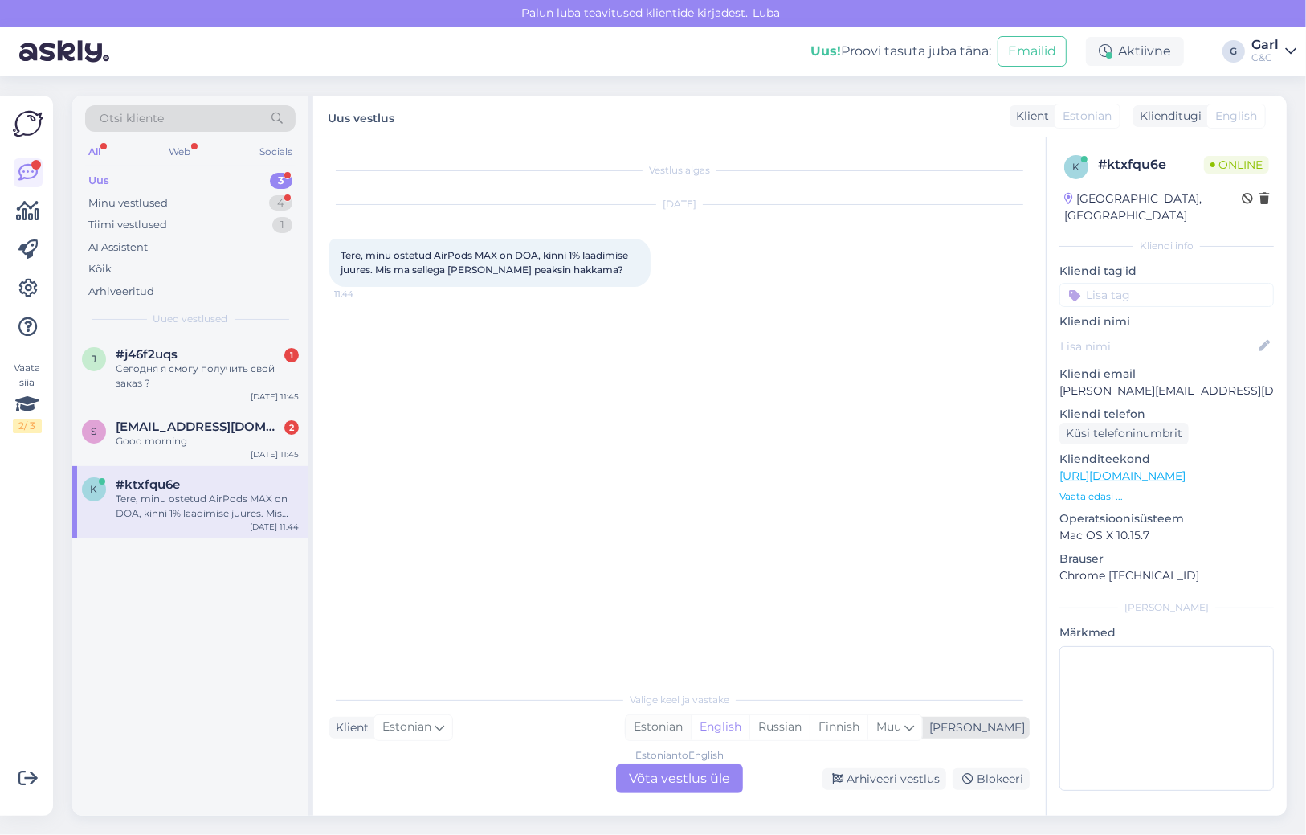
click at [691, 720] on div "Estonian" at bounding box center [658, 727] width 65 height 24
click at [688, 774] on div "Estonian to Estonian Võta vestlus üle" at bounding box center [679, 778] width 127 height 29
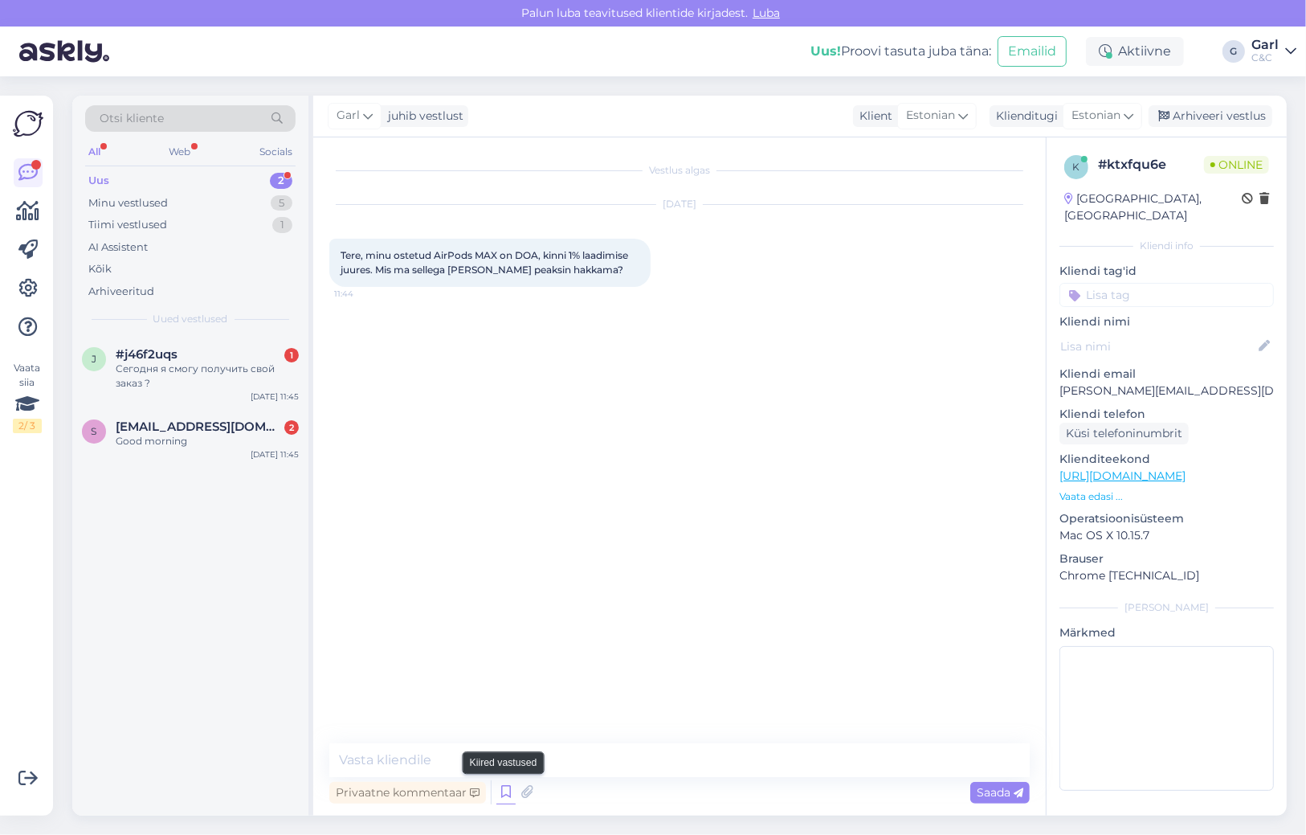
click at [506, 789] on icon at bounding box center [505, 792] width 19 height 24
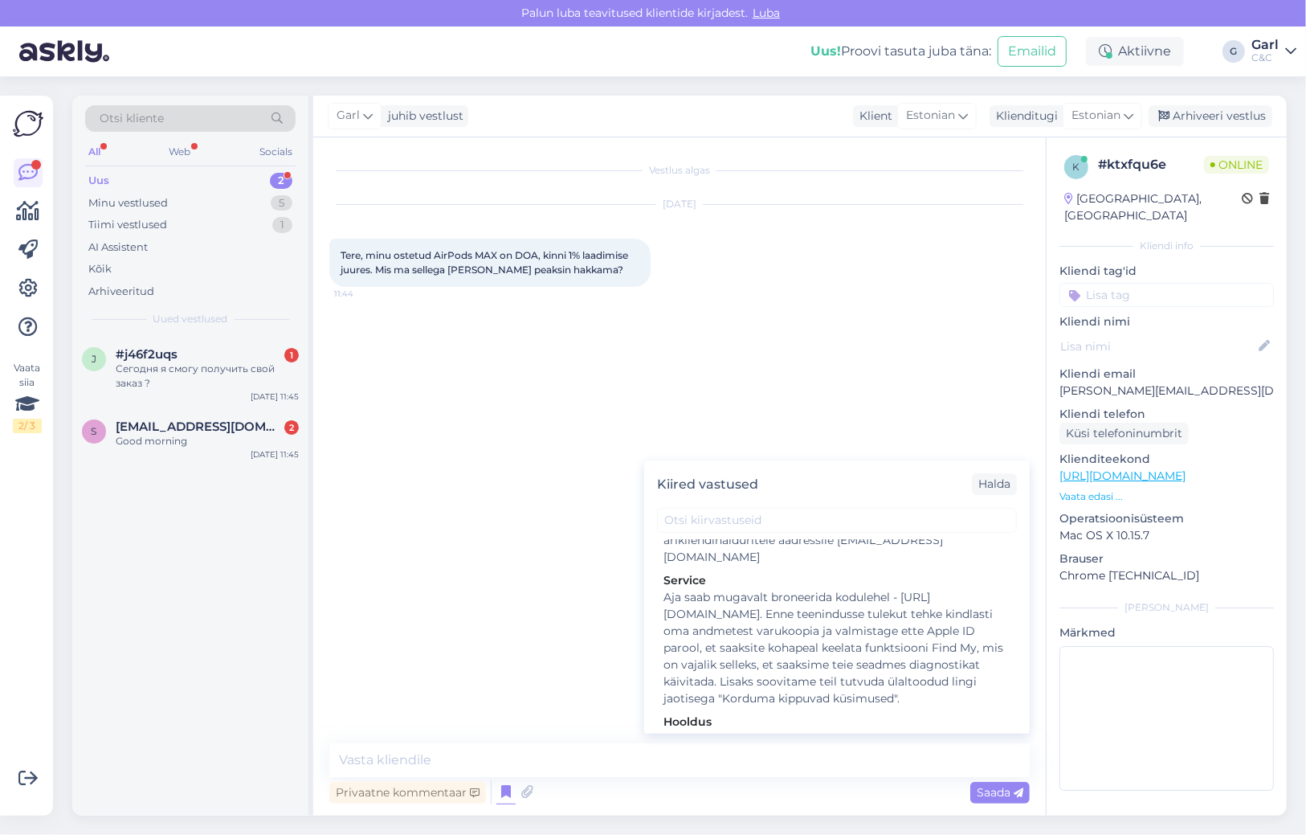
scroll to position [3346, 0]
click at [910, 718] on div "Hooldusesse saab aega broneerida kodulehel - [URL][DOMAIN_NAME]. Enne hoolduses…" at bounding box center [837, 768] width 347 height 101
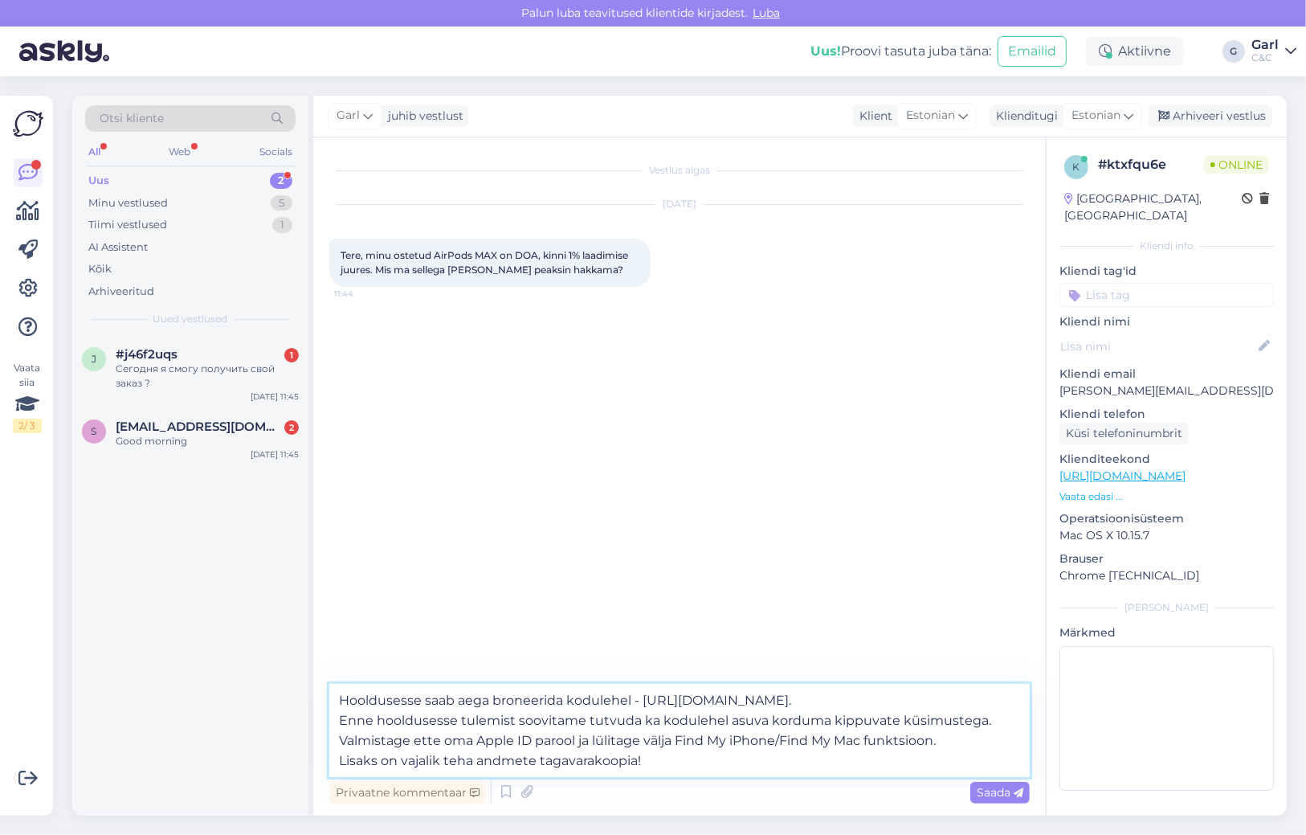
click at [338, 704] on textarea "Hooldusesse saab aega broneerida kodulehel - [URL][DOMAIN_NAME]. Enne hoolduses…" at bounding box center [679, 730] width 701 height 93
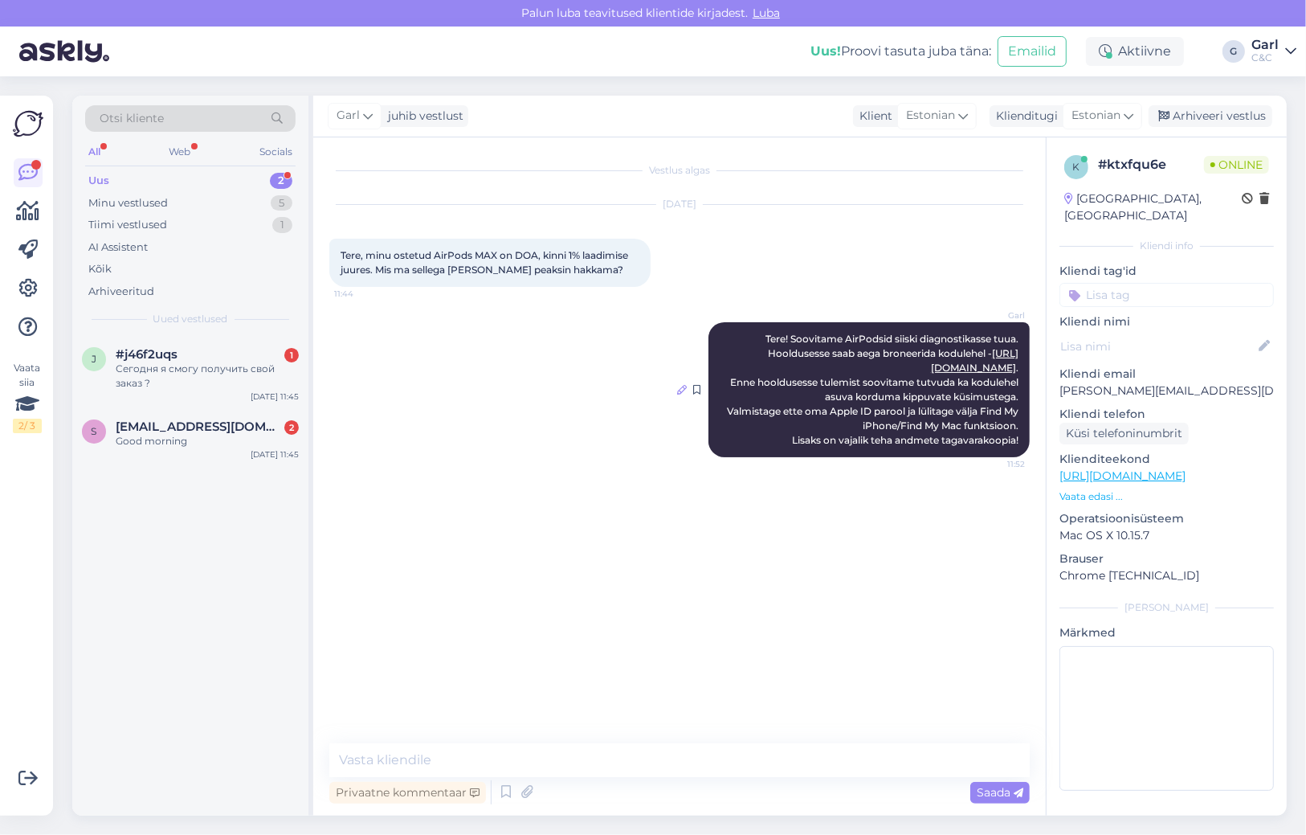
click at [680, 394] on icon at bounding box center [682, 390] width 10 height 10
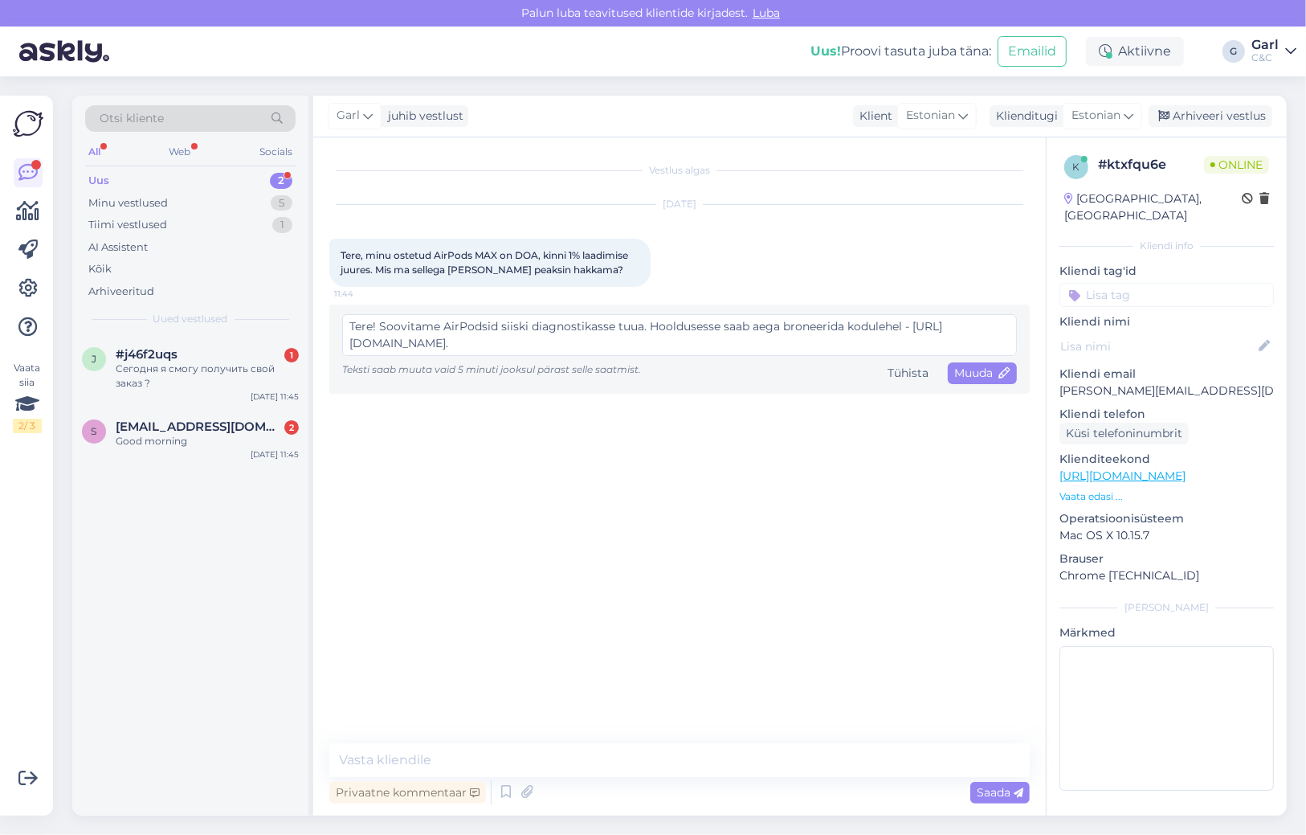
click at [584, 348] on textarea "Tere! Soovitame AirPodsid siiski diagnostikasse tuua. Hooldusesse saab aega bro…" at bounding box center [679, 335] width 675 height 42
drag, startPoint x: 621, startPoint y: 341, endPoint x: 350, endPoint y: 350, distance: 270.9
click at [349, 350] on textarea "Tere! Soovitame AirPodsid siiski diagnostikasse tuua. Hooldusesse saab aega bro…" at bounding box center [679, 335] width 675 height 42
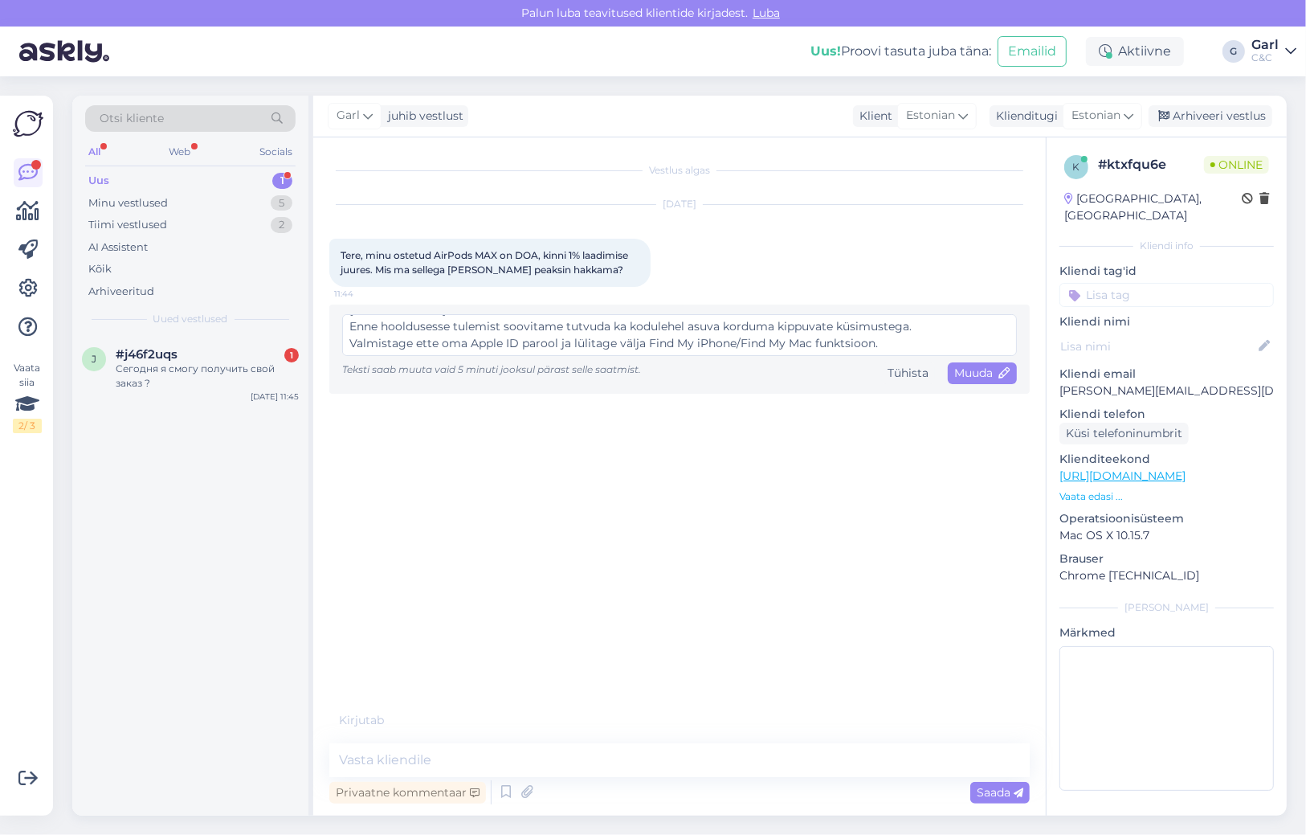
scroll to position [33, 0]
click at [1009, 371] on icon at bounding box center [1004, 373] width 11 height 11
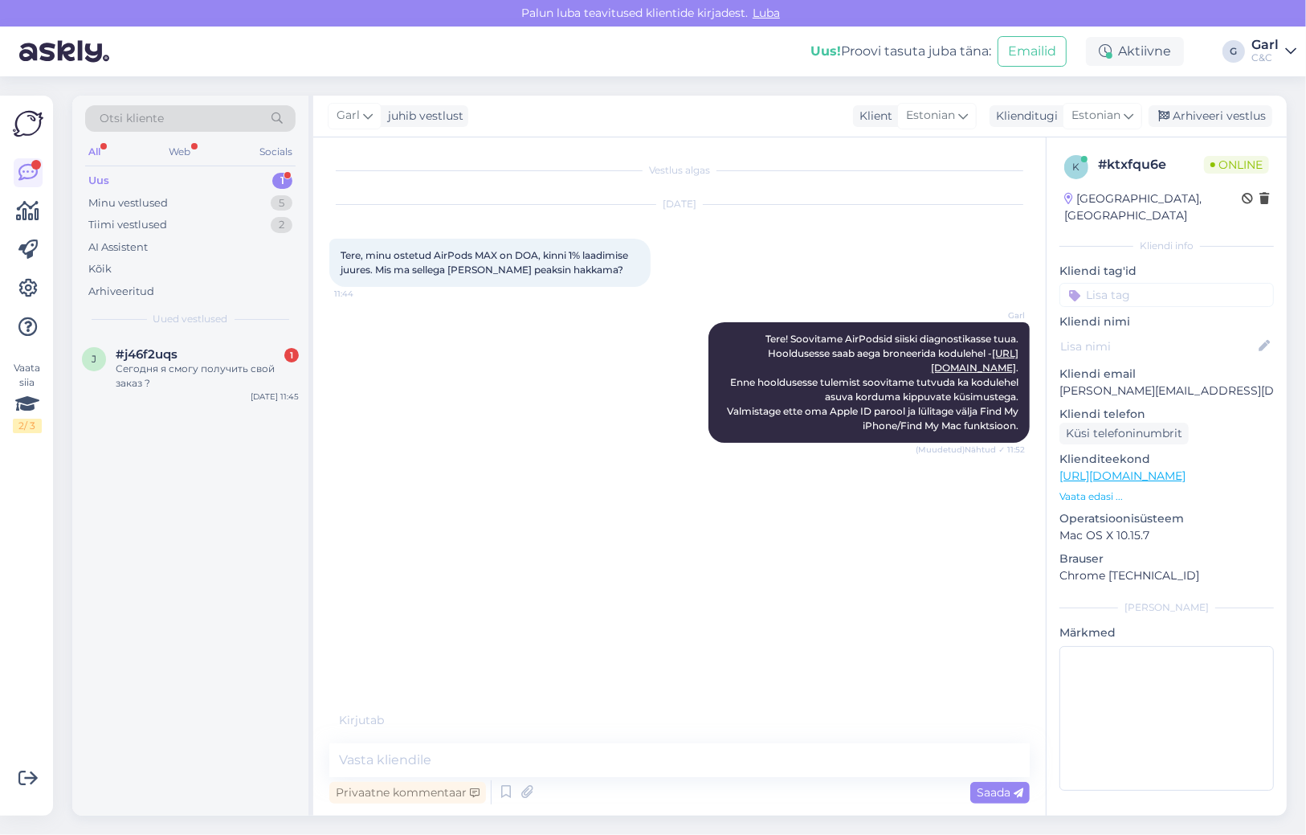
click at [647, 595] on div "Vestlus algas [DATE] Tere, minu ostetud AirPods MAX on DOA, kinni 1% laadimise …" at bounding box center [686, 432] width 715 height 558
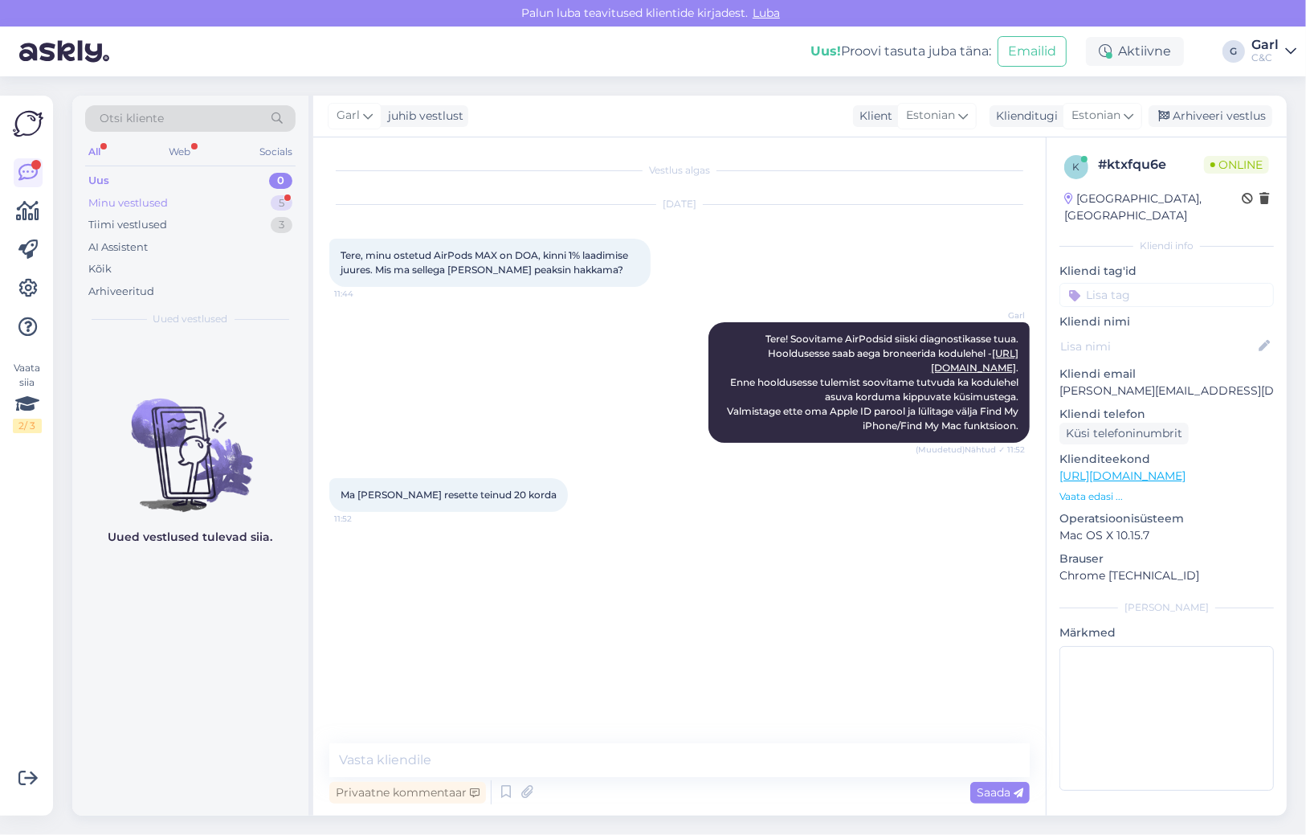
click at [257, 206] on div "Minu vestlused 5" at bounding box center [190, 203] width 210 height 22
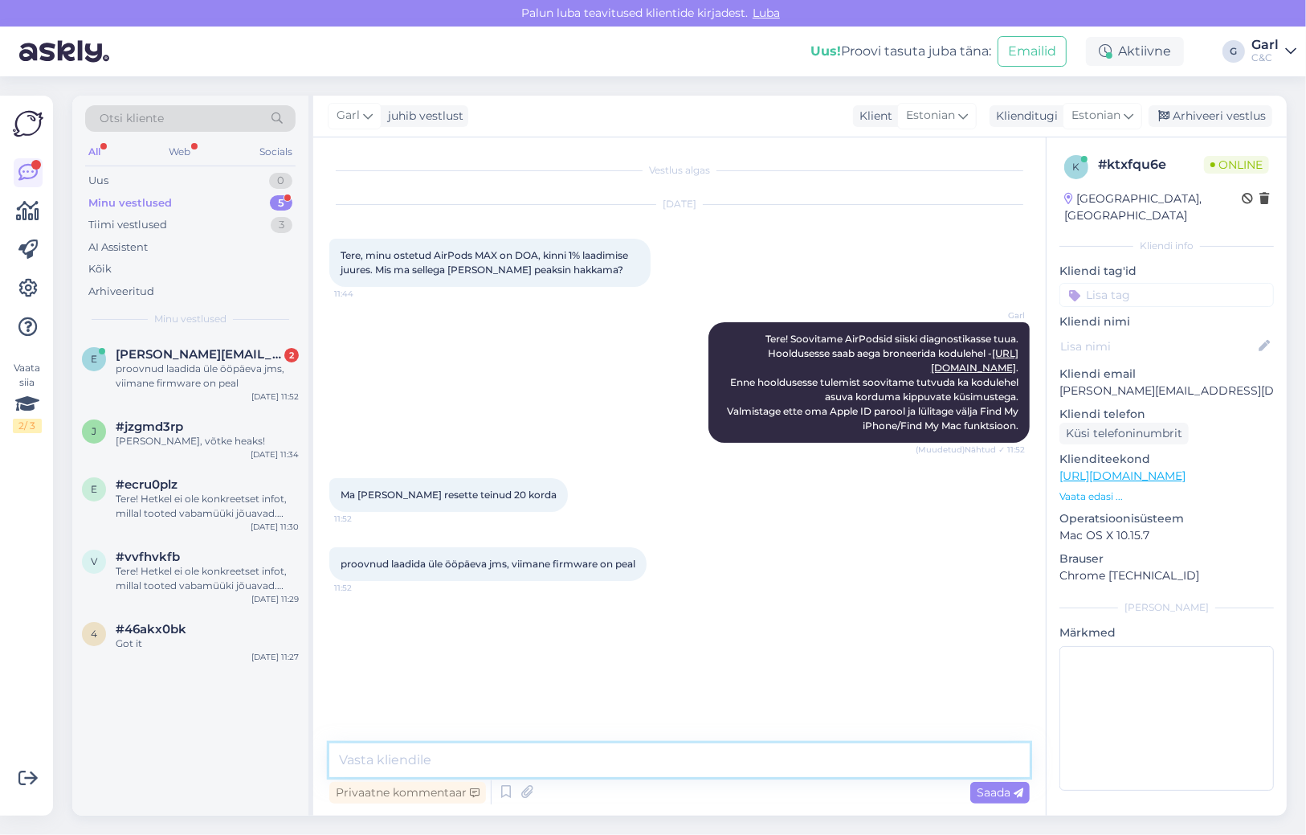
click at [472, 745] on textarea at bounding box center [679, 760] width 701 height 34
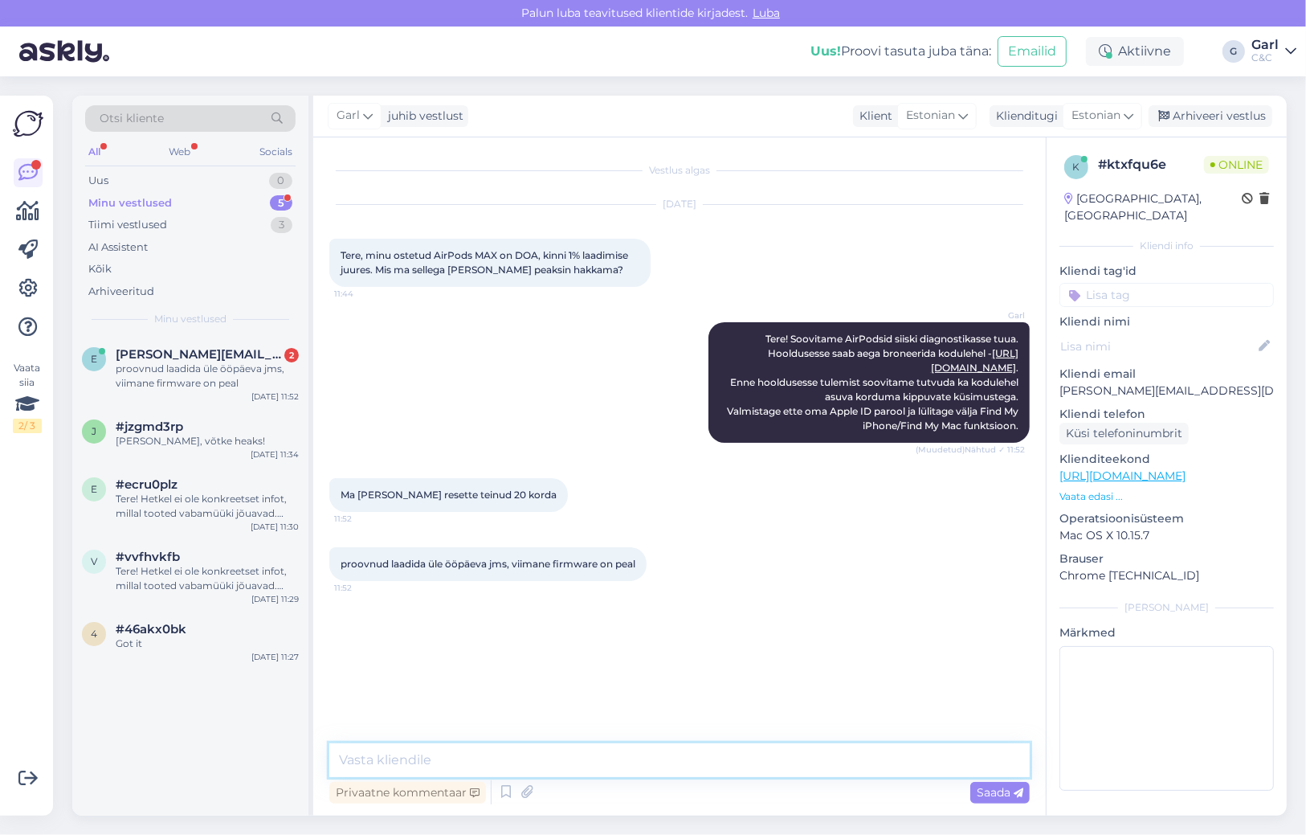
click at [472, 745] on textarea at bounding box center [679, 760] width 701 height 34
click at [668, 765] on textarea at bounding box center [679, 760] width 701 height 34
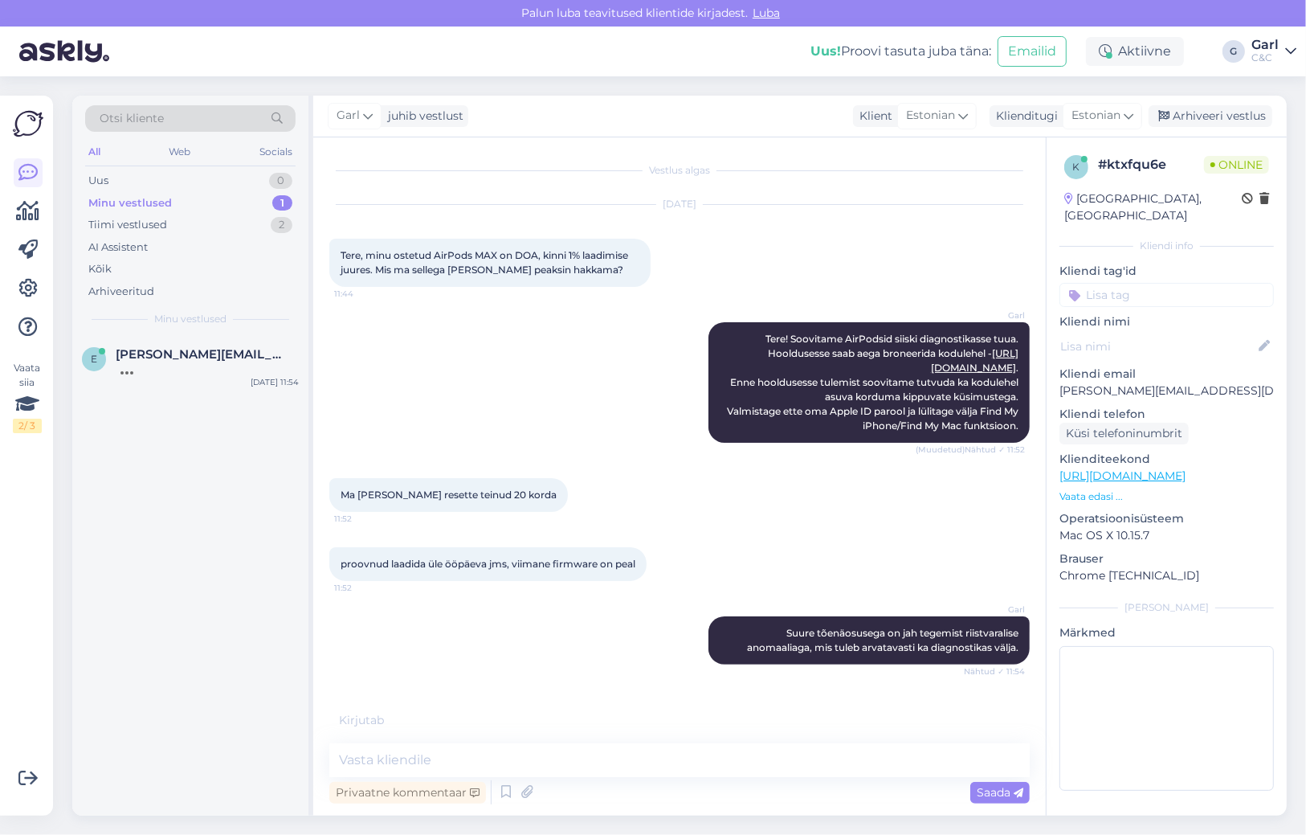
click at [184, 595] on div "e [EMAIL_ADDRESS][DOMAIN_NAME] [DATE] 11:54" at bounding box center [190, 576] width 236 height 480
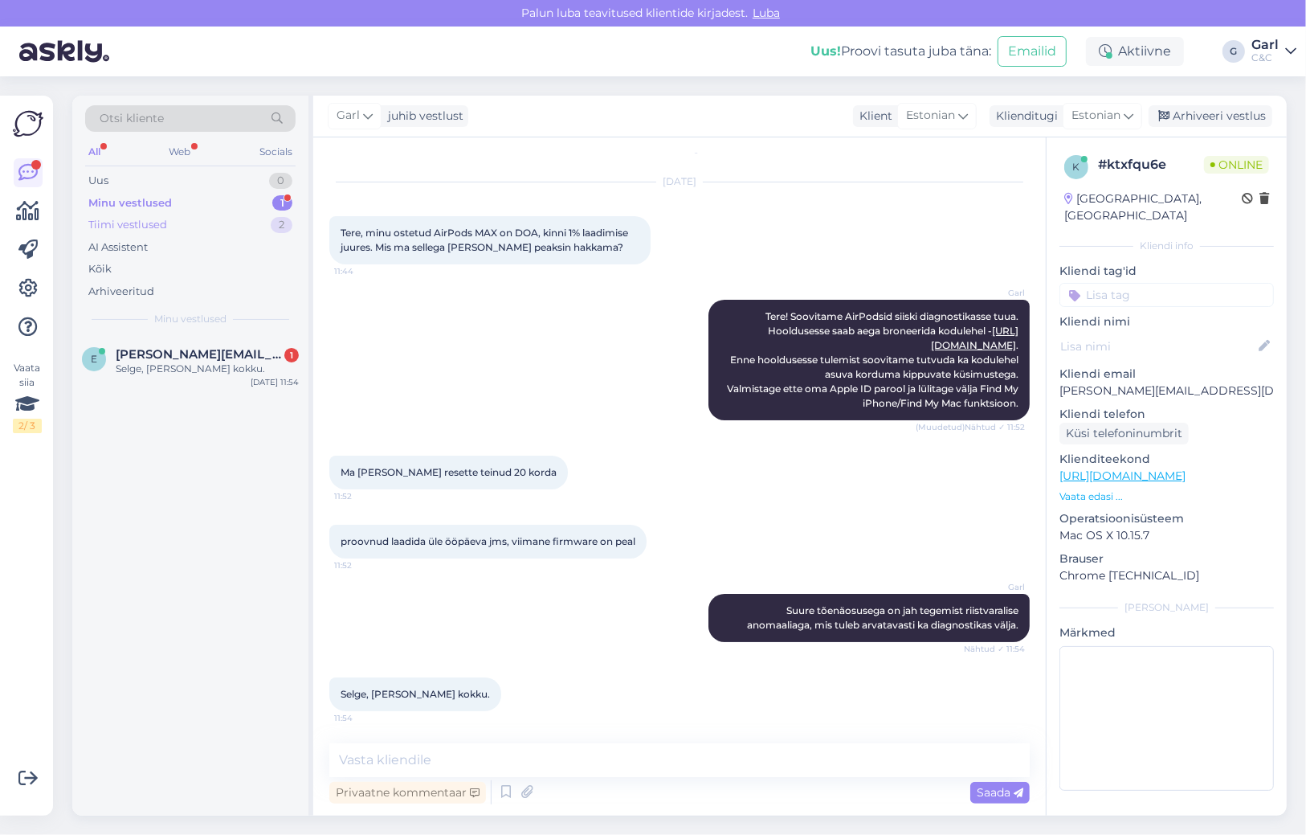
click at [162, 234] on div "Tiimi vestlused 2" at bounding box center [190, 225] width 210 height 22
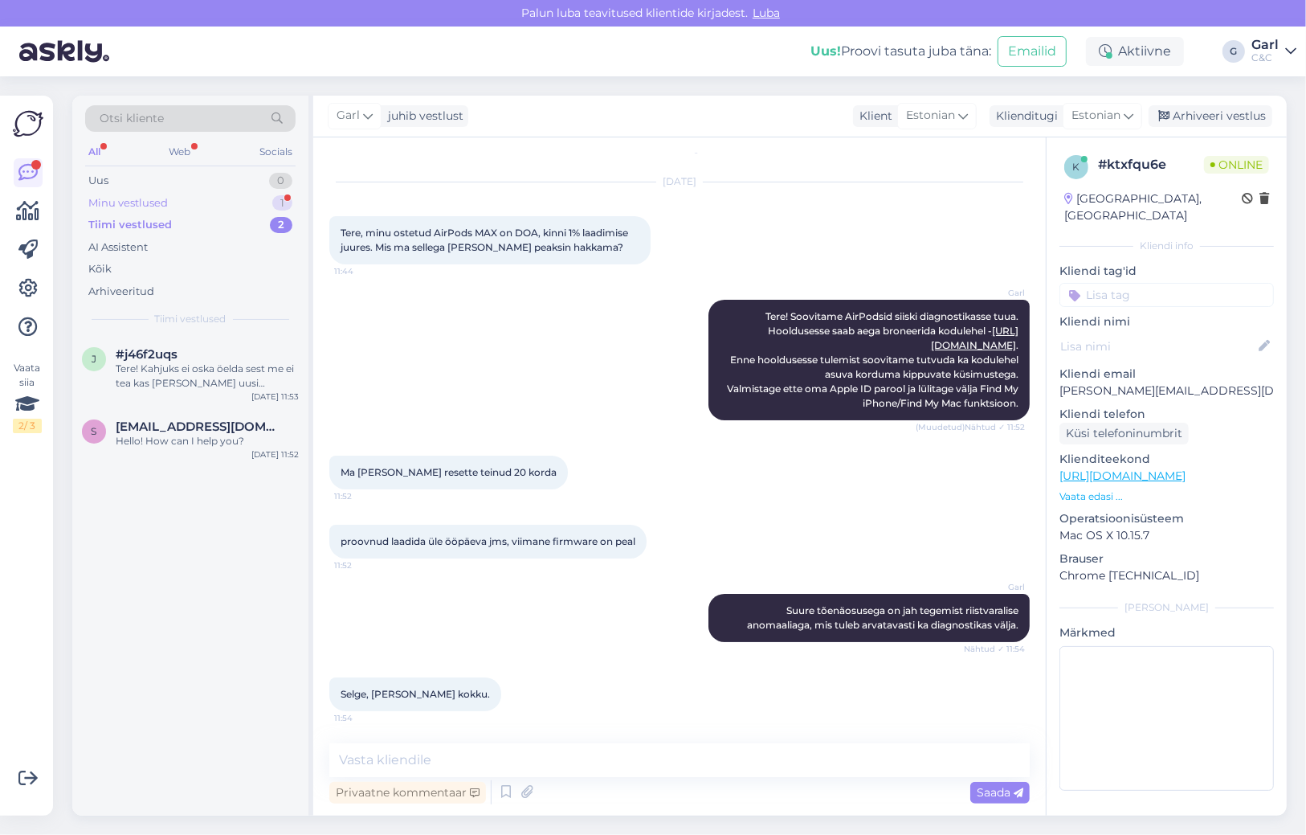
click at [174, 203] on div "Minu vestlused 1" at bounding box center [190, 203] width 210 height 22
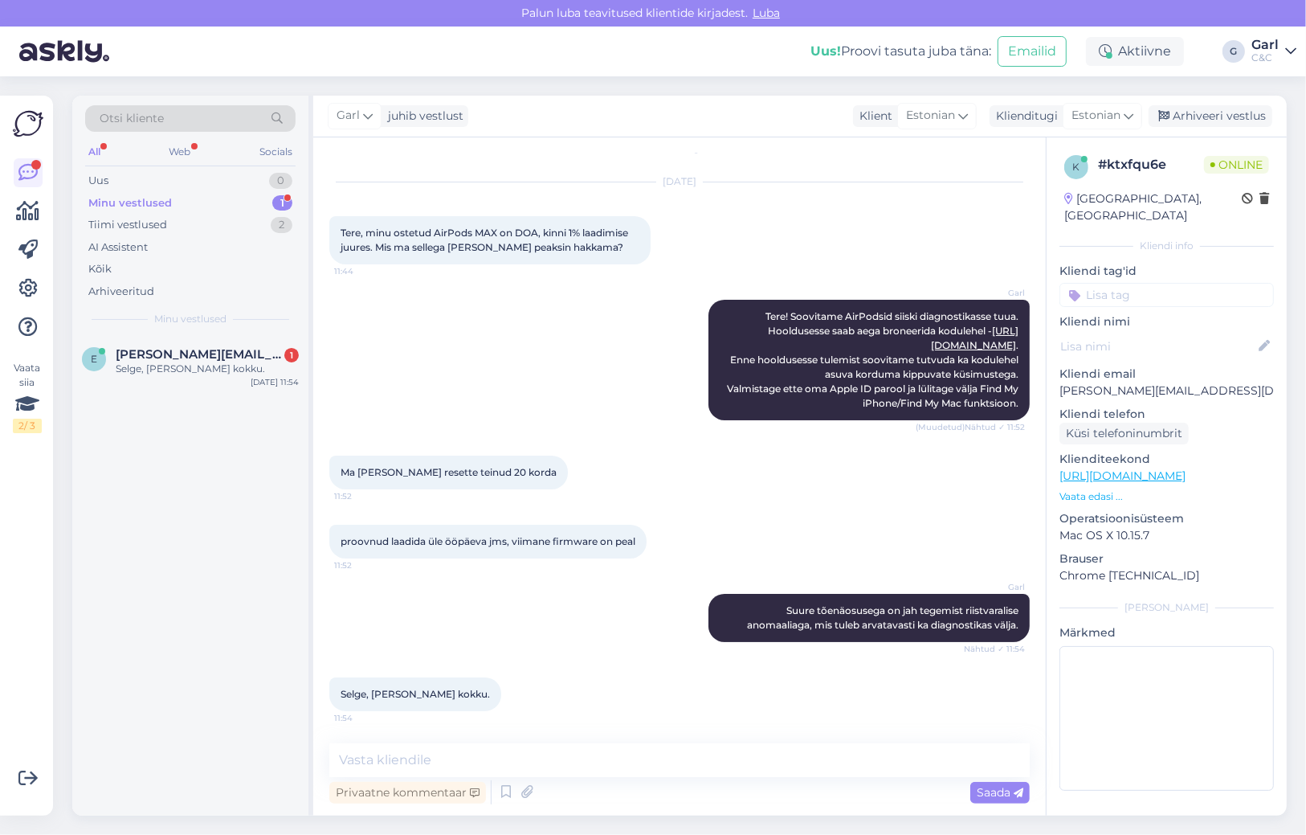
scroll to position [92, 0]
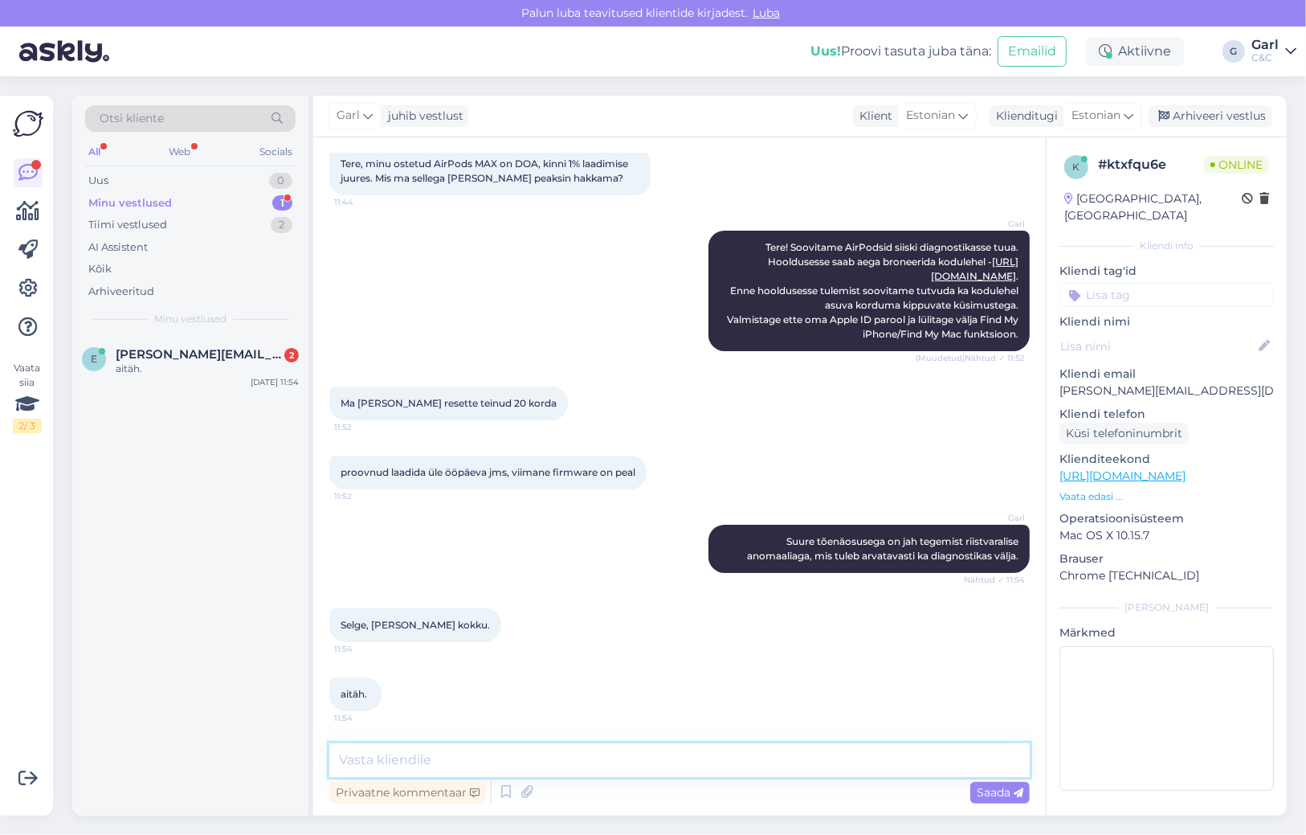
click at [428, 755] on textarea at bounding box center [679, 760] width 701 height 34
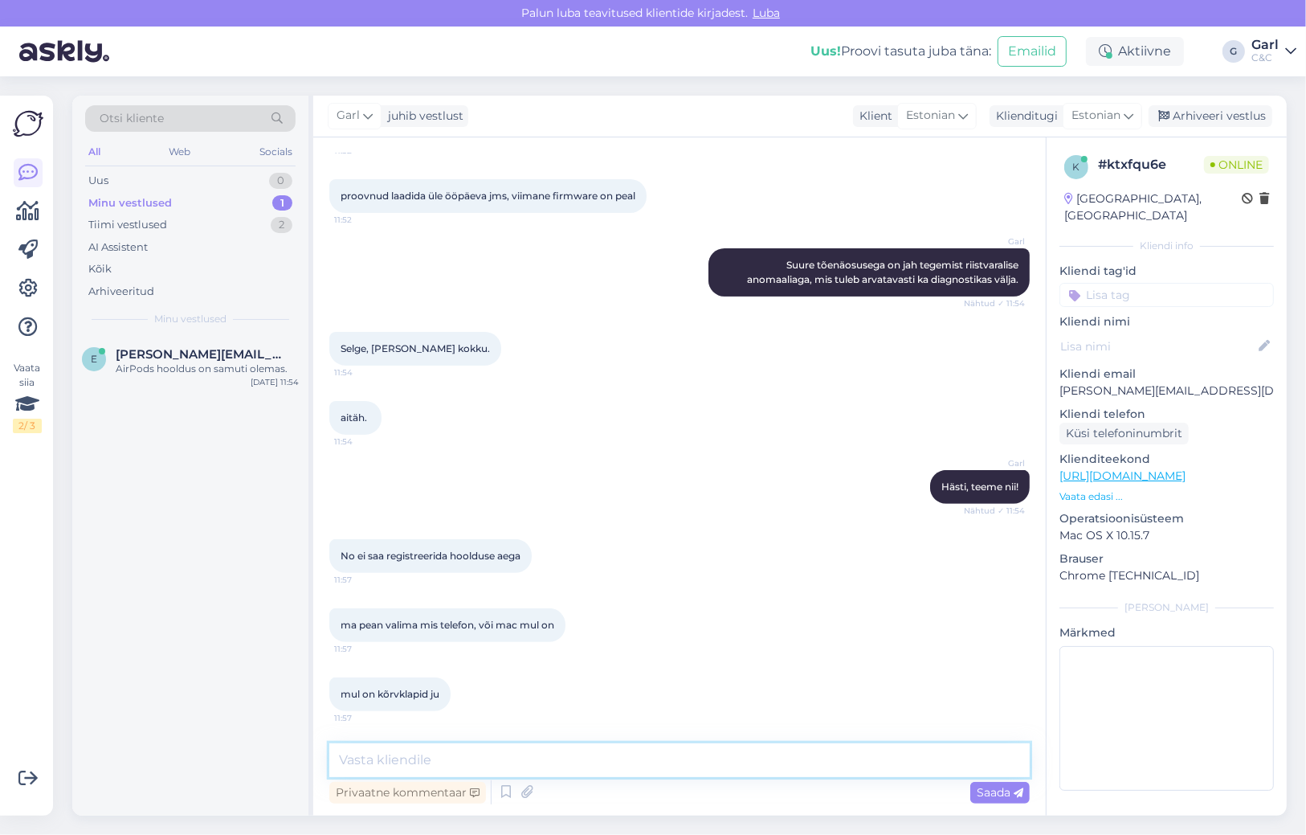
scroll to position [436, 0]
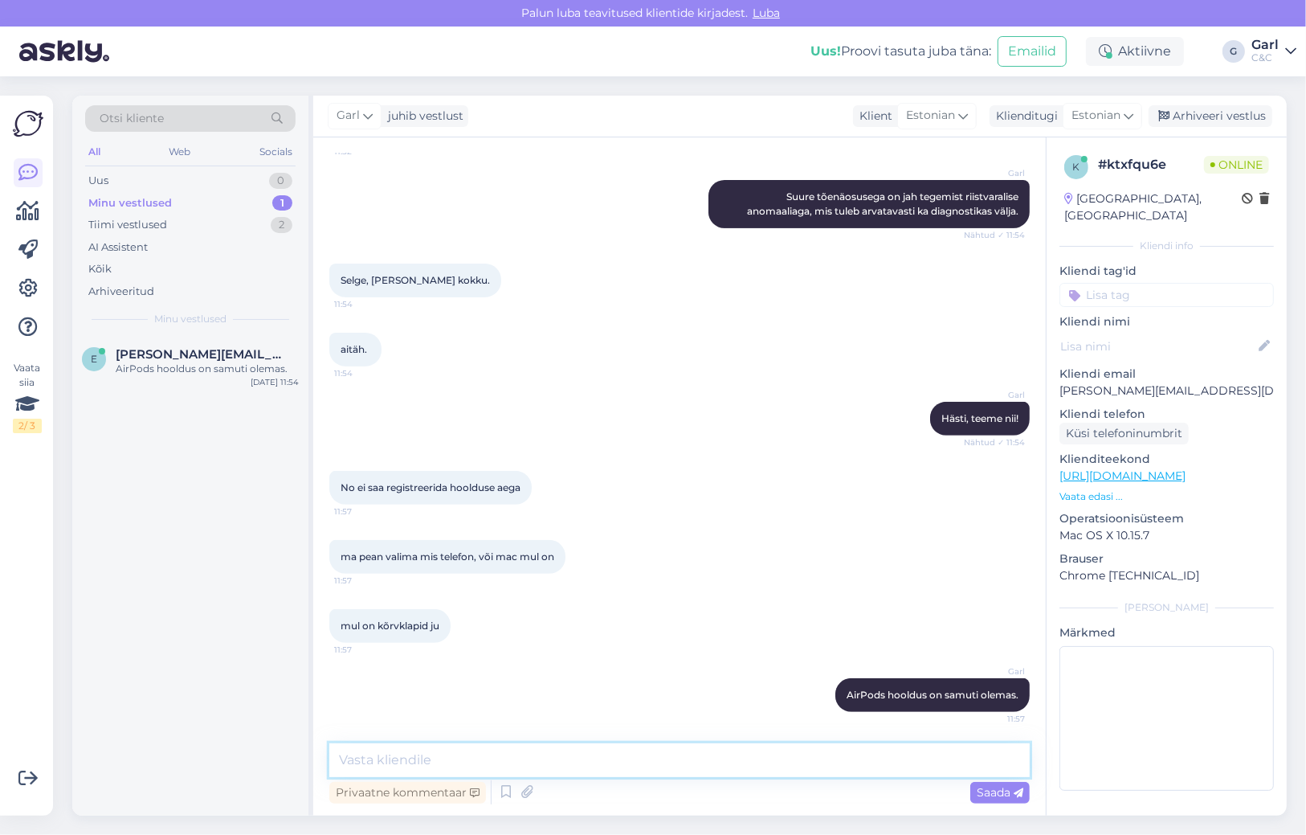
click at [472, 762] on textarea at bounding box center [679, 760] width 701 height 34
click at [1097, 468] on link "[URL][DOMAIN_NAME]" at bounding box center [1123, 475] width 126 height 14
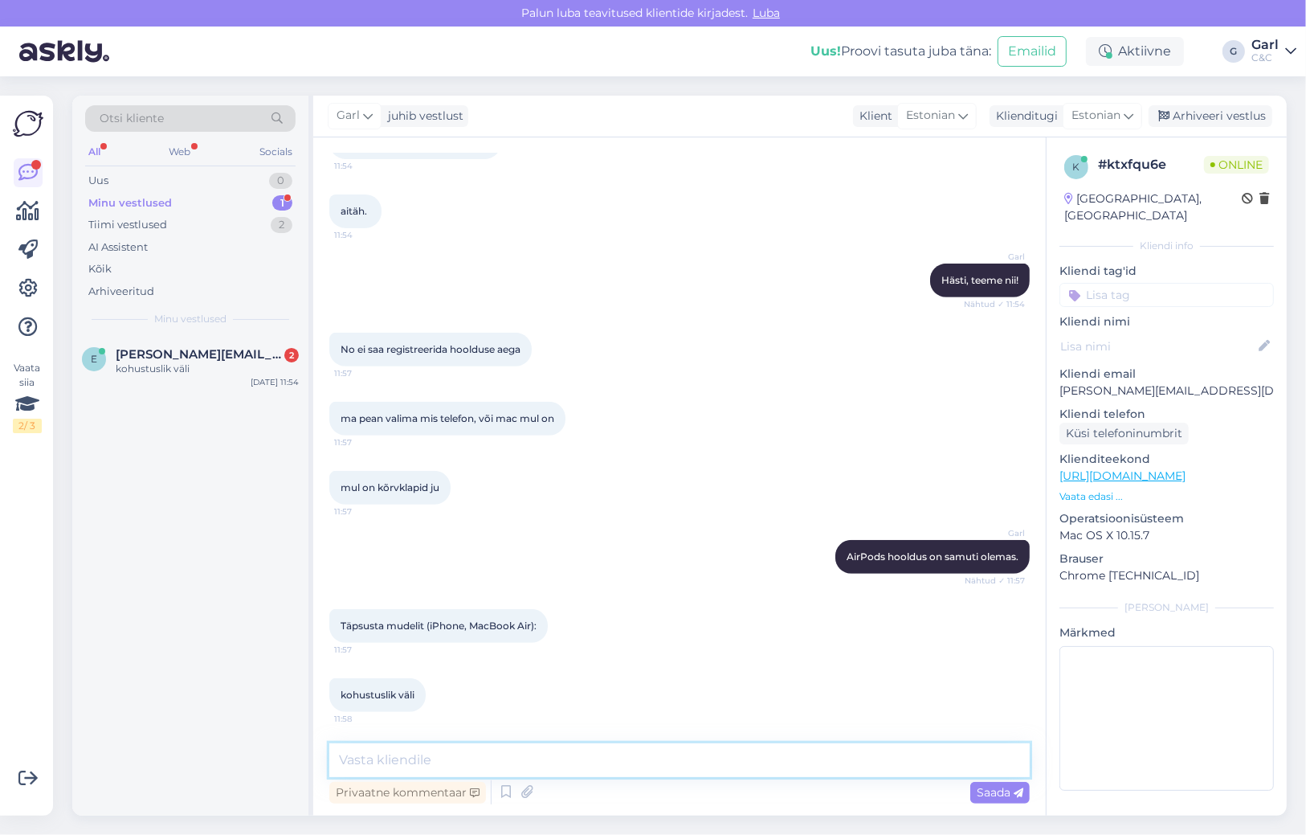
click at [480, 758] on textarea at bounding box center [679, 760] width 701 height 34
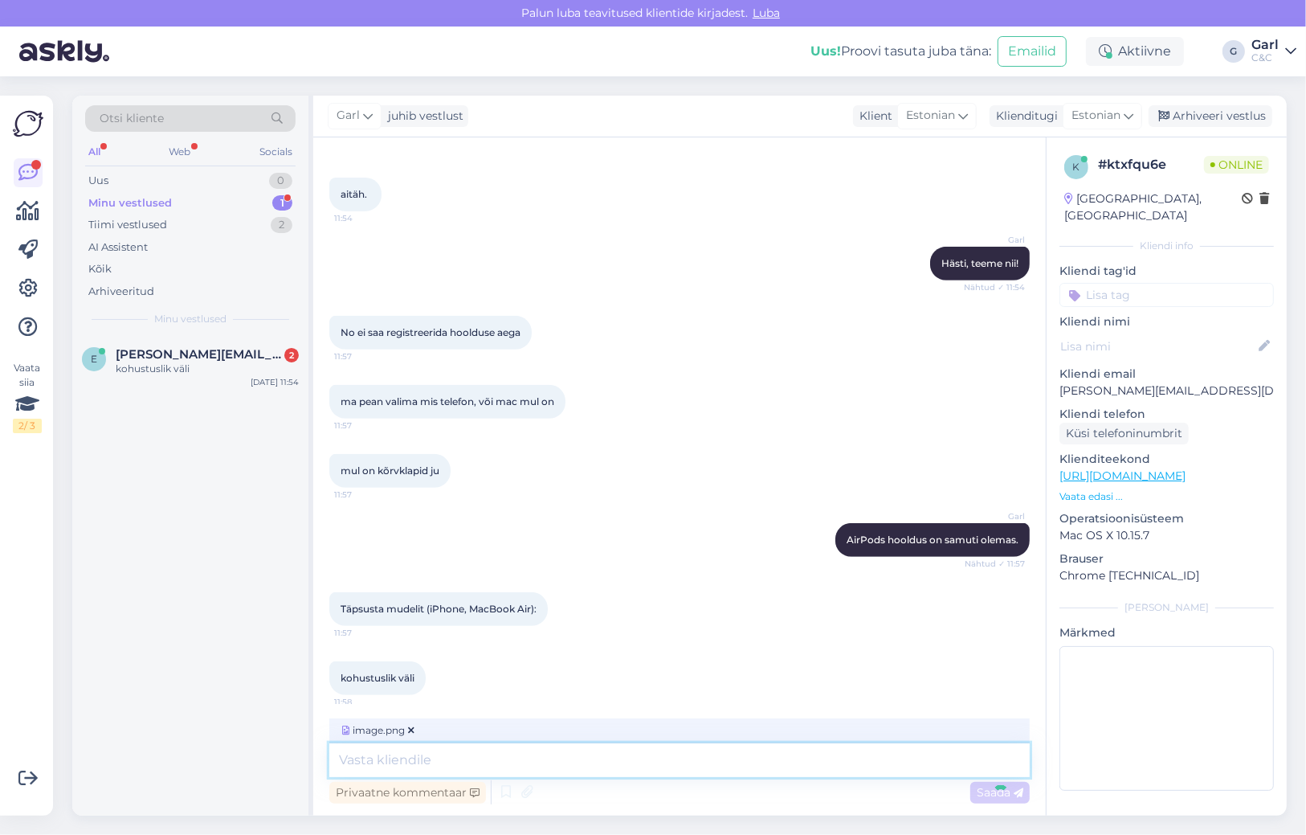
scroll to position [676, 0]
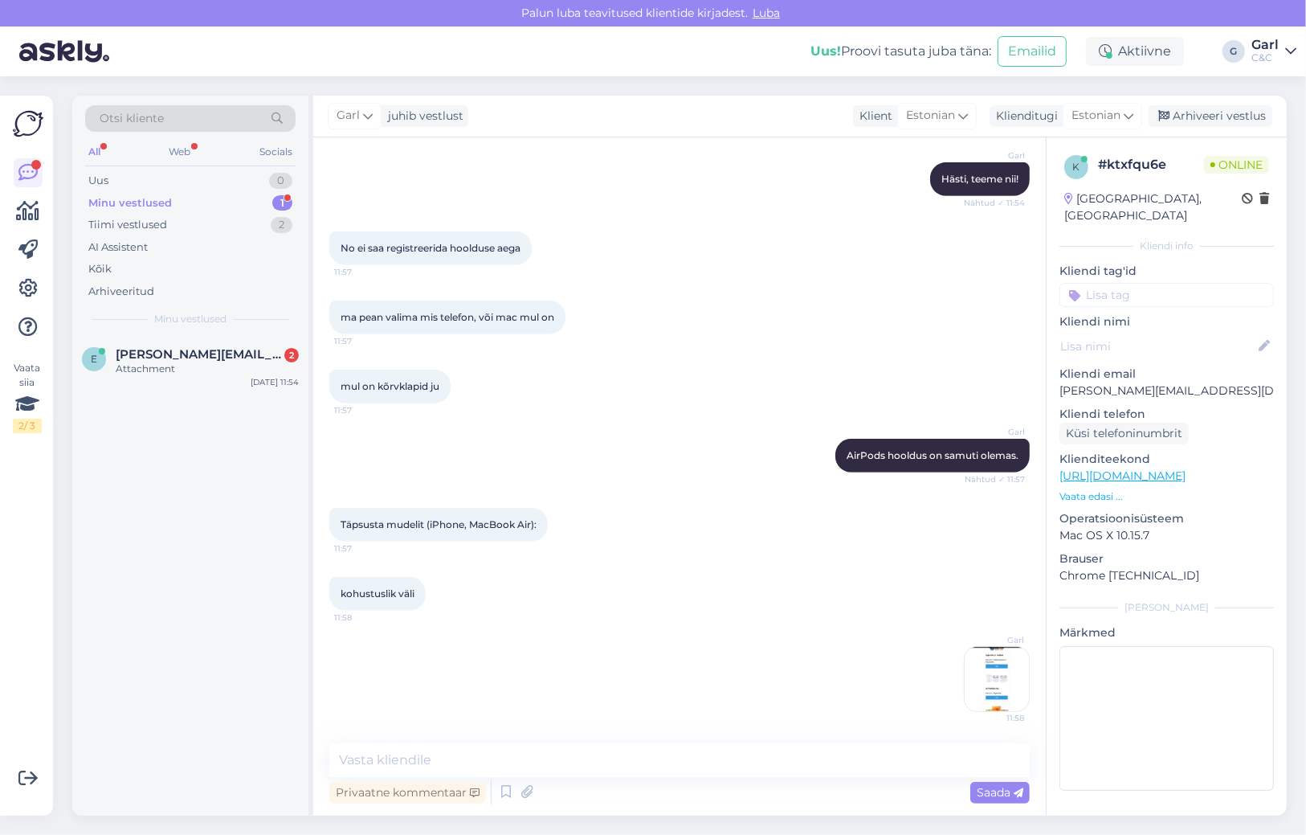
click at [1003, 669] on img at bounding box center [997, 679] width 64 height 64
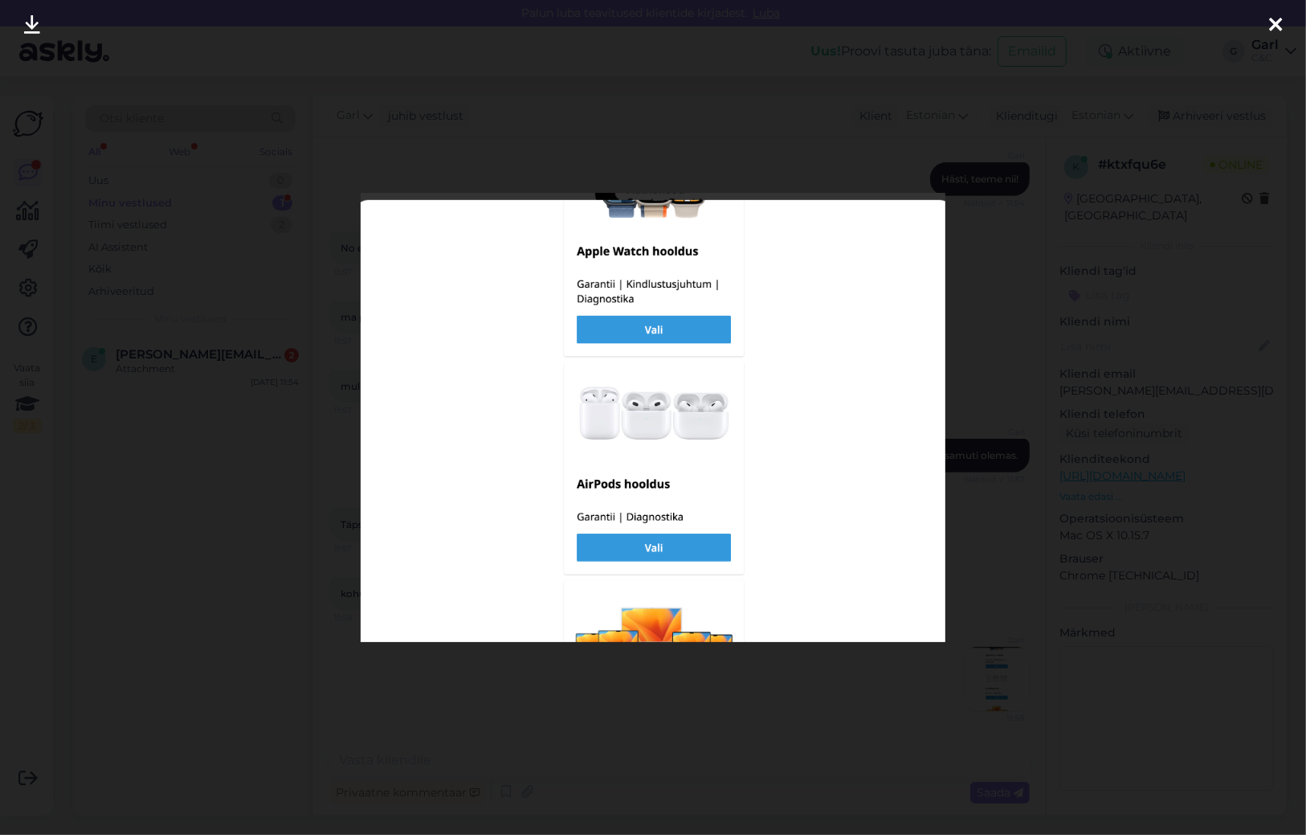
click at [251, 556] on div at bounding box center [653, 417] width 1306 height 835
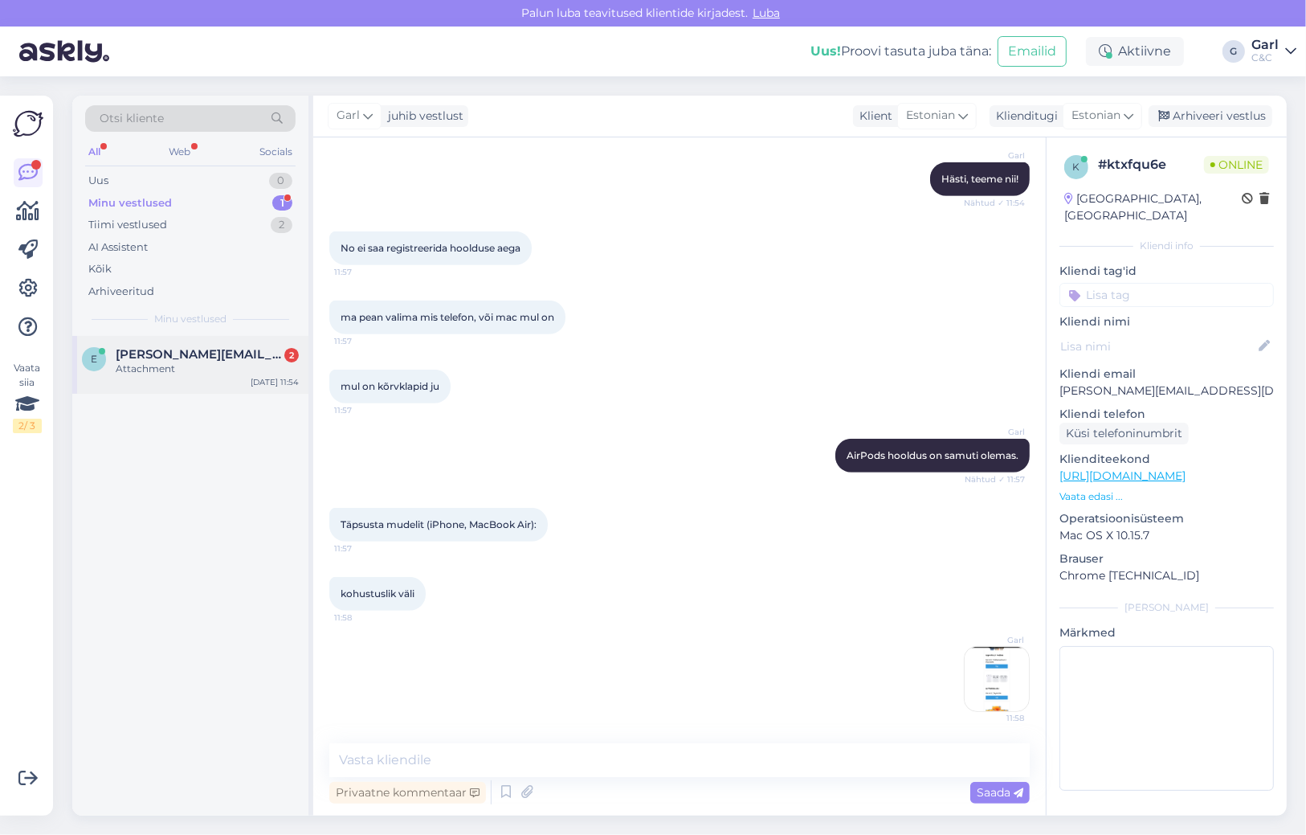
click at [243, 370] on div "Attachment" at bounding box center [207, 369] width 183 height 14
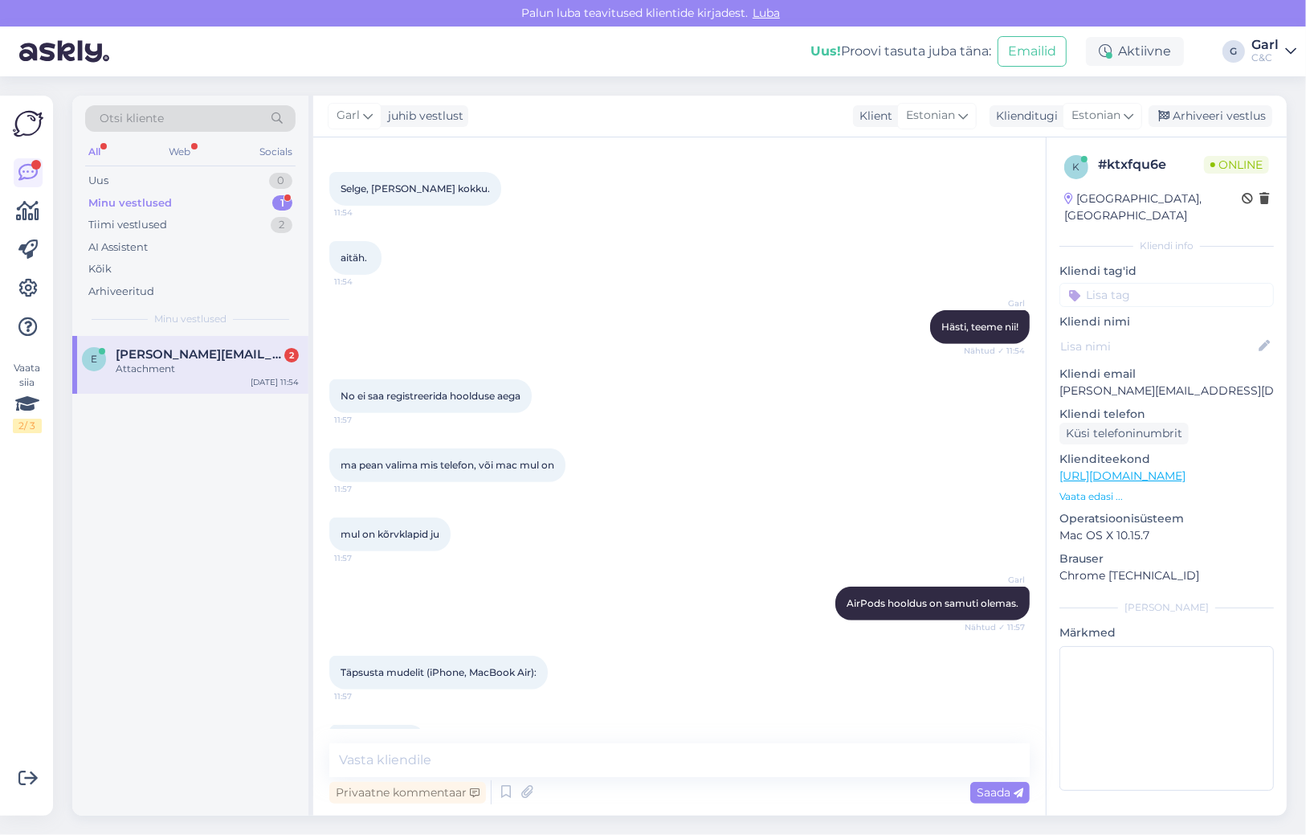
scroll to position [675, 0]
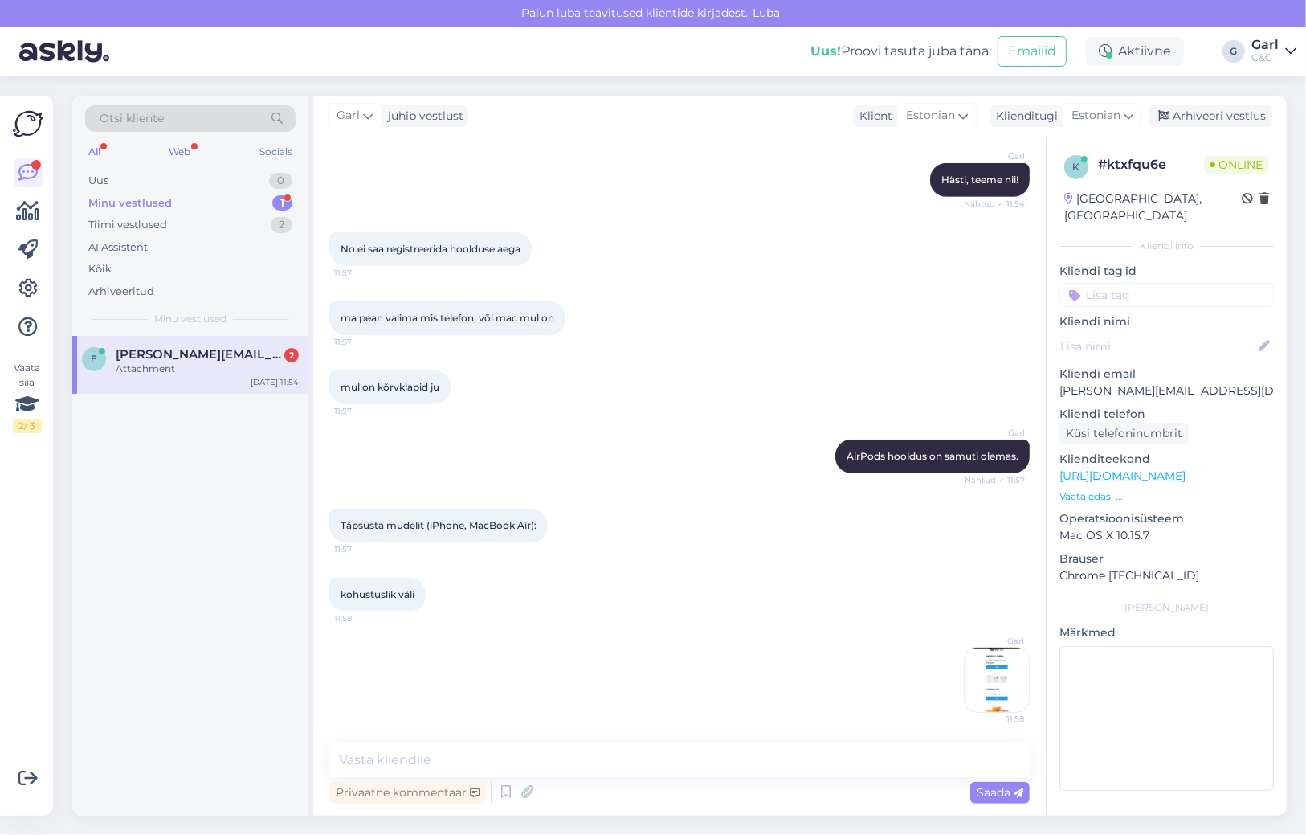
click at [1013, 675] on img at bounding box center [997, 679] width 64 height 64
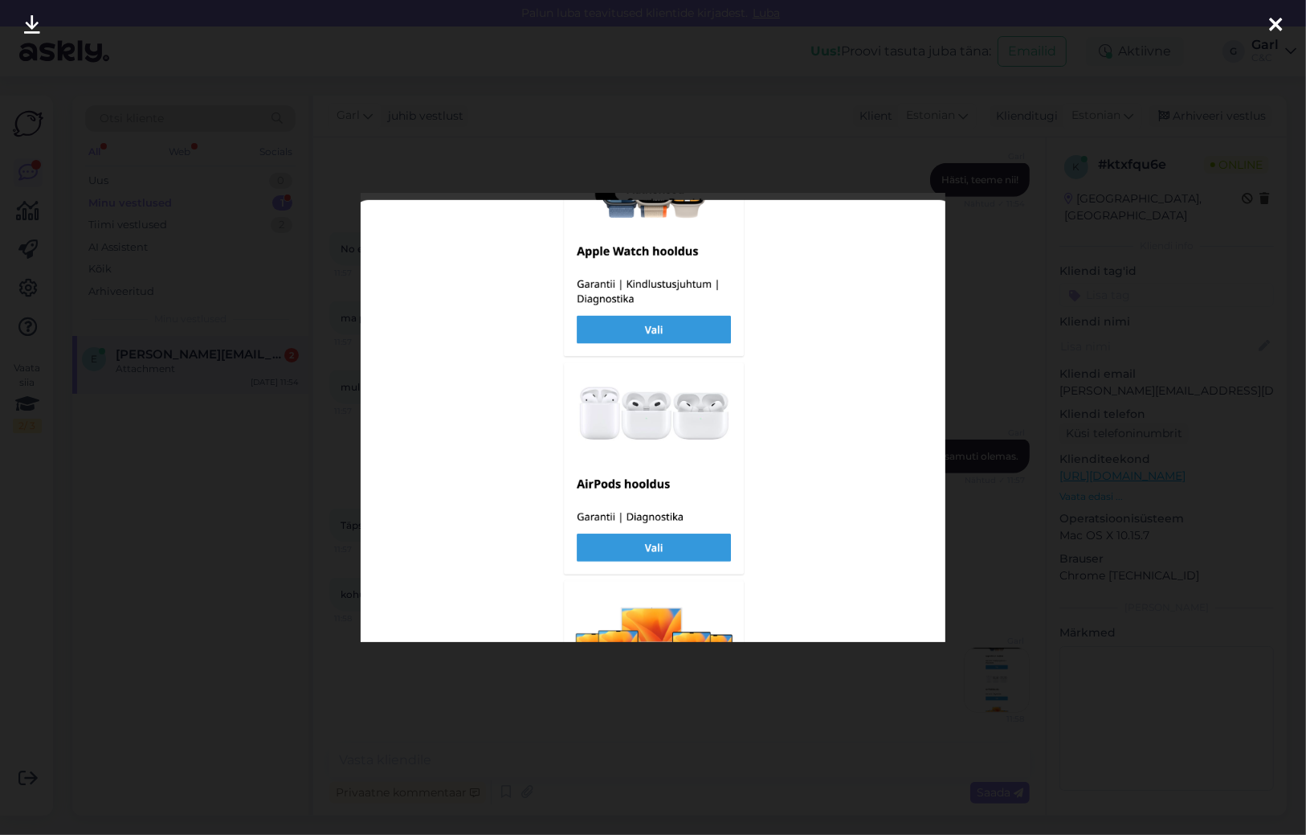
click at [202, 532] on div at bounding box center [653, 417] width 1306 height 835
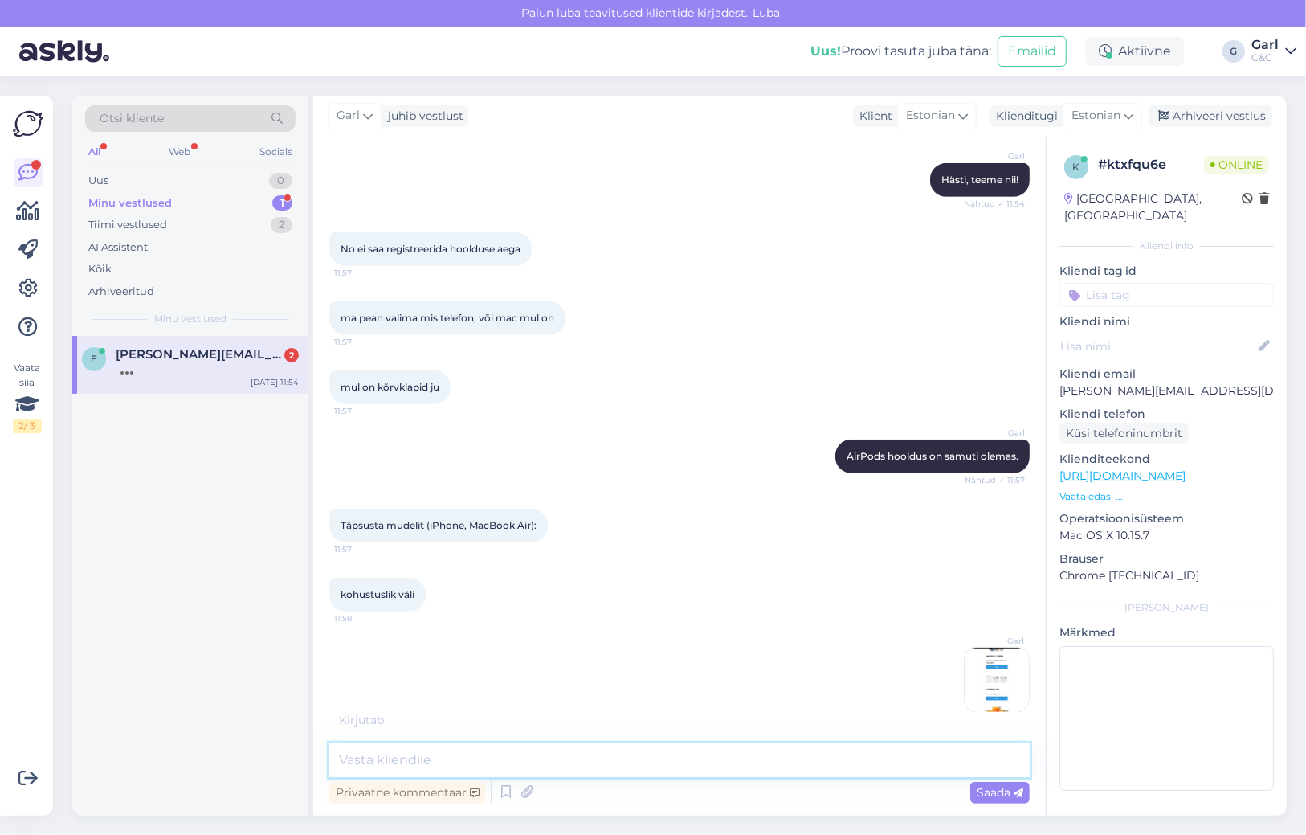
click at [427, 774] on textarea at bounding box center [679, 760] width 701 height 34
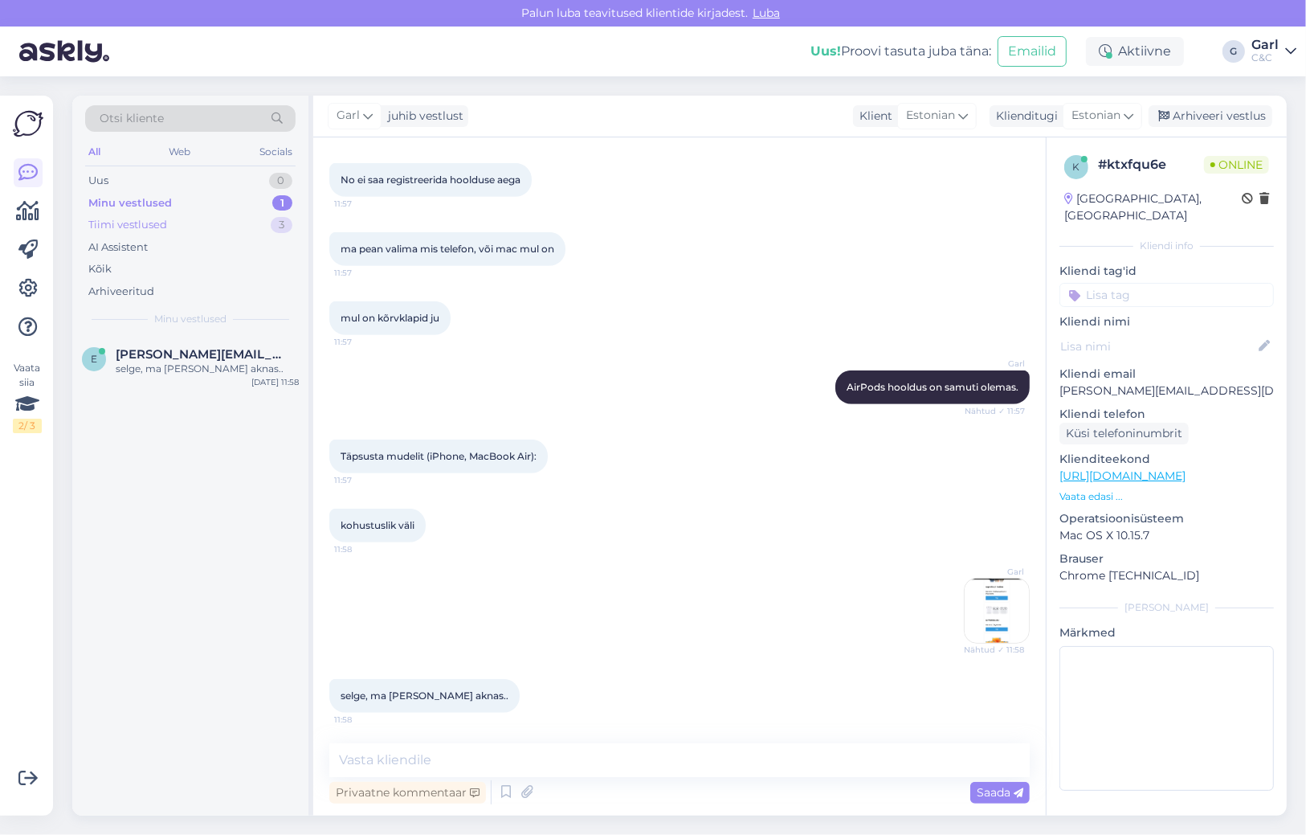
click at [274, 221] on div "3" at bounding box center [282, 225] width 22 height 16
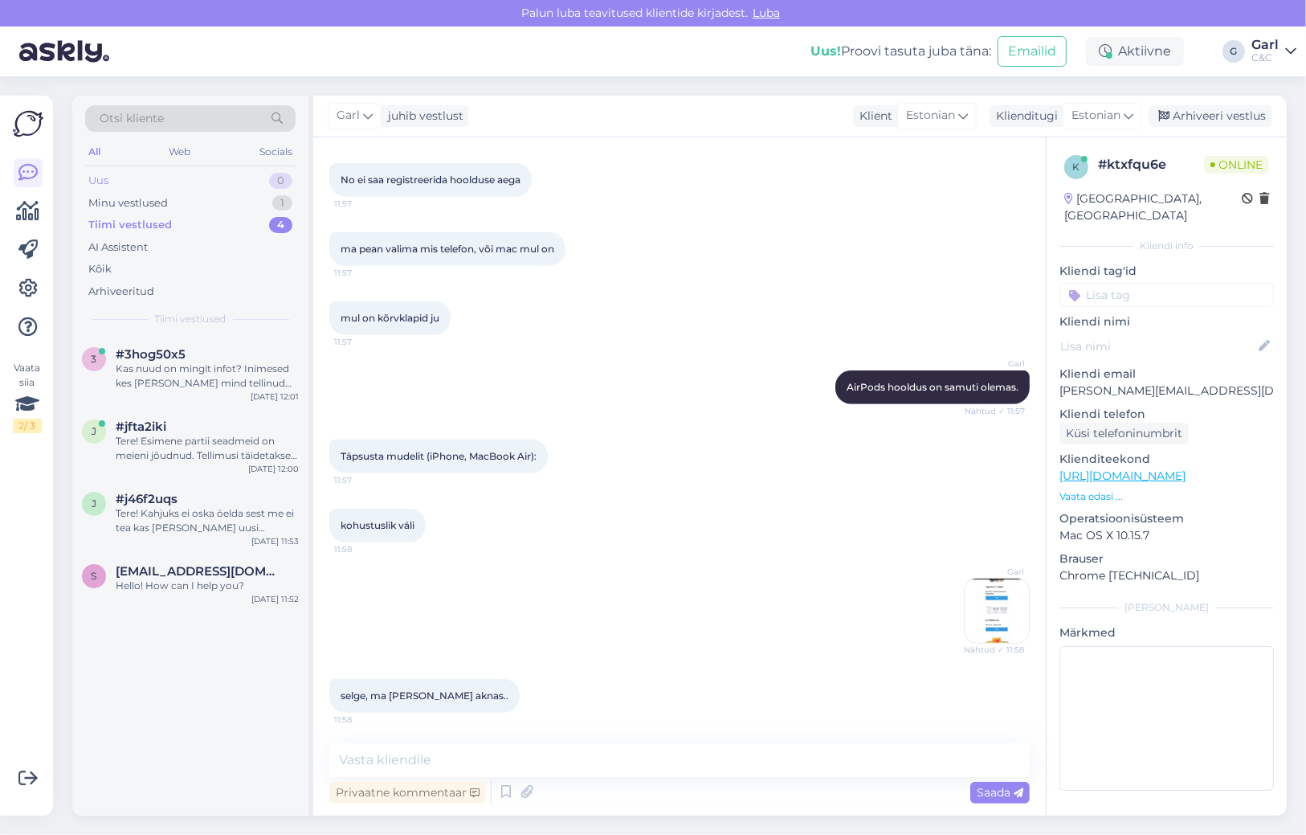
click at [278, 174] on div "0" at bounding box center [280, 181] width 23 height 16
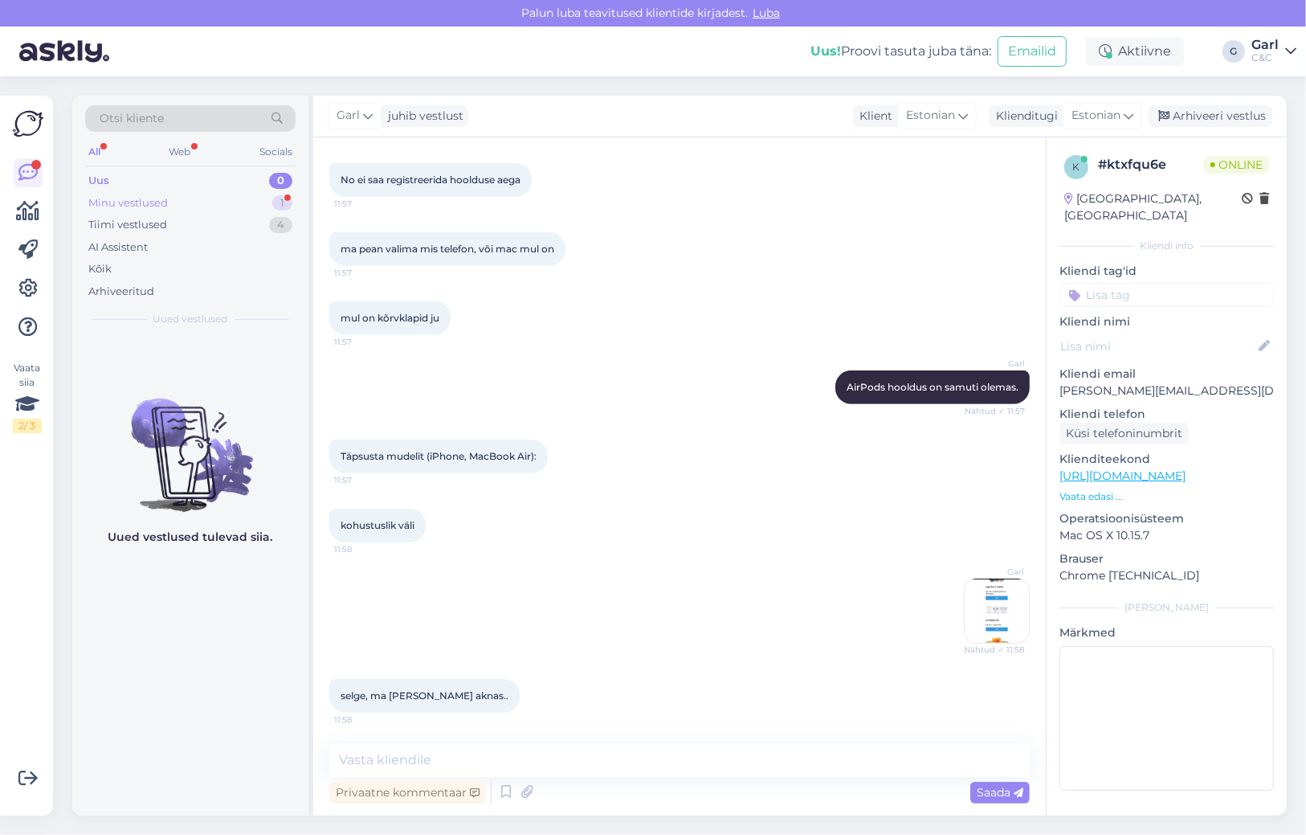
click at [277, 201] on div "1" at bounding box center [282, 203] width 20 height 16
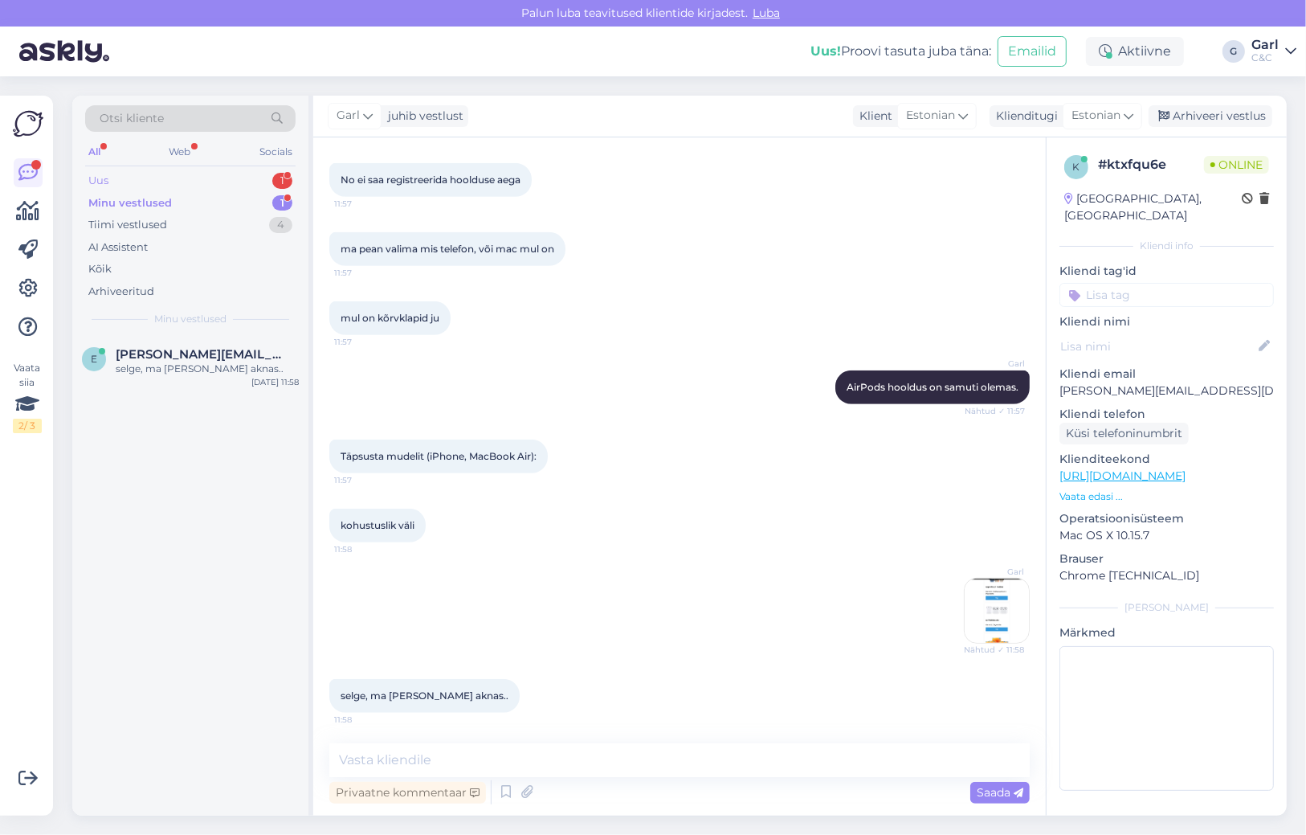
click at [252, 190] on div "Uus 1" at bounding box center [190, 181] width 210 height 22
click at [231, 336] on div "y #y53acrry 1 Jõudu, oskate ehk öelda millal järgmine partii uusi seadmeid teie…" at bounding box center [190, 372] width 236 height 72
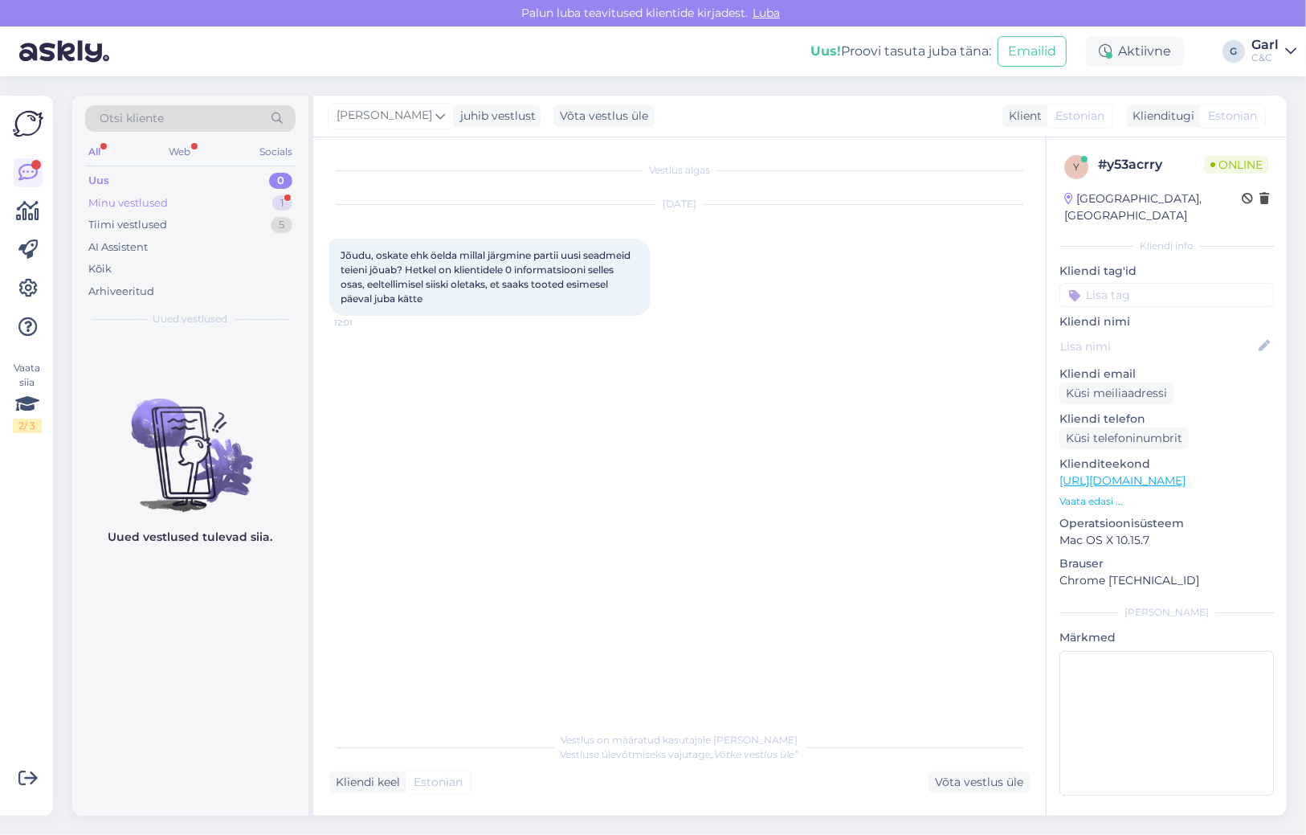
click at [260, 193] on div "Minu vestlused 1" at bounding box center [190, 203] width 210 height 22
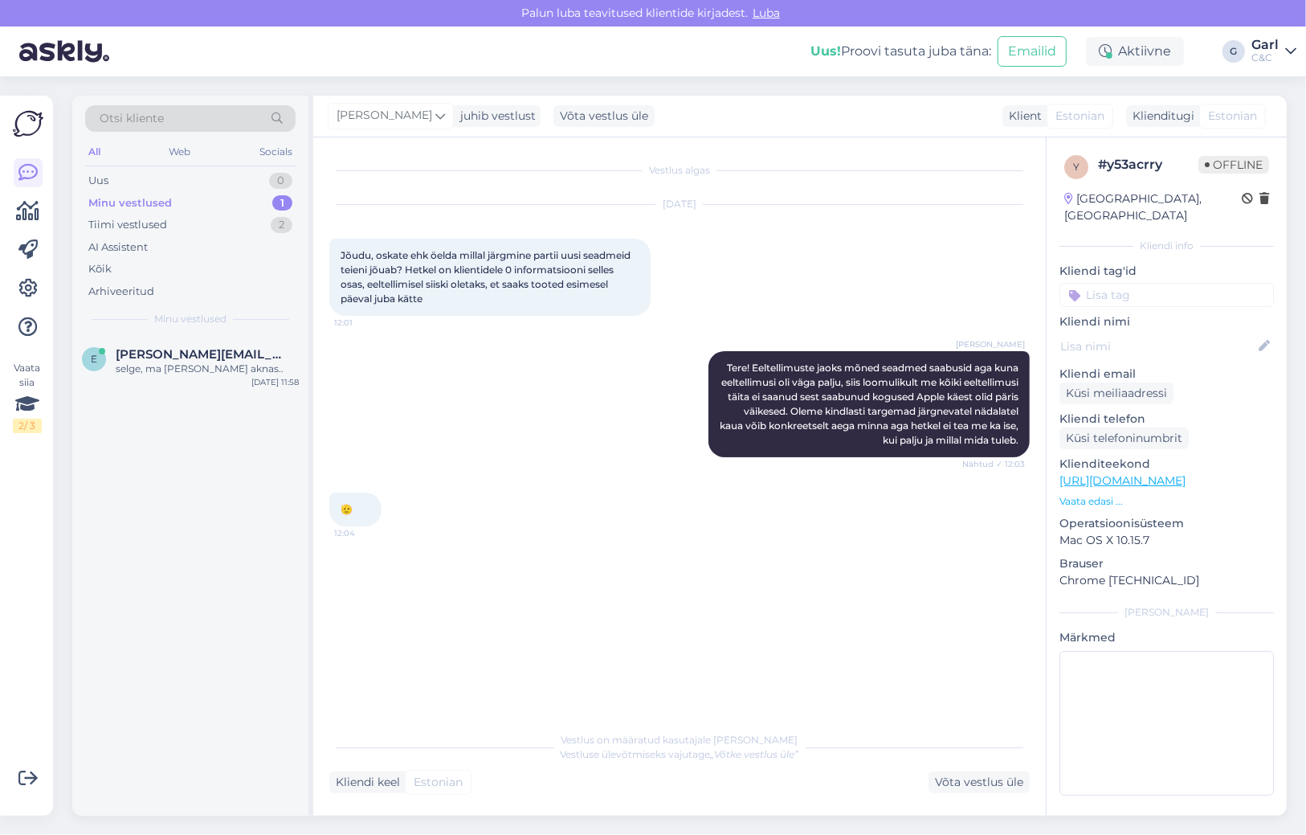
click at [245, 201] on div "Minu vestlused 1" at bounding box center [190, 203] width 210 height 22
click at [202, 186] on div "Uus 1" at bounding box center [190, 181] width 210 height 22
click at [196, 374] on div "Tere! Kaua ootama airpods pro 3?" at bounding box center [207, 369] width 183 height 14
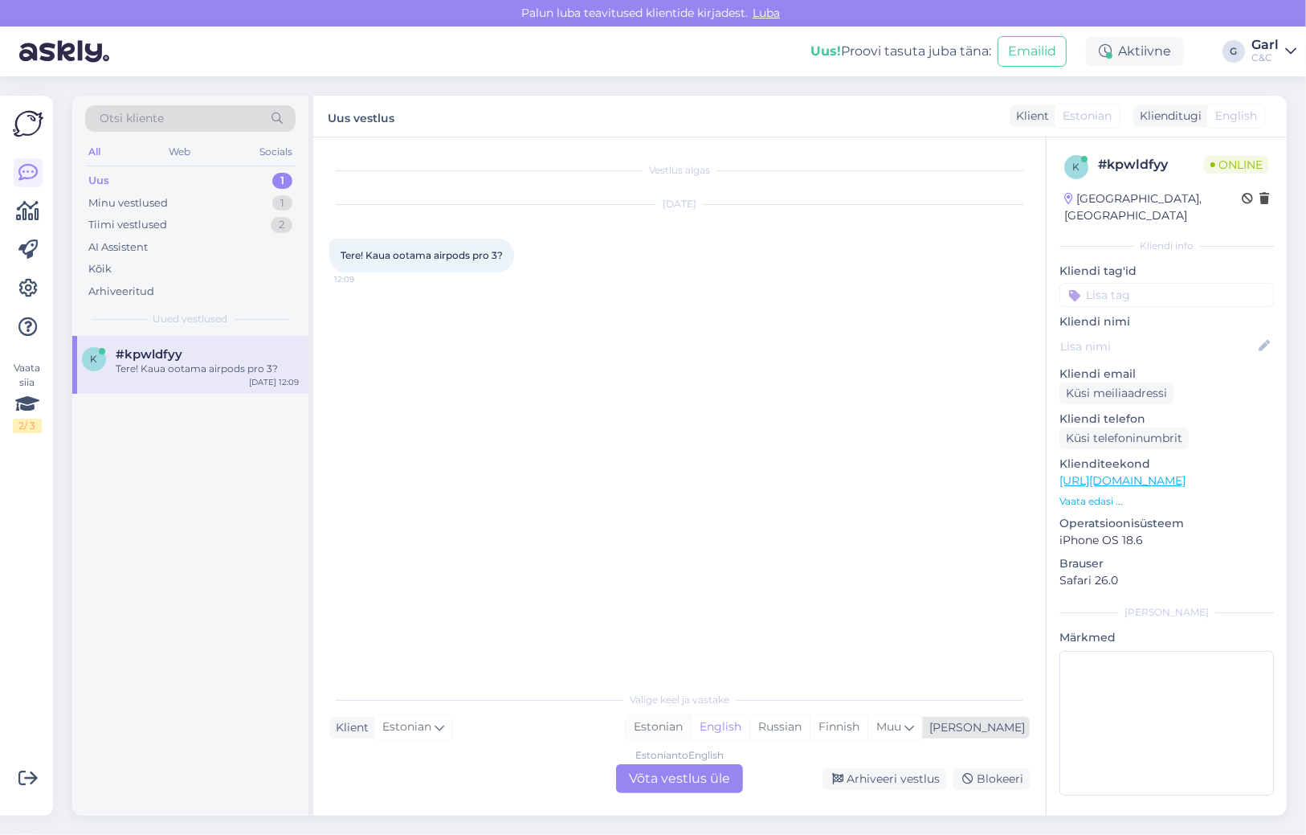
click at [691, 726] on div "Estonian" at bounding box center [658, 727] width 65 height 24
click at [678, 784] on div "Estonian to Estonian Võta vestlus üle" at bounding box center [679, 778] width 127 height 29
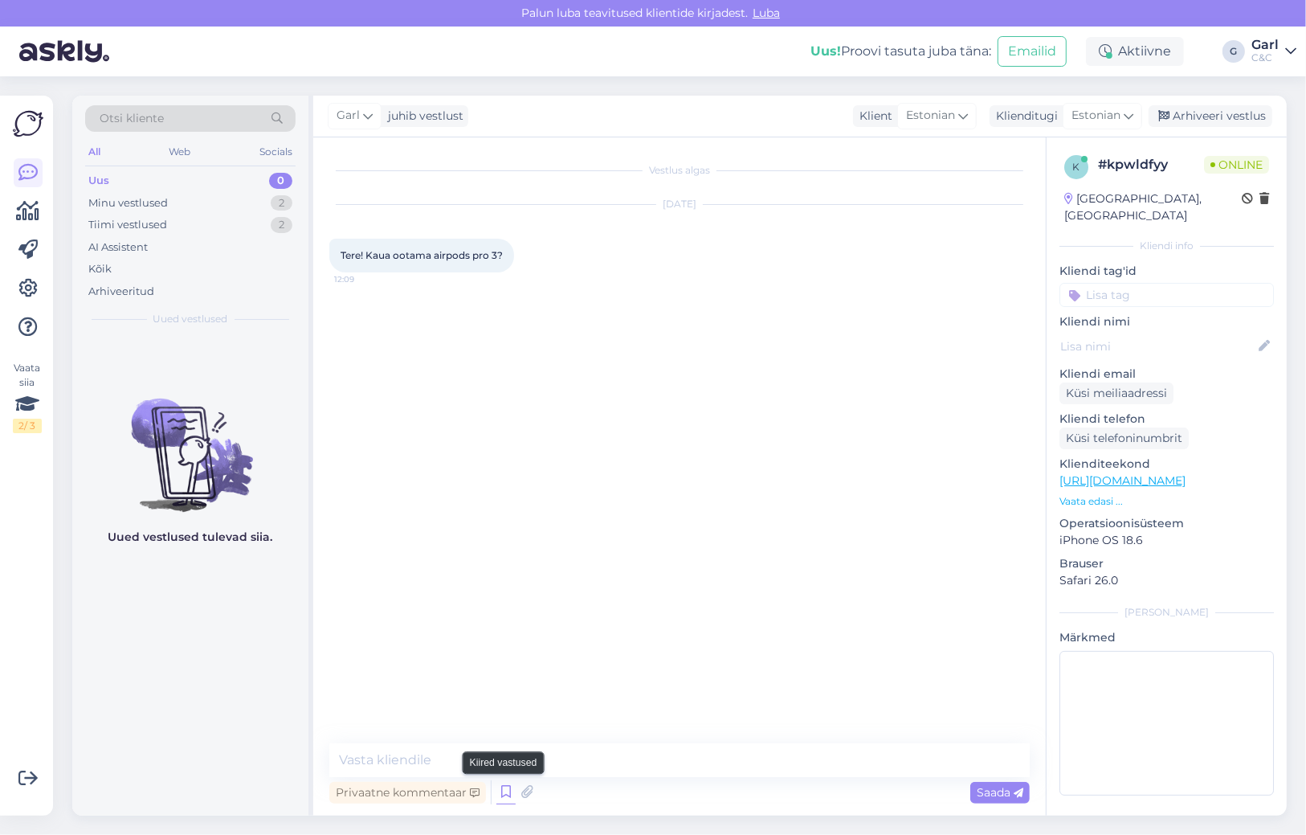
click at [506, 790] on icon at bounding box center [505, 792] width 19 height 24
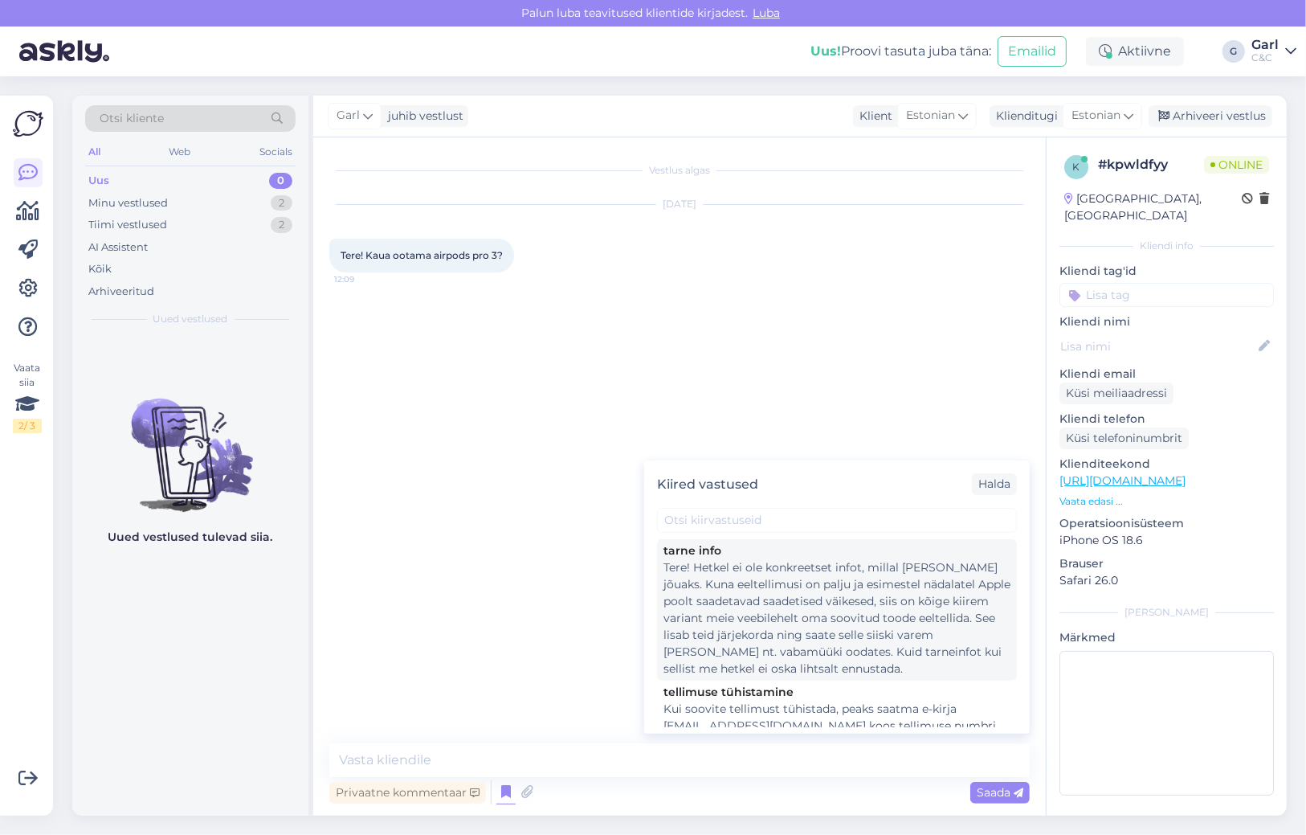
click at [803, 647] on div "Tere! Hetkel ei ole konkreetset infot, millal [PERSON_NAME] jõuaks. Kuna eeltel…" at bounding box center [837, 618] width 347 height 118
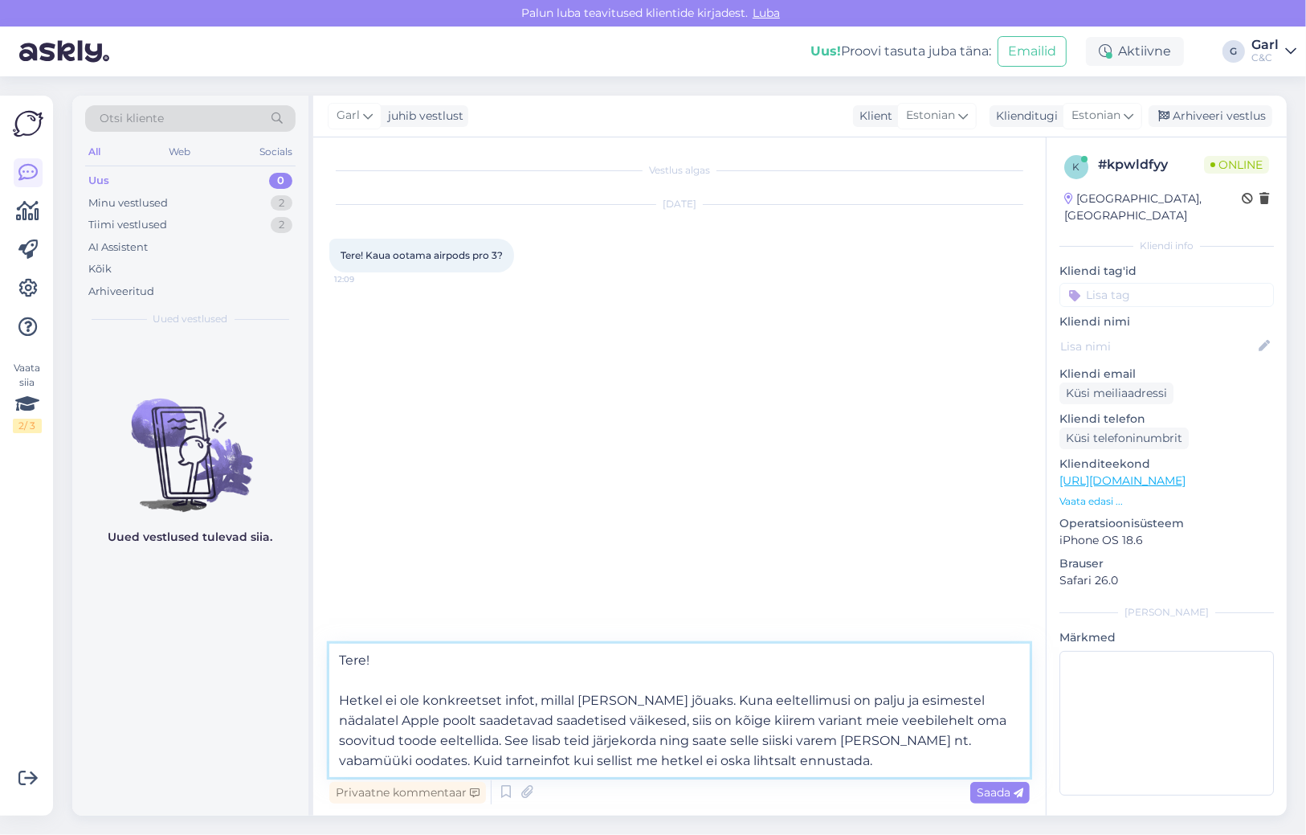
click at [717, 737] on textarea "Tere! Hetkel ei ole konkreetset infot, millal [PERSON_NAME] jõuaks. Kuna eeltel…" at bounding box center [679, 709] width 701 height 133
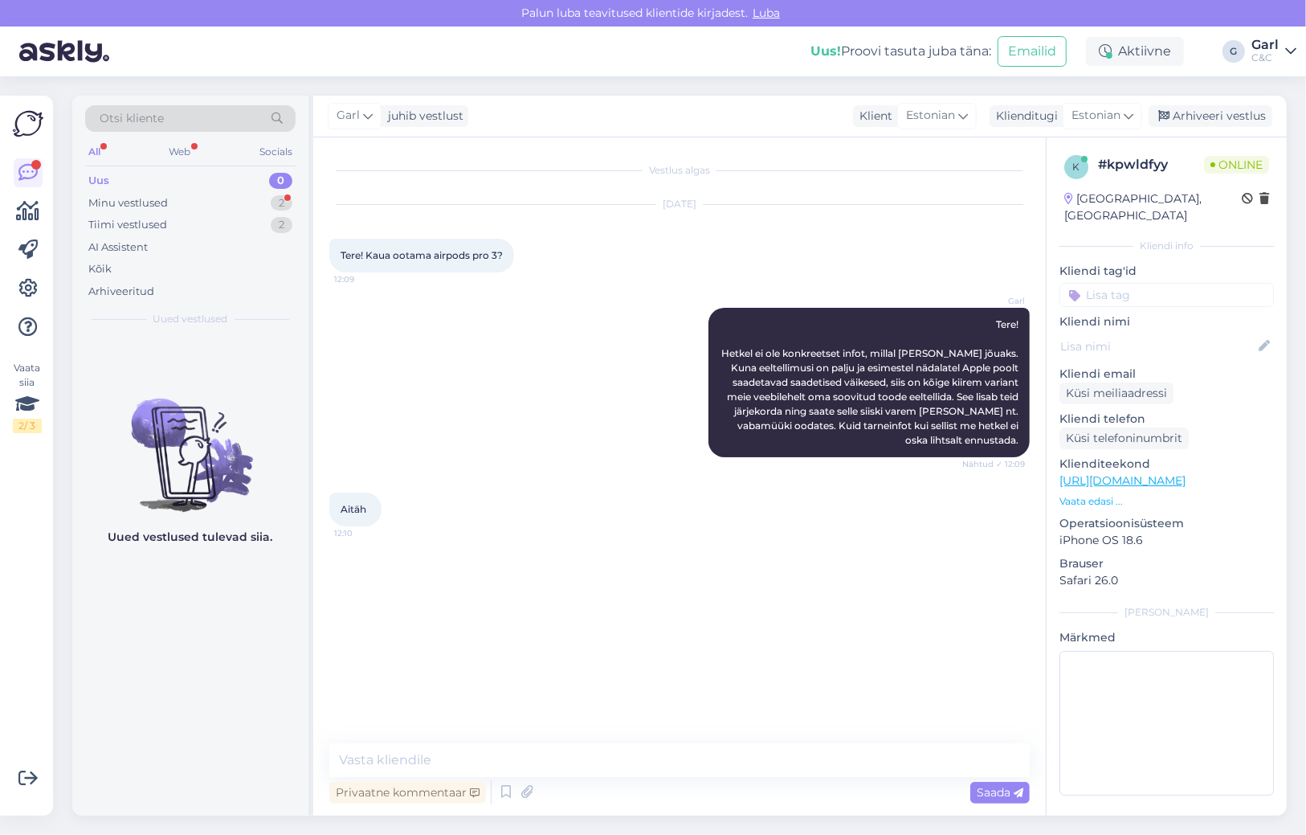
click at [643, 741] on div "Vestlus algas [DATE] Tere! Kaua ootama airpods pro 3? 12:09 Garl Tere! Hetkel e…" at bounding box center [679, 476] width 733 height 678
click at [631, 766] on textarea at bounding box center [679, 760] width 701 height 34
click at [619, 766] on textarea at bounding box center [679, 760] width 701 height 34
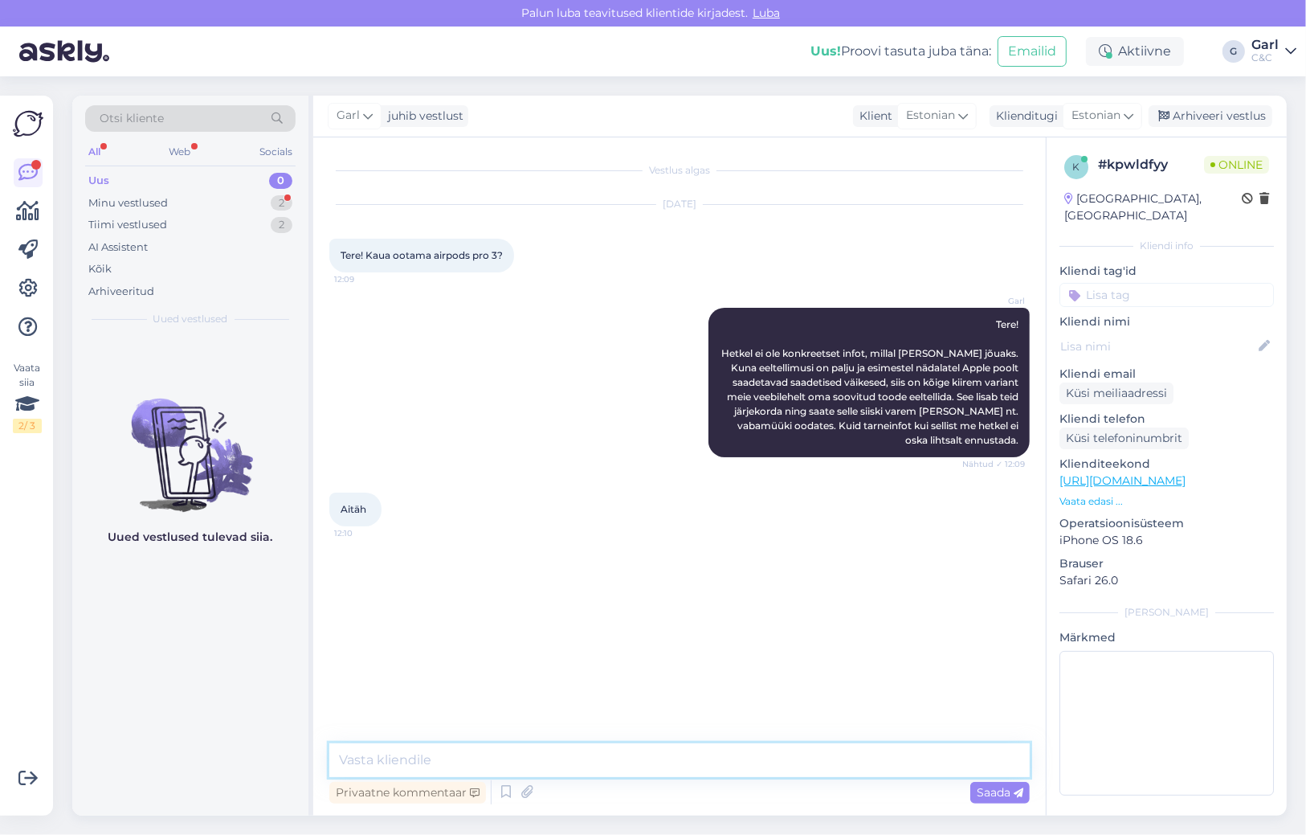
click at [619, 766] on textarea at bounding box center [679, 760] width 701 height 34
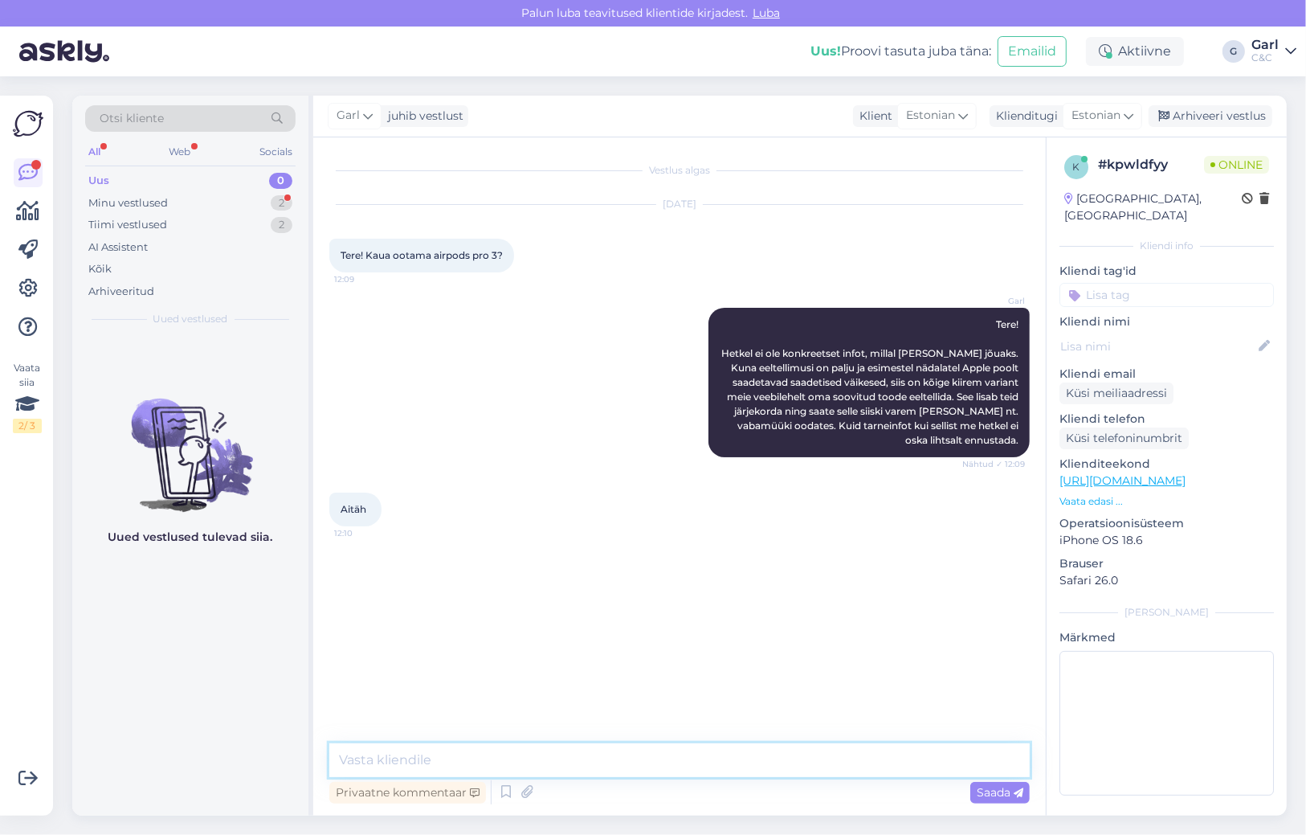
click at [619, 766] on textarea at bounding box center [679, 760] width 701 height 34
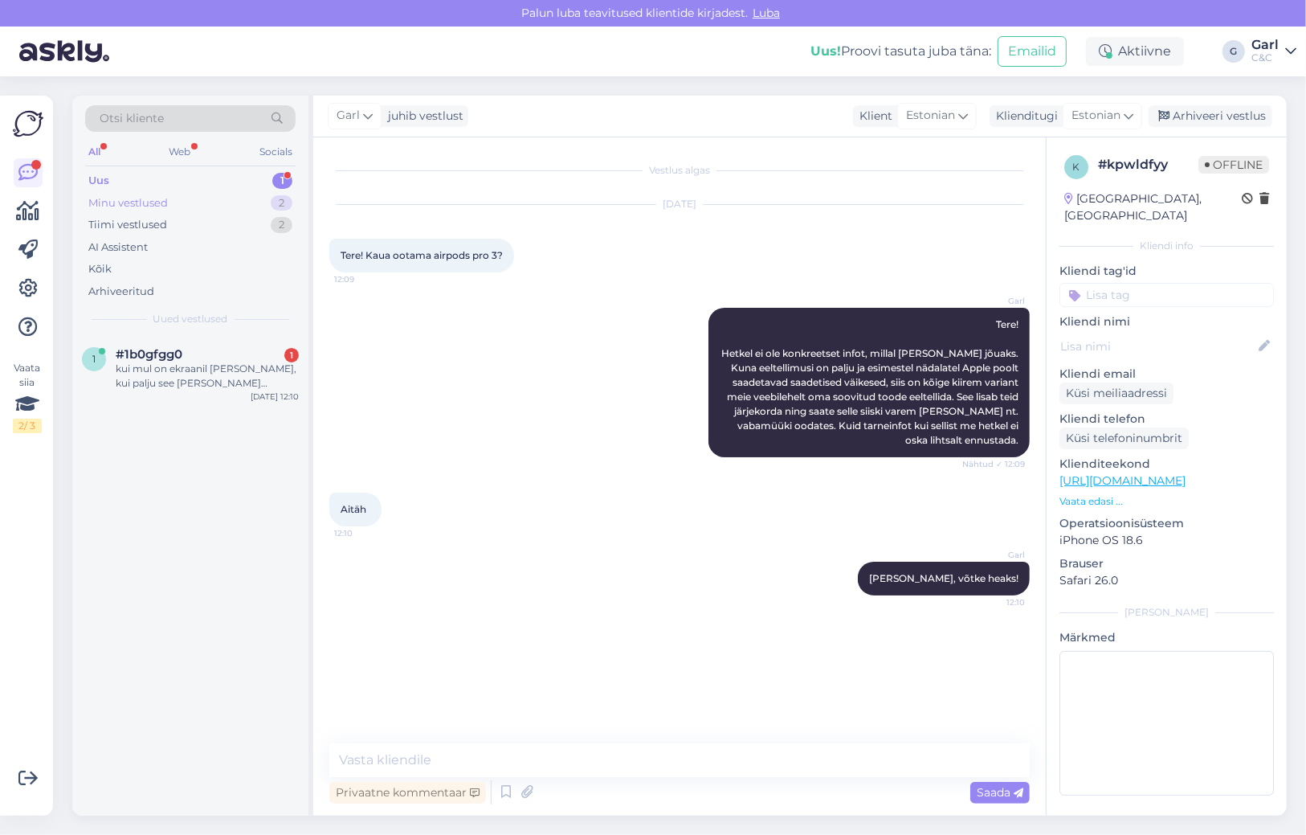
click at [248, 198] on div "Minu vestlused 2" at bounding box center [190, 203] width 210 height 22
click at [243, 212] on div "Minu vestlused 2" at bounding box center [190, 203] width 210 height 22
click at [244, 219] on div "Tiimi vestlused 2" at bounding box center [190, 225] width 210 height 22
click at [244, 202] on div "Minu vestlused 2" at bounding box center [190, 203] width 210 height 22
click at [255, 181] on div "Uus 1" at bounding box center [190, 181] width 210 height 22
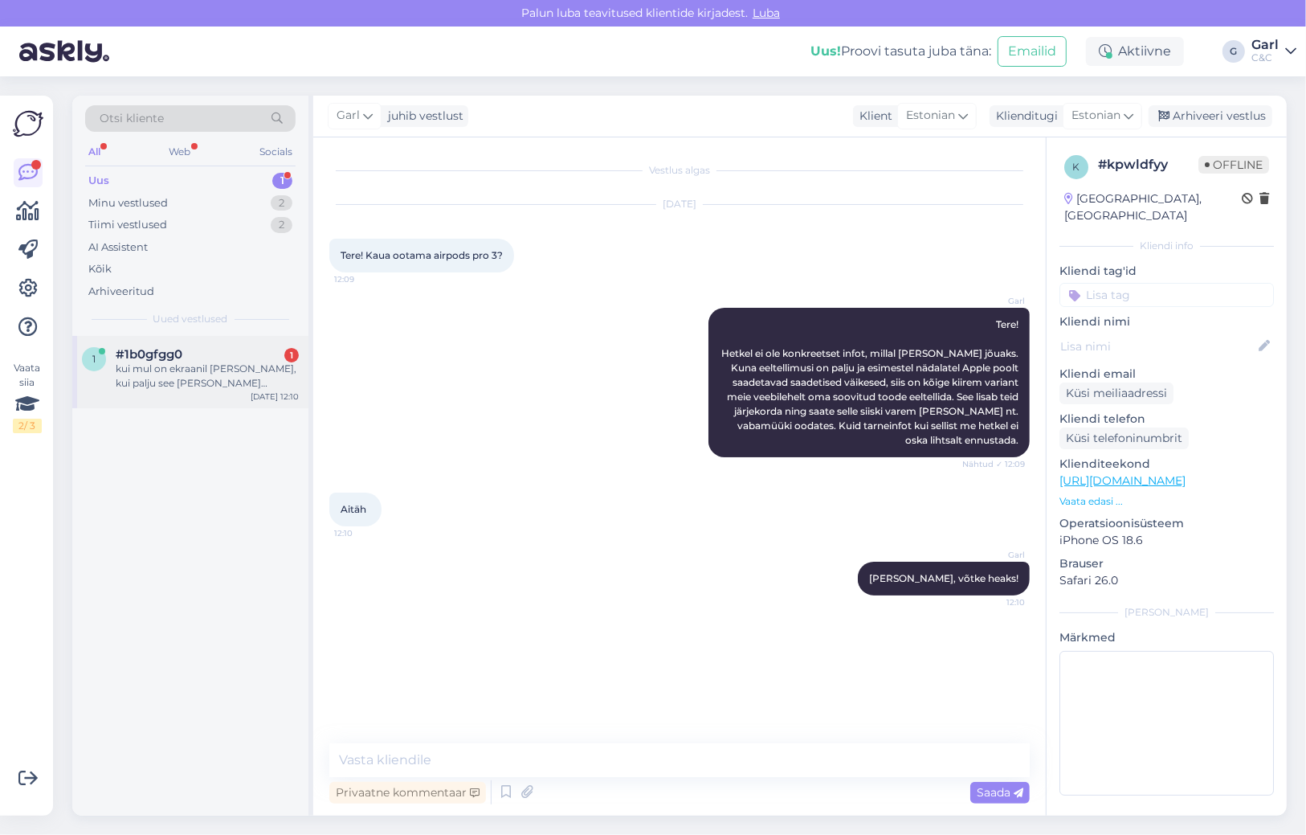
click at [243, 358] on div "#1b0gfgg0 1" at bounding box center [207, 354] width 183 height 14
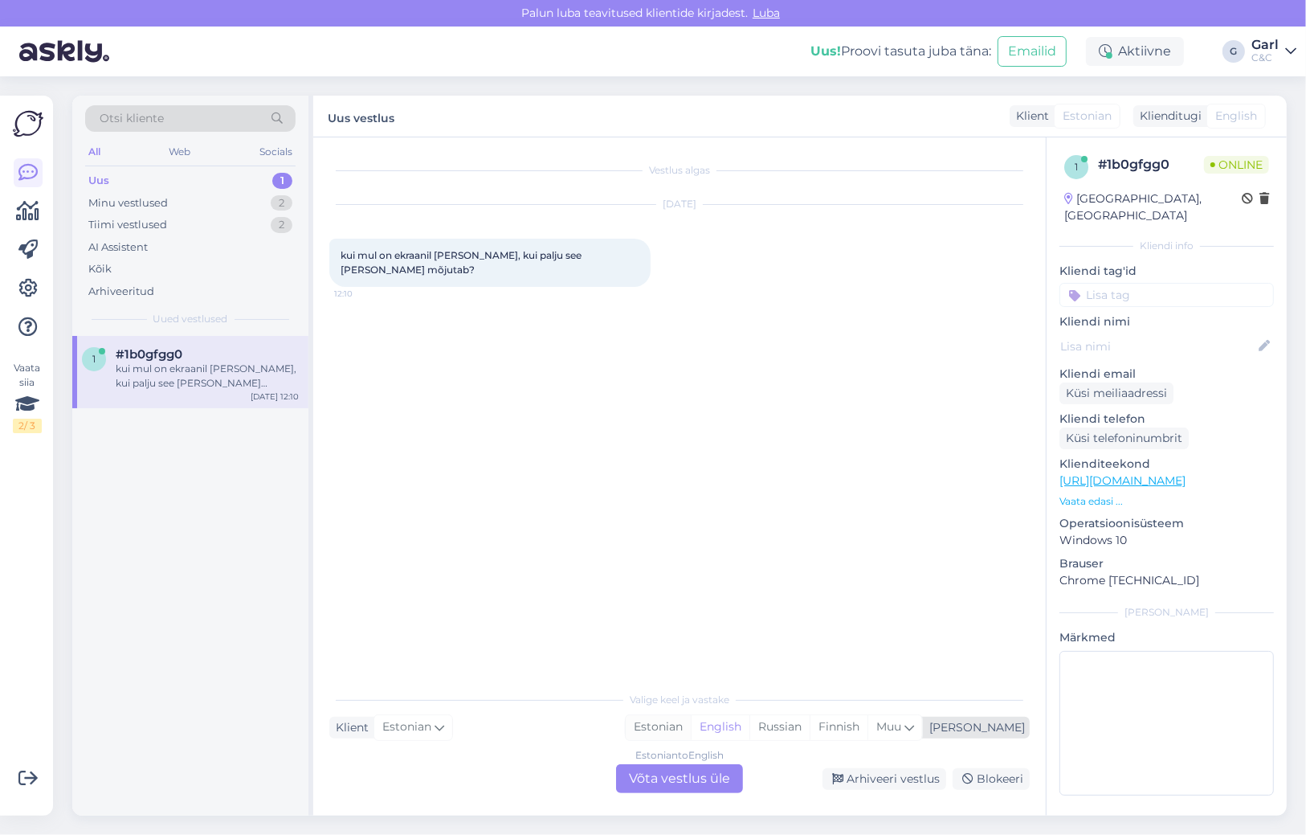
click at [691, 722] on div "Estonian" at bounding box center [658, 727] width 65 height 24
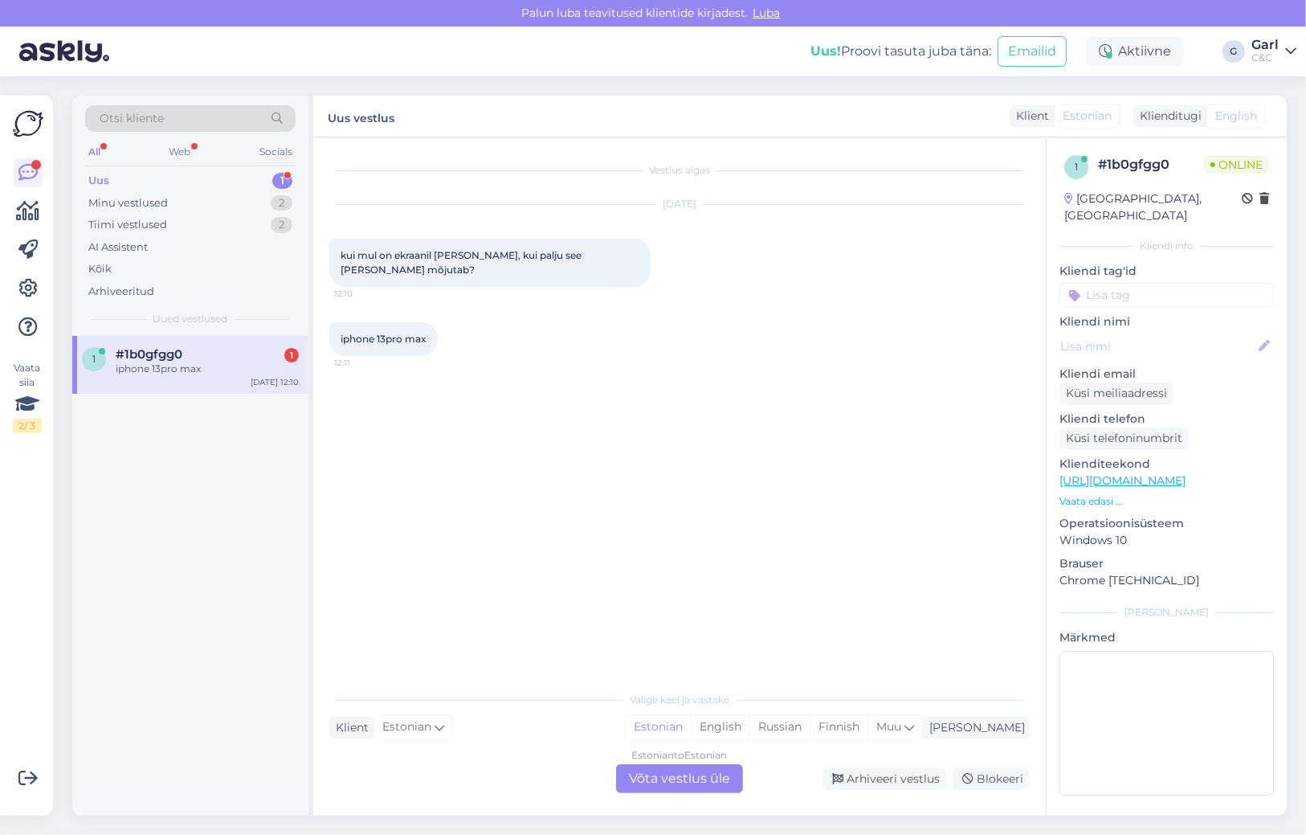
click at [671, 775] on div "Estonian to Estonian Võta vestlus üle" at bounding box center [679, 778] width 127 height 29
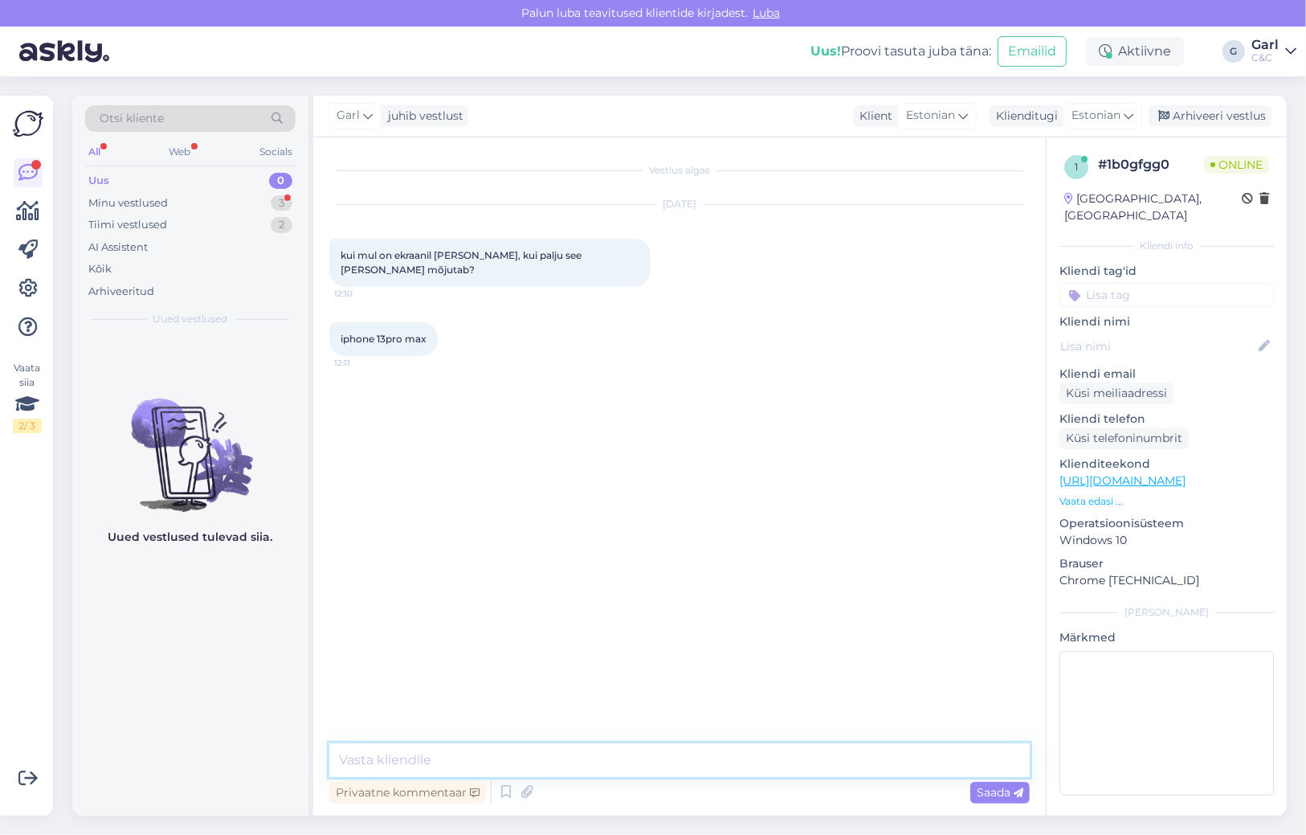
click at [671, 762] on textarea at bounding box center [679, 760] width 701 height 34
paste textarea "[URL][DOMAIN_NAME]"
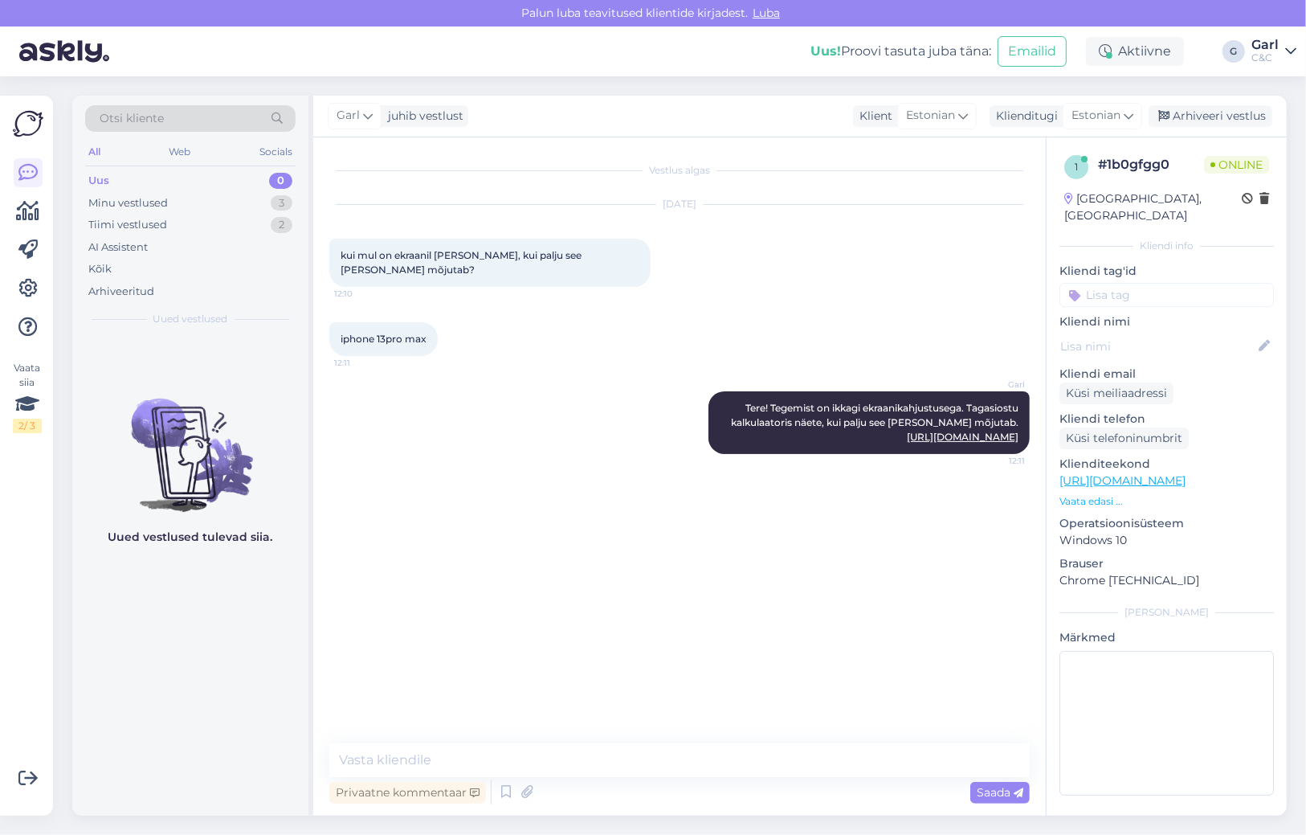
click at [722, 717] on div "Vestlus algas [DATE] kui mul on ekraanil [PERSON_NAME], kui palju see [PERSON_N…" at bounding box center [686, 440] width 715 height 575
click at [178, 198] on div "Minu vestlused 3" at bounding box center [190, 203] width 210 height 22
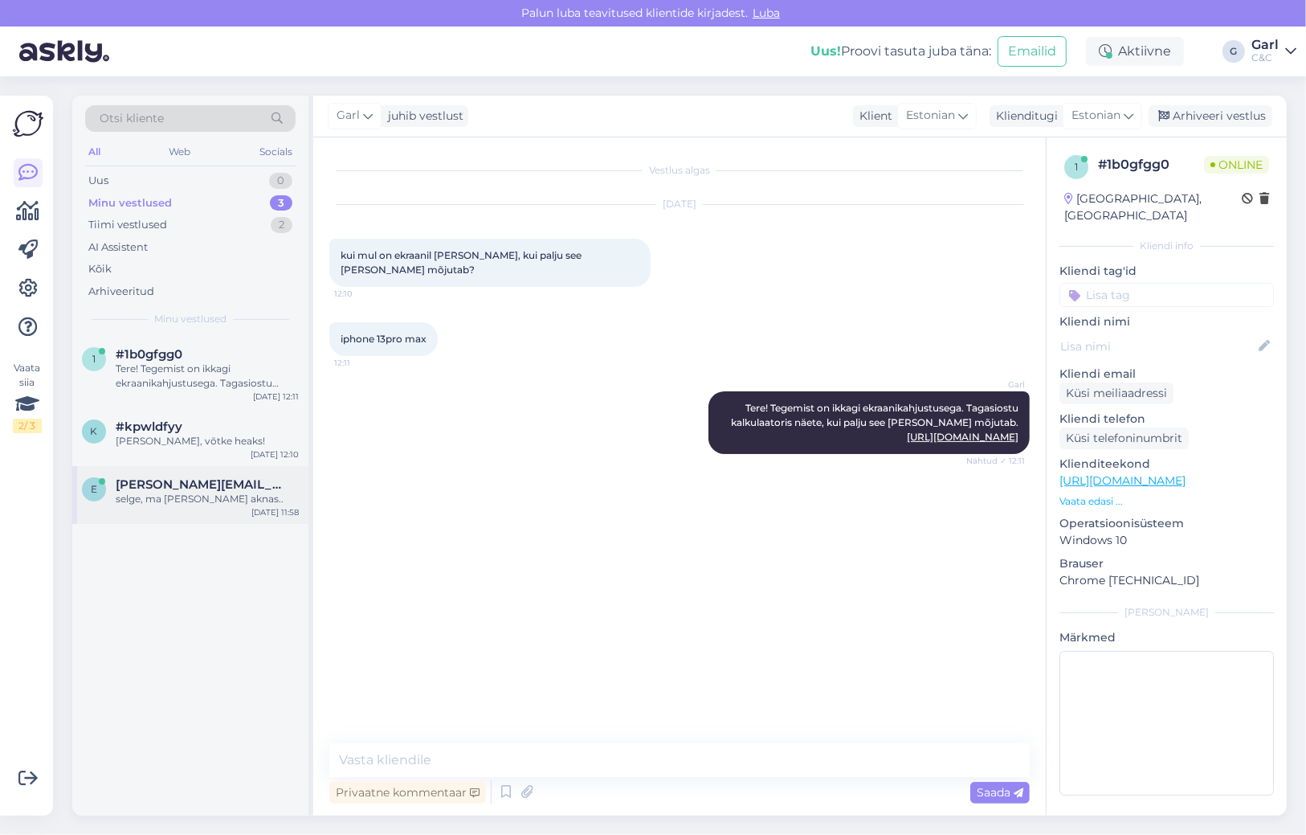
click at [179, 488] on span "[PERSON_NAME][EMAIL_ADDRESS][DOMAIN_NAME]" at bounding box center [199, 484] width 167 height 14
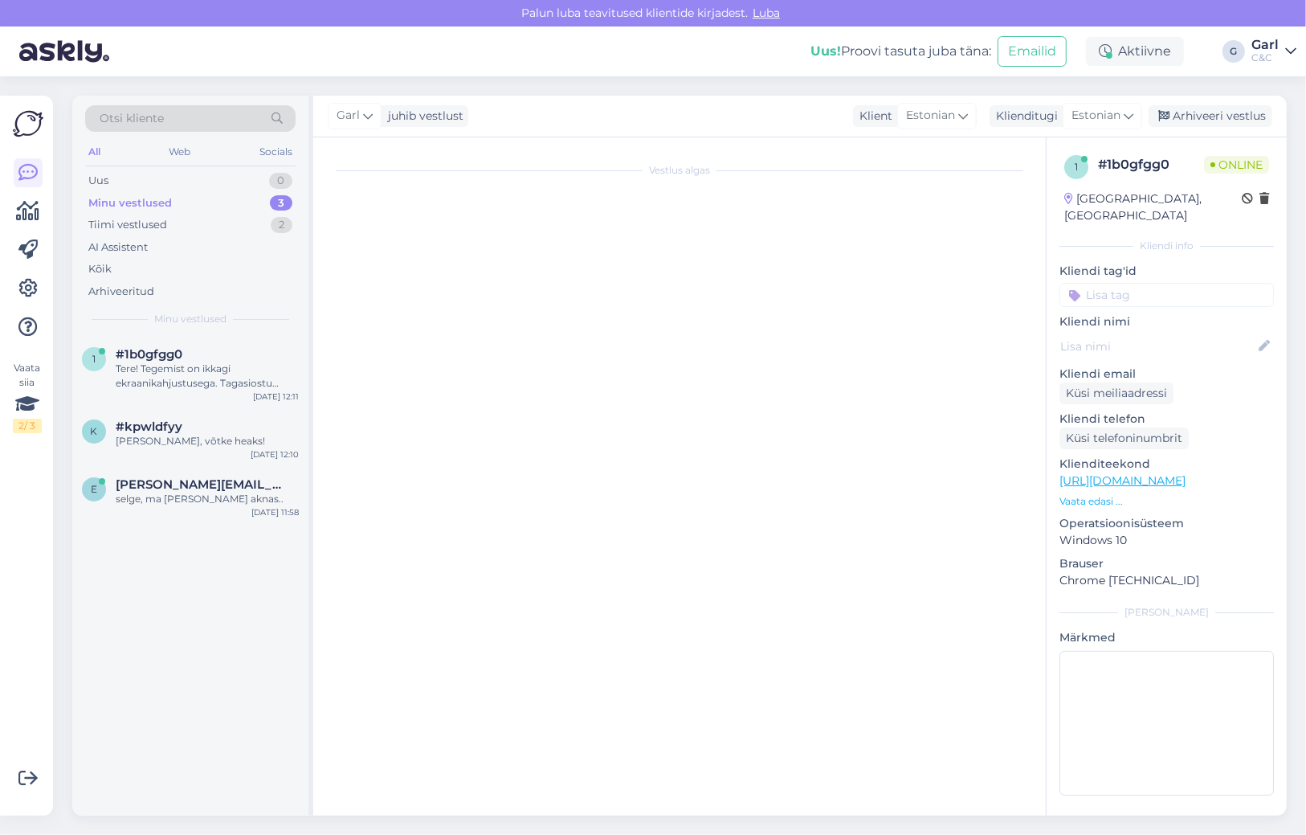
scroll to position [744, 0]
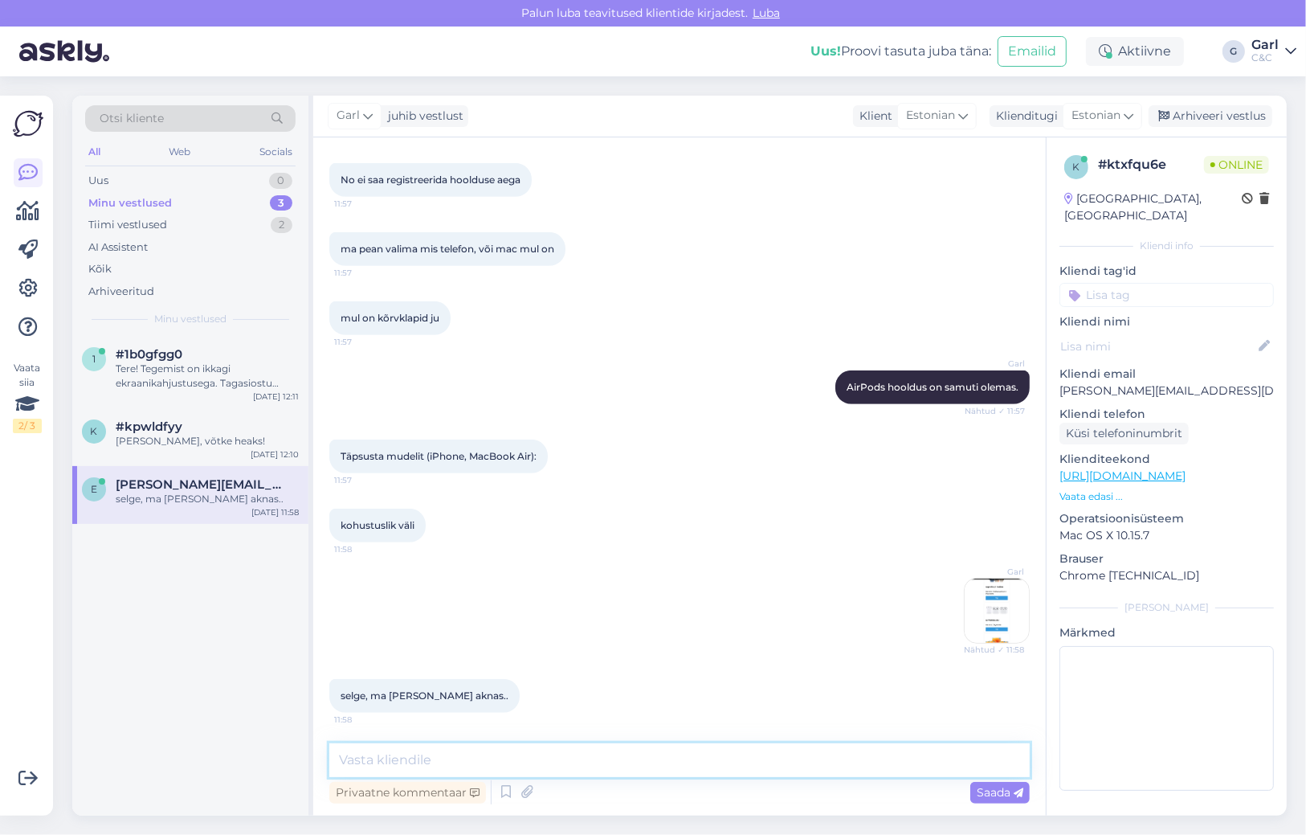
click at [645, 768] on textarea at bounding box center [679, 760] width 701 height 34
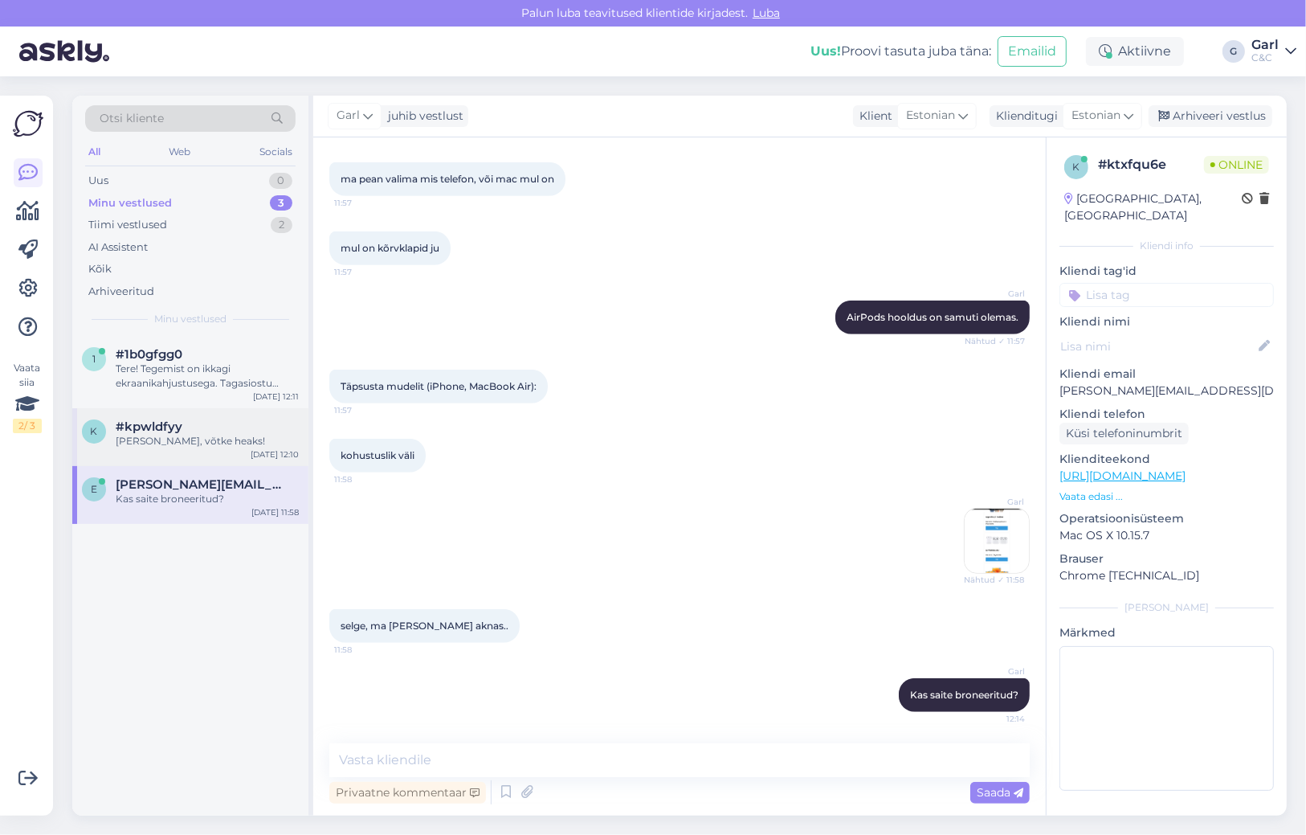
click at [235, 435] on div "[PERSON_NAME], võtke heaks!" at bounding box center [207, 441] width 183 height 14
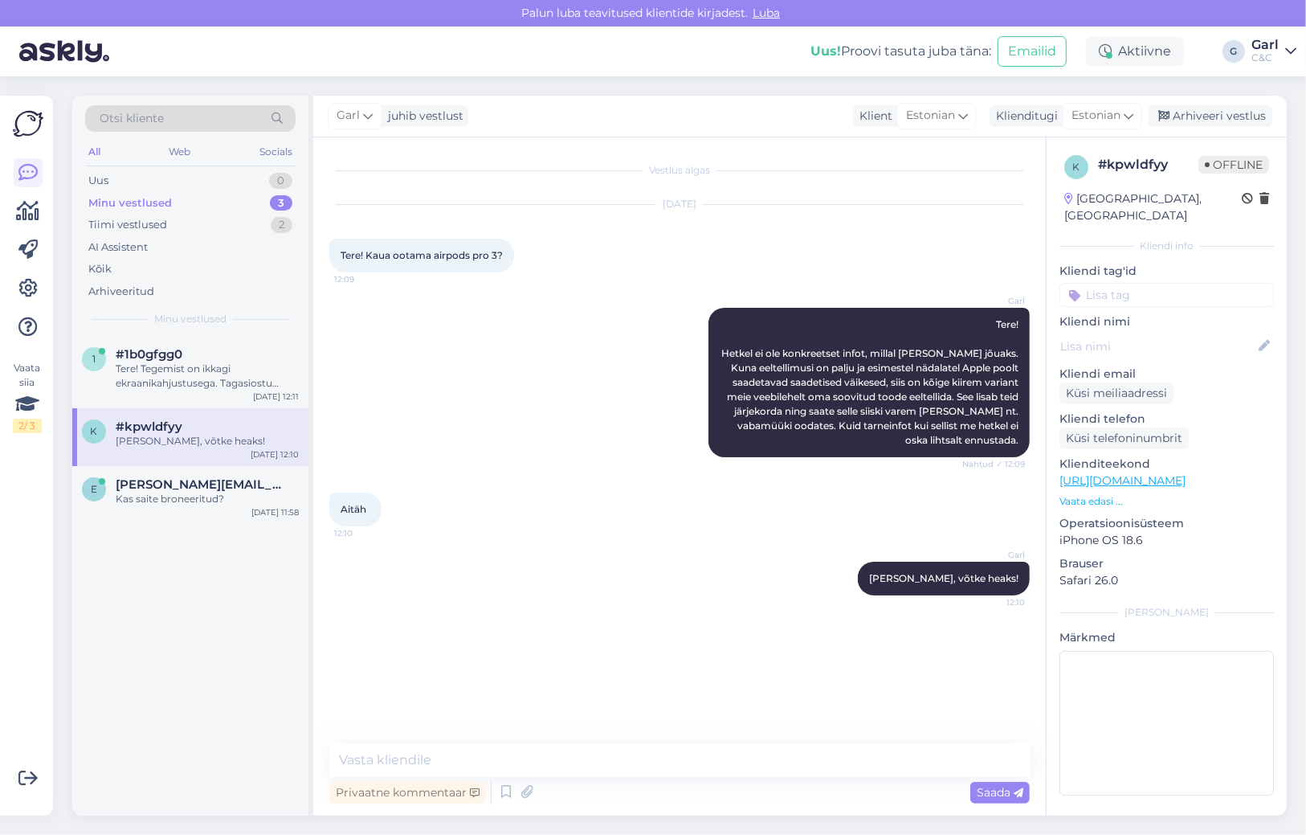
scroll to position [0, 0]
drag, startPoint x: 1215, startPoint y: 119, endPoint x: 1193, endPoint y: 168, distance: 53.6
click at [1215, 119] on div "Arhiveeri vestlus" at bounding box center [1211, 116] width 124 height 22
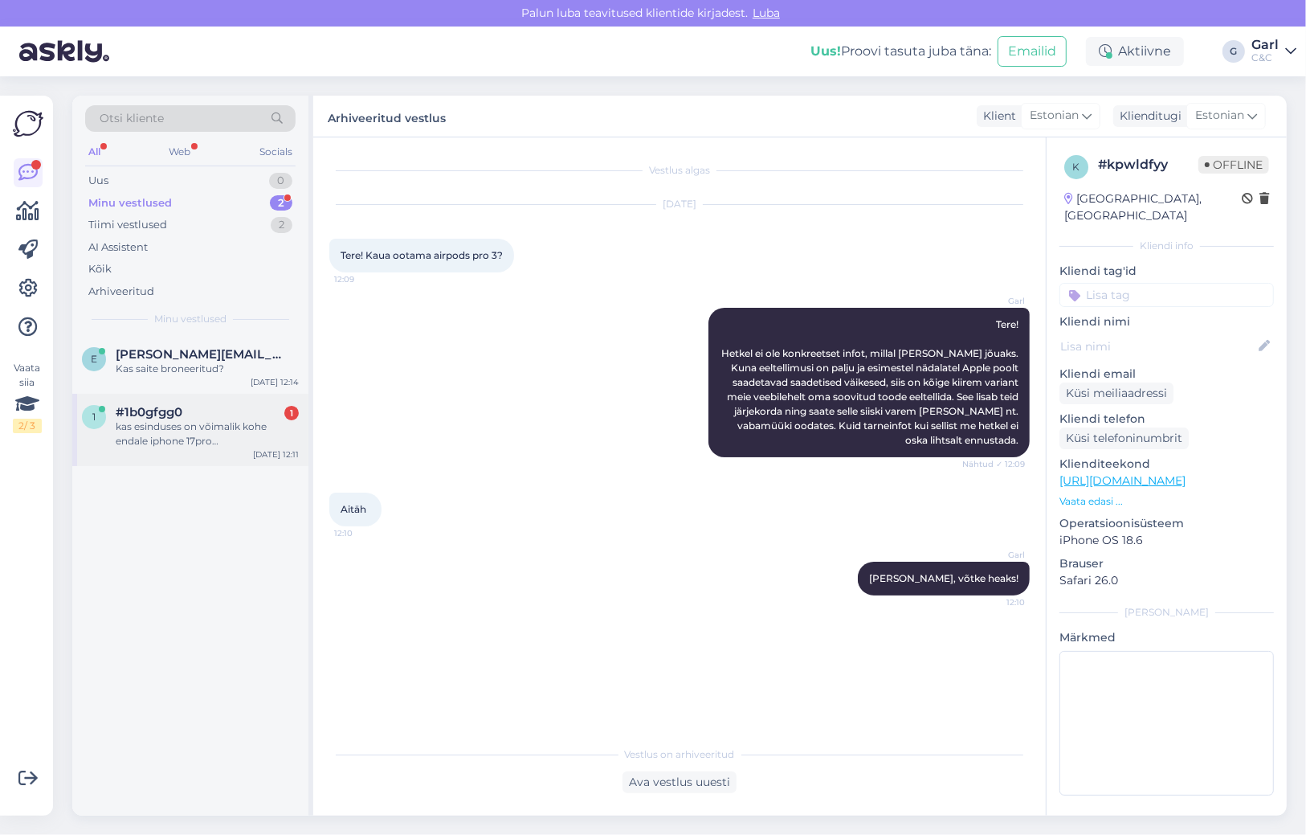
click at [254, 423] on div "kas esinduses on võimalik kohe endale iphone 17pro [PERSON_NAME]?" at bounding box center [207, 433] width 183 height 29
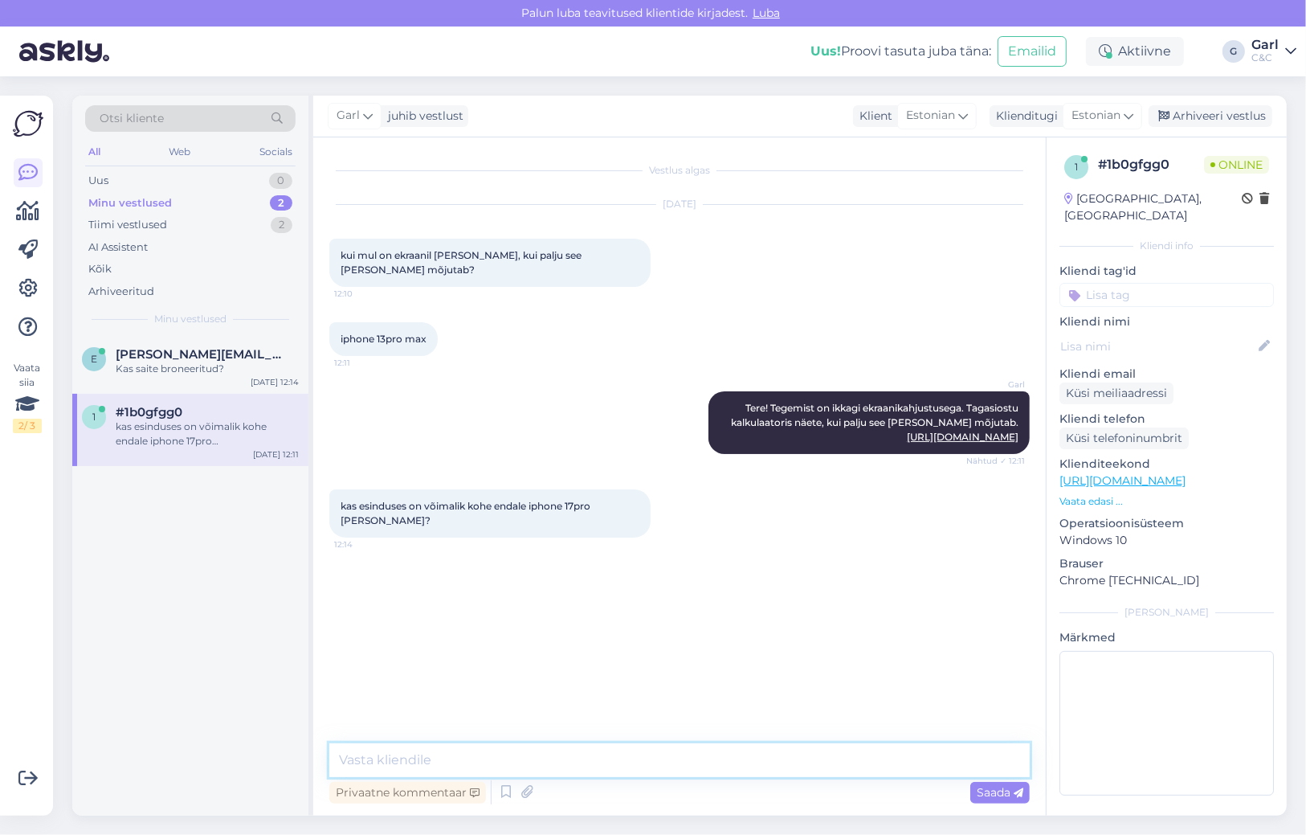
click at [579, 746] on textarea at bounding box center [679, 760] width 701 height 34
click at [508, 791] on icon at bounding box center [505, 792] width 19 height 24
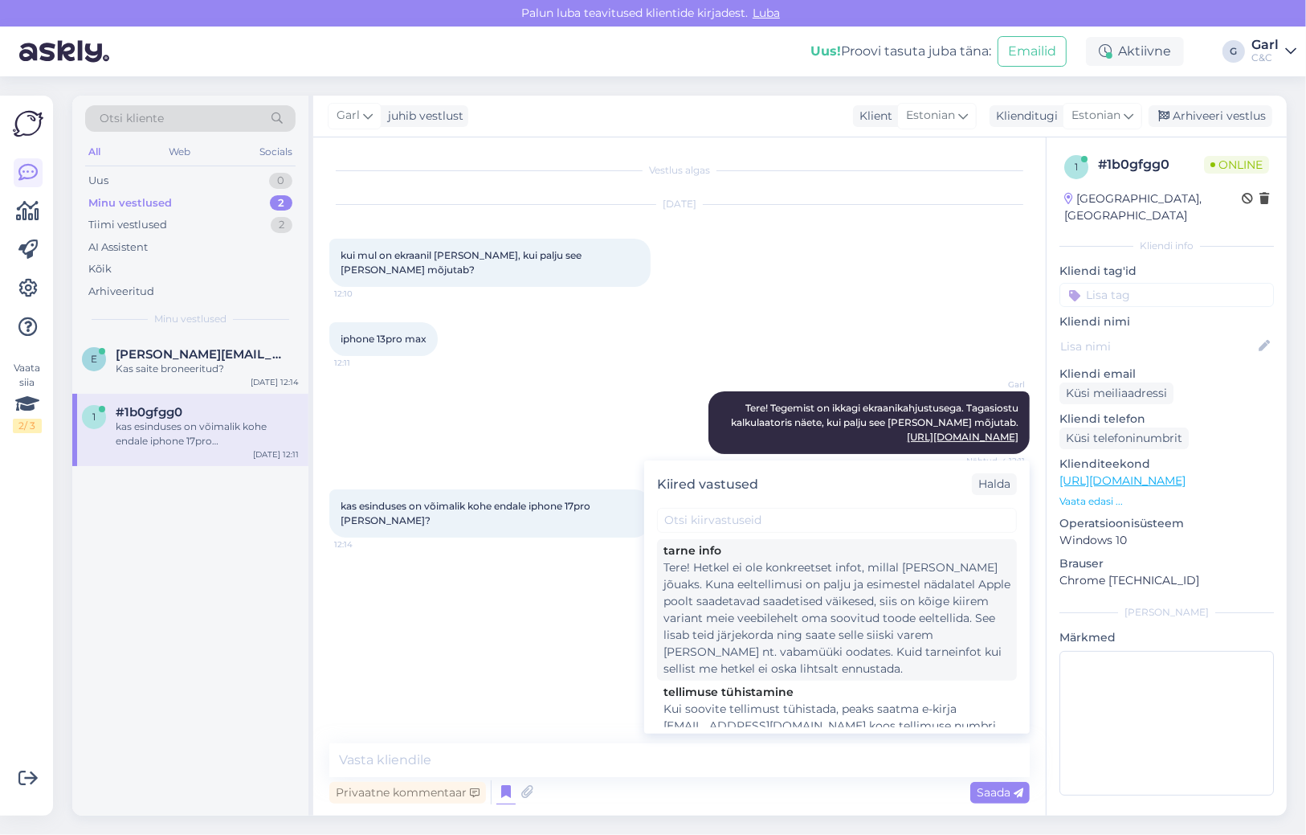
click at [844, 636] on div "Tere! Hetkel ei ole konkreetset infot, millal [PERSON_NAME] jõuaks. Kuna eeltel…" at bounding box center [837, 618] width 347 height 118
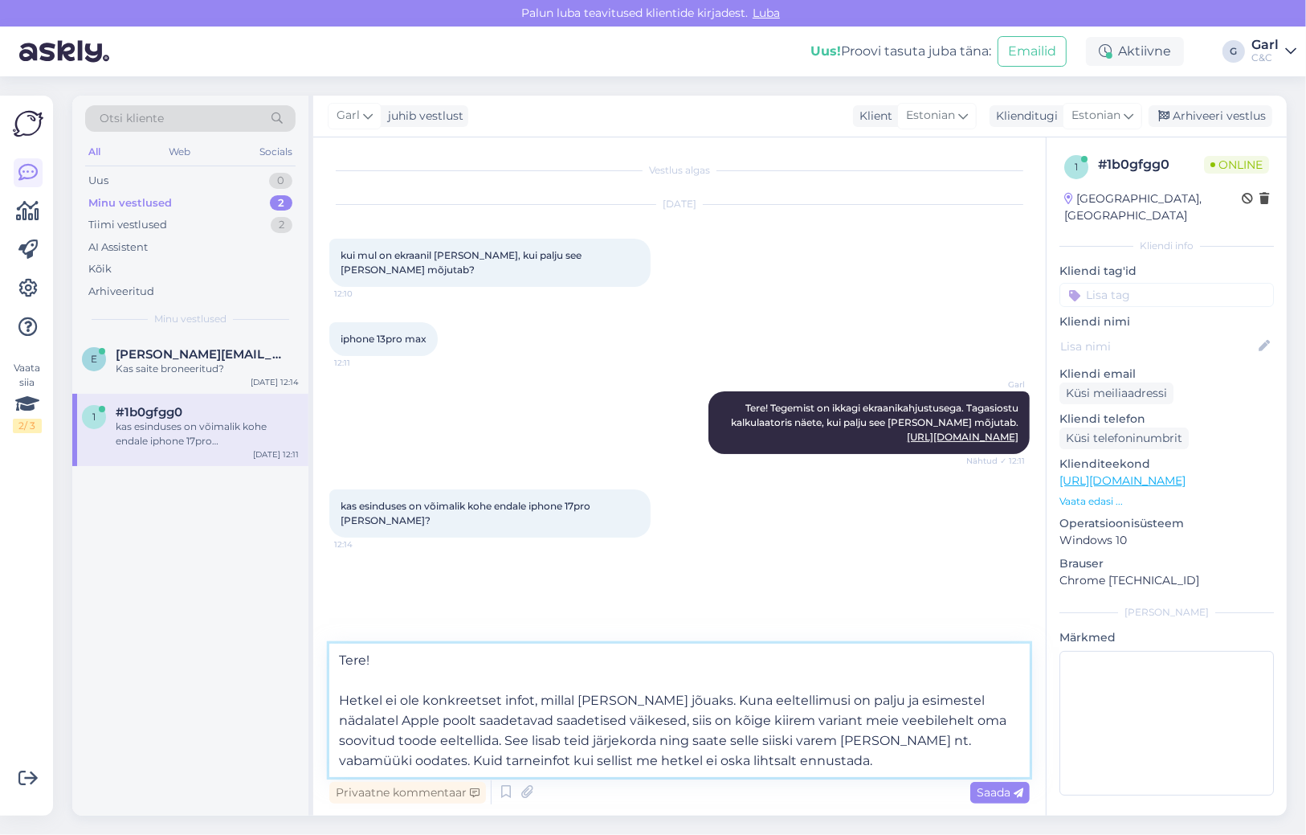
drag, startPoint x: 432, startPoint y: 684, endPoint x: 255, endPoint y: 656, distance: 178.8
click at [255, 656] on div "Otsi kliente All Web Socials Uus 0 Minu vestlused 2 Tiimi vestlused 2 AI Assist…" at bounding box center [679, 456] width 1215 height 720
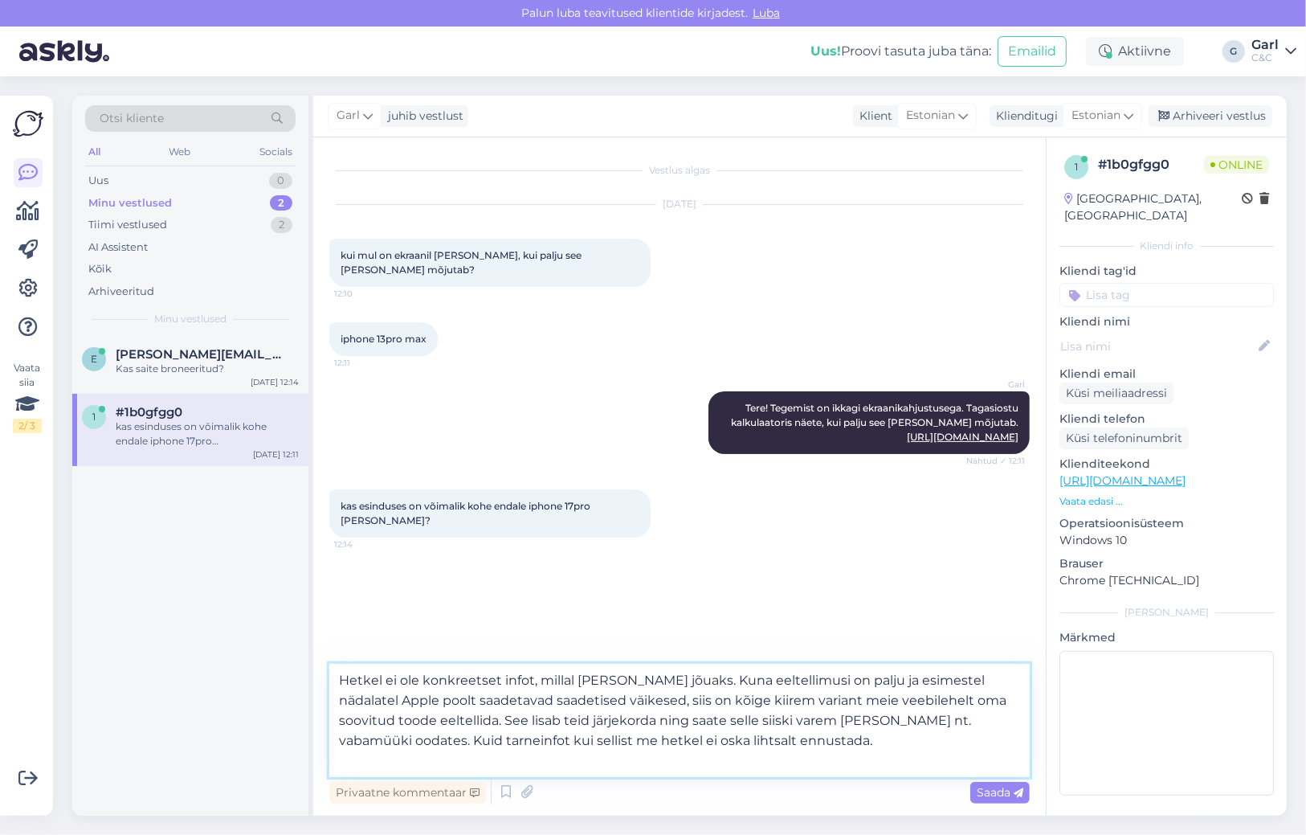
click at [337, 695] on textarea "Hetkel ei ole konkreetset infot, millal [PERSON_NAME] jõuaks. Kuna eeltellimusi…" at bounding box center [679, 720] width 701 height 113
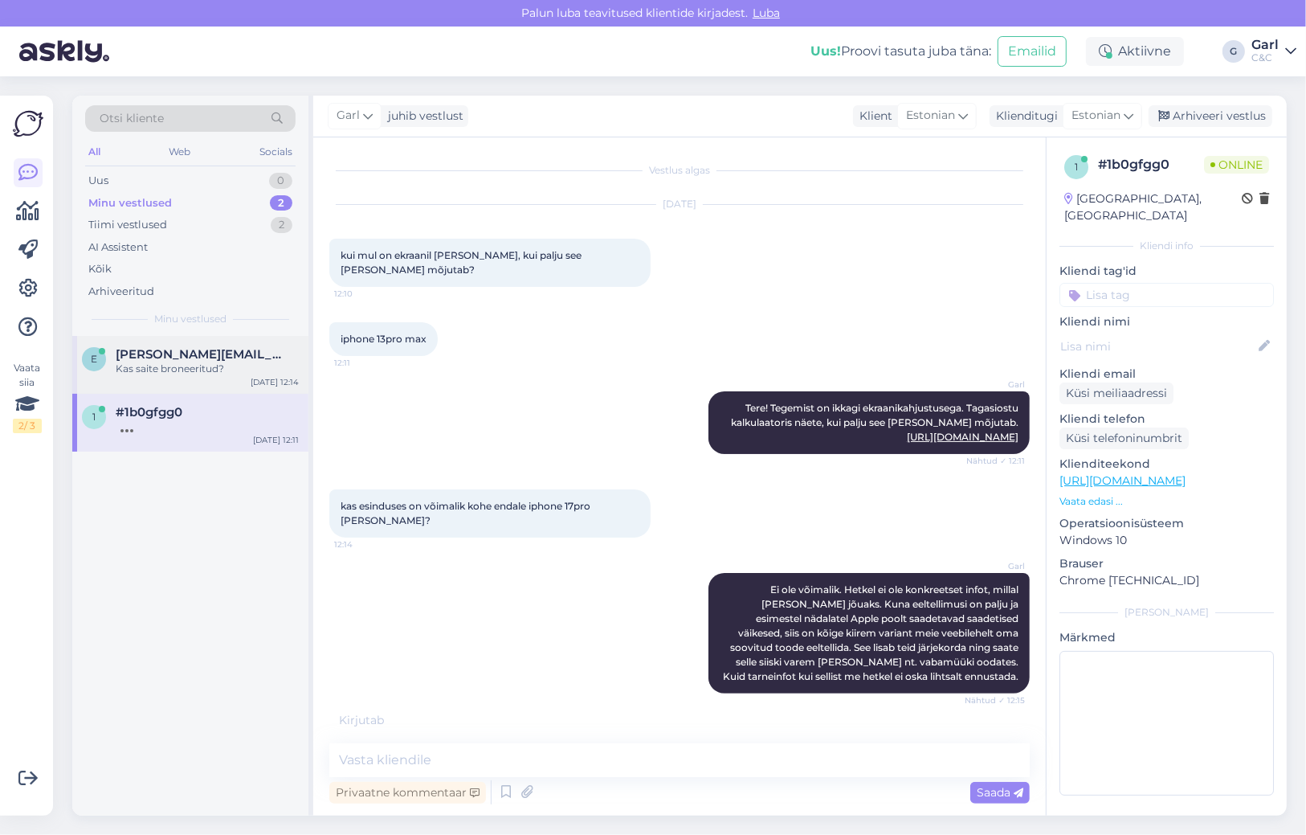
click at [223, 364] on div "Kas saite broneeritud?" at bounding box center [207, 369] width 183 height 14
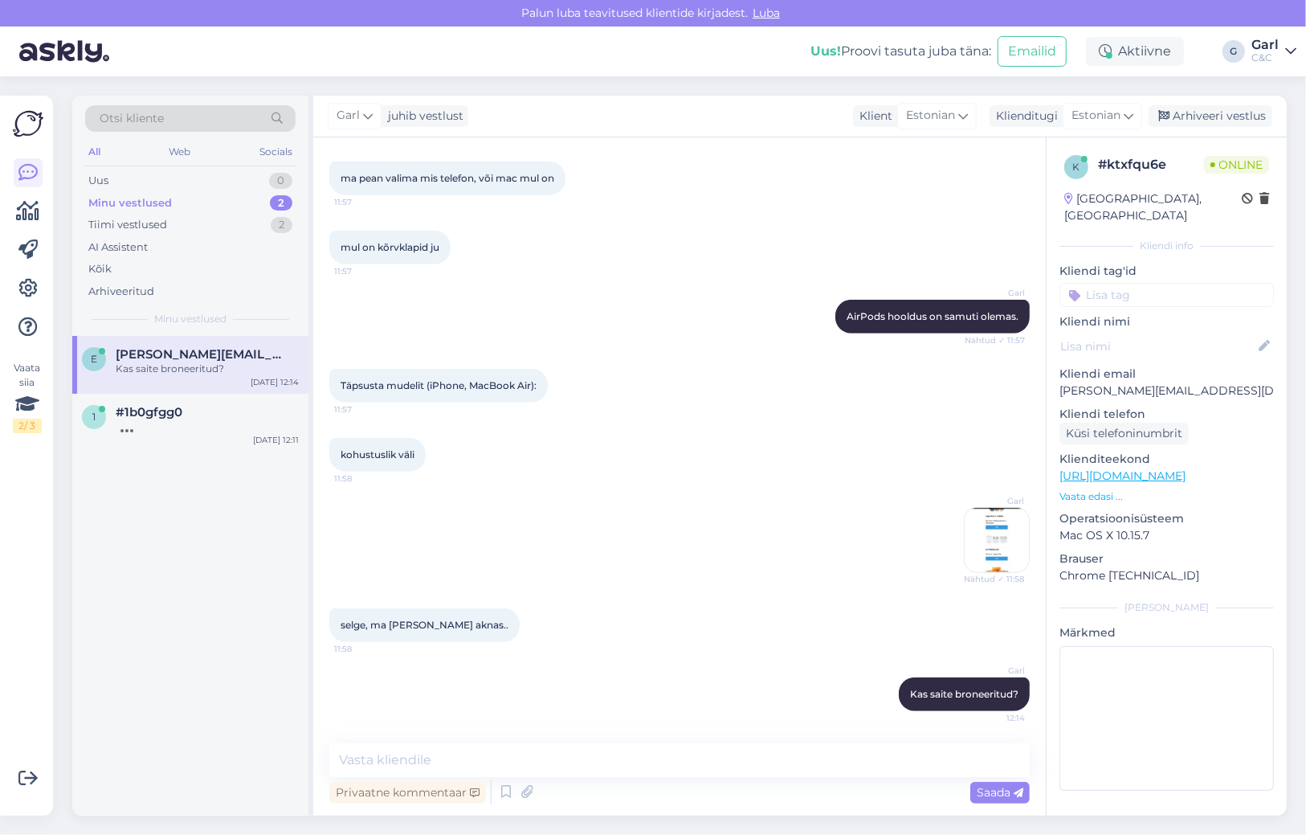
scroll to position [814, 0]
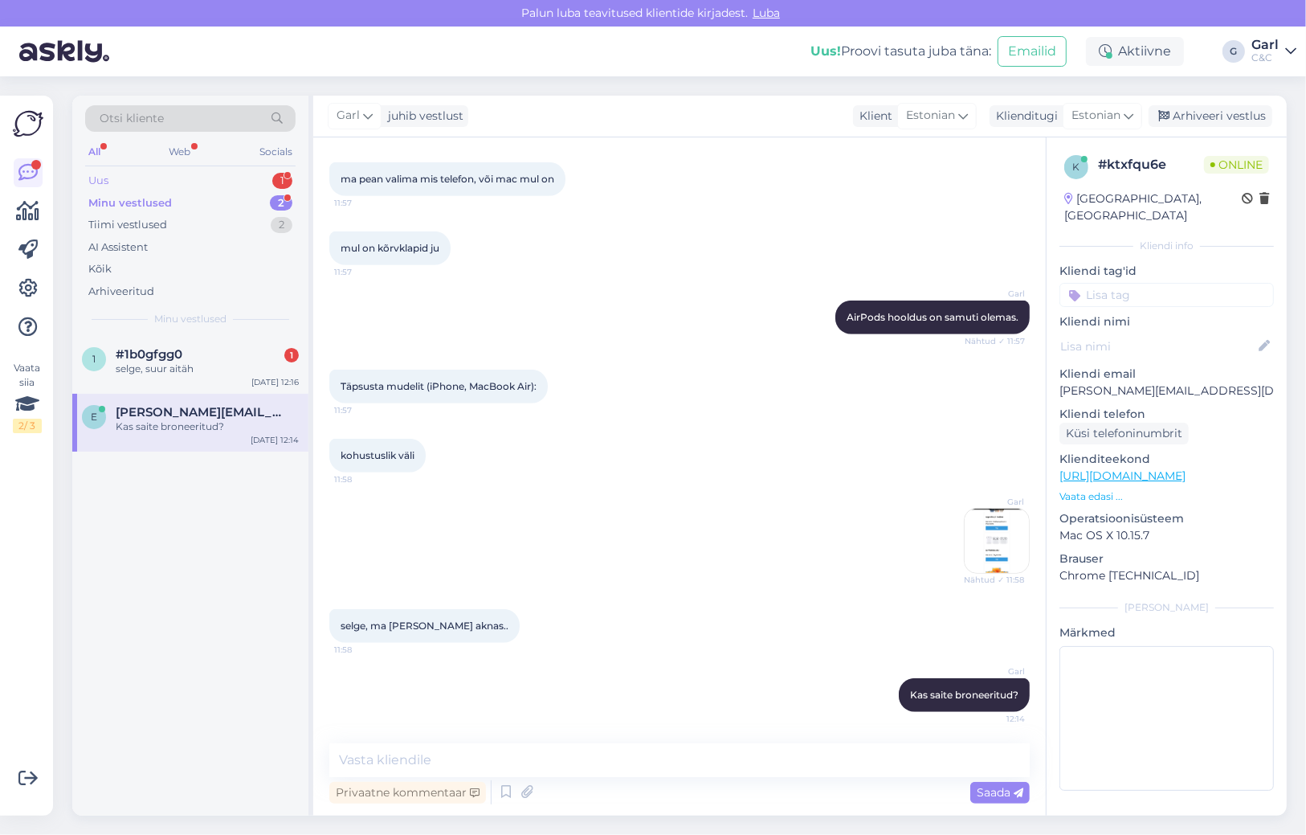
click at [249, 179] on div "Uus 1" at bounding box center [190, 181] width 210 height 22
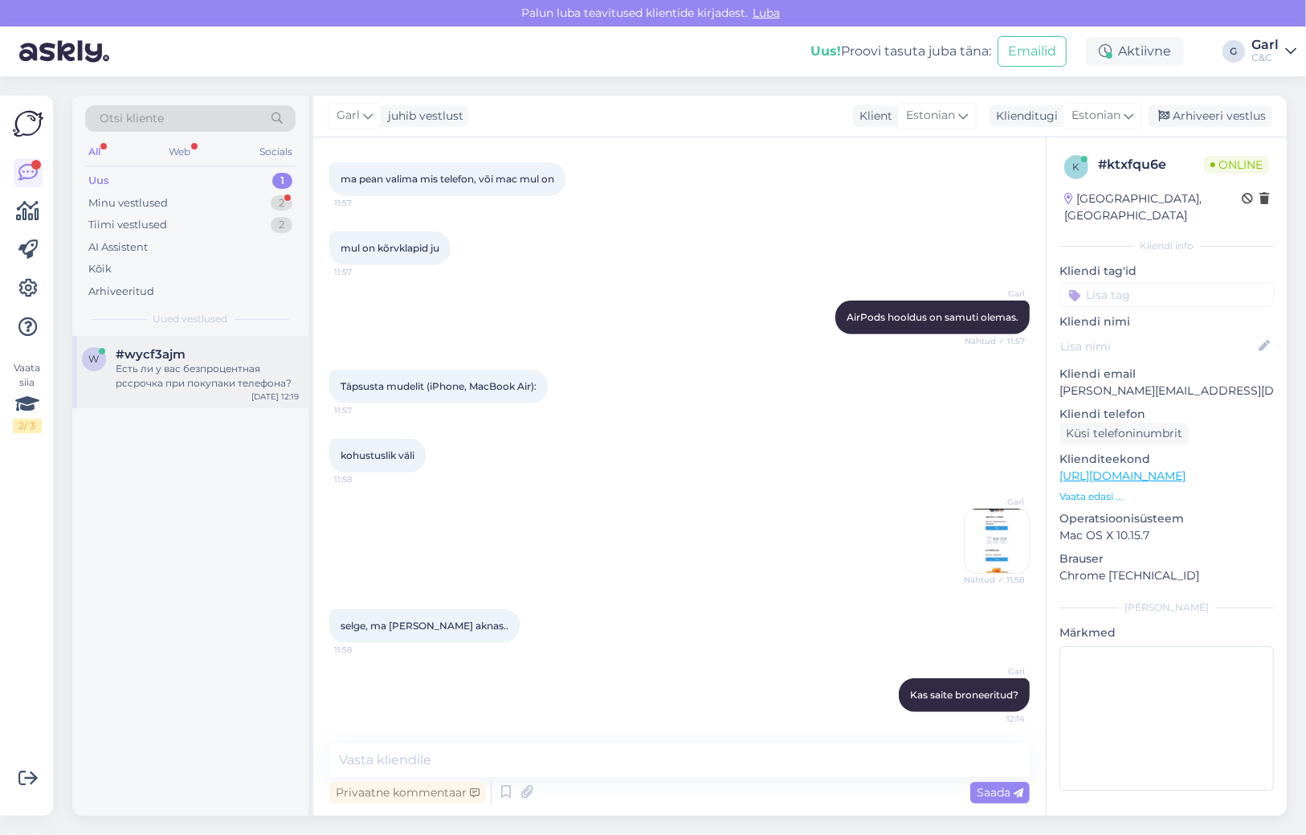
click at [203, 349] on div "#wycf3ajm" at bounding box center [207, 354] width 183 height 14
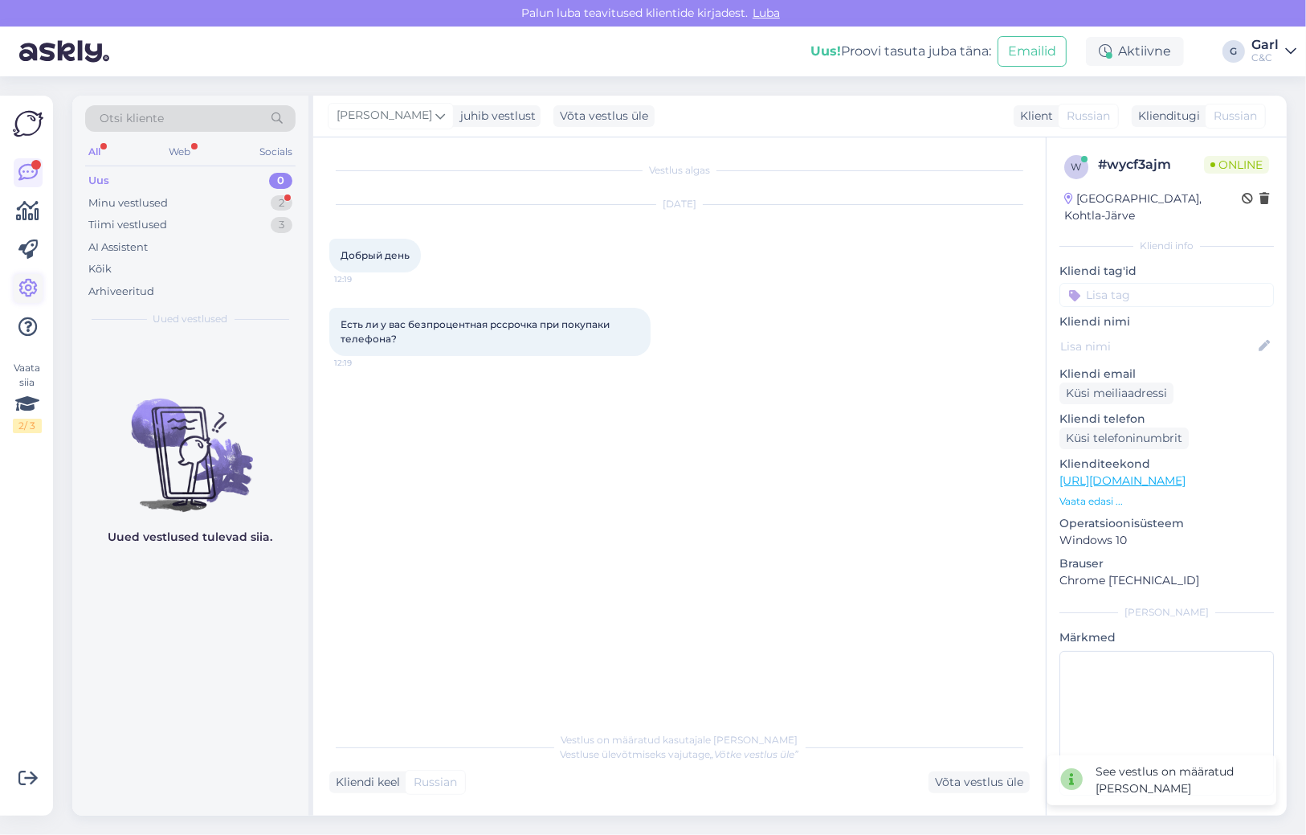
click at [22, 276] on link at bounding box center [28, 288] width 29 height 29
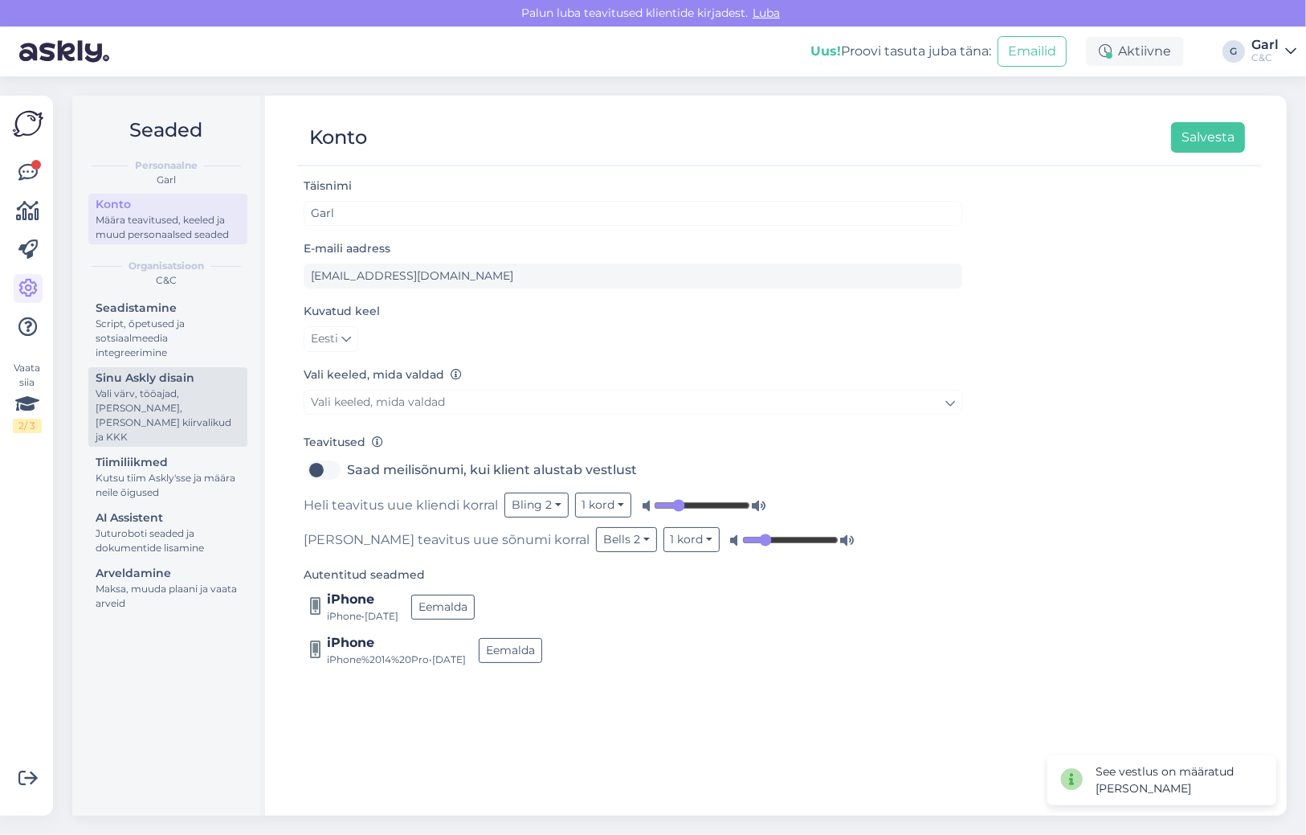
click at [206, 380] on div "Sinu Askly disain" at bounding box center [168, 378] width 145 height 17
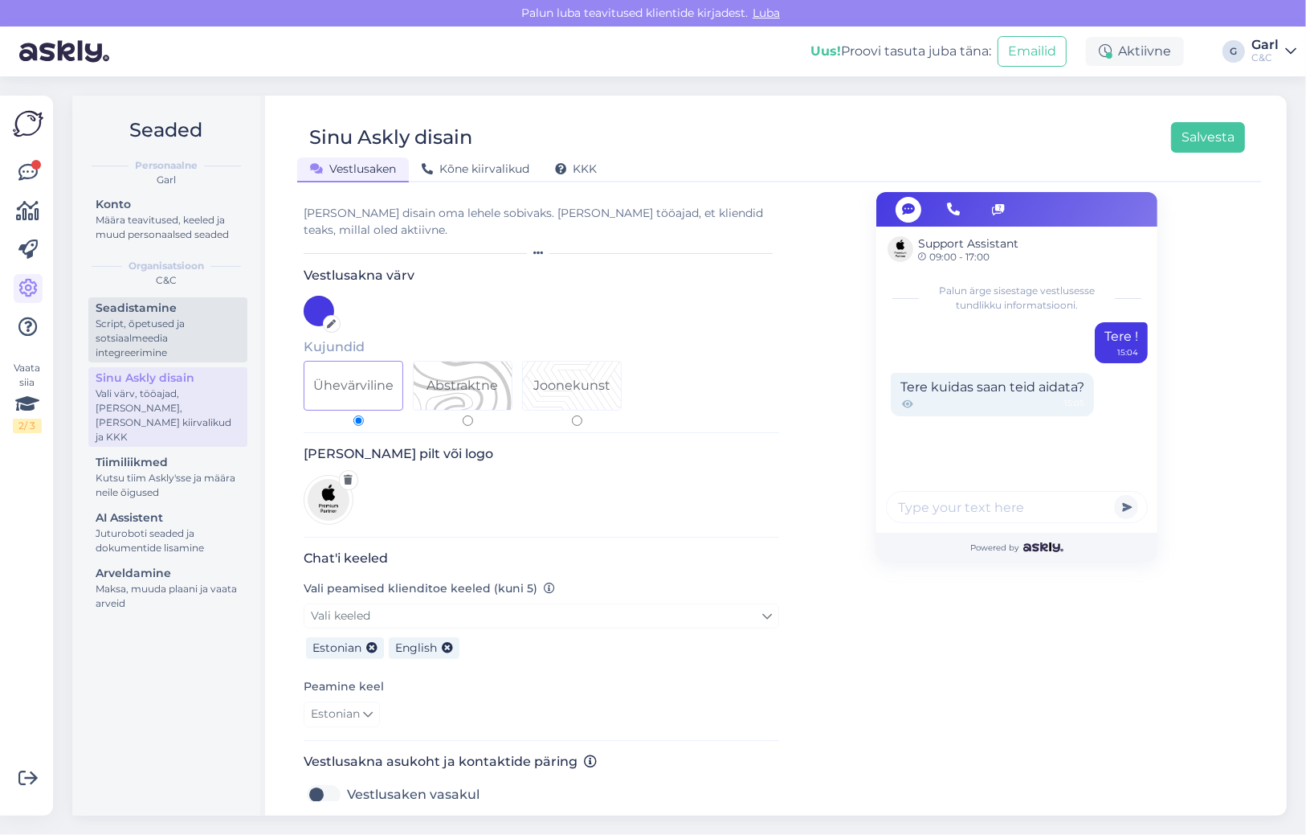
click at [181, 346] on div "Script, õpetused ja sotsiaalmeedia integreerimine" at bounding box center [168, 338] width 145 height 43
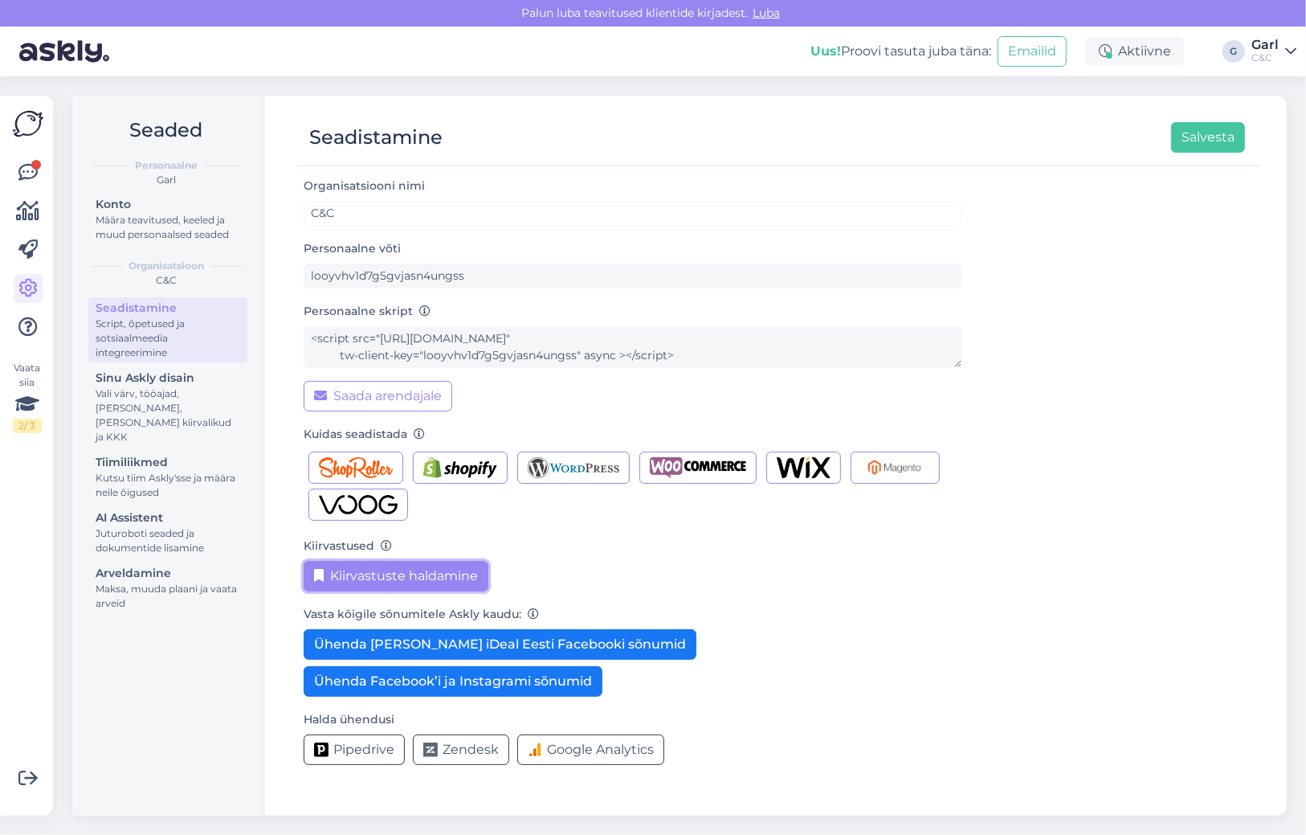
click at [386, 581] on button "Kiirvastuste haldamine" at bounding box center [396, 576] width 185 height 31
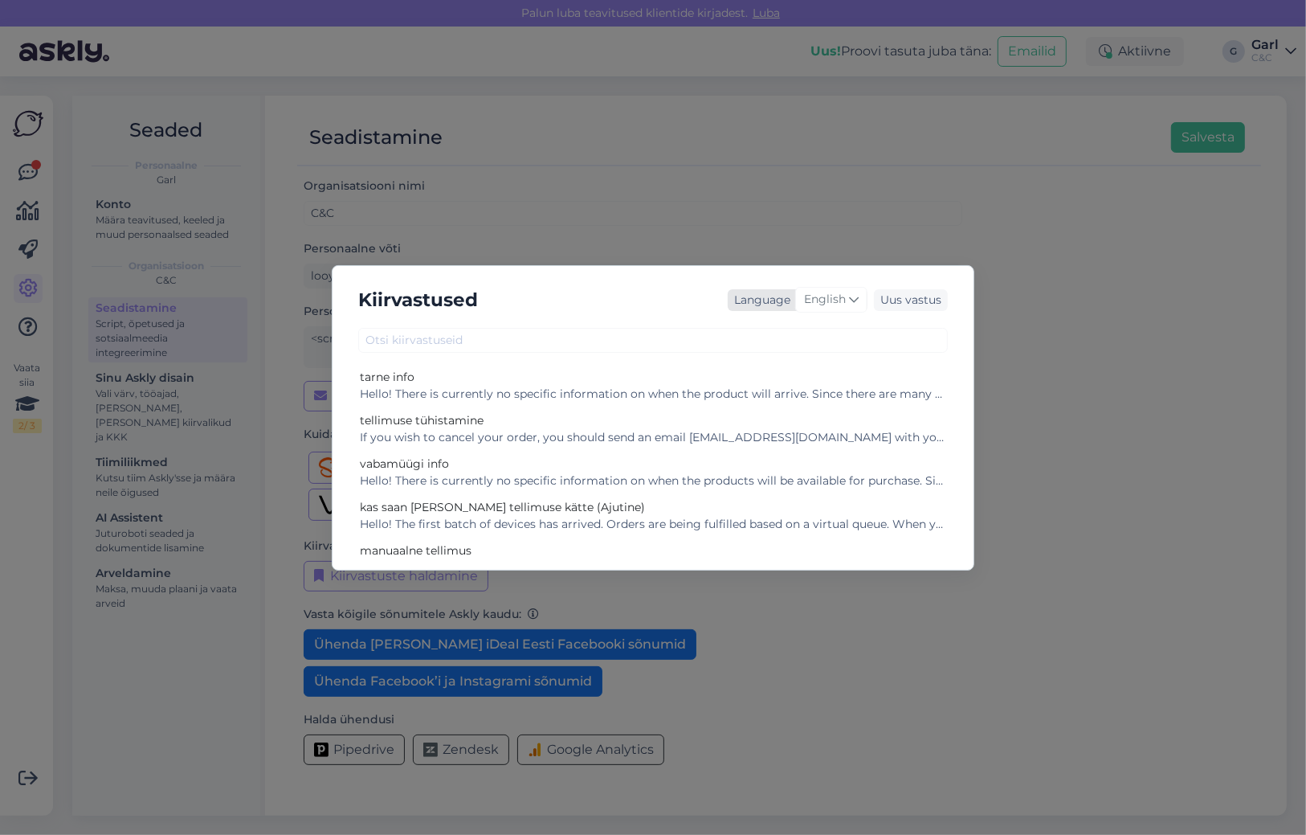
click at [844, 306] on span "English" at bounding box center [825, 300] width 42 height 18
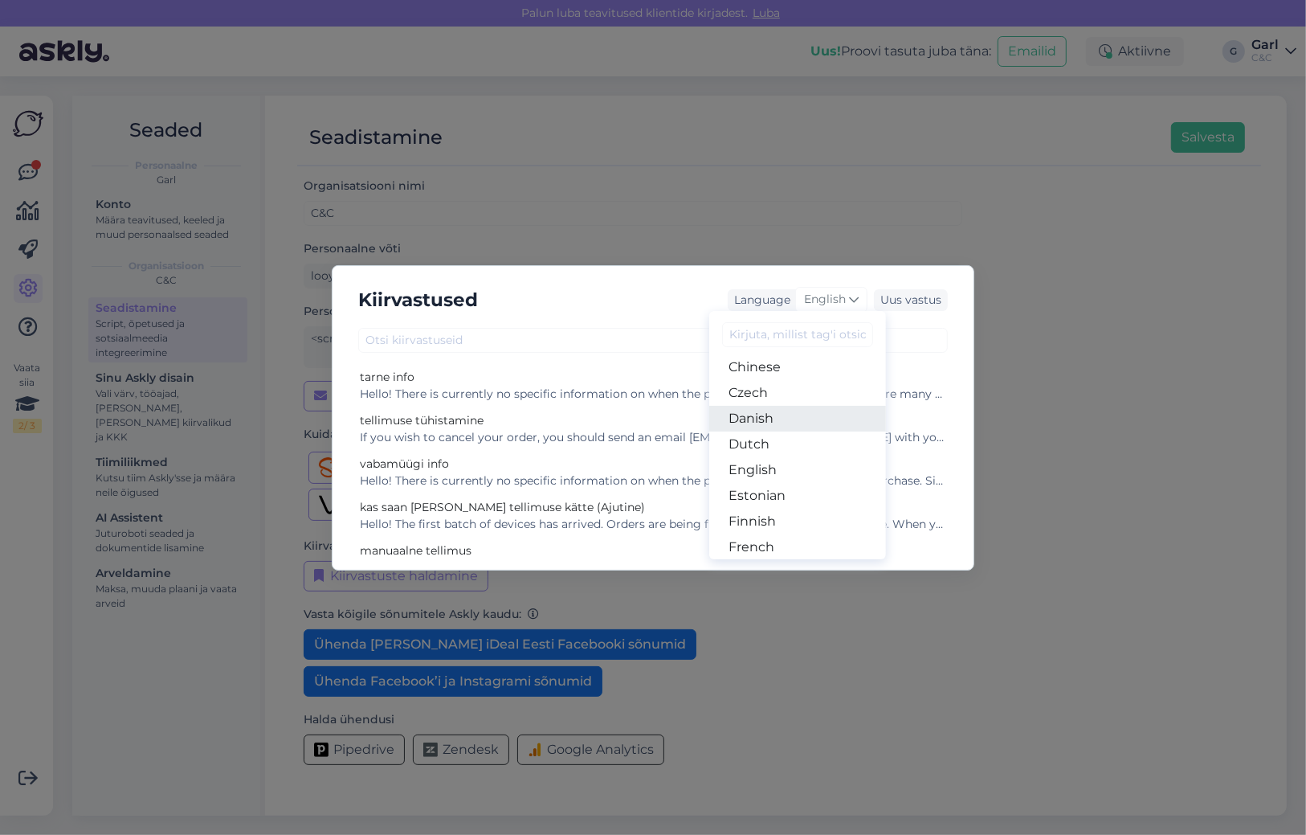
scroll to position [82, 0]
click at [788, 494] on link "Estonian" at bounding box center [797, 495] width 177 height 26
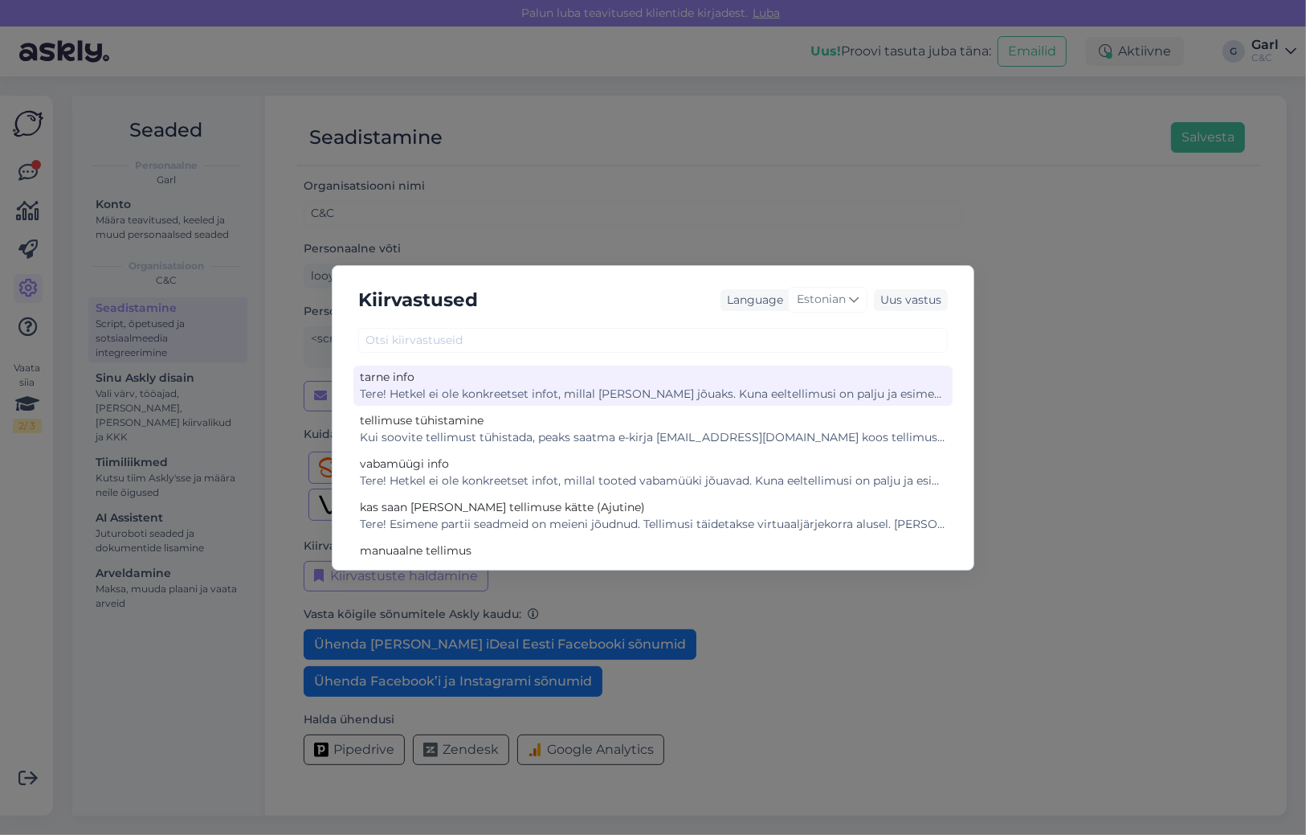
click at [619, 398] on div "Tere! Hetkel ei ole konkreetset infot, millal [PERSON_NAME] jõuaks. Kuna eeltel…" at bounding box center [653, 394] width 586 height 17
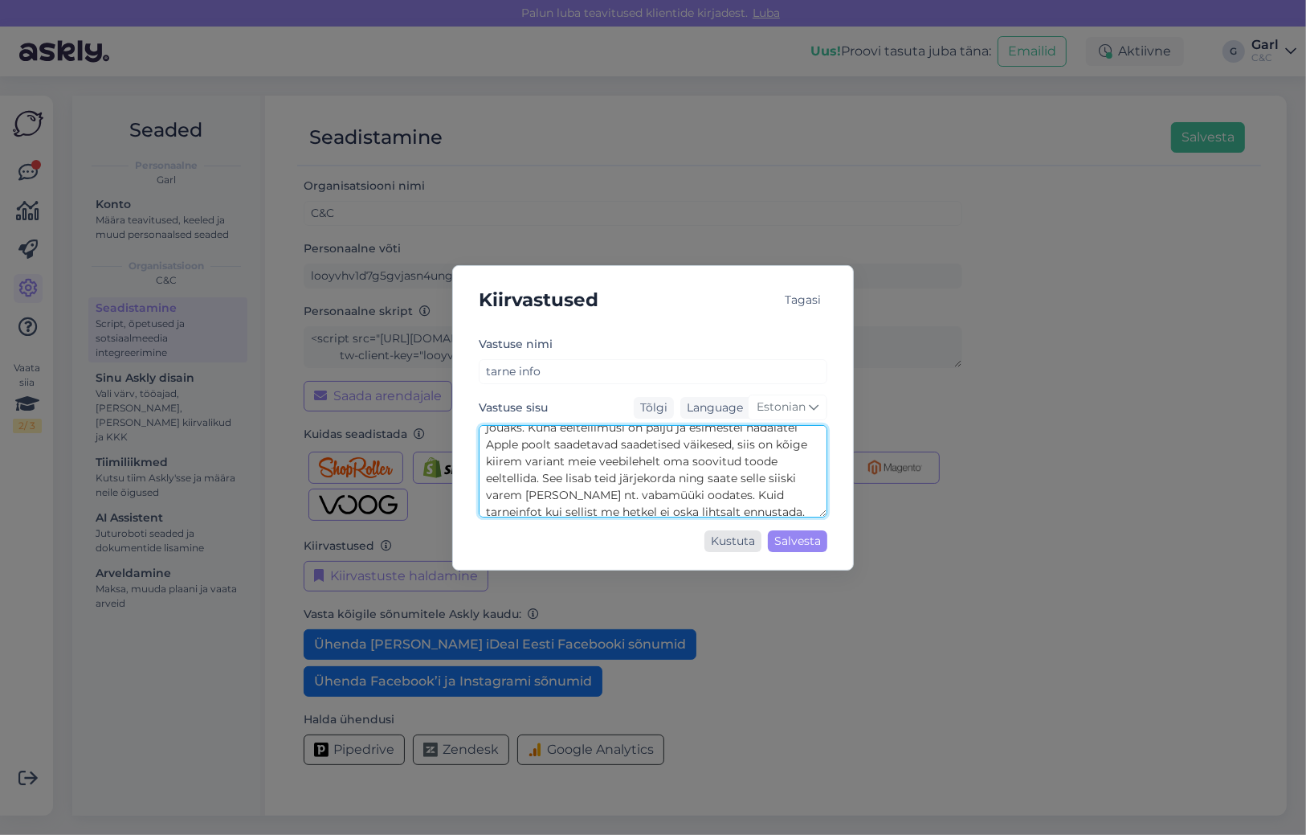
scroll to position [67, 0]
drag, startPoint x: 488, startPoint y: 464, endPoint x: 727, endPoint y: 524, distance: 246.9
click at [727, 524] on div "Vastuse [PERSON_NAME] info Vastuse sisu Tõlgi Language Estonian Tere! Hetkel ei…" at bounding box center [653, 446] width 349 height 224
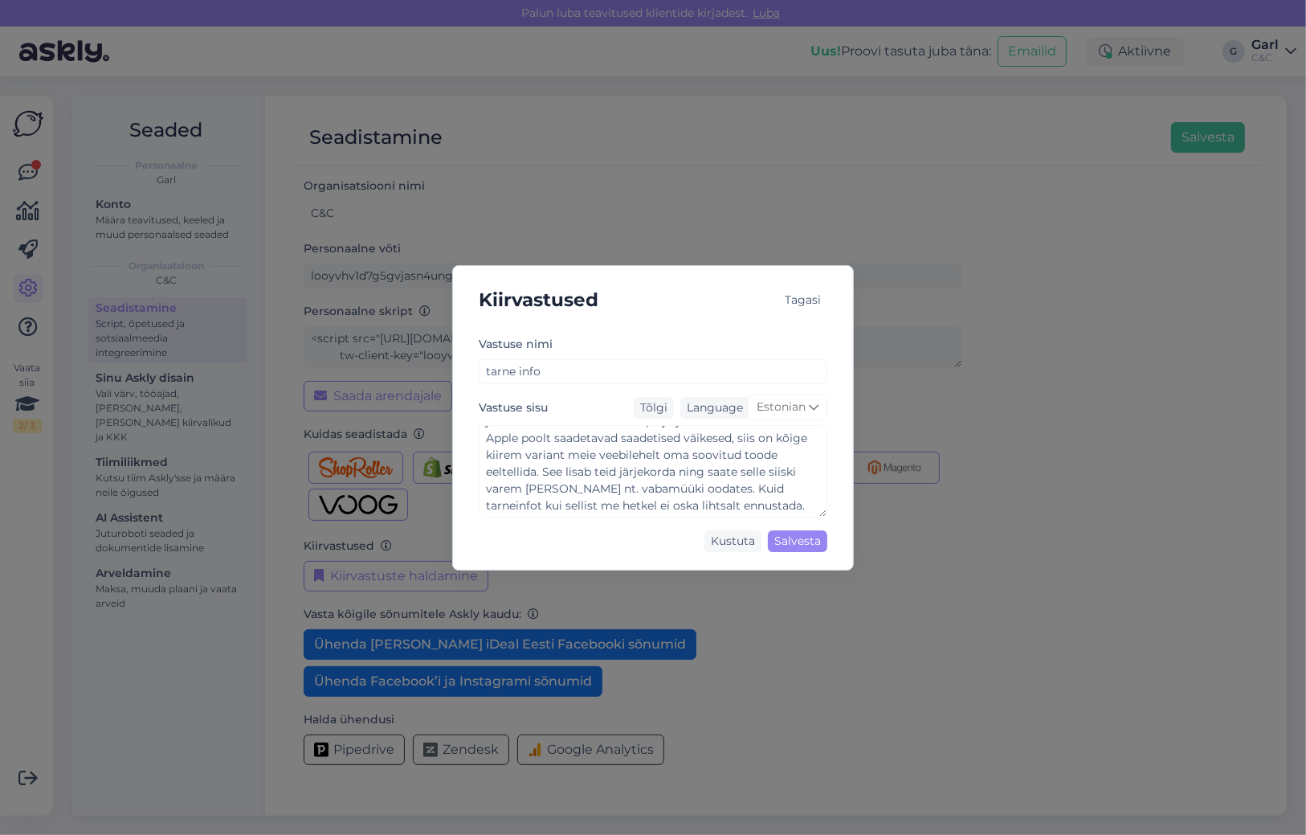
click at [423, 225] on div "Kiirvastused Tagasi Vastuse [PERSON_NAME] info Vastuse sisu Tõlgi Language Esto…" at bounding box center [653, 417] width 1306 height 835
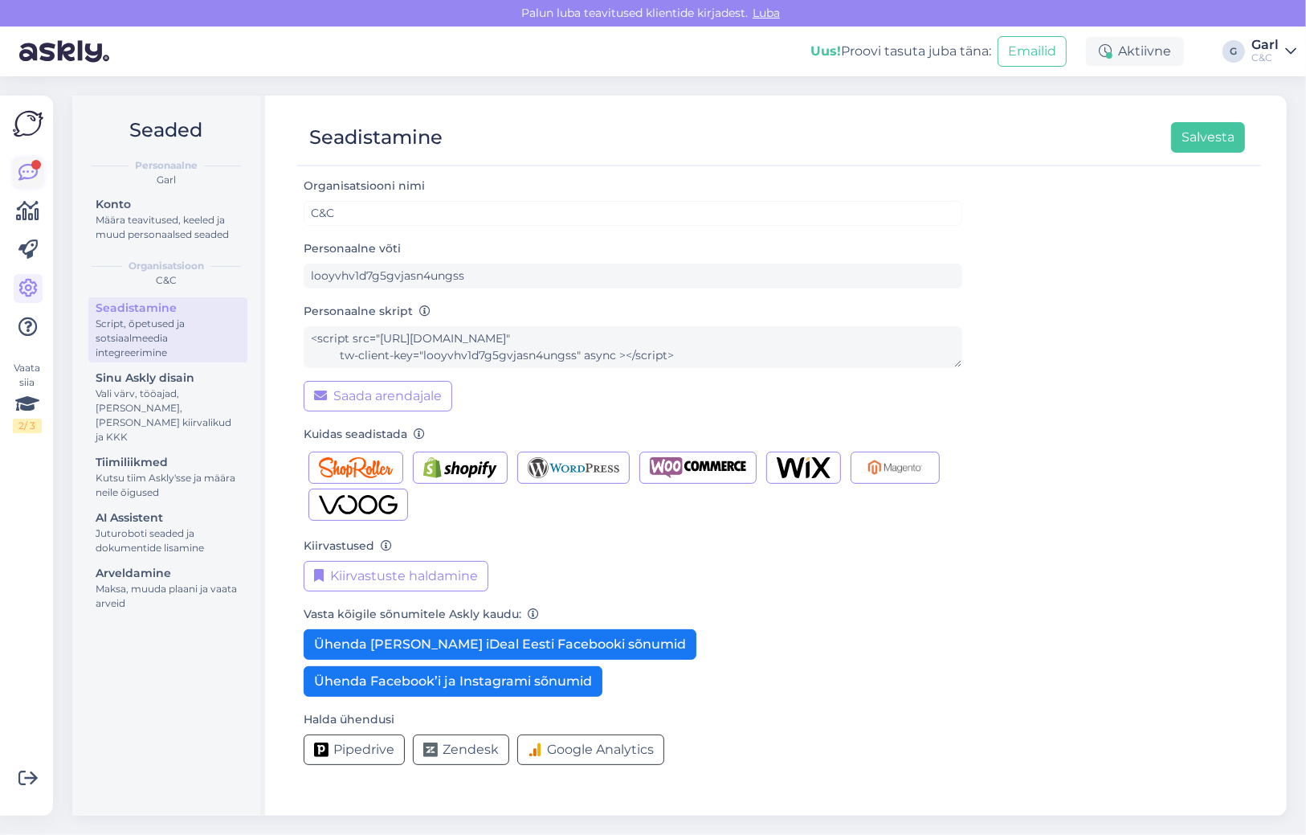
click at [31, 174] on icon at bounding box center [27, 172] width 19 height 19
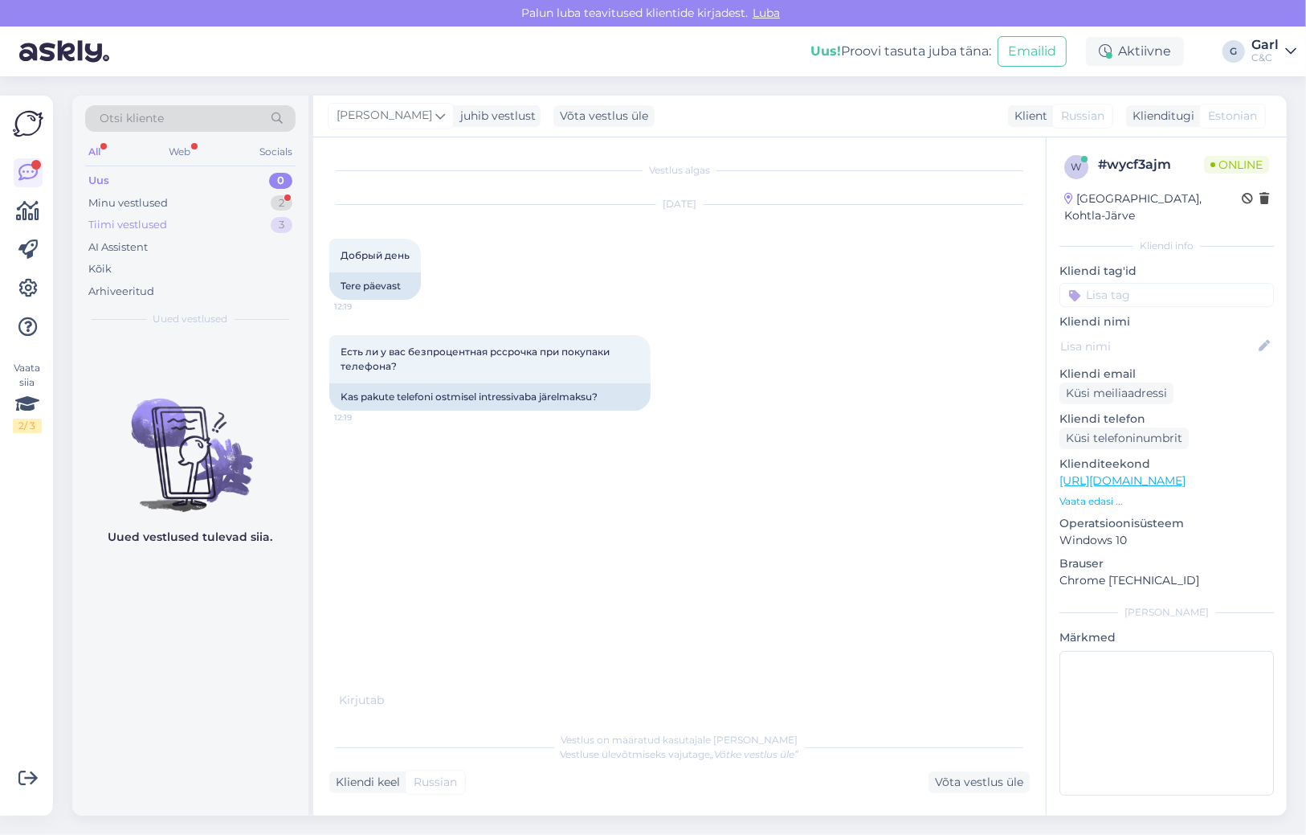
click at [214, 215] on div "Tiimi vestlused 3" at bounding box center [190, 225] width 210 height 22
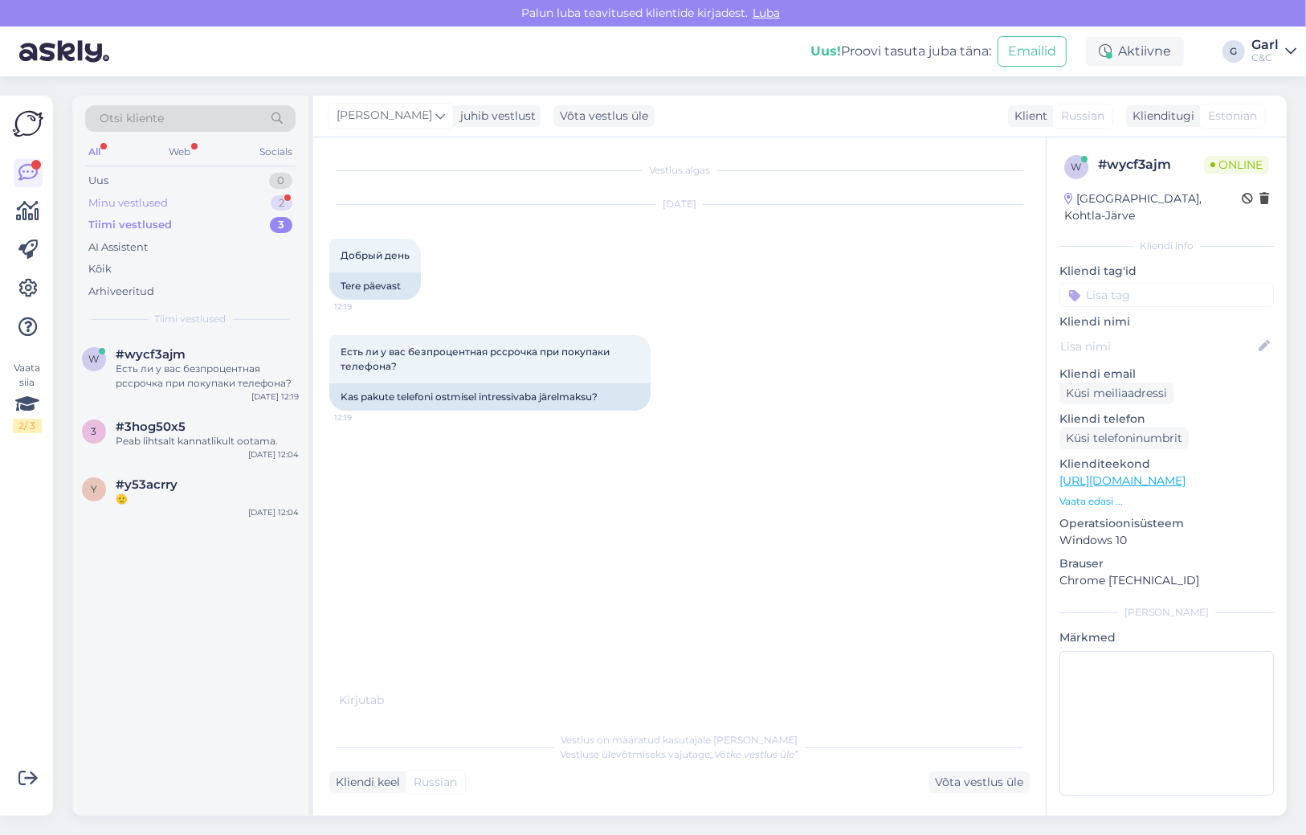
click at [214, 200] on div "Minu vestlused 2" at bounding box center [190, 203] width 210 height 22
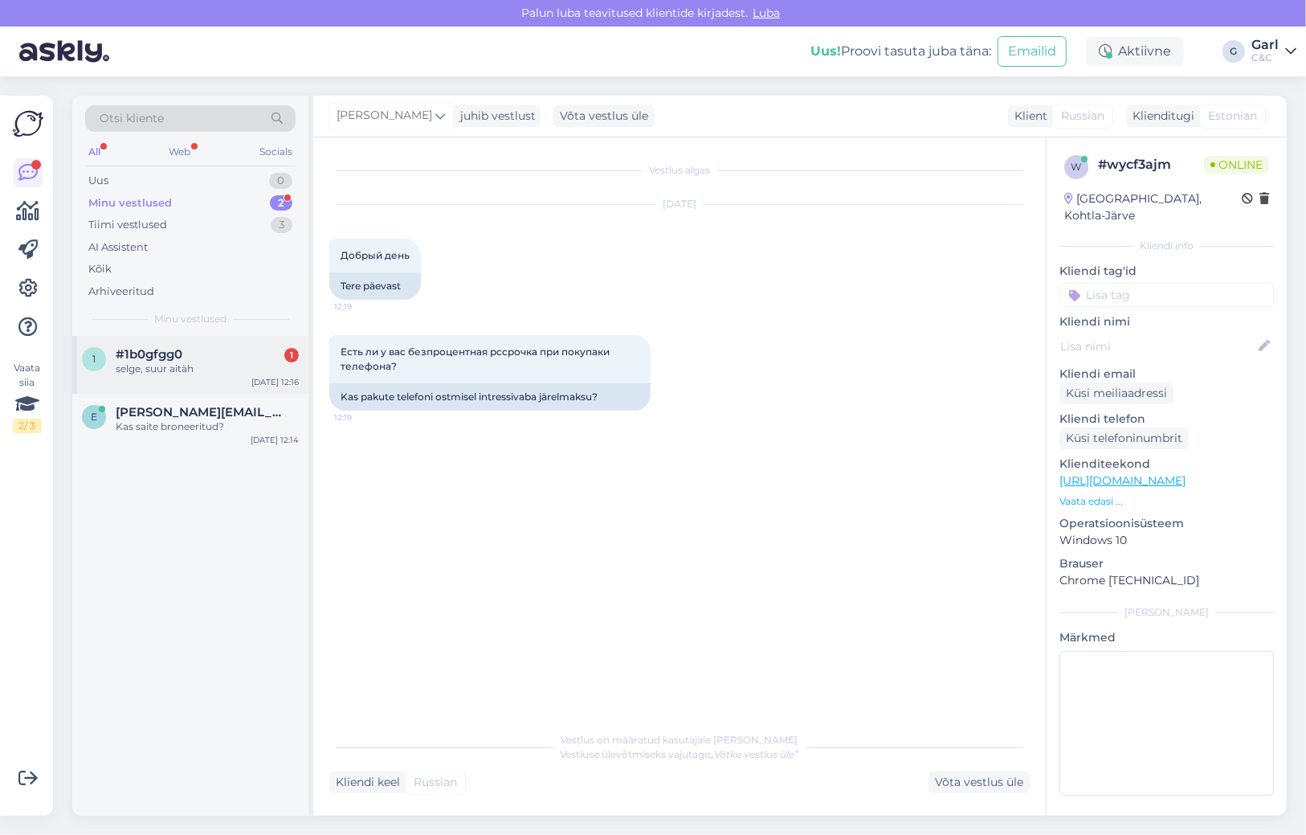
click at [206, 355] on div "#1b0gfgg0 1" at bounding box center [207, 354] width 183 height 14
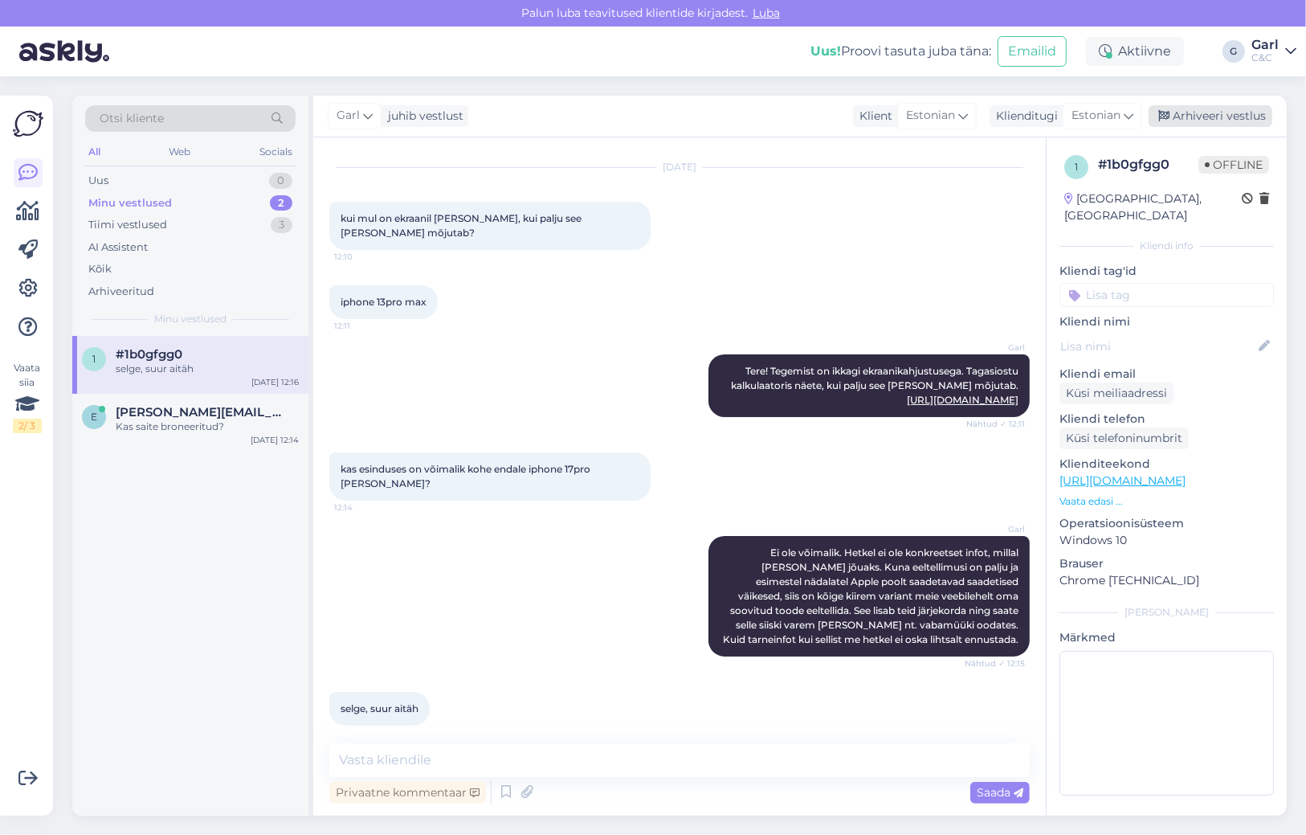
click at [1242, 116] on div "Arhiveeri vestlus" at bounding box center [1211, 116] width 124 height 22
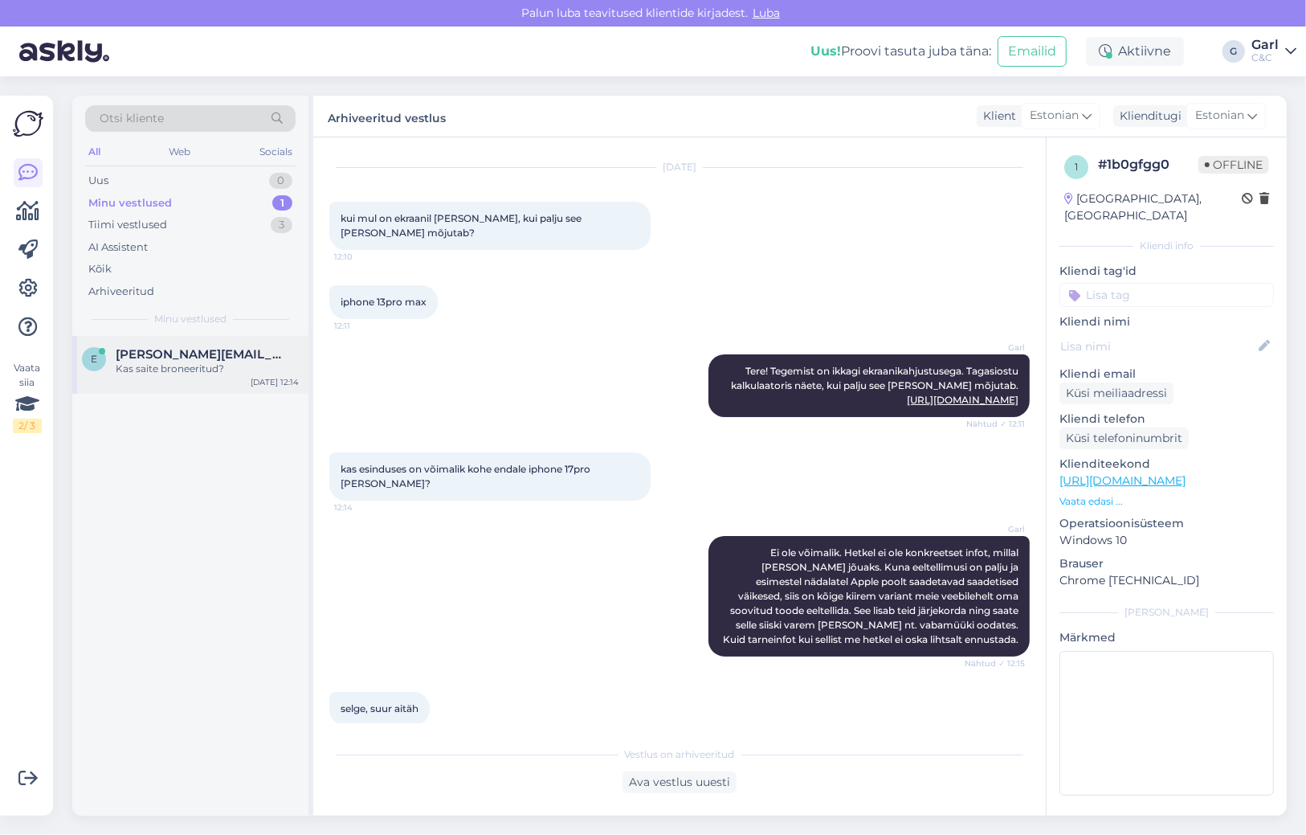
click at [245, 389] on div "e [PERSON_NAME][EMAIL_ADDRESS][DOMAIN_NAME] Kas saite broneeritud? [DATE] 12:14" at bounding box center [190, 365] width 236 height 58
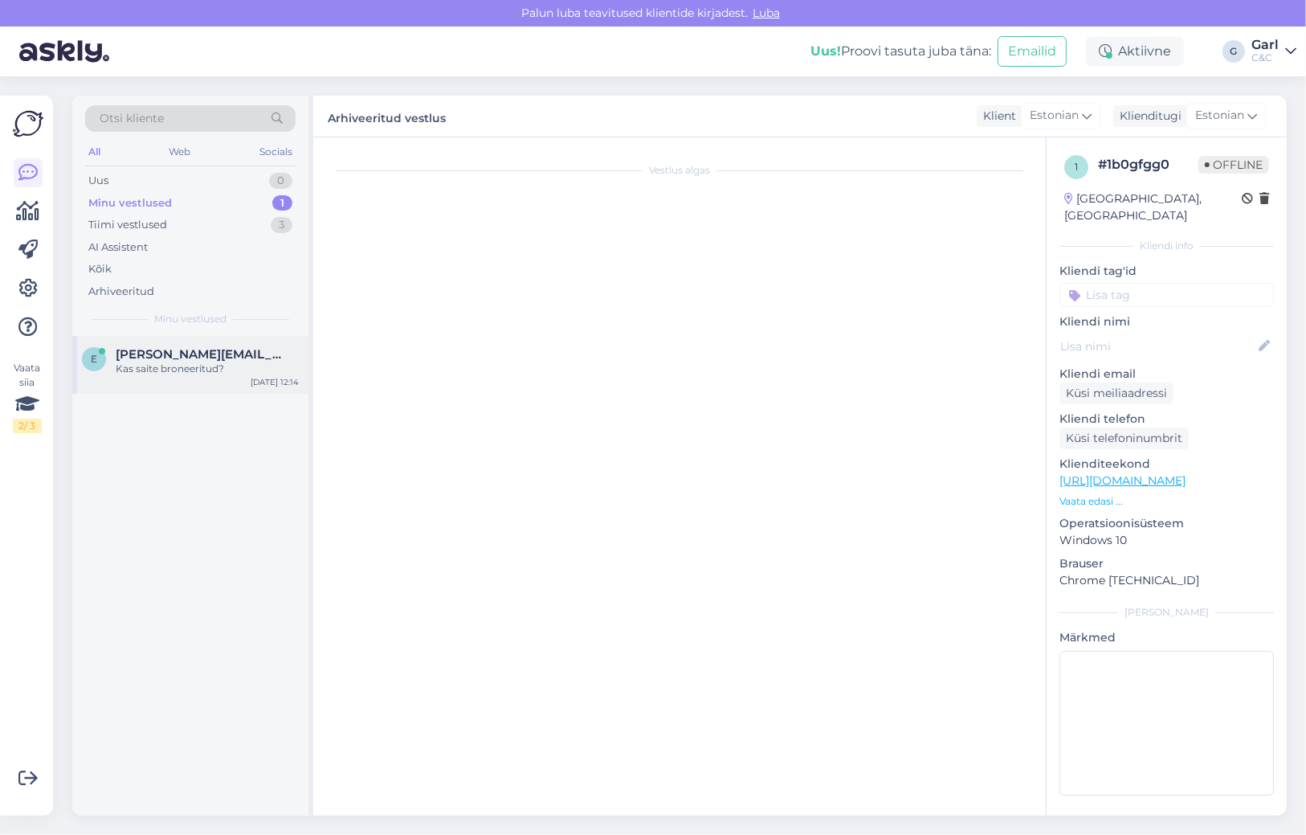
scroll to position [814, 0]
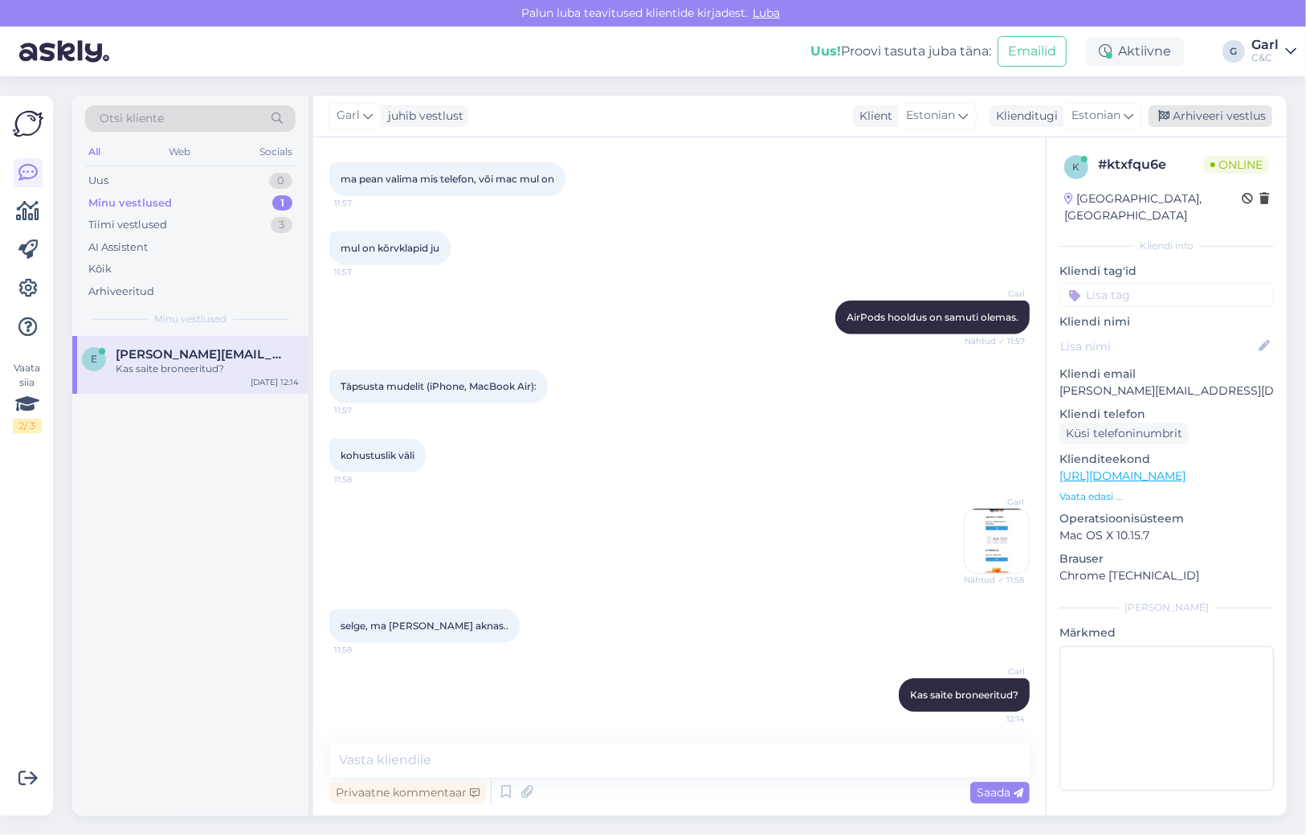
click at [1228, 108] on div "Arhiveeri vestlus" at bounding box center [1211, 116] width 124 height 22
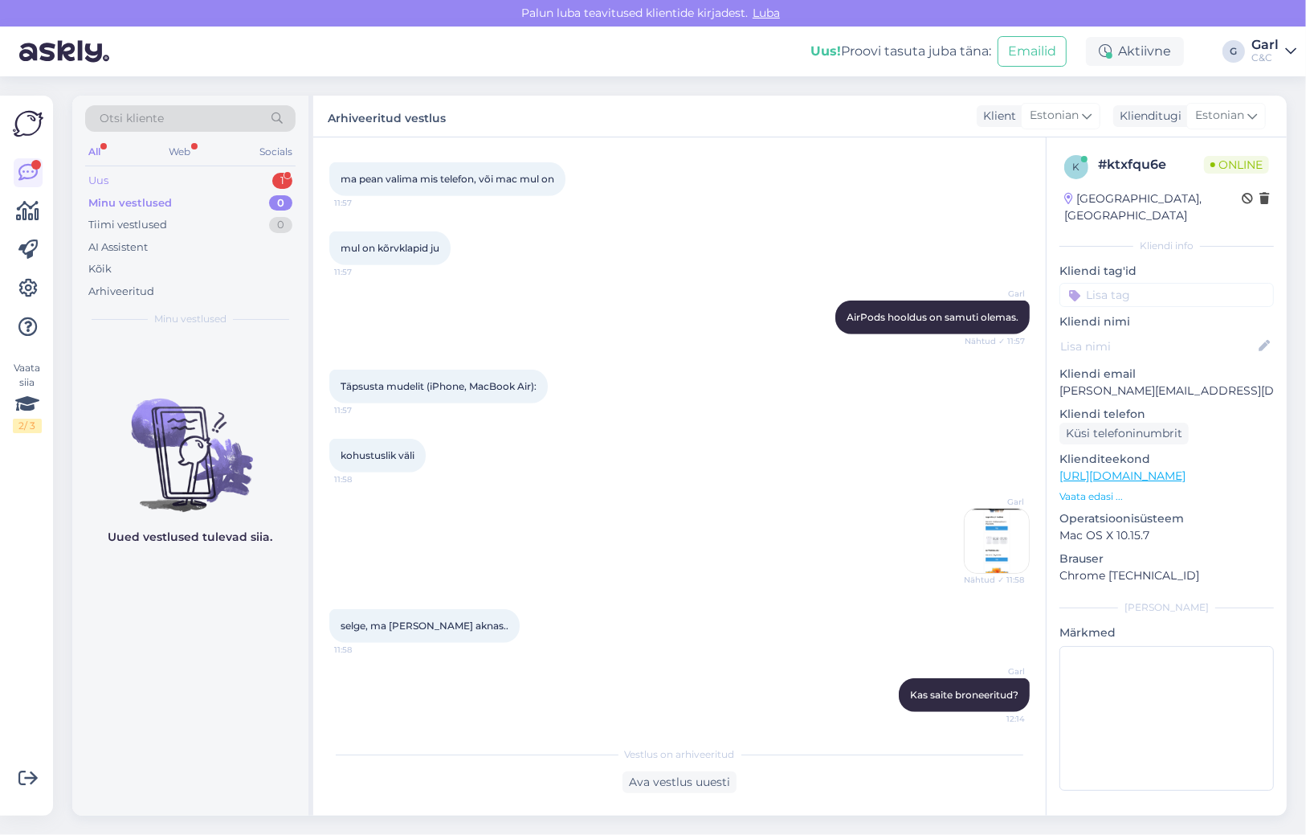
click at [185, 178] on div "Uus 1" at bounding box center [190, 181] width 210 height 22
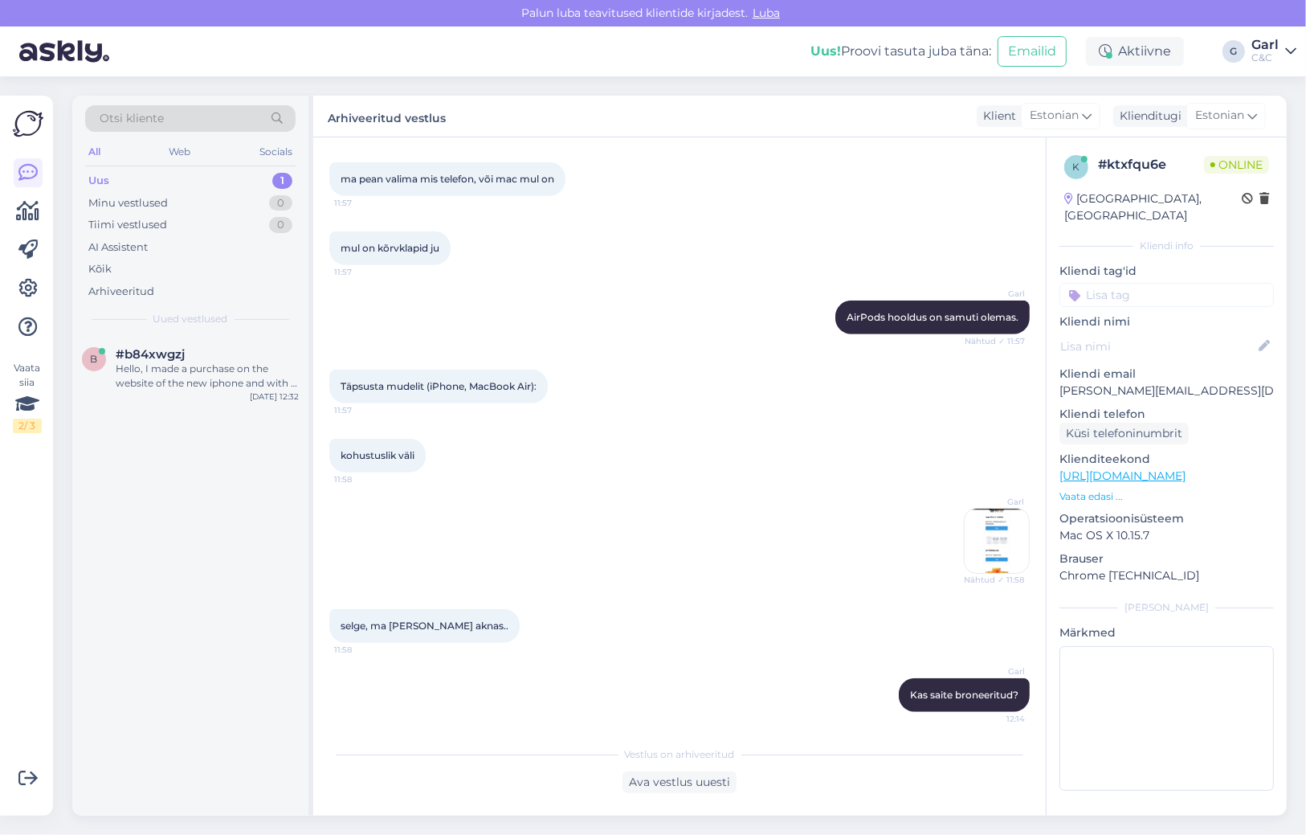
click at [184, 502] on div "b #b84xwgzj Hello, I made a purchase on the website of the new iphone and with …" at bounding box center [190, 576] width 236 height 480
click at [210, 388] on div "Hello, I made a purchase on the website of the new iphone and with a trade-in b…" at bounding box center [207, 376] width 183 height 29
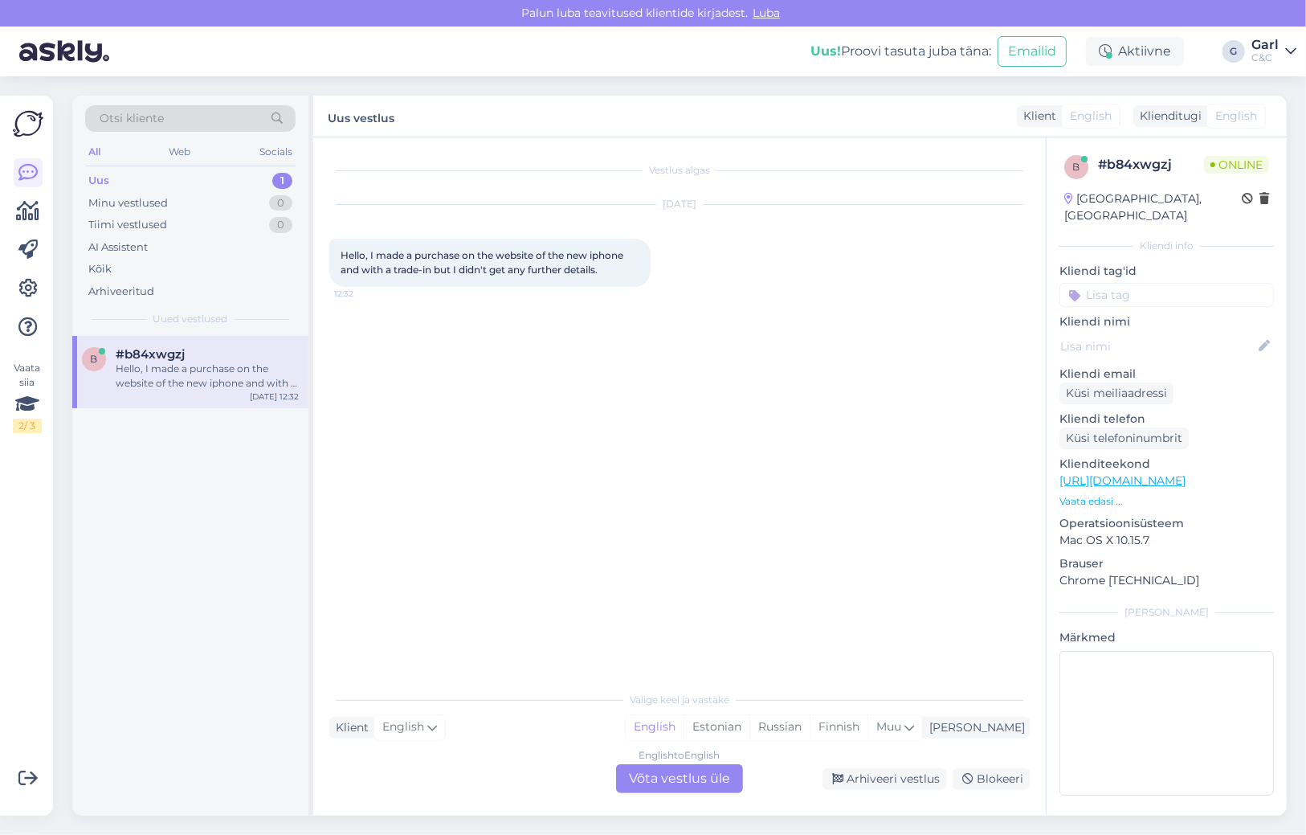
click at [702, 782] on div "English to English Võta vestlus üle" at bounding box center [679, 778] width 127 height 29
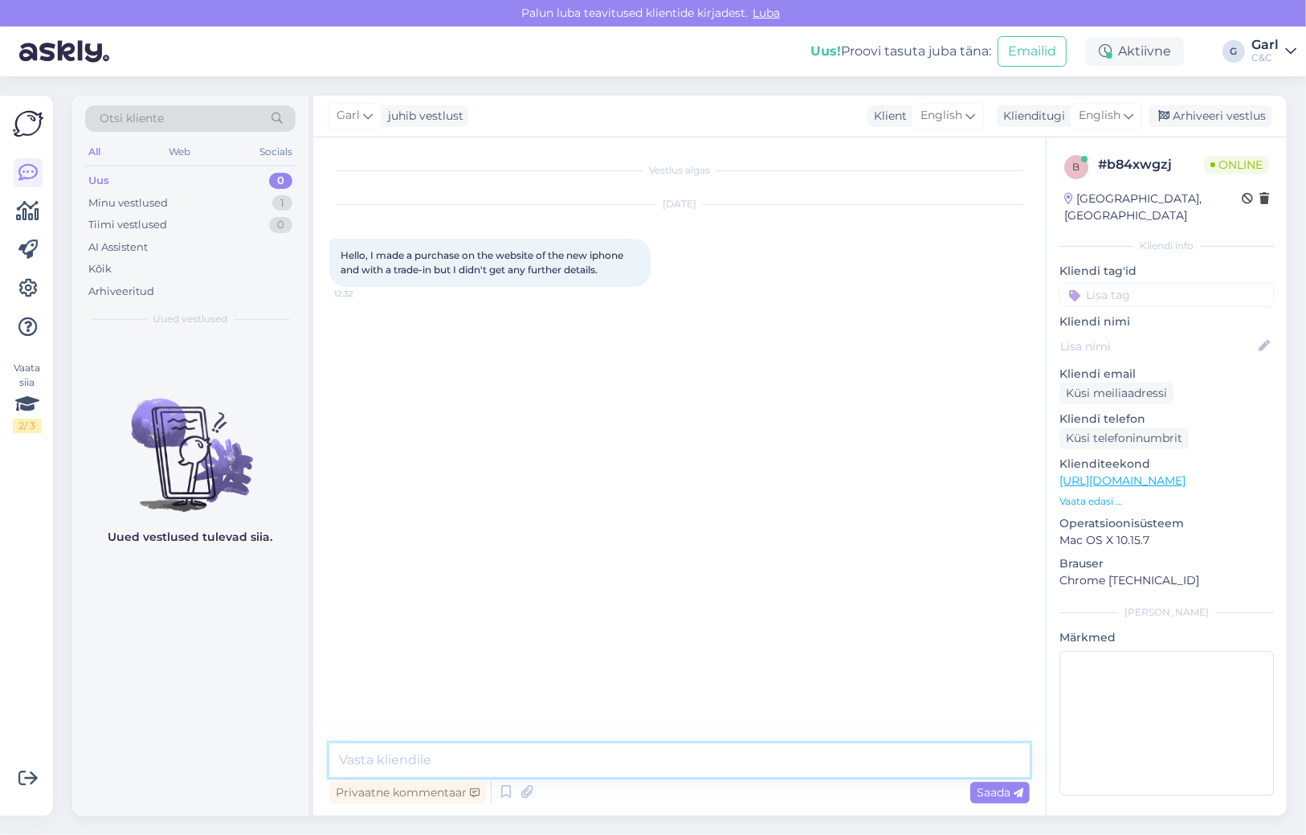
click at [702, 758] on textarea at bounding box center [679, 760] width 701 height 34
paste textarea "Hello! You will be sent trade-in information and return packaging once your new…"
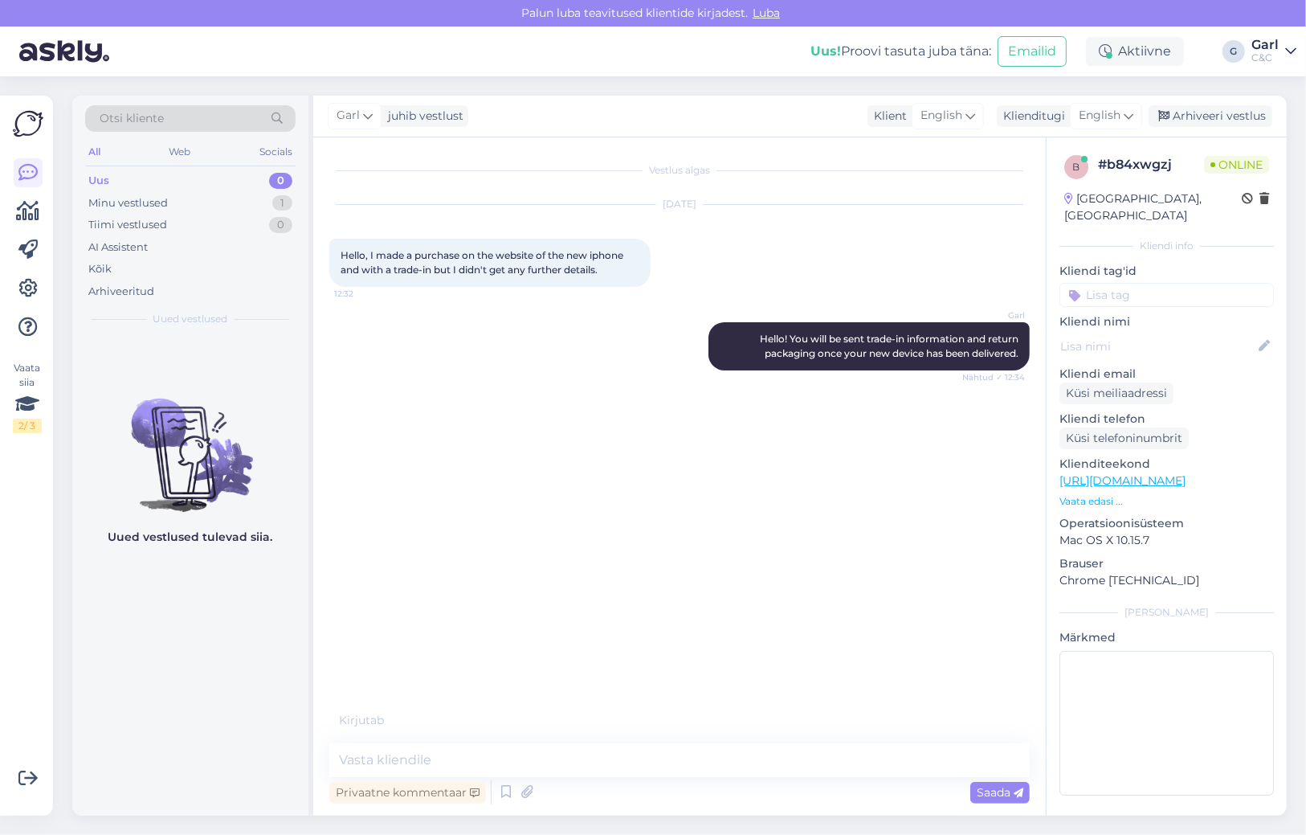
click at [170, 618] on div "Uued vestlused tulevad siia." at bounding box center [190, 576] width 236 height 480
click at [171, 617] on div "Uued vestlused tulevad siia." at bounding box center [190, 576] width 236 height 480
click at [508, 793] on icon at bounding box center [505, 792] width 19 height 24
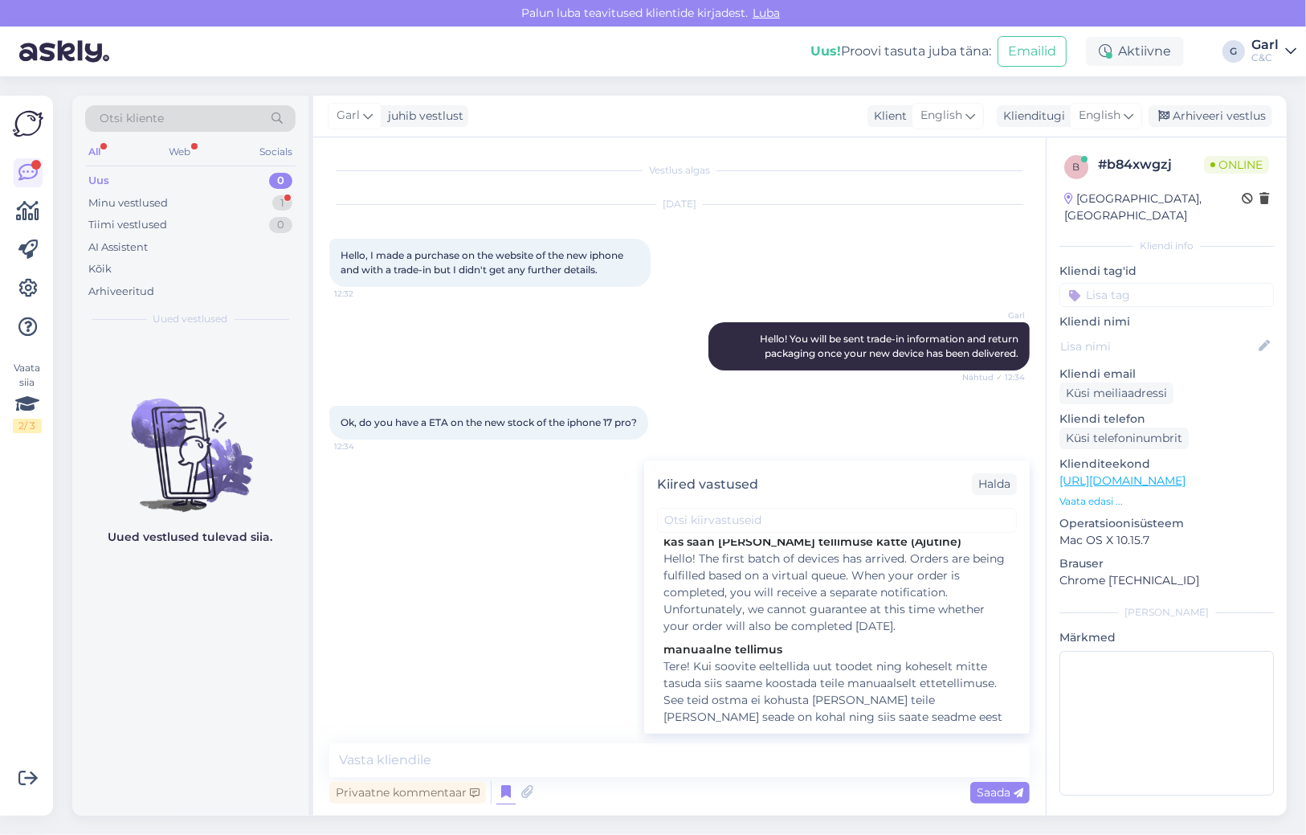
scroll to position [367, 0]
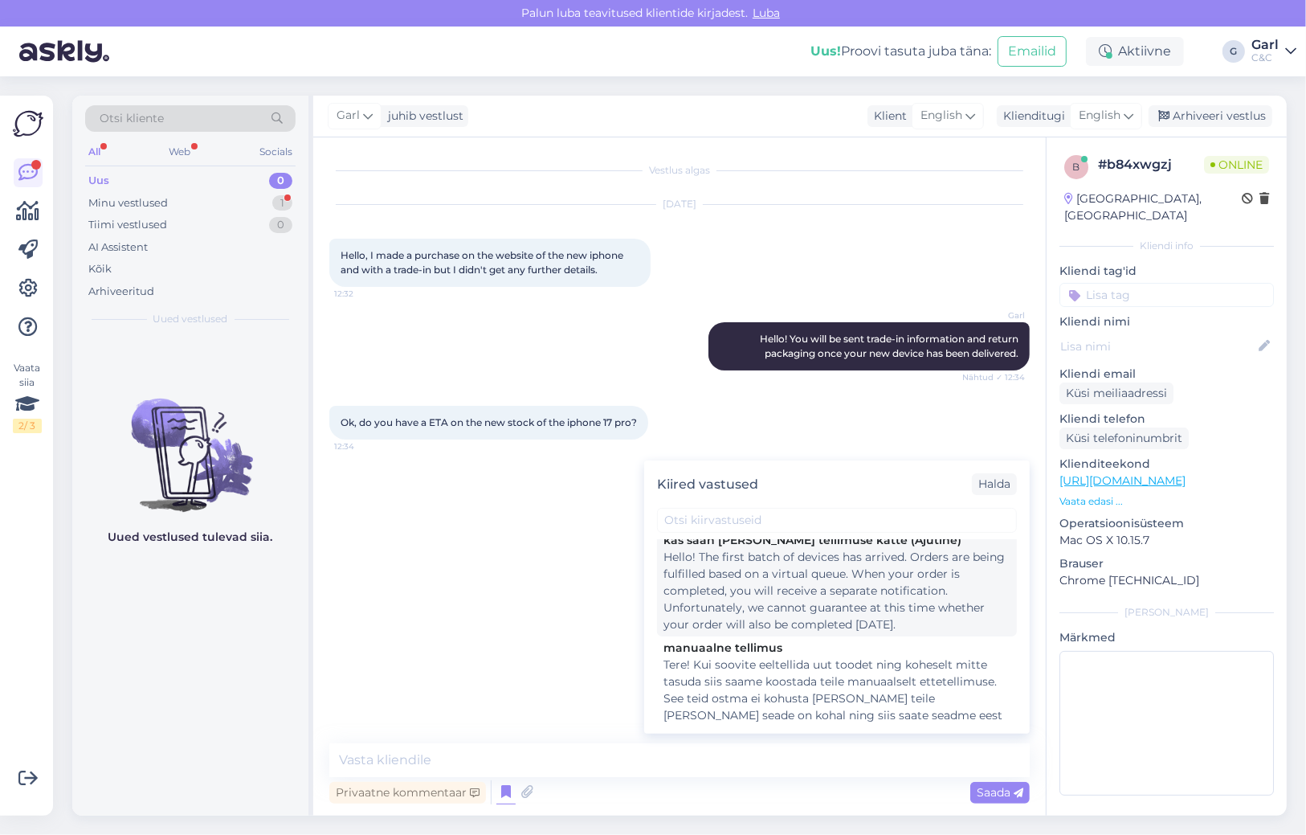
click at [854, 622] on div "Hello! The first batch of devices has arrived. Orders are being fulfilled based…" at bounding box center [837, 591] width 347 height 84
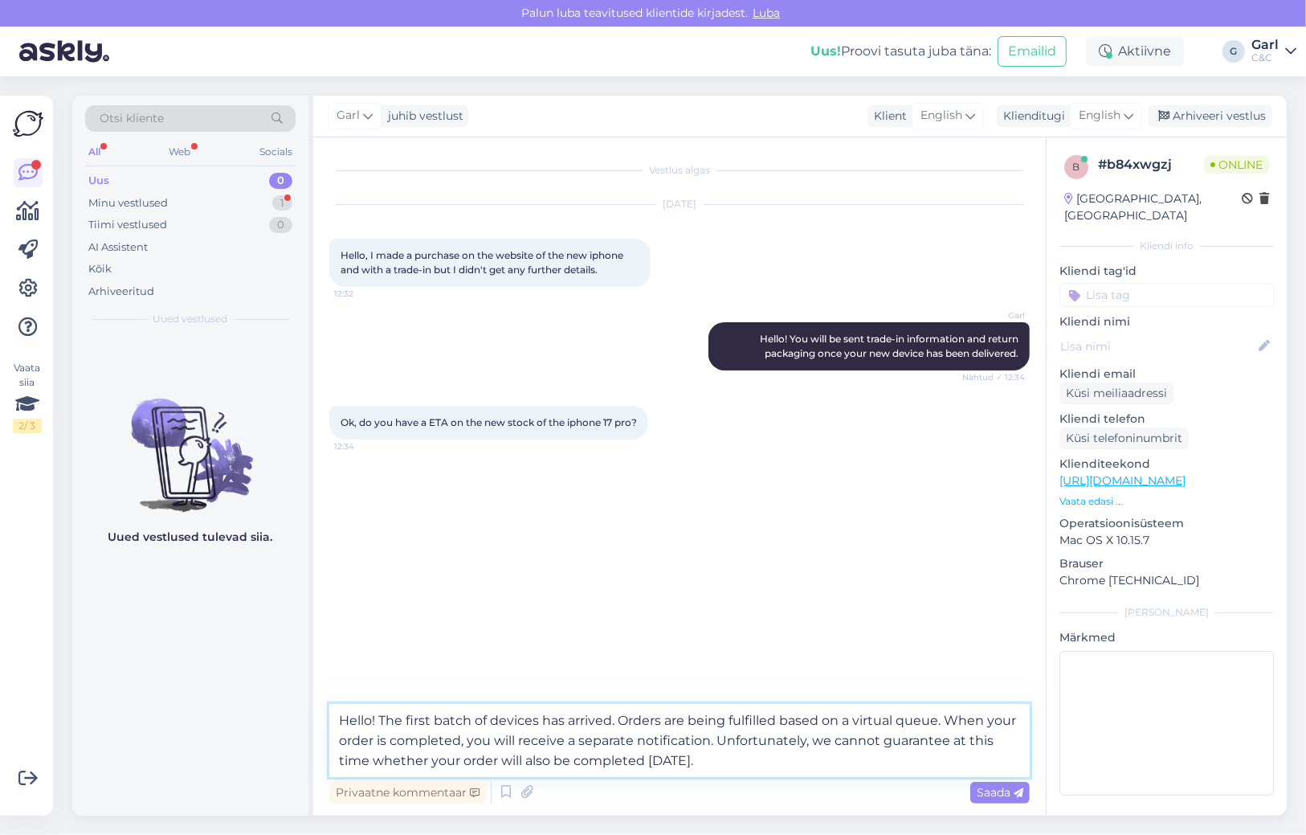
click at [378, 721] on textarea "Hello! The first batch of devices has arrived. Orders are being fulfilled based…" at bounding box center [679, 740] width 701 height 73
drag, startPoint x: 697, startPoint y: 768, endPoint x: 175, endPoint y: 622, distance: 541.5
click at [175, 623] on div "Otsi kliente All Web Socials Uus 0 Minu vestlused 1 Tiimi vestlused 0 AI Assist…" at bounding box center [679, 456] width 1215 height 720
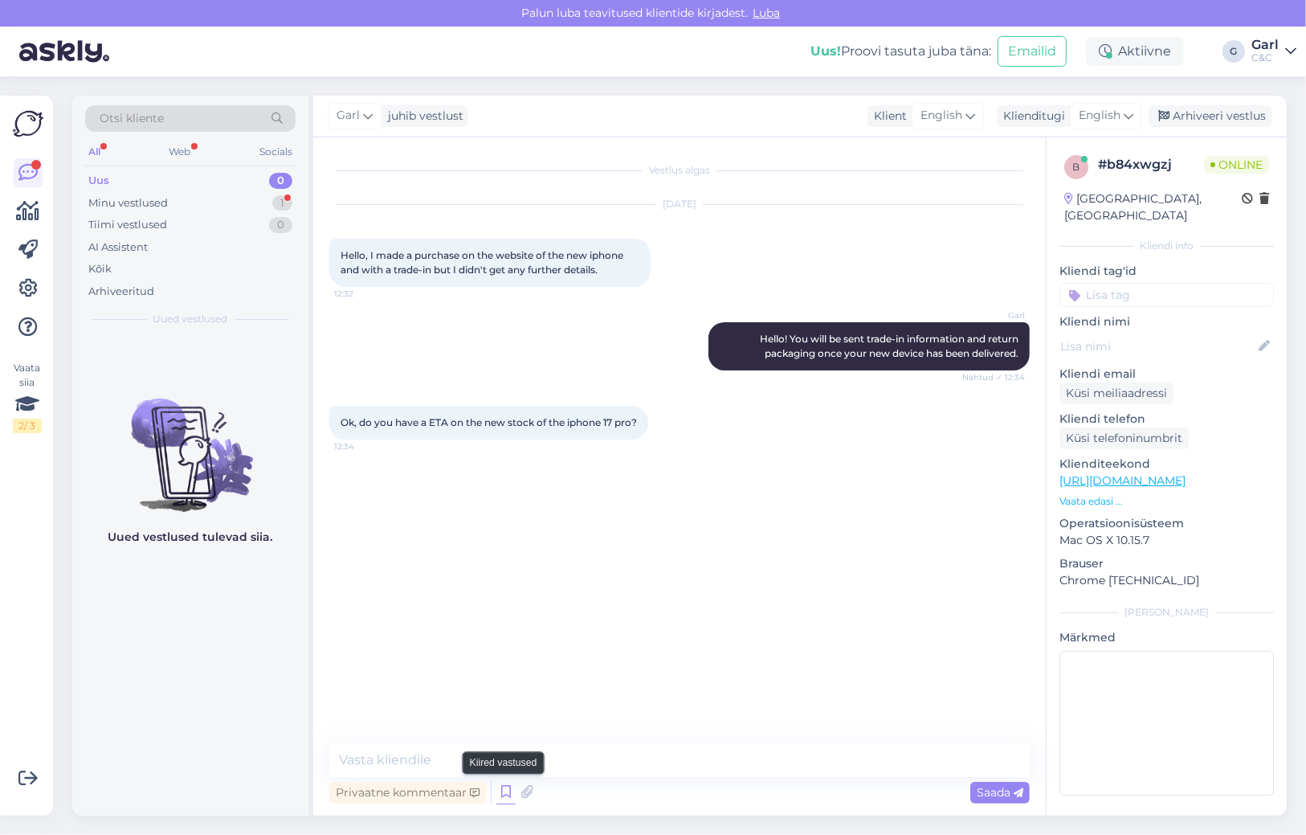
click at [501, 783] on icon at bounding box center [505, 792] width 19 height 24
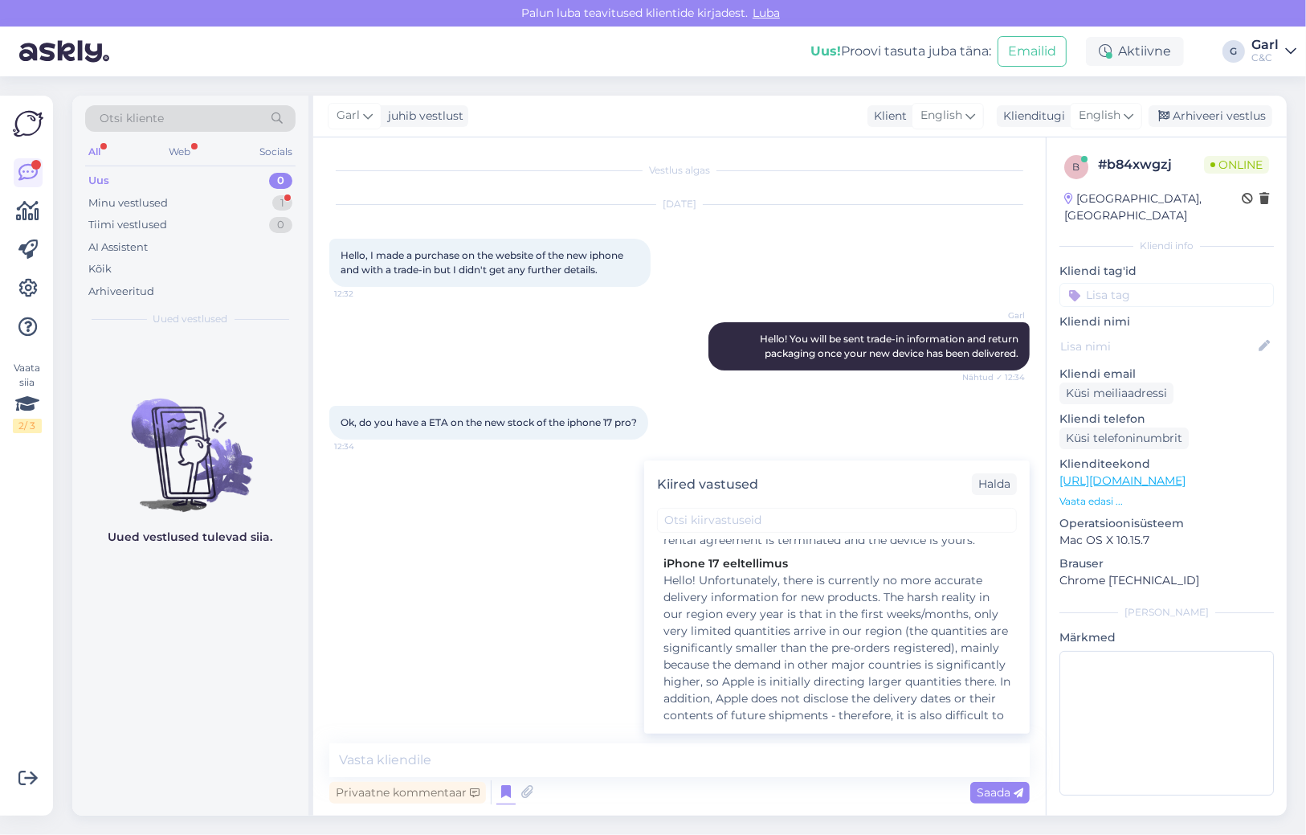
scroll to position [1145, 0]
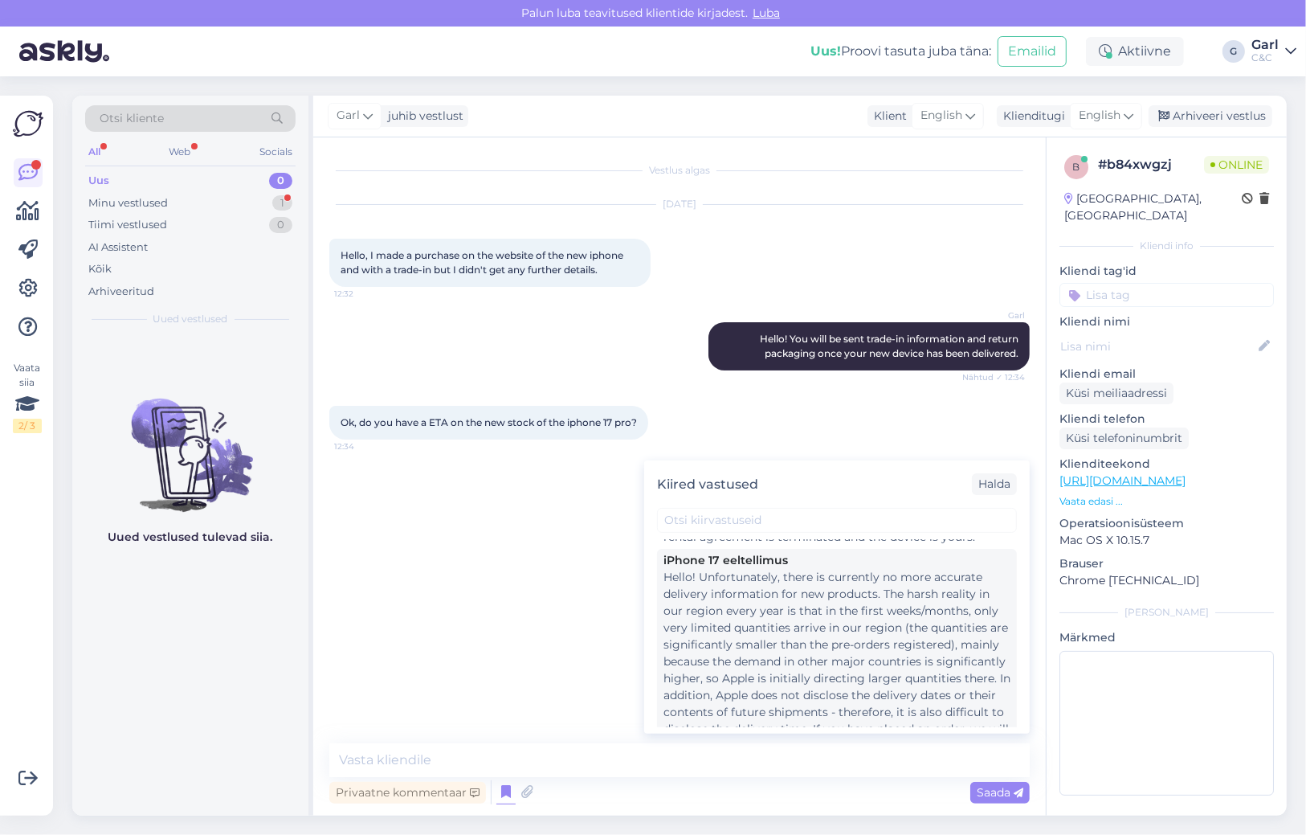
click at [831, 687] on div "Hello! Unfortunately, there is currently no more accurate delivery information …" at bounding box center [837, 678] width 347 height 219
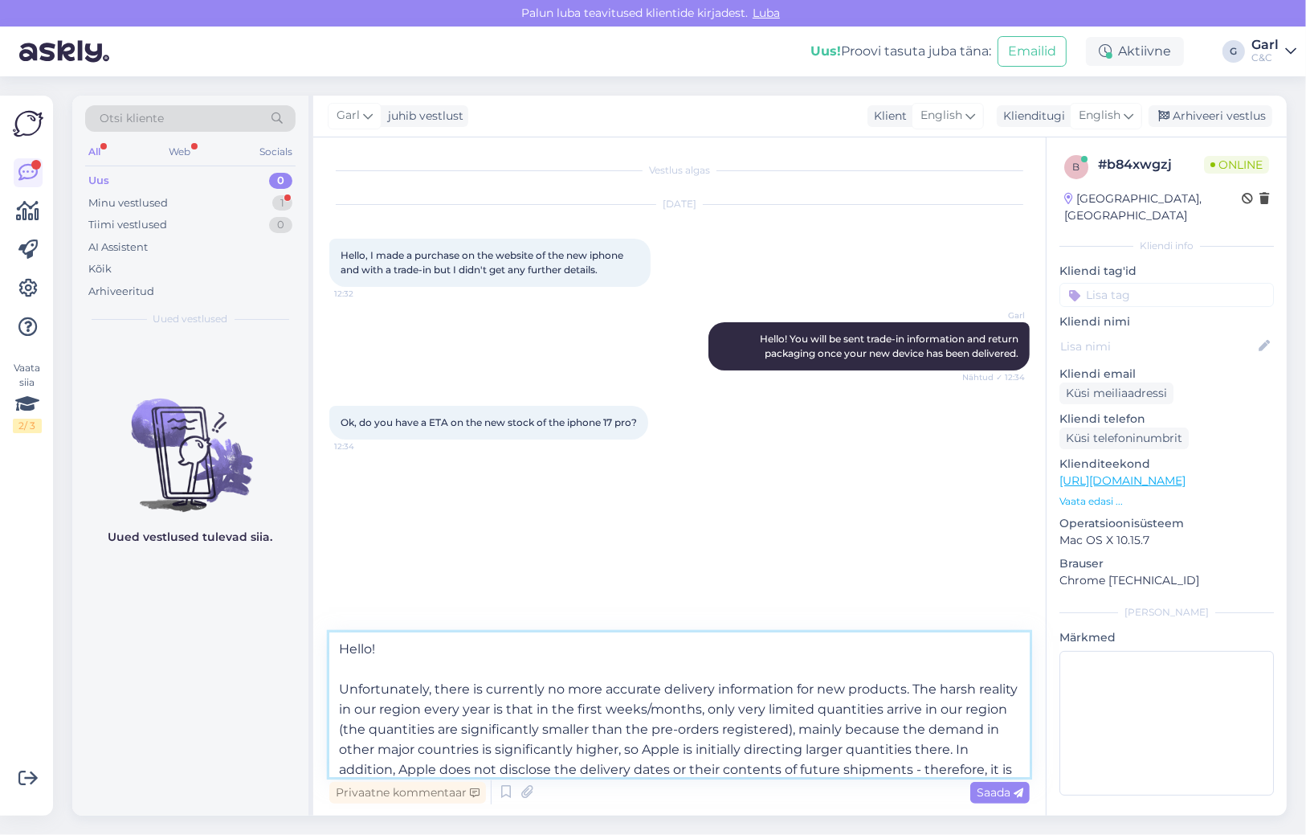
drag, startPoint x: 465, startPoint y: 653, endPoint x: 239, endPoint y: 590, distance: 234.5
click at [239, 590] on div "Otsi kliente All Web Socials Uus 0 Minu vestlused 1 Tiimi vestlused 0 AI Assist…" at bounding box center [679, 456] width 1215 height 720
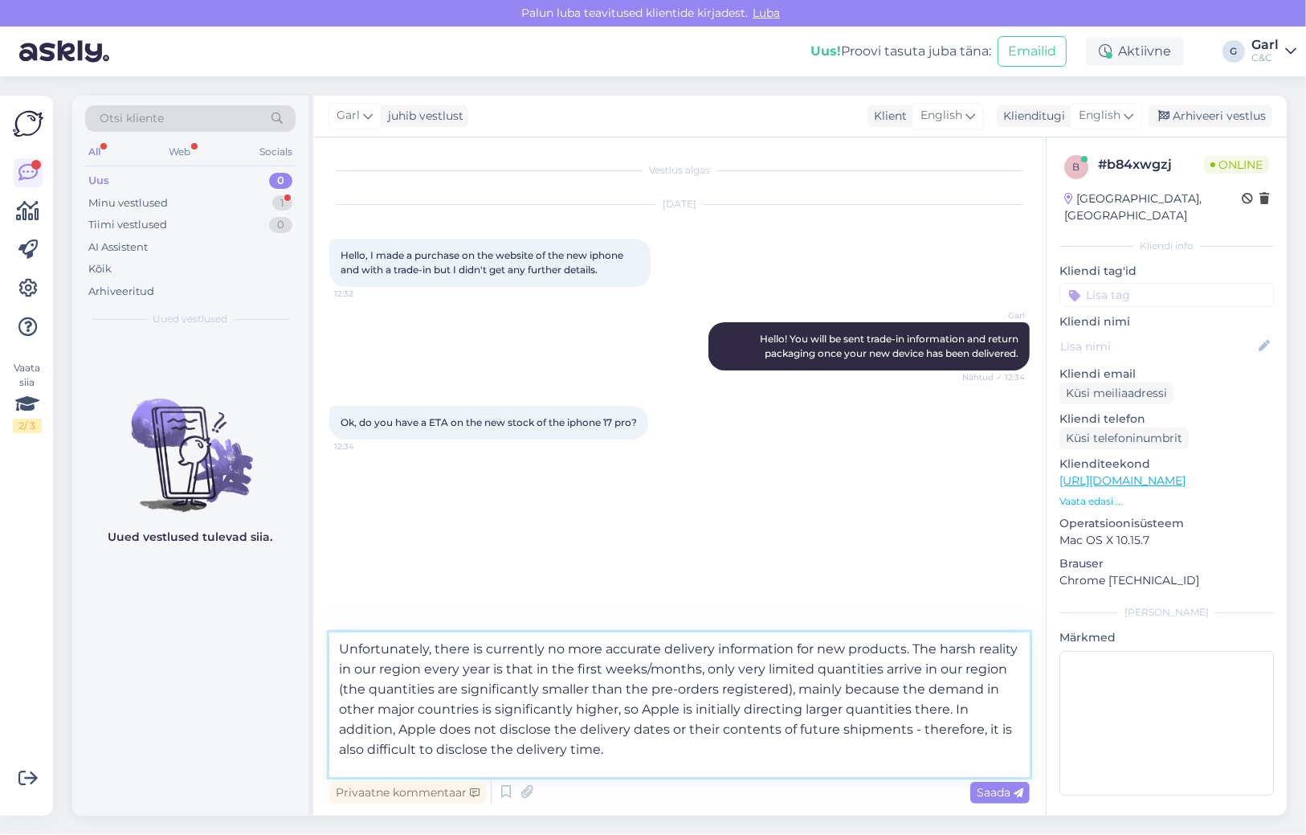
click at [339, 686] on textarea "Unfortunately, there is currently no more accurate delivery information for new…" at bounding box center [679, 704] width 701 height 145
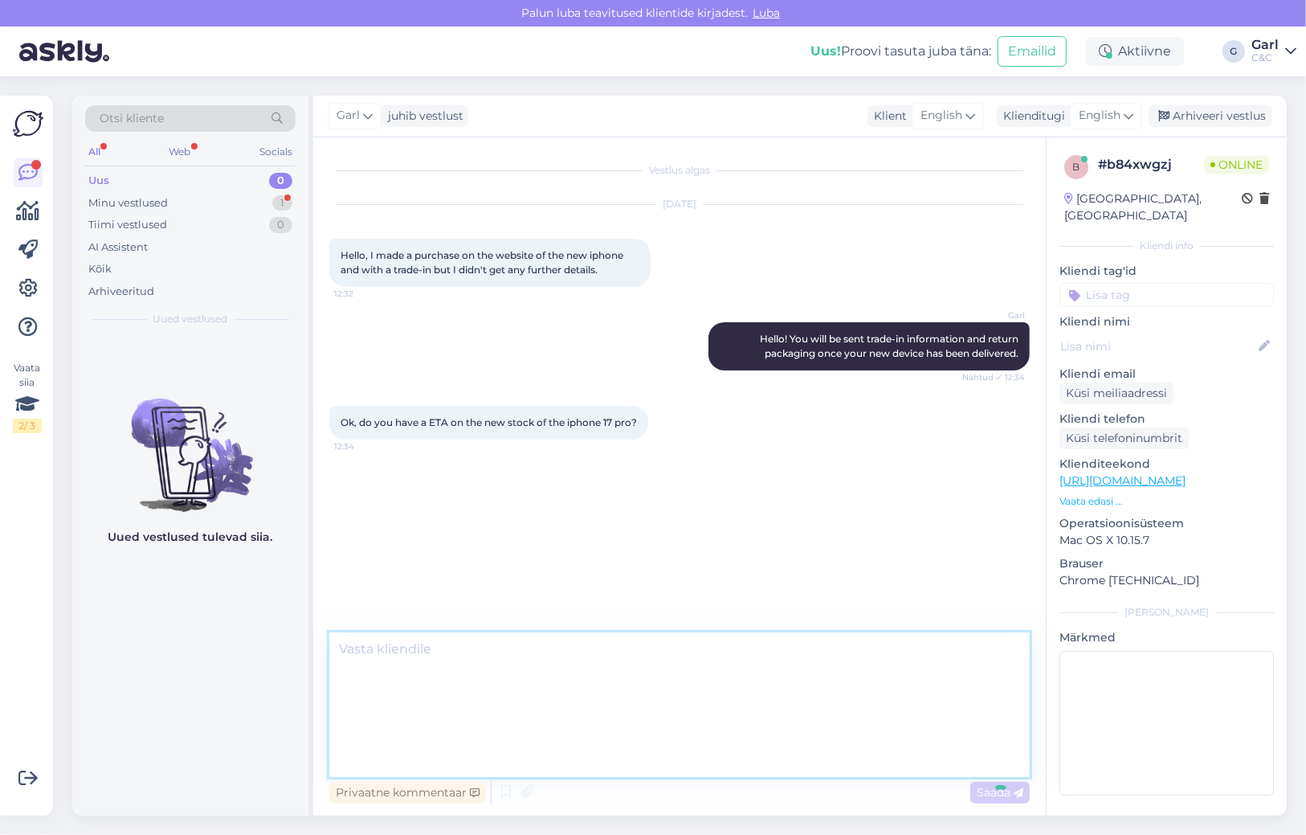
scroll to position [29, 0]
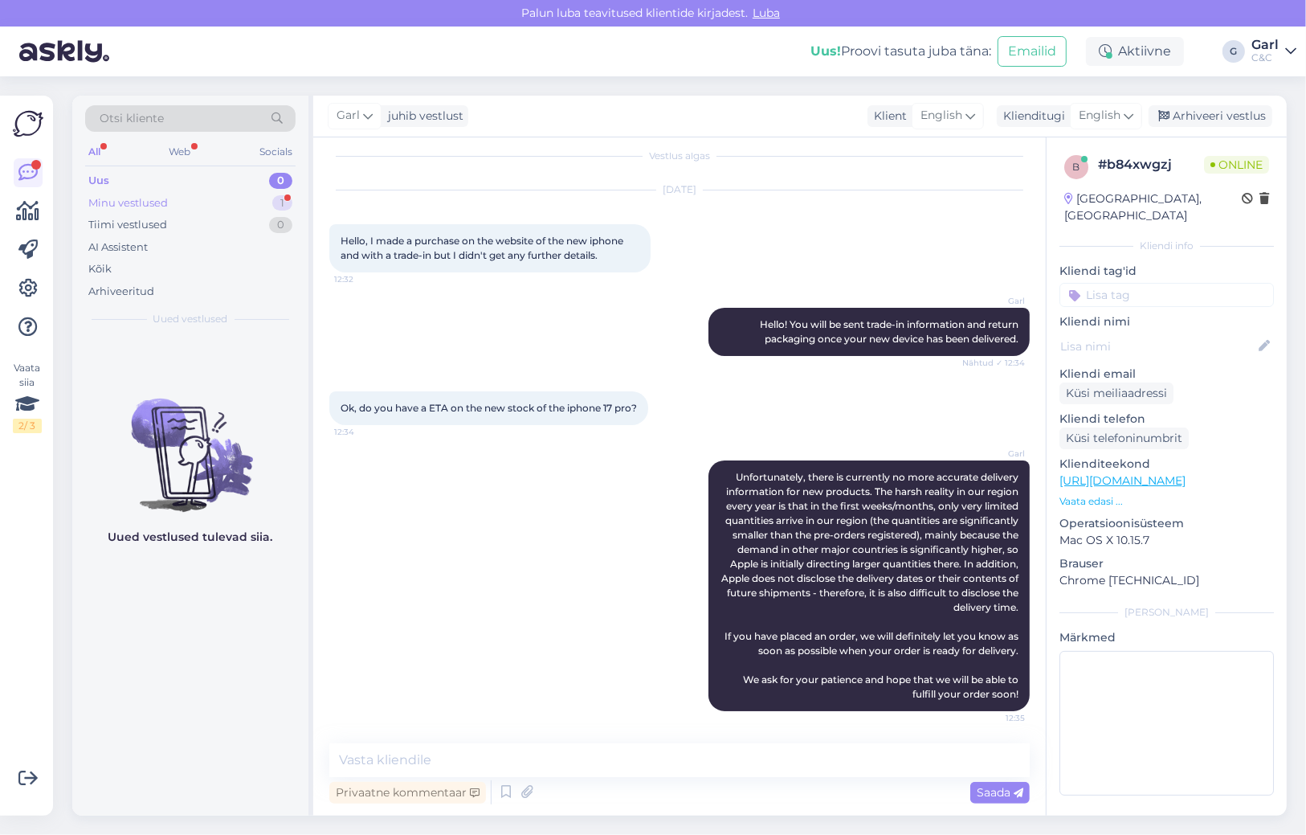
click at [239, 200] on div "Minu vestlused 1" at bounding box center [190, 203] width 210 height 22
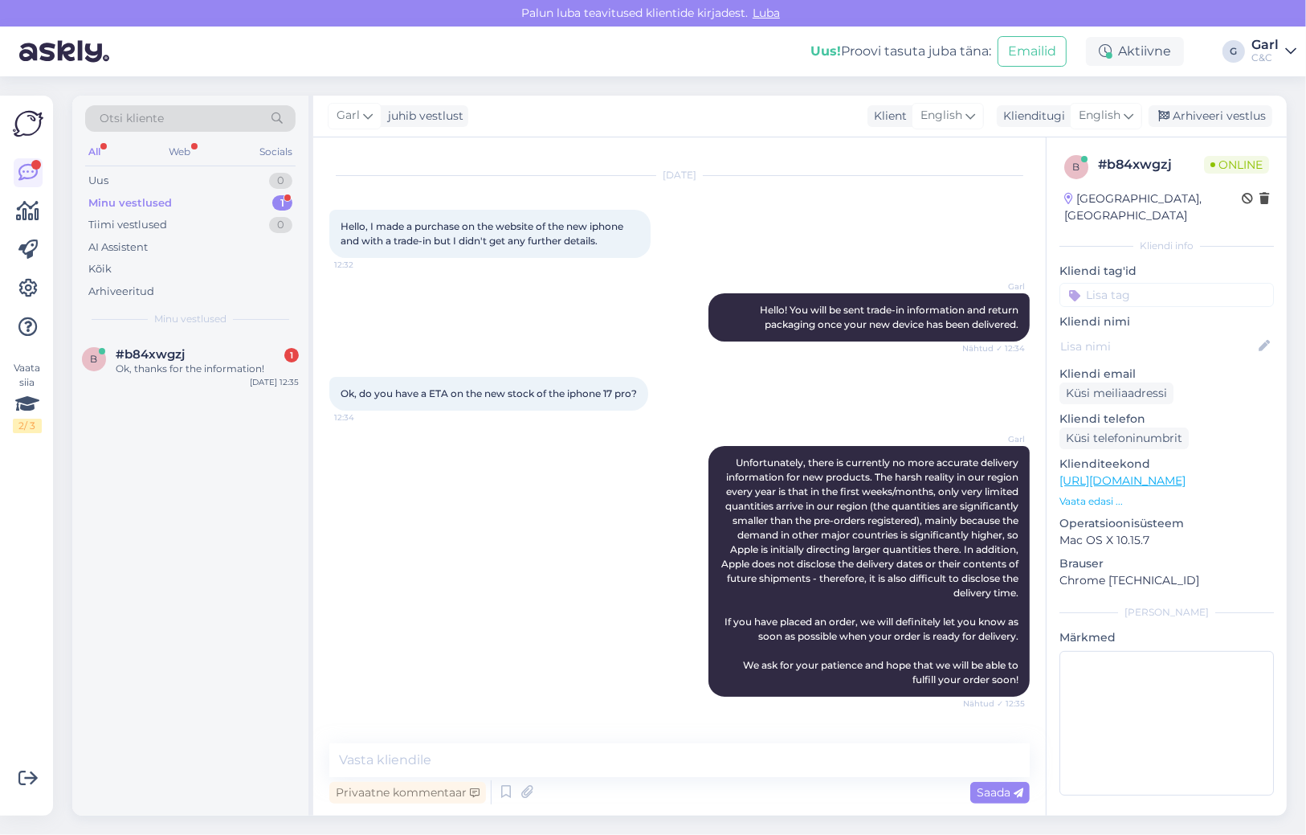
scroll to position [97, 0]
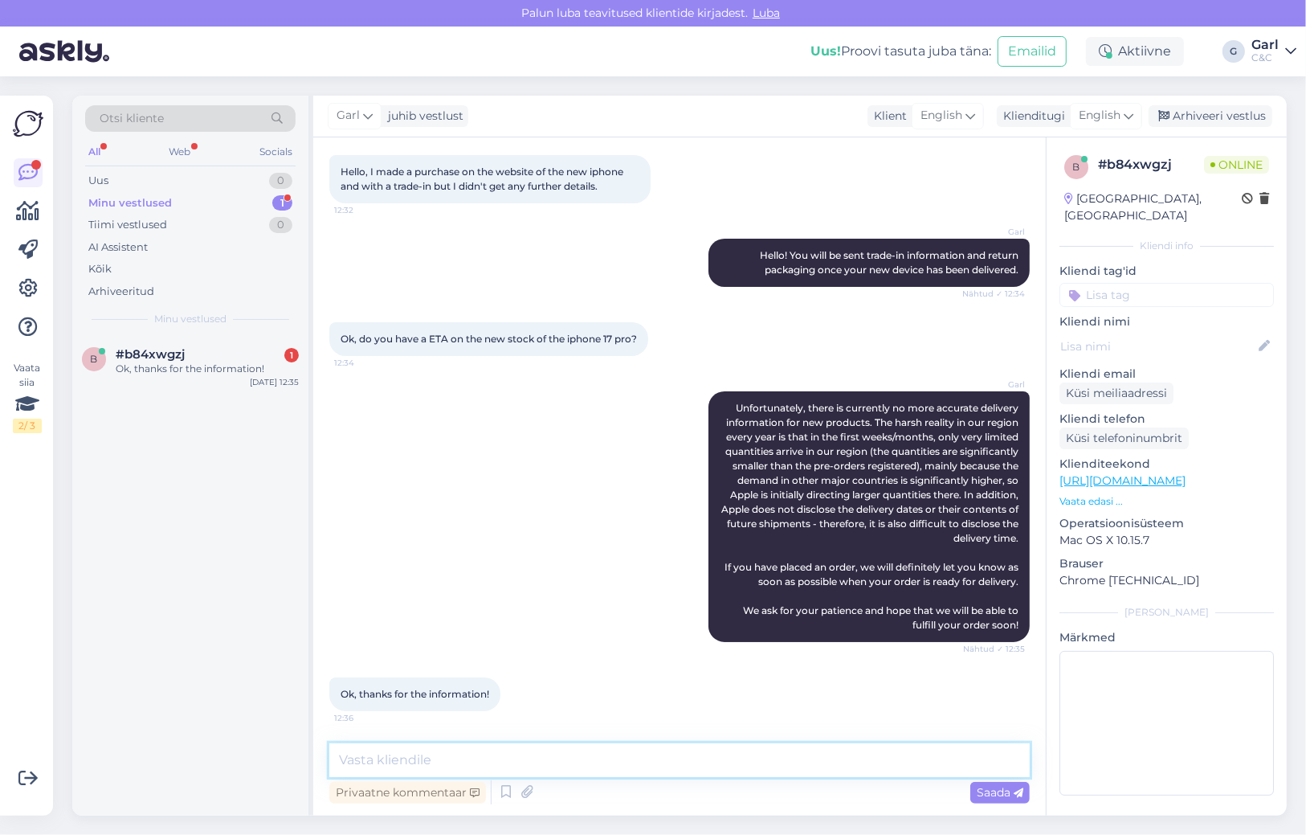
click at [606, 774] on textarea at bounding box center [679, 760] width 701 height 34
click at [605, 774] on textarea at bounding box center [679, 760] width 701 height 34
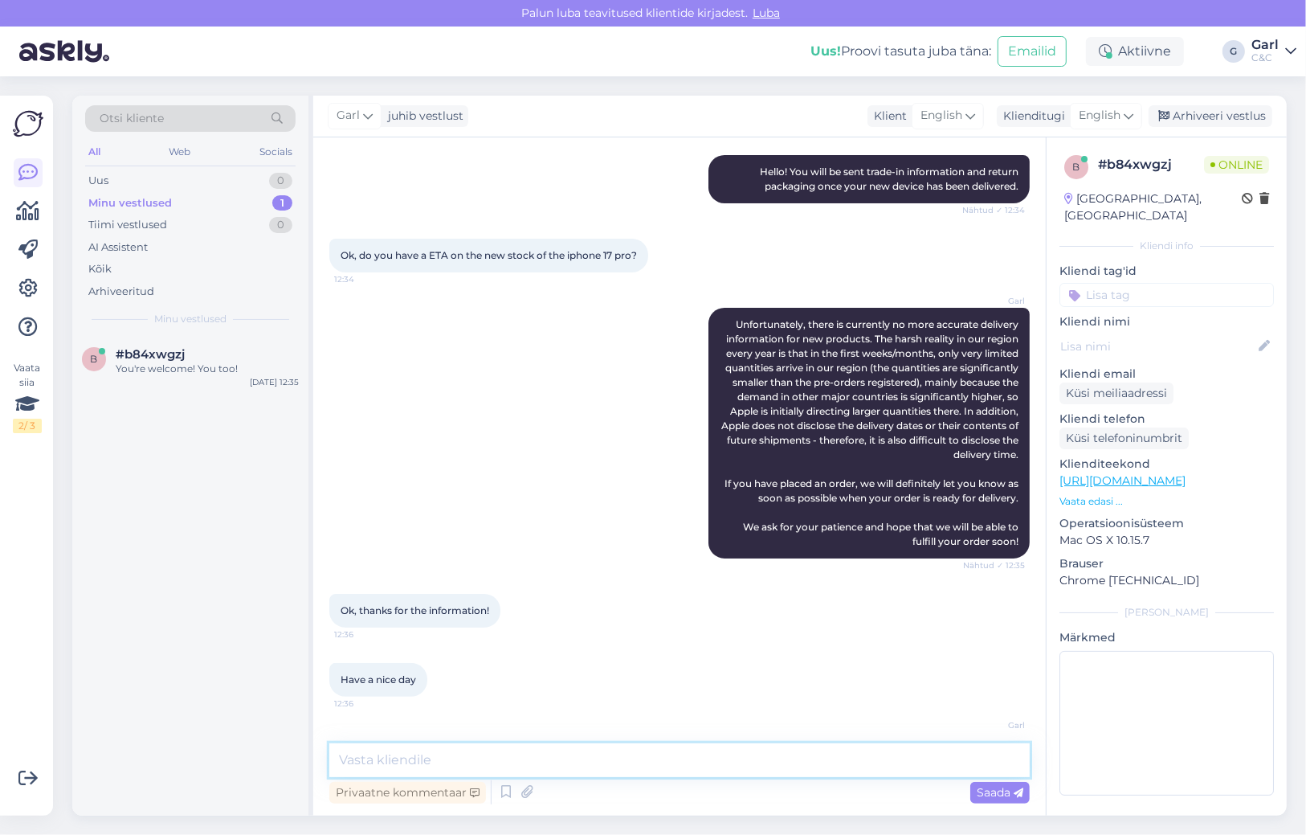
scroll to position [236, 0]
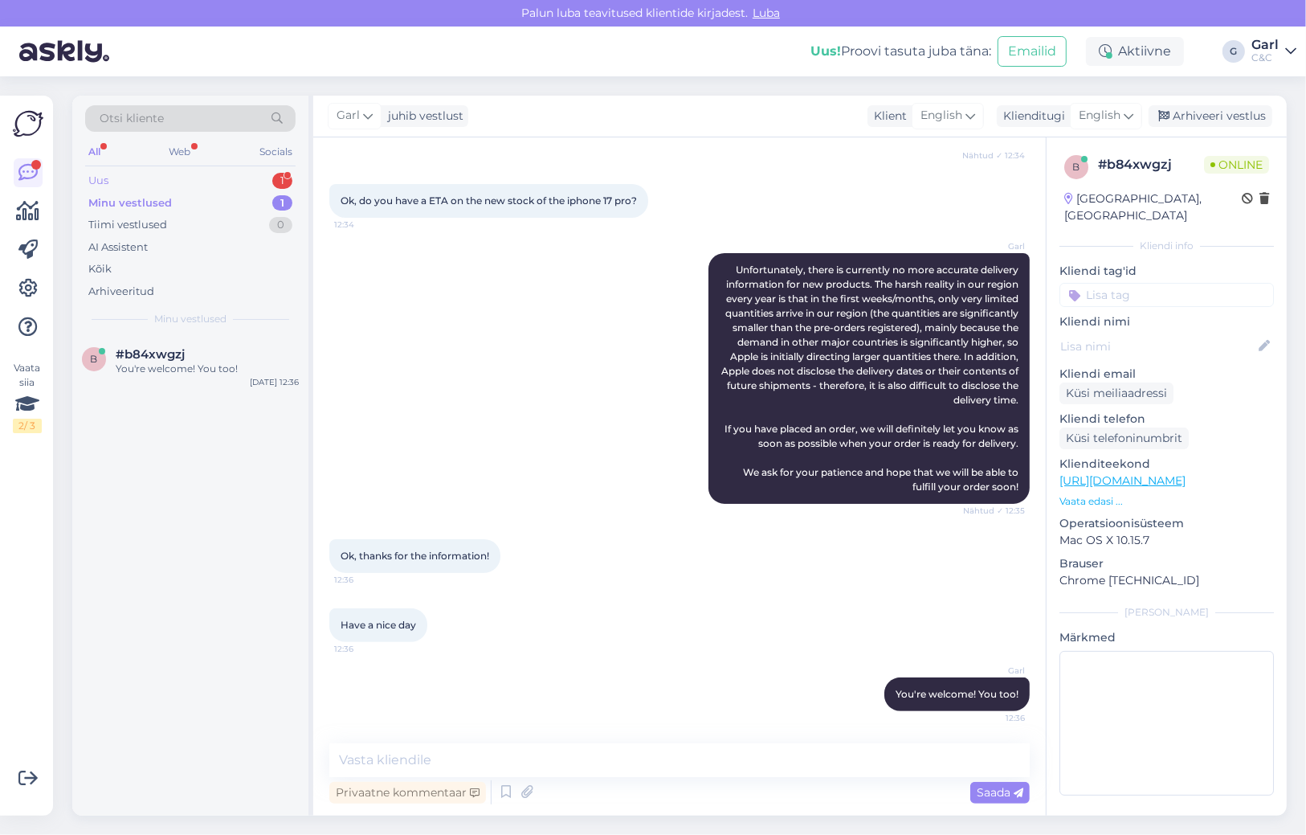
click at [268, 173] on div "Uus 1" at bounding box center [190, 181] width 210 height 22
click at [260, 206] on div "Minu vestlused 1" at bounding box center [190, 203] width 210 height 22
click at [252, 175] on div "Uus 1" at bounding box center [190, 181] width 210 height 22
click at [229, 347] on div "#jwdkkeco 1" at bounding box center [207, 354] width 183 height 14
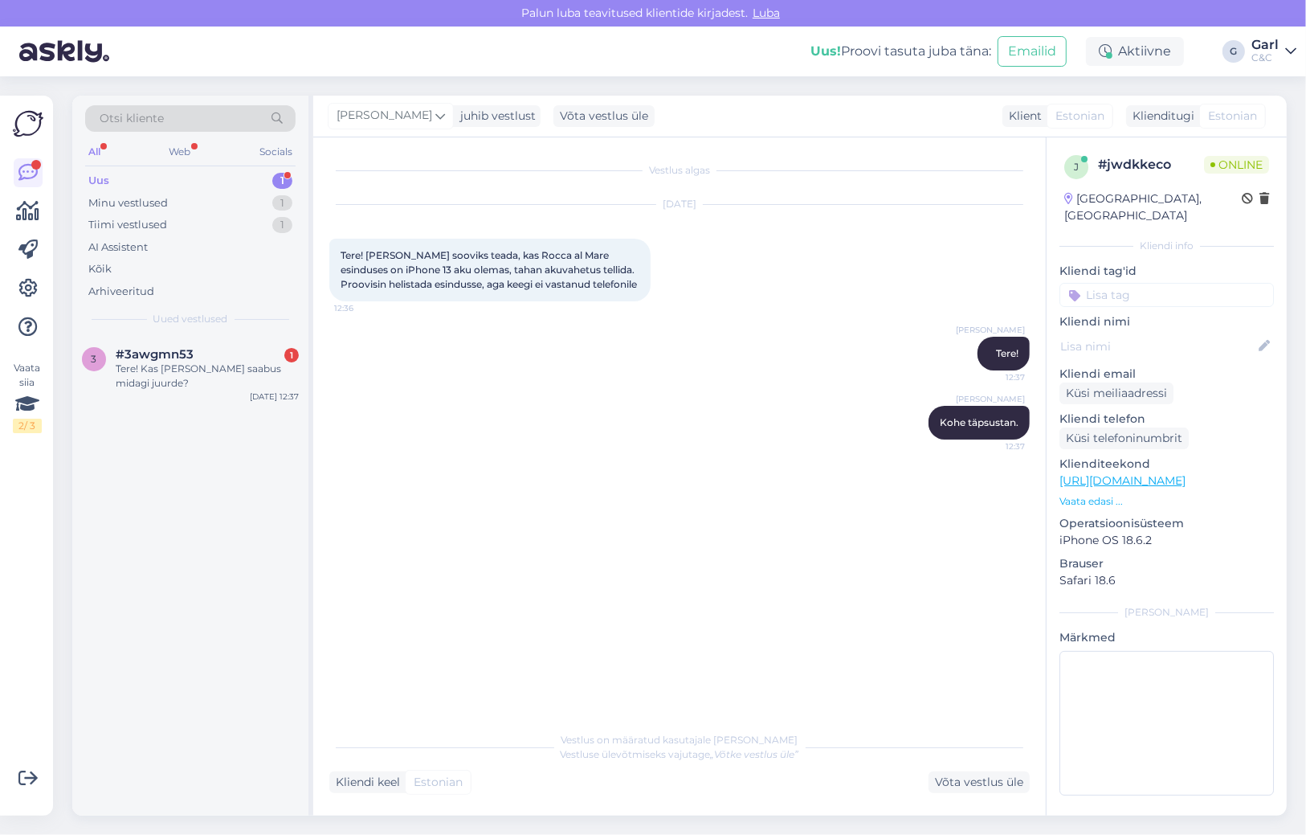
click at [231, 331] on div "Otsi kliente All Web Socials Uus 1 Minu vestlused 1 Tiimi vestlused 1 AI Assist…" at bounding box center [190, 216] width 236 height 240
click at [224, 345] on div "3 #3awgmn53 1 Tere! Kas [PERSON_NAME] saabus midagi juurde? [DATE] 12:37" at bounding box center [190, 372] width 236 height 72
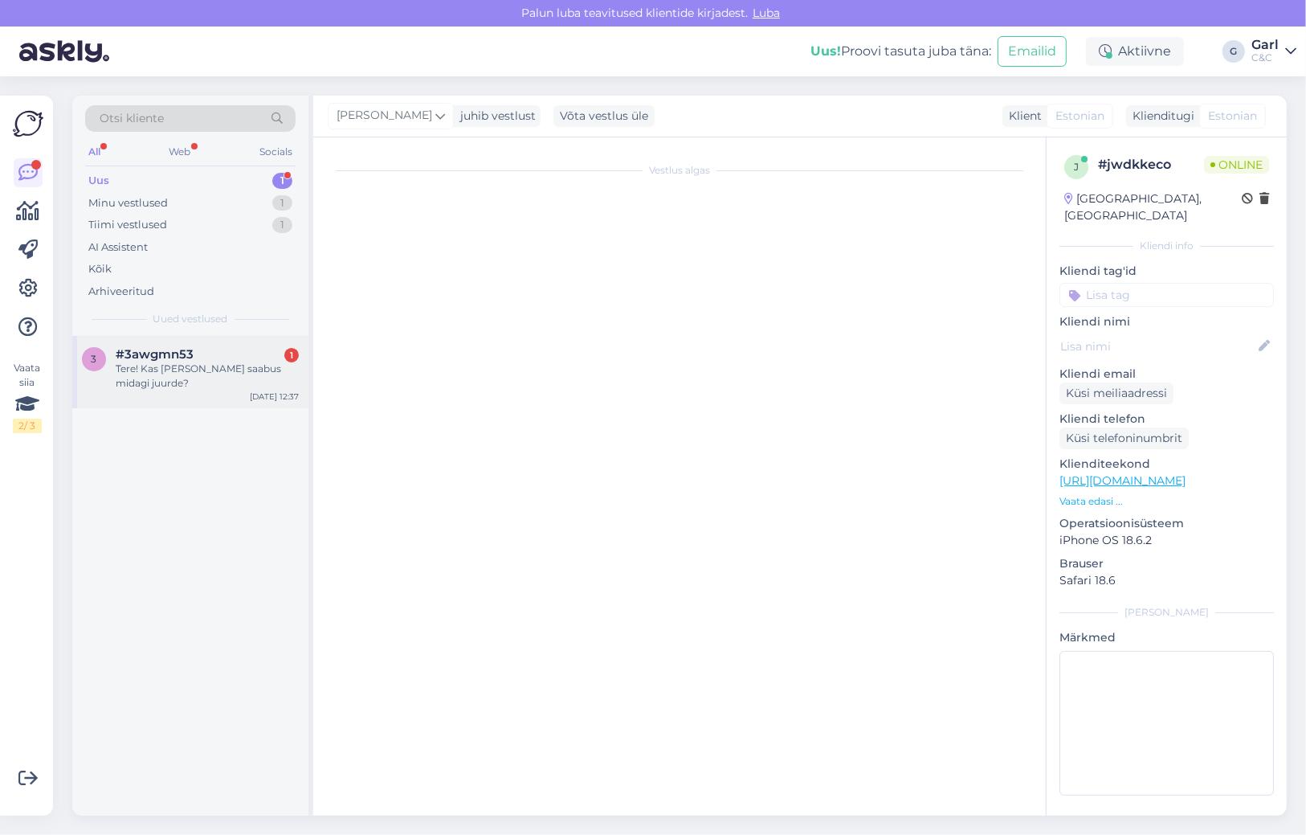
scroll to position [47, 0]
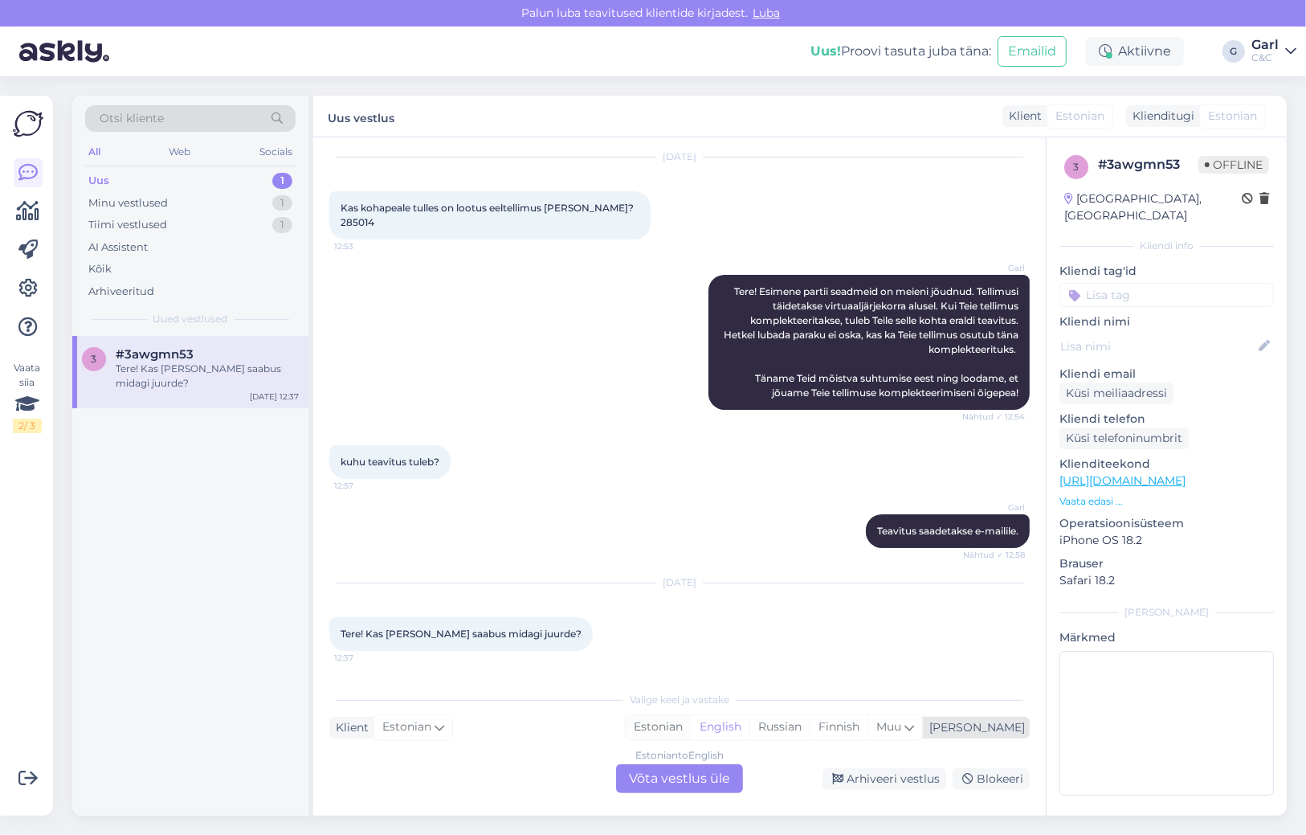
click at [691, 721] on div "Estonian" at bounding box center [658, 727] width 65 height 24
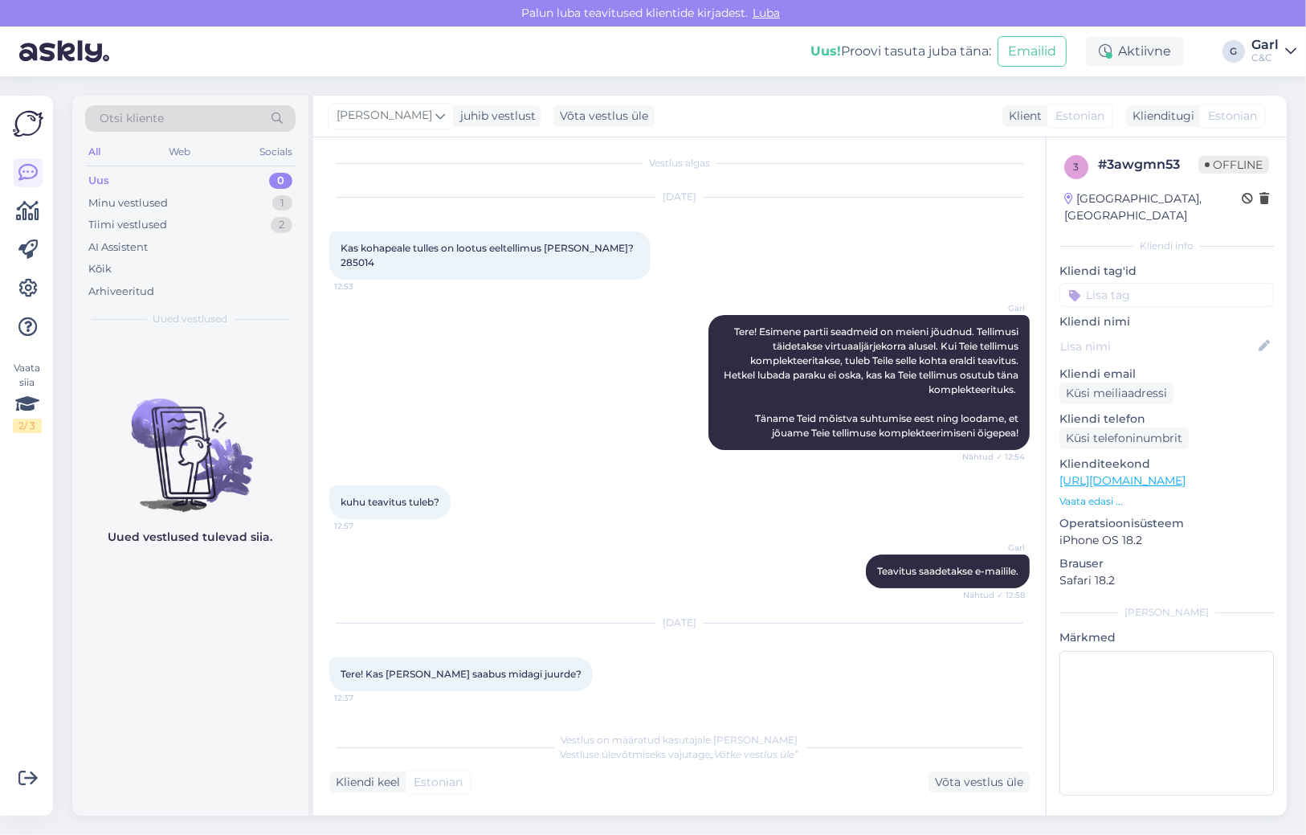
scroll to position [91, 0]
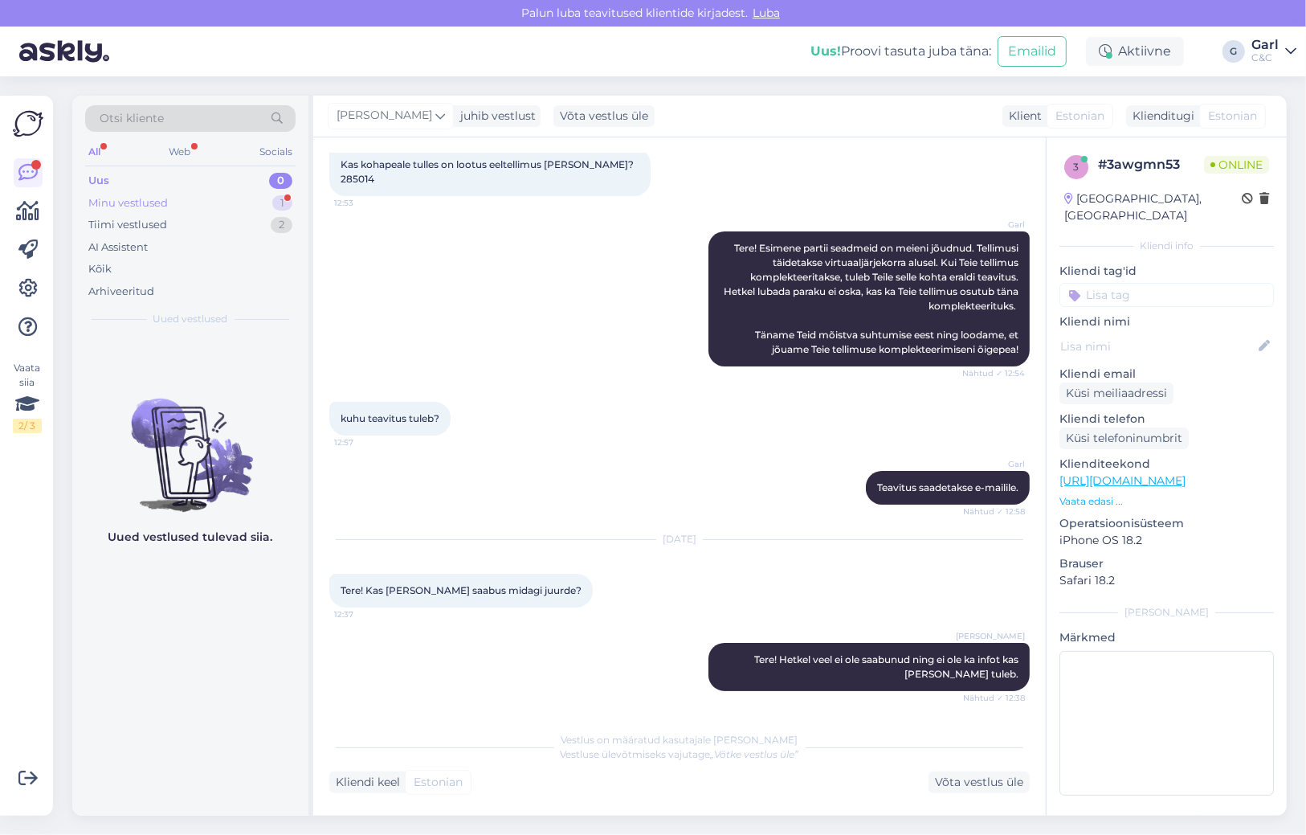
click at [270, 202] on div "Minu vestlused 1" at bounding box center [190, 203] width 210 height 22
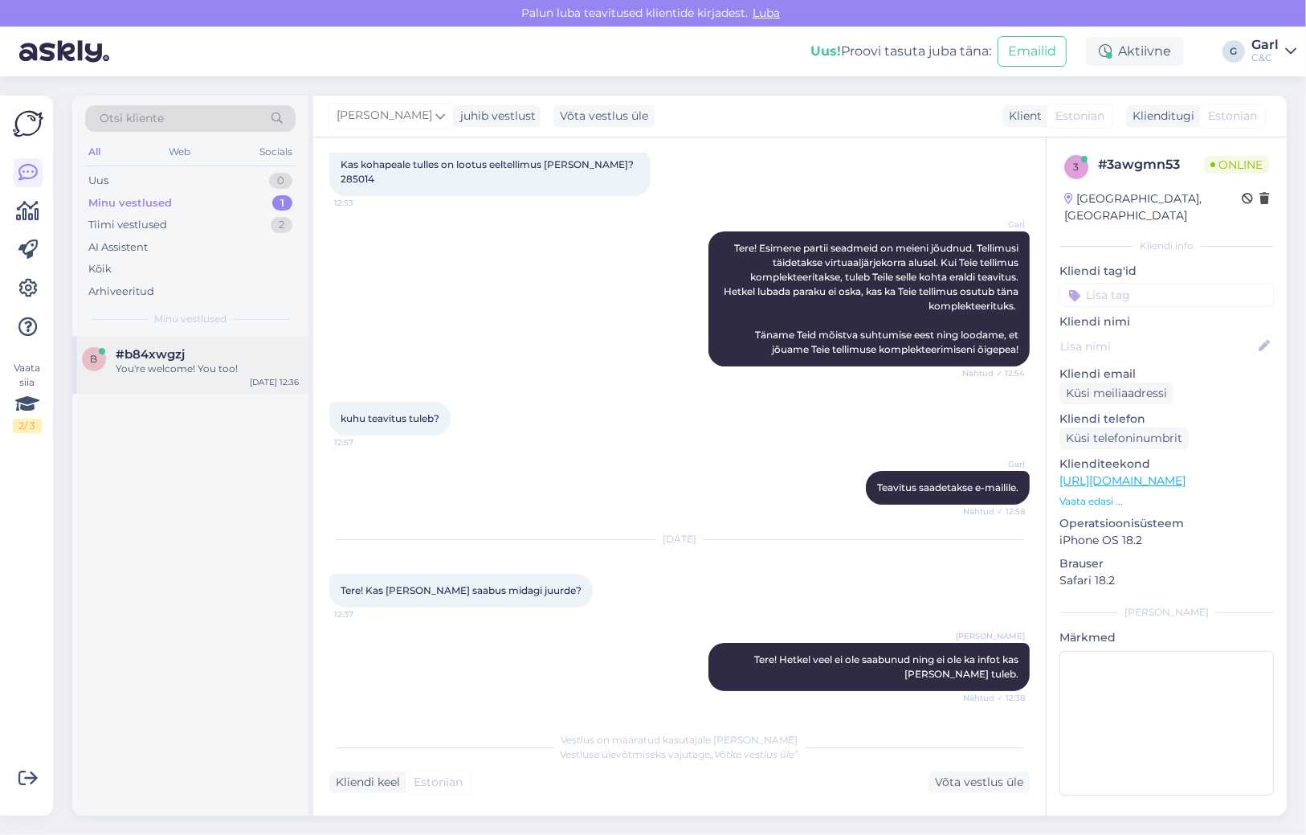
click at [244, 362] on div "You're welcome! You too!" at bounding box center [207, 369] width 183 height 14
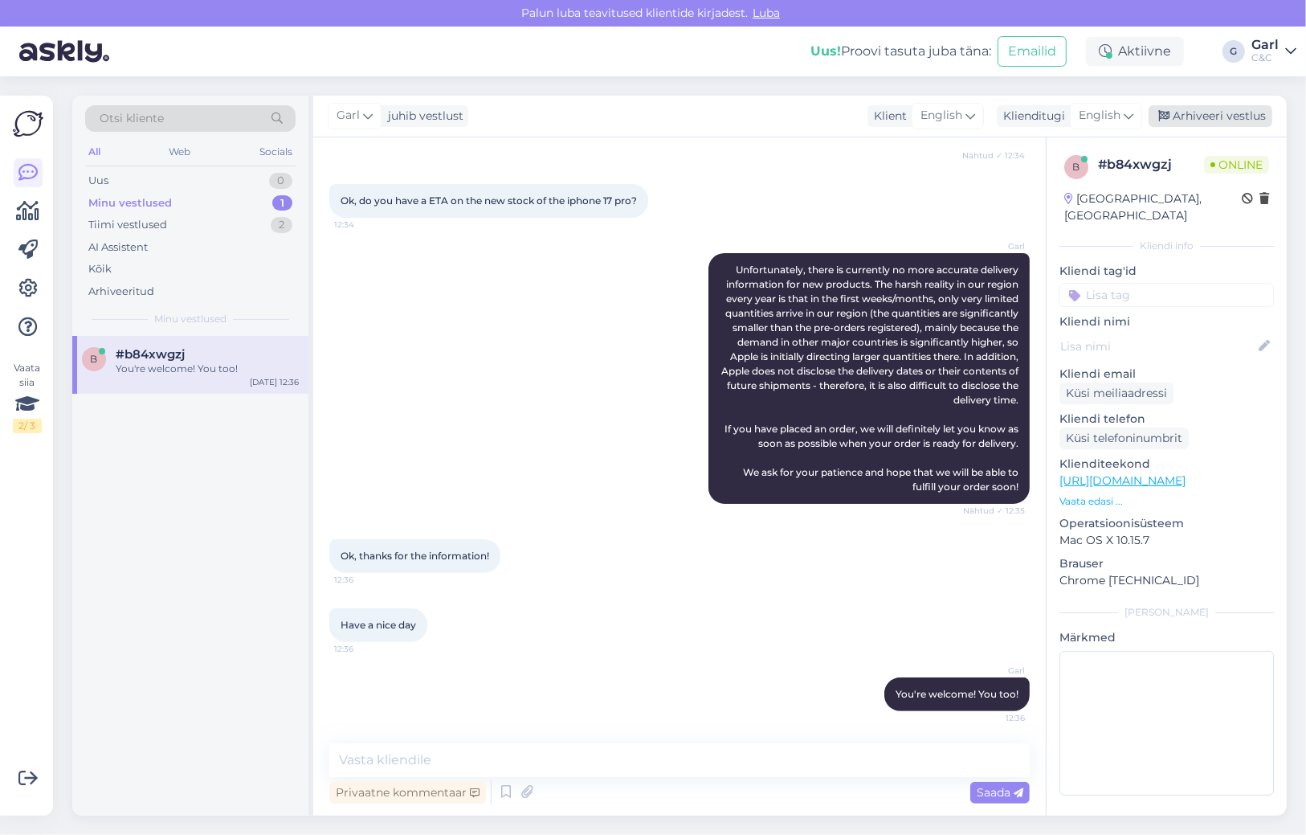
click at [1248, 118] on div "Arhiveeri vestlus" at bounding box center [1211, 116] width 124 height 22
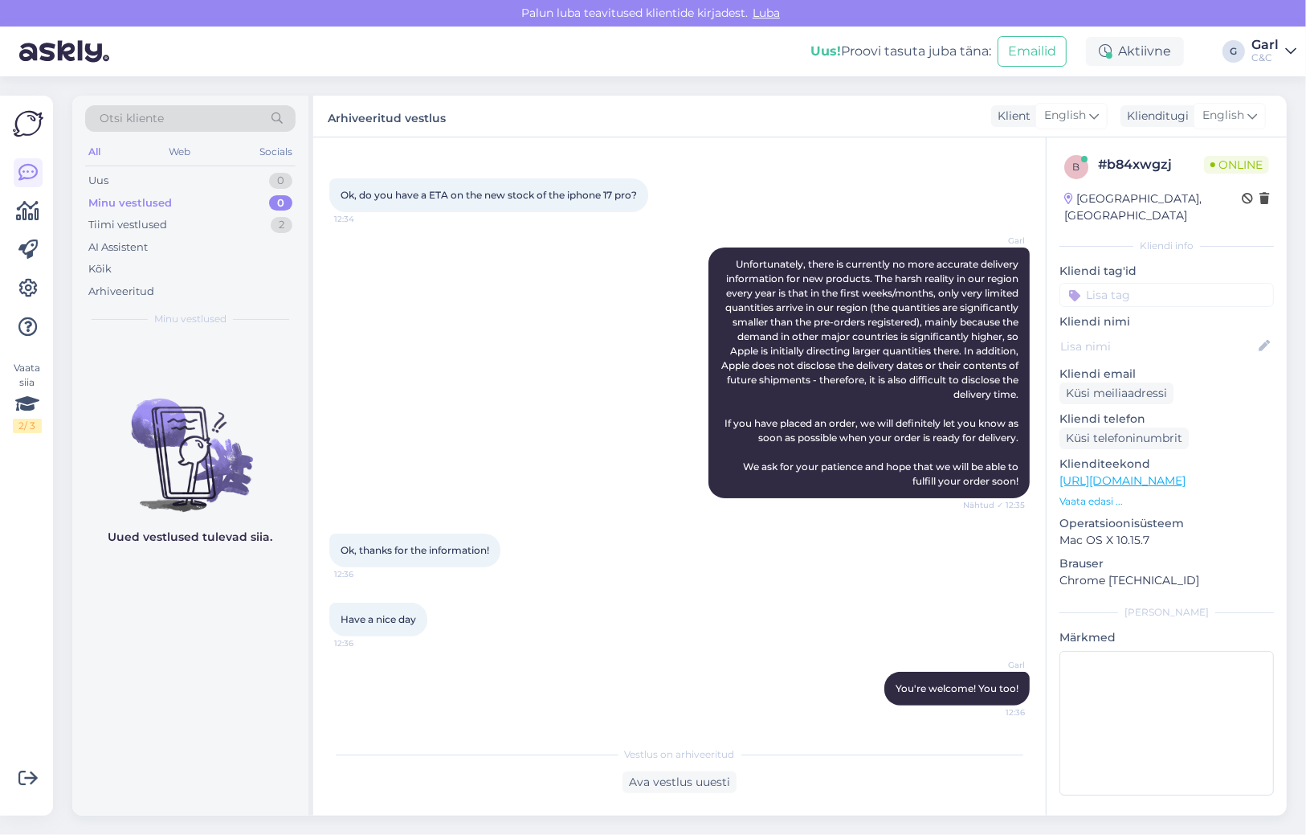
click at [247, 206] on div "Minu vestlused 0" at bounding box center [190, 203] width 210 height 22
click at [250, 223] on div "Tiimi vestlused 2" at bounding box center [190, 225] width 210 height 22
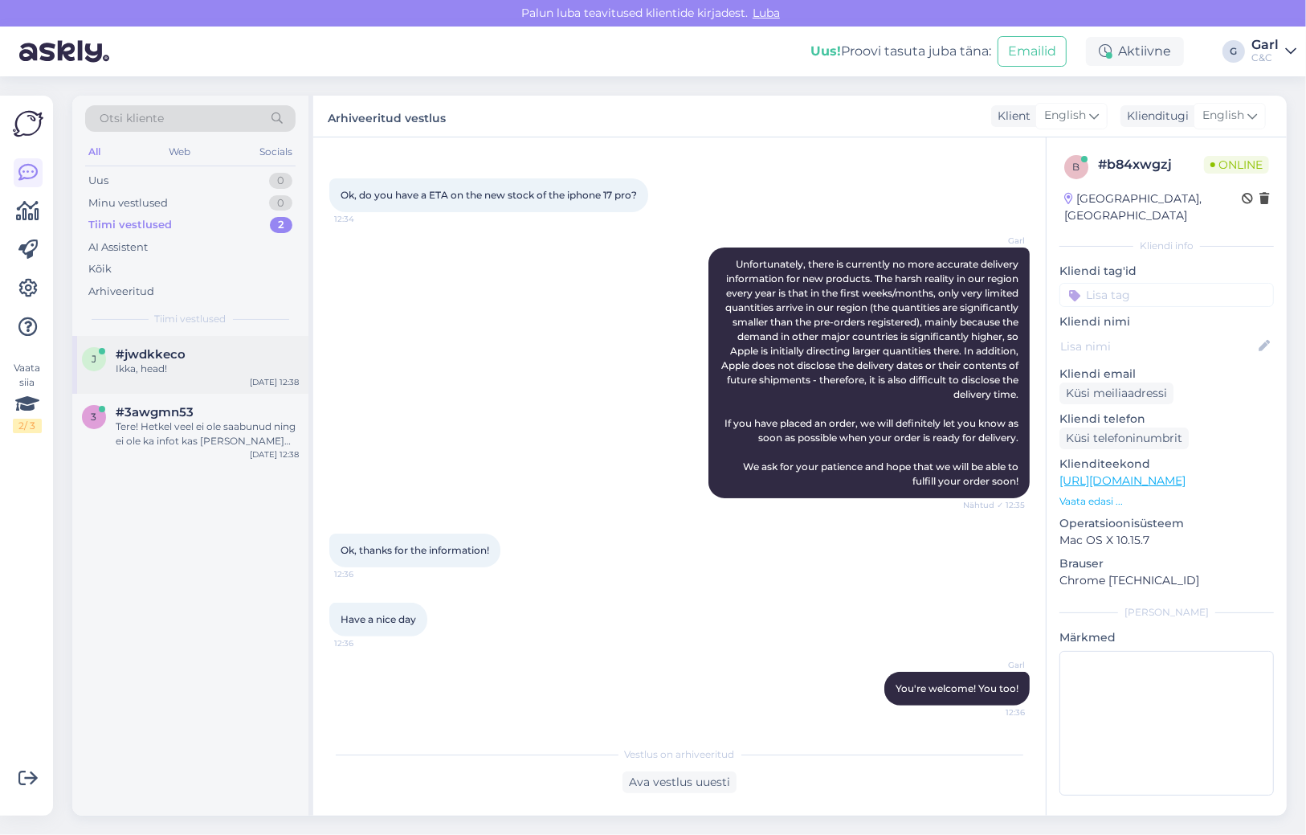
click at [216, 362] on div "Ikka, head!" at bounding box center [207, 369] width 183 height 14
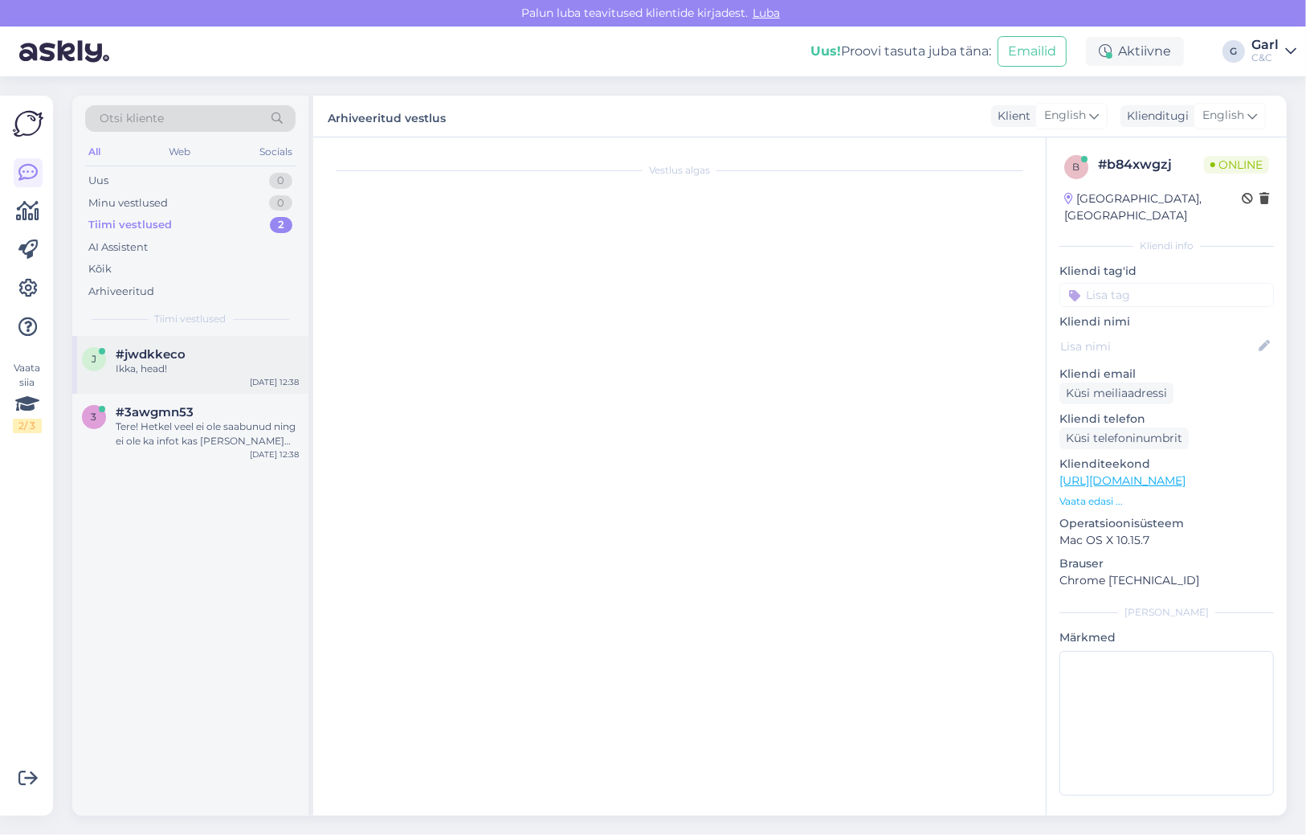
scroll to position [0, 0]
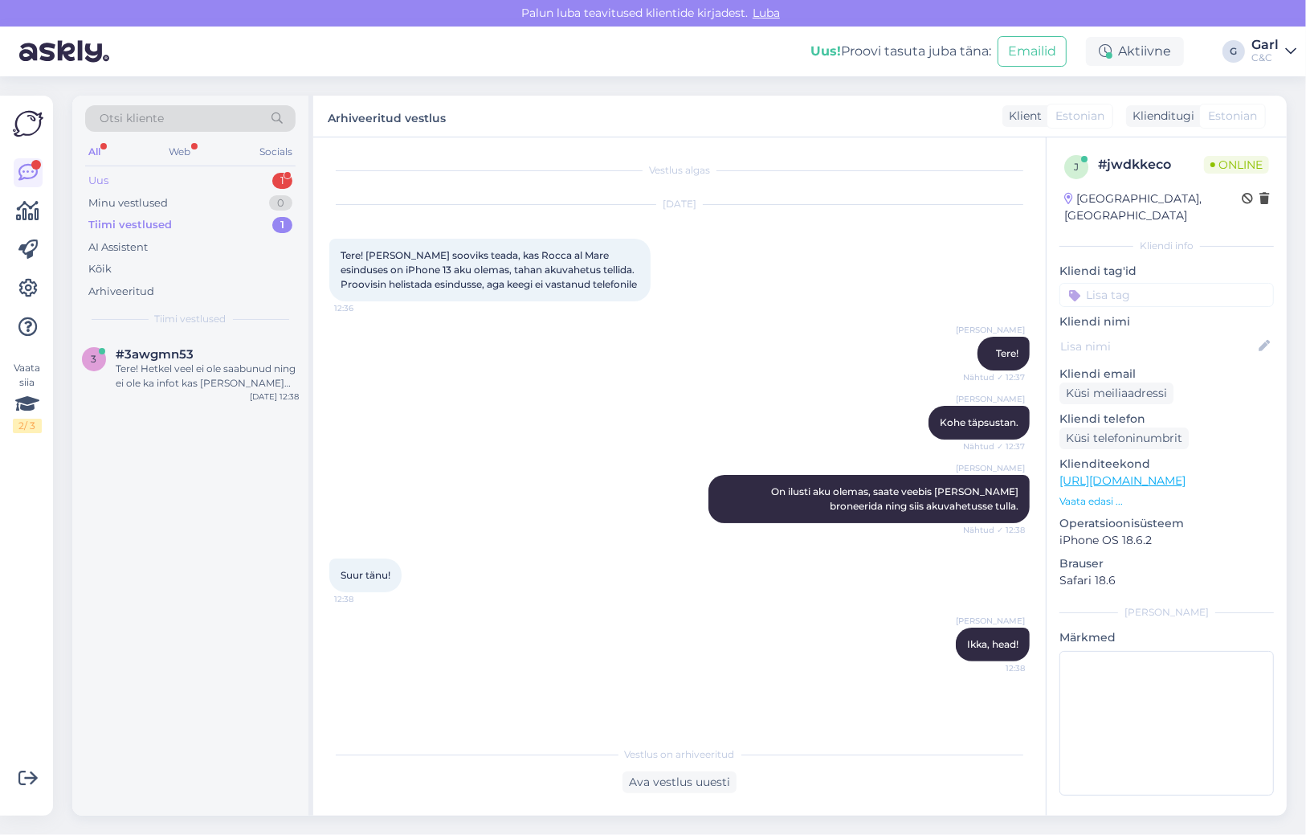
click at [284, 189] on div "Uus 1" at bounding box center [190, 181] width 210 height 22
click at [274, 179] on div "1" at bounding box center [282, 181] width 20 height 16
click at [235, 367] on div "То есть, я покупаю товар и даже предположительную дату получения не знаю?" at bounding box center [207, 376] width 183 height 29
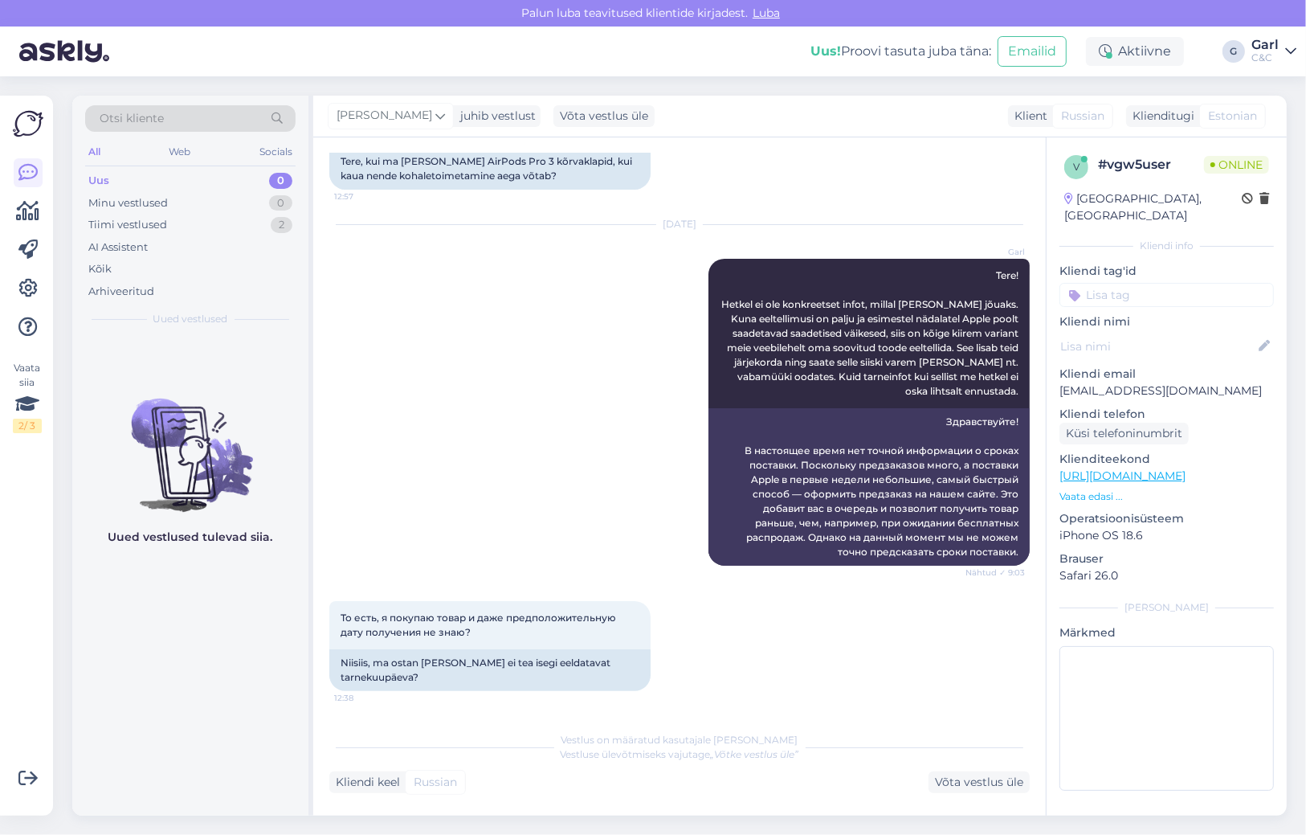
scroll to position [491, 0]
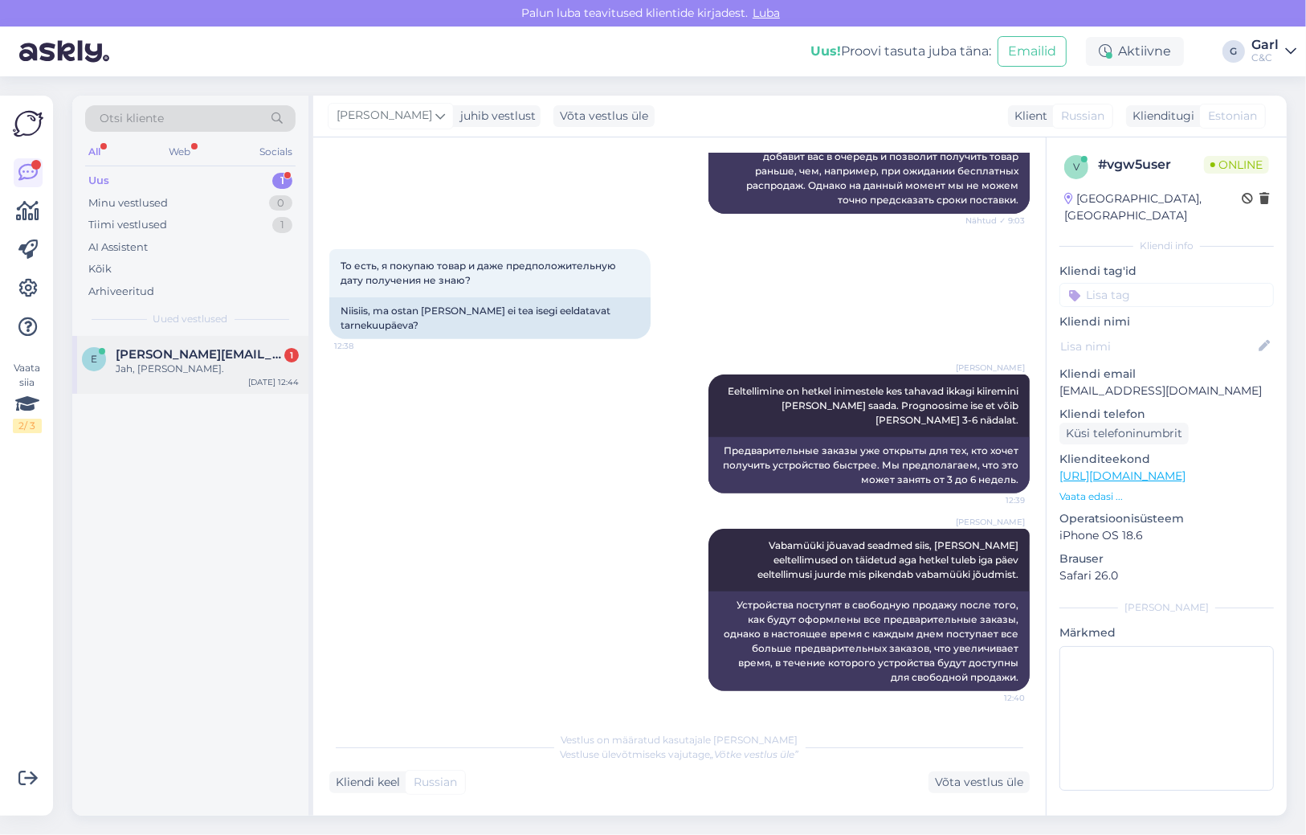
click at [250, 389] on div "e [PERSON_NAME][EMAIL_ADDRESS][DOMAIN_NAME] 1 Jah, [PERSON_NAME]. [DATE] 12:44" at bounding box center [190, 365] width 236 height 58
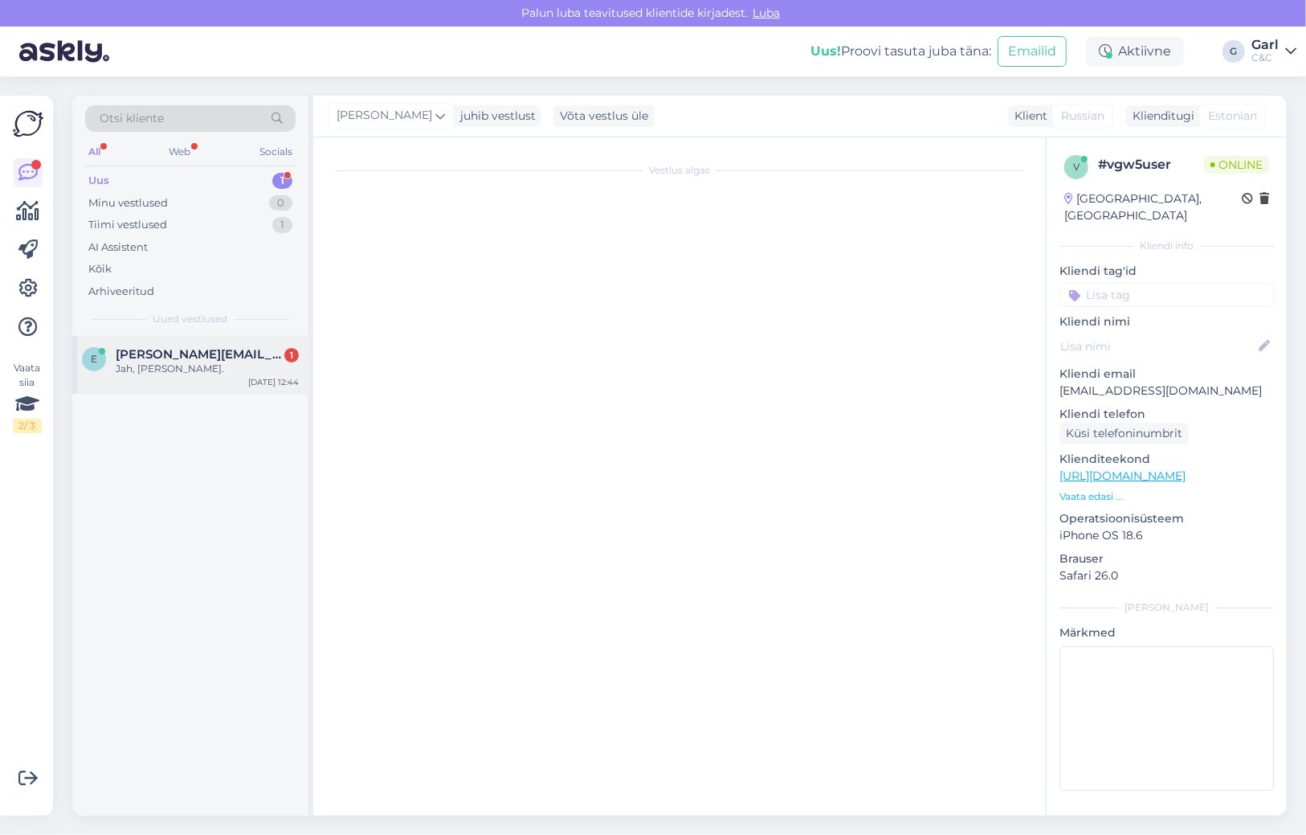
scroll to position [942, 0]
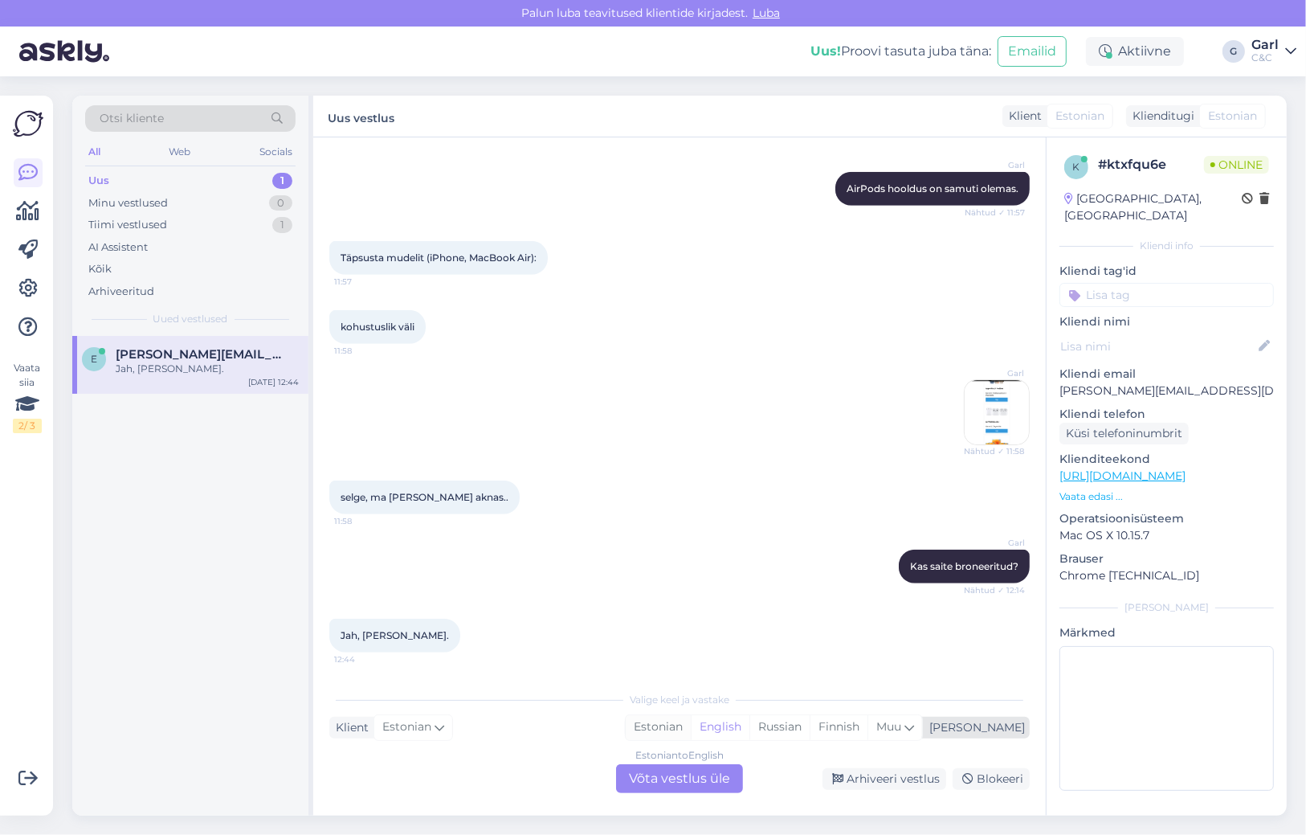
click at [691, 731] on div "Estonian" at bounding box center [658, 727] width 65 height 24
click at [699, 783] on div "Estonian to Estonian Võta vestlus üle" at bounding box center [679, 778] width 127 height 29
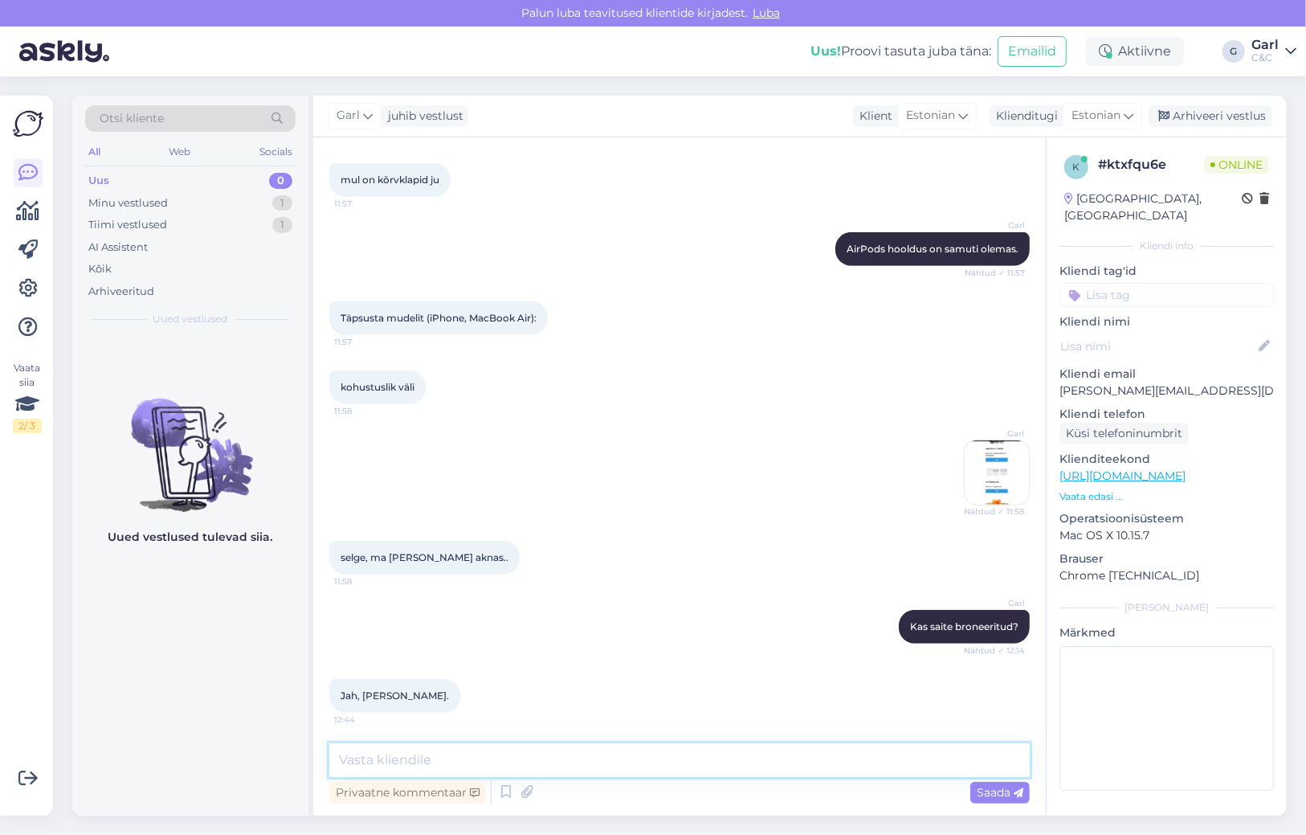
click at [699, 768] on textarea at bounding box center [679, 760] width 701 height 34
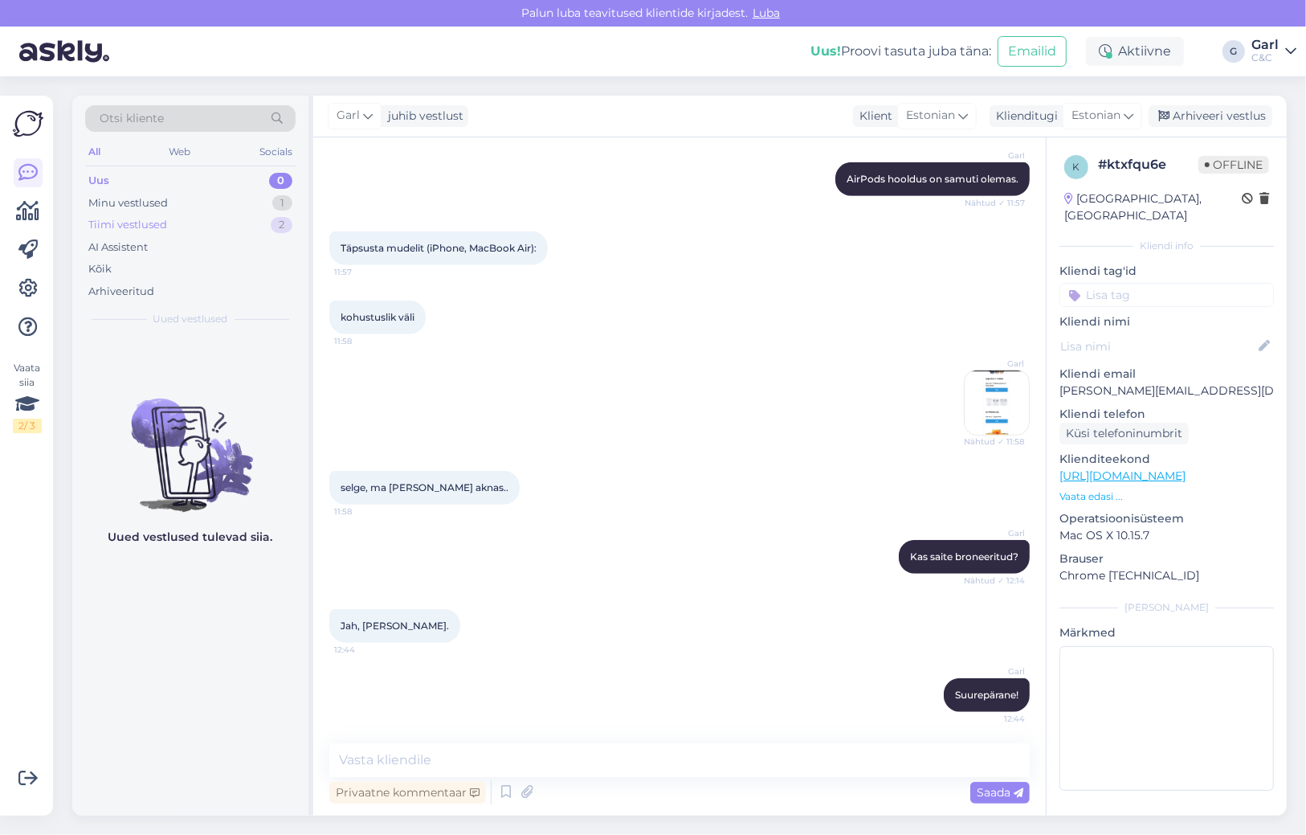
click at [280, 230] on div "2" at bounding box center [282, 225] width 22 height 16
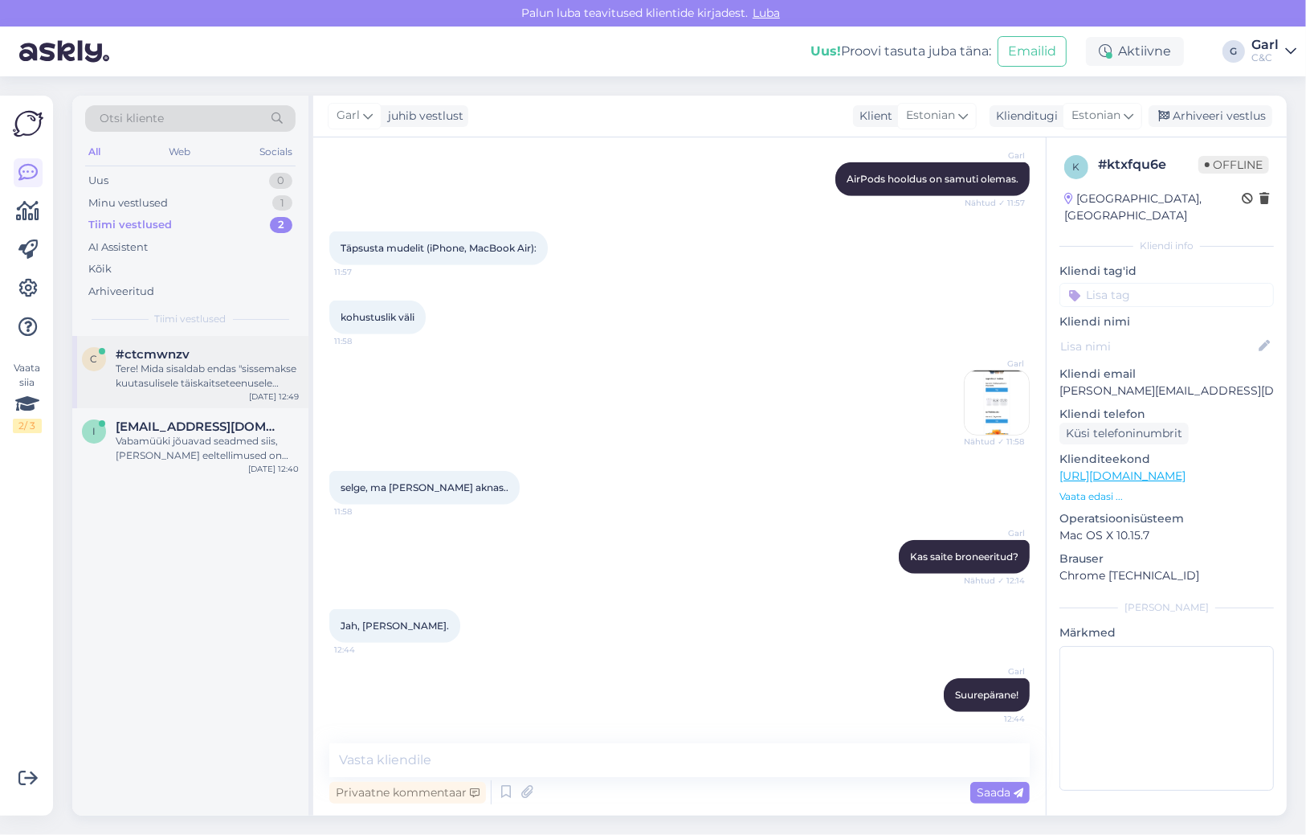
click at [196, 373] on div "Tere! Mida sisaldab endas "sissemakse kuutasulisele täiskaitseteenusele (Airpod…" at bounding box center [207, 376] width 183 height 29
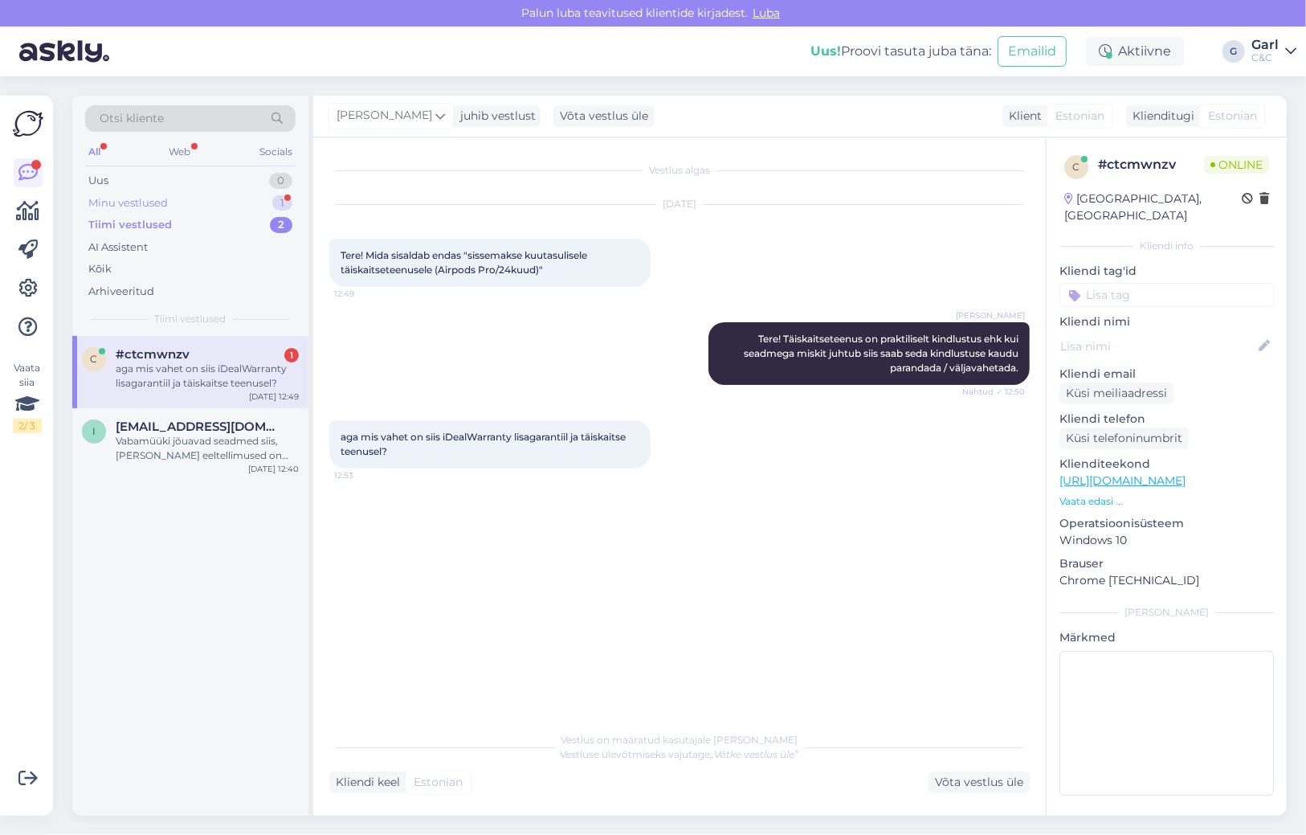
click at [215, 197] on div "Minu vestlused 1" at bounding box center [190, 203] width 210 height 22
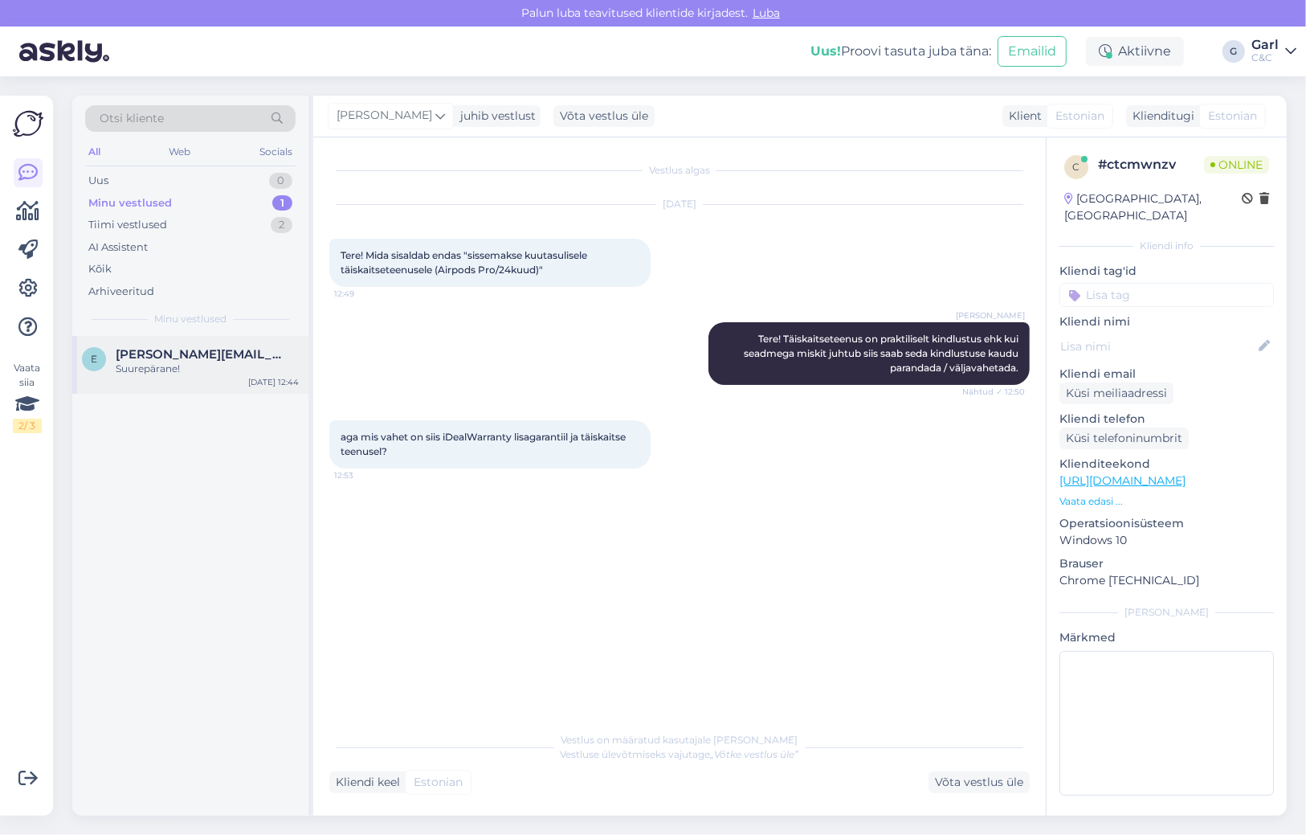
click at [227, 372] on div "Suurepärane!" at bounding box center [207, 369] width 183 height 14
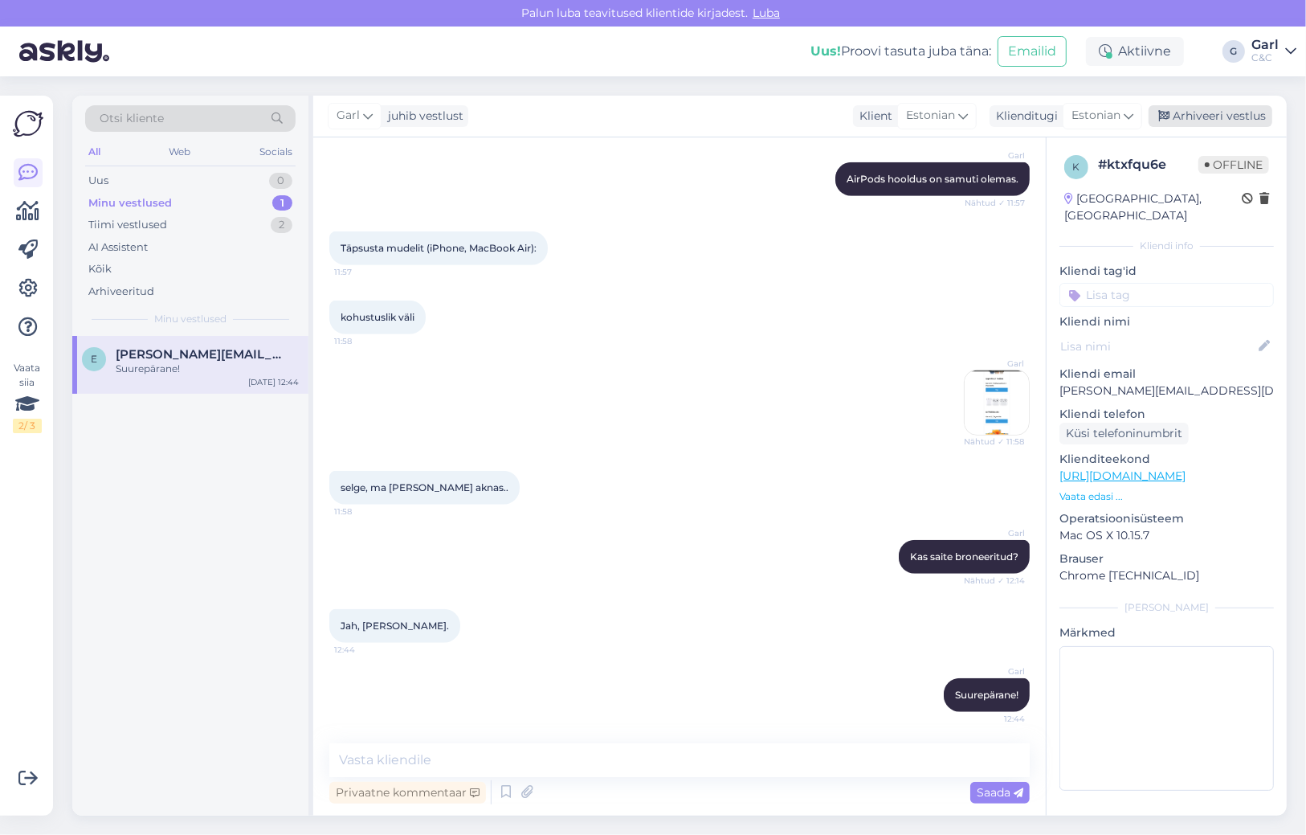
click at [1233, 114] on div "Arhiveeri vestlus" at bounding box center [1211, 116] width 124 height 22
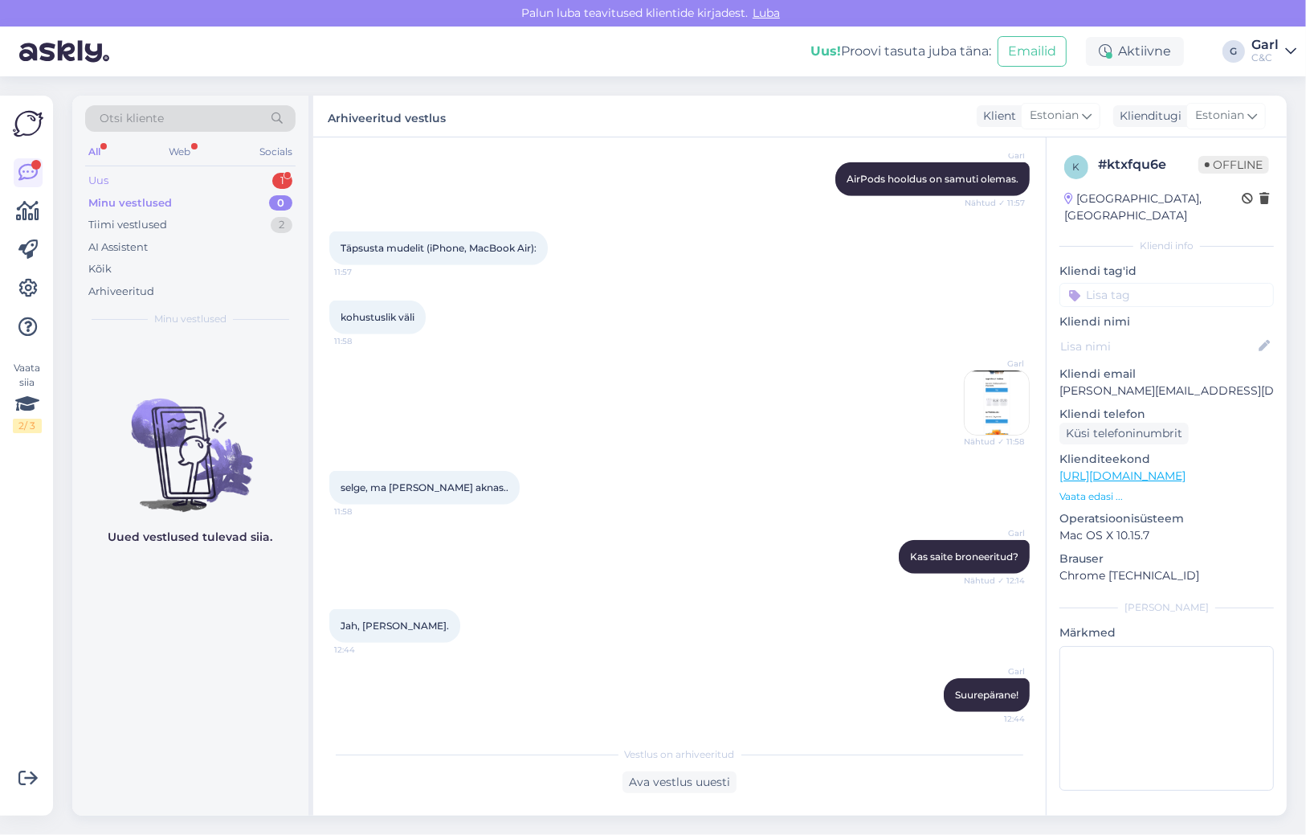
click at [197, 180] on div "Uus 1" at bounding box center [190, 181] width 210 height 22
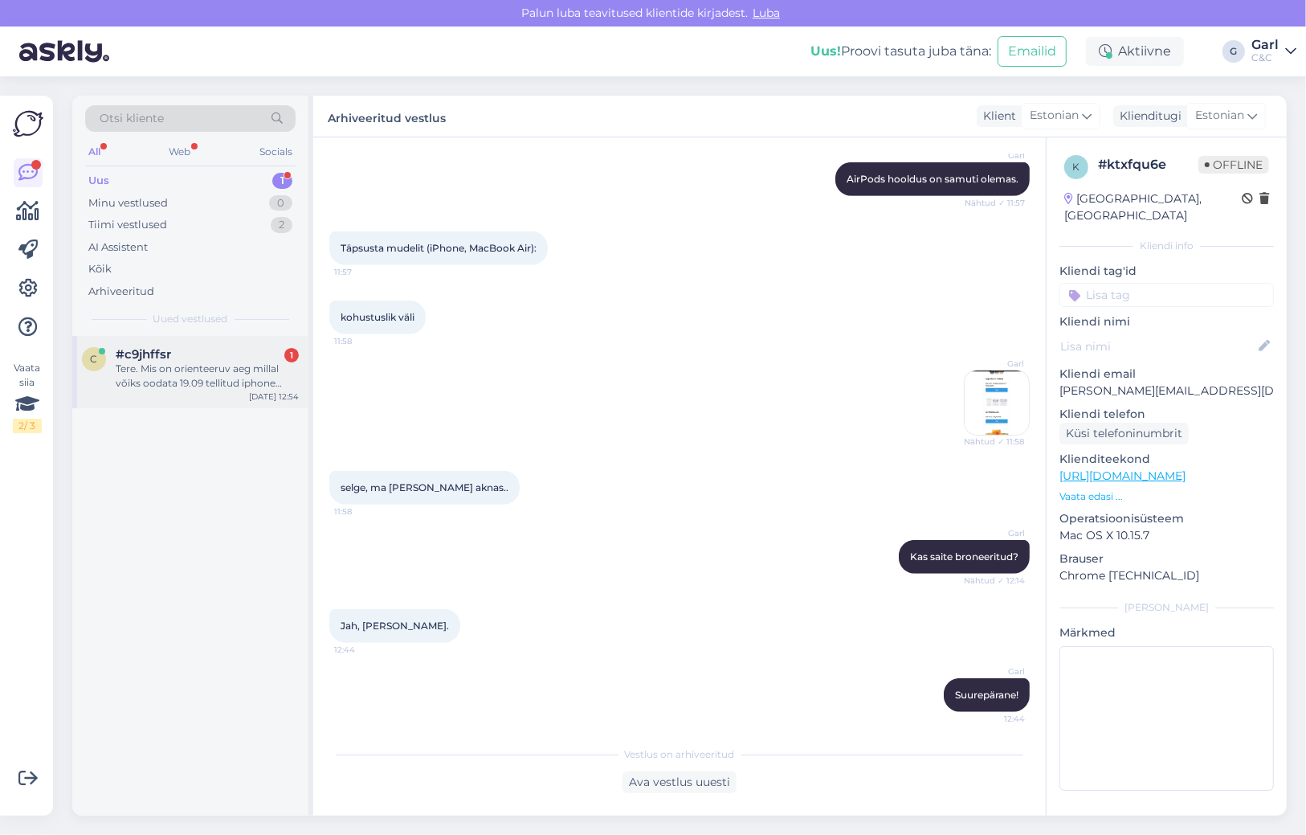
click at [213, 378] on div "Tere. Mis on orienteeruv aeg millal võiks oodata 19.09 tellitud iphone 17pro ma…" at bounding box center [207, 376] width 183 height 29
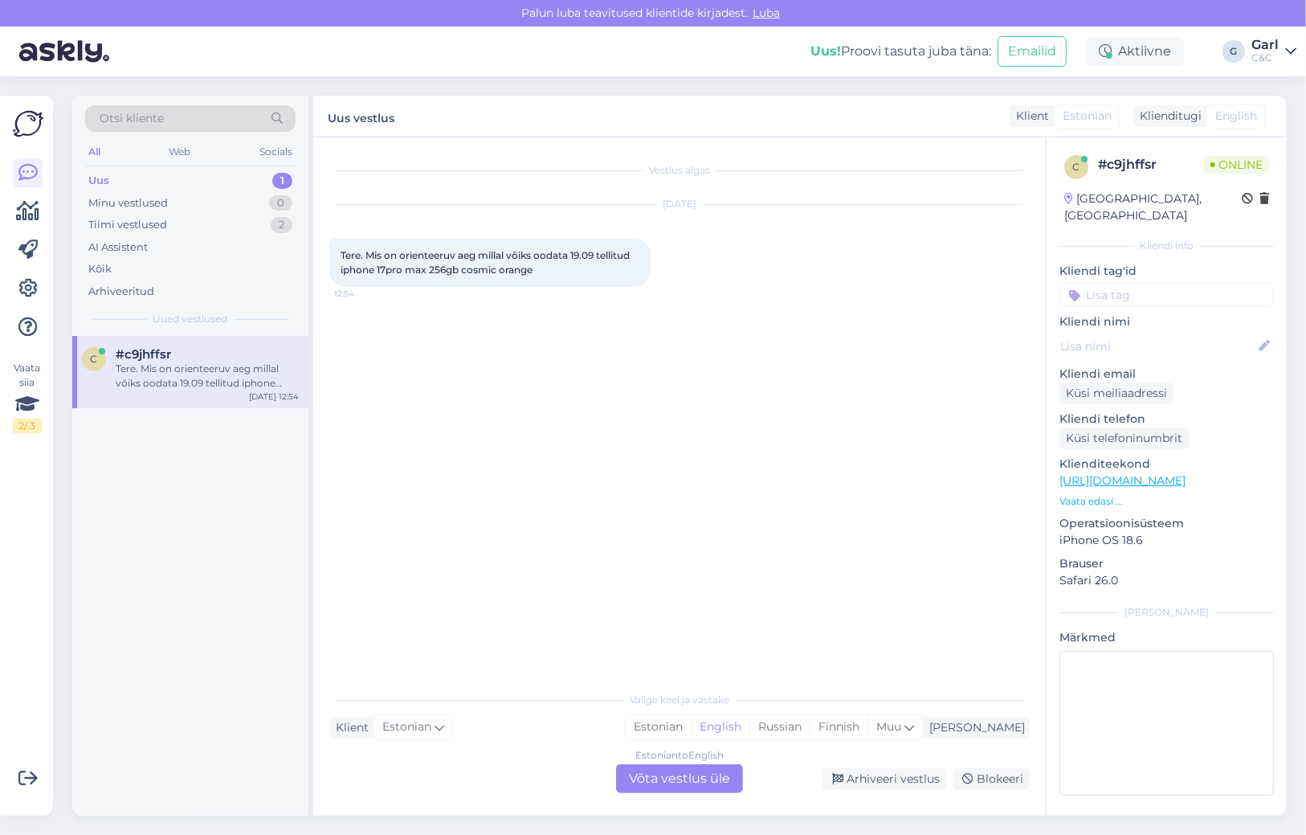
click at [737, 740] on div "Valige [PERSON_NAME] vastake Klient Estonian Mina Estonian English Russian Finn…" at bounding box center [679, 738] width 701 height 110
click at [691, 733] on div "Estonian" at bounding box center [658, 727] width 65 height 24
click at [701, 769] on div "Estonian to Estonian Võta vestlus üle" at bounding box center [679, 778] width 127 height 29
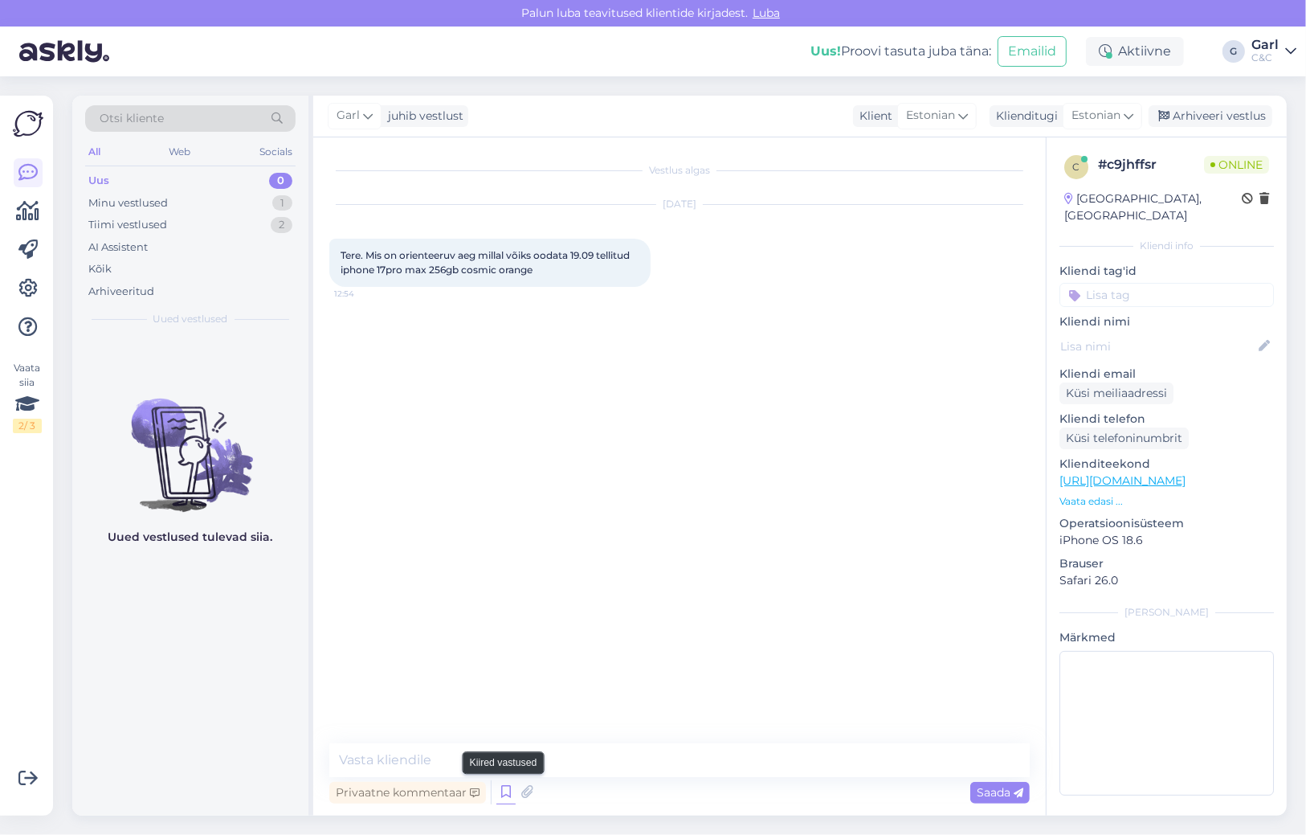
click at [509, 790] on icon at bounding box center [505, 792] width 19 height 24
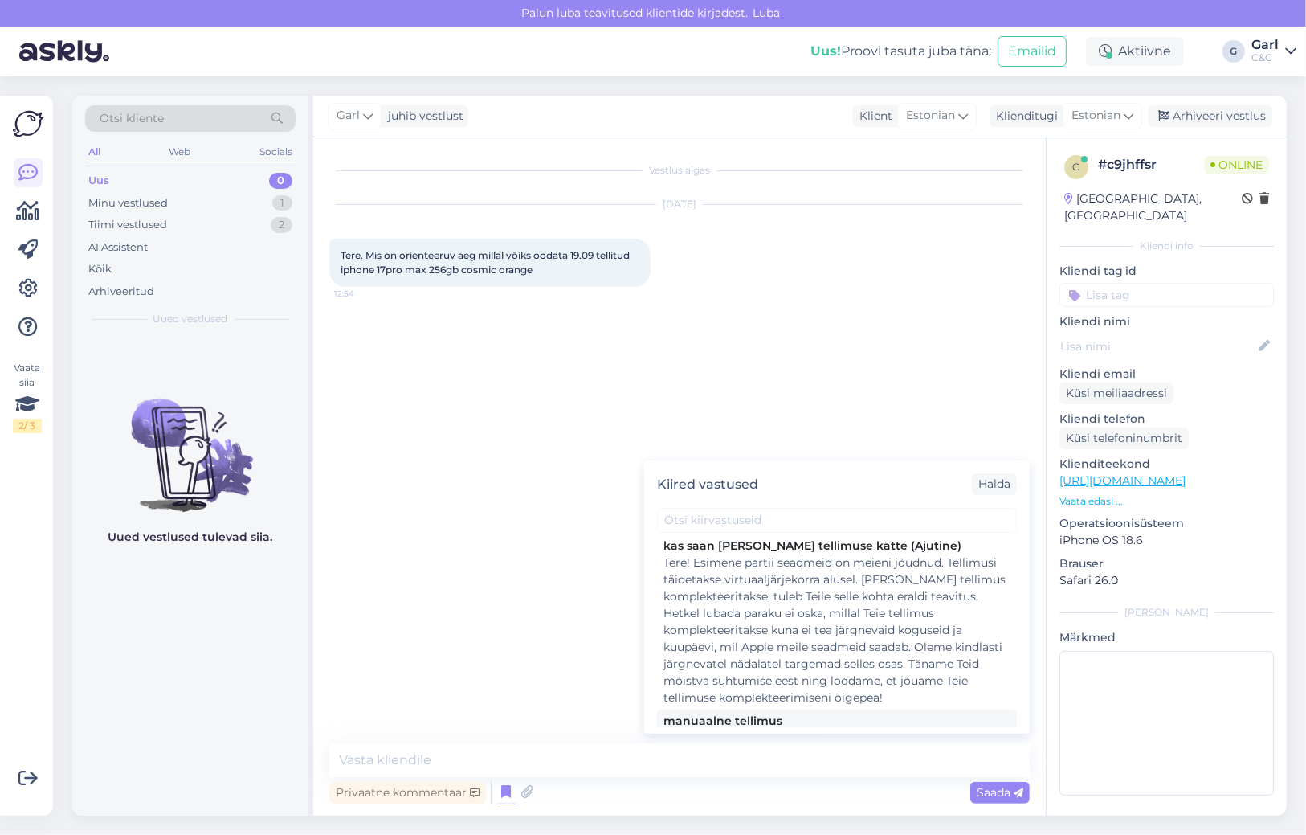
scroll to position [363, 0]
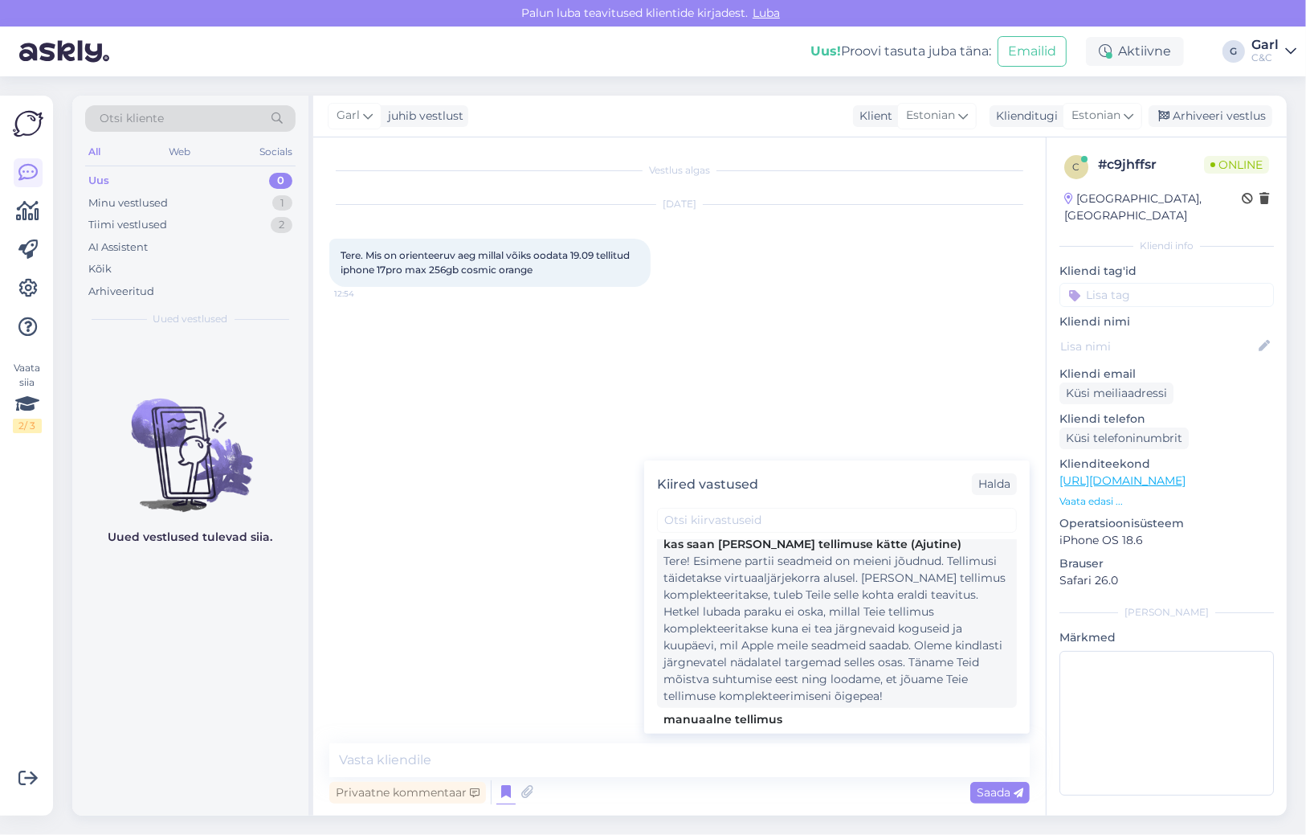
click at [848, 664] on div "Tere! Esimene partii seadmeid on meieni jõudnud. Tellimusi täidetakse virtuaalj…" at bounding box center [837, 629] width 347 height 152
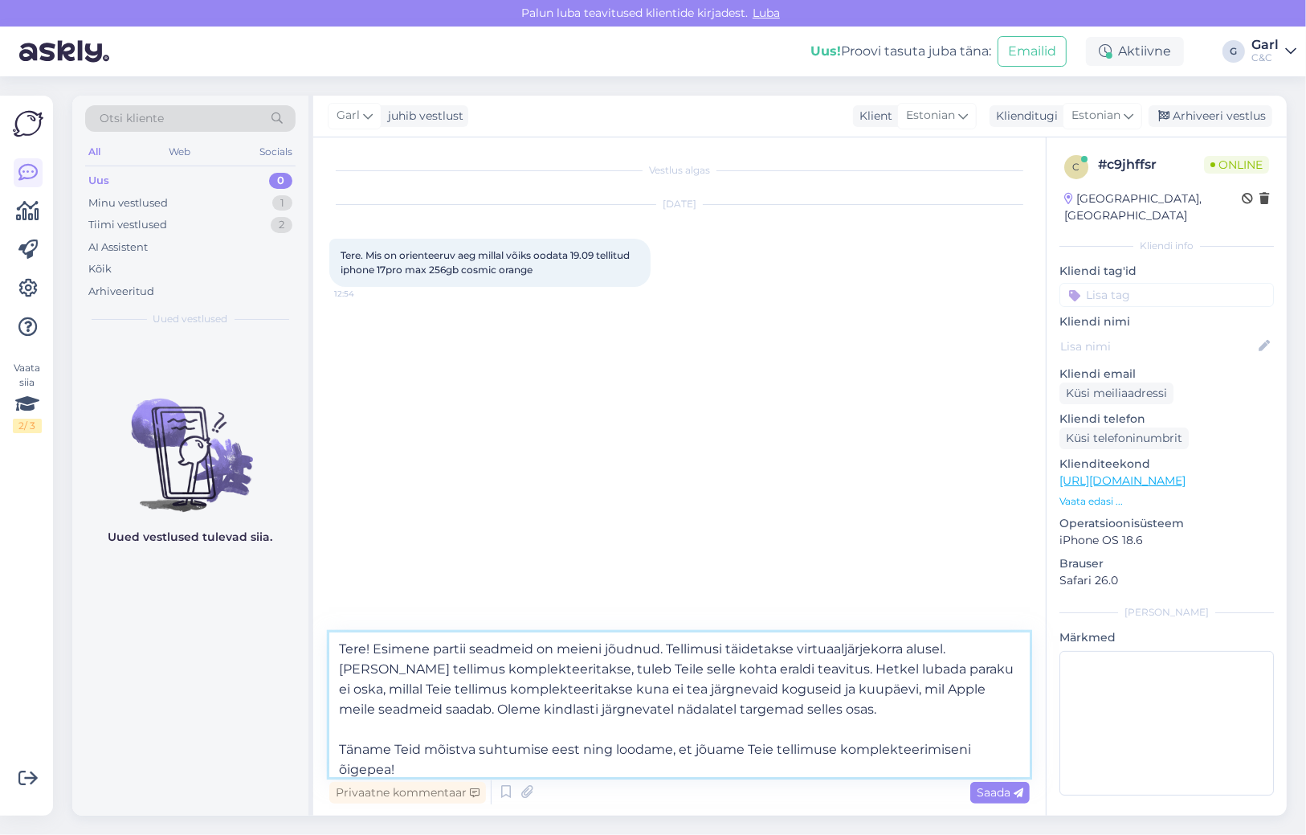
drag, startPoint x: 374, startPoint y: 644, endPoint x: 287, endPoint y: 632, distance: 88.4
click at [287, 632] on div "Otsi kliente All Web Socials Uus 0 Minu vestlused 1 Tiimi vestlused 2 AI Assist…" at bounding box center [679, 456] width 1215 height 720
click at [621, 649] on textarea "Esimene partii seadmeid on meieni jõudnud. Tellimusi täidetakse virtuaaljärjeko…" at bounding box center [679, 704] width 701 height 145
click at [629, 719] on textarea "Esimene partii seadmeid on meieni jõudnud. Tellimusi täidetakse virtuaaljärjeko…" at bounding box center [679, 704] width 701 height 145
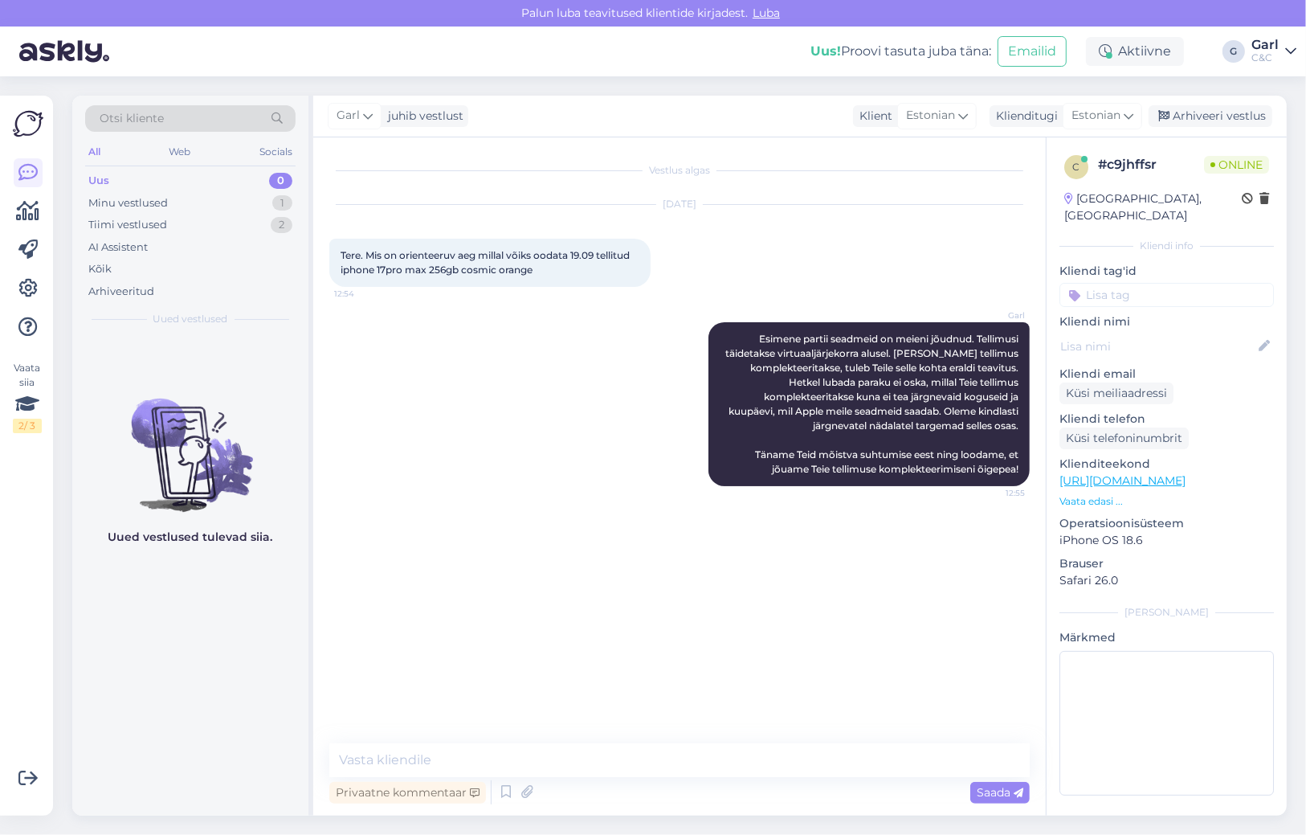
click at [676, 402] on div "Garl Esimene partii seadmeid on meieni jõudnud. Tellimusi täidetakse virtuaaljä…" at bounding box center [679, 403] width 701 height 199
click at [683, 404] on icon at bounding box center [682, 404] width 10 height 10
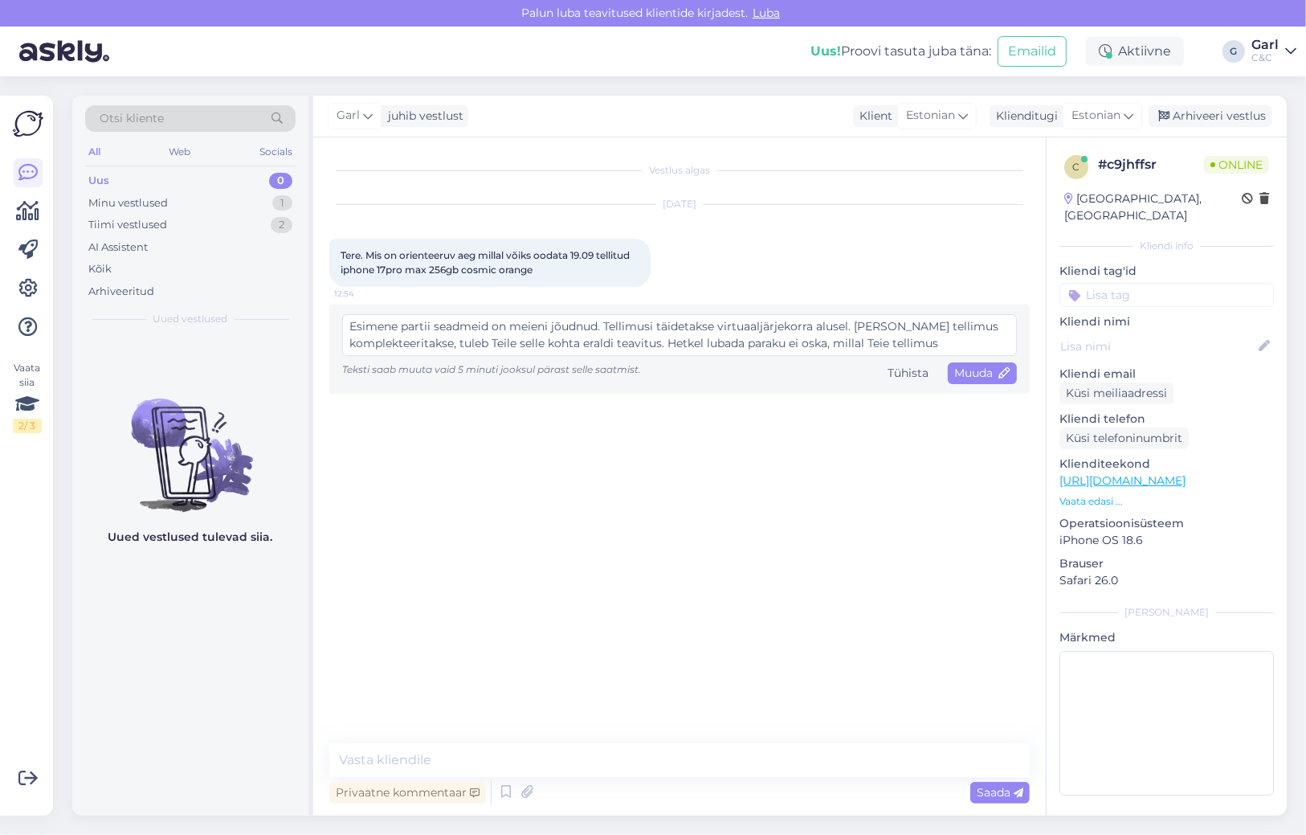
click at [348, 328] on textarea "Esimene partii seadmeid on meieni jõudnud. Tellimusi täidetakse virtuaaljärjeko…" at bounding box center [679, 335] width 675 height 42
click at [961, 370] on span "Muuda" at bounding box center [982, 373] width 56 height 14
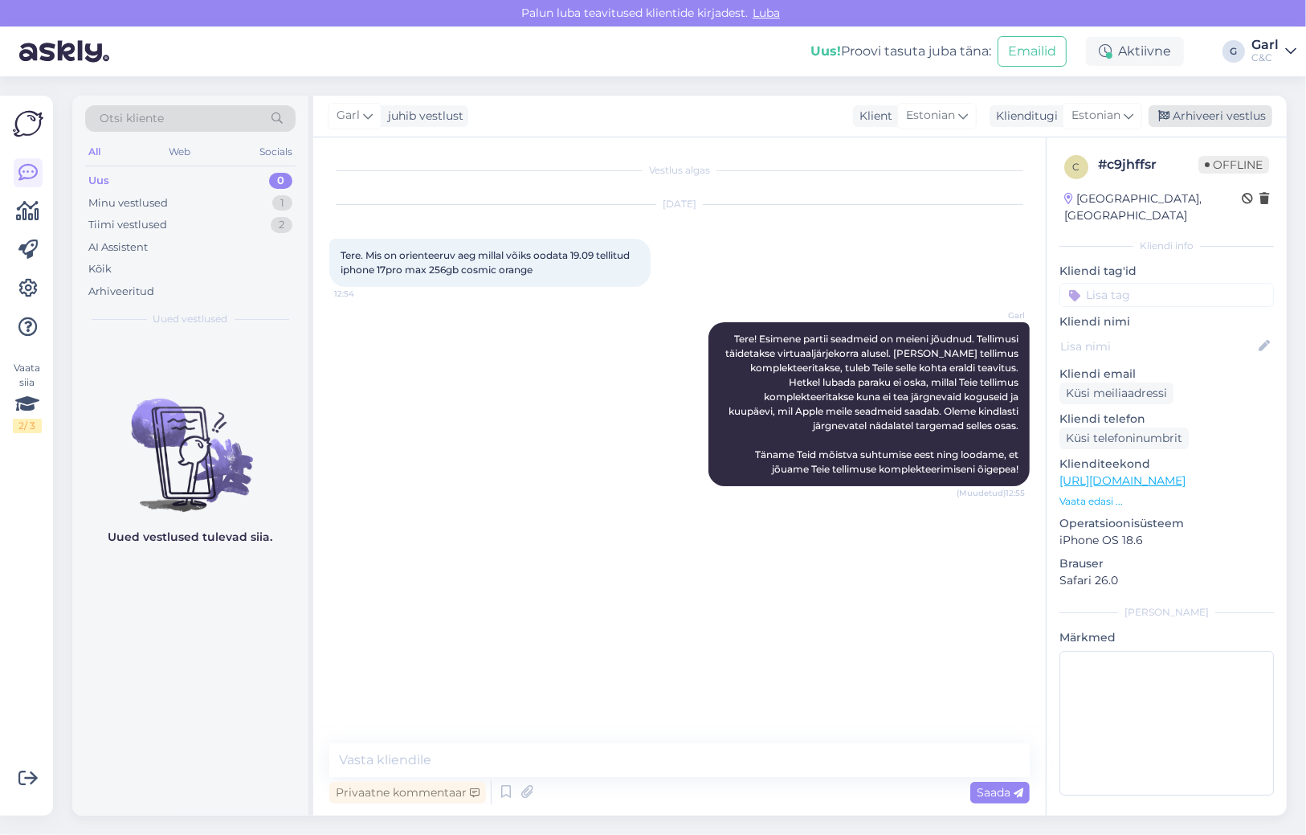
click at [1236, 113] on div "Arhiveeri vestlus" at bounding box center [1211, 116] width 124 height 22
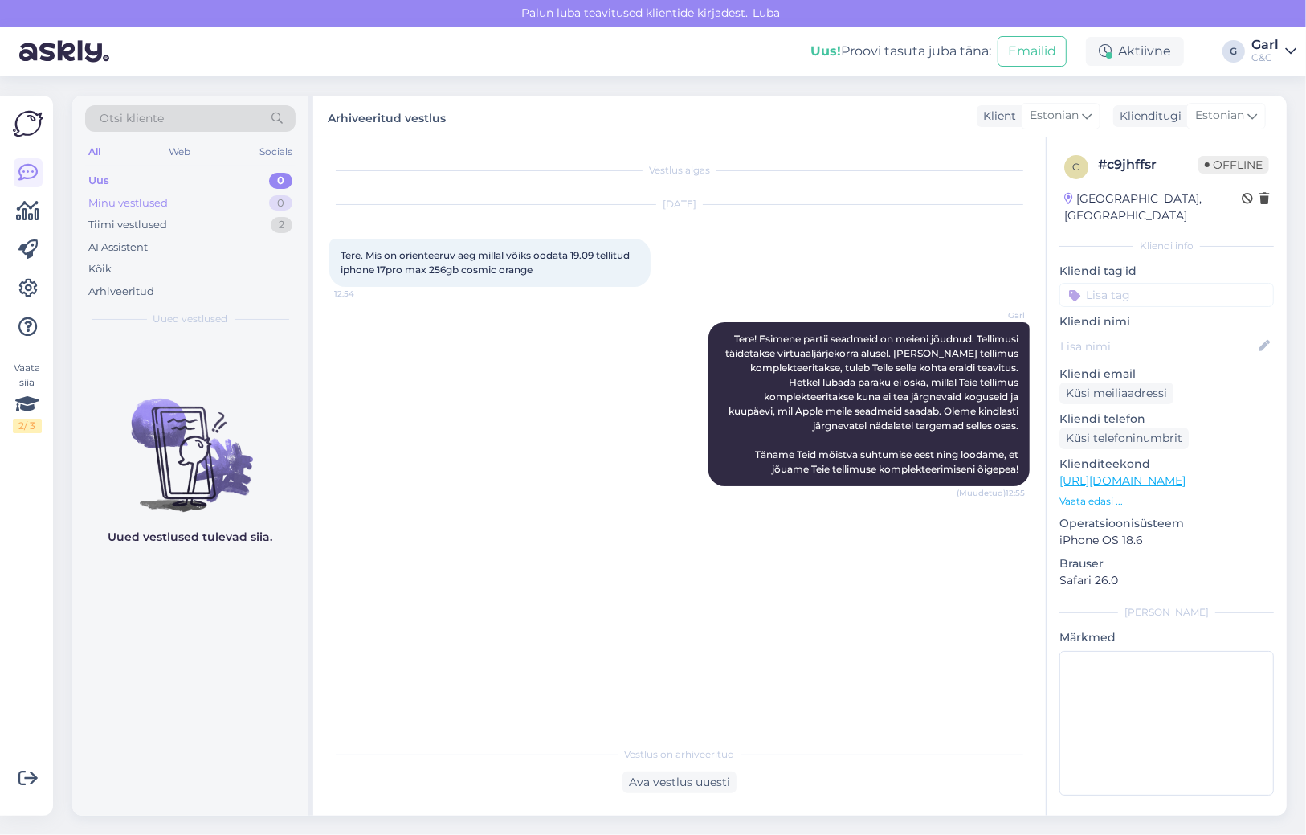
click at [210, 206] on div "Minu vestlused 0" at bounding box center [190, 203] width 210 height 22
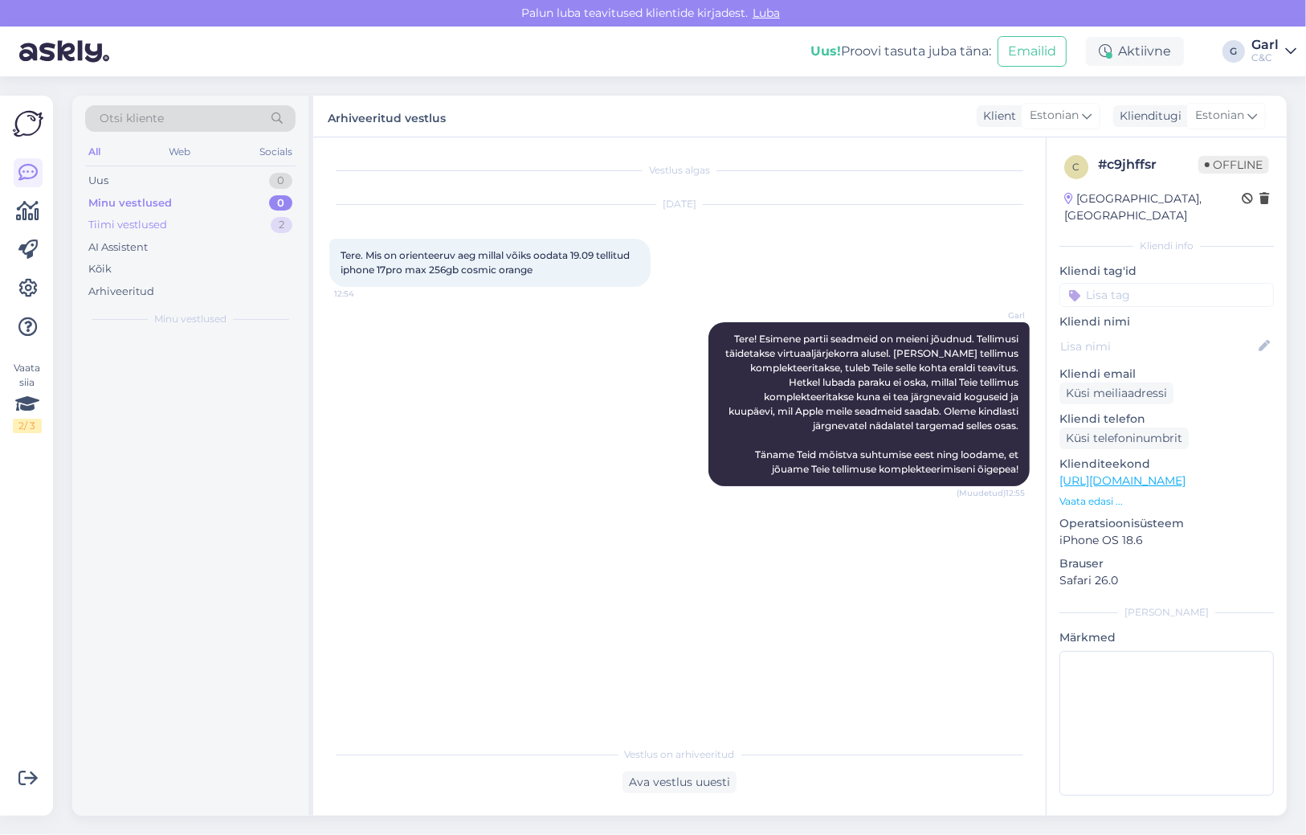
click at [206, 219] on div "Tiimi vestlused 2" at bounding box center [190, 225] width 210 height 22
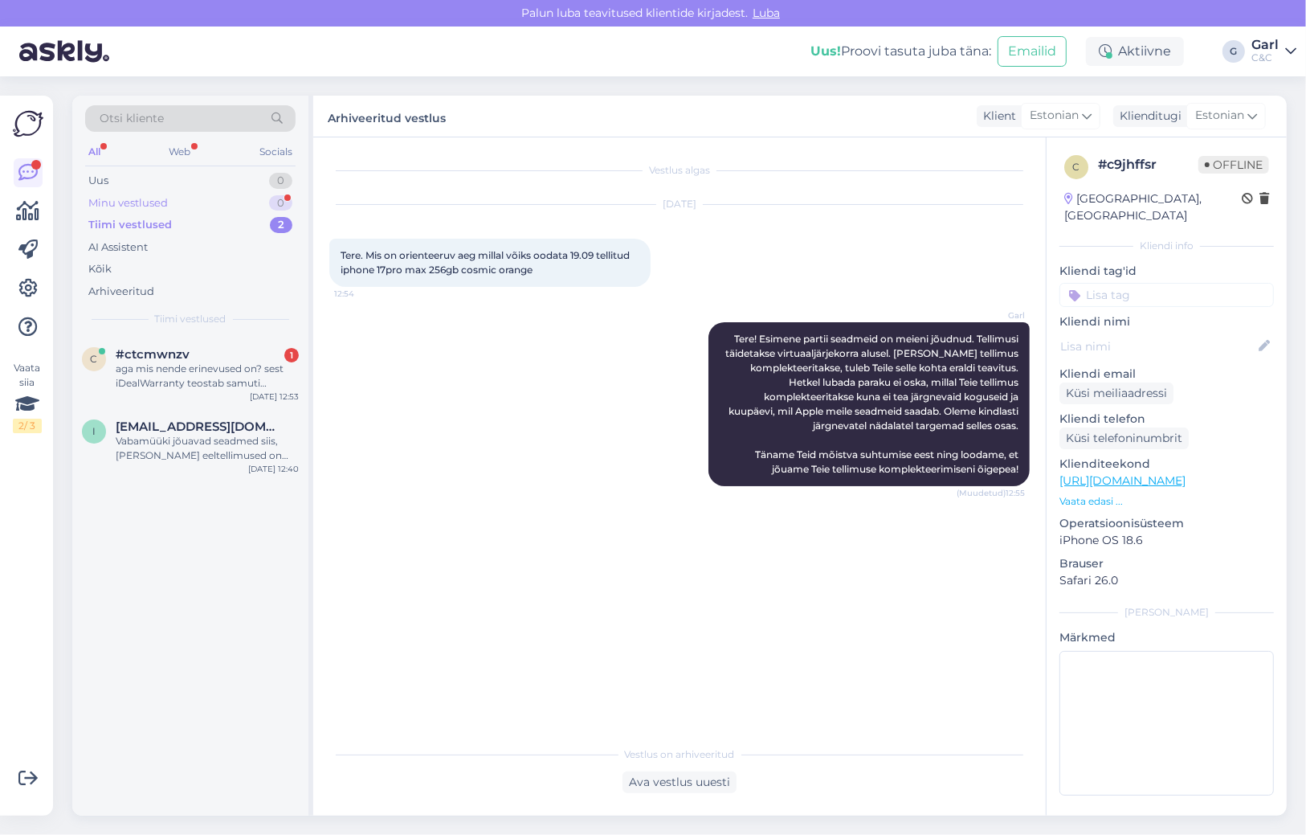
click at [238, 210] on div "Minu vestlused 0" at bounding box center [190, 203] width 210 height 22
